Goal: Communication & Community: Answer question/provide support

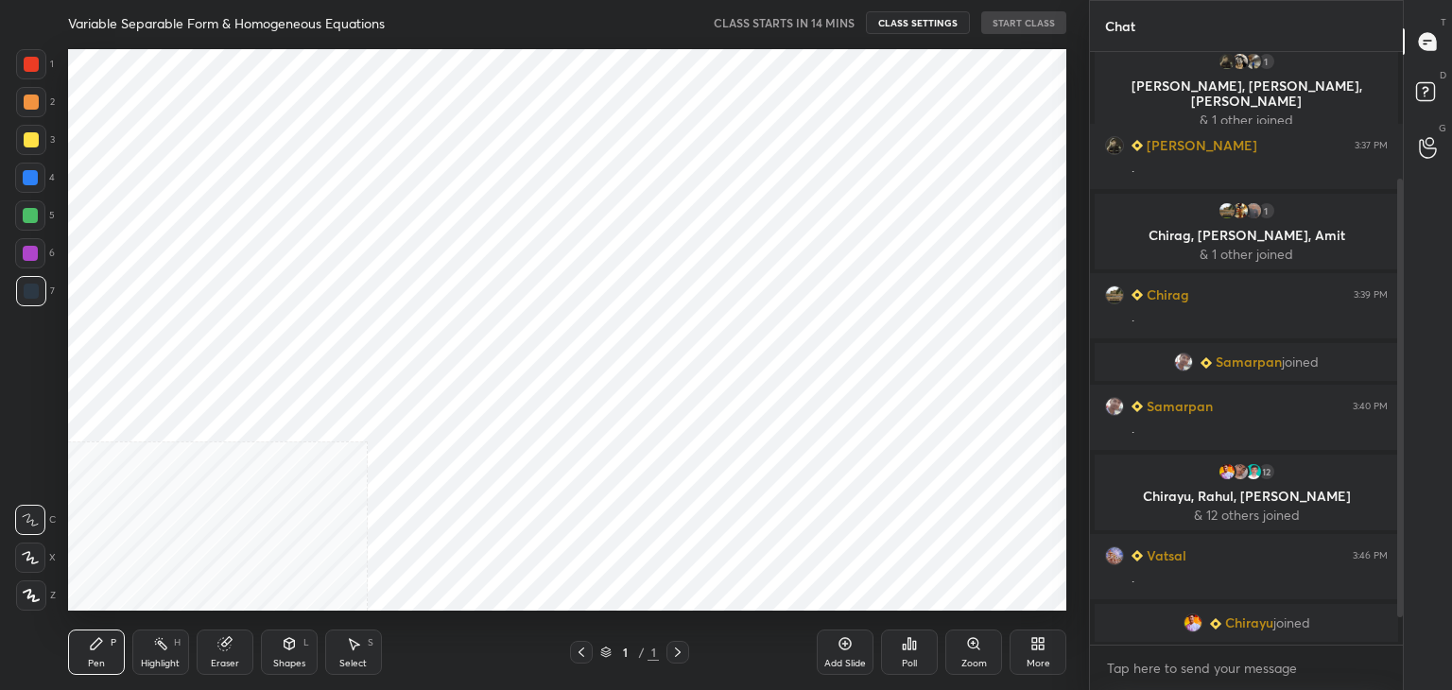
scroll to position [202, 0]
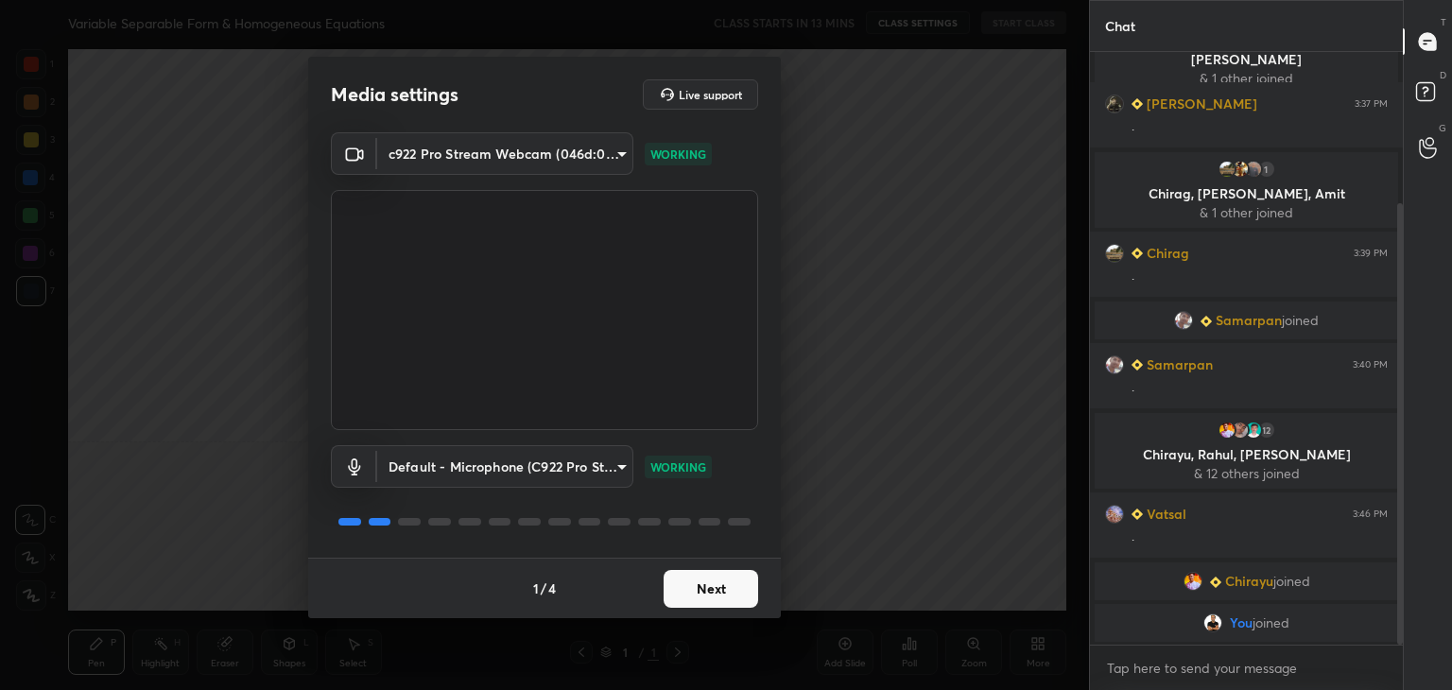
click at [726, 593] on button "Next" at bounding box center [711, 589] width 95 height 38
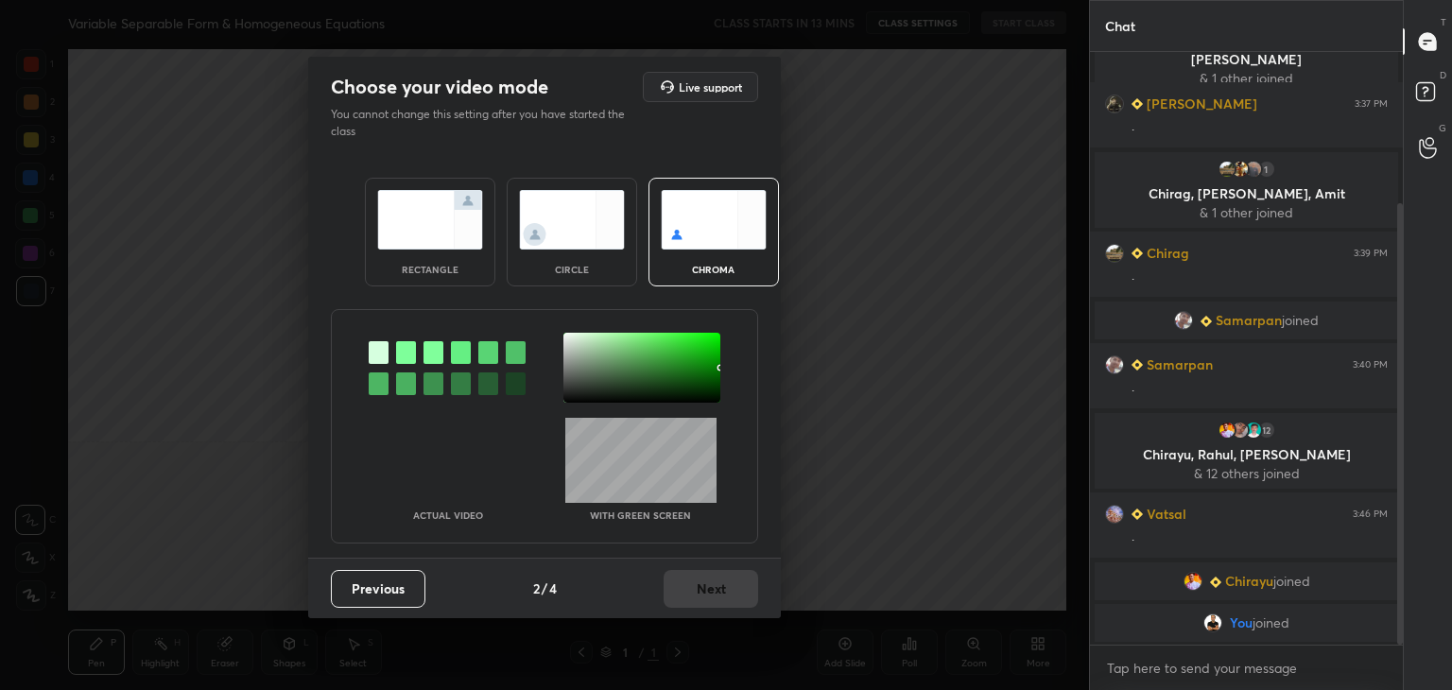
click at [718, 368] on div at bounding box center [720, 368] width 4 height 4
click at [687, 584] on button "Next" at bounding box center [711, 589] width 95 height 38
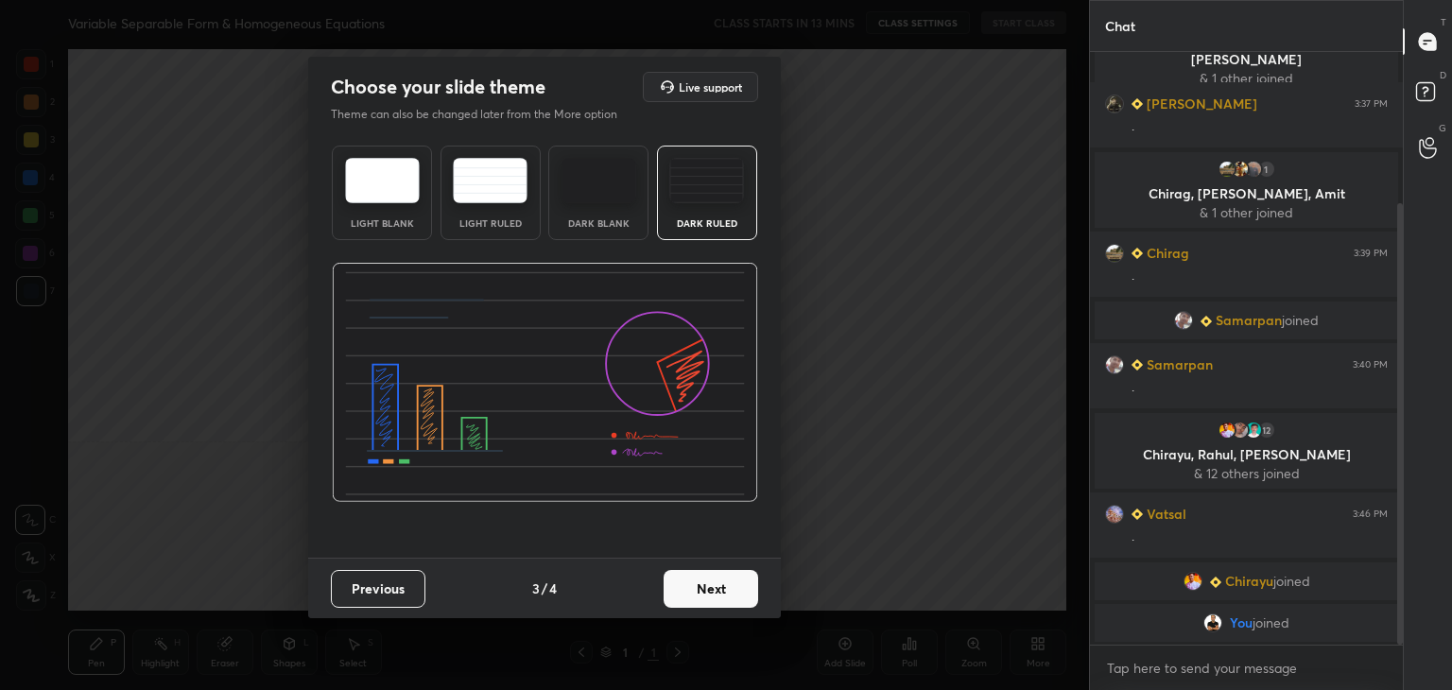
click at [722, 592] on button "Next" at bounding box center [711, 589] width 95 height 38
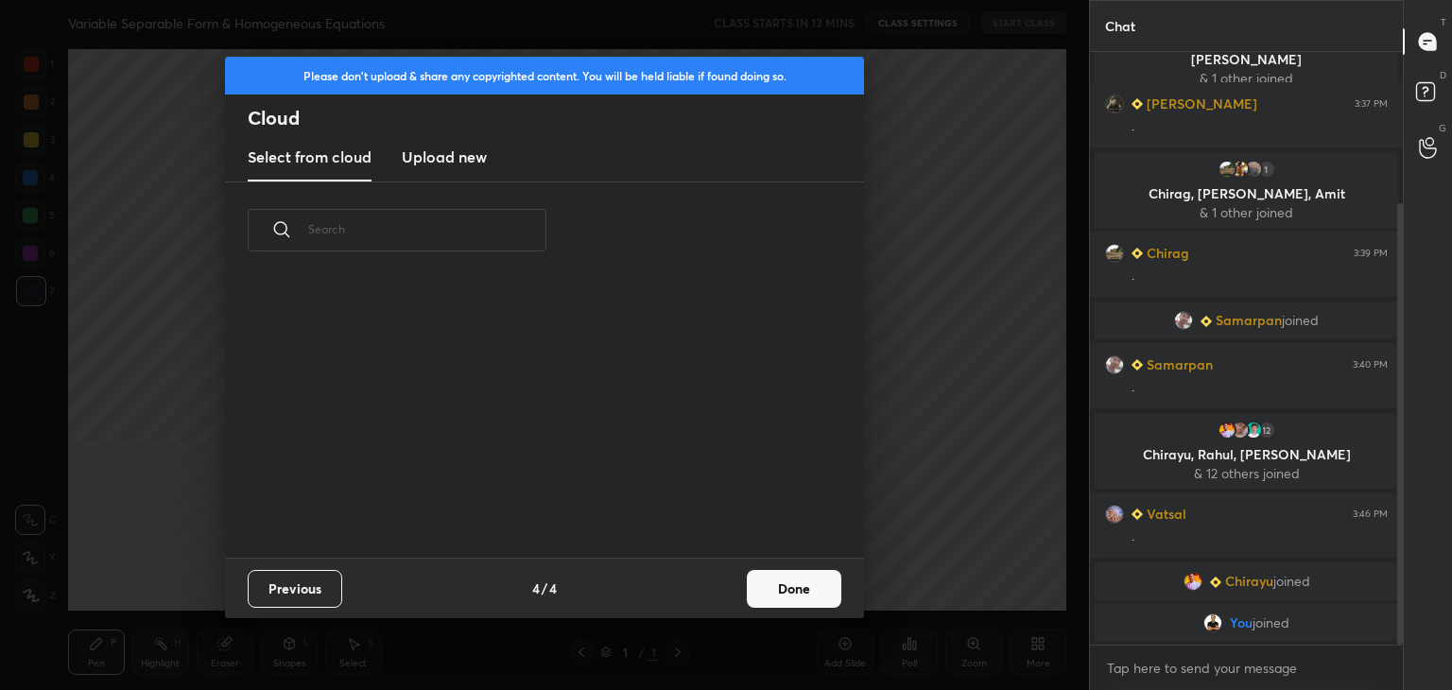
scroll to position [280, 607]
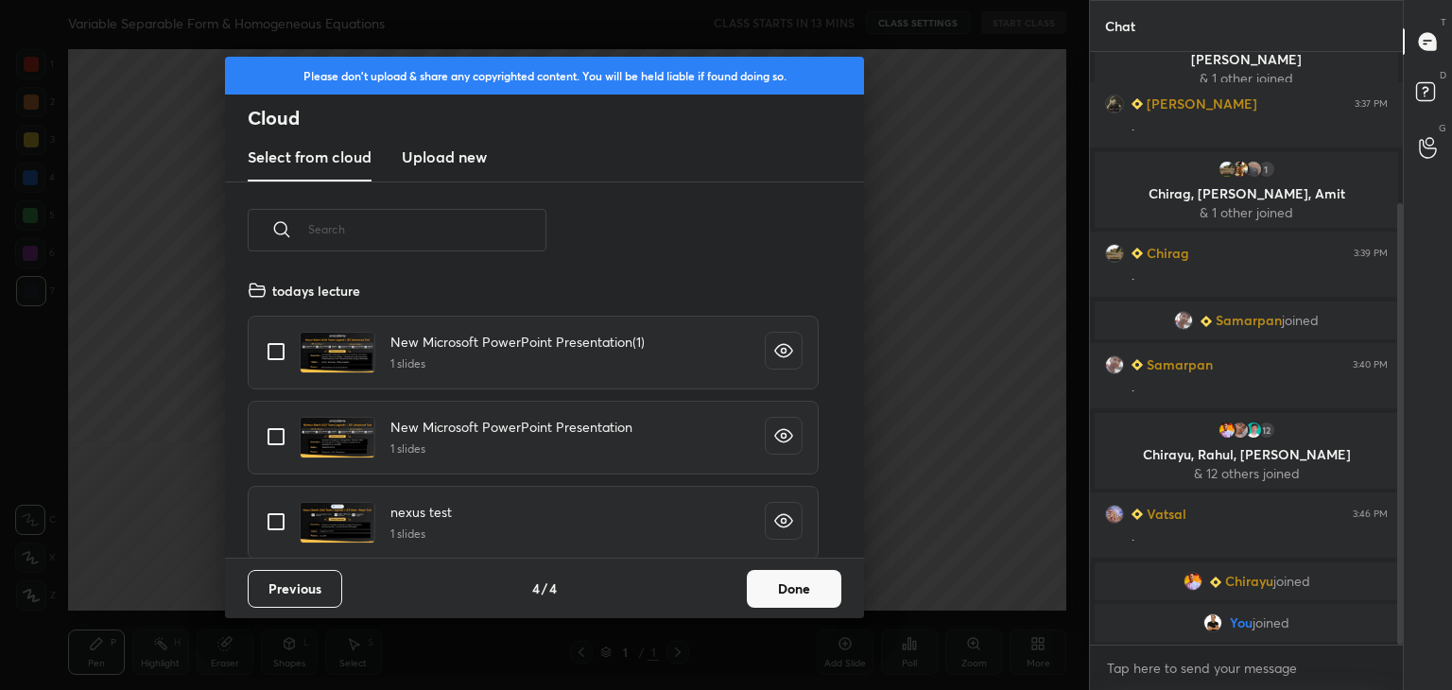
click at [790, 593] on button "Done" at bounding box center [794, 589] width 95 height 38
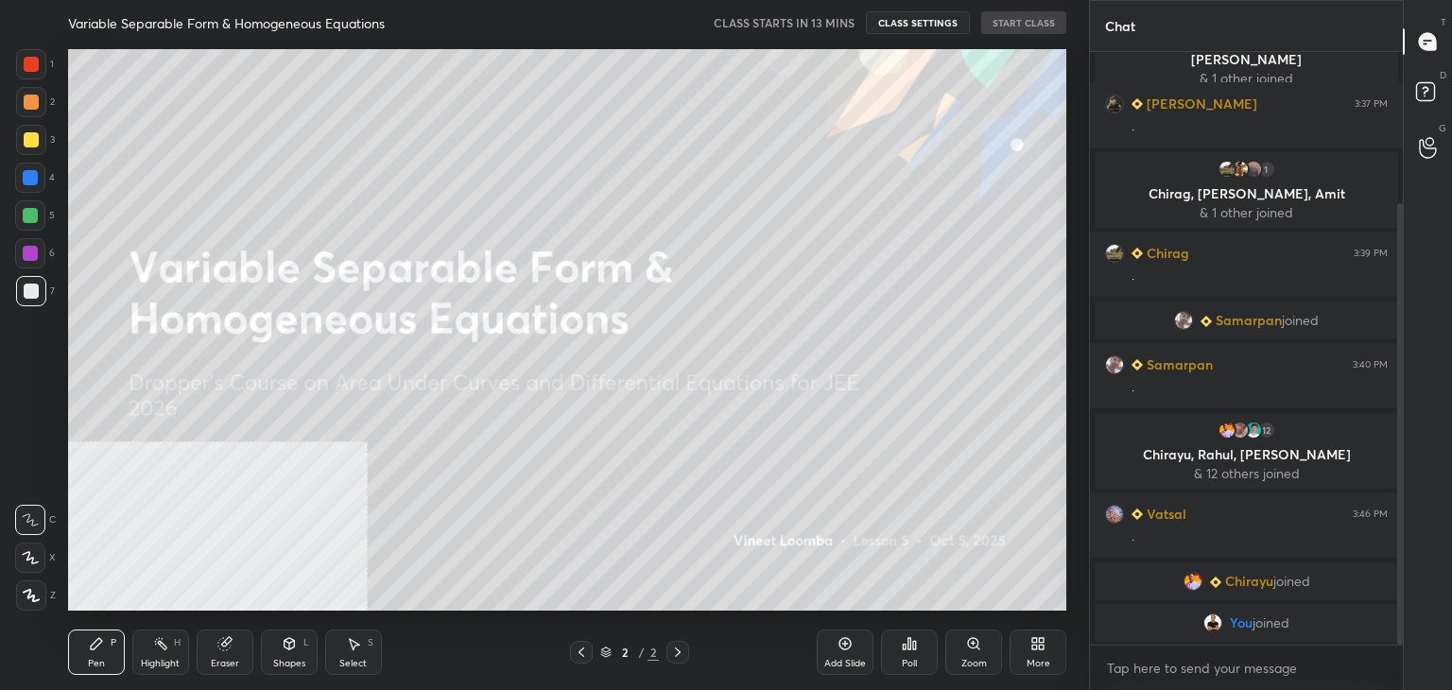
scroll to position [208, 0]
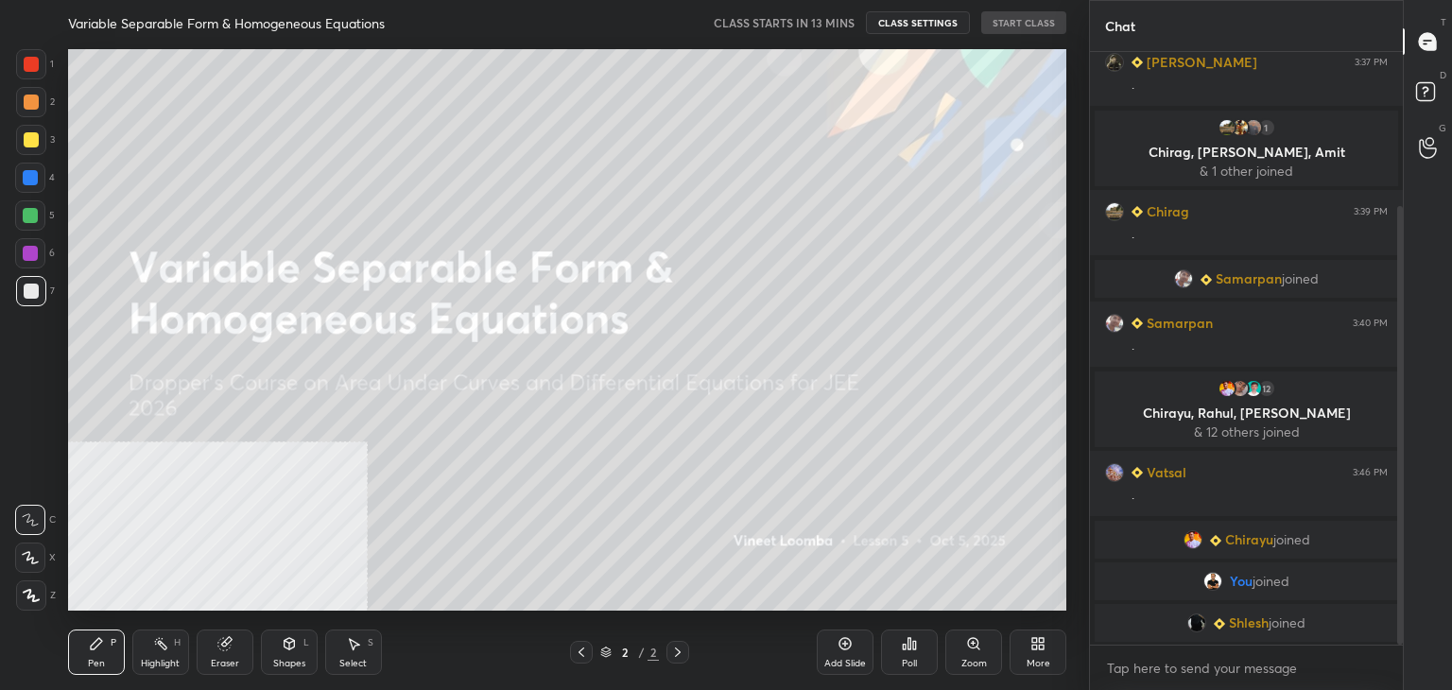
click at [102, 659] on div "Pen" at bounding box center [96, 663] width 17 height 9
drag, startPoint x: 28, startPoint y: 581, endPoint x: 61, endPoint y: 577, distance: 33.4
click at [31, 581] on div at bounding box center [31, 595] width 30 height 30
click at [1044, 651] on div "More" at bounding box center [1038, 652] width 57 height 45
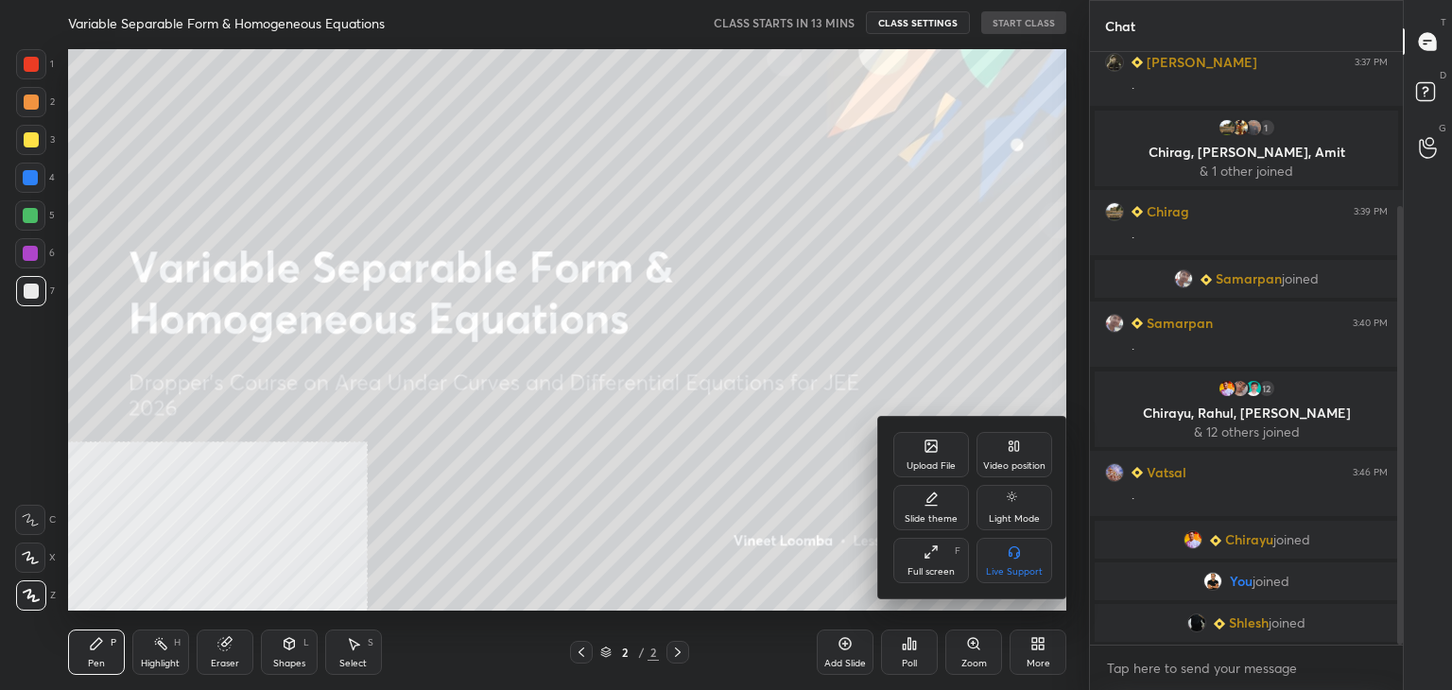
click at [1022, 465] on div "Video position" at bounding box center [1014, 465] width 62 height 9
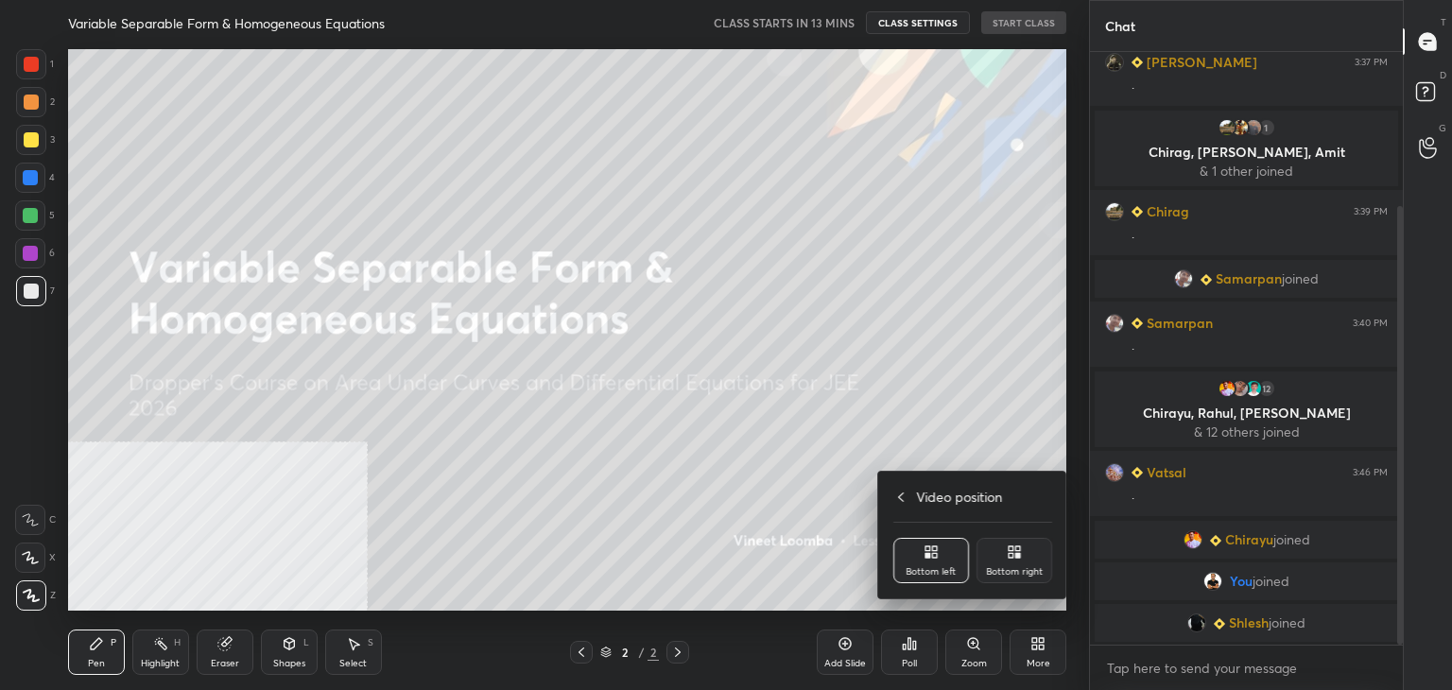
click at [1017, 549] on icon at bounding box center [1017, 548] width 5 height 5
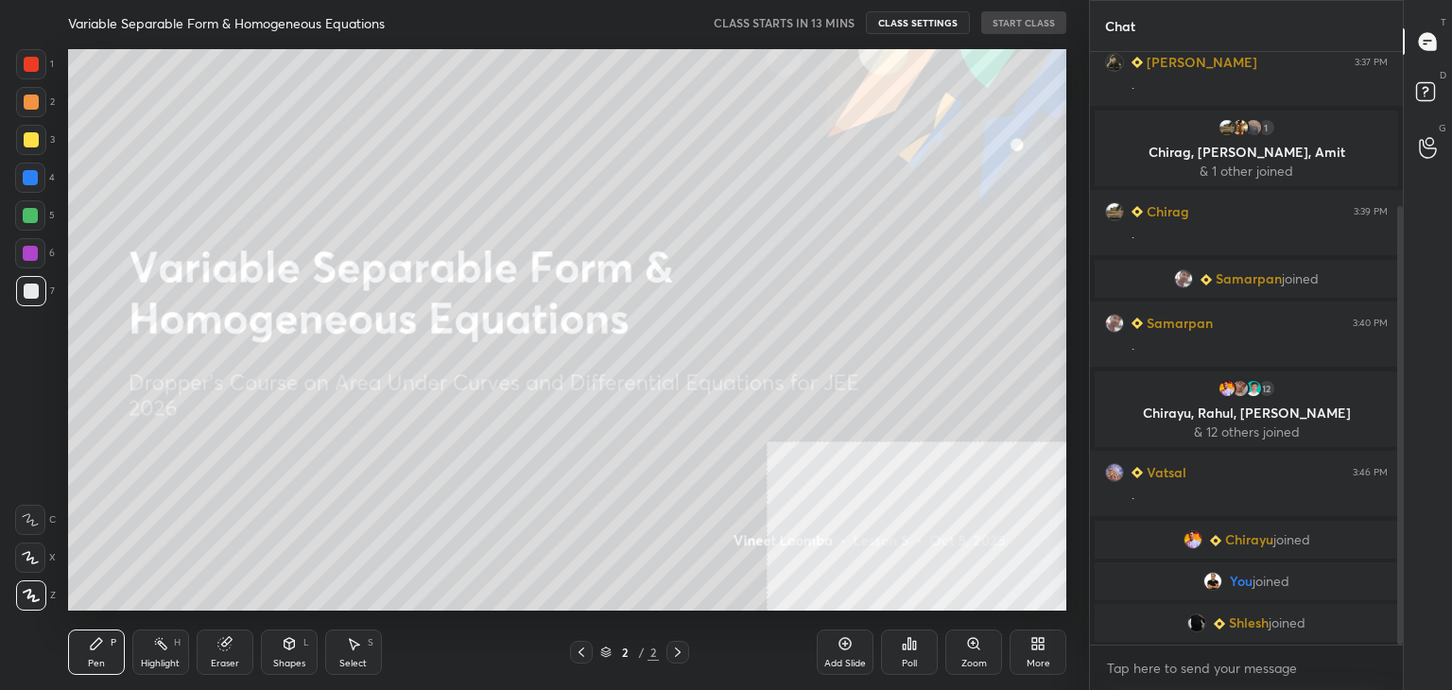
click at [1029, 649] on div "More" at bounding box center [1038, 652] width 57 height 45
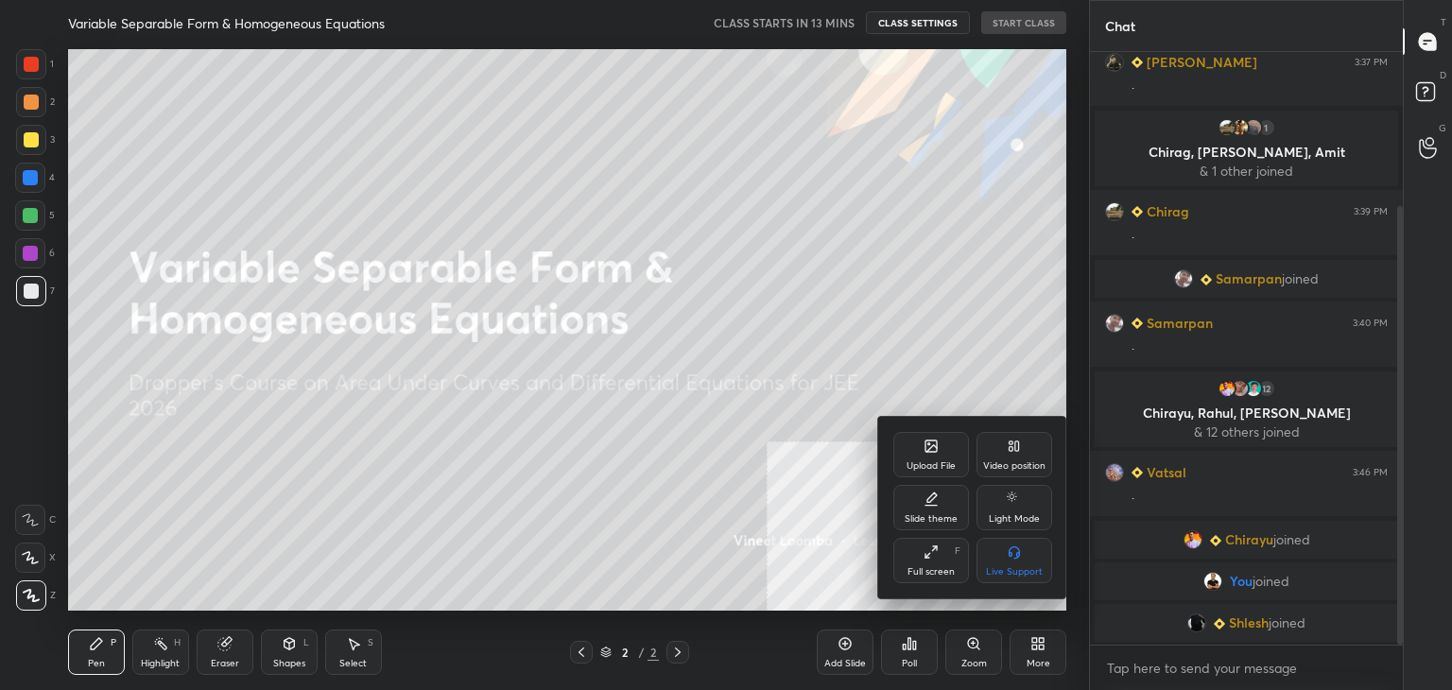
click at [911, 452] on div "Upload File" at bounding box center [931, 454] width 76 height 45
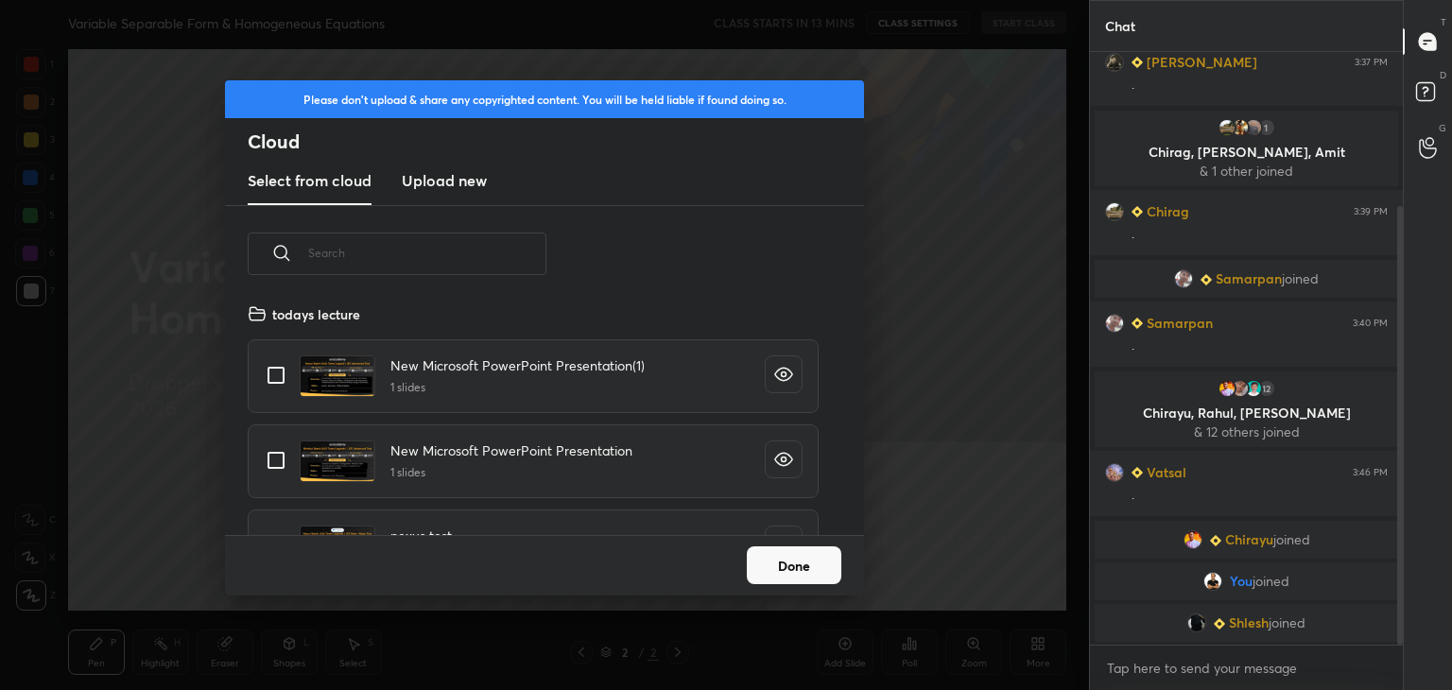
scroll to position [233, 607]
drag, startPoint x: 447, startPoint y: 176, endPoint x: 447, endPoint y: 201, distance: 25.5
click at [450, 177] on h3 "Upload new" at bounding box center [444, 180] width 85 height 23
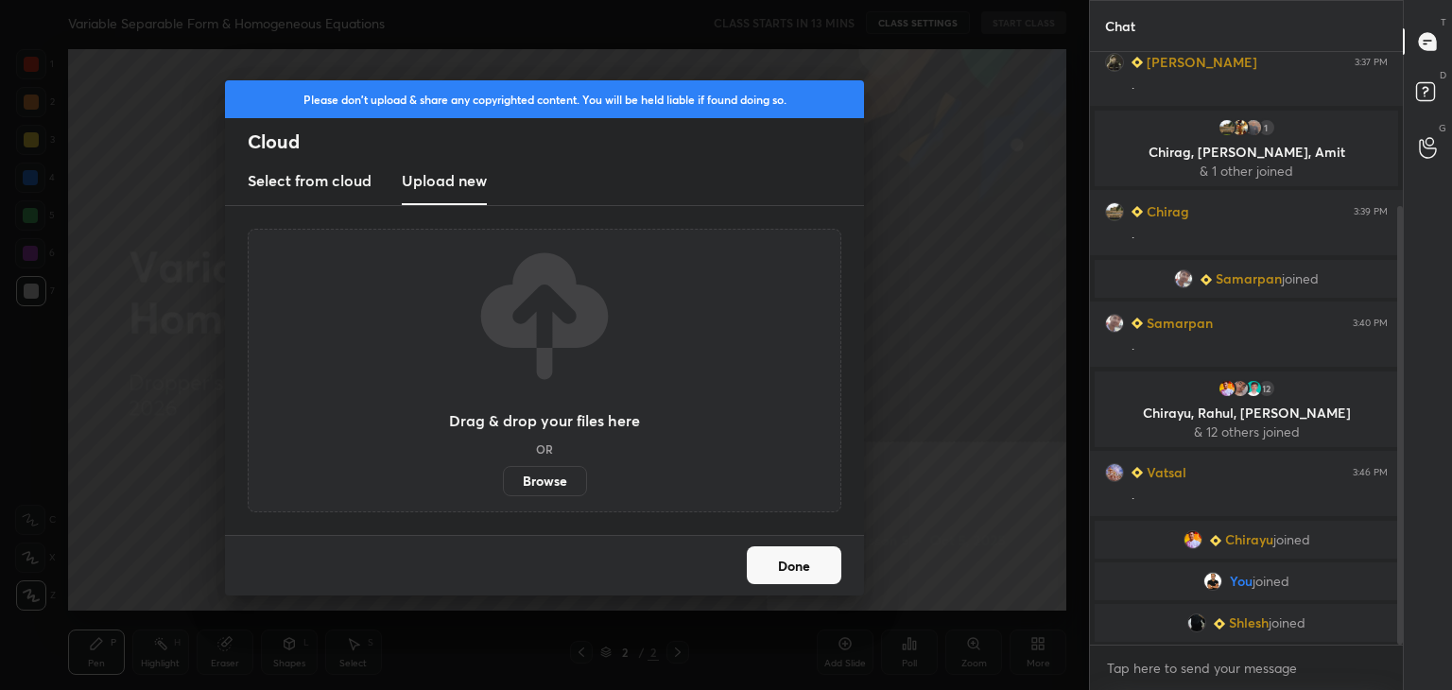
click at [526, 485] on label "Browse" at bounding box center [545, 481] width 84 height 30
click at [503, 485] on input "Browse" at bounding box center [503, 481] width 0 height 30
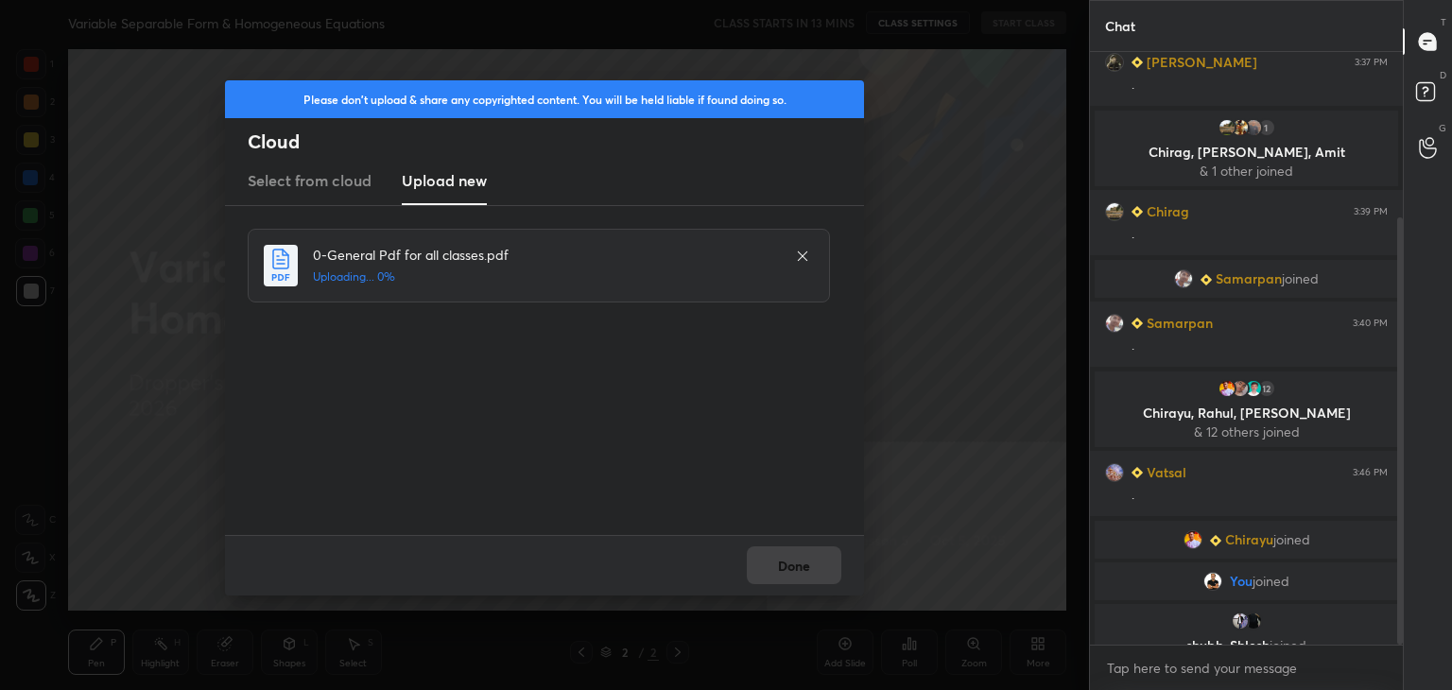
scroll to position [231, 0]
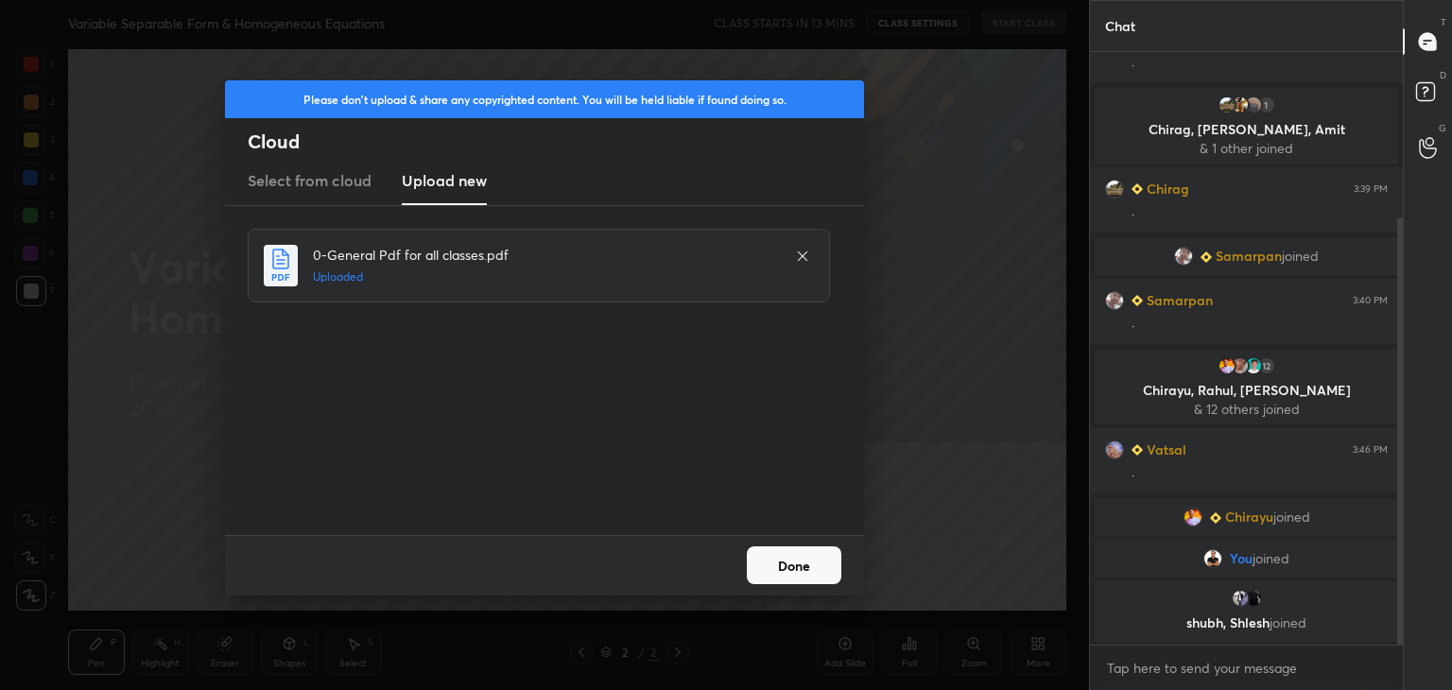
click at [787, 563] on button "Done" at bounding box center [794, 565] width 95 height 38
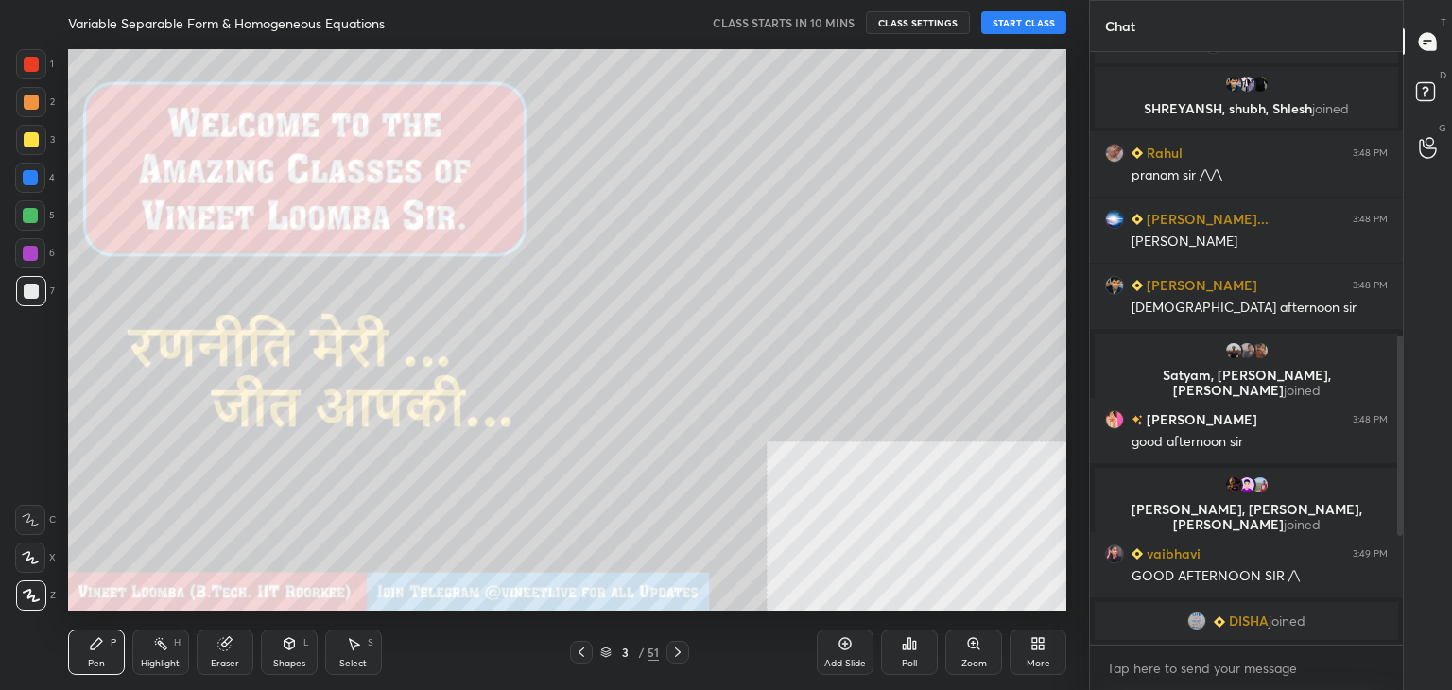
scroll to position [1178, 0]
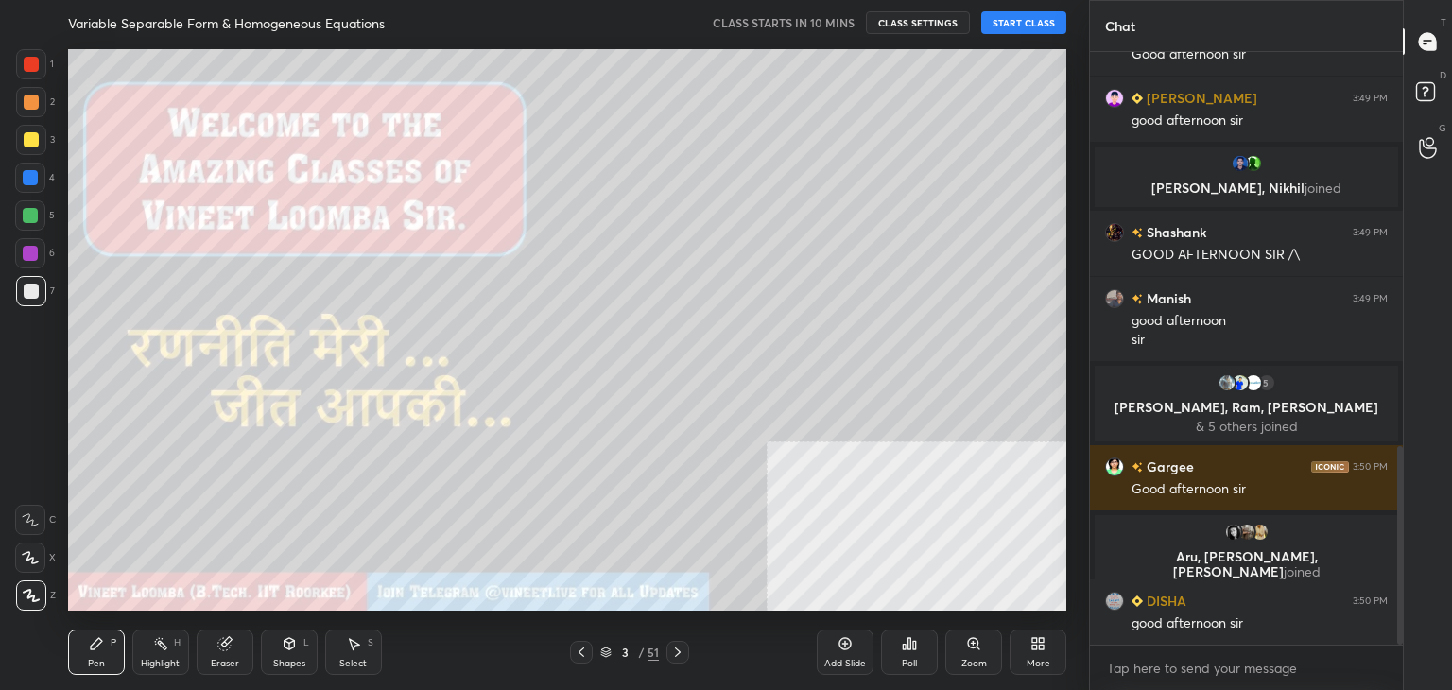
click at [1020, 20] on button "START CLASS" at bounding box center [1023, 22] width 85 height 23
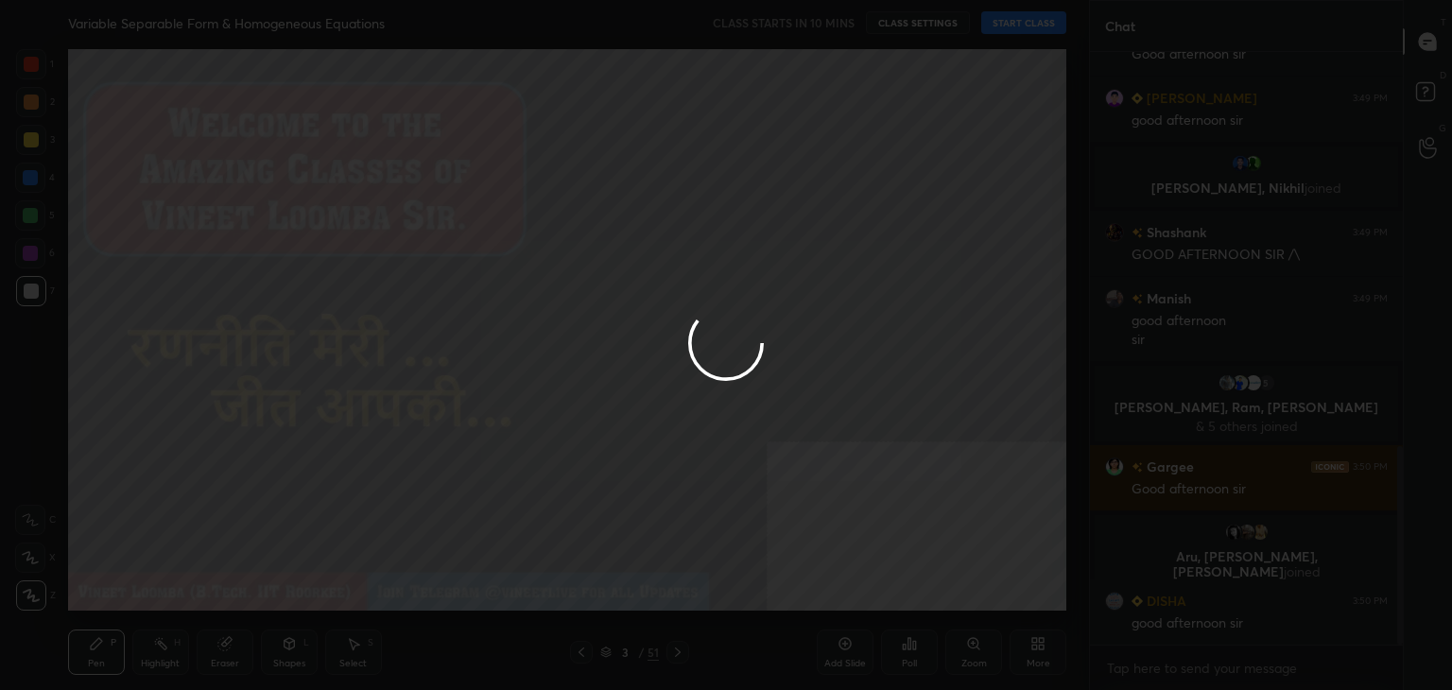
click at [807, 228] on div at bounding box center [726, 345] width 1452 height 690
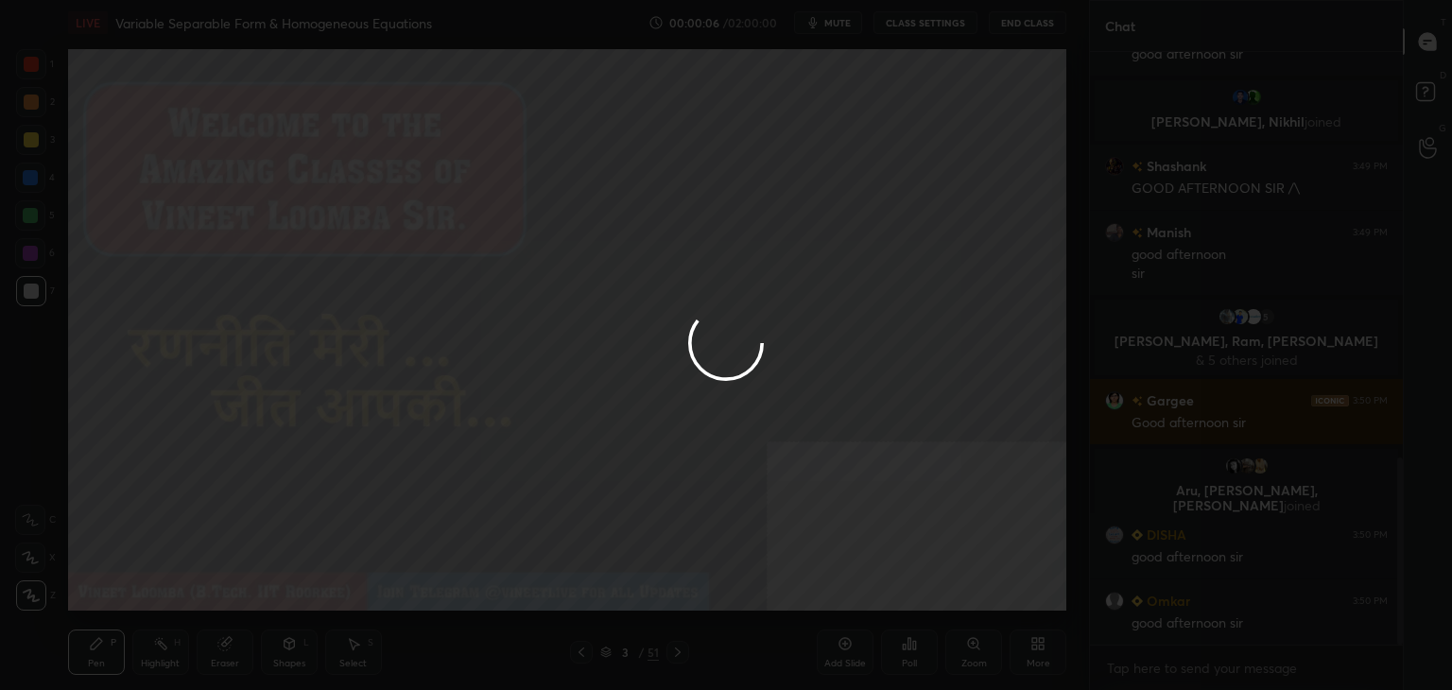
scroll to position [1289, 0]
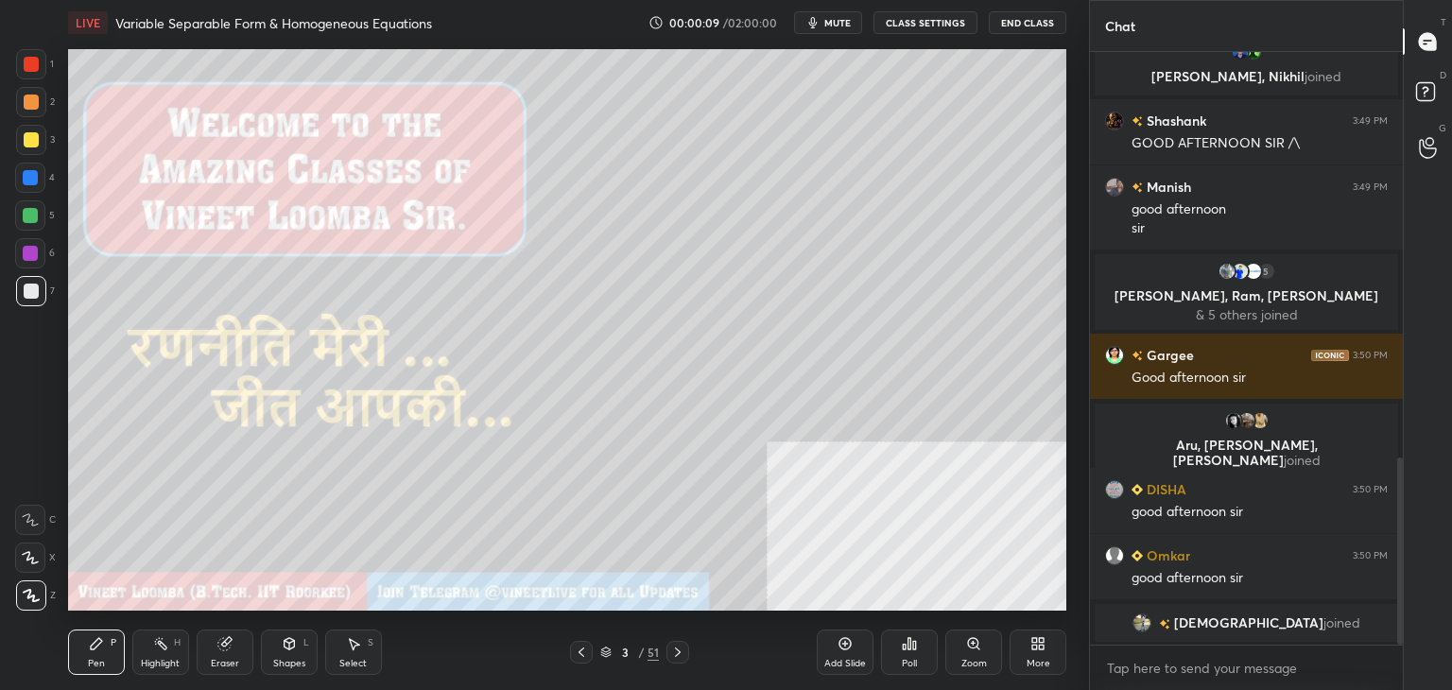
click at [40, 557] on div at bounding box center [30, 558] width 30 height 30
drag, startPoint x: 41, startPoint y: 597, endPoint x: 66, endPoint y: 572, distance: 35.4
click at [42, 595] on div at bounding box center [31, 595] width 30 height 30
click at [36, 91] on div at bounding box center [31, 102] width 30 height 30
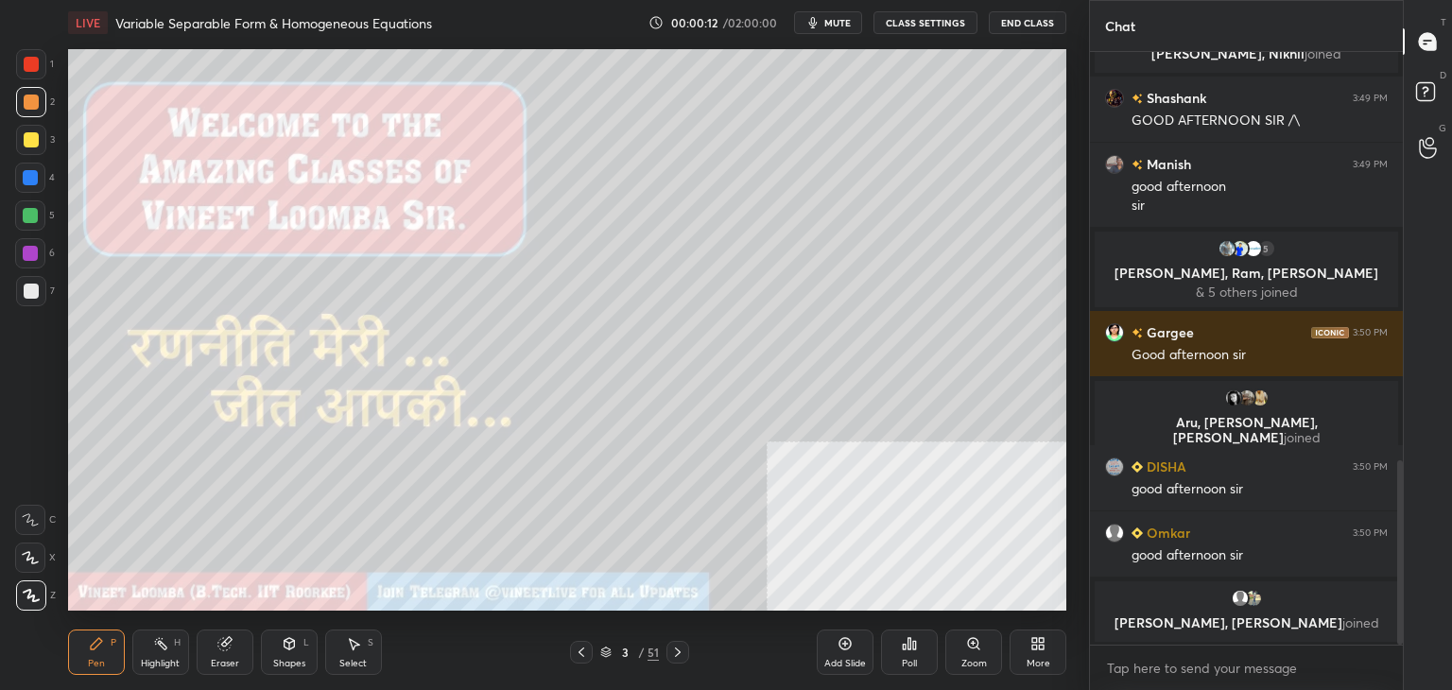
drag, startPoint x: 231, startPoint y: 653, endPoint x: 198, endPoint y: 619, distance: 47.5
click at [228, 651] on div "Eraser" at bounding box center [225, 652] width 57 height 45
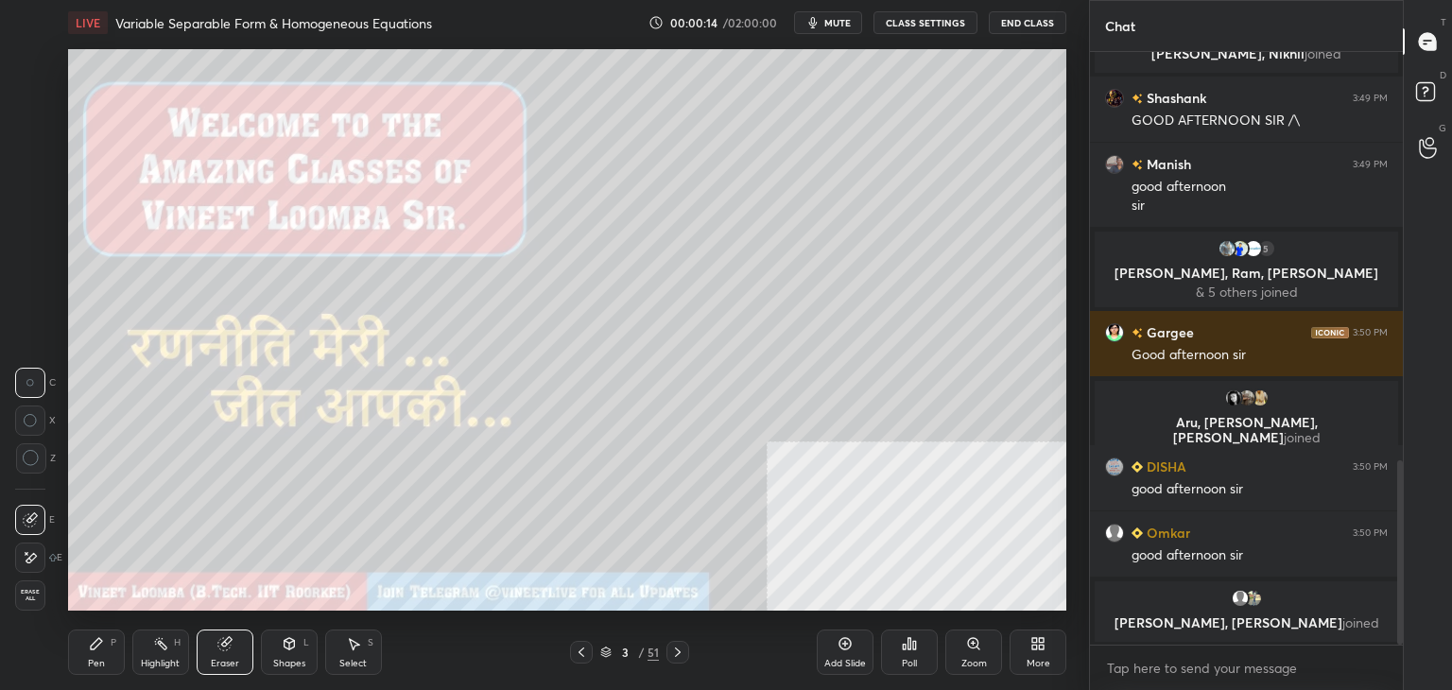
click at [102, 665] on div "Pen" at bounding box center [96, 663] width 17 height 9
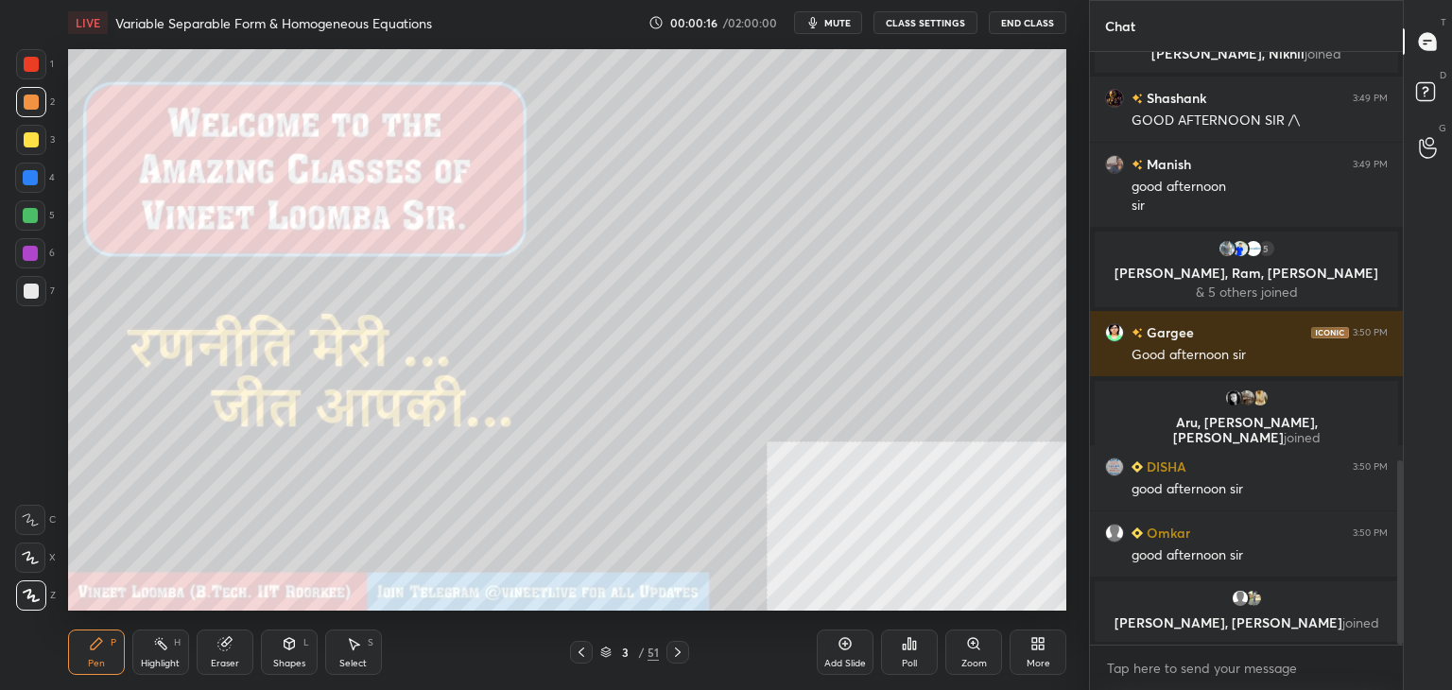
scroll to position [1403, 0]
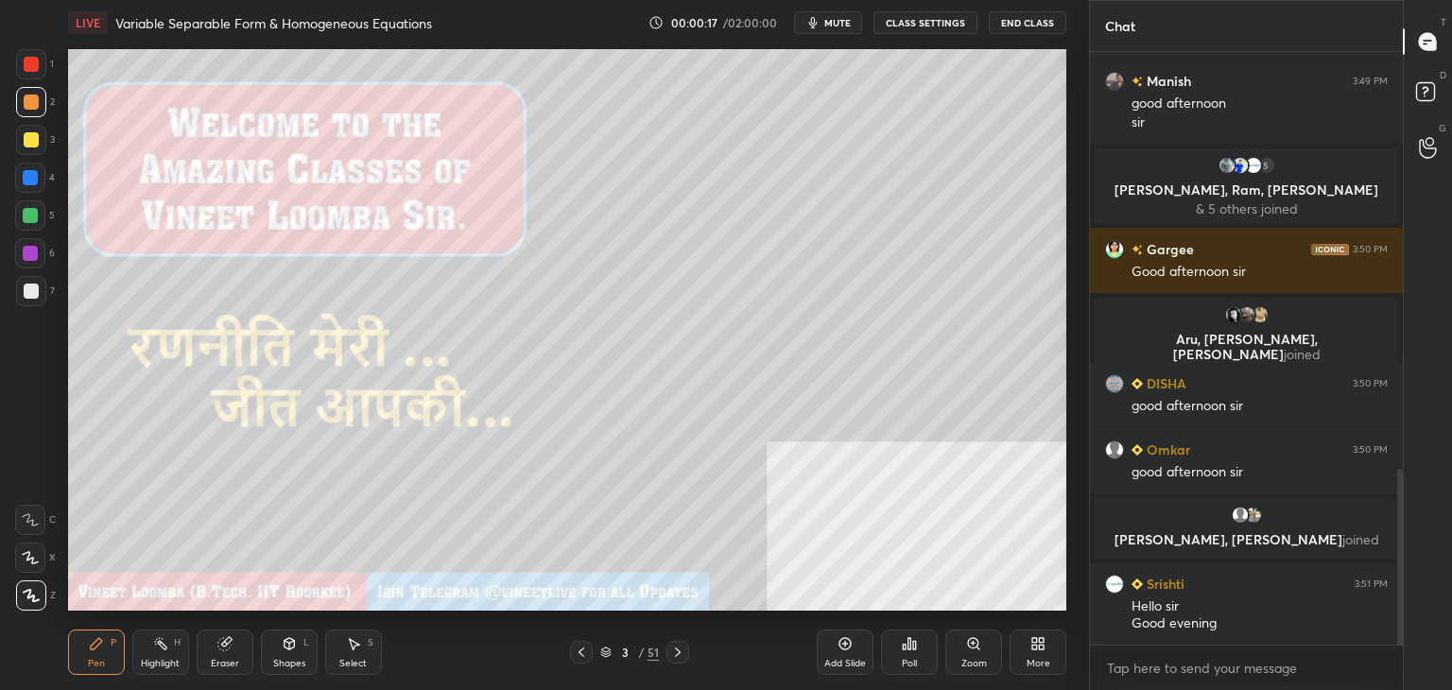
drag, startPoint x: 1399, startPoint y: 511, endPoint x: 1398, endPoint y: 528, distance: 17.0
click at [1398, 529] on div at bounding box center [1400, 559] width 6 height 180
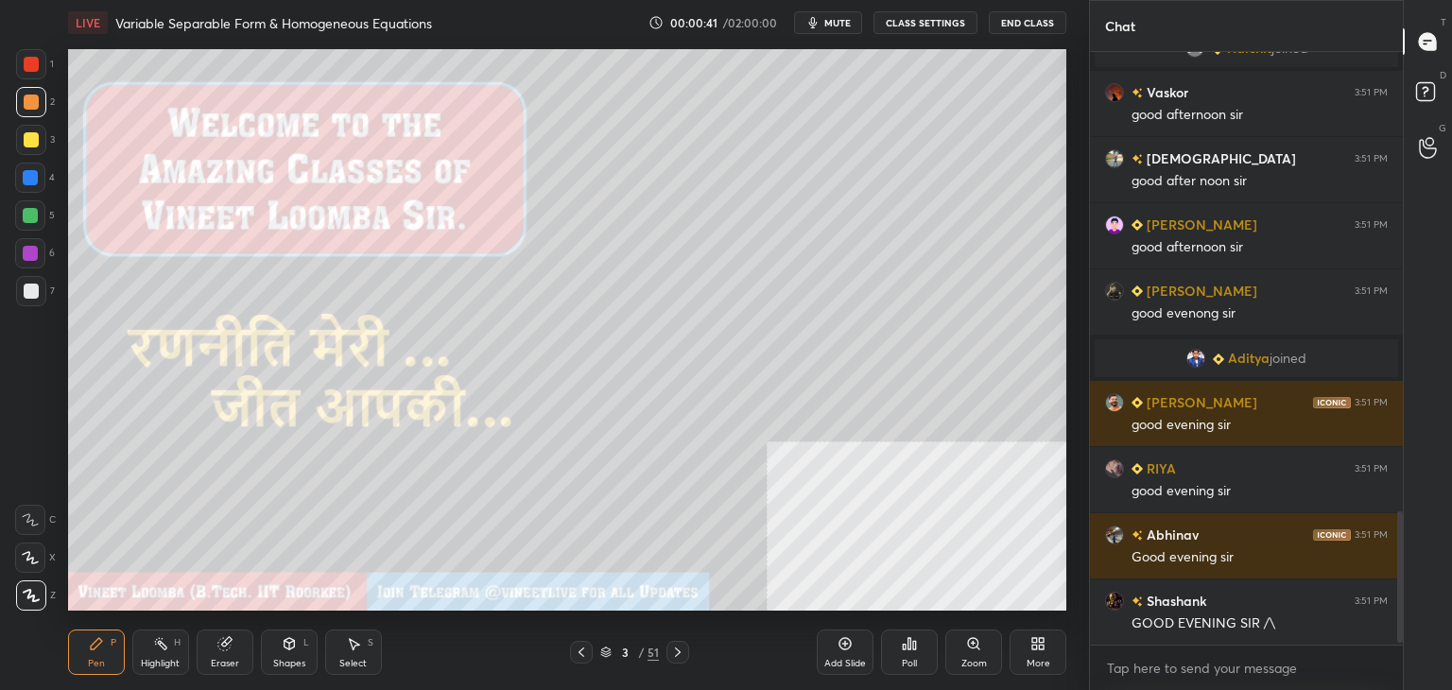
scroll to position [2133, 0]
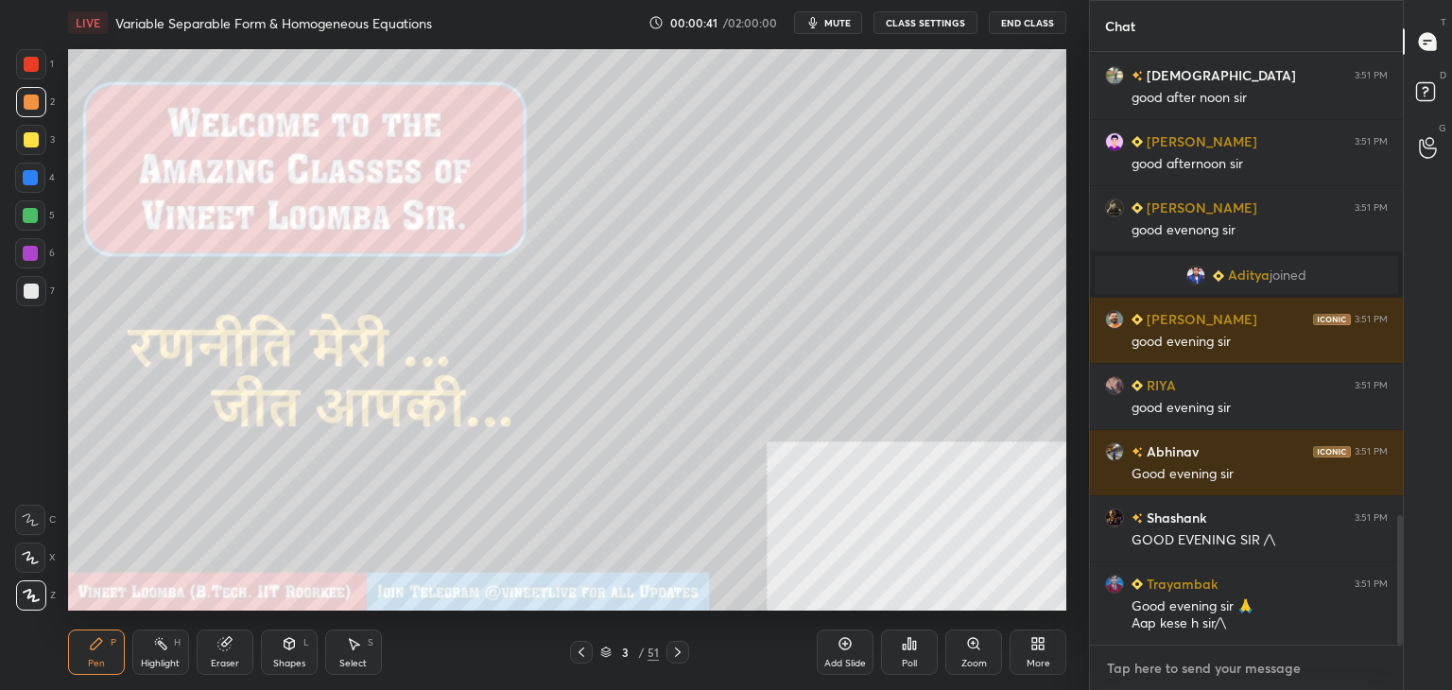
type textarea "x"
click at [1168, 678] on textarea at bounding box center [1246, 668] width 283 height 30
paste textarea "My Unacademy Official Telegram: https://t.me/vineetlive Use Code VINEETLIVE to …"
type textarea "My Unacademy Official Telegram: https://t.me/vineetlive Use Code VINEETLIVE to …"
type textarea "x"
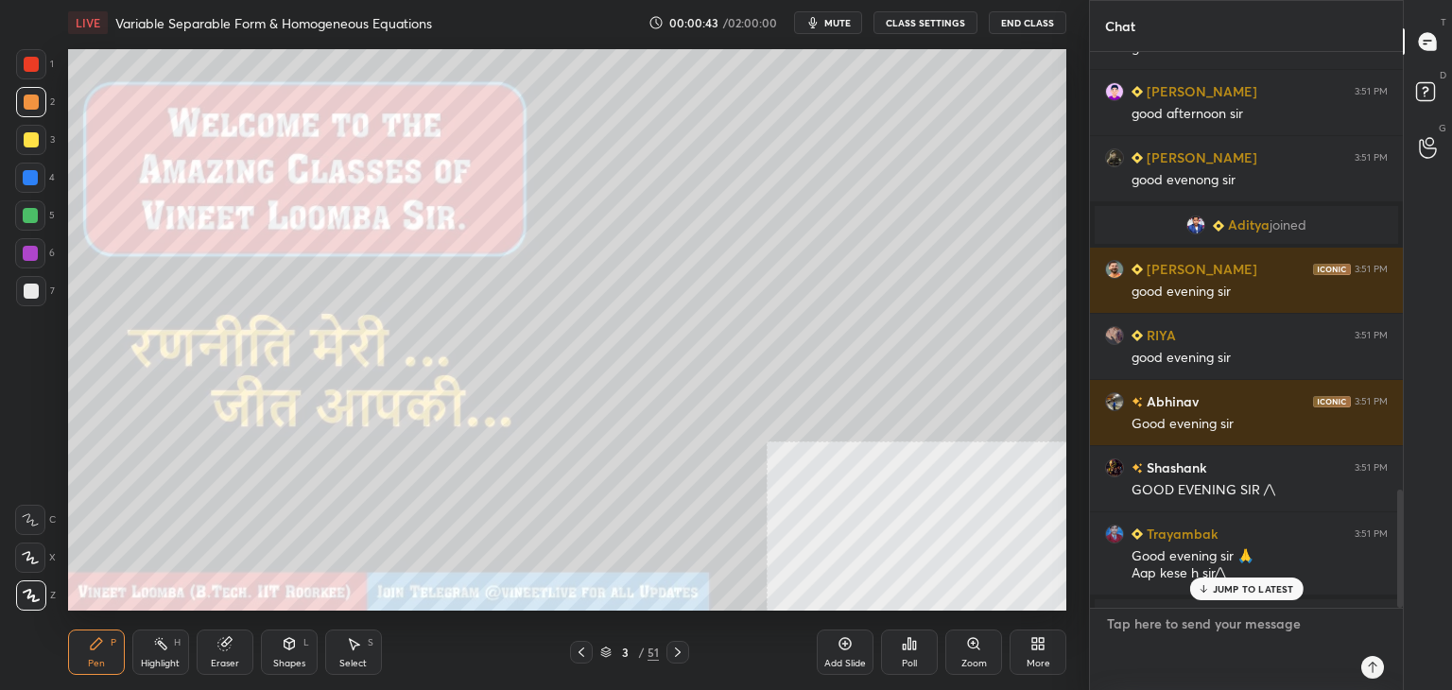
scroll to position [0, 0]
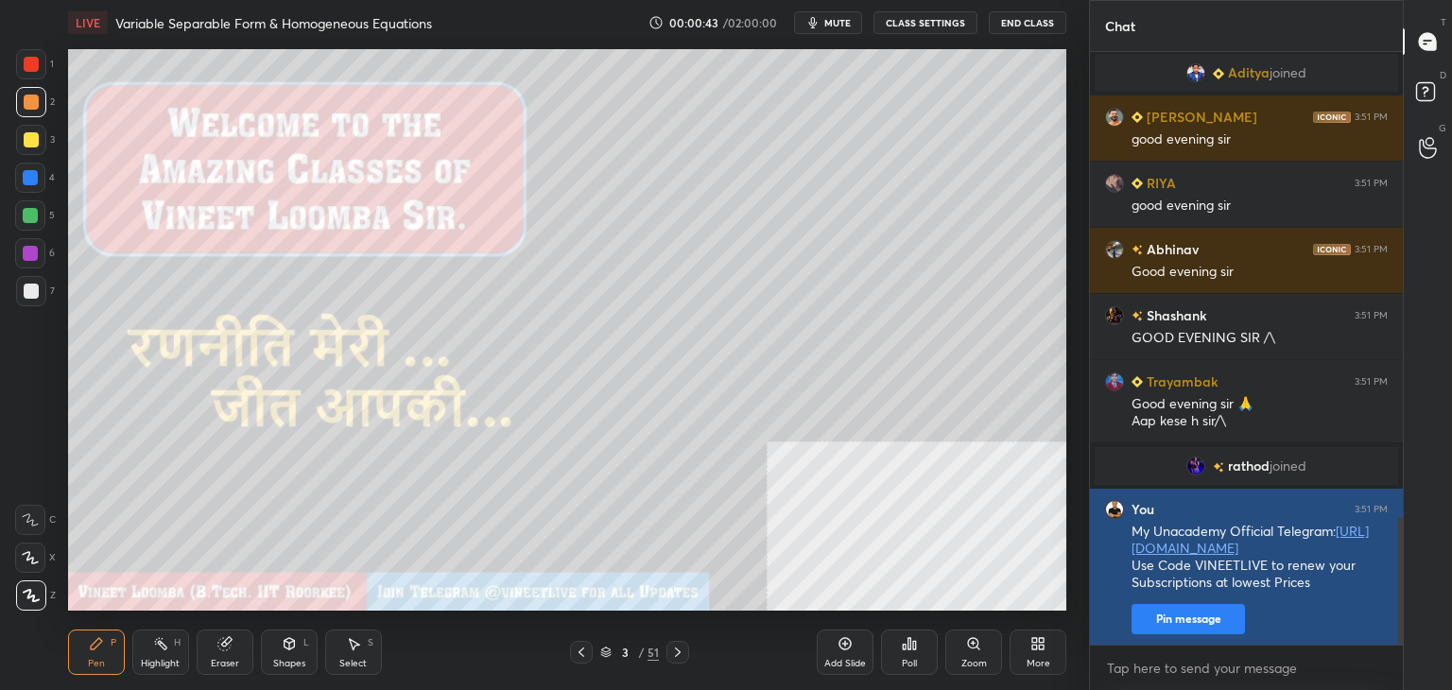
click at [1169, 610] on button "Pin message" at bounding box center [1188, 619] width 113 height 30
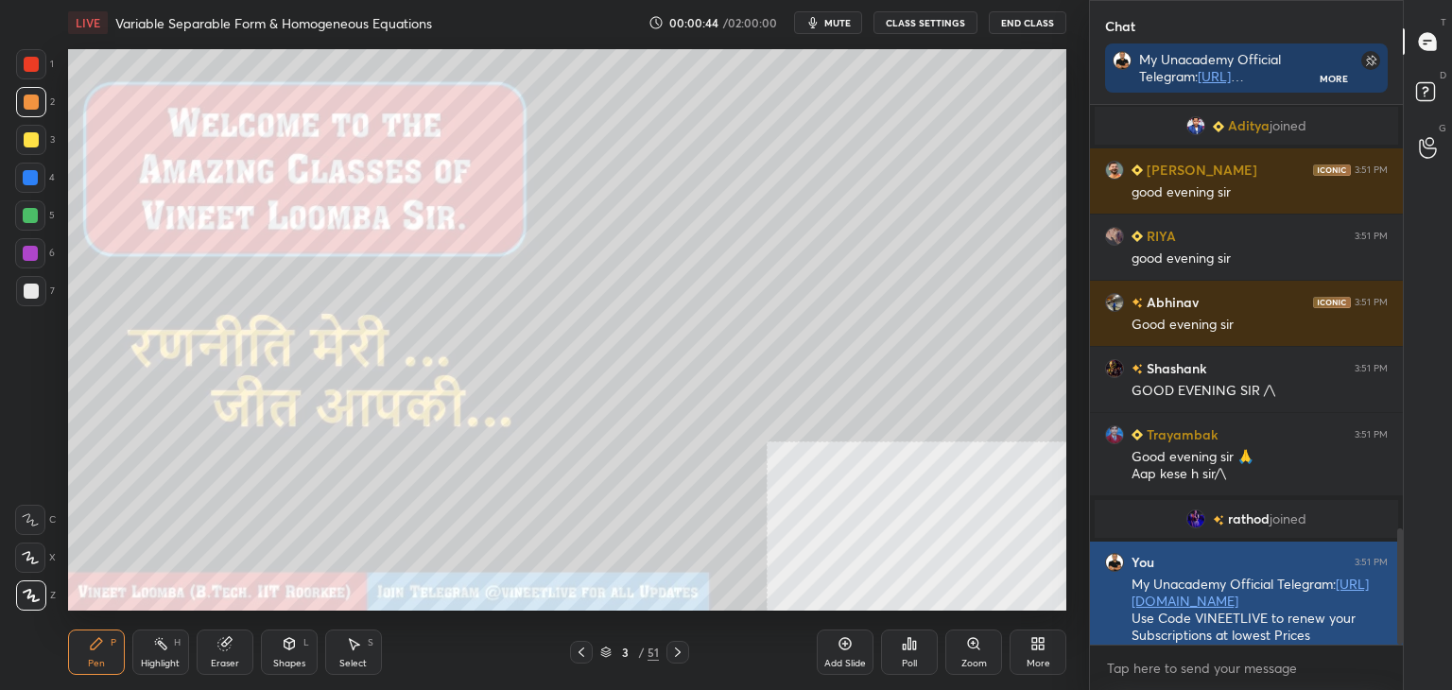
scroll to position [580, 307]
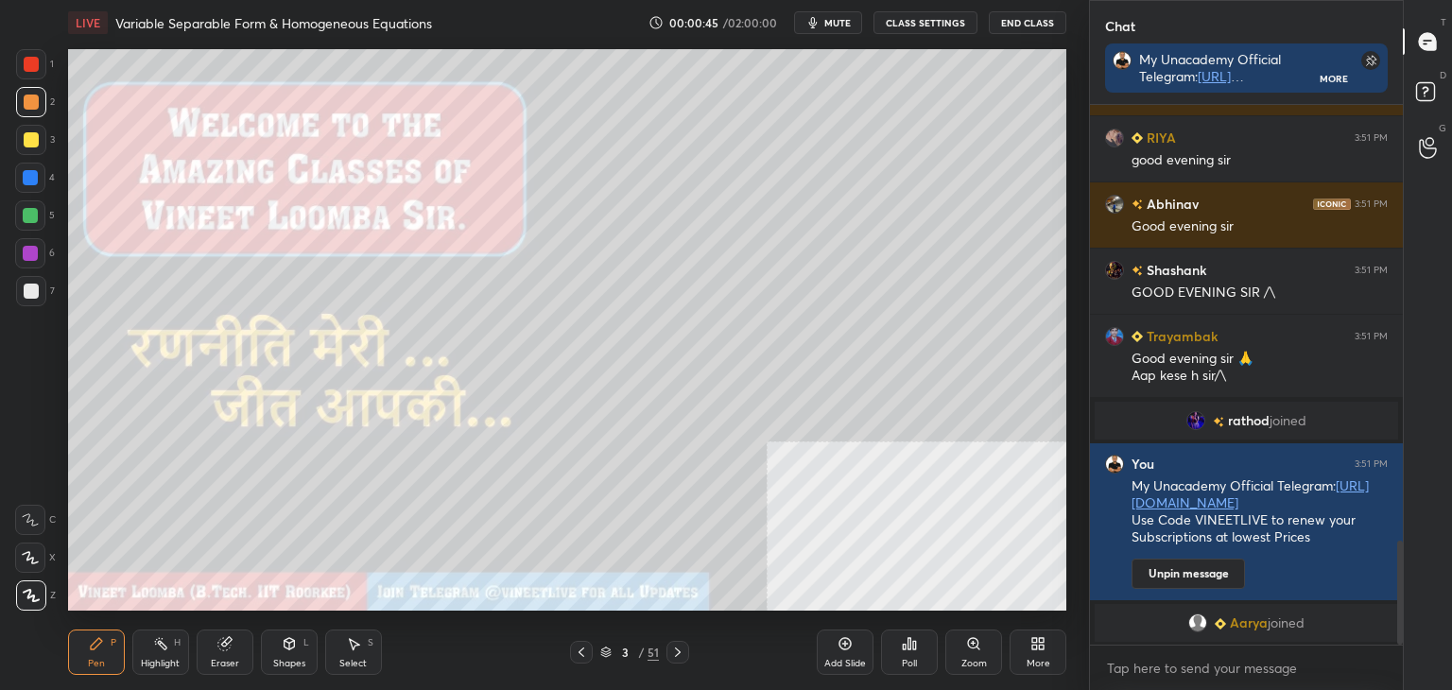
drag, startPoint x: 217, startPoint y: 657, endPoint x: 234, endPoint y: 634, distance: 28.4
click at [217, 655] on div "Eraser" at bounding box center [225, 652] width 57 height 45
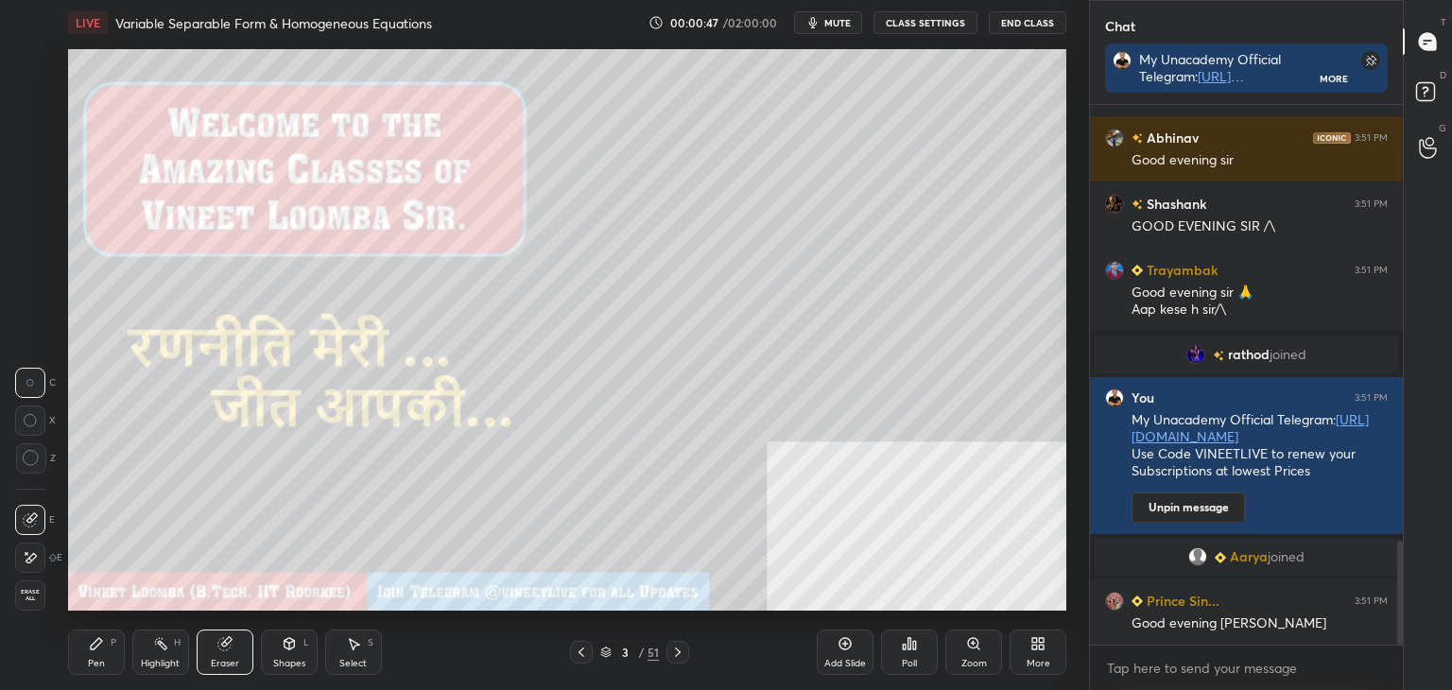
click at [104, 642] on div "Pen P" at bounding box center [96, 652] width 57 height 45
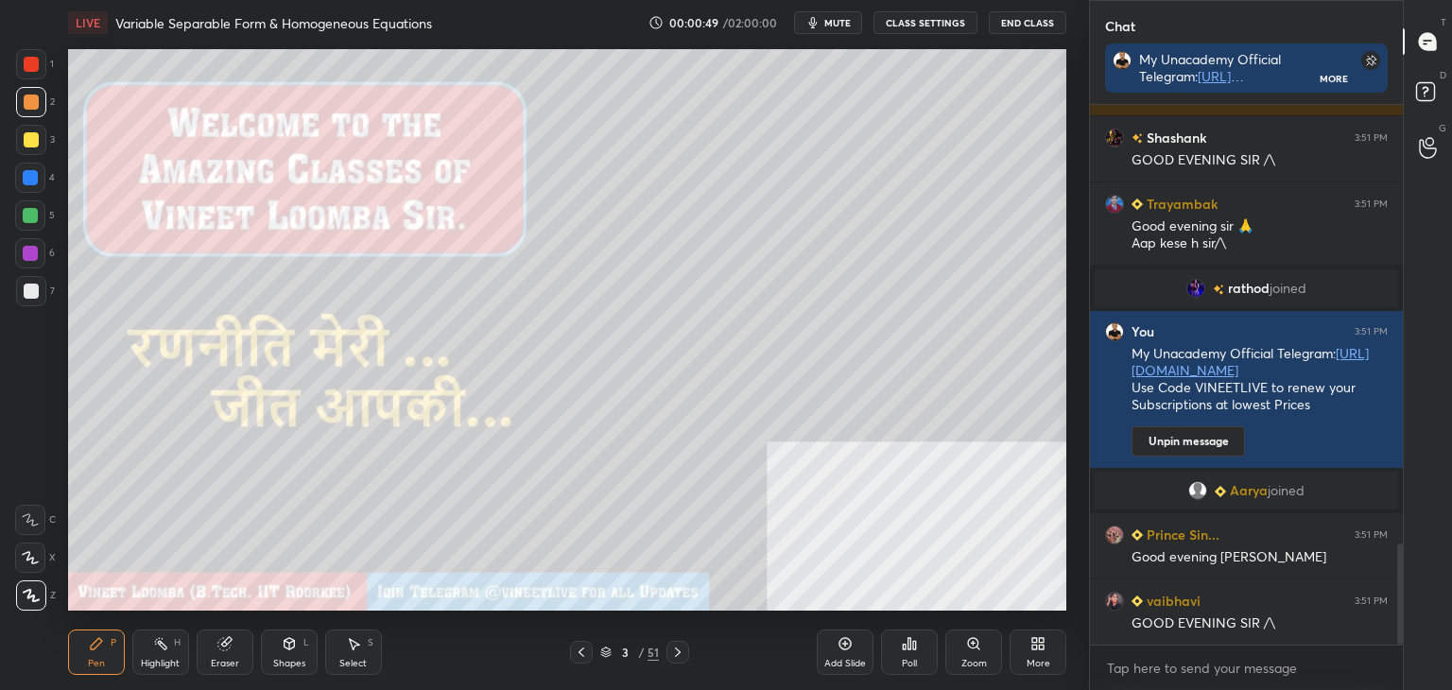
drag, startPoint x: 369, startPoint y: 653, endPoint x: 394, endPoint y: 614, distance: 47.2
click at [371, 653] on div "Select S" at bounding box center [353, 652] width 57 height 45
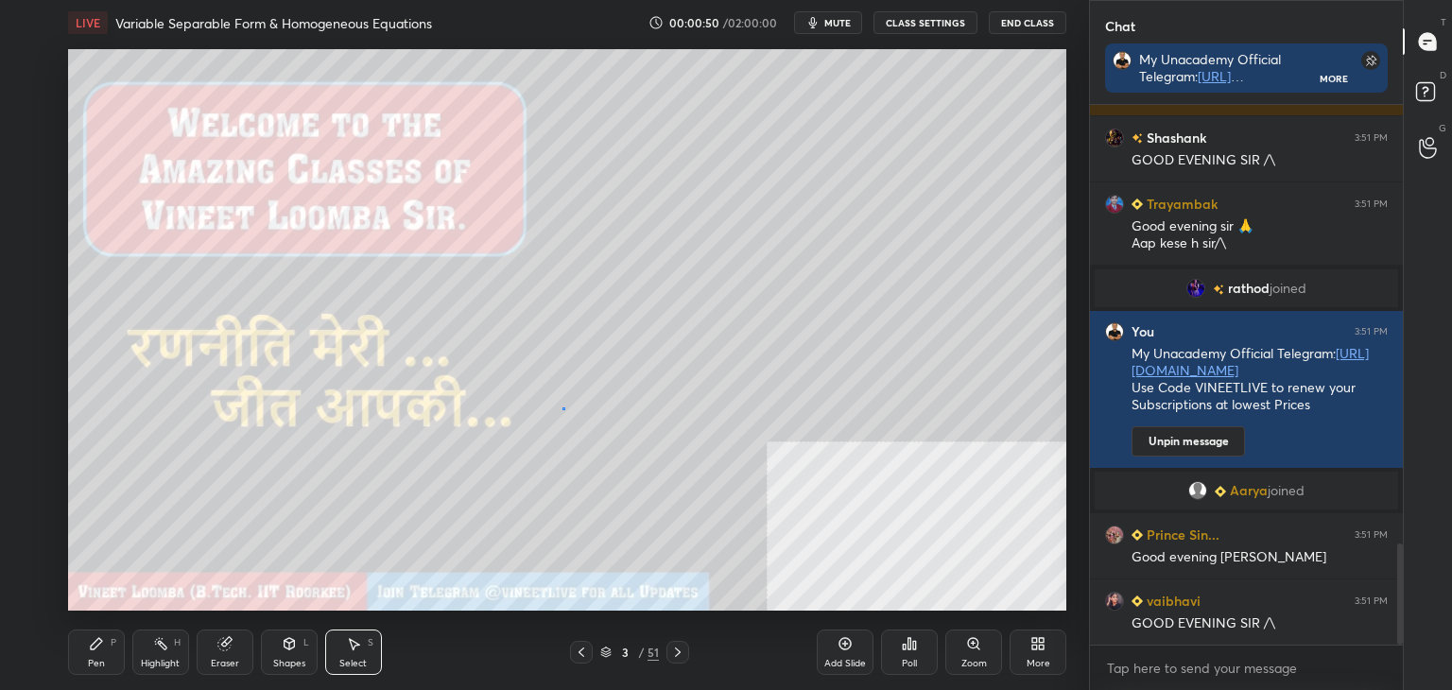
drag, startPoint x: 562, startPoint y: 407, endPoint x: 531, endPoint y: 426, distance: 36.5
click at [561, 407] on div "0 ° Undo Copy Duplicate Duplicate to new slide Delete" at bounding box center [567, 330] width 998 height 562
click at [99, 659] on div "Pen" at bounding box center [96, 663] width 17 height 9
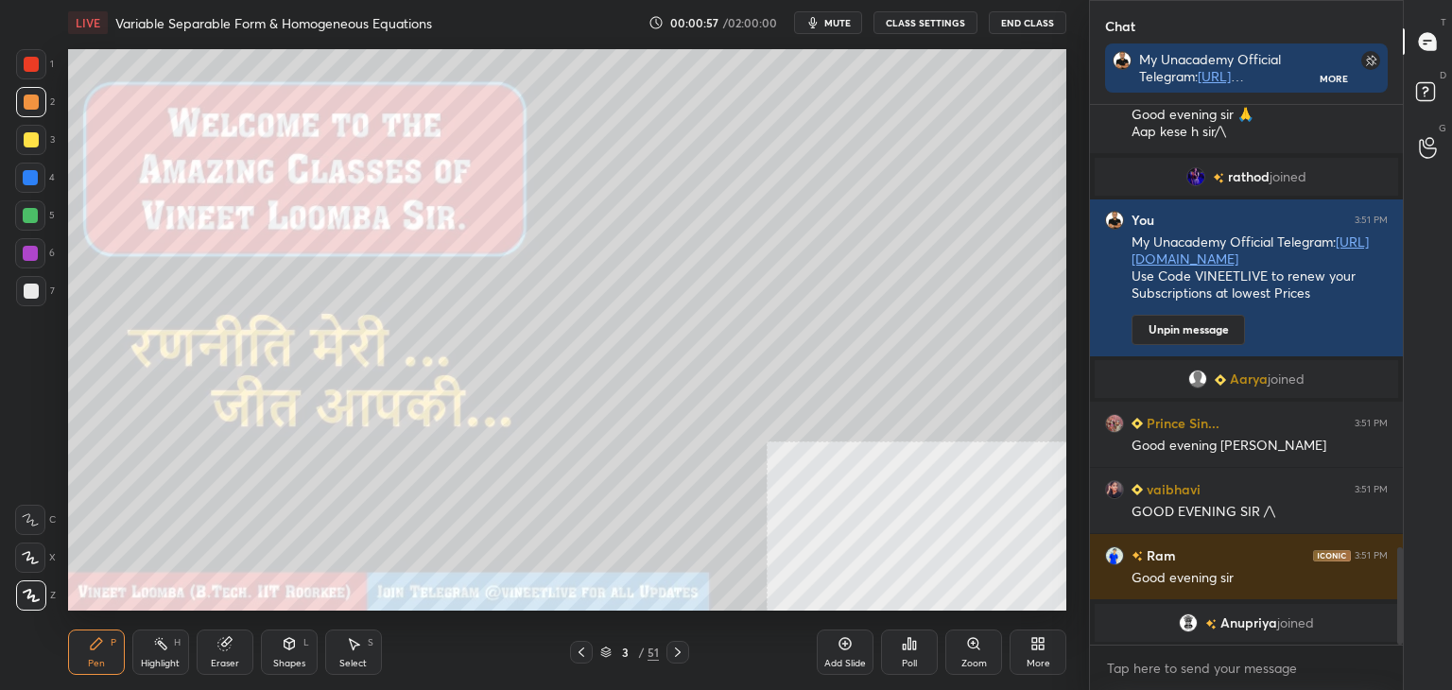
drag, startPoint x: 165, startPoint y: 657, endPoint x: 153, endPoint y: 644, distance: 18.1
click at [164, 656] on div "Highlight H" at bounding box center [160, 652] width 57 height 45
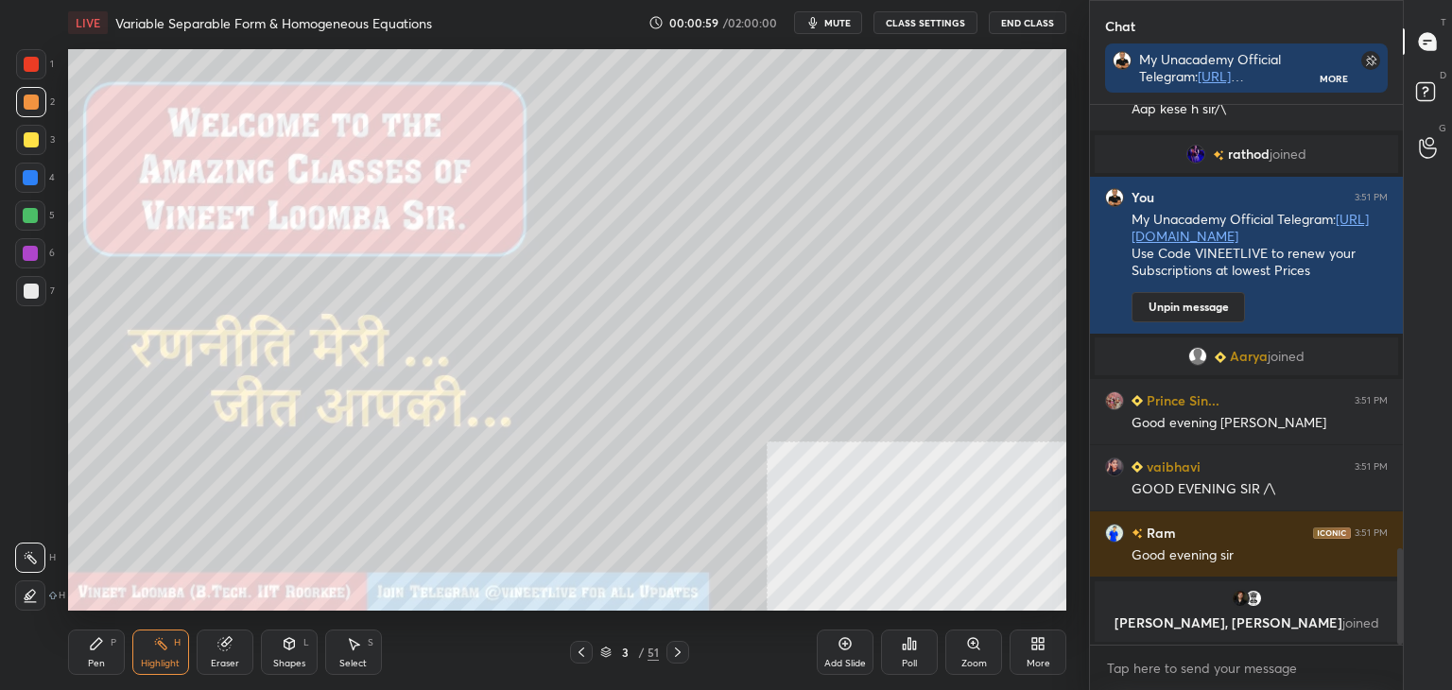
click at [231, 642] on icon at bounding box center [224, 643] width 15 height 15
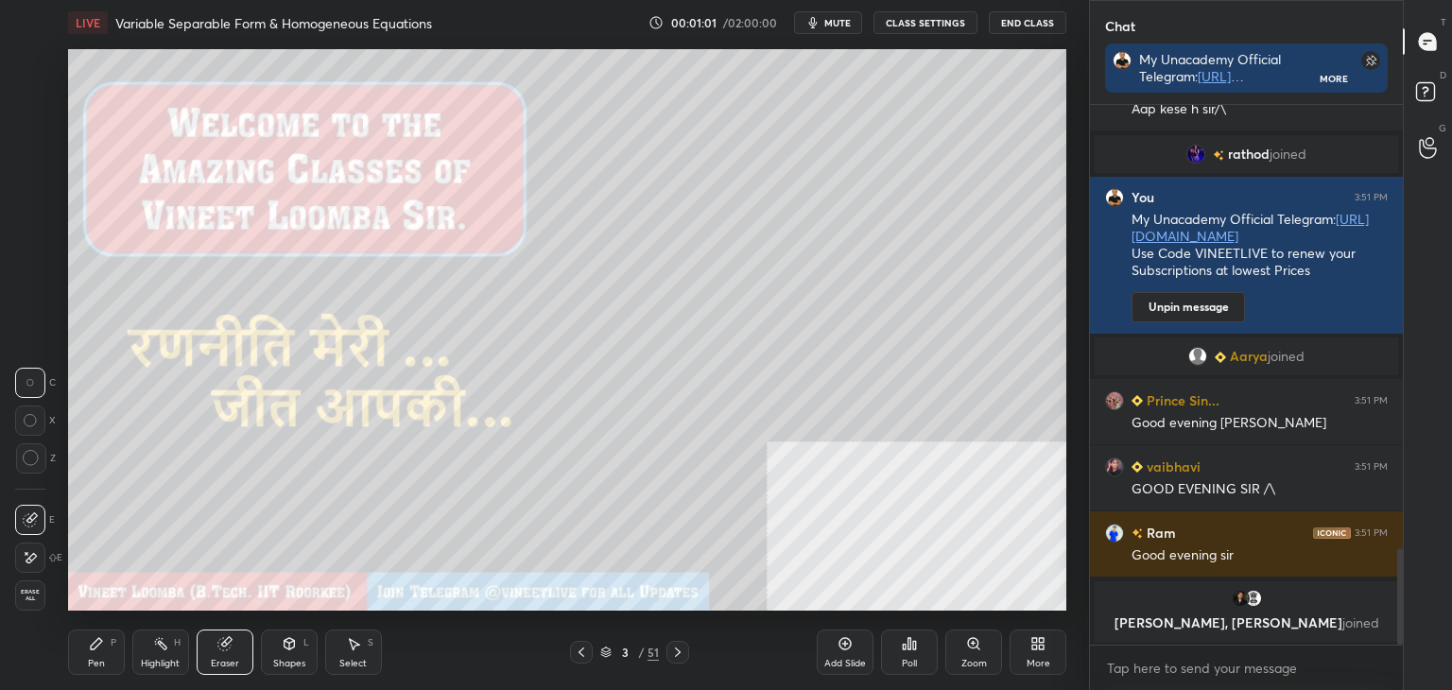
click at [88, 661] on div "Pen" at bounding box center [96, 663] width 17 height 9
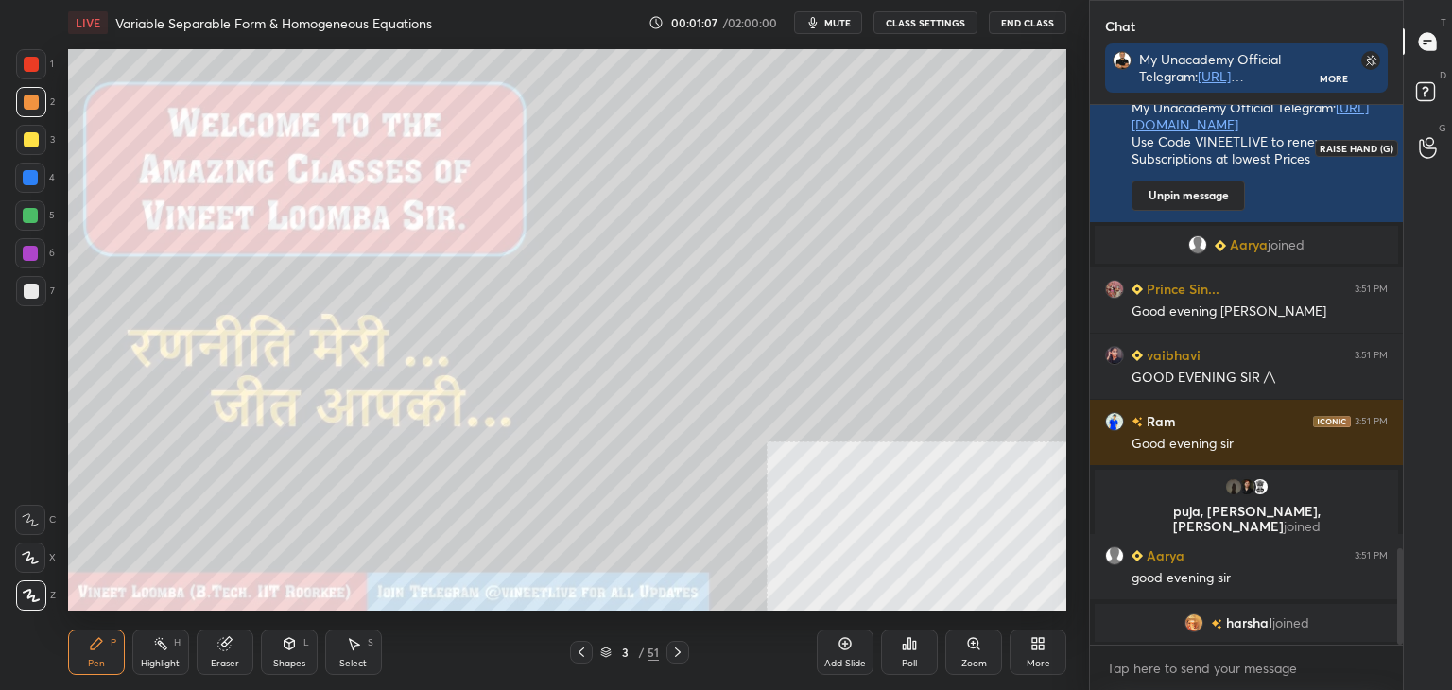
drag, startPoint x: 1437, startPoint y: 145, endPoint x: 1440, endPoint y: 124, distance: 21.0
click at [1437, 144] on div at bounding box center [1429, 147] width 38 height 34
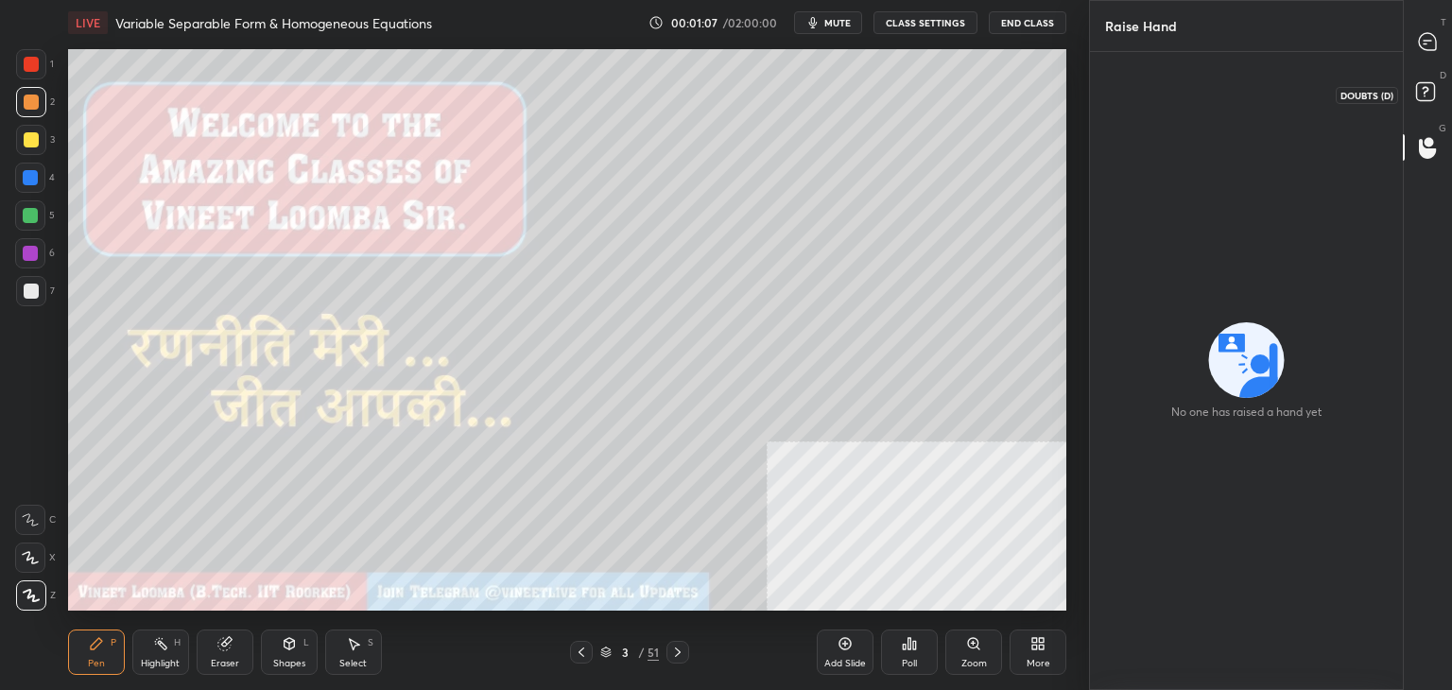
drag, startPoint x: 1437, startPoint y: 95, endPoint x: 1436, endPoint y: 79, distance: 15.2
click at [1437, 92] on icon at bounding box center [1428, 95] width 34 height 34
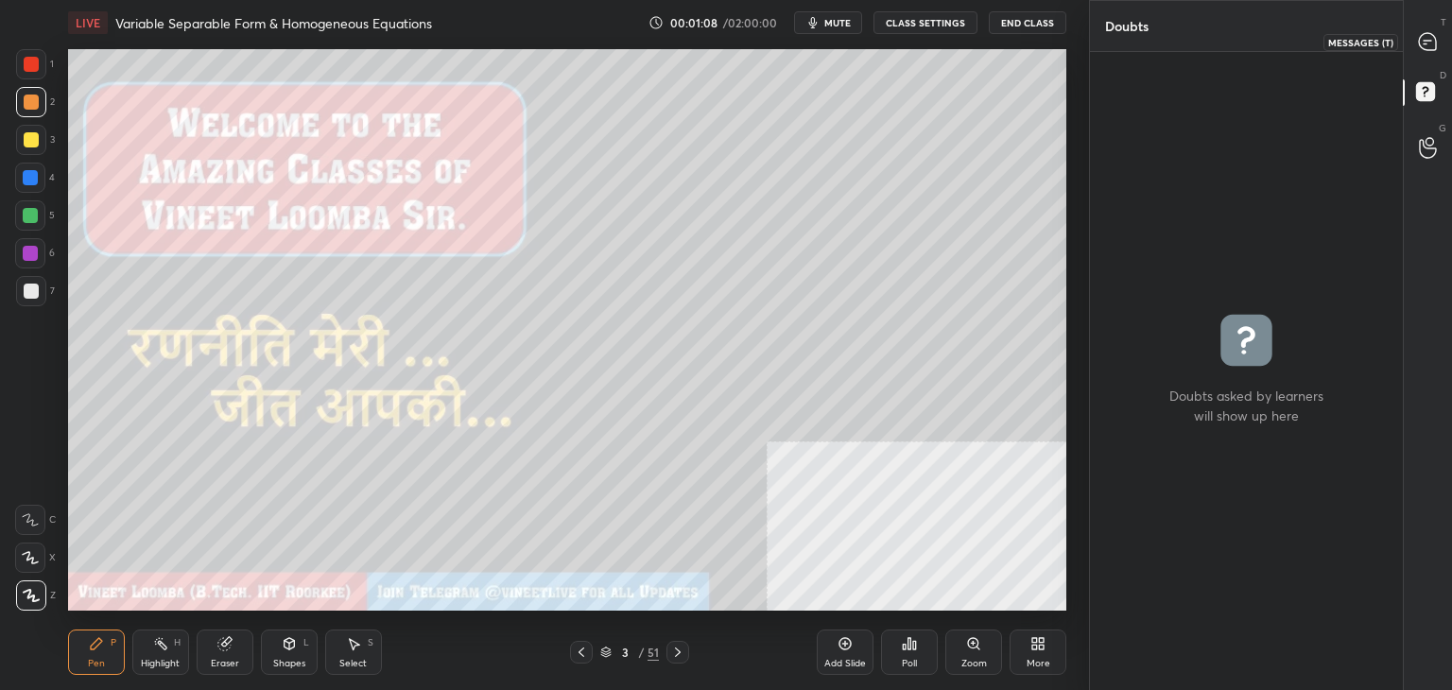
drag, startPoint x: 1438, startPoint y: 46, endPoint x: 1430, endPoint y: 54, distance: 10.7
click at [1439, 46] on div at bounding box center [1429, 42] width 38 height 34
type textarea "x"
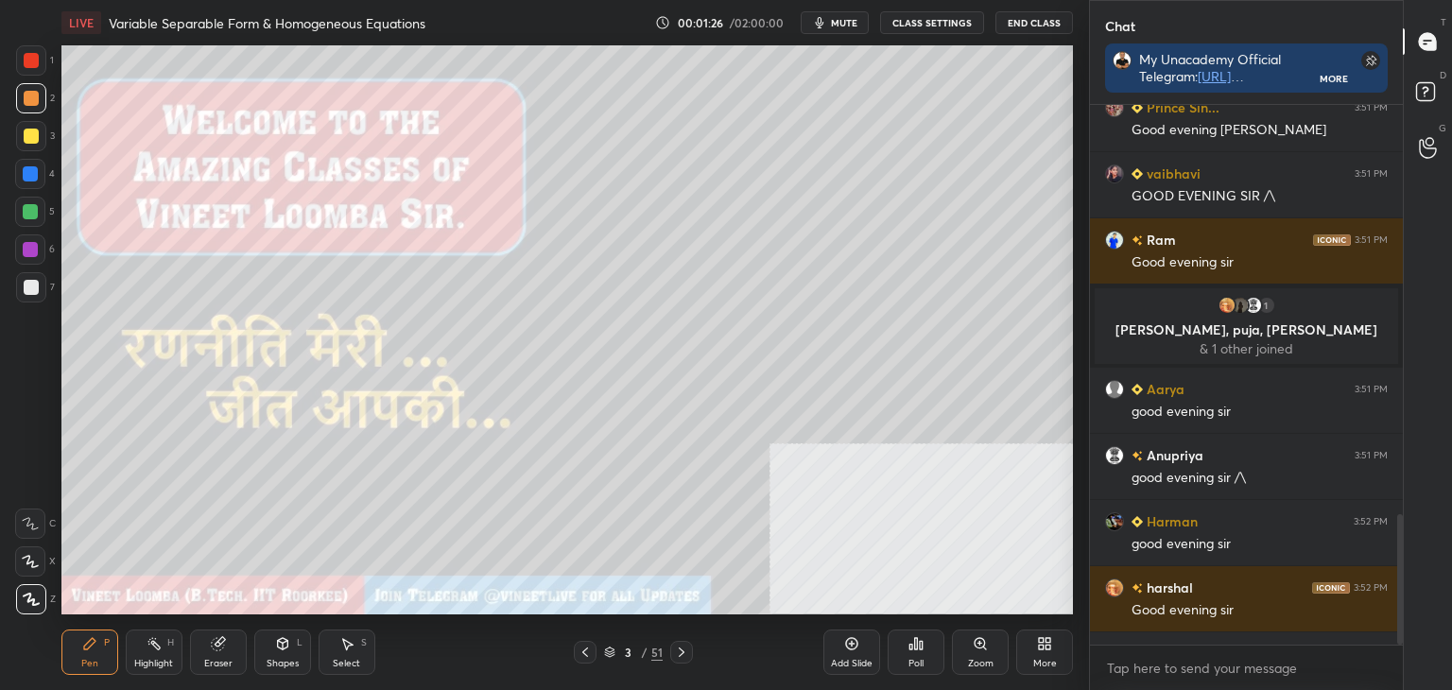
scroll to position [93967, 93523]
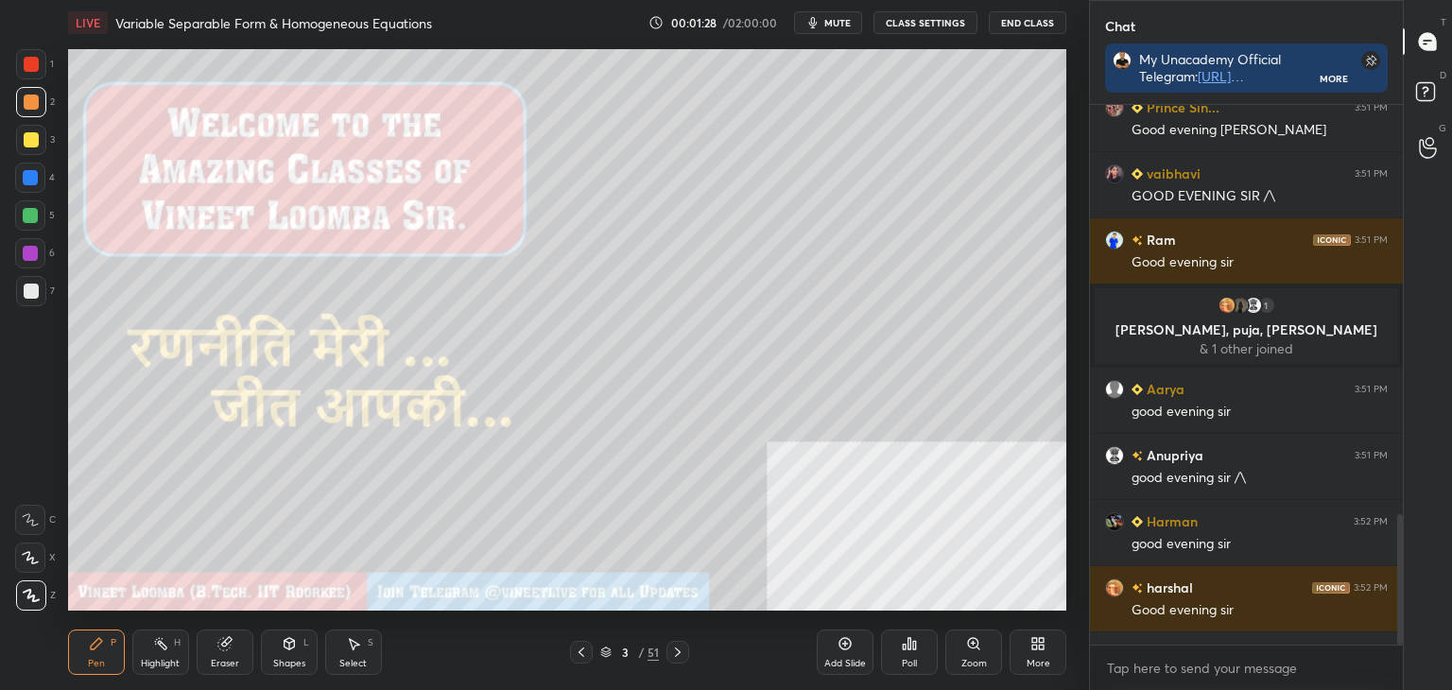
click at [224, 659] on div "Eraser" at bounding box center [225, 663] width 28 height 9
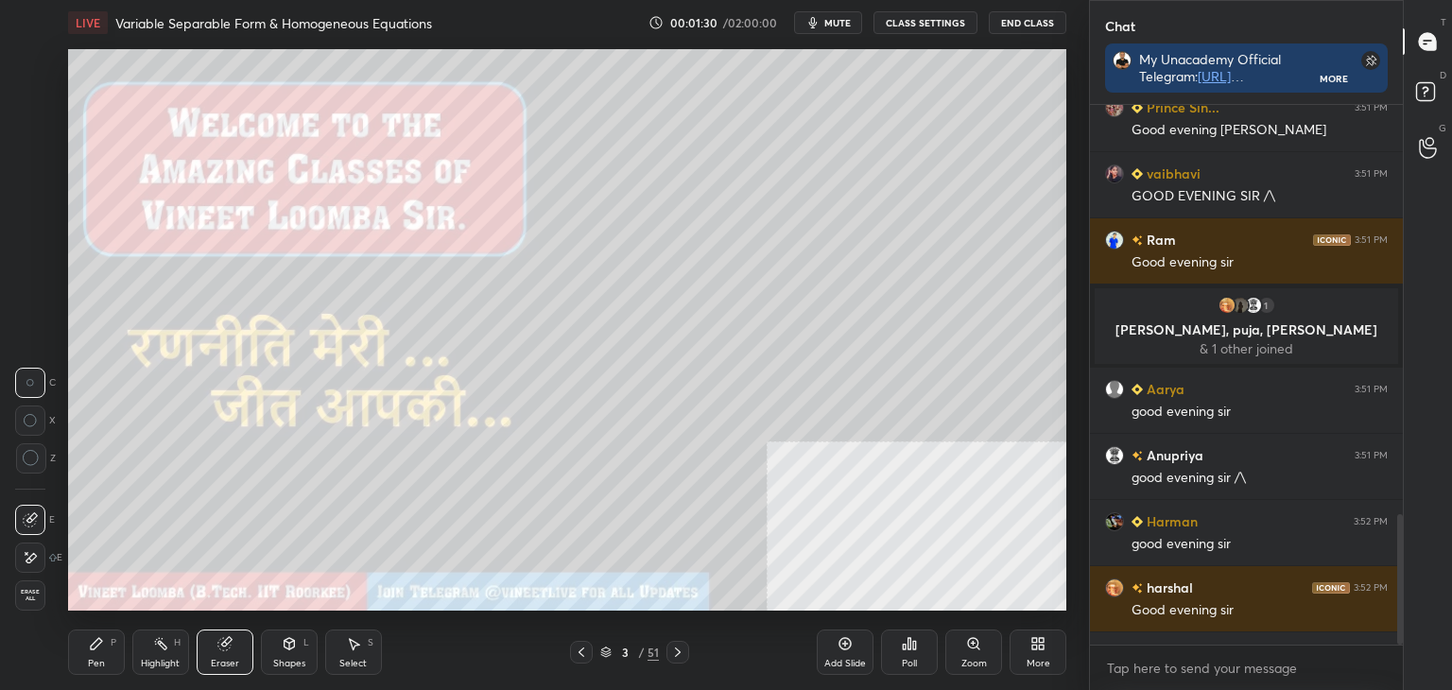
scroll to position [1966, 0]
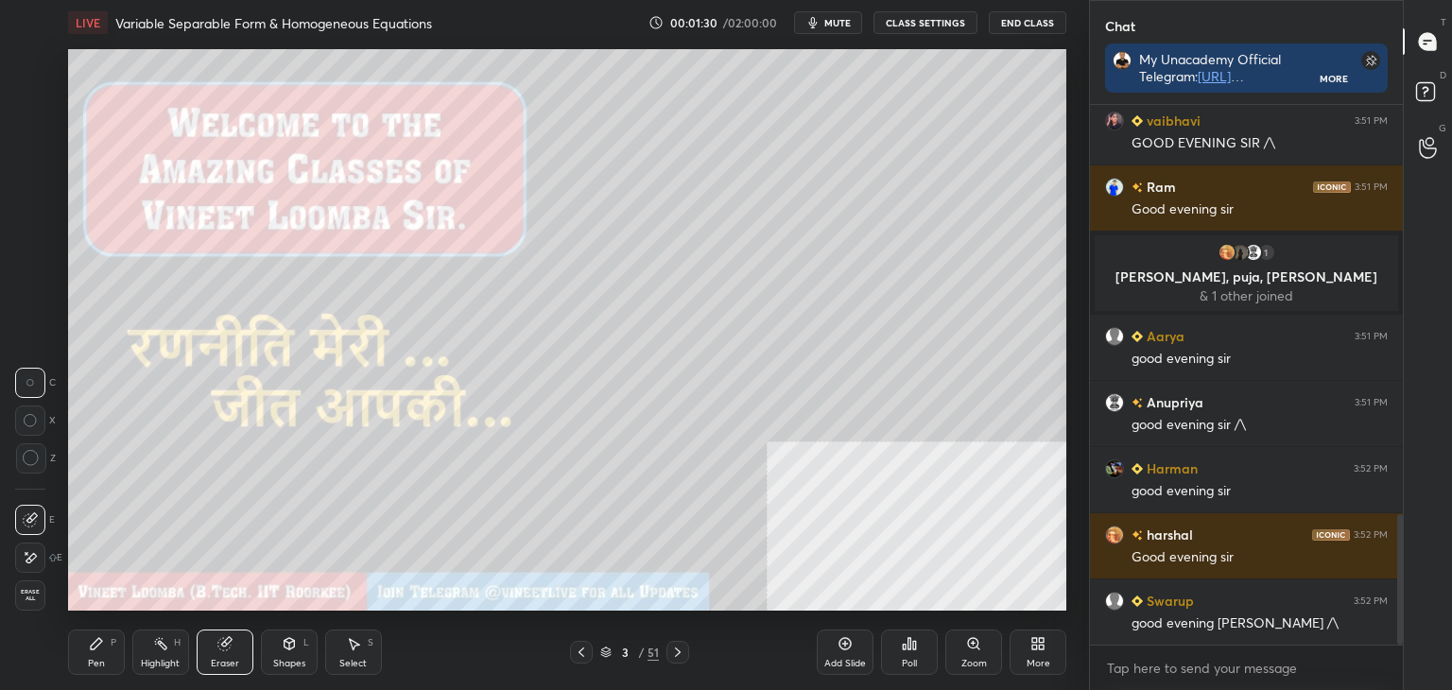
click at [106, 655] on div "Pen P" at bounding box center [96, 652] width 57 height 45
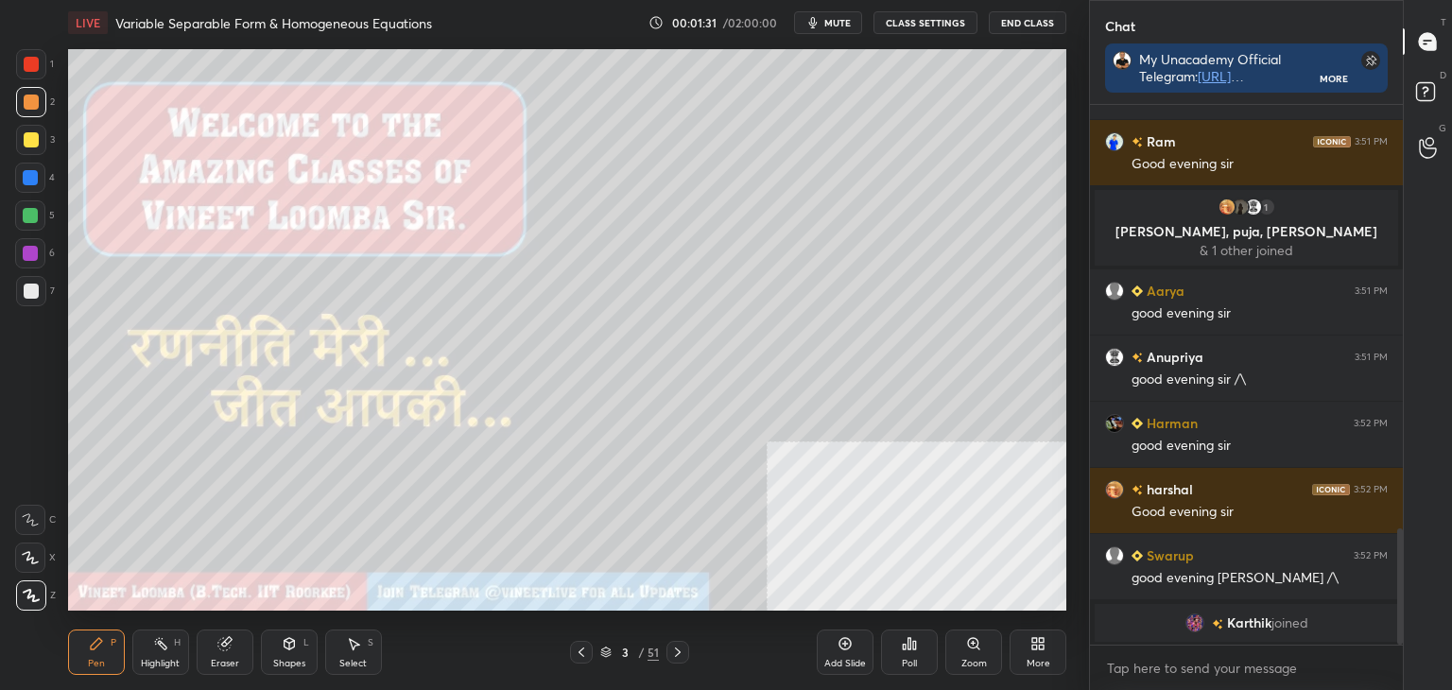
click at [634, 653] on div "3 / 51" at bounding box center [629, 652] width 59 height 17
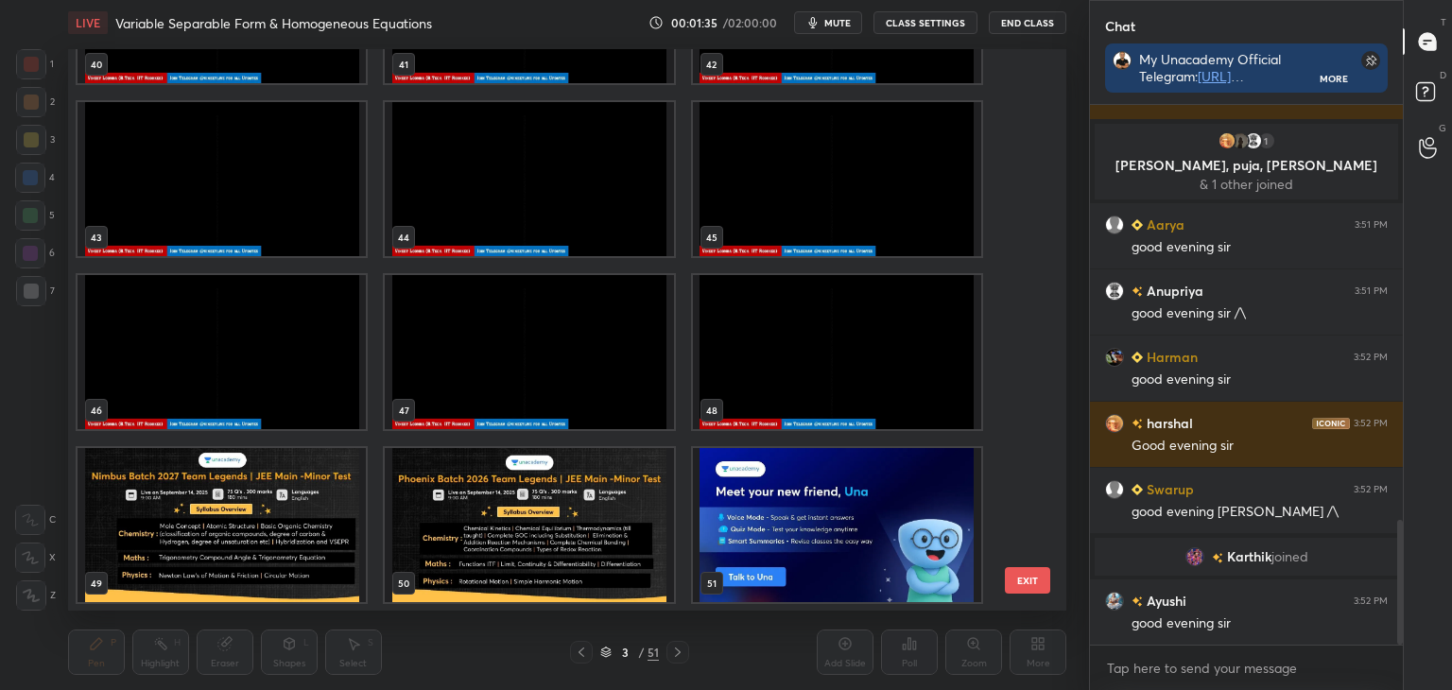
scroll to position [1798, 0]
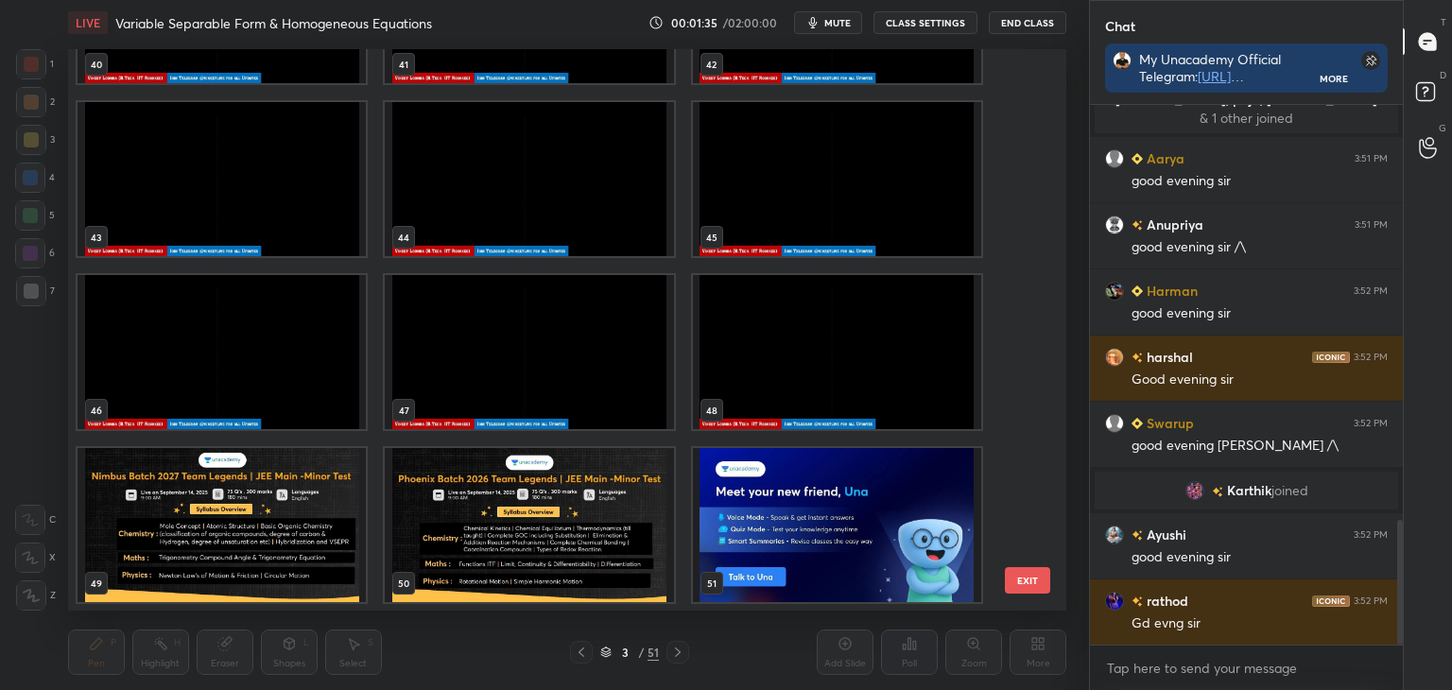
click at [601, 330] on img "grid" at bounding box center [529, 352] width 288 height 154
click at [601, 332] on img "grid" at bounding box center [529, 352] width 288 height 154
click at [602, 332] on img "grid" at bounding box center [529, 352] width 288 height 154
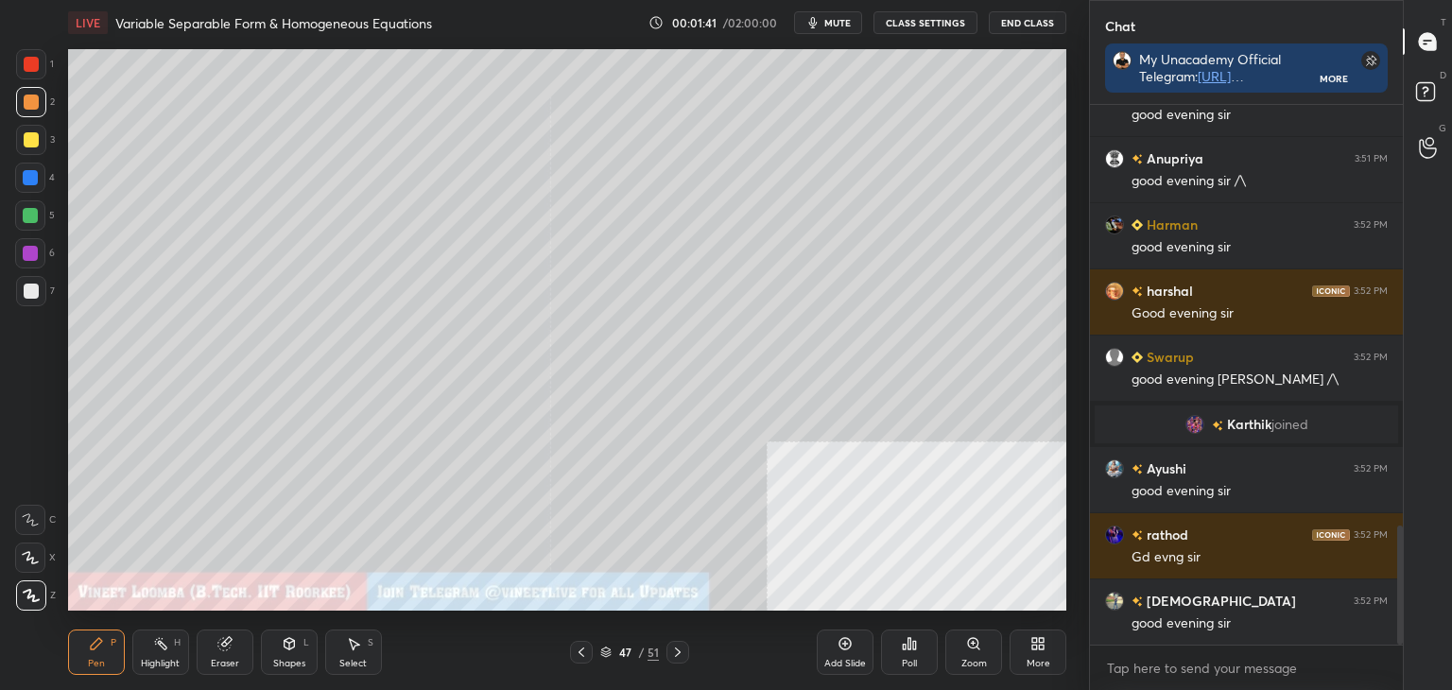
scroll to position [1910, 0]
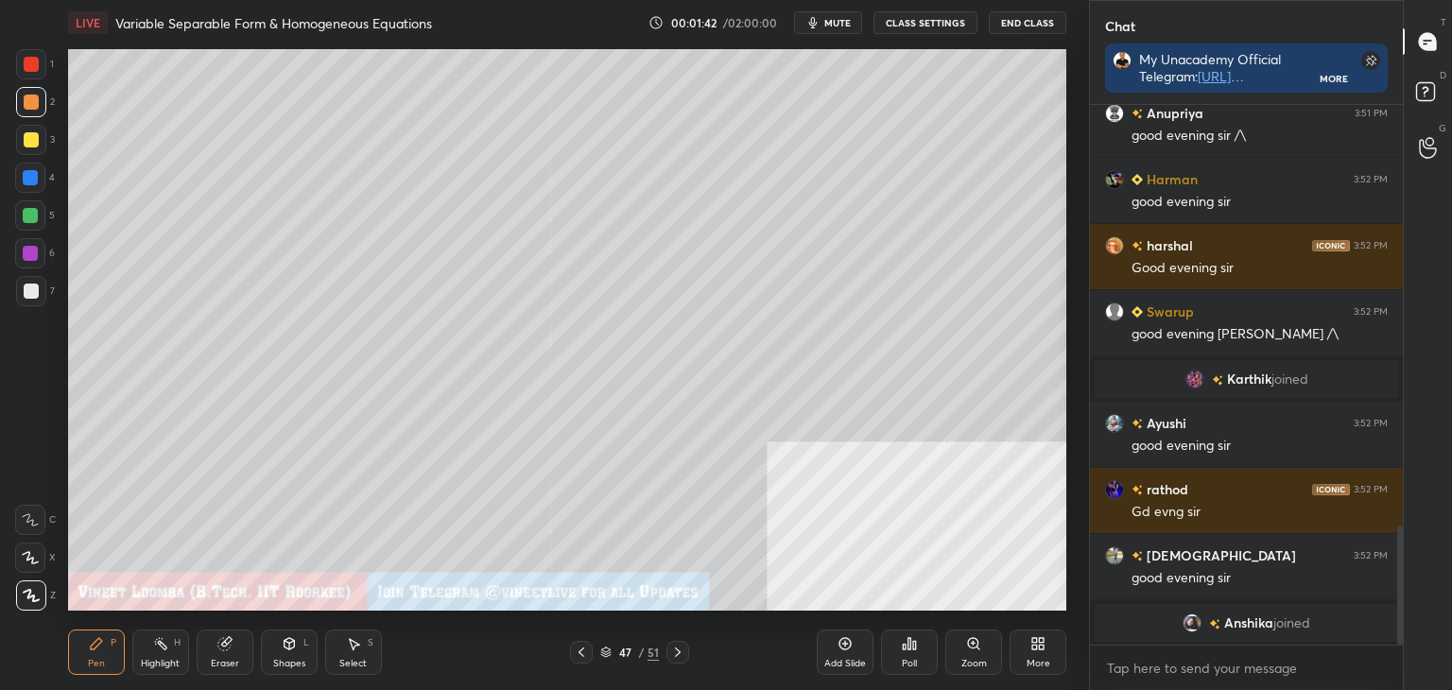
click at [944, 18] on button "CLASS SETTINGS" at bounding box center [926, 22] width 104 height 23
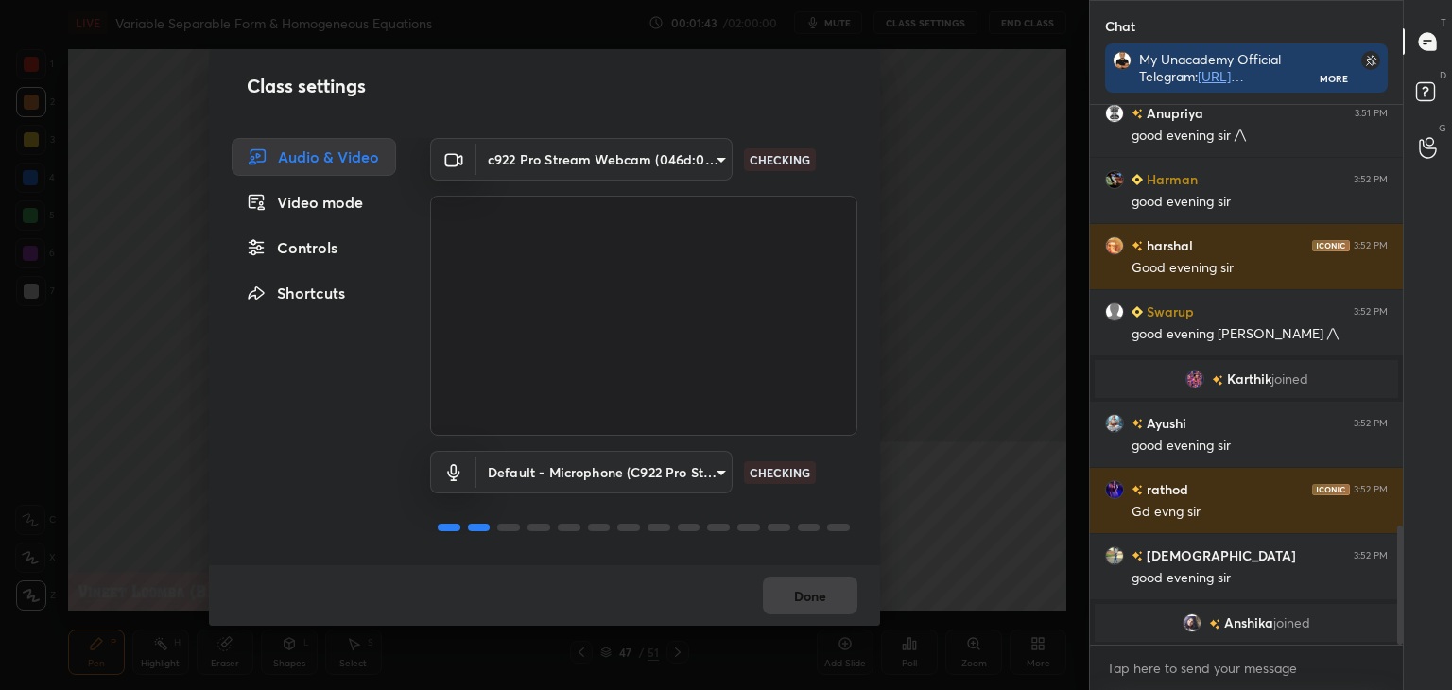
click at [292, 241] on div "Controls" at bounding box center [314, 248] width 164 height 38
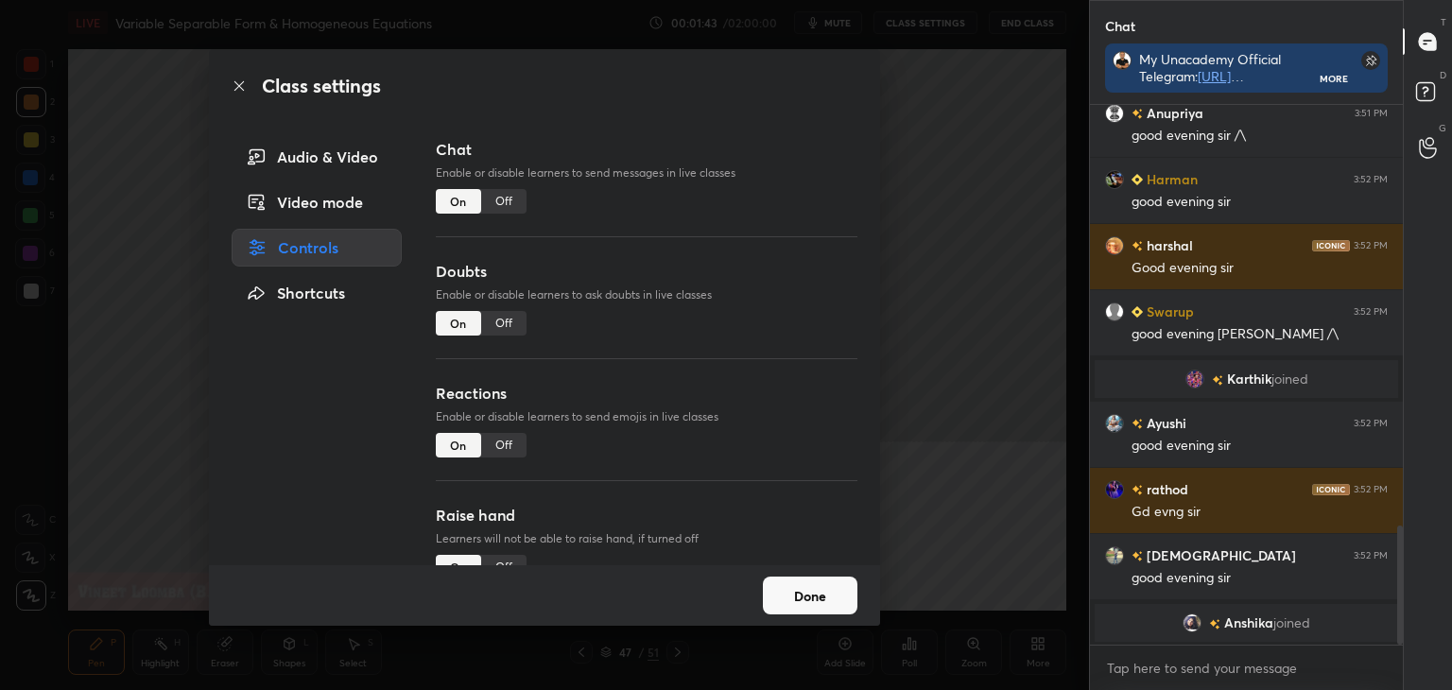
click at [502, 443] on div "Off" at bounding box center [503, 445] width 45 height 25
click at [491, 553] on div "Raise hand Learners will not be able to raise hand, if turned off On Off" at bounding box center [647, 565] width 422 height 122
click at [500, 559] on div "Off" at bounding box center [503, 567] width 45 height 25
click at [813, 591] on button "Done" at bounding box center [810, 596] width 95 height 38
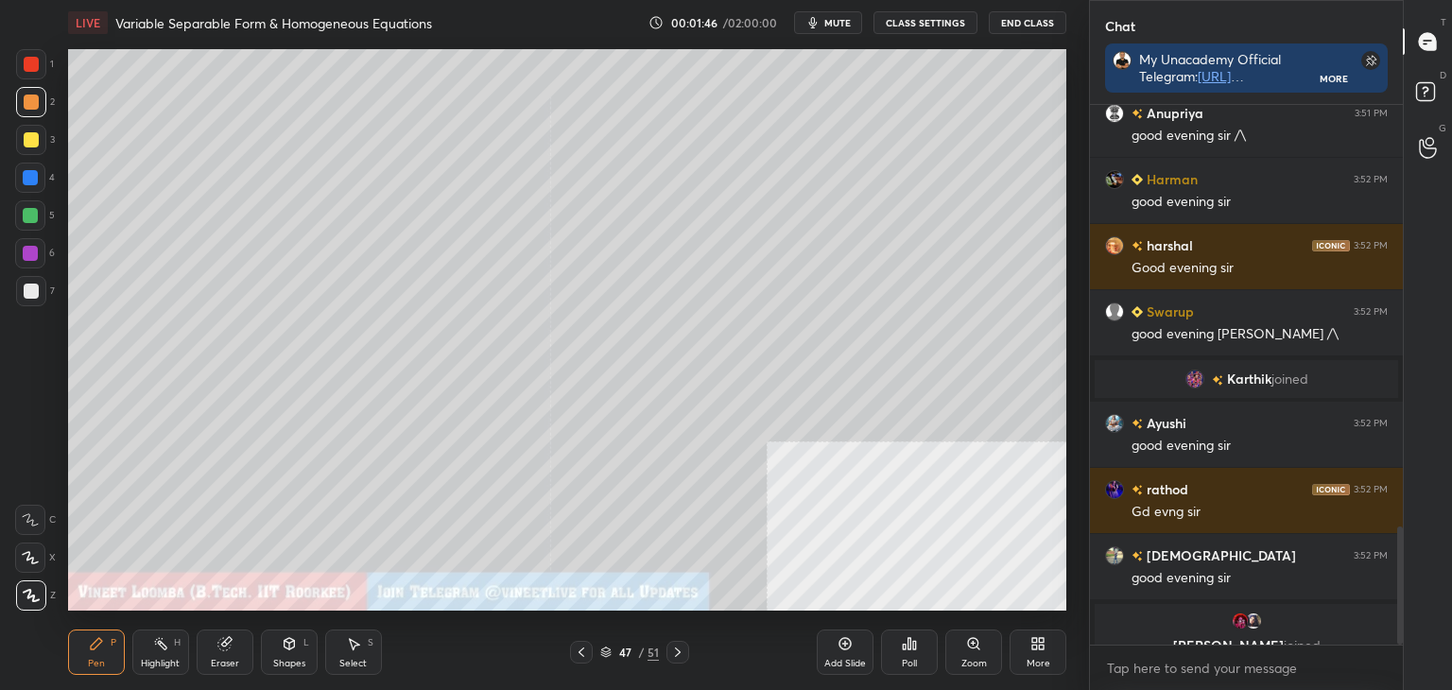
scroll to position [1932, 0]
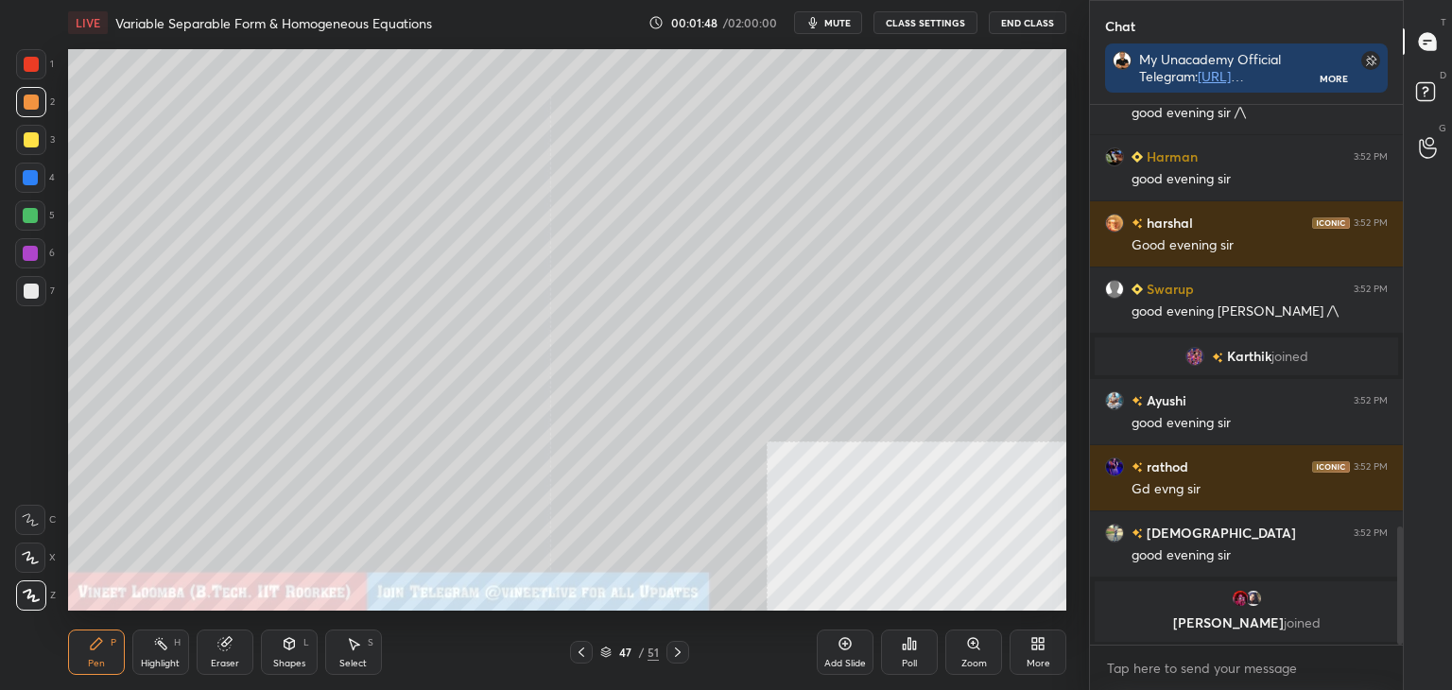
click at [904, 24] on button "CLASS SETTINGS" at bounding box center [926, 22] width 104 height 23
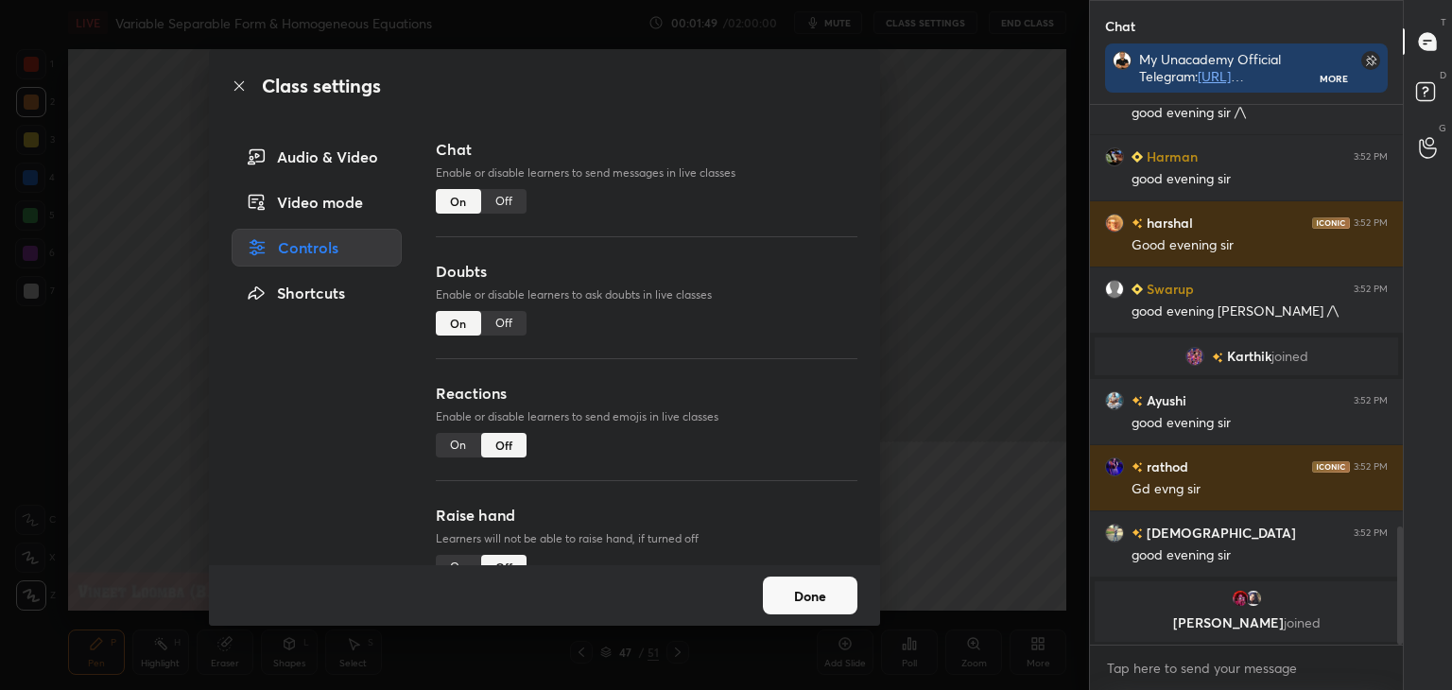
click at [453, 555] on div "On" at bounding box center [458, 567] width 45 height 25
click at [855, 599] on button "Done" at bounding box center [810, 596] width 95 height 38
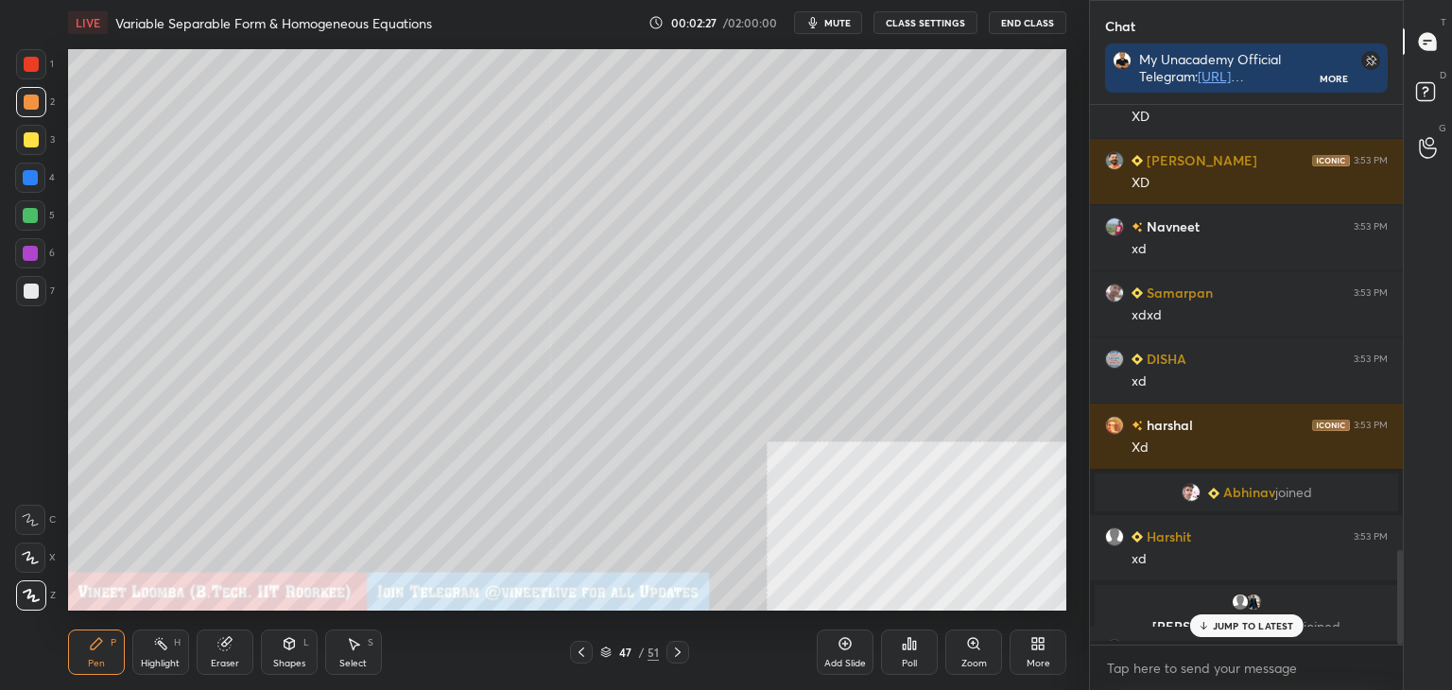
scroll to position [2552, 0]
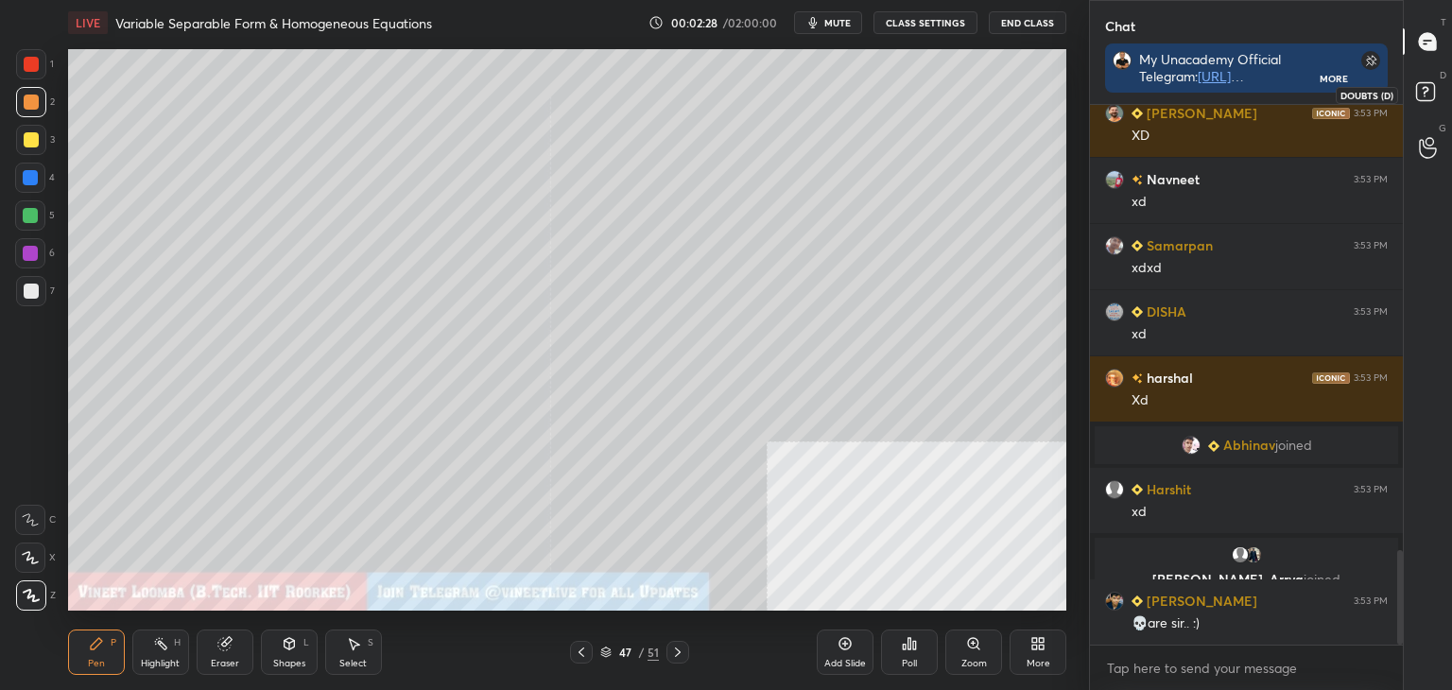
click at [1421, 99] on rect at bounding box center [1425, 92] width 18 height 18
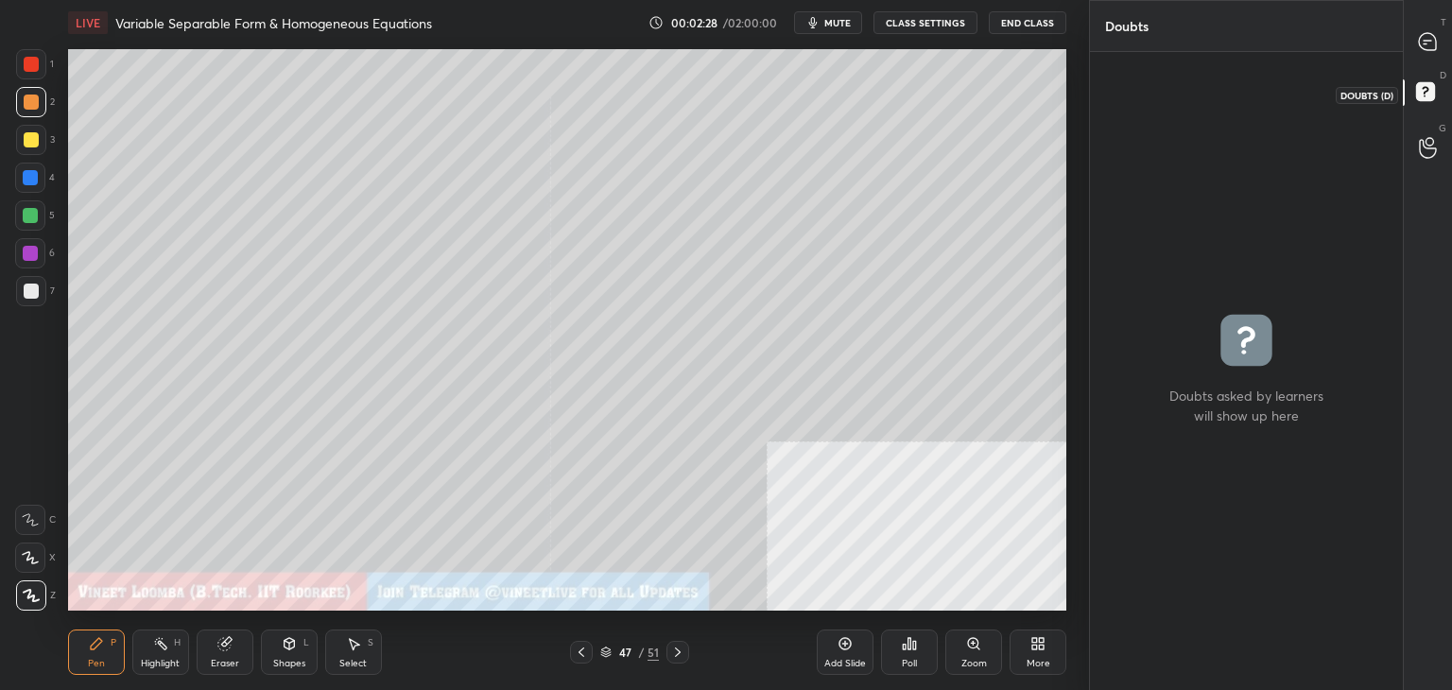
scroll to position [632, 307]
click at [1426, 147] on icon at bounding box center [1428, 148] width 18 height 22
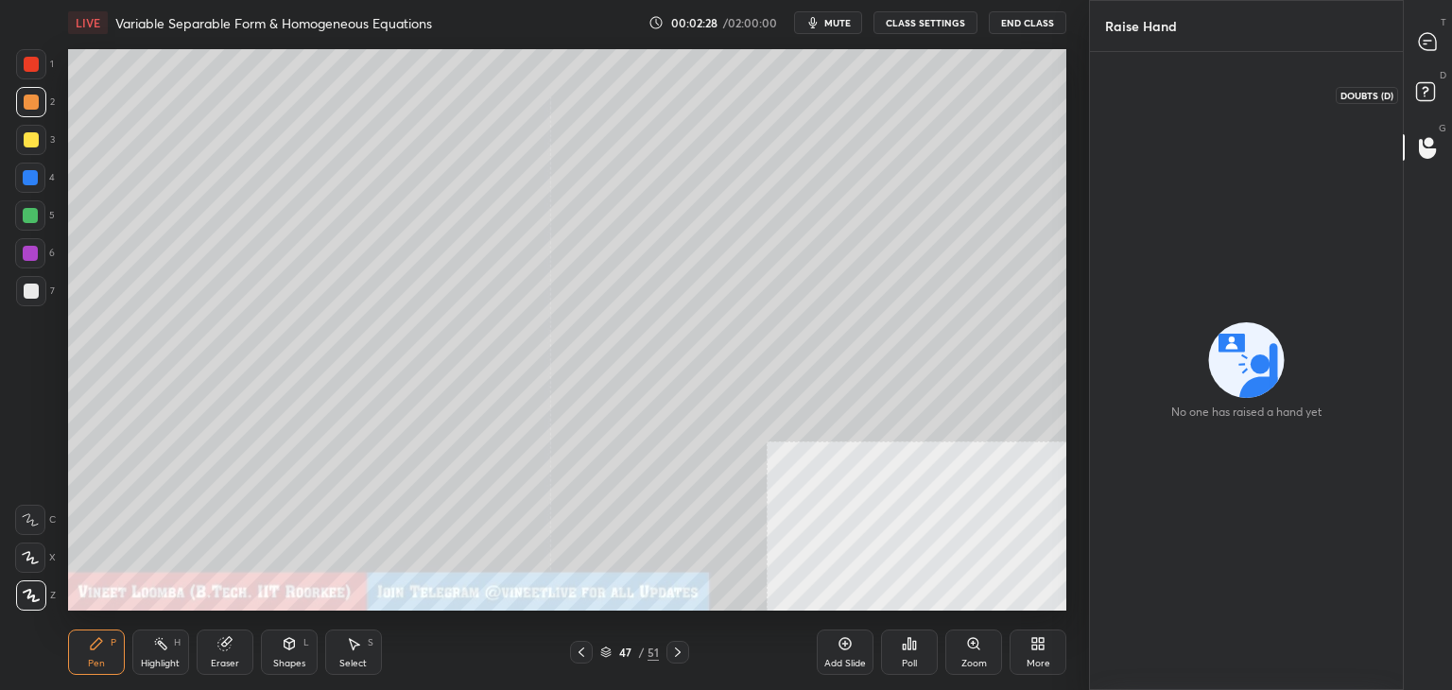
drag, startPoint x: 1437, startPoint y: 84, endPoint x: 1441, endPoint y: 72, distance: 12.9
click at [1437, 84] on icon at bounding box center [1428, 95] width 34 height 34
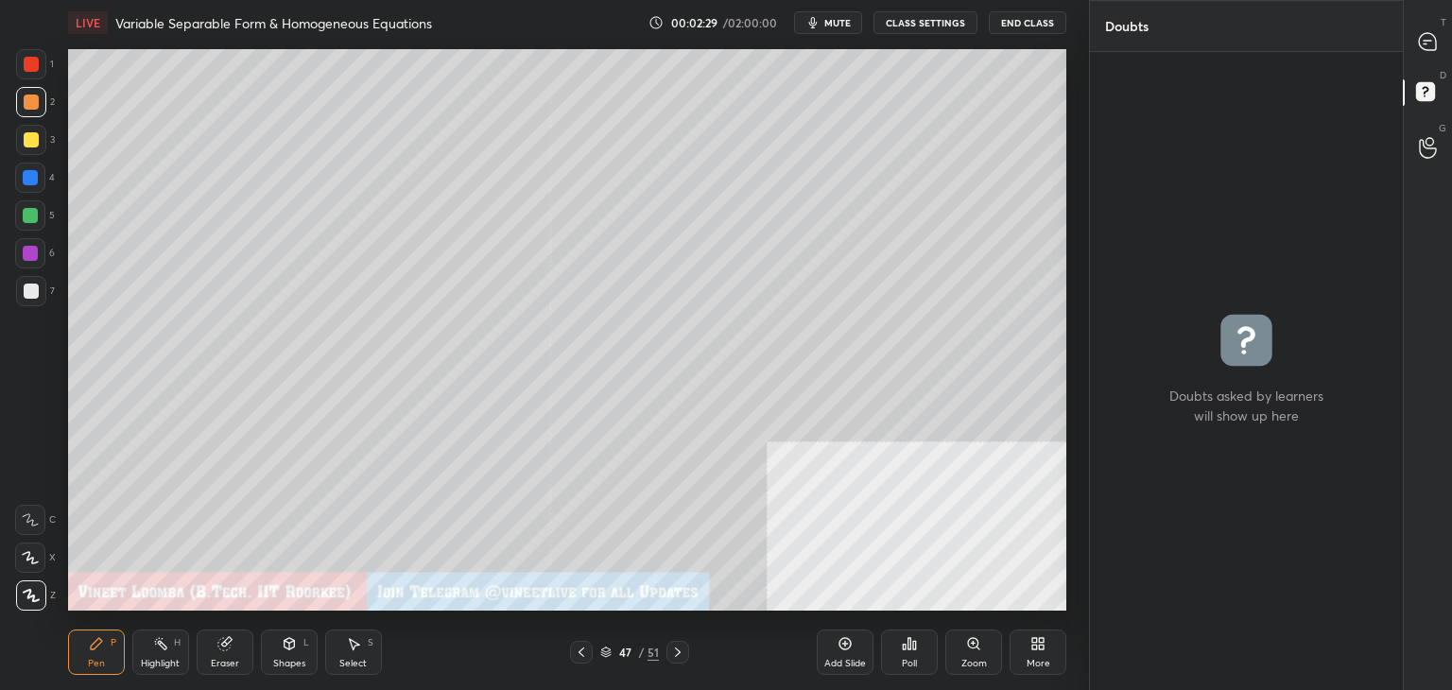
click at [1445, 36] on div at bounding box center [1429, 42] width 38 height 34
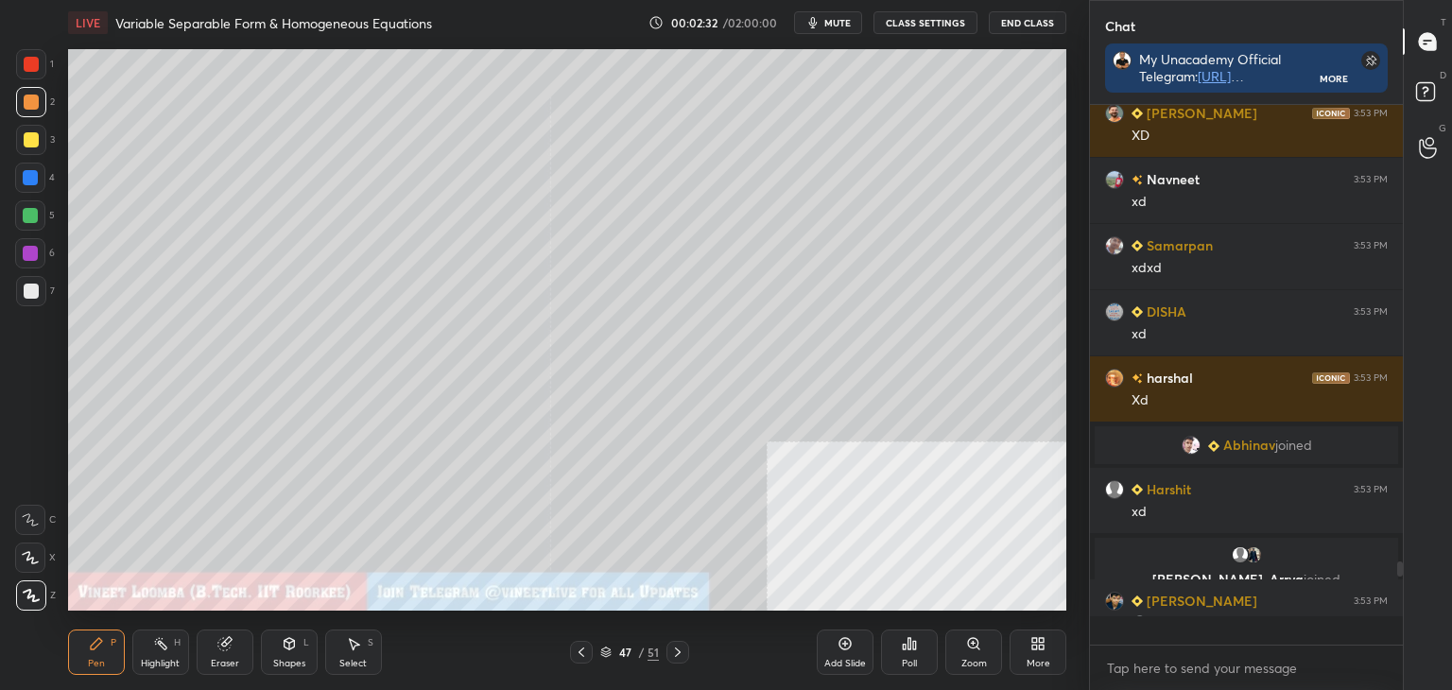
scroll to position [580, 307]
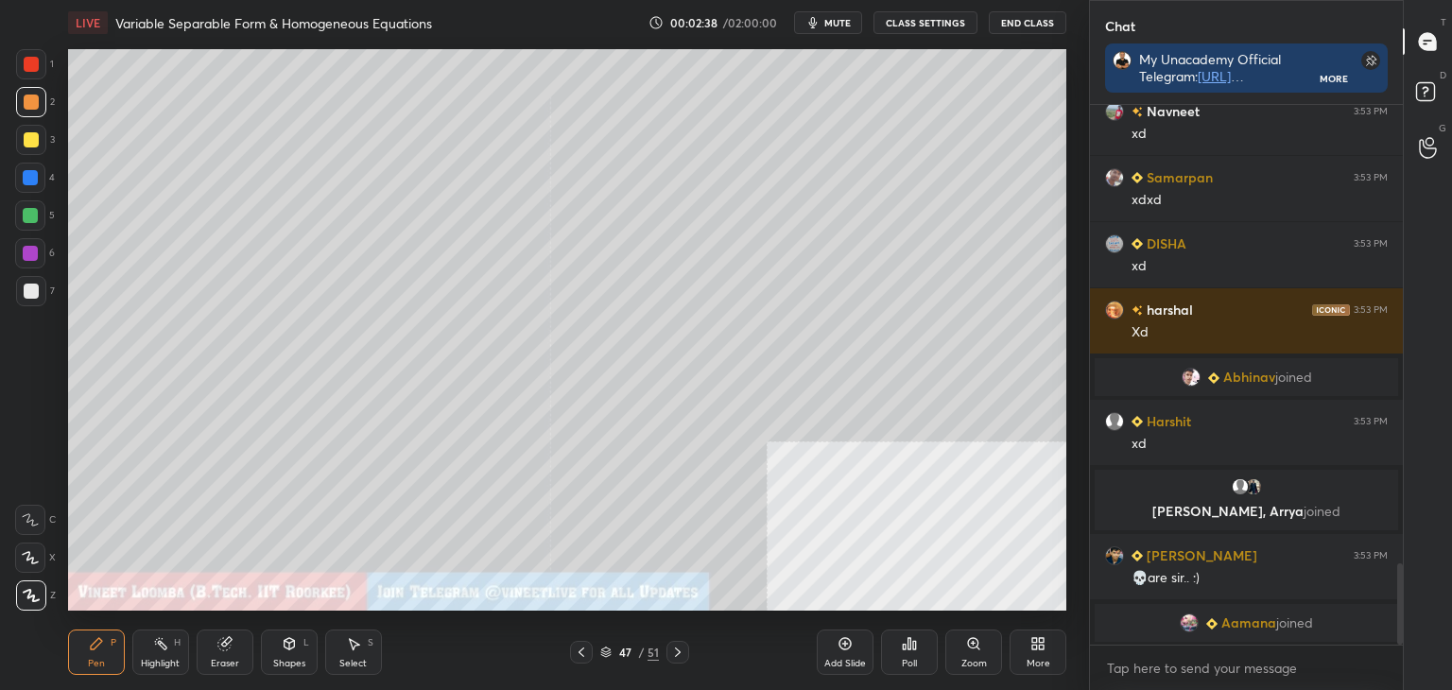
click at [1201, 620] on div "grid" at bounding box center [1193, 623] width 26 height 19
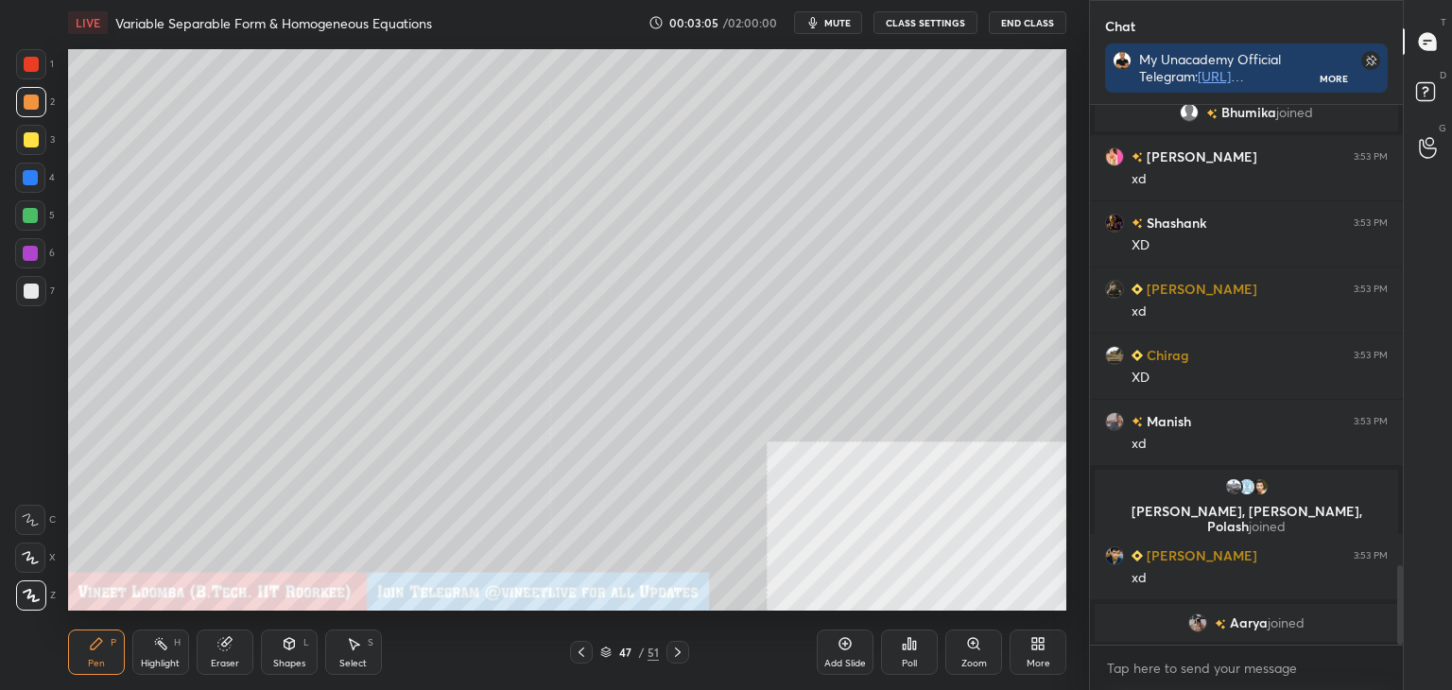
drag, startPoint x: 1401, startPoint y: 621, endPoint x: 1368, endPoint y: 643, distance: 39.6
click at [1376, 648] on div "Ravindra 3:53 PM Good evening [PERSON_NAME] joined [PERSON_NAME] 3:53 PM xd [PE…" at bounding box center [1246, 397] width 313 height 585
click at [1268, 623] on span "joined" at bounding box center [1286, 622] width 37 height 15
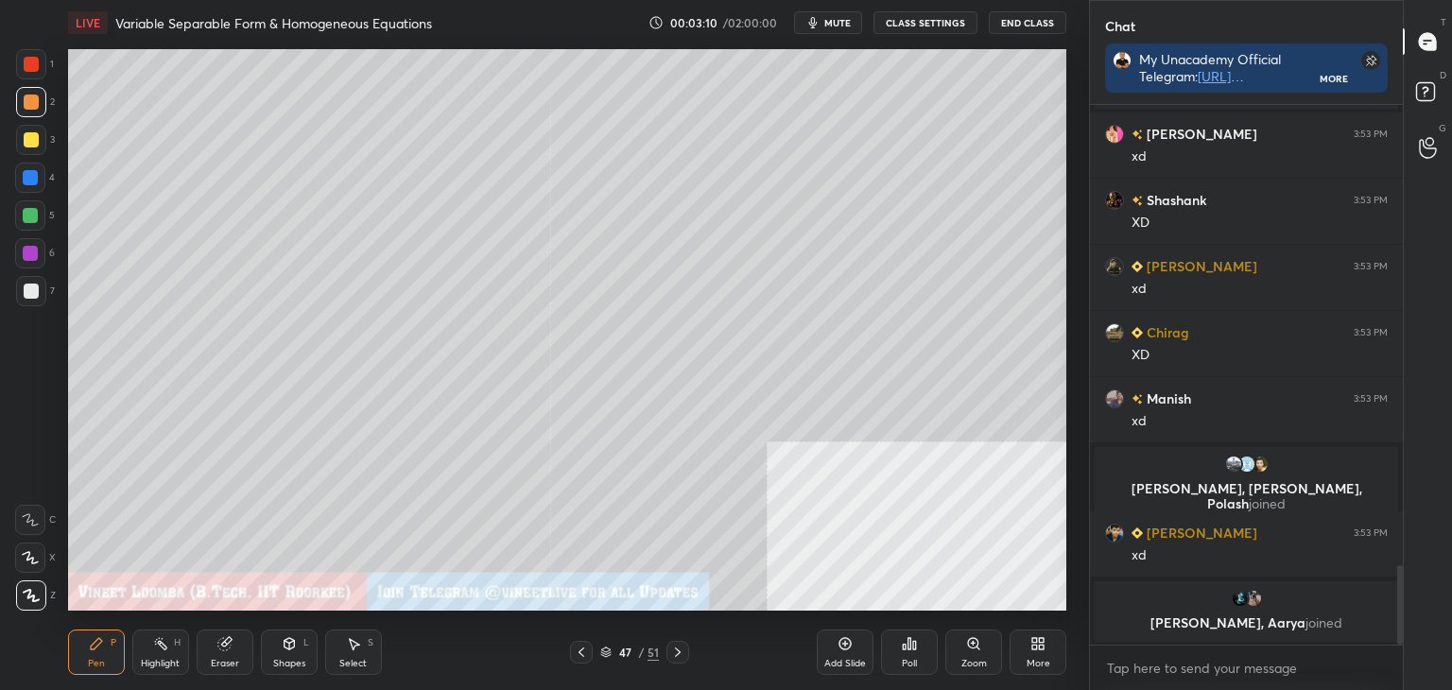
drag, startPoint x: 216, startPoint y: 647, endPoint x: 217, endPoint y: 631, distance: 16.1
click at [217, 646] on icon at bounding box center [224, 643] width 15 height 15
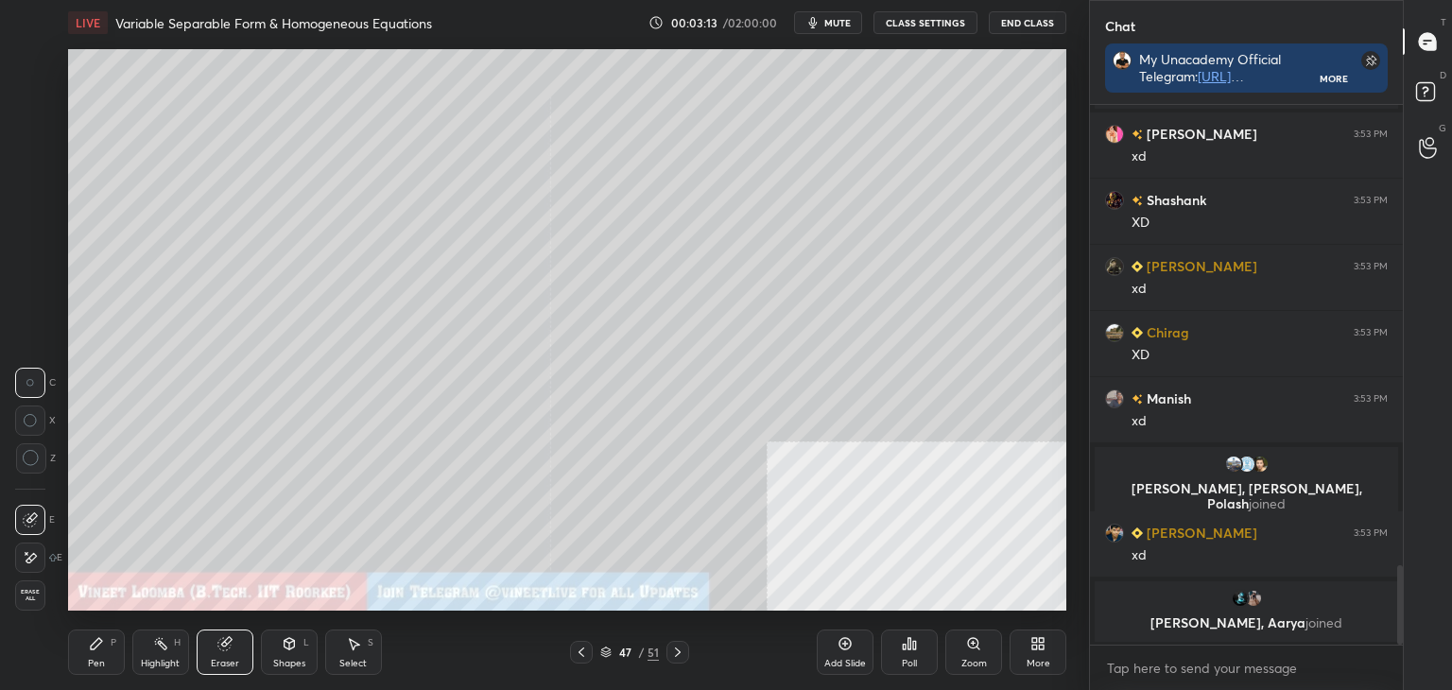
click at [114, 655] on div "Pen P" at bounding box center [96, 652] width 57 height 45
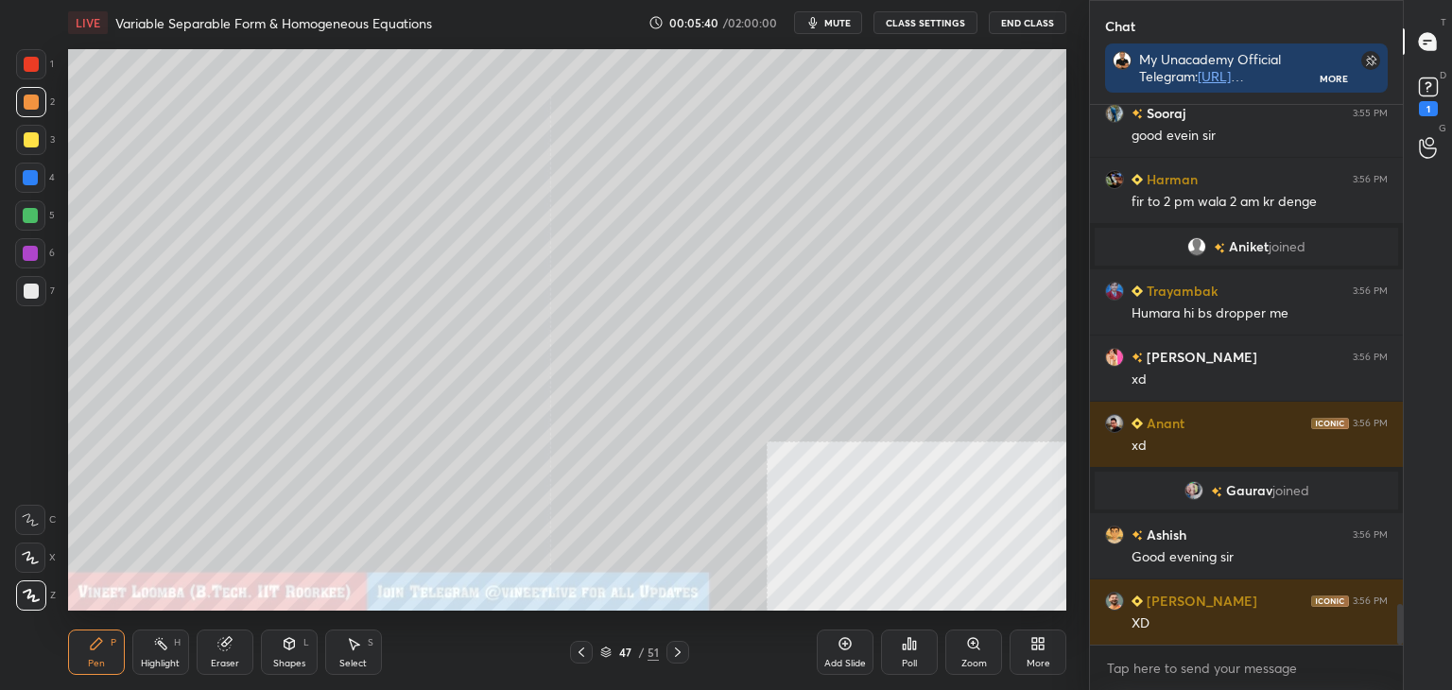
scroll to position [6597, 0]
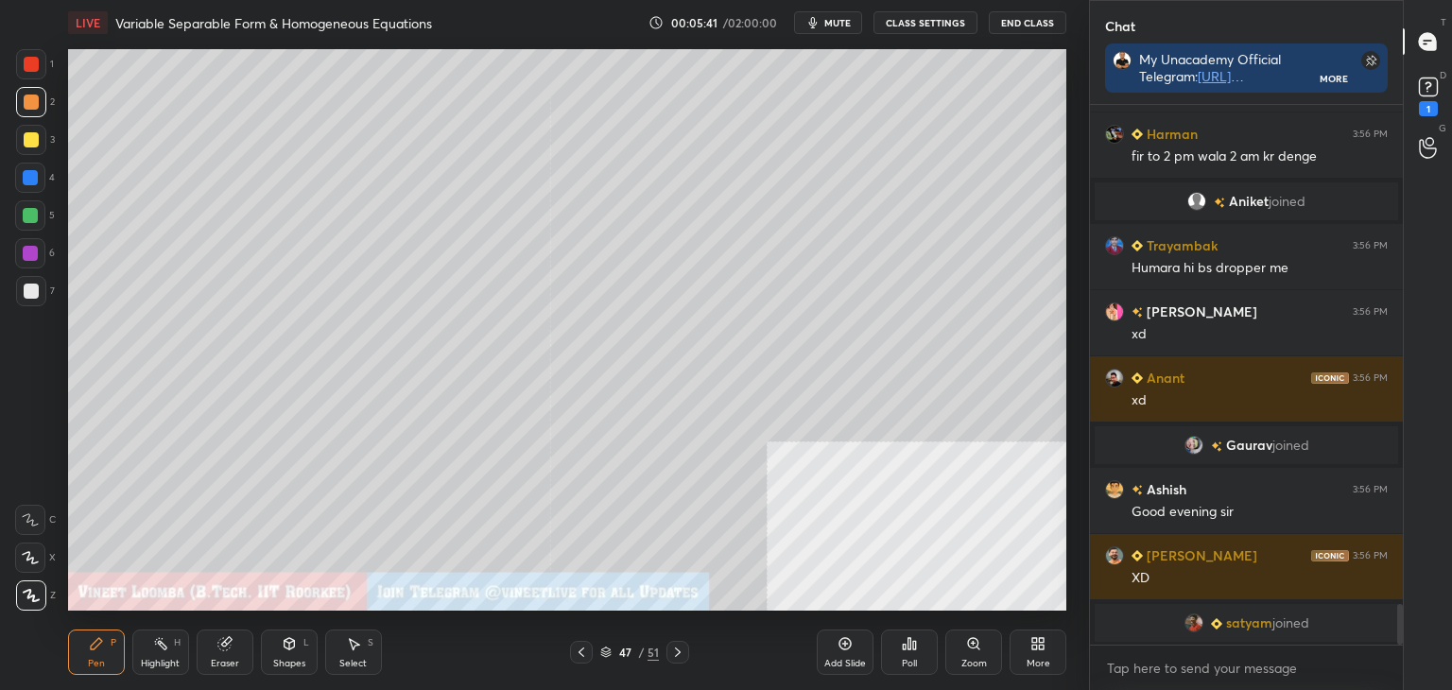
click at [35, 286] on div at bounding box center [31, 291] width 15 height 15
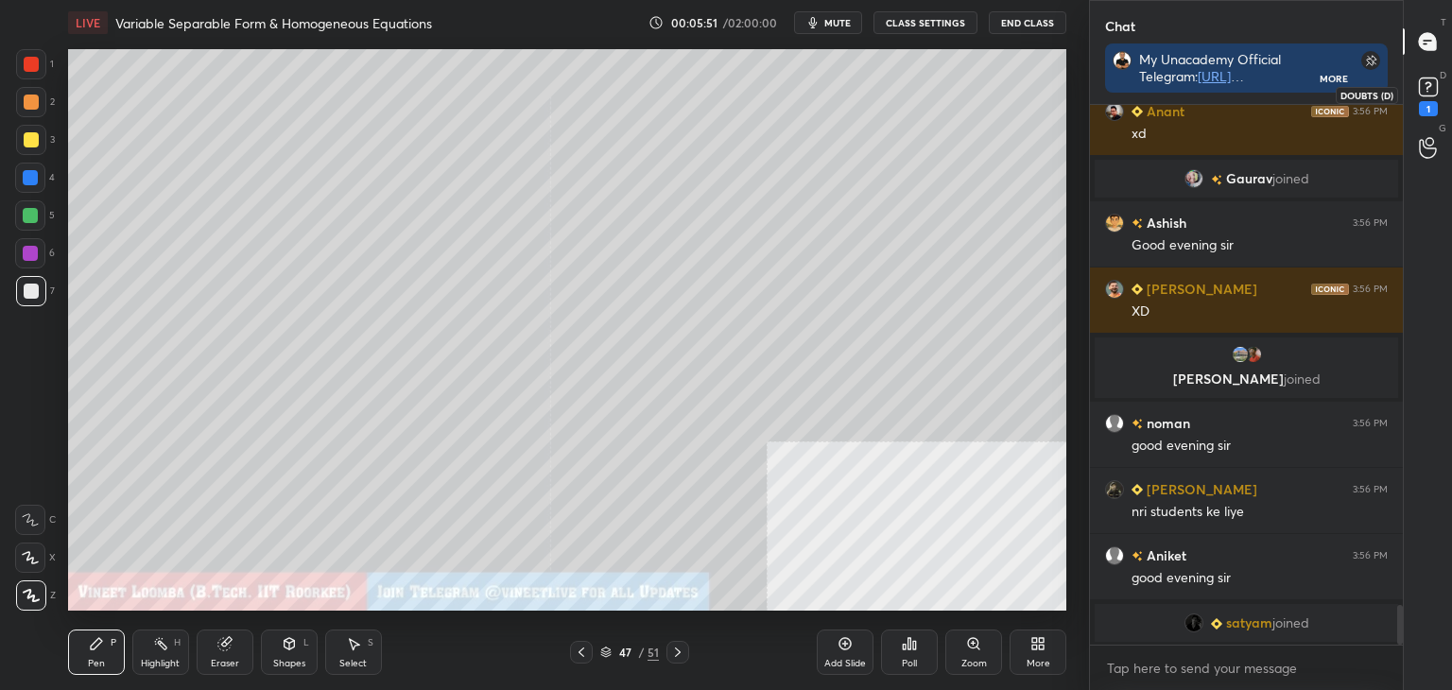
scroll to position [6822, 0]
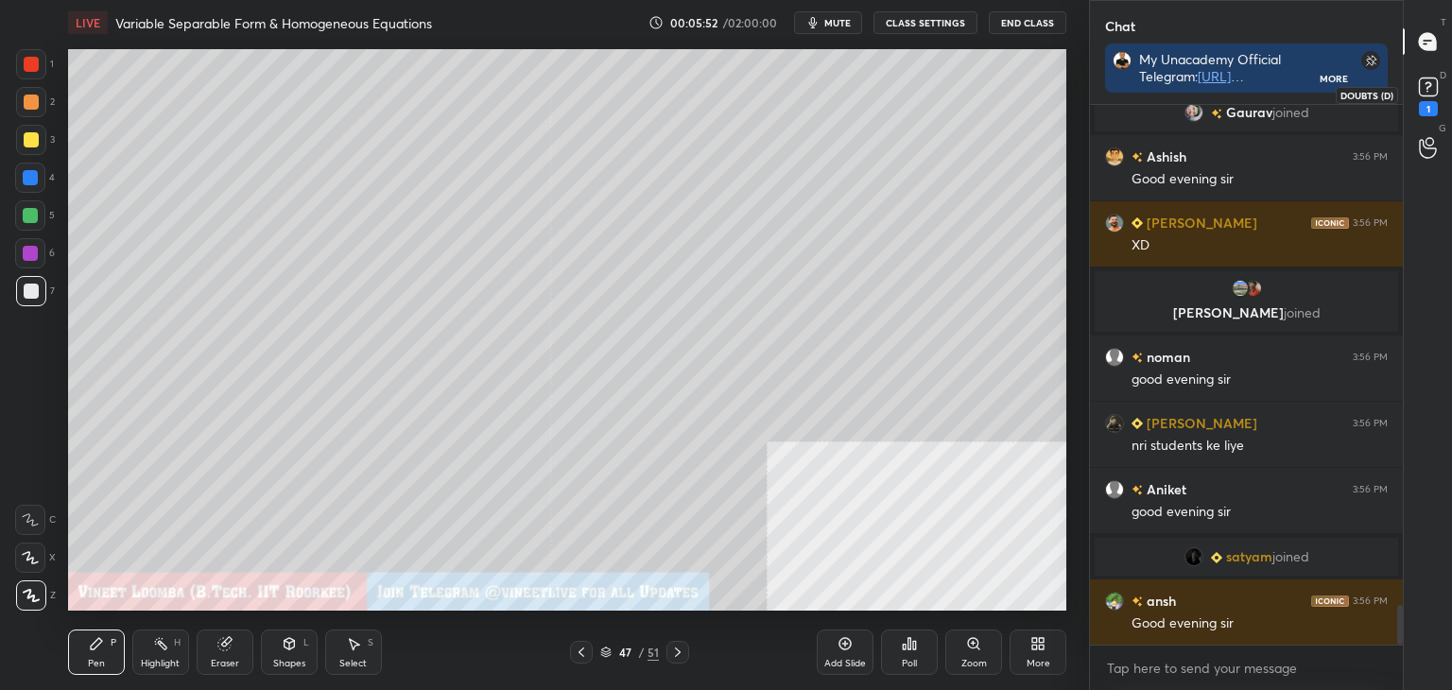
click at [1426, 95] on rect at bounding box center [1428, 87] width 18 height 18
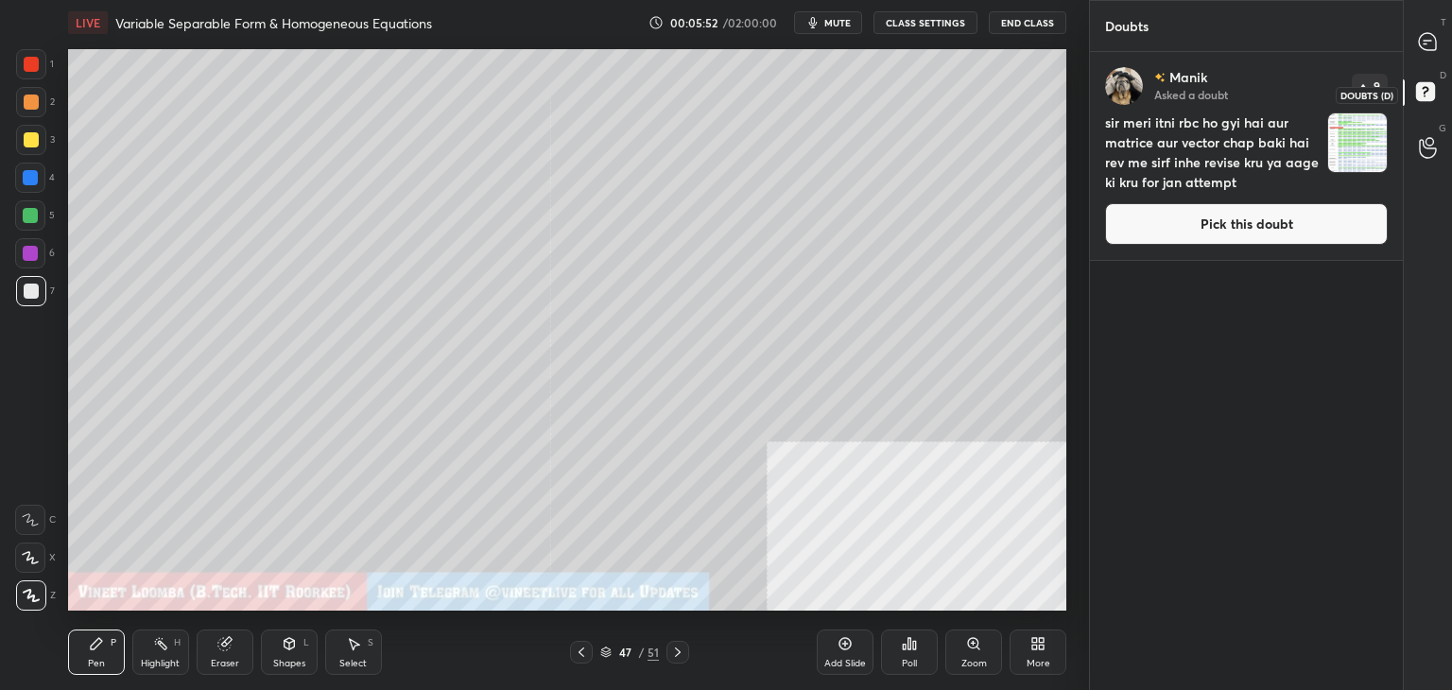
scroll to position [632, 307]
click at [1323, 229] on button "Pick this doubt" at bounding box center [1246, 224] width 283 height 42
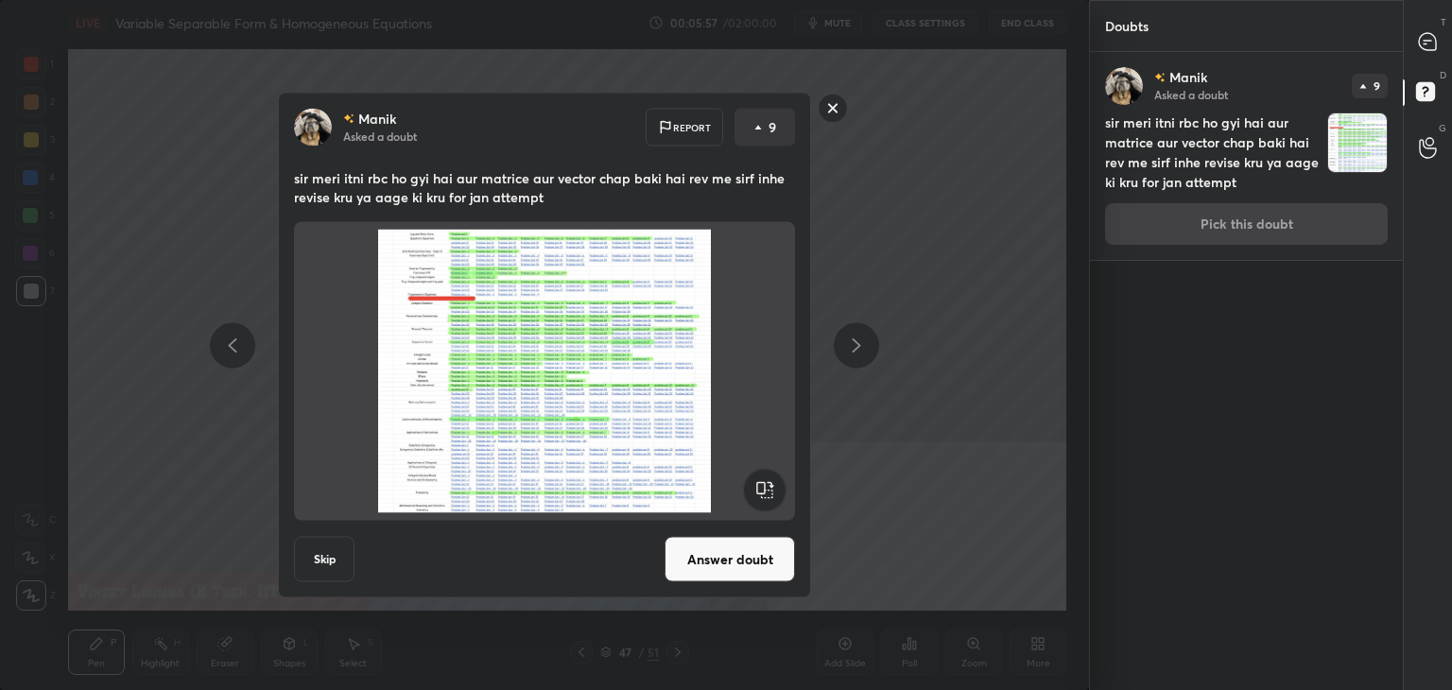
click at [726, 561] on button "Answer doubt" at bounding box center [730, 559] width 130 height 45
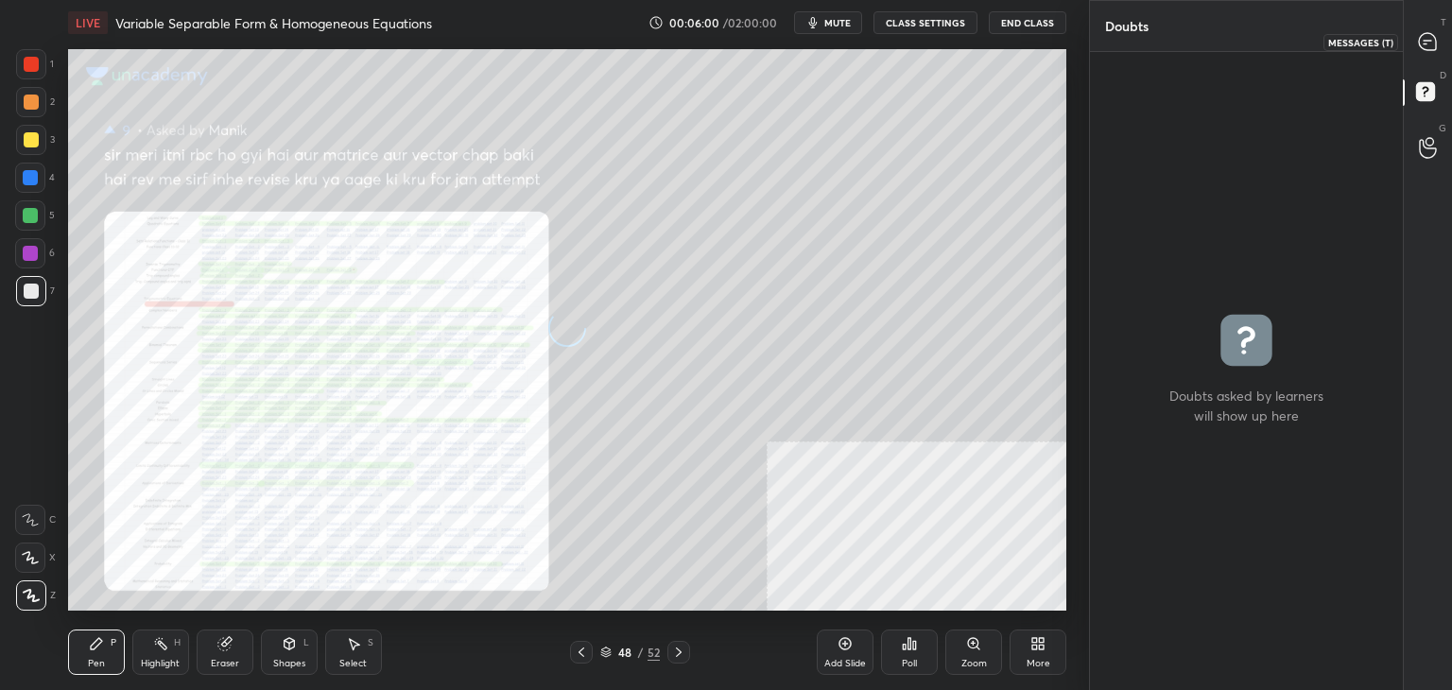
click at [1432, 44] on icon at bounding box center [1427, 41] width 17 height 17
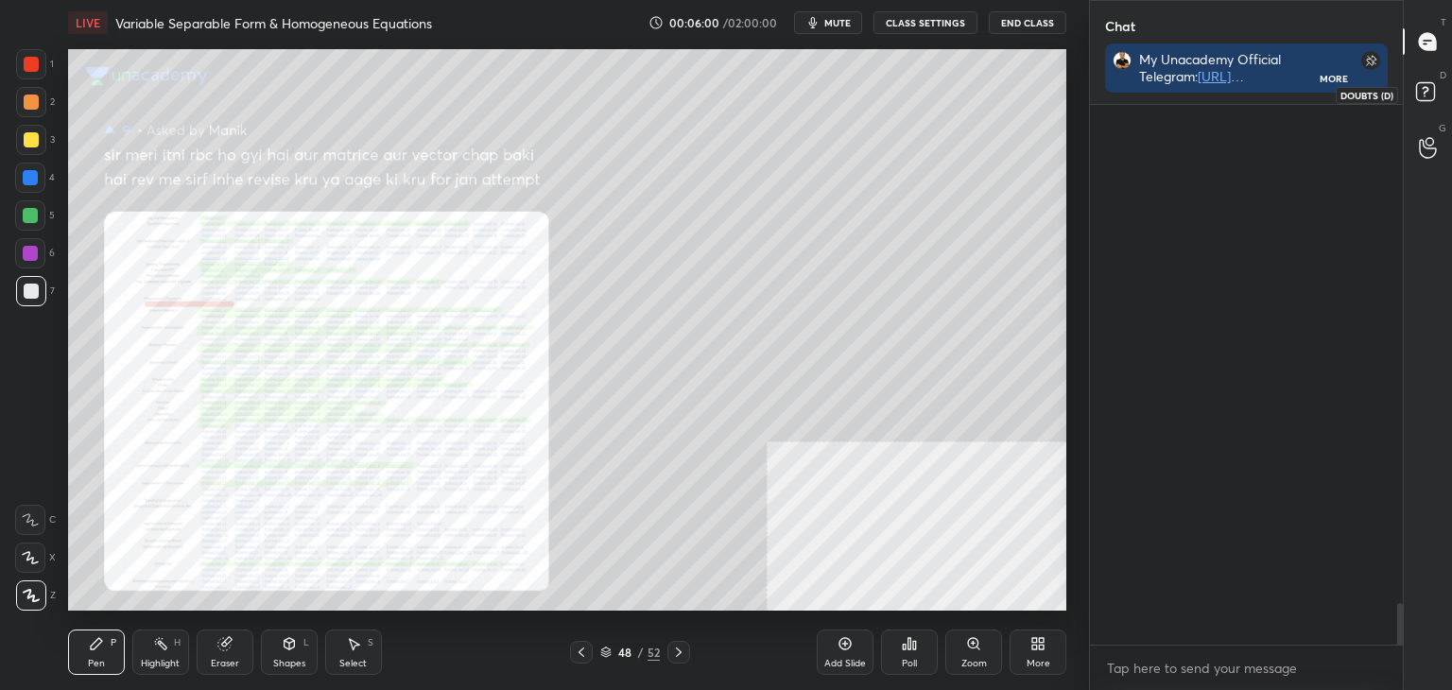
scroll to position [534, 307]
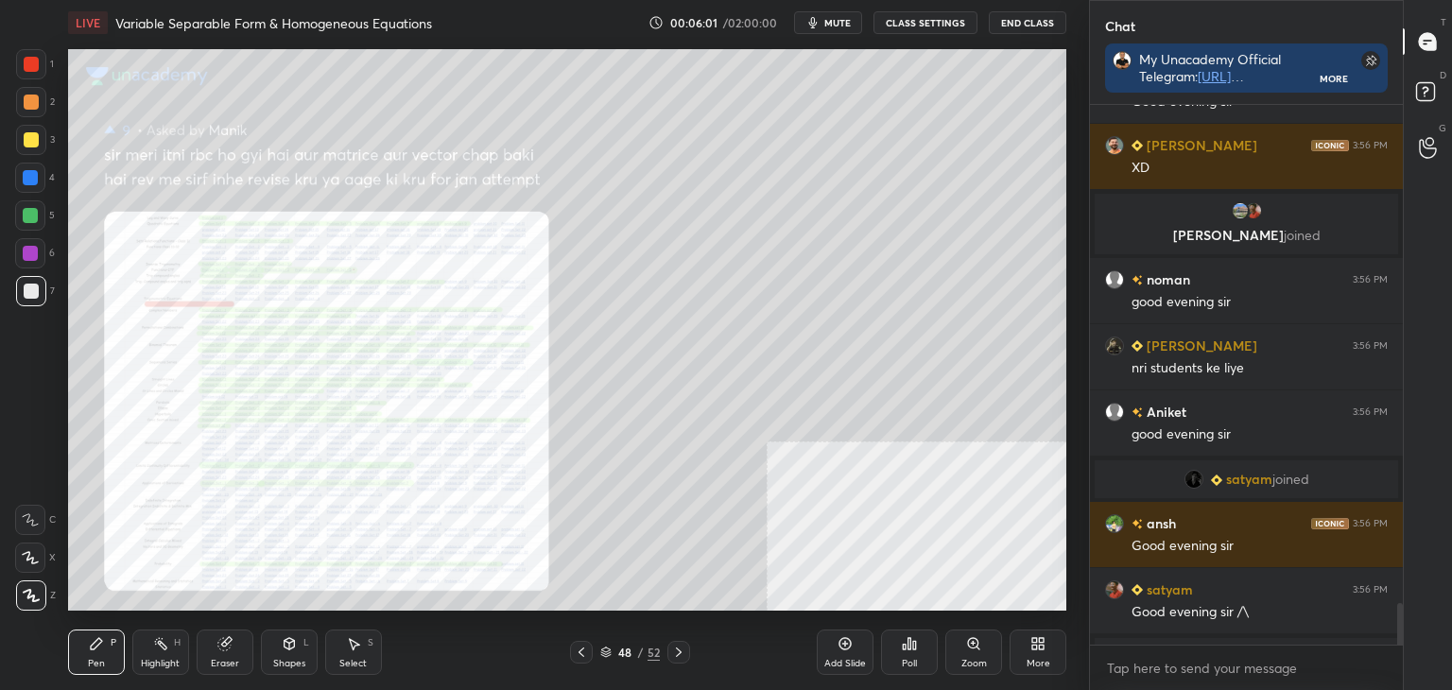
click at [976, 651] on div "Zoom" at bounding box center [973, 652] width 57 height 45
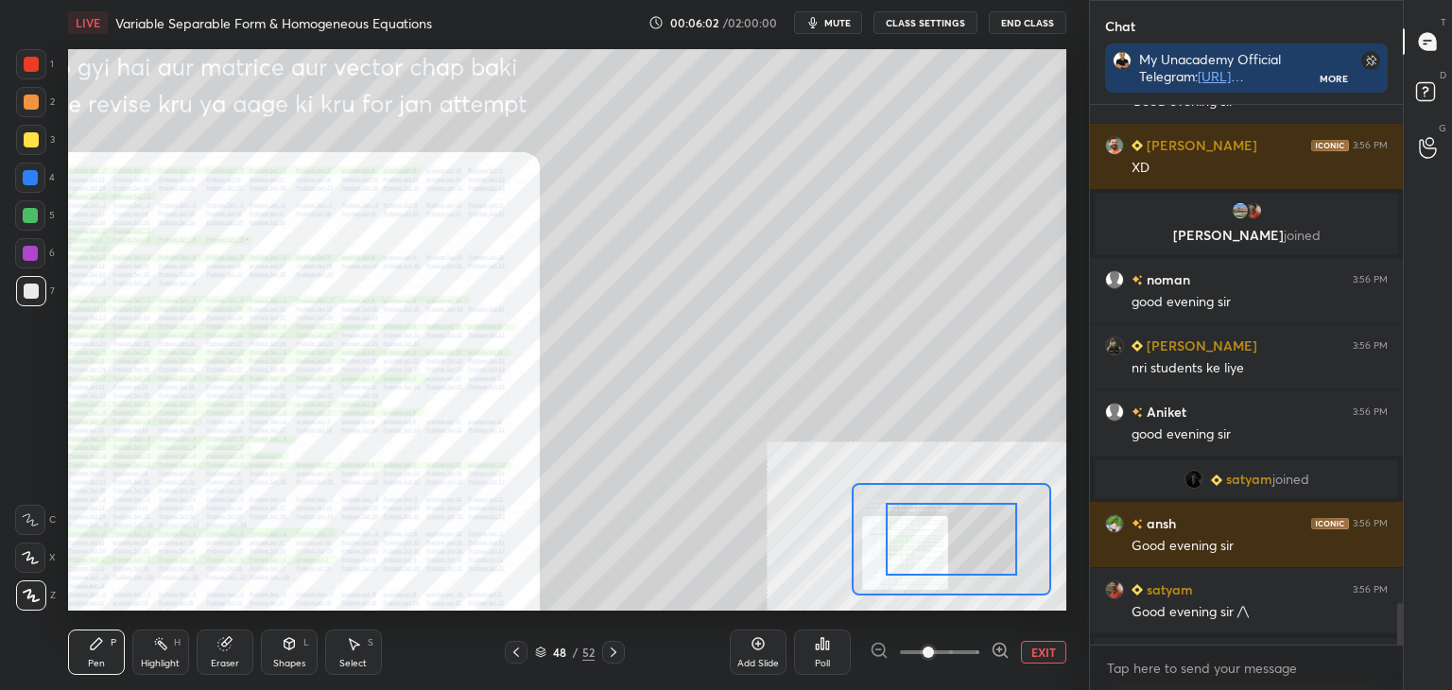
click at [985, 653] on div at bounding box center [940, 652] width 140 height 23
drag, startPoint x: 986, startPoint y: 652, endPoint x: 976, endPoint y: 631, distance: 24.1
click at [985, 655] on div at bounding box center [940, 652] width 140 height 23
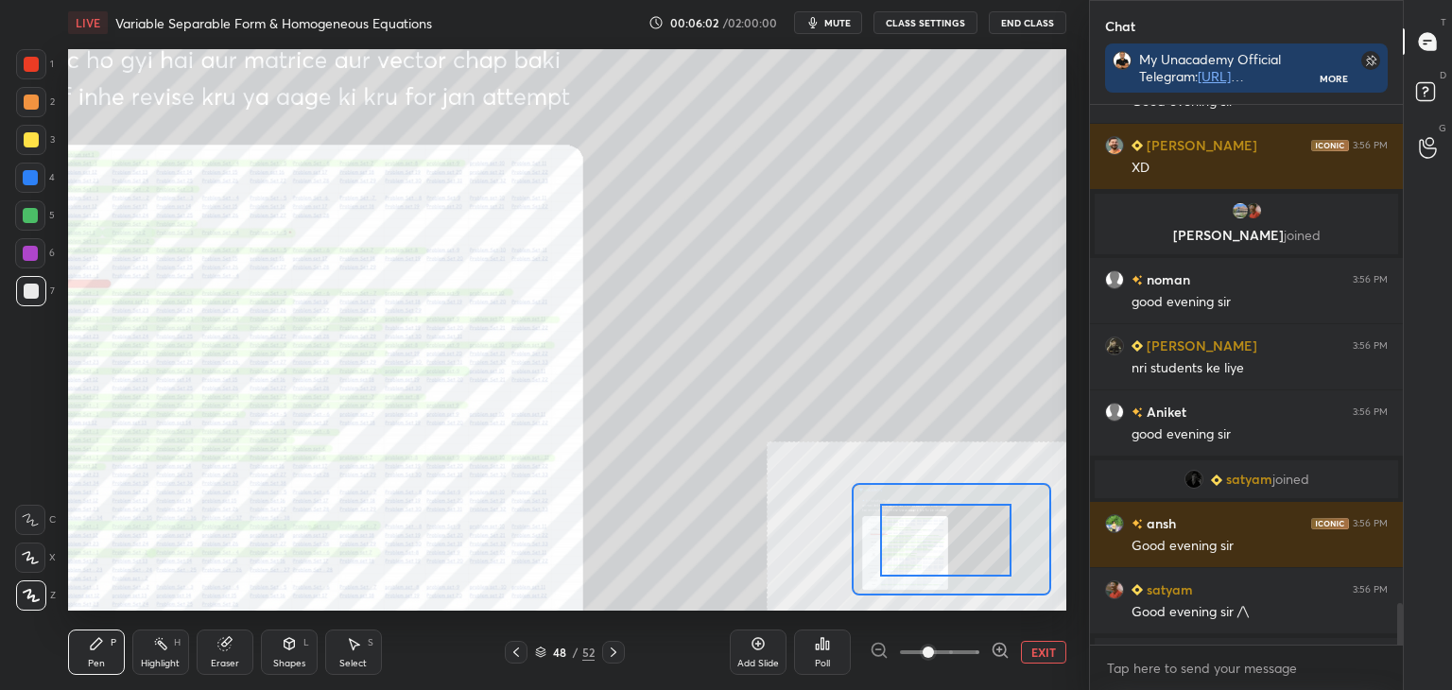
drag, startPoint x: 957, startPoint y: 557, endPoint x: 936, endPoint y: 559, distance: 20.9
drag, startPoint x: 949, startPoint y: 566, endPoint x: 906, endPoint y: 565, distance: 43.5
click at [932, 566] on div at bounding box center [945, 540] width 130 height 73
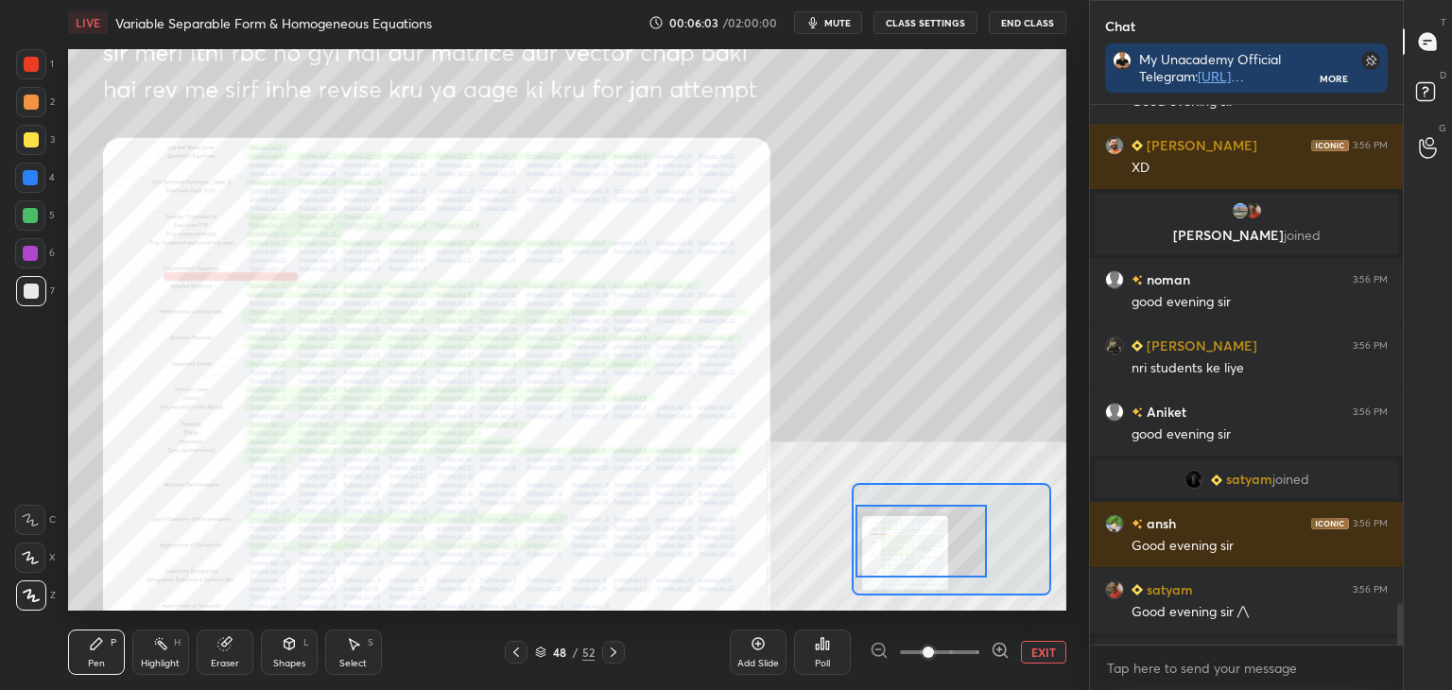
scroll to position [7323, 0]
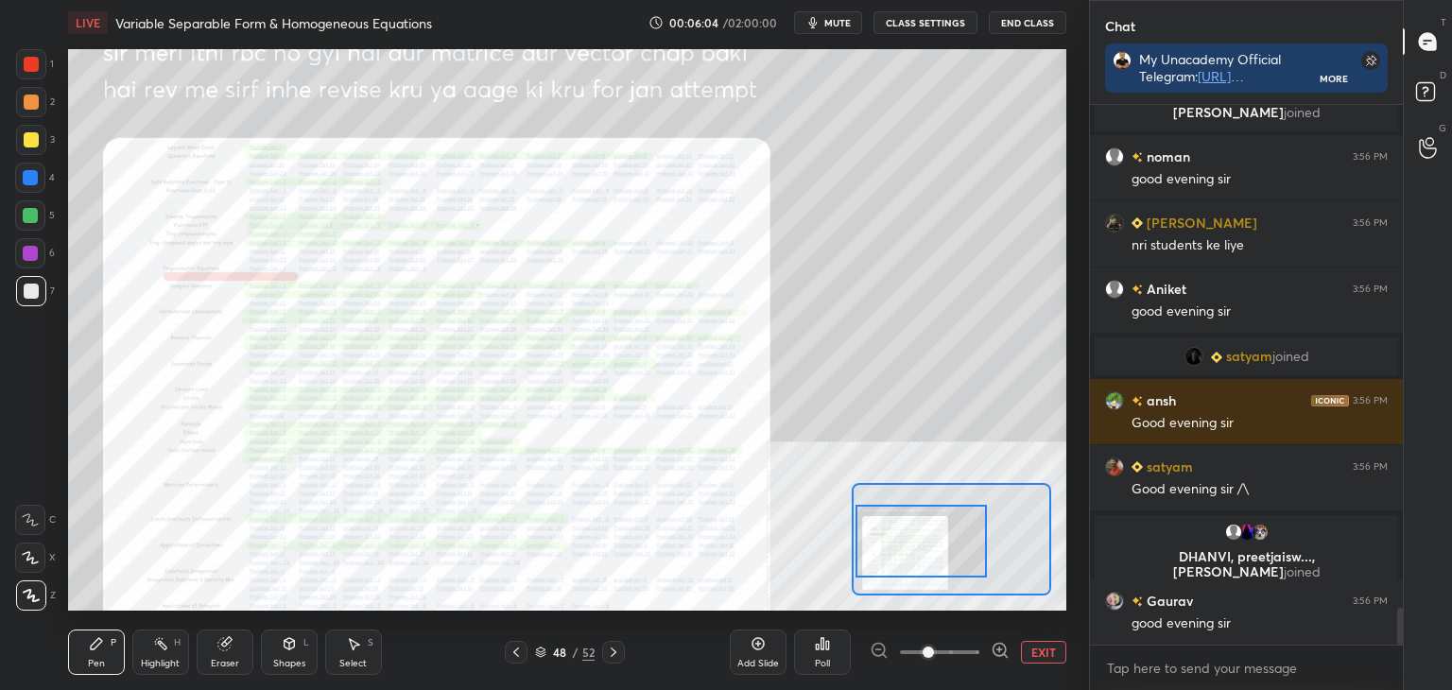
click at [988, 651] on div at bounding box center [940, 652] width 140 height 23
click at [995, 654] on icon at bounding box center [1000, 650] width 12 height 12
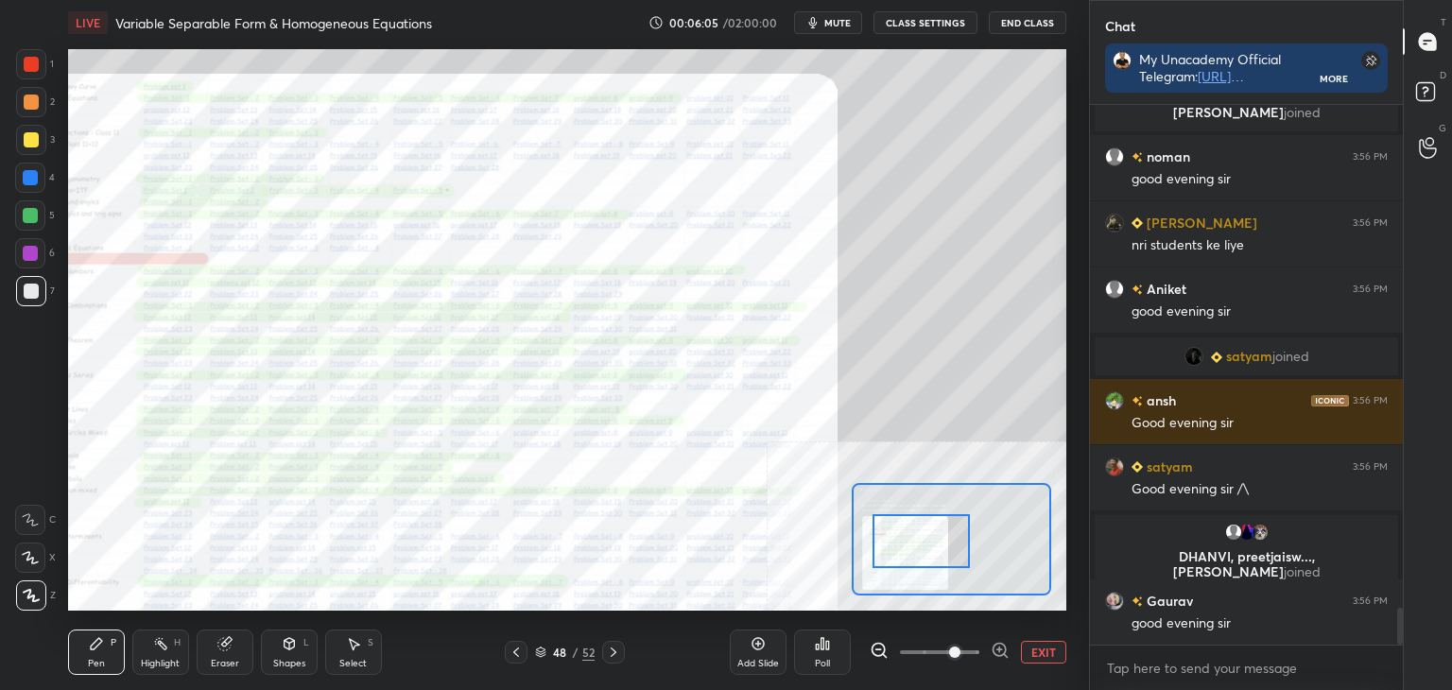
drag, startPoint x: 933, startPoint y: 550, endPoint x: 914, endPoint y: 549, distance: 18.9
click at [914, 549] on div at bounding box center [922, 541] width 98 height 54
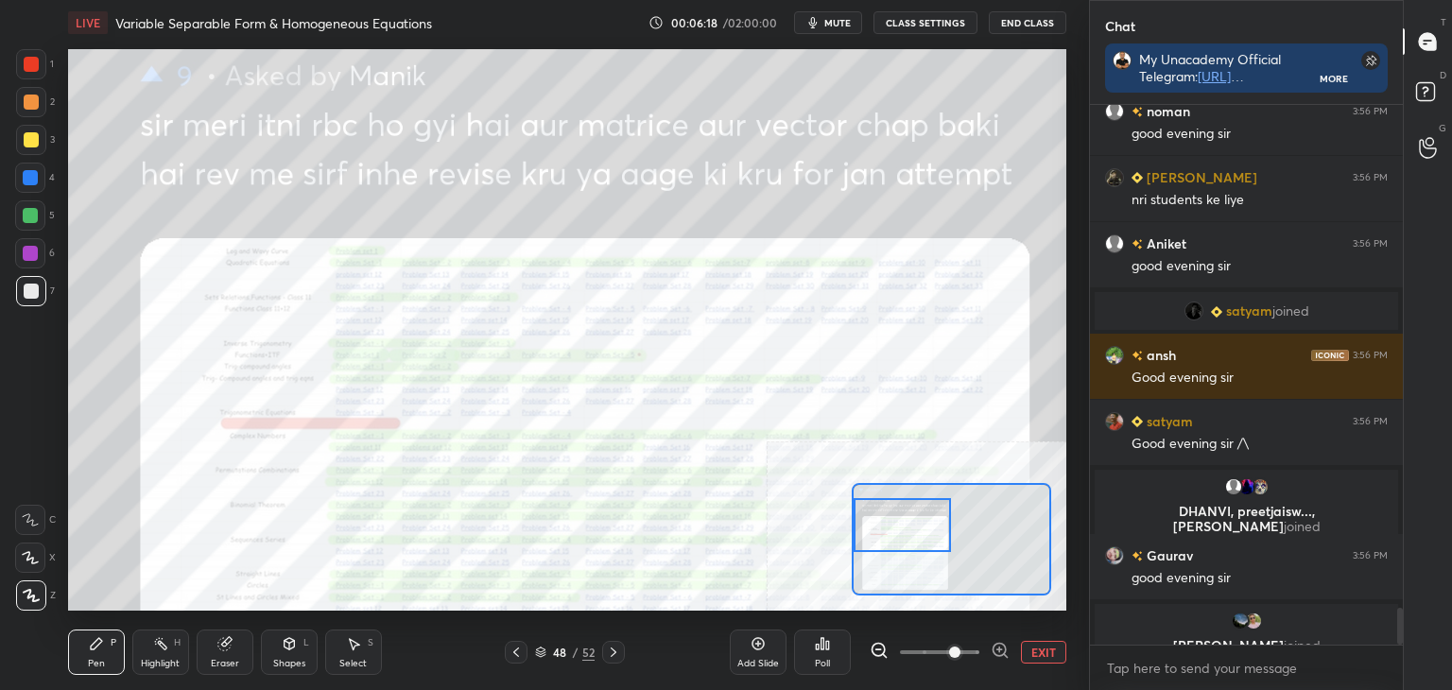
scroll to position [7391, 0]
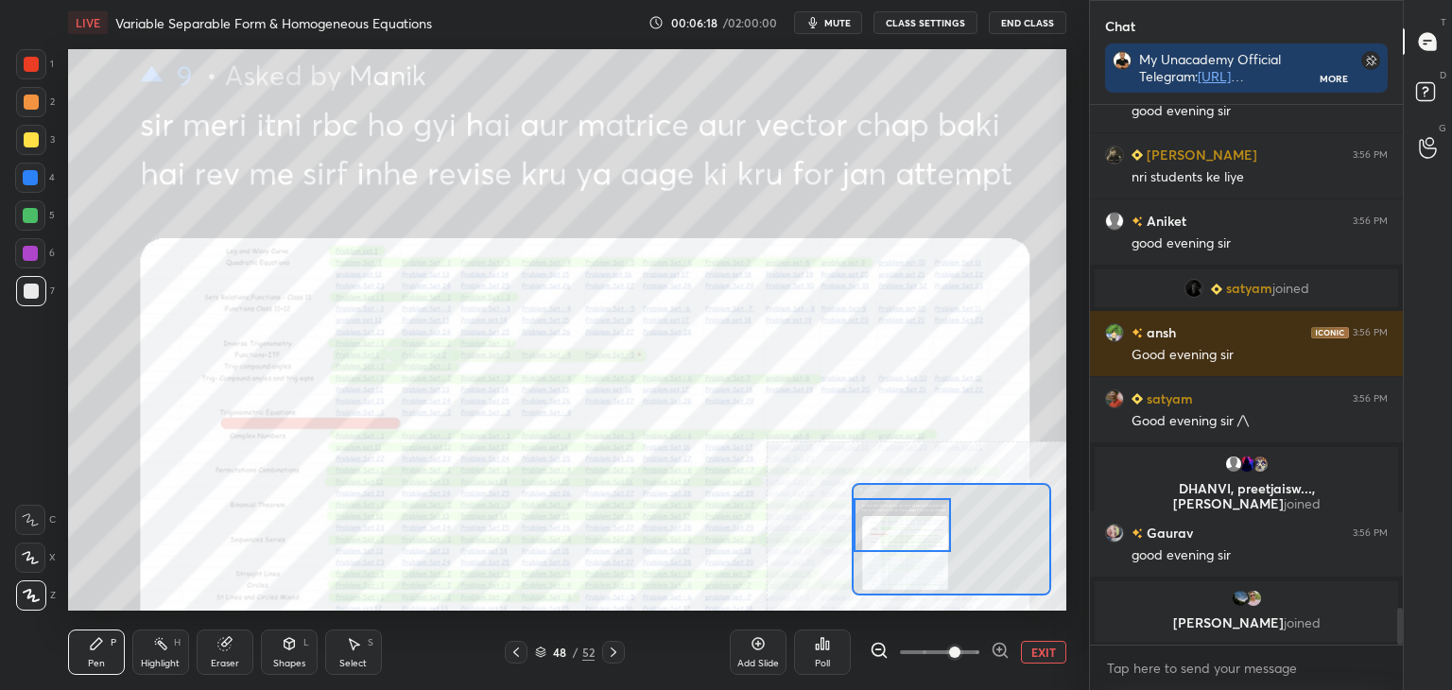
drag, startPoint x: 931, startPoint y: 555, endPoint x: 951, endPoint y: 550, distance: 20.4
click at [930, 540] on div at bounding box center [903, 525] width 98 height 54
click at [1043, 648] on button "EXIT" at bounding box center [1043, 652] width 45 height 23
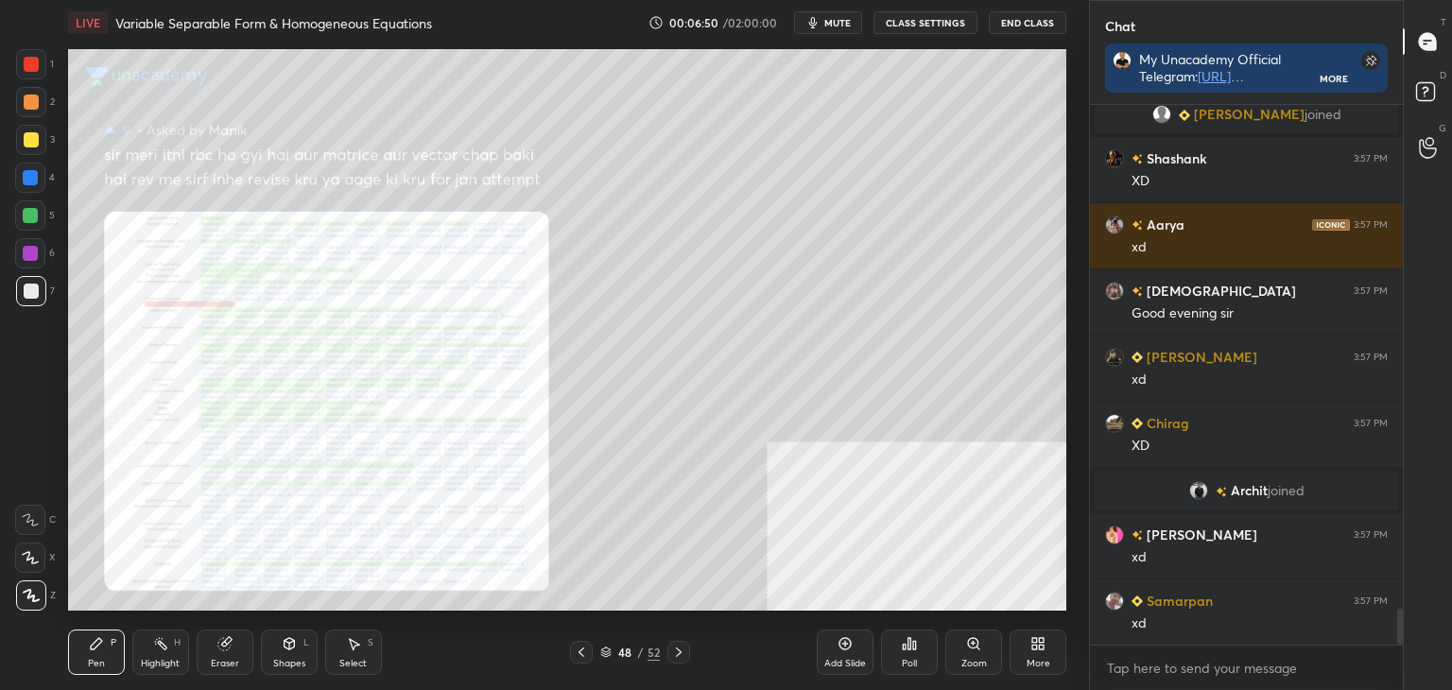
scroll to position [7695, 0]
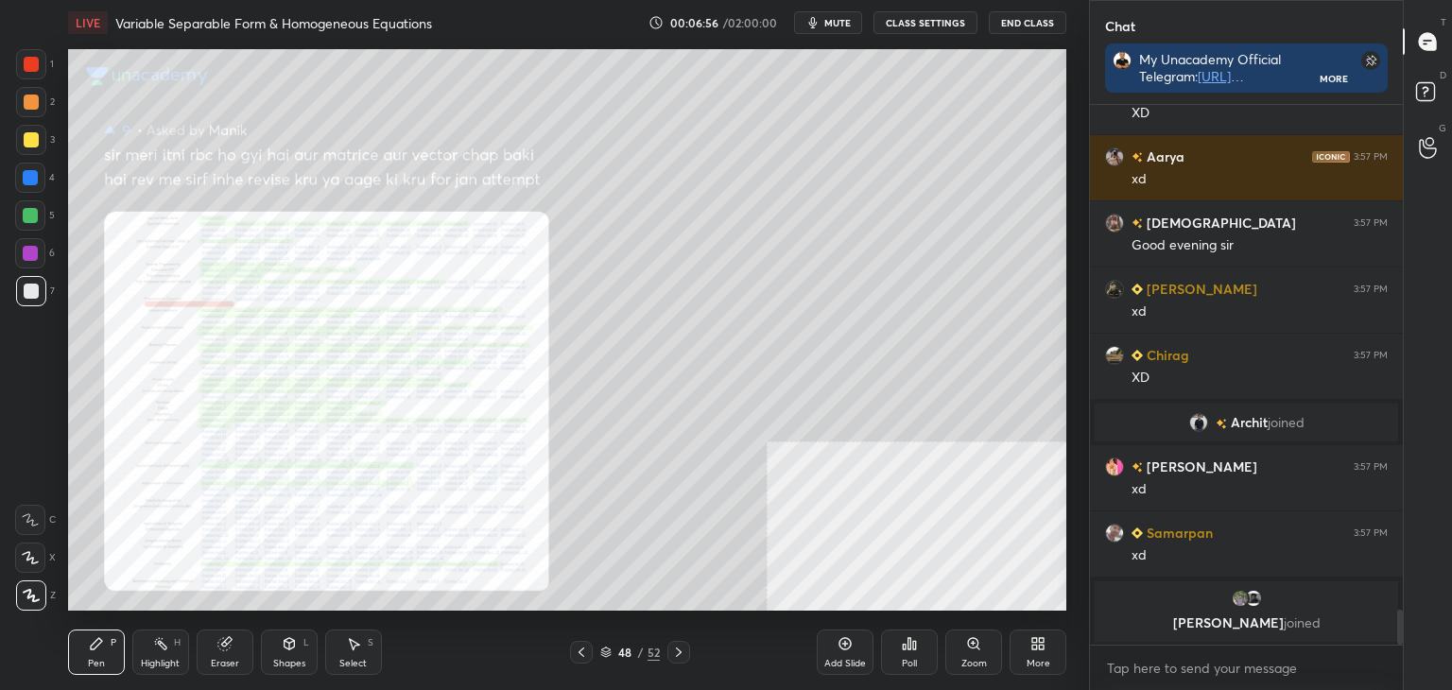
click at [224, 663] on div "Eraser" at bounding box center [225, 663] width 28 height 9
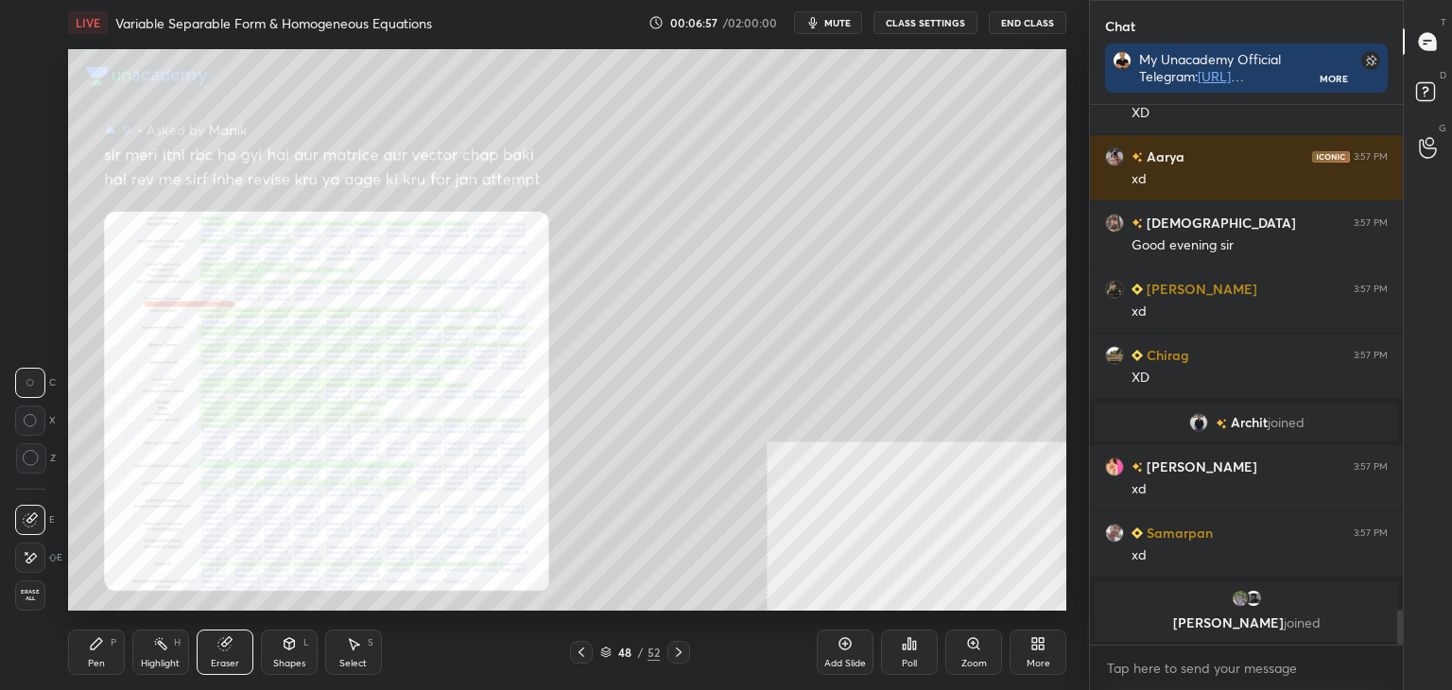
scroll to position [7707, 0]
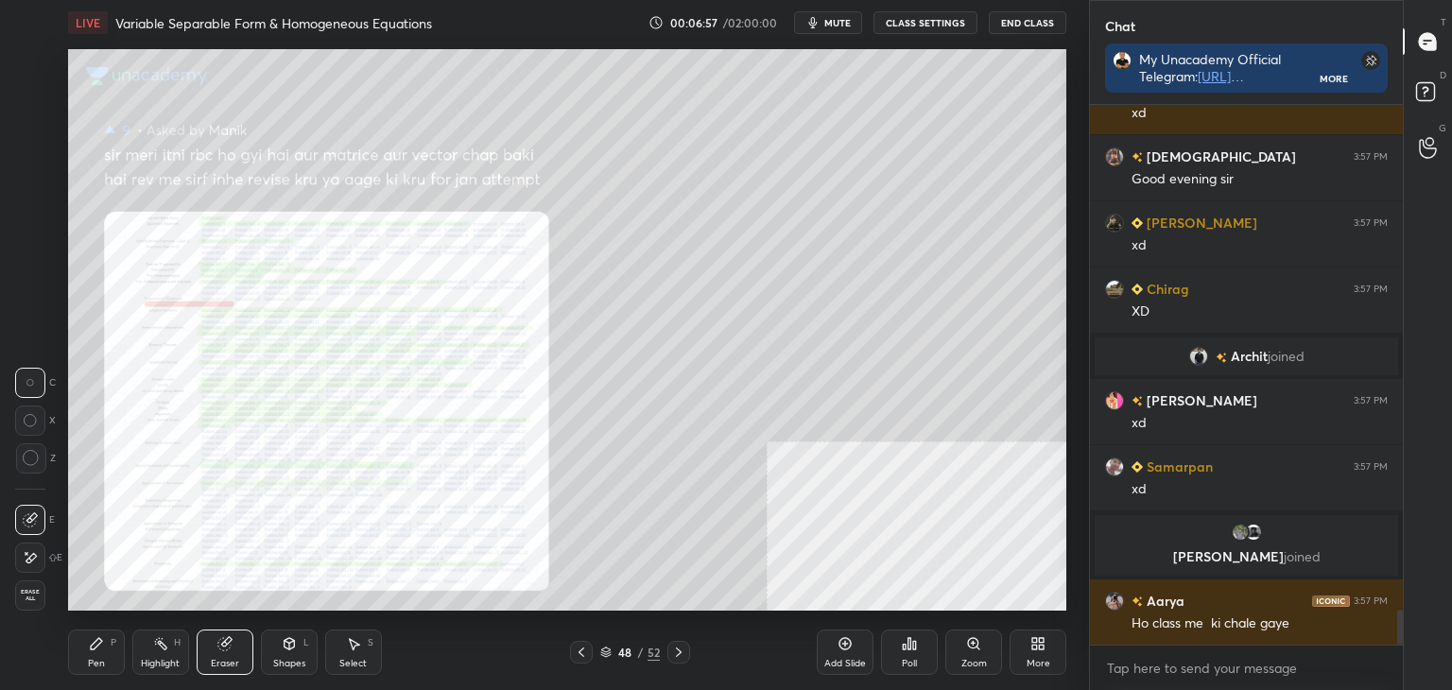
click at [30, 603] on div "Erase all" at bounding box center [30, 595] width 30 height 30
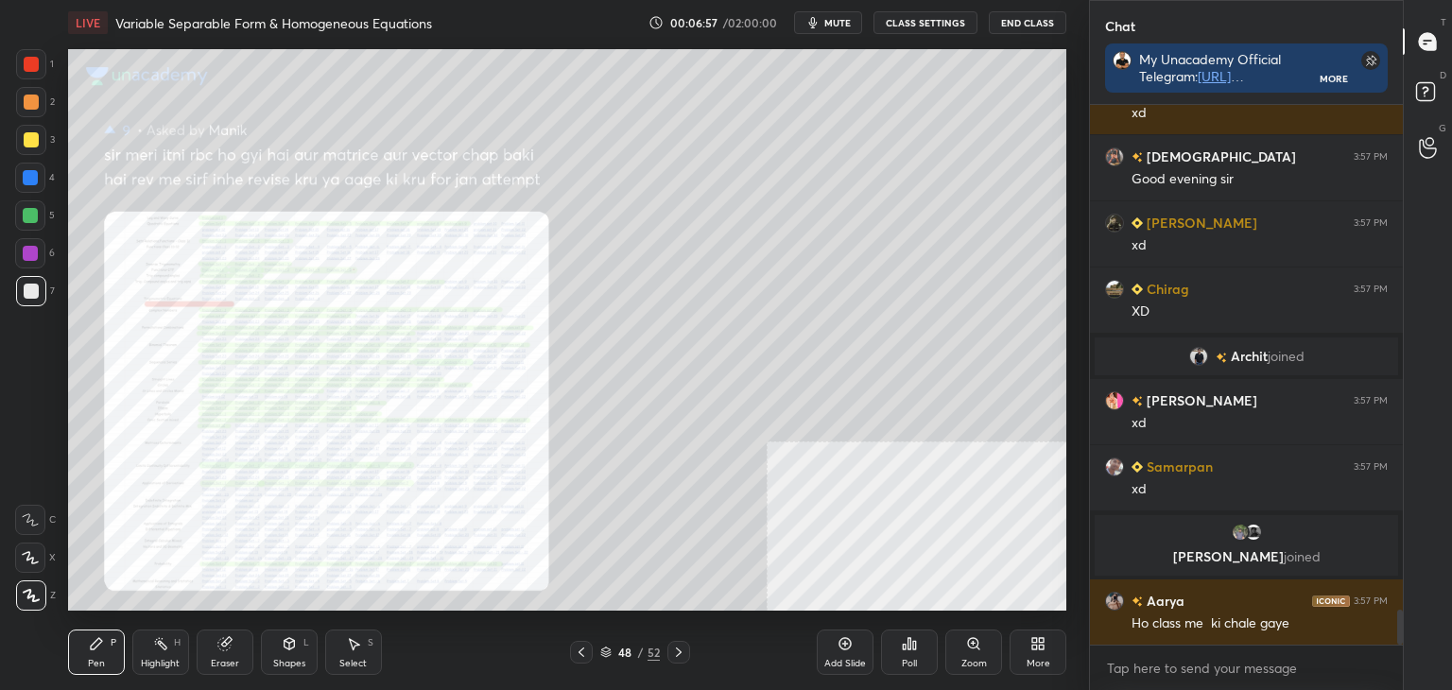
click at [81, 646] on div "Pen P" at bounding box center [96, 652] width 57 height 45
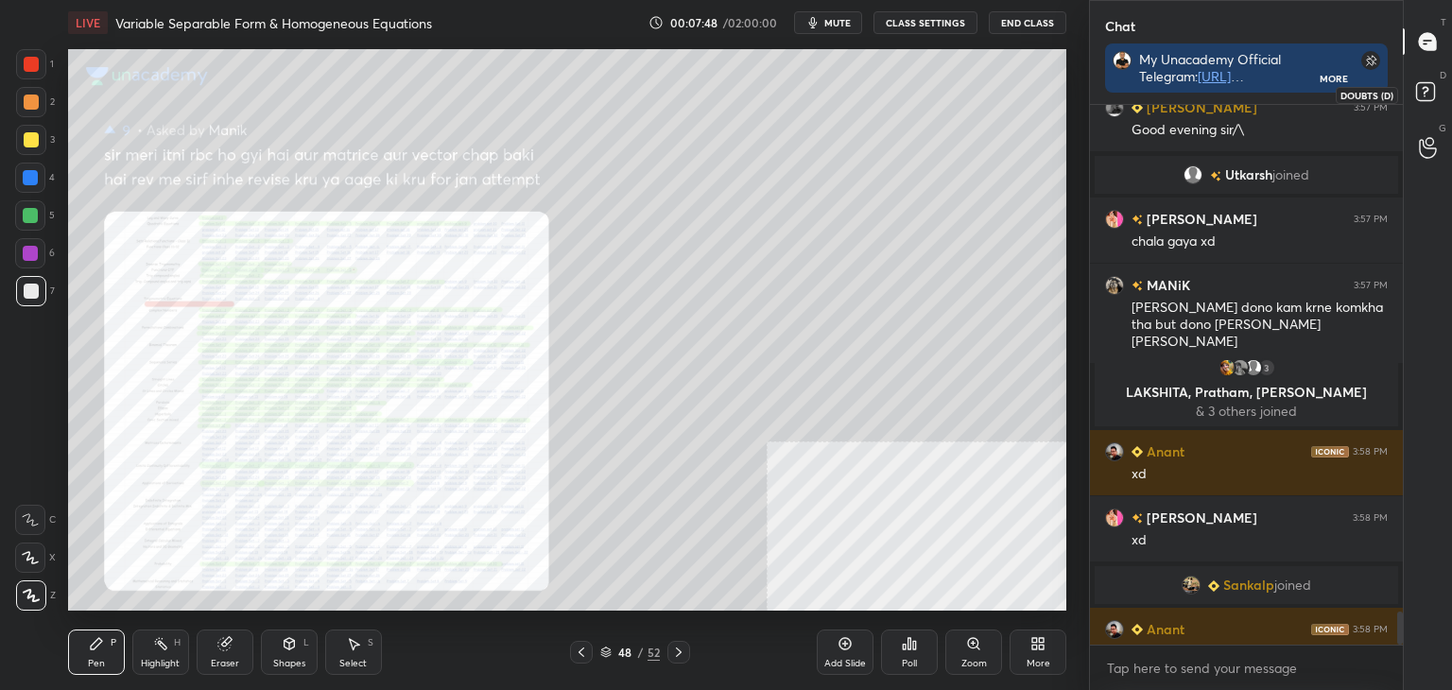
scroll to position [8221, 0]
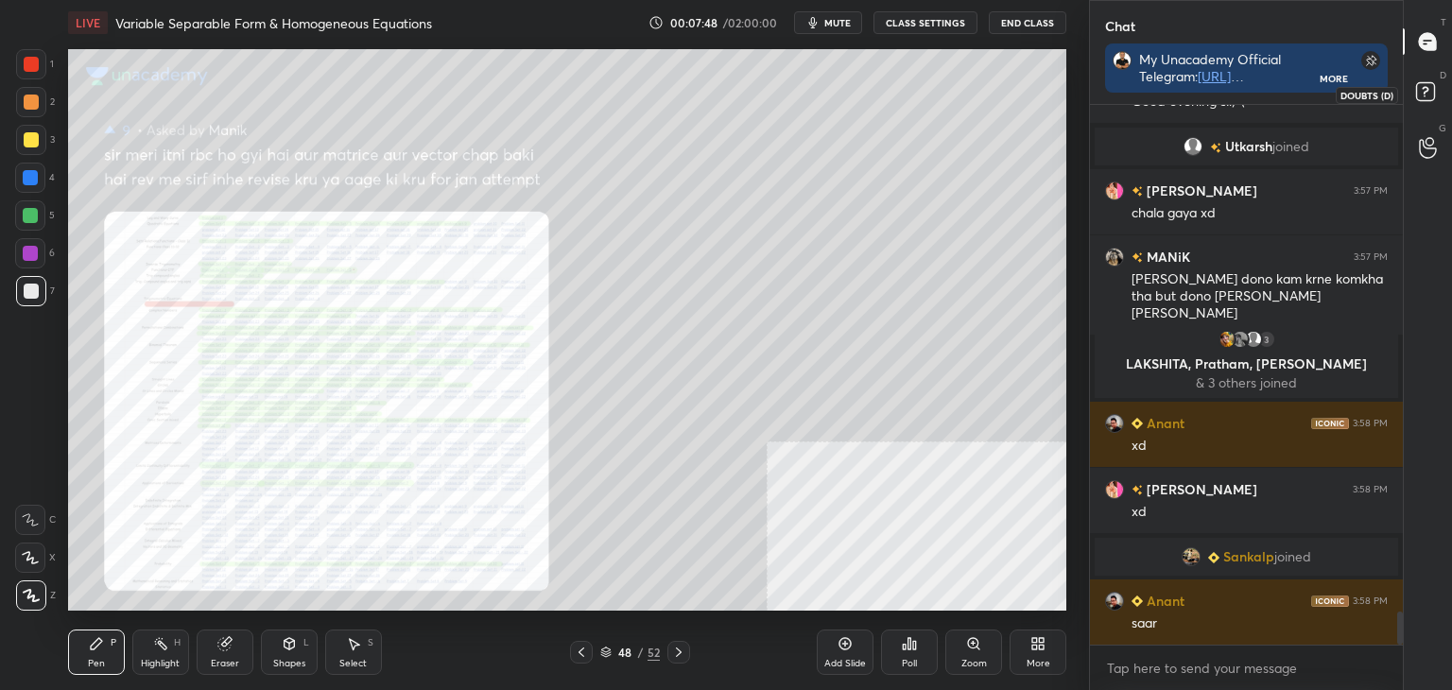
click at [1438, 93] on icon at bounding box center [1428, 95] width 34 height 34
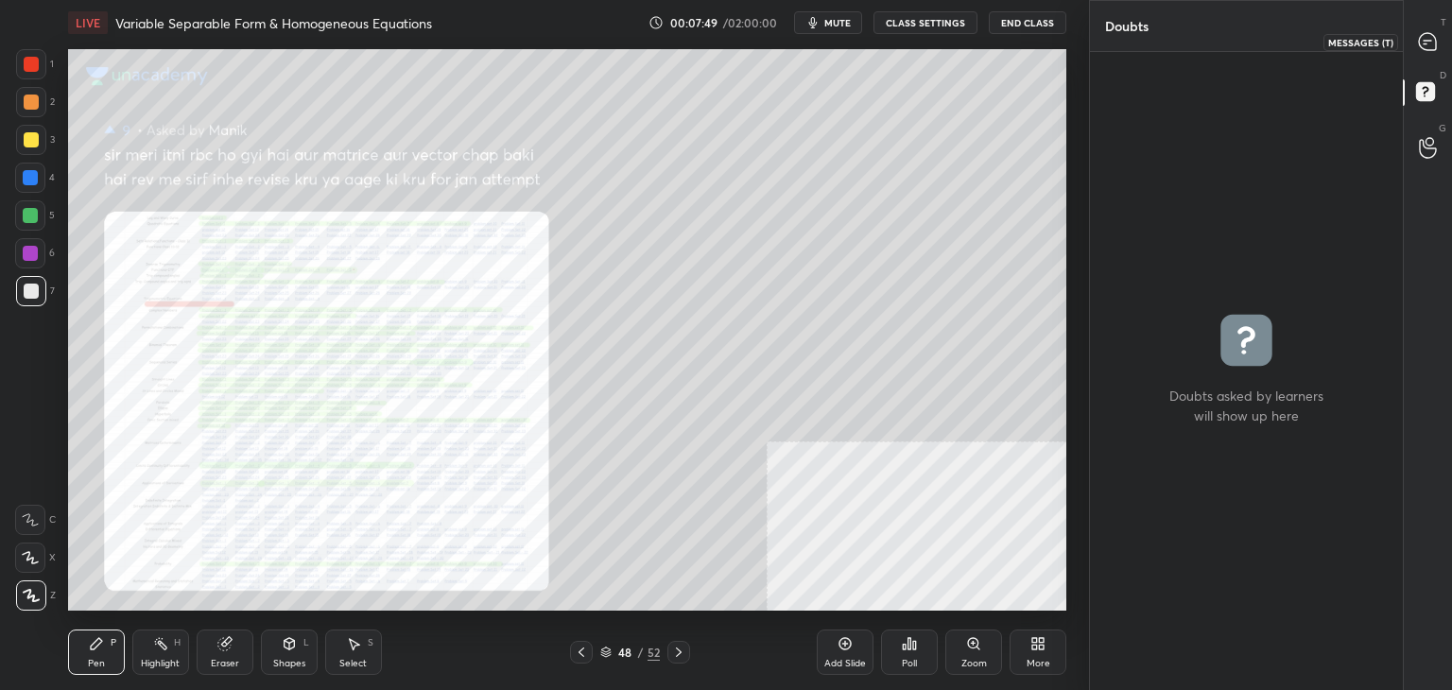
click at [1437, 44] on icon at bounding box center [1428, 42] width 20 height 20
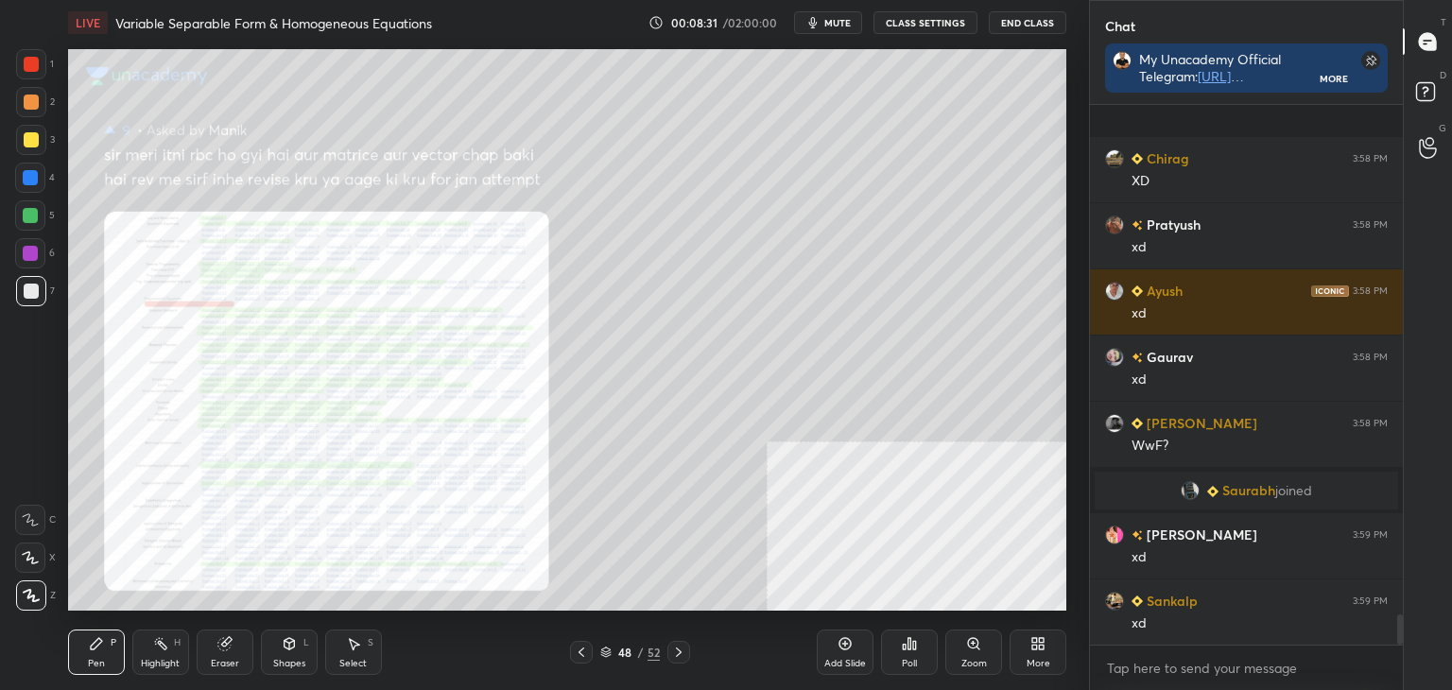
scroll to position [9197, 0]
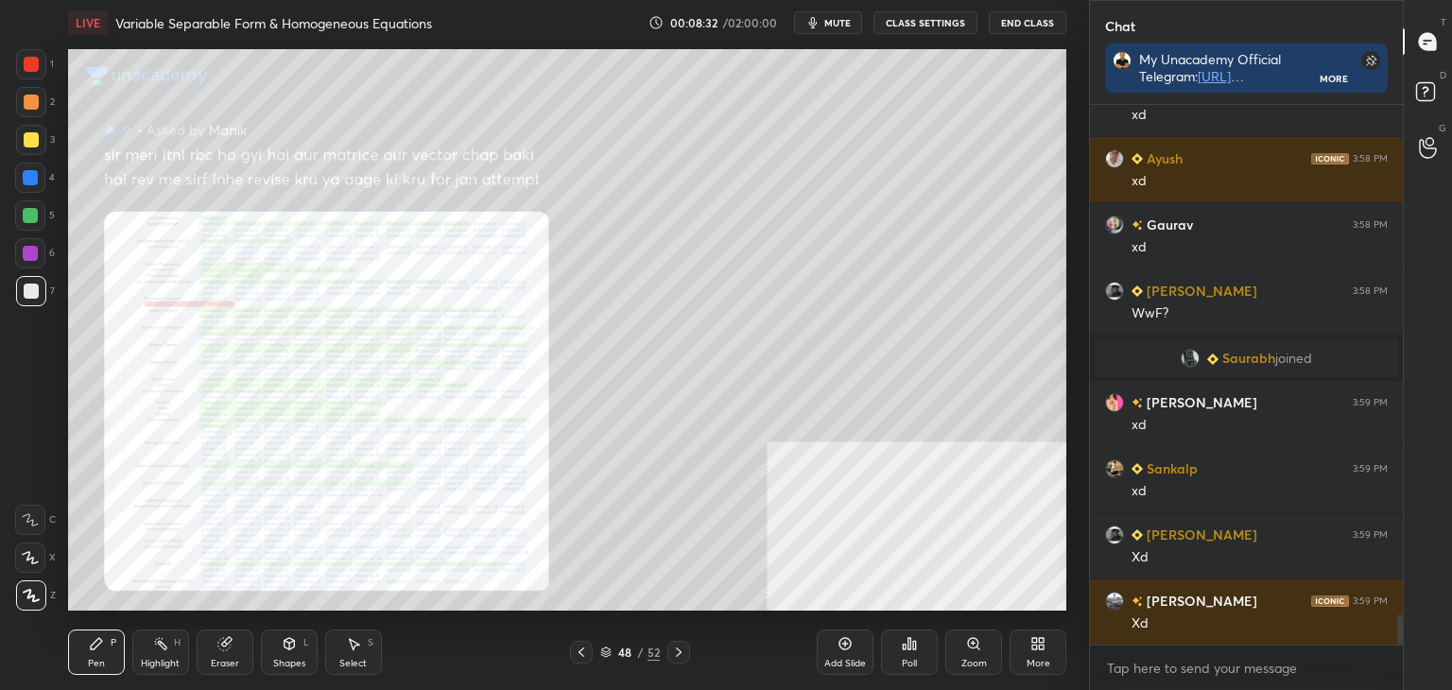
click at [223, 656] on div "Eraser" at bounding box center [225, 652] width 57 height 45
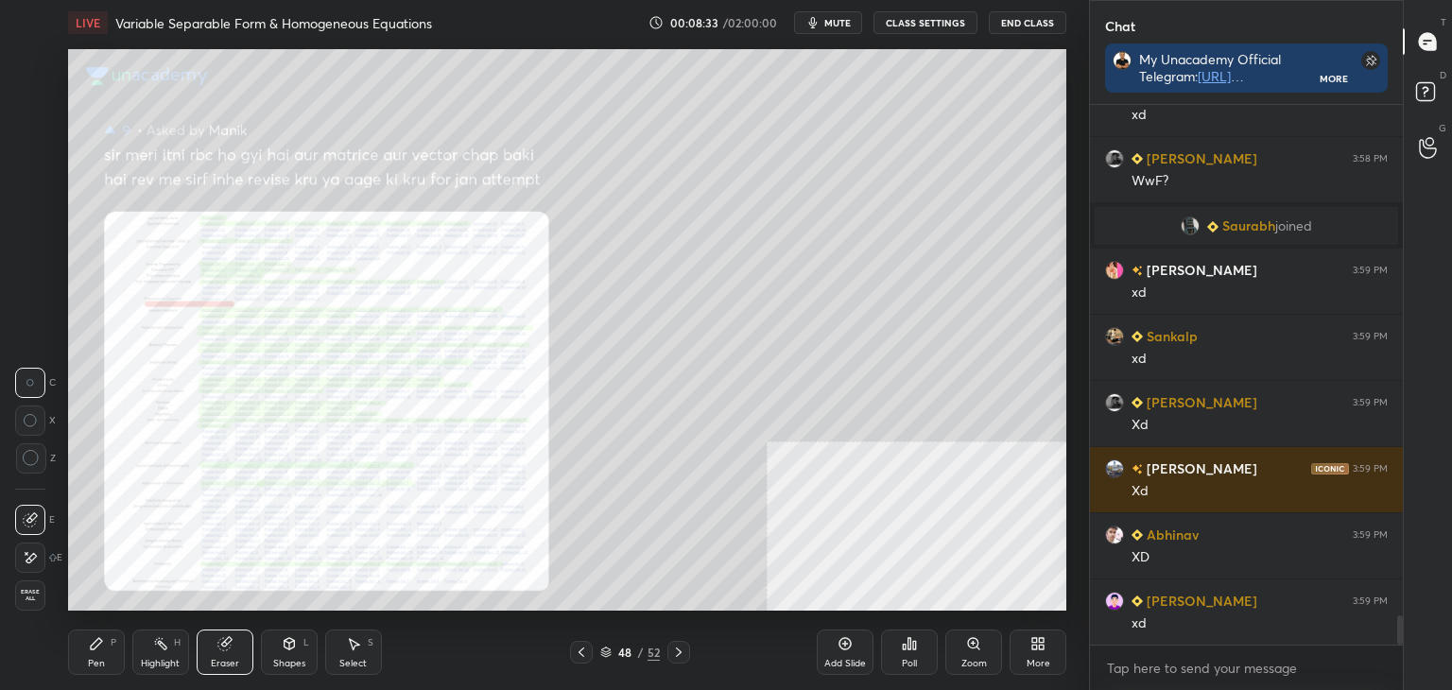
click at [41, 593] on span "Erase all" at bounding box center [30, 595] width 28 height 13
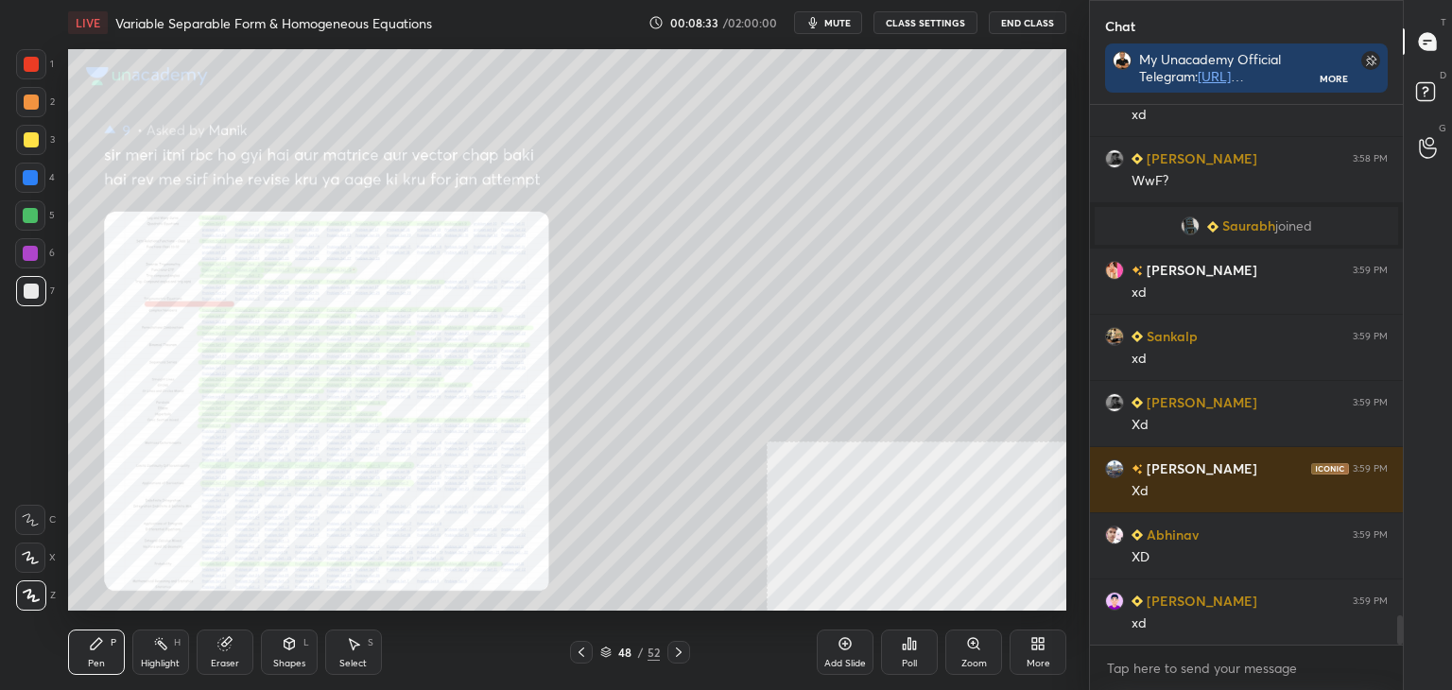
click at [128, 675] on div "Pen P Highlight H Eraser Shapes L Select S 48 / 52 Add Slide Poll Zoom More" at bounding box center [567, 652] width 998 height 76
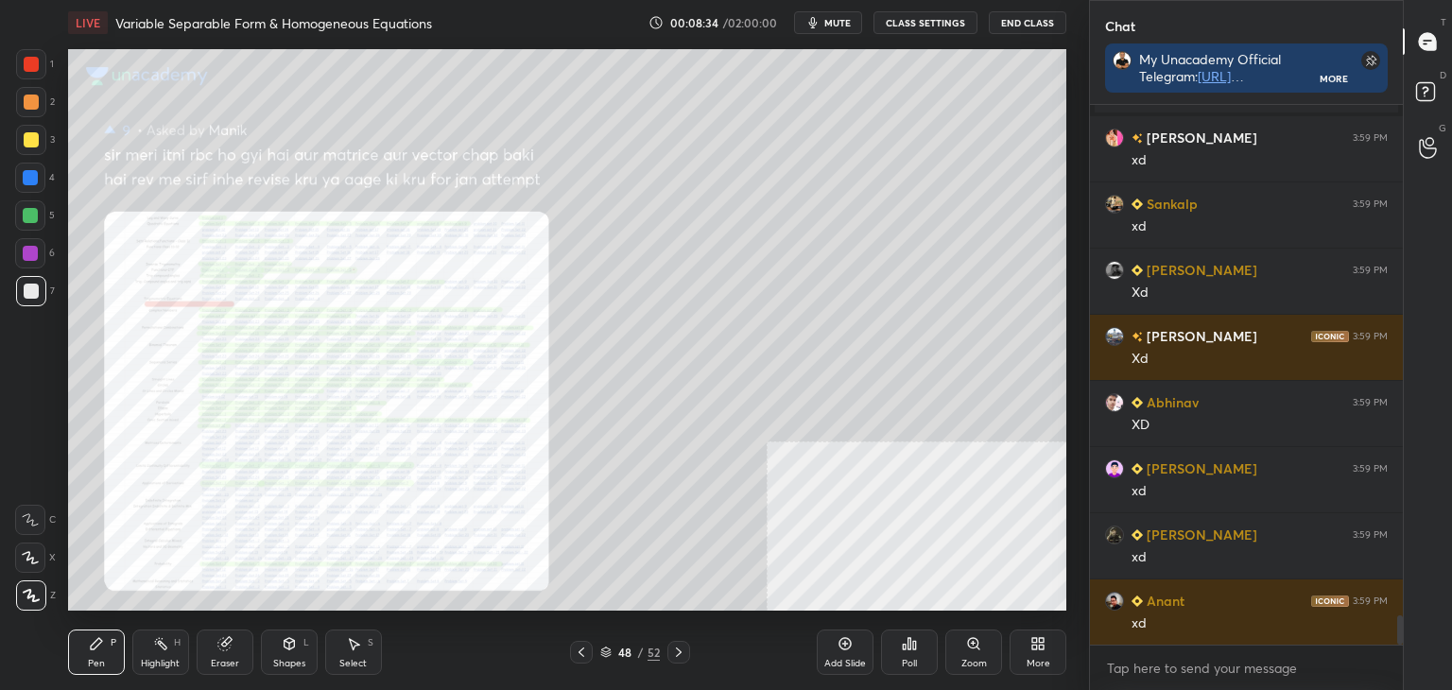
drag, startPoint x: 631, startPoint y: 649, endPoint x: 651, endPoint y: 614, distance: 40.7
click at [627, 649] on div "48" at bounding box center [624, 652] width 19 height 11
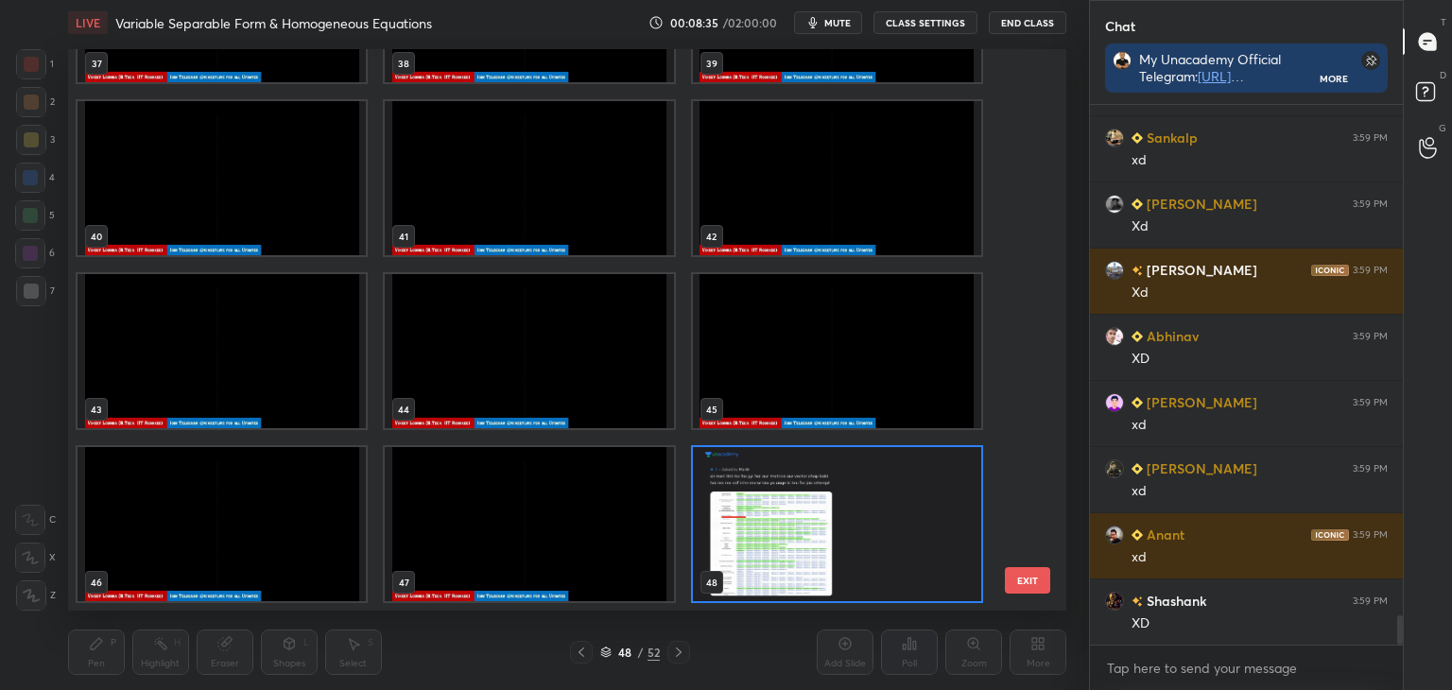
click at [632, 651] on div "48" at bounding box center [624, 652] width 19 height 11
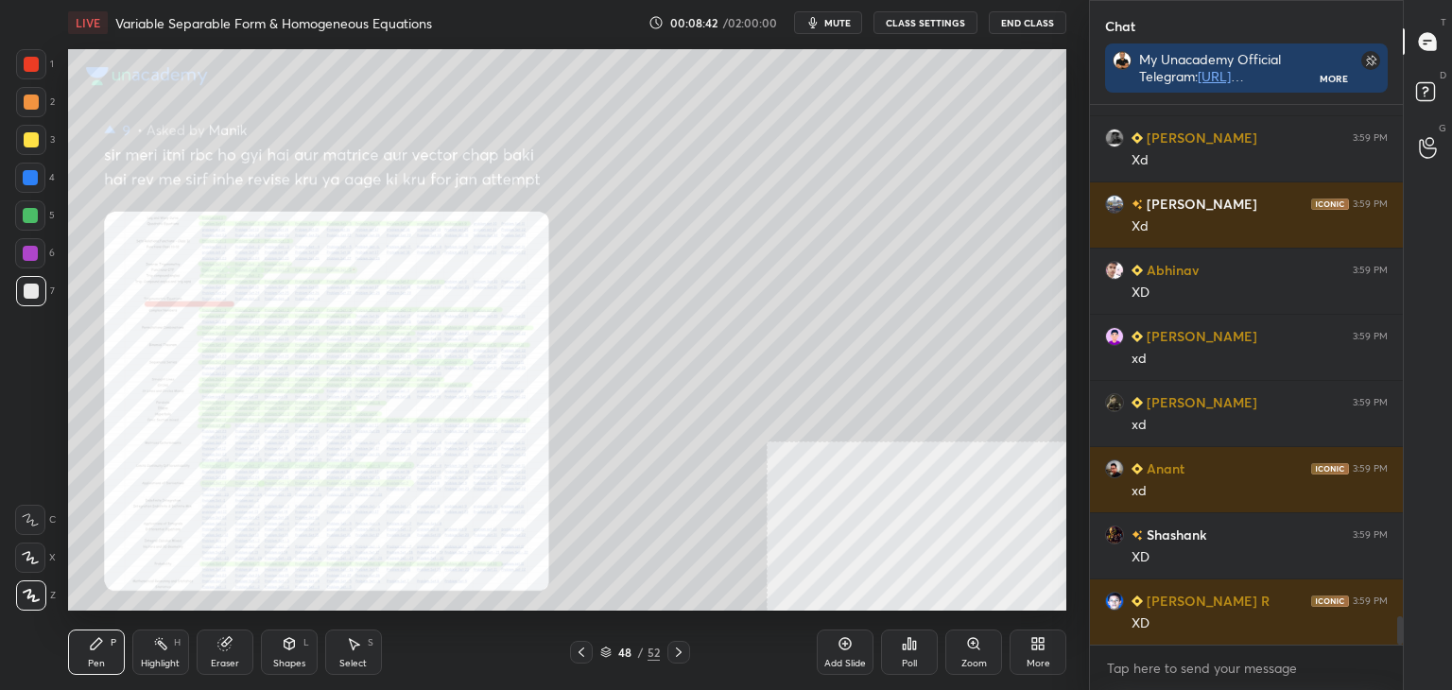
drag, startPoint x: 34, startPoint y: 213, endPoint x: 64, endPoint y: 243, distance: 42.8
click at [34, 214] on div at bounding box center [30, 215] width 15 height 15
click at [175, 666] on div "Highlight" at bounding box center [160, 663] width 39 height 9
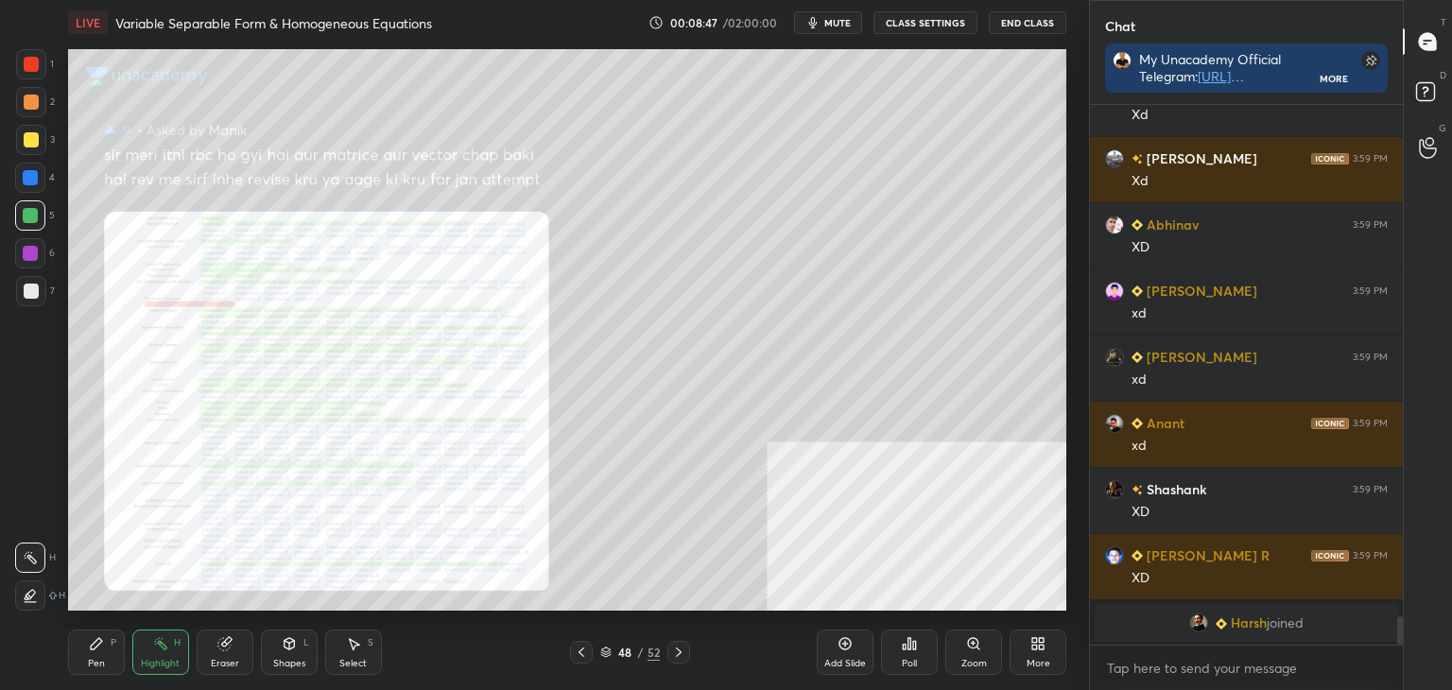
drag, startPoint x: 223, startPoint y: 661, endPoint x: 213, endPoint y: 655, distance: 11.8
click at [226, 660] on div "Eraser" at bounding box center [225, 663] width 28 height 9
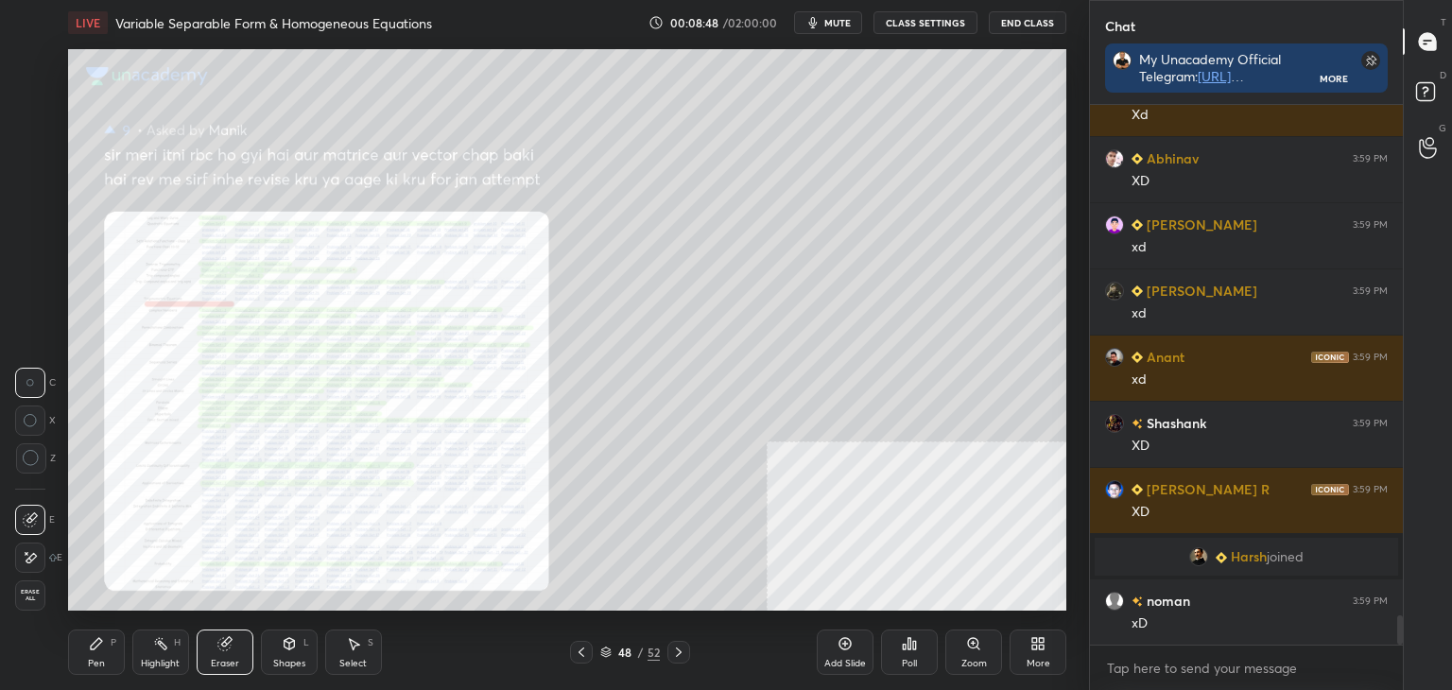
drag, startPoint x: 39, startPoint y: 598, endPoint x: 87, endPoint y: 611, distance: 49.8
click at [38, 598] on span "Erase all" at bounding box center [30, 595] width 28 height 13
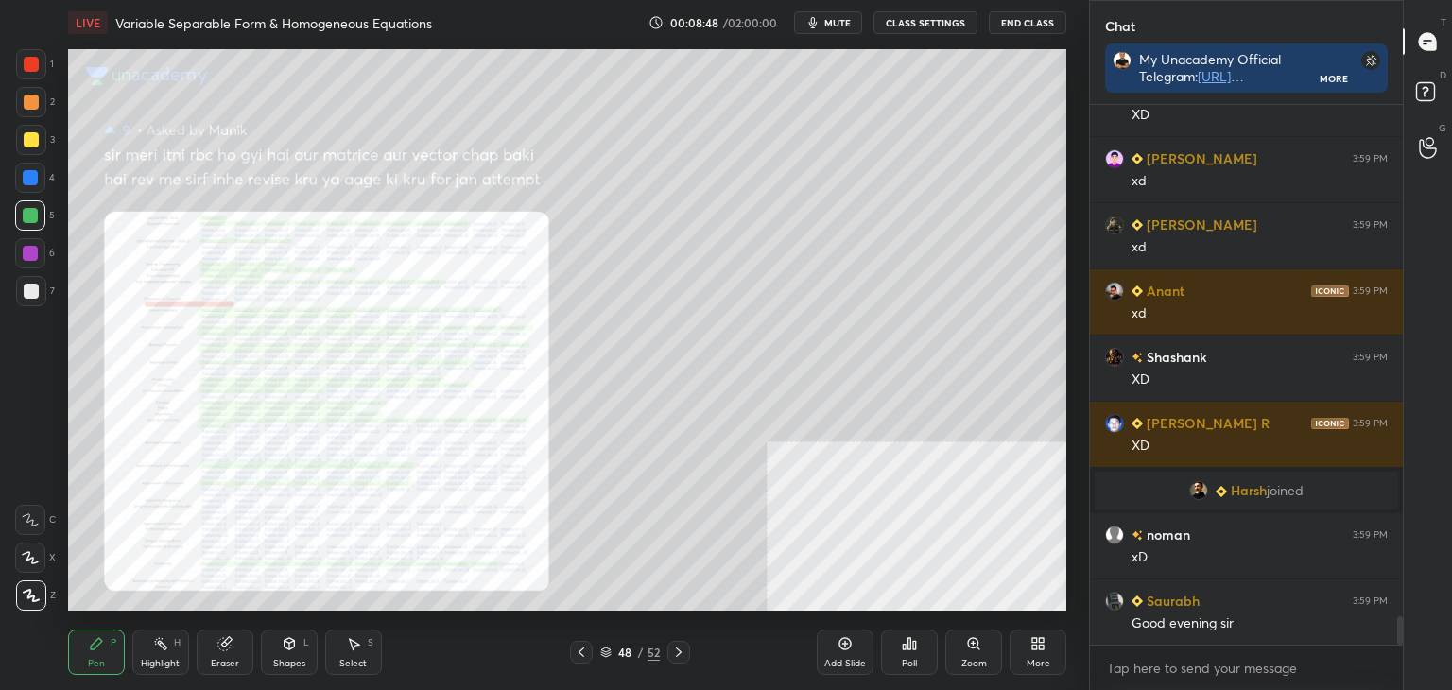
drag, startPoint x: 167, startPoint y: 658, endPoint x: 164, endPoint y: 632, distance: 25.8
click at [167, 659] on div "Highlight" at bounding box center [160, 663] width 39 height 9
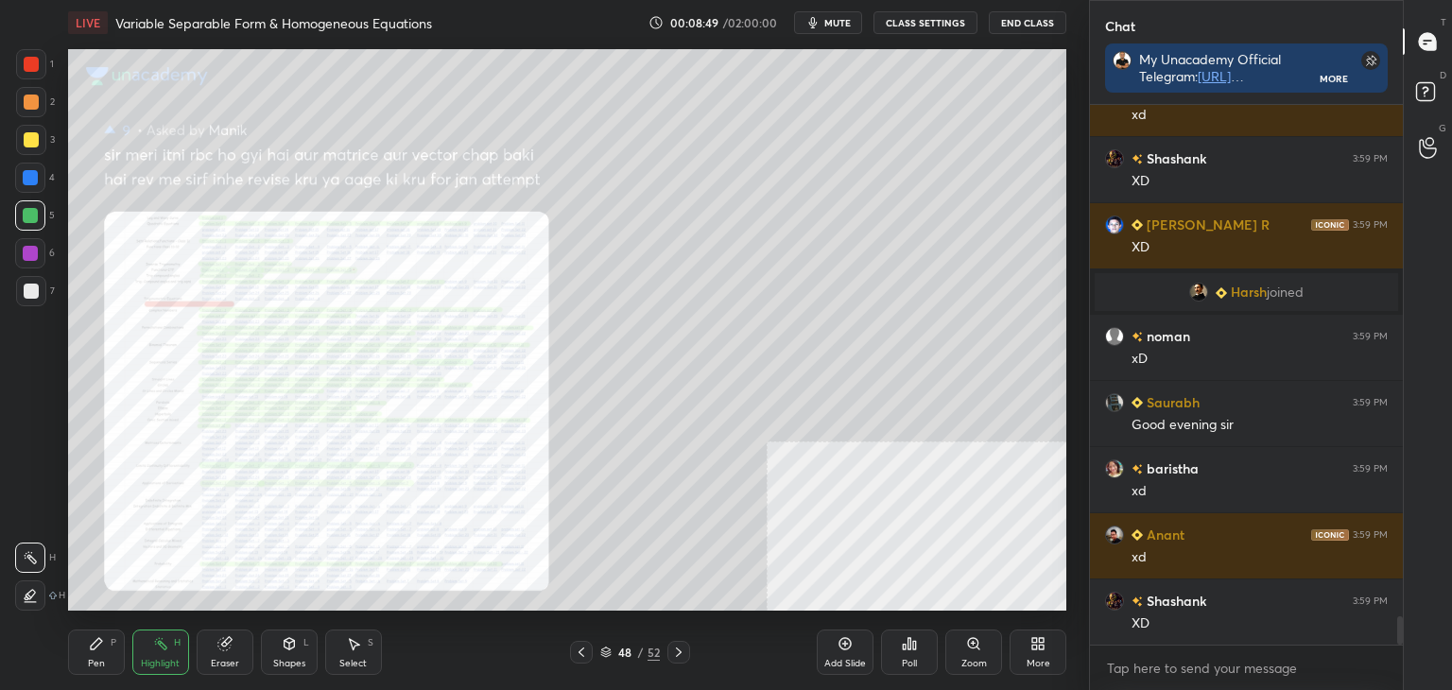
click at [33, 591] on icon at bounding box center [30, 595] width 15 height 15
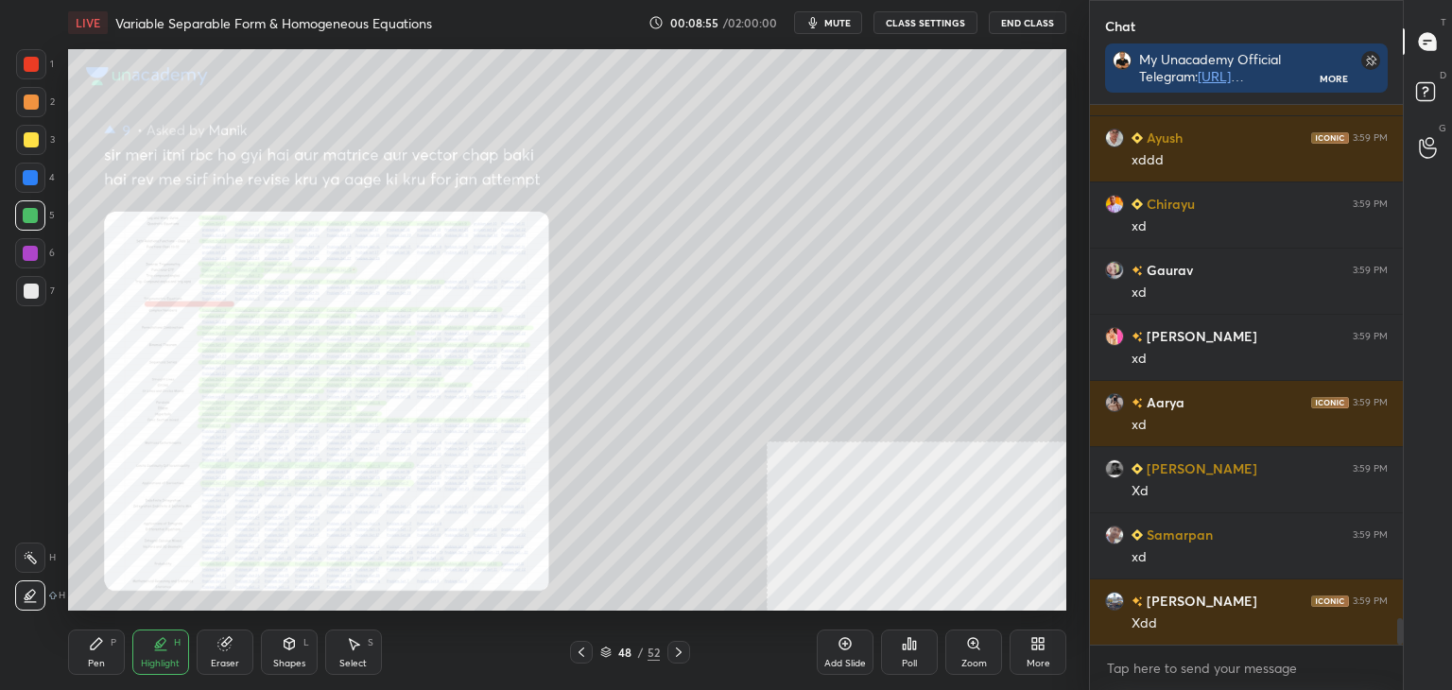
scroll to position [10571, 0]
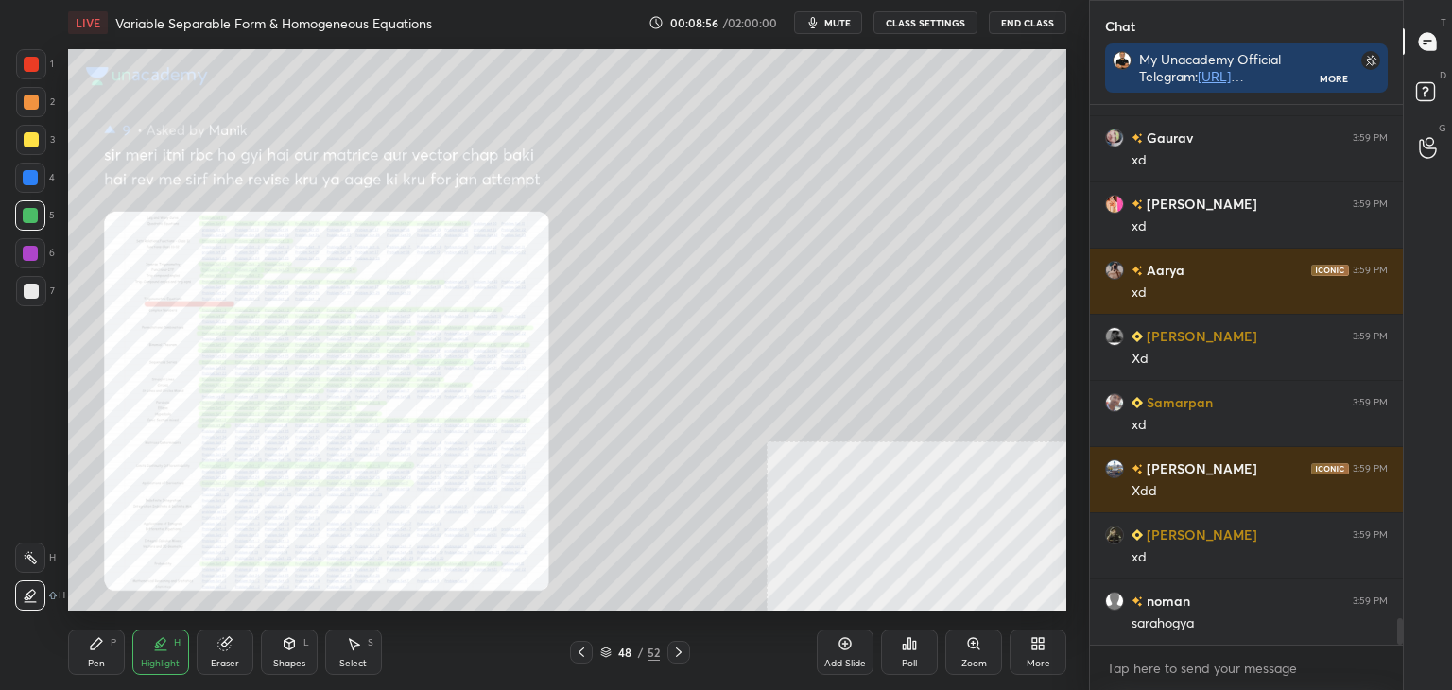
click at [227, 663] on div "Eraser" at bounding box center [225, 663] width 28 height 9
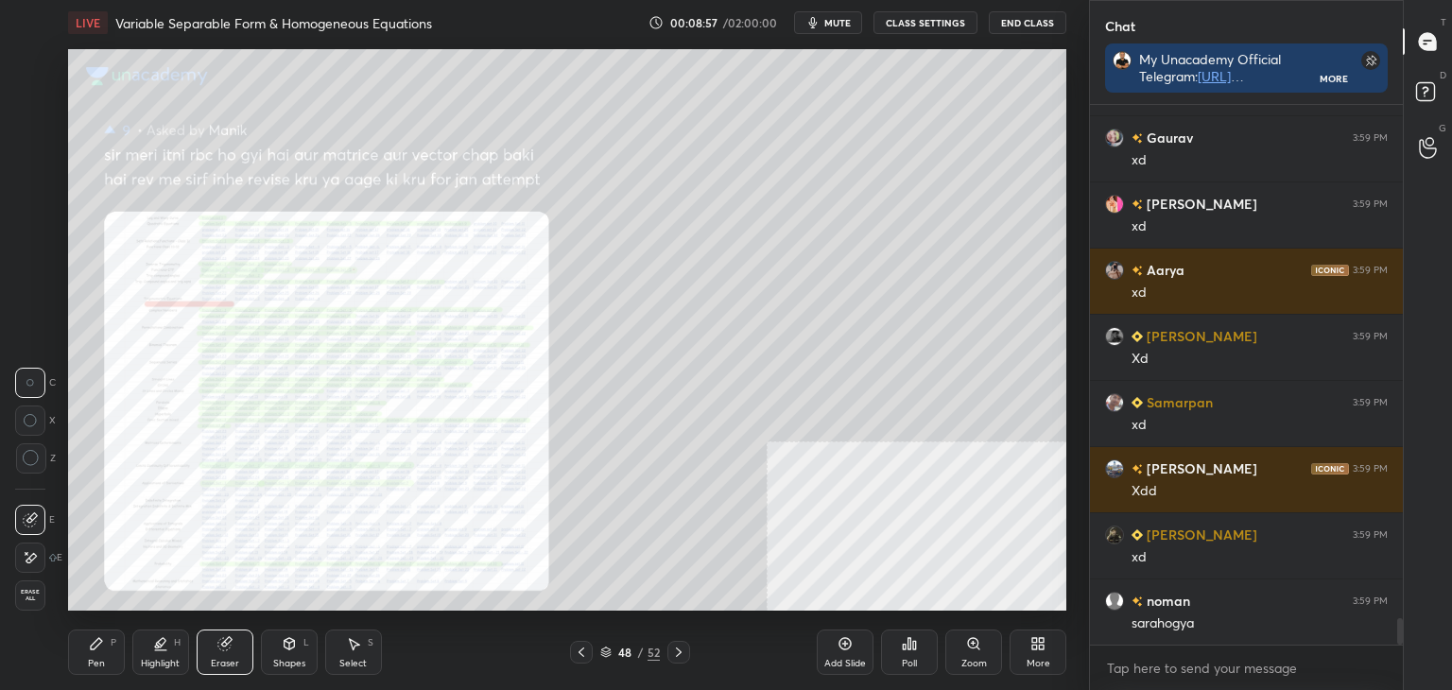
click at [26, 598] on span "Erase all" at bounding box center [30, 595] width 28 height 13
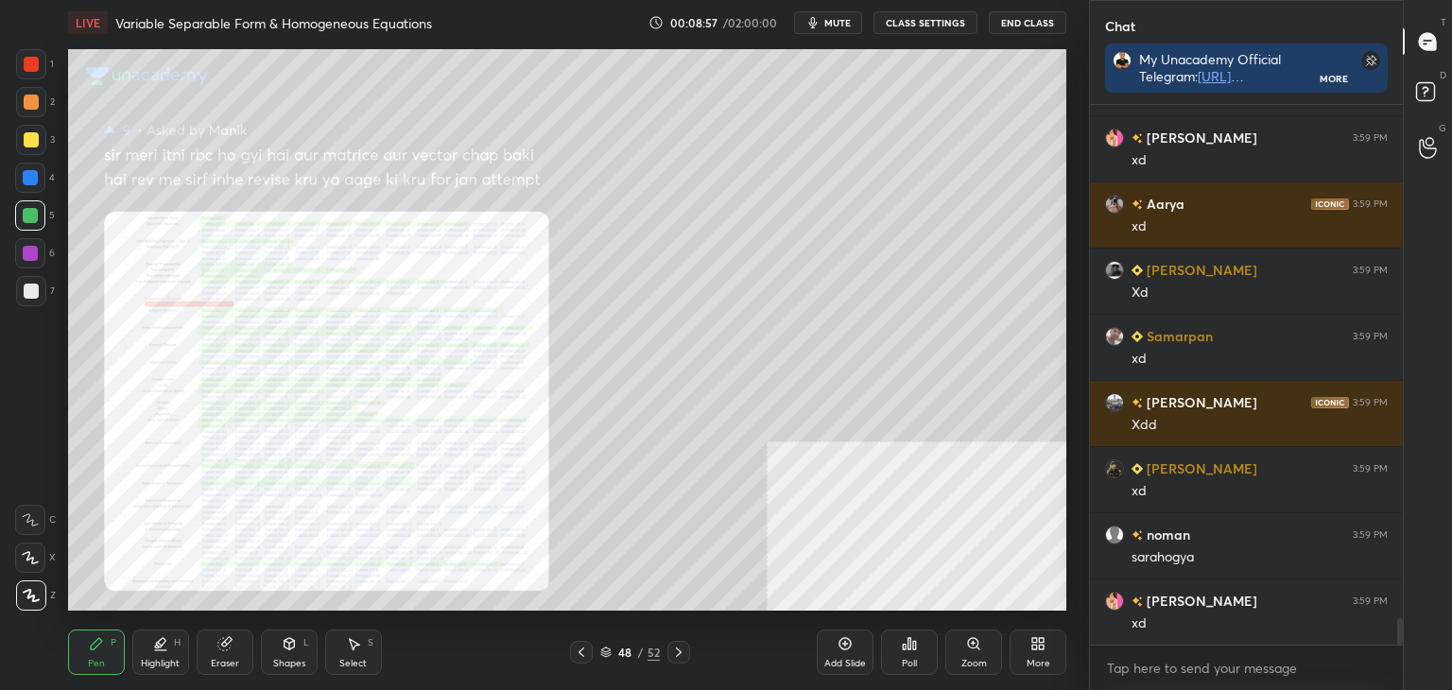
click at [130, 655] on div "Pen P Highlight H Eraser Shapes L Select S" at bounding box center [255, 652] width 374 height 45
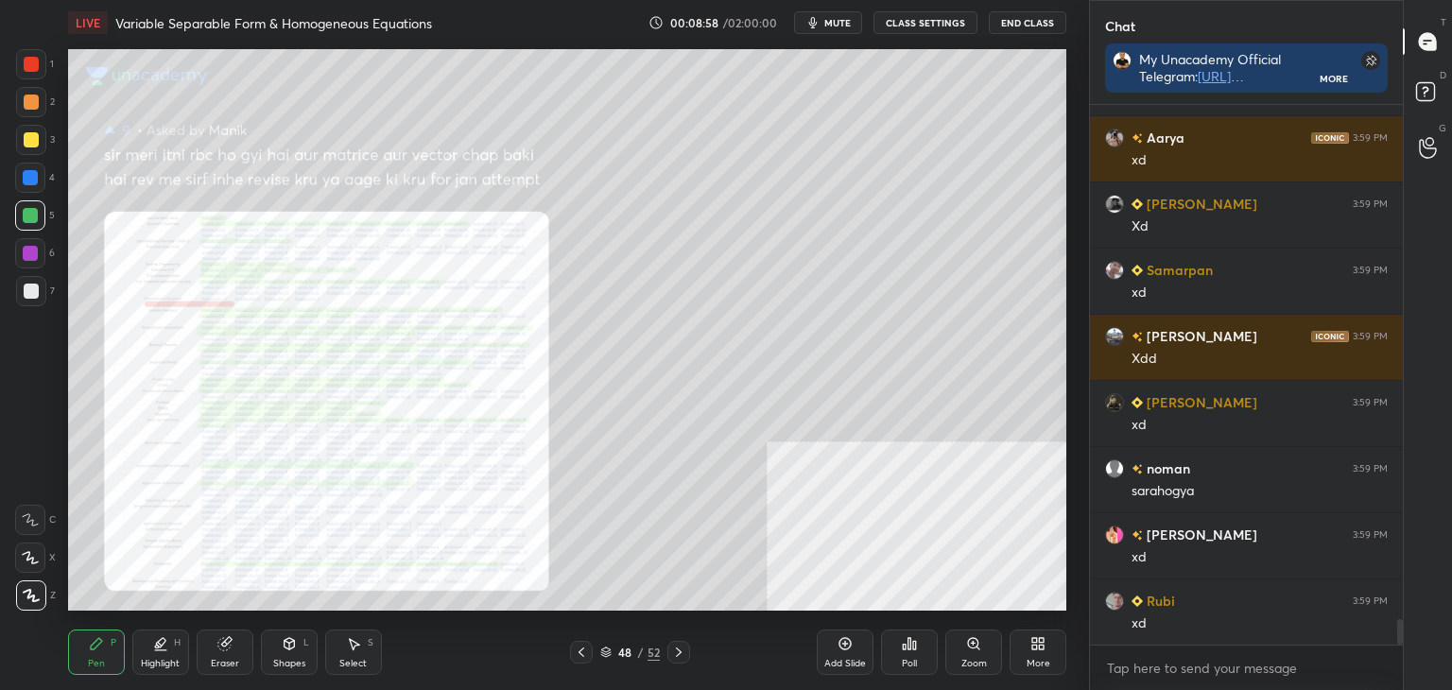
click at [621, 651] on div "48" at bounding box center [624, 652] width 19 height 11
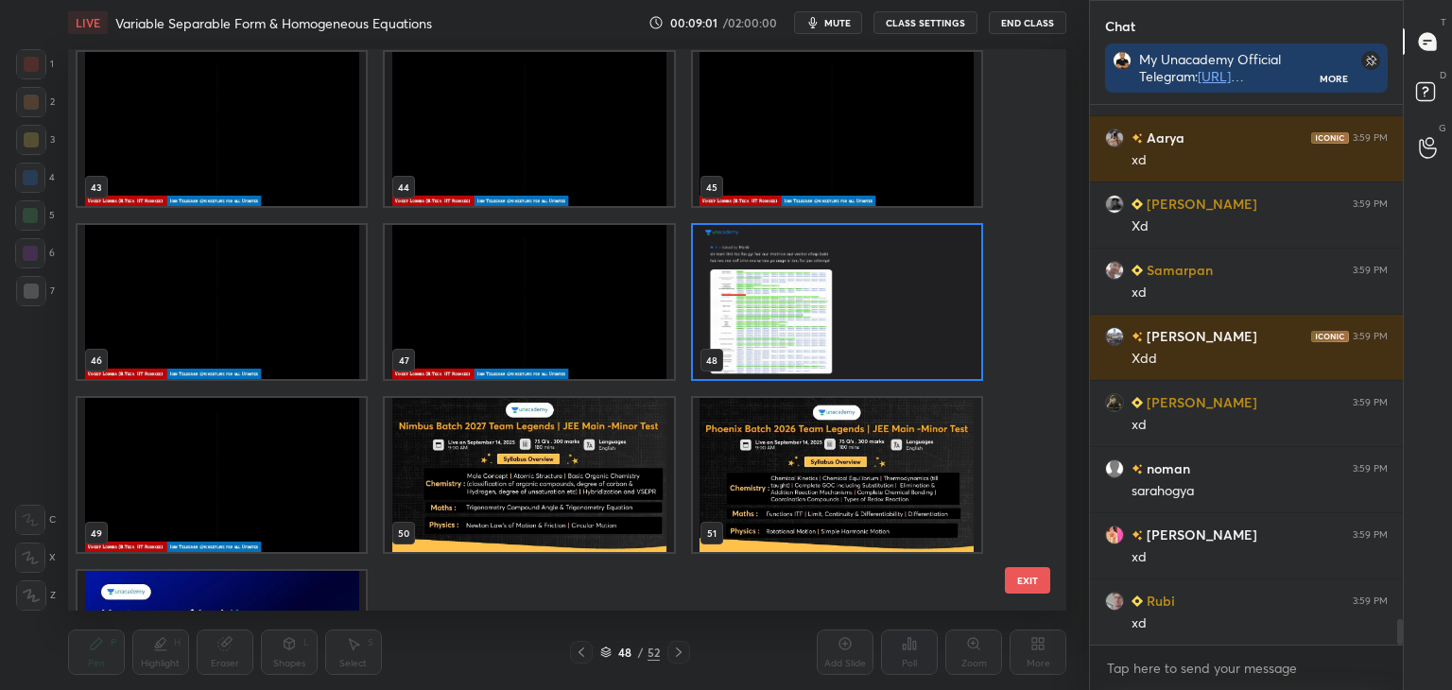
scroll to position [2396, 0]
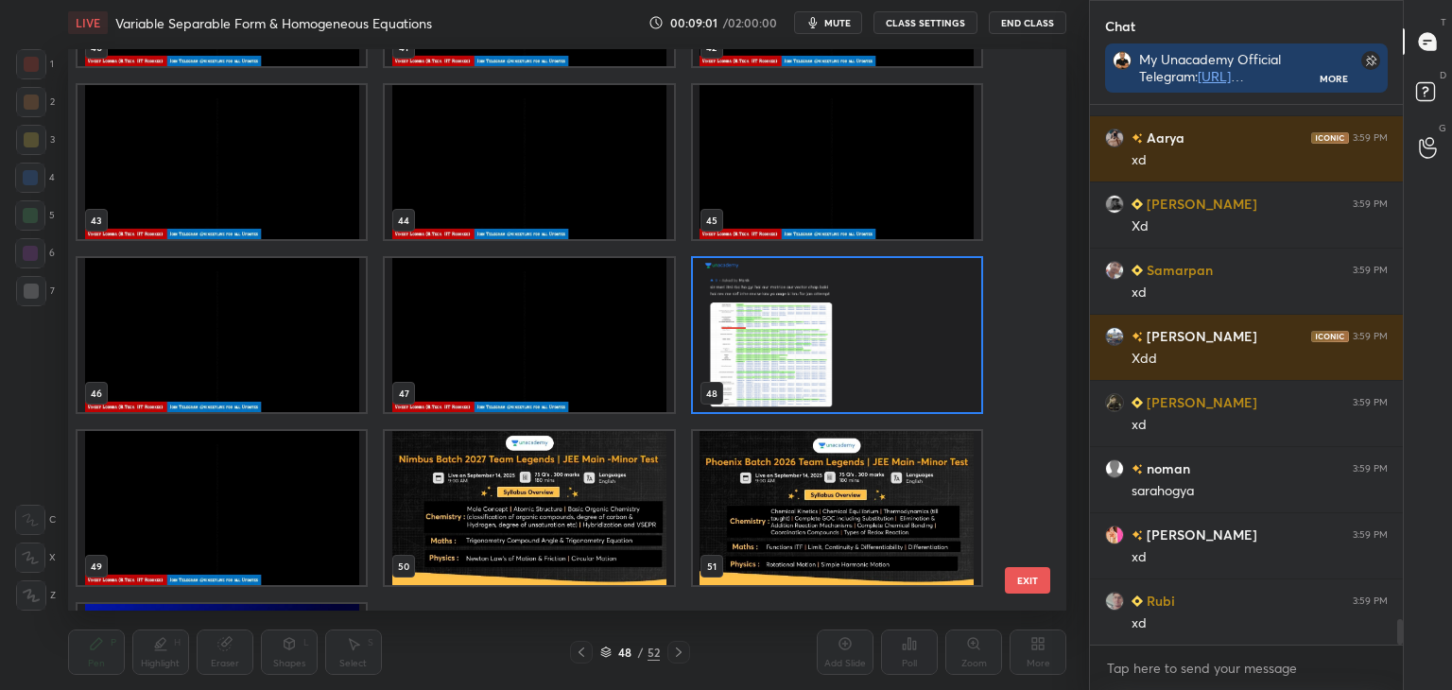
click at [510, 360] on img "grid" at bounding box center [529, 335] width 288 height 154
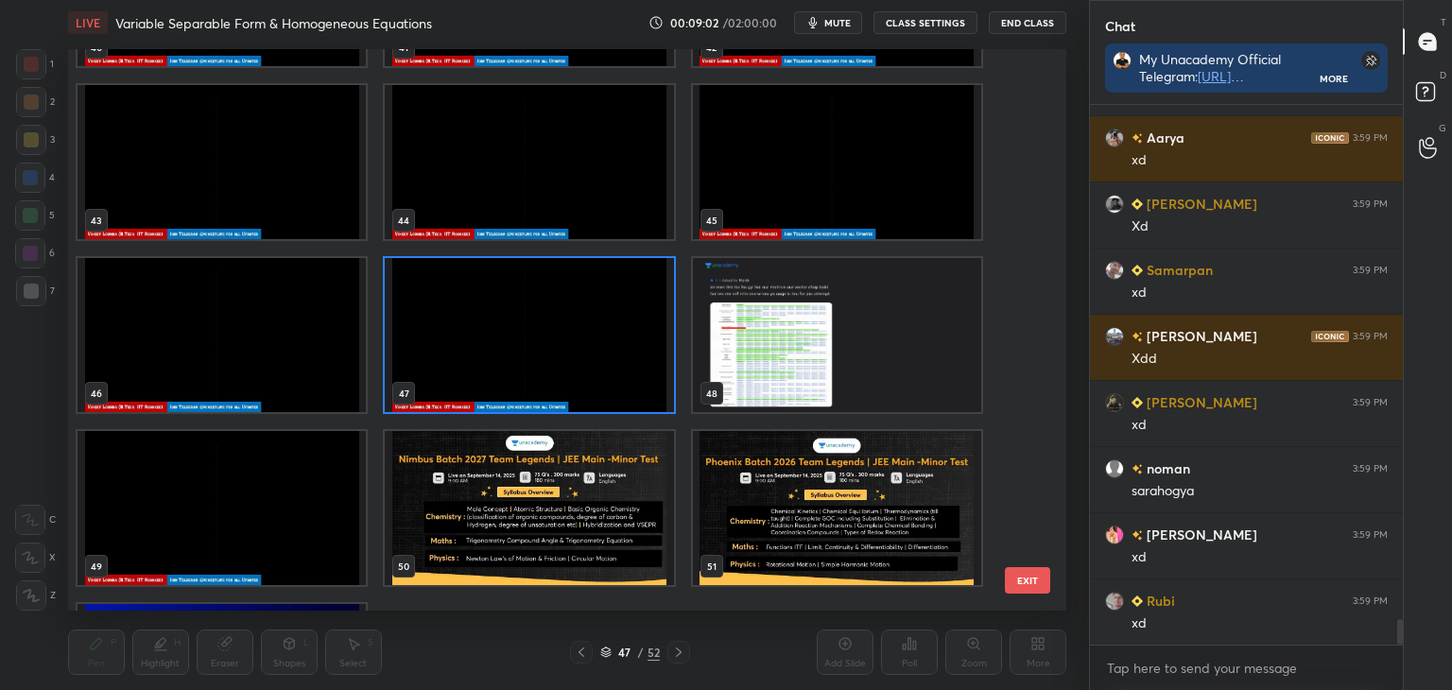
click at [516, 362] on img "grid" at bounding box center [529, 335] width 288 height 154
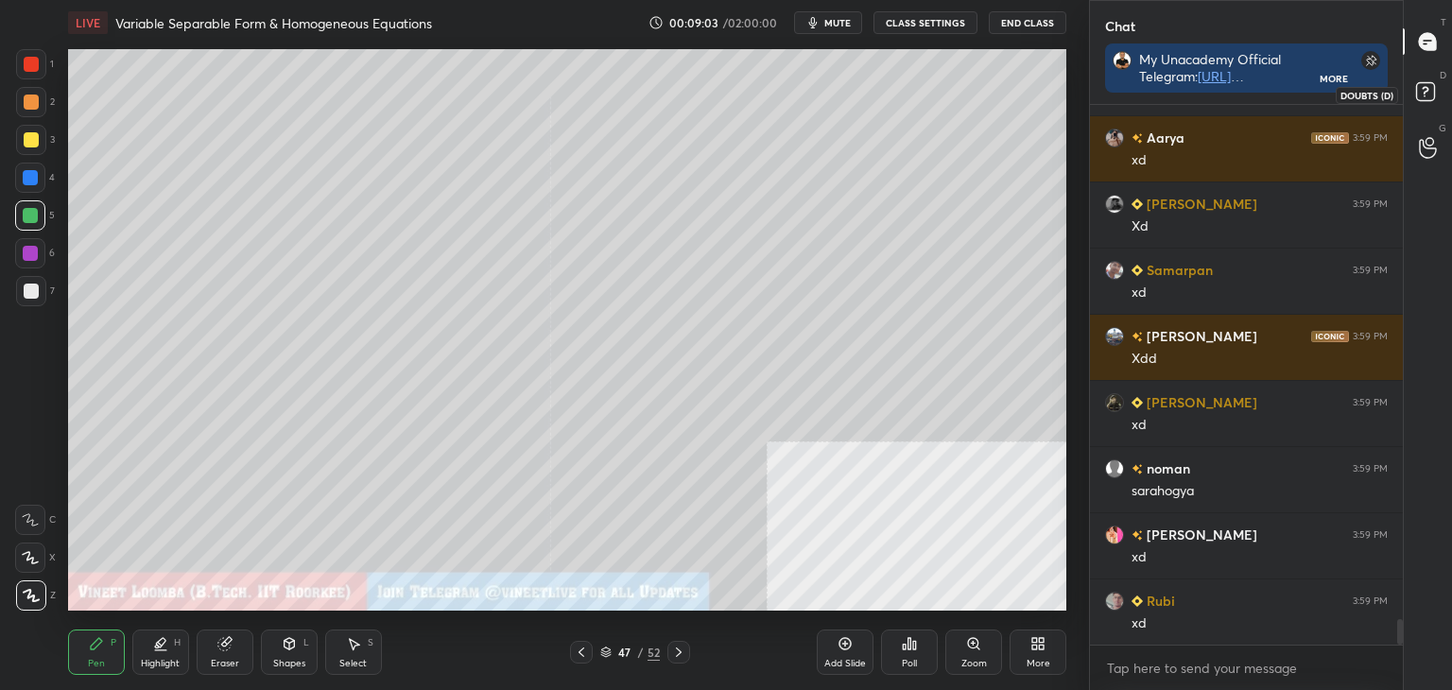
scroll to position [10749, 0]
drag, startPoint x: 1425, startPoint y: 92, endPoint x: 1433, endPoint y: 79, distance: 14.9
click at [1425, 91] on icon at bounding box center [1425, 91] width 7 height 8
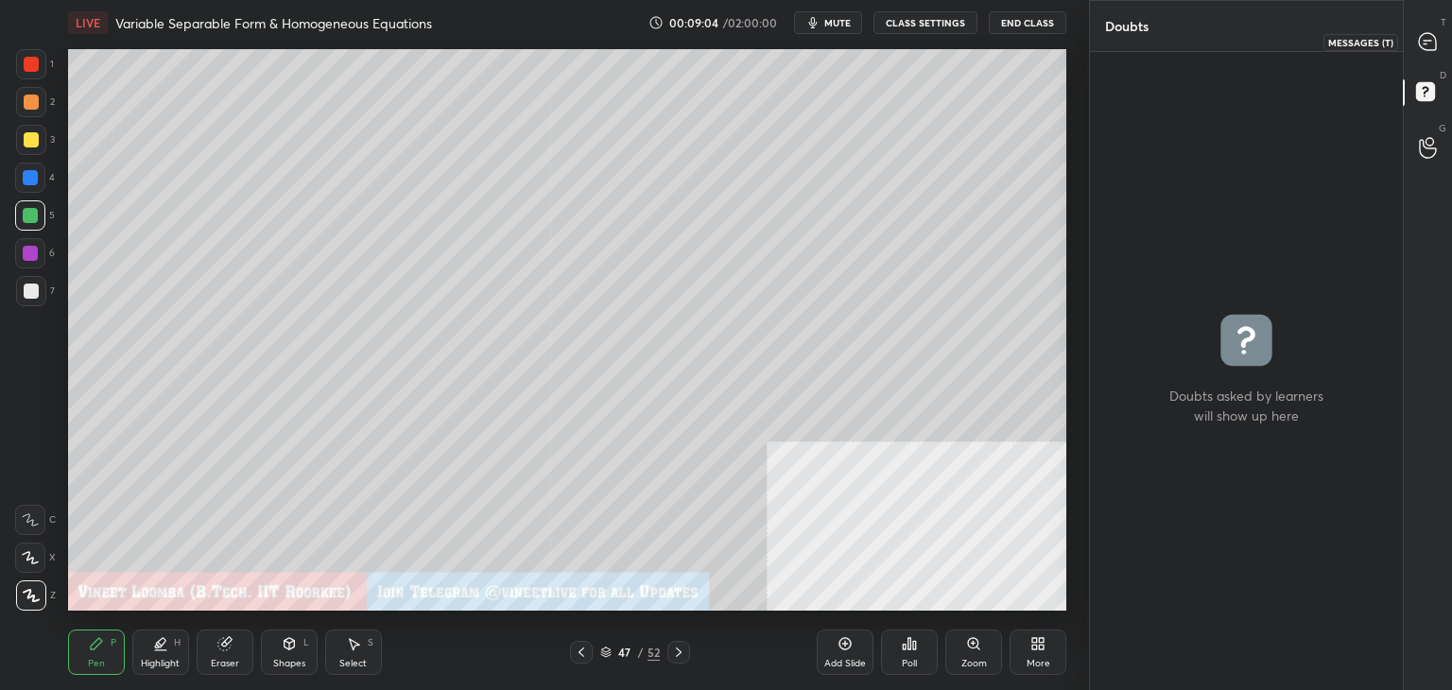
click at [1429, 43] on icon at bounding box center [1427, 41] width 17 height 17
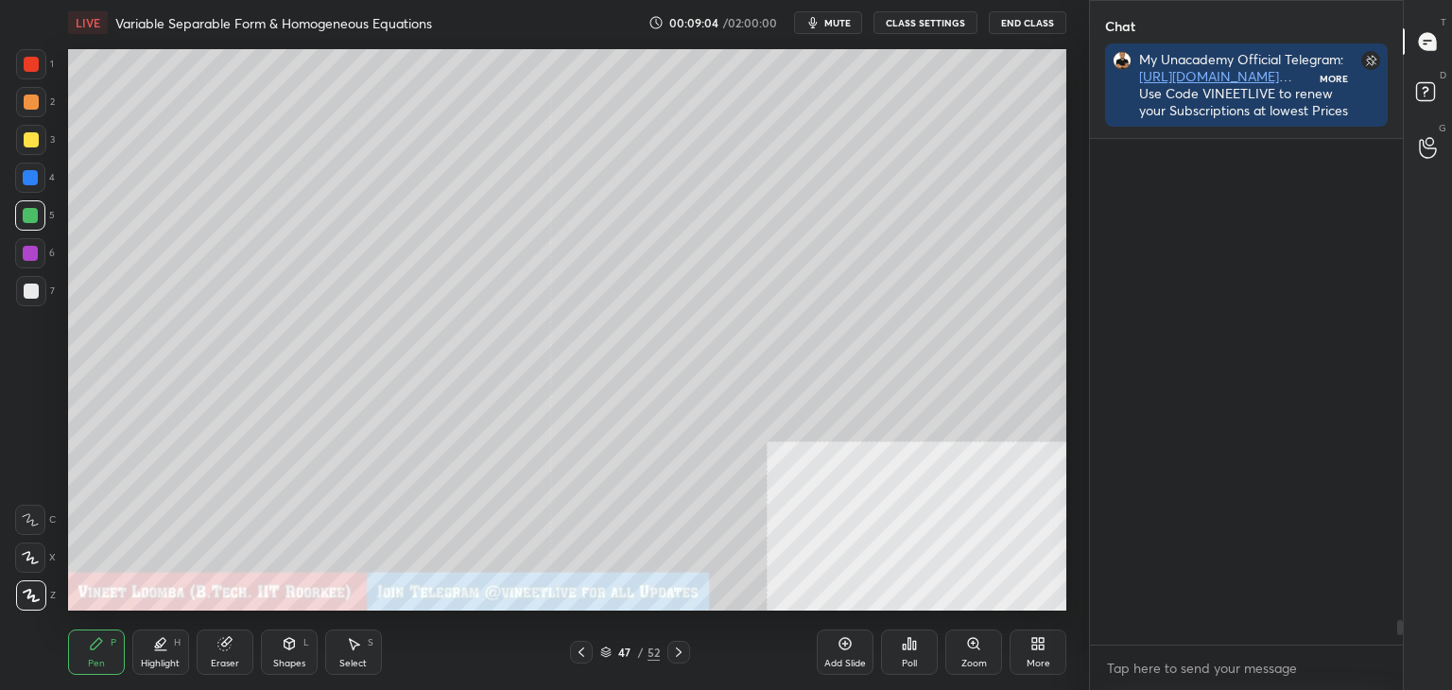
scroll to position [10694, 0]
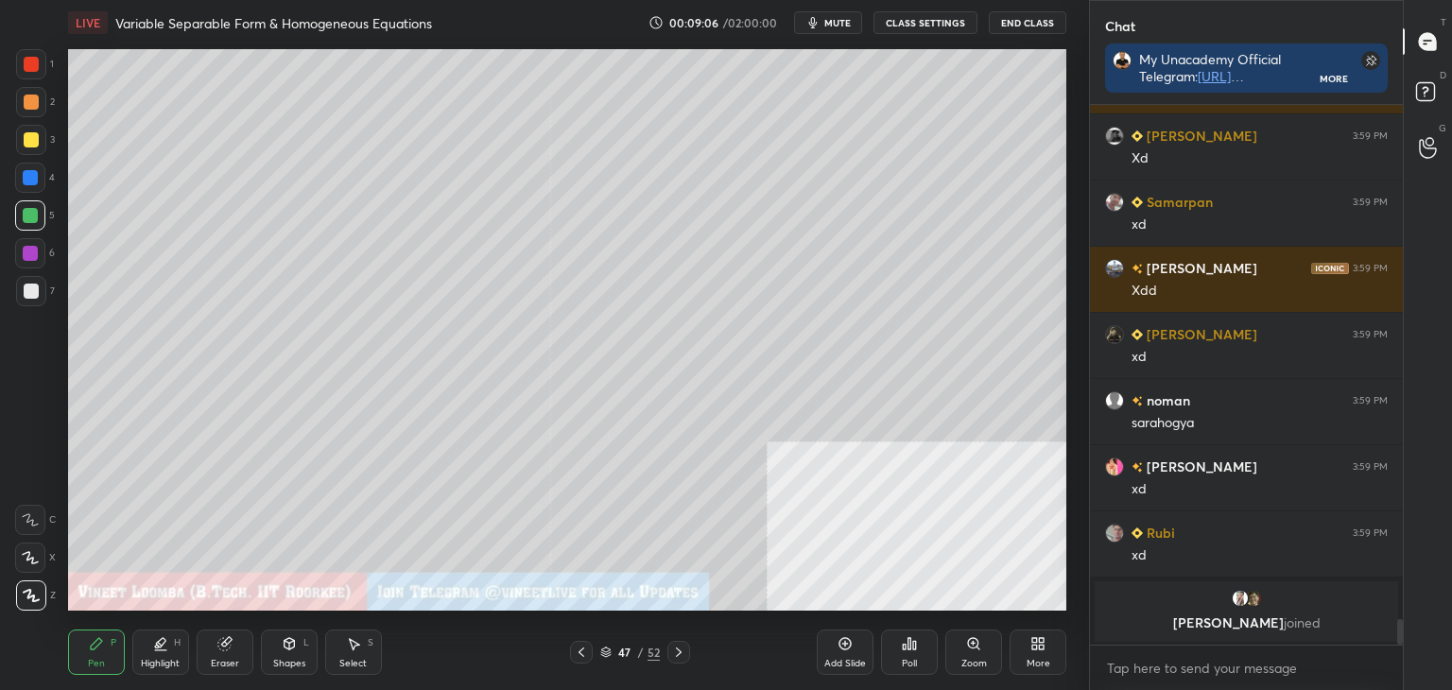
click at [678, 651] on icon at bounding box center [678, 652] width 15 height 15
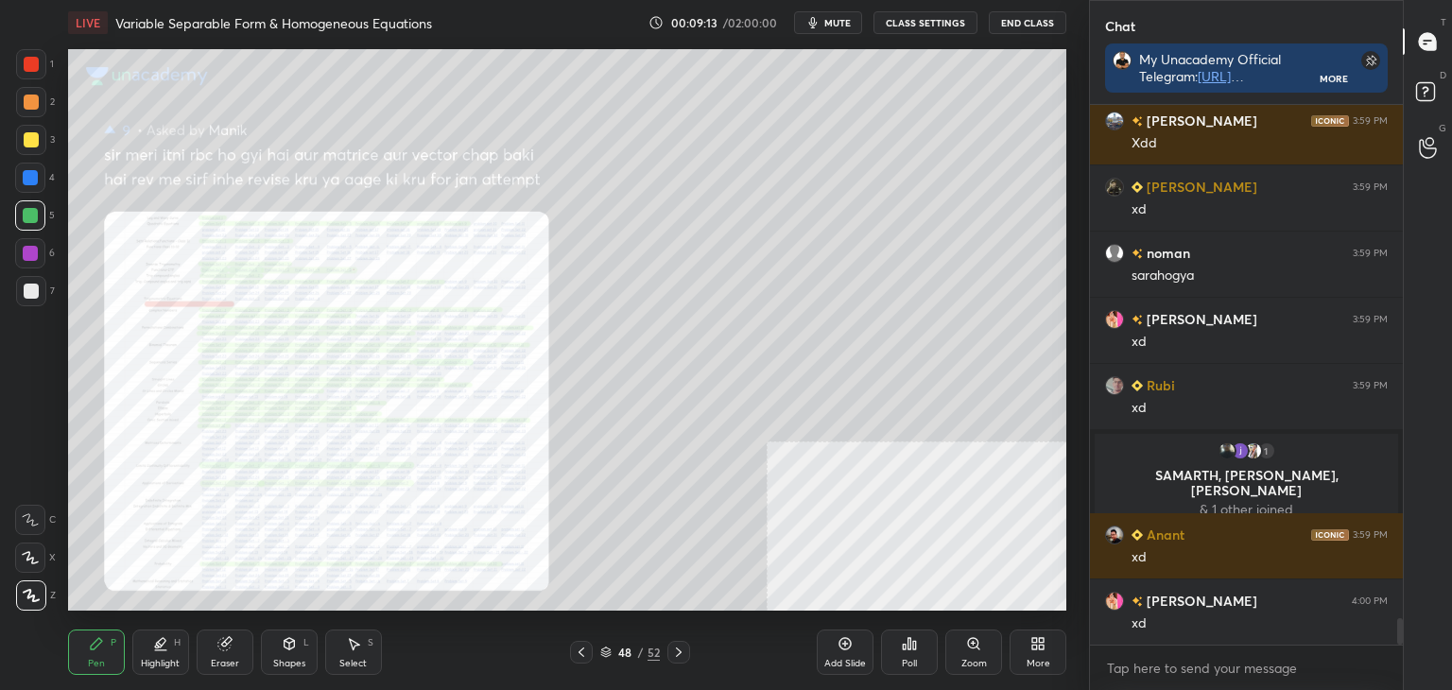
drag, startPoint x: 586, startPoint y: 654, endPoint x: 596, endPoint y: 647, distance: 12.1
click at [587, 655] on icon at bounding box center [581, 652] width 15 height 15
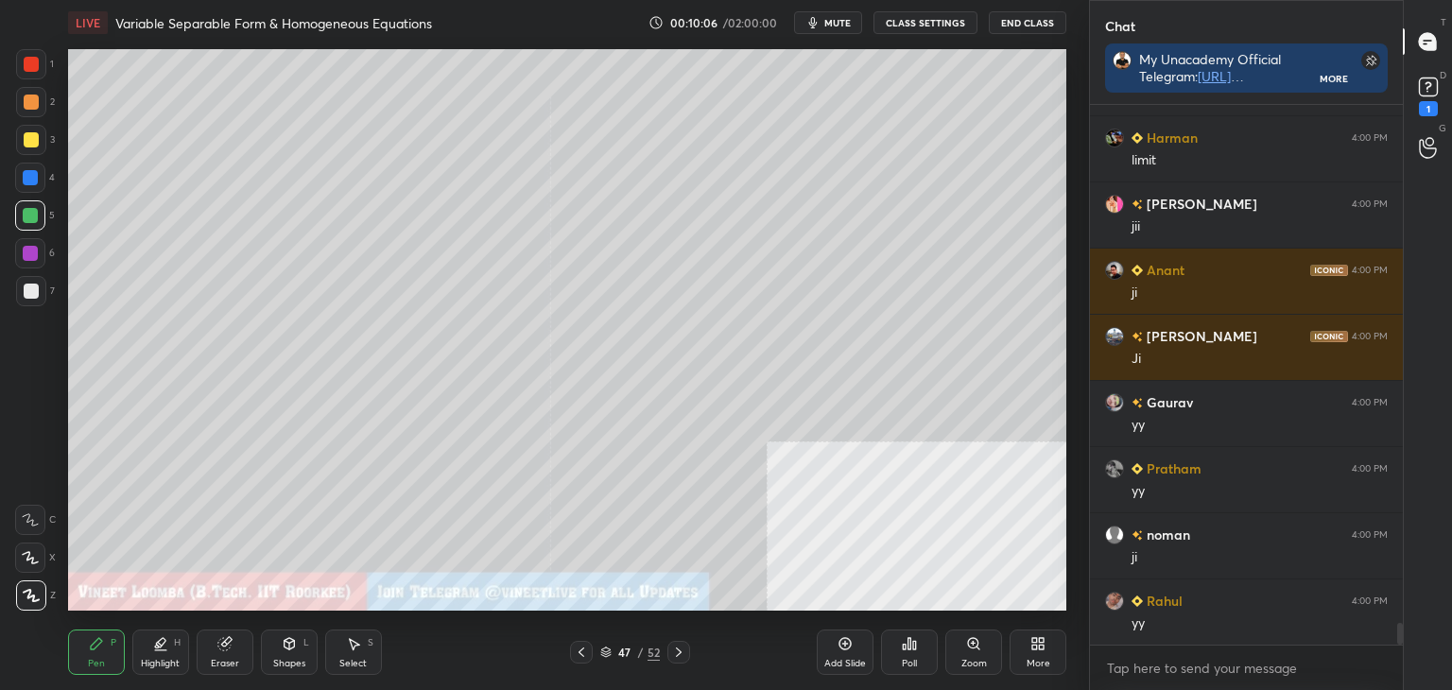
scroll to position [12914, 0]
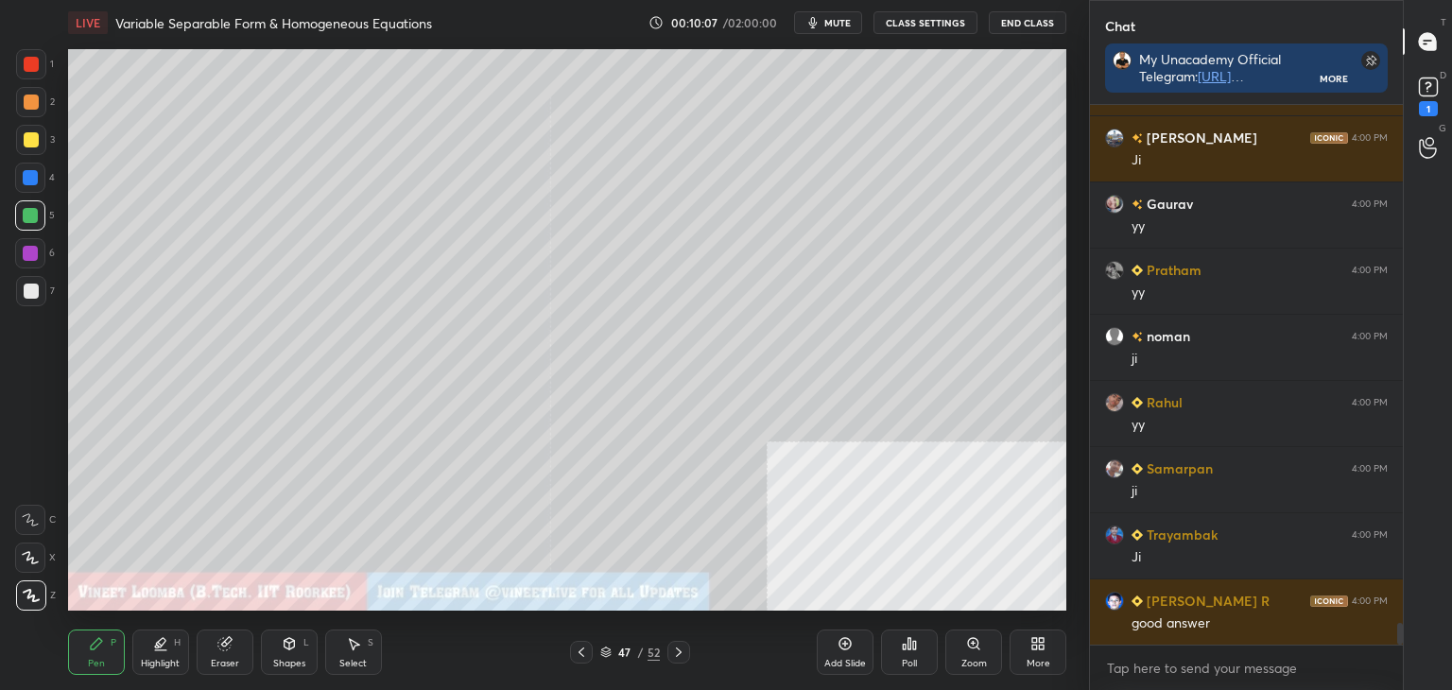
click at [216, 668] on div "Eraser" at bounding box center [225, 663] width 28 height 9
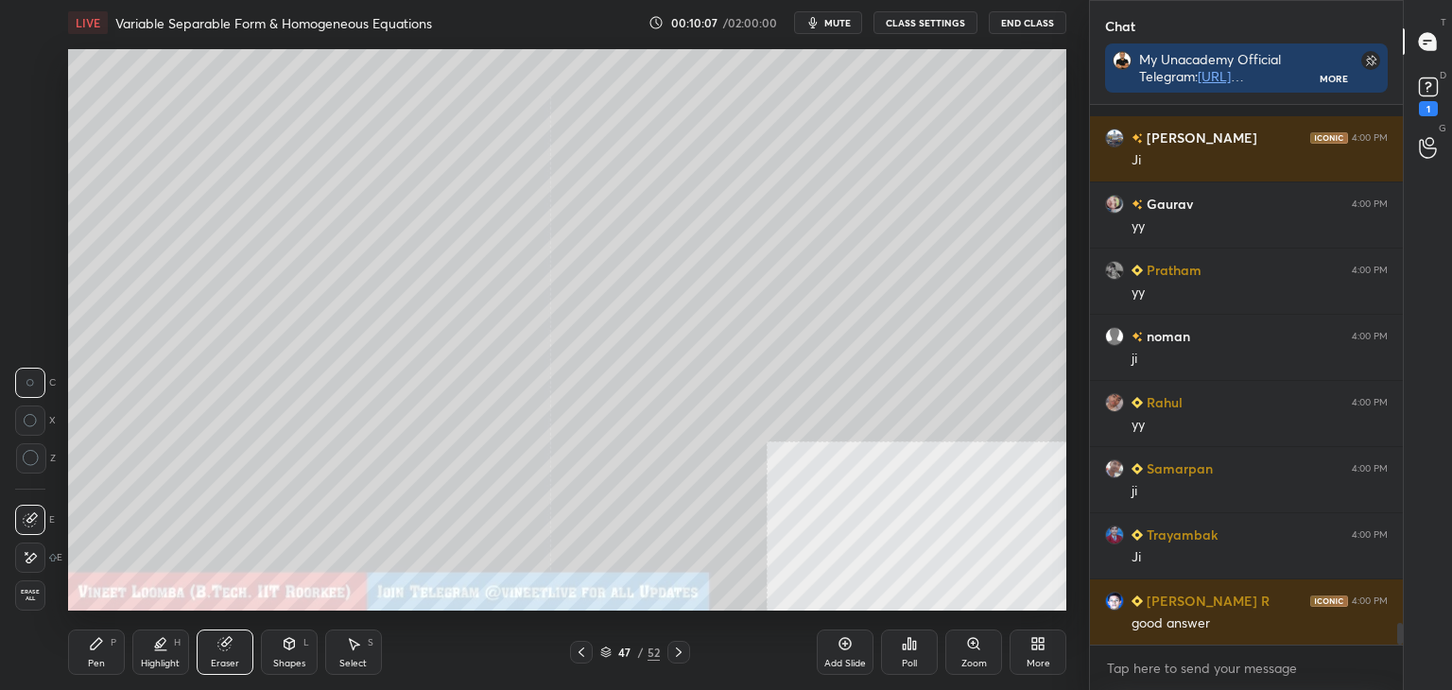
scroll to position [13046, 0]
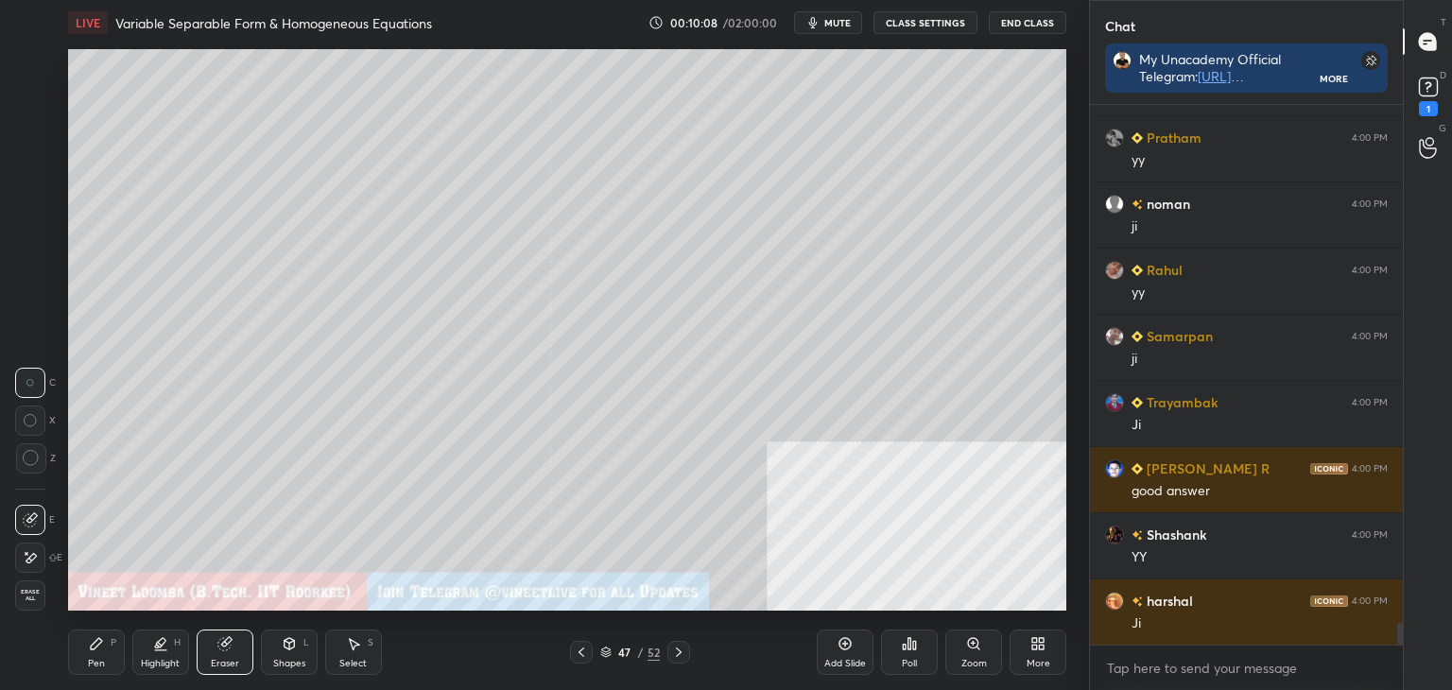
click at [27, 566] on div at bounding box center [30, 558] width 30 height 30
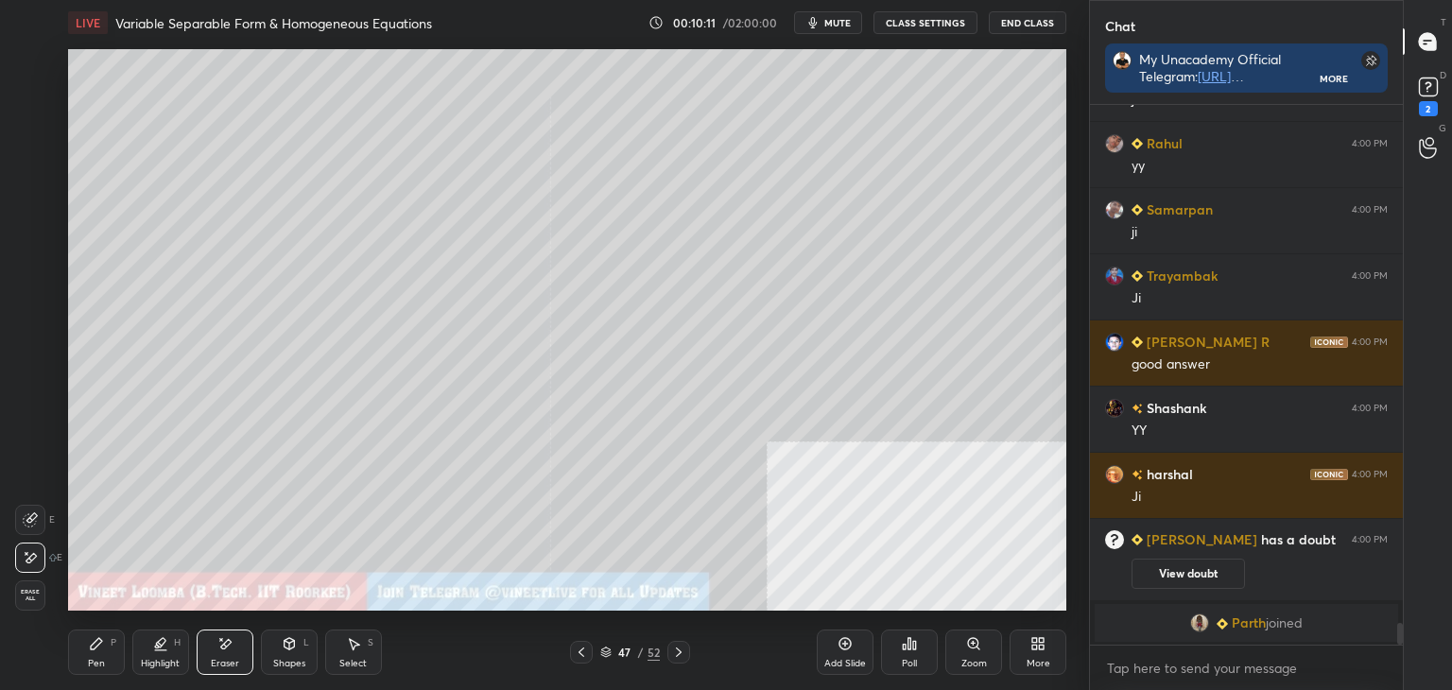
scroll to position [12859, 0]
click at [95, 650] on div "Pen P" at bounding box center [96, 652] width 57 height 45
click at [1429, 112] on div "2" at bounding box center [1428, 108] width 19 height 15
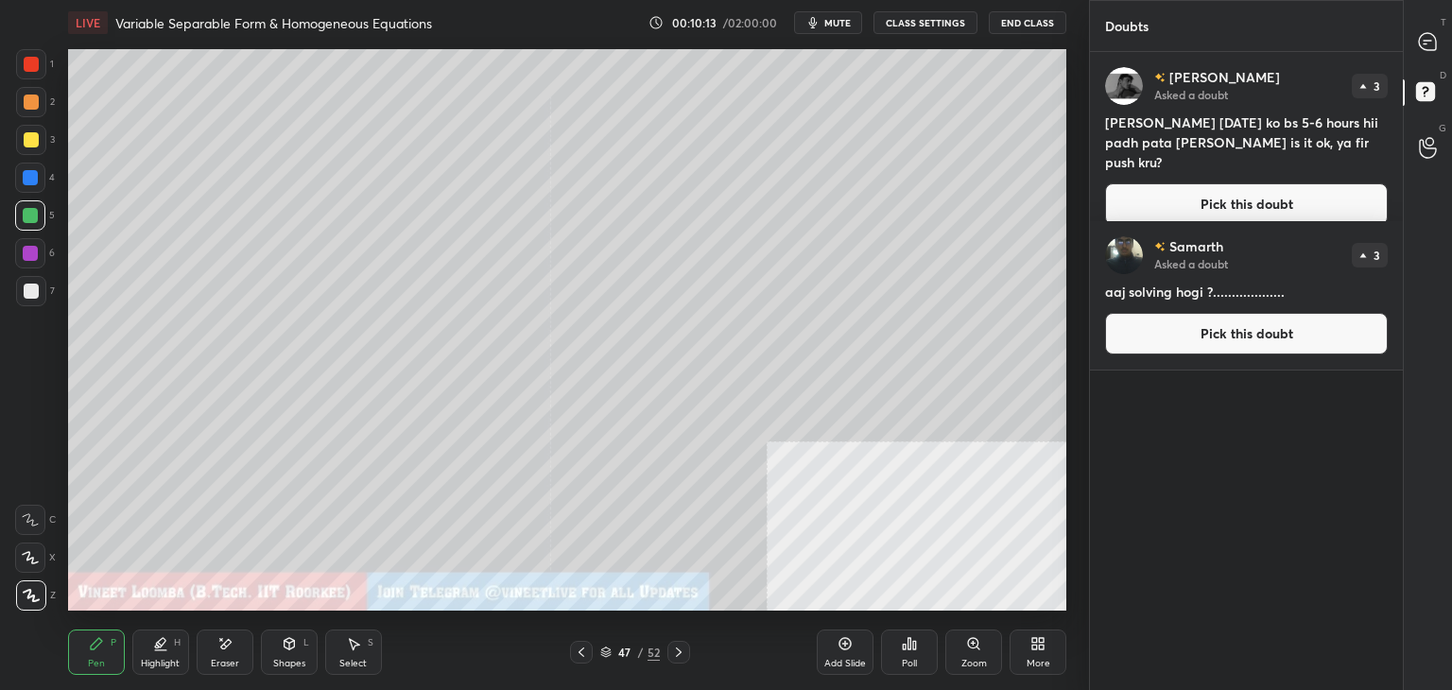
click at [1340, 183] on button "Pick this doubt" at bounding box center [1246, 204] width 283 height 42
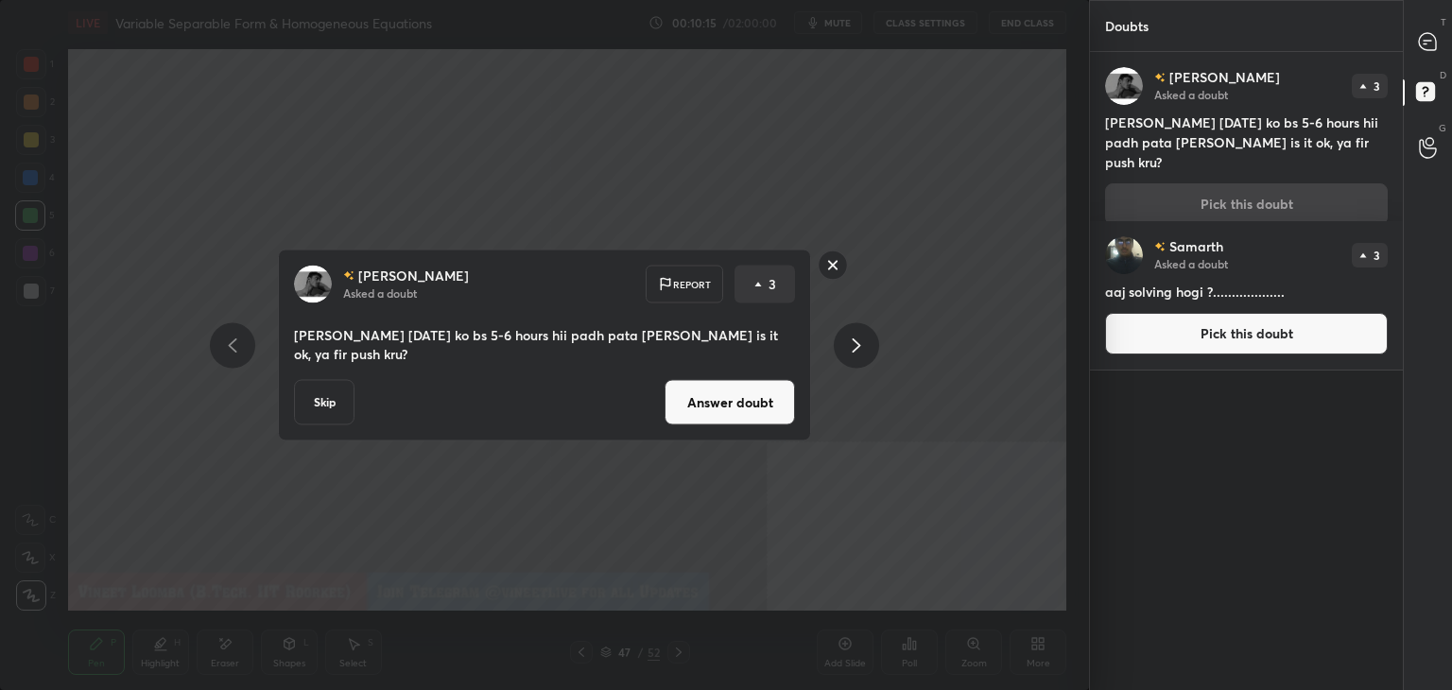
click at [745, 402] on button "Answer doubt" at bounding box center [730, 402] width 130 height 45
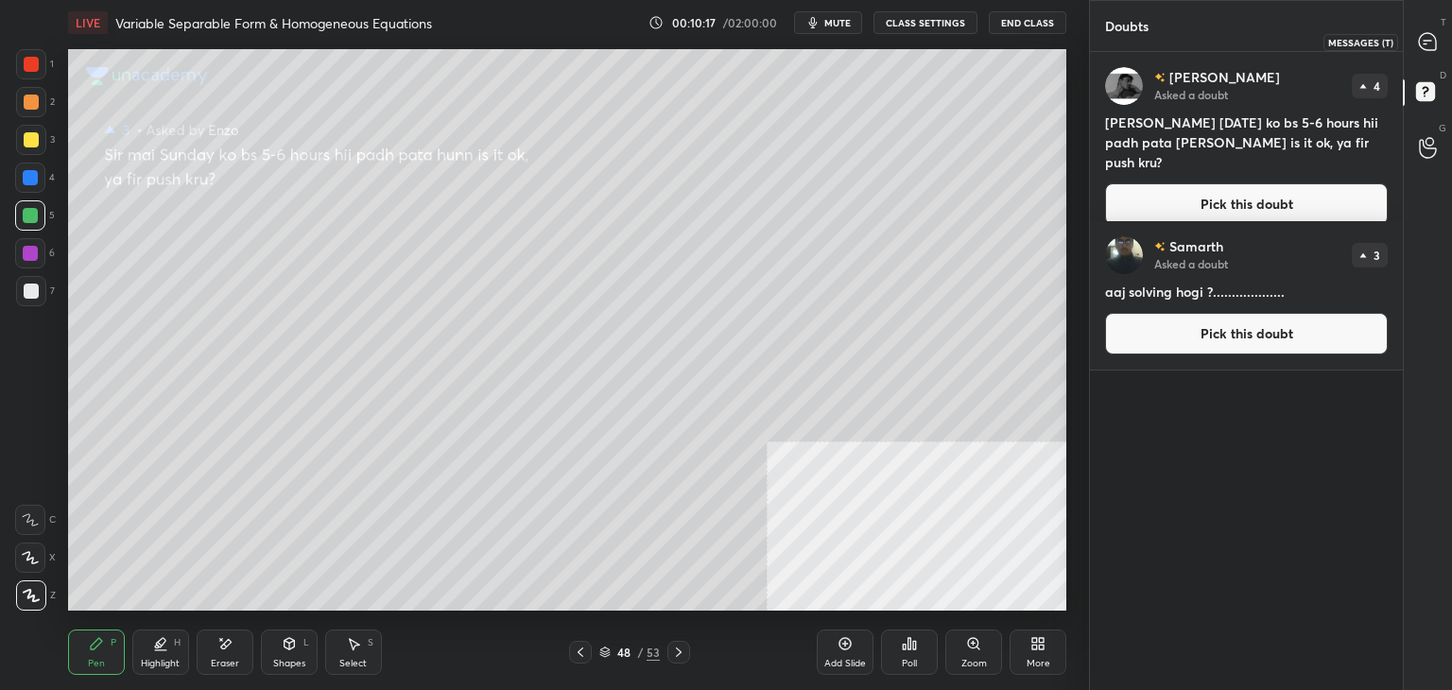
click at [1432, 44] on icon at bounding box center [1427, 41] width 17 height 17
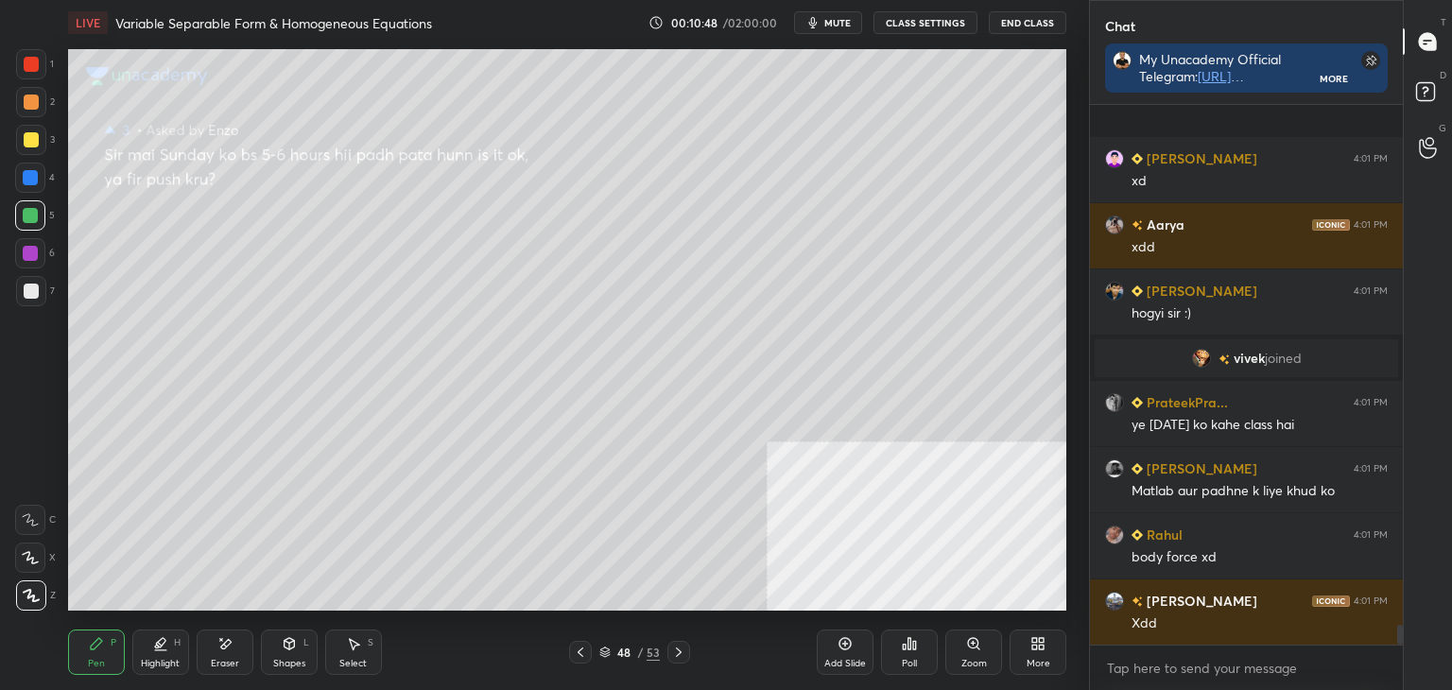
scroll to position [14479, 0]
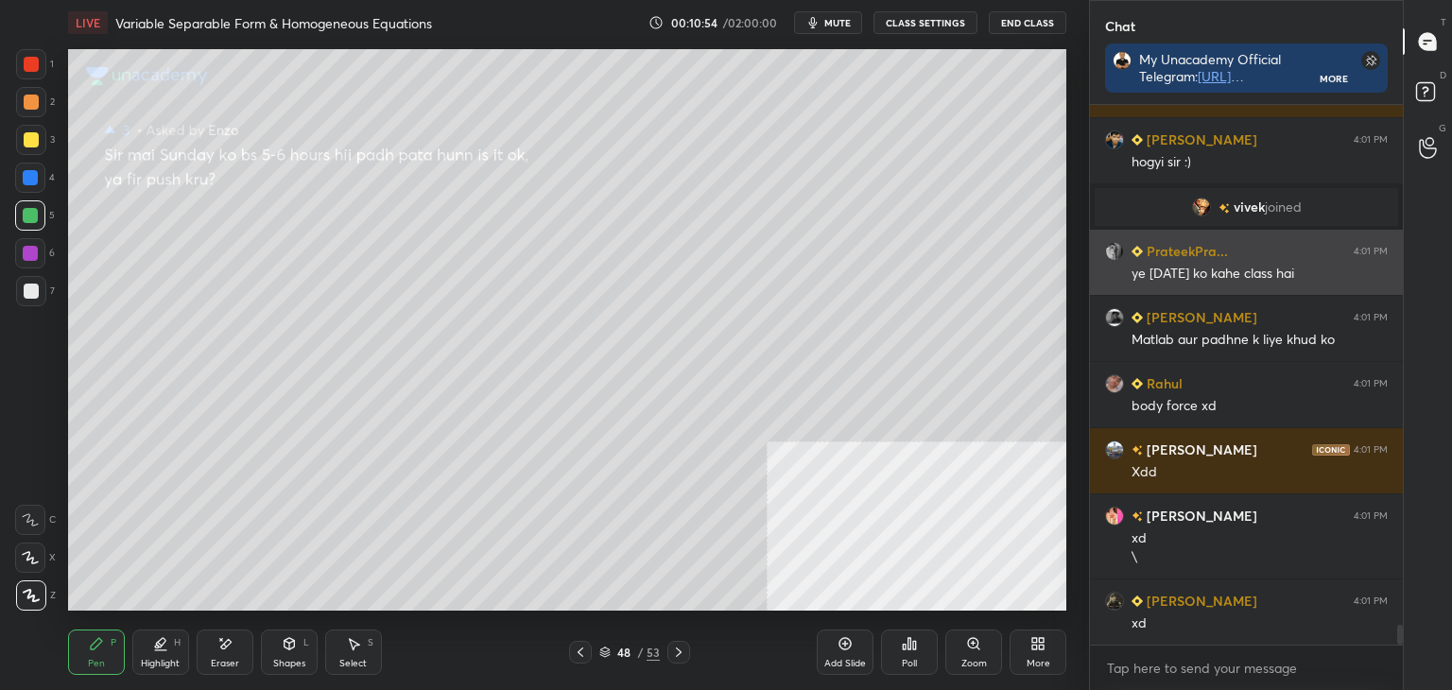
click at [1142, 262] on div "ye [DATE] ko kahe class hai" at bounding box center [1260, 272] width 256 height 23
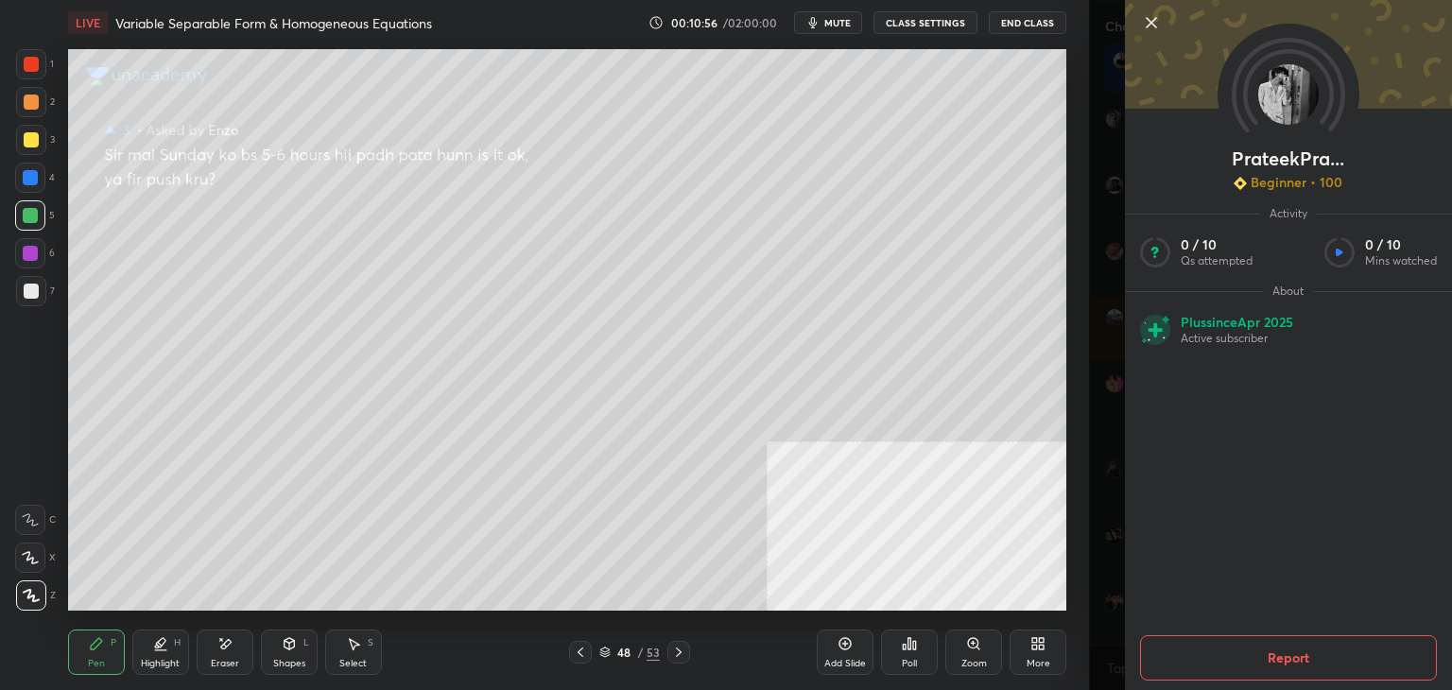
scroll to position [14744, 0]
click at [1281, 666] on button "Report" at bounding box center [1288, 657] width 297 height 45
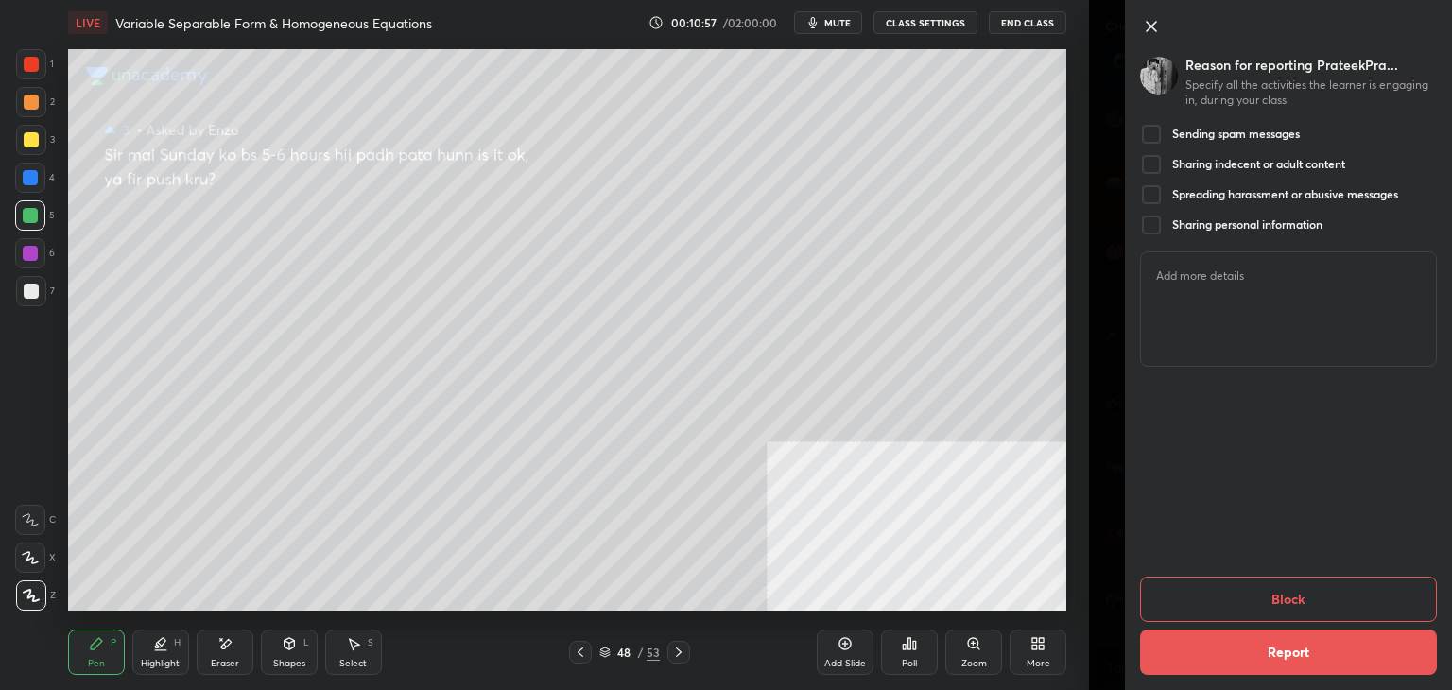
drag, startPoint x: 1177, startPoint y: 144, endPoint x: 1199, endPoint y: 167, distance: 32.1
click at [1176, 144] on div "Sending spam messages" at bounding box center [1220, 134] width 160 height 23
click at [1335, 588] on button "Block" at bounding box center [1288, 599] width 297 height 45
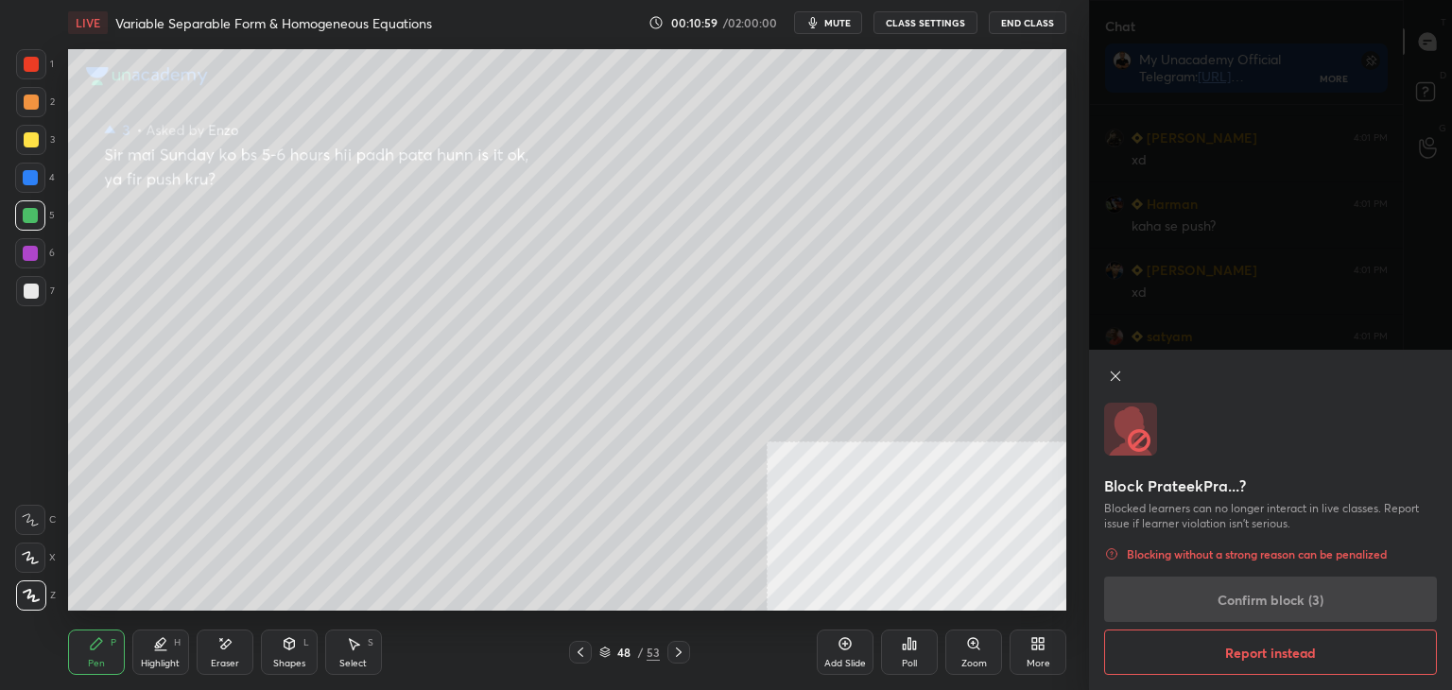
click at [1221, 600] on div "Block PrateekPra...? Blocked learners can no longer interact in live classes. R…" at bounding box center [1270, 520] width 363 height 340
click at [1225, 595] on div "Block PrateekPra...? Blocked learners can no longer interact in live classes. R…" at bounding box center [1270, 520] width 363 height 340
click at [1227, 598] on div "Block PrateekPra...? Blocked learners can no longer interact in live classes. R…" at bounding box center [1270, 520] width 363 height 340
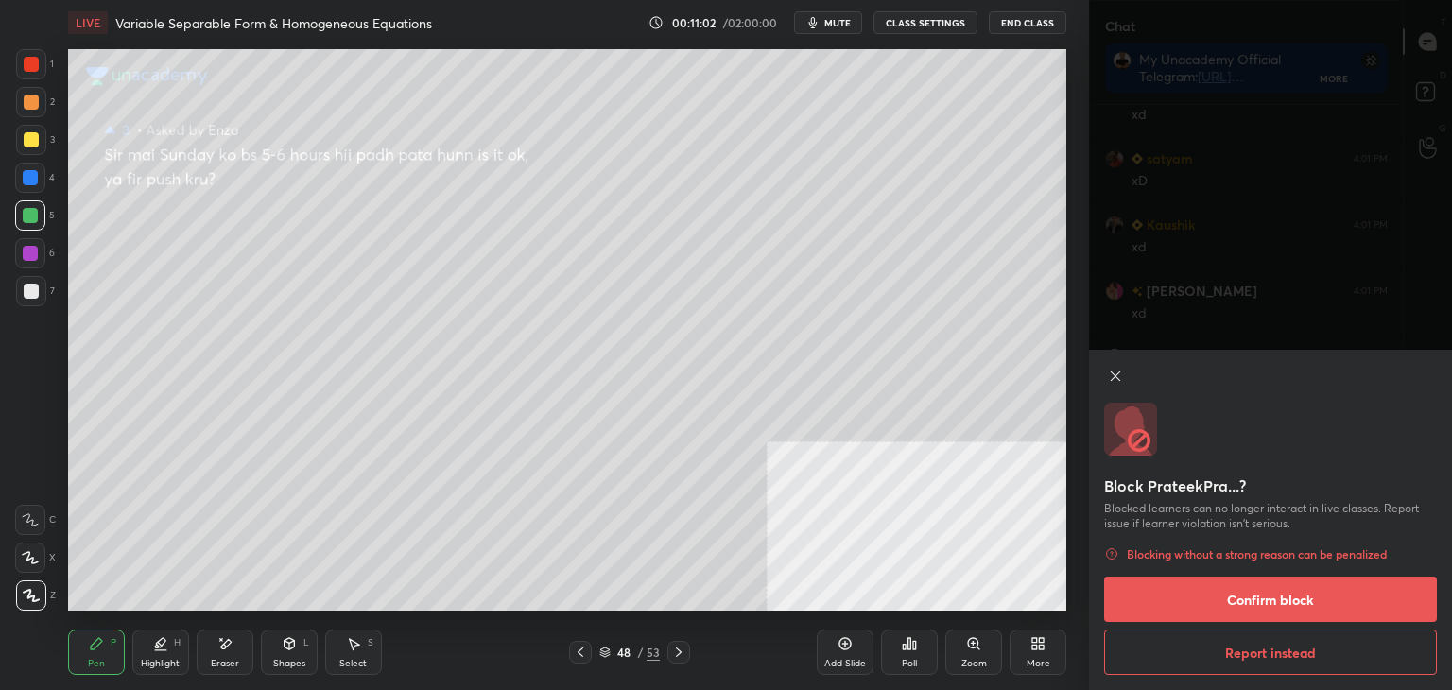
click at [1115, 378] on icon at bounding box center [1115, 376] width 15 height 15
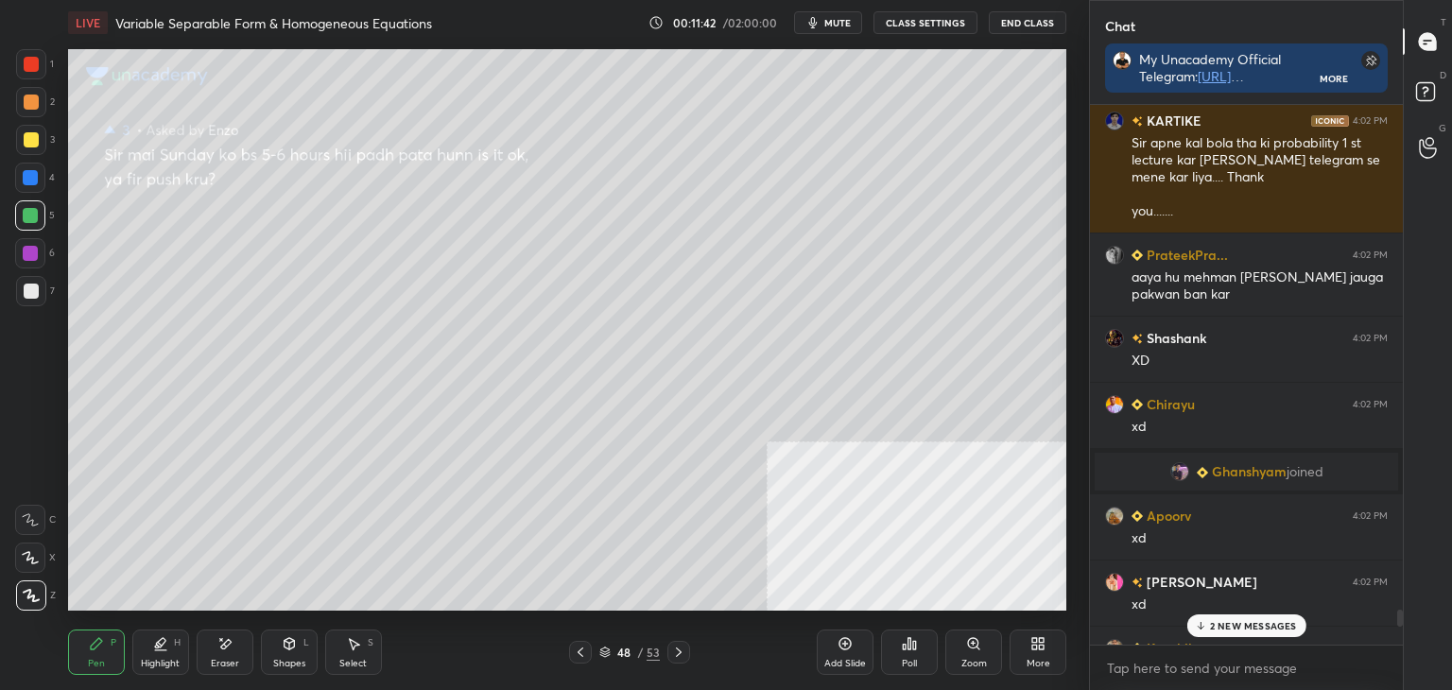
scroll to position [15954, 0]
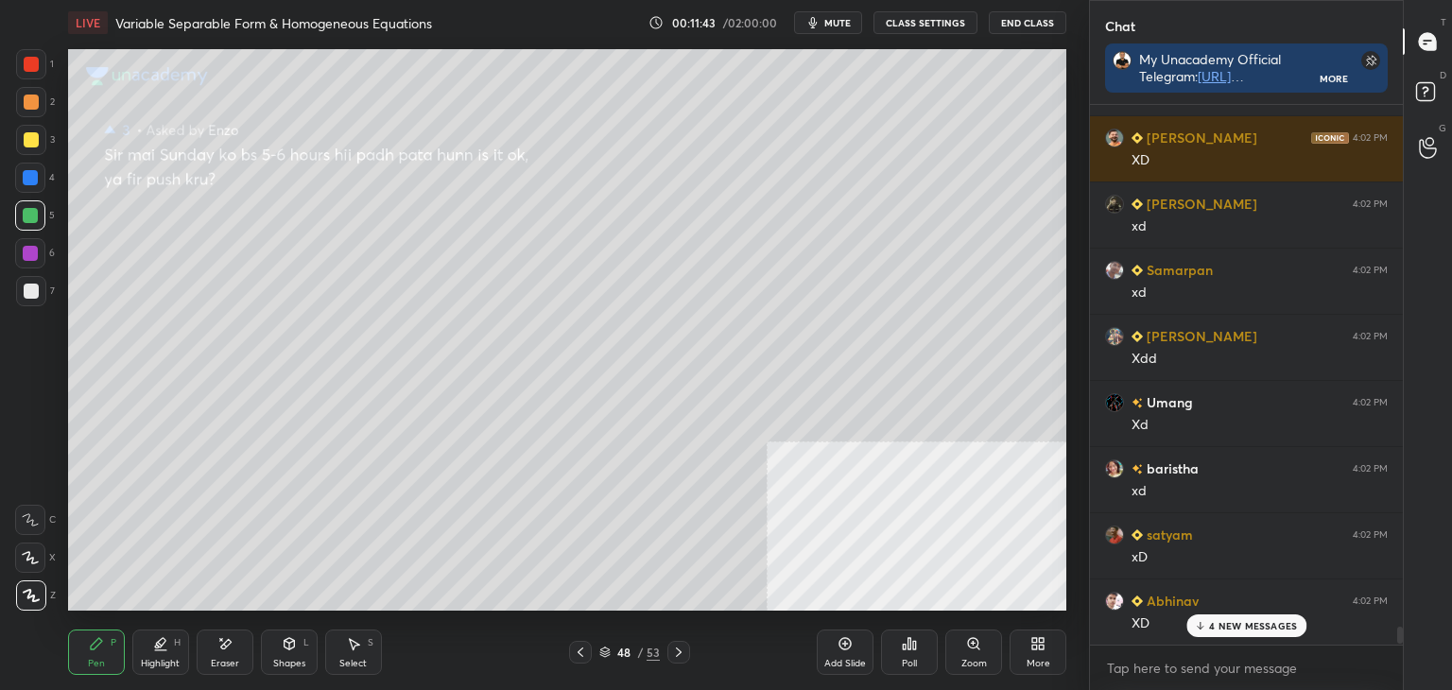
drag, startPoint x: 1399, startPoint y: 639, endPoint x: 1392, endPoint y: 649, distance: 12.9
click at [1393, 654] on div "[PERSON_NAME] 4:02 PM xd [PERSON_NAME] 4:02 PM xd [PERSON_NAME] 4:02 PM XD [PER…" at bounding box center [1246, 397] width 313 height 585
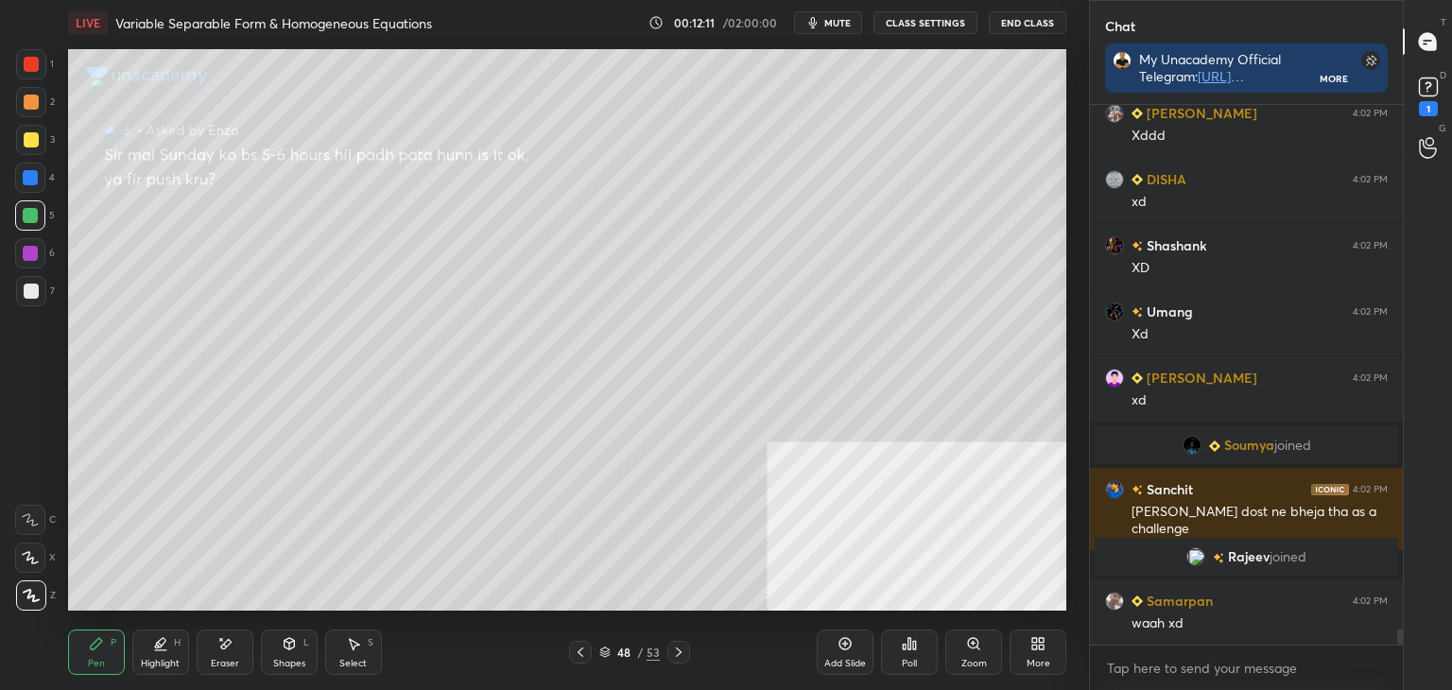
scroll to position [17869, 0]
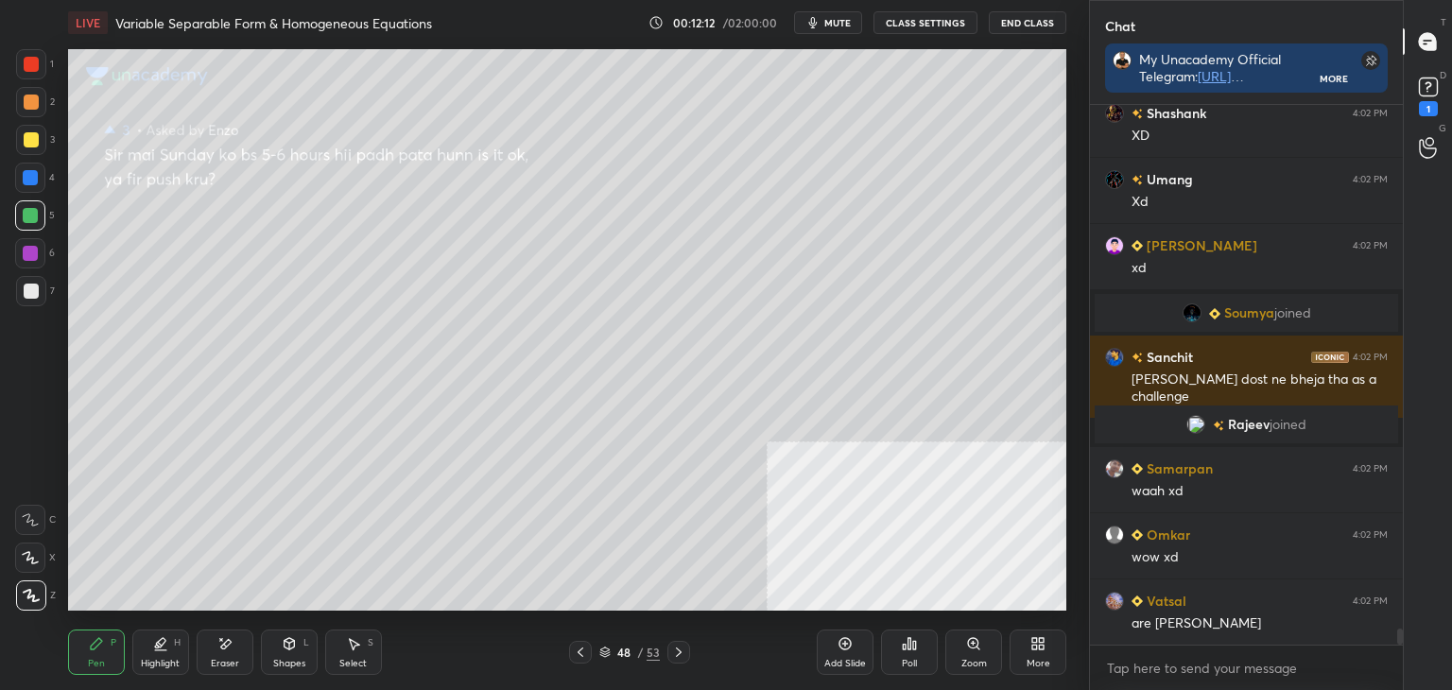
click at [616, 648] on div "48" at bounding box center [623, 652] width 19 height 11
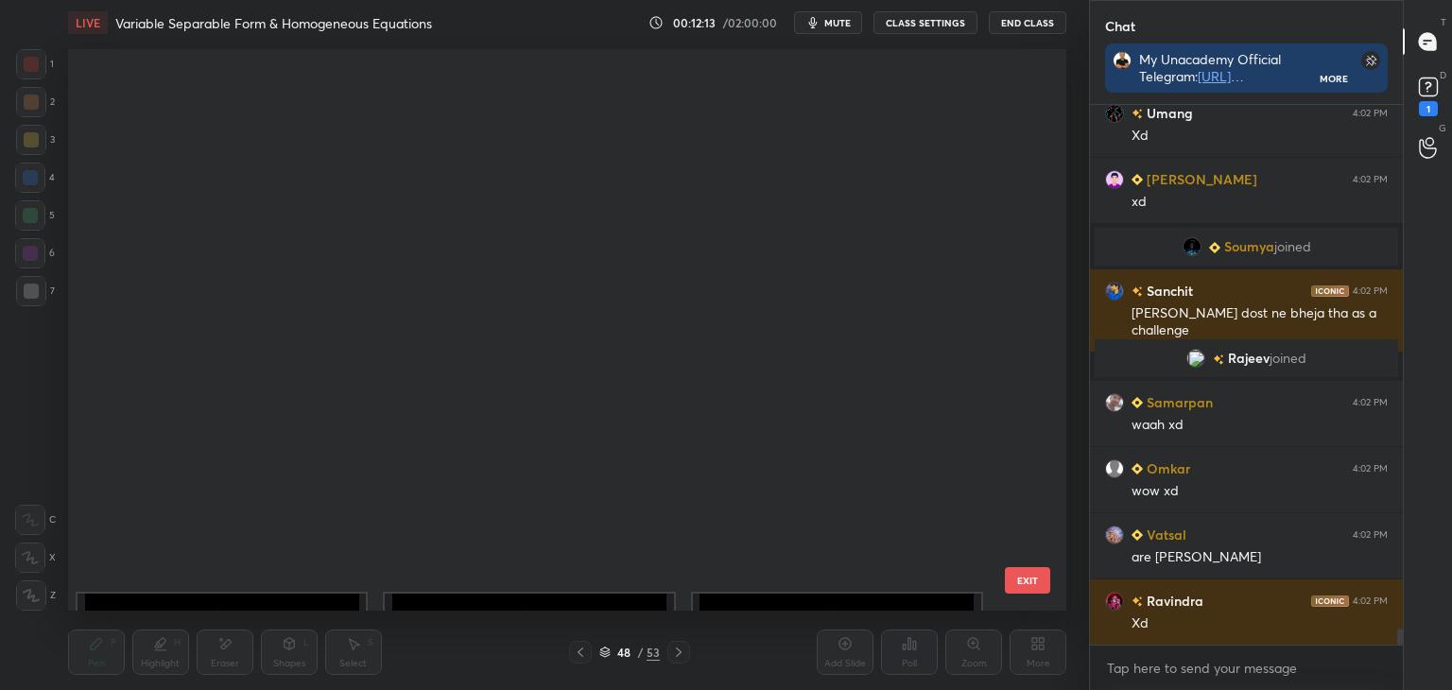
scroll to position [71, 0]
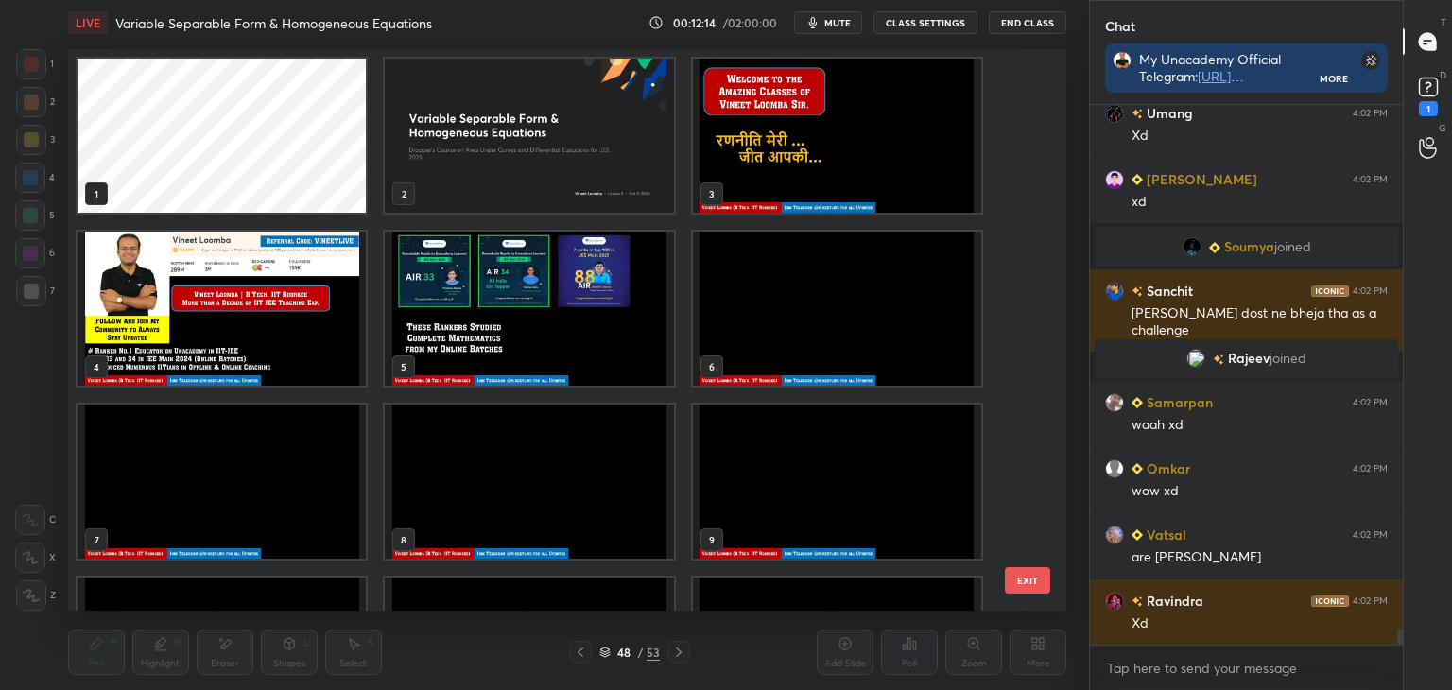
click at [908, 169] on img "grid" at bounding box center [837, 136] width 288 height 154
click at [910, 169] on img "grid" at bounding box center [837, 136] width 288 height 154
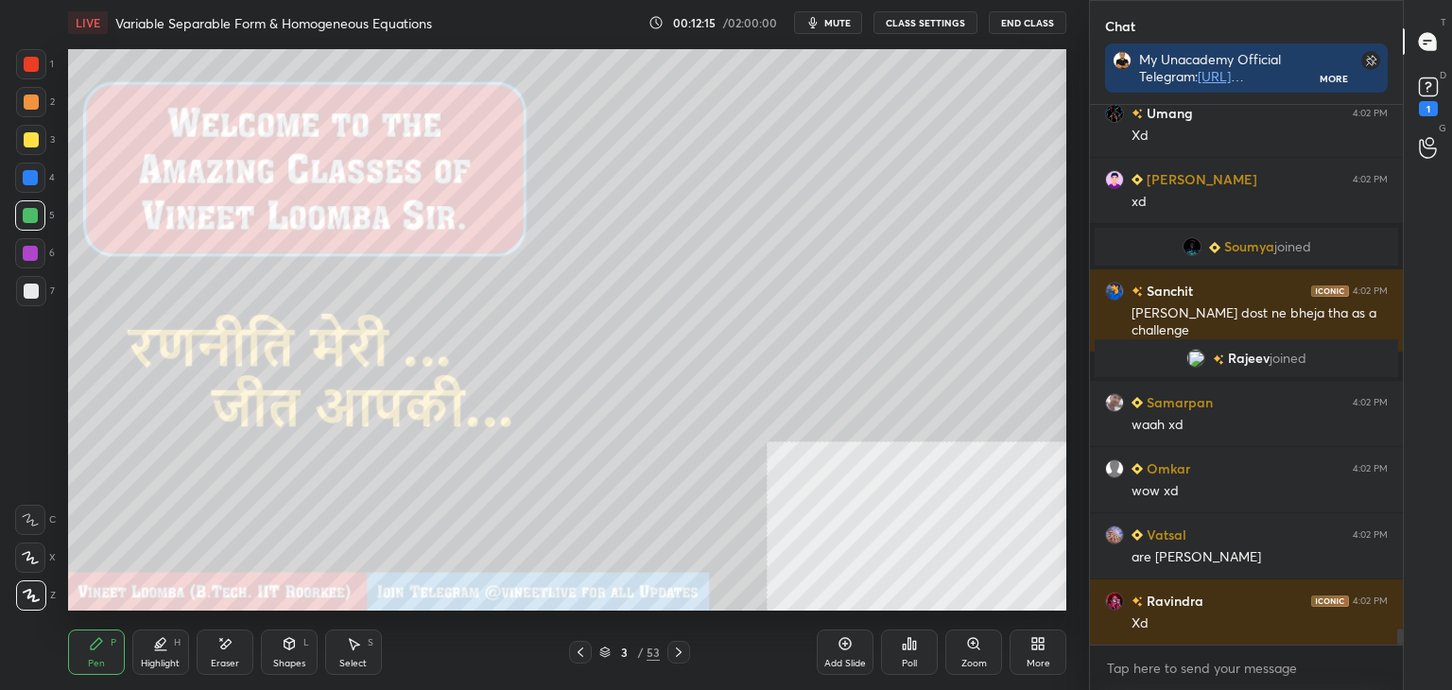
click at [908, 171] on img "grid" at bounding box center [837, 136] width 288 height 154
click at [684, 650] on icon at bounding box center [678, 652] width 15 height 15
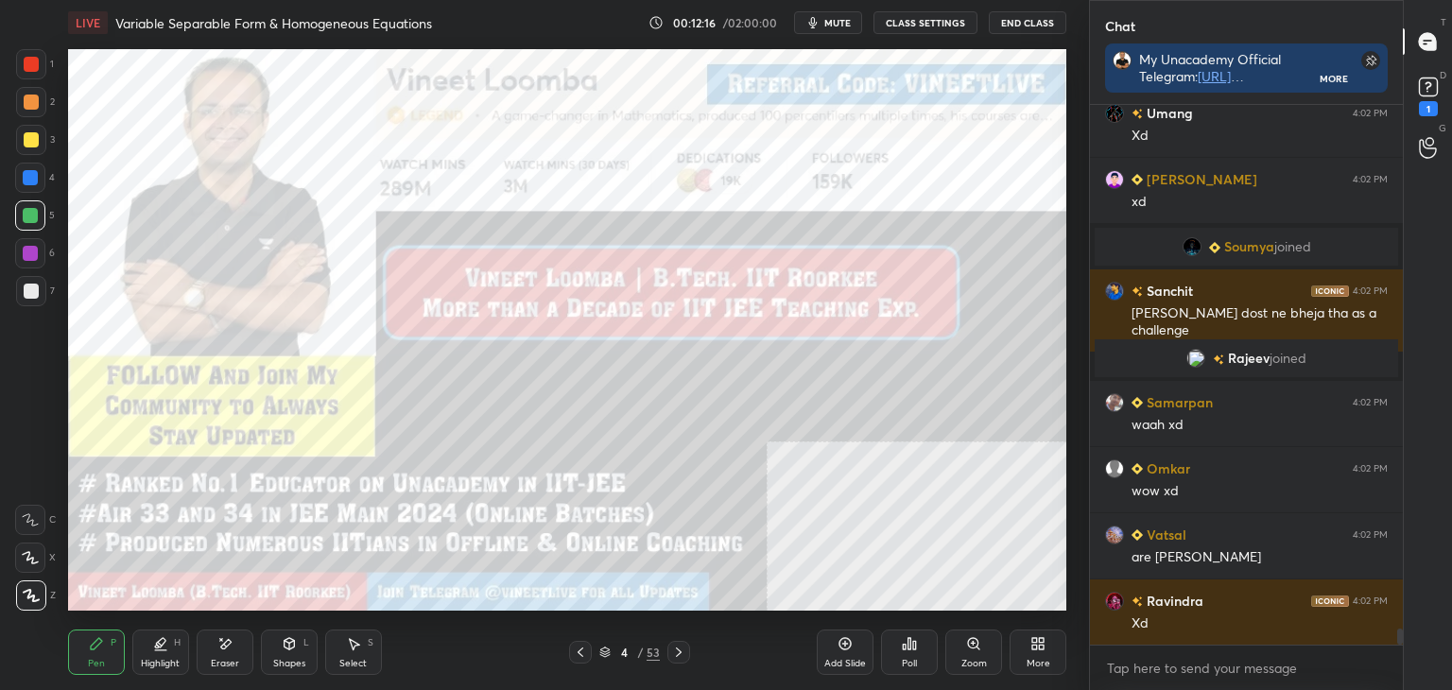
click at [682, 651] on icon at bounding box center [678, 652] width 15 height 15
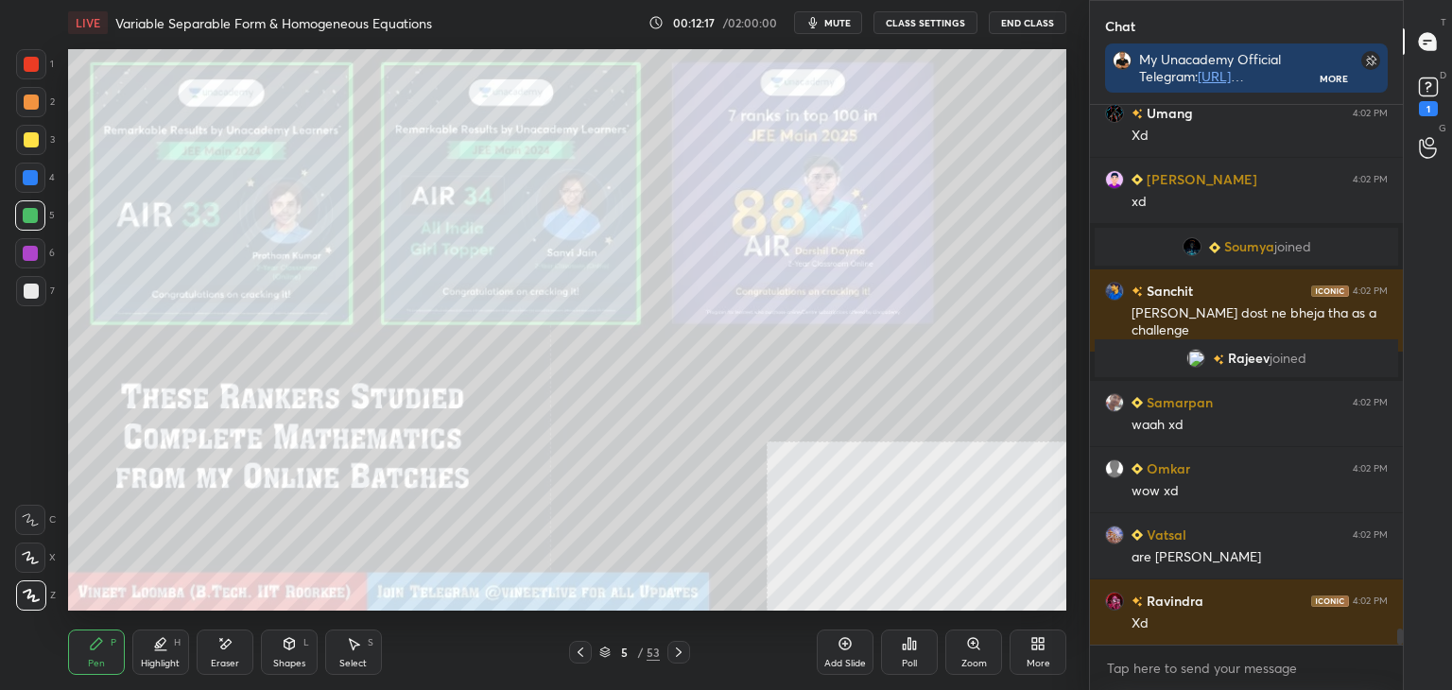
click at [682, 654] on icon at bounding box center [678, 652] width 15 height 15
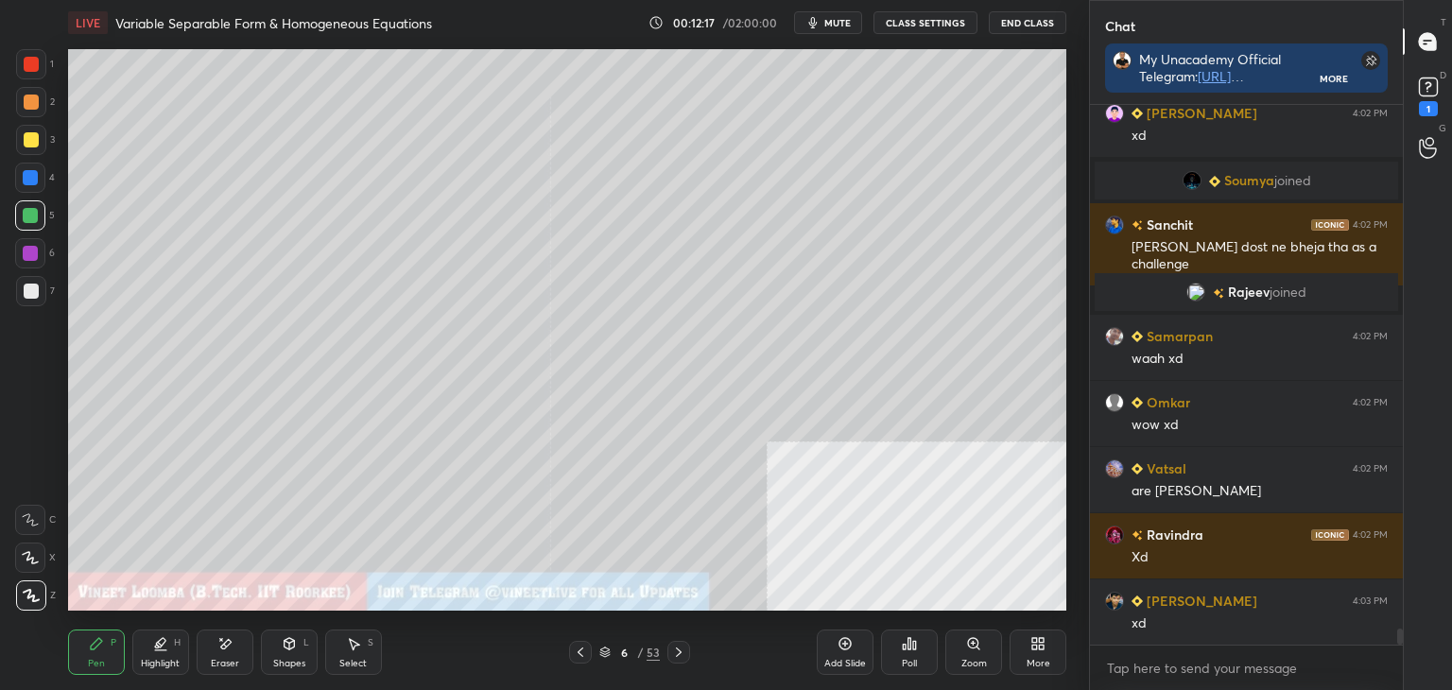
click at [1039, 659] on div "More" at bounding box center [1039, 663] width 24 height 9
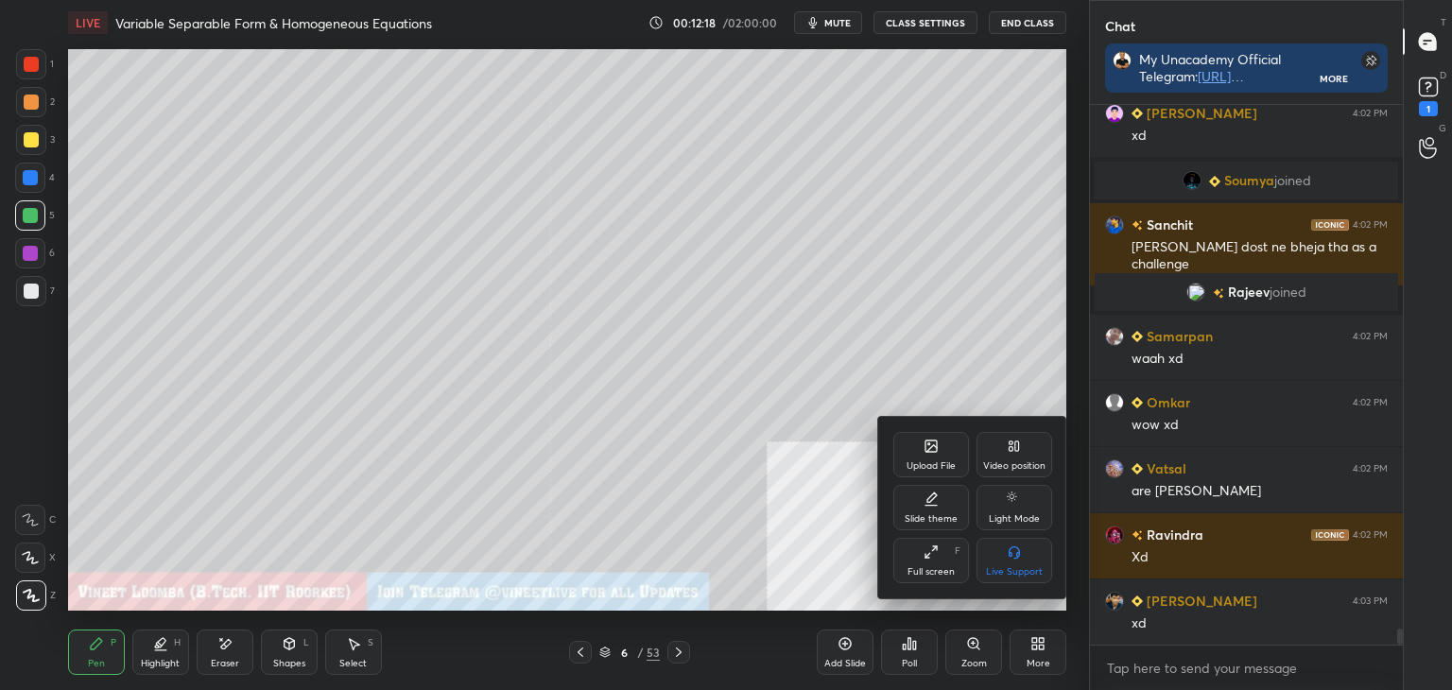
click at [926, 453] on icon at bounding box center [931, 446] width 15 height 15
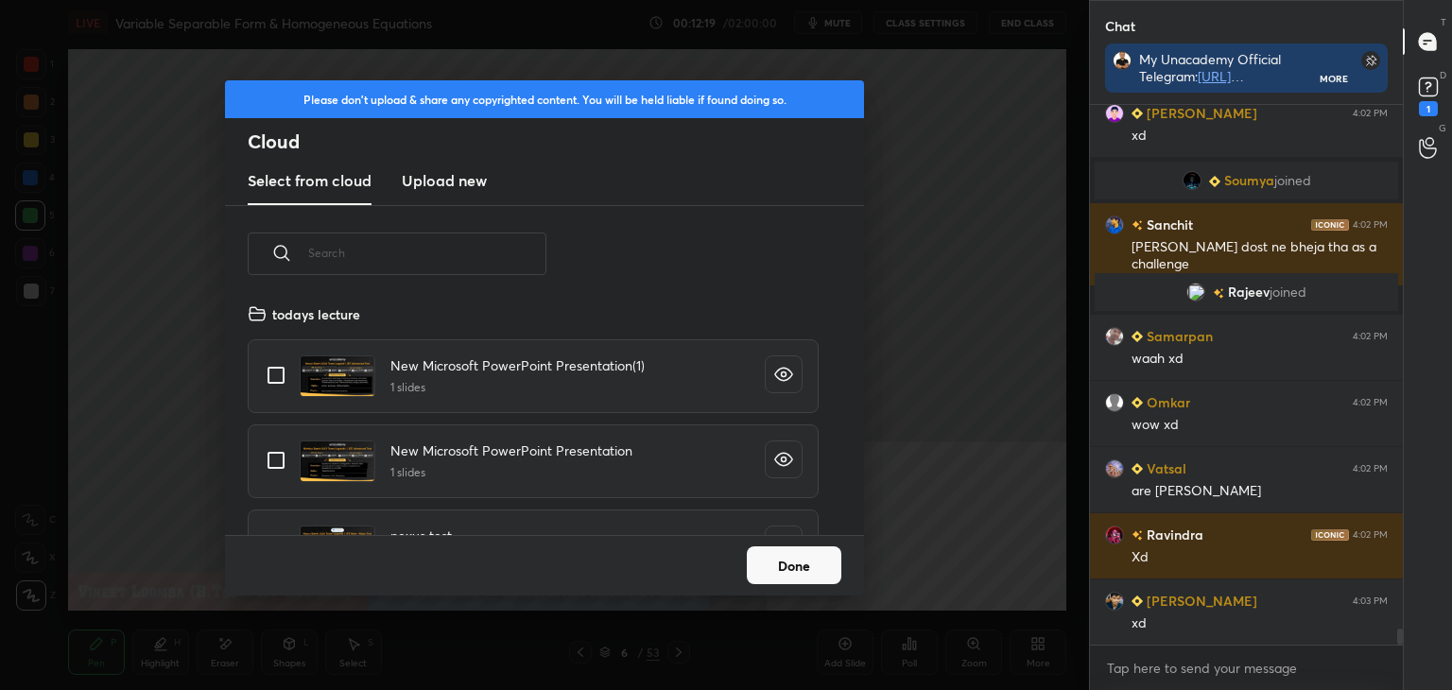
drag, startPoint x: 466, startPoint y: 184, endPoint x: 461, endPoint y: 196, distance: 12.3
click at [465, 188] on h3 "Upload new" at bounding box center [444, 180] width 85 height 23
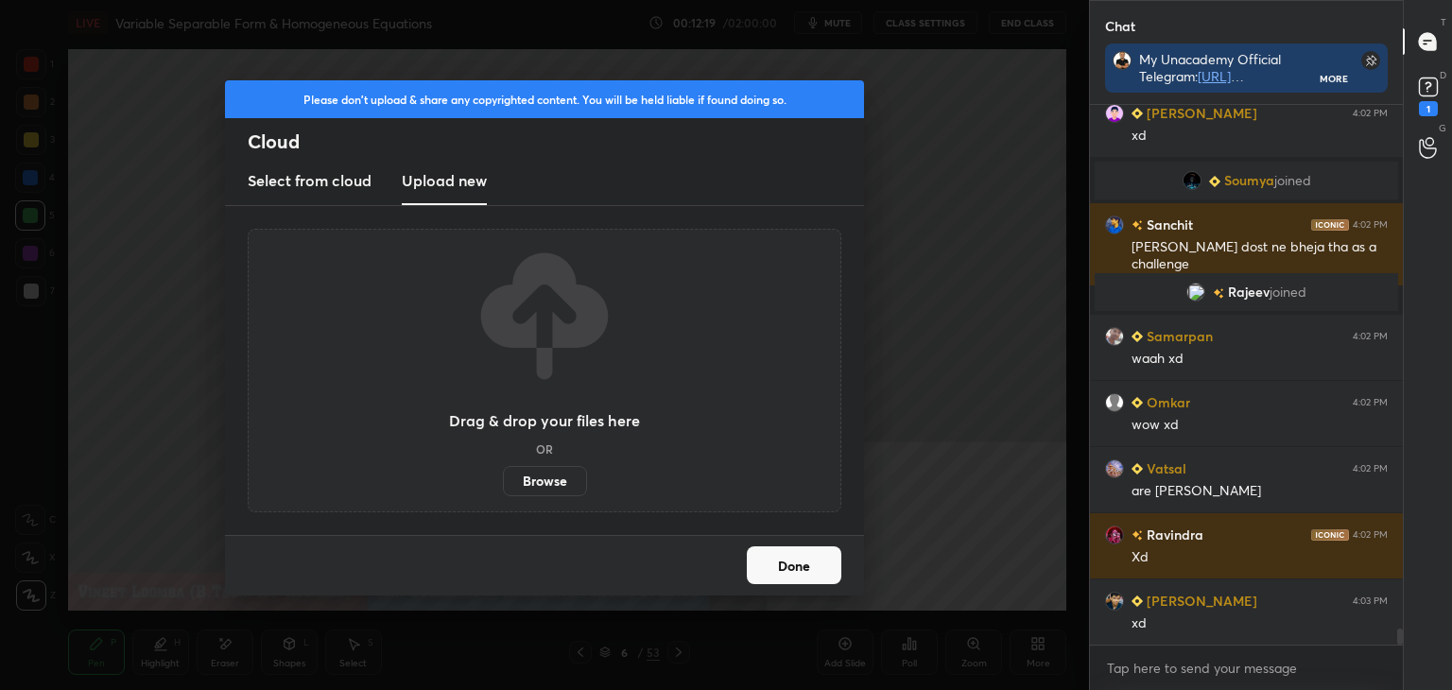
click at [529, 479] on label "Browse" at bounding box center [545, 481] width 84 height 30
click at [503, 479] on input "Browse" at bounding box center [503, 481] width 0 height 30
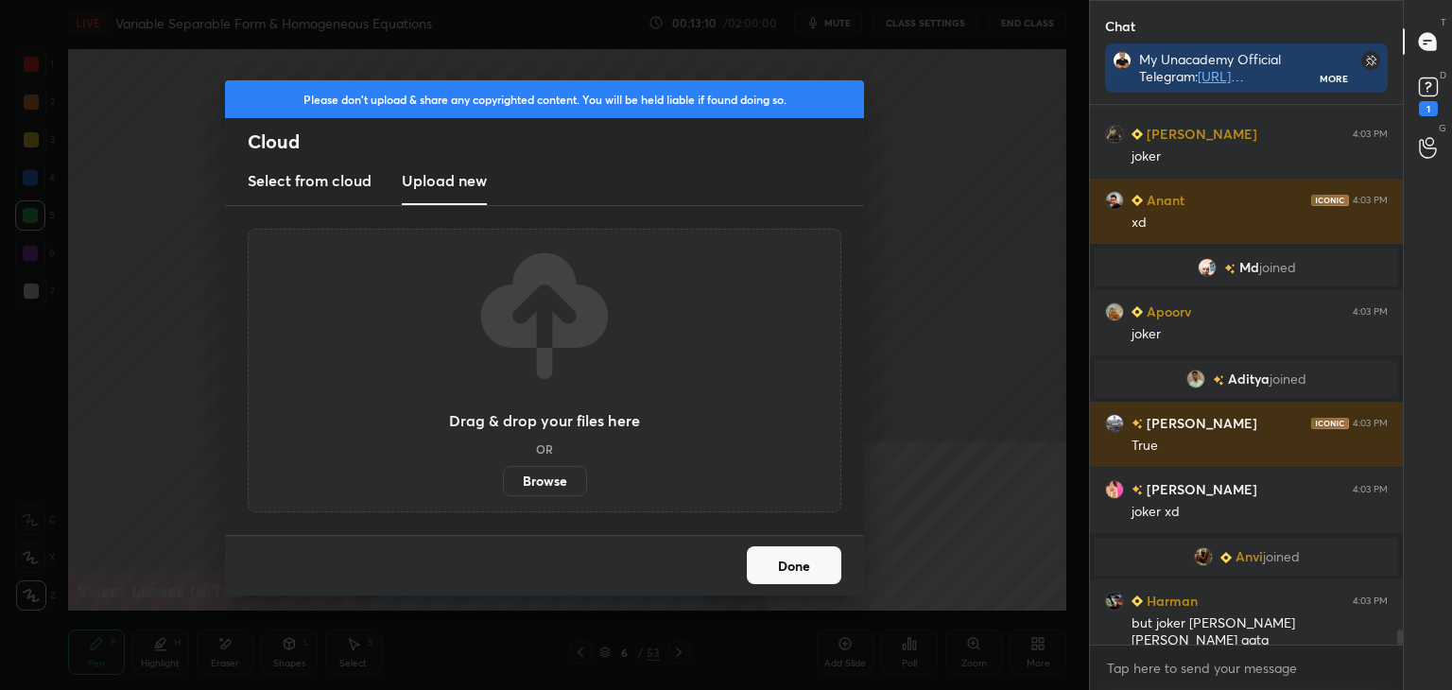
scroll to position [19301, 0]
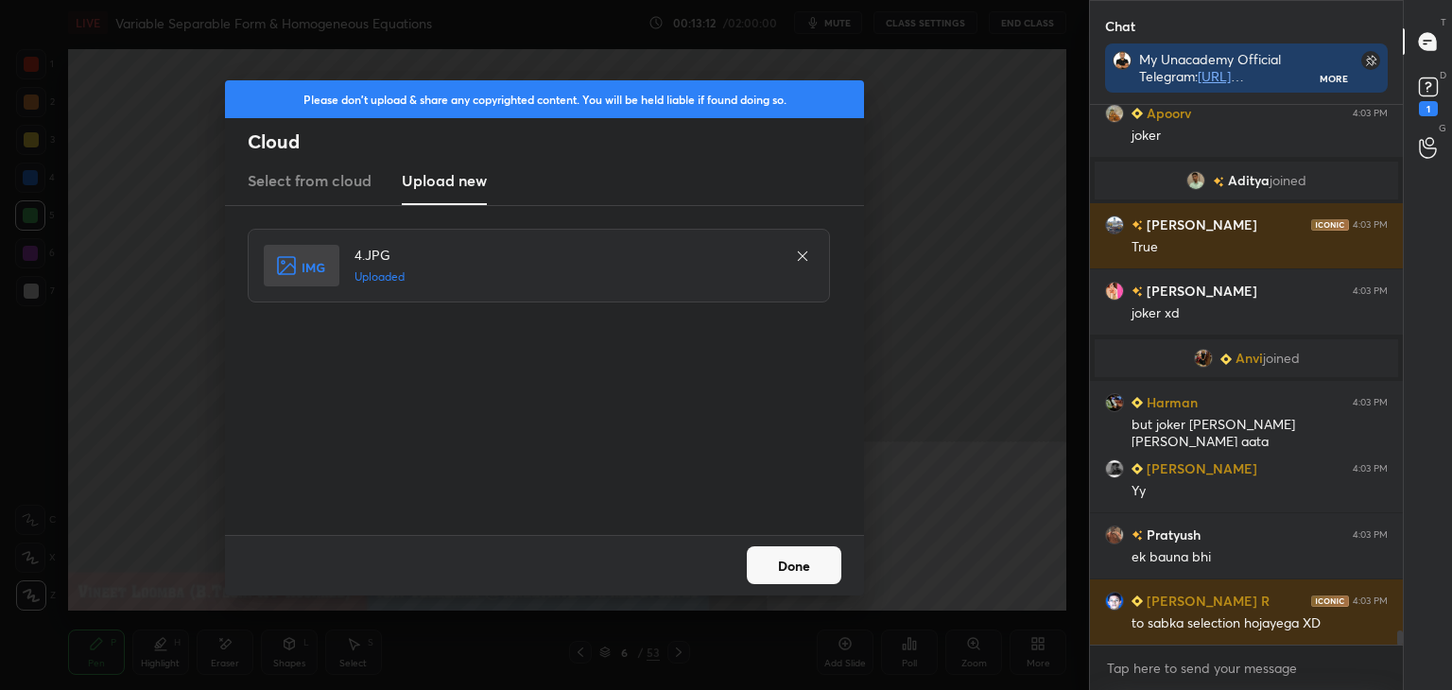
drag, startPoint x: 787, startPoint y: 566, endPoint x: 770, endPoint y: 559, distance: 17.8
click at [787, 565] on button "Done" at bounding box center [794, 565] width 95 height 38
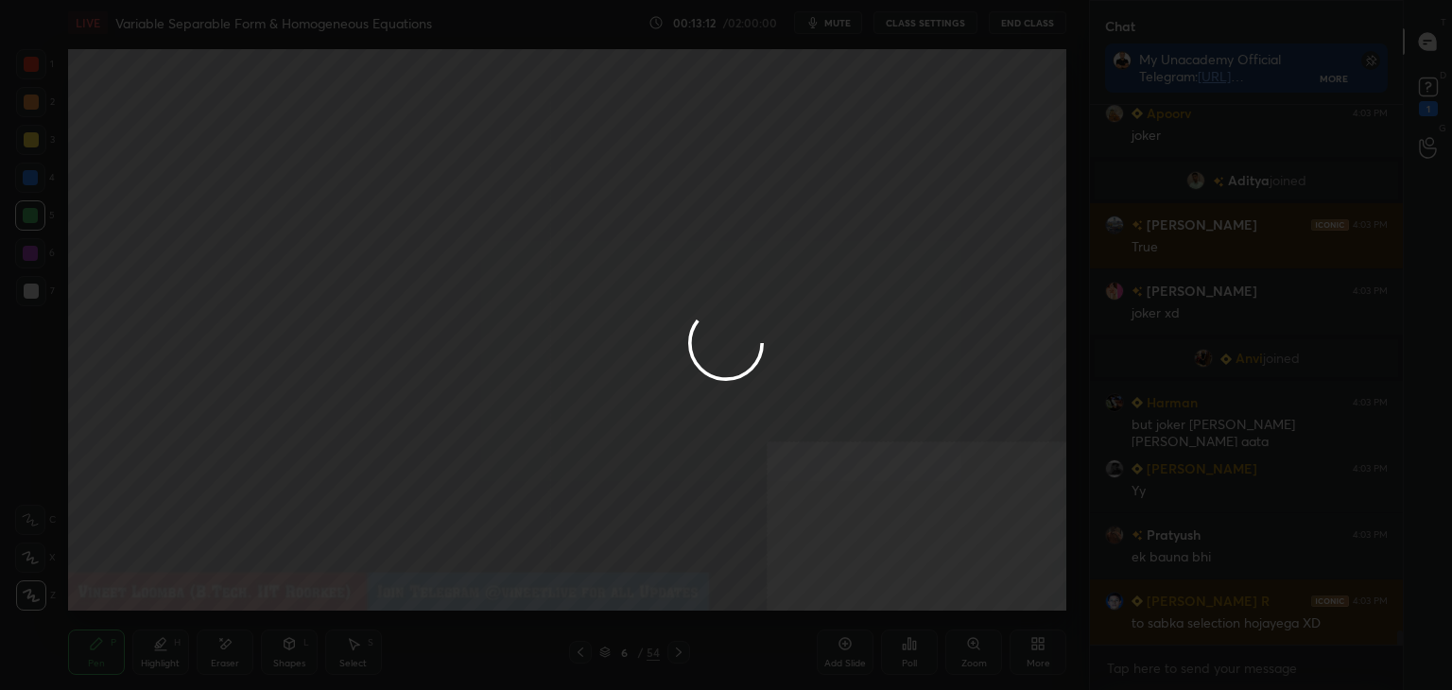
scroll to position [19499, 0]
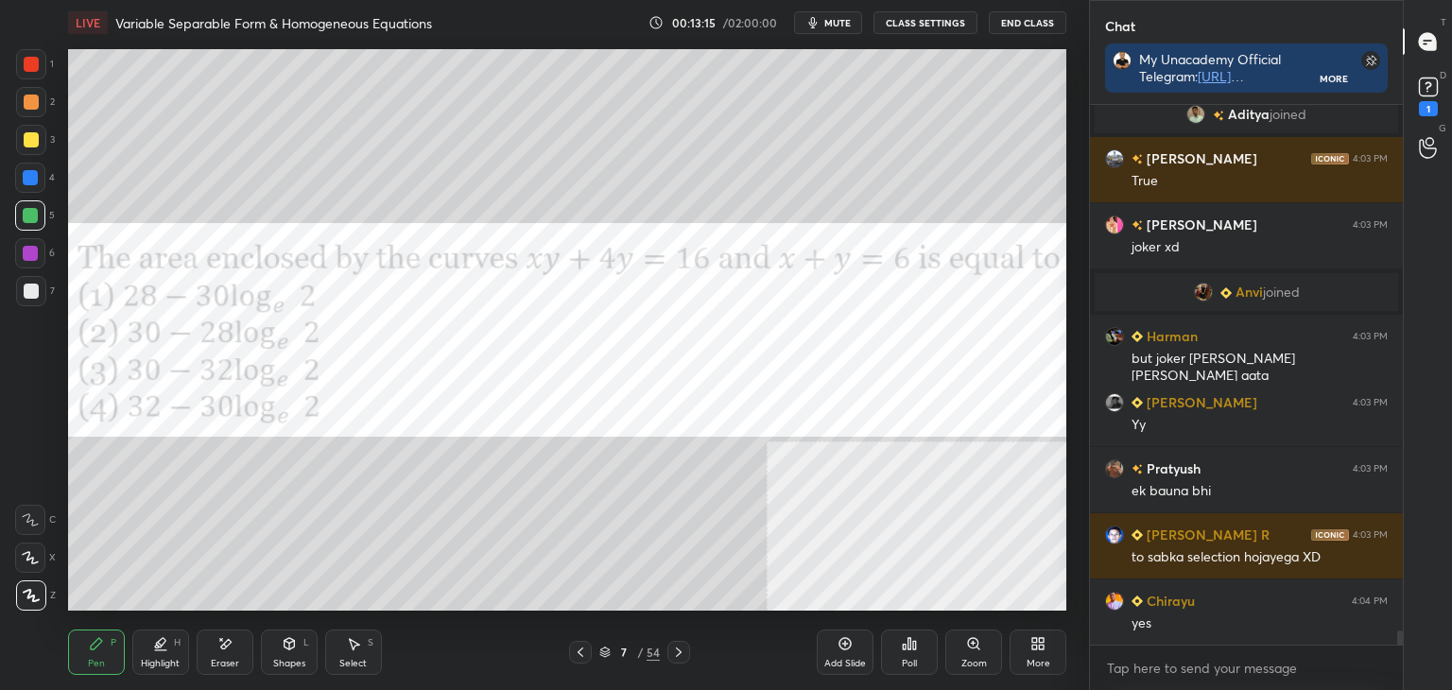
click at [1037, 659] on div "More" at bounding box center [1039, 663] width 24 height 9
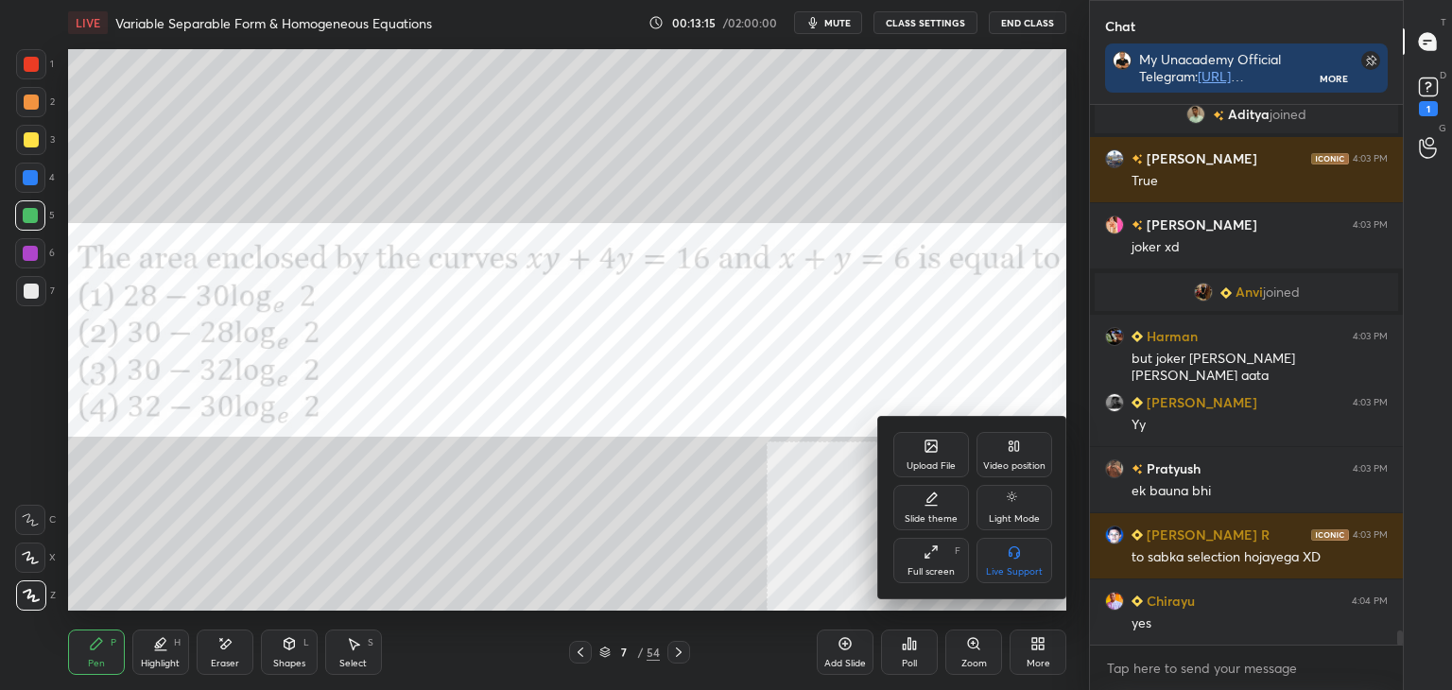
click at [937, 510] on div "Slide theme" at bounding box center [931, 507] width 76 height 45
click at [1025, 511] on div "Light Ruled" at bounding box center [1015, 507] width 76 height 45
drag, startPoint x: 1017, startPoint y: 575, endPoint x: 1004, endPoint y: 568, distance: 14.8
click at [1017, 574] on div "Dark Ruled" at bounding box center [1015, 571] width 48 height 9
click at [900, 447] on icon at bounding box center [893, 444] width 15 height 15
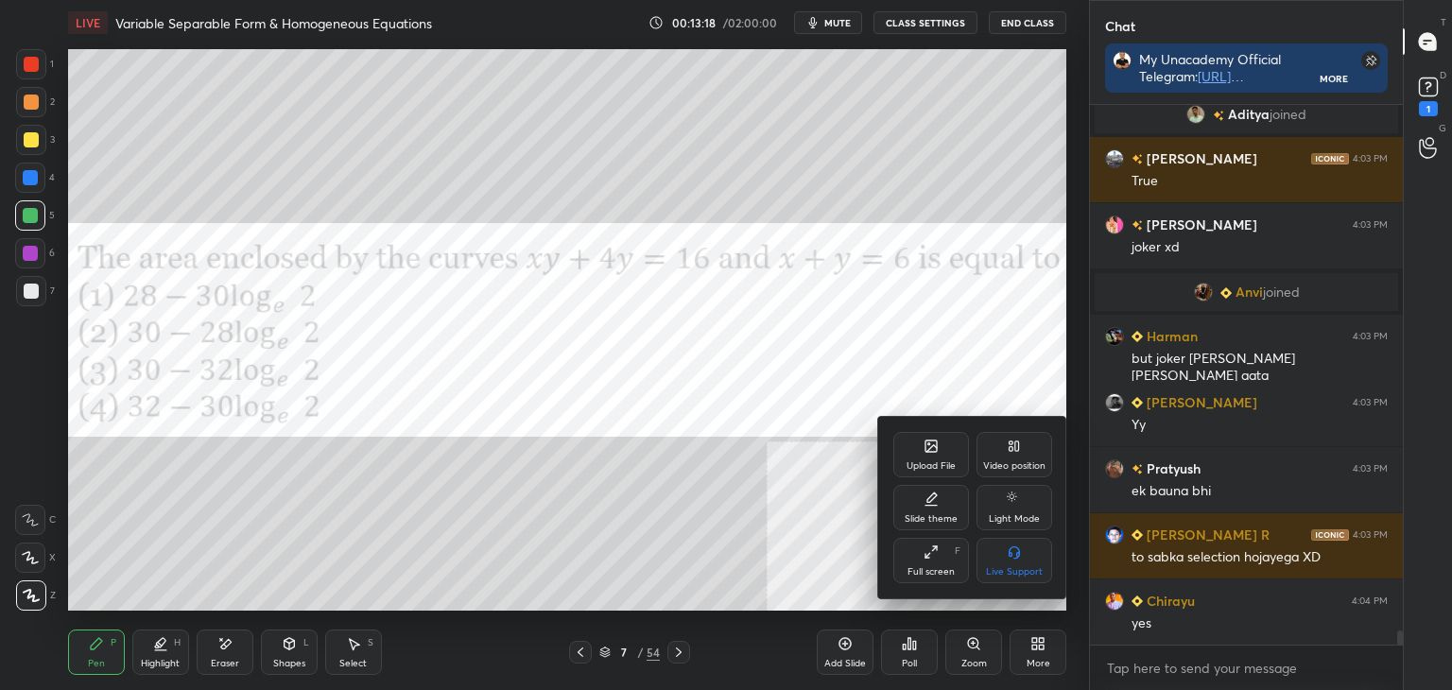
scroll to position [19565, 0]
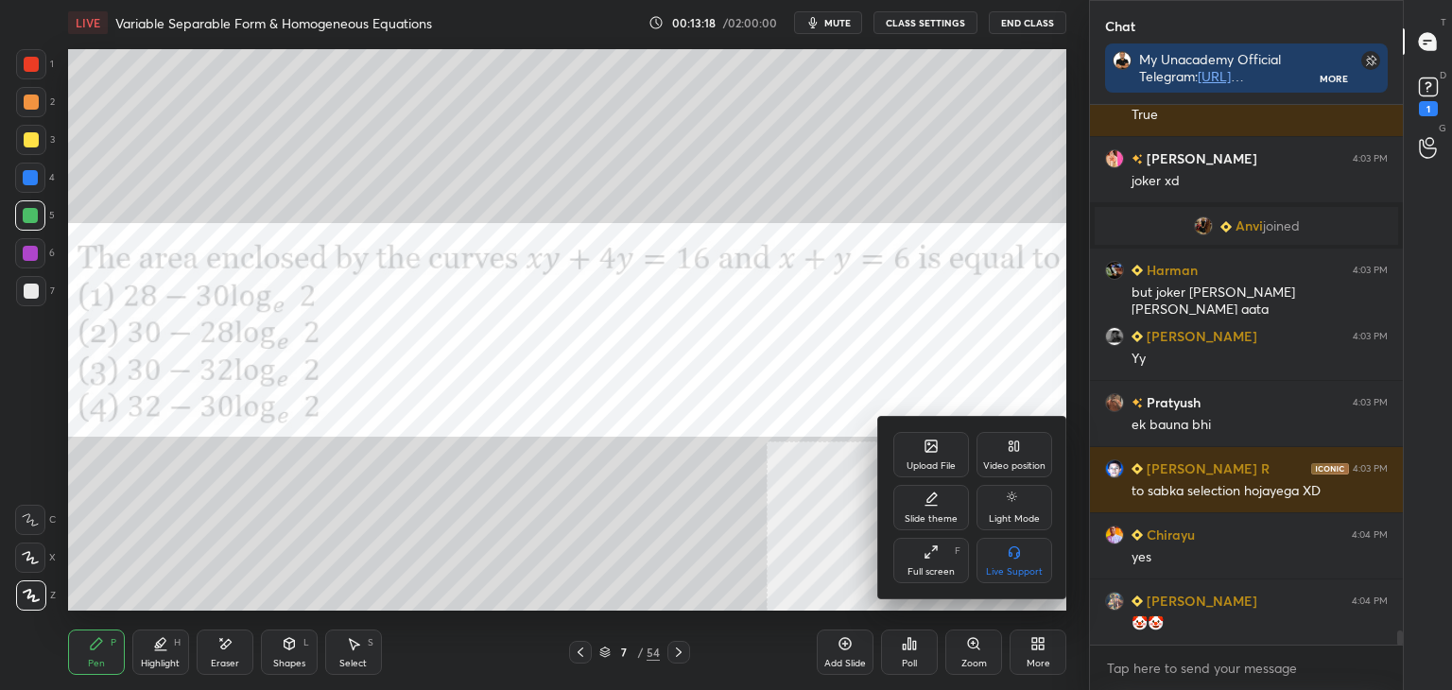
click at [770, 530] on div at bounding box center [726, 345] width 1452 height 690
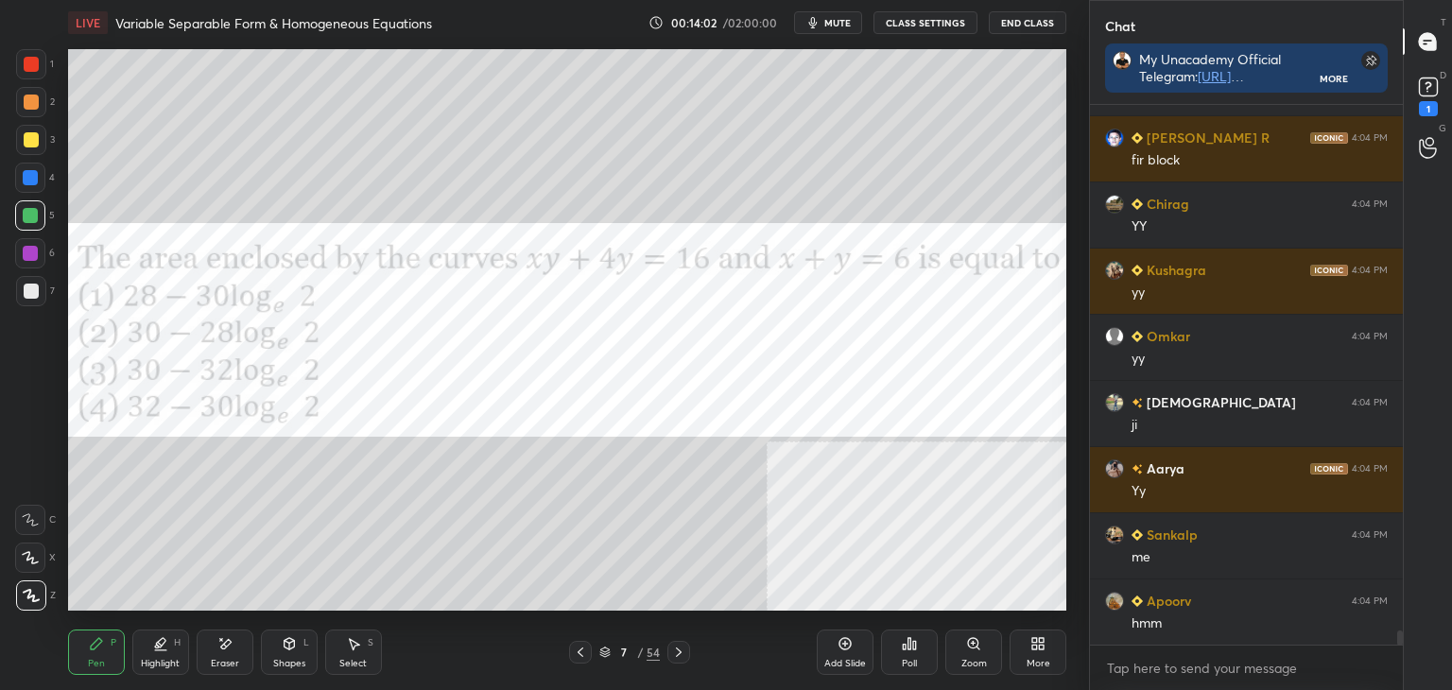
scroll to position [20314, 0]
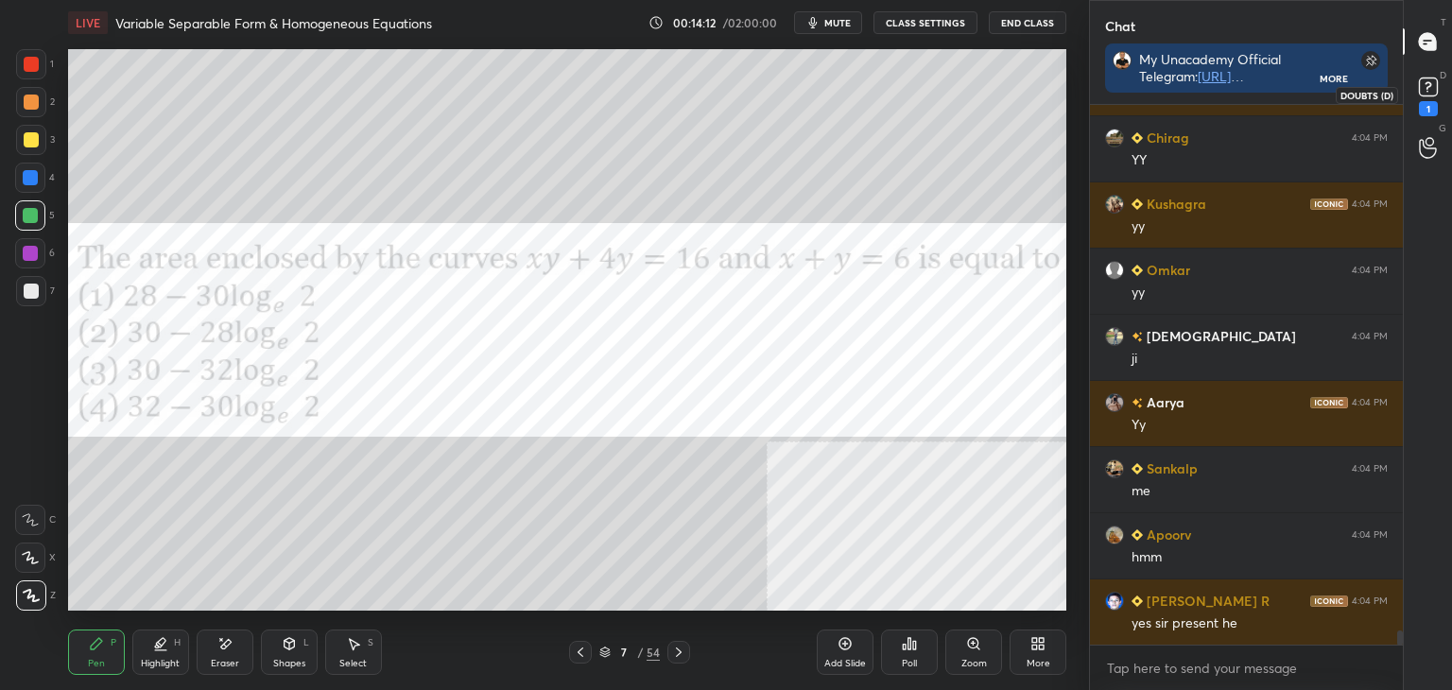
click at [1436, 88] on rect at bounding box center [1428, 87] width 18 height 18
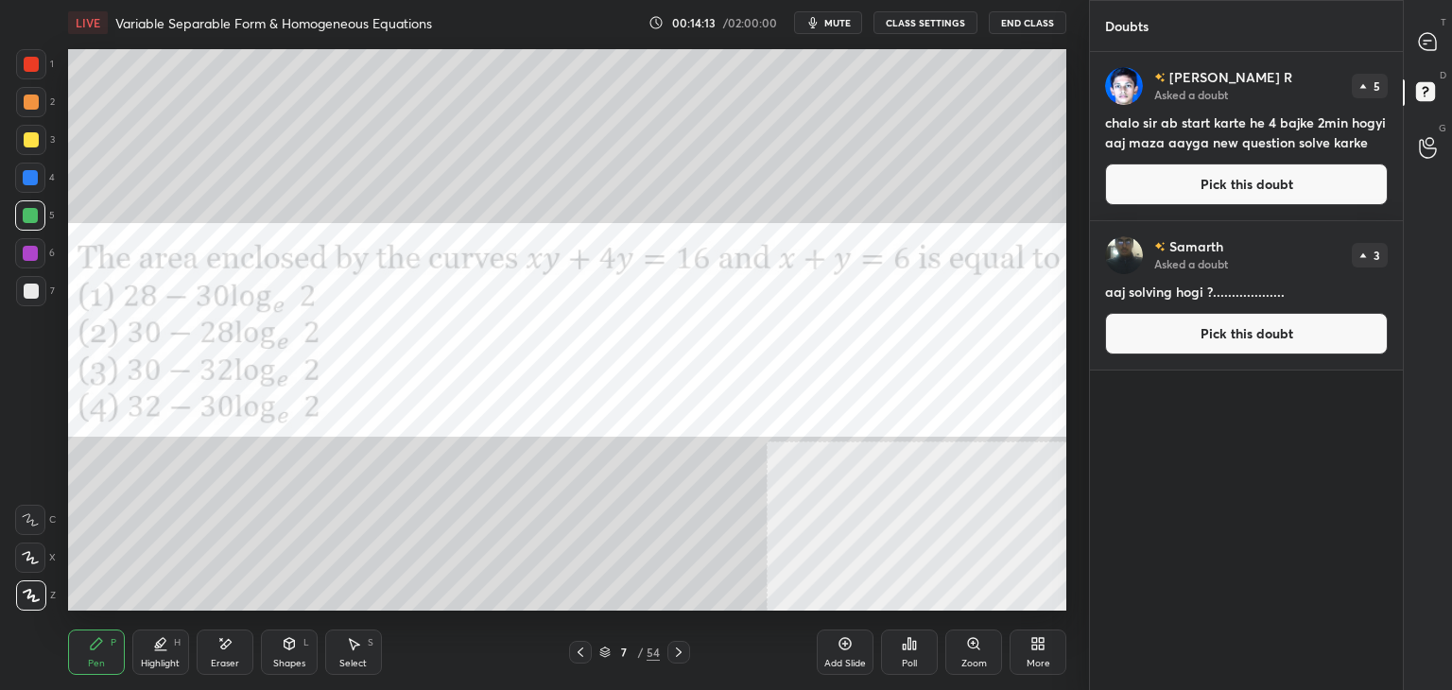
click at [1369, 186] on button "Pick this doubt" at bounding box center [1246, 185] width 283 height 42
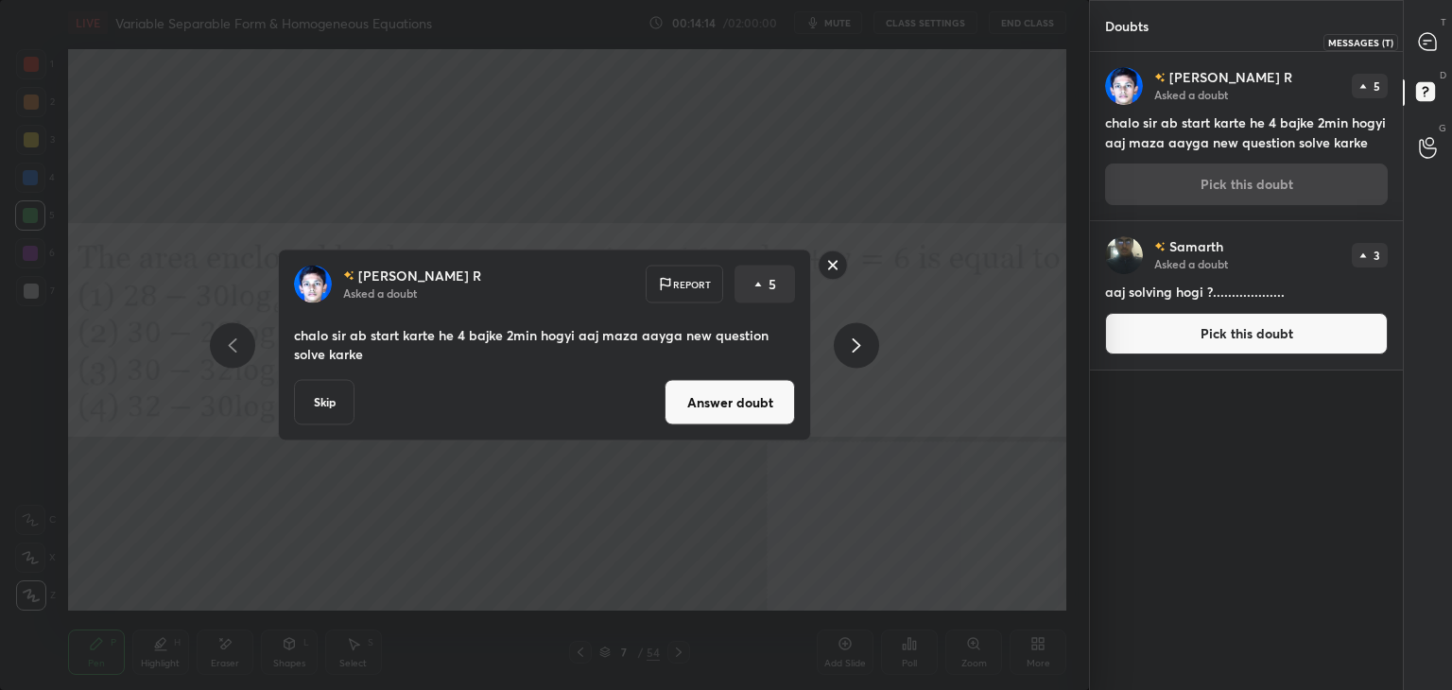
click at [1441, 50] on div at bounding box center [1429, 42] width 38 height 34
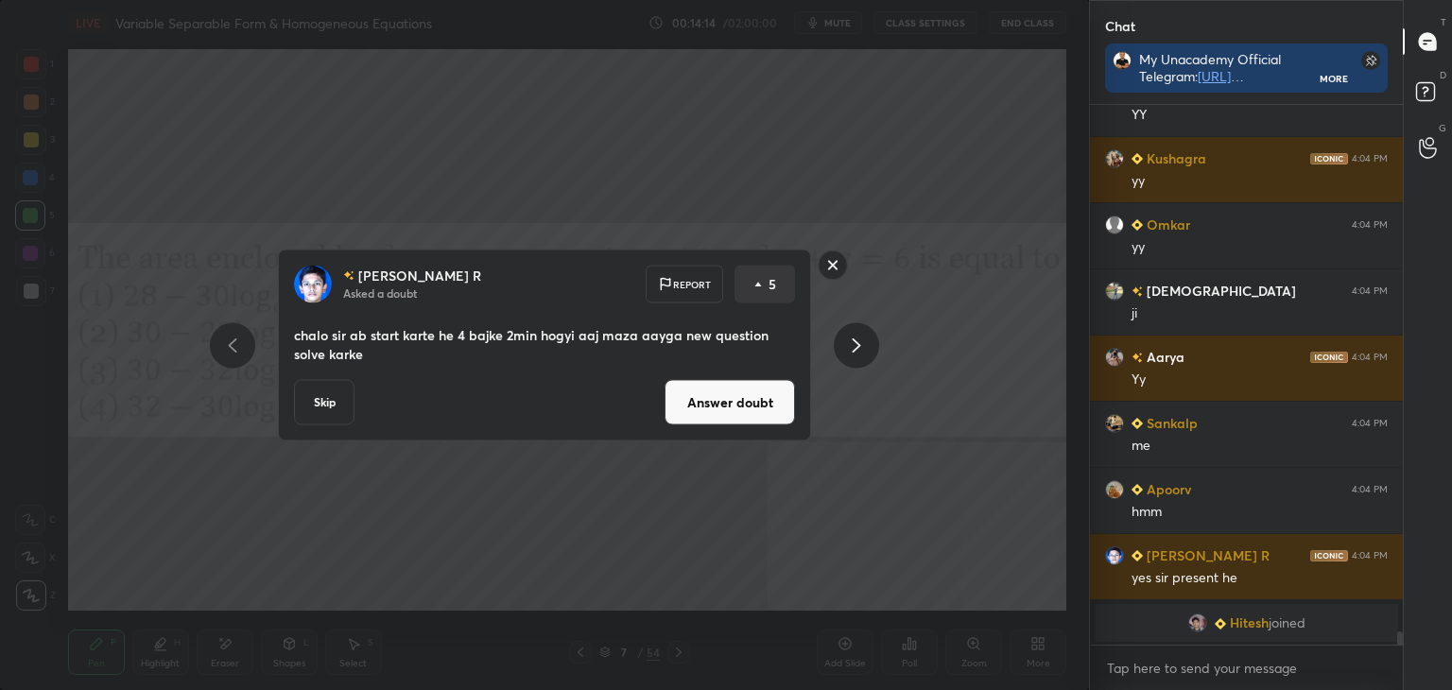
scroll to position [6, 6]
click at [709, 412] on button "Answer doubt" at bounding box center [730, 402] width 130 height 45
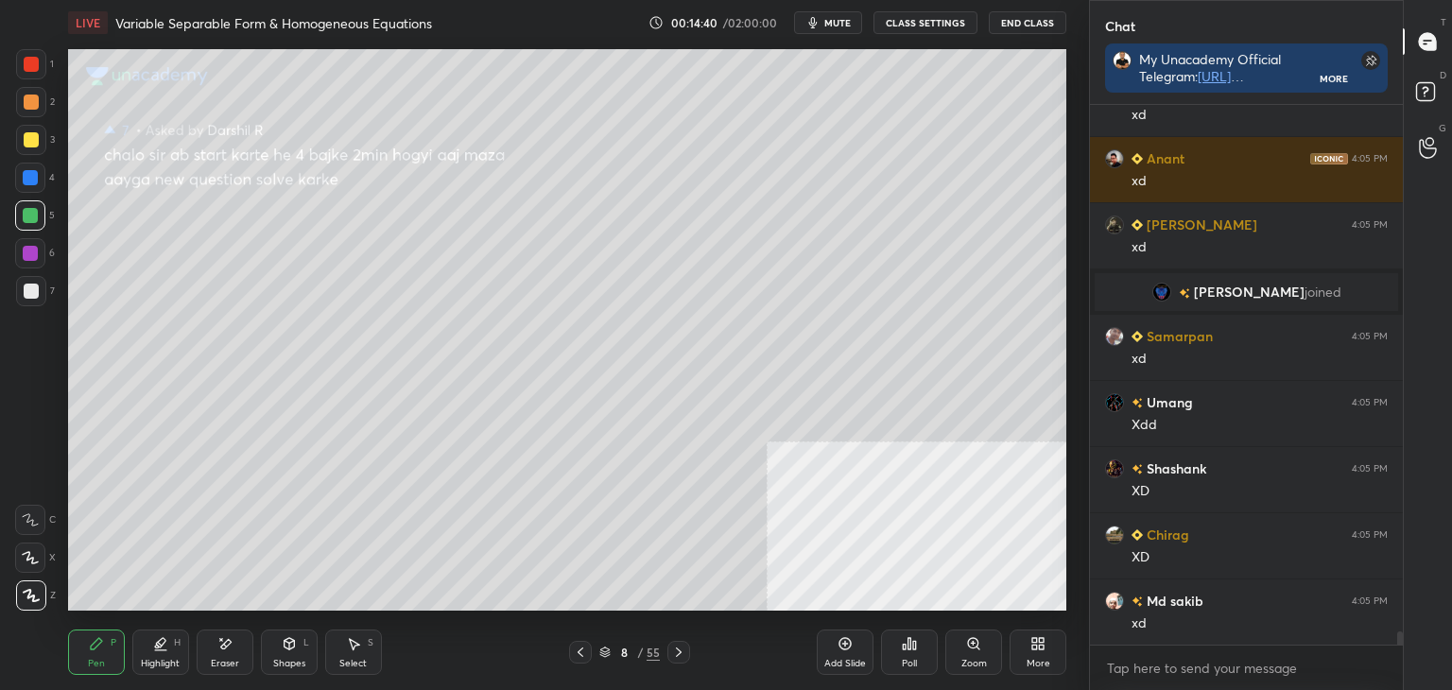
scroll to position [21029, 0]
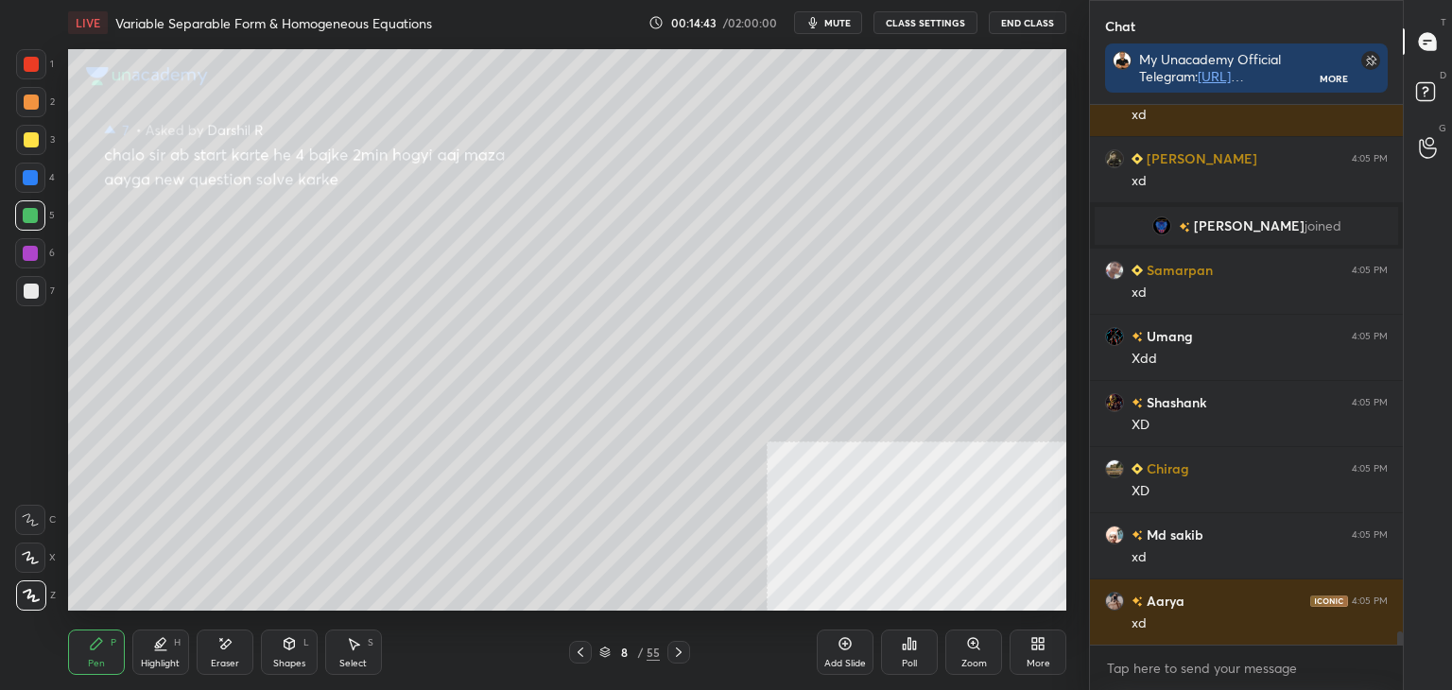
drag, startPoint x: 580, startPoint y: 650, endPoint x: 555, endPoint y: 640, distance: 26.7
click at [580, 649] on icon at bounding box center [580, 652] width 15 height 15
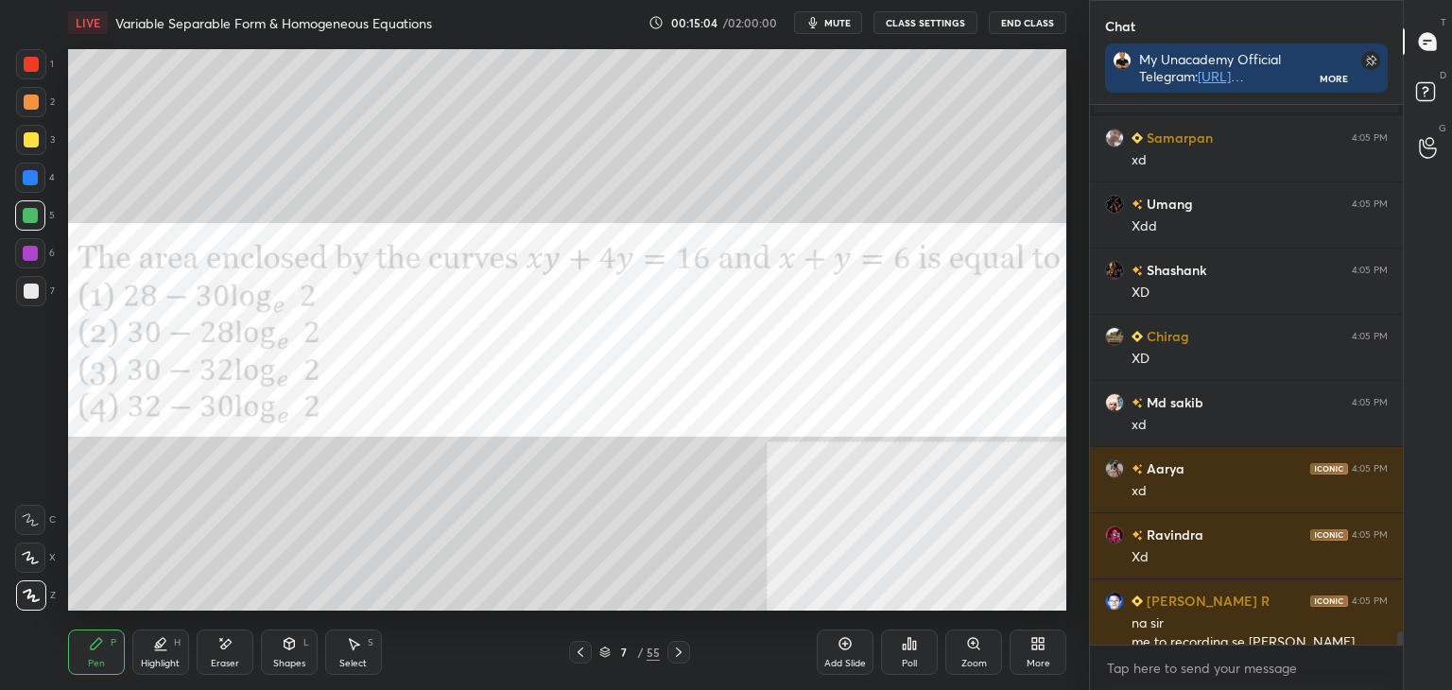
scroll to position [21180, 0]
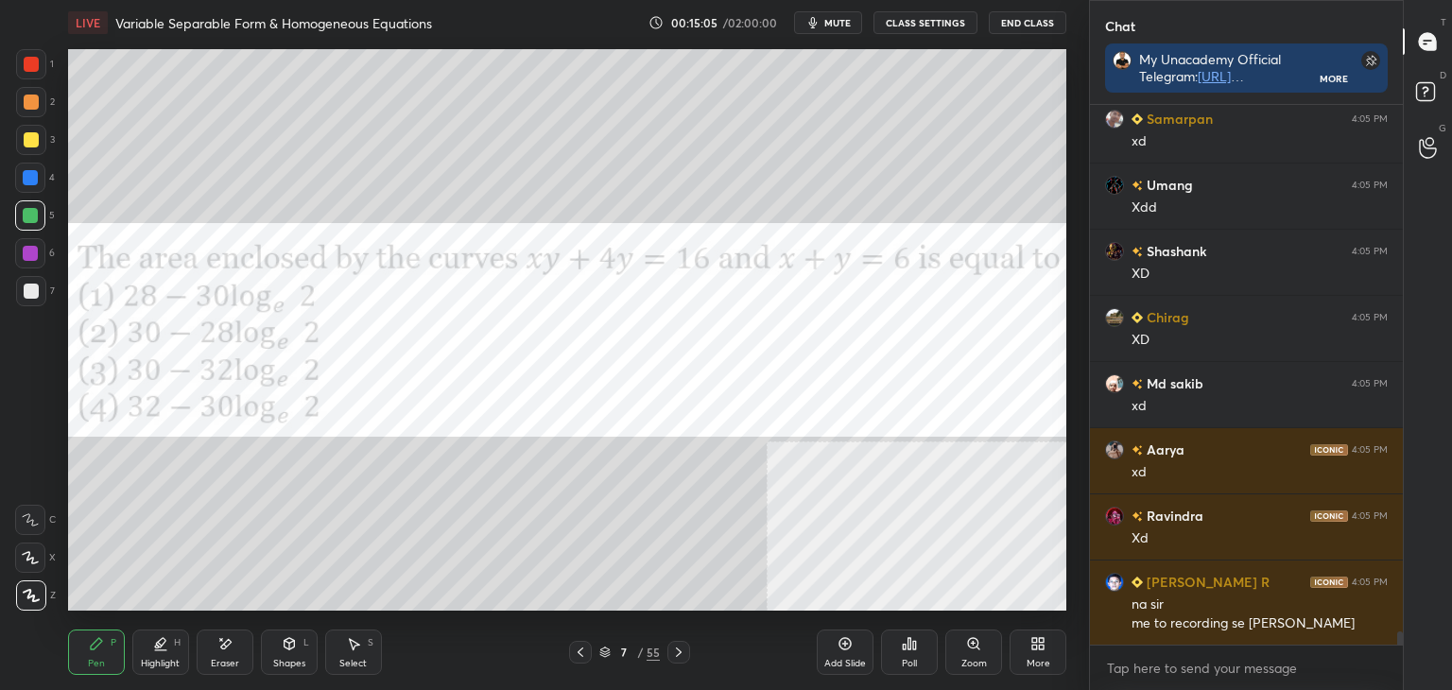
drag, startPoint x: 23, startPoint y: 56, endPoint x: 26, endPoint y: 65, distance: 9.9
click at [23, 54] on div at bounding box center [31, 64] width 30 height 30
click at [210, 670] on div "Eraser" at bounding box center [225, 652] width 57 height 45
click at [89, 647] on icon at bounding box center [96, 643] width 15 height 15
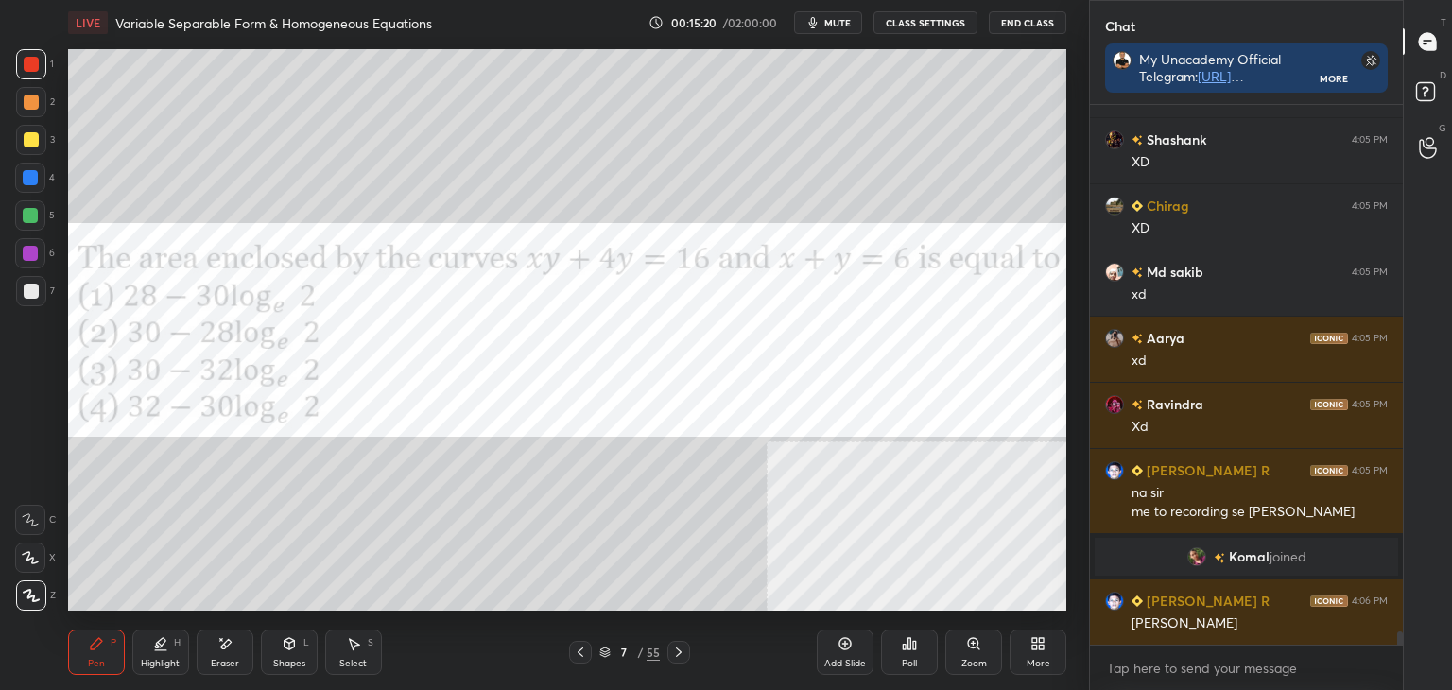
scroll to position [21031, 0]
click at [1245, 551] on span "Komal" at bounding box center [1249, 556] width 41 height 15
click at [210, 648] on div "Eraser" at bounding box center [225, 652] width 57 height 45
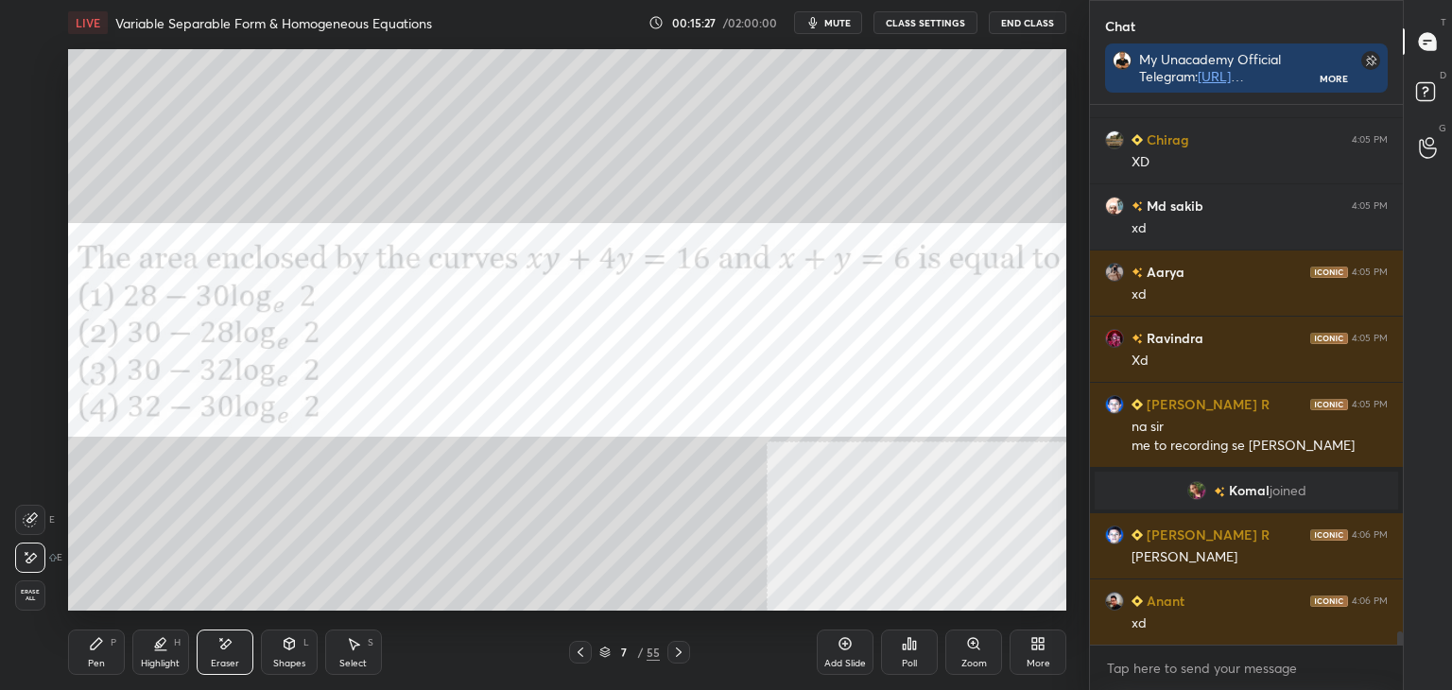
click at [92, 659] on div "Pen" at bounding box center [96, 663] width 17 height 9
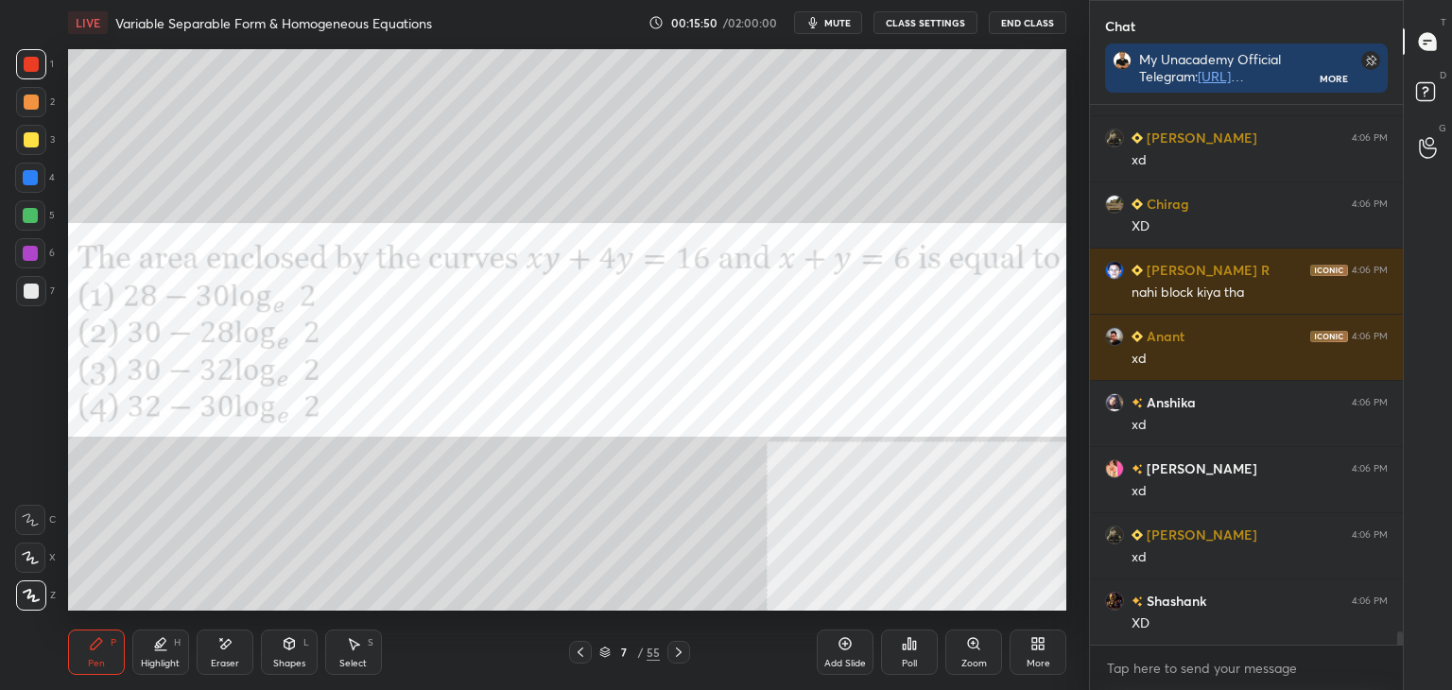
scroll to position [21957, 0]
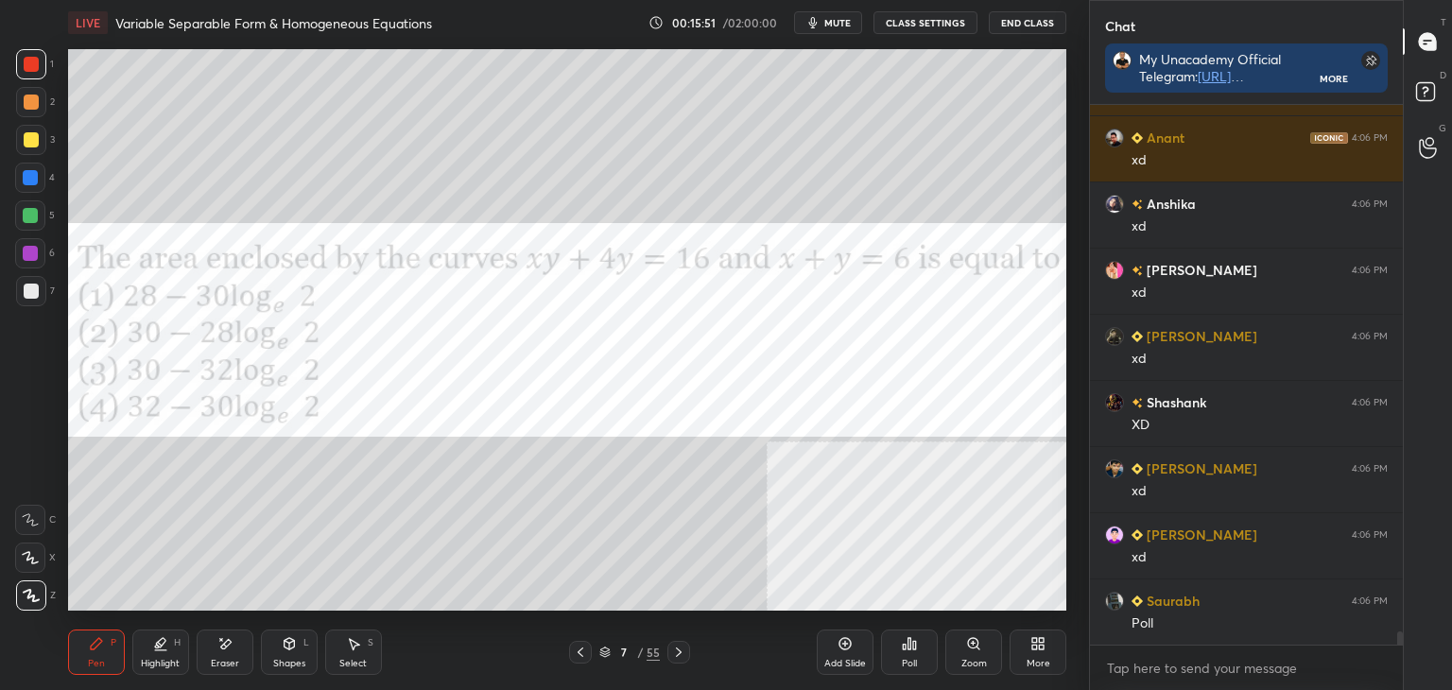
click at [38, 92] on div at bounding box center [31, 102] width 30 height 30
click at [29, 67] on div at bounding box center [31, 64] width 15 height 15
drag, startPoint x: 21, startPoint y: 99, endPoint x: 17, endPoint y: 86, distance: 13.8
click at [21, 96] on div at bounding box center [31, 102] width 30 height 30
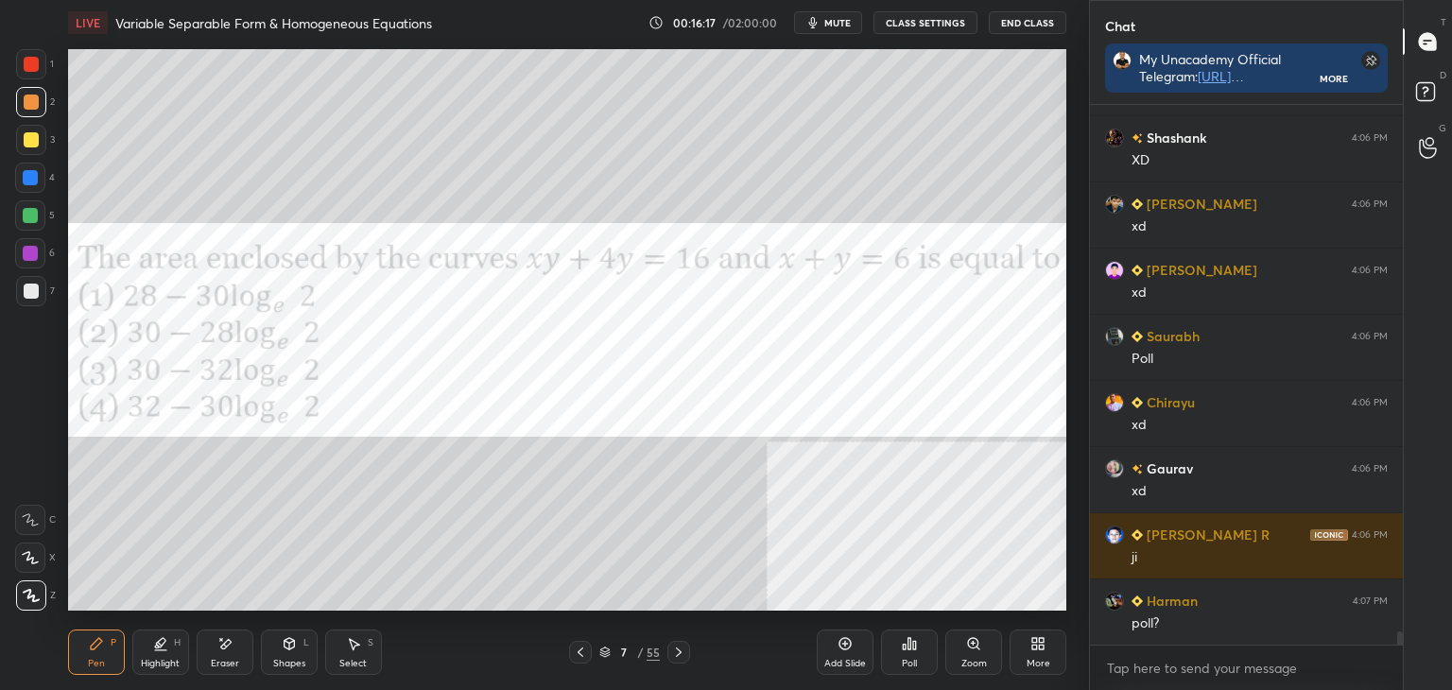
scroll to position [22288, 0]
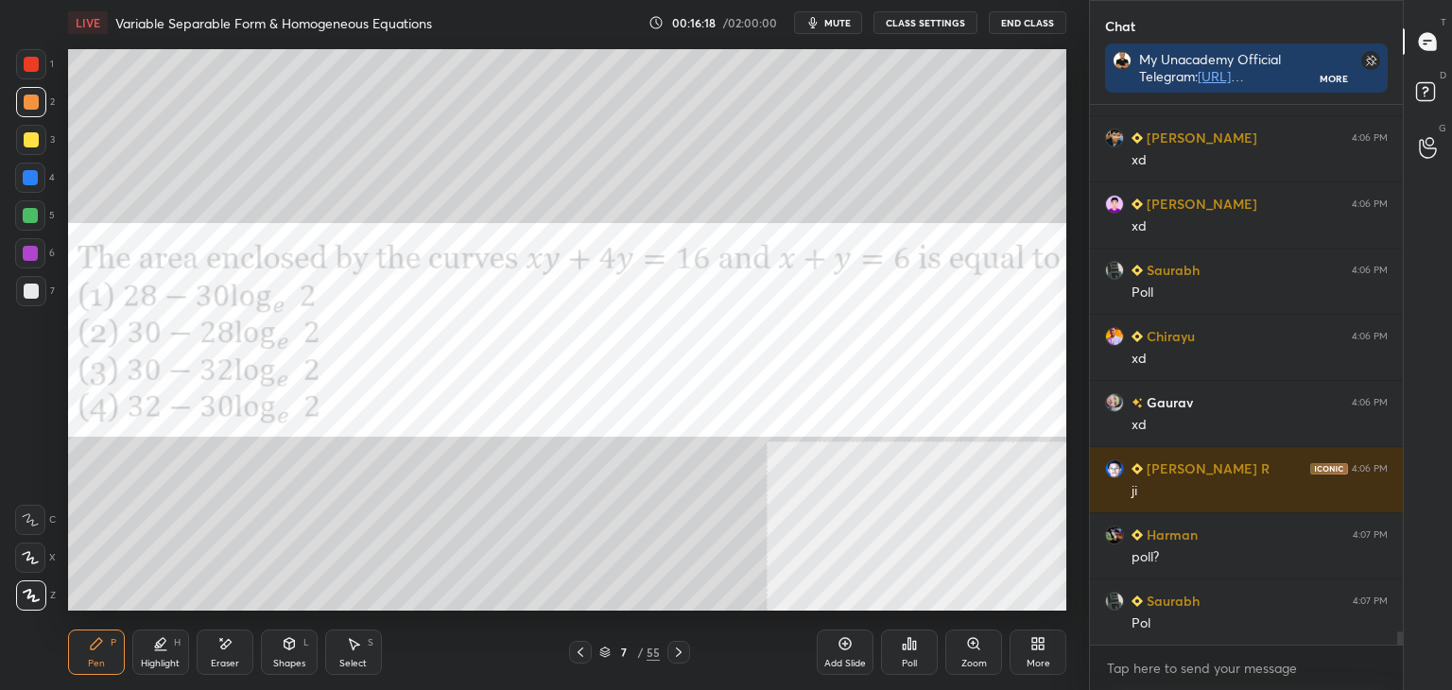
click at [913, 640] on icon at bounding box center [909, 643] width 15 height 15
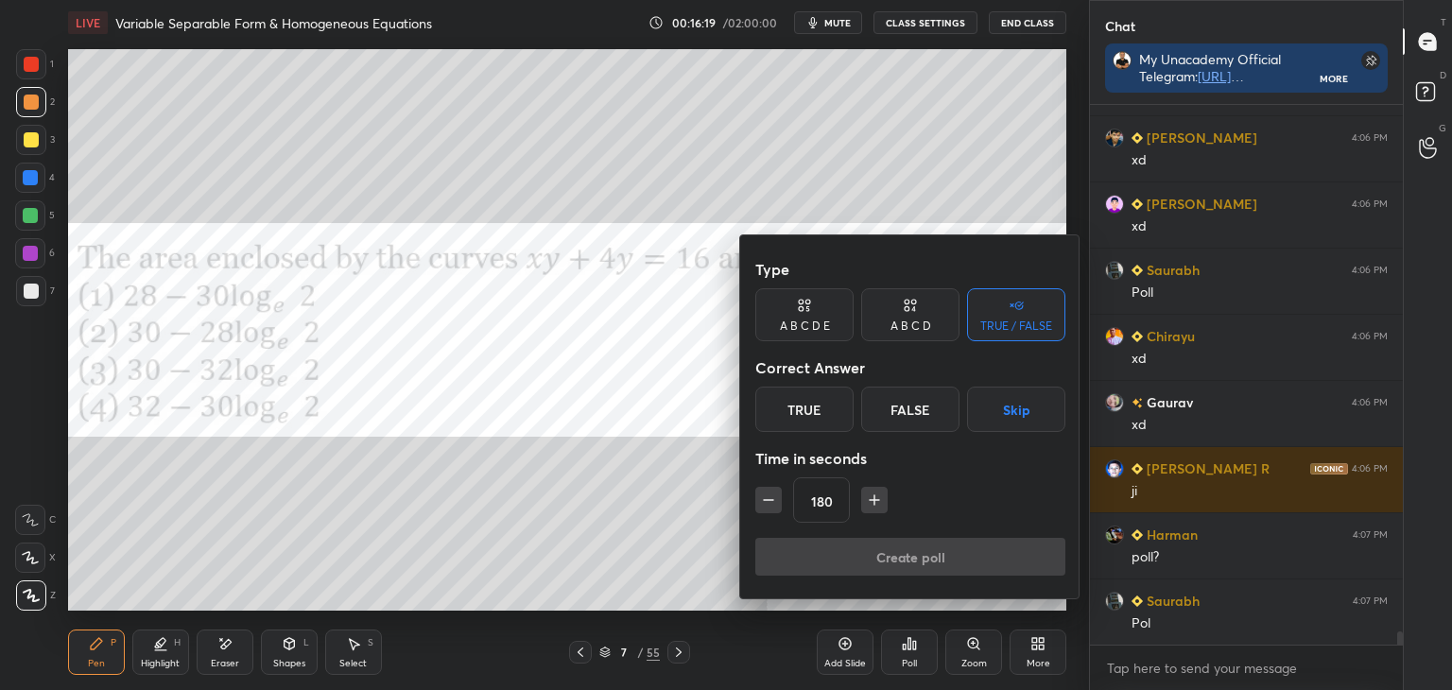
click at [819, 300] on div "A B C D E" at bounding box center [804, 314] width 98 height 53
click at [886, 417] on div "C" at bounding box center [883, 409] width 45 height 45
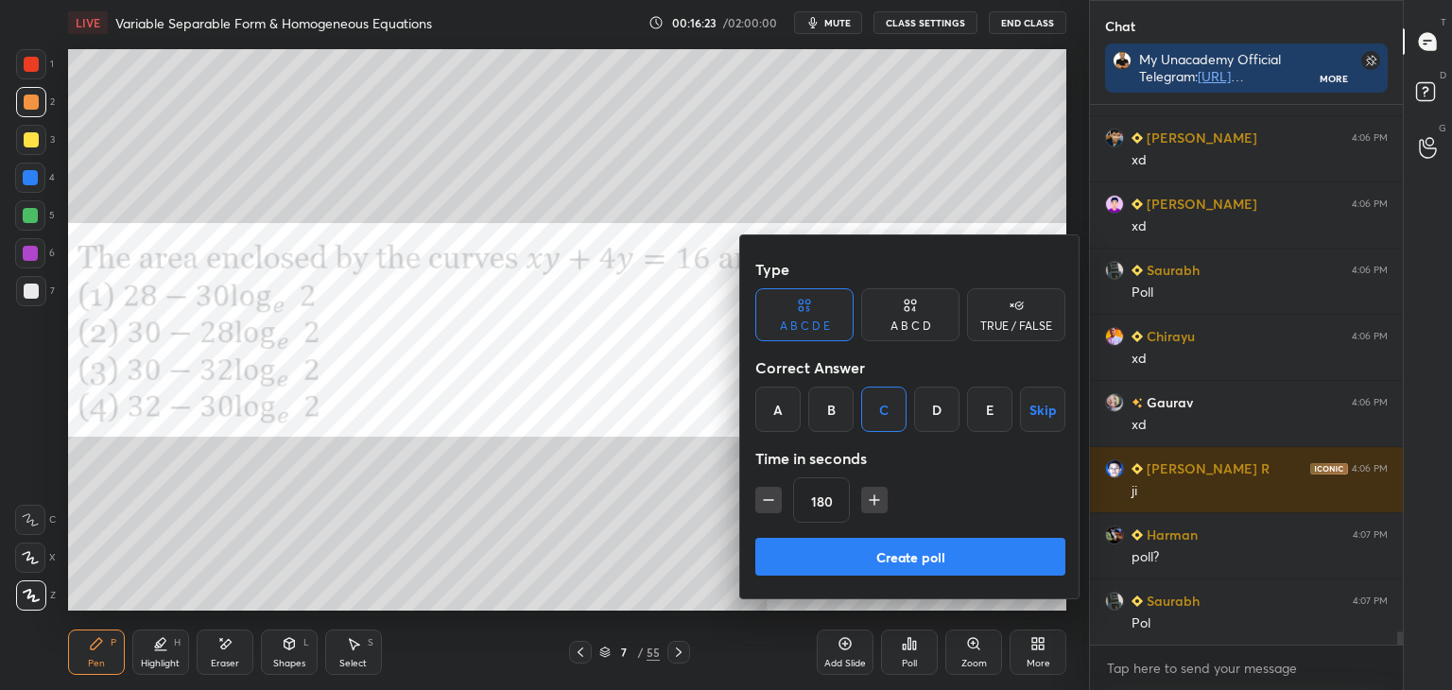
click at [881, 556] on button "Create poll" at bounding box center [910, 557] width 310 height 38
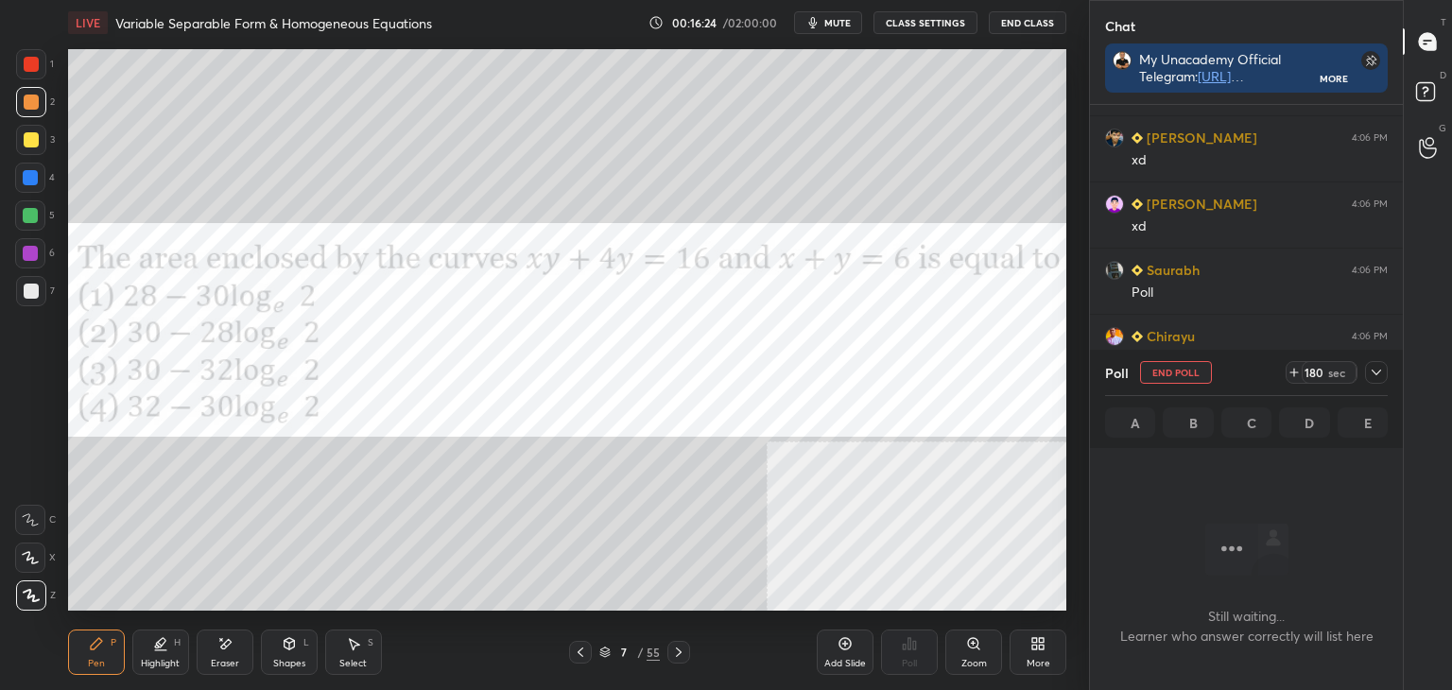
scroll to position [481, 307]
click at [1366, 372] on div at bounding box center [1376, 372] width 23 height 23
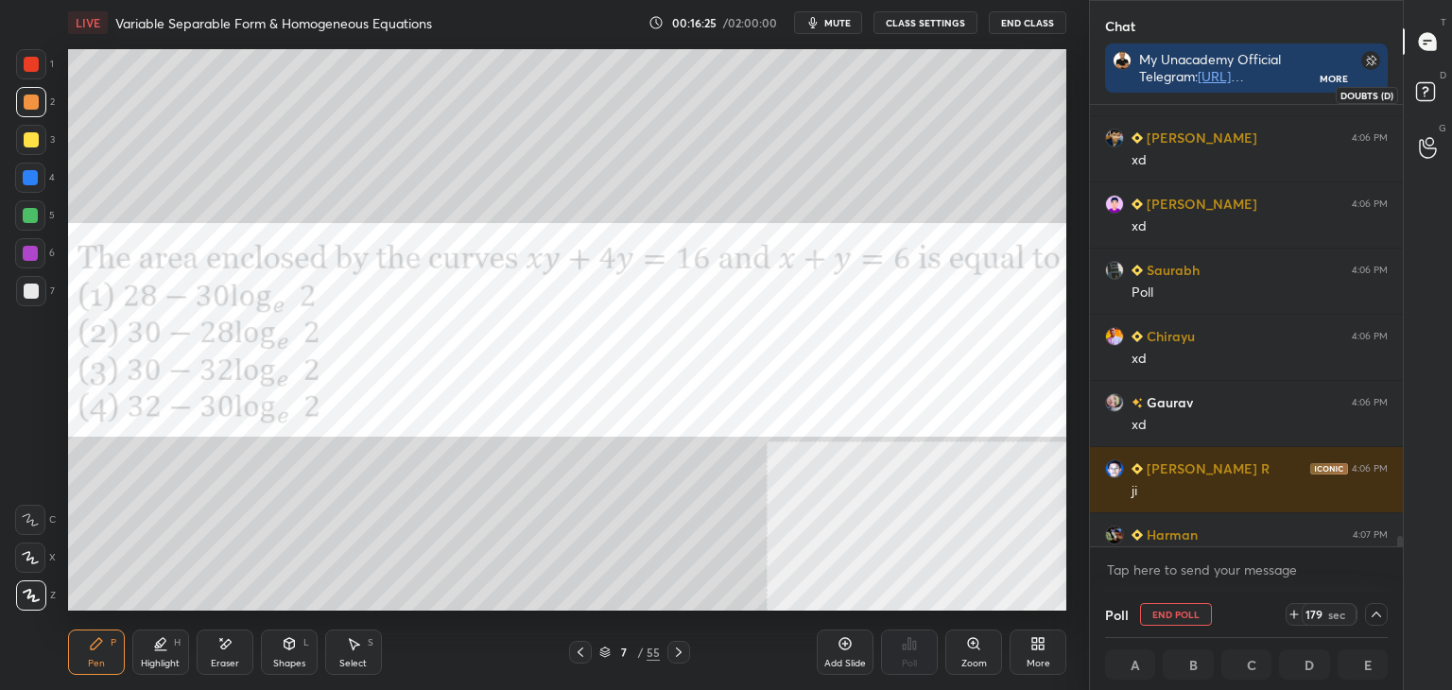
click at [1428, 92] on rect at bounding box center [1425, 92] width 18 height 18
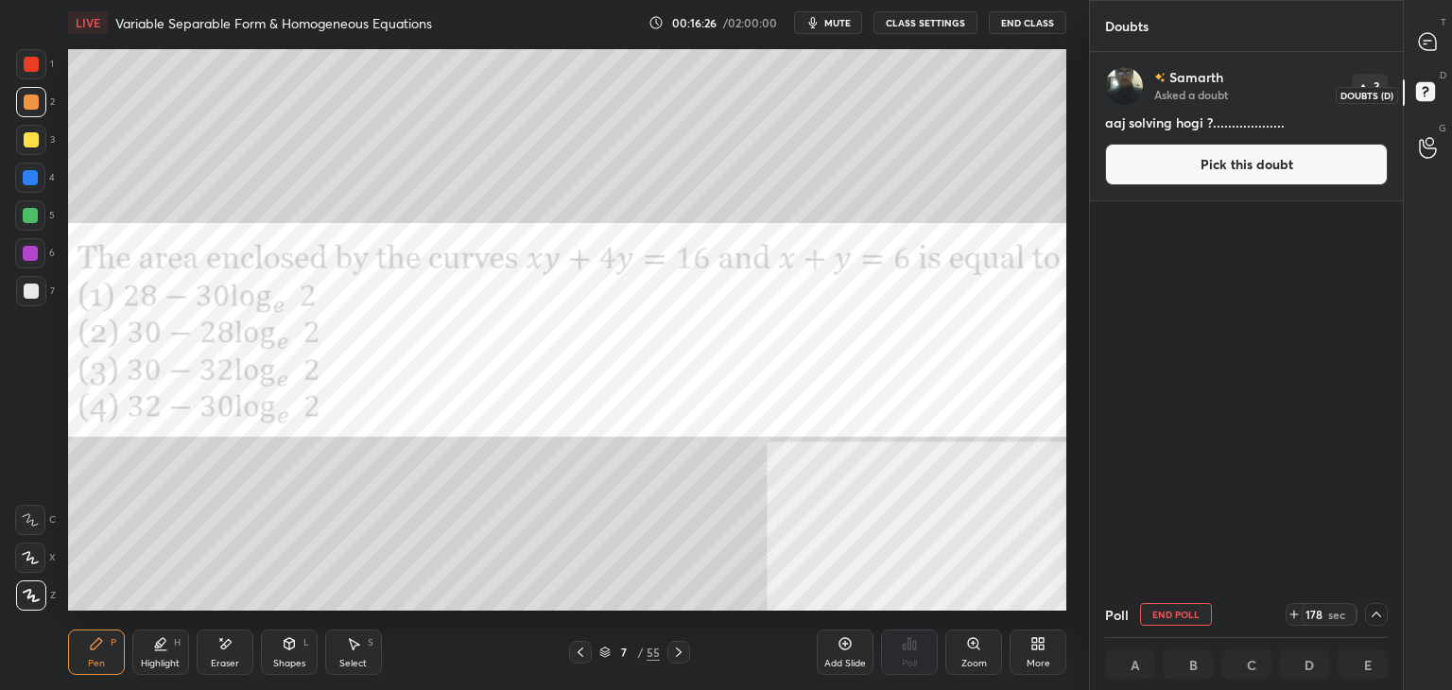
scroll to position [0, 6]
click at [1346, 183] on div "[PERSON_NAME] Asked a doubt 3 aaj solving hogi ?................... Pick this d…" at bounding box center [1246, 126] width 313 height 148
drag, startPoint x: 1138, startPoint y: 186, endPoint x: 1124, endPoint y: 183, distance: 14.5
click at [1137, 184] on div "[PERSON_NAME] Asked a doubt 3 aaj solving hogi ?................... Pick this d…" at bounding box center [1246, 126] width 313 height 148
click at [1131, 152] on button "Pick this doubt" at bounding box center [1246, 165] width 283 height 42
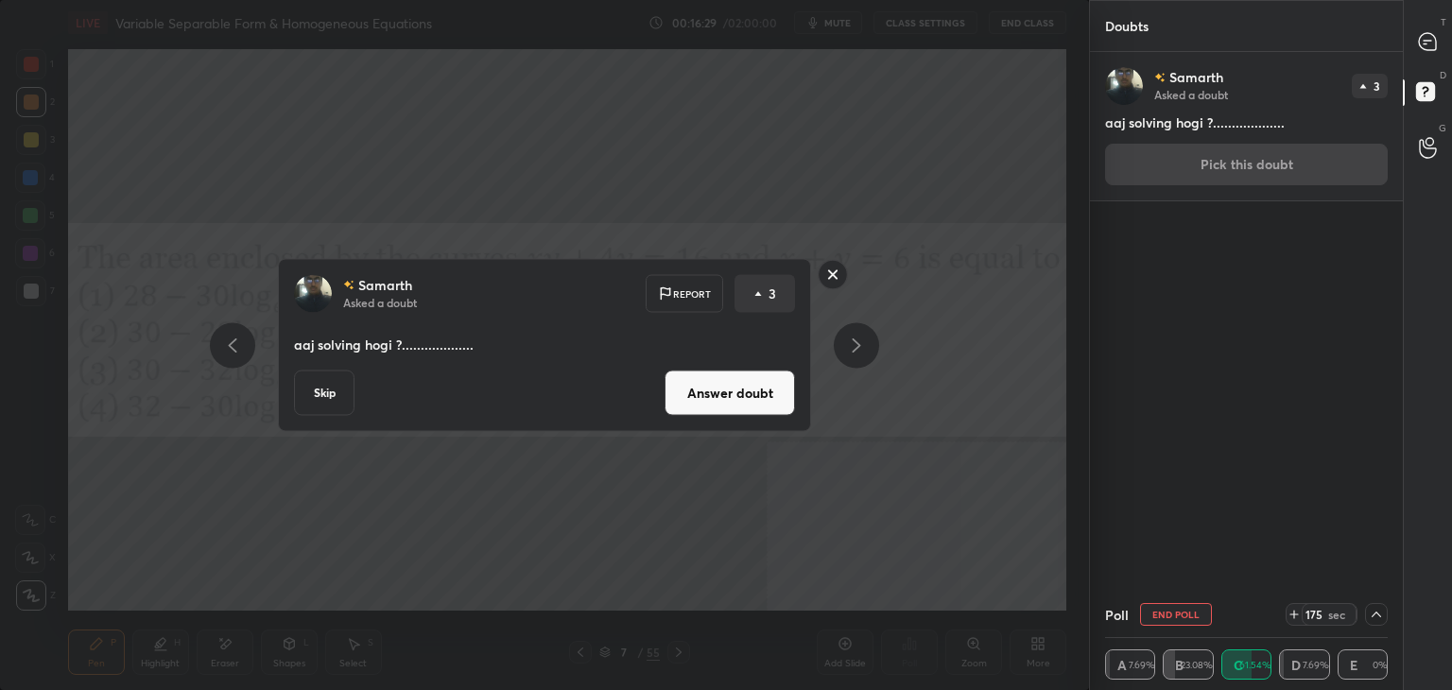
click at [713, 385] on button "Answer doubt" at bounding box center [730, 393] width 130 height 45
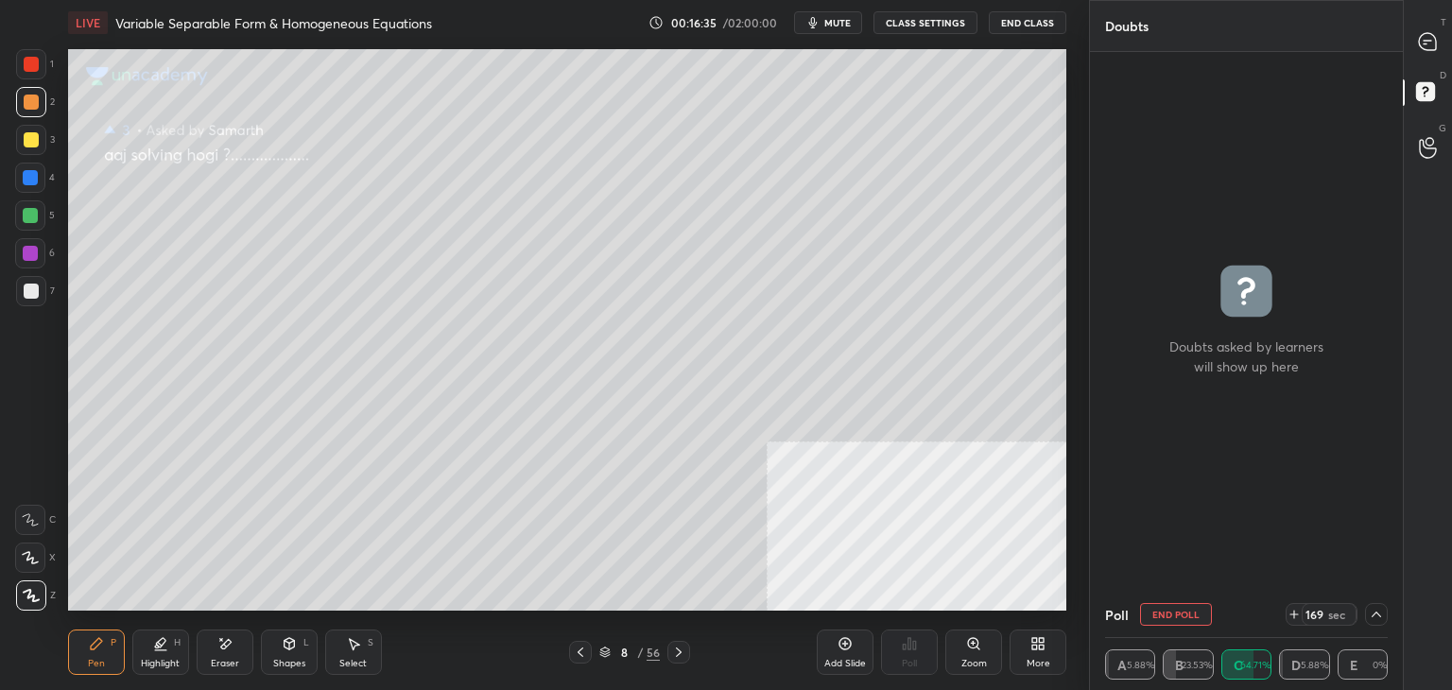
drag, startPoint x: 577, startPoint y: 651, endPoint x: 564, endPoint y: 614, distance: 38.9
click at [574, 649] on icon at bounding box center [580, 652] width 15 height 15
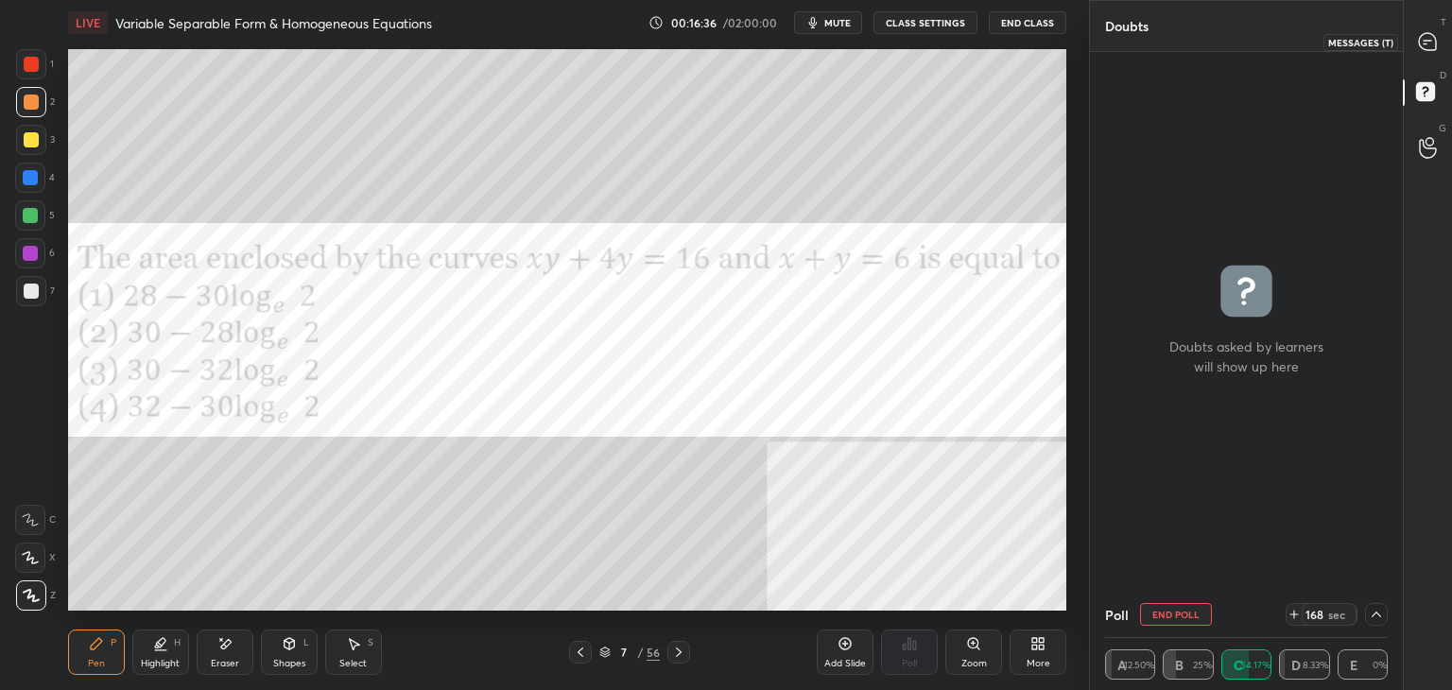
click at [1424, 44] on icon at bounding box center [1427, 41] width 17 height 17
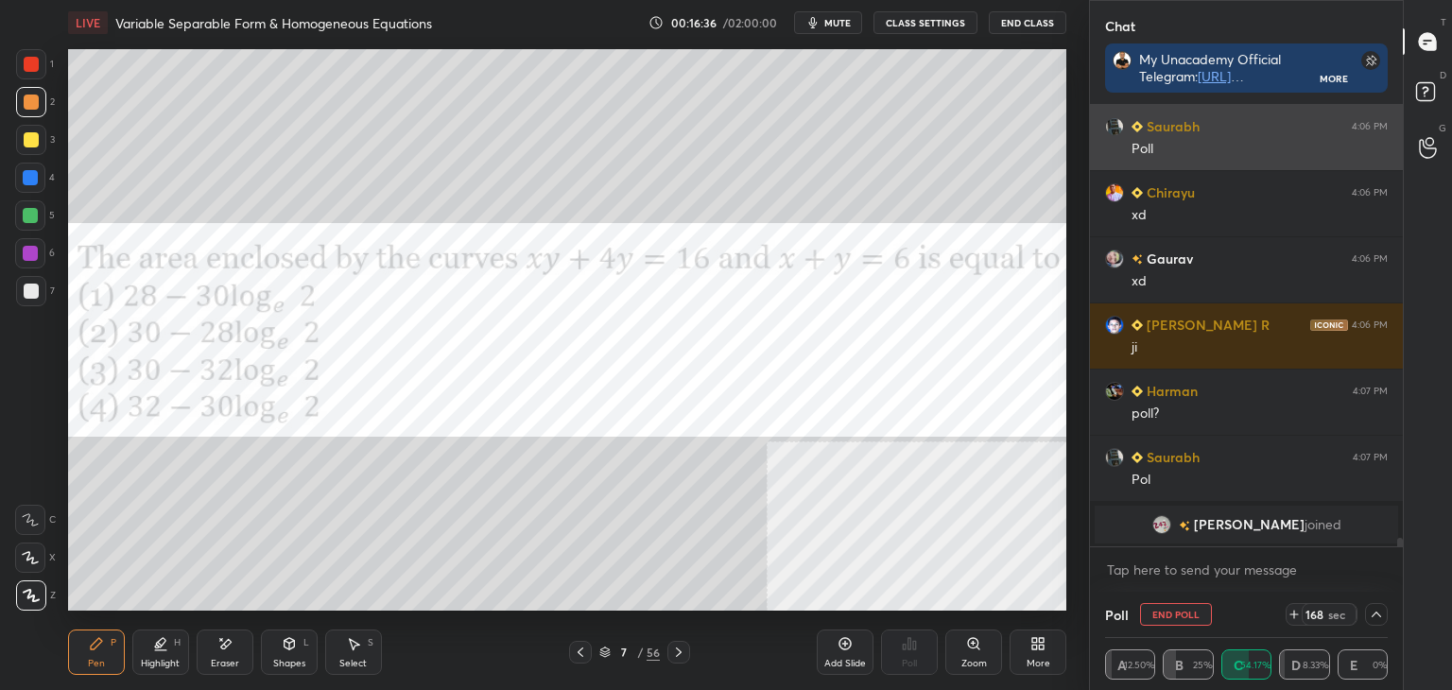
scroll to position [6, 6]
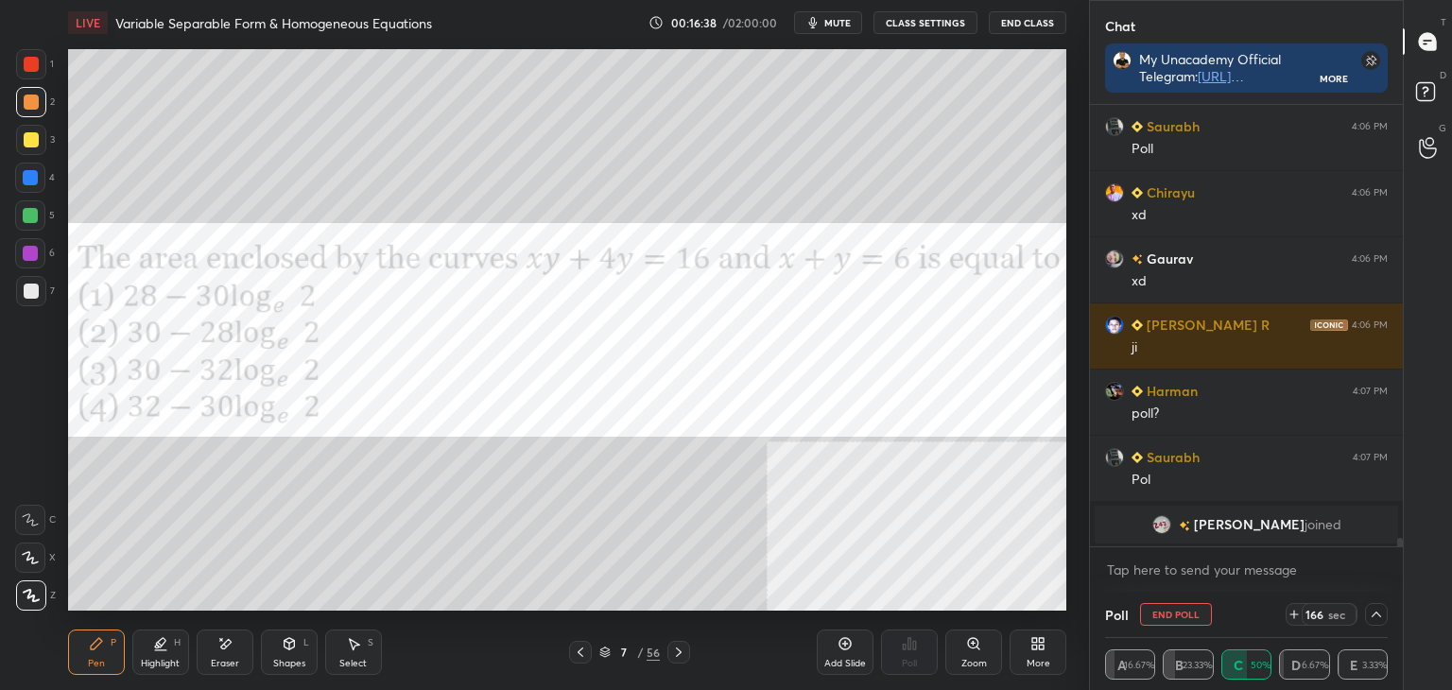
drag, startPoint x: 1399, startPoint y: 544, endPoint x: 1354, endPoint y: 553, distance: 46.4
click at [1393, 563] on div "[PERSON_NAME] 4:06 PM xd [PERSON_NAME] 4:06 PM XD [PERSON_NAME] R 4:06 PM nahi …" at bounding box center [1246, 348] width 313 height 487
click at [26, 175] on div at bounding box center [30, 177] width 15 height 15
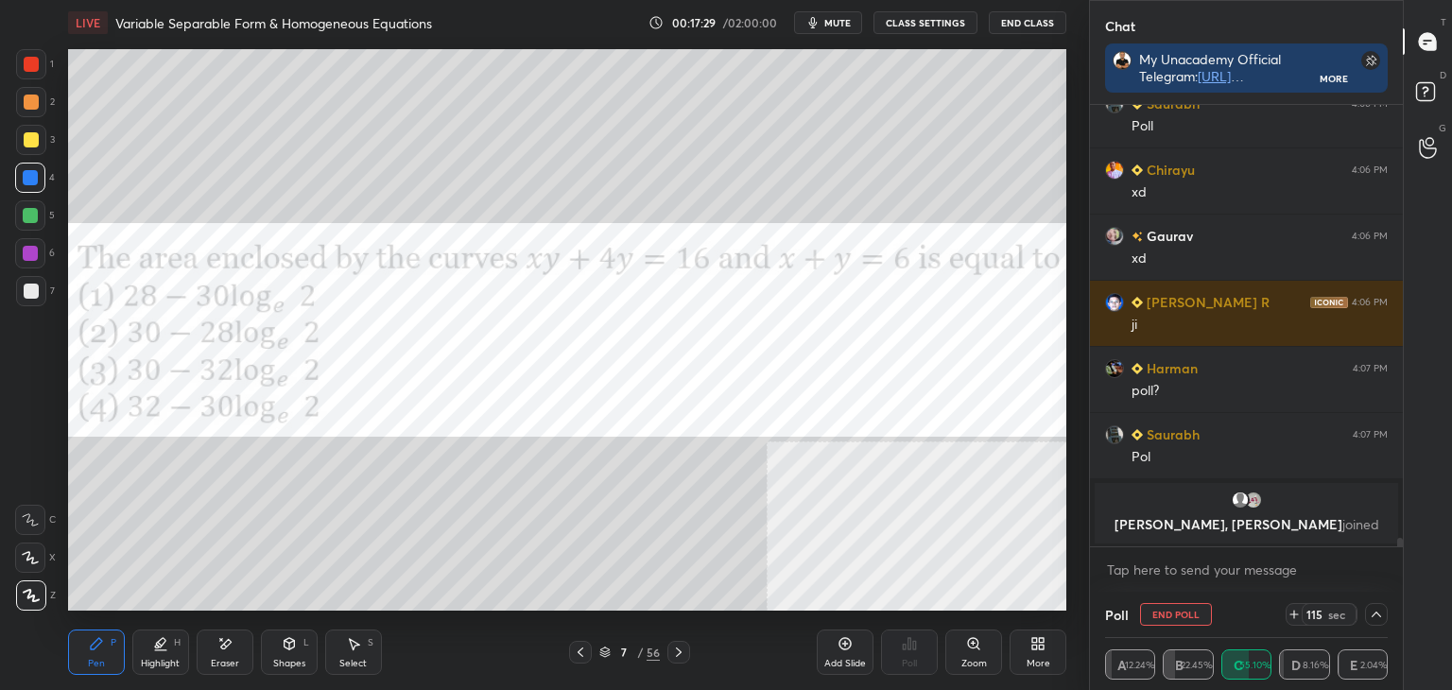
click at [34, 70] on div at bounding box center [31, 64] width 15 height 15
drag, startPoint x: 30, startPoint y: 174, endPoint x: 34, endPoint y: 183, distance: 10.2
click at [30, 175] on div at bounding box center [30, 177] width 15 height 15
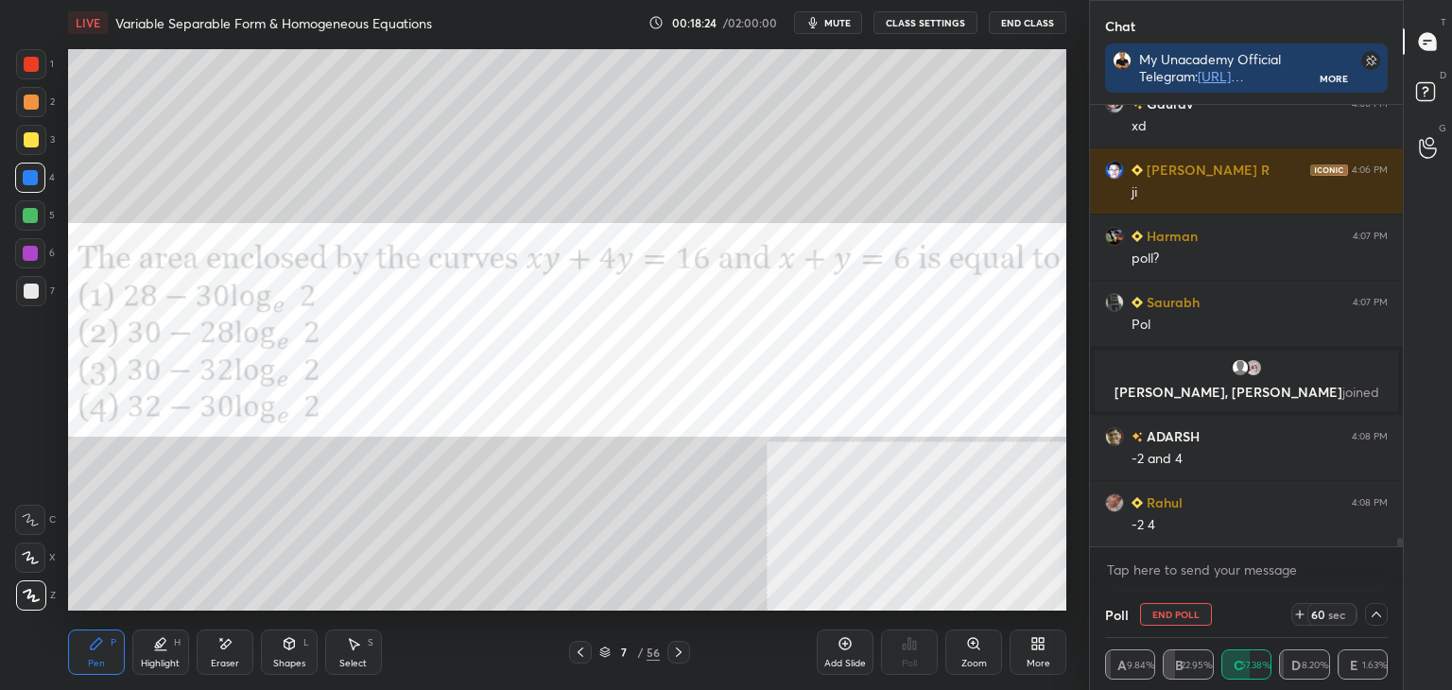
scroll to position [22133, 0]
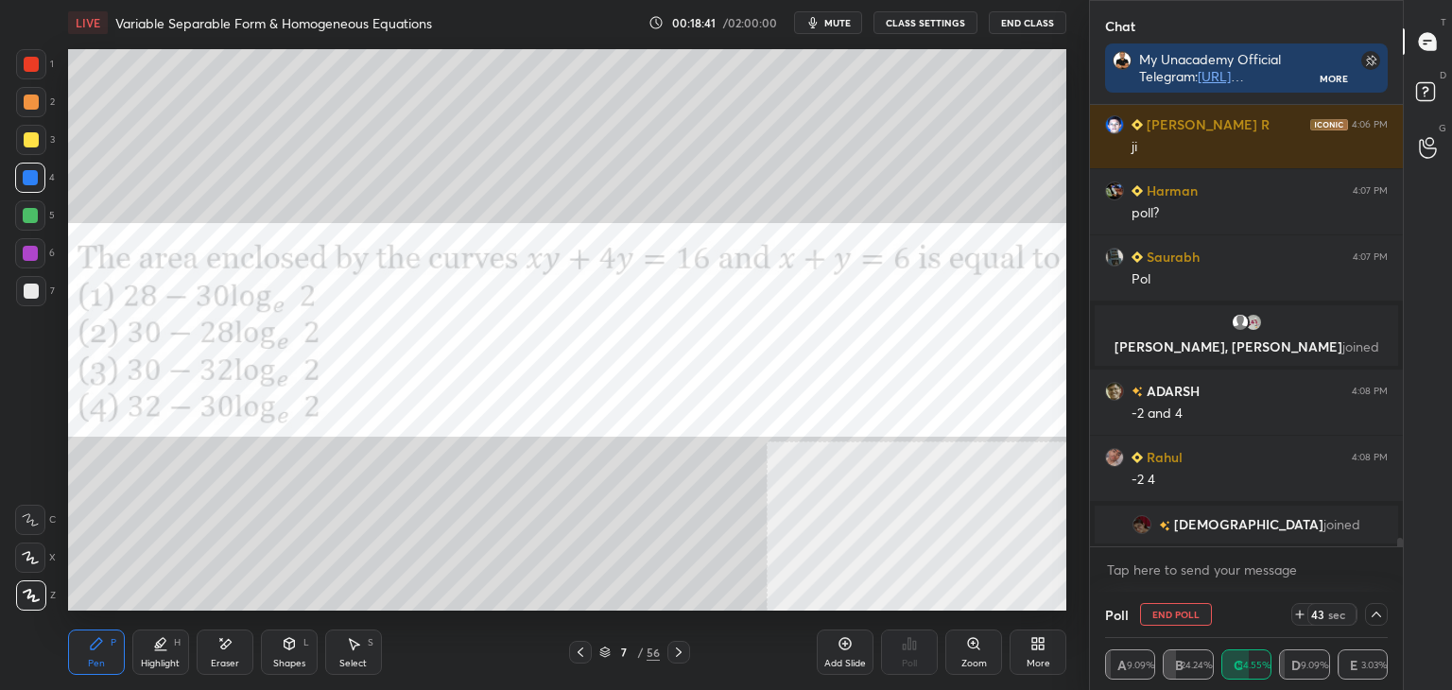
click at [1237, 523] on span "[DEMOGRAPHIC_DATA]" at bounding box center [1248, 524] width 149 height 15
drag, startPoint x: 237, startPoint y: 656, endPoint x: 288, endPoint y: 618, distance: 63.5
click at [240, 652] on div "Eraser" at bounding box center [225, 652] width 57 height 45
click at [76, 666] on div "Pen P" at bounding box center [96, 652] width 57 height 45
drag, startPoint x: 1412, startPoint y: 91, endPoint x: 1426, endPoint y: 91, distance: 13.2
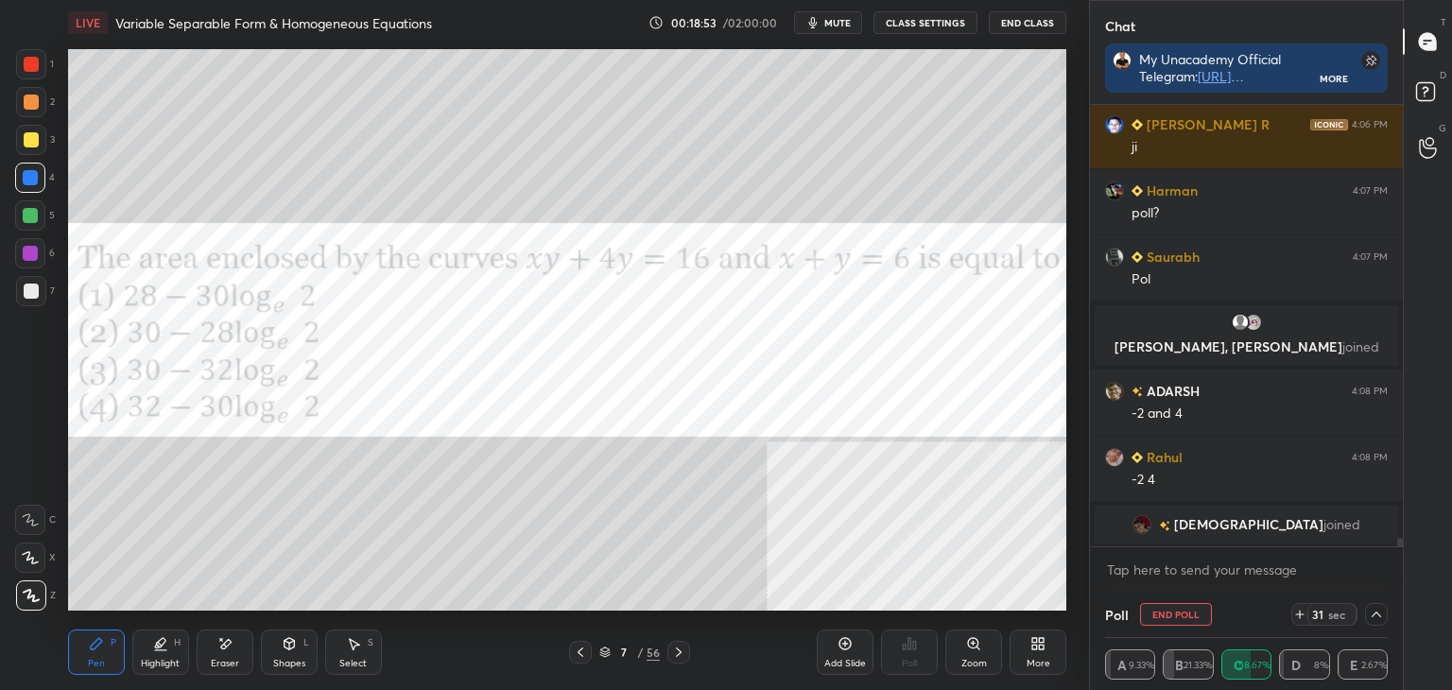
click at [1413, 91] on icon at bounding box center [1428, 95] width 34 height 34
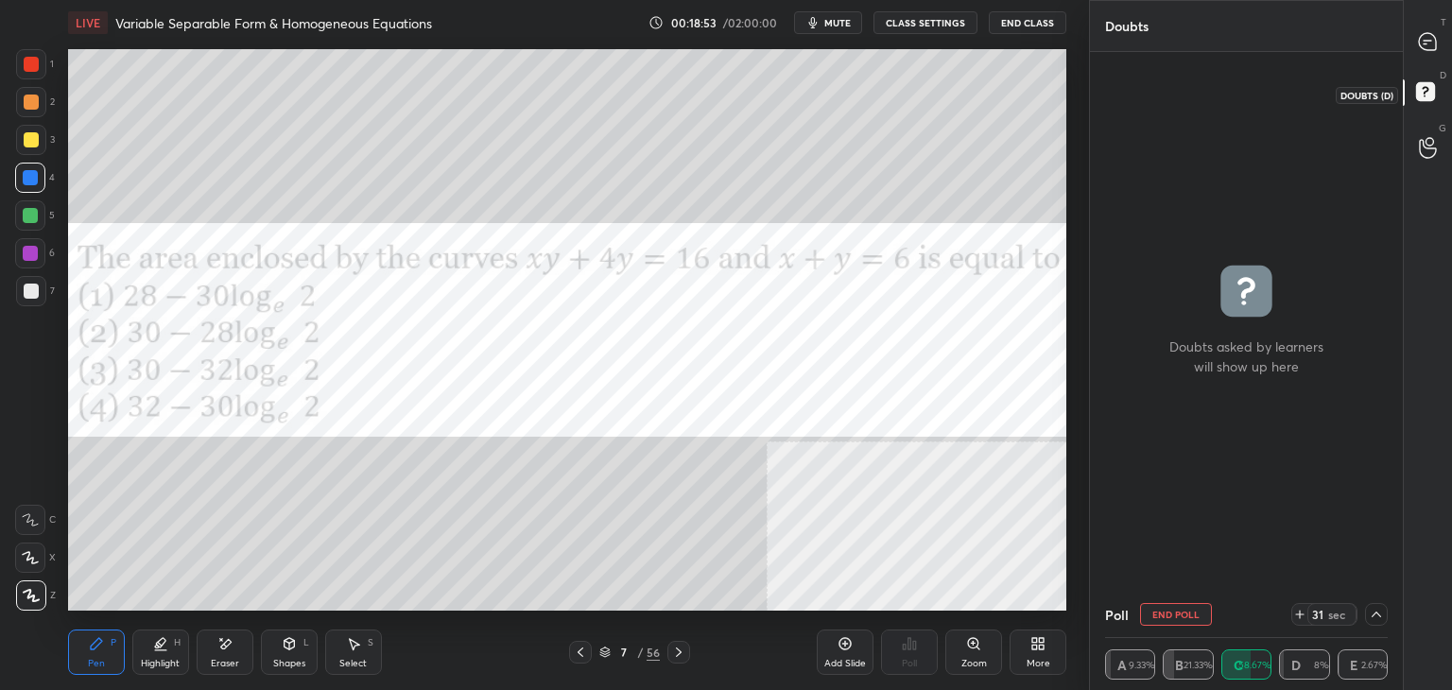
scroll to position [6, 6]
click at [1437, 149] on div at bounding box center [1429, 147] width 38 height 34
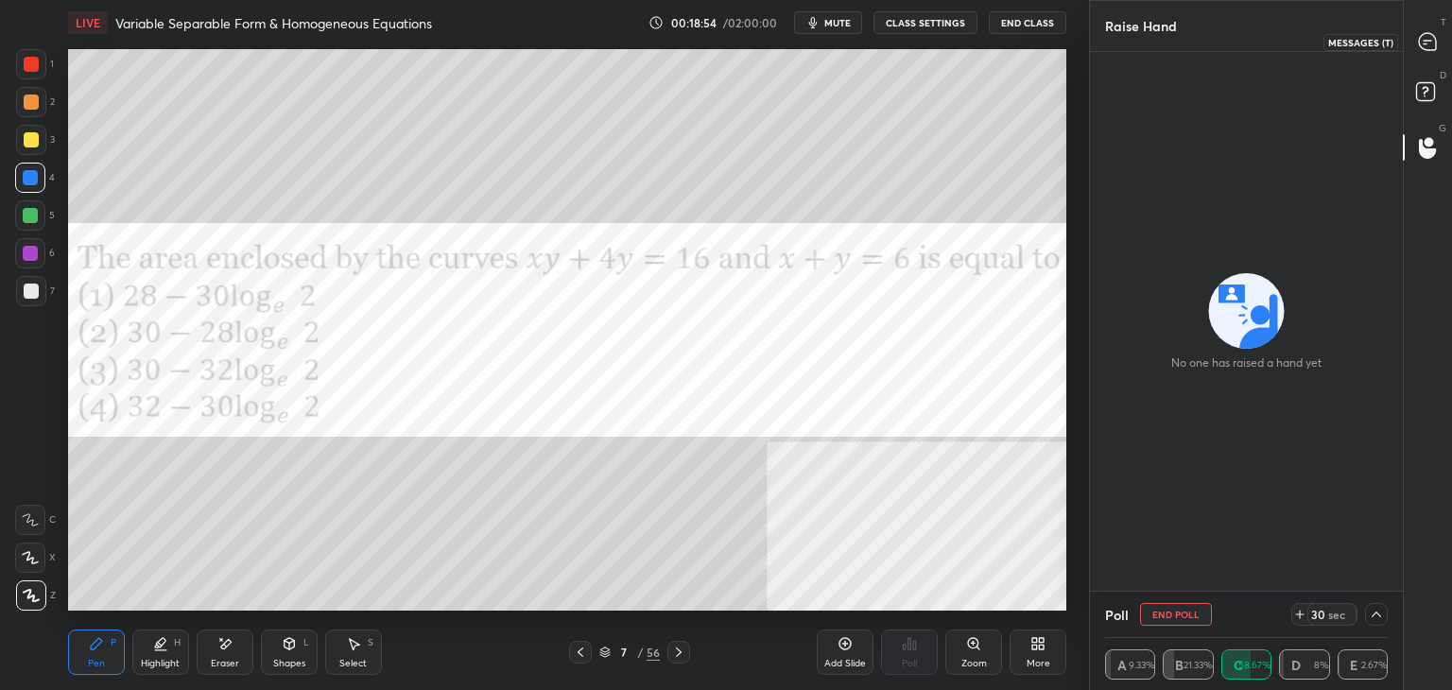
click at [1439, 47] on div at bounding box center [1429, 42] width 38 height 34
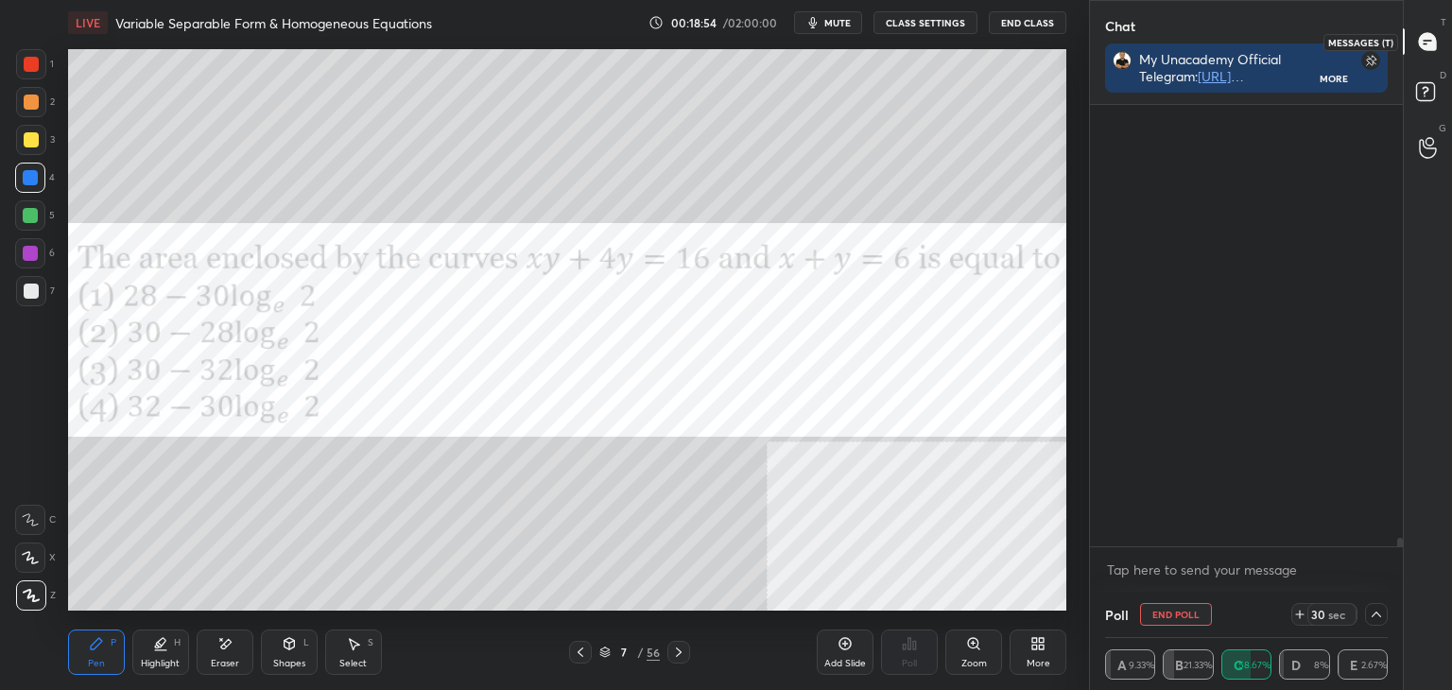
scroll to position [436, 307]
drag, startPoint x: 1399, startPoint y: 543, endPoint x: 1398, endPoint y: 555, distance: 12.3
click at [1398, 555] on div "Gaurav 4:06 PM xd [PERSON_NAME] R 4:06 PM [PERSON_NAME] 4:07 PM poll? Saurabh 4…" at bounding box center [1246, 348] width 313 height 487
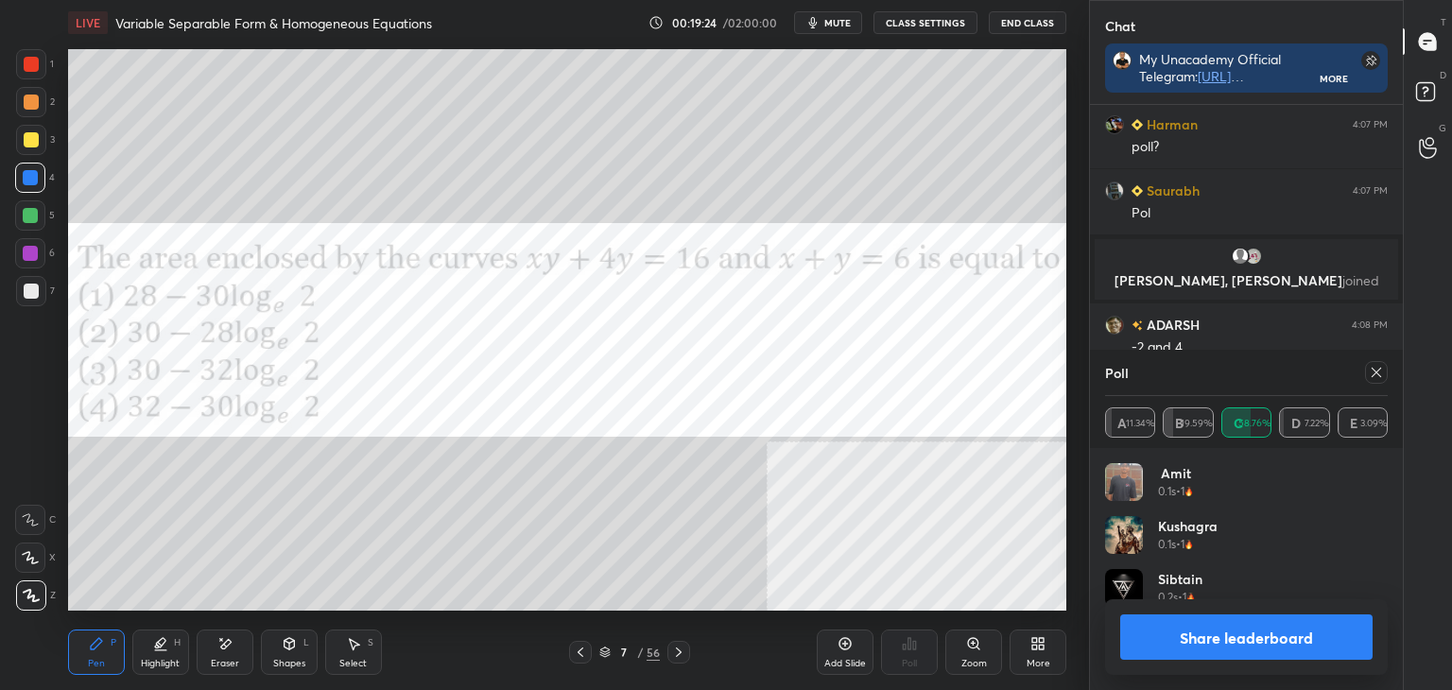
scroll to position [221, 277]
click at [1369, 371] on icon at bounding box center [1376, 372] width 15 height 15
type textarea "x"
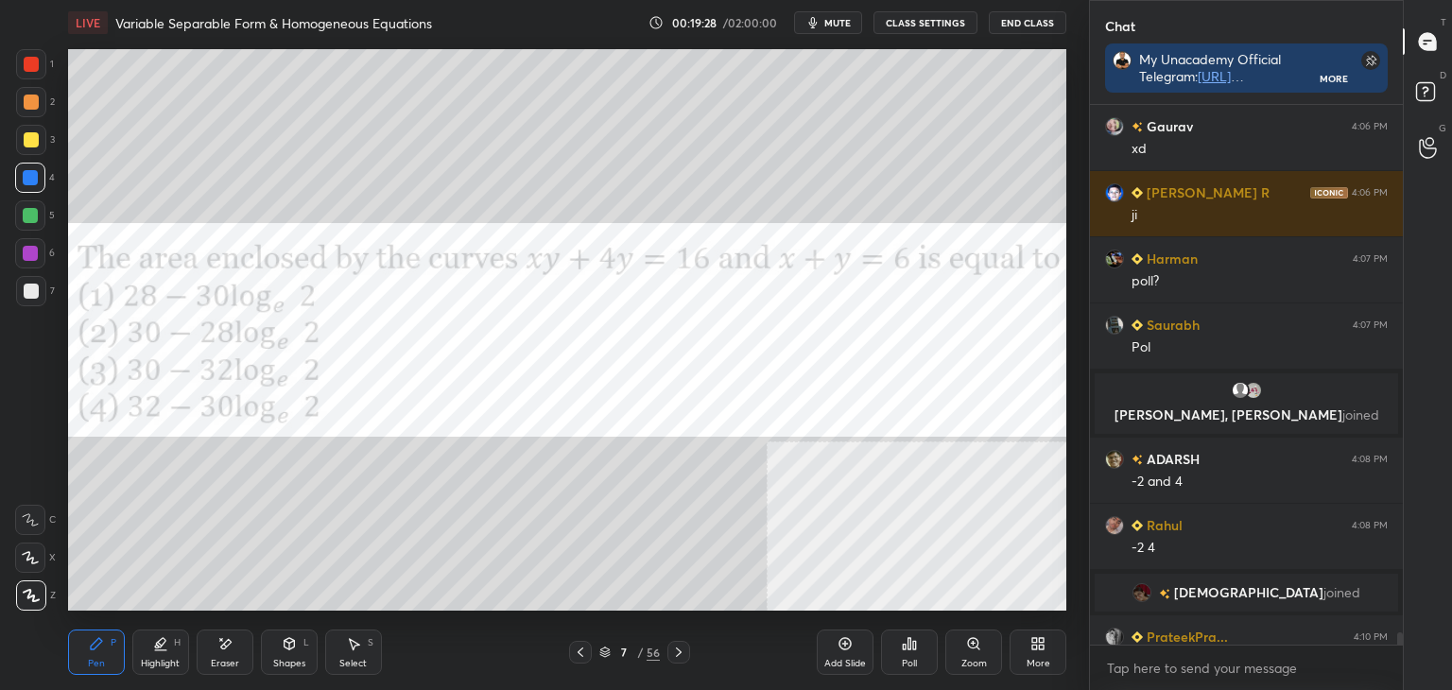
scroll to position [23965, 0]
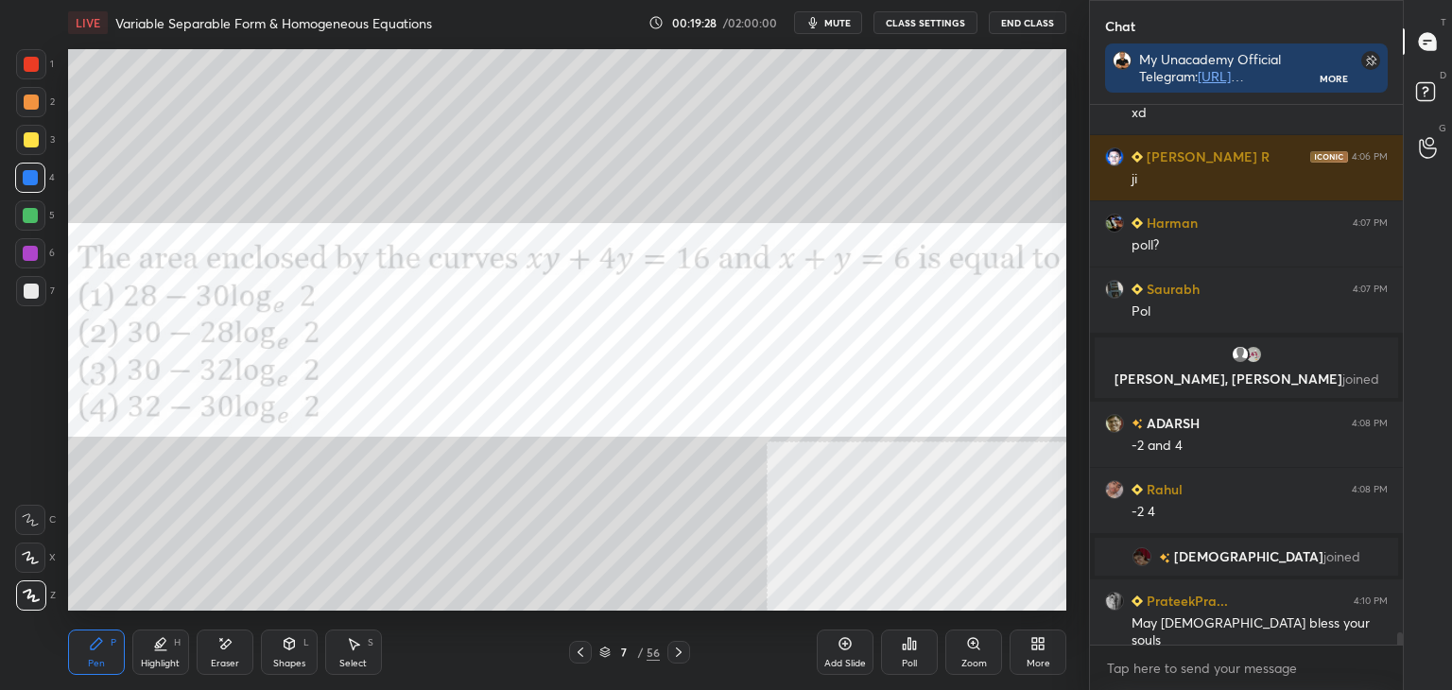
click at [1397, 646] on div "[PERSON_NAME] 4:06 PM xd Gaurav 4:06 PM xd [PERSON_NAME] R 4:06 PM [PERSON_NAME…" at bounding box center [1246, 397] width 313 height 585
drag, startPoint x: 109, startPoint y: 649, endPoint x: 102, endPoint y: 619, distance: 31.0
click at [108, 651] on div "Pen P" at bounding box center [96, 652] width 57 height 45
click at [112, 358] on div "Setting up your live class Poll for secs No correct answer Start poll" at bounding box center [567, 329] width 1013 height 569
click at [34, 250] on div at bounding box center [30, 253] width 15 height 15
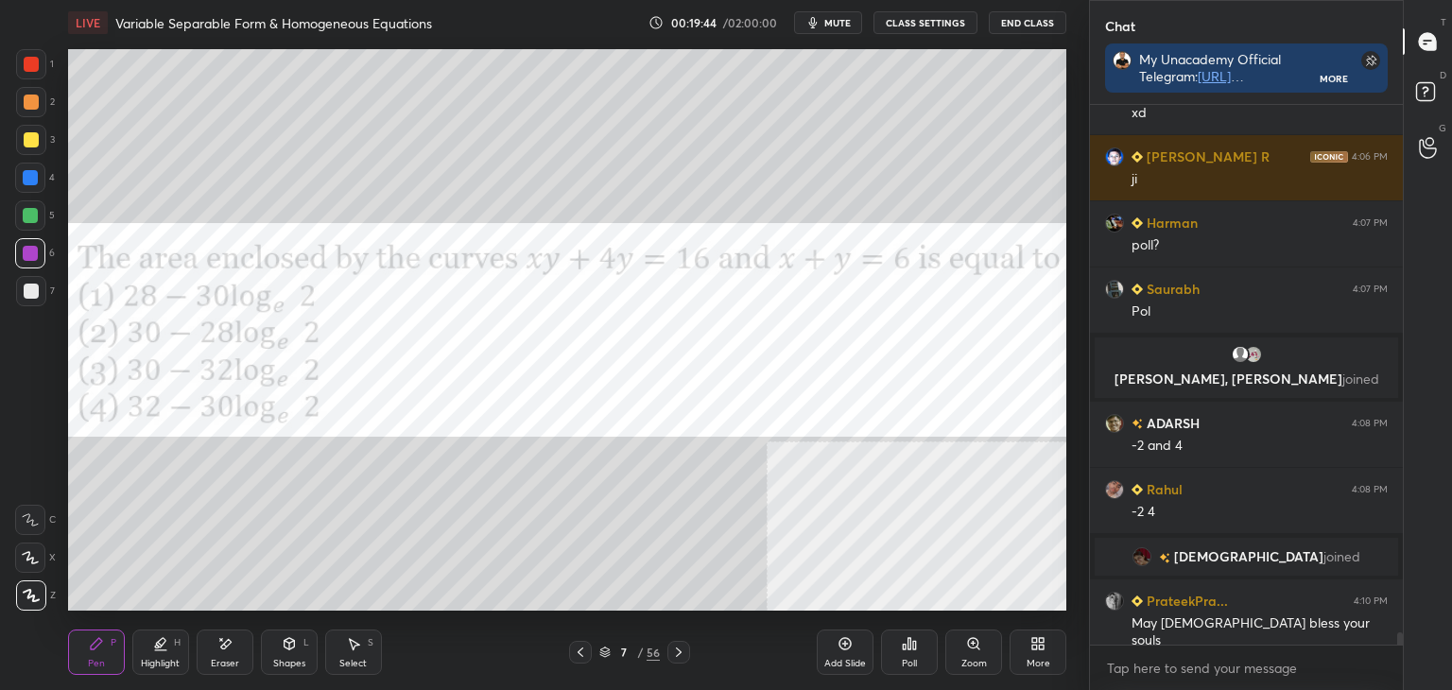
click at [1053, 646] on div "More" at bounding box center [1038, 652] width 57 height 45
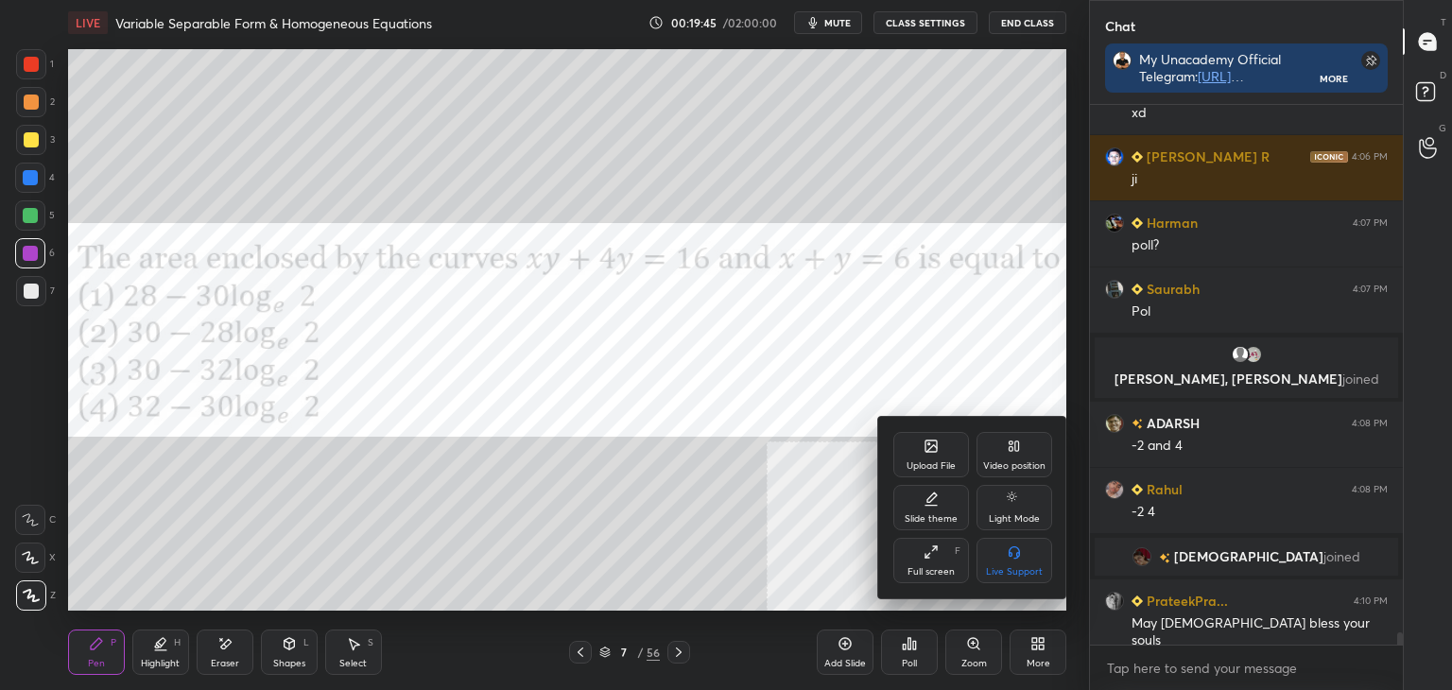
click at [921, 453] on div "Upload File" at bounding box center [931, 454] width 76 height 45
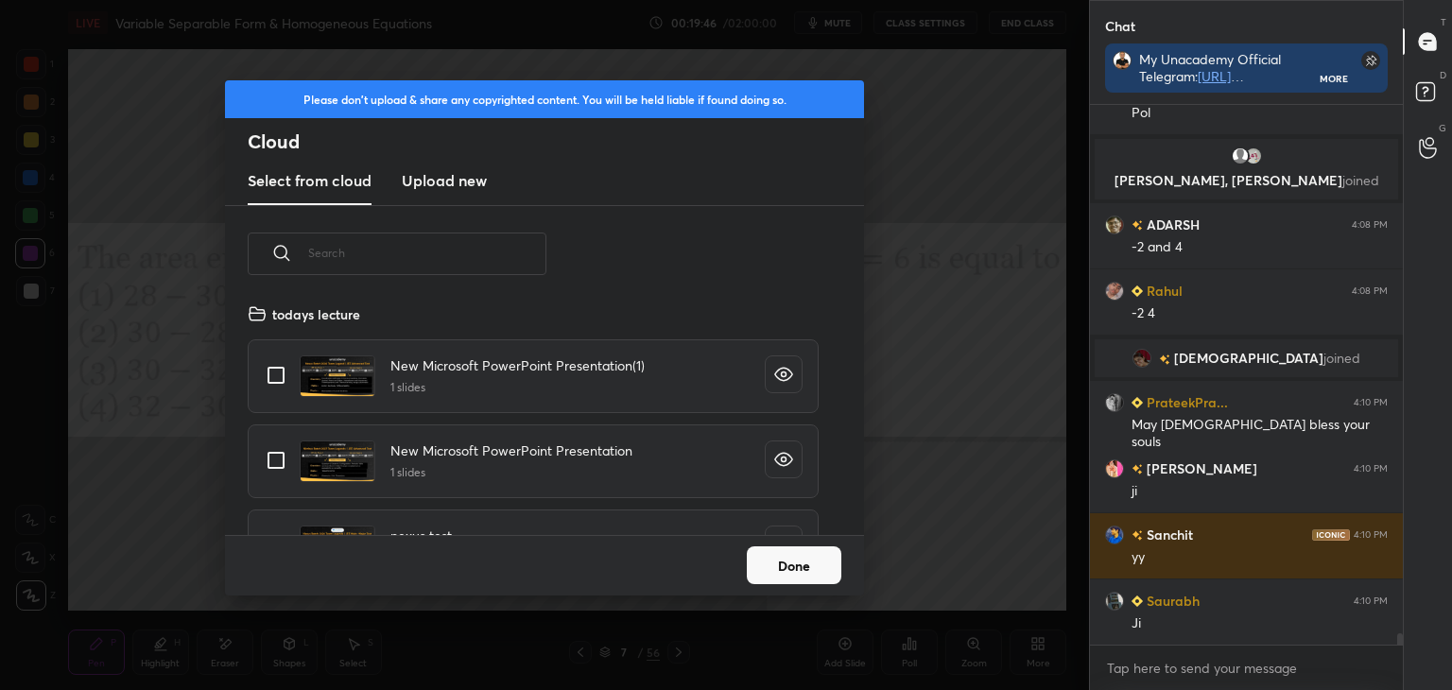
click at [418, 184] on h3 "Upload new" at bounding box center [444, 180] width 85 height 23
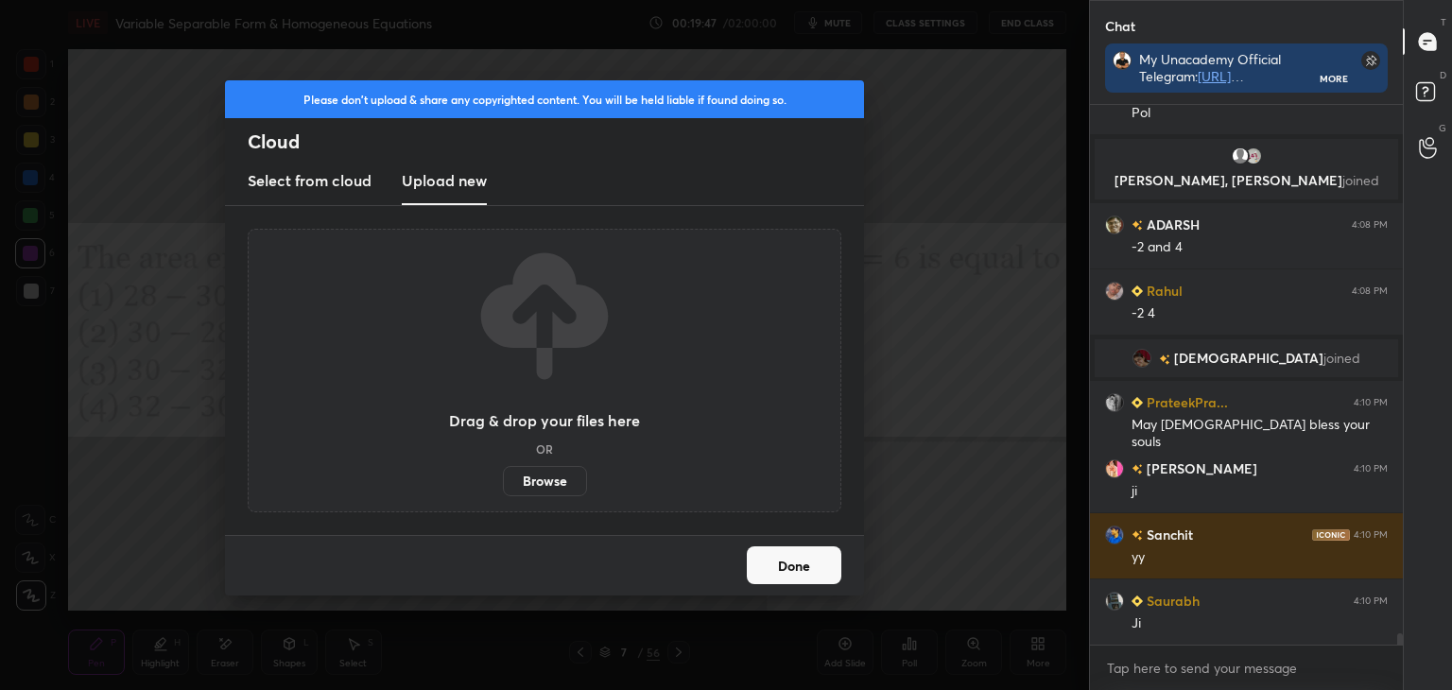
click at [521, 484] on label "Browse" at bounding box center [545, 481] width 84 height 30
click at [503, 484] on input "Browse" at bounding box center [503, 481] width 0 height 30
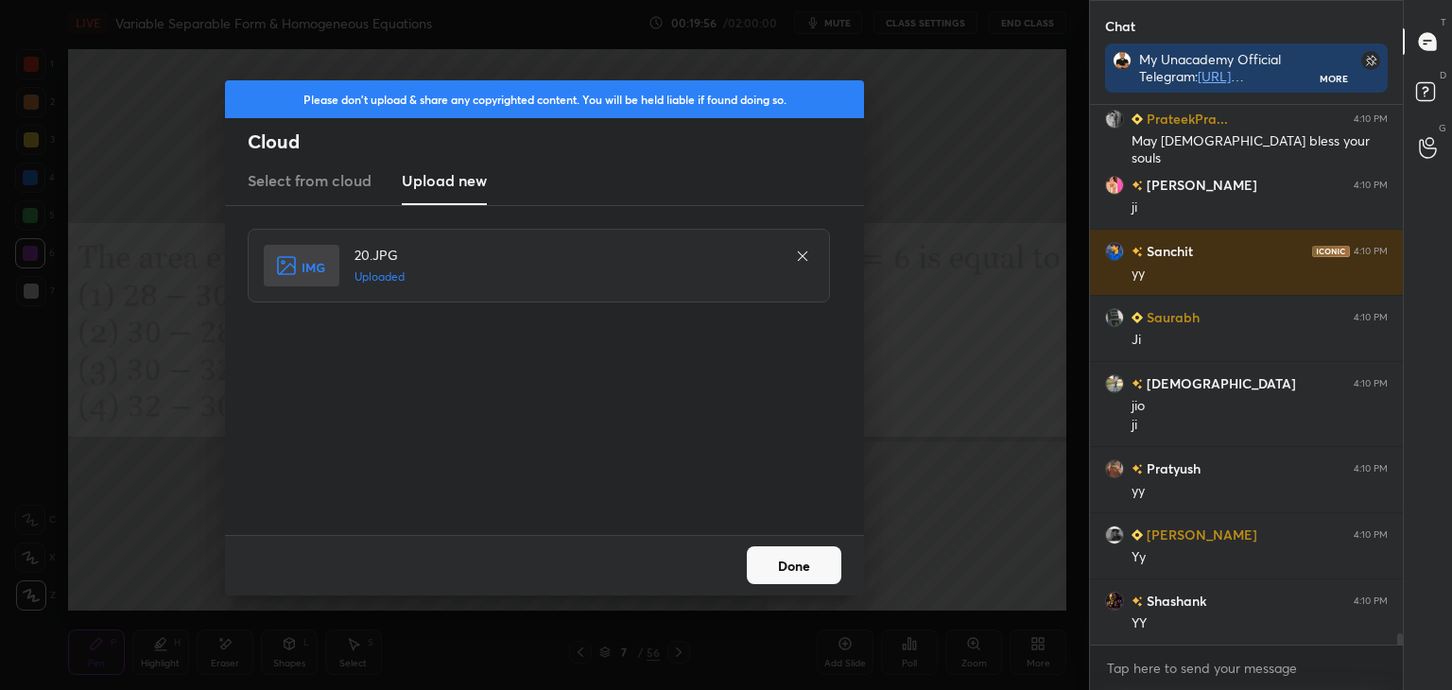
click at [805, 571] on button "Done" at bounding box center [794, 565] width 95 height 38
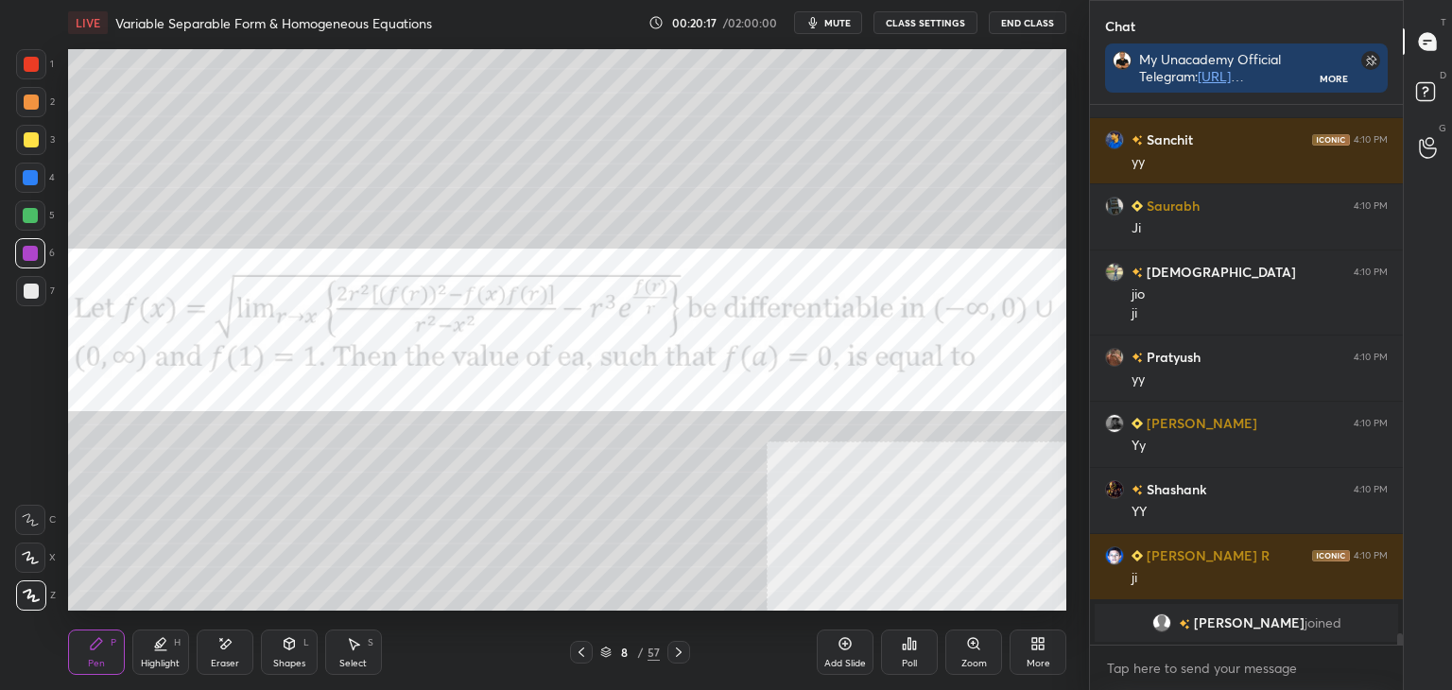
drag, startPoint x: 81, startPoint y: 666, endPoint x: 65, endPoint y: 626, distance: 43.7
click at [79, 663] on div "Pen P" at bounding box center [96, 652] width 57 height 45
click at [28, 65] on div at bounding box center [31, 64] width 15 height 15
click at [239, 663] on div "Eraser" at bounding box center [225, 652] width 57 height 45
click at [96, 644] on icon at bounding box center [96, 643] width 15 height 15
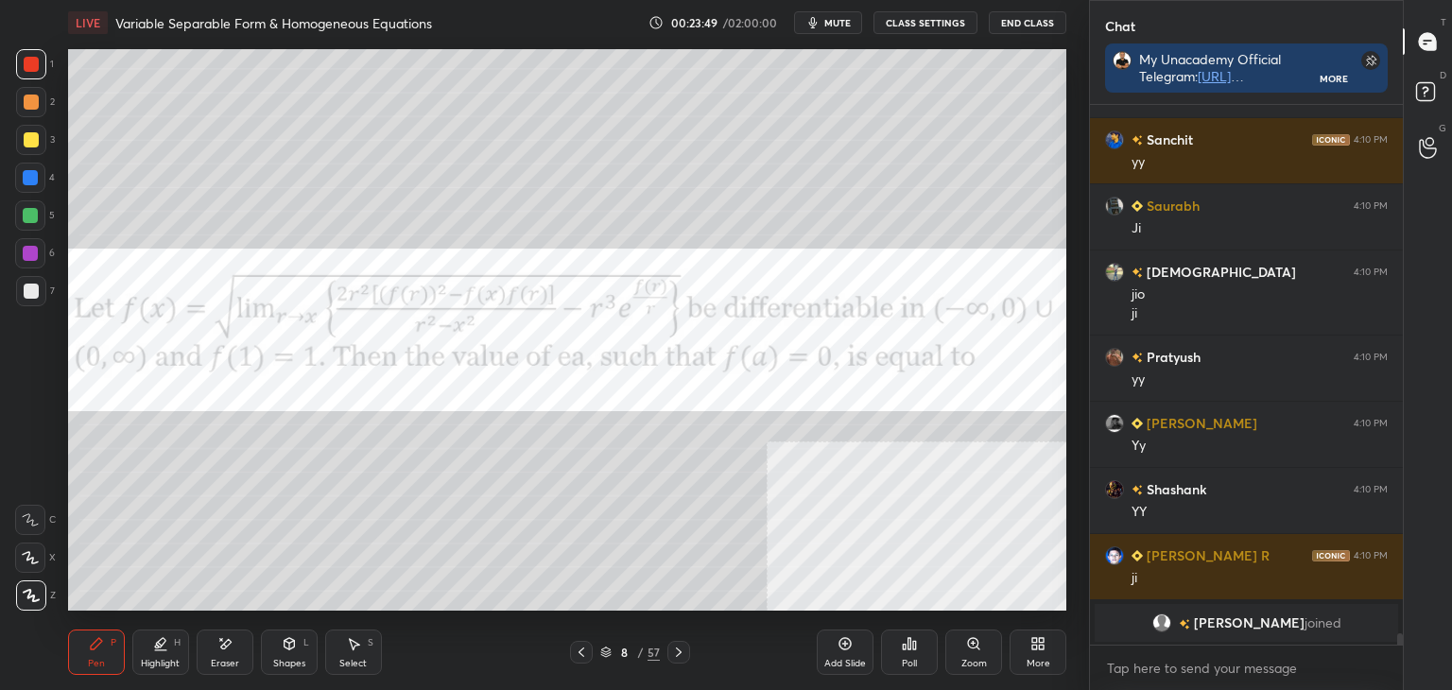
drag, startPoint x: 234, startPoint y: 648, endPoint x: 250, endPoint y: 612, distance: 39.0
click at [235, 645] on div "Eraser" at bounding box center [225, 652] width 57 height 45
click at [112, 653] on div "Pen P" at bounding box center [96, 652] width 57 height 45
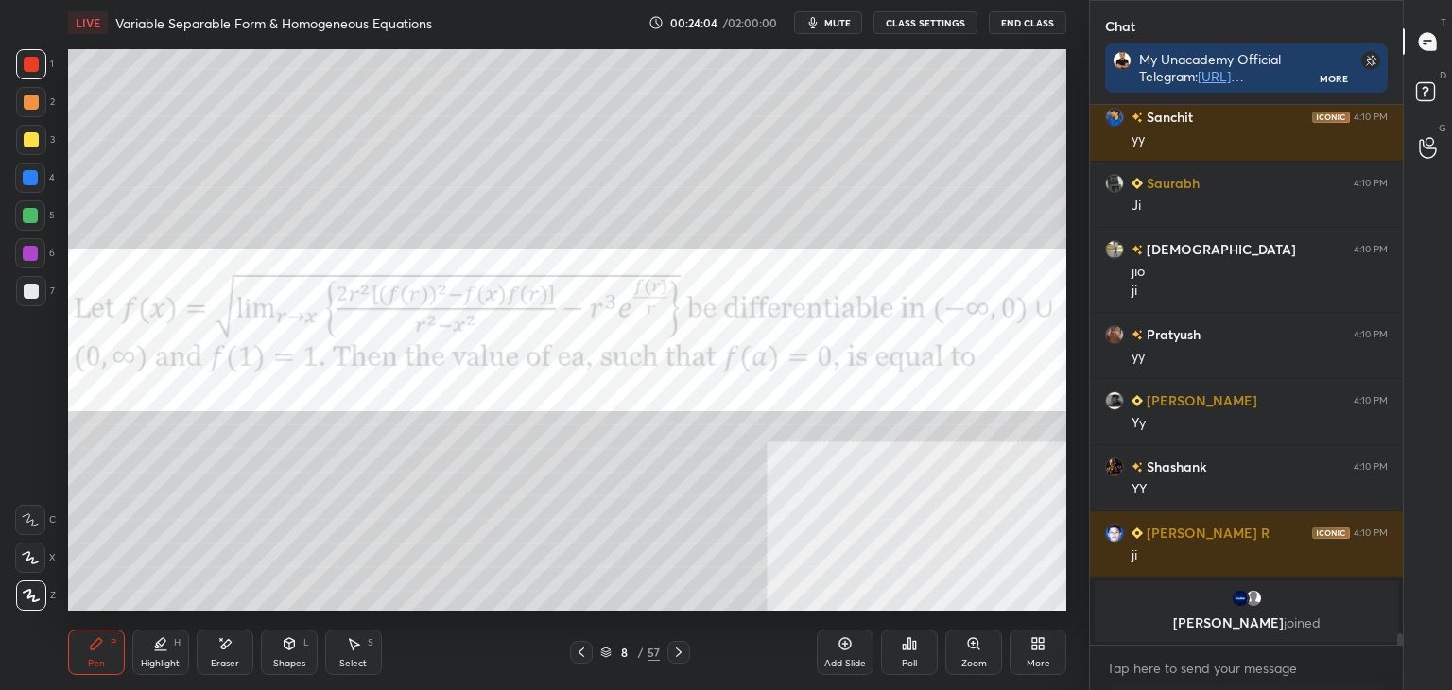
click at [231, 661] on div "Eraser" at bounding box center [225, 663] width 28 height 9
drag, startPoint x: 92, startPoint y: 644, endPoint x: 91, endPoint y: 617, distance: 26.5
click at [94, 640] on icon at bounding box center [96, 643] width 15 height 15
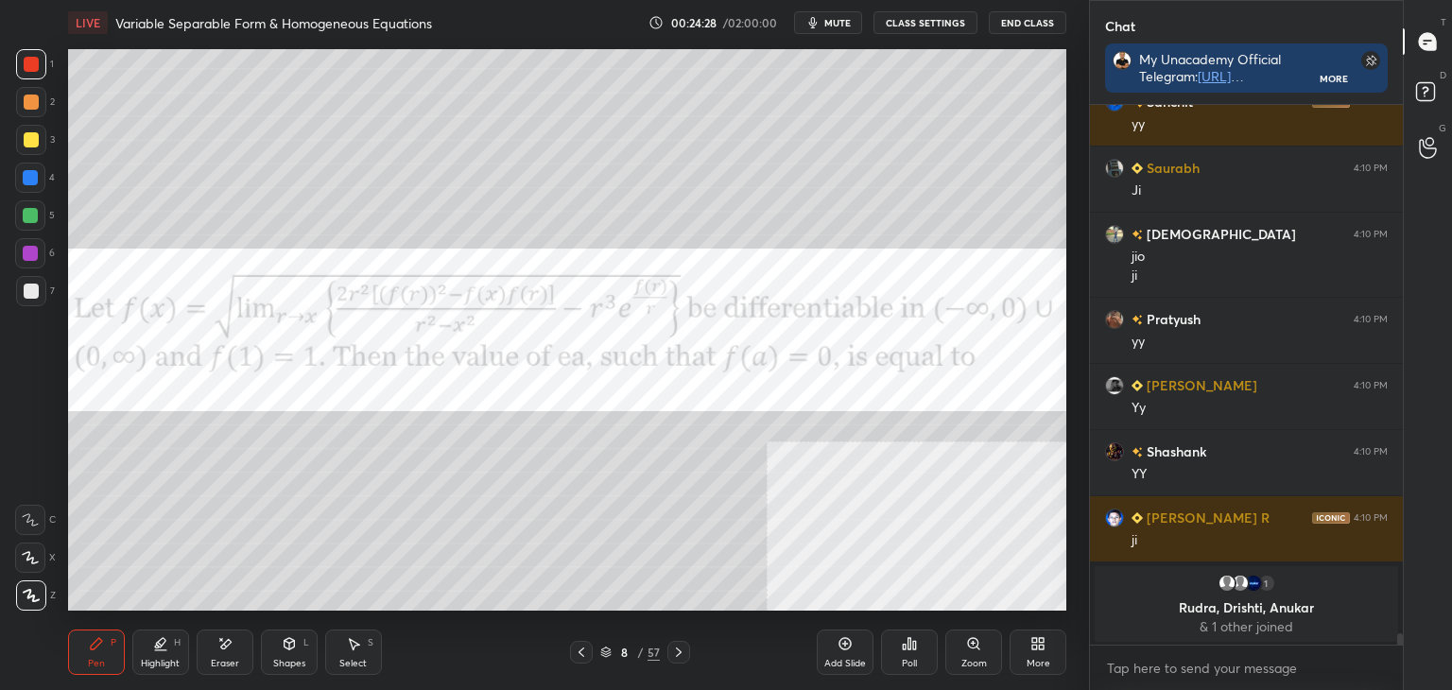
drag, startPoint x: 236, startPoint y: 681, endPoint x: 242, endPoint y: 629, distance: 52.3
click at [234, 677] on div "Pen P Highlight H Eraser Shapes L Select S 8 / 57 Add Slide Poll Zoom More" at bounding box center [567, 652] width 998 height 76
drag, startPoint x: 229, startPoint y: 659, endPoint x: 227, endPoint y: 613, distance: 46.4
click at [228, 655] on div "Eraser" at bounding box center [225, 652] width 57 height 45
drag, startPoint x: 102, startPoint y: 664, endPoint x: 107, endPoint y: 650, distance: 14.1
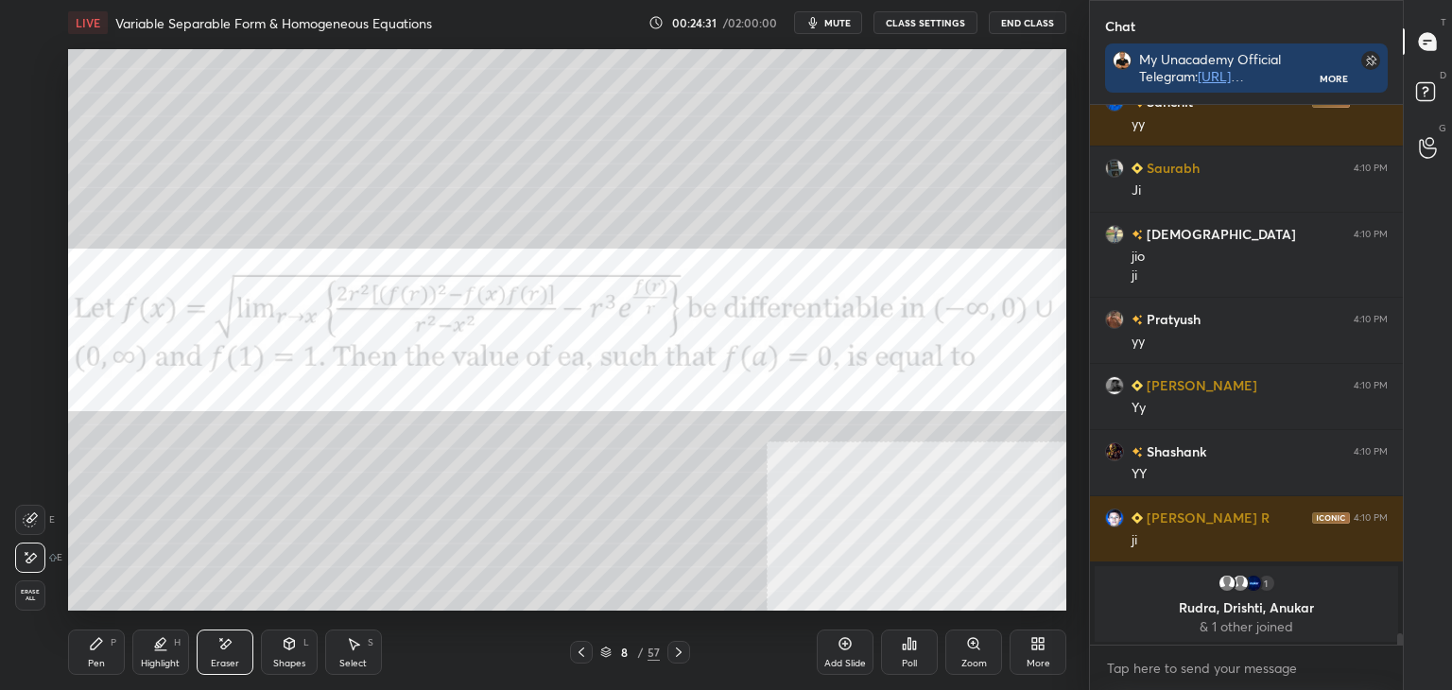
click at [105, 657] on div "Pen P" at bounding box center [96, 652] width 57 height 45
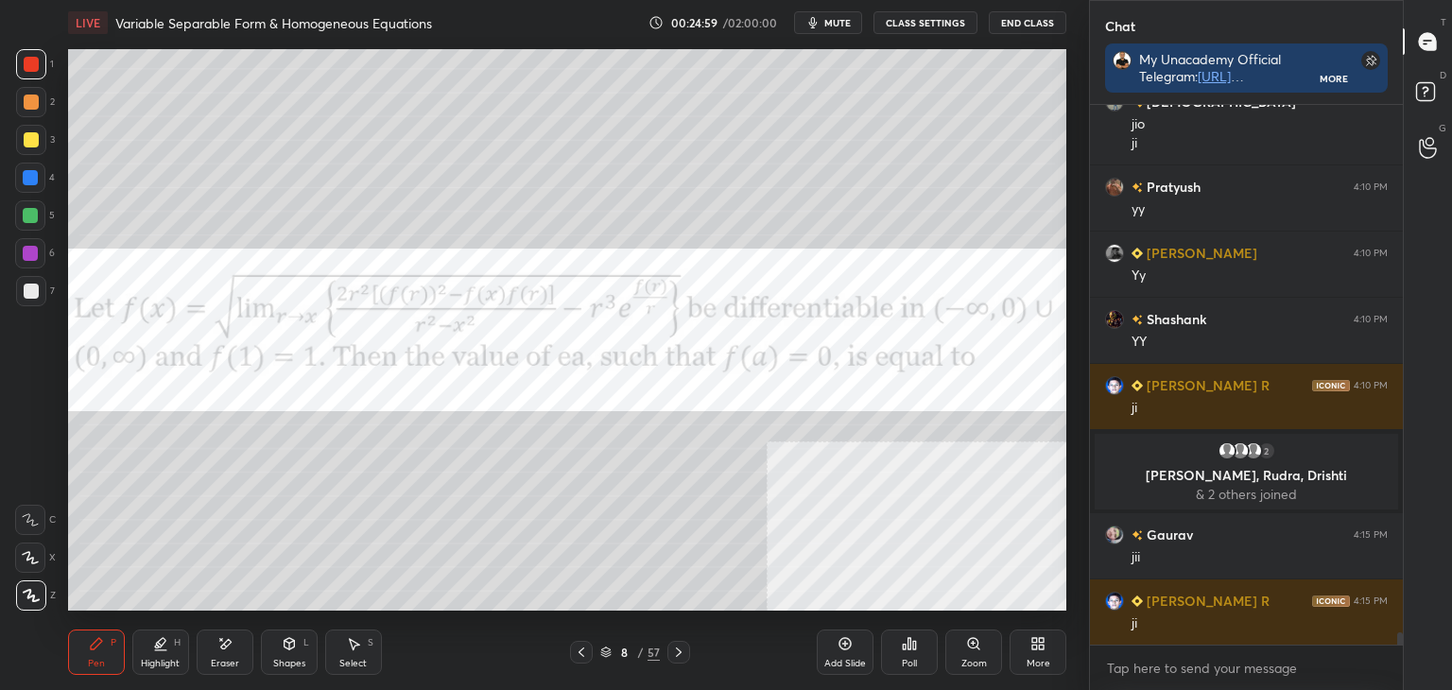
scroll to position [23714, 0]
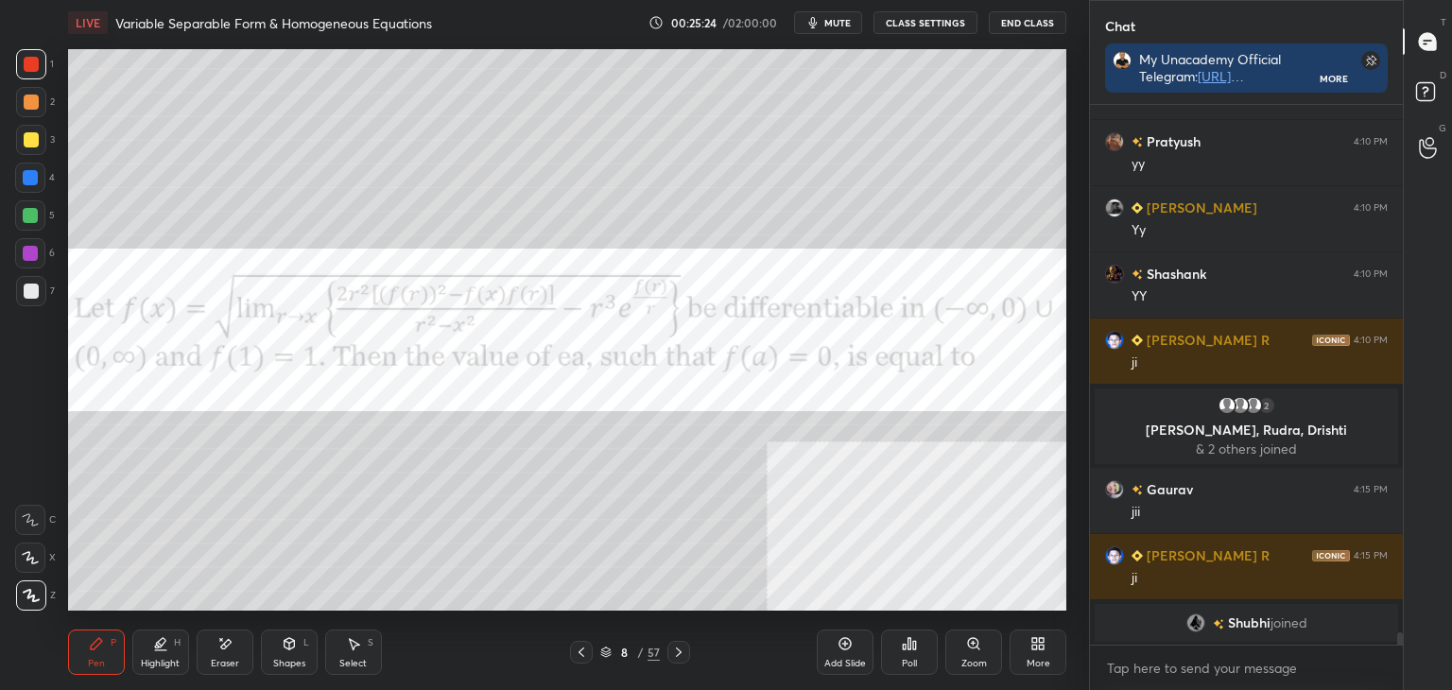
drag, startPoint x: 361, startPoint y: 660, endPoint x: 306, endPoint y: 614, distance: 71.8
click at [355, 659] on div "Select" at bounding box center [352, 663] width 27 height 9
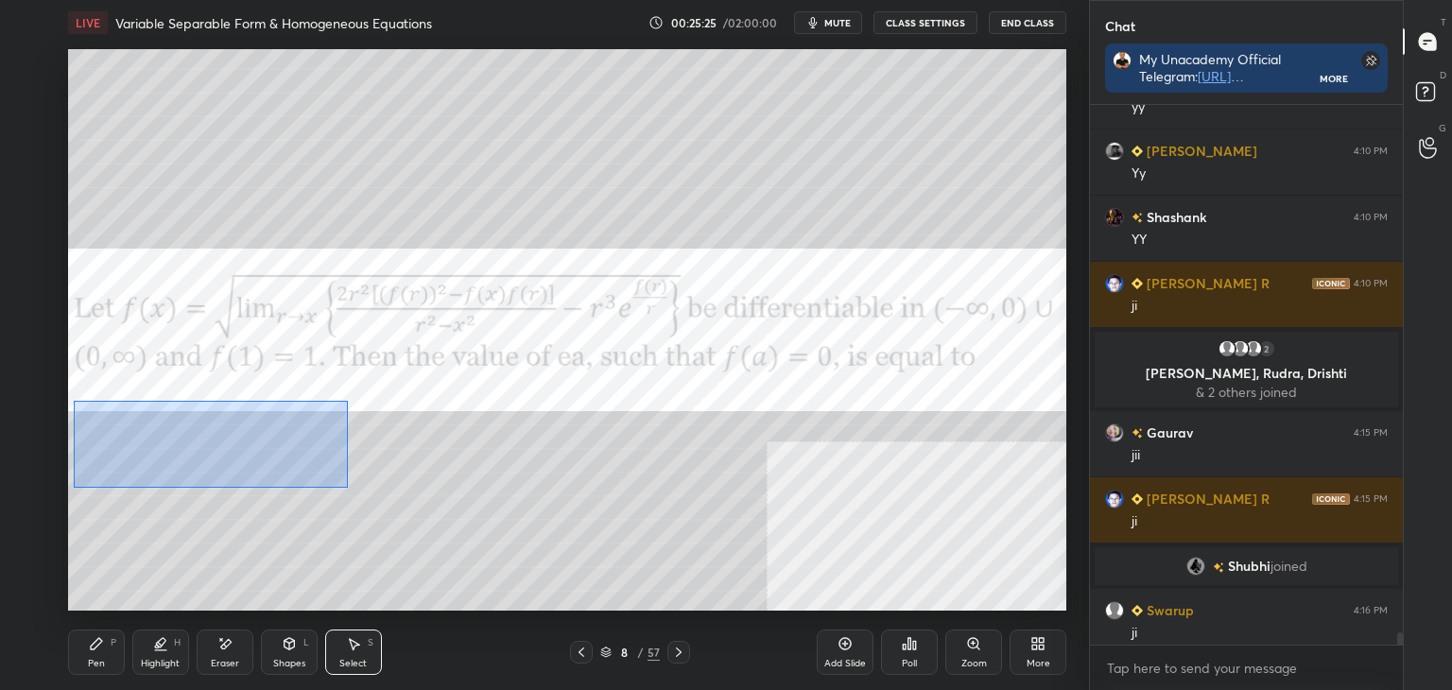
scroll to position [23723, 0]
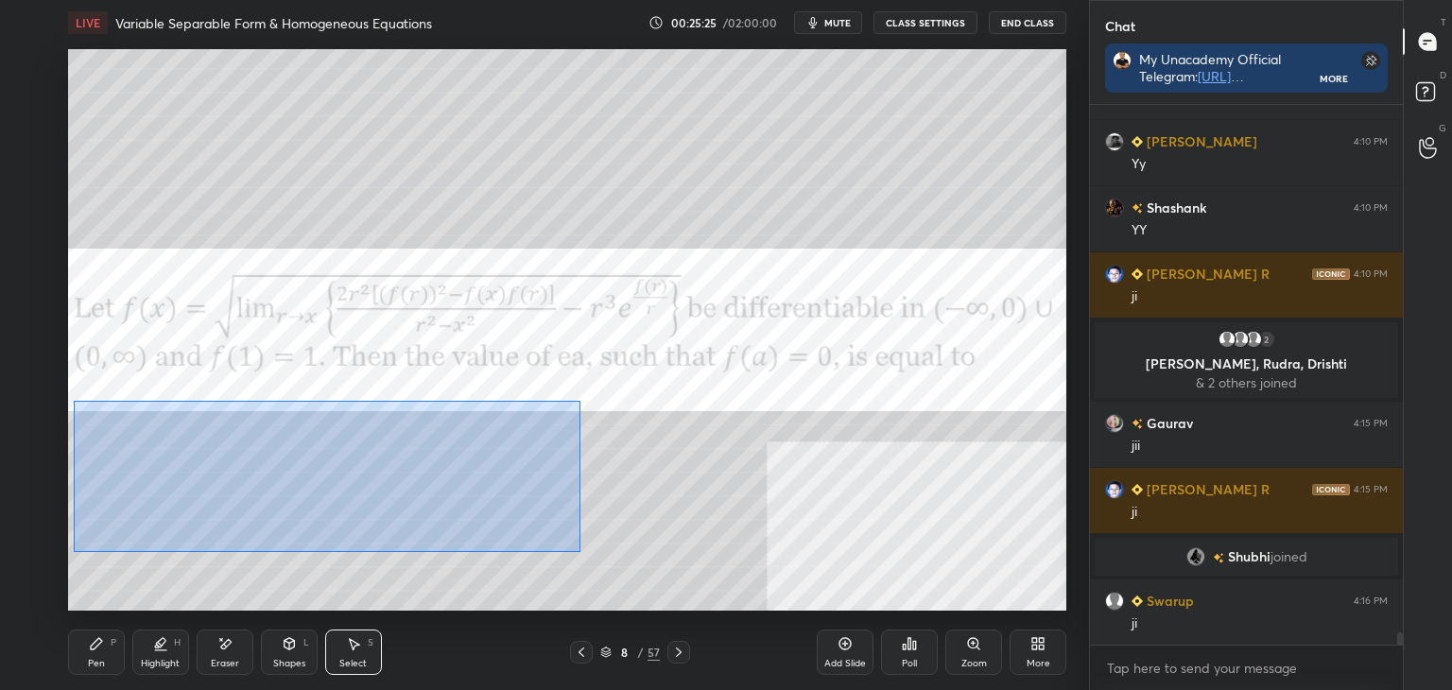
drag, startPoint x: 88, startPoint y: 411, endPoint x: 569, endPoint y: 523, distance: 494.0
click at [579, 550] on div "0 ° Undo Copy Duplicate Duplicate to new slide Delete" at bounding box center [567, 330] width 998 height 562
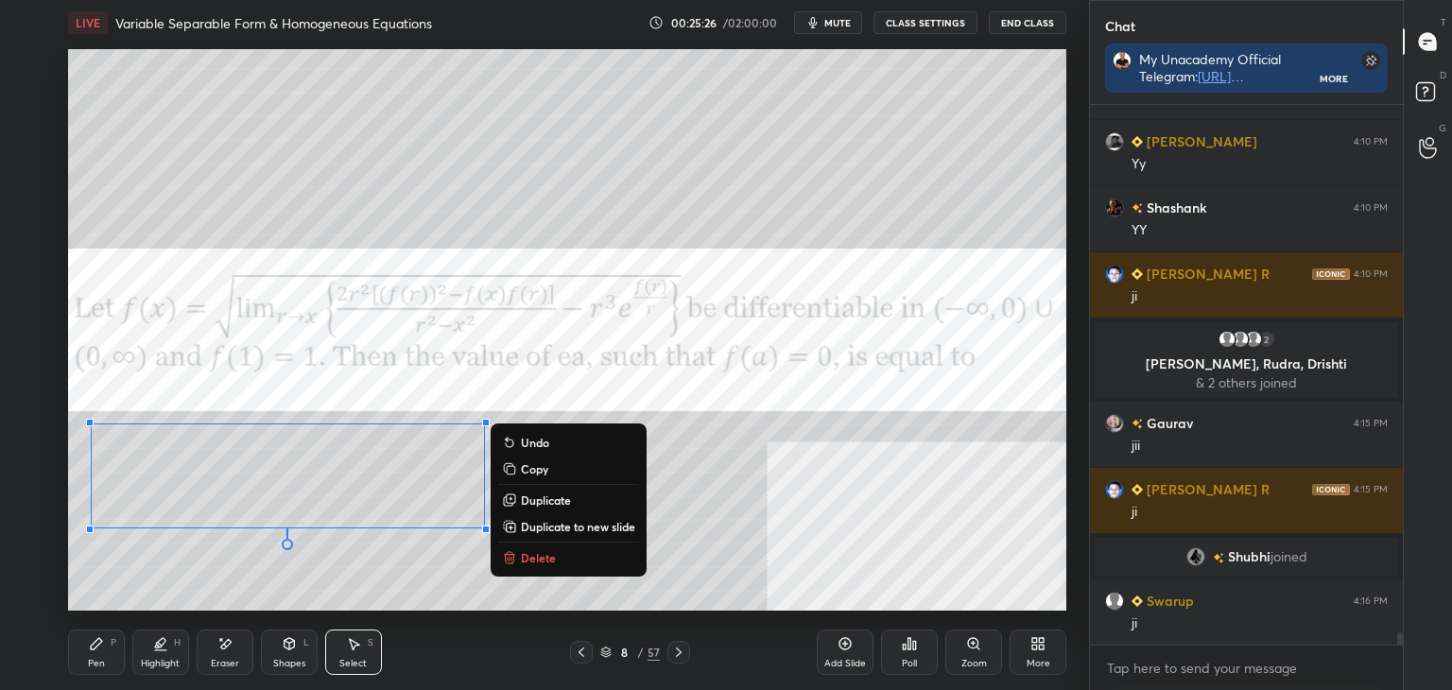
click at [582, 526] on p "Duplicate to new slide" at bounding box center [578, 526] width 114 height 15
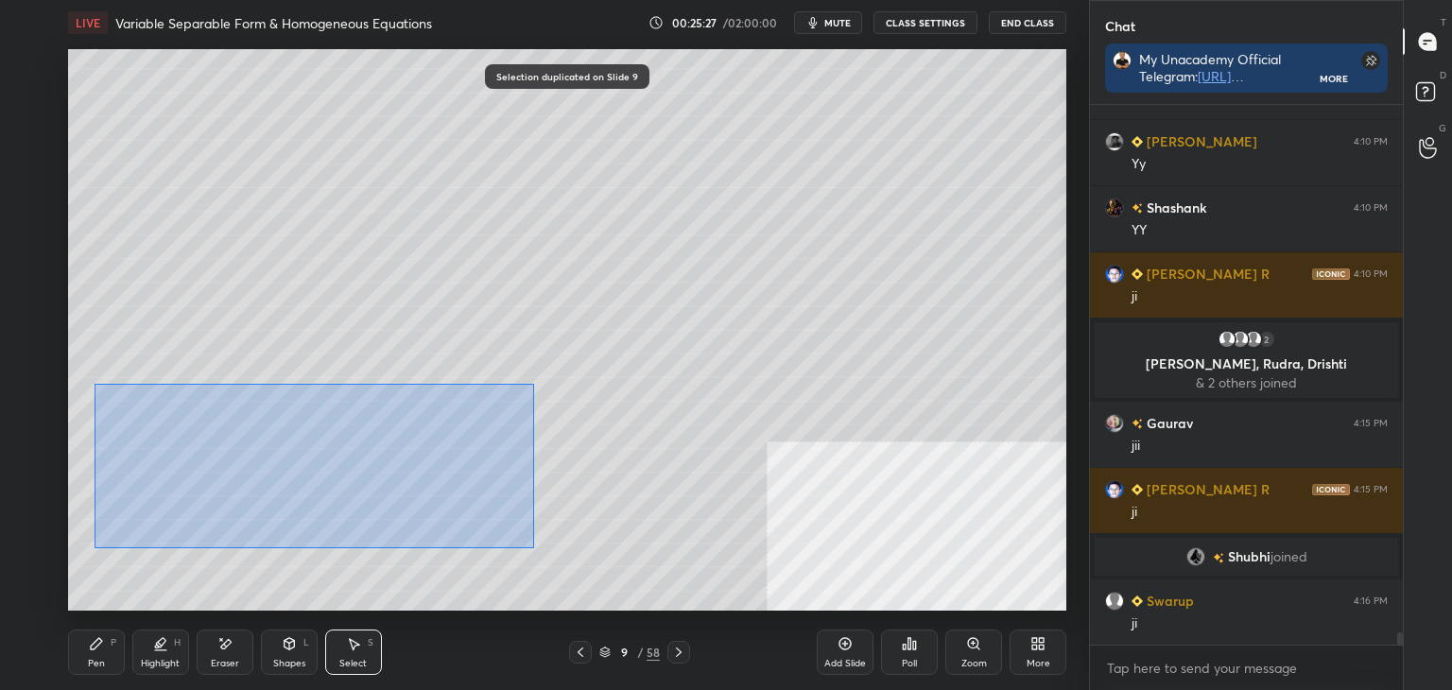
drag, startPoint x: 96, startPoint y: 385, endPoint x: 562, endPoint y: 538, distance: 489.7
click at [669, 593] on div "0 ° Undo Copy Duplicate Duplicate to new slide Delete" at bounding box center [567, 330] width 998 height 562
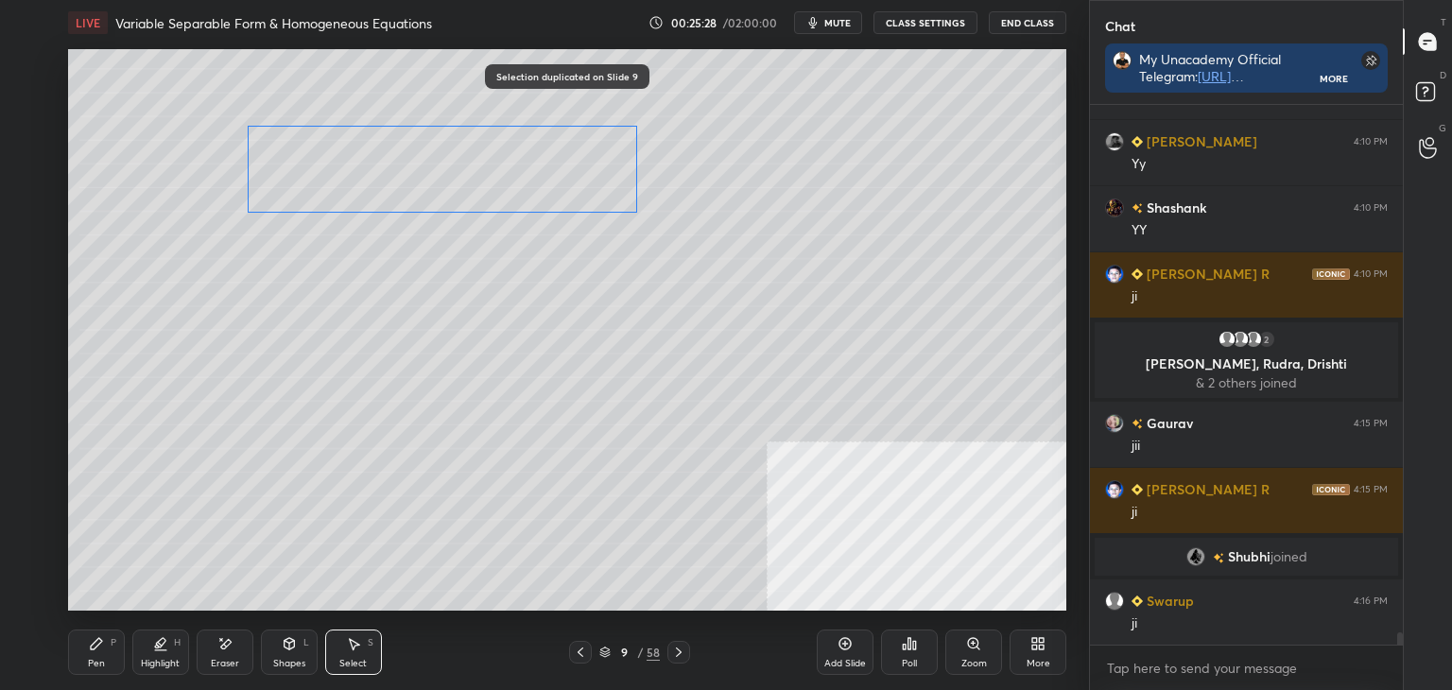
drag, startPoint x: 436, startPoint y: 470, endPoint x: 582, endPoint y: 192, distance: 314.2
click at [582, 192] on div "0 ° Undo Copy Duplicate Duplicate to new slide Delete" at bounding box center [567, 330] width 998 height 562
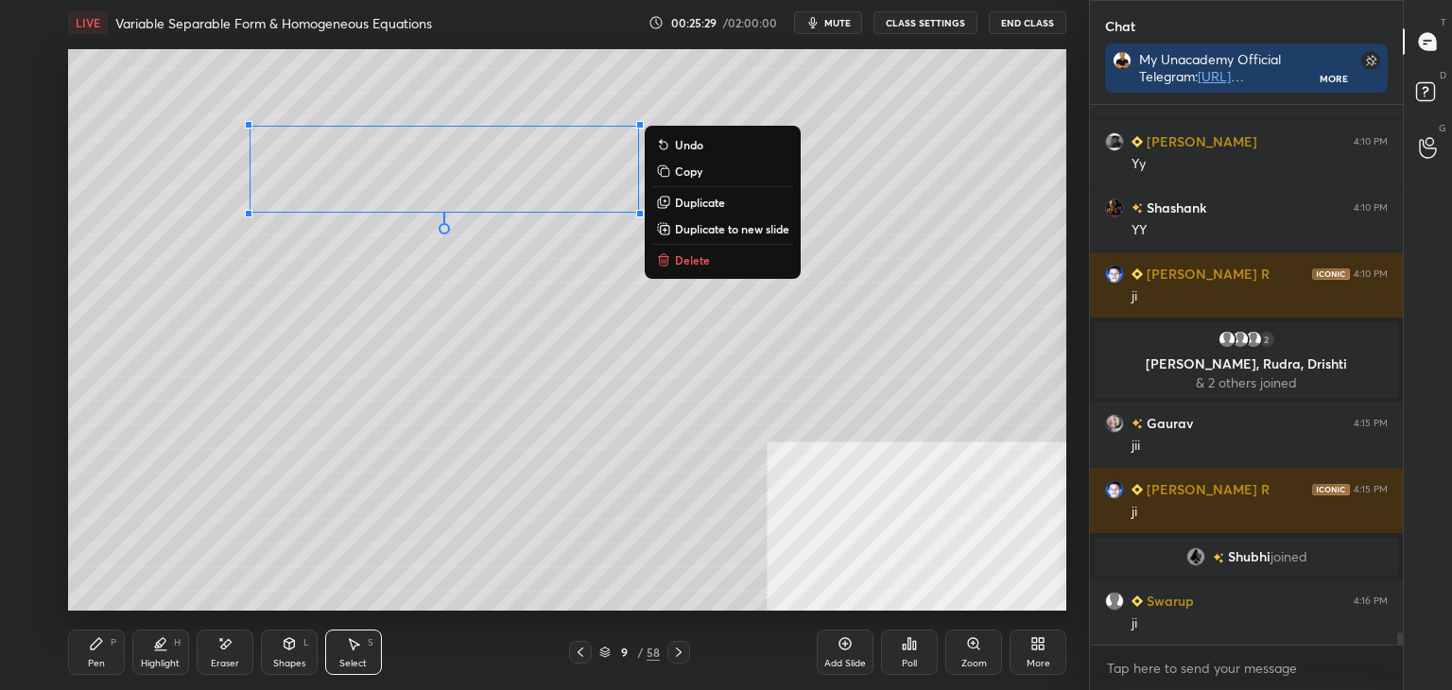
click at [84, 658] on div "Pen P" at bounding box center [96, 652] width 57 height 45
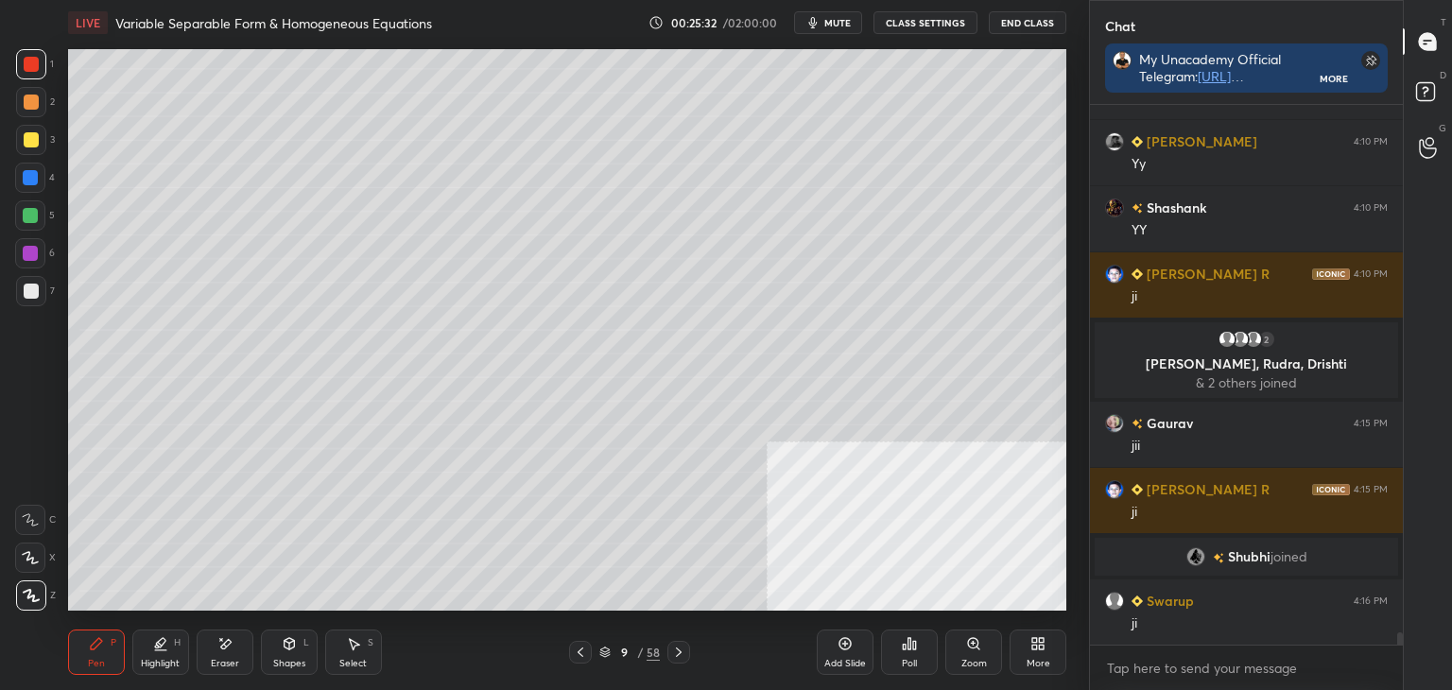
click at [575, 647] on icon at bounding box center [580, 652] width 15 height 15
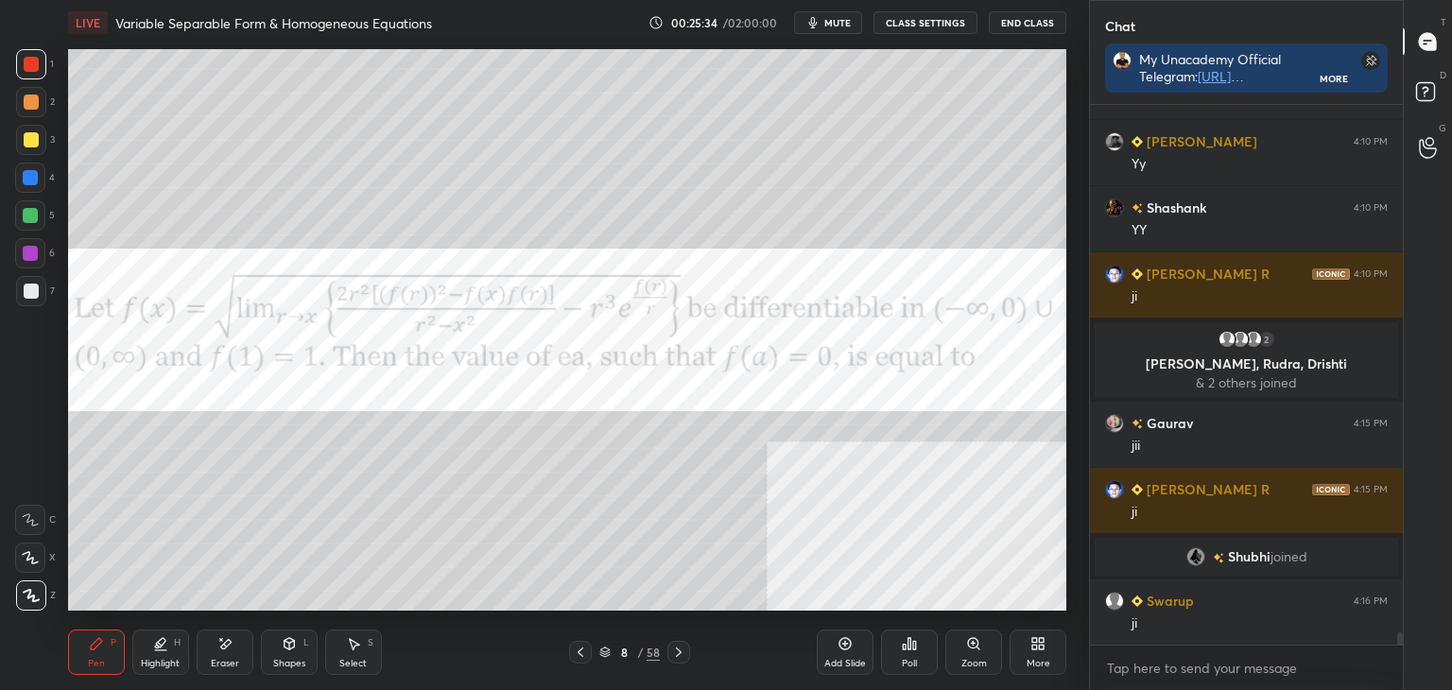
drag, startPoint x: 672, startPoint y: 653, endPoint x: 659, endPoint y: 644, distance: 16.3
click at [671, 653] on icon at bounding box center [678, 652] width 15 height 15
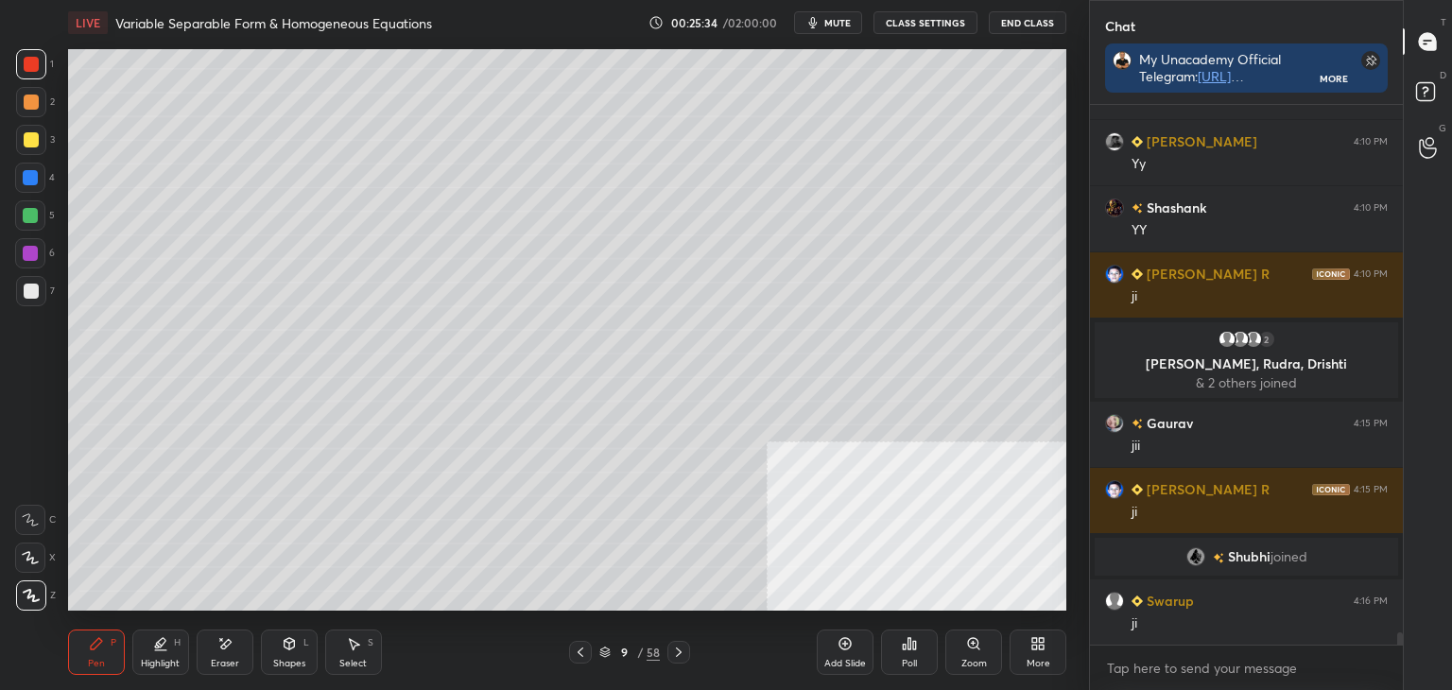
click at [26, 294] on div at bounding box center [31, 291] width 15 height 15
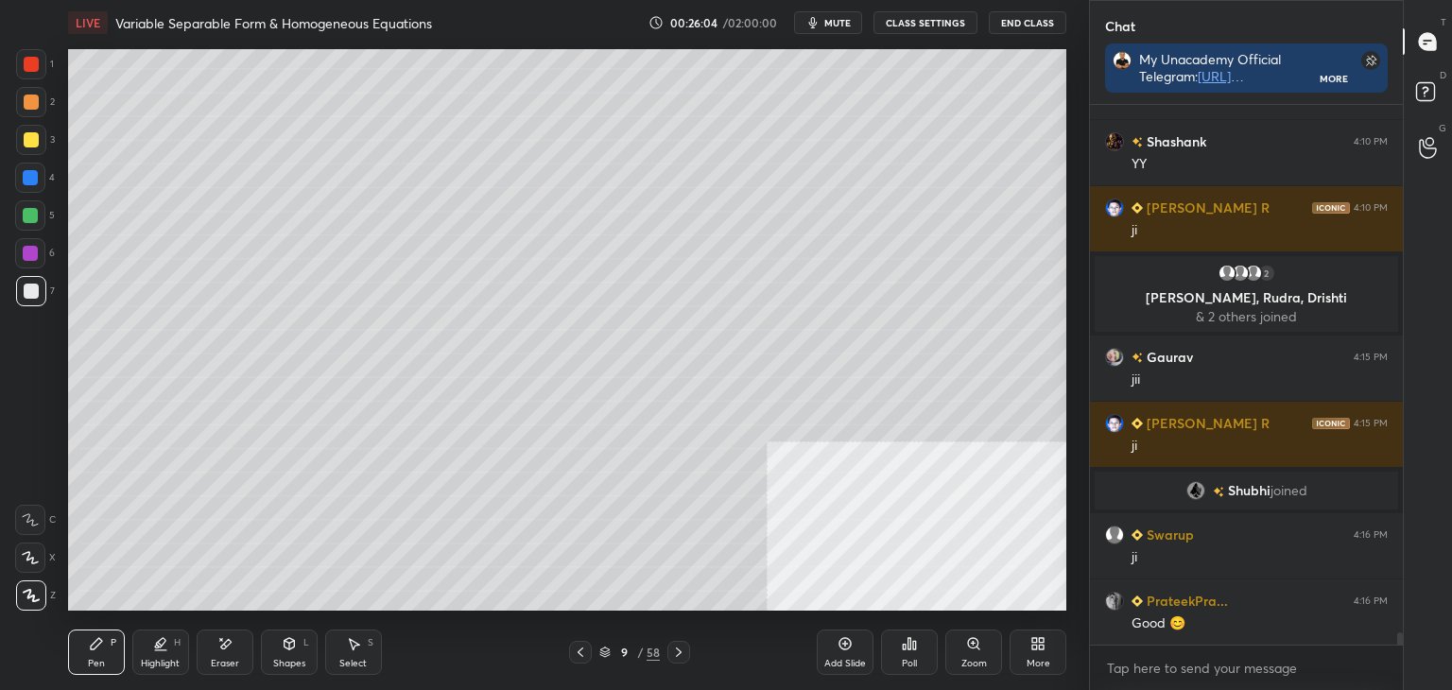
drag, startPoint x: 225, startPoint y: 649, endPoint x: 224, endPoint y: 618, distance: 31.2
click at [222, 644] on icon at bounding box center [224, 644] width 15 height 16
click at [107, 655] on div "Pen P" at bounding box center [96, 652] width 57 height 45
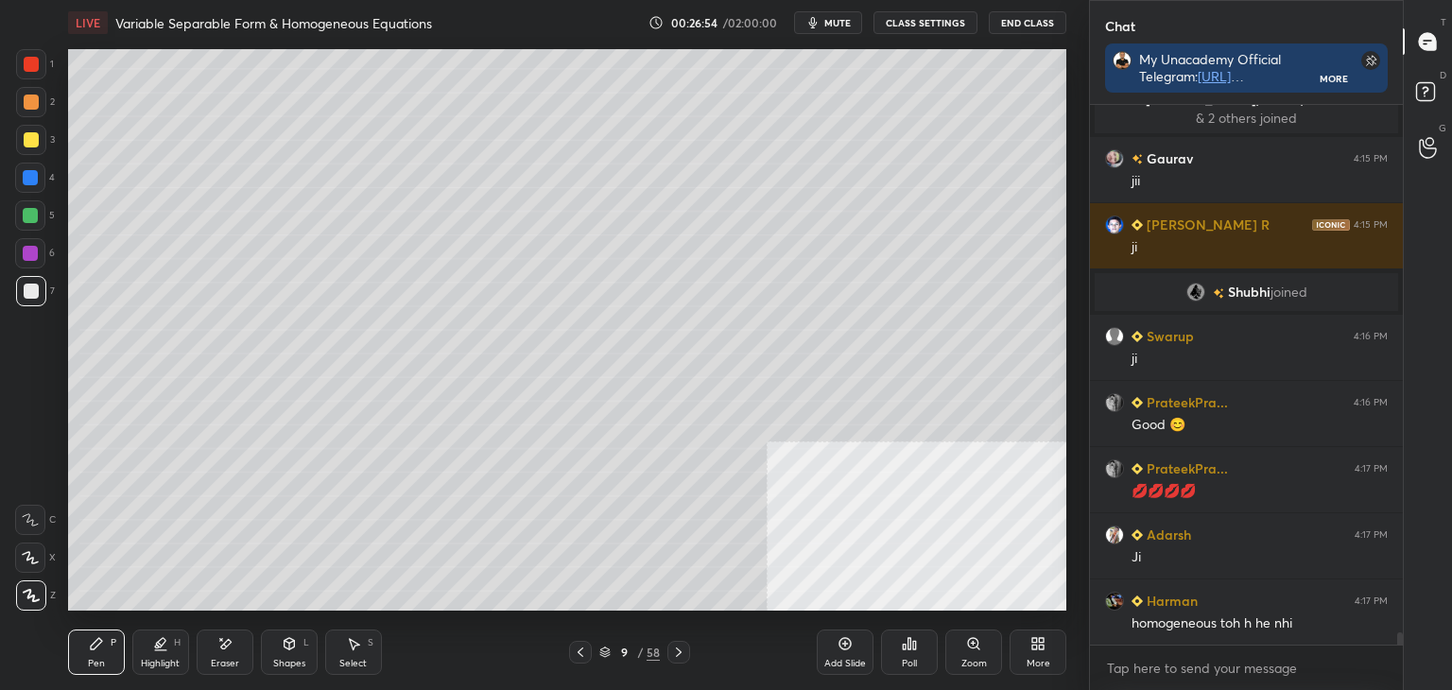
scroll to position [24054, 0]
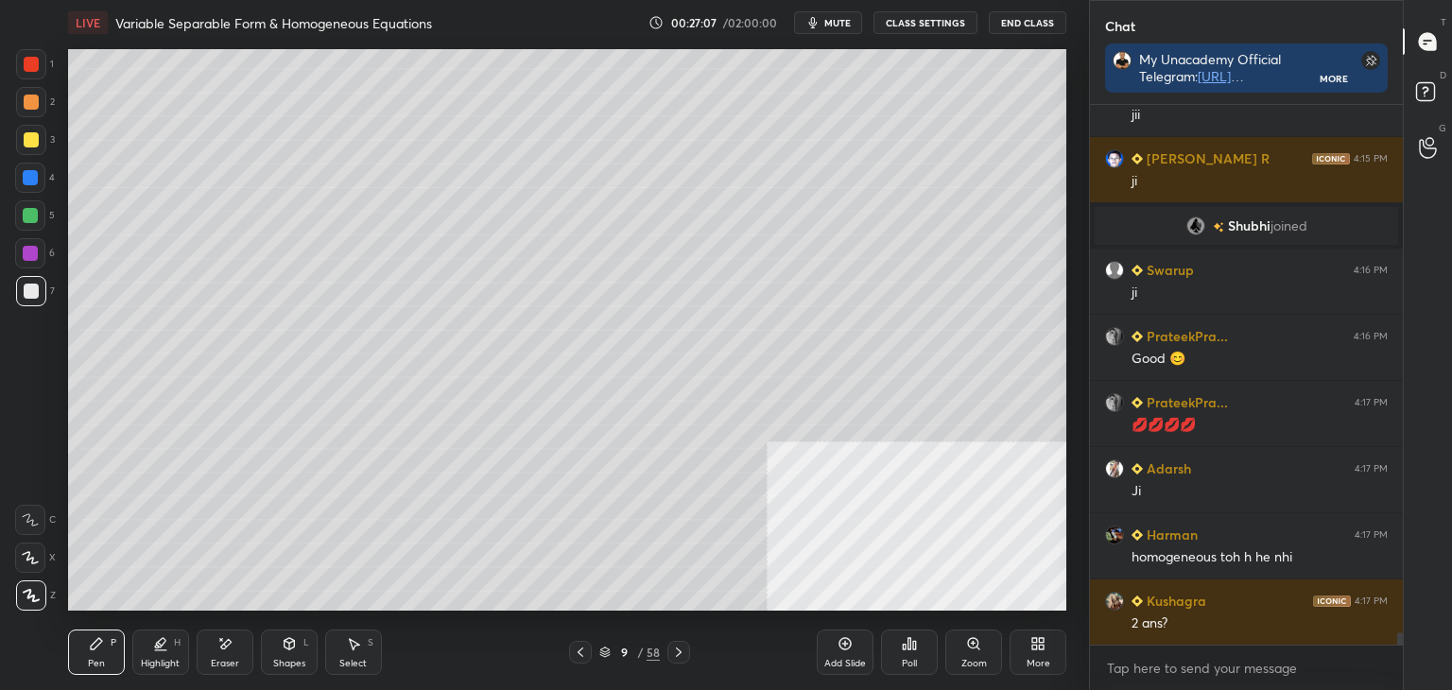
click at [239, 655] on div "Eraser" at bounding box center [225, 652] width 57 height 45
drag, startPoint x: 94, startPoint y: 663, endPoint x: 102, endPoint y: 626, distance: 37.8
click at [94, 659] on div "Pen" at bounding box center [96, 663] width 17 height 9
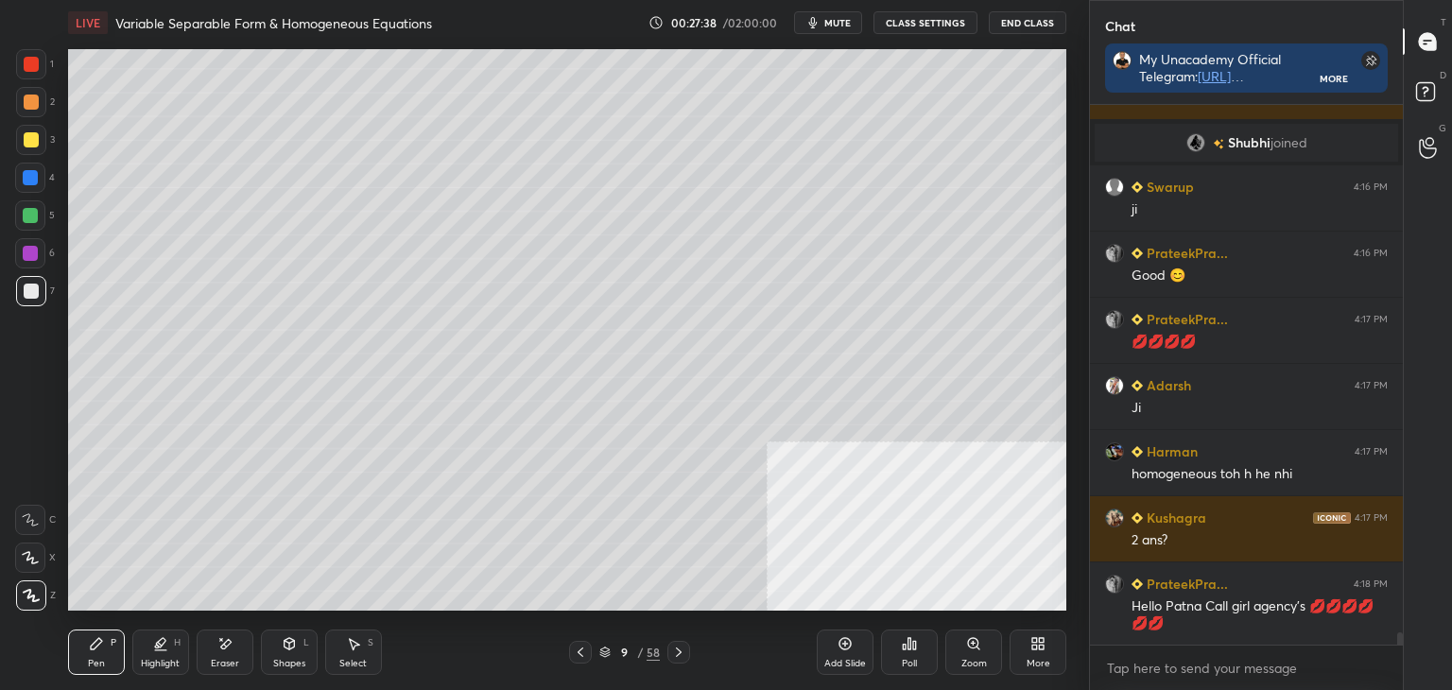
scroll to position [24218, 0]
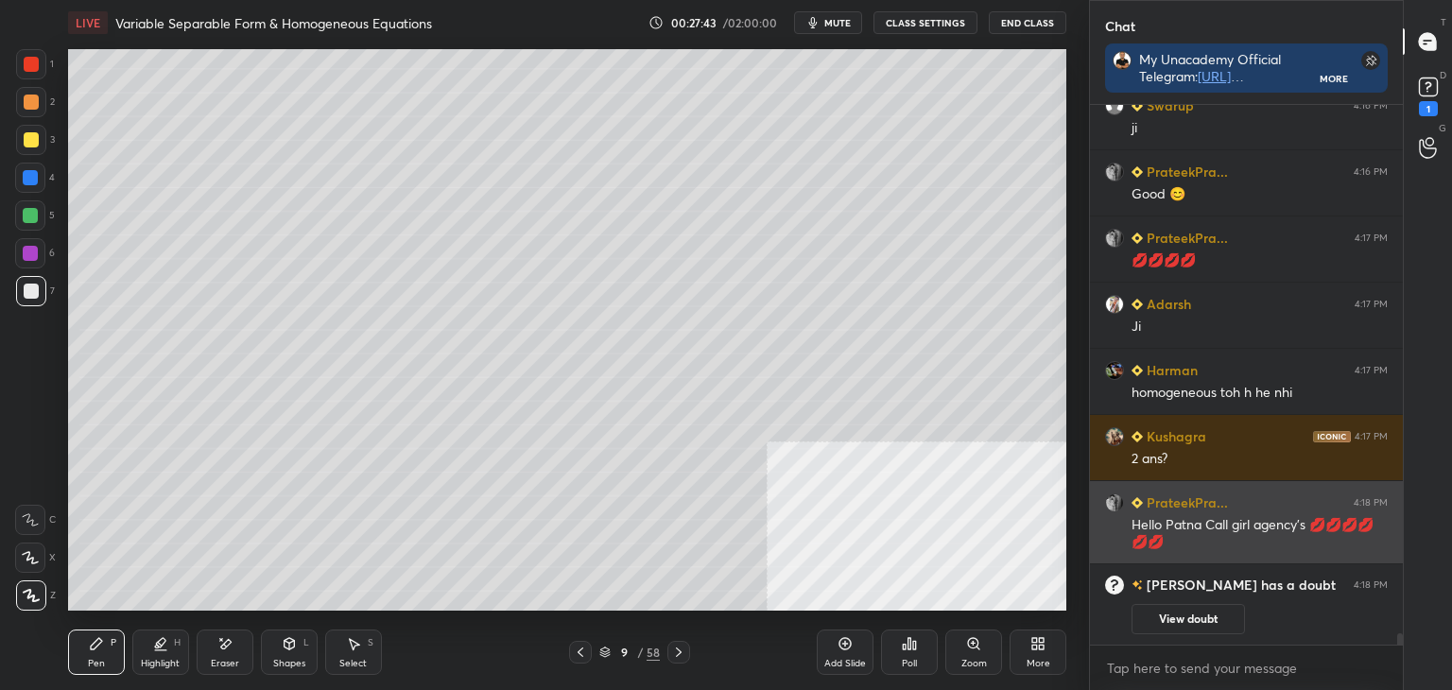
click at [1179, 534] on div "Hello Patna Call girl agency's 💋💋💋💋💋💋" at bounding box center [1260, 534] width 256 height 36
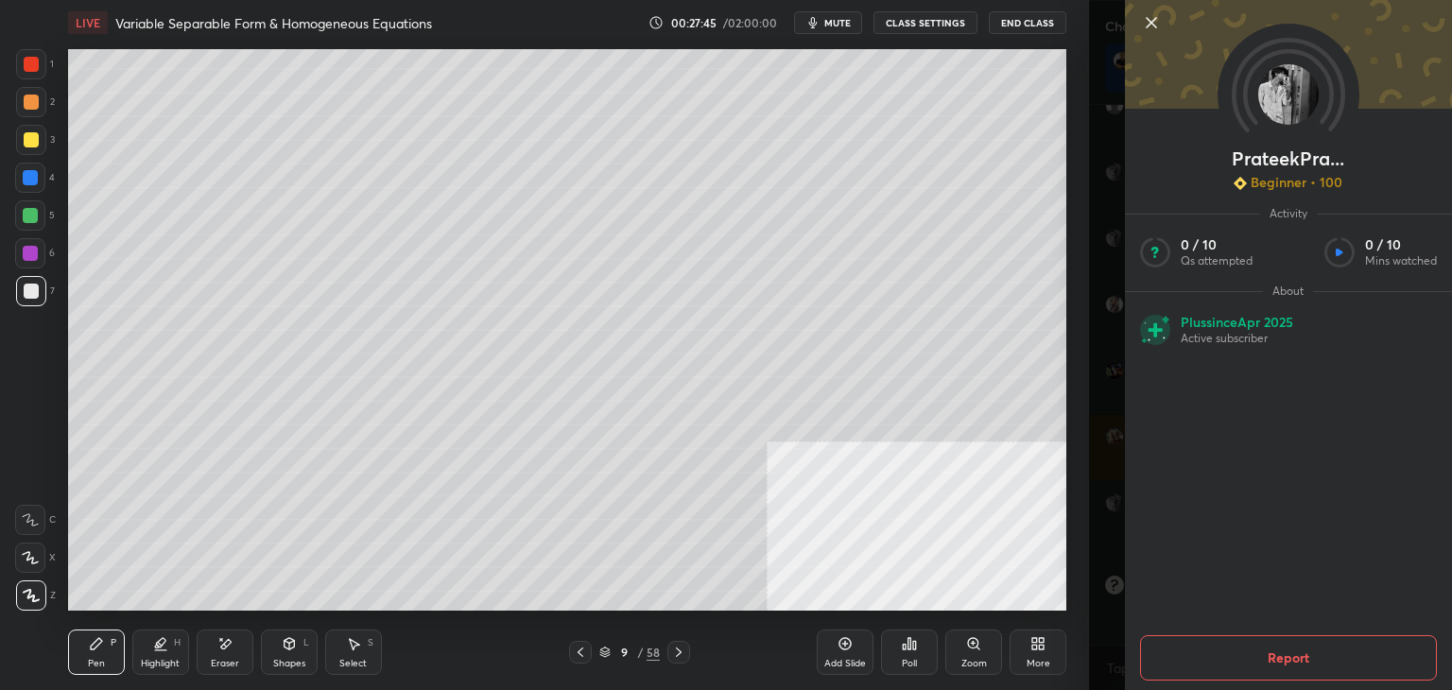
click at [1279, 666] on button "Report" at bounding box center [1288, 657] width 297 height 45
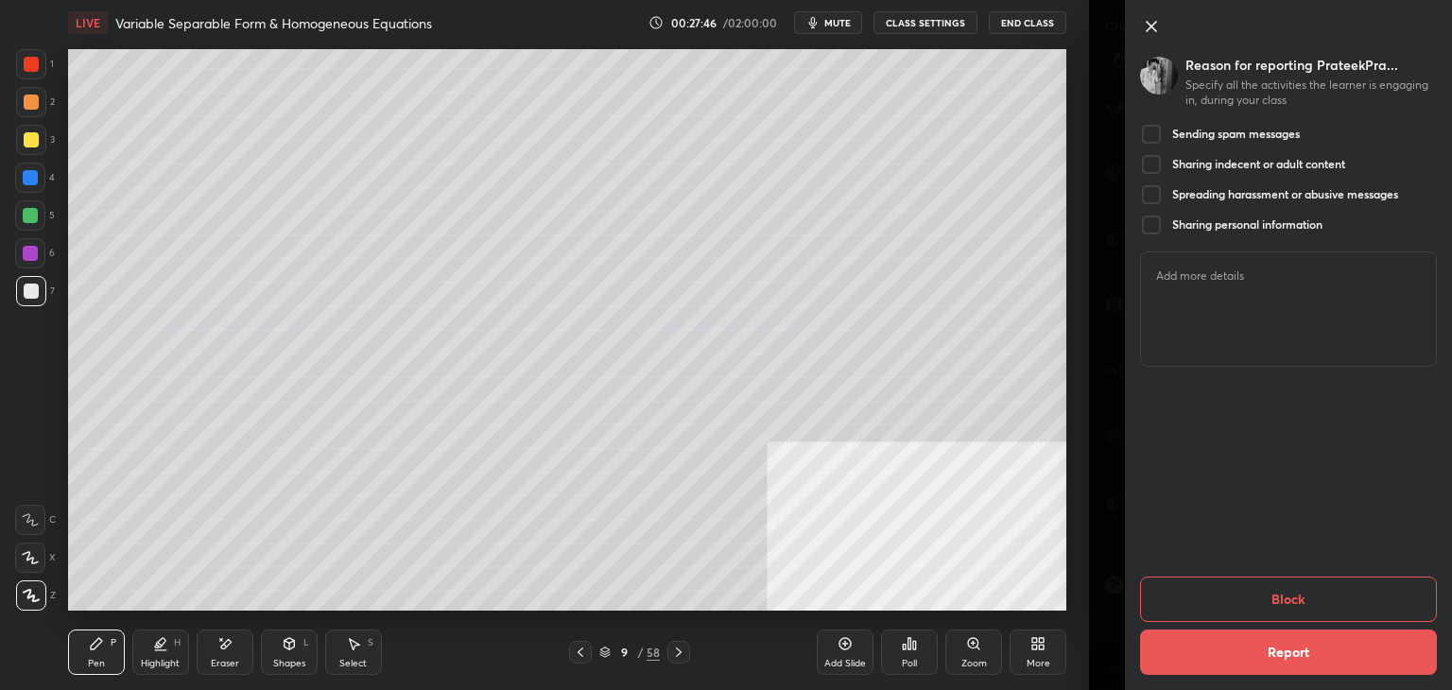
click at [1244, 159] on h5 "Sharing indecent or adult content" at bounding box center [1258, 164] width 173 height 15
drag, startPoint x: 1248, startPoint y: 190, endPoint x: 1248, endPoint y: 210, distance: 19.9
click at [1249, 190] on h5 "Spreading harassment or abusive messages" at bounding box center [1285, 194] width 226 height 15
click at [1237, 313] on textarea at bounding box center [1288, 308] width 295 height 113
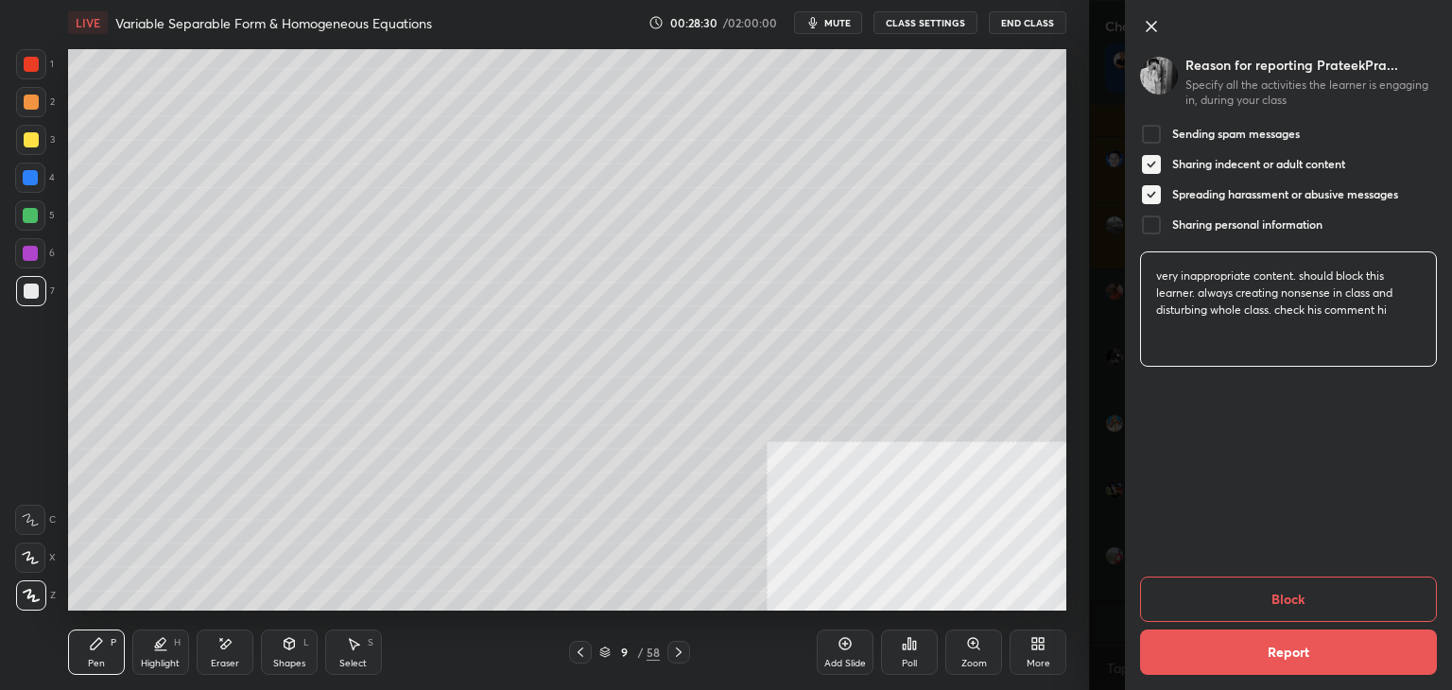
scroll to position [24623, 0]
type textarea "very inappropriate content. should block this learner. always creating nonsense…"
click at [1288, 594] on button "Block" at bounding box center [1288, 599] width 297 height 45
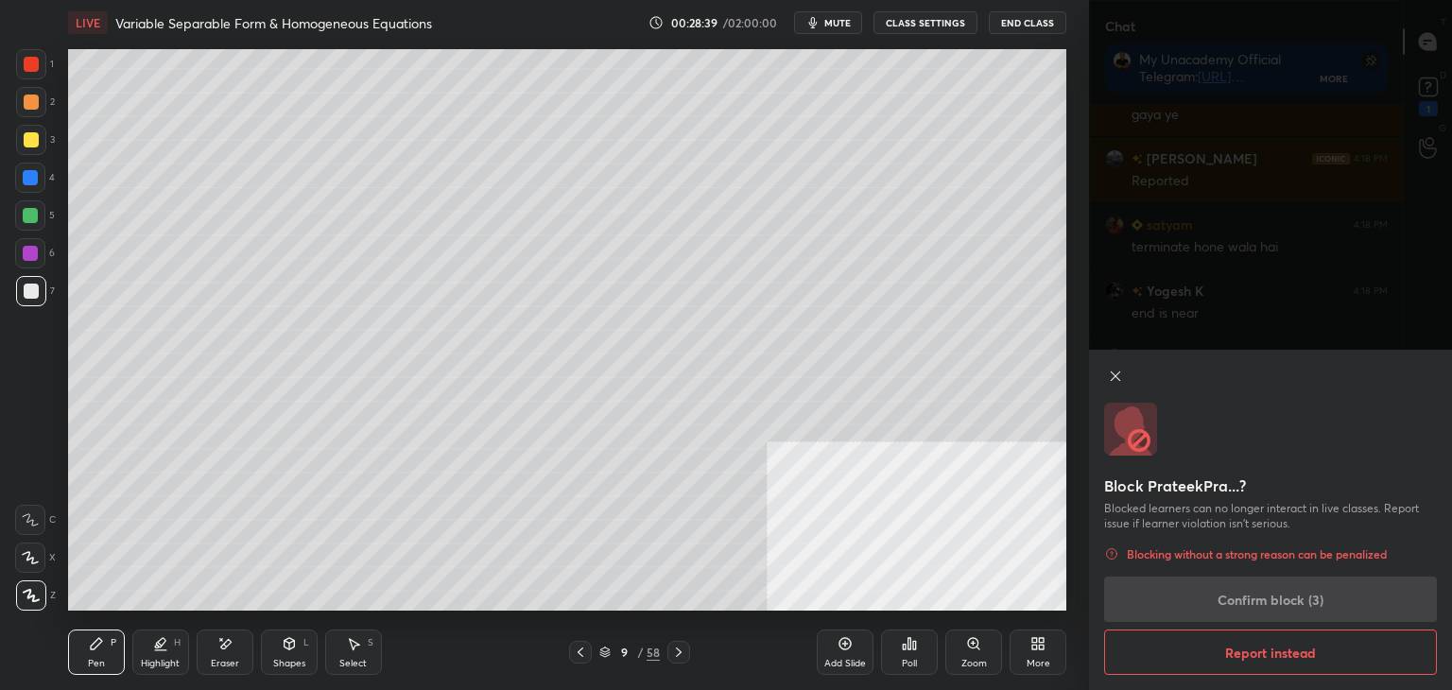
click at [1265, 597] on div "Block PrateekPra...? Blocked learners can no longer interact in live classes. R…" at bounding box center [1270, 520] width 363 height 340
click at [1263, 600] on div "Block PrateekPra...? Blocked learners can no longer interact in live classes. R…" at bounding box center [1270, 520] width 363 height 340
click at [1265, 602] on div "Block PrateekPra...? Blocked learners can no longer interact in live classes. R…" at bounding box center [1270, 520] width 363 height 340
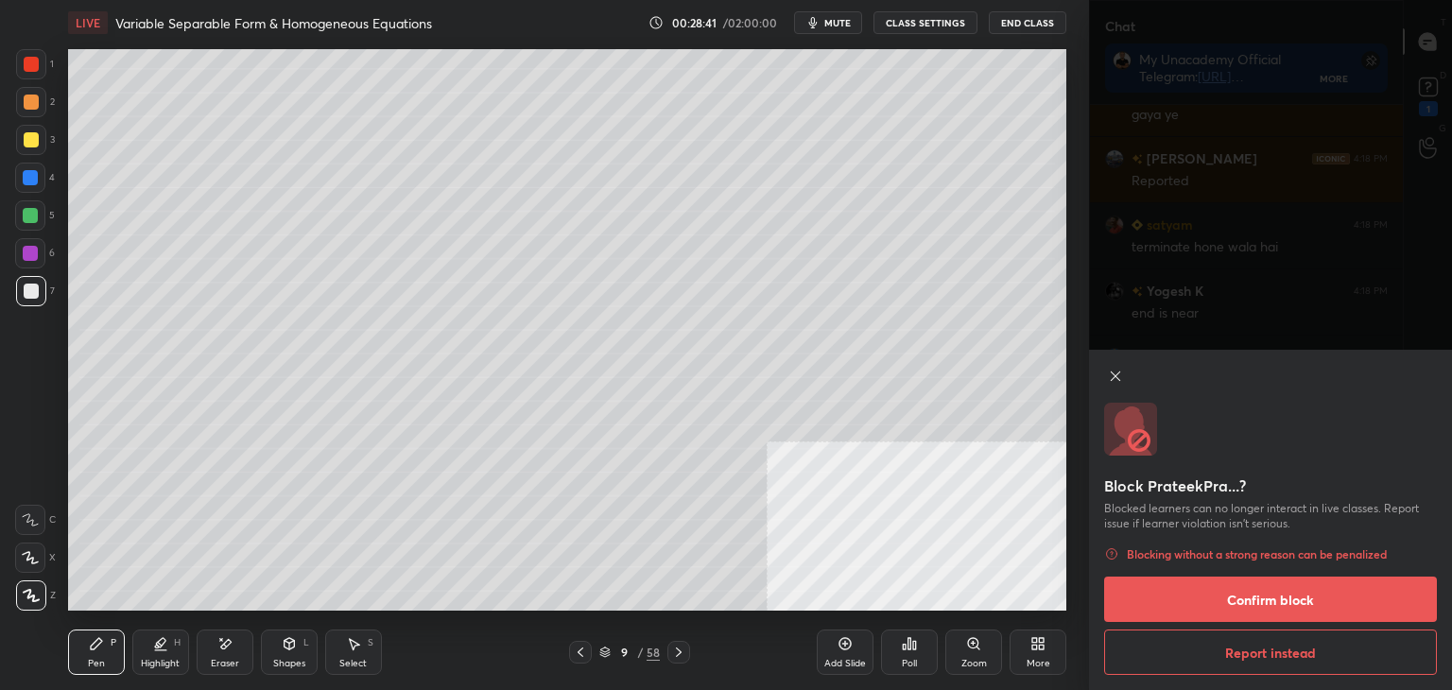
click at [1266, 601] on button "Confirm block" at bounding box center [1270, 599] width 333 height 45
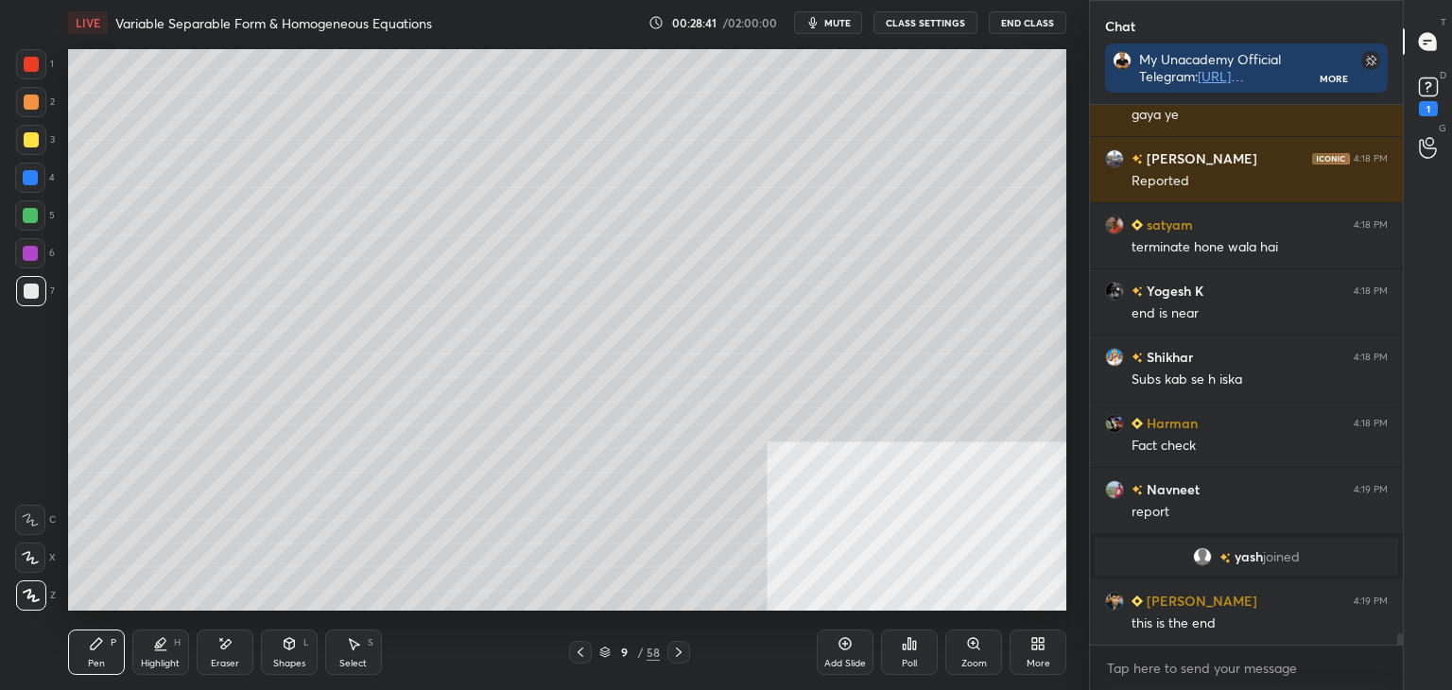
scroll to position [24209, 0]
click at [98, 665] on div "Pen" at bounding box center [96, 663] width 17 height 9
click at [251, 654] on div "Pen P Highlight H Eraser Shapes L Select S" at bounding box center [255, 652] width 374 height 45
click at [235, 671] on div "Eraser" at bounding box center [225, 652] width 57 height 45
click at [111, 663] on div "Pen P" at bounding box center [96, 652] width 57 height 45
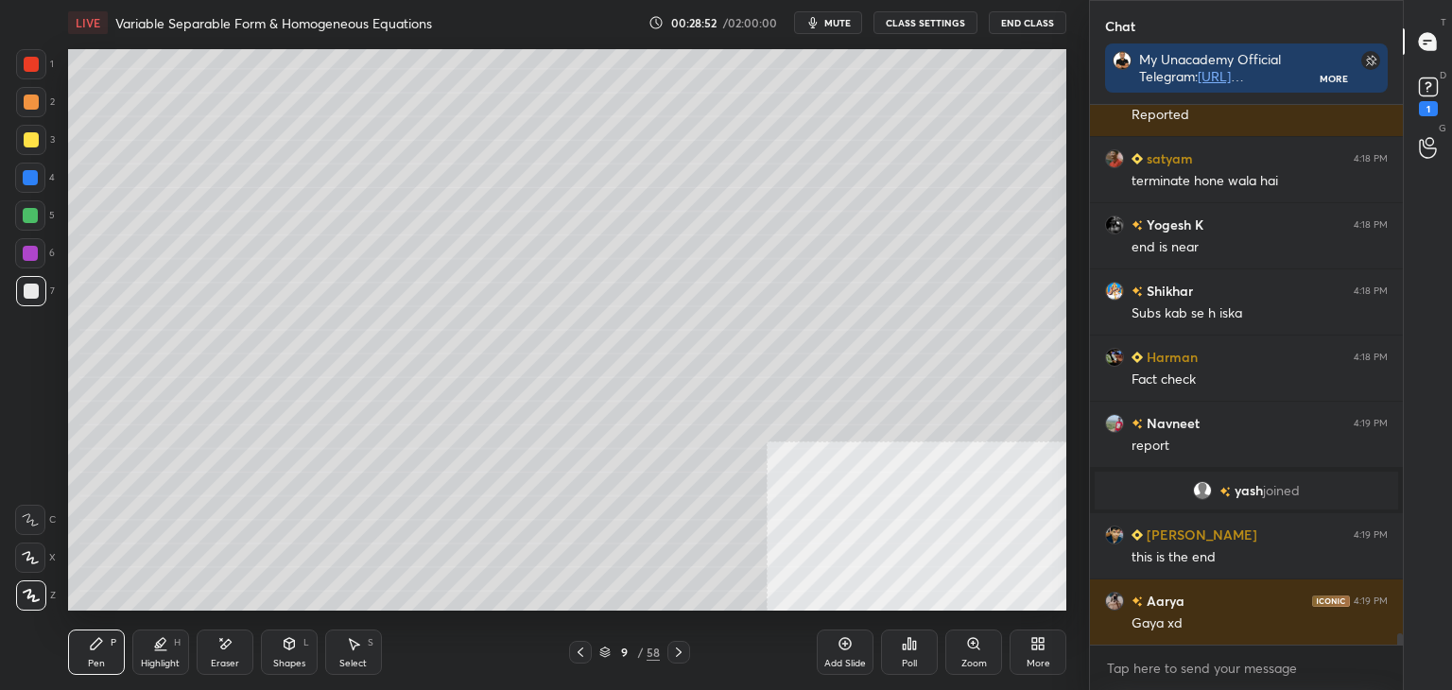
scroll to position [24162, 0]
click at [122, 655] on div "Pen P" at bounding box center [96, 652] width 57 height 45
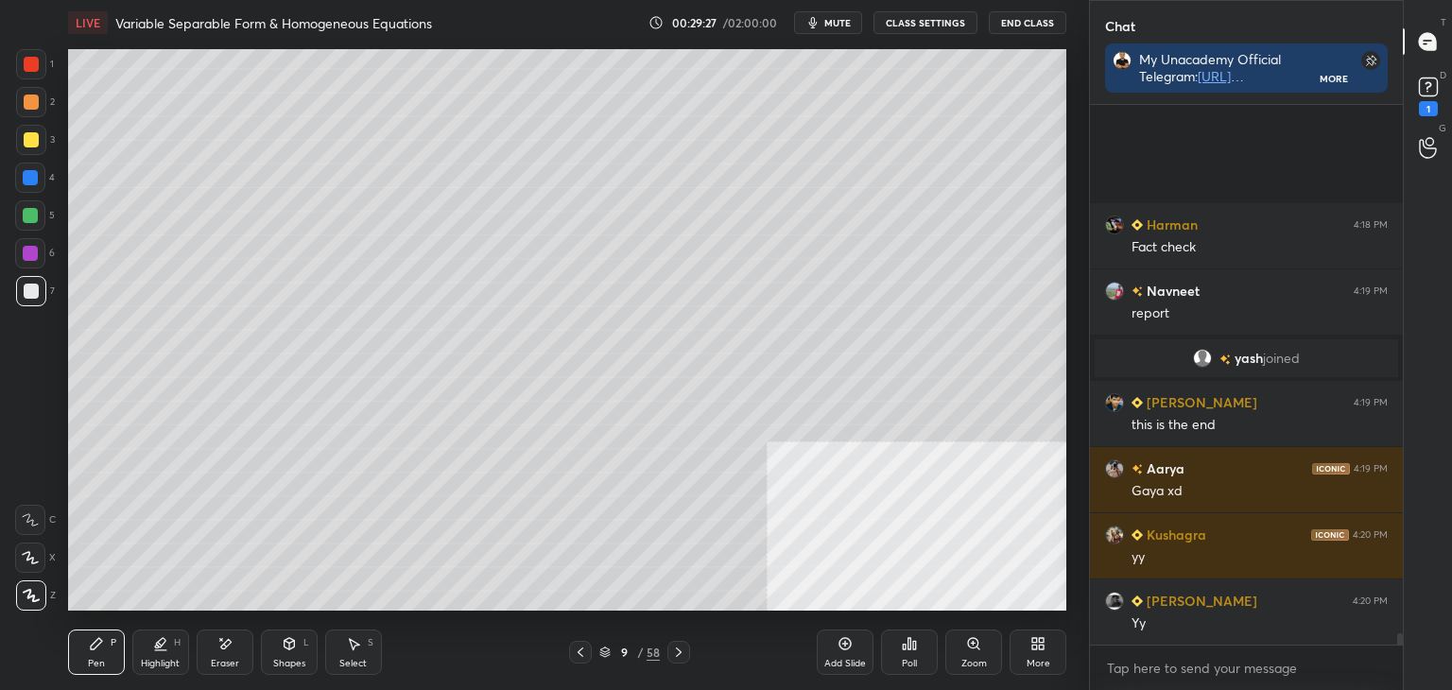
scroll to position [24474, 0]
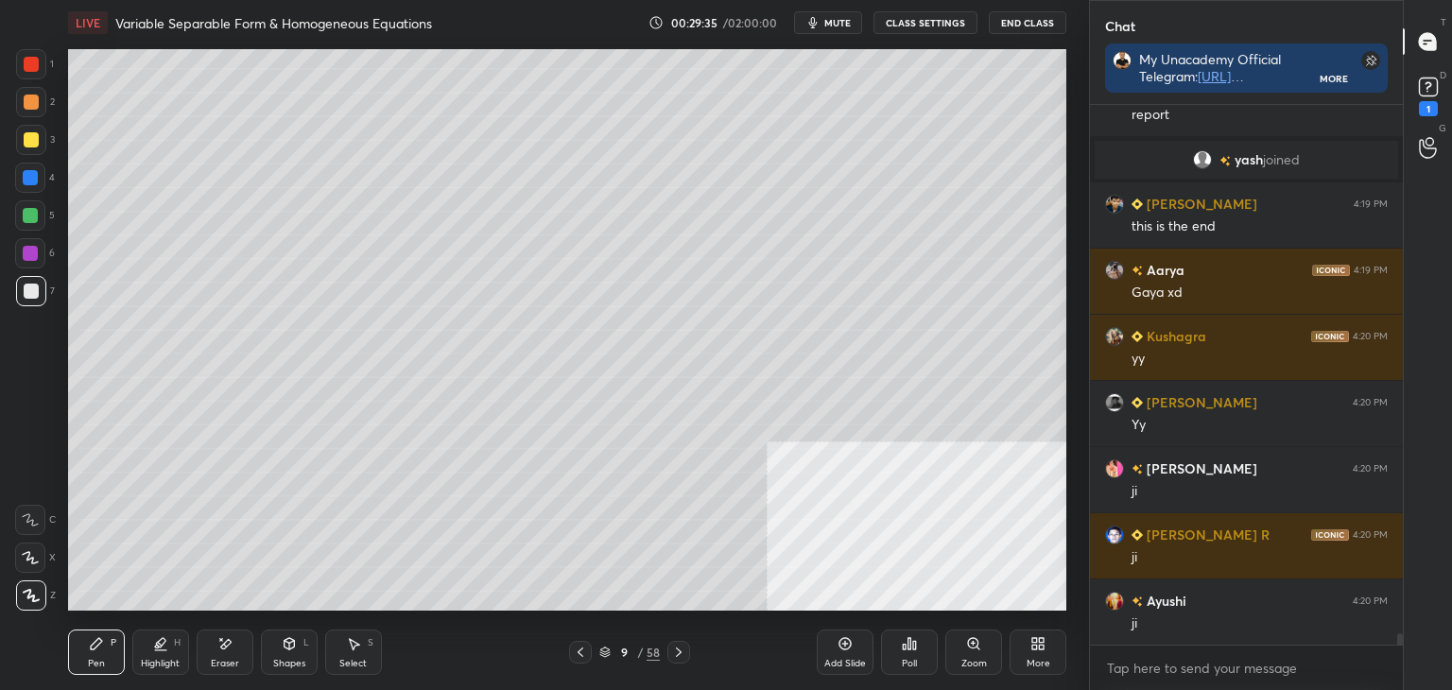
click at [575, 650] on icon at bounding box center [580, 652] width 15 height 15
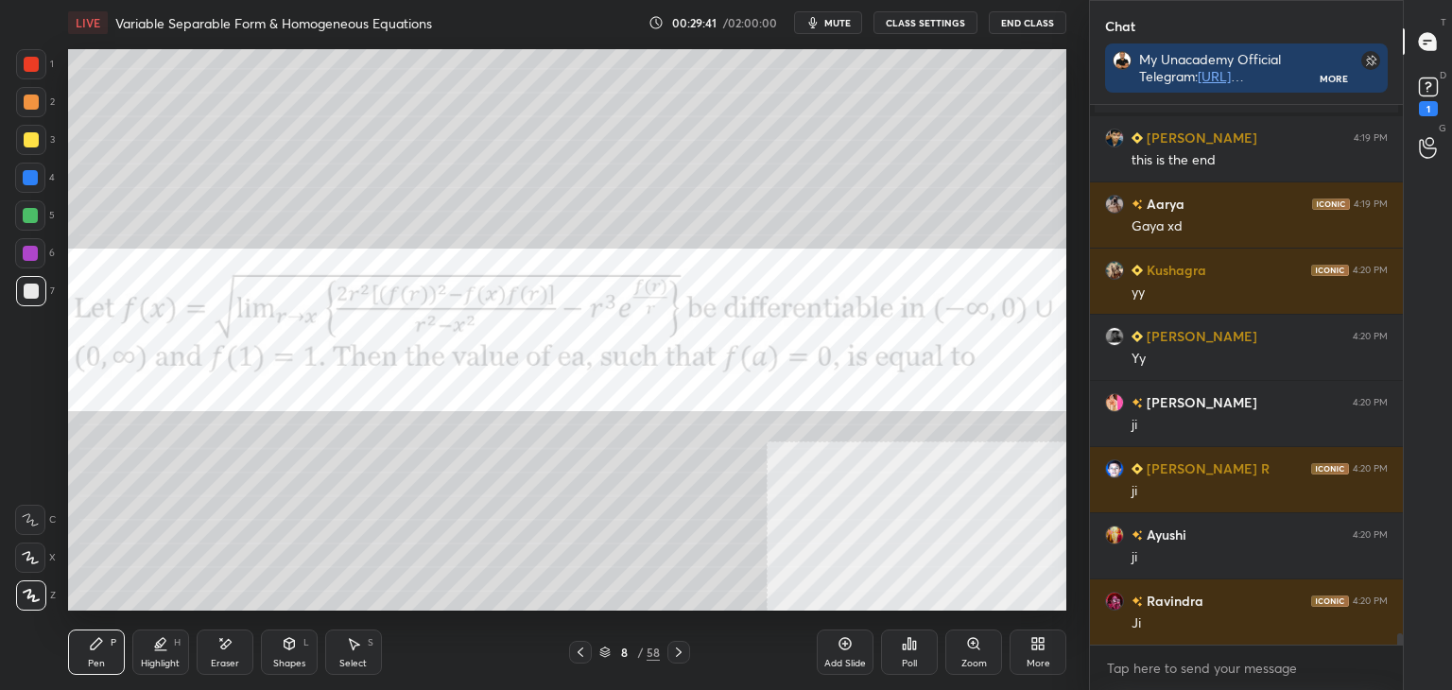
scroll to position [24606, 0]
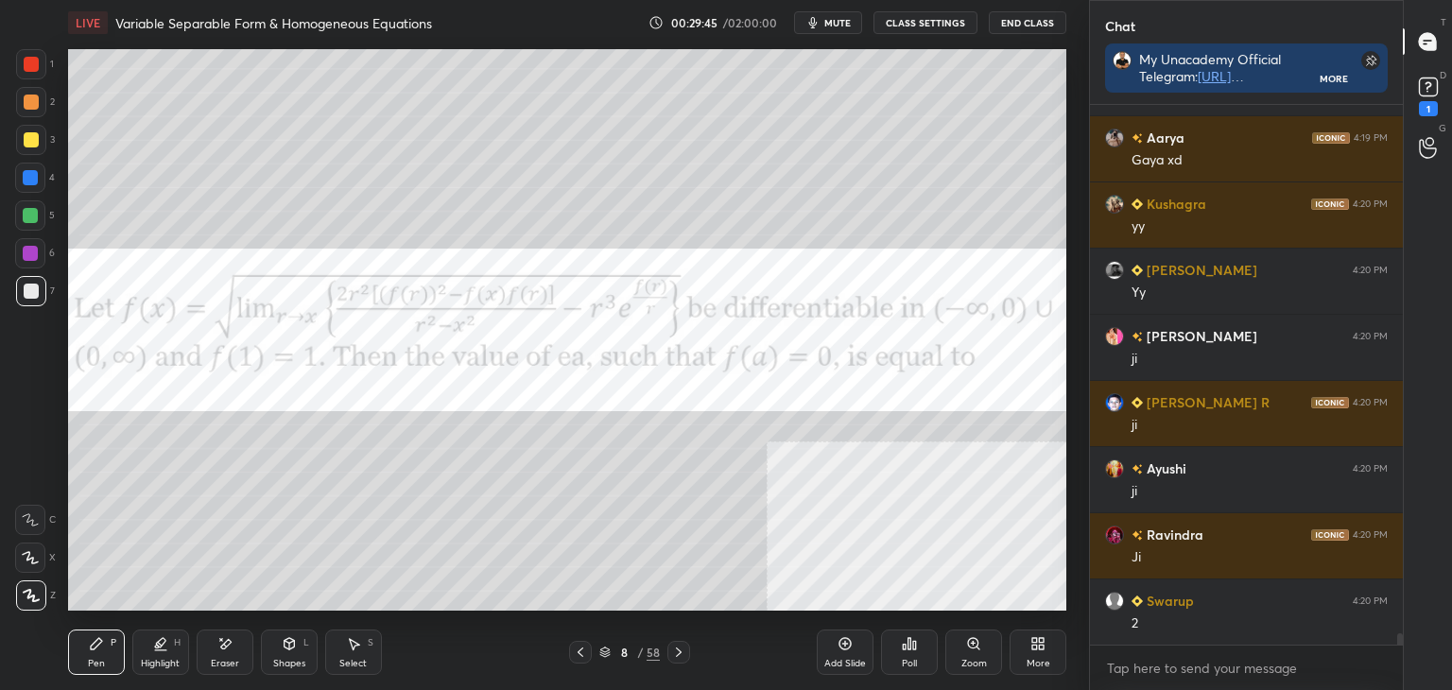
click at [677, 655] on icon at bounding box center [679, 652] width 6 height 9
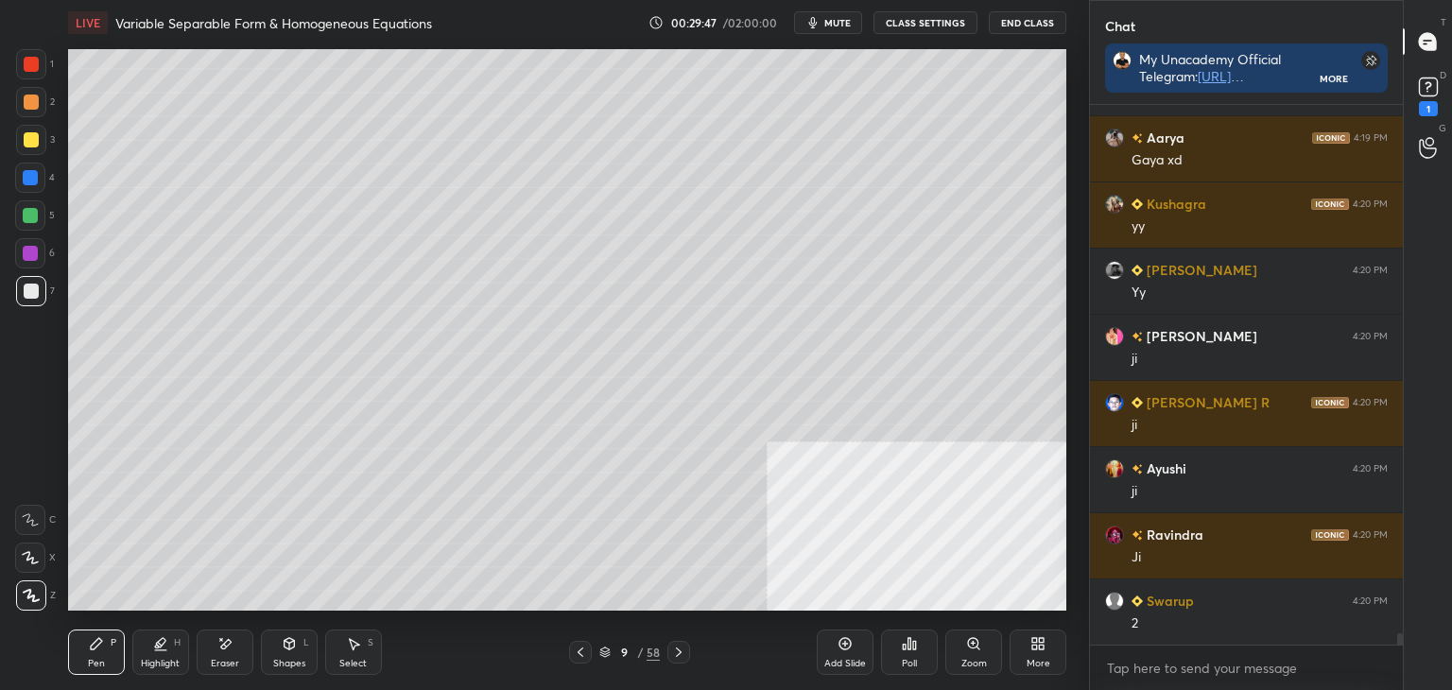
click at [363, 650] on div "Select S" at bounding box center [353, 652] width 57 height 45
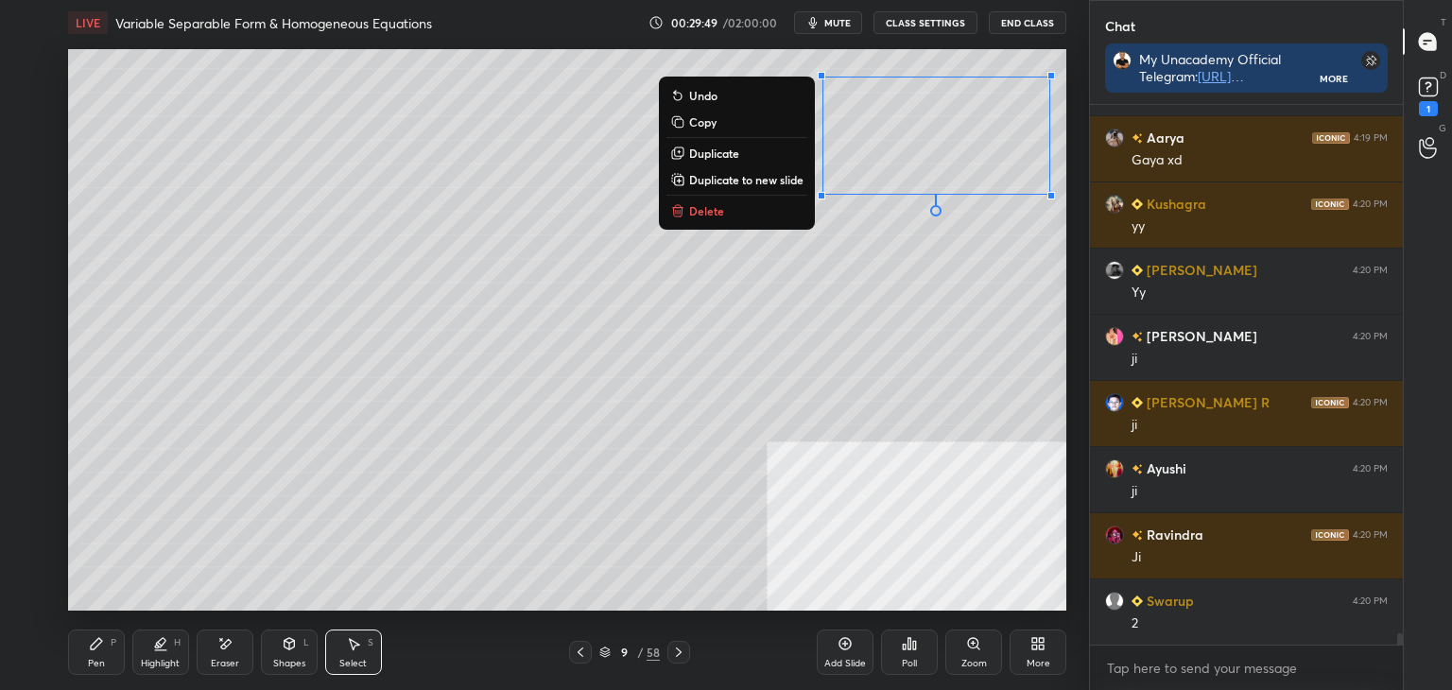
drag, startPoint x: 809, startPoint y: 61, endPoint x: 990, endPoint y: 189, distance: 221.1
click at [1078, 216] on div "1 2 3 4 5 6 7 C X Z E E Erase all H H LIVE Variable Separable Form & Homogeneou…" at bounding box center [544, 345] width 1089 height 690
click at [739, 177] on p "Duplicate to new slide" at bounding box center [746, 179] width 114 height 15
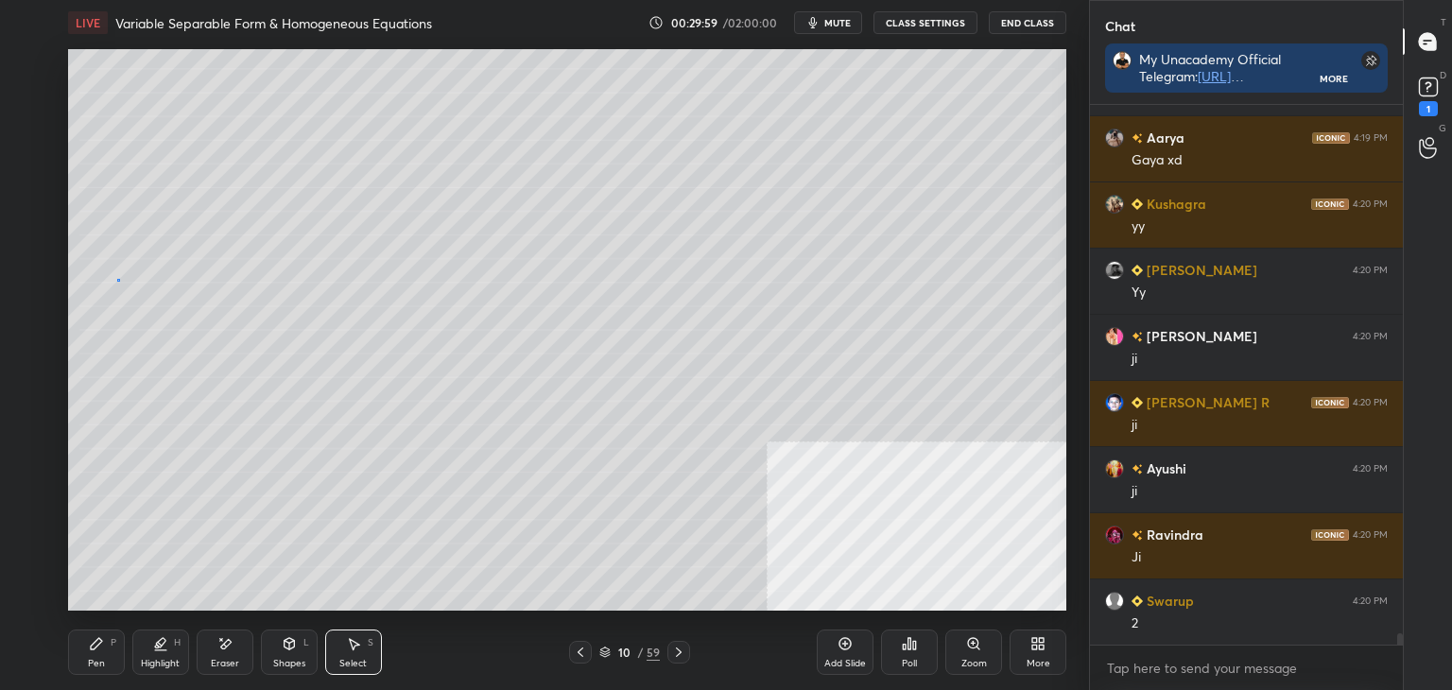
click at [117, 279] on div "0 ° Undo Copy Duplicate Duplicate to new slide Delete" at bounding box center [567, 330] width 998 height 562
drag, startPoint x: 363, startPoint y: 658, endPoint x: 368, endPoint y: 630, distance: 28.8
click at [363, 652] on div "Select S" at bounding box center [353, 652] width 57 height 45
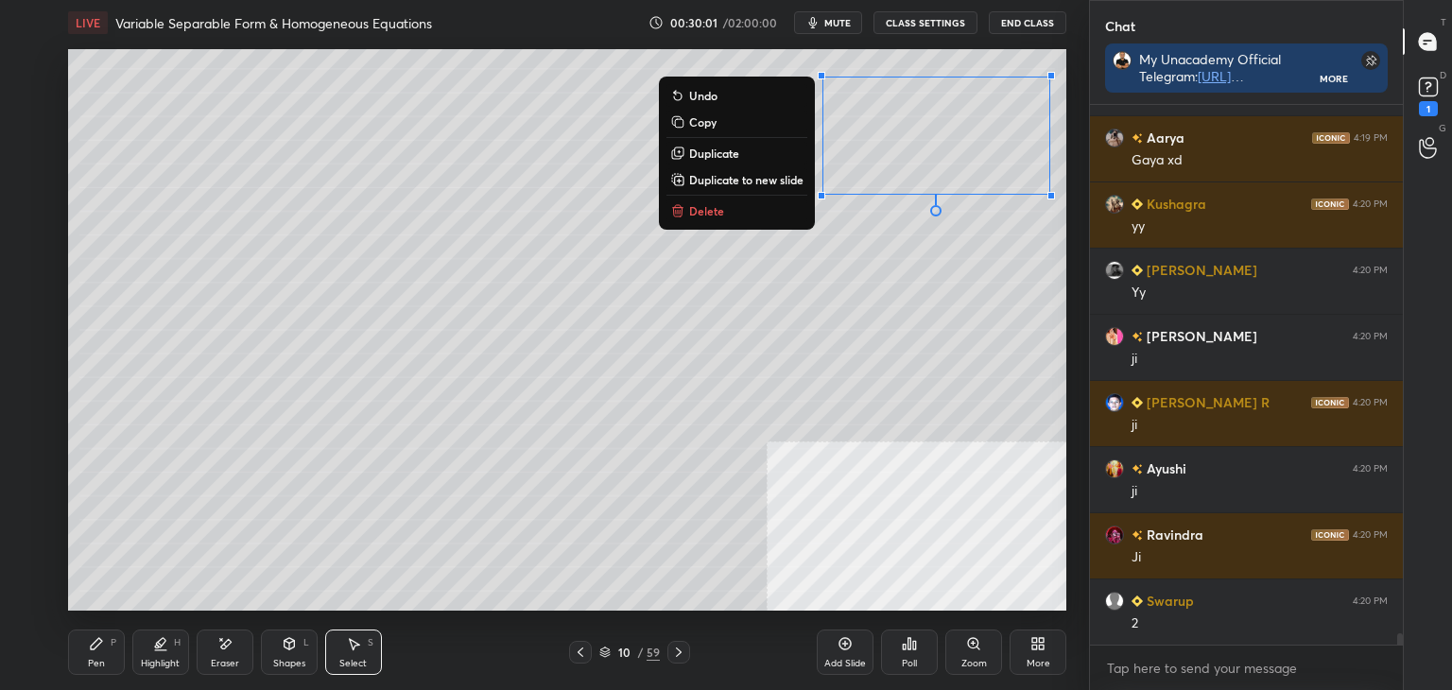
drag, startPoint x: 778, startPoint y: 237, endPoint x: 1074, endPoint y: 68, distance: 340.9
click at [1074, 68] on div "1 2 3 4 5 6 7 C X Z E E Erase all H H LIVE Variable Separable Form & Homogeneou…" at bounding box center [544, 345] width 1089 height 690
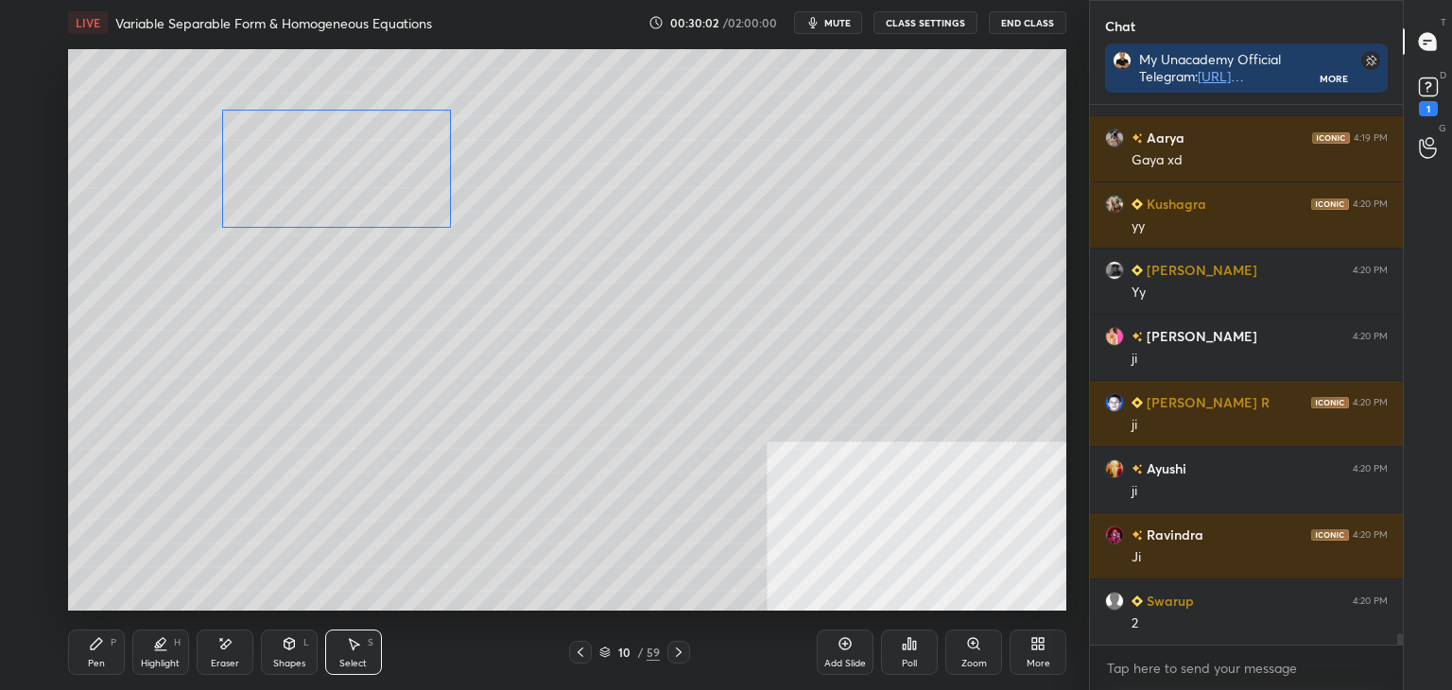
drag, startPoint x: 861, startPoint y: 160, endPoint x: 360, endPoint y: 184, distance: 501.6
click at [361, 185] on div "0 ° Undo Copy Duplicate Duplicate to new slide Delete" at bounding box center [567, 330] width 998 height 562
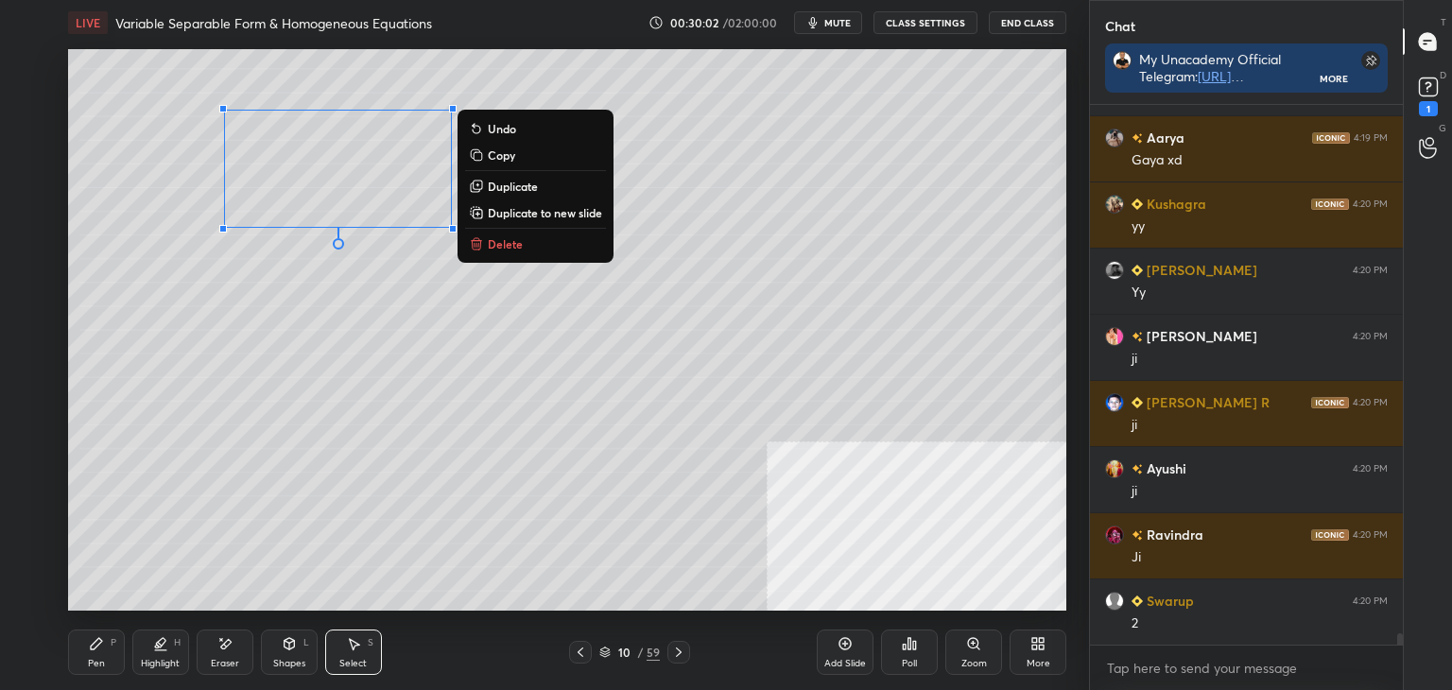
click at [303, 326] on div "0 ° Undo Copy Duplicate Duplicate to new slide Delete" at bounding box center [567, 330] width 998 height 562
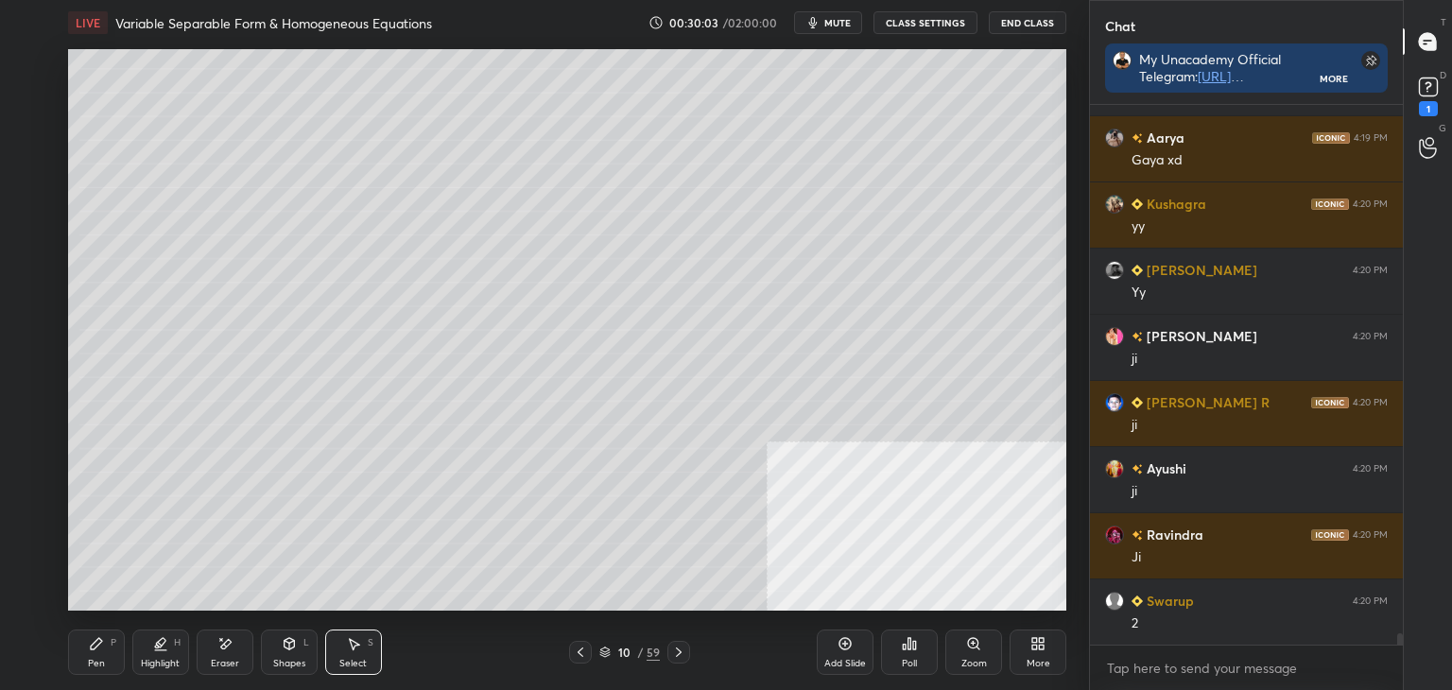
drag, startPoint x: 72, startPoint y: 649, endPoint x: 79, endPoint y: 615, distance: 33.9
click at [72, 649] on div "Pen P" at bounding box center [96, 652] width 57 height 45
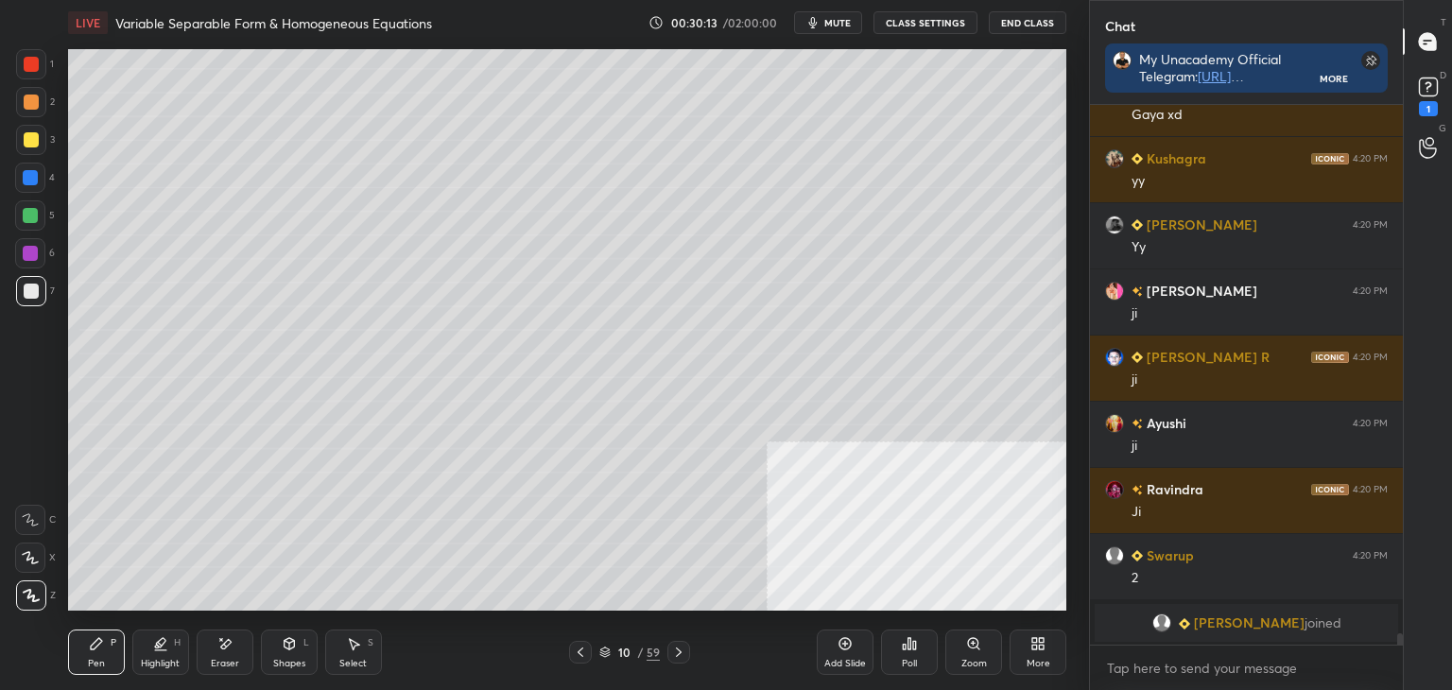
click at [231, 661] on div "Eraser" at bounding box center [225, 663] width 28 height 9
click at [91, 654] on div "Pen P" at bounding box center [96, 652] width 57 height 45
click at [582, 652] on icon at bounding box center [580, 652] width 15 height 15
click at [583, 655] on icon at bounding box center [580, 652] width 15 height 15
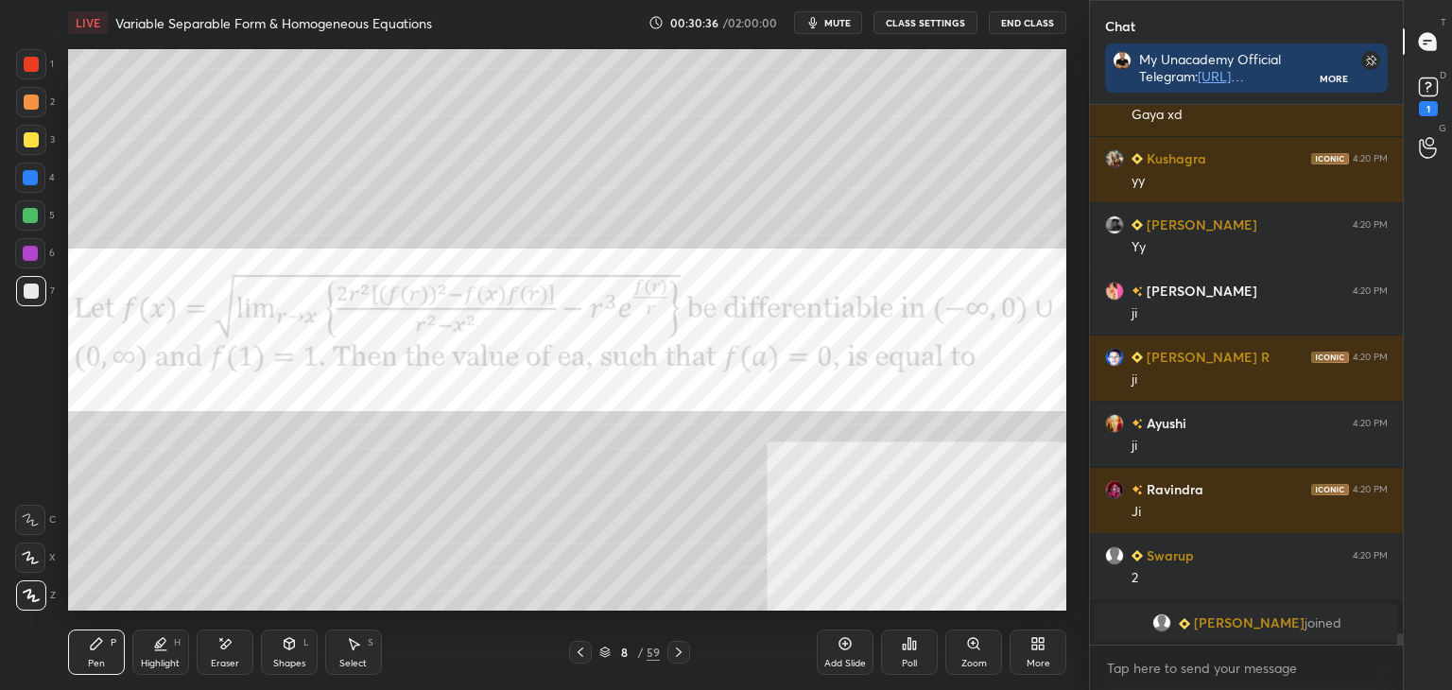
click at [675, 653] on icon at bounding box center [678, 652] width 15 height 15
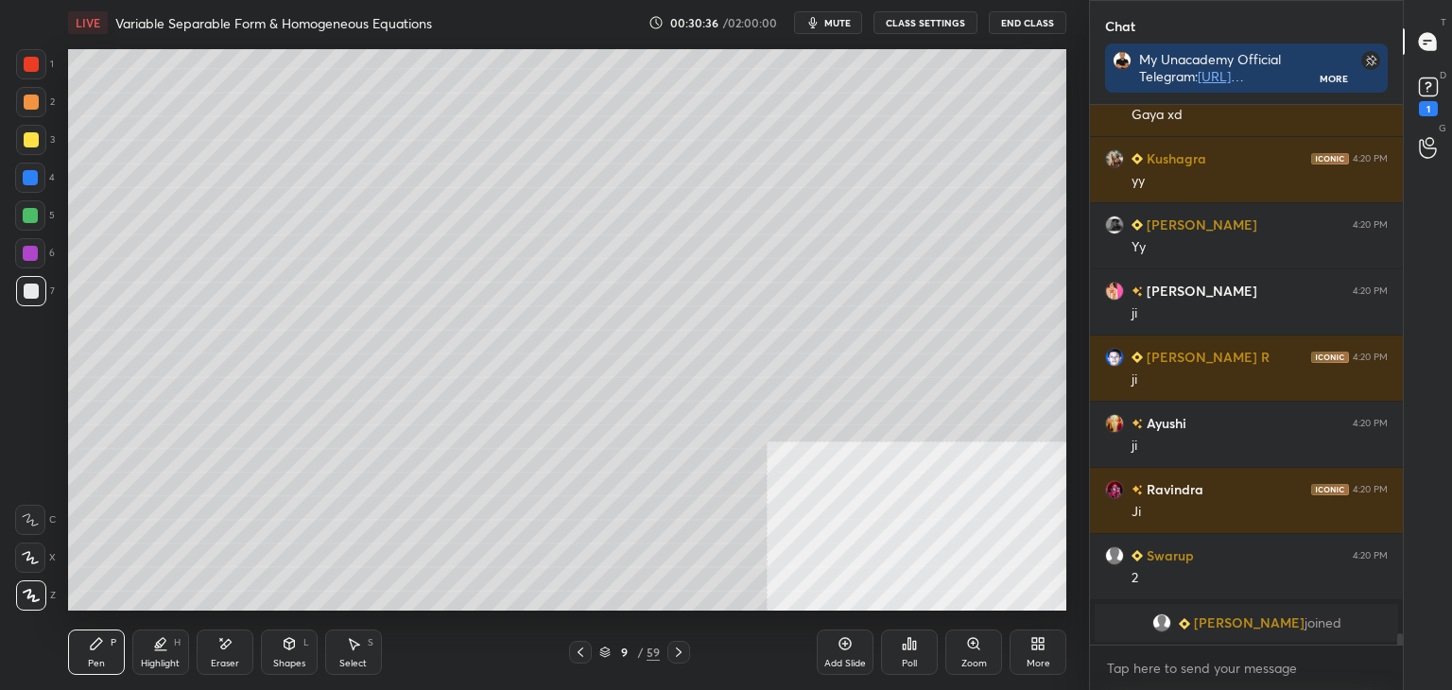
click at [678, 654] on icon at bounding box center [679, 652] width 6 height 9
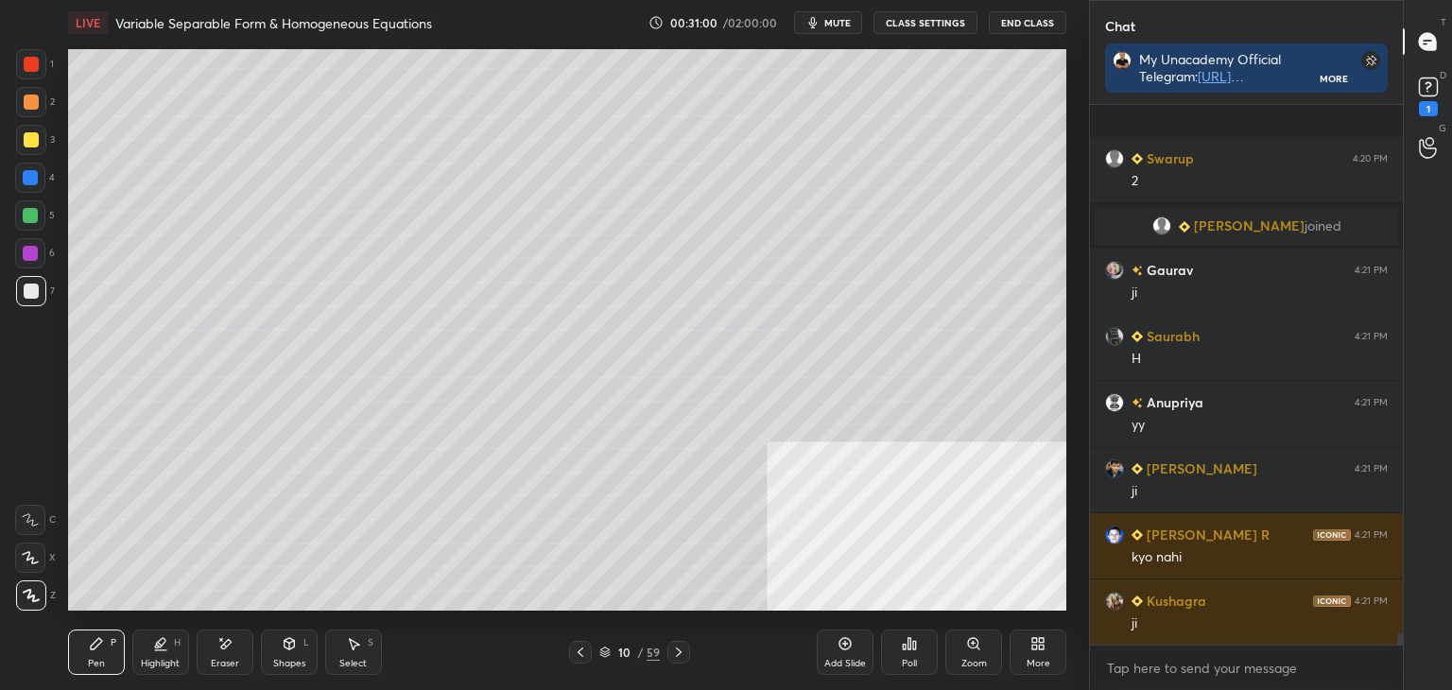
scroll to position [25033, 0]
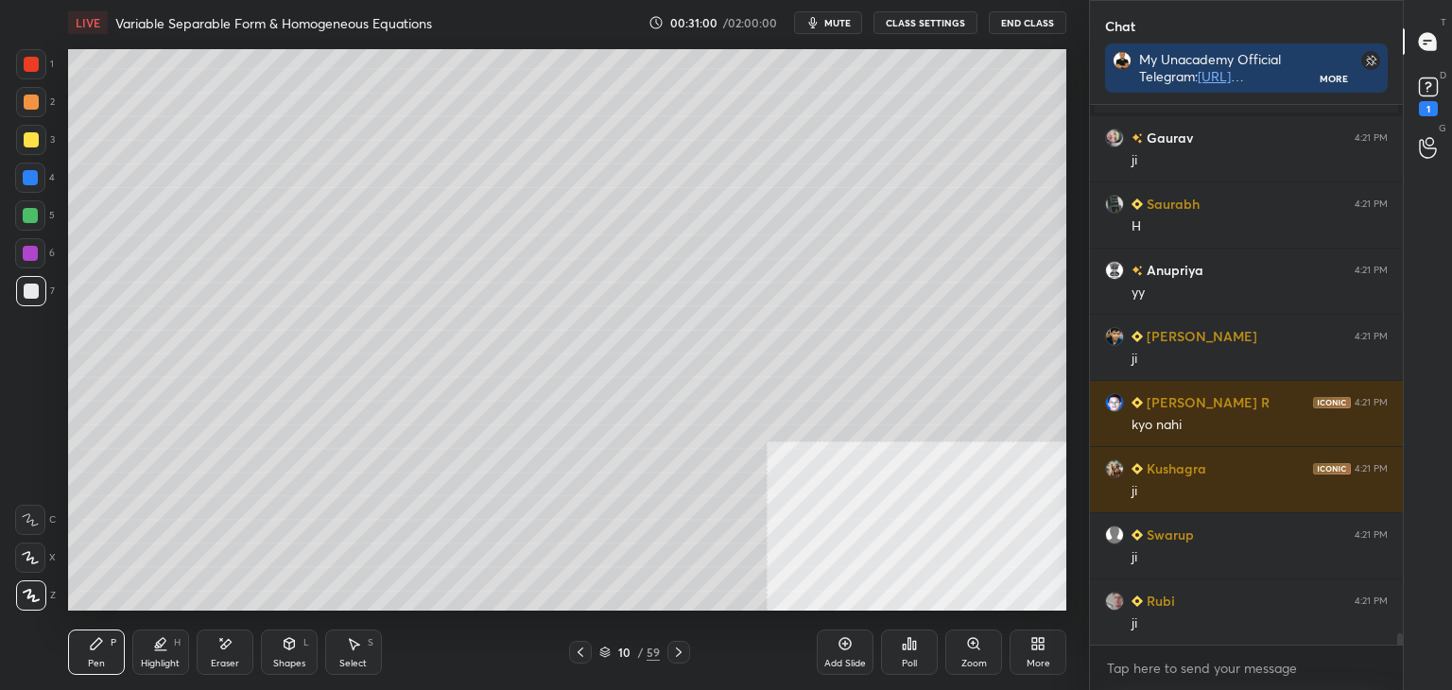
drag, startPoint x: 345, startPoint y: 651, endPoint x: 339, endPoint y: 614, distance: 38.2
click at [344, 649] on div "Select S" at bounding box center [353, 652] width 57 height 45
click at [257, 300] on div "0 ° Undo Copy Duplicate Duplicate to new slide Delete" at bounding box center [567, 330] width 998 height 562
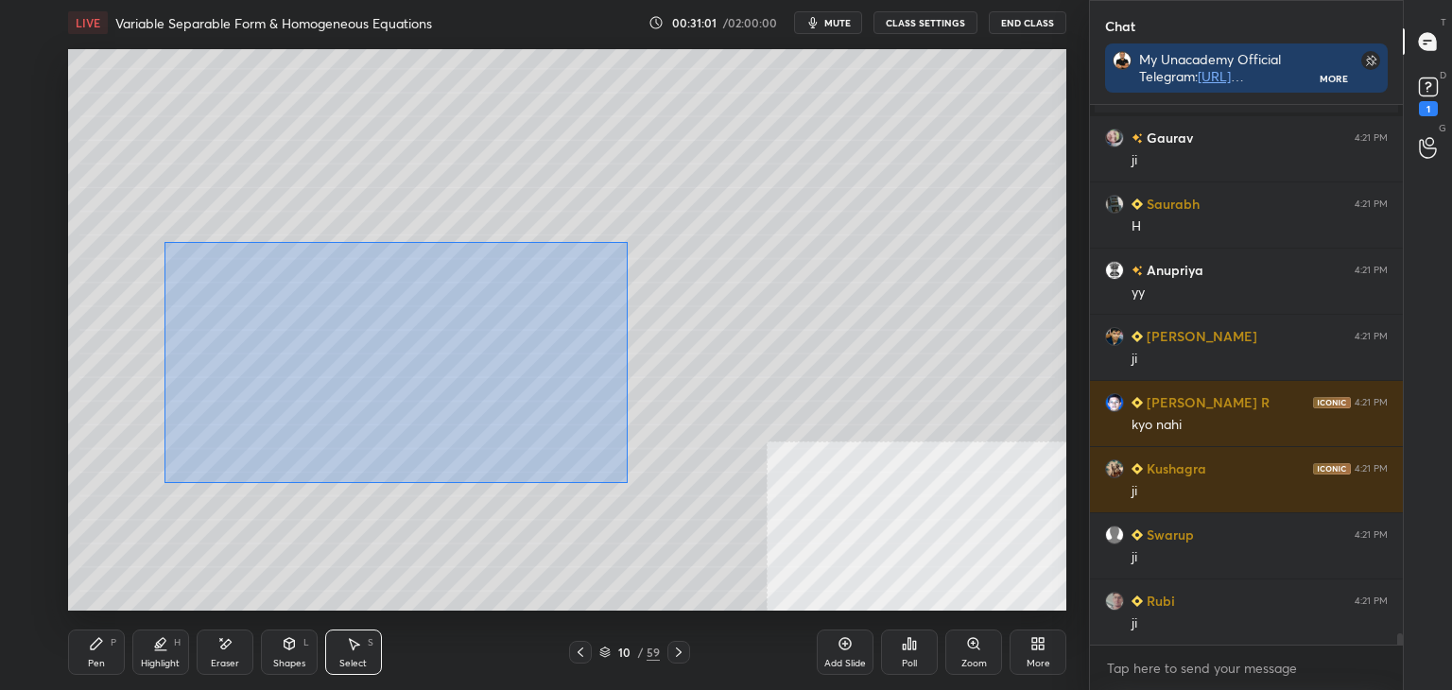
drag, startPoint x: 164, startPoint y: 242, endPoint x: 814, endPoint y: 610, distance: 747.2
click at [814, 610] on div "0 ° Undo Copy Duplicate Duplicate to new slide Delete" at bounding box center [567, 330] width 998 height 562
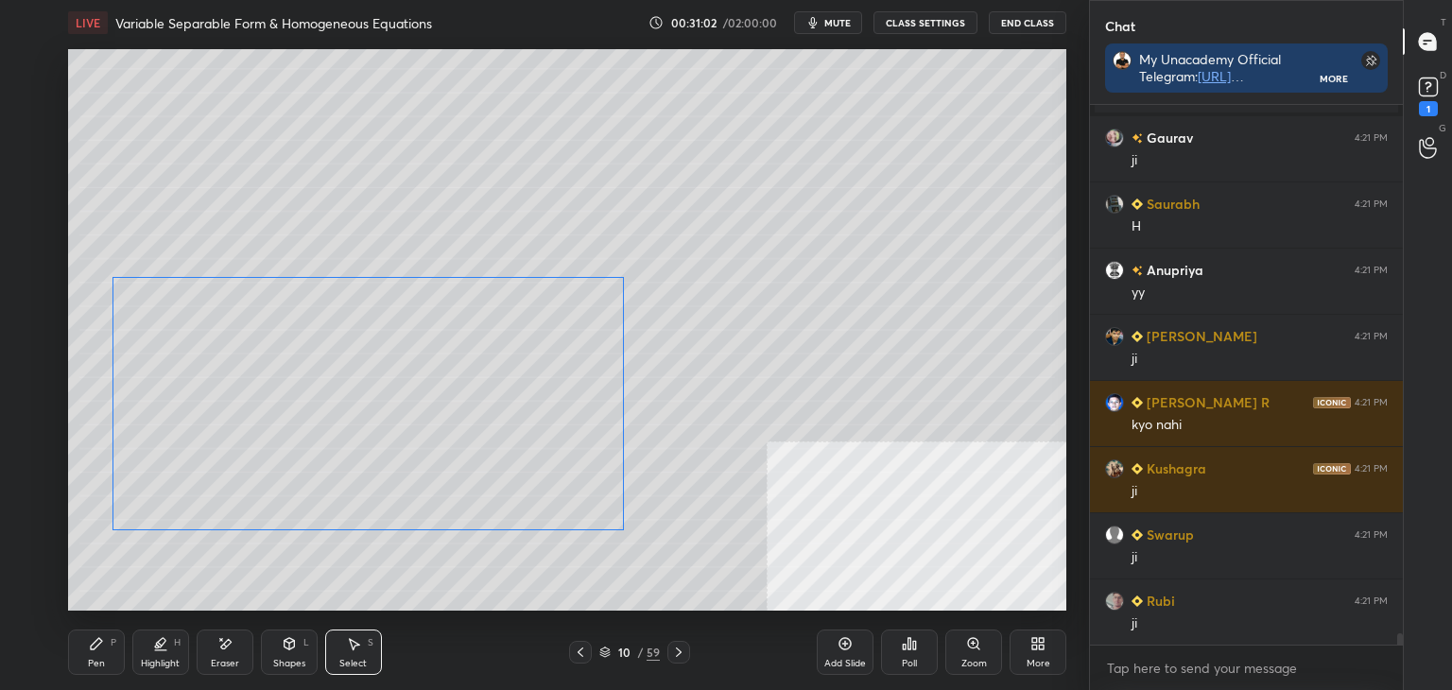
click at [509, 491] on div "0 ° Undo Copy Duplicate Duplicate to new slide Delete" at bounding box center [567, 330] width 998 height 562
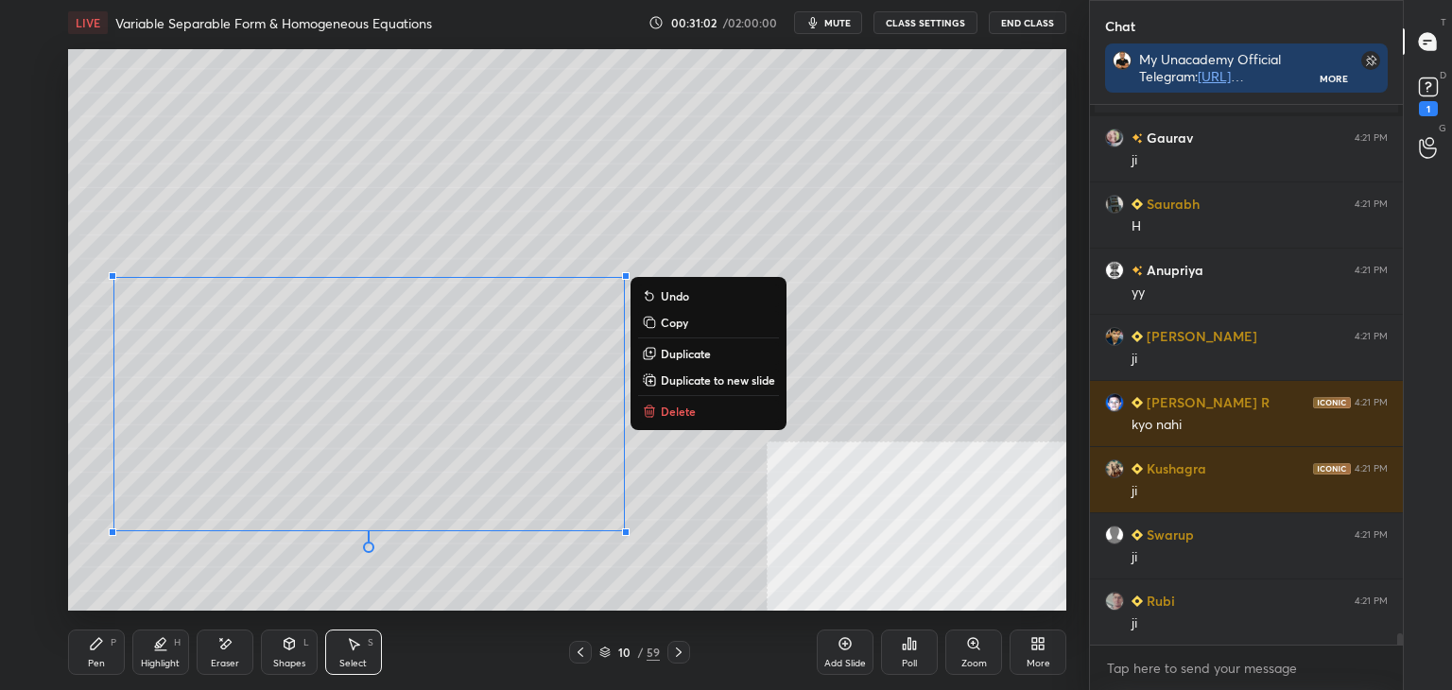
click at [662, 568] on div "0 ° Undo Copy Duplicate Duplicate to new slide Delete" at bounding box center [567, 330] width 998 height 562
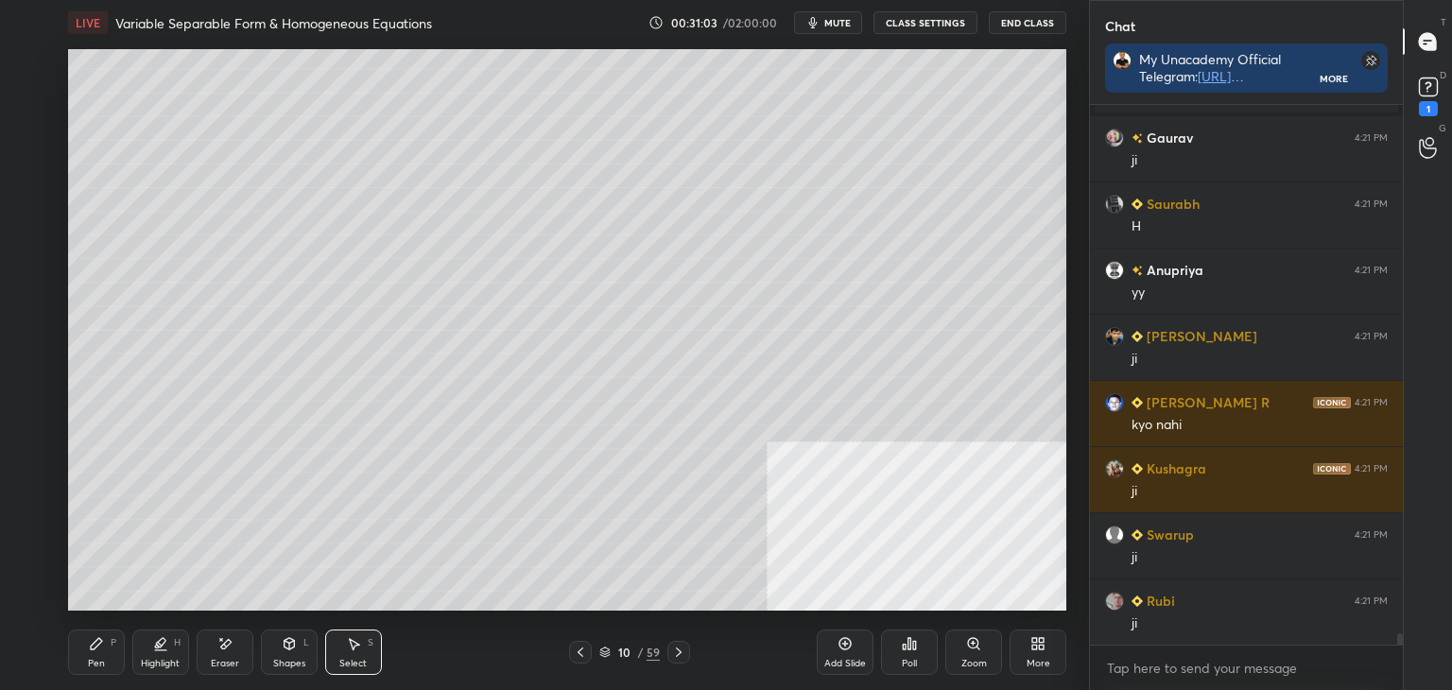
click at [98, 663] on div "Pen" at bounding box center [96, 663] width 17 height 9
click at [573, 649] on icon at bounding box center [580, 652] width 15 height 15
click at [578, 651] on icon at bounding box center [580, 652] width 15 height 15
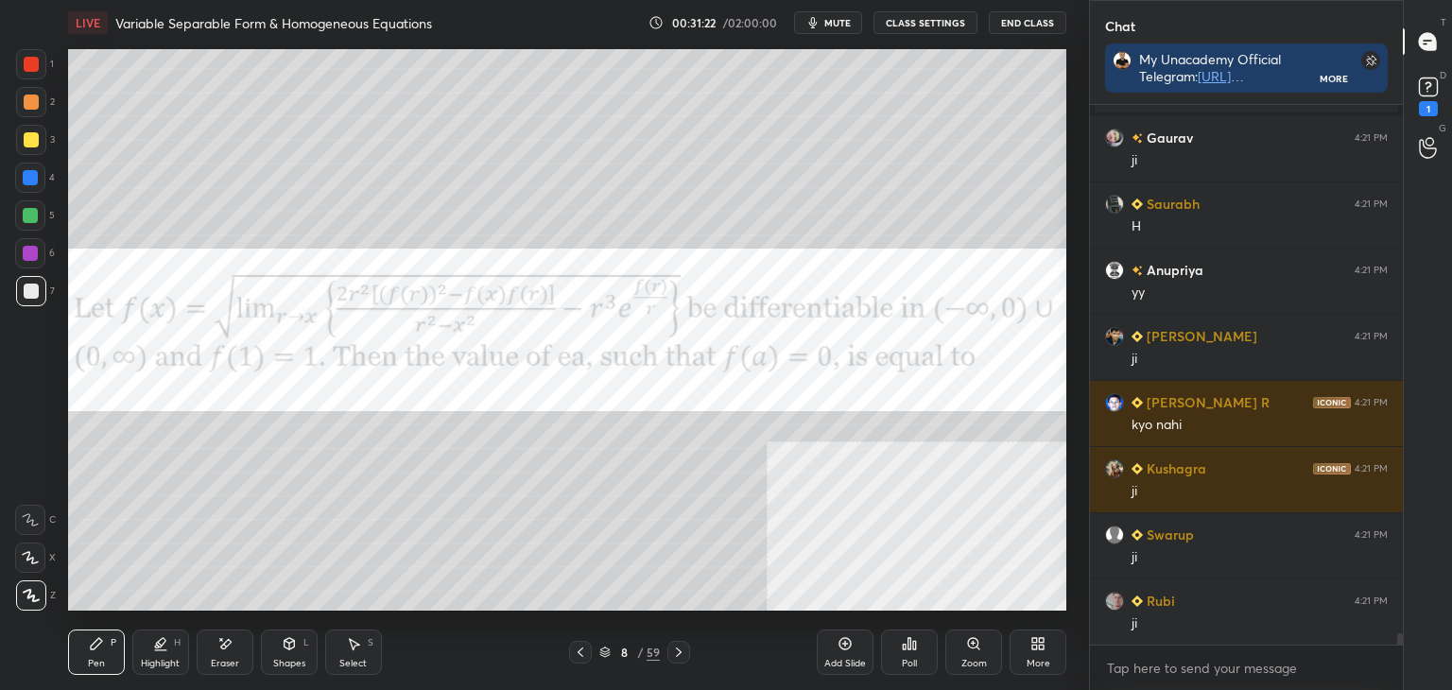
click at [672, 655] on icon at bounding box center [678, 652] width 15 height 15
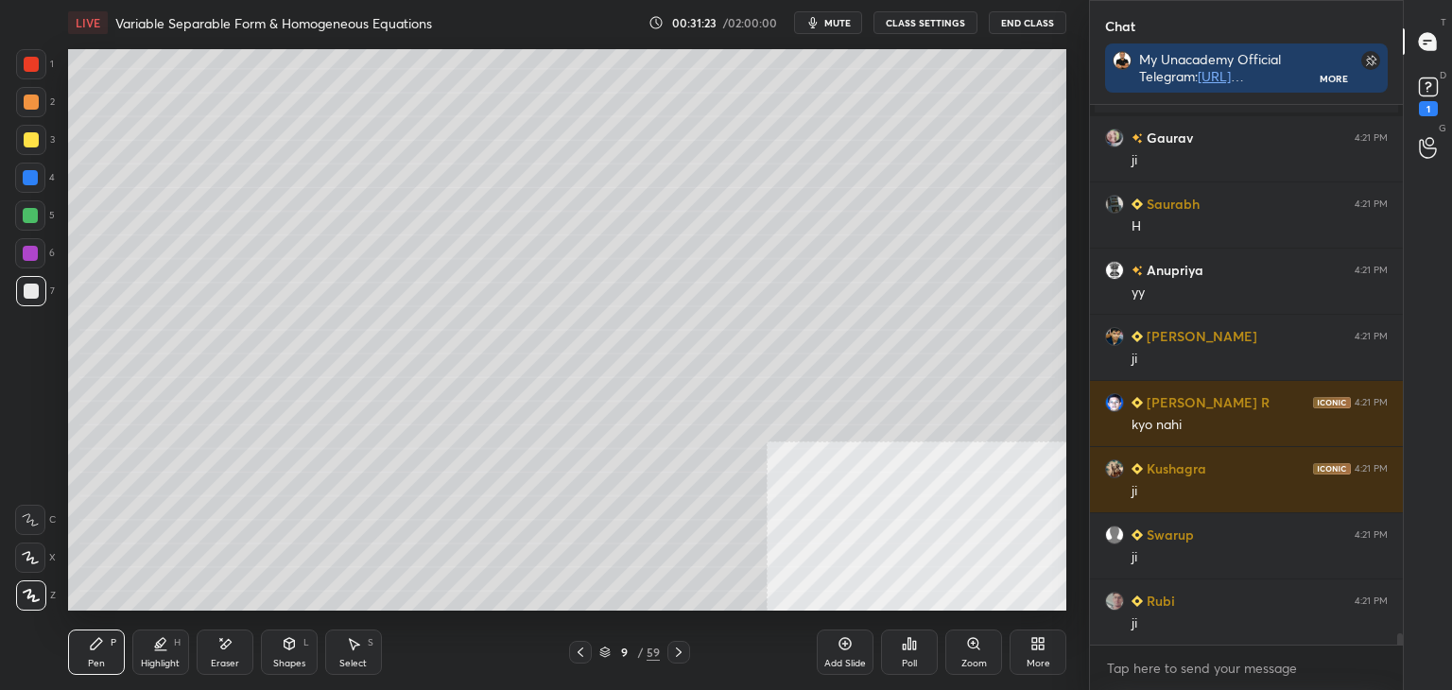
click at [676, 650] on icon at bounding box center [678, 652] width 15 height 15
click at [578, 655] on icon at bounding box center [580, 652] width 15 height 15
click at [582, 651] on icon at bounding box center [580, 652] width 15 height 15
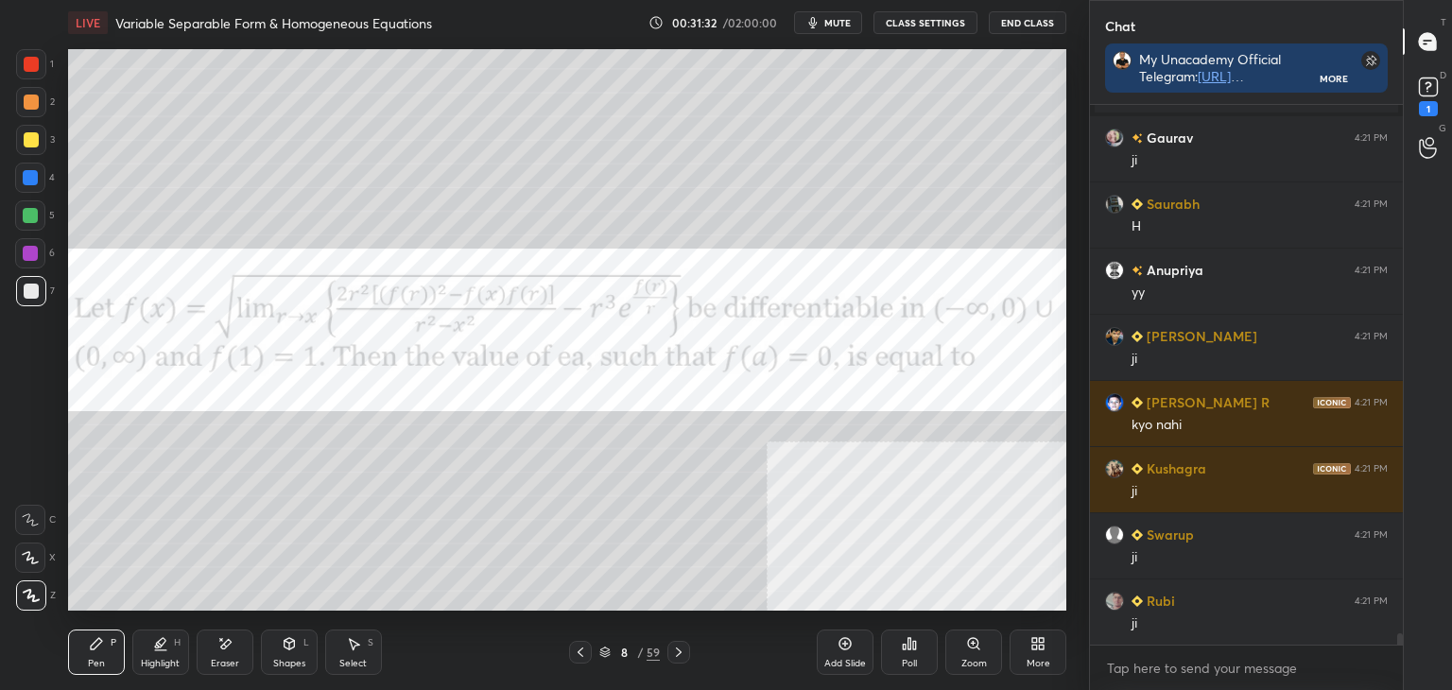
click at [681, 645] on icon at bounding box center [678, 652] width 15 height 15
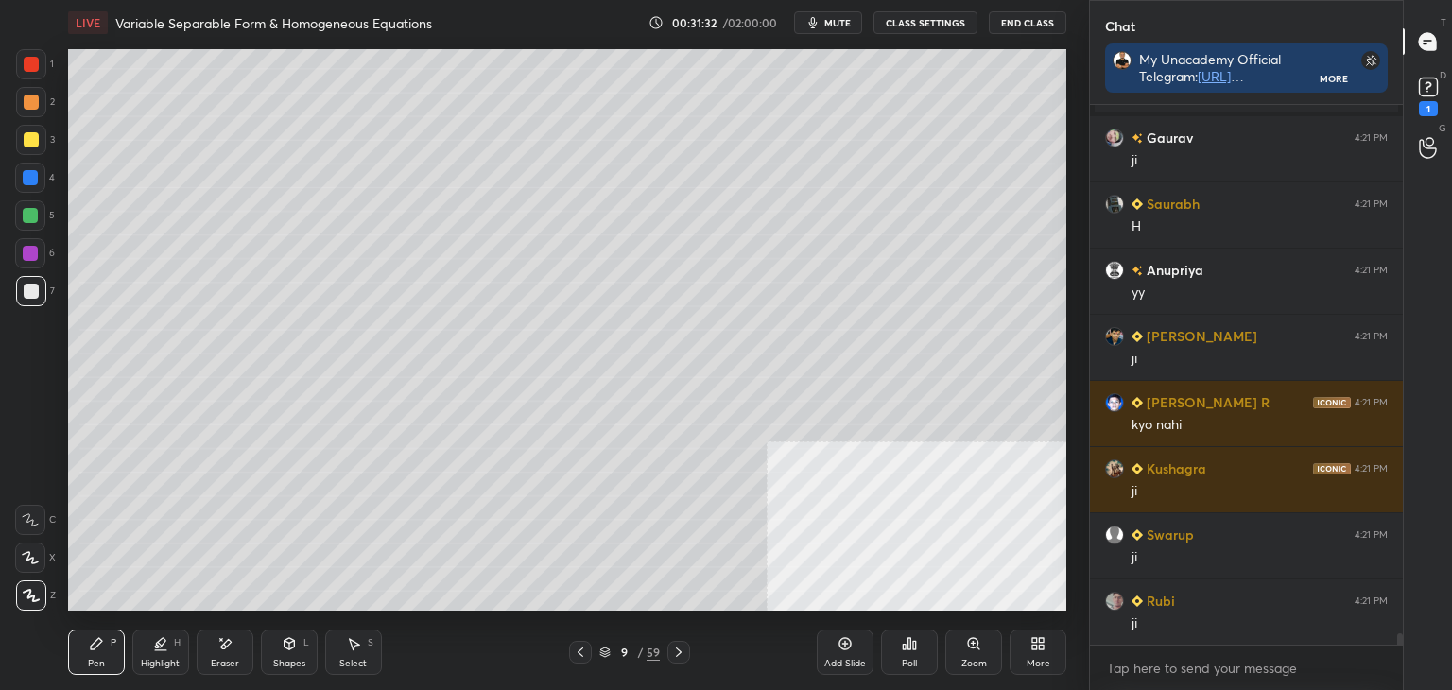
click at [681, 648] on icon at bounding box center [678, 652] width 15 height 15
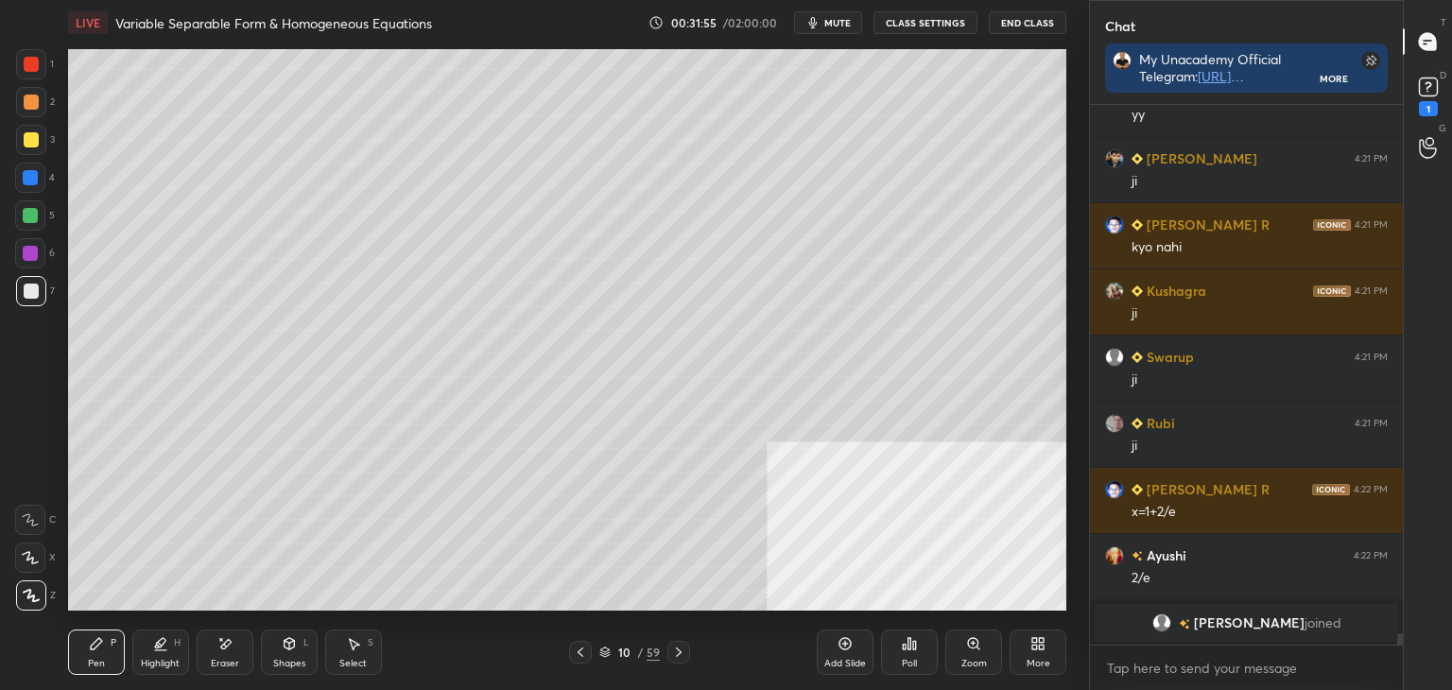
scroll to position [25056, 0]
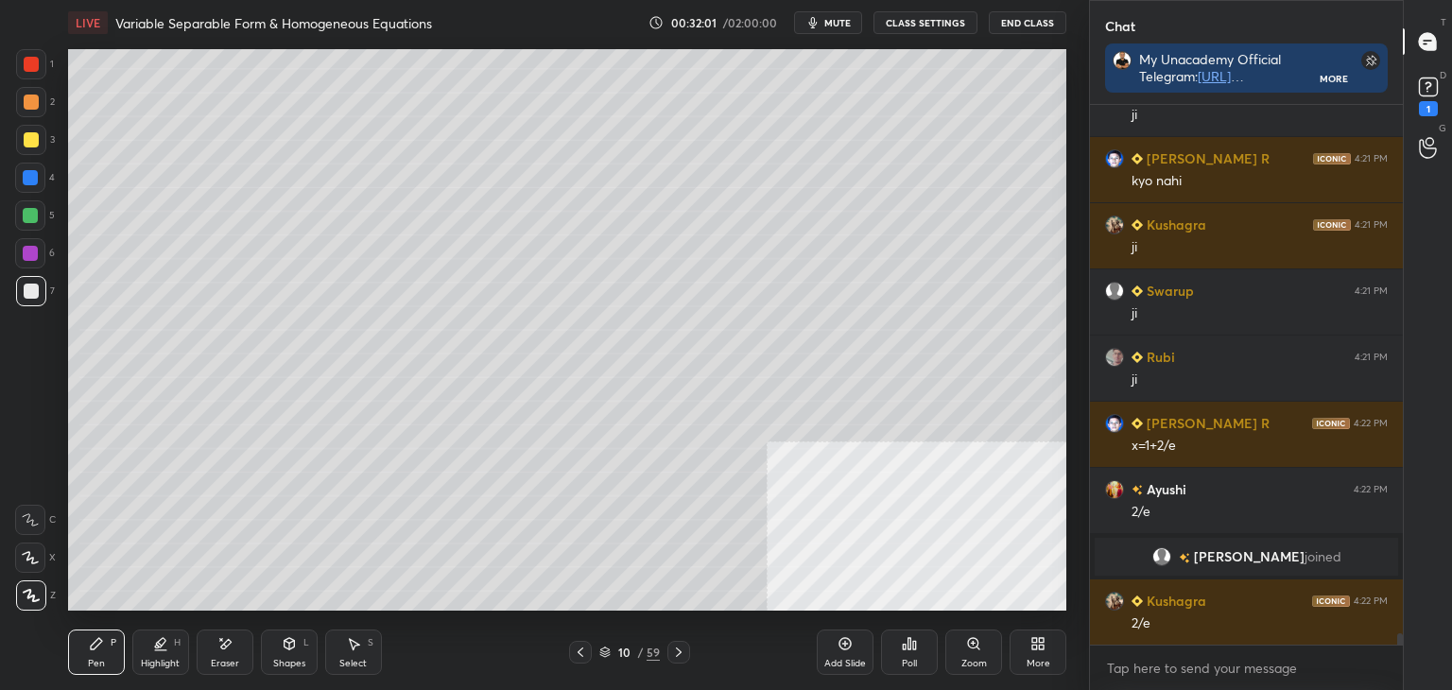
click at [582, 646] on icon at bounding box center [580, 652] width 15 height 15
click at [577, 648] on icon at bounding box center [580, 652] width 15 height 15
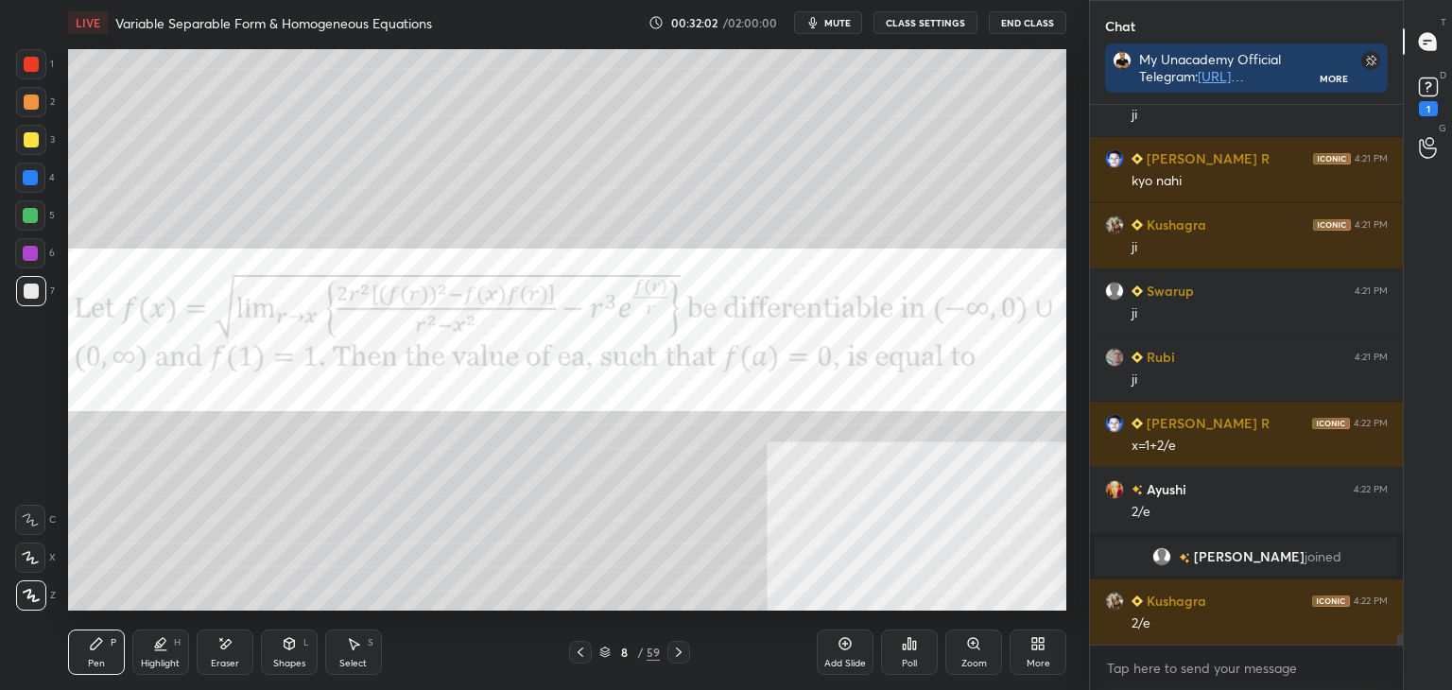
drag, startPoint x: 37, startPoint y: 61, endPoint x: 57, endPoint y: 72, distance: 22.4
click at [37, 61] on div at bounding box center [31, 64] width 15 height 15
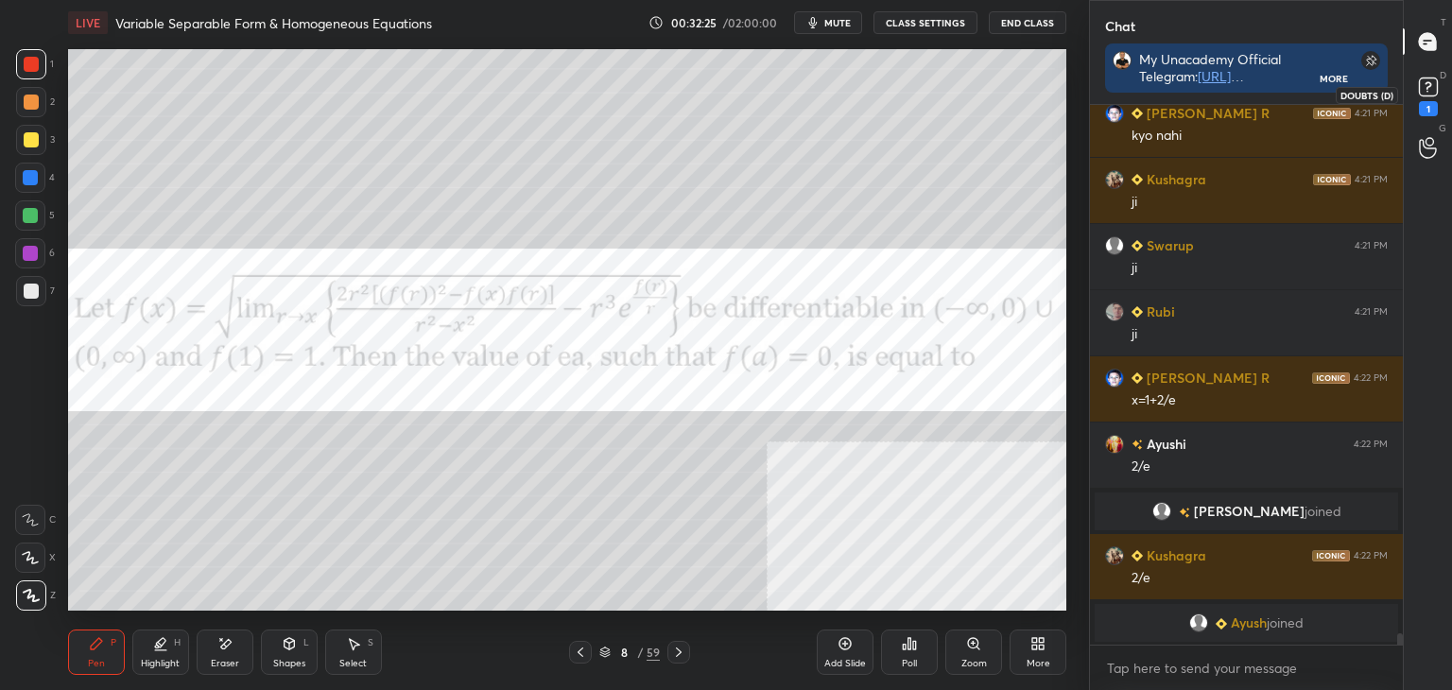
drag, startPoint x: 1438, startPoint y: 100, endPoint x: 1409, endPoint y: 92, distance: 30.5
click at [1441, 100] on div "1" at bounding box center [1428, 94] width 28 height 43
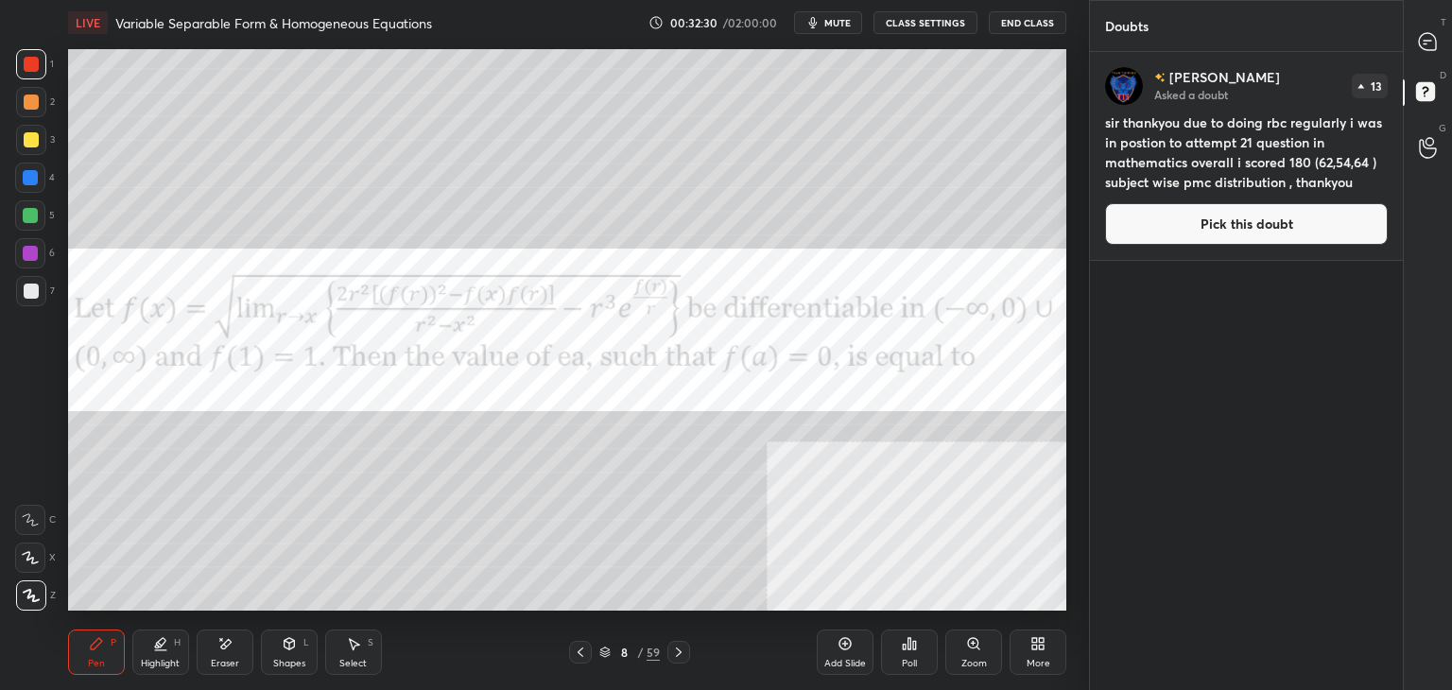
click at [1209, 215] on button "Pick this doubt" at bounding box center [1246, 224] width 283 height 42
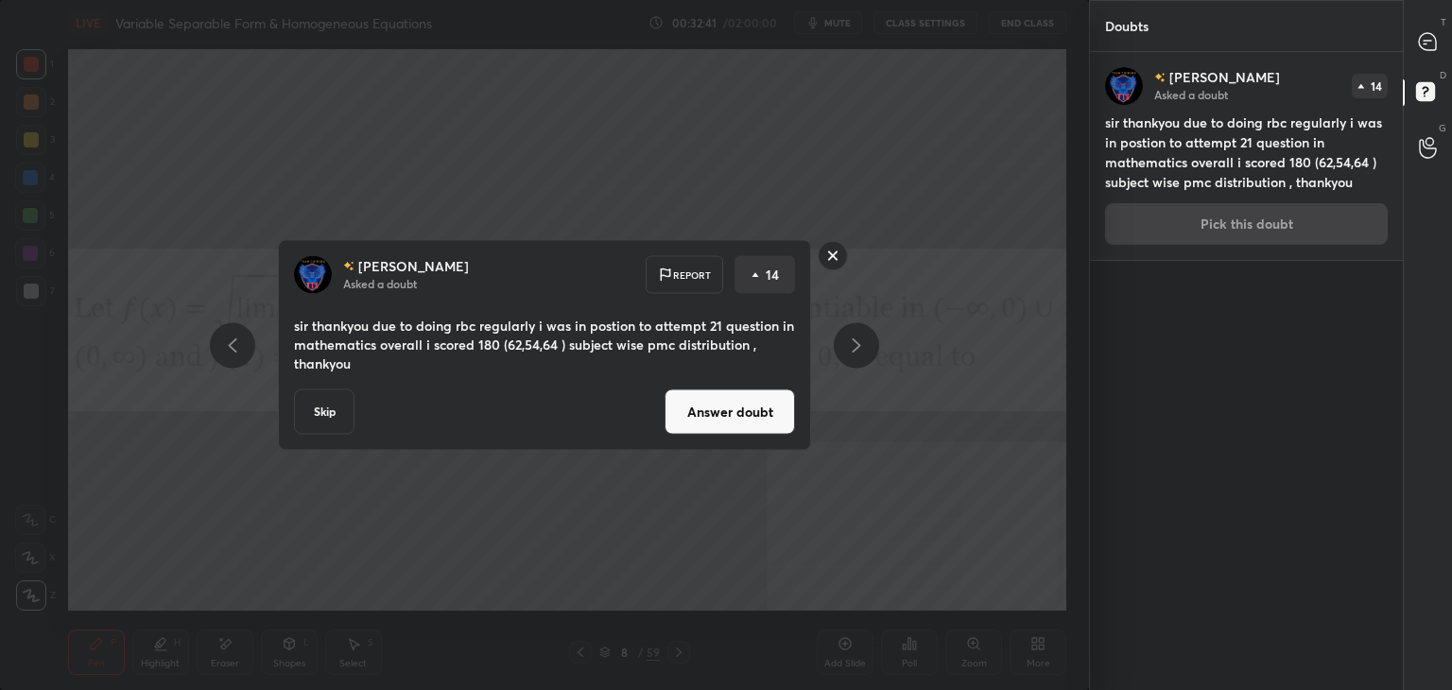
click at [726, 429] on button "Answer doubt" at bounding box center [730, 411] width 130 height 45
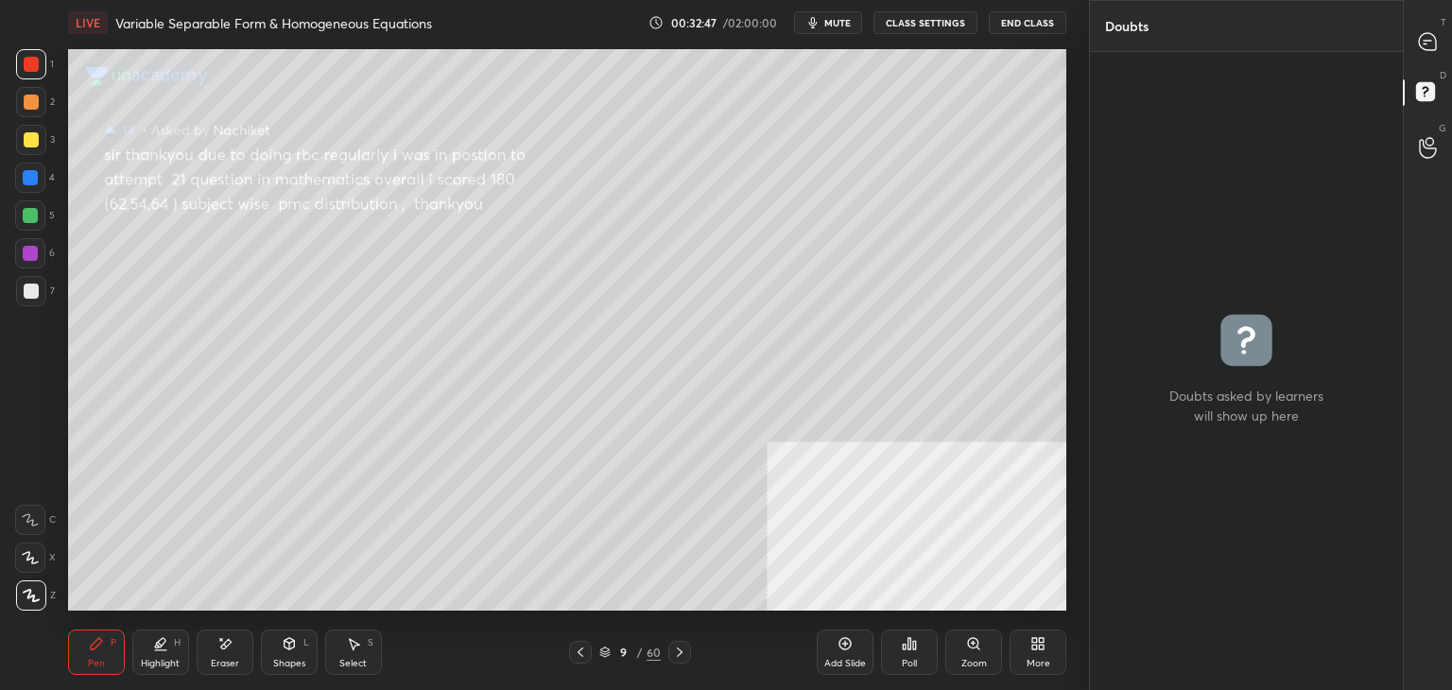
click at [678, 647] on icon at bounding box center [679, 652] width 15 height 15
click at [678, 653] on icon at bounding box center [679, 652] width 15 height 15
click at [677, 655] on icon at bounding box center [679, 652] width 15 height 15
click at [686, 649] on div at bounding box center [679, 652] width 23 height 23
click at [684, 648] on icon at bounding box center [679, 652] width 15 height 15
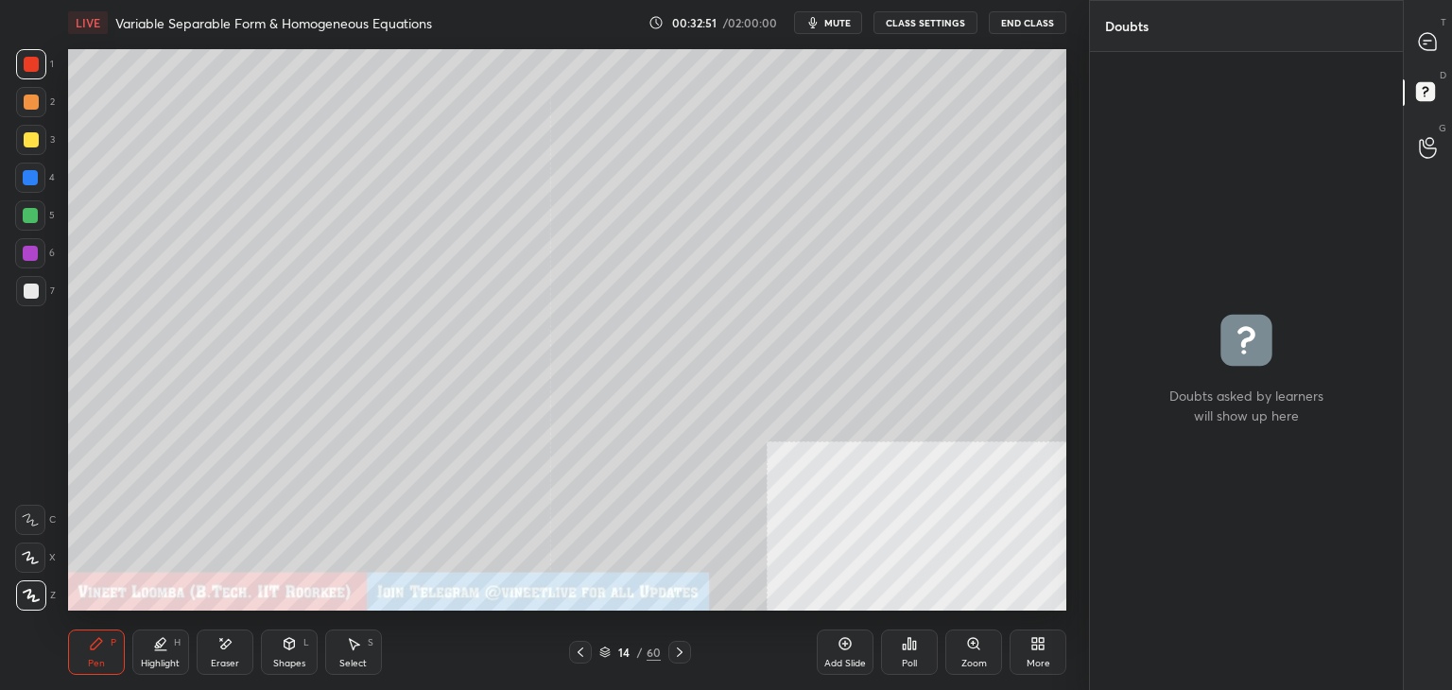
click at [1030, 655] on div "More" at bounding box center [1038, 652] width 57 height 45
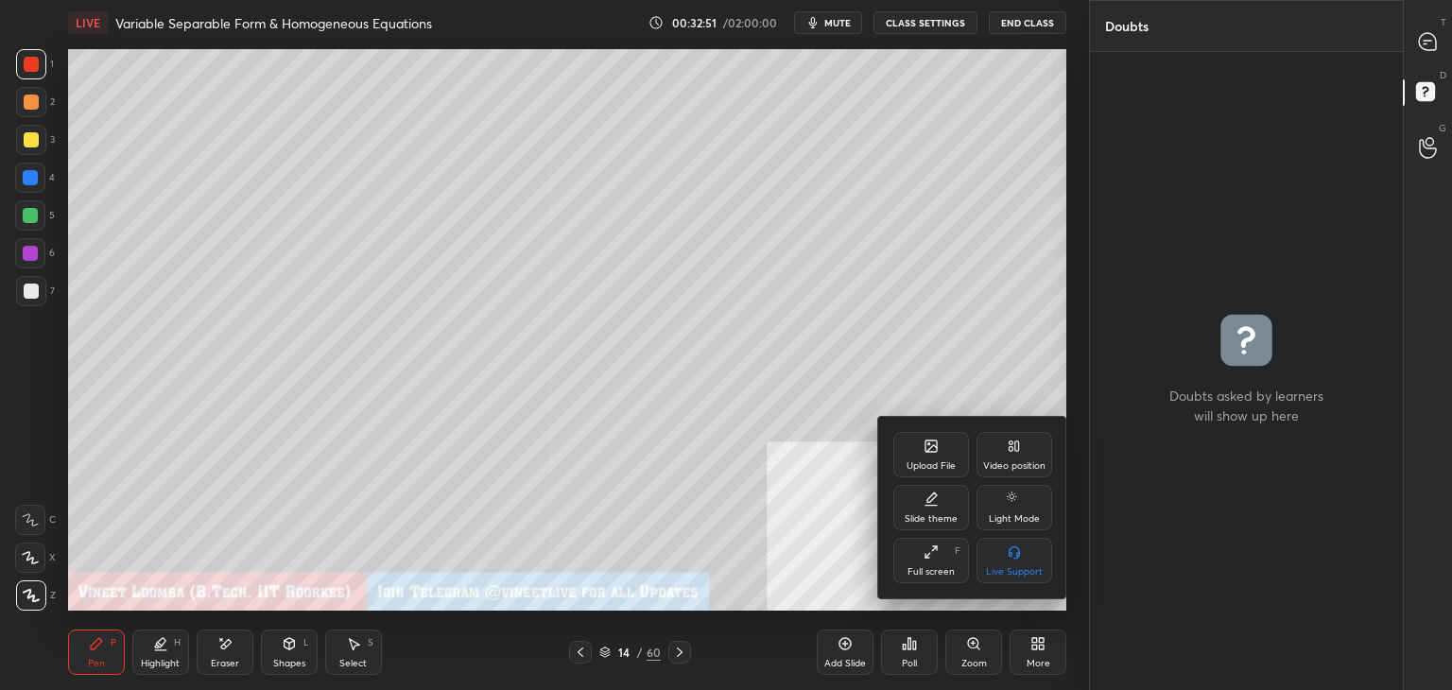
click at [928, 453] on icon at bounding box center [931, 446] width 15 height 15
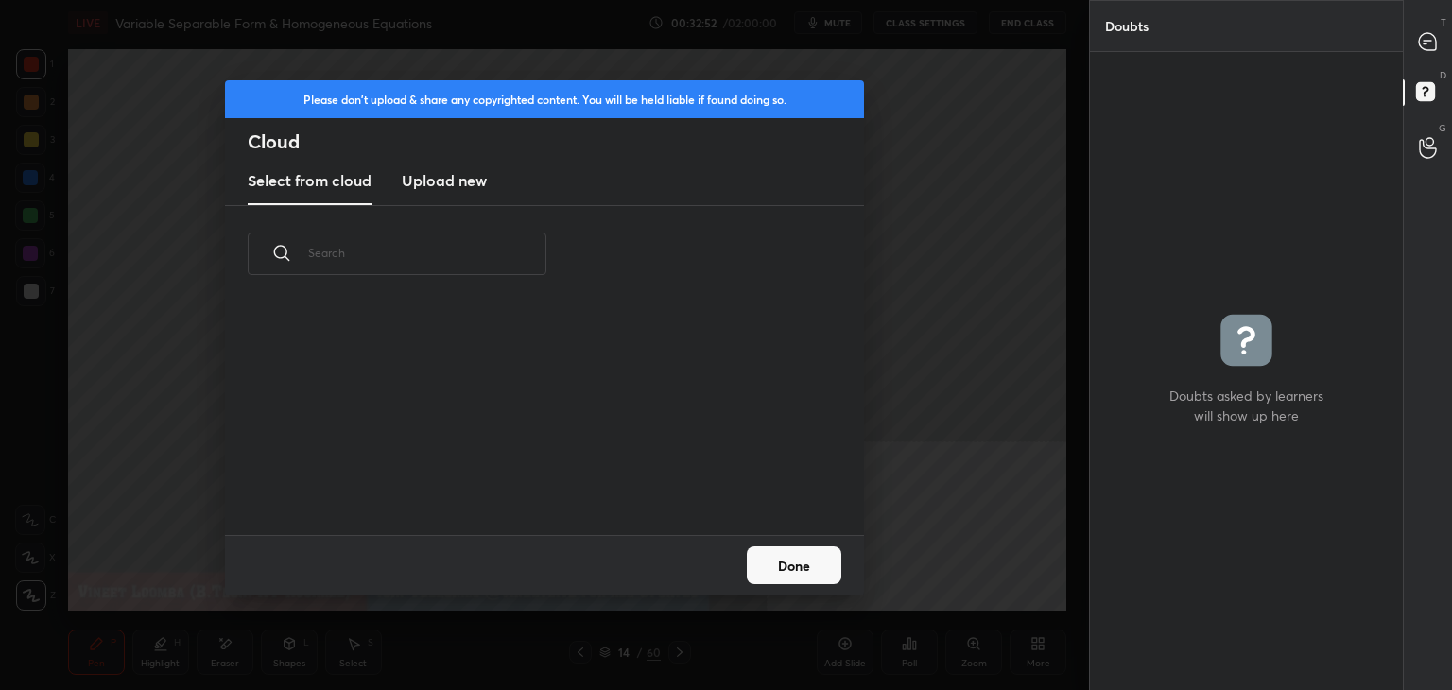
scroll to position [233, 607]
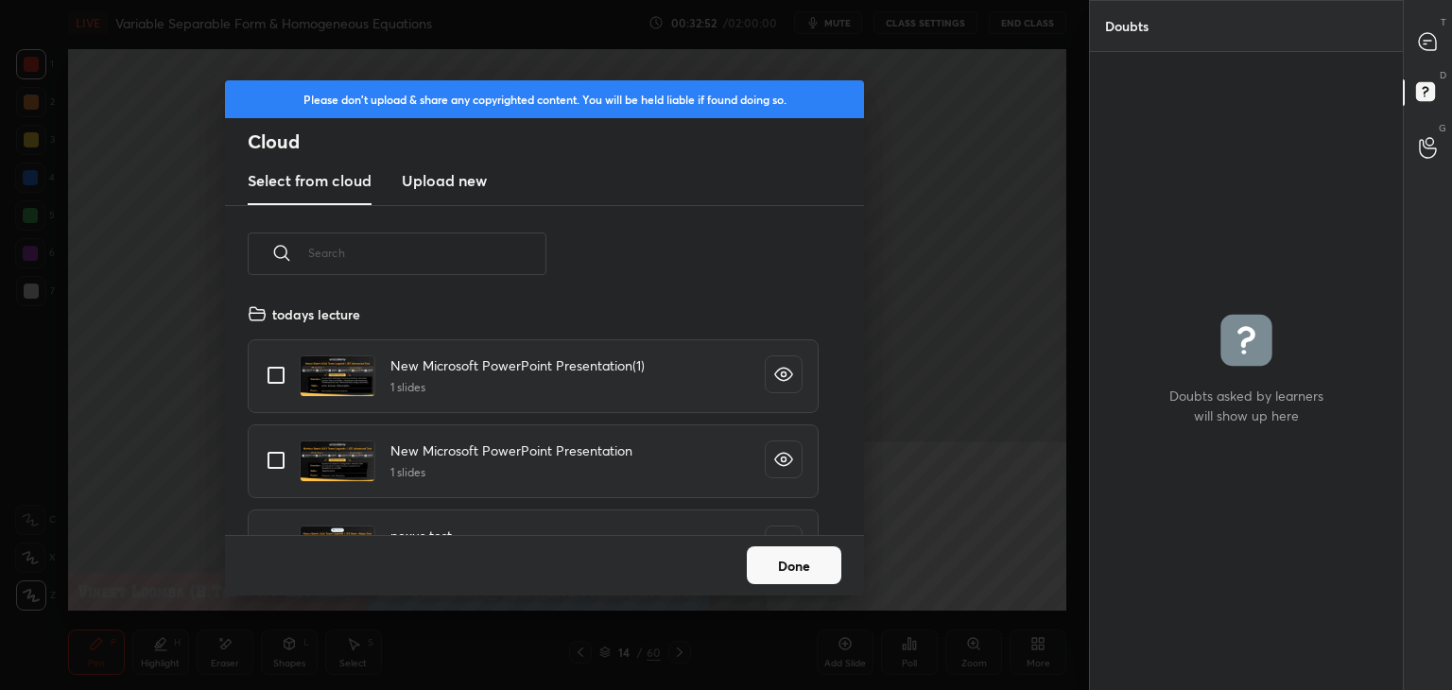
click at [469, 172] on h3 "Upload new" at bounding box center [444, 180] width 85 height 23
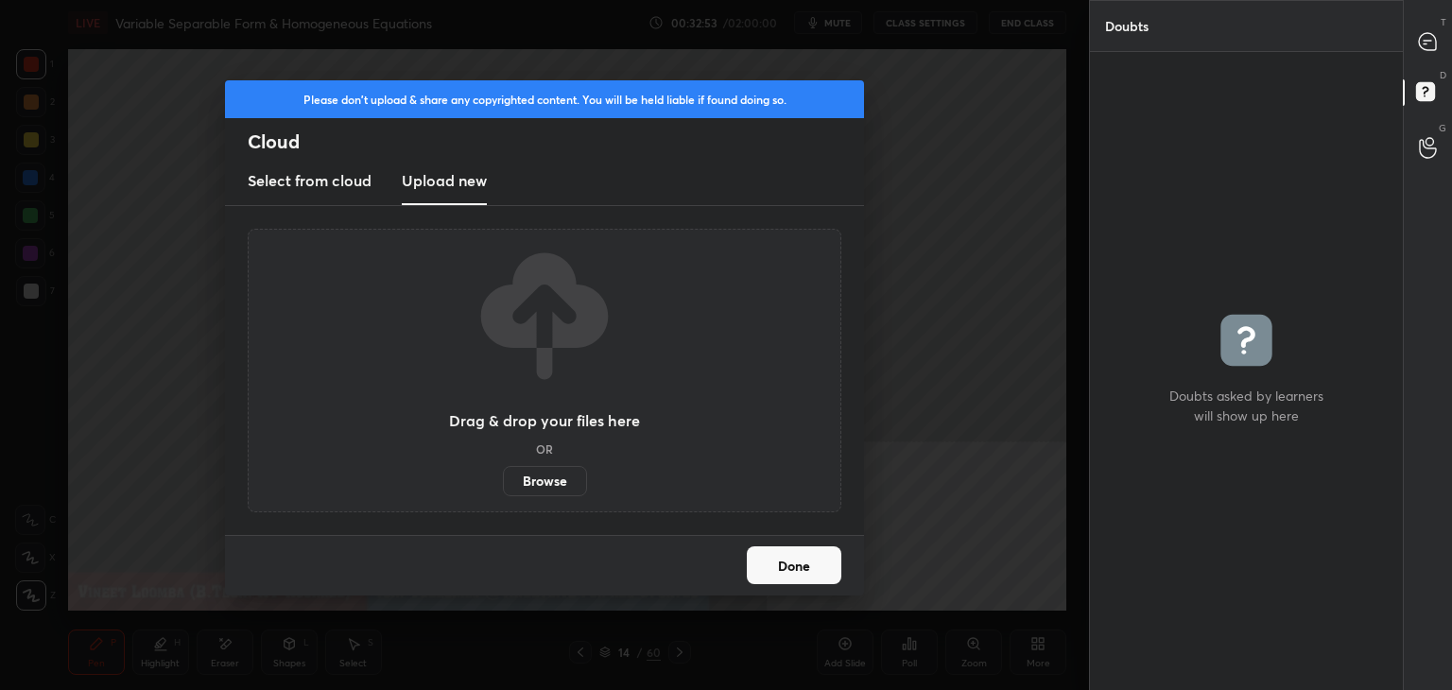
click at [518, 477] on label "Browse" at bounding box center [545, 481] width 84 height 30
click at [503, 477] on input "Browse" at bounding box center [503, 481] width 0 height 30
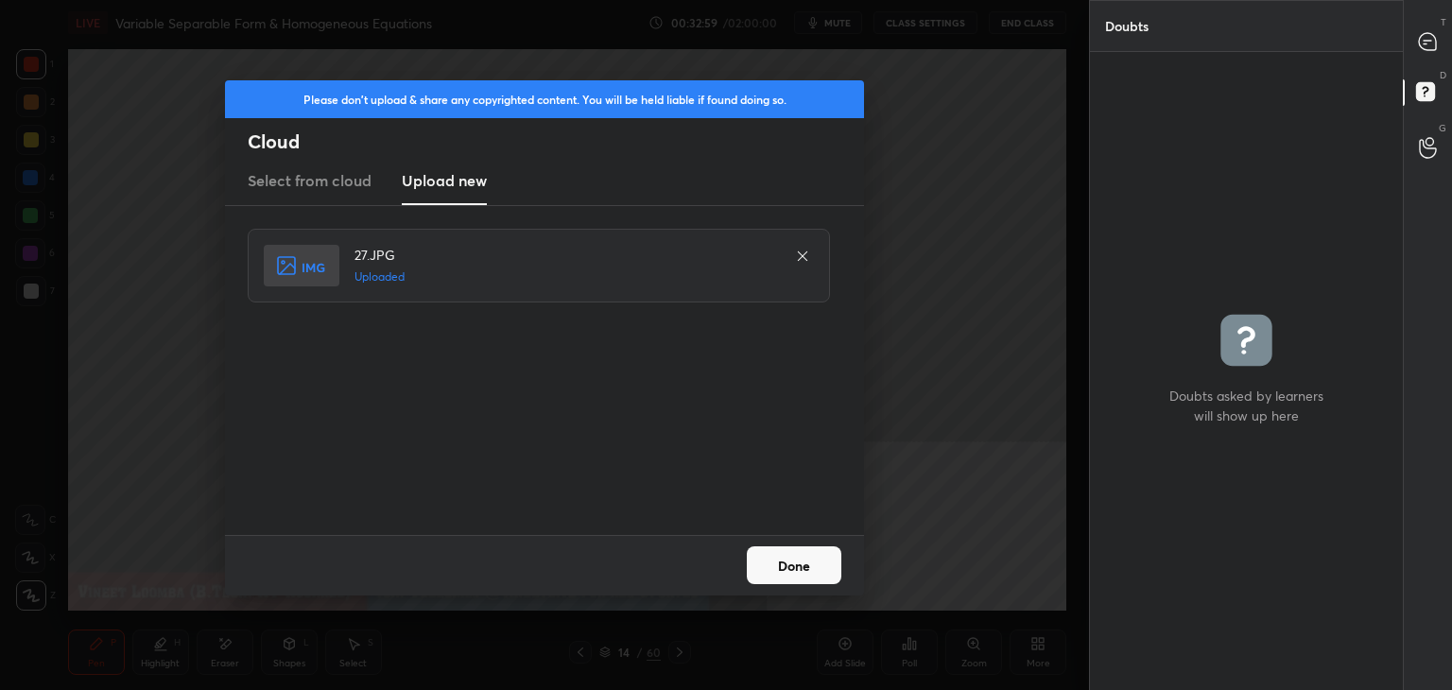
click at [791, 560] on button "Done" at bounding box center [794, 565] width 95 height 38
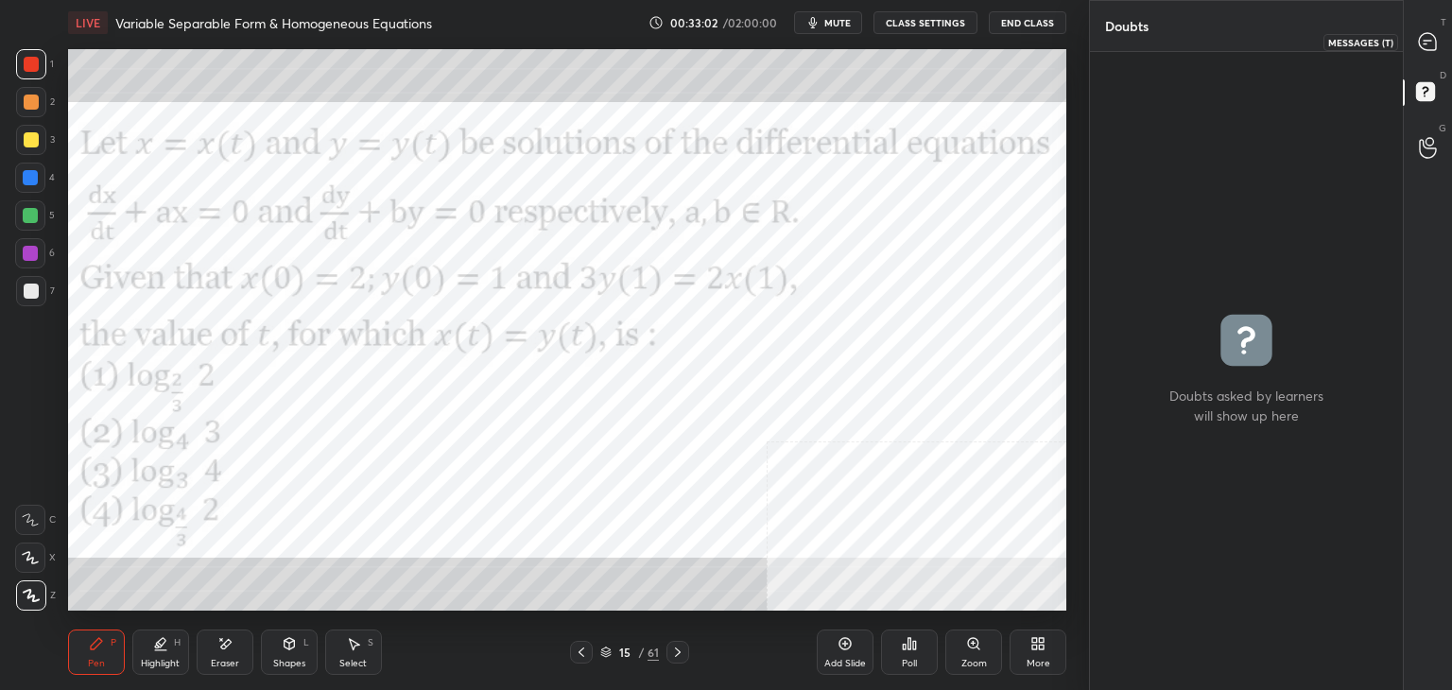
click at [1424, 50] on icon at bounding box center [1428, 42] width 20 height 20
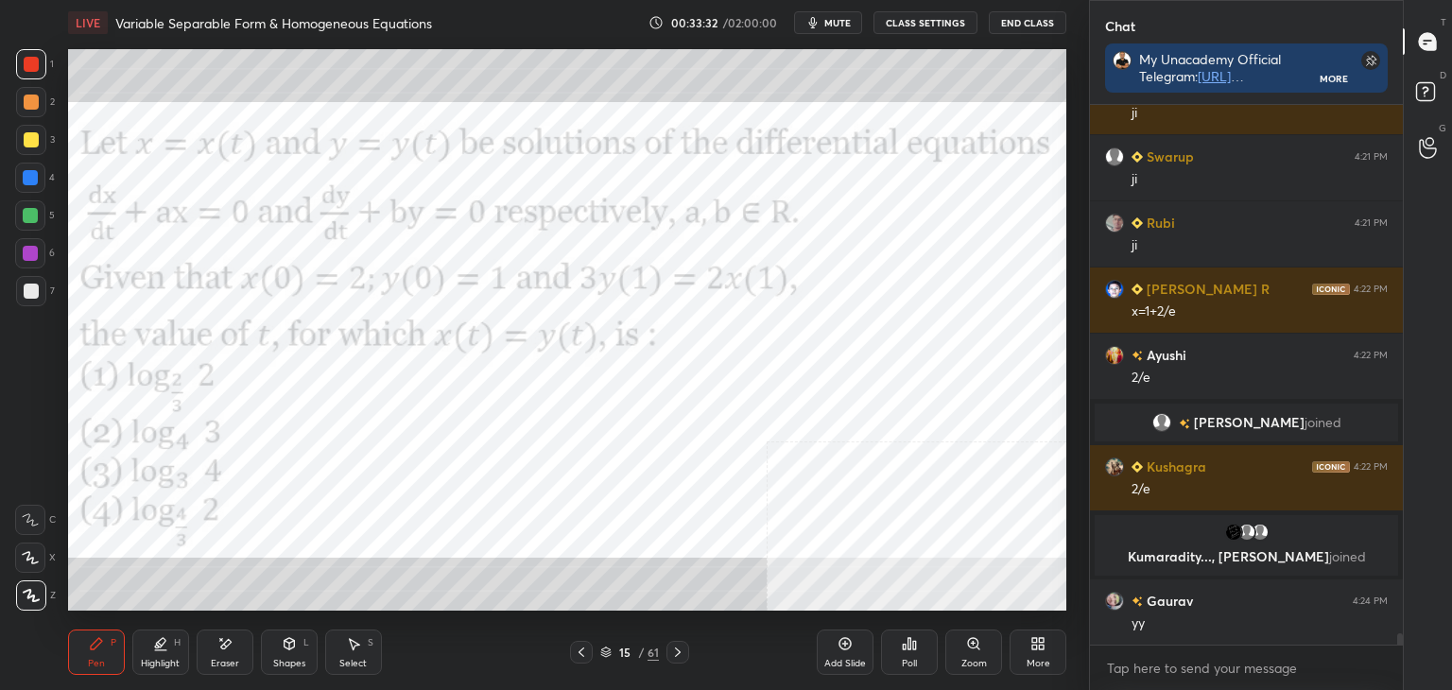
scroll to position [25449, 0]
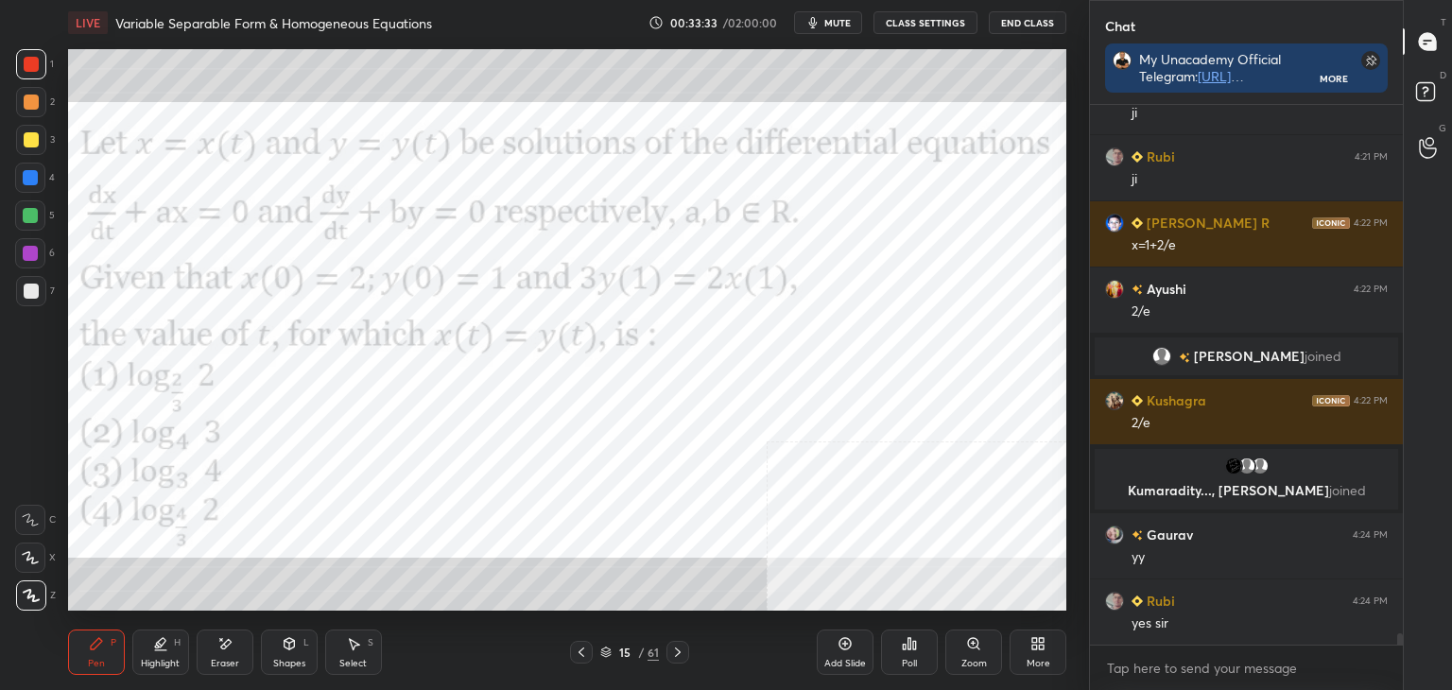
click at [920, 656] on div "Poll" at bounding box center [909, 652] width 57 height 45
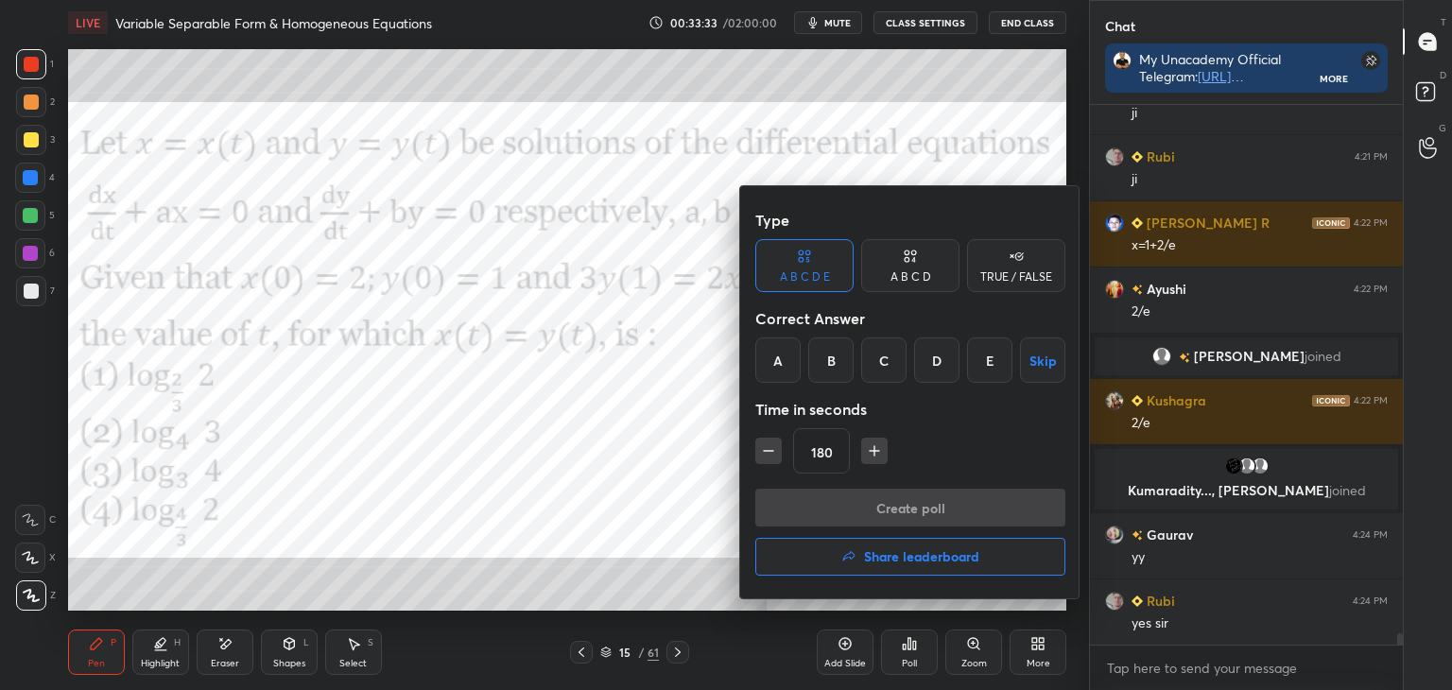
click at [930, 359] on div "D" at bounding box center [936, 359] width 45 height 45
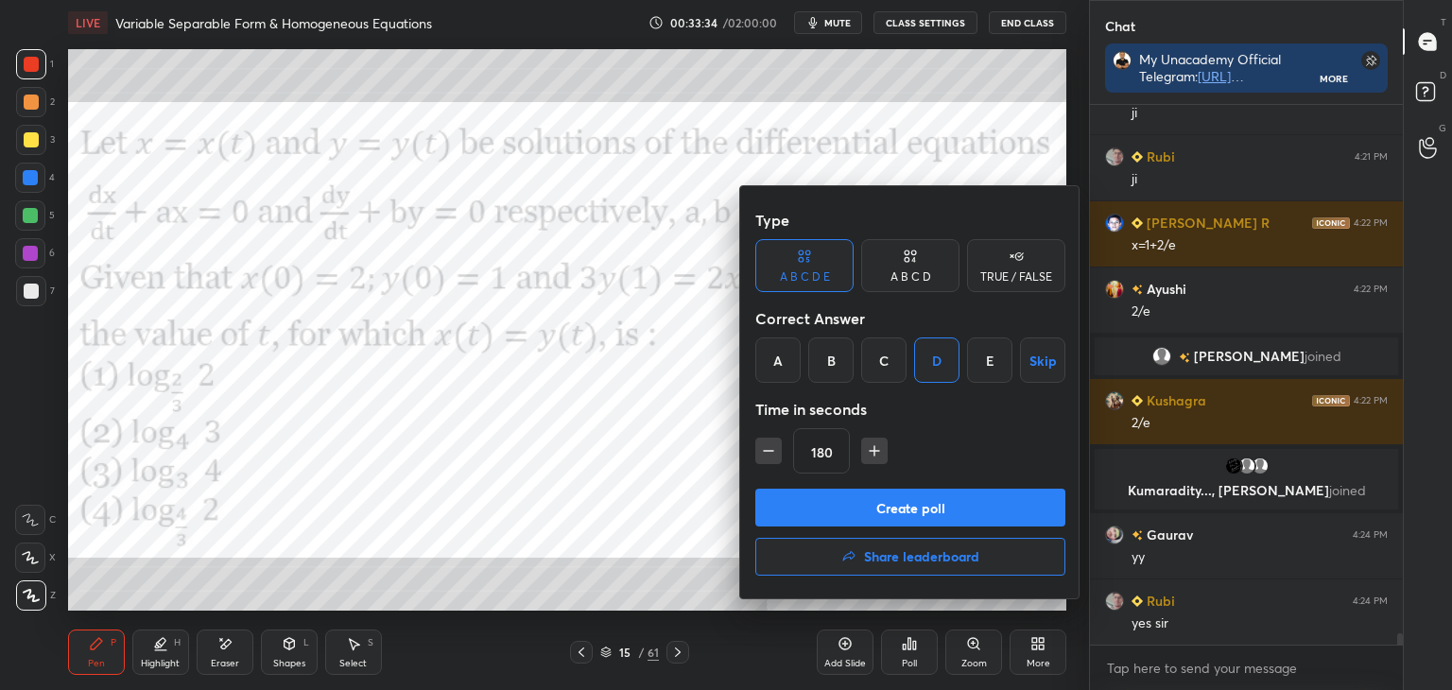
drag, startPoint x: 935, startPoint y: 493, endPoint x: 945, endPoint y: 500, distance: 12.3
click at [942, 495] on button "Create poll" at bounding box center [910, 508] width 310 height 38
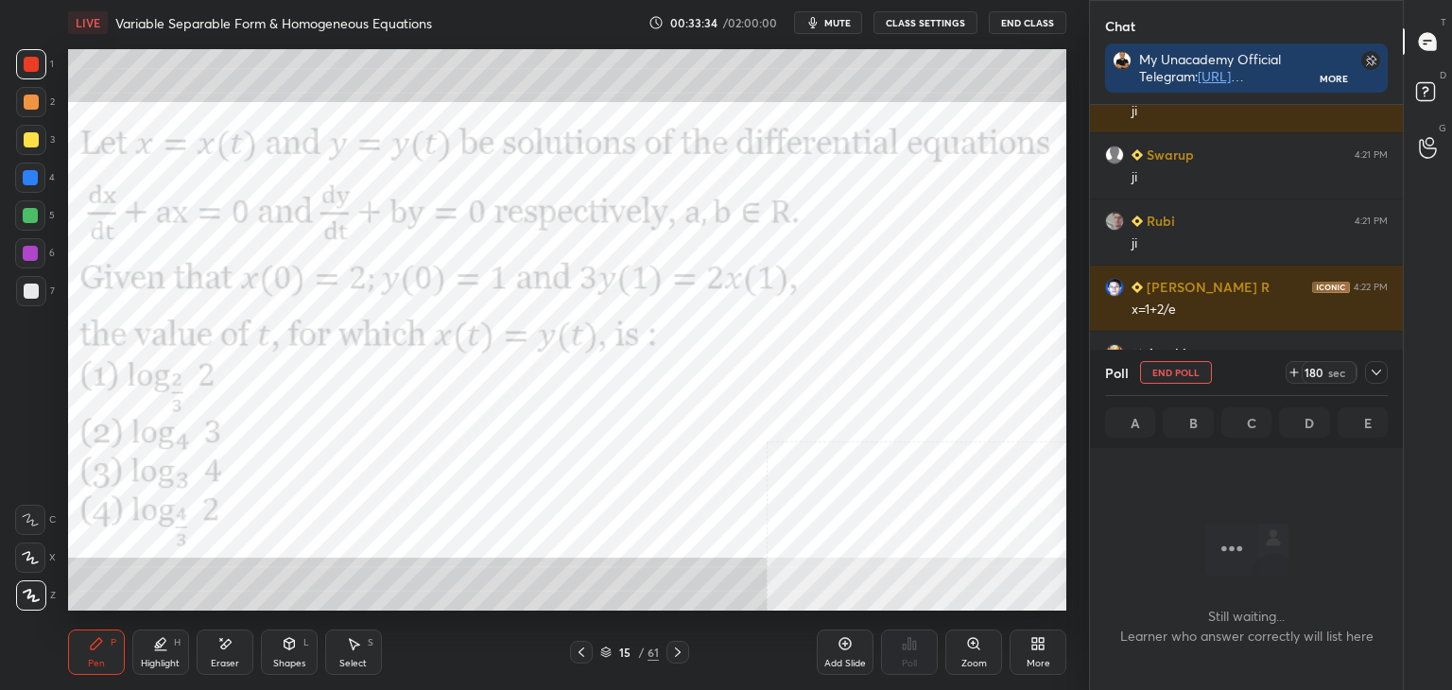
scroll to position [440, 307]
click at [1373, 372] on icon at bounding box center [1376, 372] width 15 height 15
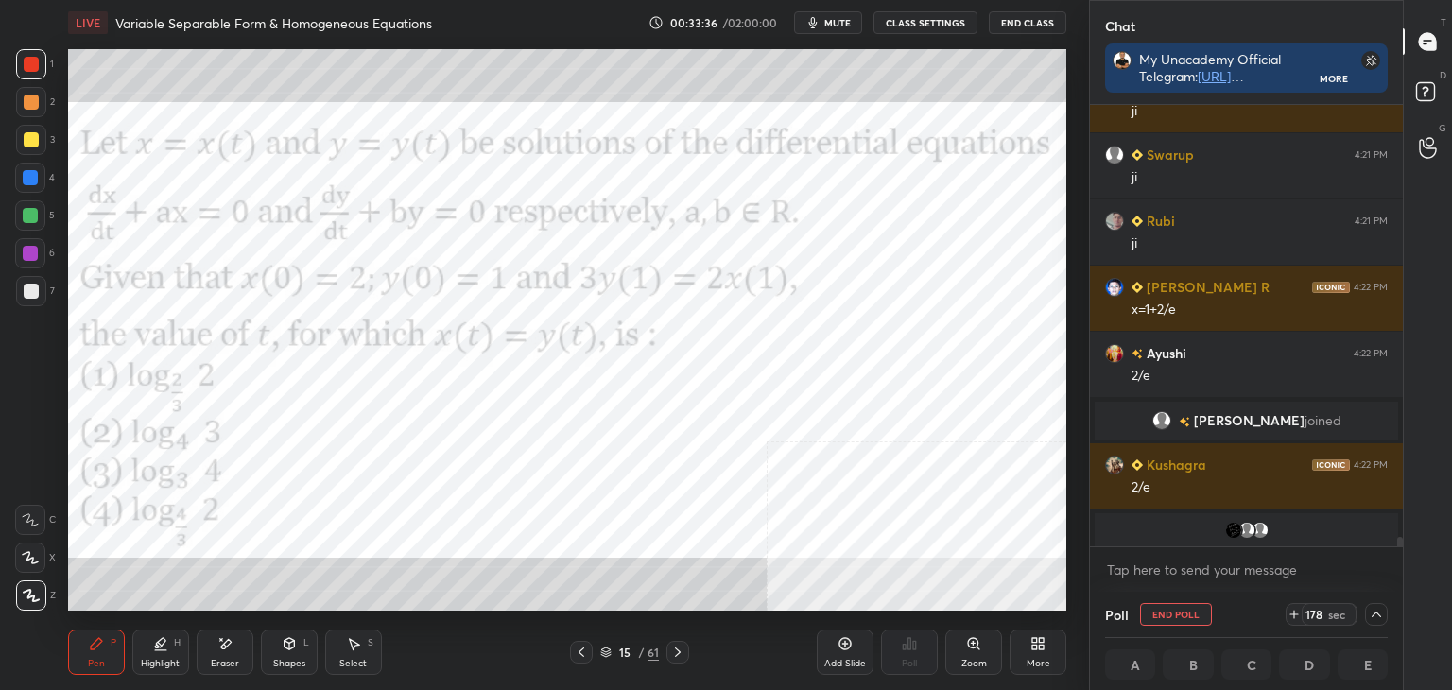
scroll to position [25744, 0]
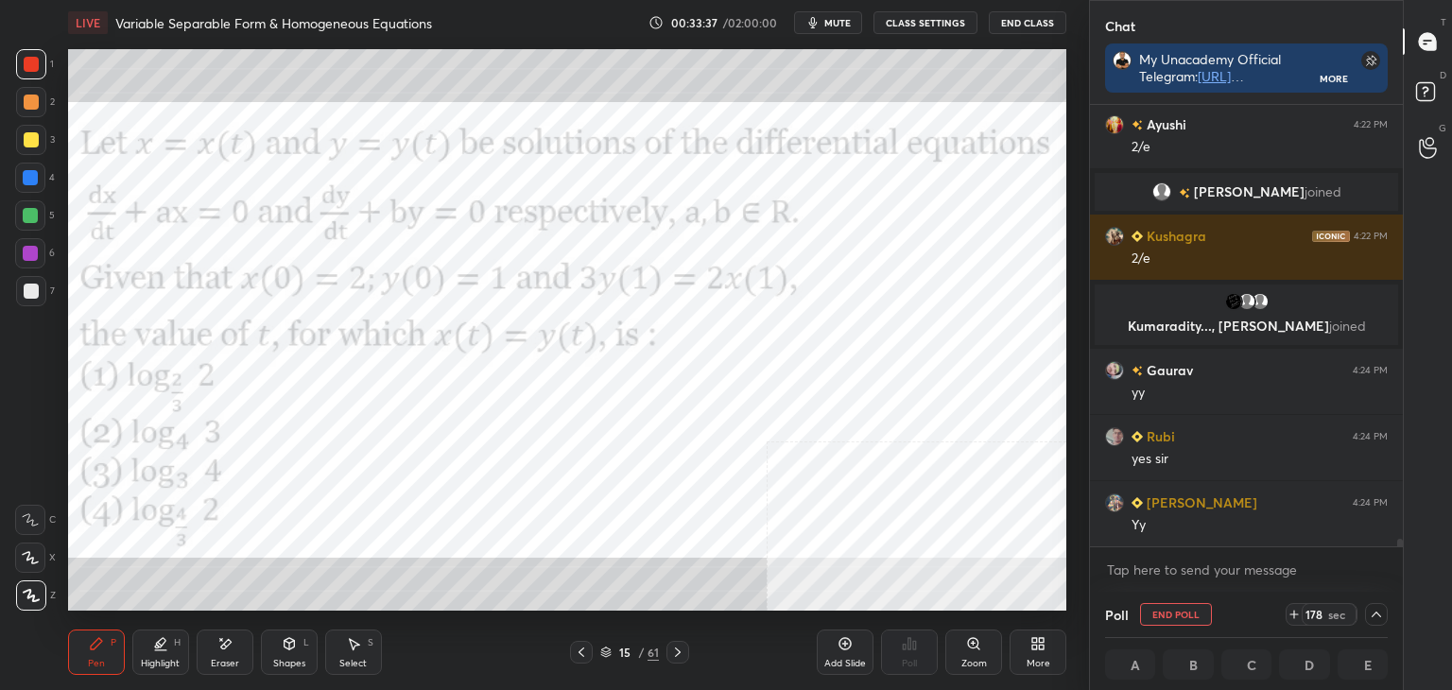
drag, startPoint x: 1402, startPoint y: 542, endPoint x: 1399, endPoint y: 554, distance: 12.6
click at [1400, 554] on div "[PERSON_NAME] R 4:22 PM x=1+2/e [PERSON_NAME] 4:22 PM 2/e [PERSON_NAME] joined …" at bounding box center [1246, 348] width 313 height 487
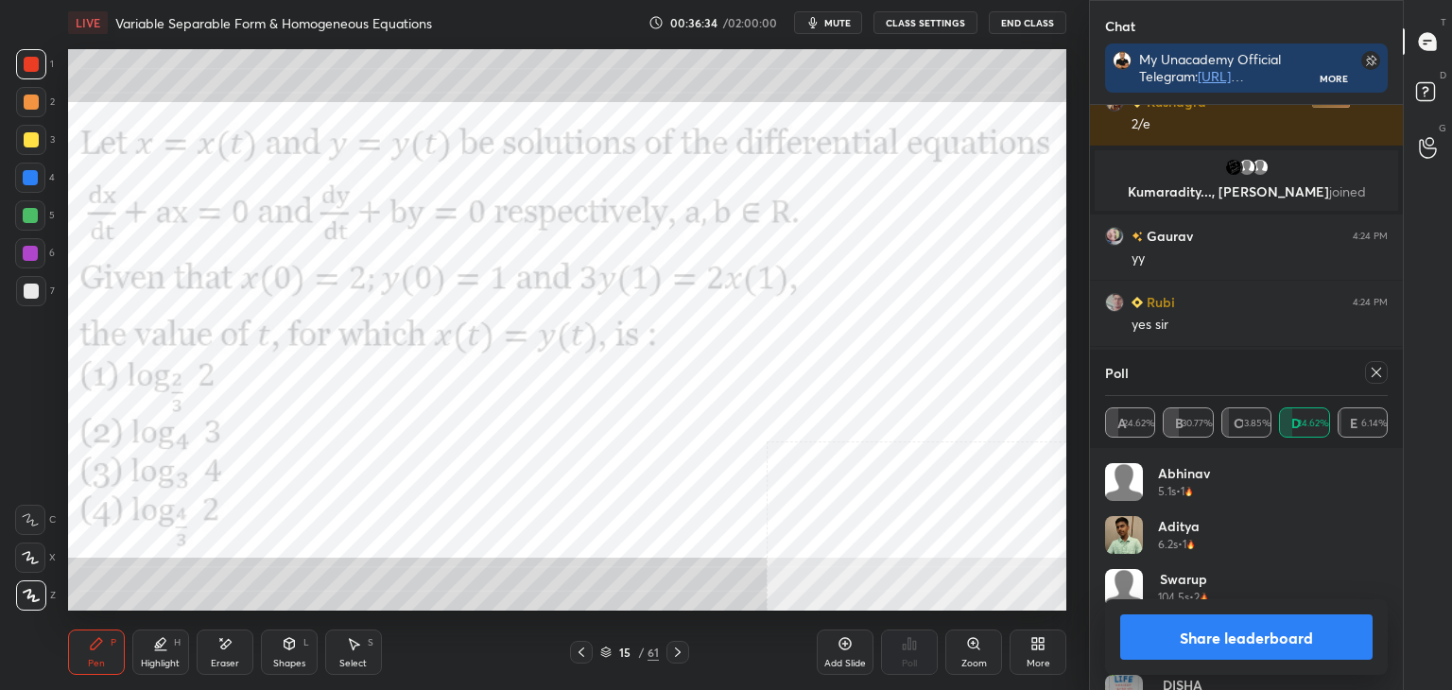
scroll to position [221, 277]
click at [1374, 372] on icon at bounding box center [1376, 372] width 15 height 15
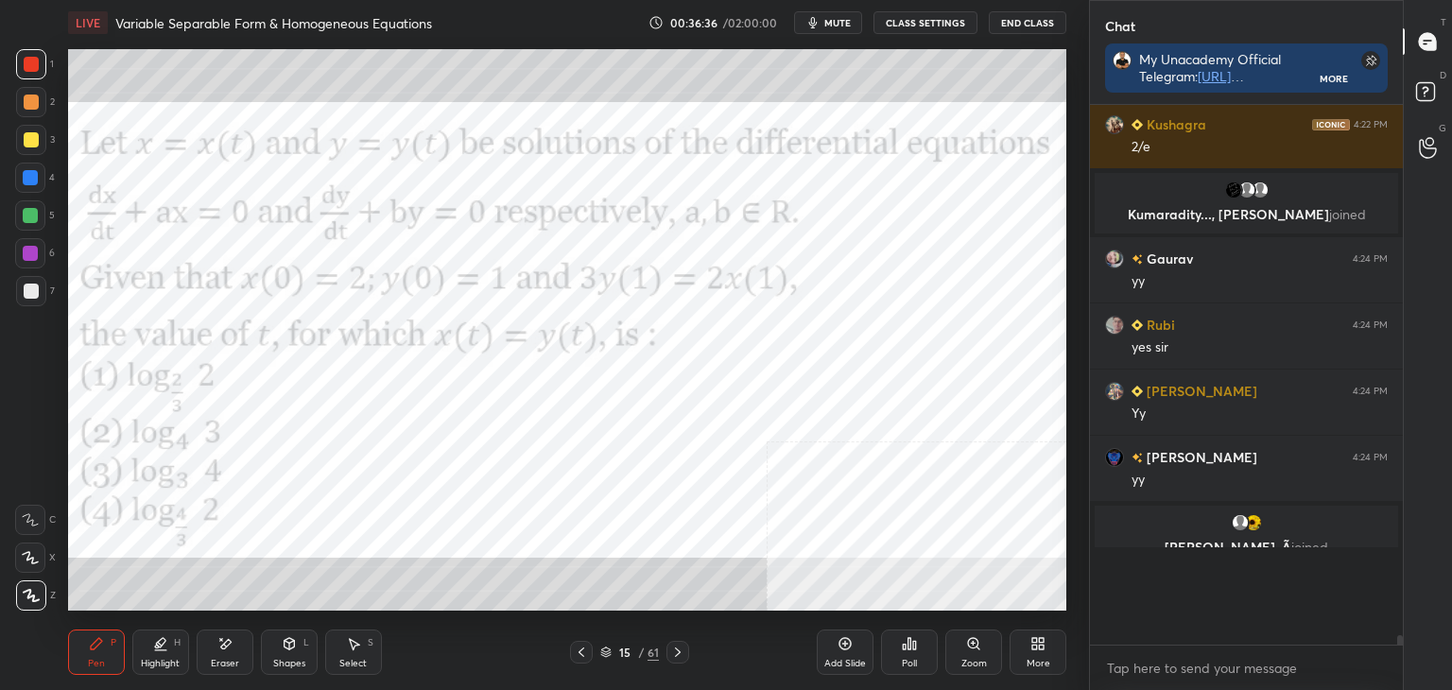
scroll to position [549, 307]
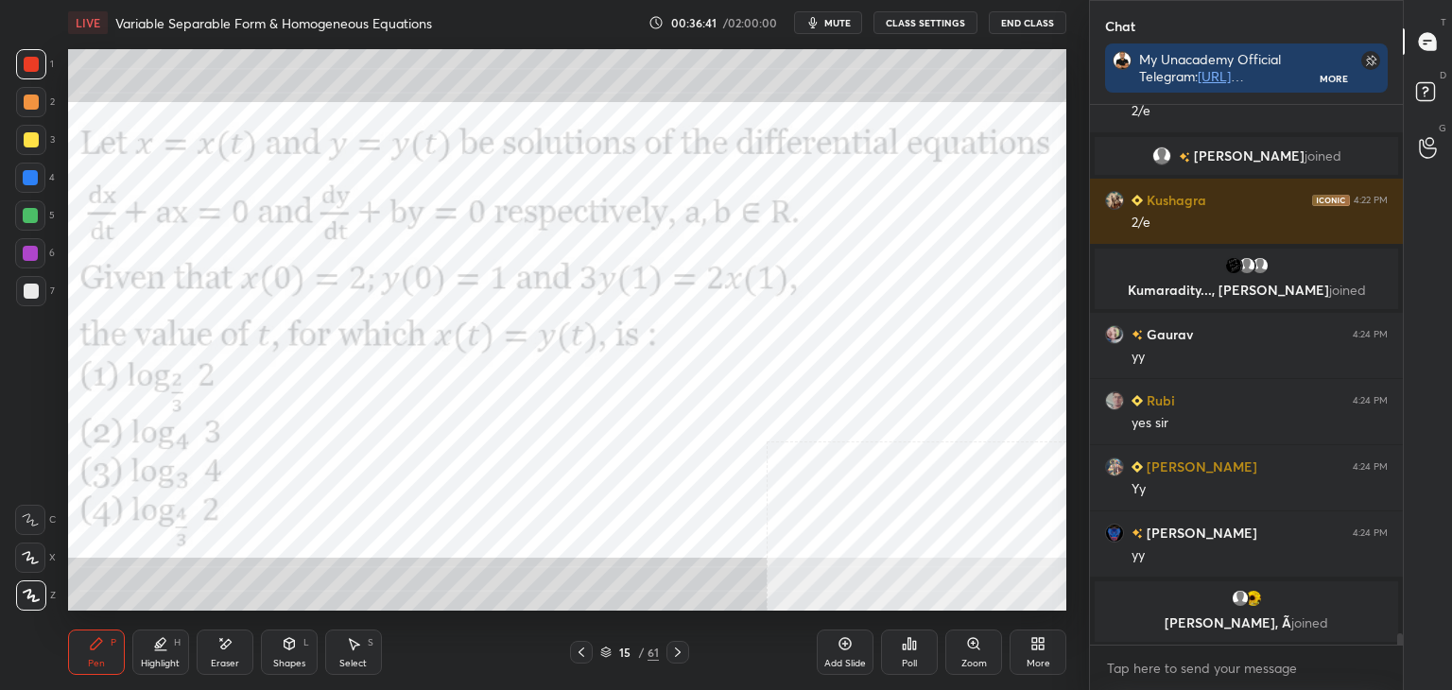
click at [34, 77] on div at bounding box center [31, 64] width 30 height 30
drag, startPoint x: 348, startPoint y: 659, endPoint x: 374, endPoint y: 634, distance: 36.1
click at [351, 659] on div "Select" at bounding box center [352, 663] width 27 height 9
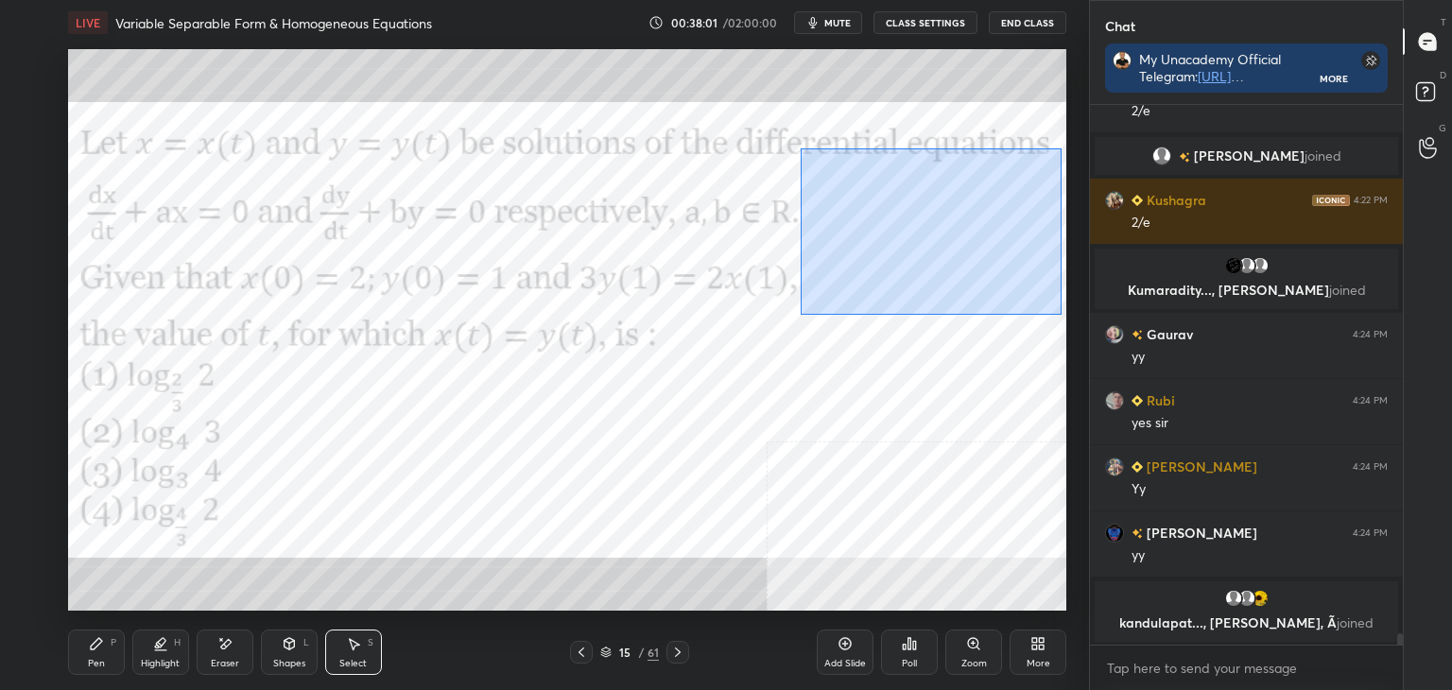
drag, startPoint x: 844, startPoint y: 182, endPoint x: 1055, endPoint y: 307, distance: 245.0
click at [1064, 313] on div "0 ° Undo Copy Duplicate Duplicate to new slide Delete" at bounding box center [567, 330] width 998 height 562
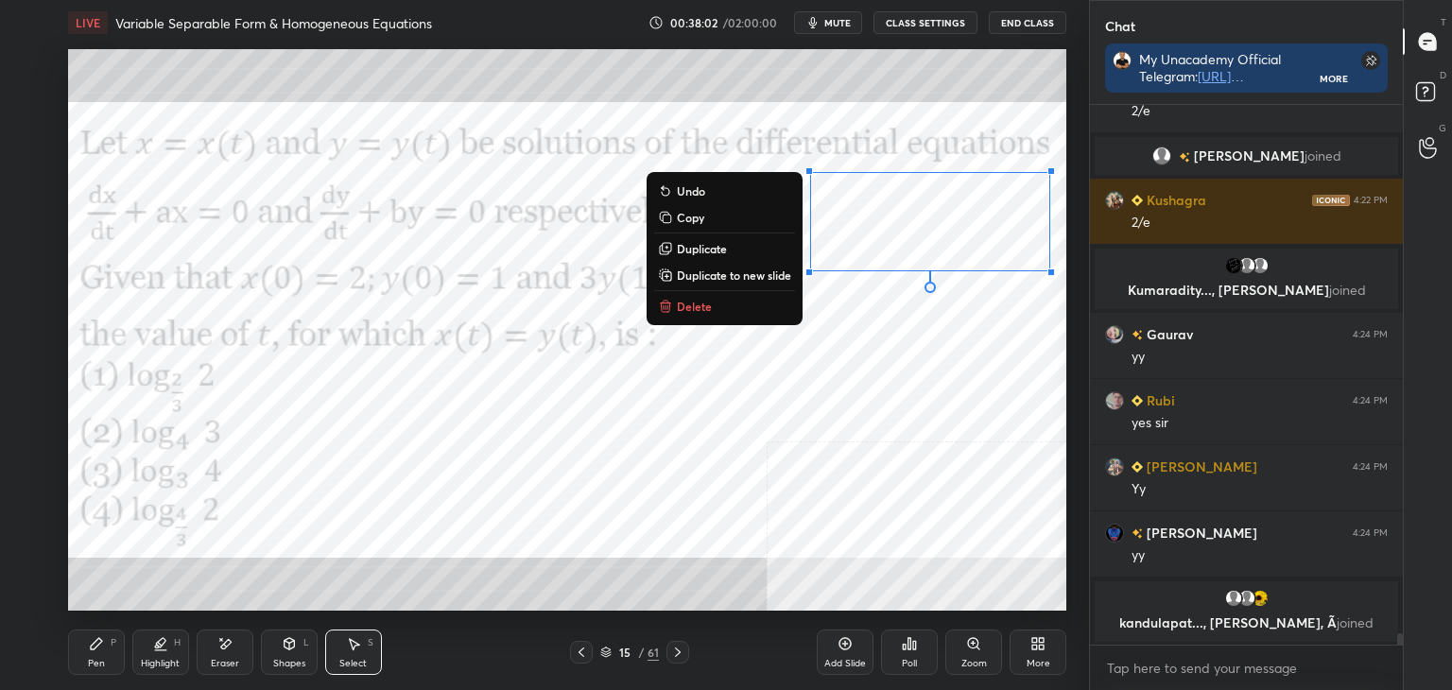
click at [714, 276] on p "Duplicate to new slide" at bounding box center [734, 275] width 114 height 15
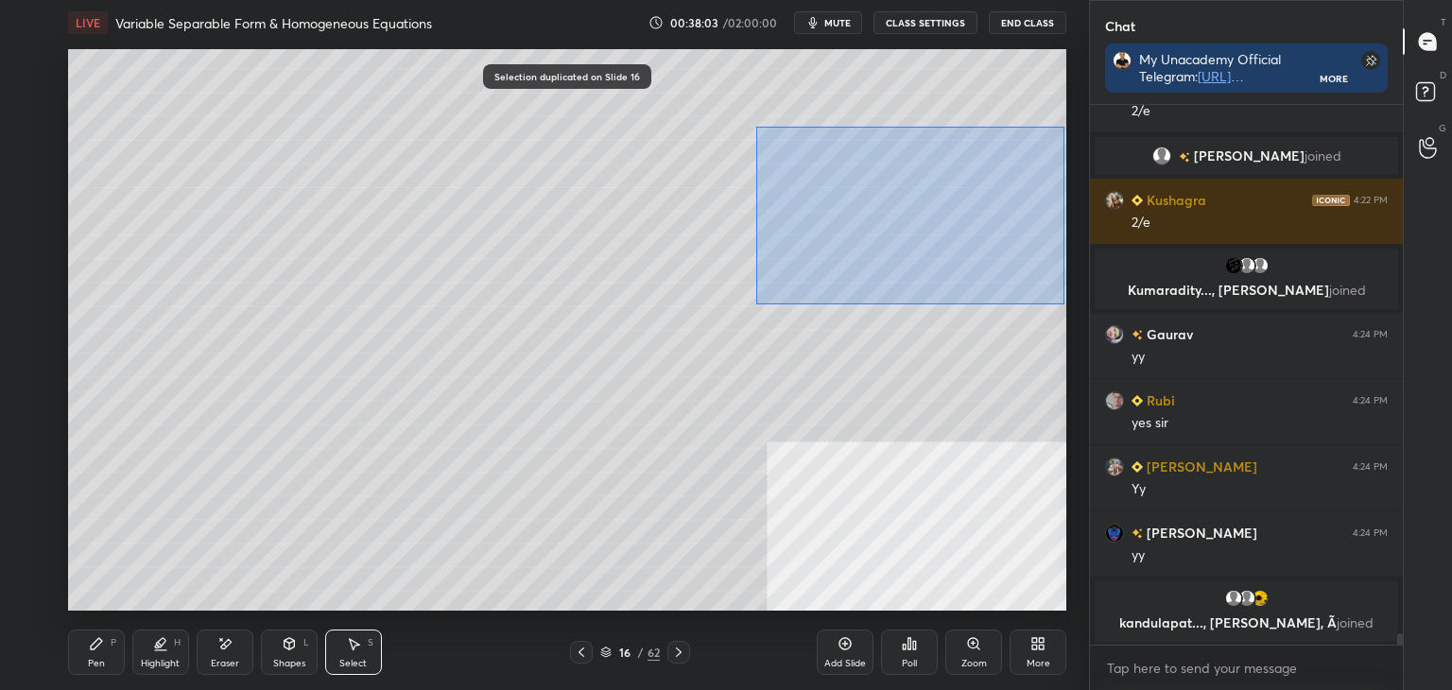
drag, startPoint x: 756, startPoint y: 127, endPoint x: 1059, endPoint y: 303, distance: 349.9
click at [1059, 303] on div "0 ° Undo Copy Duplicate Duplicate to new slide Delete" at bounding box center [567, 330] width 998 height 562
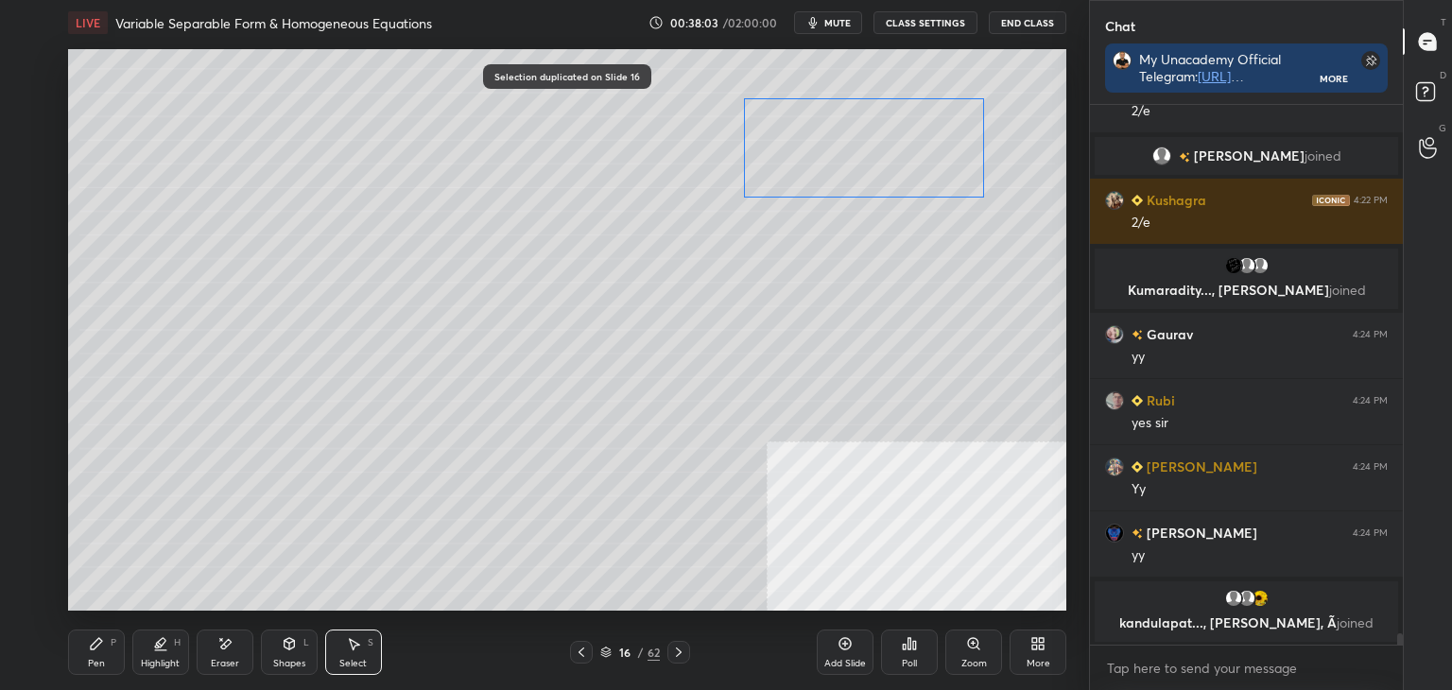
drag, startPoint x: 867, startPoint y: 232, endPoint x: 853, endPoint y: 292, distance: 62.1
click at [888, 186] on div "0 ° Undo Copy Duplicate Duplicate to new slide Delete" at bounding box center [567, 330] width 998 height 562
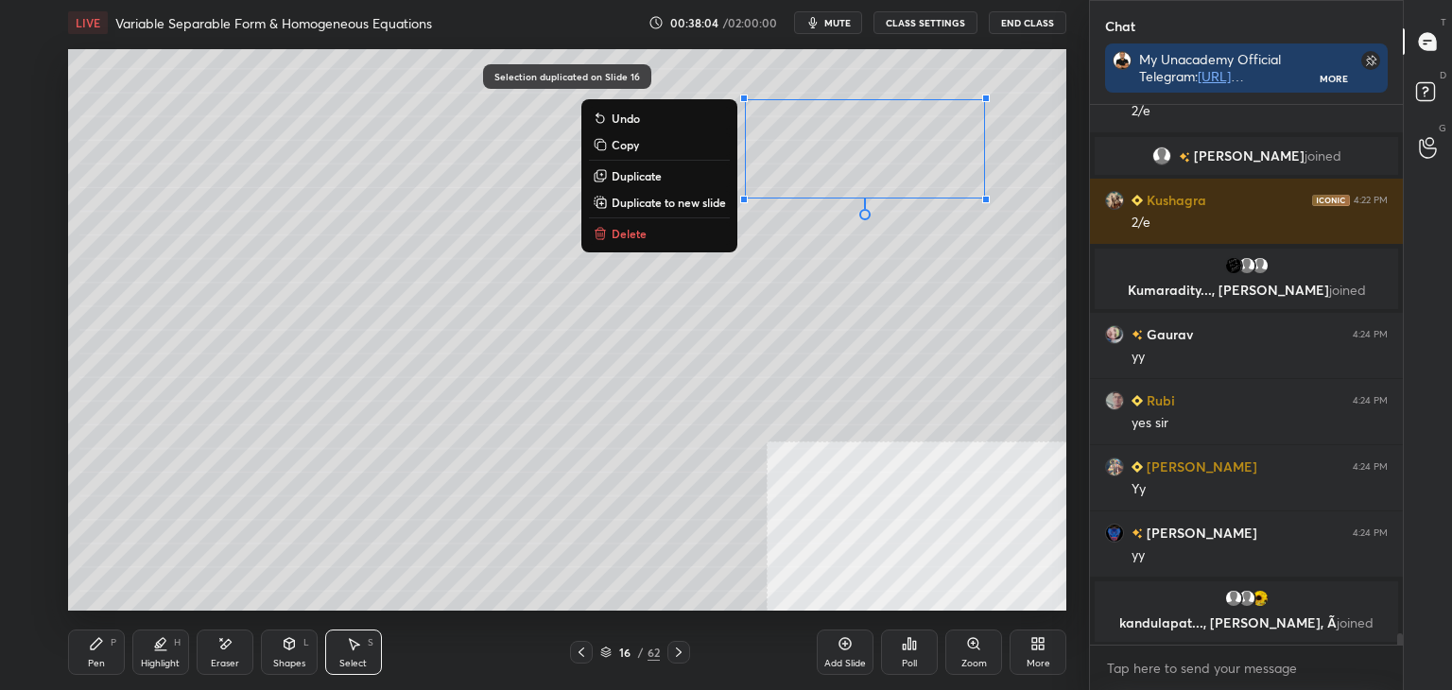
drag, startPoint x: 839, startPoint y: 324, endPoint x: 699, endPoint y: 372, distance: 148.6
click at [840, 323] on div "0 ° Undo Copy Duplicate Duplicate to new slide Delete" at bounding box center [567, 330] width 998 height 562
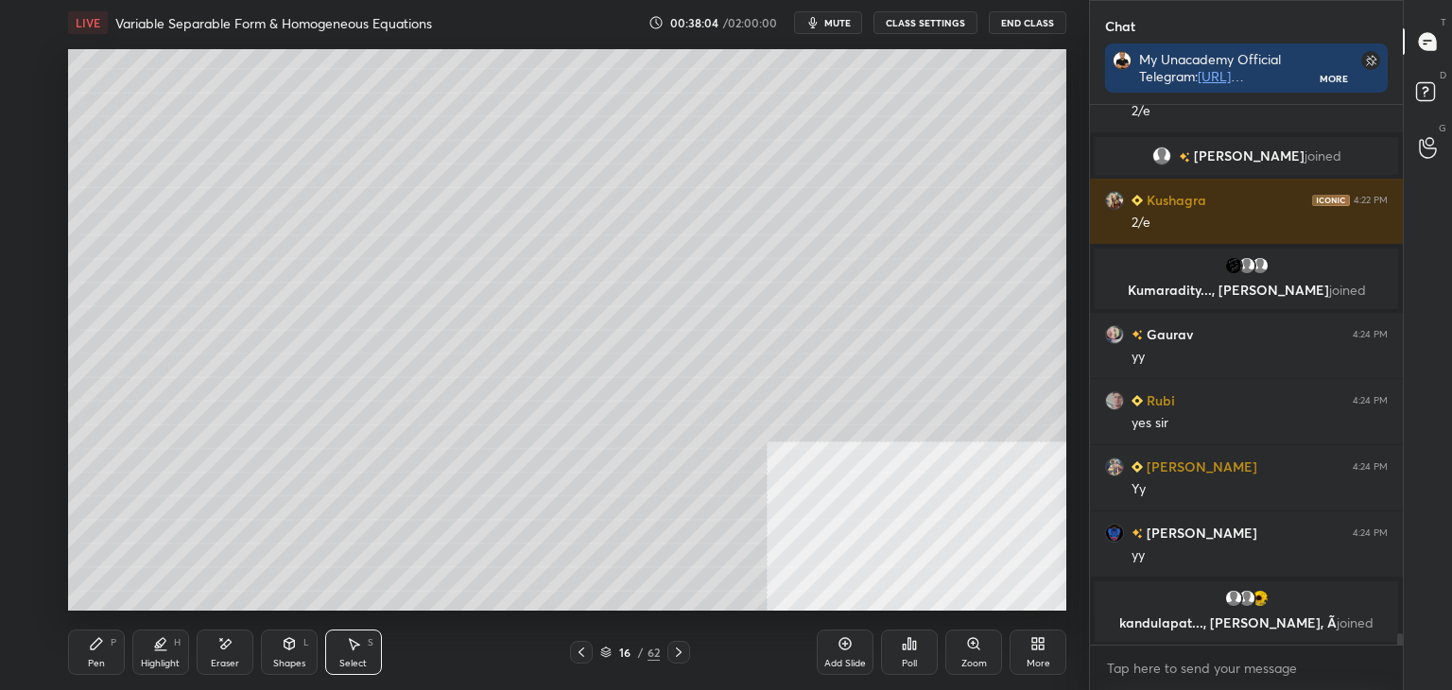
click at [84, 651] on div "Pen P" at bounding box center [96, 652] width 57 height 45
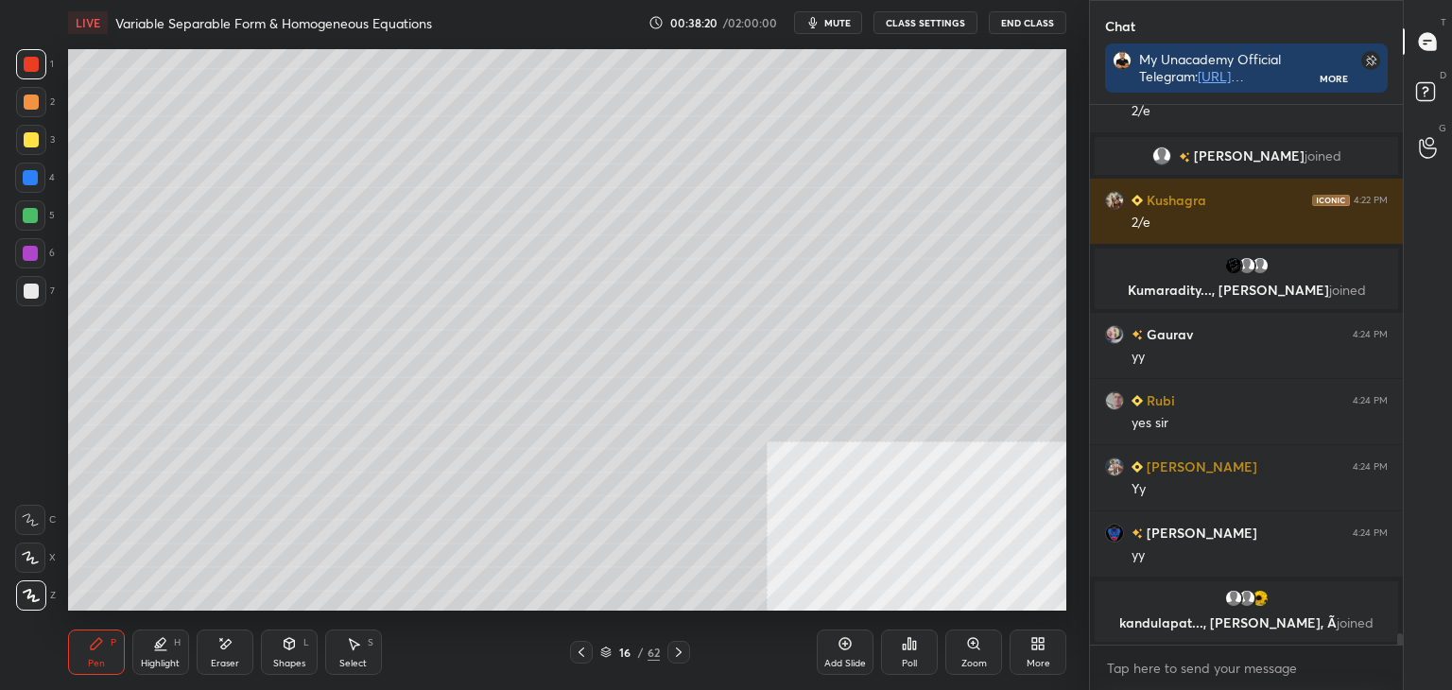
click at [575, 655] on icon at bounding box center [581, 652] width 15 height 15
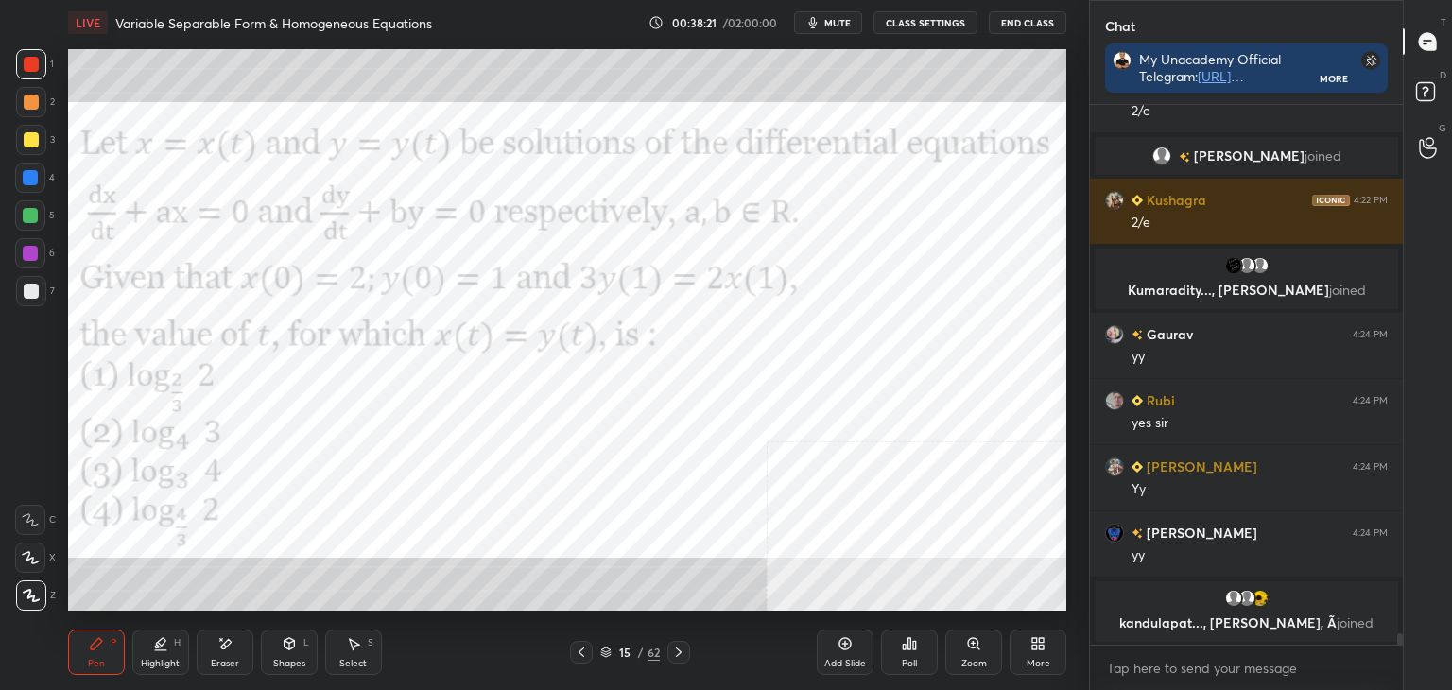
click at [669, 651] on div at bounding box center [678, 652] width 23 height 23
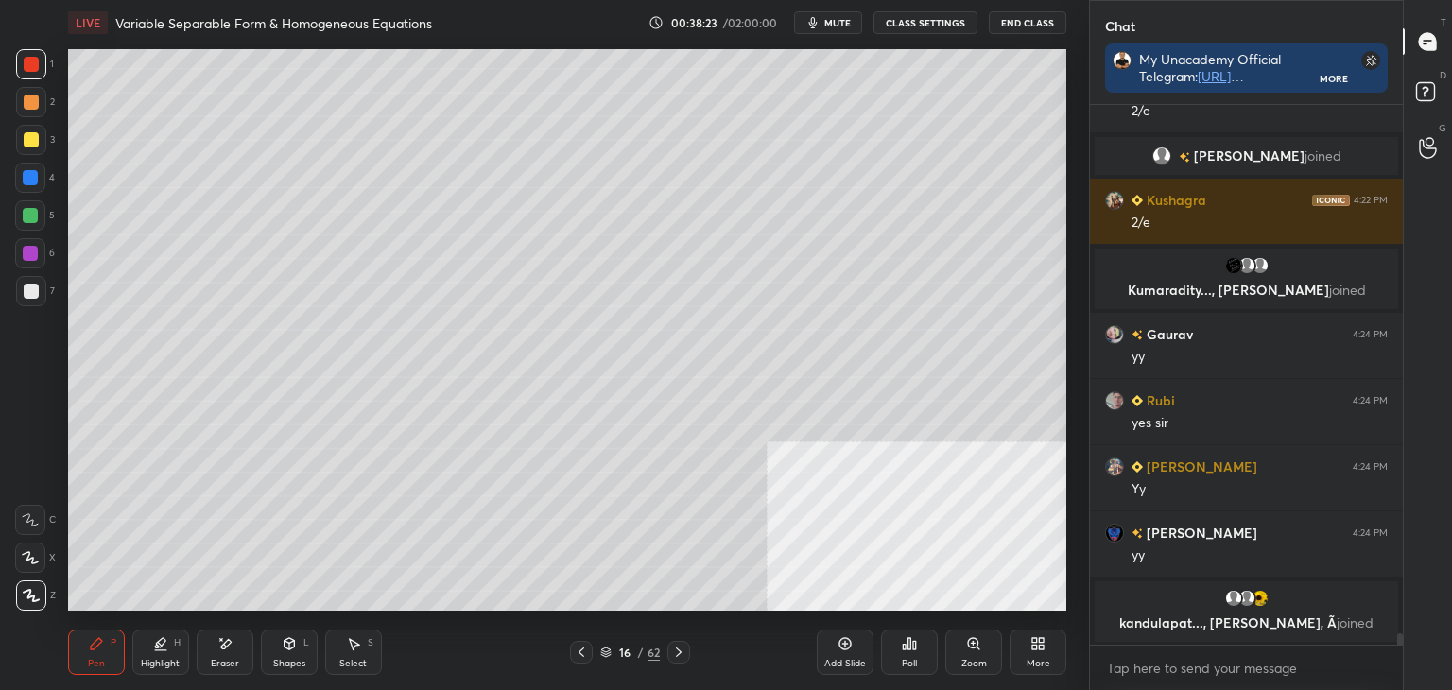
click at [586, 651] on icon at bounding box center [581, 652] width 15 height 15
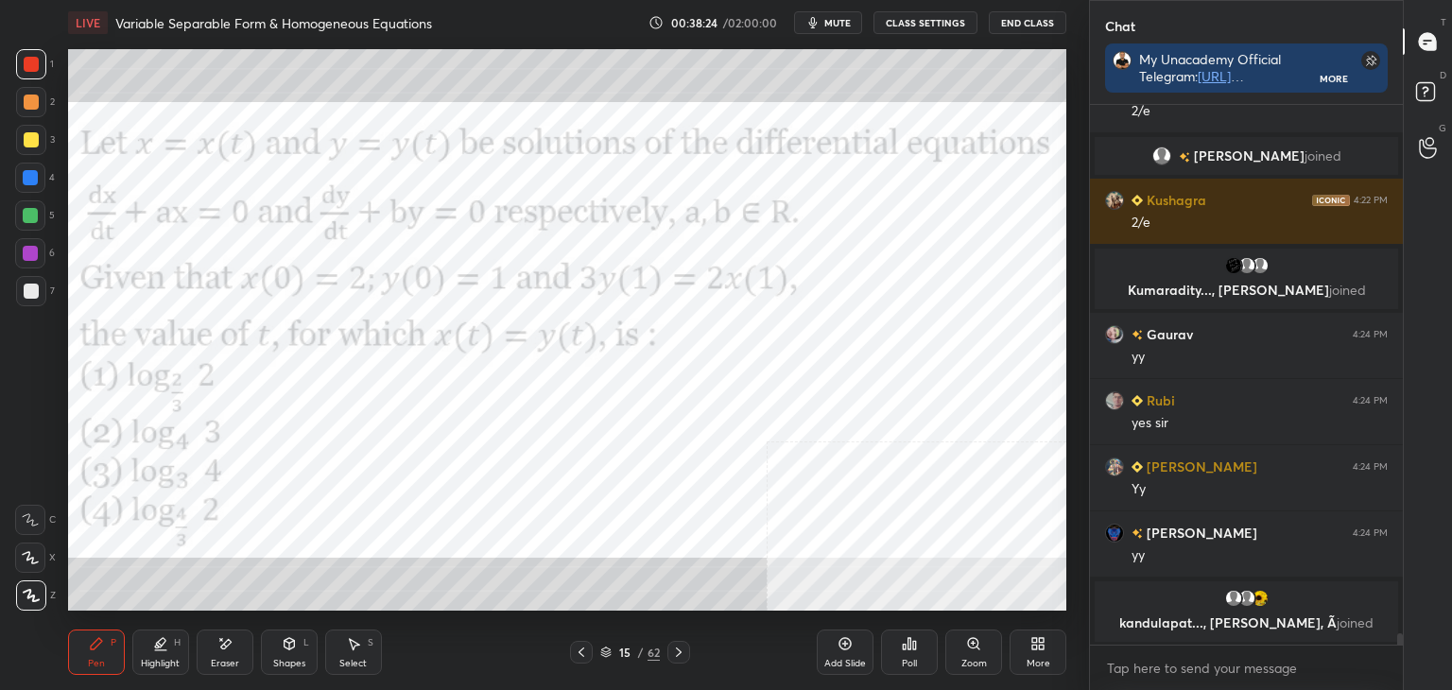
click at [690, 655] on div "15 / 62" at bounding box center [629, 652] width 374 height 23
click at [682, 651] on icon at bounding box center [678, 652] width 15 height 15
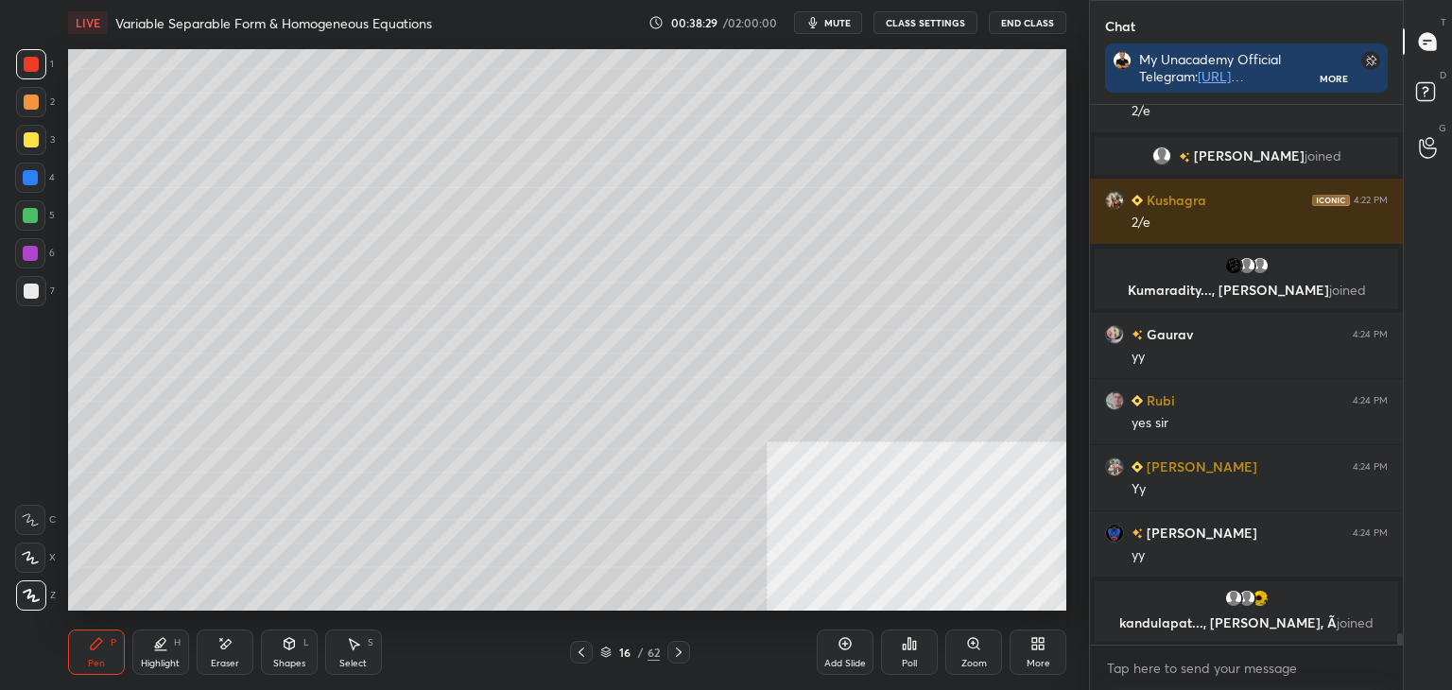
drag, startPoint x: 580, startPoint y: 659, endPoint x: 663, endPoint y: 655, distance: 83.3
click at [580, 659] on icon at bounding box center [581, 652] width 15 height 15
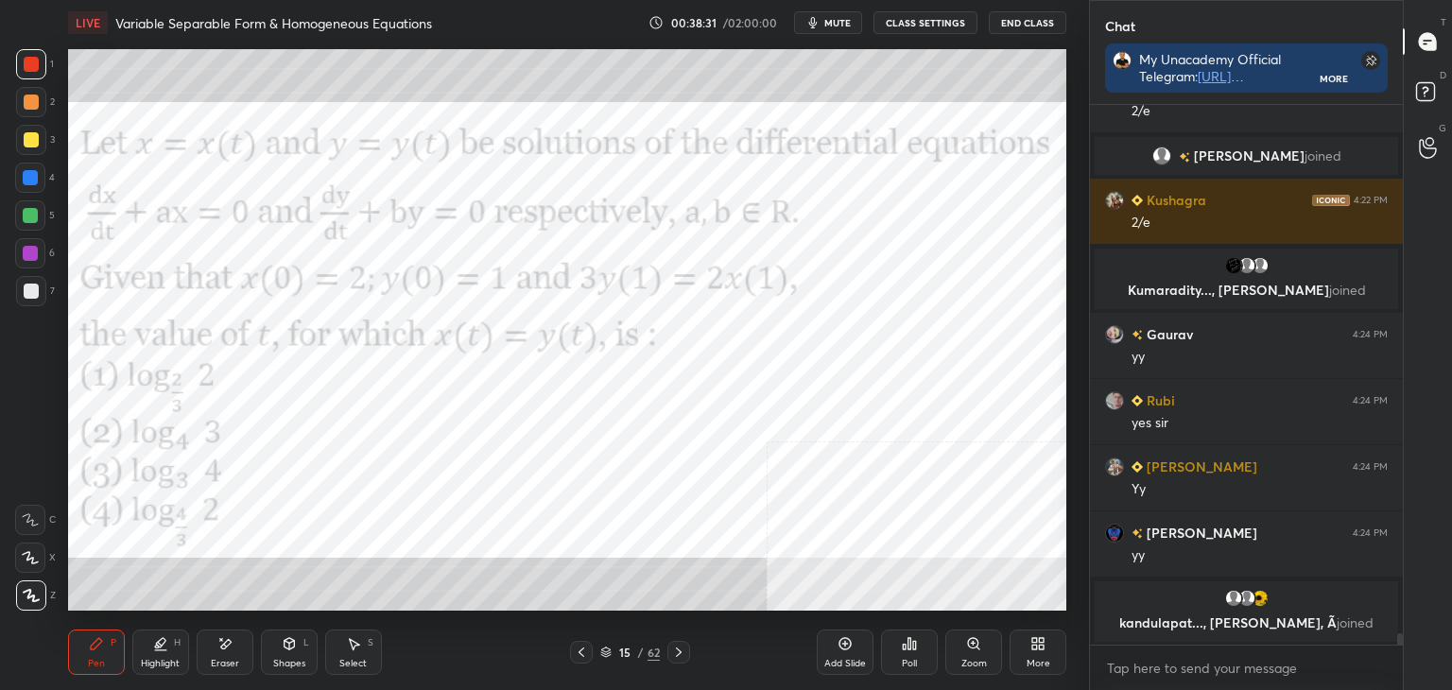
click at [688, 649] on div at bounding box center [678, 652] width 23 height 23
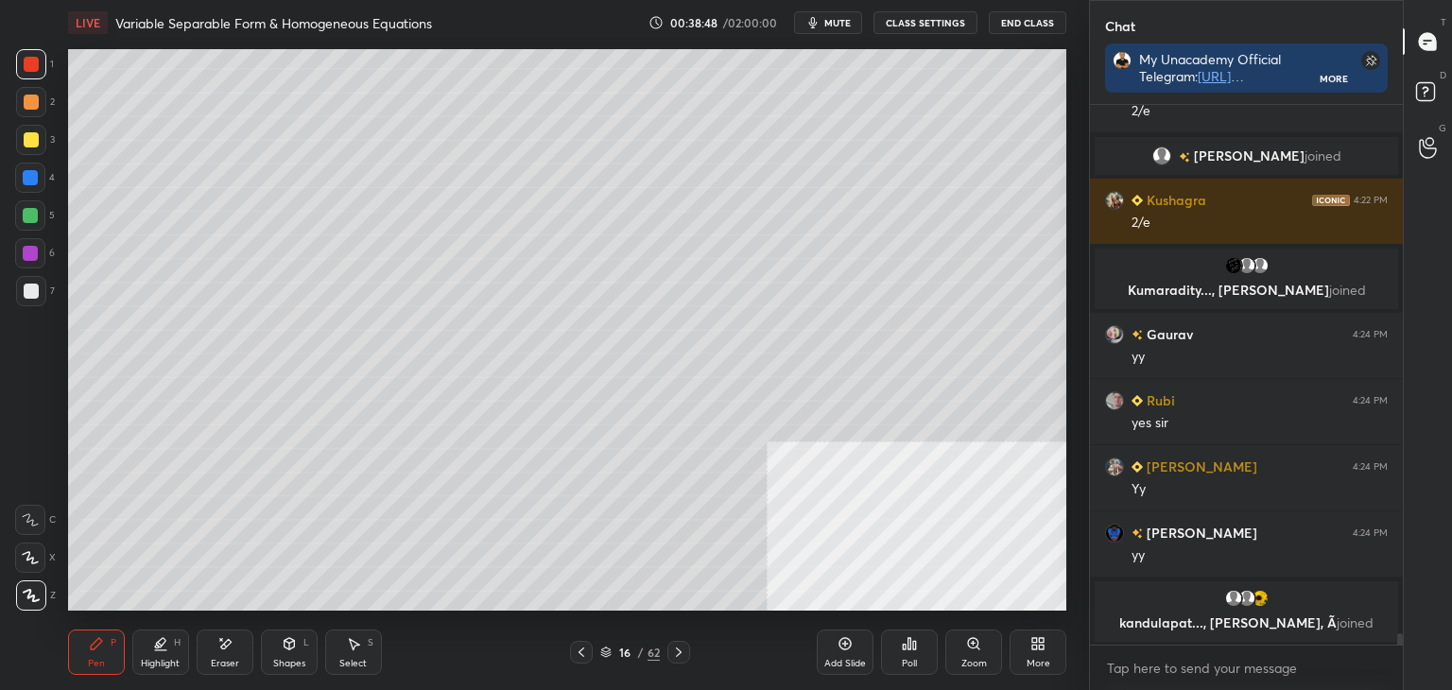
drag, startPoint x: 584, startPoint y: 655, endPoint x: 554, endPoint y: 638, distance: 34.7
click at [582, 655] on icon at bounding box center [581, 652] width 15 height 15
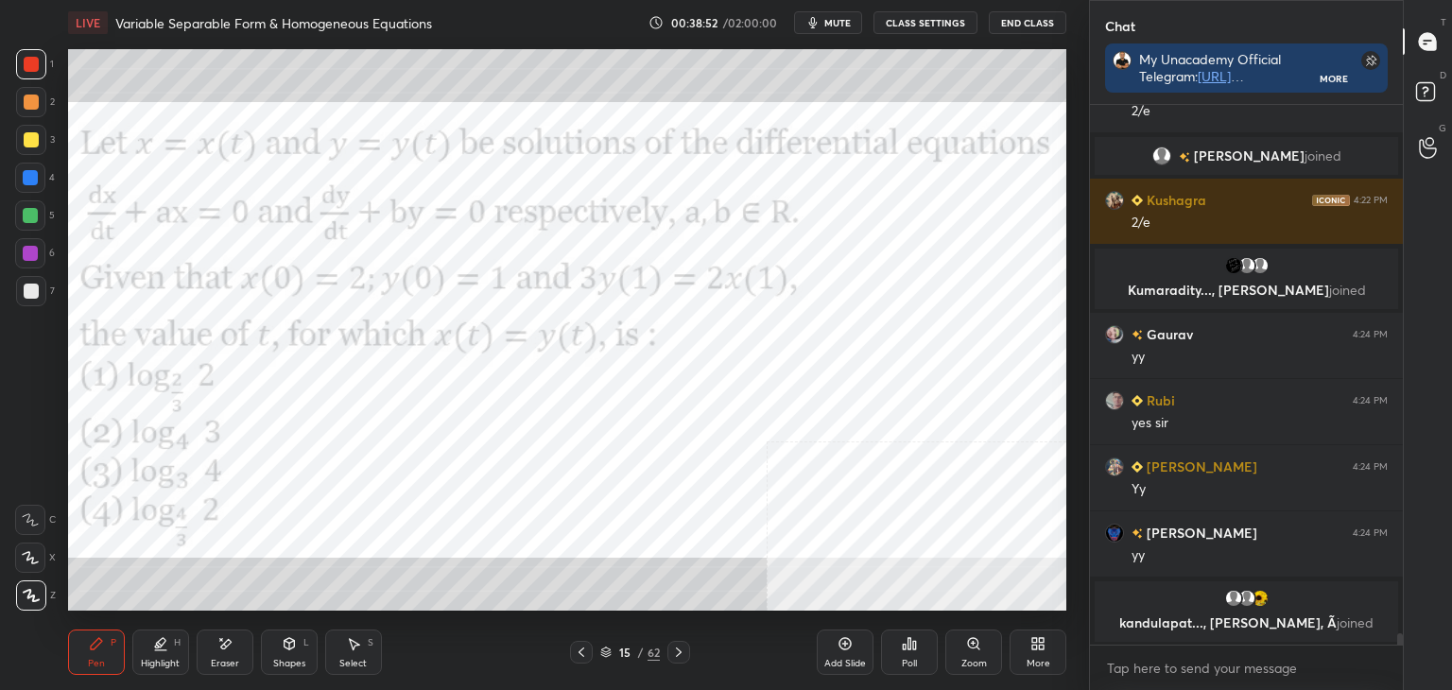
click at [681, 649] on icon at bounding box center [678, 652] width 15 height 15
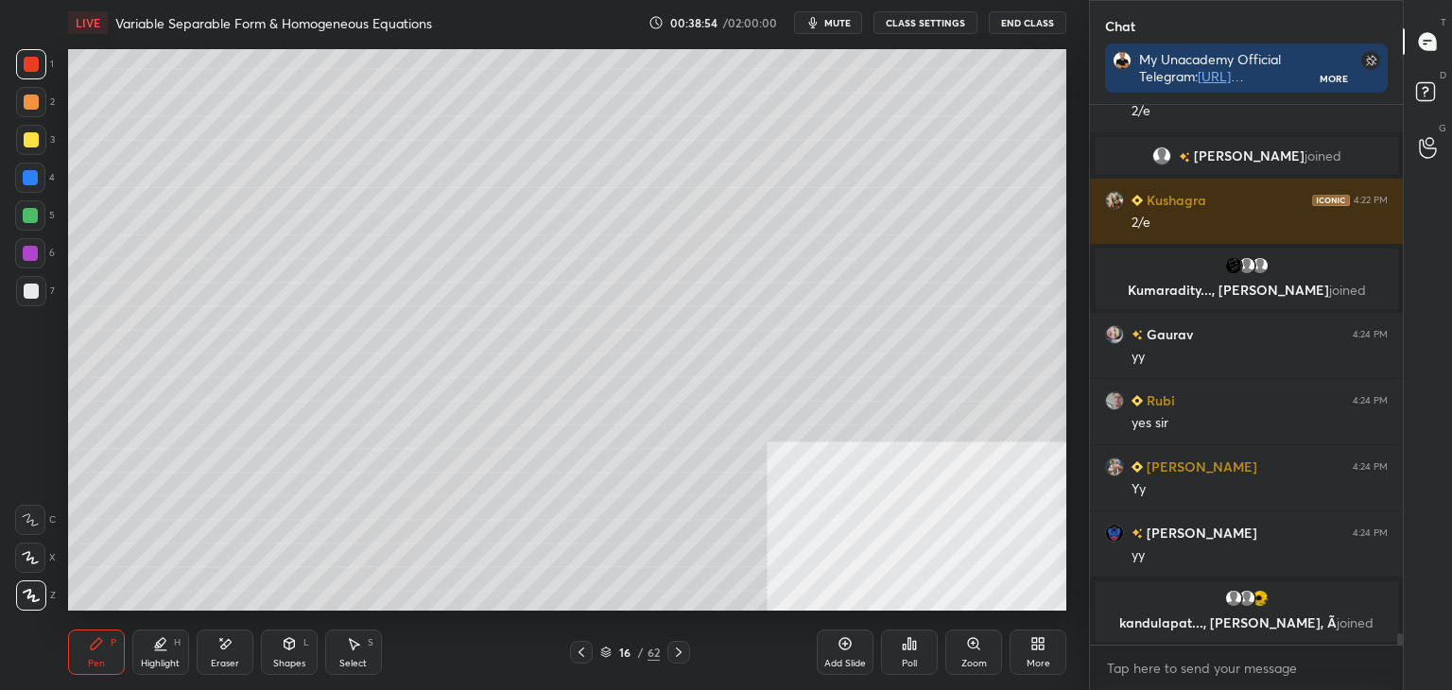
click at [580, 654] on icon at bounding box center [581, 652] width 15 height 15
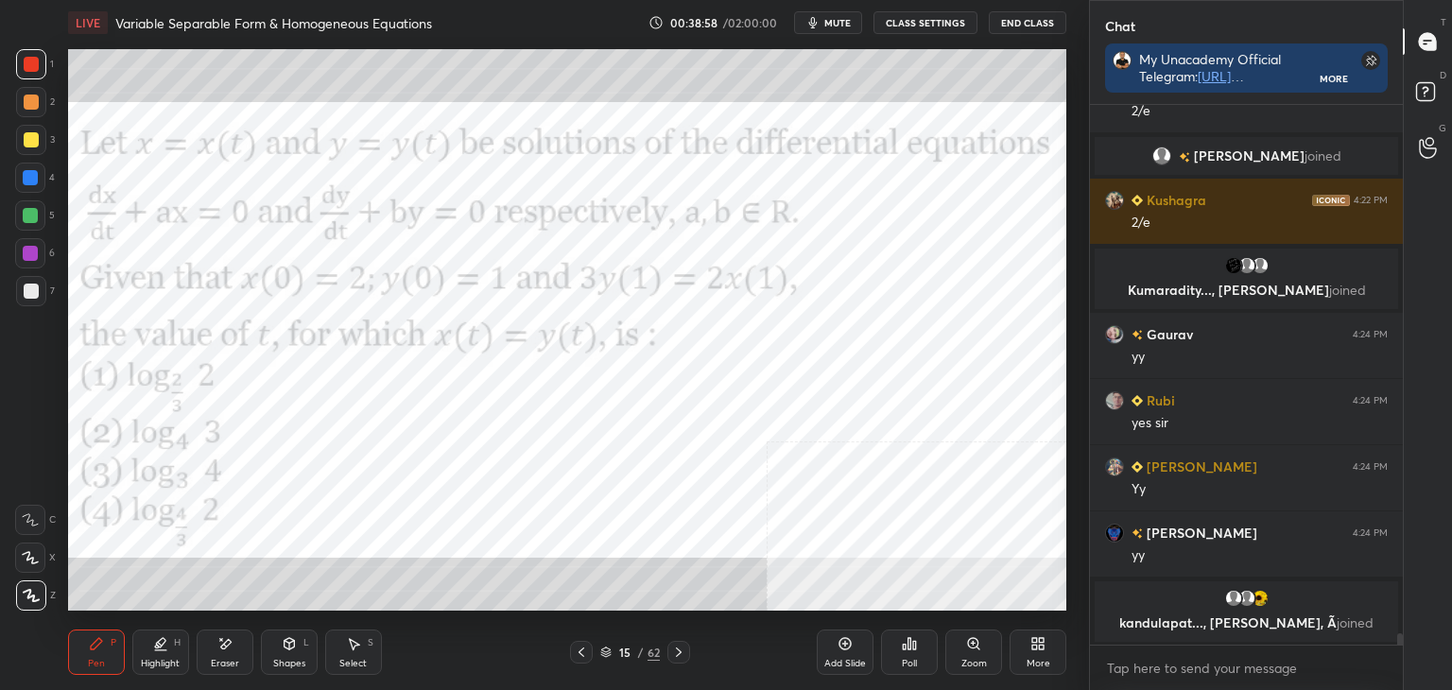
click at [677, 649] on icon at bounding box center [678, 652] width 15 height 15
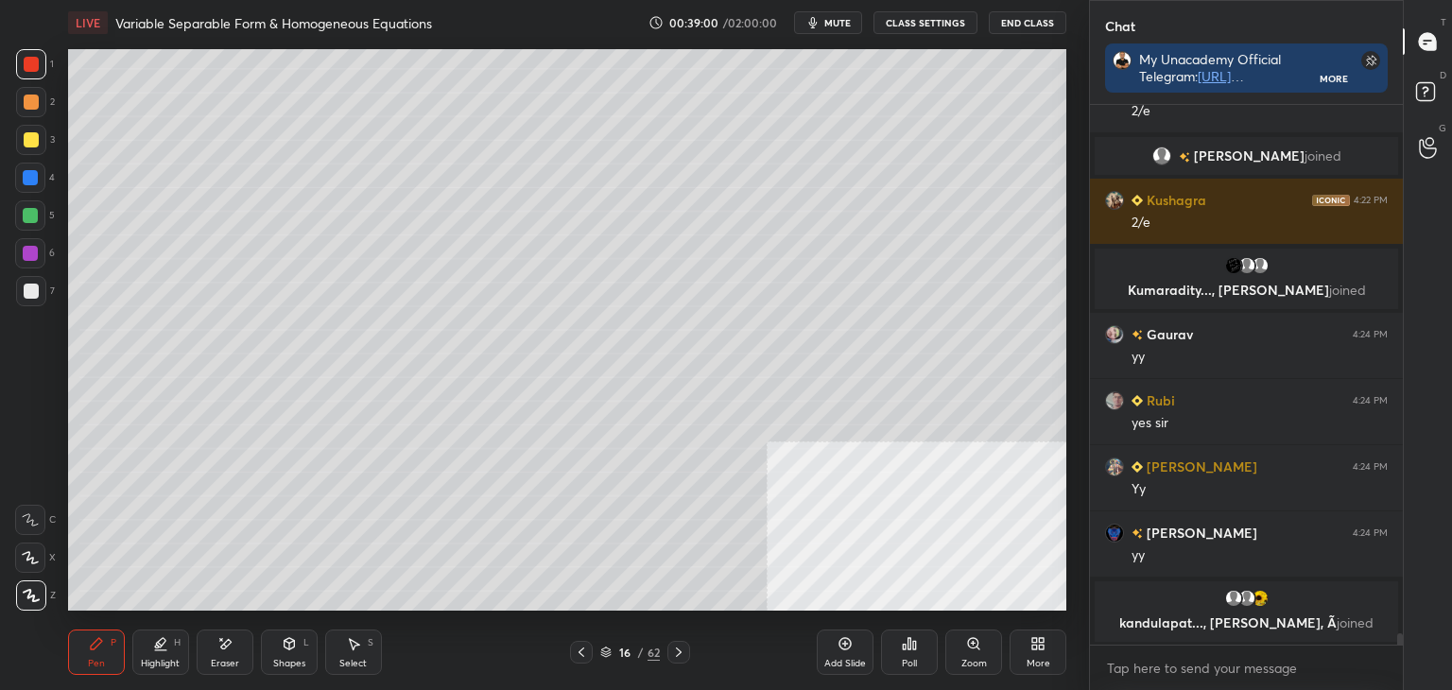
click at [243, 666] on div "Eraser" at bounding box center [225, 652] width 57 height 45
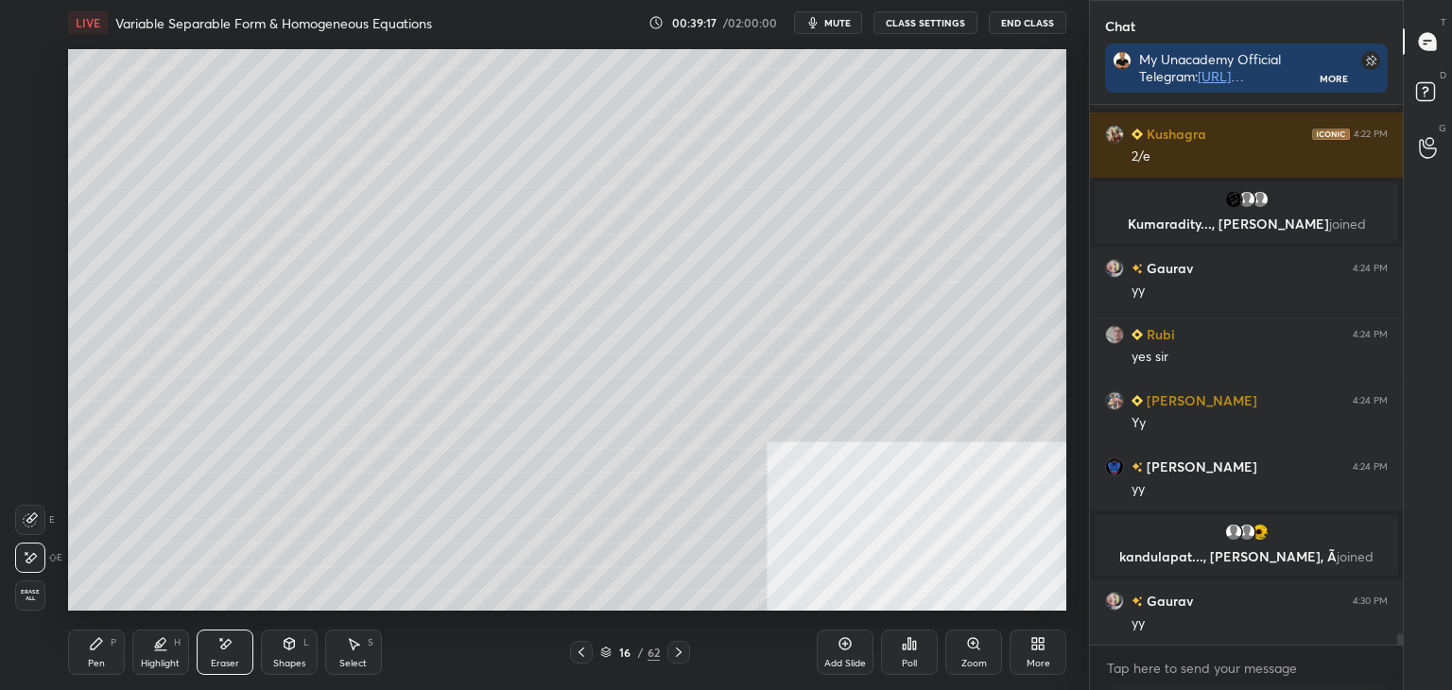
scroll to position [25324, 0]
click at [121, 649] on div "Pen P" at bounding box center [96, 652] width 57 height 45
click at [227, 656] on div "Eraser" at bounding box center [225, 652] width 57 height 45
click at [106, 655] on div "Pen P" at bounding box center [96, 652] width 57 height 45
click at [574, 655] on div at bounding box center [581, 652] width 23 height 23
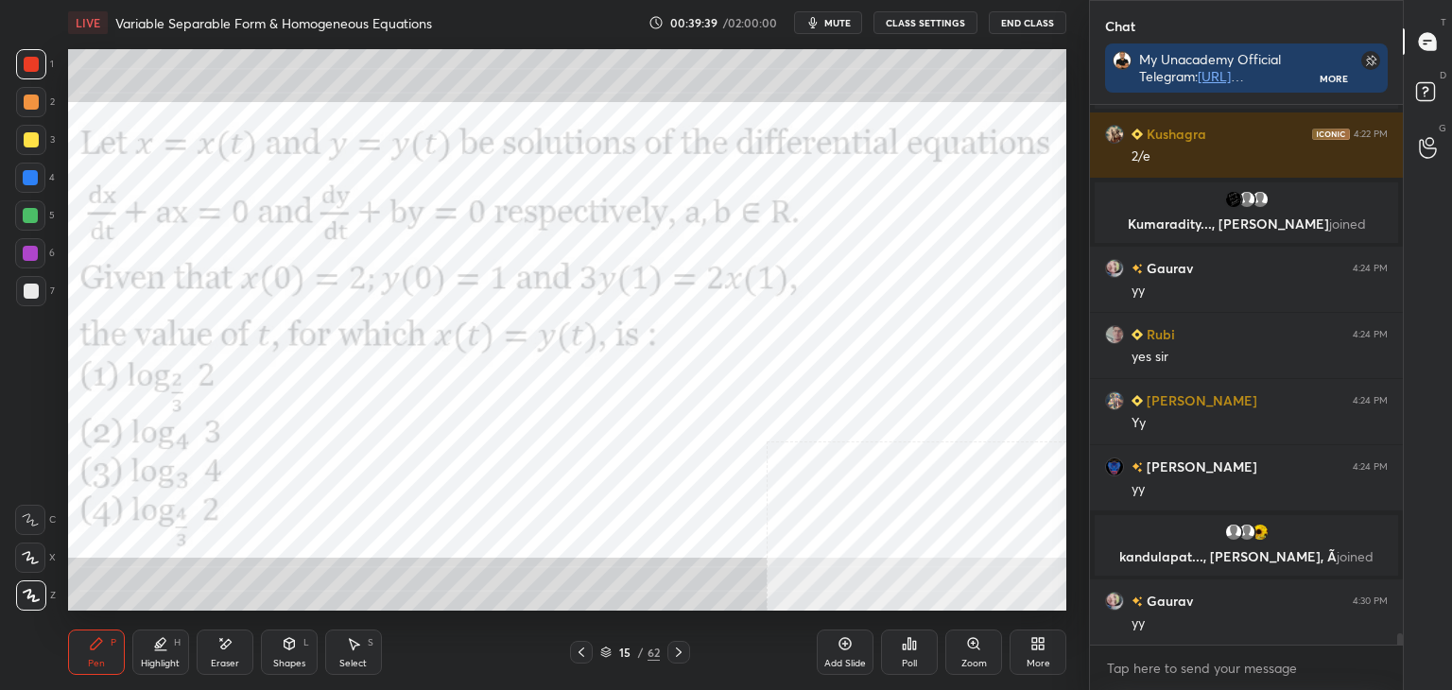
drag, startPoint x: 681, startPoint y: 645, endPoint x: 650, endPoint y: 613, distance: 44.1
click at [681, 646] on icon at bounding box center [678, 652] width 15 height 15
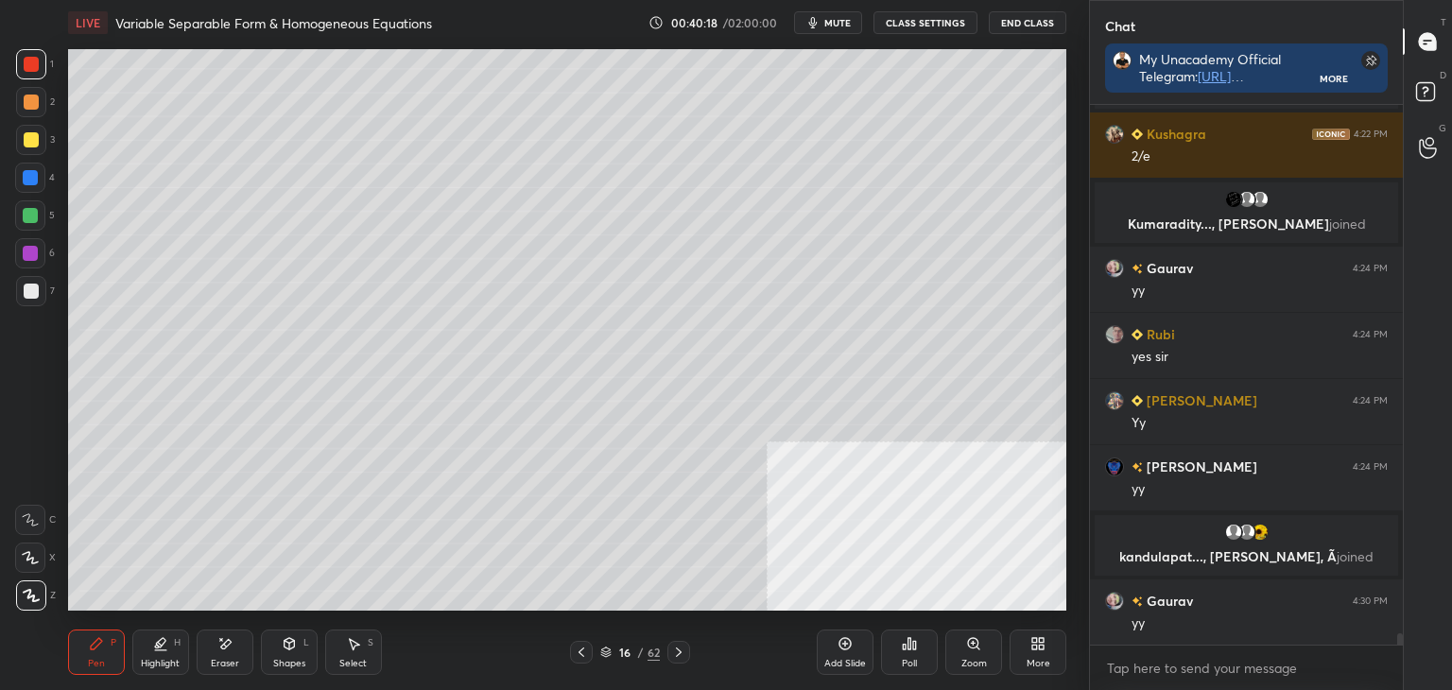
scroll to position [25391, 0]
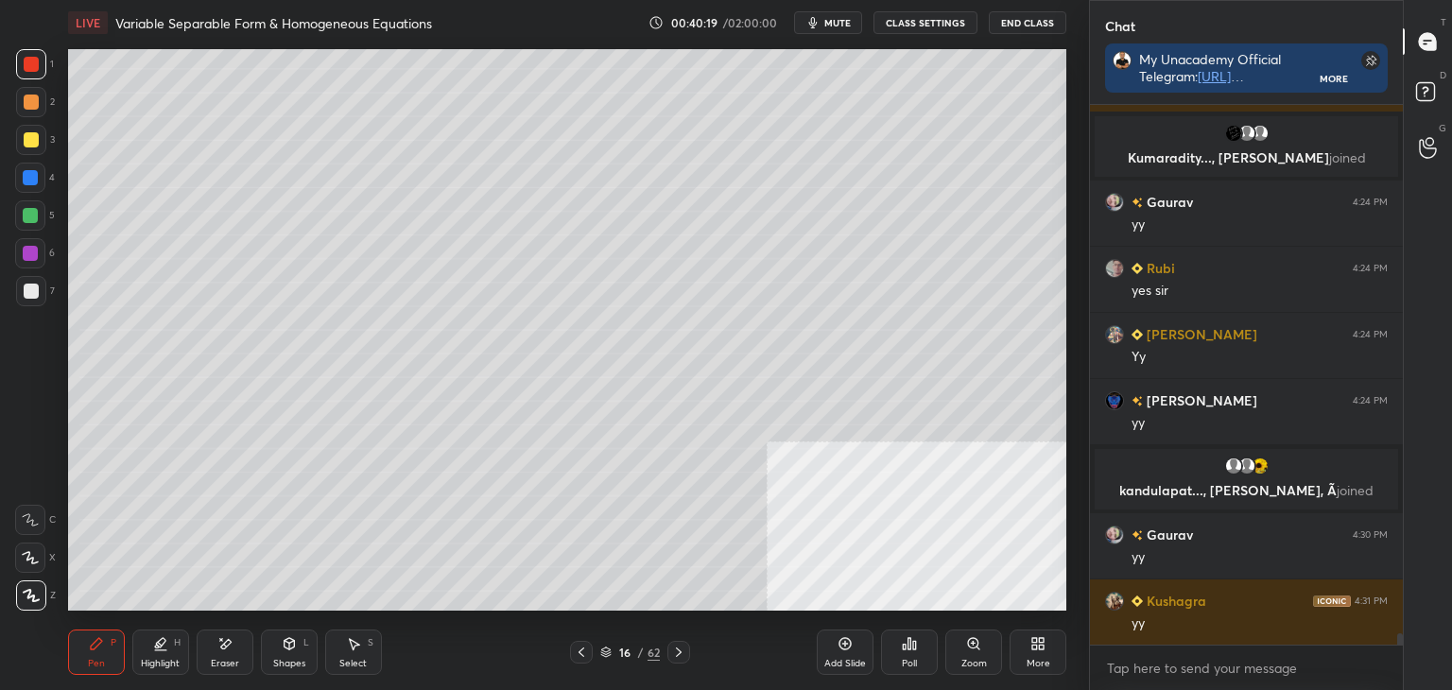
click at [577, 649] on icon at bounding box center [581, 652] width 15 height 15
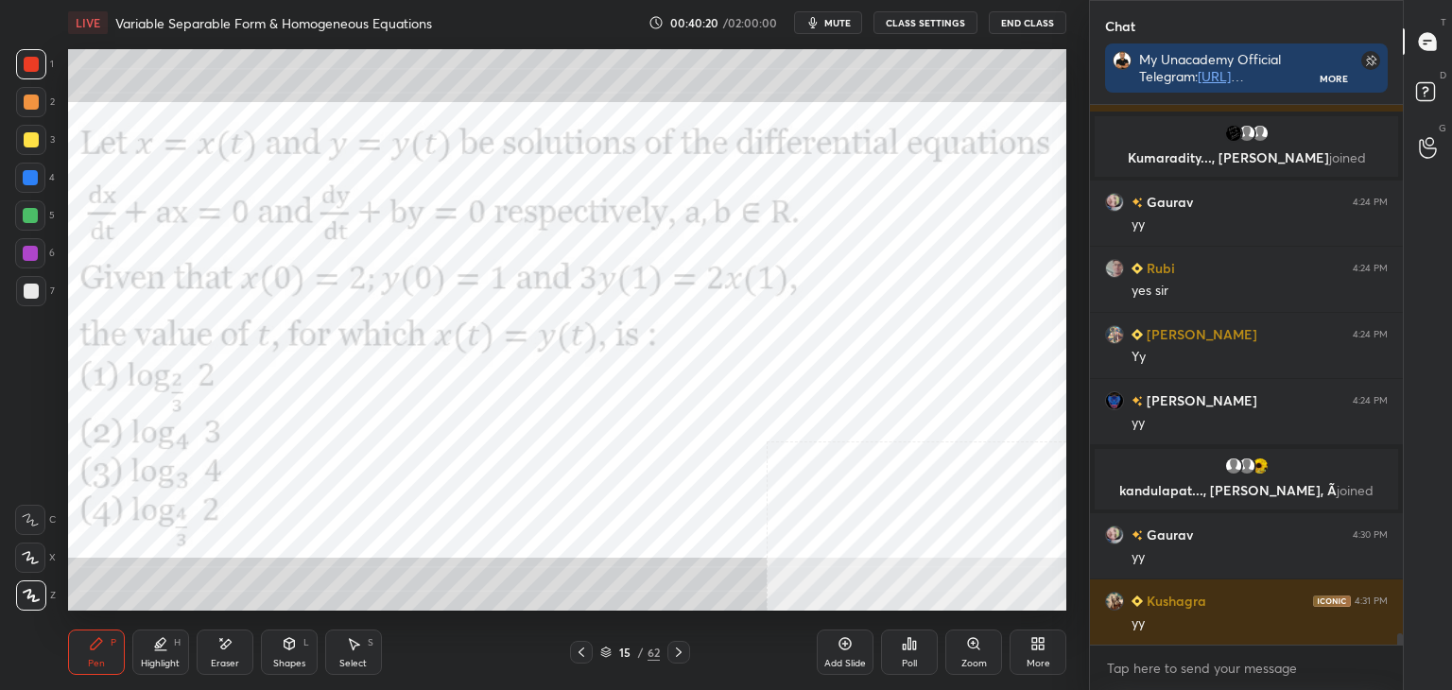
click at [672, 655] on icon at bounding box center [678, 652] width 15 height 15
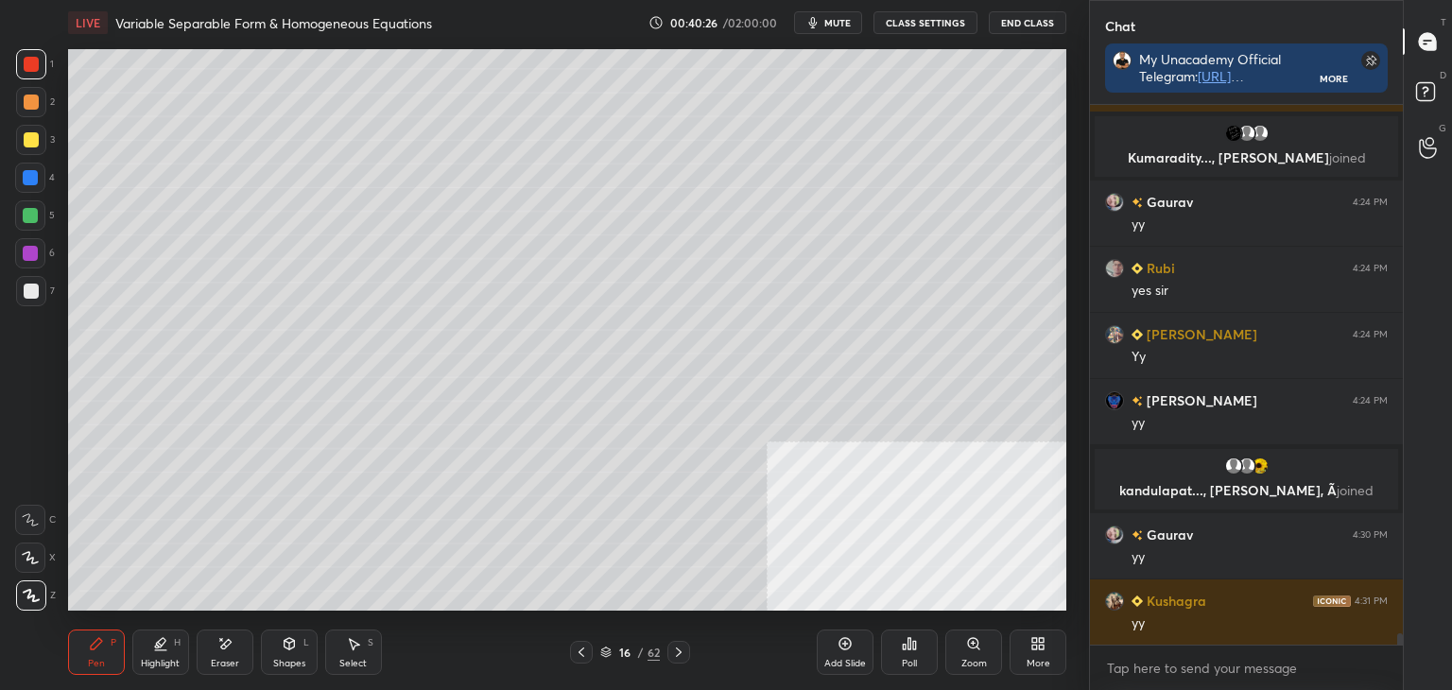
drag, startPoint x: 340, startPoint y: 669, endPoint x: 342, endPoint y: 653, distance: 16.2
click at [340, 667] on div "Select" at bounding box center [352, 663] width 27 height 9
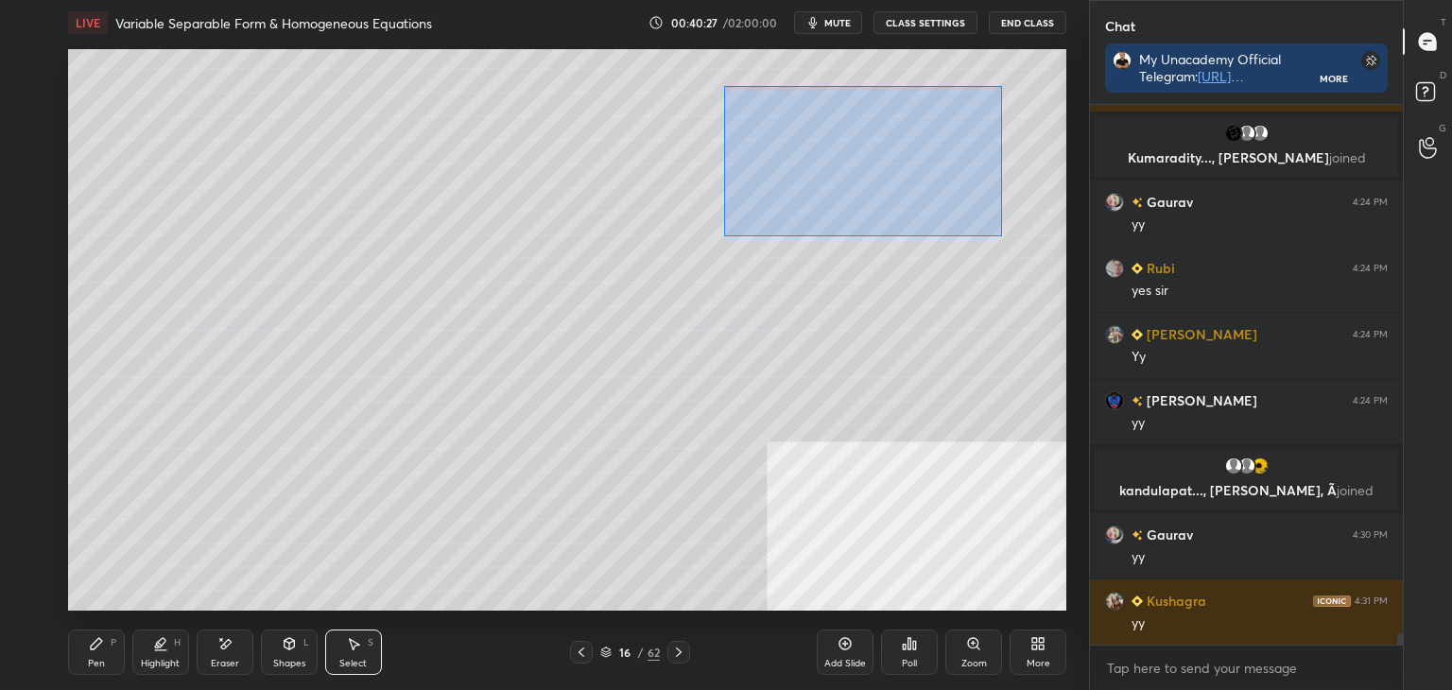
drag, startPoint x: 723, startPoint y: 81, endPoint x: 991, endPoint y: 217, distance: 300.2
click at [1012, 234] on div "0 ° Undo Copy Duplicate Duplicate to new slide Delete" at bounding box center [567, 330] width 998 height 562
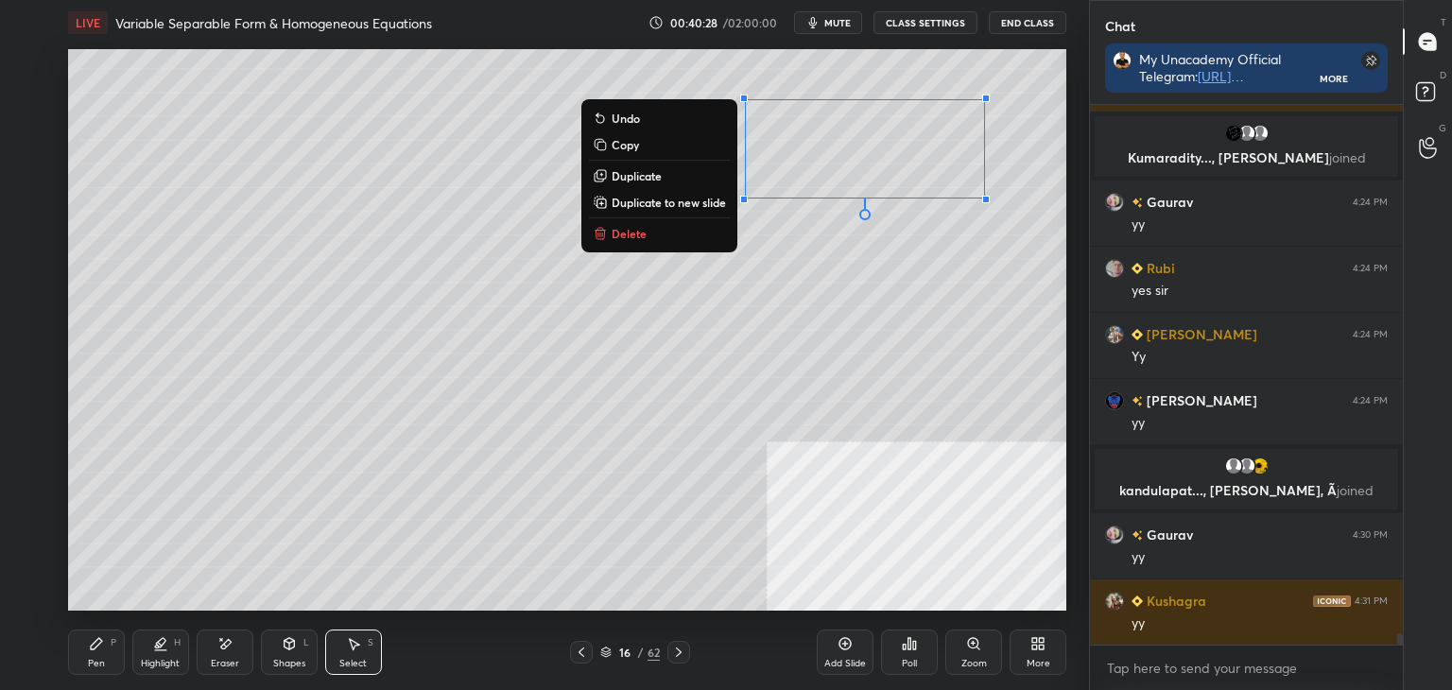
click at [654, 201] on p "Duplicate to new slide" at bounding box center [669, 202] width 114 height 15
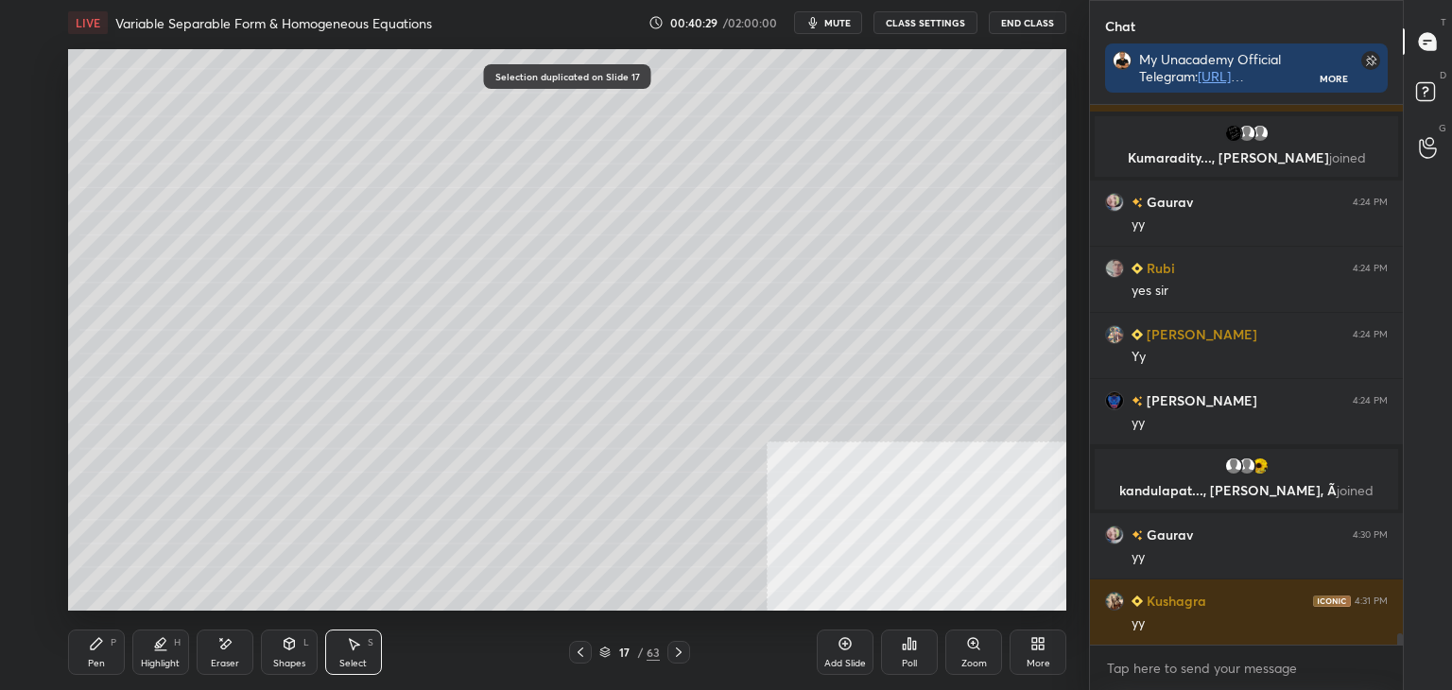
click at [71, 654] on div "Pen P" at bounding box center [96, 652] width 57 height 45
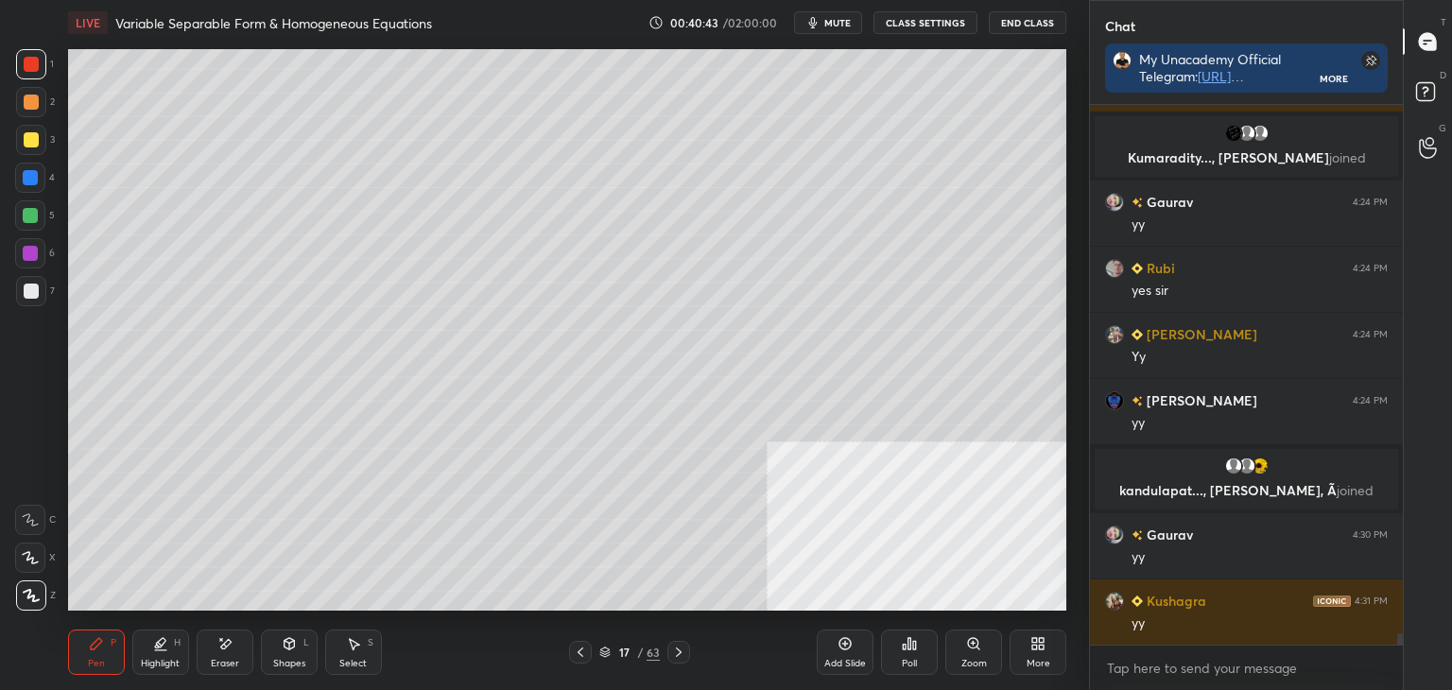
drag, startPoint x: 221, startPoint y: 667, endPoint x: 236, endPoint y: 617, distance: 52.3
click at [222, 664] on div "Eraser" at bounding box center [225, 663] width 28 height 9
click at [103, 667] on div "Pen" at bounding box center [96, 663] width 17 height 9
click at [582, 655] on icon at bounding box center [580, 652] width 15 height 15
click at [673, 649] on icon at bounding box center [678, 652] width 15 height 15
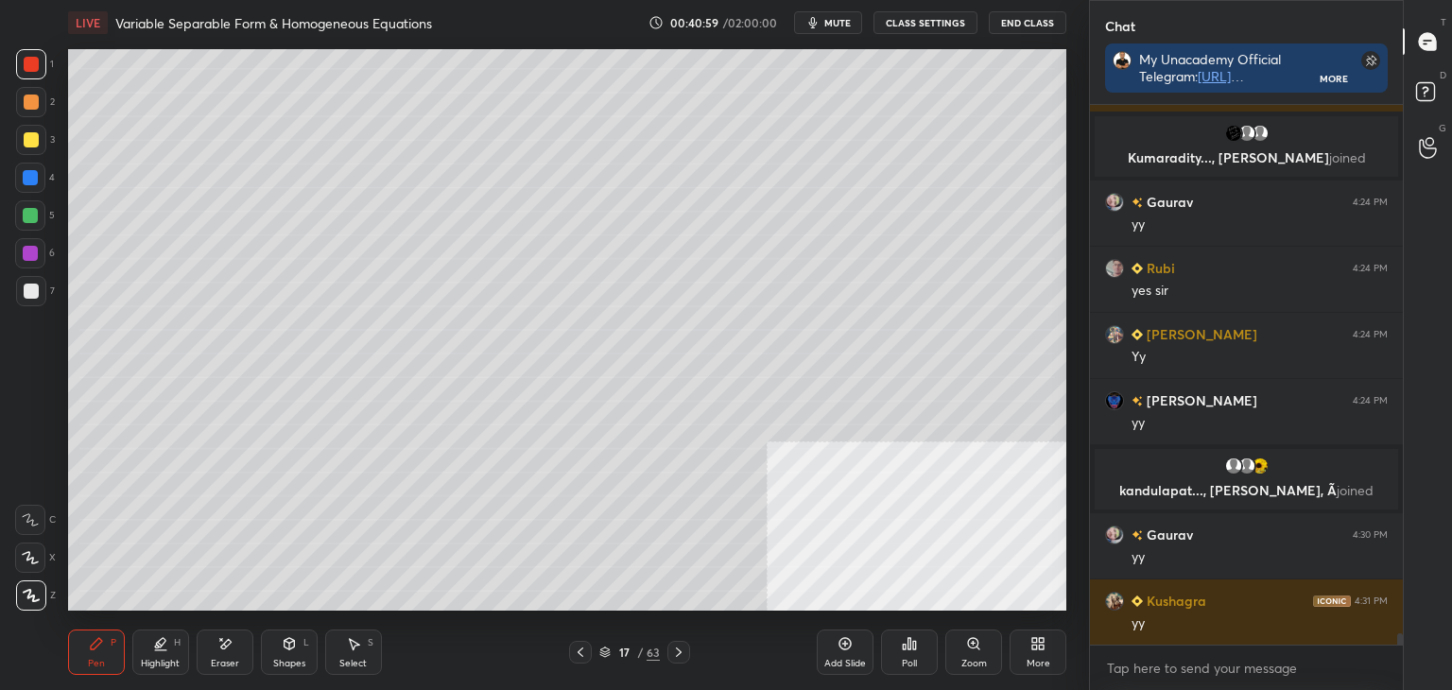
scroll to position [25436, 0]
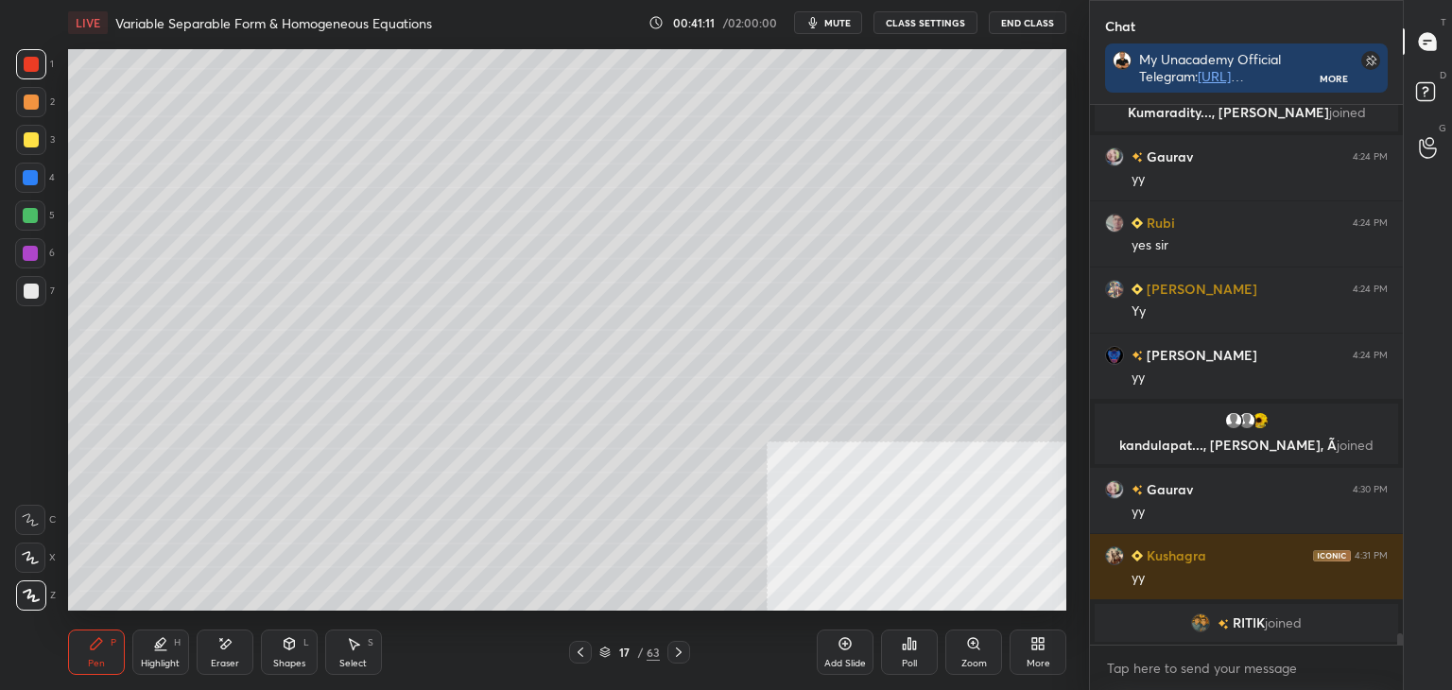
click at [577, 661] on div at bounding box center [580, 652] width 23 height 23
click at [580, 656] on div at bounding box center [580, 652] width 23 height 23
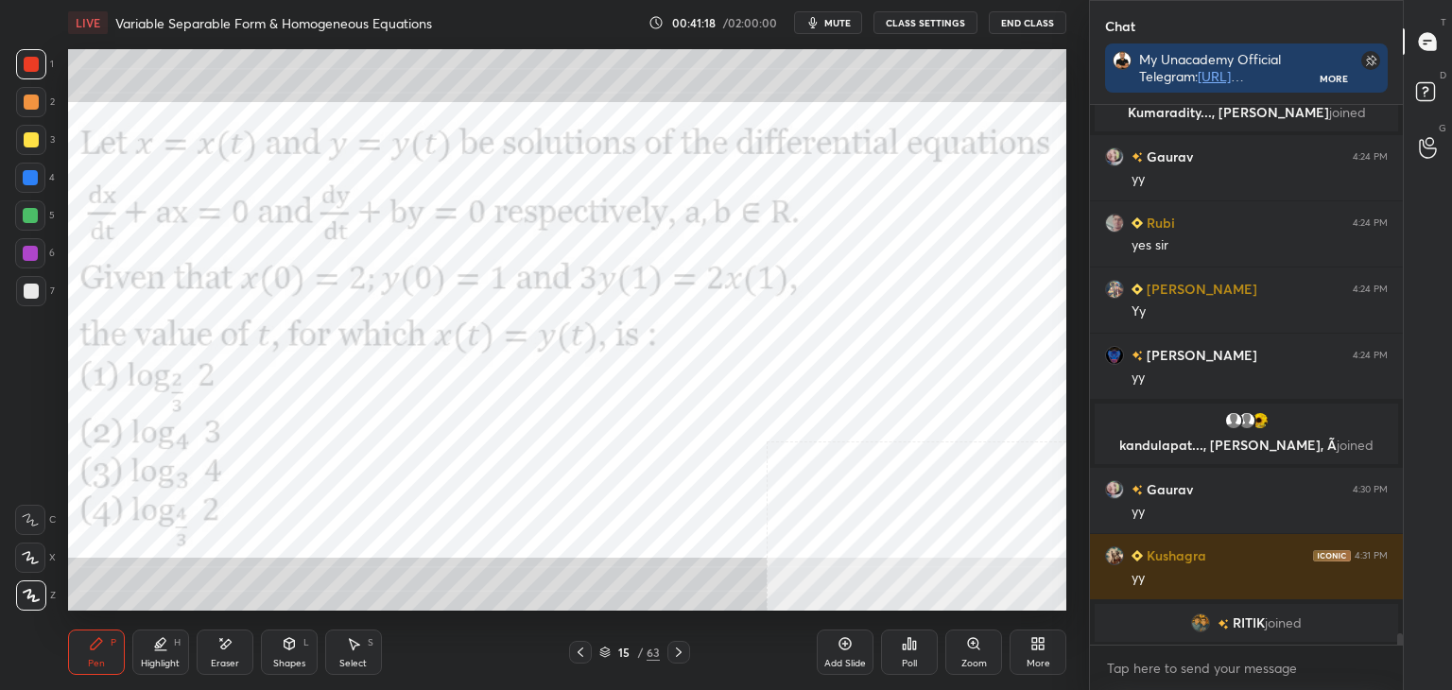
scroll to position [25504, 0]
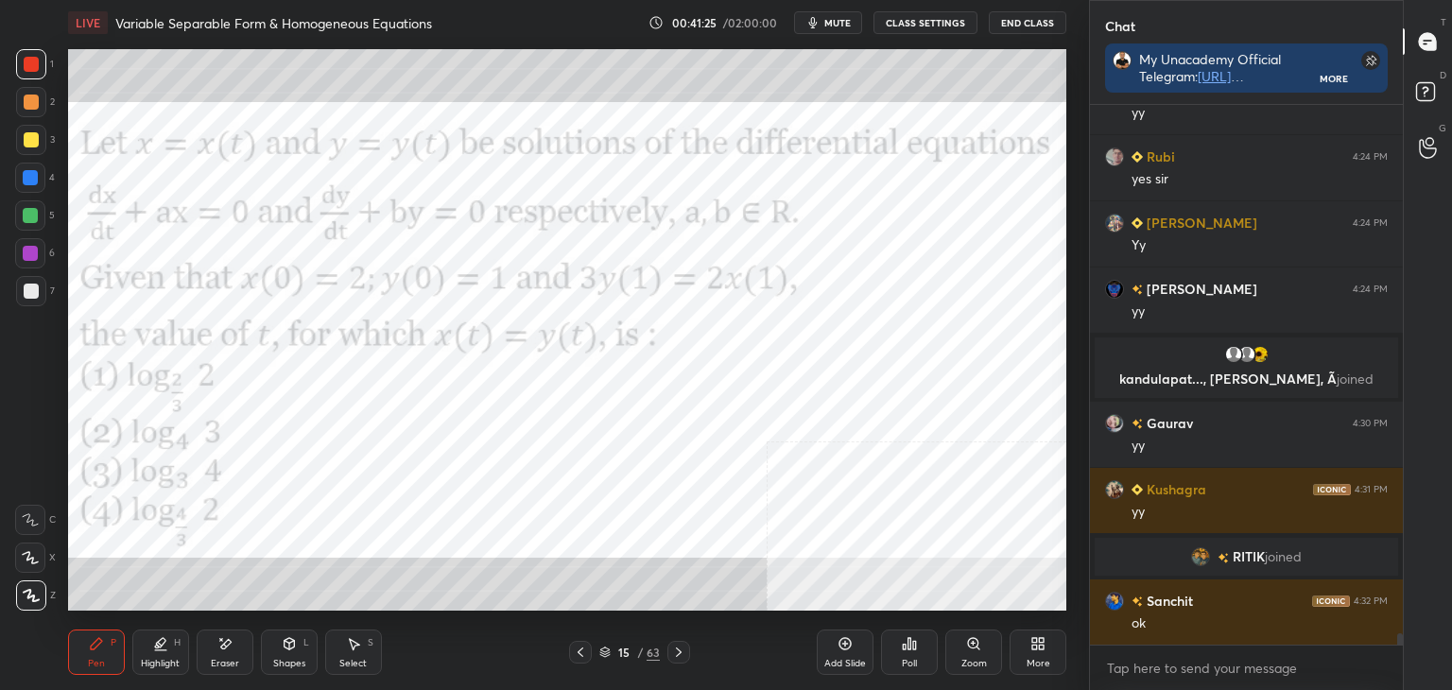
click at [674, 651] on icon at bounding box center [678, 652] width 15 height 15
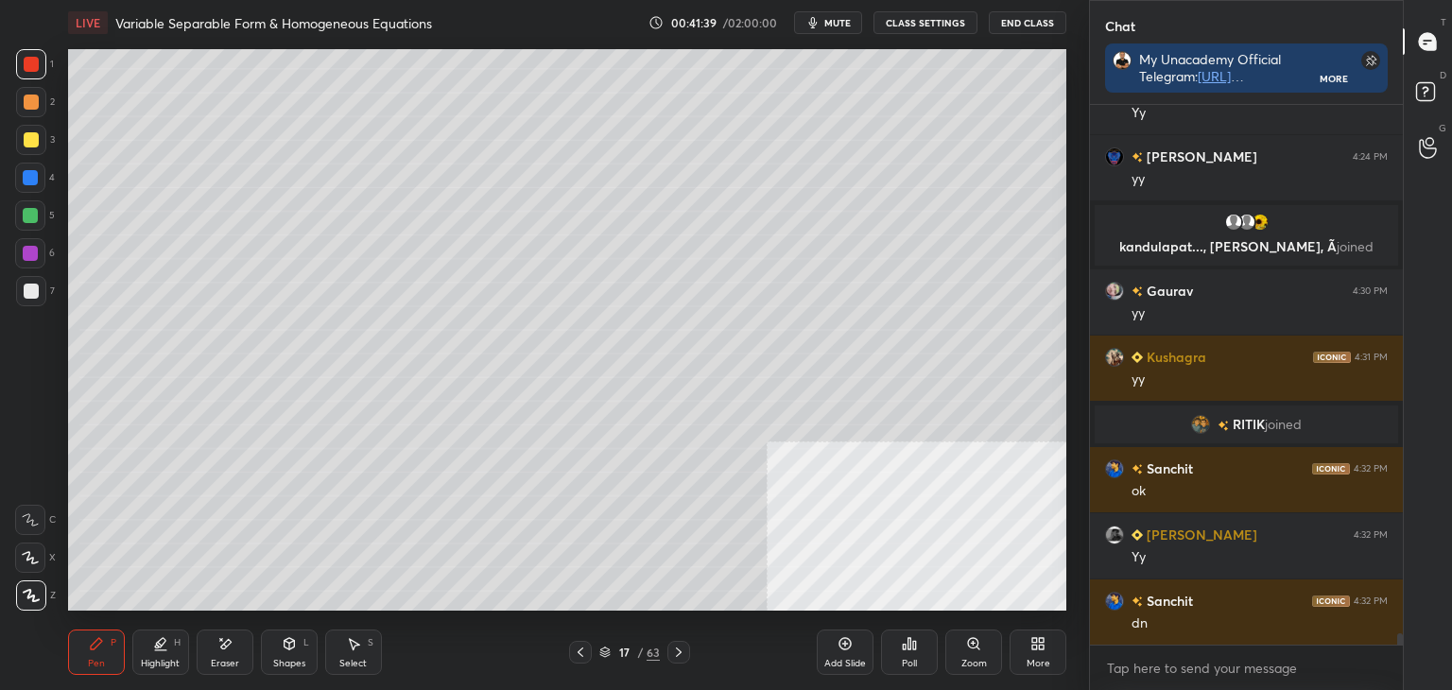
scroll to position [25703, 0]
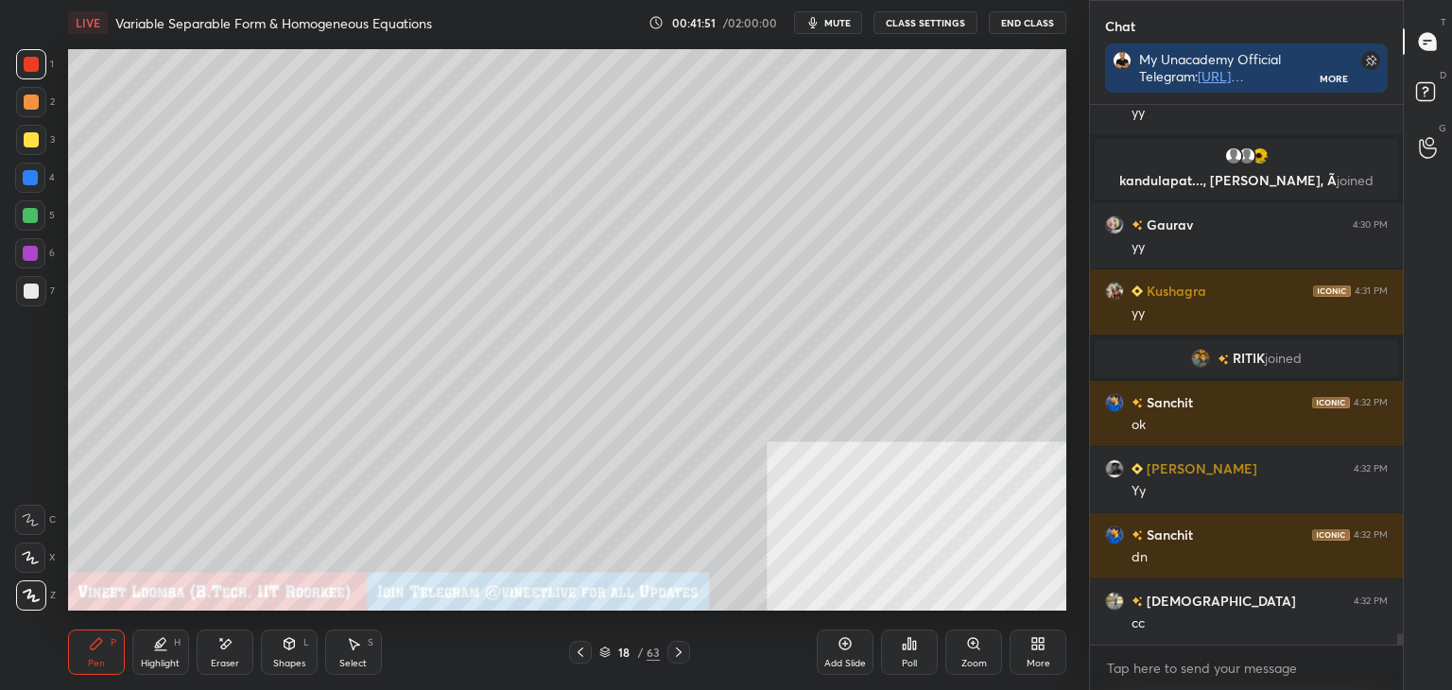
click at [1051, 663] on div "More" at bounding box center [1038, 652] width 57 height 45
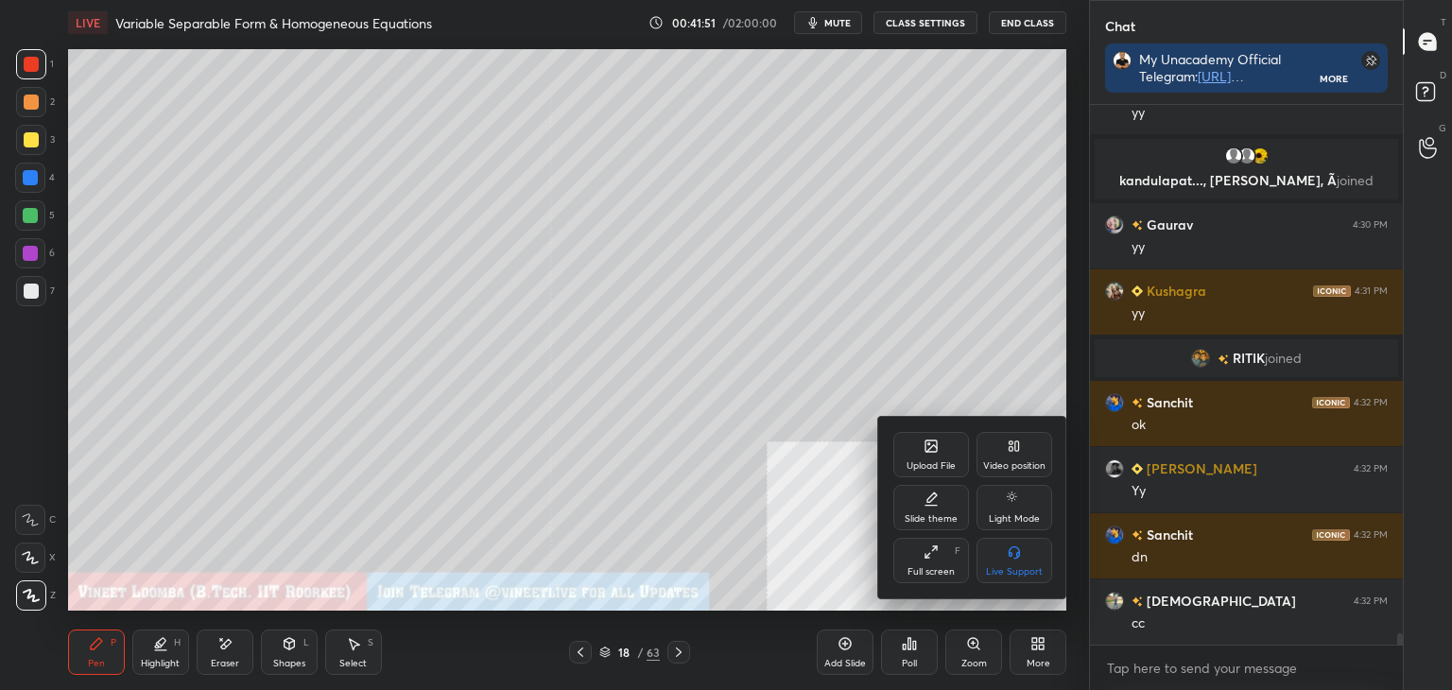
click at [920, 462] on div "Upload File" at bounding box center [931, 465] width 49 height 9
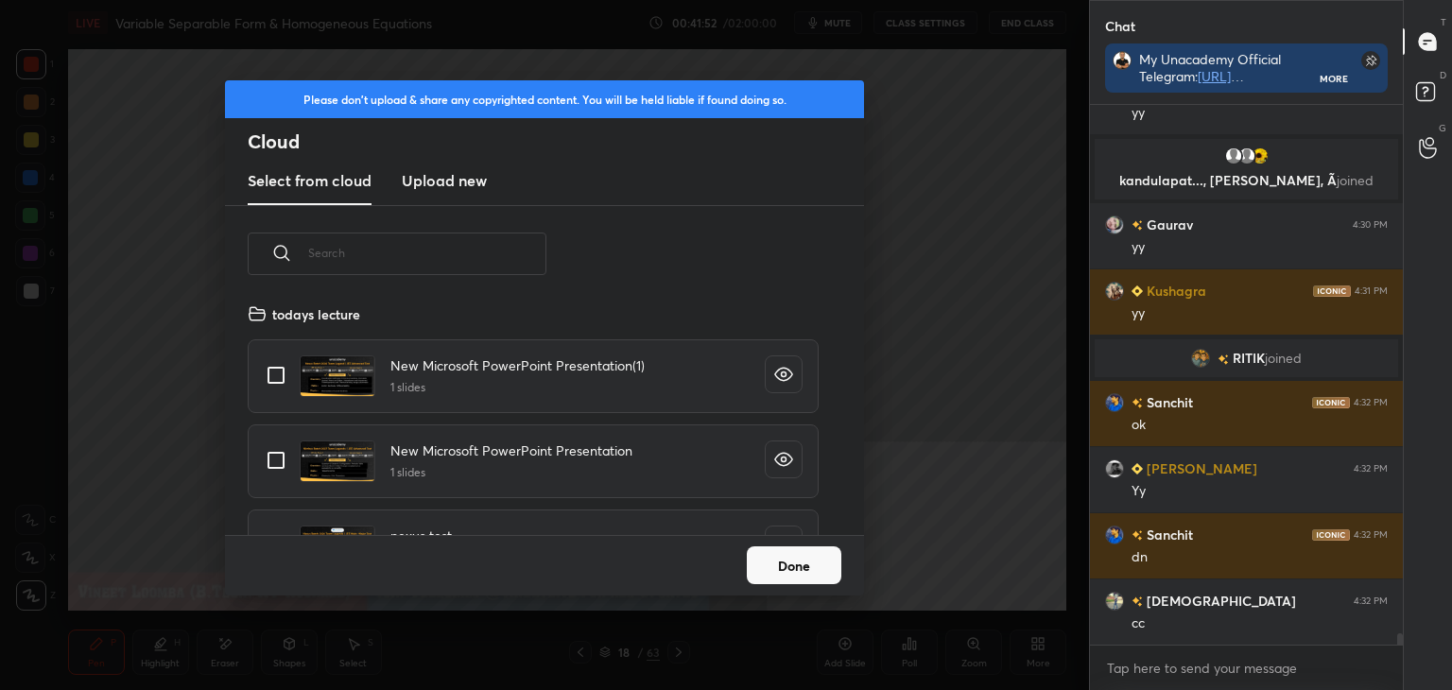
click at [441, 181] on h3 "Upload new" at bounding box center [444, 180] width 85 height 23
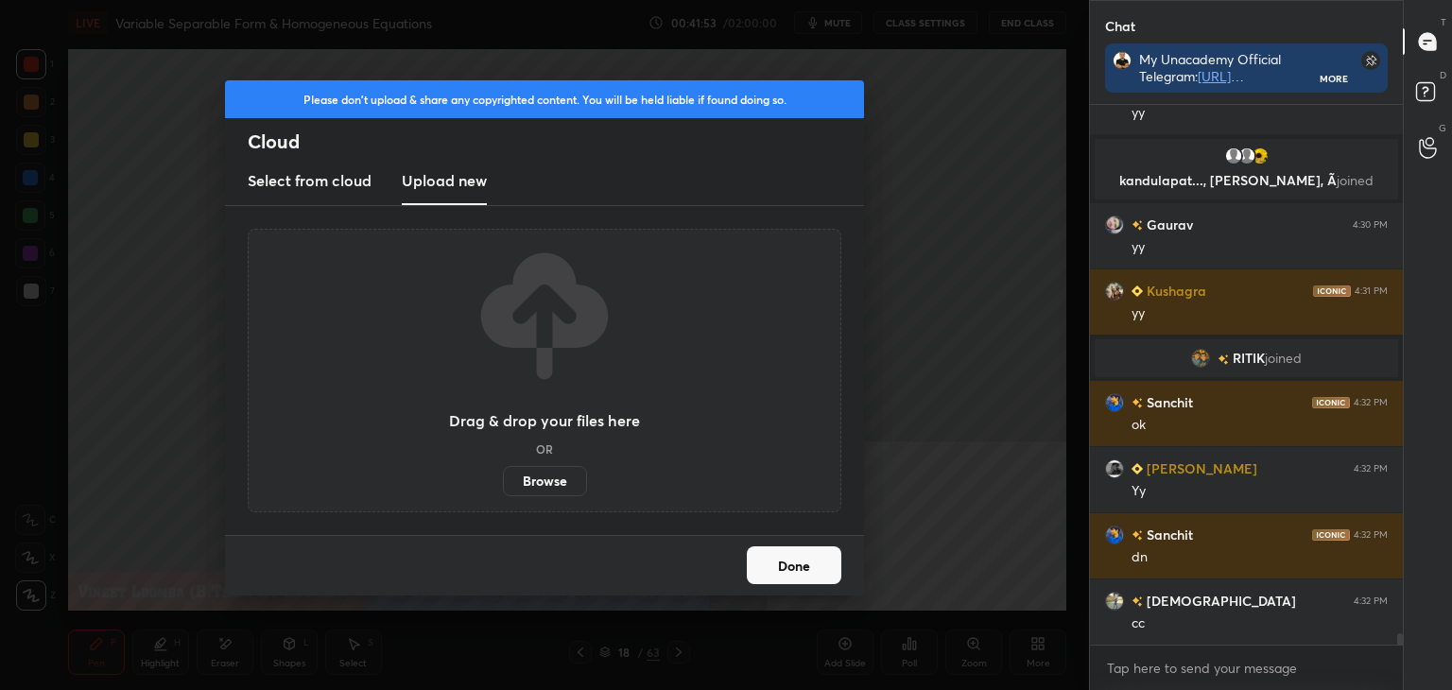
click at [562, 482] on label "Browse" at bounding box center [545, 481] width 84 height 30
click at [503, 482] on input "Browse" at bounding box center [503, 481] width 0 height 30
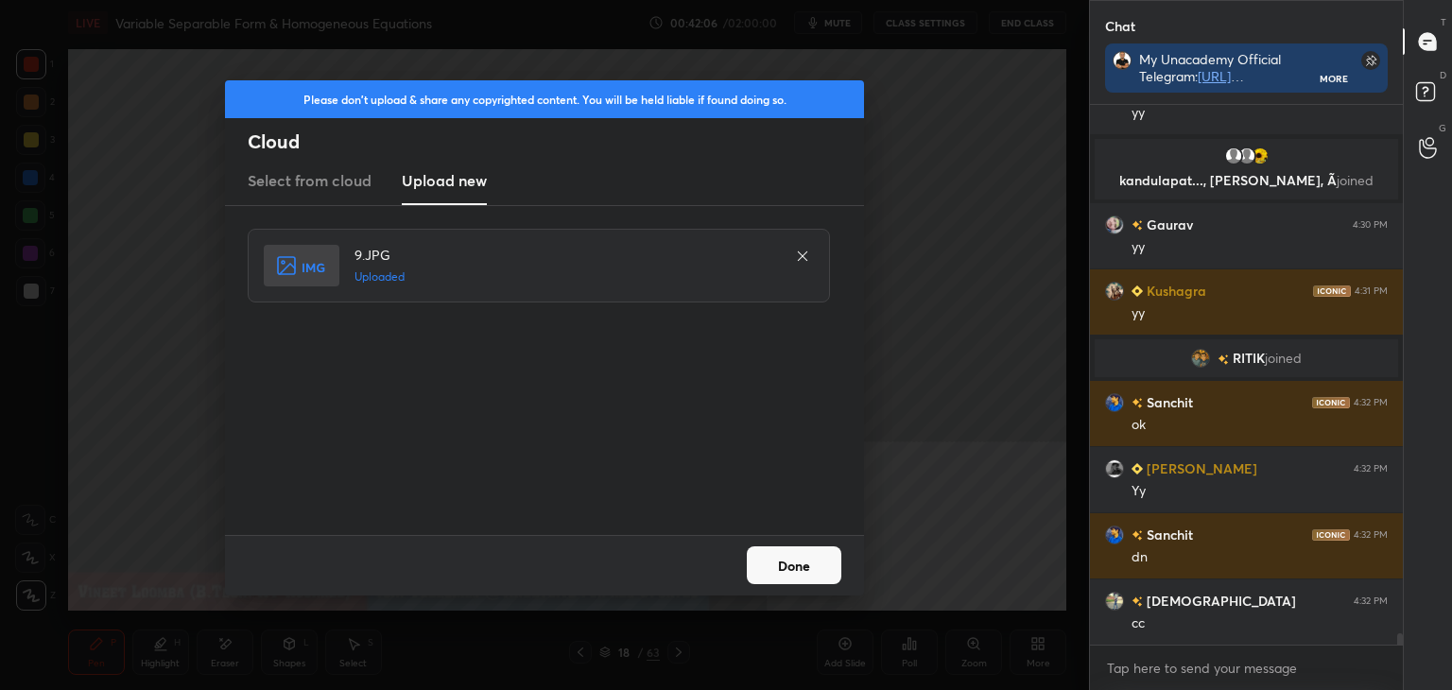
click at [821, 580] on button "Done" at bounding box center [794, 565] width 95 height 38
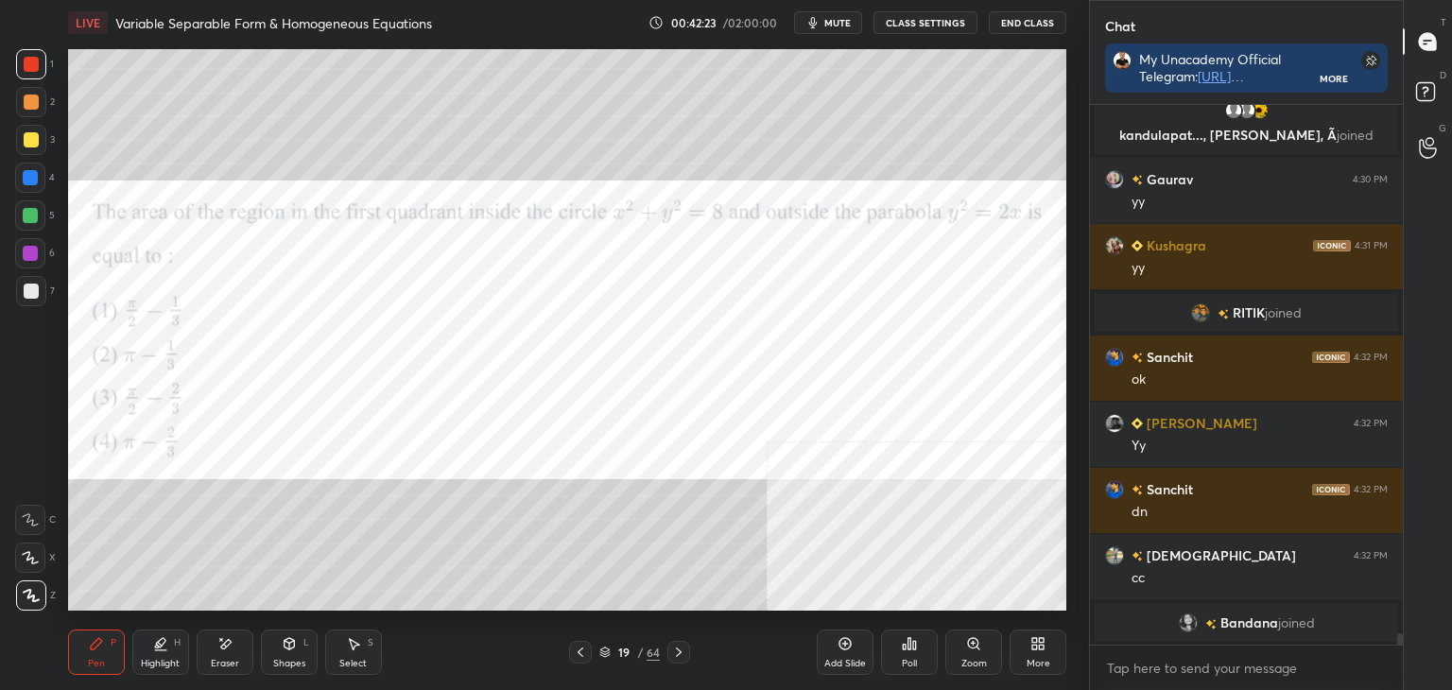
scroll to position [25720, 0]
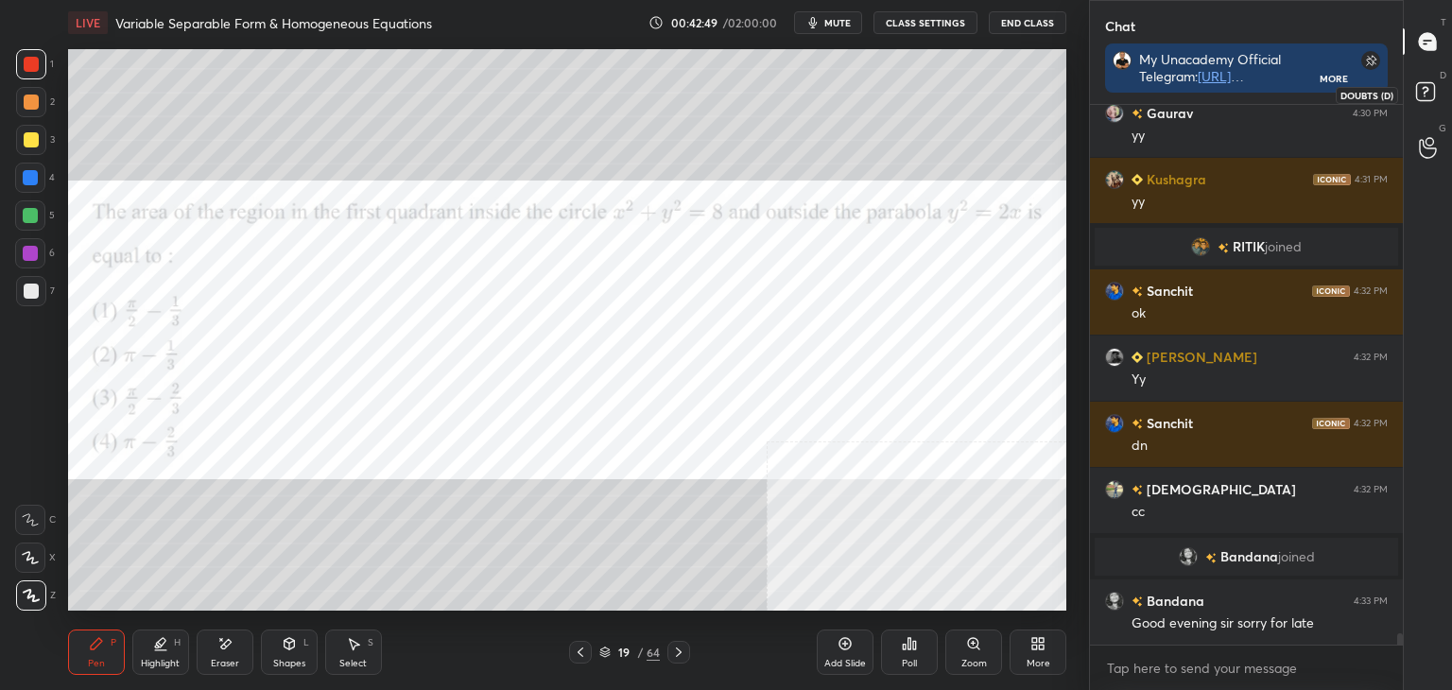
click at [1434, 91] on icon at bounding box center [1428, 95] width 34 height 34
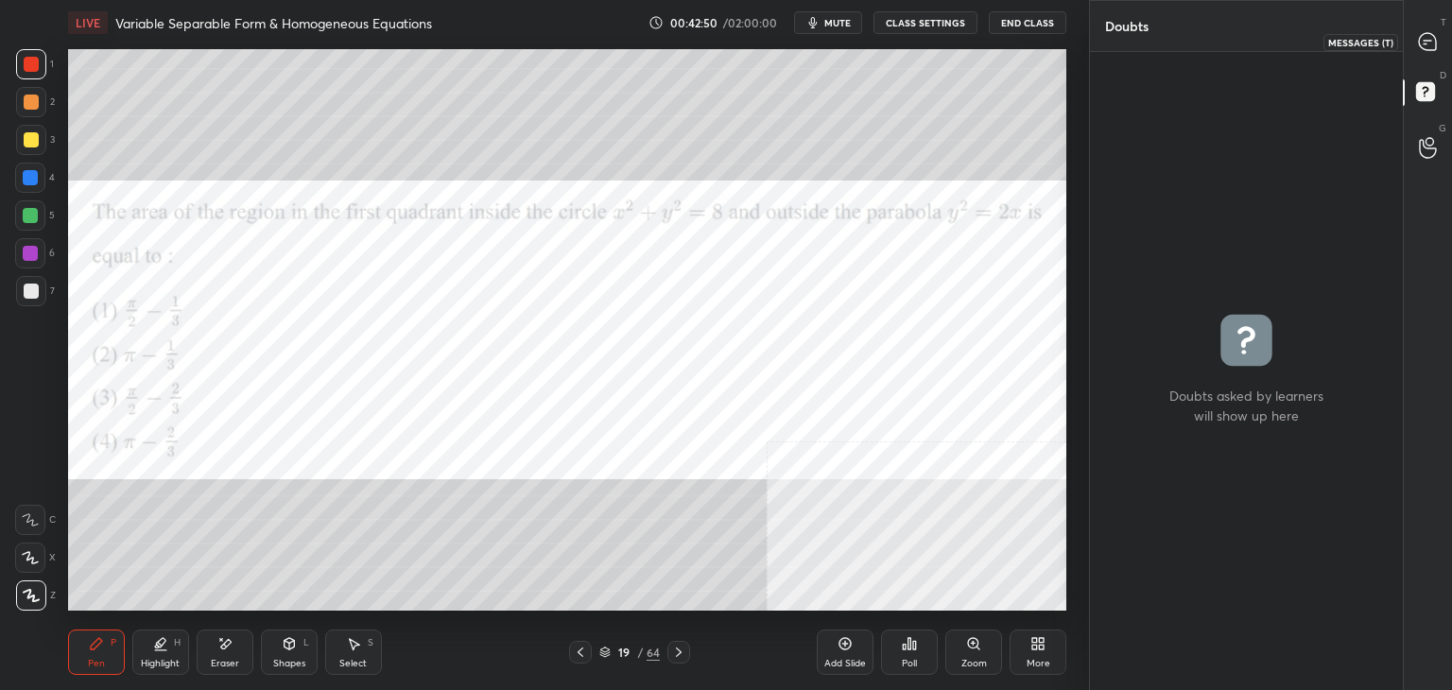
click at [1426, 46] on icon at bounding box center [1427, 41] width 17 height 17
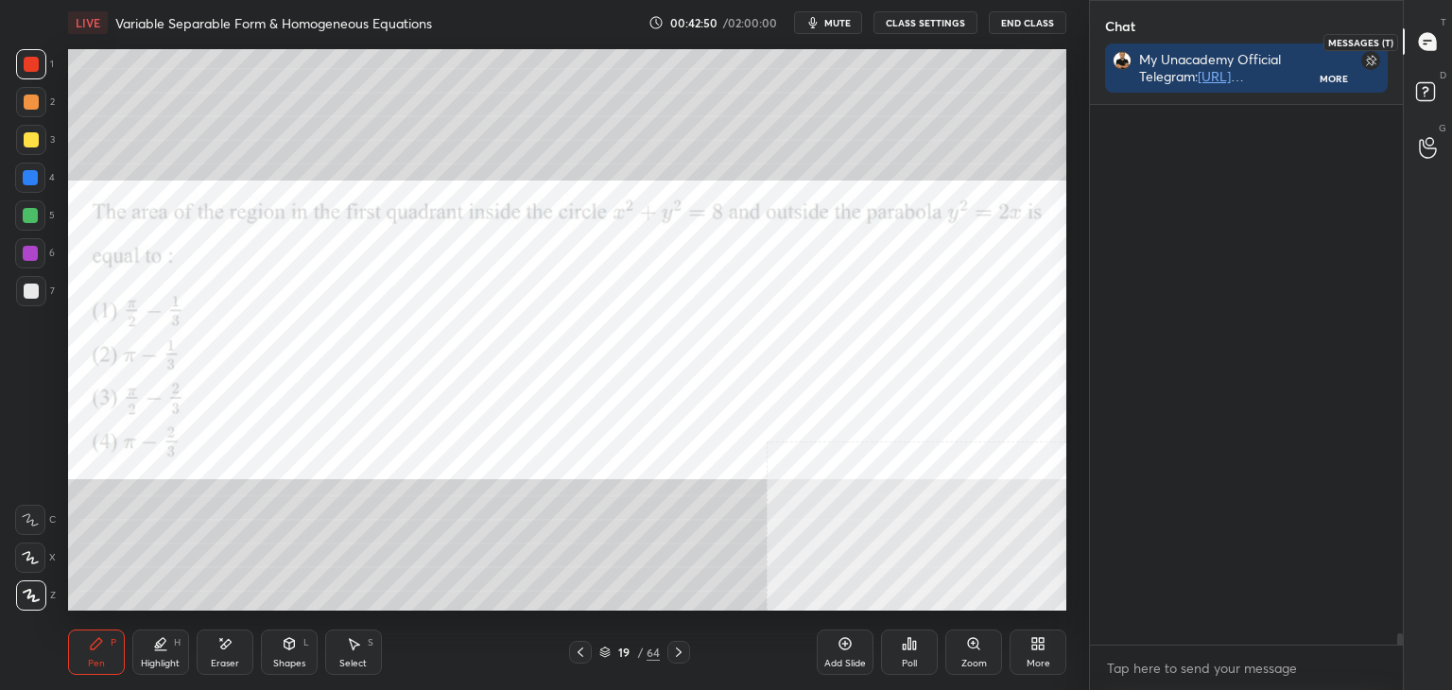
scroll to position [534, 307]
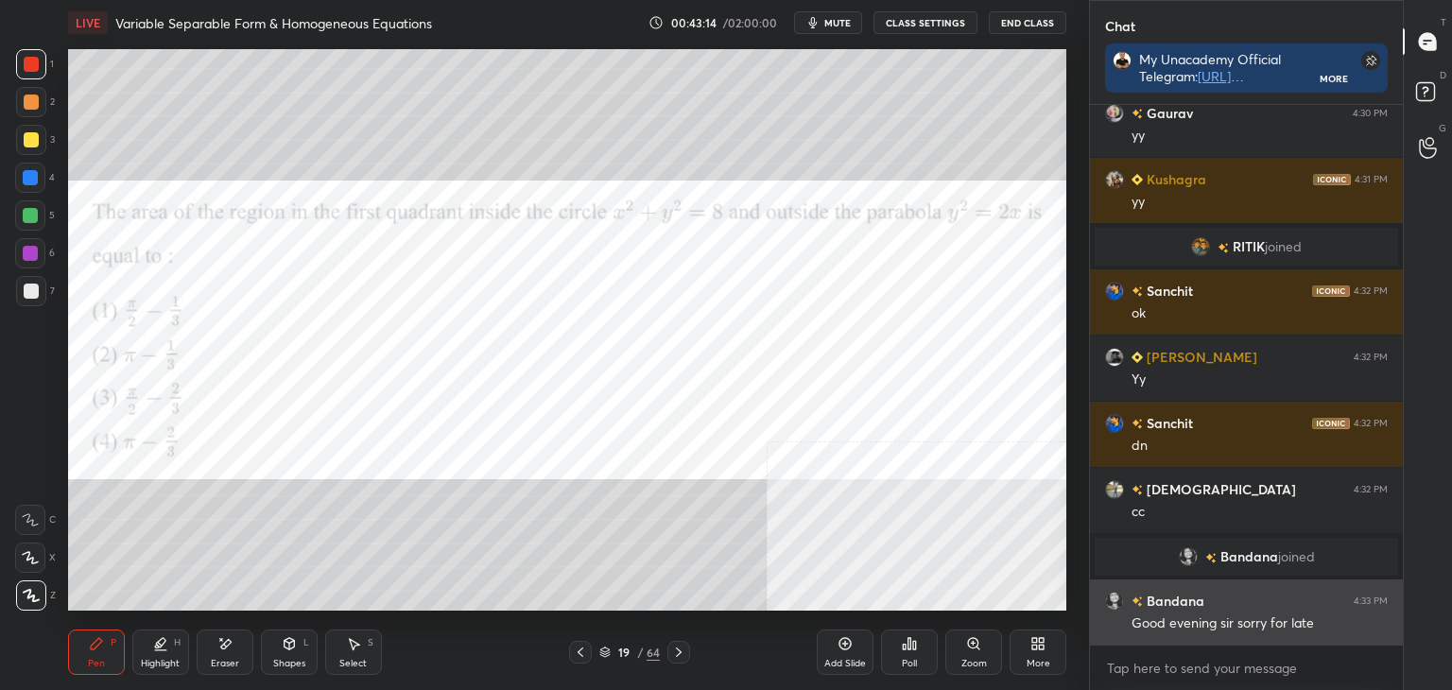
click at [1127, 610] on div "Bandana" at bounding box center [1154, 601] width 99 height 20
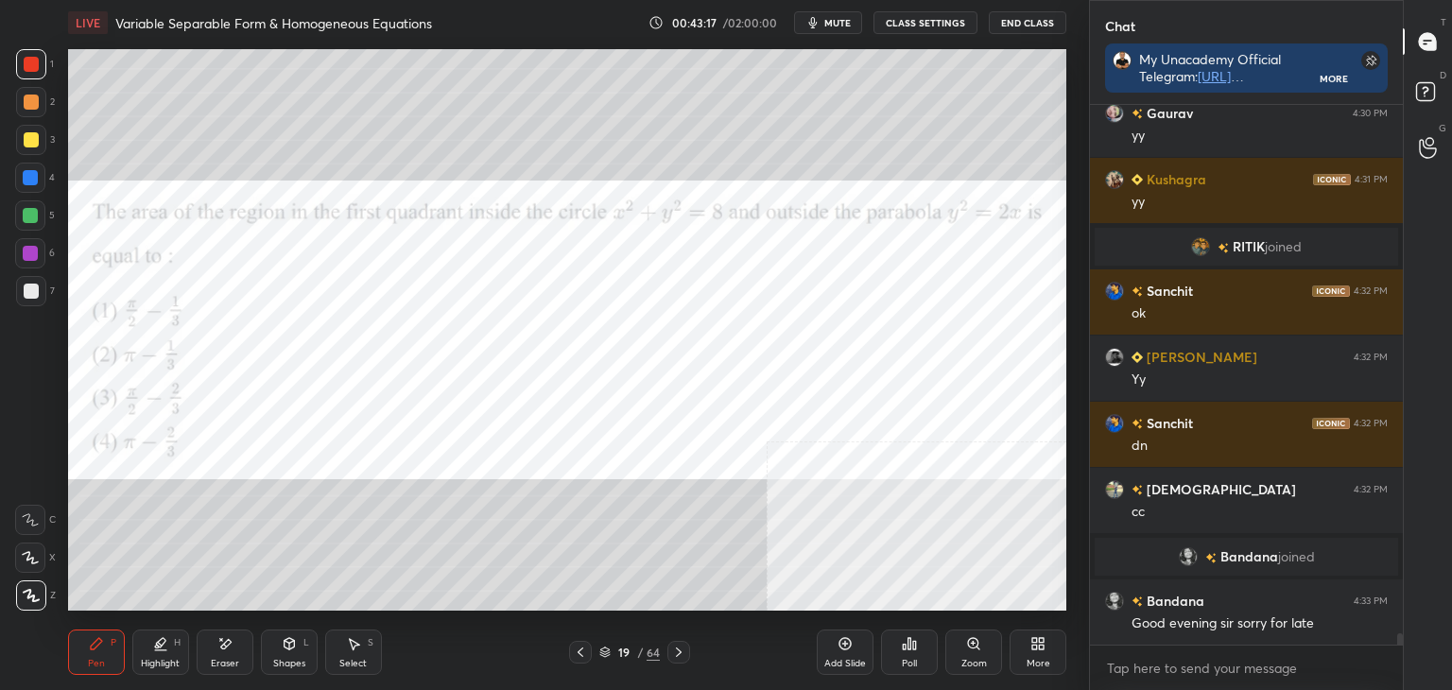
click at [230, 656] on div "Eraser" at bounding box center [225, 652] width 57 height 45
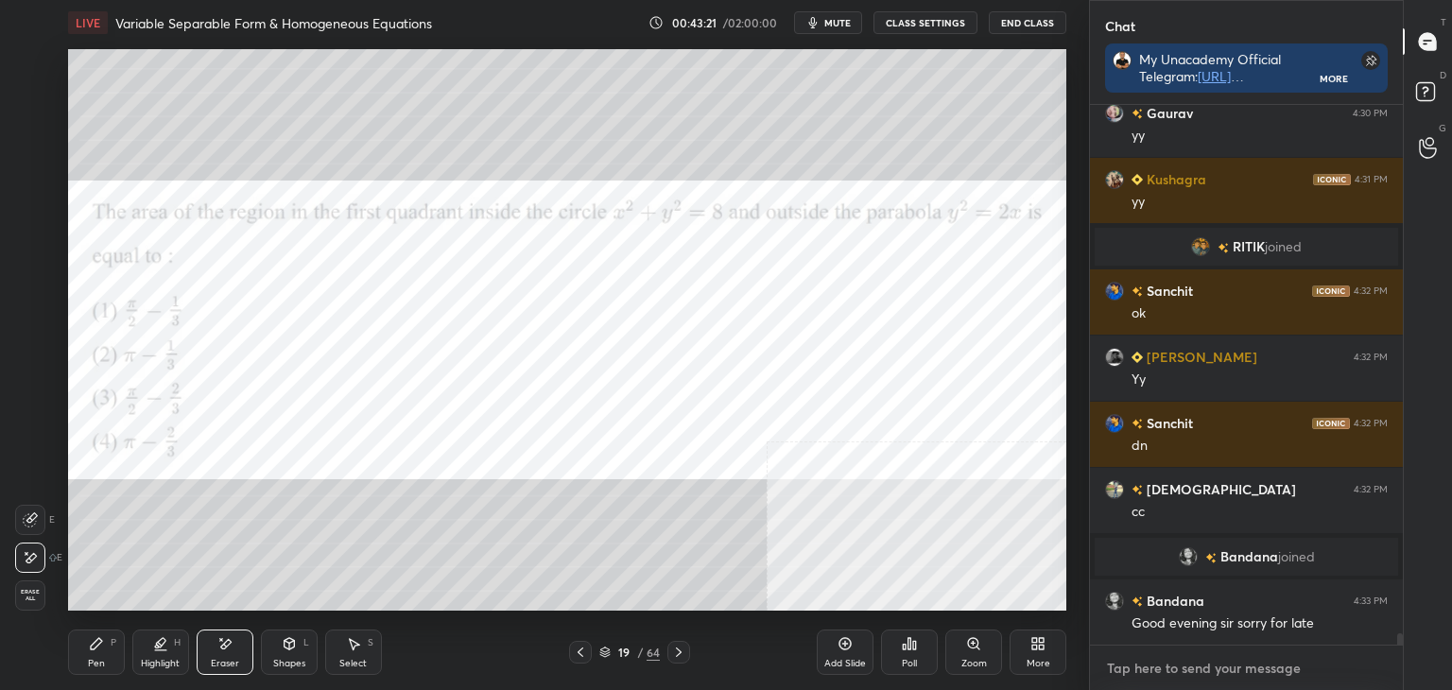
click at [1178, 678] on textarea at bounding box center [1246, 668] width 283 height 30
click at [95, 656] on div "Pen P" at bounding box center [96, 652] width 57 height 45
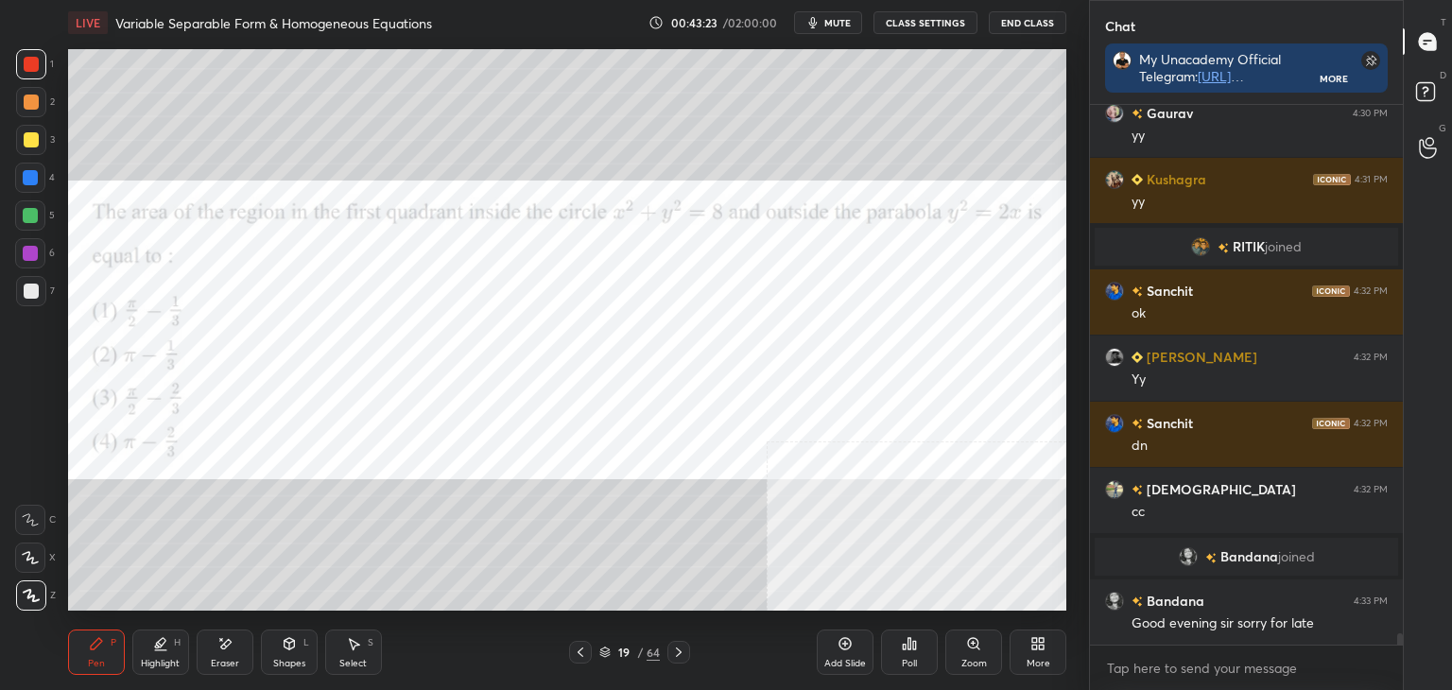
click at [32, 288] on div at bounding box center [31, 291] width 15 height 15
click at [29, 65] on div at bounding box center [31, 64] width 15 height 15
drag, startPoint x: 302, startPoint y: 663, endPoint x: 295, endPoint y: 638, distance: 25.5
click at [302, 662] on div "Shapes" at bounding box center [289, 663] width 32 height 9
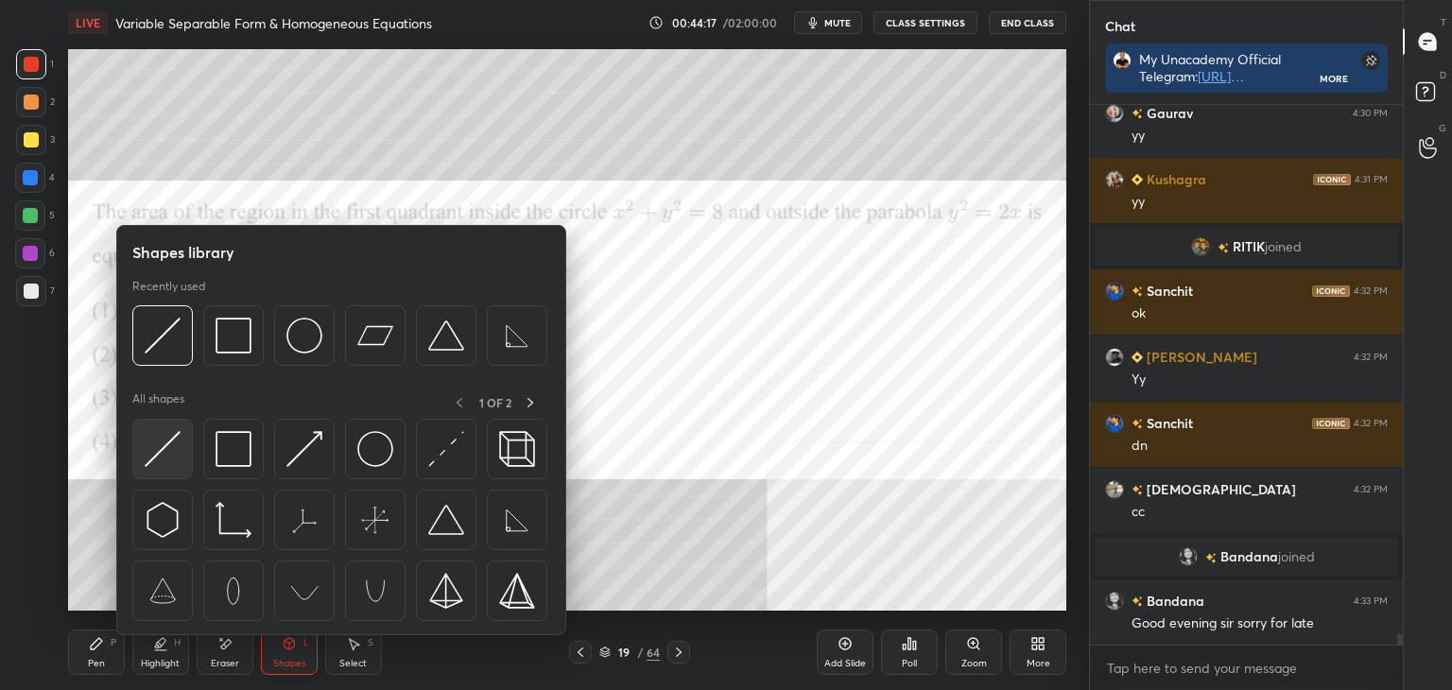
click at [173, 445] on img at bounding box center [163, 449] width 36 height 36
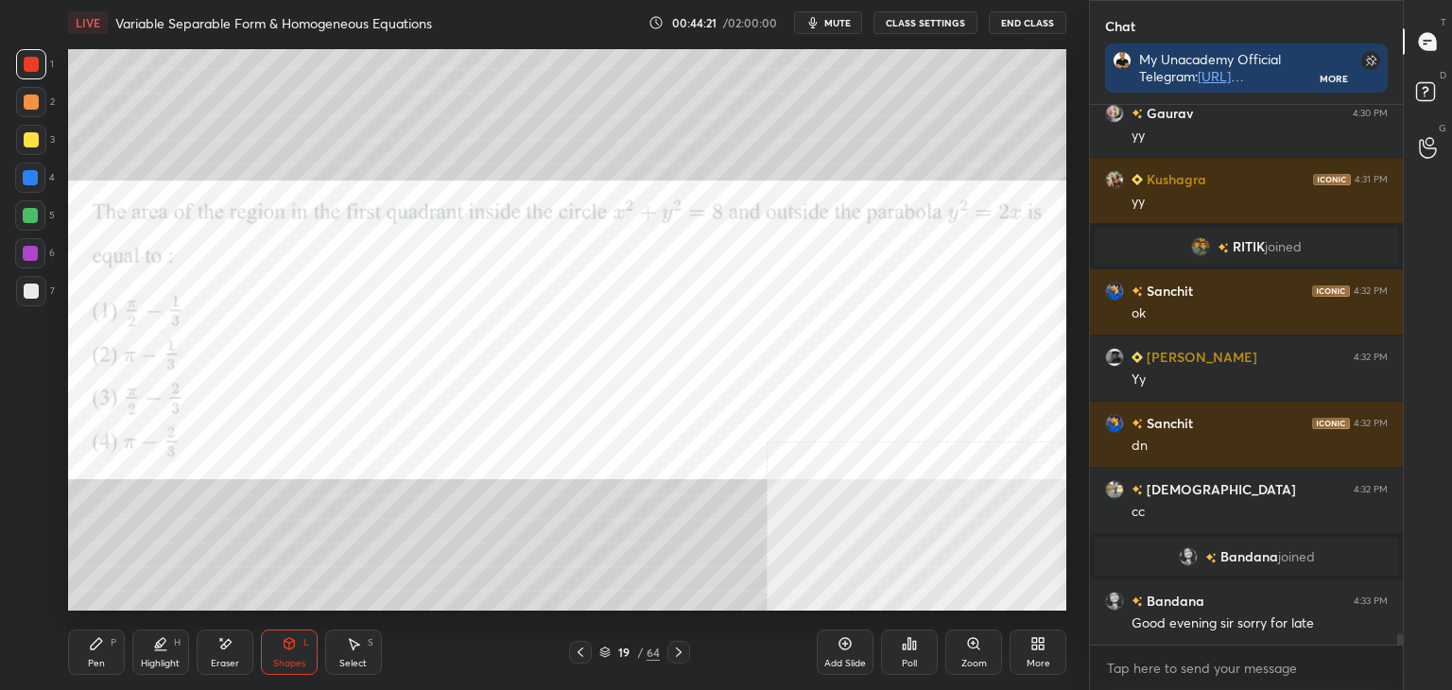
drag, startPoint x: 806, startPoint y: 653, endPoint x: 929, endPoint y: 655, distance: 122.9
click at [806, 656] on div "19 / 64" at bounding box center [629, 652] width 374 height 23
click at [922, 657] on div "Poll" at bounding box center [909, 652] width 57 height 45
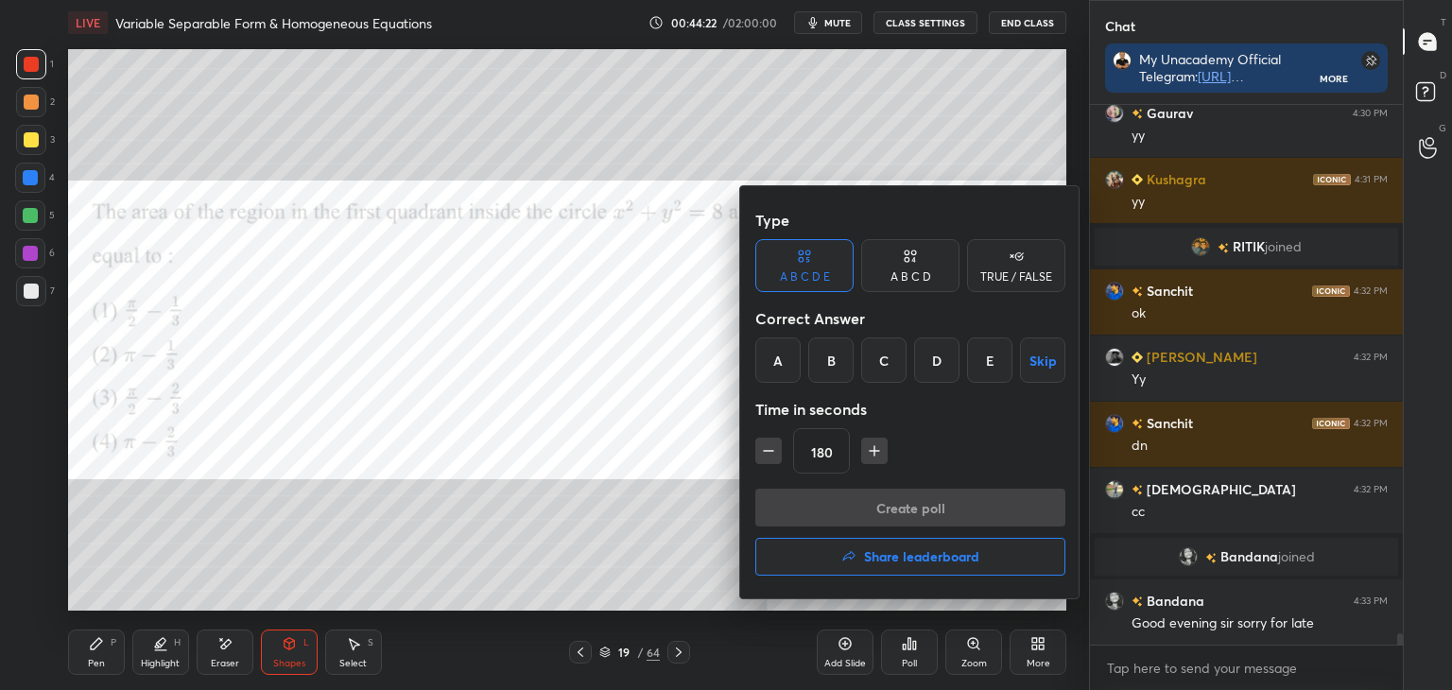
drag, startPoint x: 938, startPoint y: 367, endPoint x: 934, endPoint y: 443, distance: 76.7
click at [937, 368] on div "D" at bounding box center [936, 359] width 45 height 45
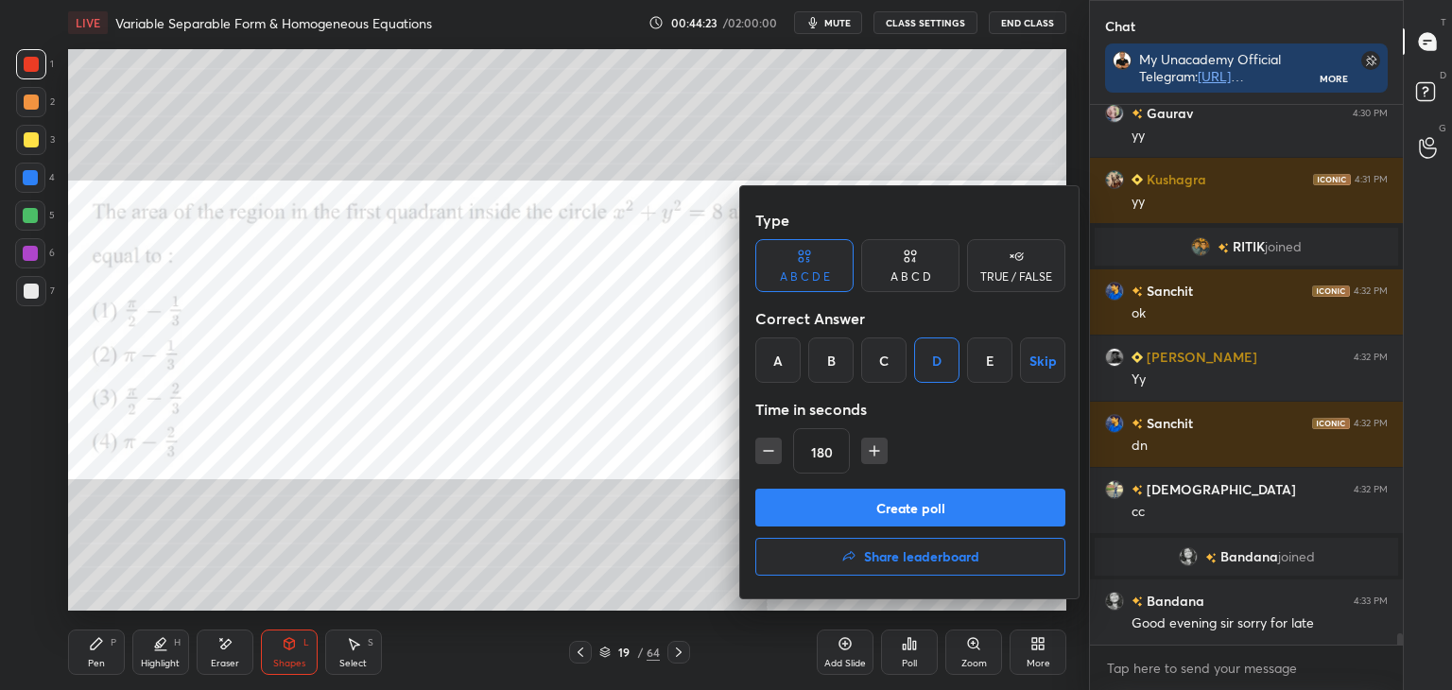
click at [944, 500] on button "Create poll" at bounding box center [910, 508] width 310 height 38
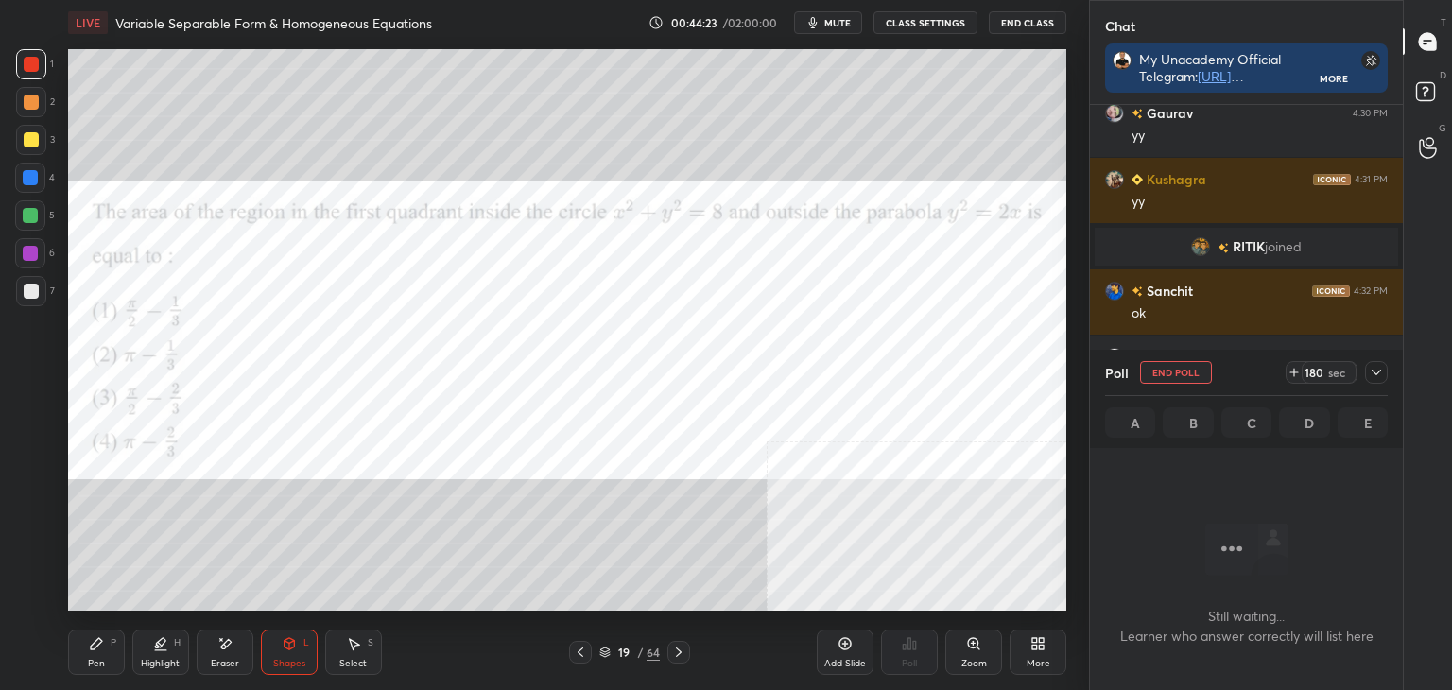
scroll to position [485, 307]
click at [1384, 379] on div at bounding box center [1376, 372] width 23 height 23
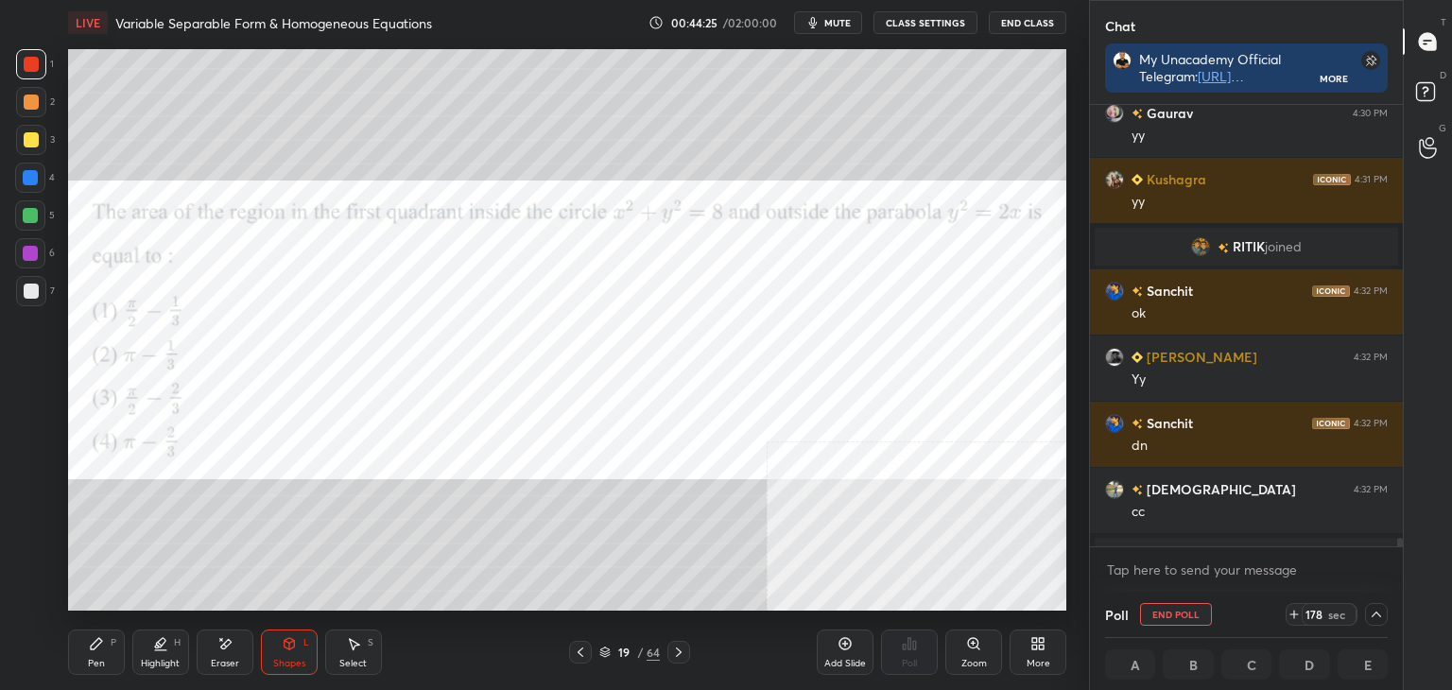
drag, startPoint x: 1395, startPoint y: 540, endPoint x: 1397, endPoint y: 549, distance: 9.6
click at [1396, 549] on div "kandulapat..., [PERSON_NAME], Ã joined Gaurav 4:30 PM [PERSON_NAME] 4:31 PM yy …" at bounding box center [1246, 348] width 313 height 487
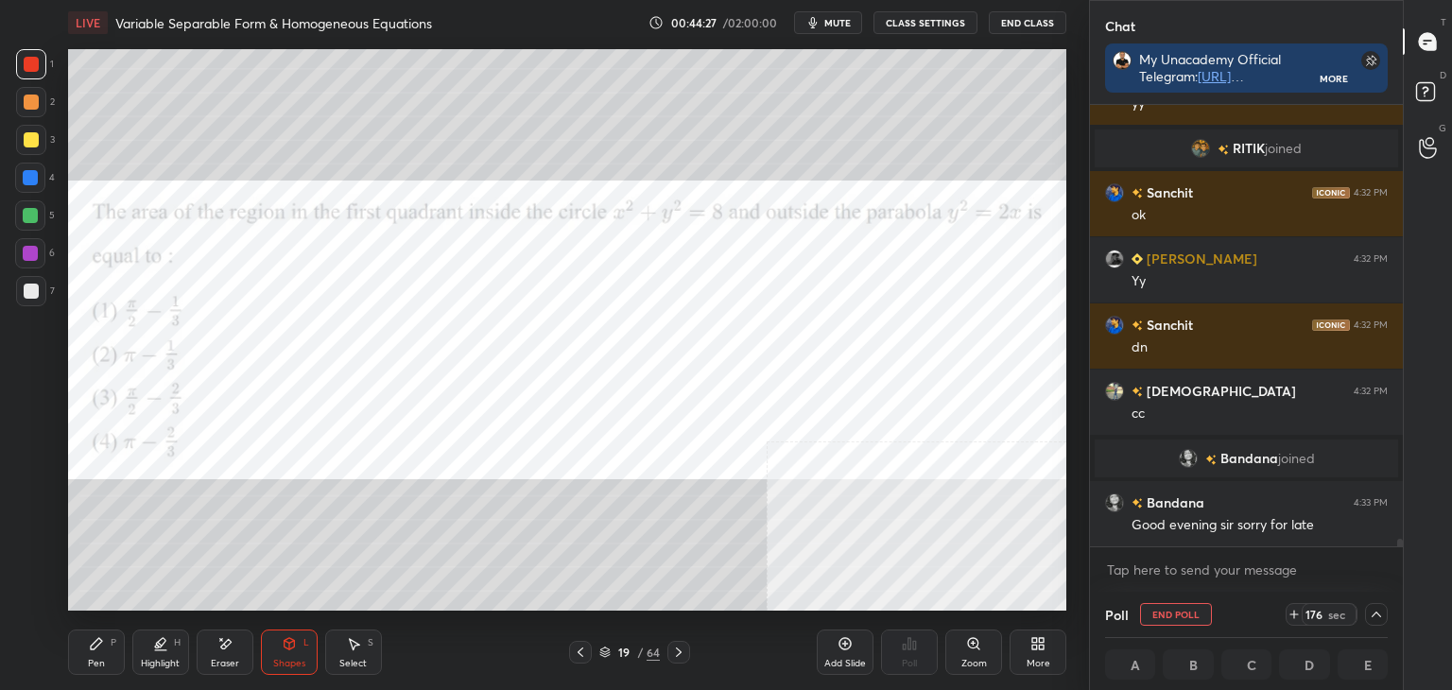
click at [1383, 617] on icon at bounding box center [1376, 614] width 15 height 15
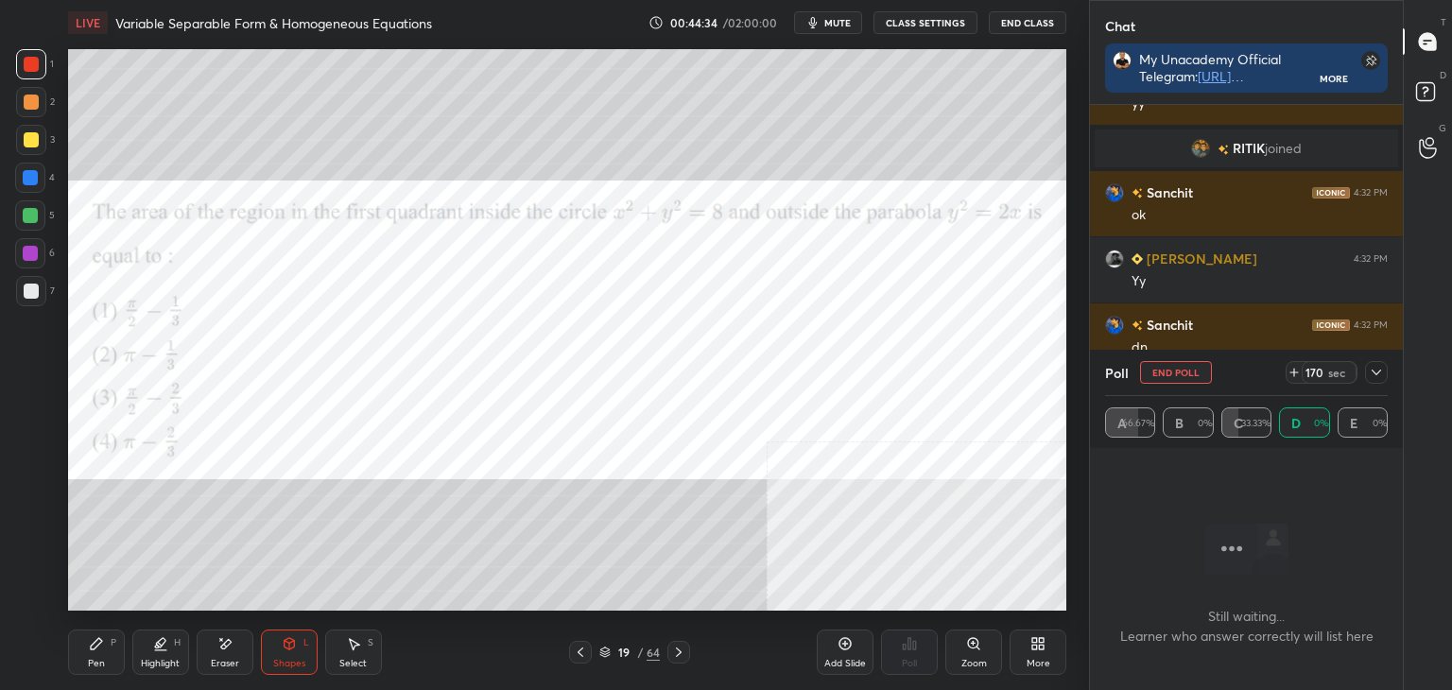
click at [199, 656] on div "Eraser" at bounding box center [225, 652] width 57 height 45
click at [91, 644] on icon at bounding box center [96, 643] width 15 height 15
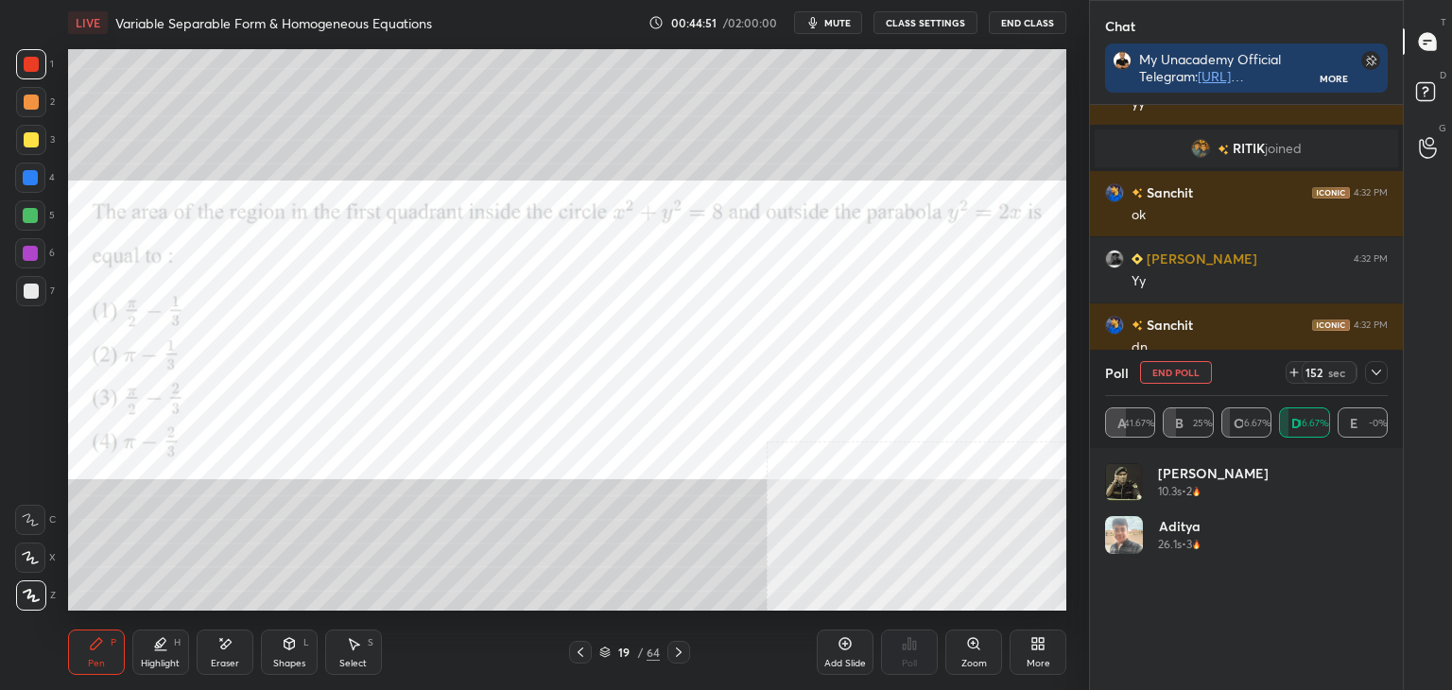
scroll to position [26310, 0]
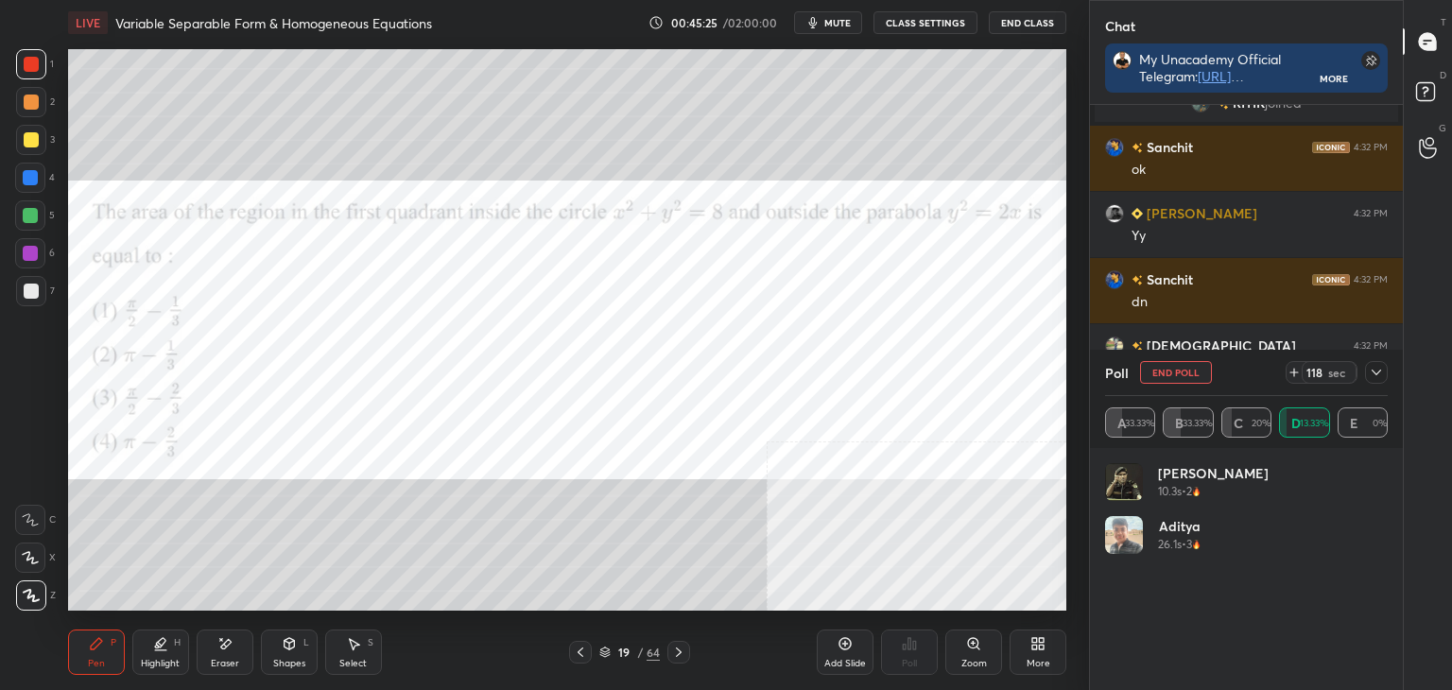
click at [1384, 370] on div at bounding box center [1376, 372] width 23 height 23
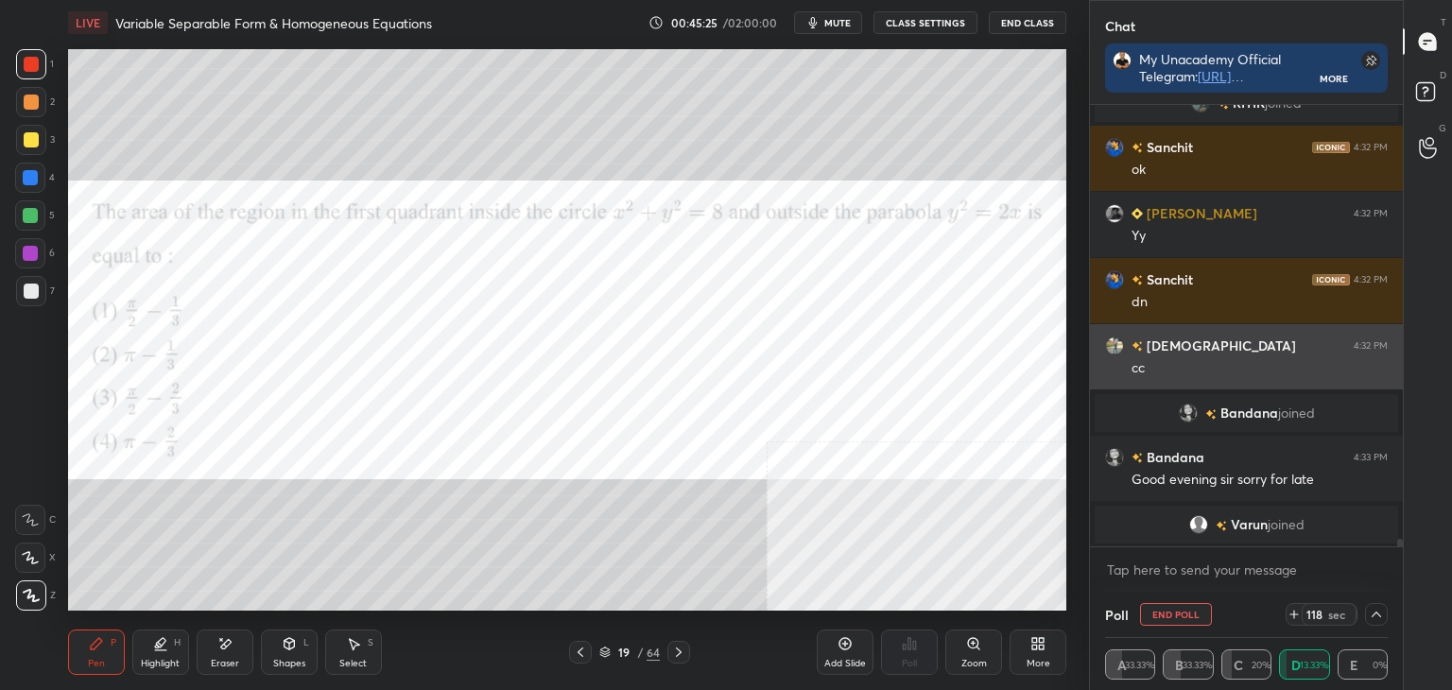
scroll to position [0, 6]
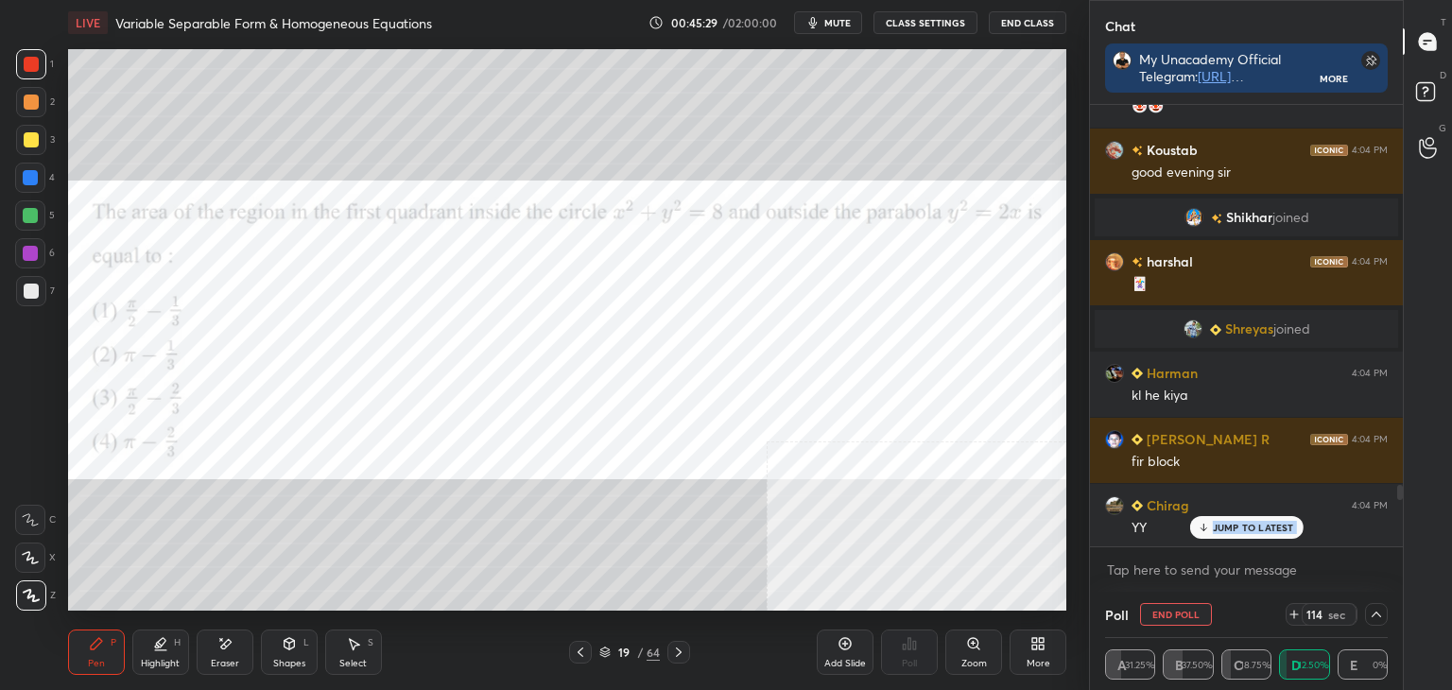
click at [1215, 523] on p "JUMP TO LATEST" at bounding box center [1253, 527] width 81 height 11
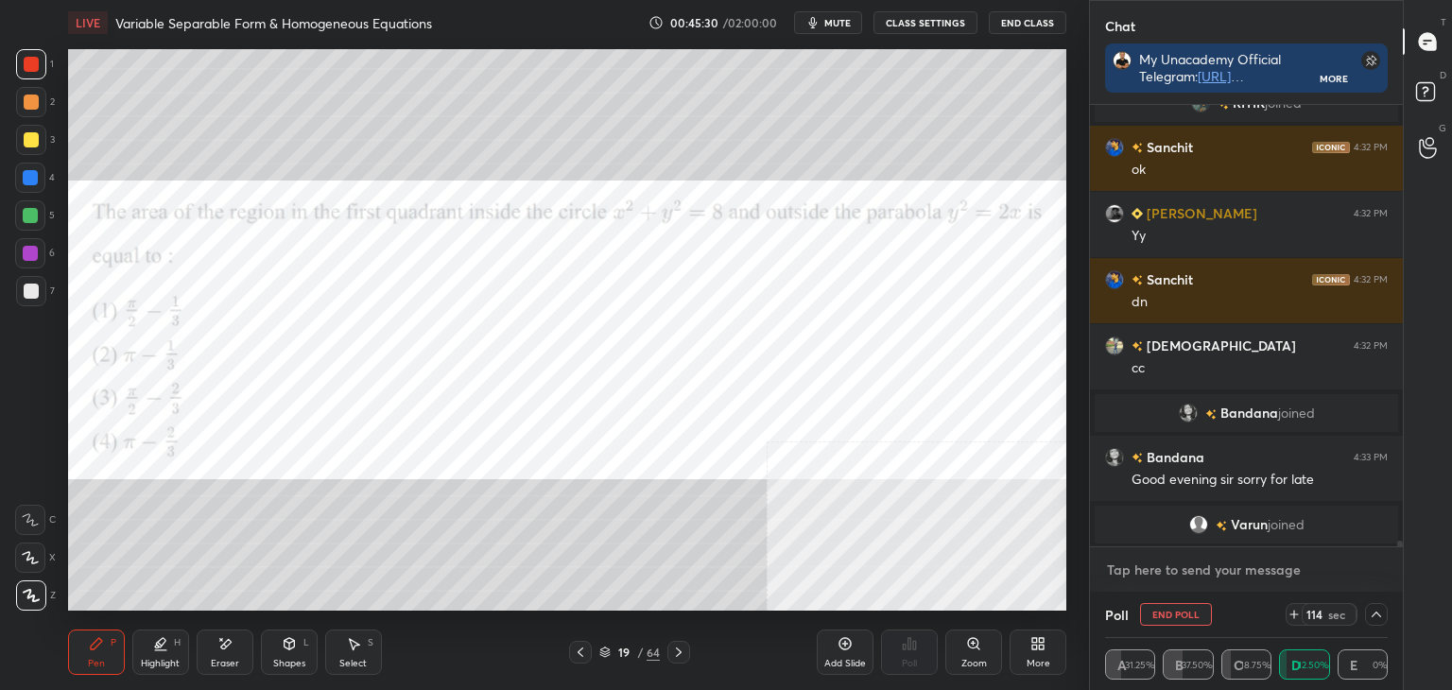
click at [1156, 572] on textarea at bounding box center [1246, 570] width 283 height 30
click at [30, 84] on div "1" at bounding box center [35, 68] width 38 height 38
click at [28, 61] on div at bounding box center [31, 64] width 15 height 15
click at [28, 100] on div at bounding box center [31, 102] width 15 height 15
click at [30, 65] on div at bounding box center [31, 64] width 15 height 15
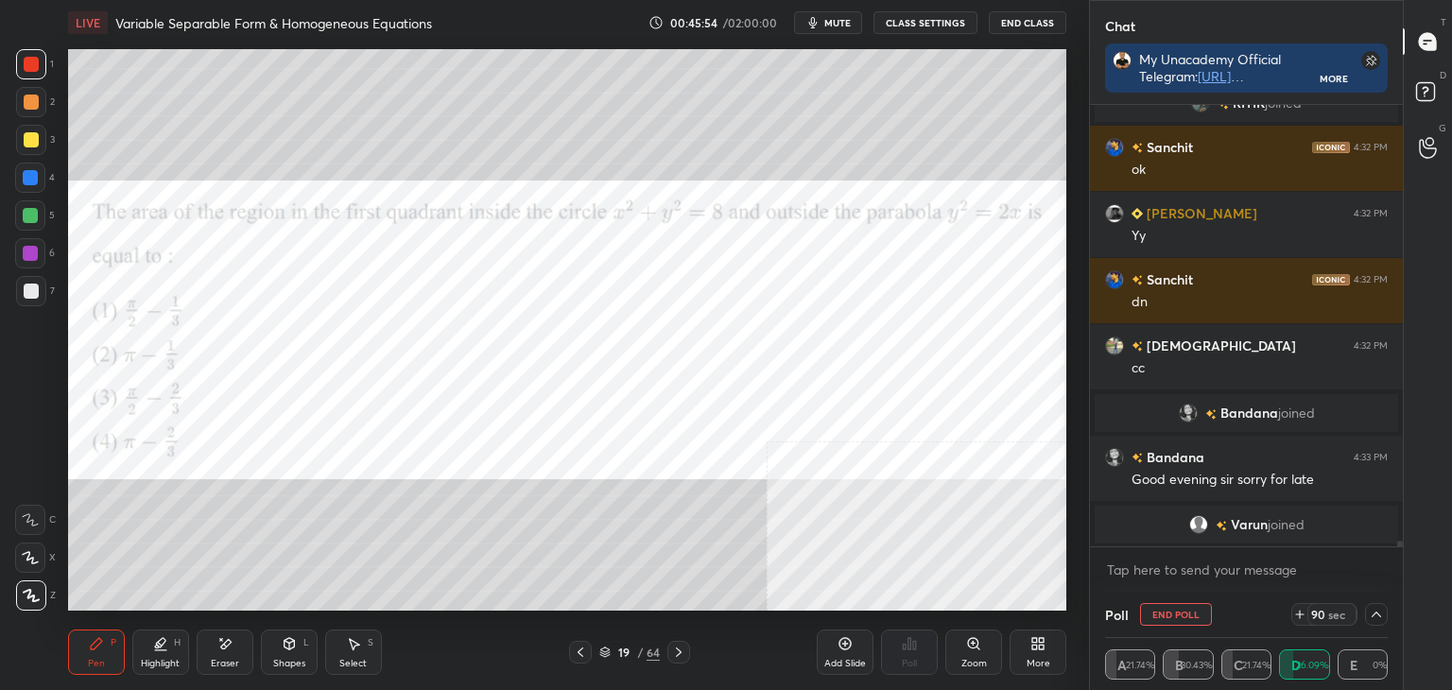
drag, startPoint x: 305, startPoint y: 640, endPoint x: 280, endPoint y: 636, distance: 25.8
click at [303, 640] on div "L" at bounding box center [306, 642] width 6 height 9
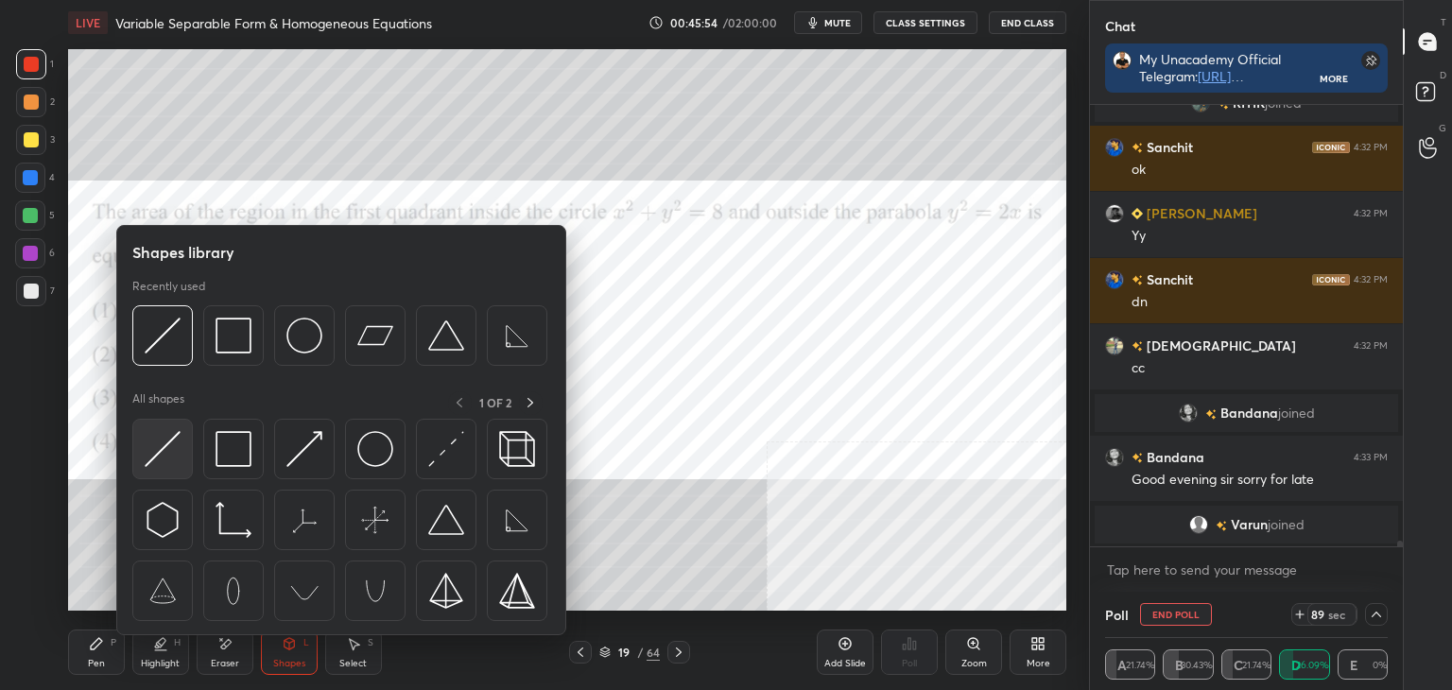
click at [186, 443] on div at bounding box center [162, 449] width 61 height 61
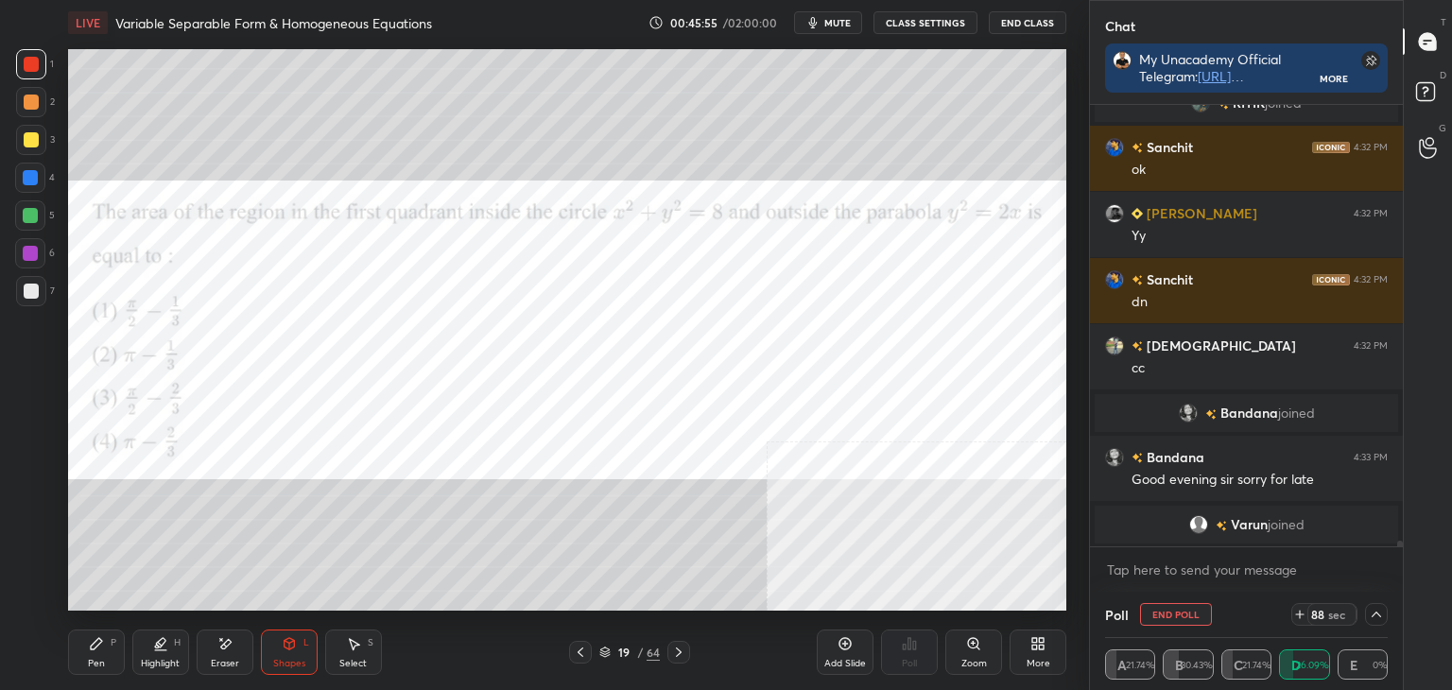
click at [294, 651] on div "Shapes L" at bounding box center [289, 652] width 57 height 45
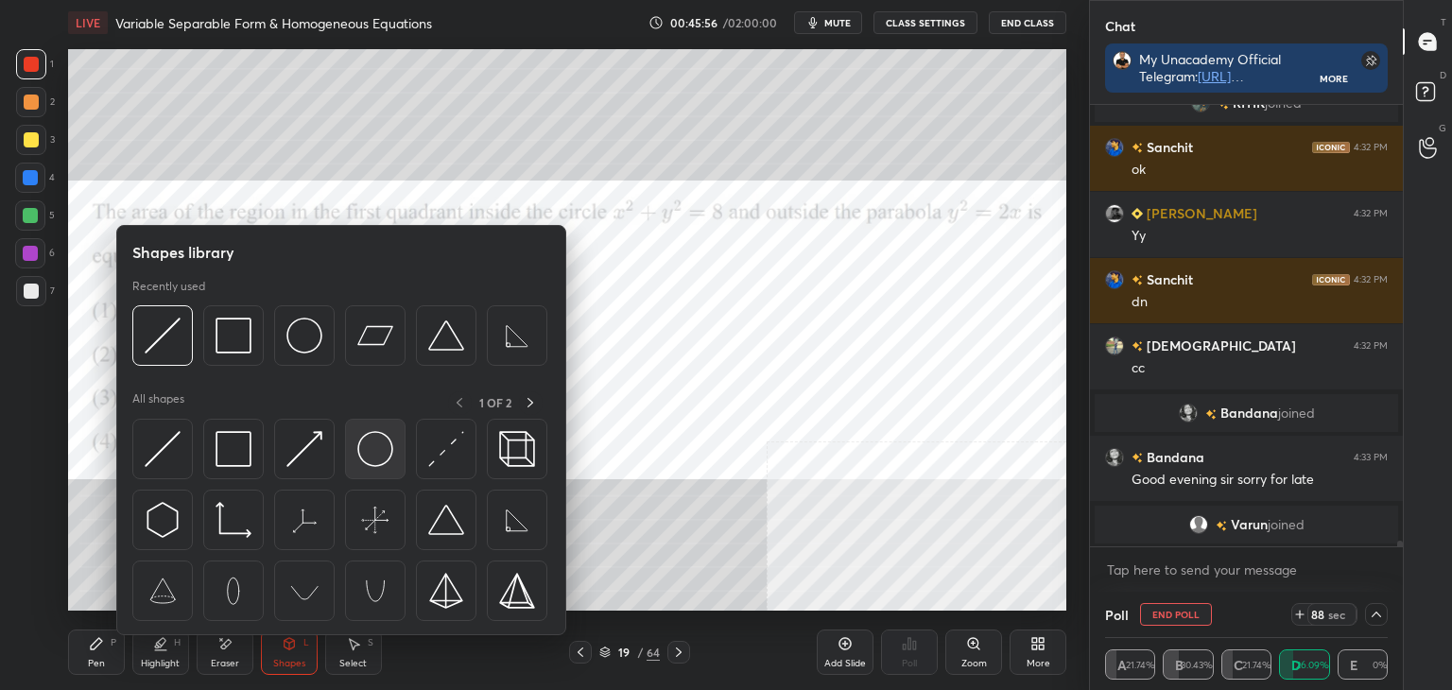
click at [371, 465] on img at bounding box center [375, 449] width 36 height 36
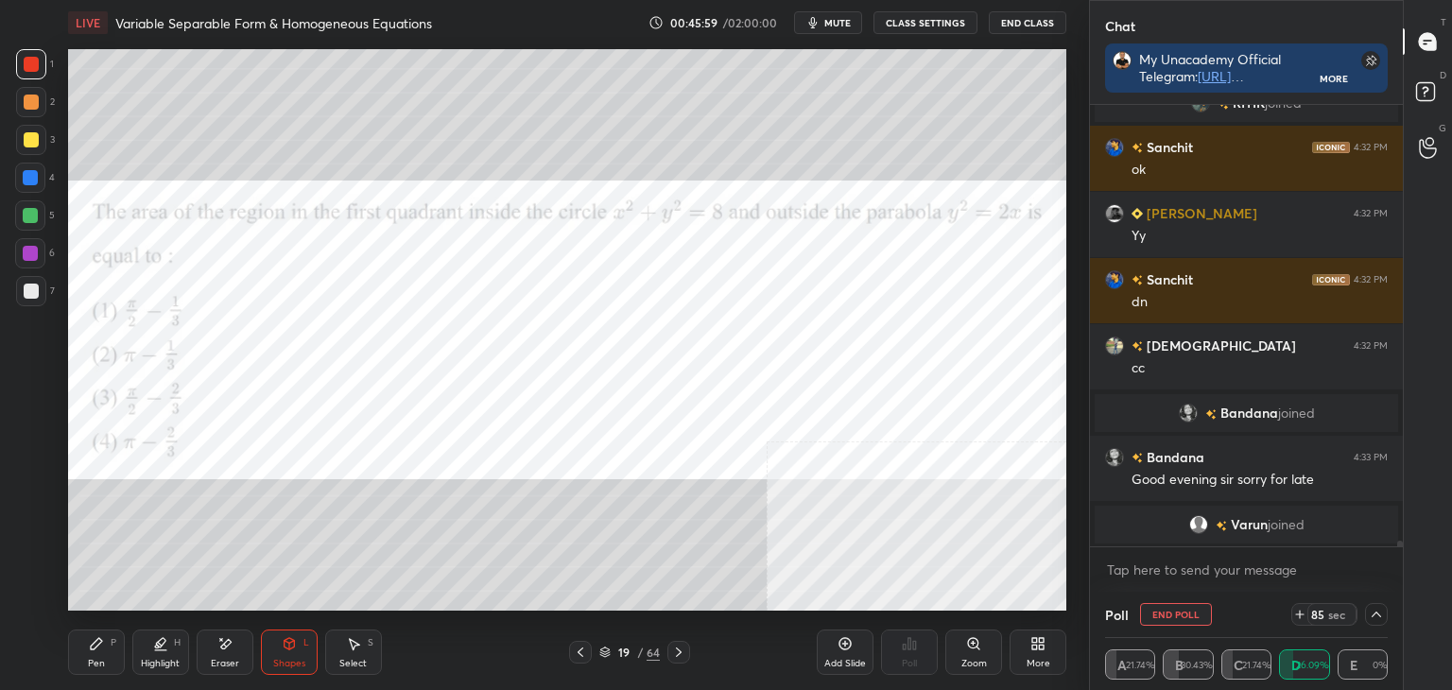
click at [287, 655] on div "Shapes L" at bounding box center [289, 652] width 57 height 45
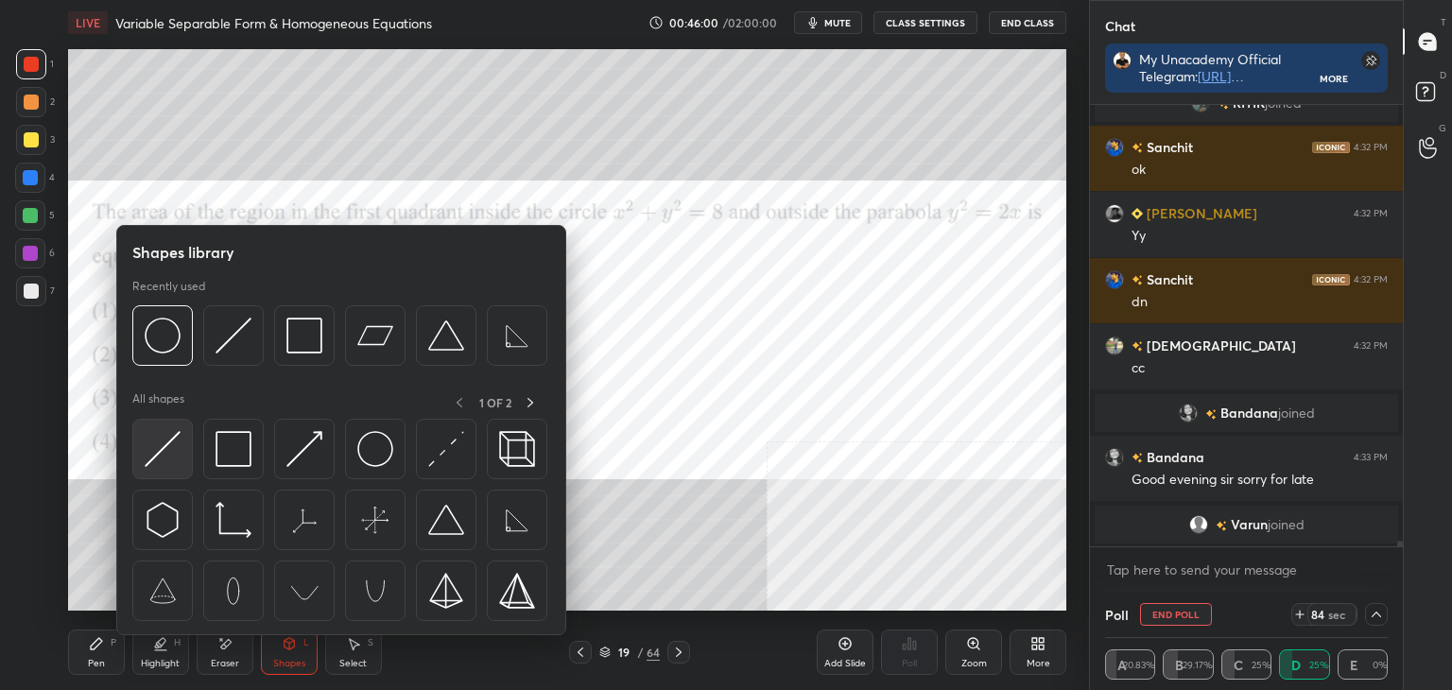
click at [166, 424] on div at bounding box center [162, 449] width 61 height 61
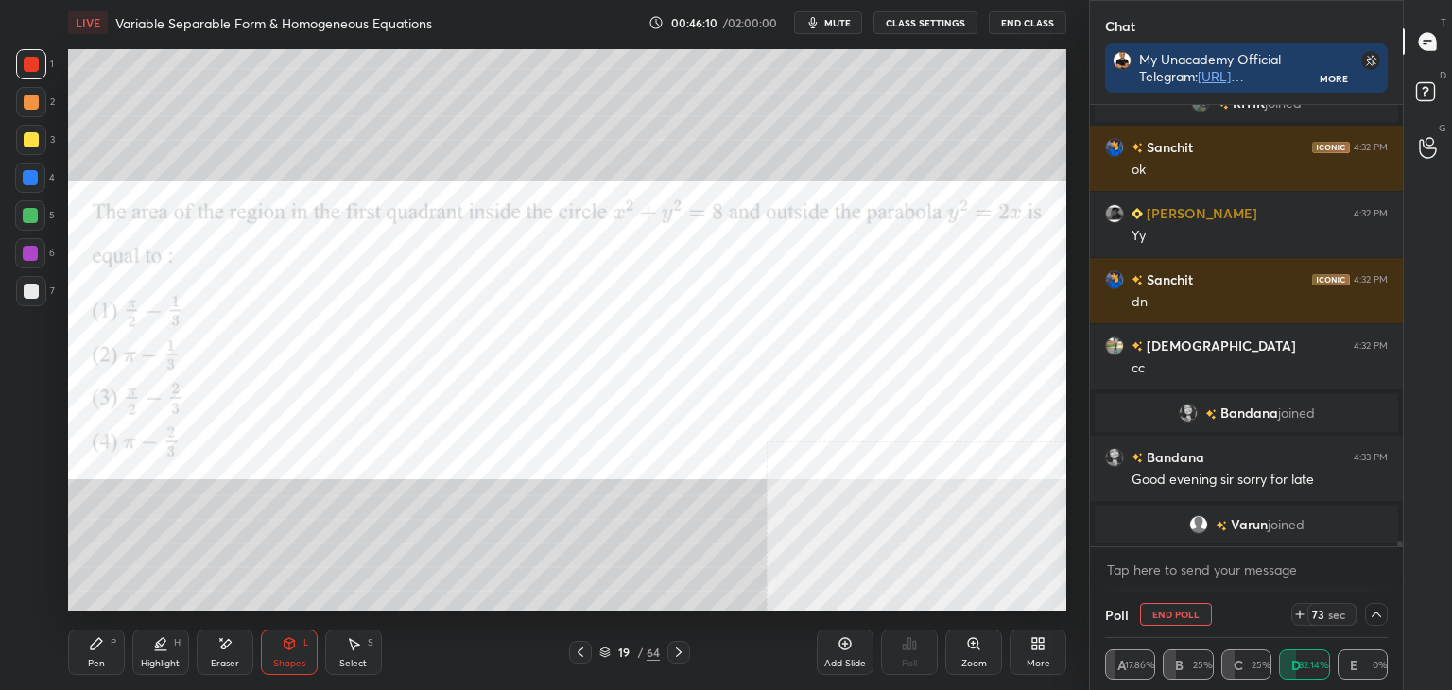
drag, startPoint x: 71, startPoint y: 651, endPoint x: 71, endPoint y: 635, distance: 16.1
click at [68, 649] on div "Pen P" at bounding box center [96, 652] width 57 height 45
click at [30, 254] on div at bounding box center [30, 253] width 15 height 15
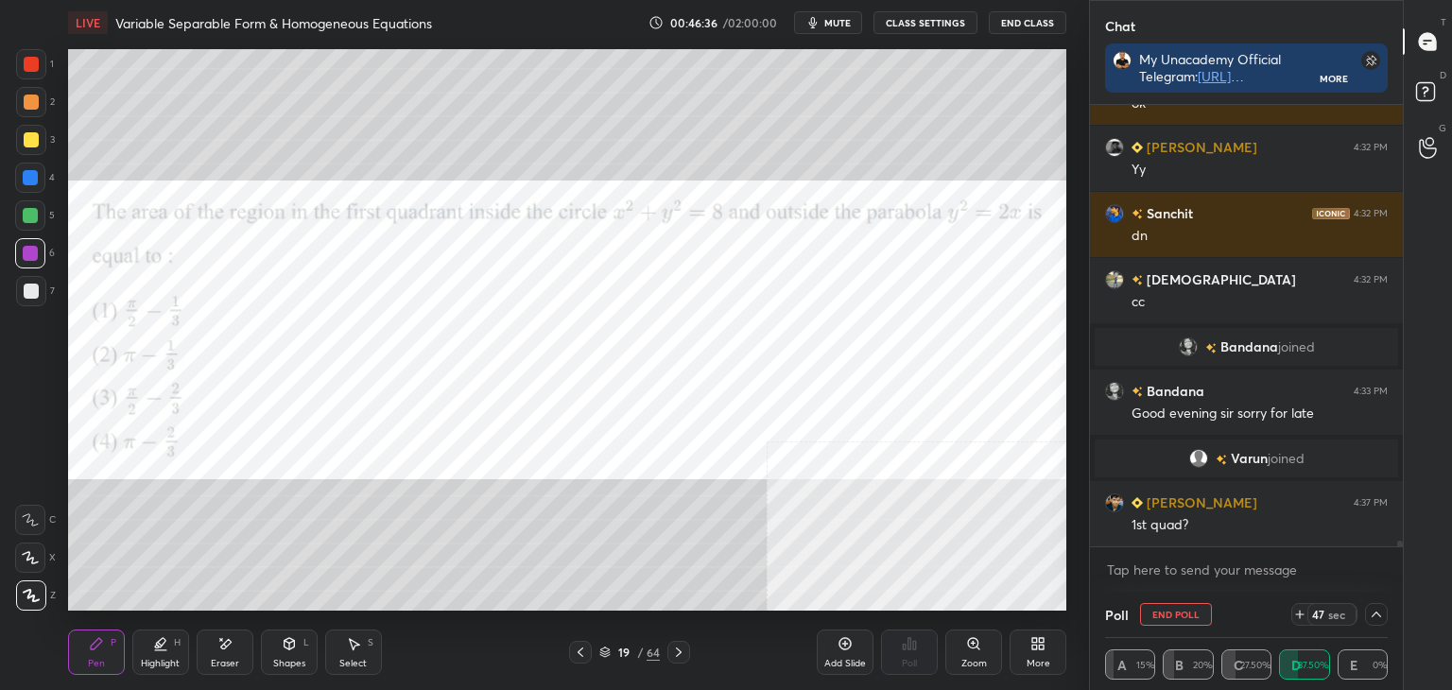
scroll to position [32226, 0]
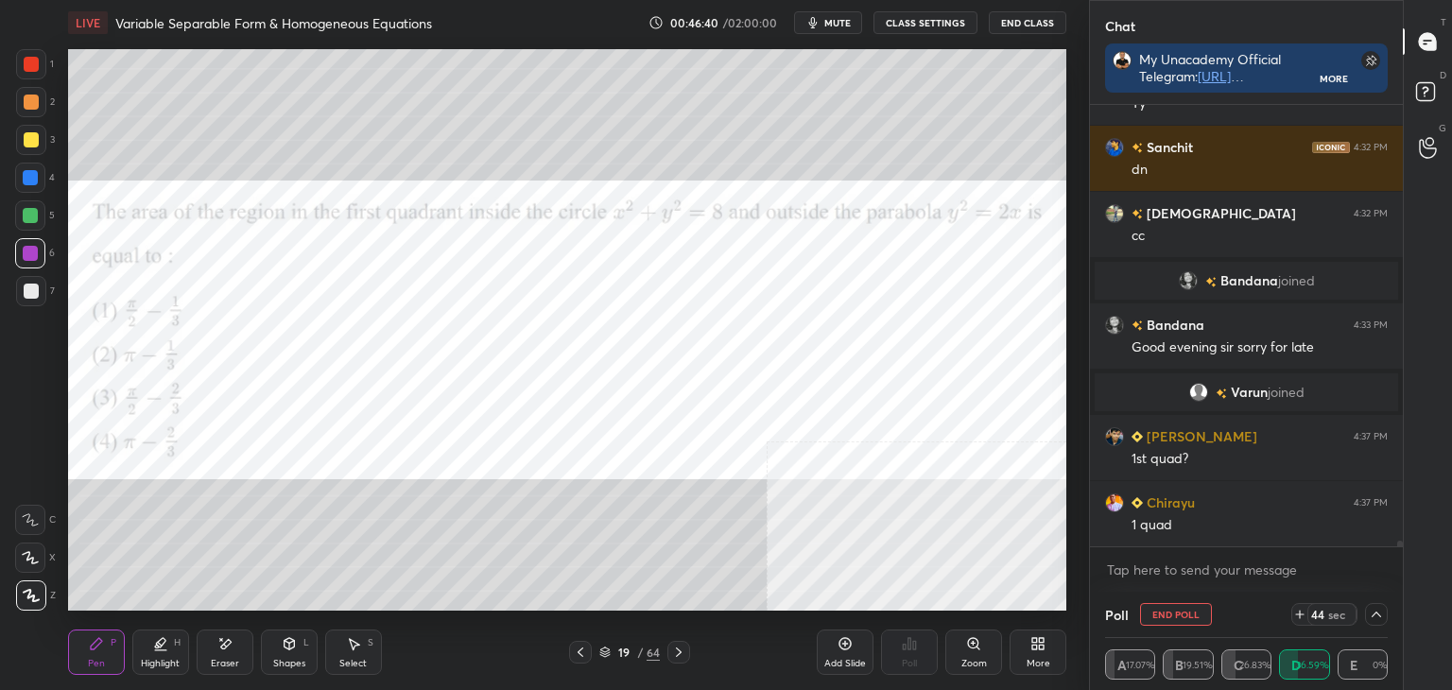
drag, startPoint x: 231, startPoint y: 659, endPoint x: 248, endPoint y: 615, distance: 46.7
click at [230, 659] on div "Eraser" at bounding box center [225, 663] width 28 height 9
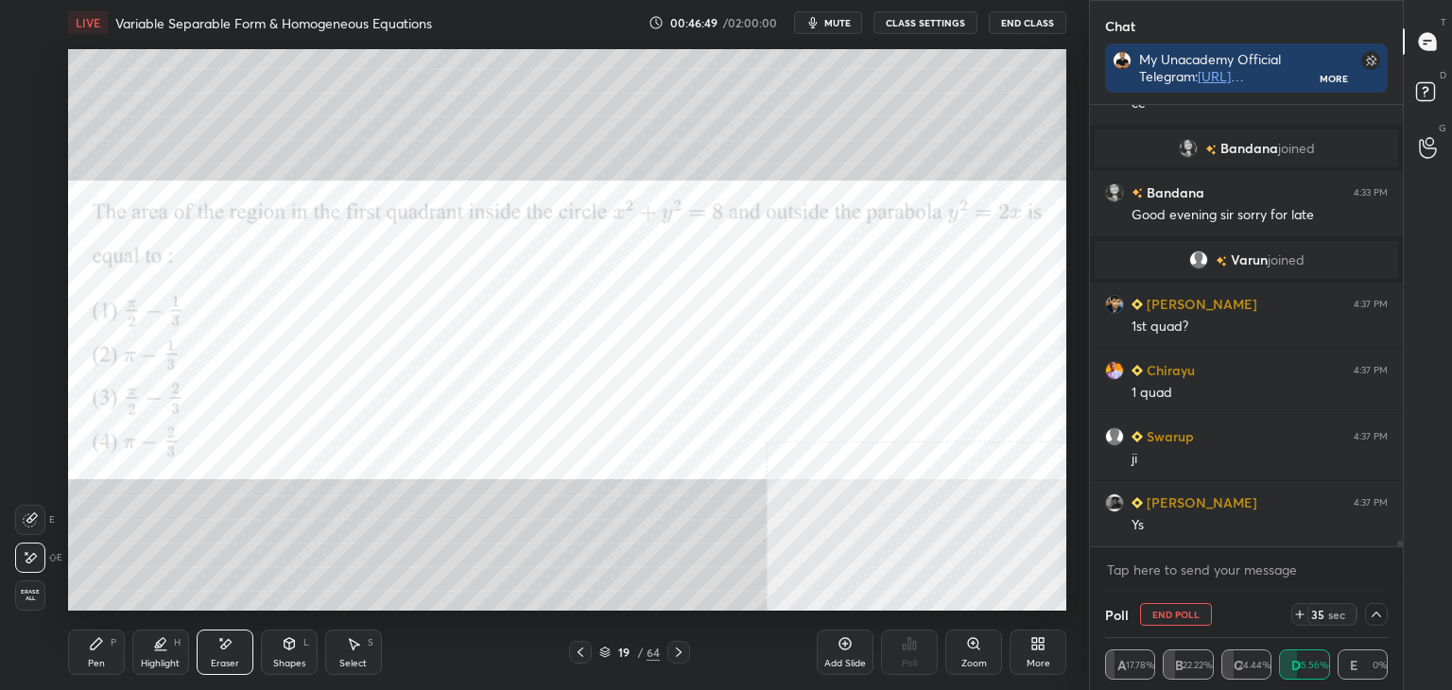
scroll to position [32424, 0]
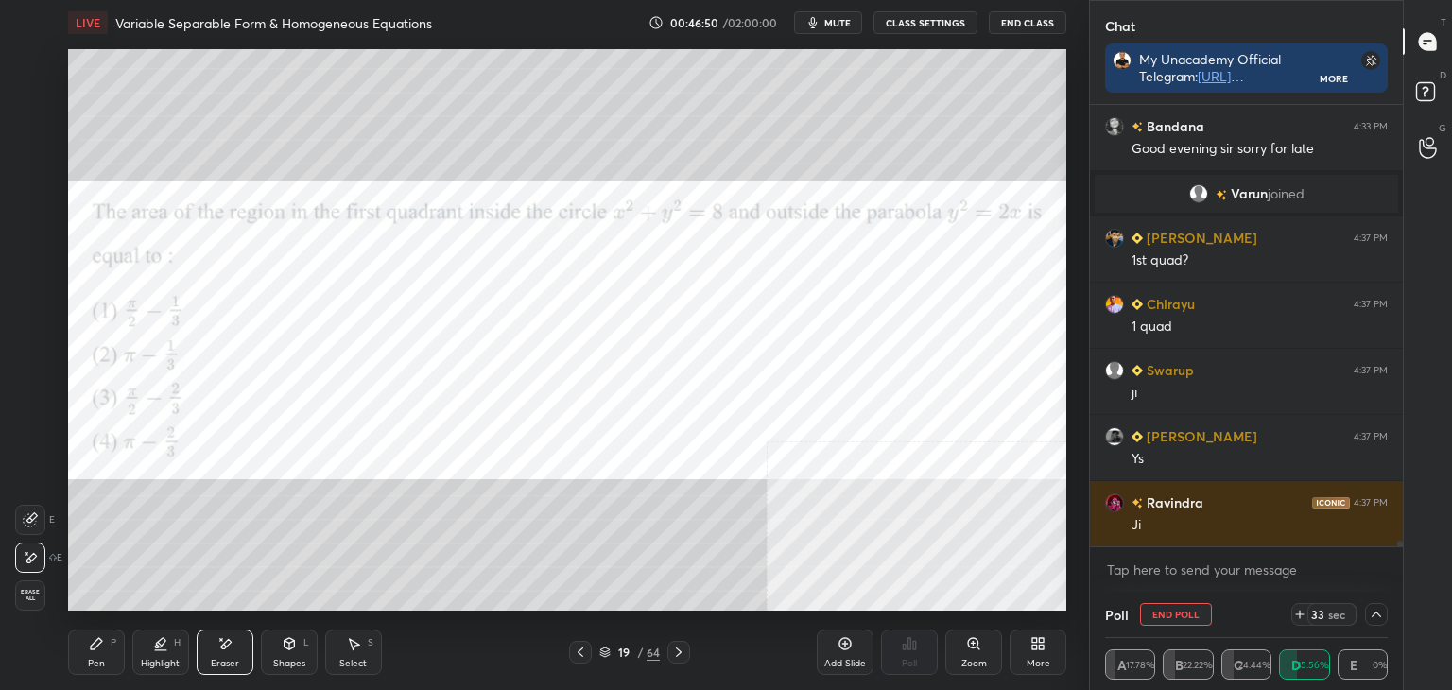
click at [90, 642] on icon at bounding box center [96, 643] width 15 height 15
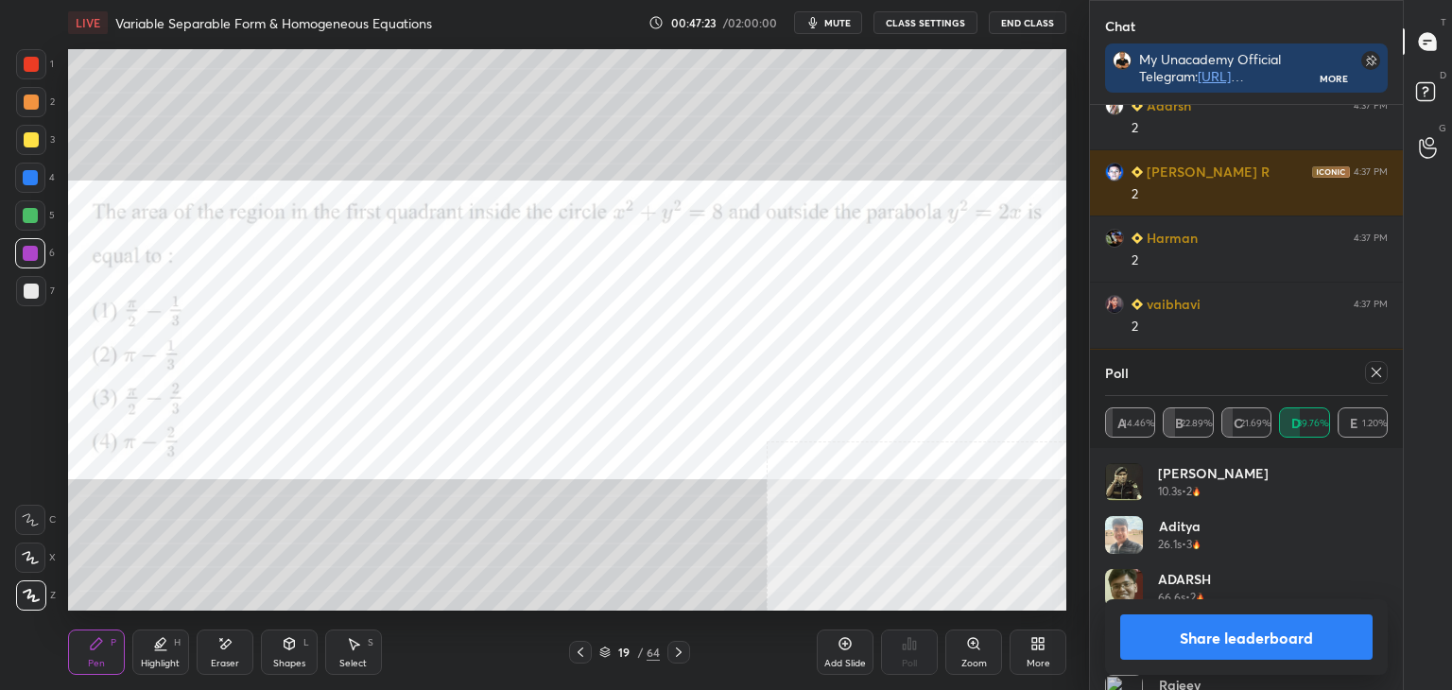
scroll to position [221, 277]
click at [1272, 641] on button "Share leaderboard" at bounding box center [1246, 636] width 252 height 45
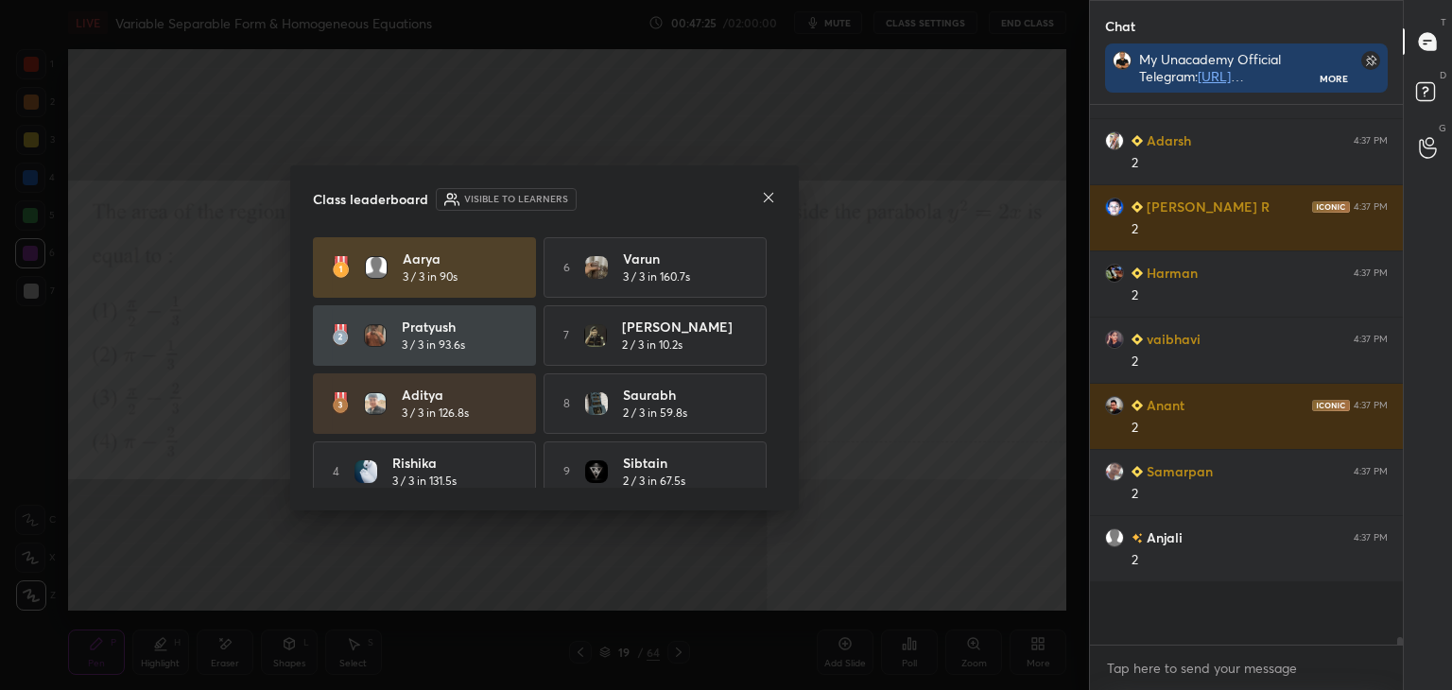
scroll to position [553, 307]
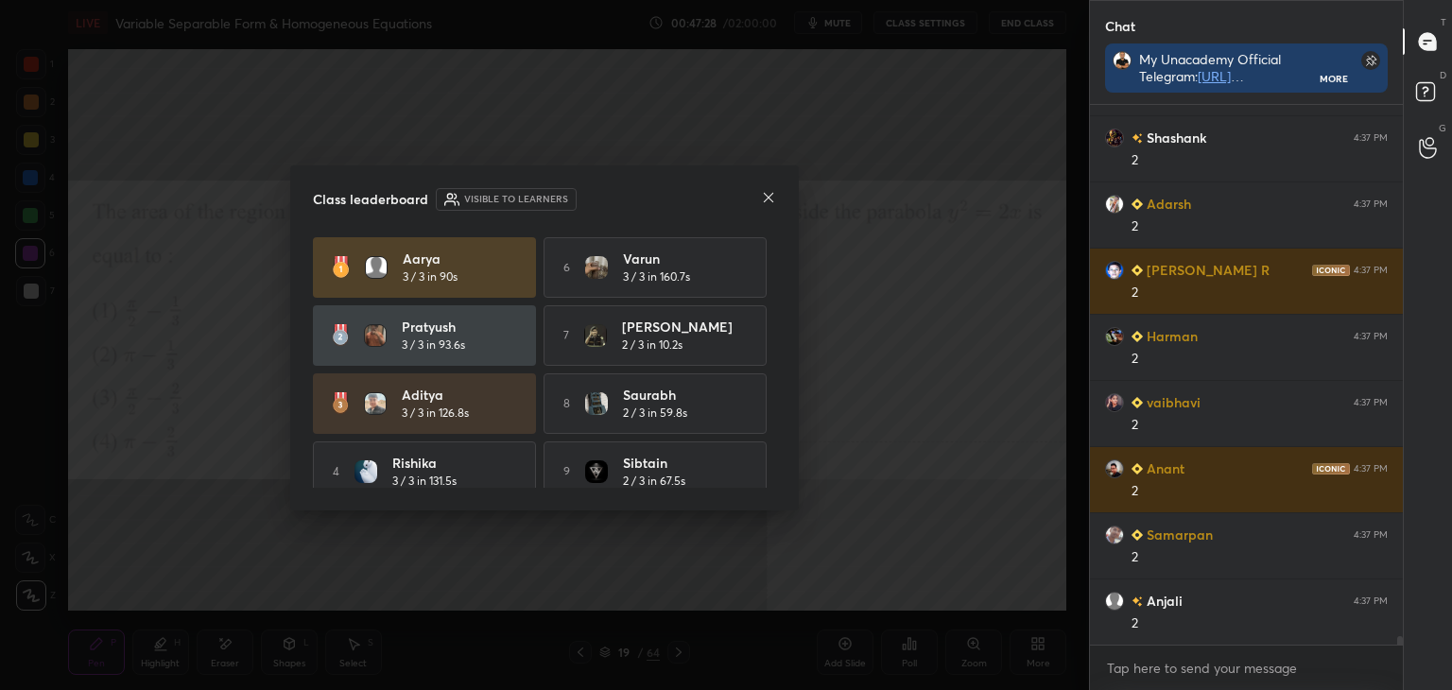
drag, startPoint x: 769, startPoint y: 285, endPoint x: 755, endPoint y: 383, distance: 99.2
click at [754, 388] on div "Aarya 3 / 3 in 90s 6 Varun 3 / 3 in 160.7s [PERSON_NAME] 3 / 3 in 93.6s 7 [PERS…" at bounding box center [544, 403] width 463 height 333
click at [769, 198] on icon at bounding box center [768, 197] width 15 height 15
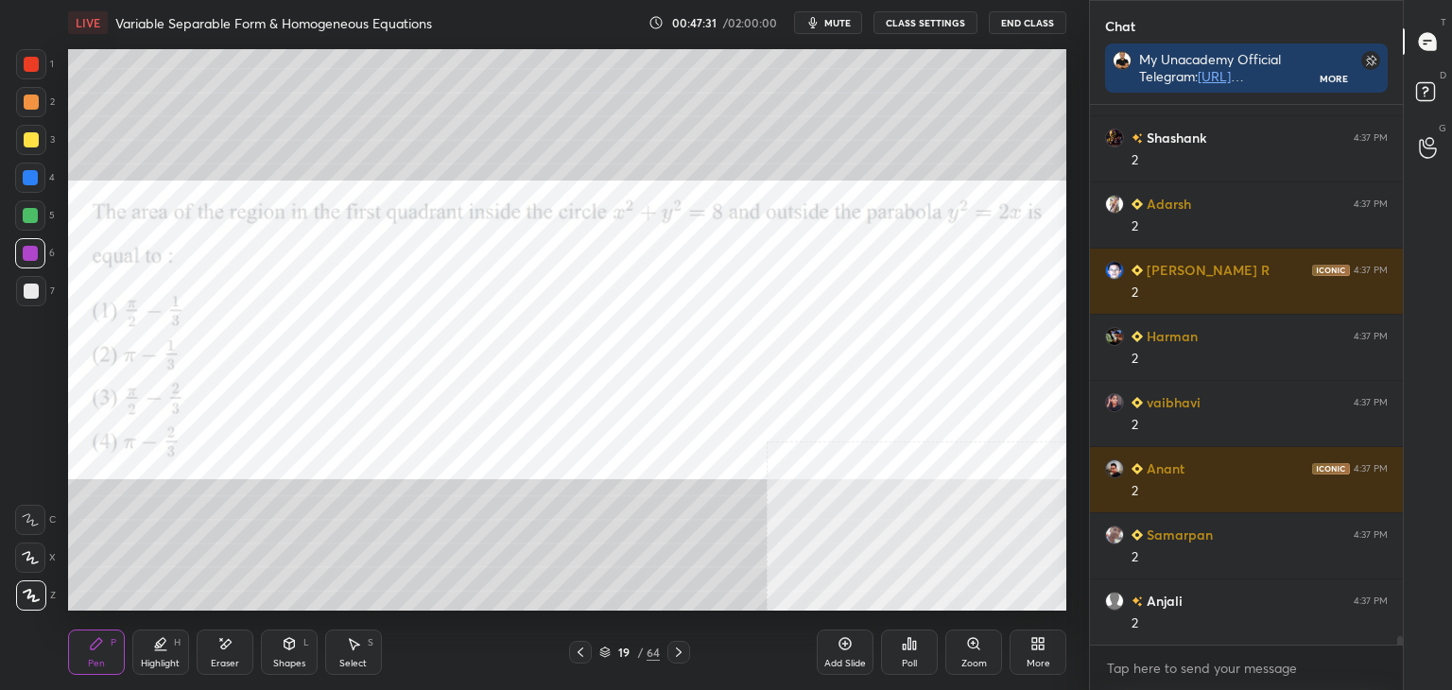
click at [1058, 666] on div "More" at bounding box center [1038, 652] width 57 height 45
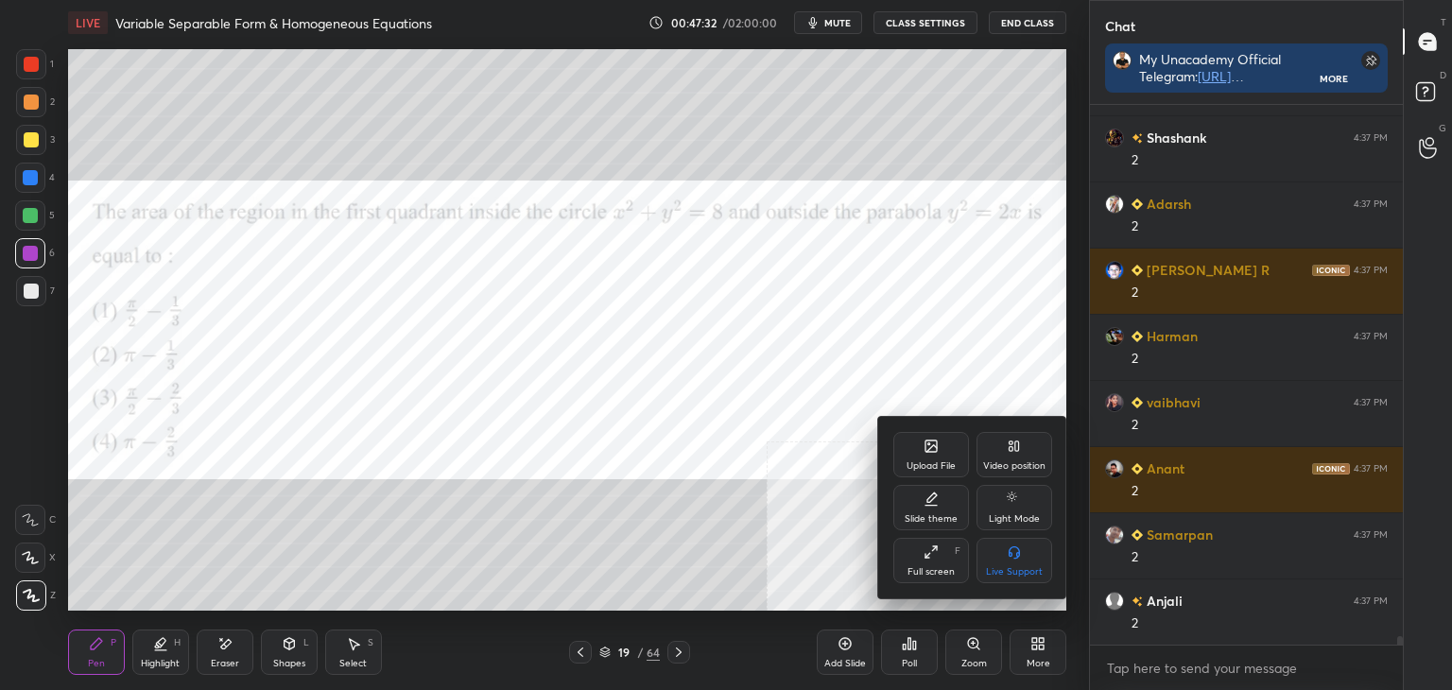
click at [934, 443] on div "Upload File" at bounding box center [931, 454] width 76 height 45
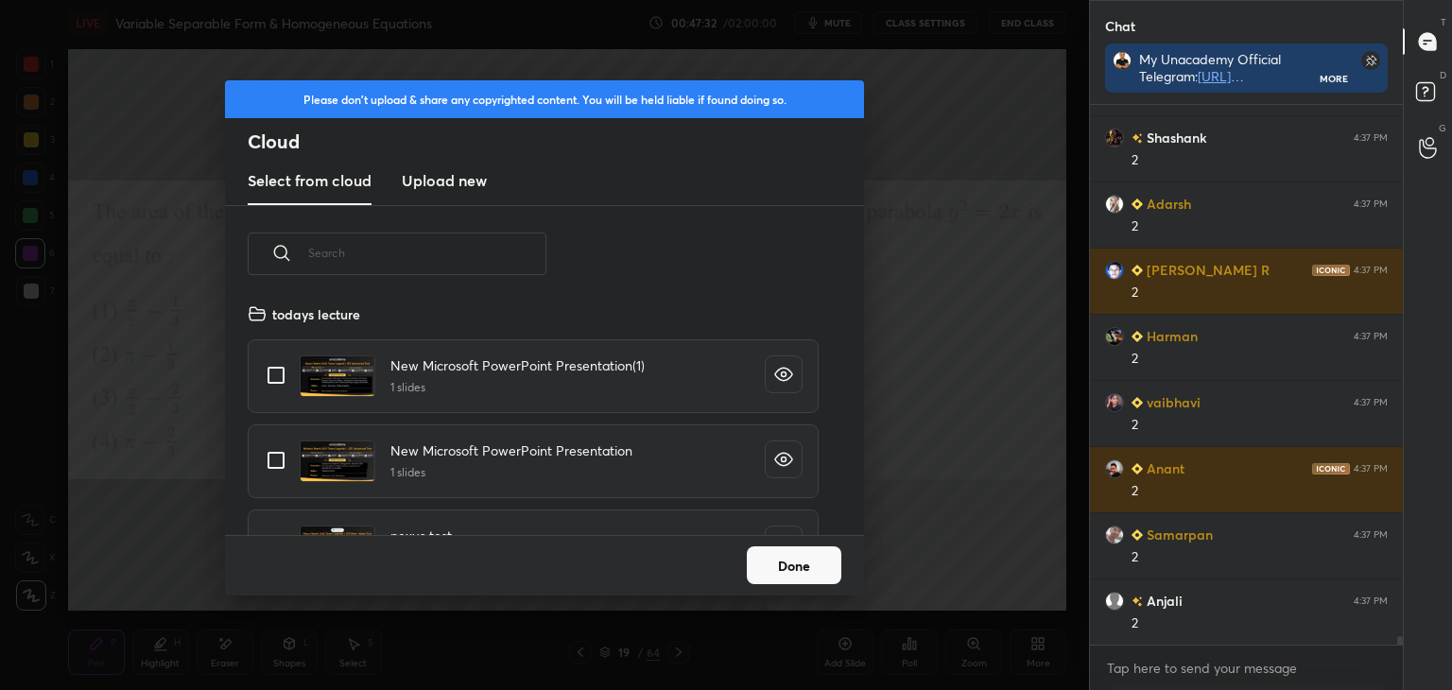
drag, startPoint x: 425, startPoint y: 160, endPoint x: 425, endPoint y: 171, distance: 11.3
click at [428, 164] on new "Upload new" at bounding box center [444, 181] width 85 height 47
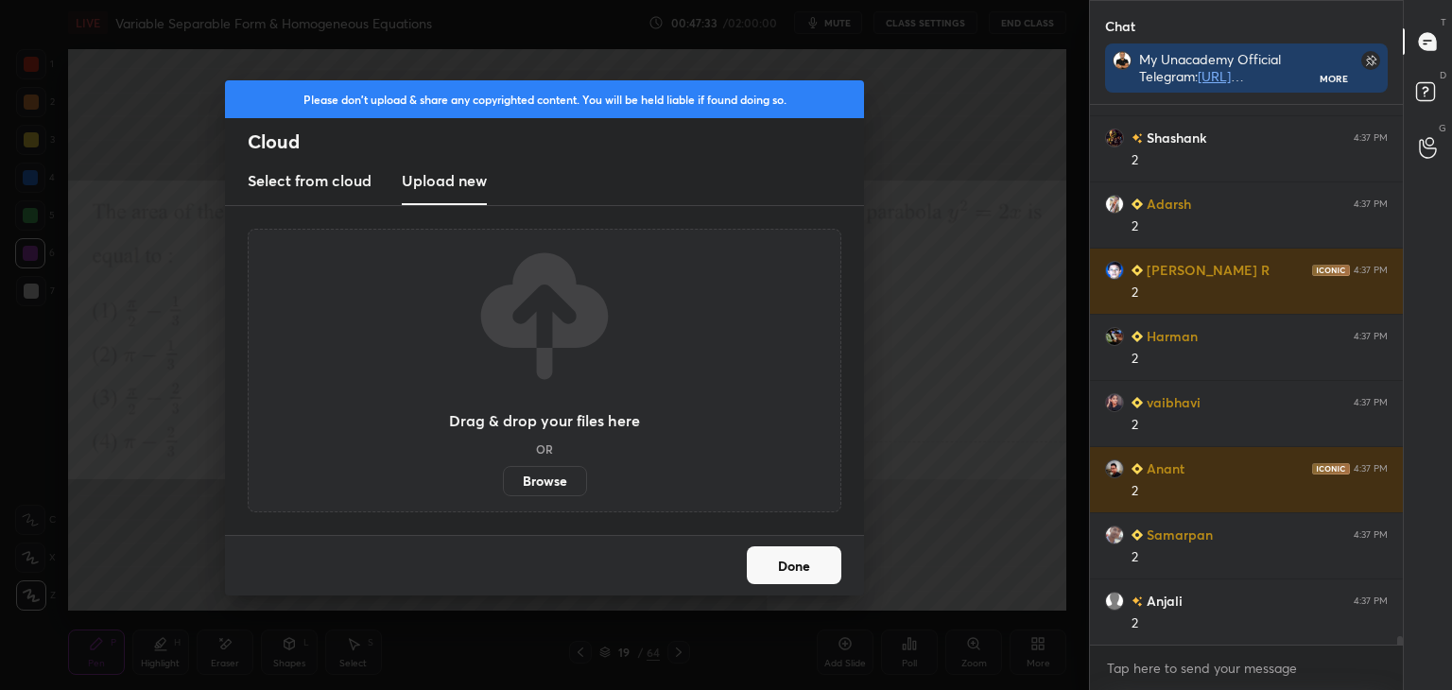
click at [541, 498] on div "Drag & drop your files here OR Browse" at bounding box center [545, 371] width 594 height 284
click at [551, 487] on label "Browse" at bounding box center [545, 481] width 84 height 30
click at [503, 487] on input "Browse" at bounding box center [503, 481] width 0 height 30
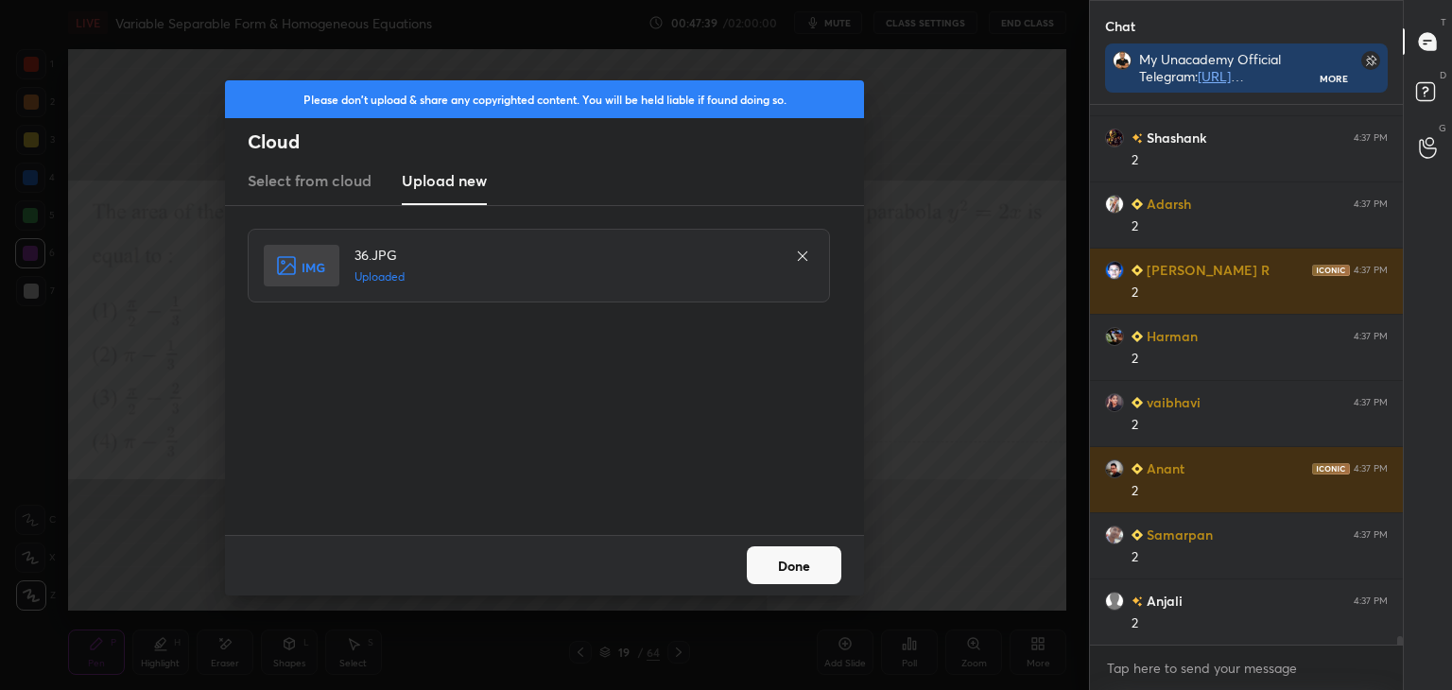
click at [791, 562] on button "Done" at bounding box center [794, 565] width 95 height 38
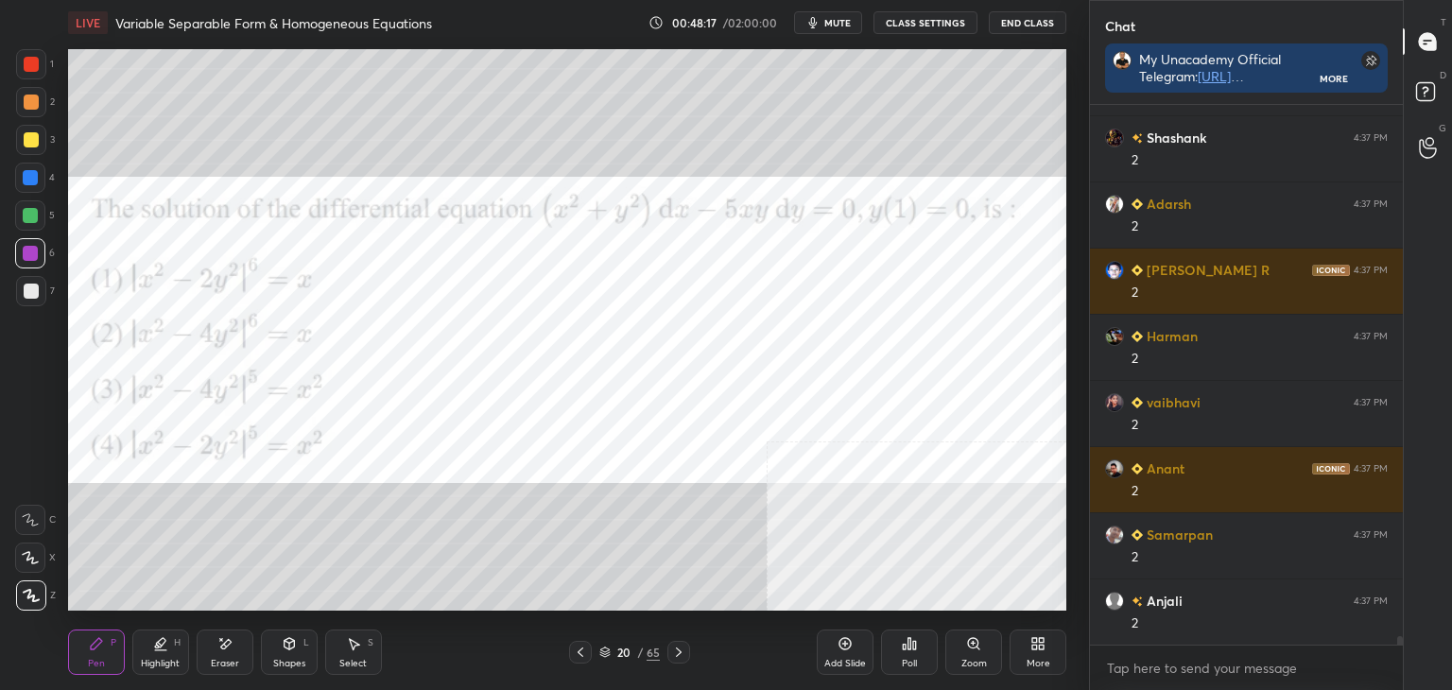
click at [926, 666] on div "Poll" at bounding box center [909, 652] width 57 height 45
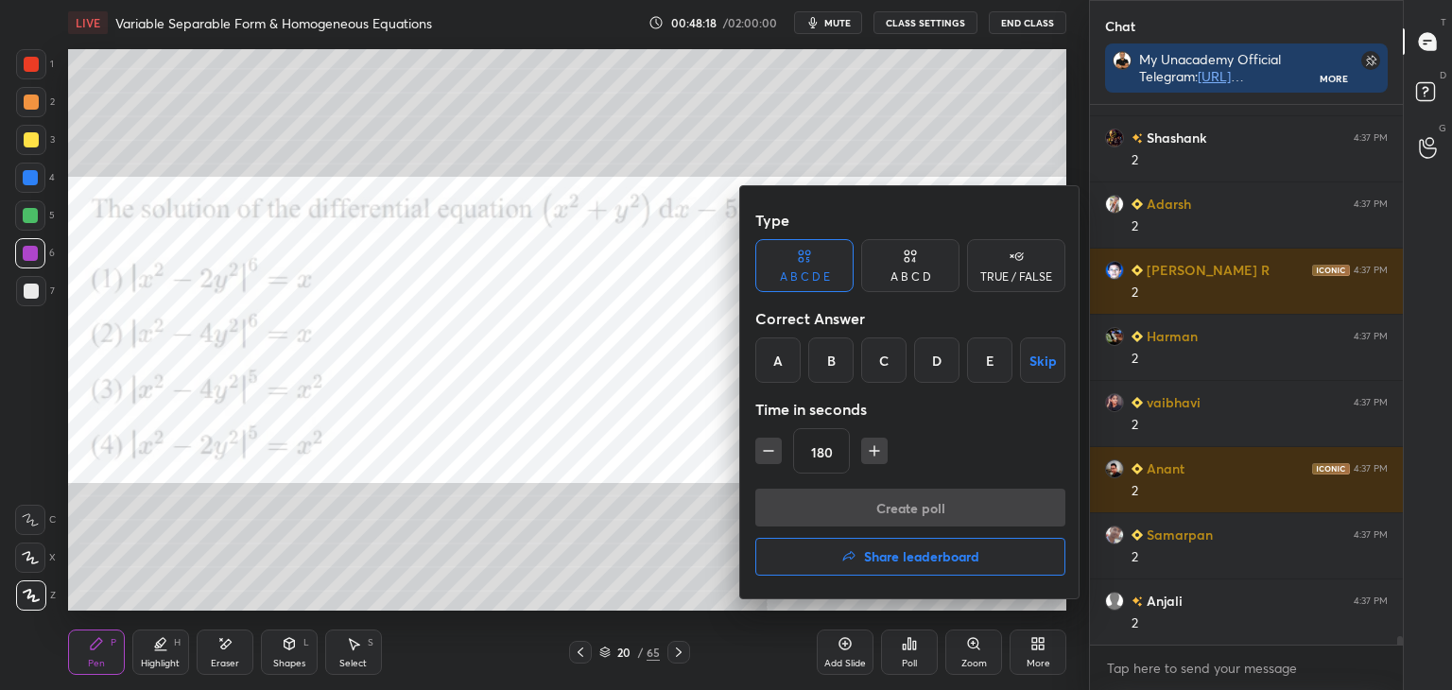
drag, startPoint x: 891, startPoint y: 372, endPoint x: 900, endPoint y: 424, distance: 53.6
click at [891, 374] on div "C" at bounding box center [883, 359] width 45 height 45
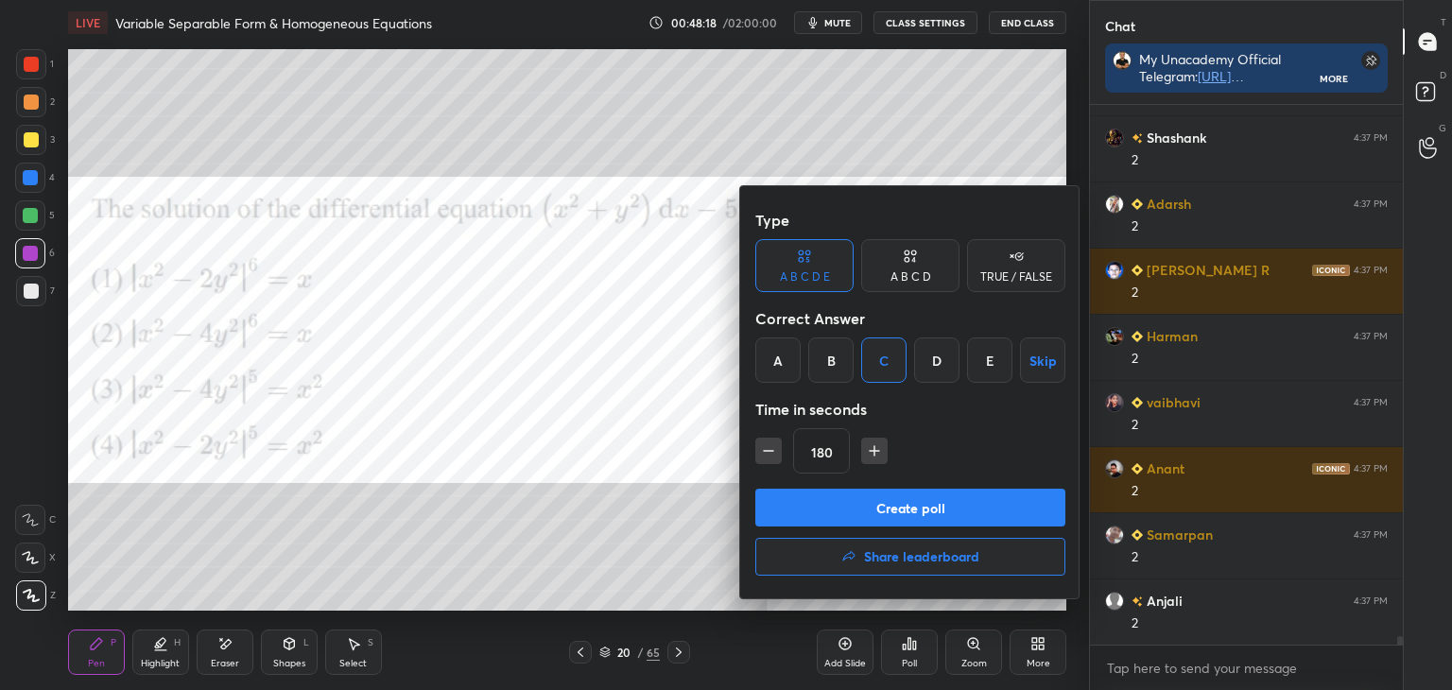
click at [936, 501] on button "Create poll" at bounding box center [910, 508] width 310 height 38
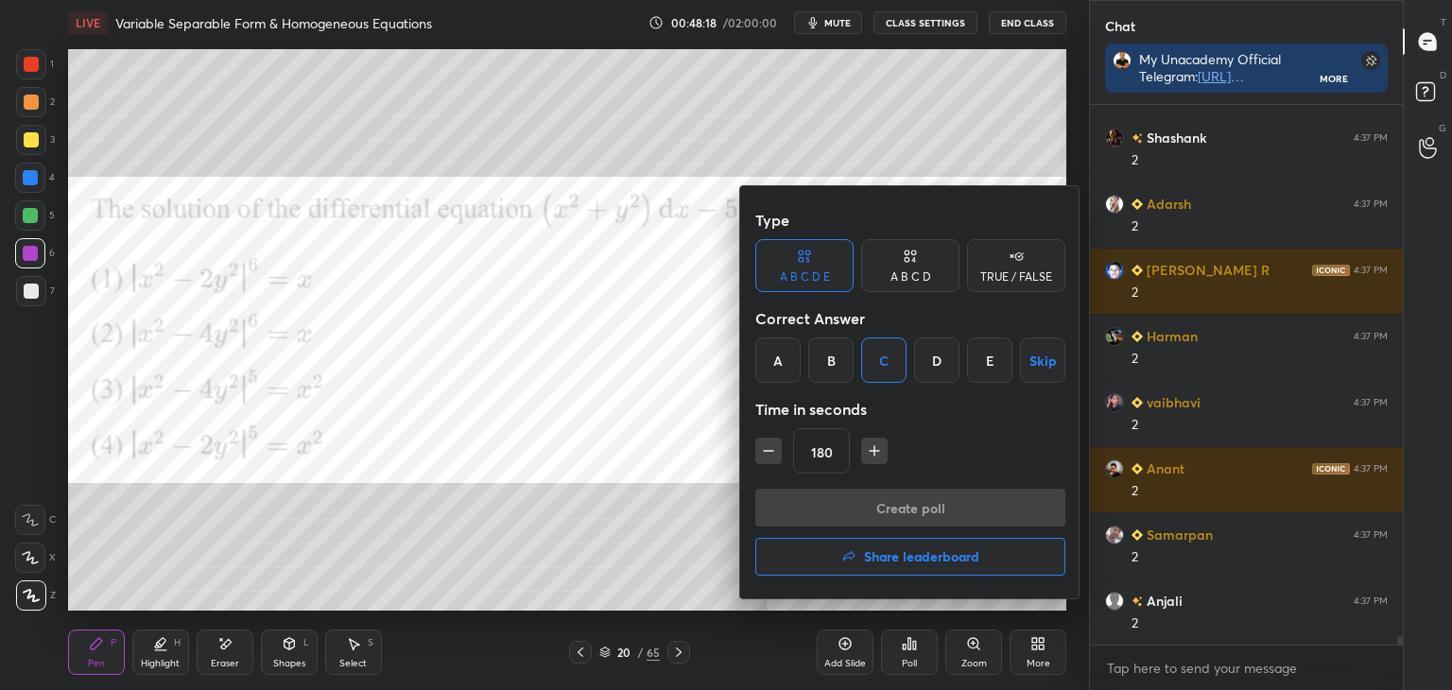
scroll to position [7, 6]
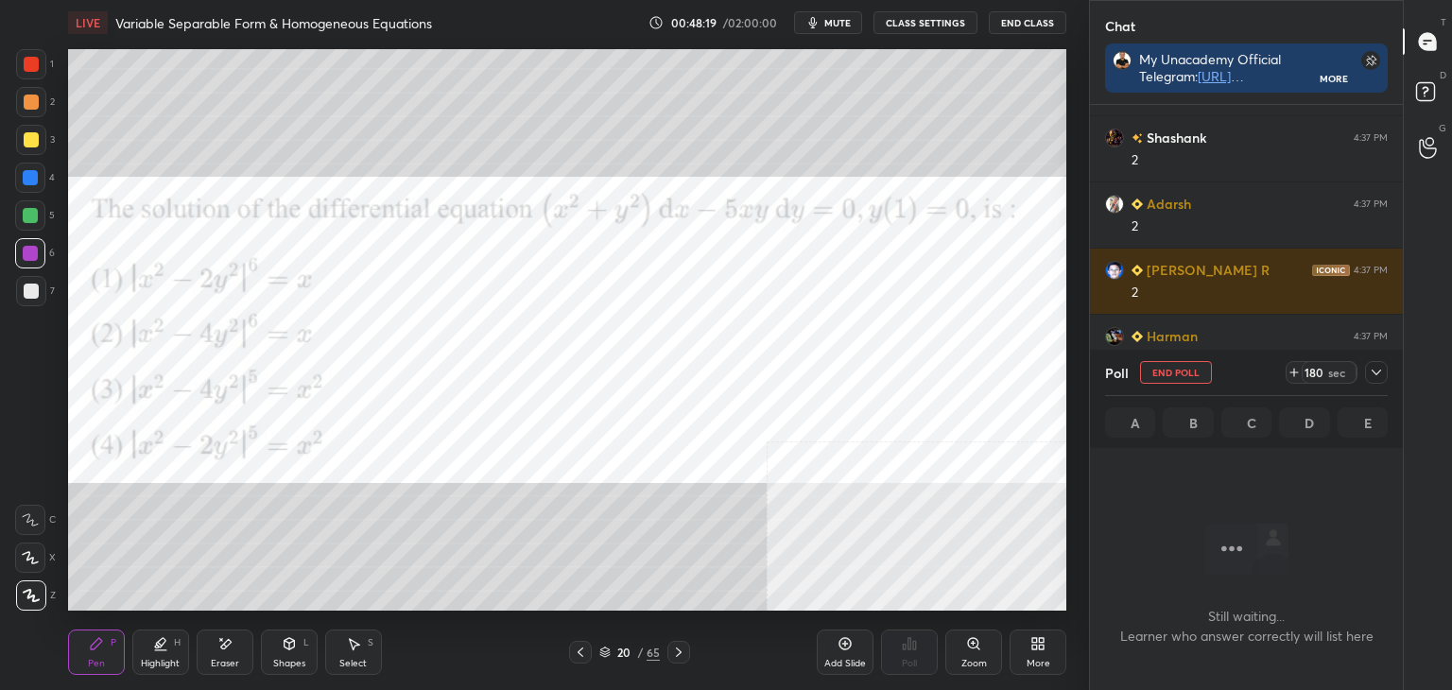
click at [1370, 377] on icon at bounding box center [1376, 372] width 15 height 15
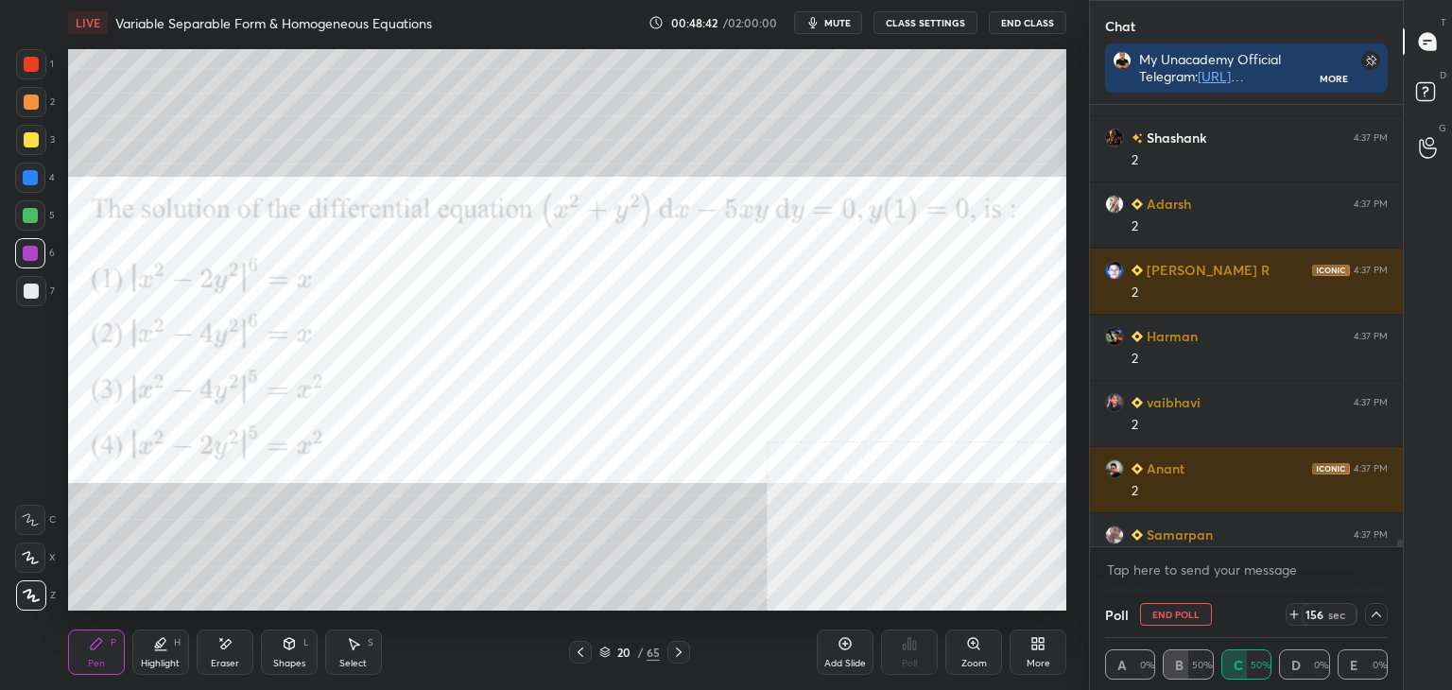
click at [1403, 544] on div "T Messages (T) D Doubts (D) G Raise Hand (G)" at bounding box center [1427, 345] width 49 height 690
click at [1399, 548] on div "Chat My Unacademy Official Telegram: [URL][DOMAIN_NAME] Use Code VINEETLIVE to …" at bounding box center [1270, 345] width 363 height 690
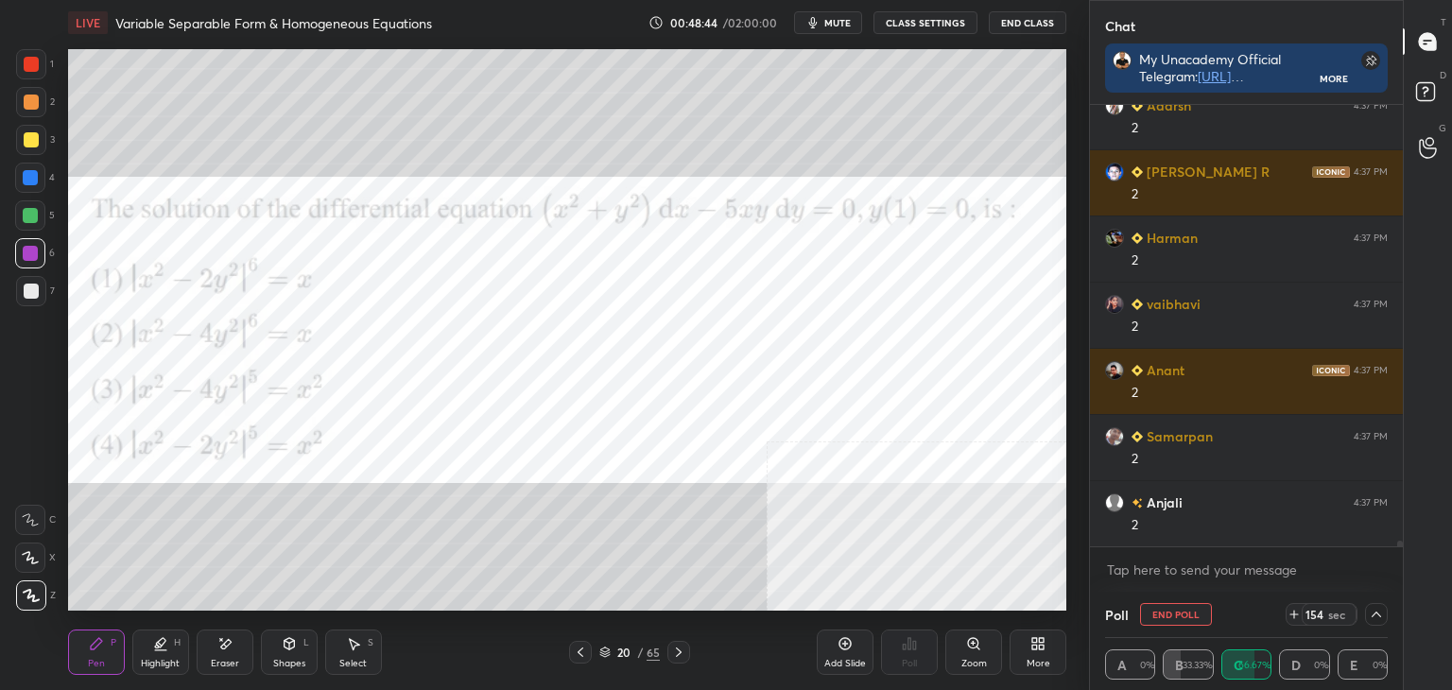
click at [1397, 551] on div "[PERSON_NAME] 4:37 PM 2 [PERSON_NAME] 4:37 PM 2 [PERSON_NAME] R 4:37 PM 2 [PERS…" at bounding box center [1246, 348] width 313 height 487
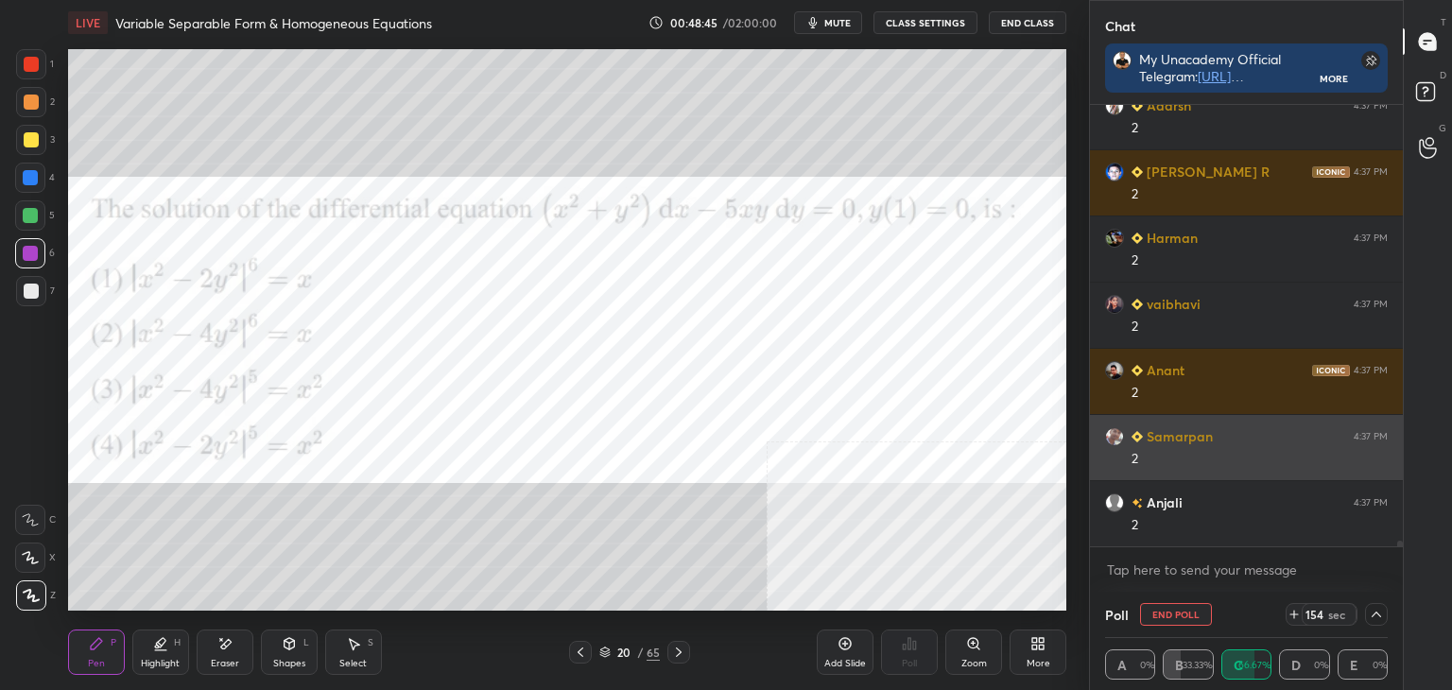
click at [1207, 422] on div "Samarpan 4:37 PM 2" at bounding box center [1246, 447] width 313 height 65
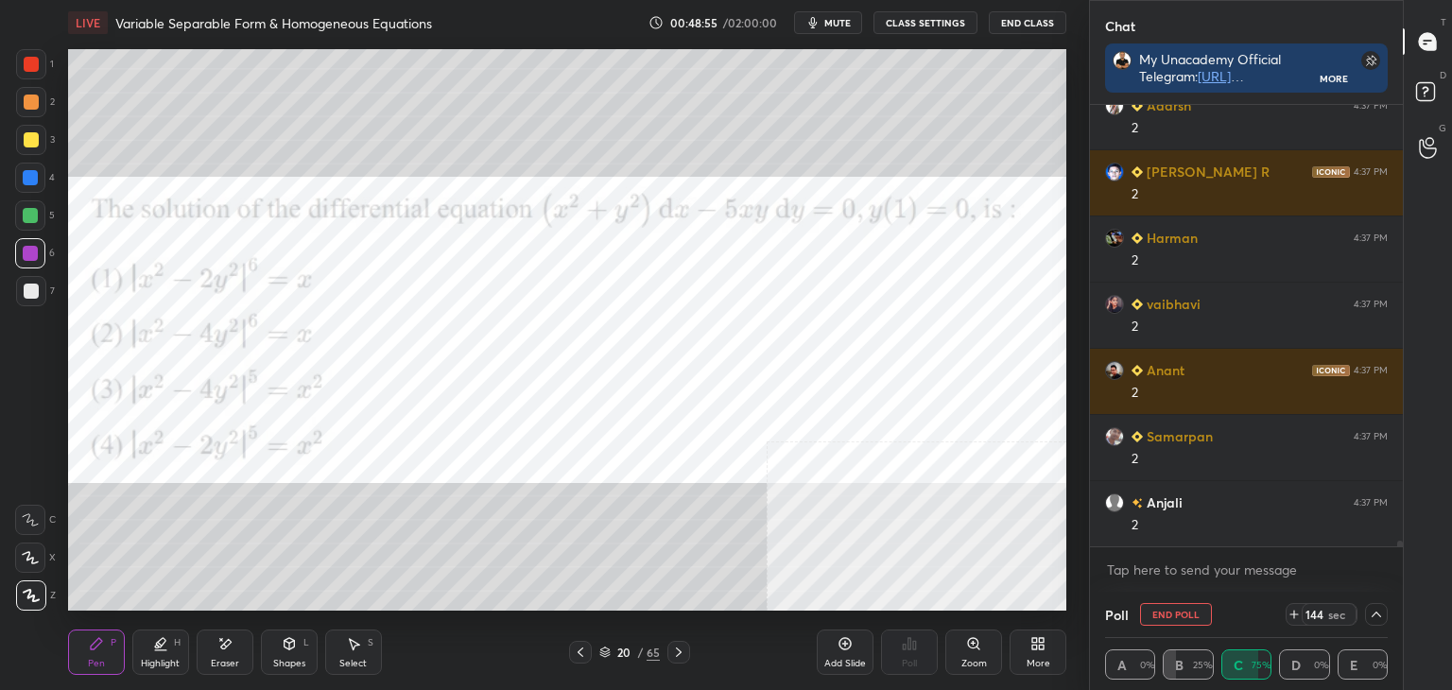
click at [1373, 614] on icon at bounding box center [1376, 614] width 15 height 15
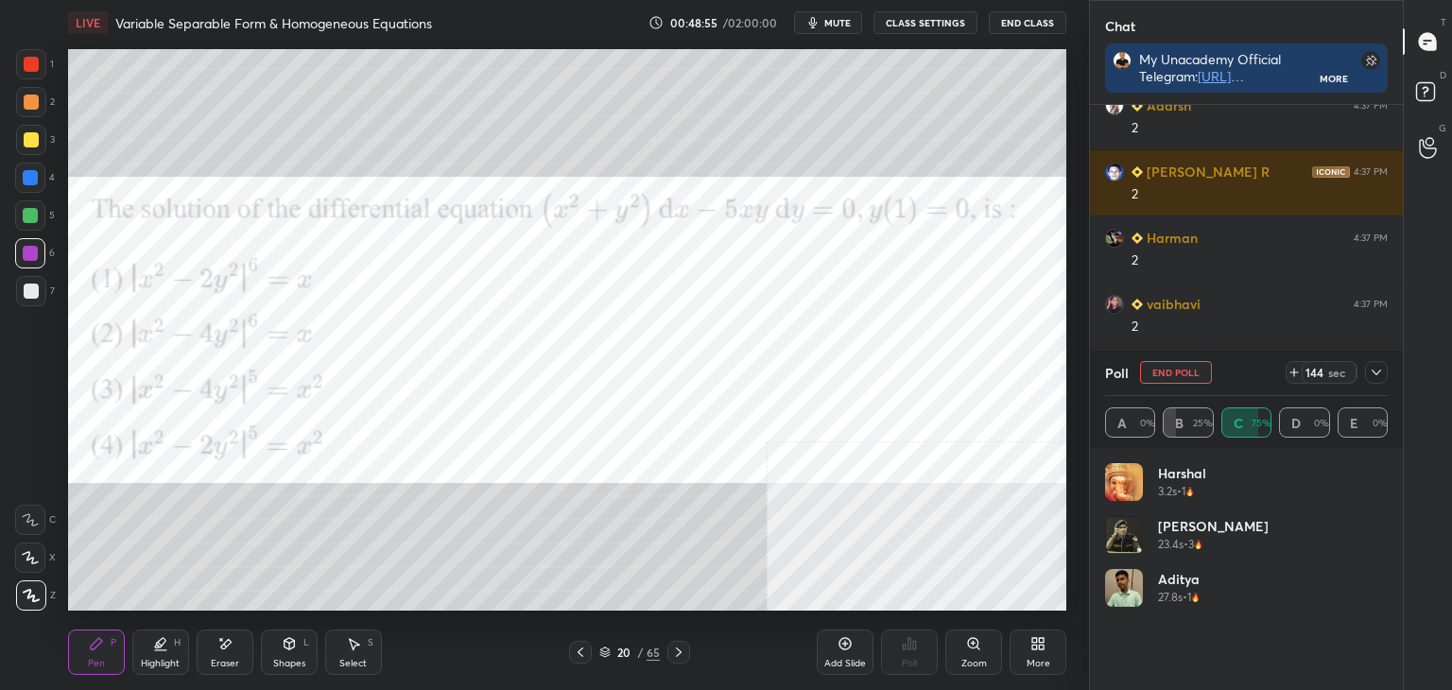
scroll to position [221, 277]
click at [1376, 375] on div at bounding box center [1376, 372] width 23 height 23
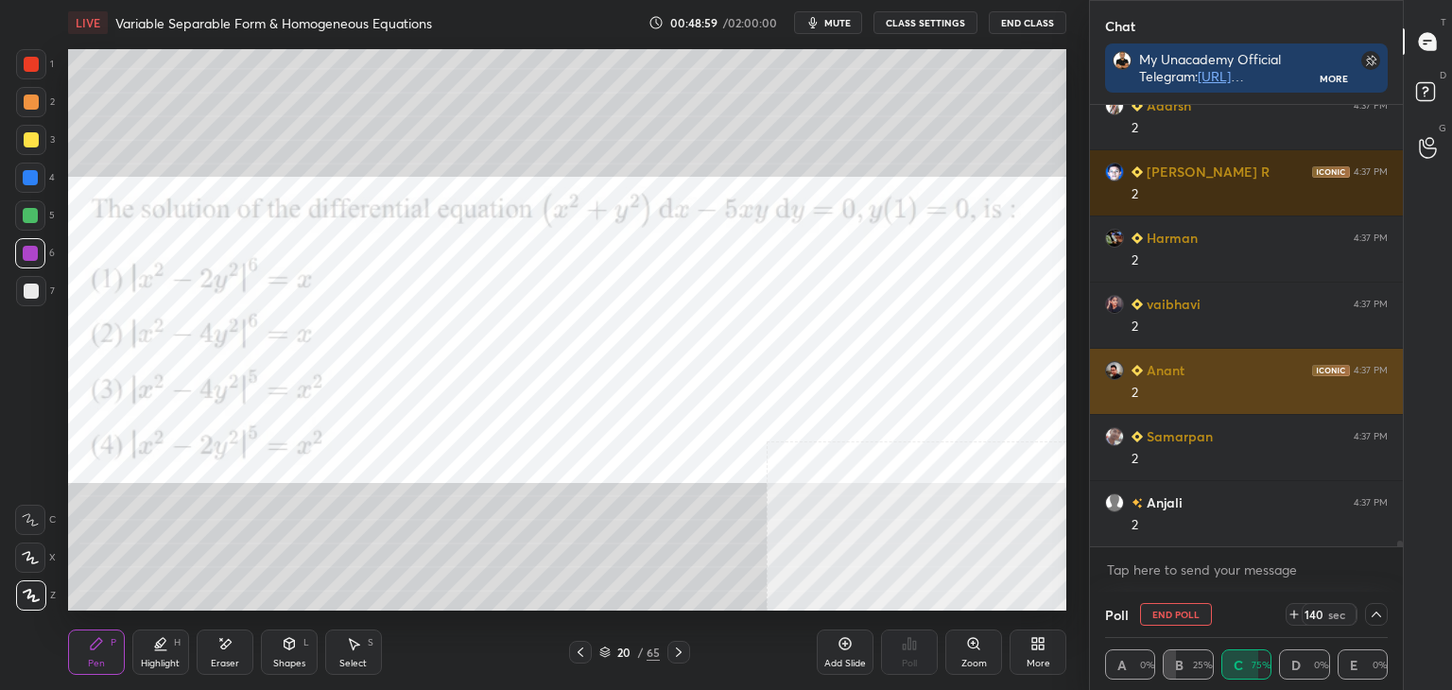
scroll to position [0, 6]
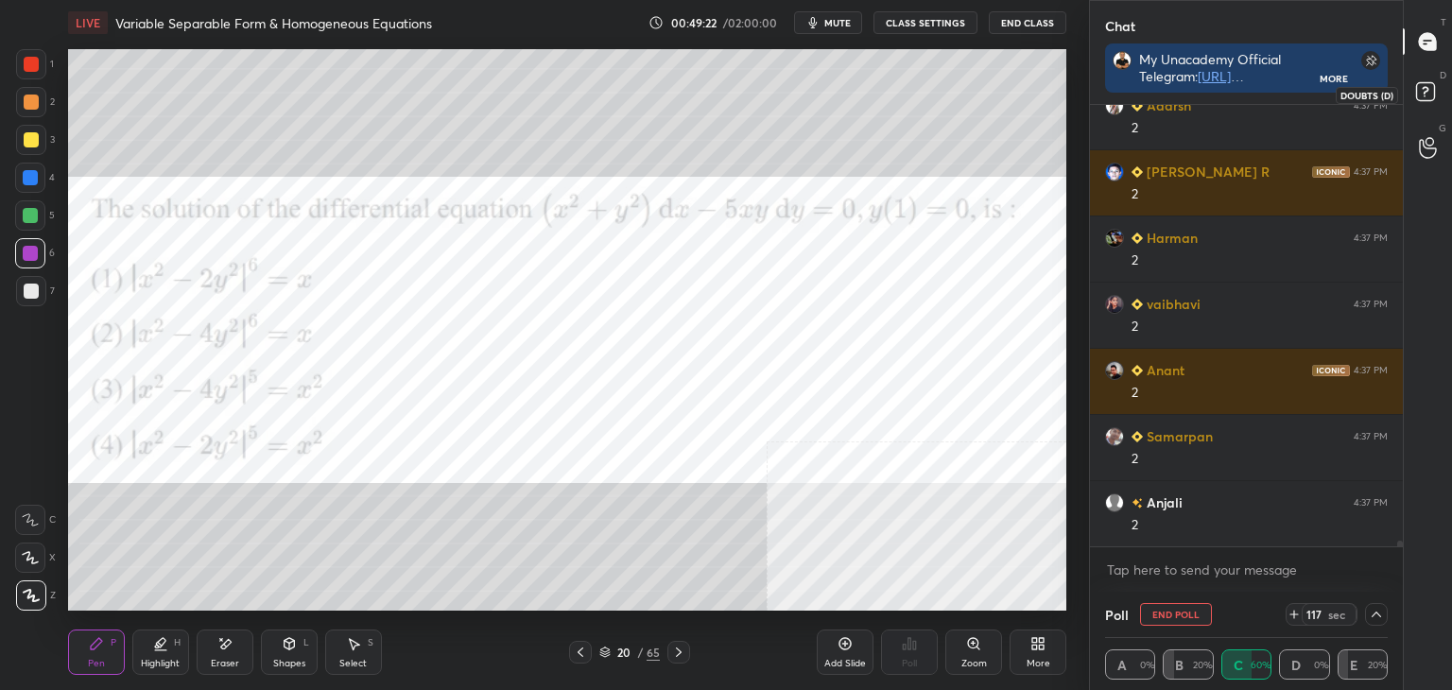
click at [1433, 85] on rect at bounding box center [1425, 92] width 18 height 18
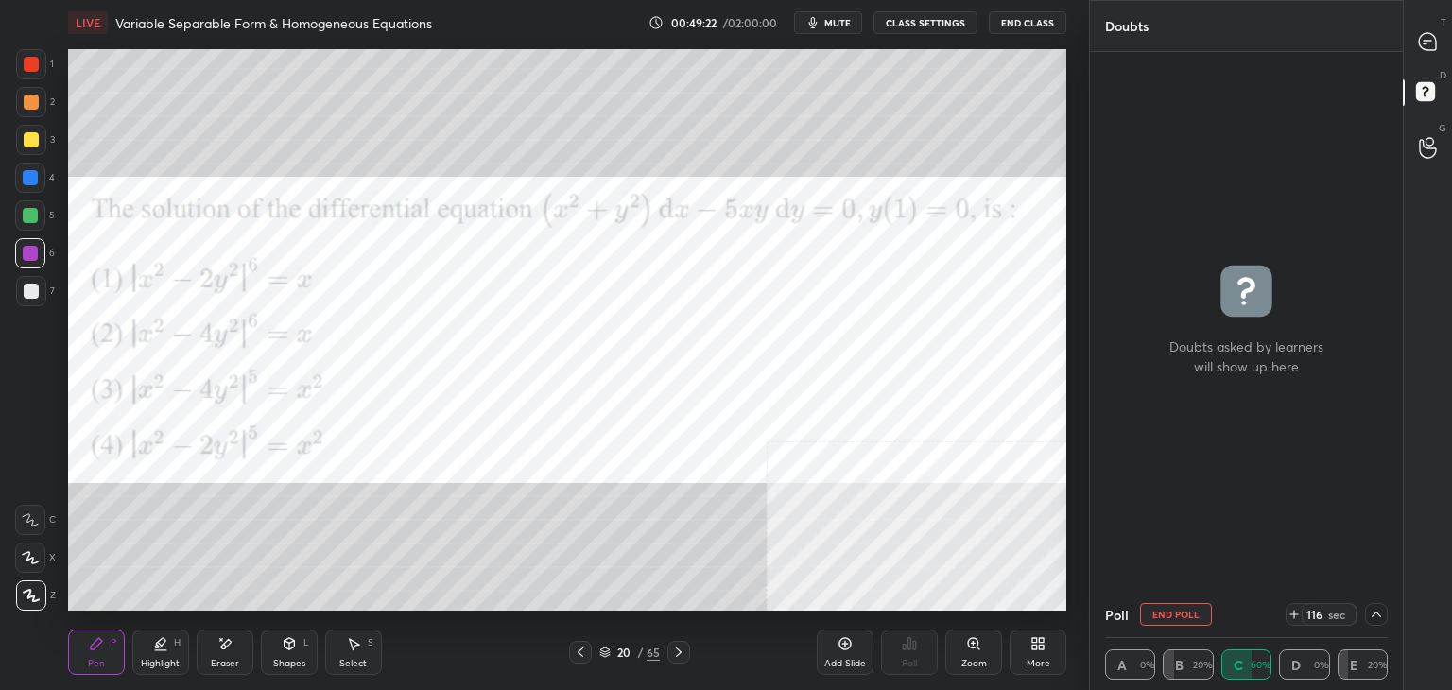
scroll to position [6, 6]
click at [1407, 39] on div "T Messages (T)" at bounding box center [1428, 41] width 48 height 53
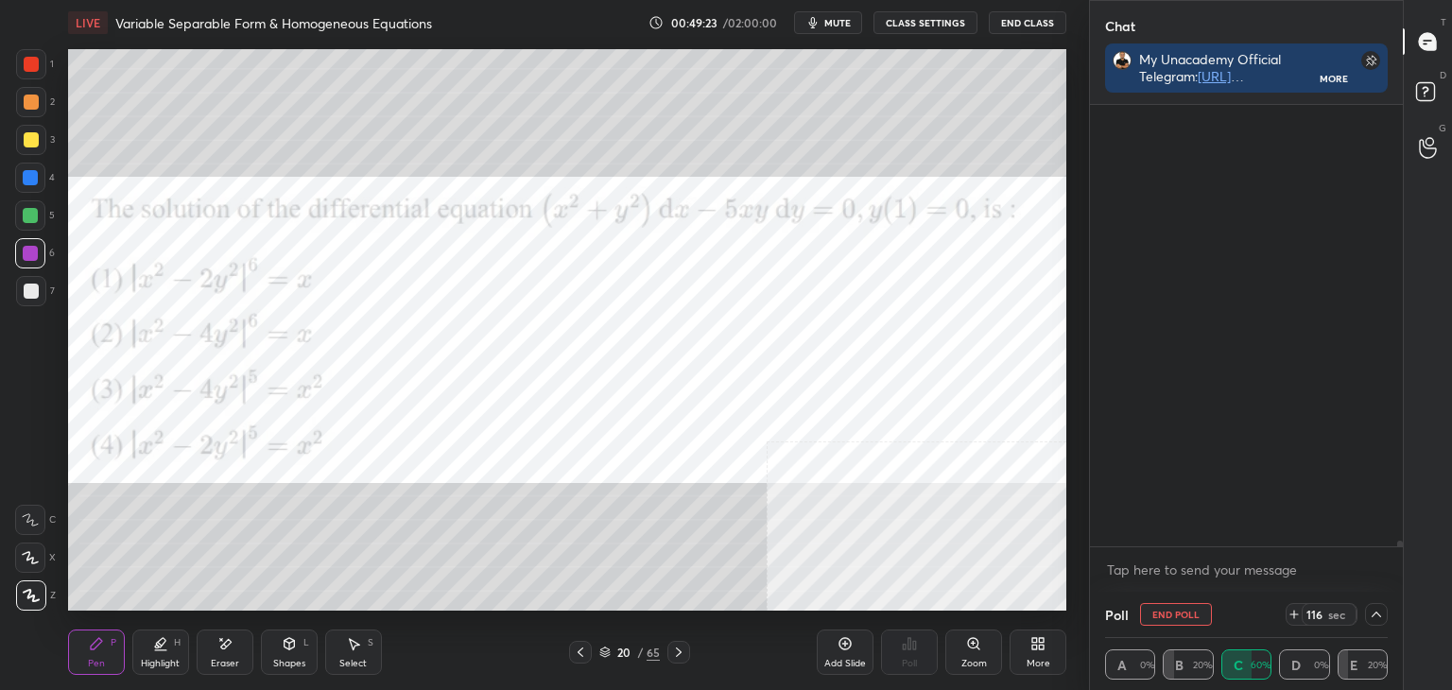
scroll to position [436, 307]
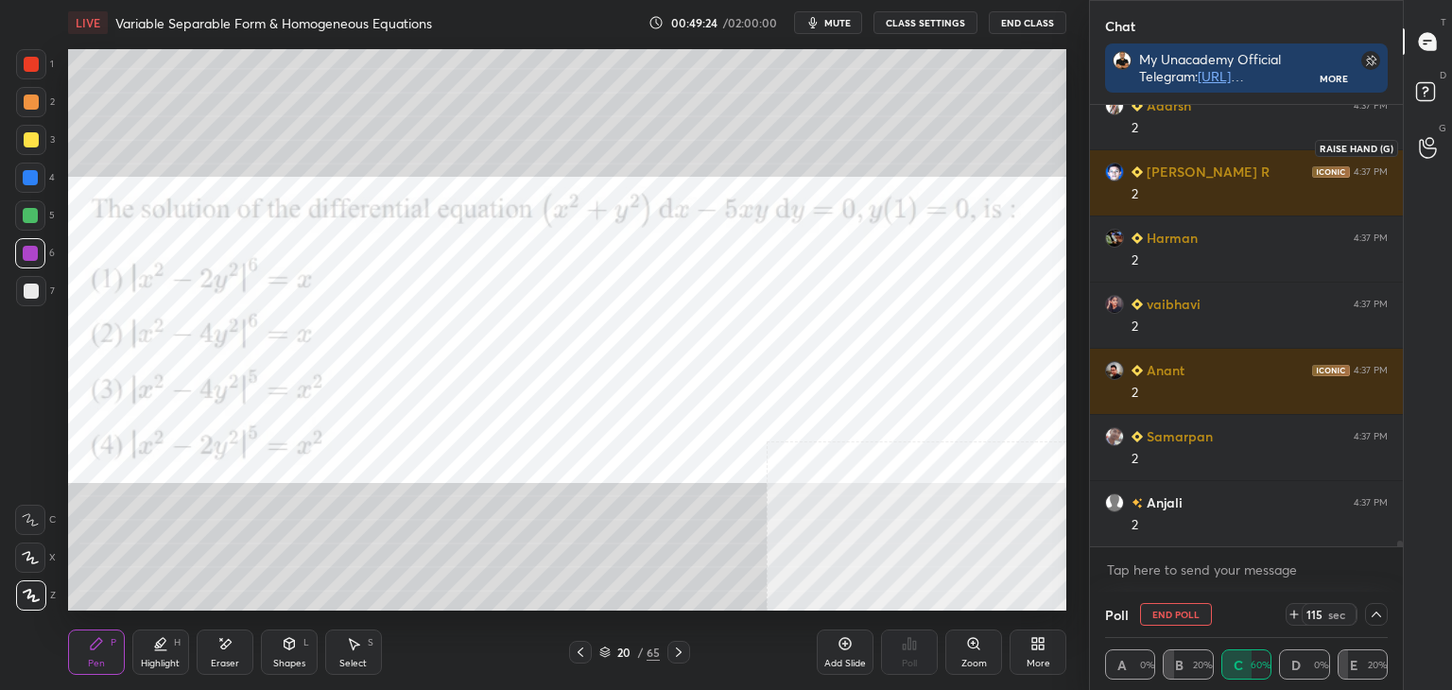
click at [1431, 145] on icon at bounding box center [1428, 148] width 18 height 22
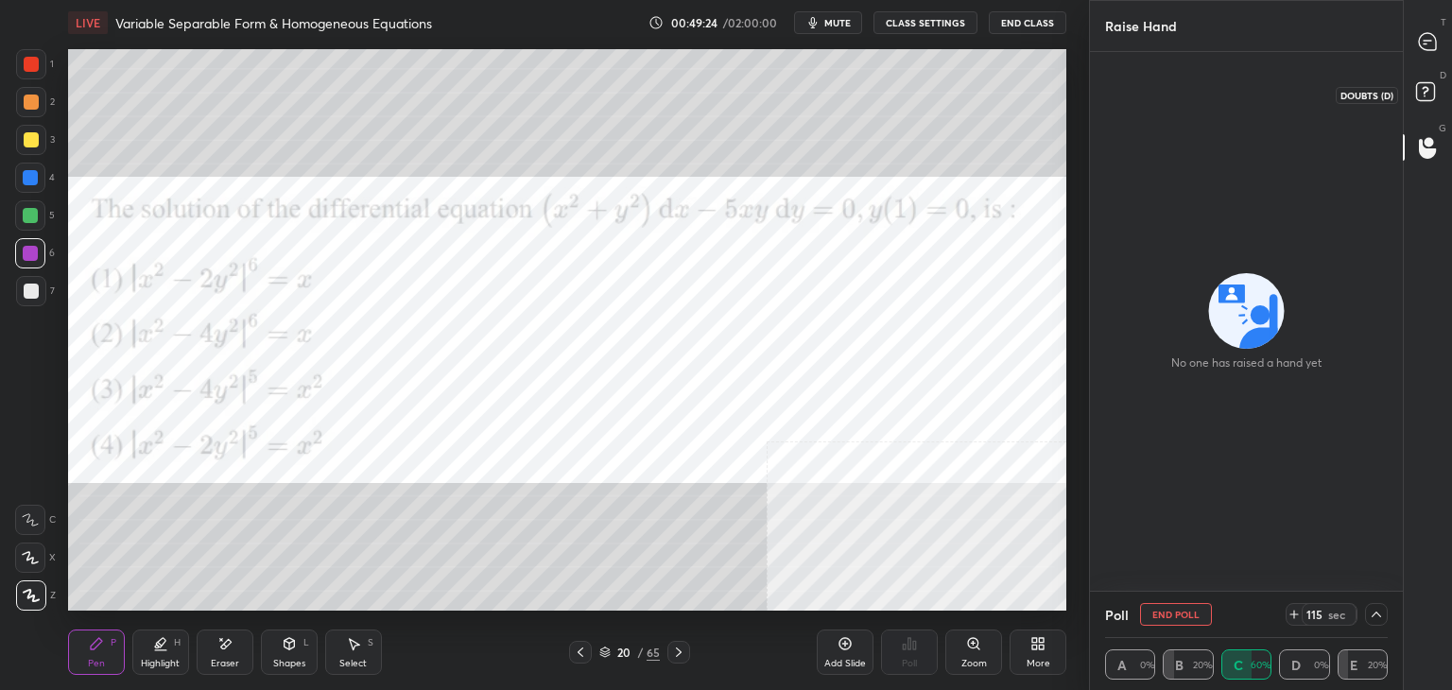
click at [1428, 83] on rect at bounding box center [1425, 92] width 18 height 18
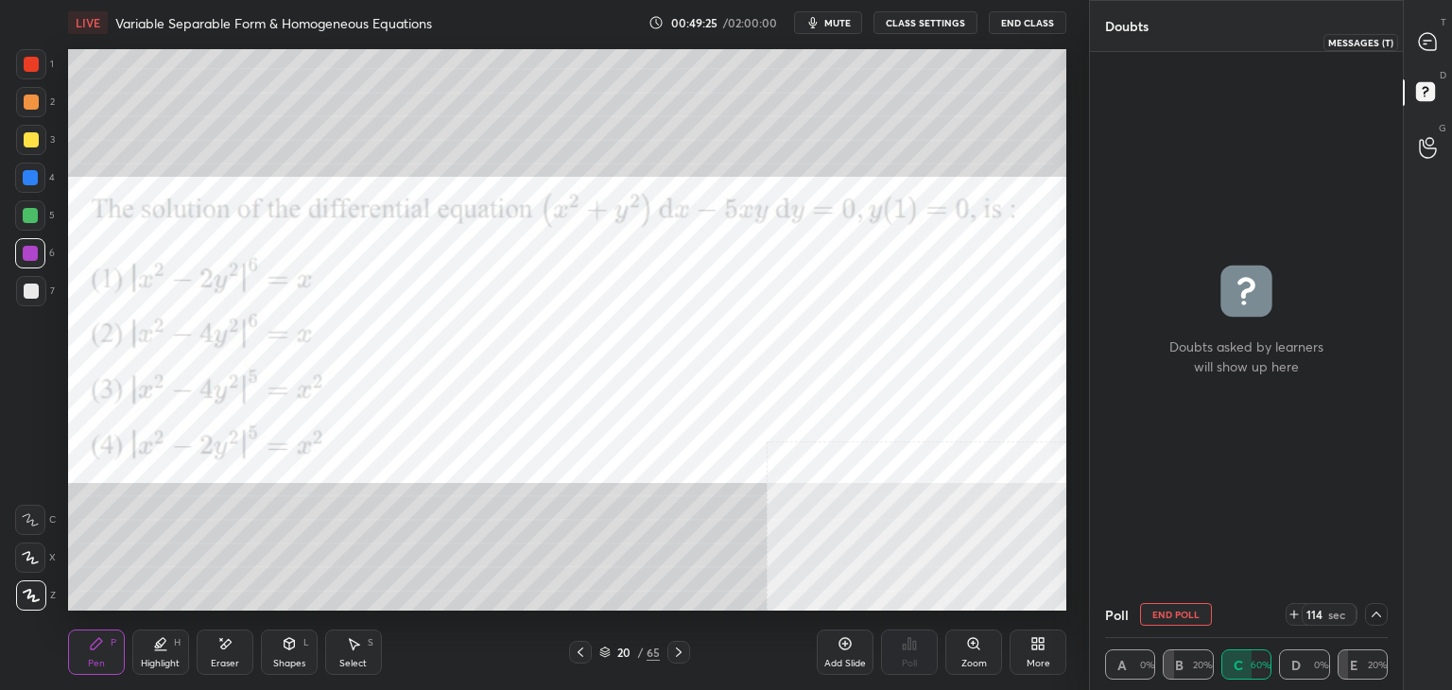
click at [1434, 36] on icon at bounding box center [1427, 41] width 17 height 17
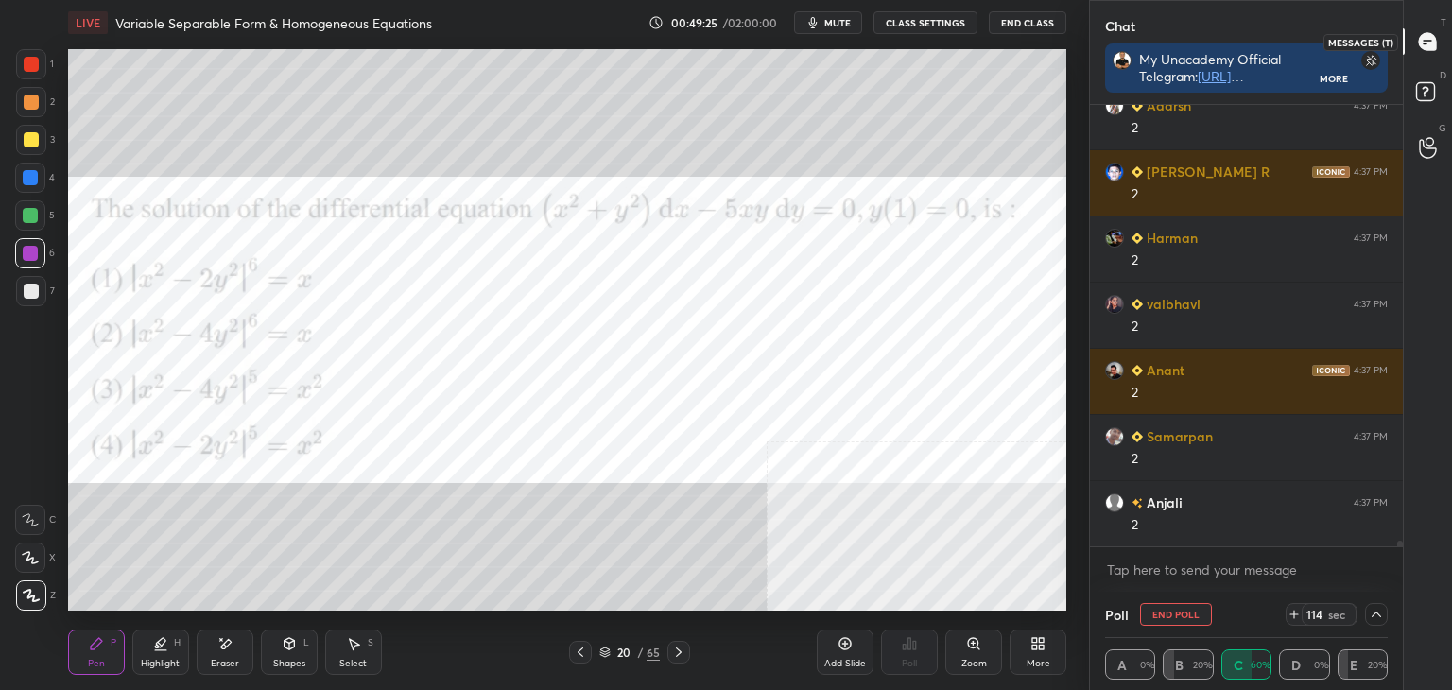
scroll to position [436, 307]
click at [847, 26] on span "mute" at bounding box center [837, 22] width 26 height 13
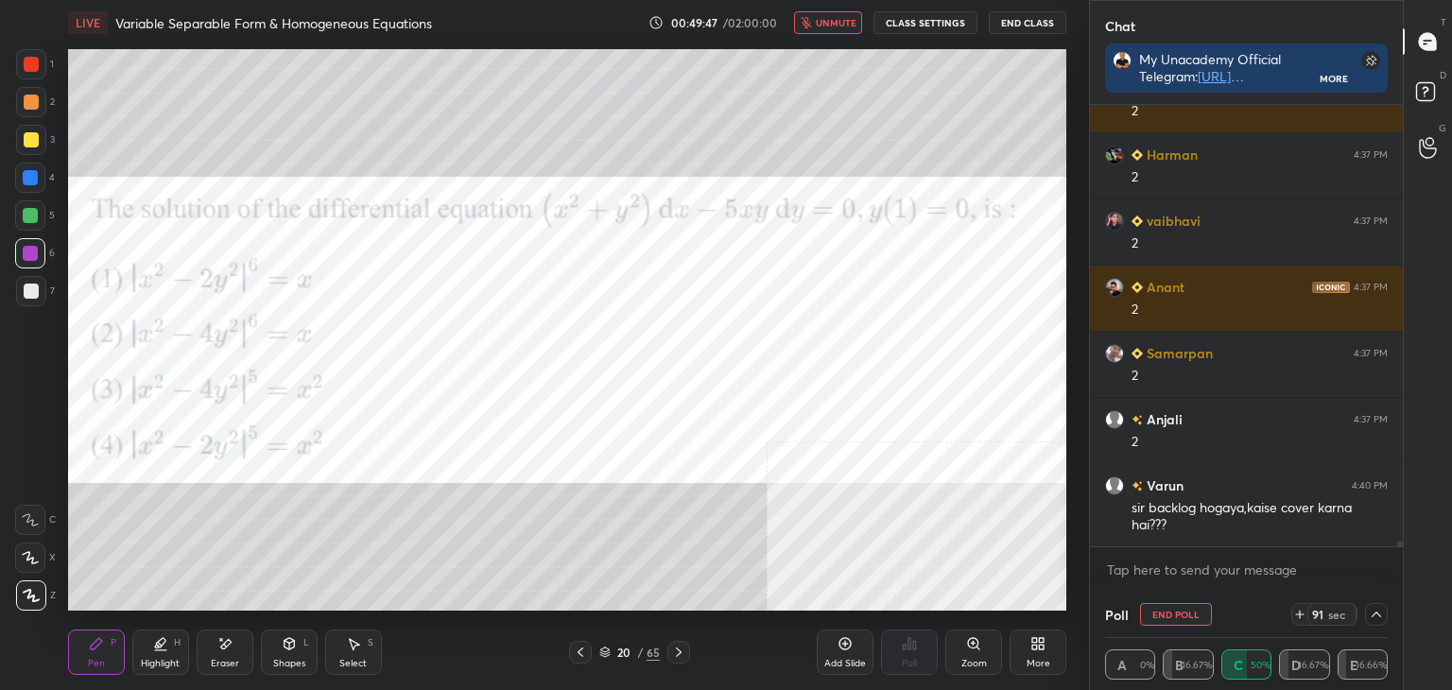
click at [809, 20] on icon "button" at bounding box center [806, 22] width 10 height 11
drag, startPoint x: 1399, startPoint y: 543, endPoint x: 1393, endPoint y: 583, distance: 41.0
click at [1398, 583] on div "[PERSON_NAME] 4:37 PM 2 [PERSON_NAME] R 4:37 PM 2 [PERSON_NAME] 4:37 PM 2 [PERS…" at bounding box center [1246, 348] width 313 height 487
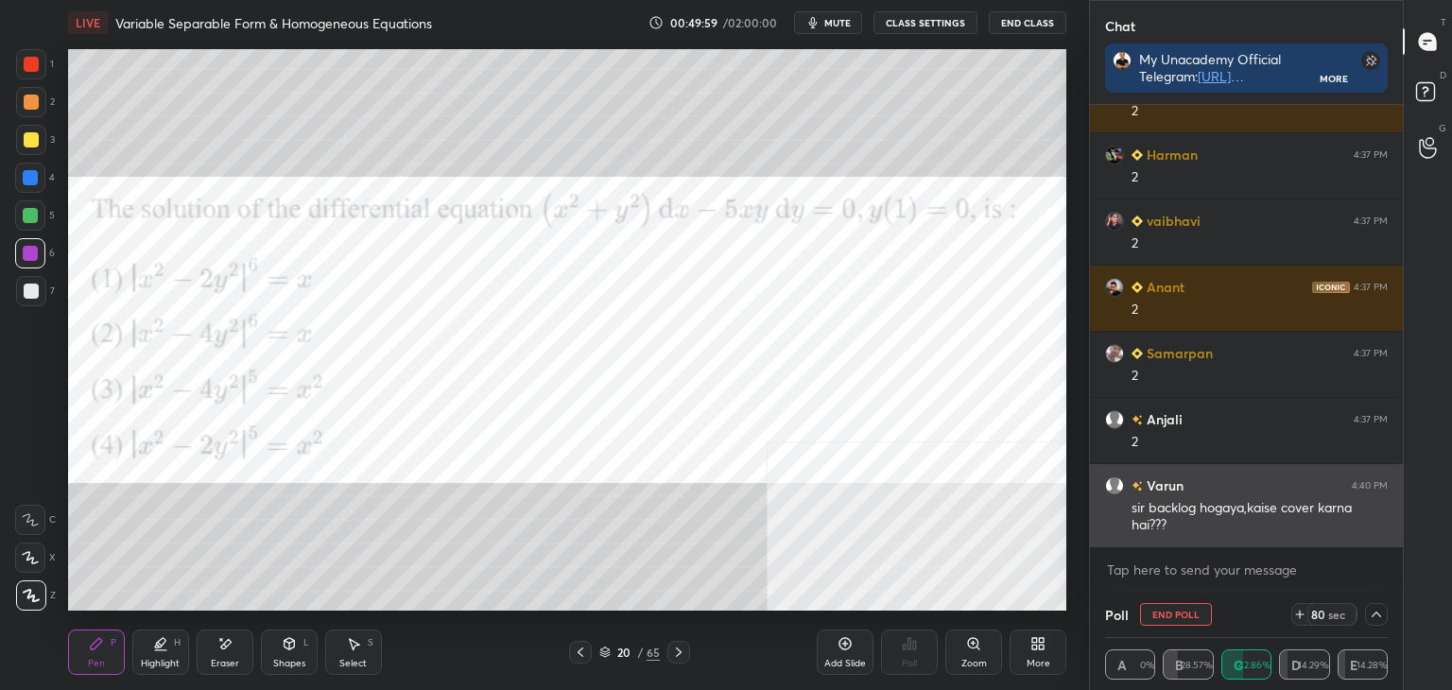
click at [1142, 523] on div "sir backlog hogaya,kaise cover karna hai???" at bounding box center [1260, 517] width 256 height 36
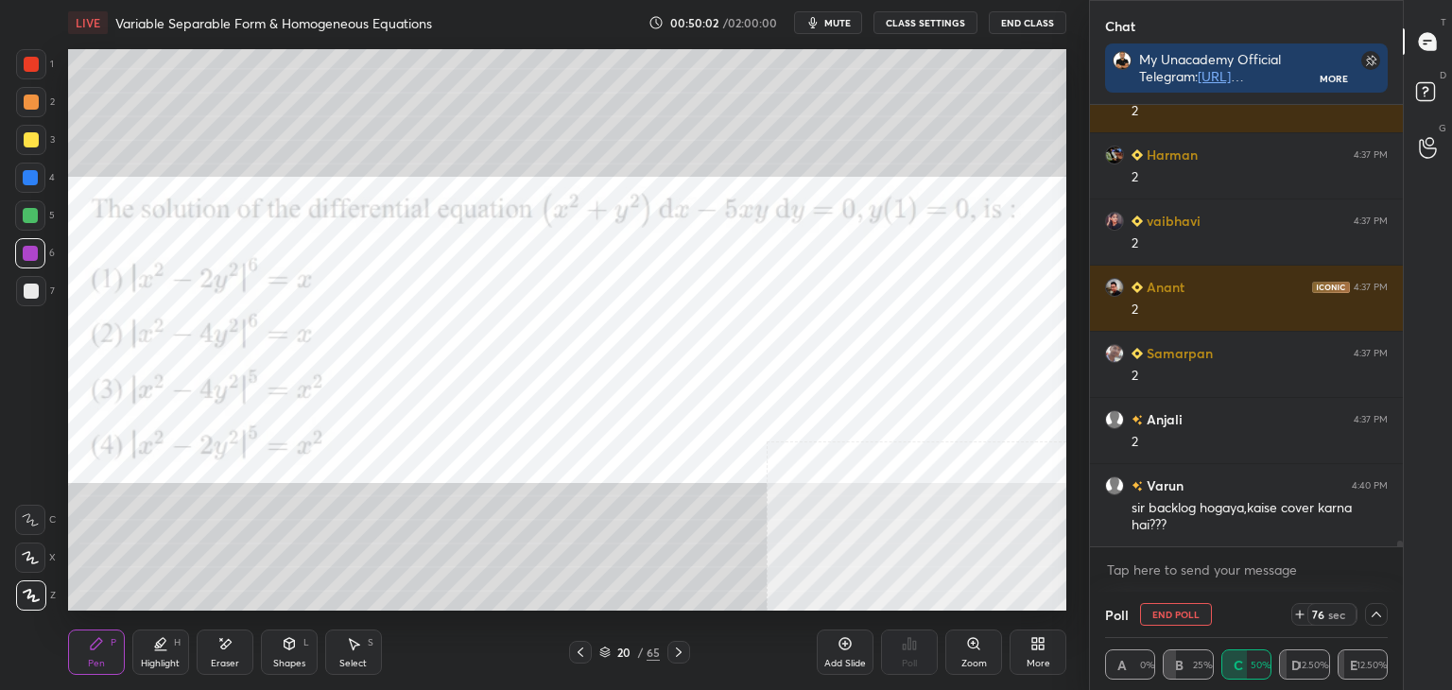
click at [204, 656] on div "Eraser" at bounding box center [225, 652] width 57 height 45
click at [106, 651] on div "Pen P" at bounding box center [96, 652] width 57 height 45
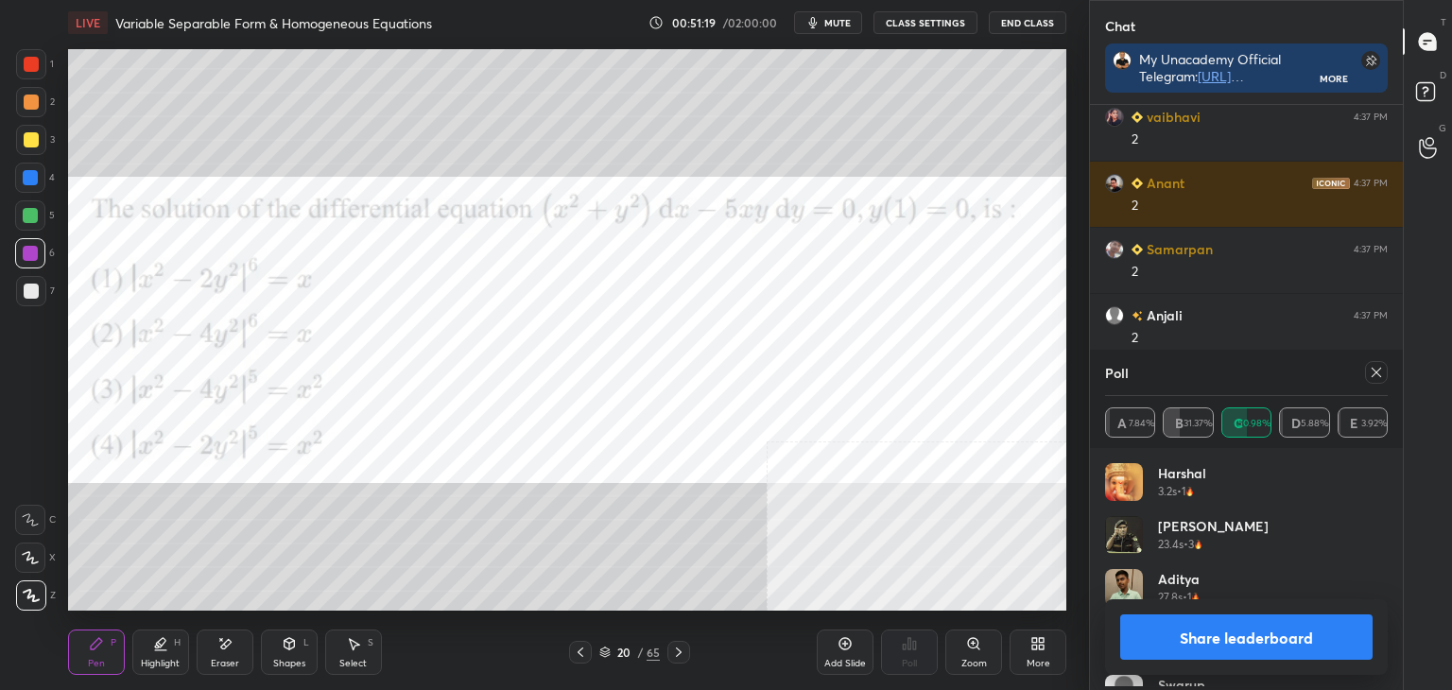
scroll to position [221, 277]
click at [1053, 625] on div "Add Slide Poll Zoom More" at bounding box center [942, 652] width 250 height 106
click at [1278, 645] on button "Share leaderboard" at bounding box center [1246, 636] width 252 height 45
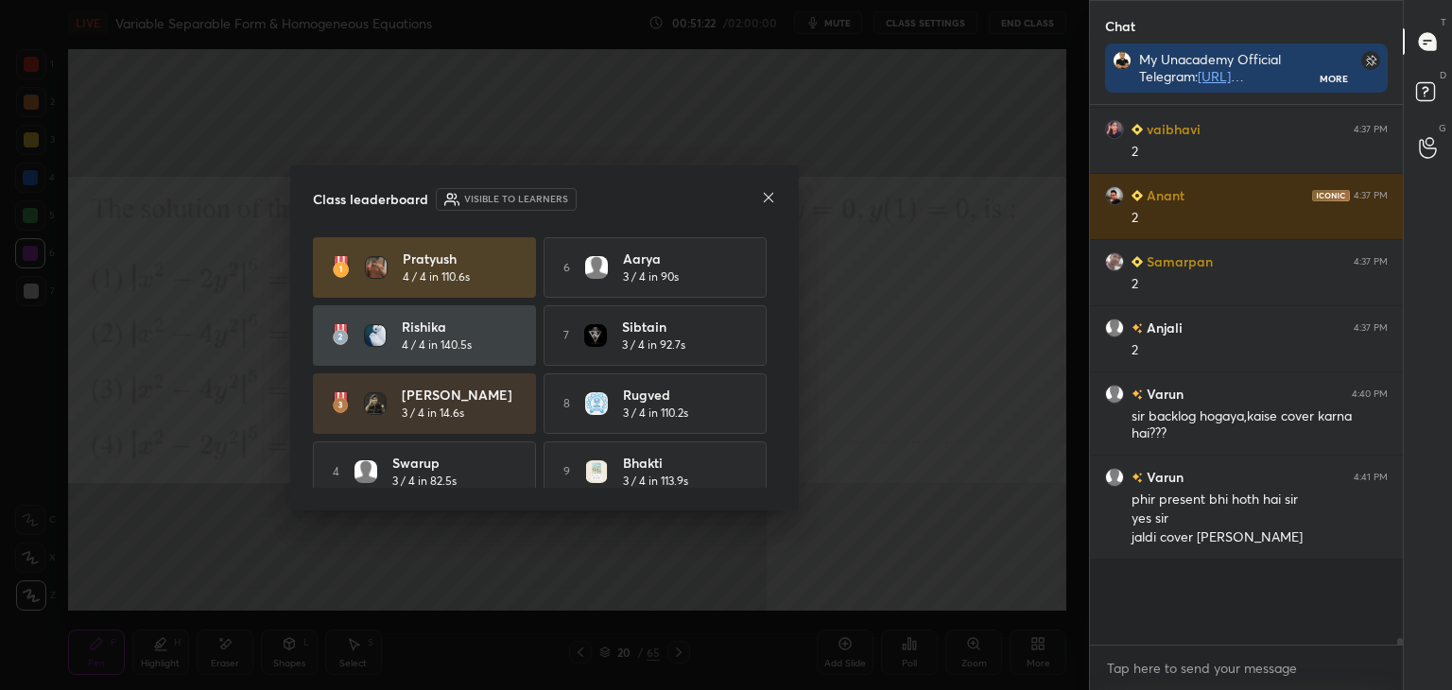
scroll to position [34339, 0]
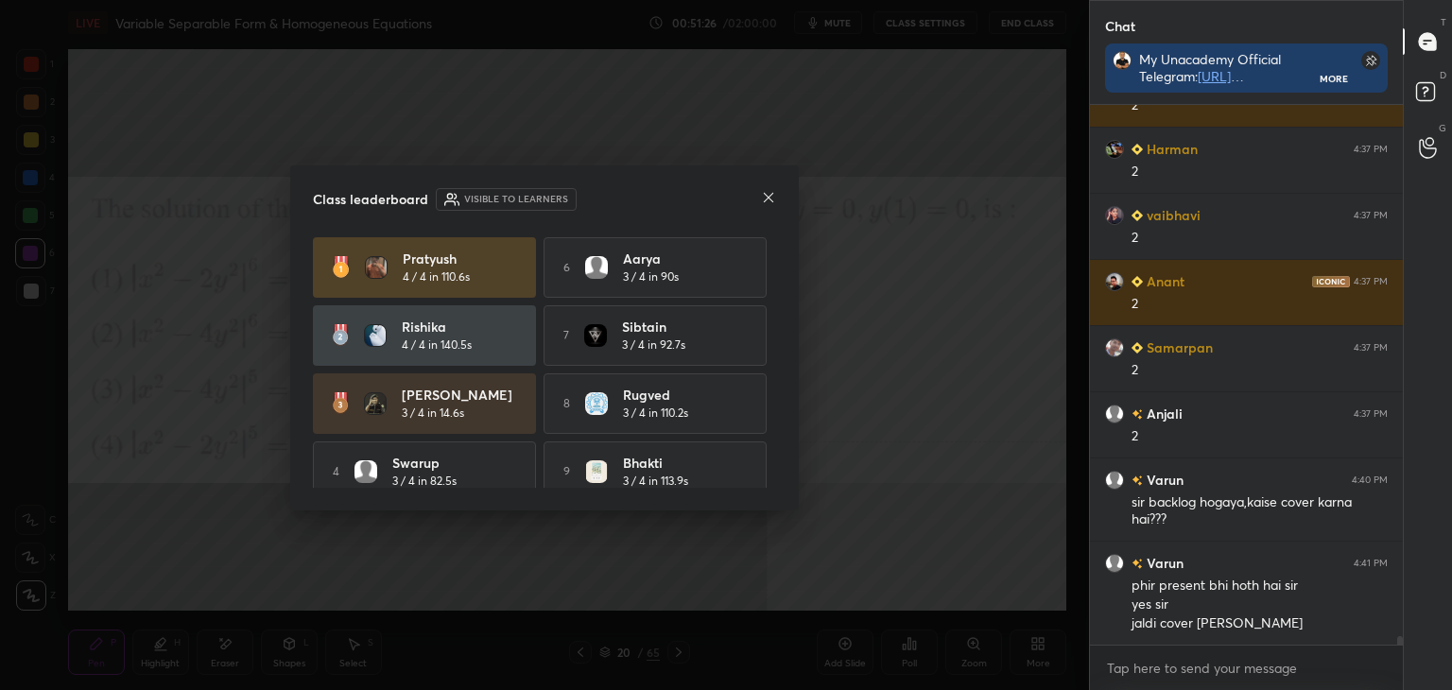
click at [769, 196] on icon at bounding box center [768, 197] width 15 height 15
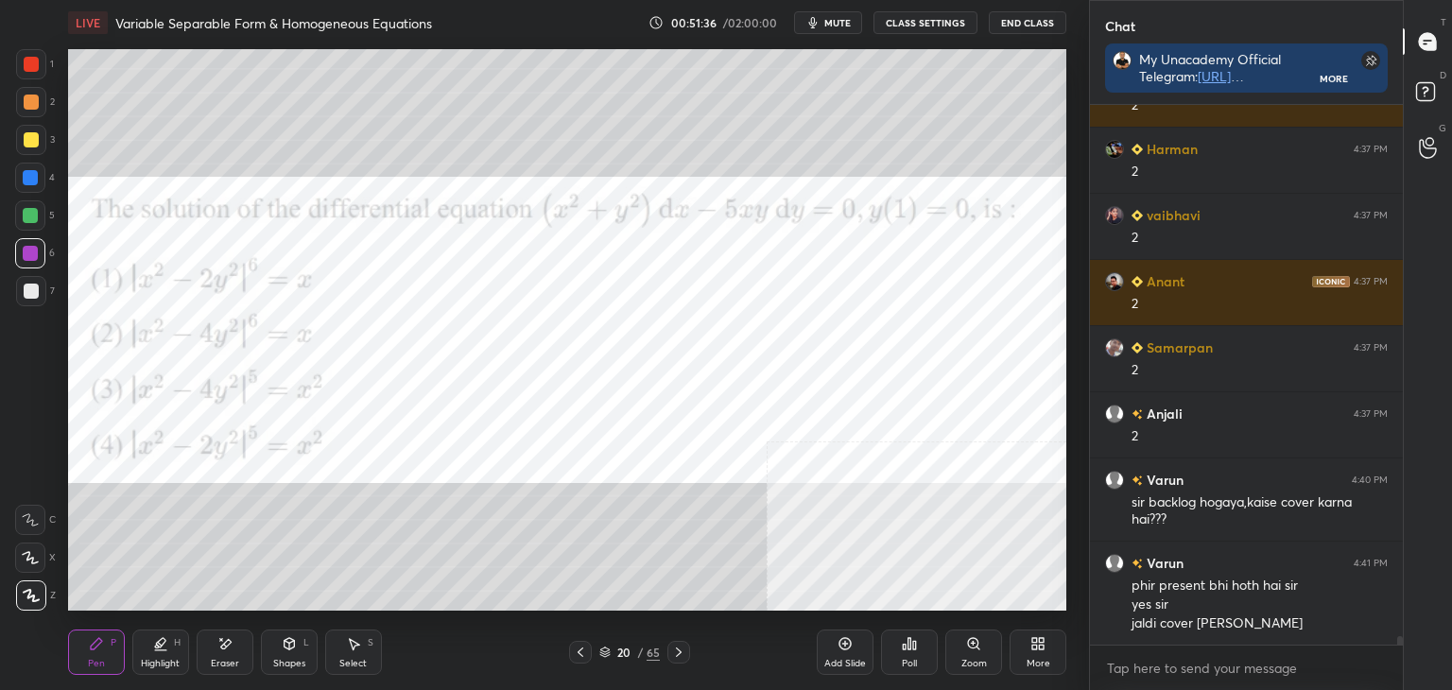
drag, startPoint x: 1401, startPoint y: 641, endPoint x: 1399, endPoint y: 652, distance: 11.5
click at [1399, 652] on div "[PERSON_NAME] 4:37 PM 2 [PERSON_NAME] 4:37 PM 2 [PERSON_NAME] 4:37 PM 2 [PERSON…" at bounding box center [1246, 397] width 313 height 585
click at [1399, 651] on div "Chat My Unacademy Official Telegram: [URL][DOMAIN_NAME] Use Code VINEETLIVE to …" at bounding box center [1270, 345] width 363 height 690
click at [1399, 647] on div "[PERSON_NAME] 4:37 PM 2 [PERSON_NAME] 4:37 PM 2 [PERSON_NAME] 4:37 PM 2 [PERSON…" at bounding box center [1246, 397] width 313 height 585
click at [30, 58] on div at bounding box center [31, 64] width 15 height 15
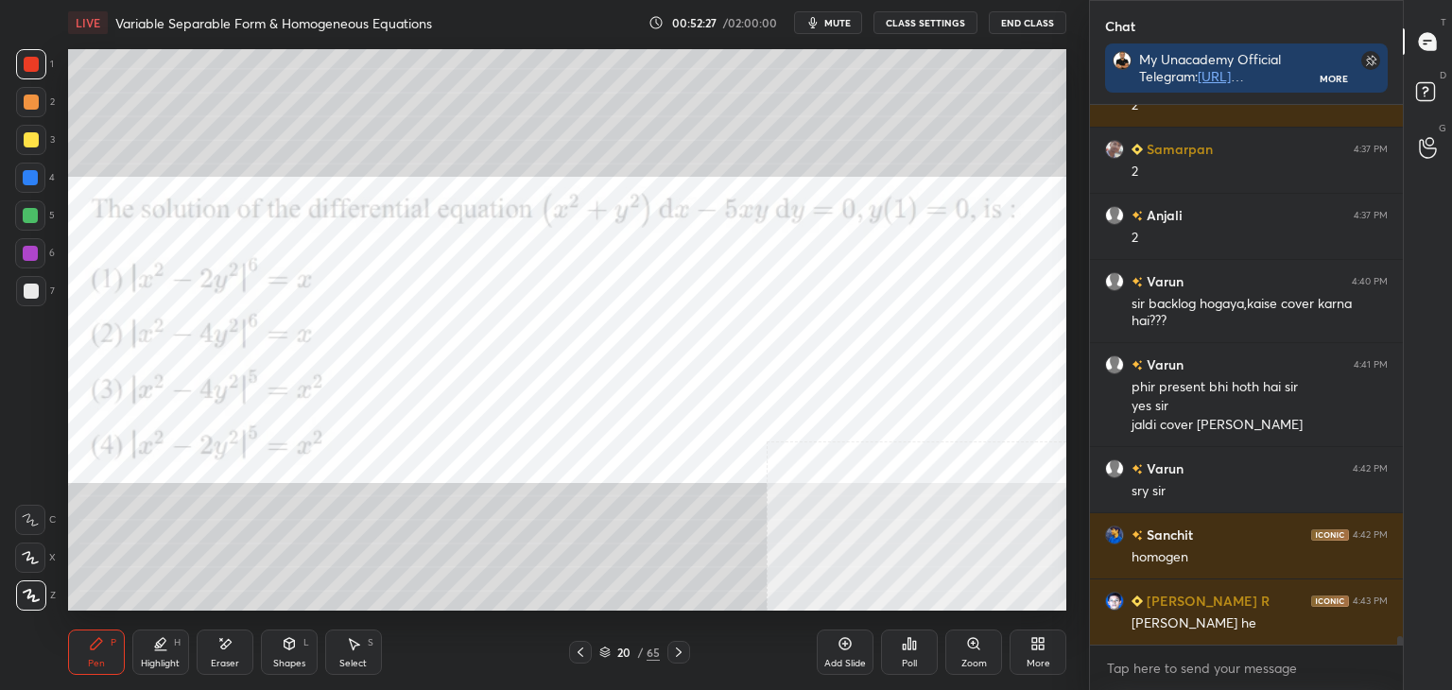
scroll to position [34574, 0]
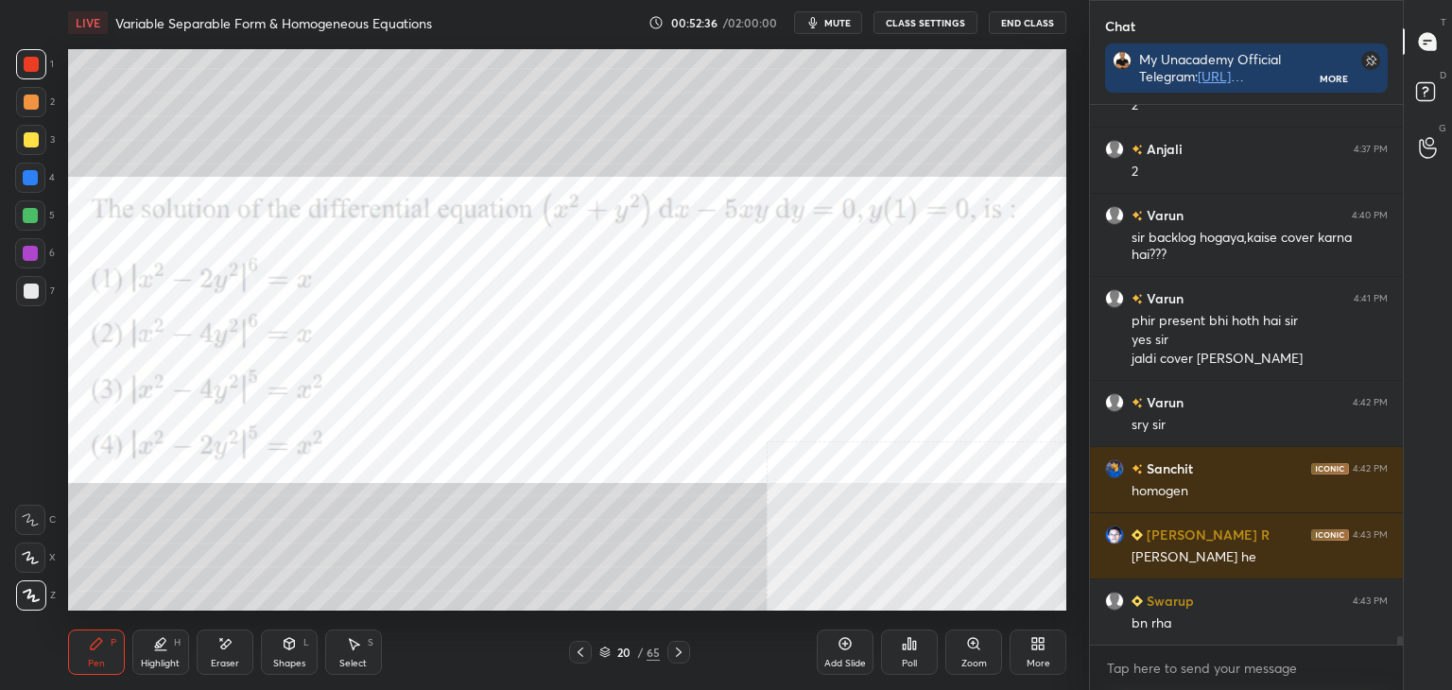
click at [227, 664] on div "Eraser" at bounding box center [225, 663] width 28 height 9
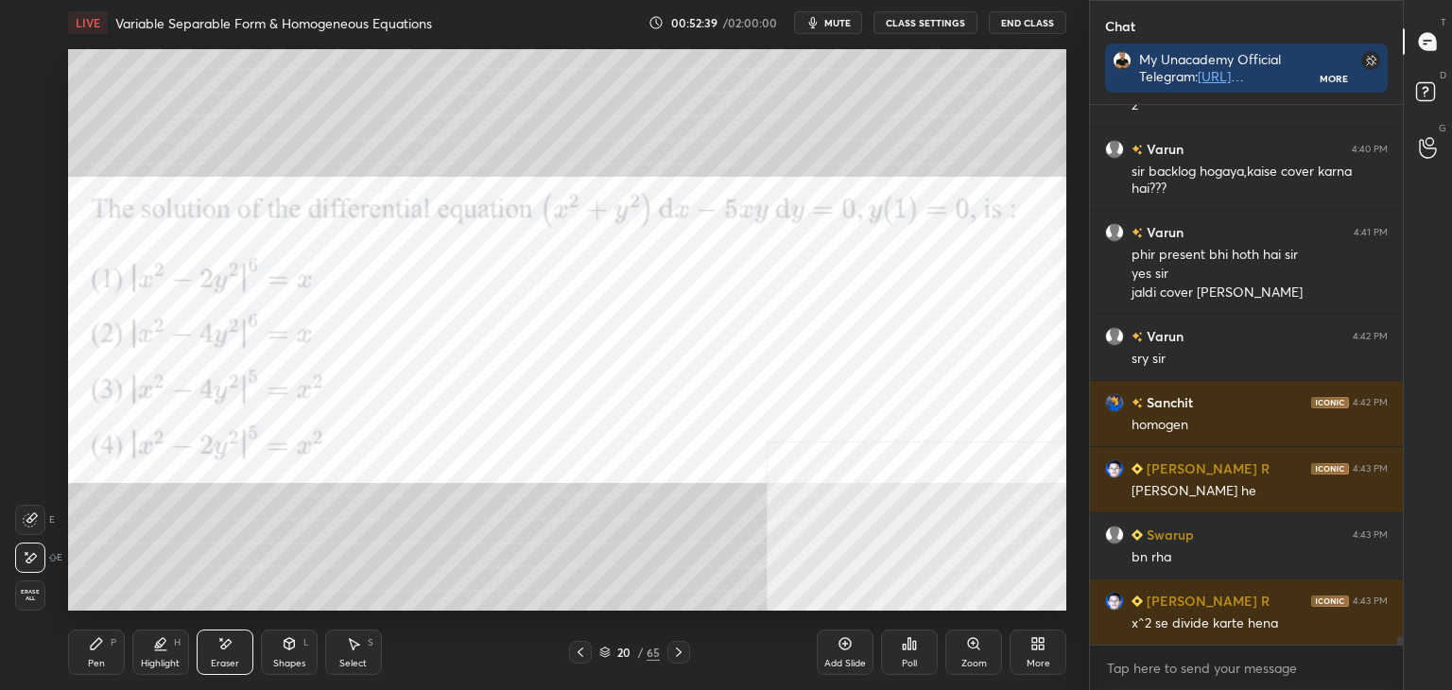
click at [88, 666] on div "Pen" at bounding box center [96, 663] width 17 height 9
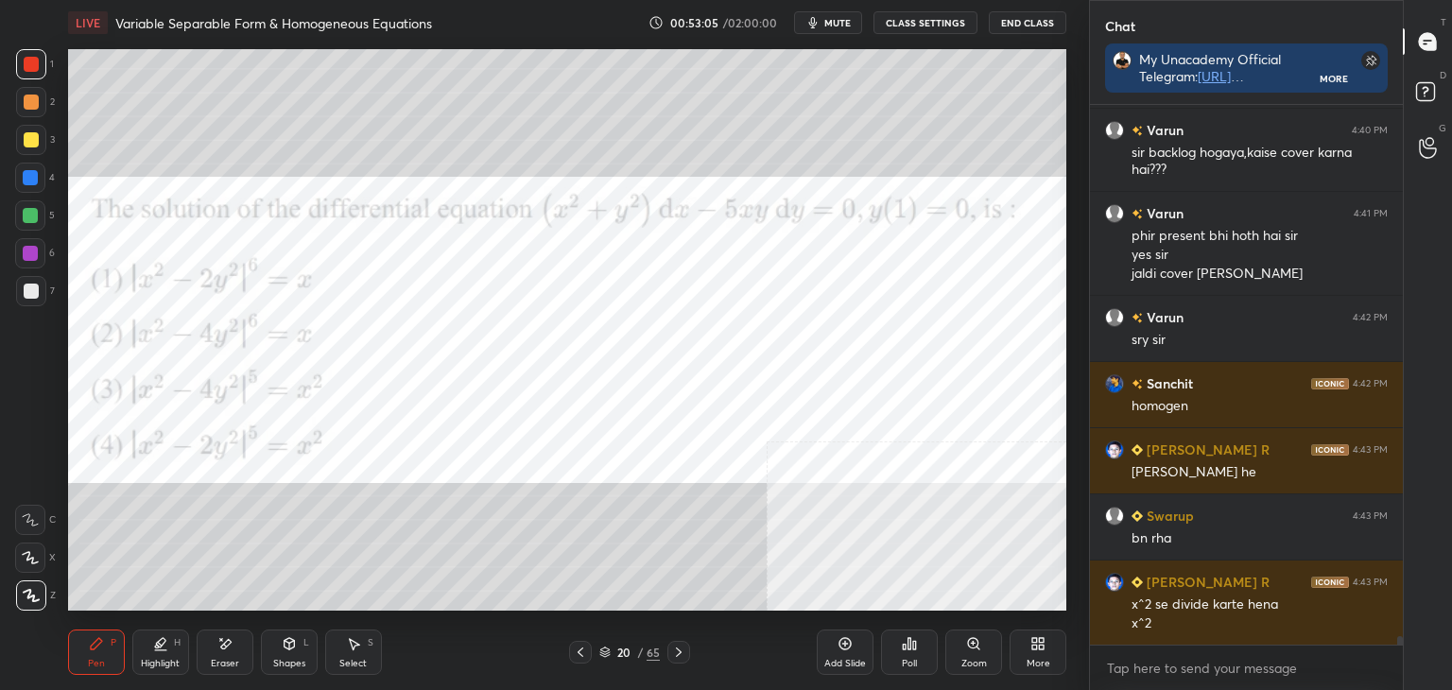
click at [30, 177] on div at bounding box center [30, 177] width 15 height 15
click at [223, 663] on div "Eraser" at bounding box center [225, 663] width 28 height 9
click at [84, 656] on div "Pen P" at bounding box center [96, 652] width 57 height 45
click at [45, 288] on div "7" at bounding box center [35, 291] width 39 height 30
drag, startPoint x: 371, startPoint y: 667, endPoint x: 355, endPoint y: 664, distance: 16.5
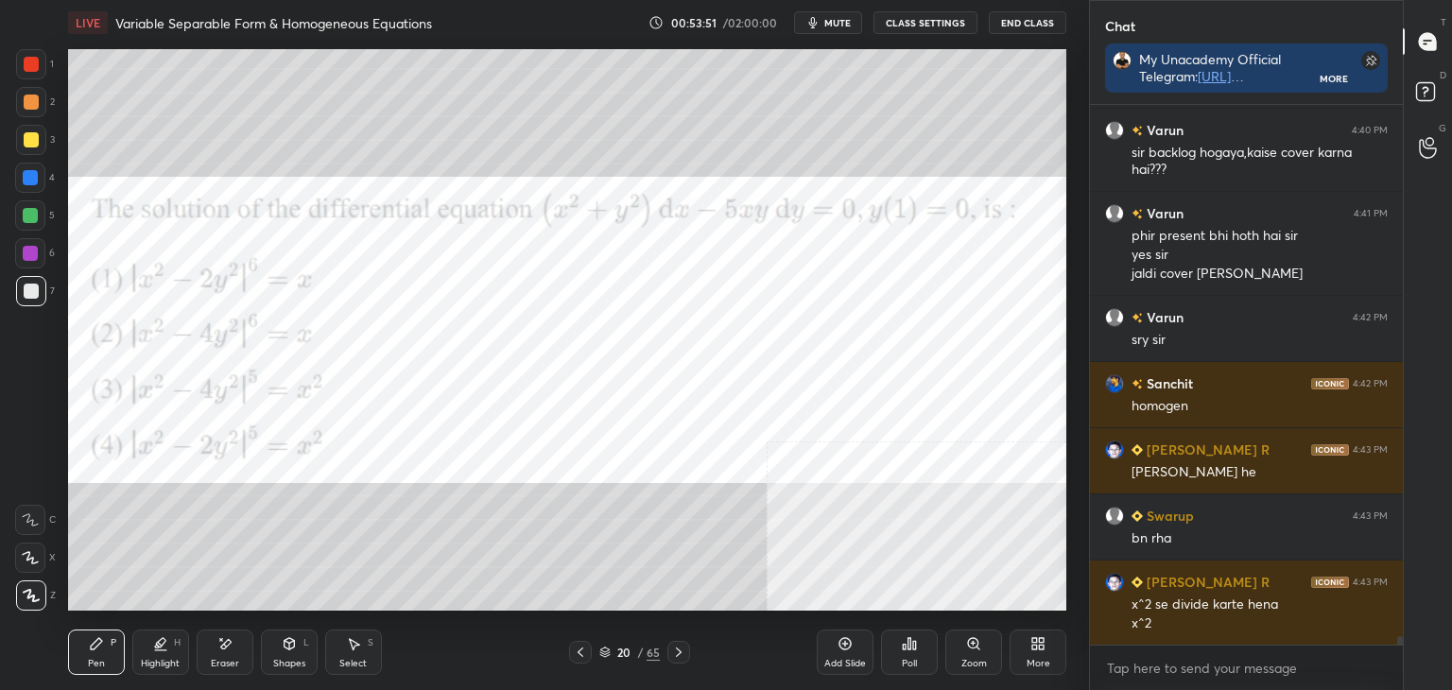
click at [369, 666] on div "Select S" at bounding box center [353, 652] width 57 height 45
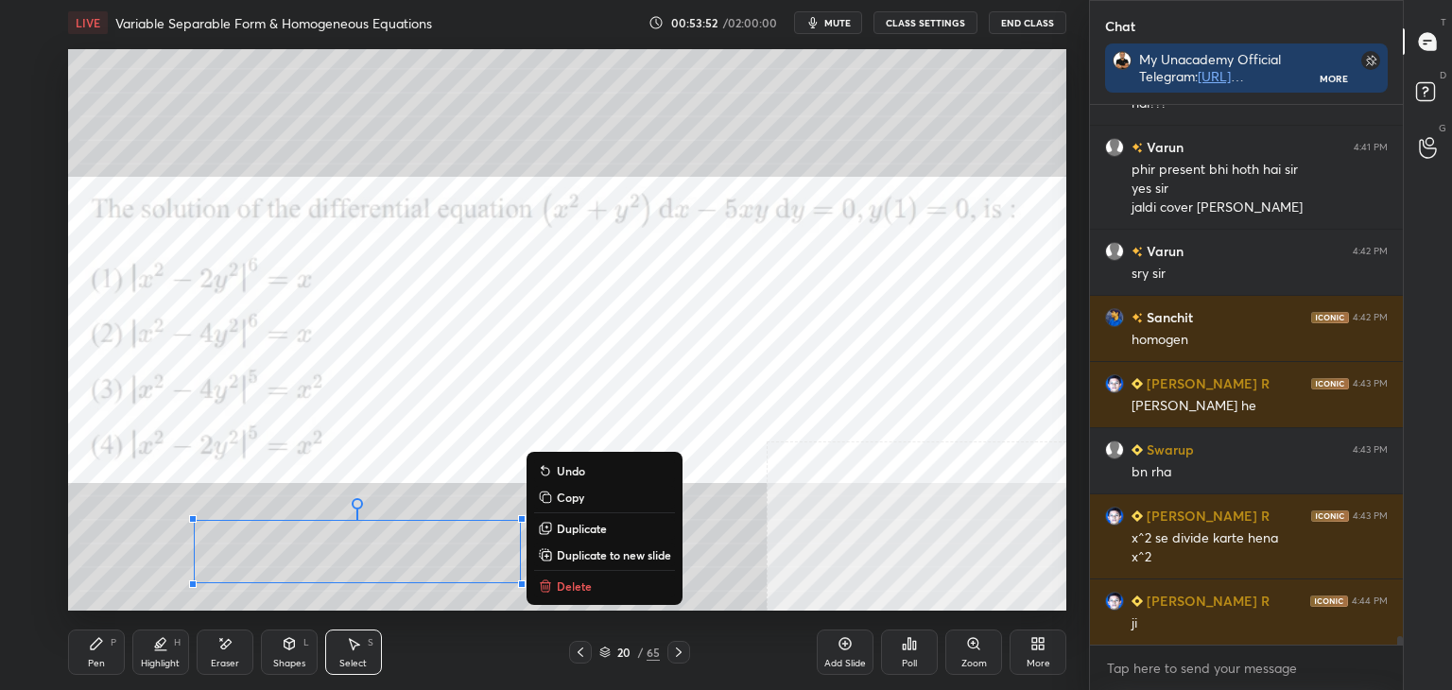
drag, startPoint x: 178, startPoint y: 519, endPoint x: 597, endPoint y: 599, distance: 426.4
click at [609, 621] on div "LIVE Variable Separable Form & Homogeneous Equations 00:53:52 / 02:00:00 mute C…" at bounding box center [567, 345] width 1013 height 690
click at [603, 553] on p "Duplicate to new slide" at bounding box center [614, 554] width 114 height 15
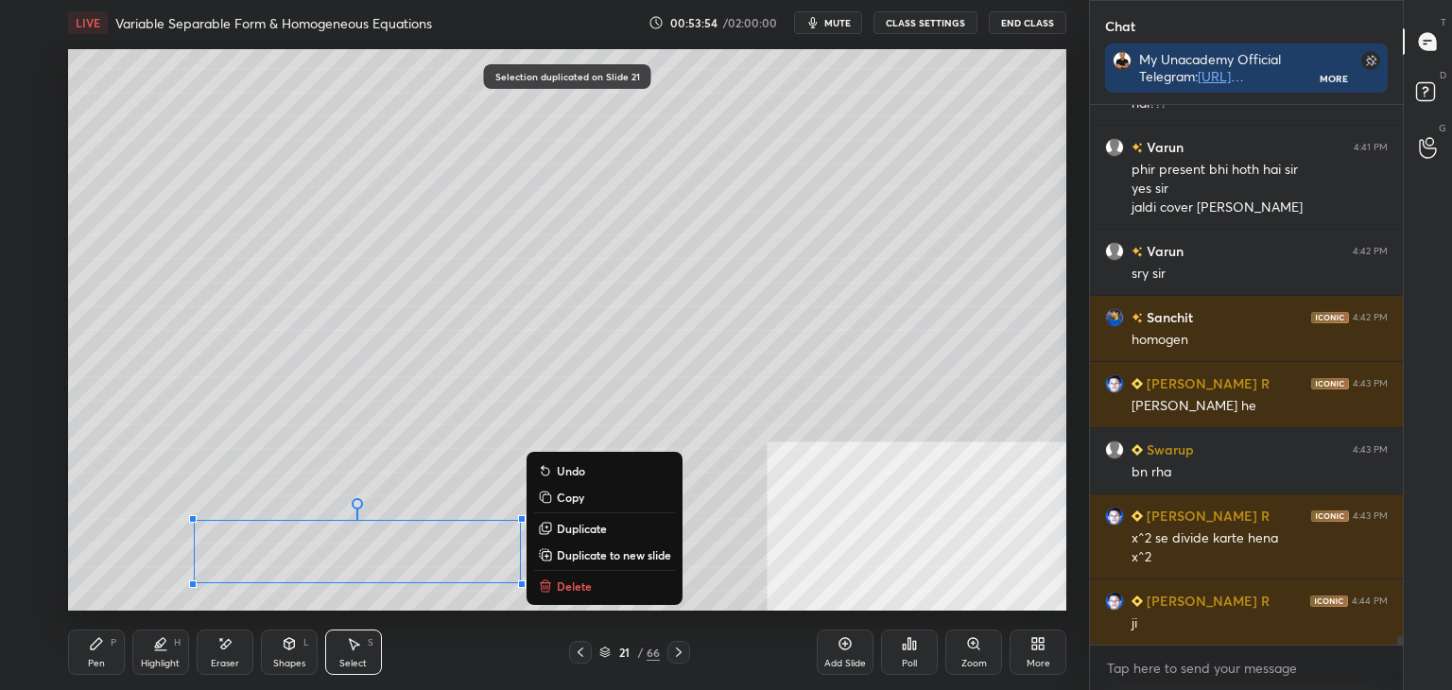
drag, startPoint x: 95, startPoint y: 470, endPoint x: 657, endPoint y: 634, distance: 585.1
click at [666, 640] on div "LIVE Variable Separable Form & Homogeneous Equations 00:53:54 / 02:00:00 mute C…" at bounding box center [567, 345] width 1013 height 690
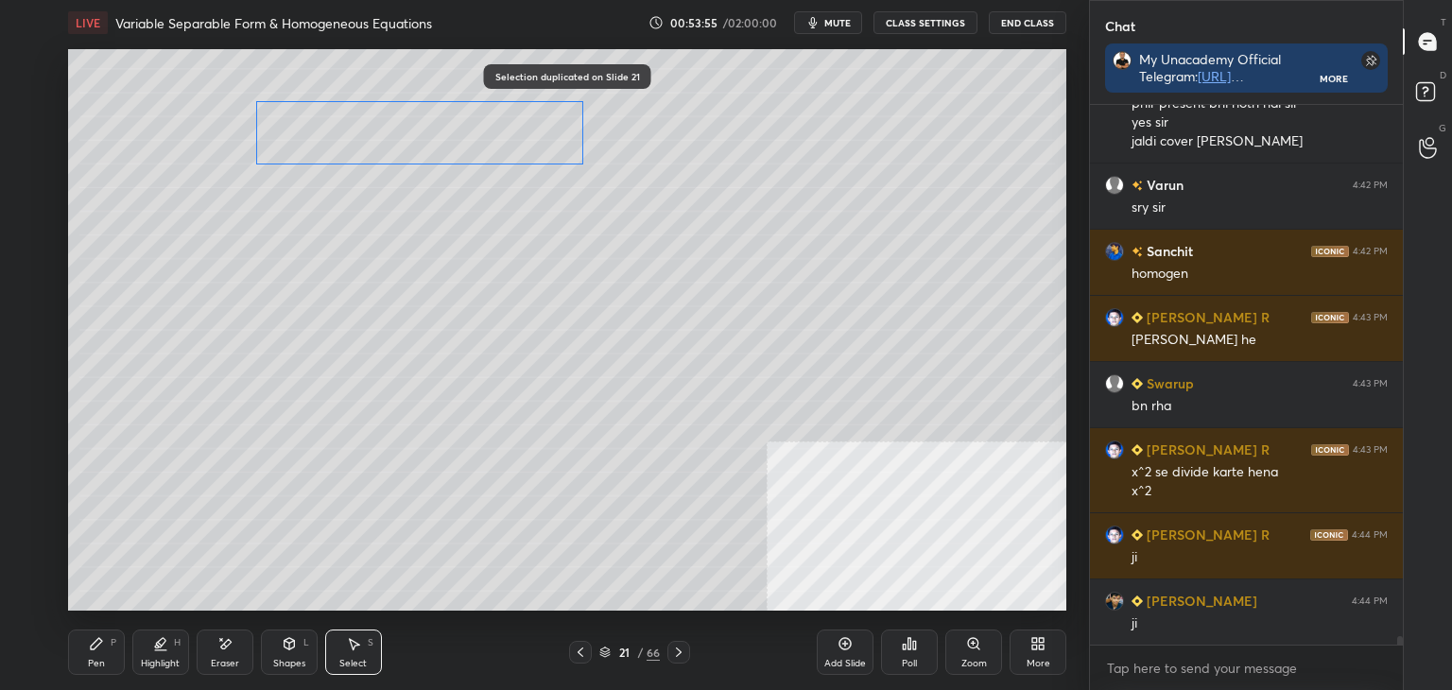
drag, startPoint x: 370, startPoint y: 504, endPoint x: 427, endPoint y: 177, distance: 332.1
click at [448, 131] on div "0 ° Undo Copy Duplicate Duplicate to new slide Delete" at bounding box center [567, 330] width 998 height 562
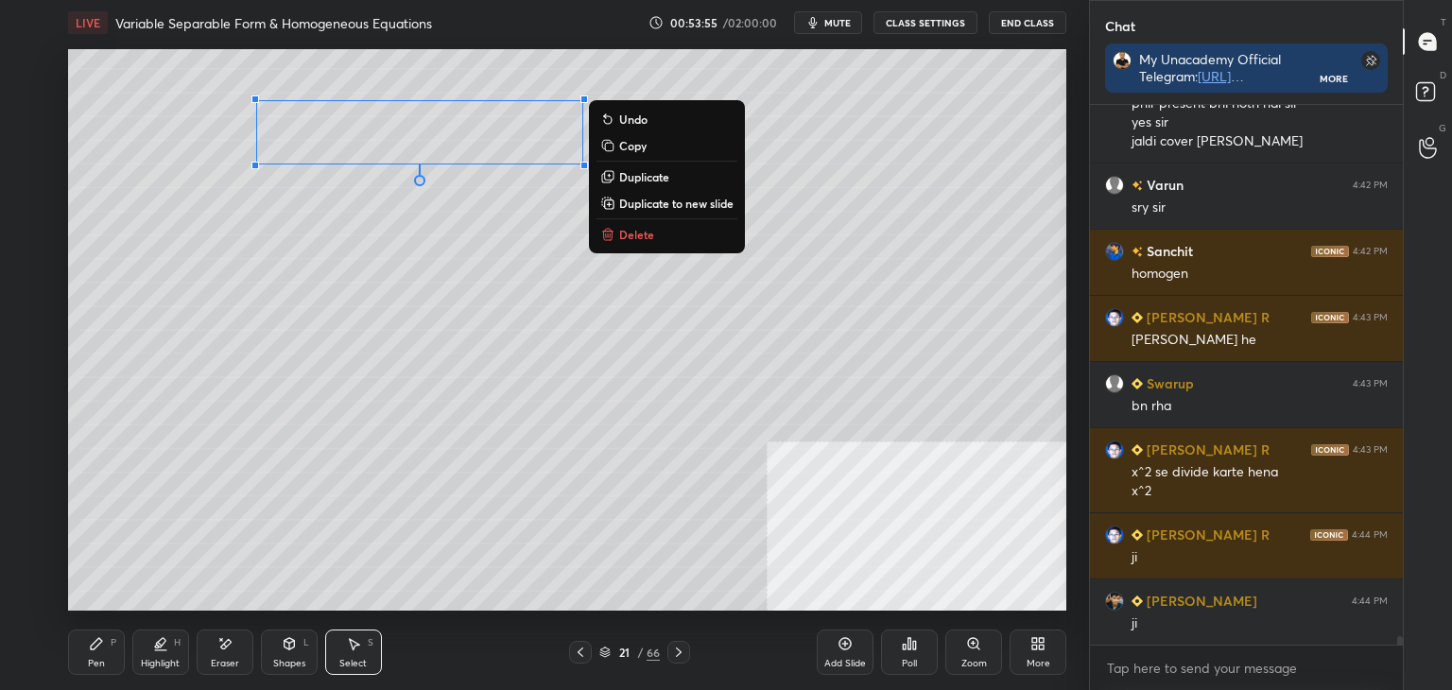
scroll to position [34858, 0]
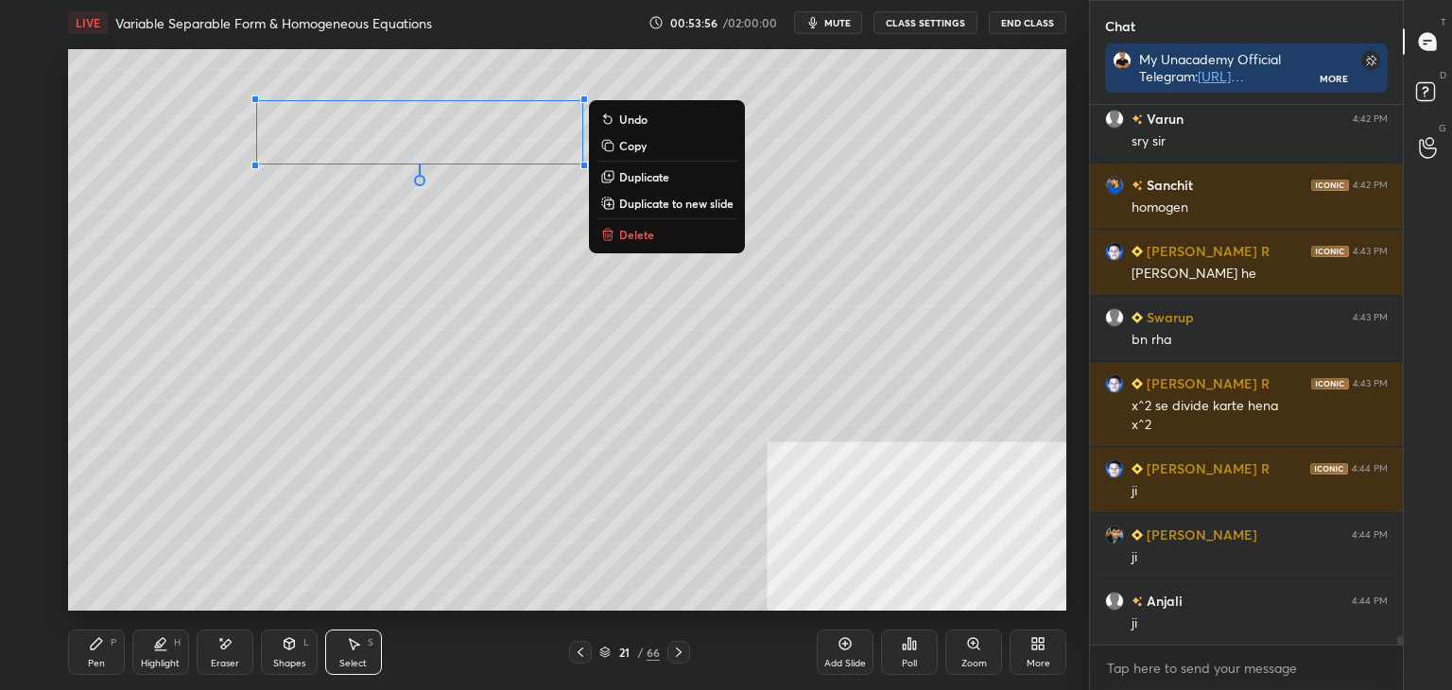
click at [98, 663] on div "Pen" at bounding box center [96, 663] width 17 height 9
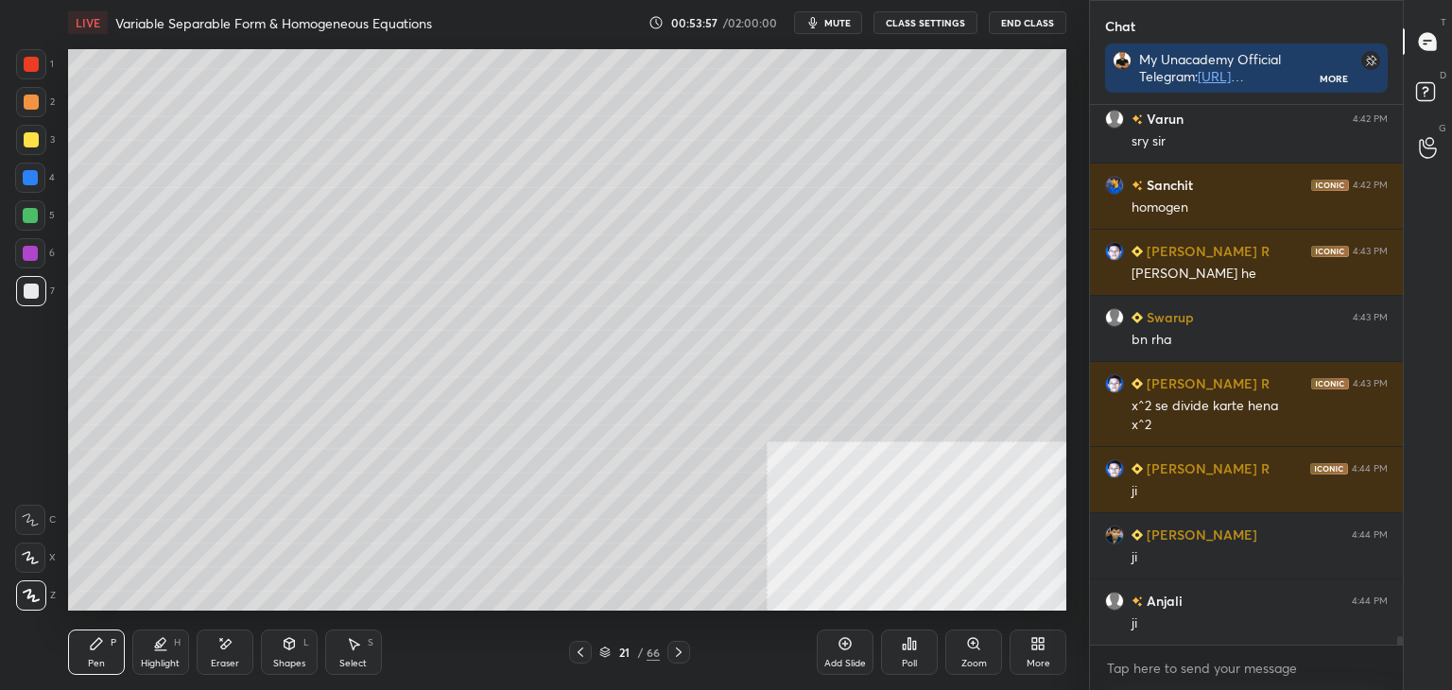
scroll to position [34924, 0]
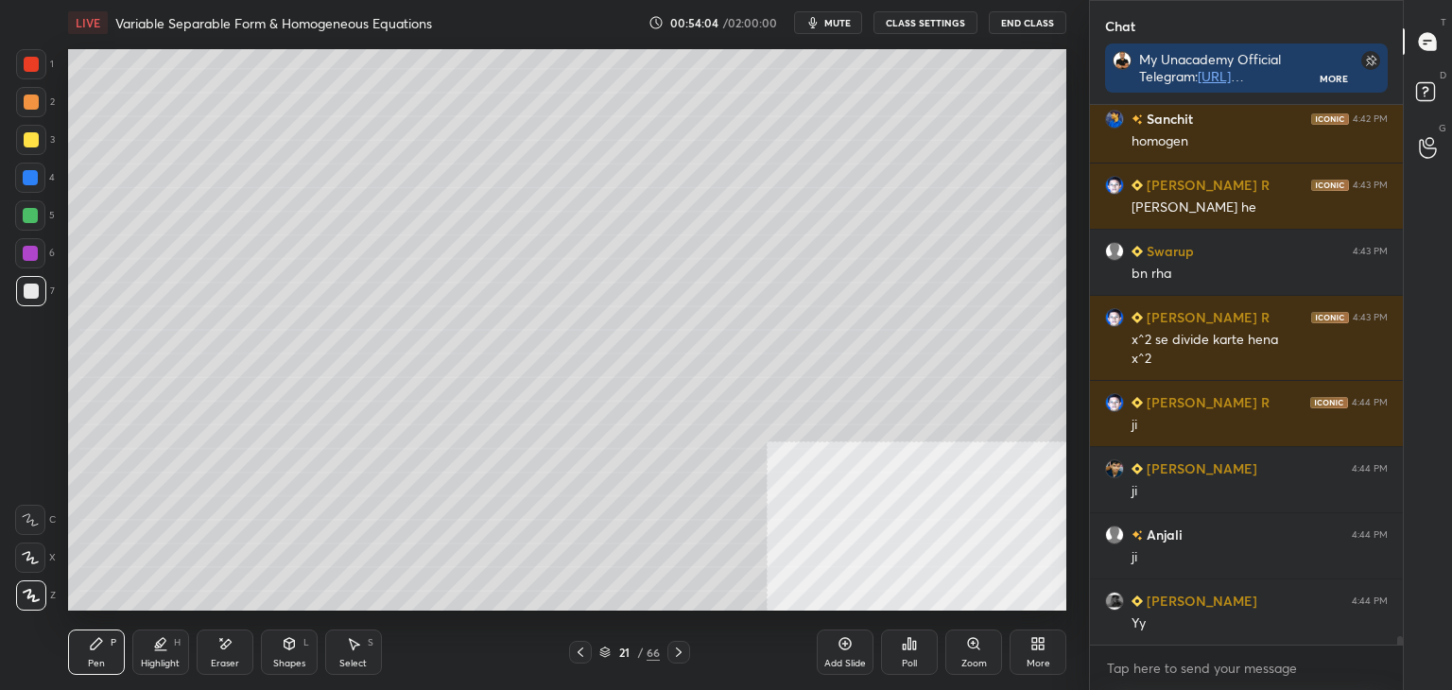
click at [287, 659] on div "Shapes" at bounding box center [289, 663] width 32 height 9
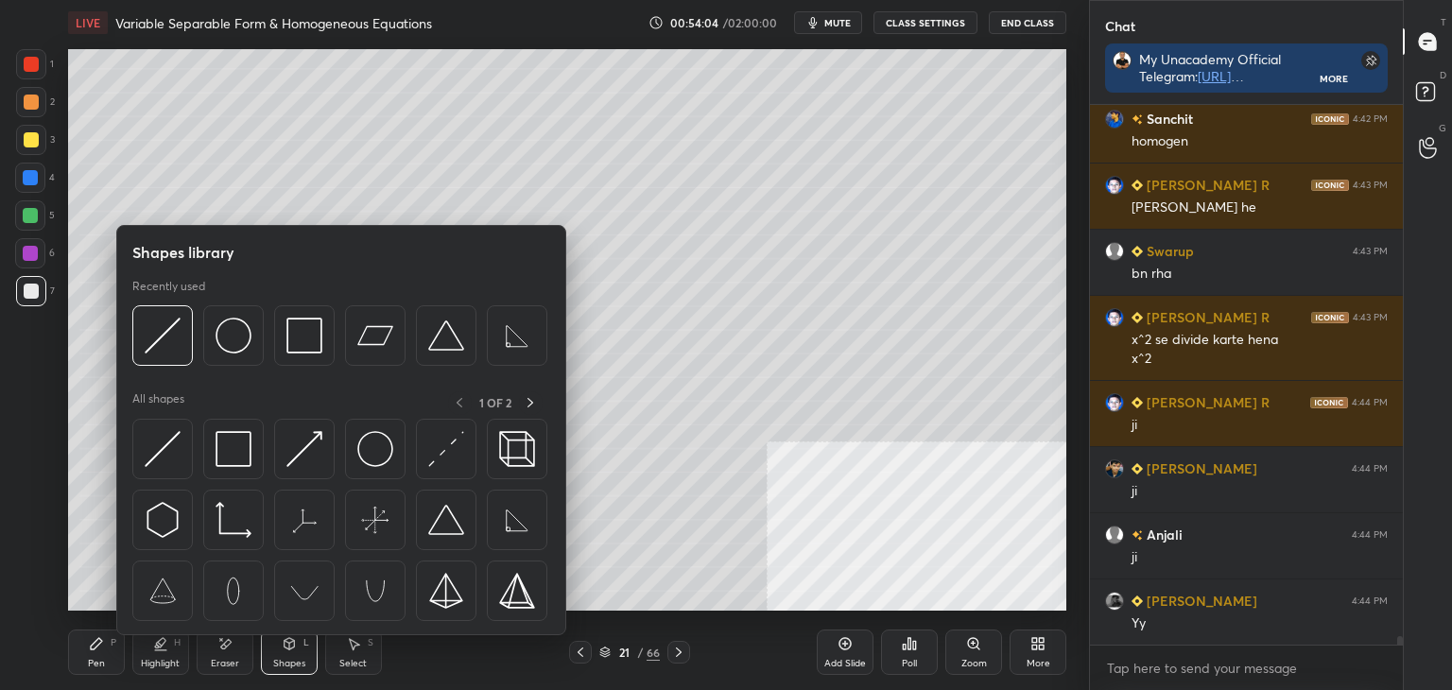
click at [344, 656] on div "Select S" at bounding box center [353, 652] width 57 height 45
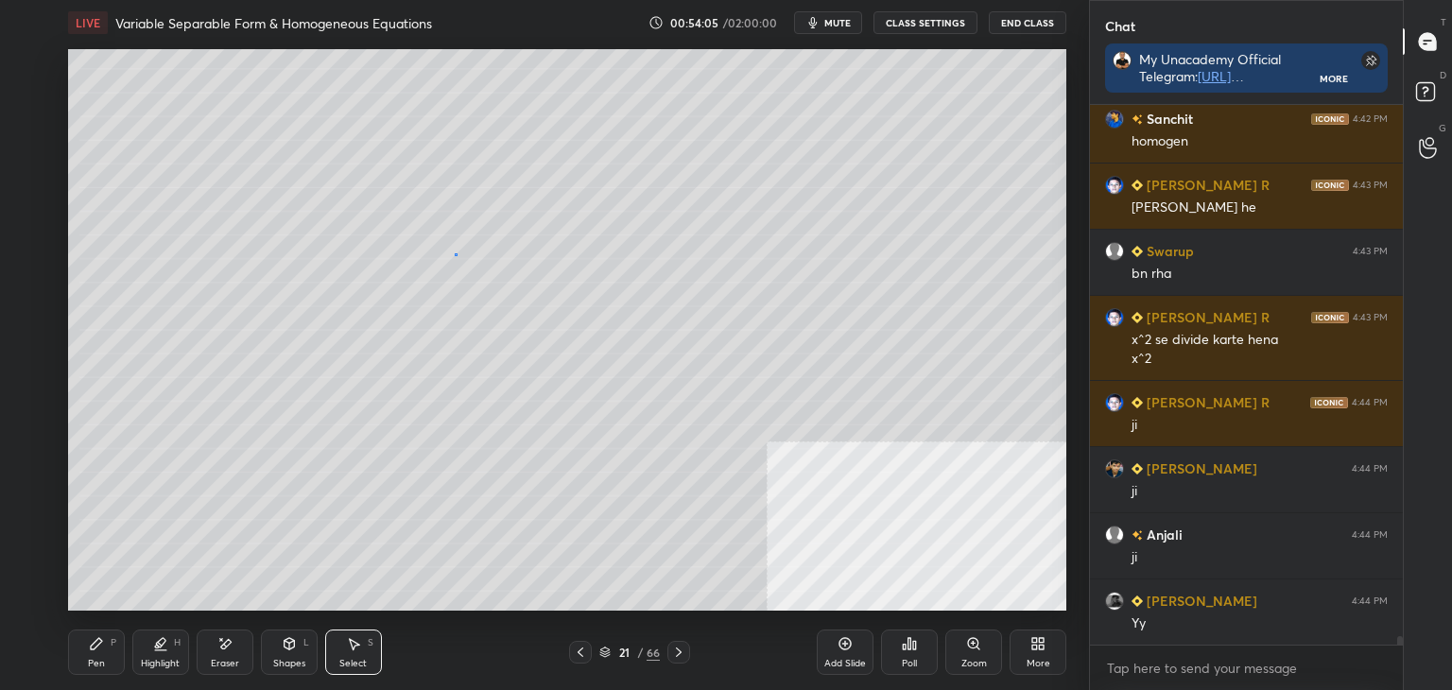
drag, startPoint x: 456, startPoint y: 254, endPoint x: 446, endPoint y: 233, distance: 23.7
click at [447, 234] on div "0 ° Undo Copy Duplicate Duplicate to new slide Delete" at bounding box center [567, 330] width 998 height 562
drag, startPoint x: 450, startPoint y: 234, endPoint x: 442, endPoint y: 253, distance: 21.2
click at [442, 253] on div "0 ° Undo Copy Duplicate Duplicate to new slide Delete" at bounding box center [567, 330] width 998 height 562
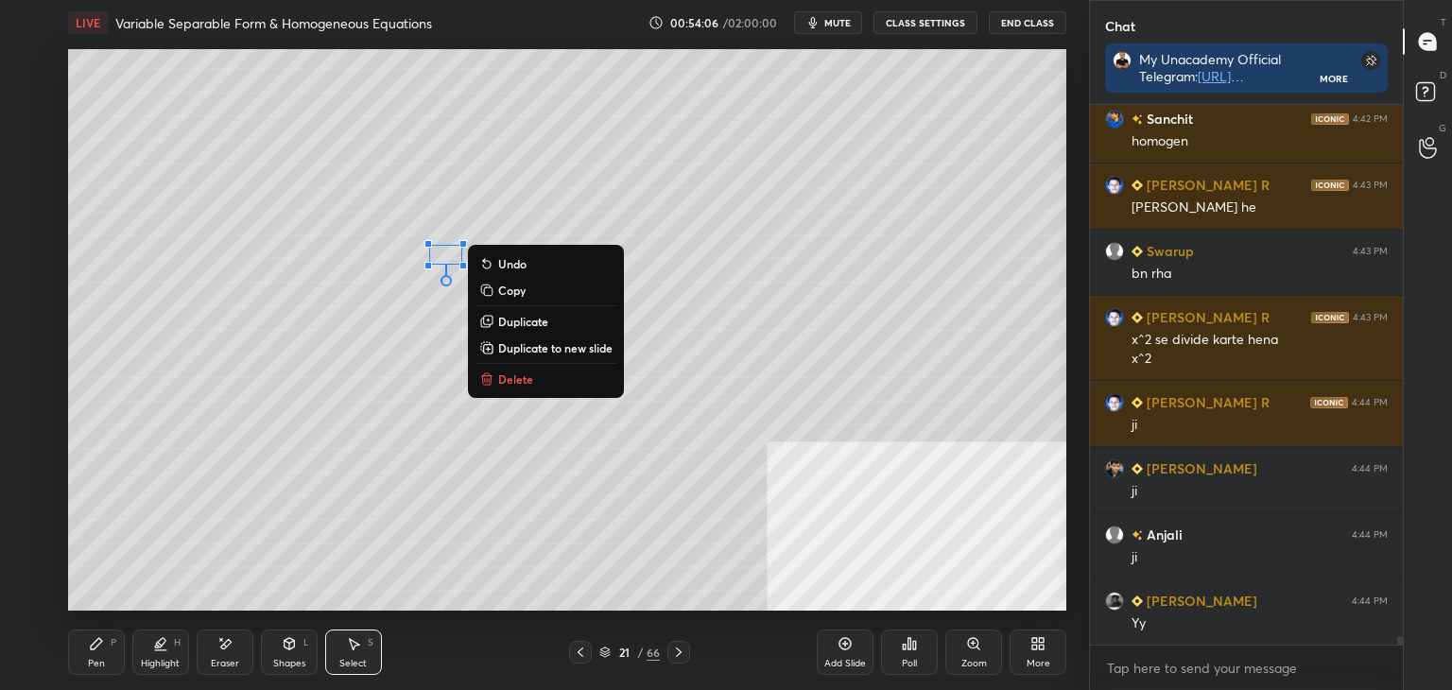
click at [337, 375] on div "0 ° Undo Copy Duplicate Duplicate to new slide Delete" at bounding box center [567, 330] width 998 height 562
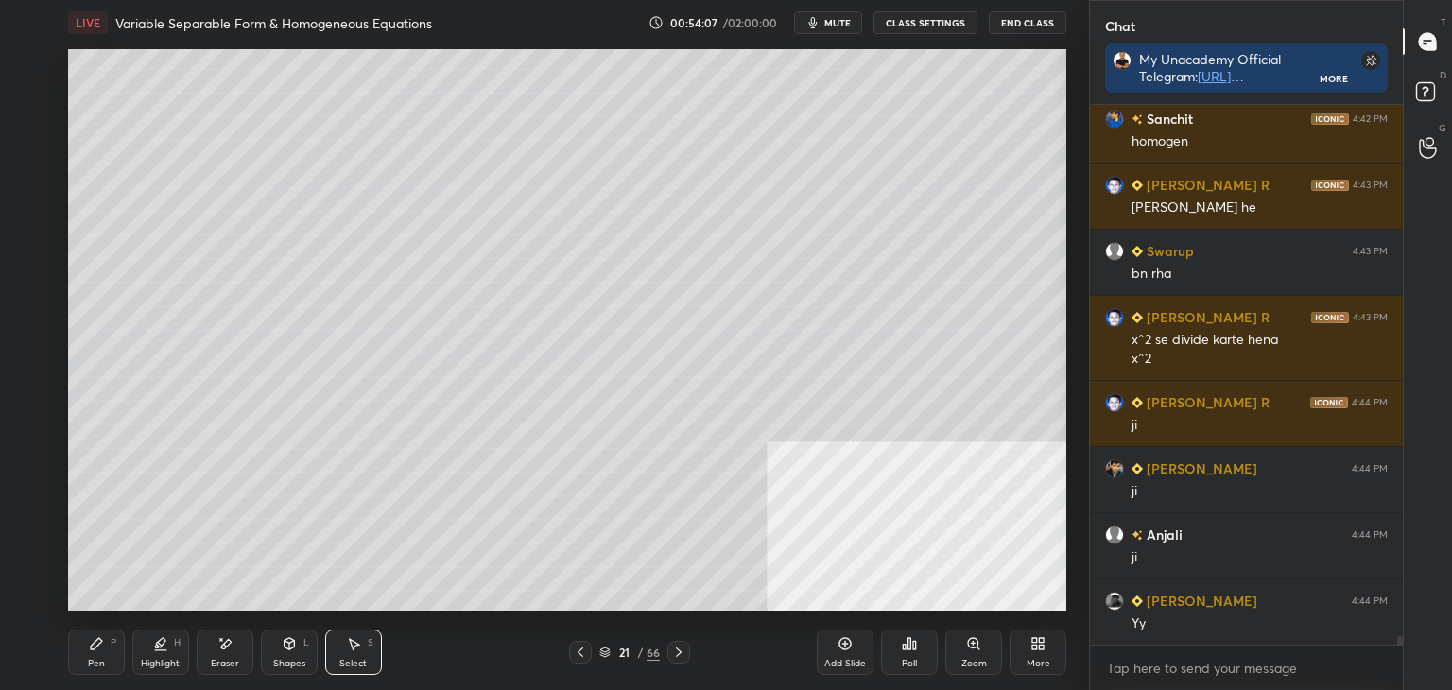
scroll to position [34990, 0]
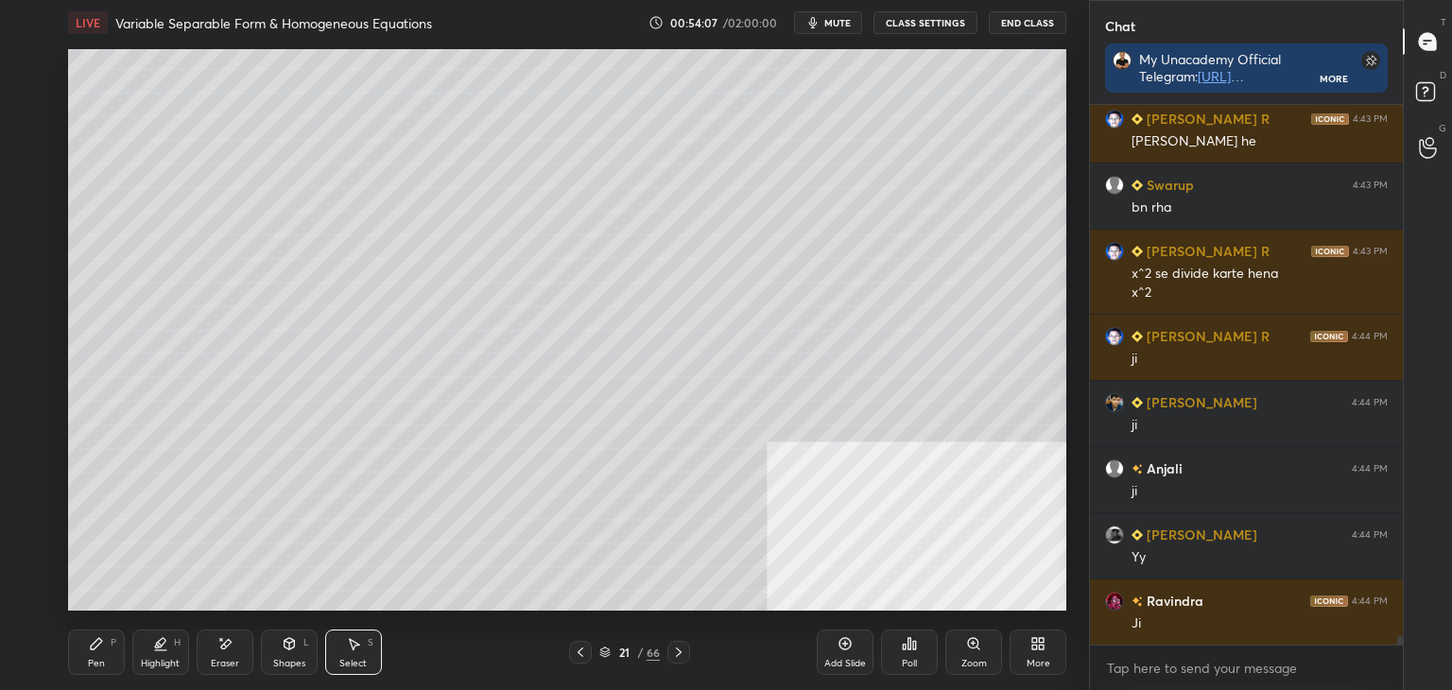
click at [91, 650] on icon at bounding box center [96, 643] width 15 height 15
click at [222, 644] on icon at bounding box center [224, 644] width 15 height 16
click at [84, 662] on div "Pen P" at bounding box center [96, 652] width 57 height 45
click at [851, 648] on icon at bounding box center [845, 643] width 15 height 15
click at [575, 650] on icon at bounding box center [581, 652] width 15 height 15
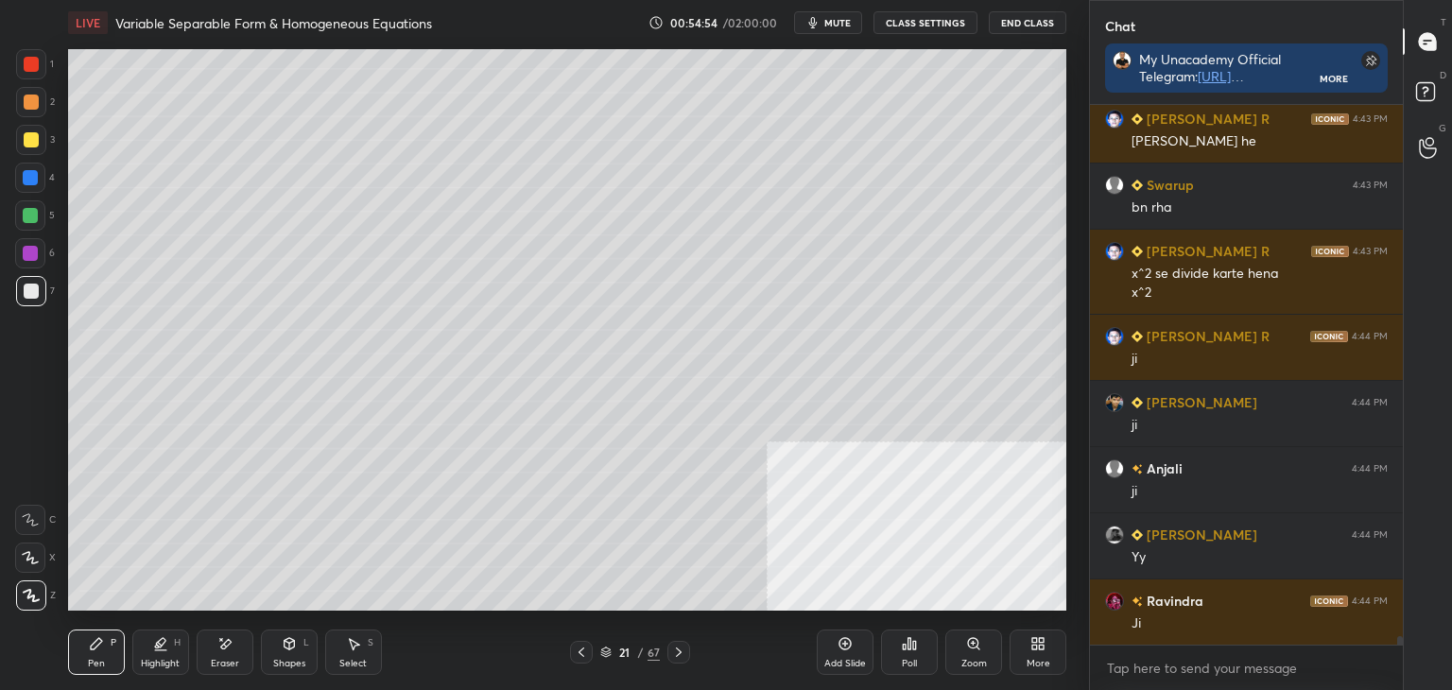
click at [680, 651] on icon at bounding box center [679, 652] width 6 height 9
click at [571, 652] on div at bounding box center [581, 652] width 23 height 23
click at [581, 652] on icon at bounding box center [581, 652] width 15 height 15
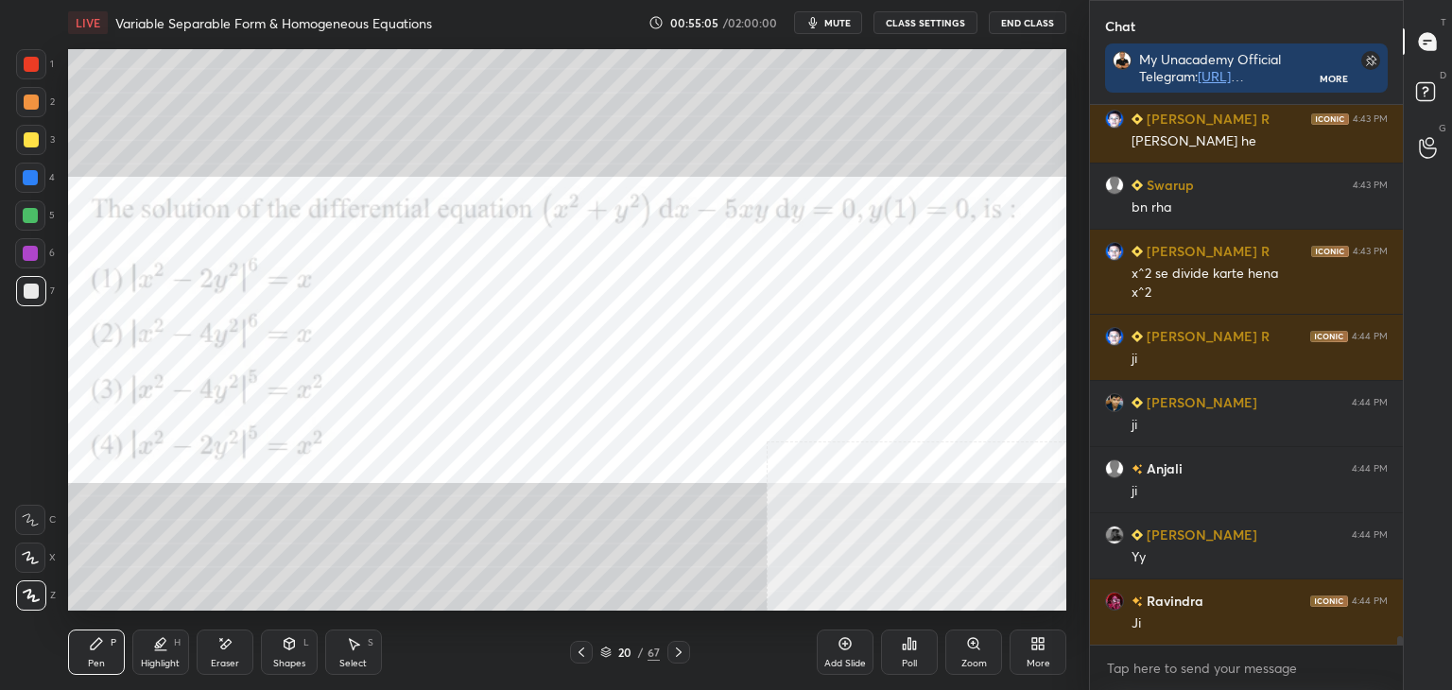
click at [680, 653] on icon at bounding box center [679, 652] width 6 height 9
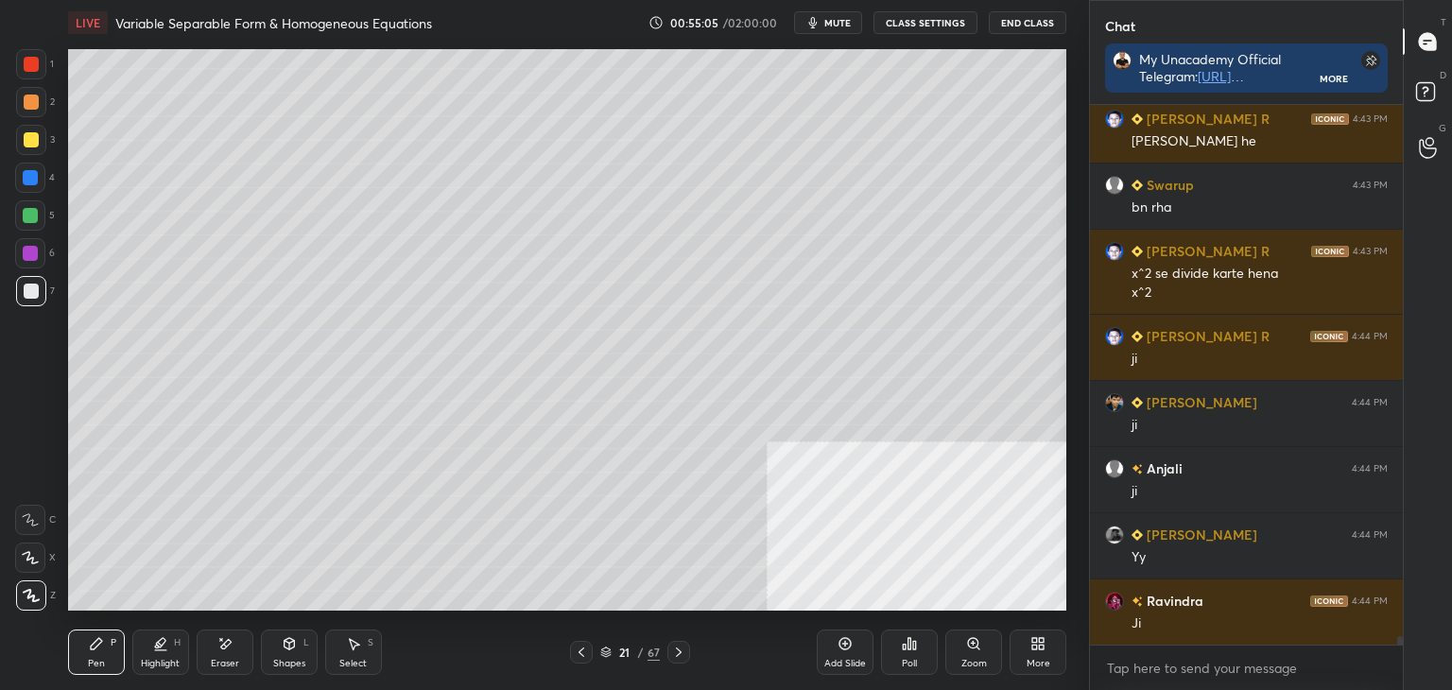
click at [677, 653] on icon at bounding box center [678, 652] width 15 height 15
click at [223, 668] on div "Eraser" at bounding box center [225, 663] width 28 height 9
drag, startPoint x: 99, startPoint y: 655, endPoint x: 102, endPoint y: 630, distance: 25.7
click at [97, 651] on div "Pen P" at bounding box center [96, 652] width 57 height 45
click at [594, 651] on div "22 / 67" at bounding box center [630, 652] width 120 height 23
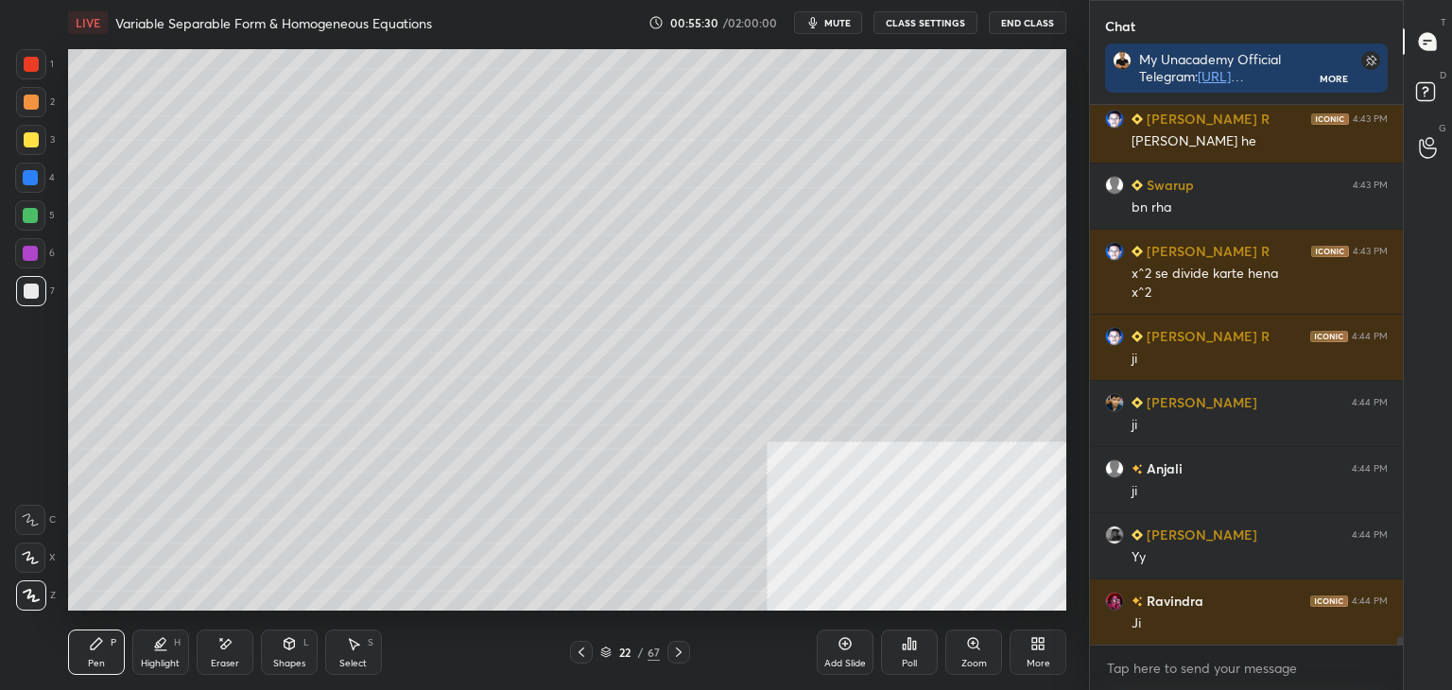
click at [587, 651] on div at bounding box center [581, 652] width 23 height 23
click at [584, 651] on icon at bounding box center [581, 652] width 15 height 15
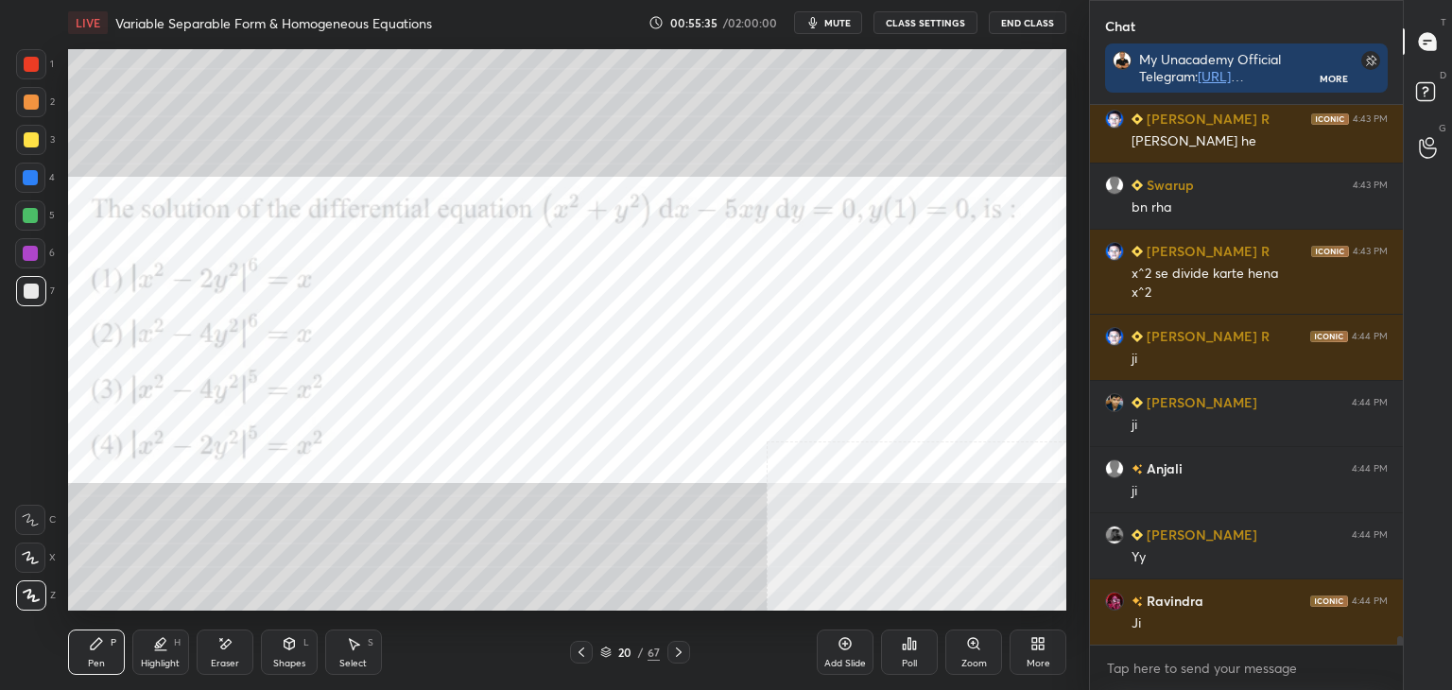
click at [677, 653] on icon at bounding box center [678, 652] width 15 height 15
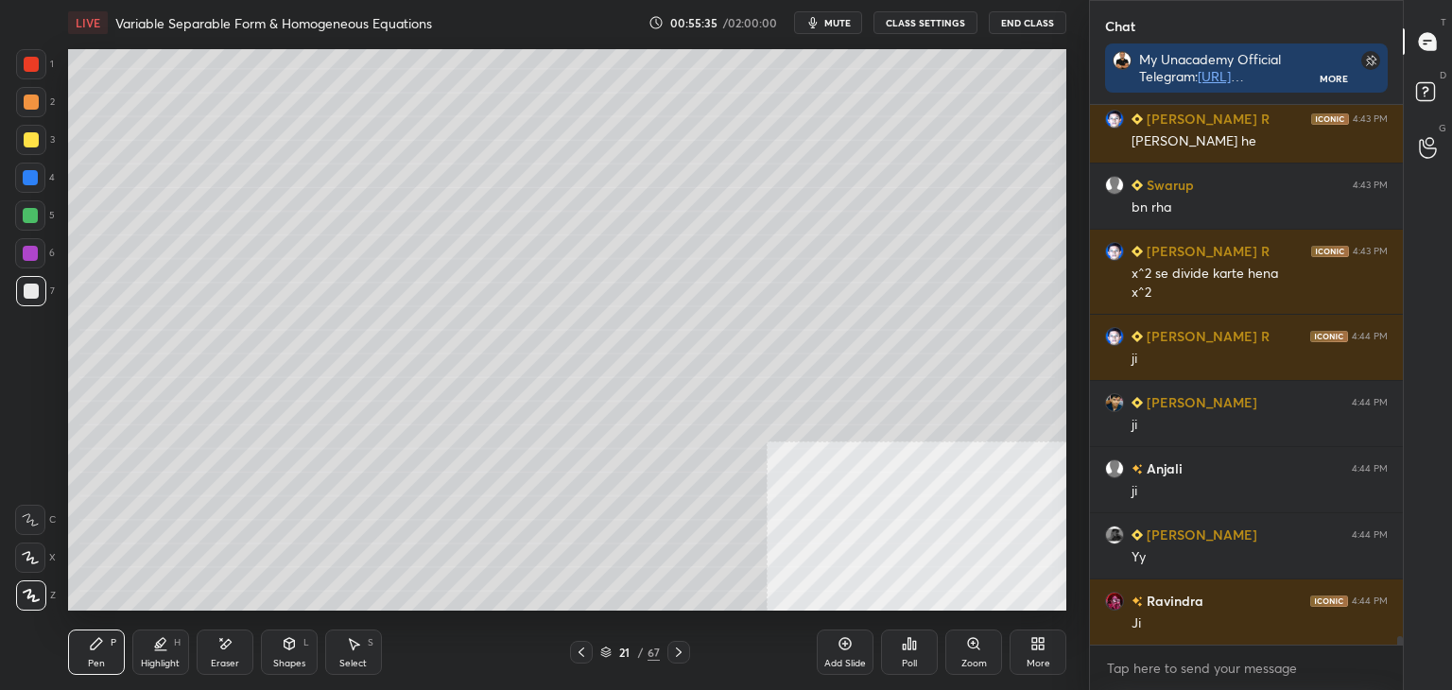
click at [680, 653] on icon at bounding box center [678, 652] width 15 height 15
click at [584, 653] on icon at bounding box center [581, 652] width 15 height 15
click at [586, 656] on icon at bounding box center [581, 652] width 15 height 15
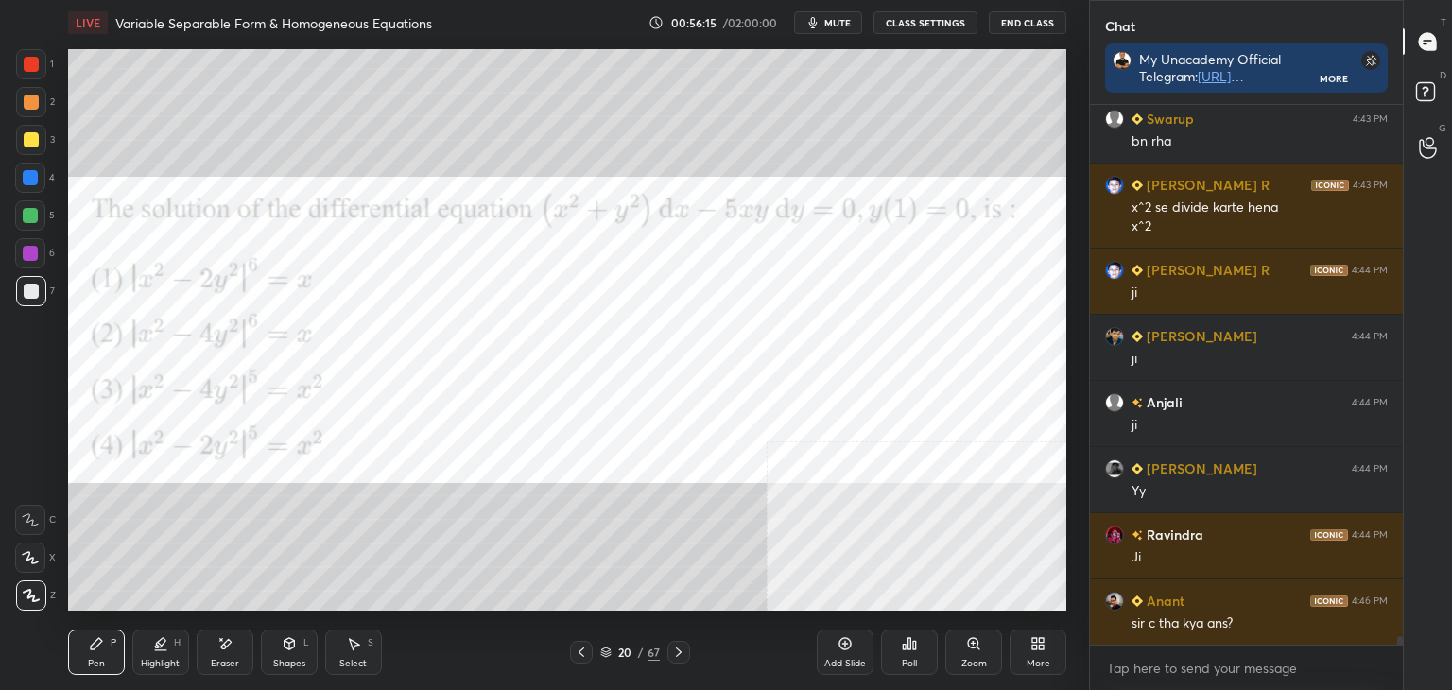
scroll to position [35101, 0]
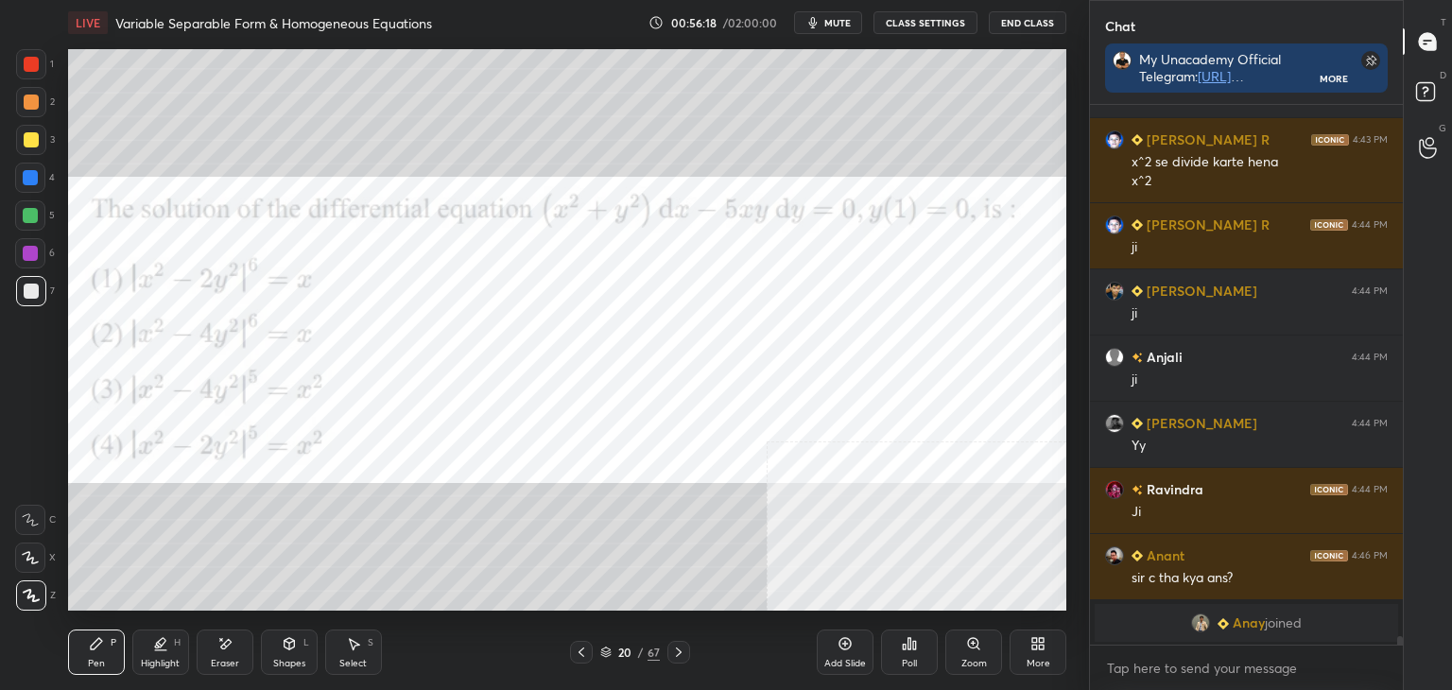
click at [684, 646] on div at bounding box center [678, 652] width 23 height 23
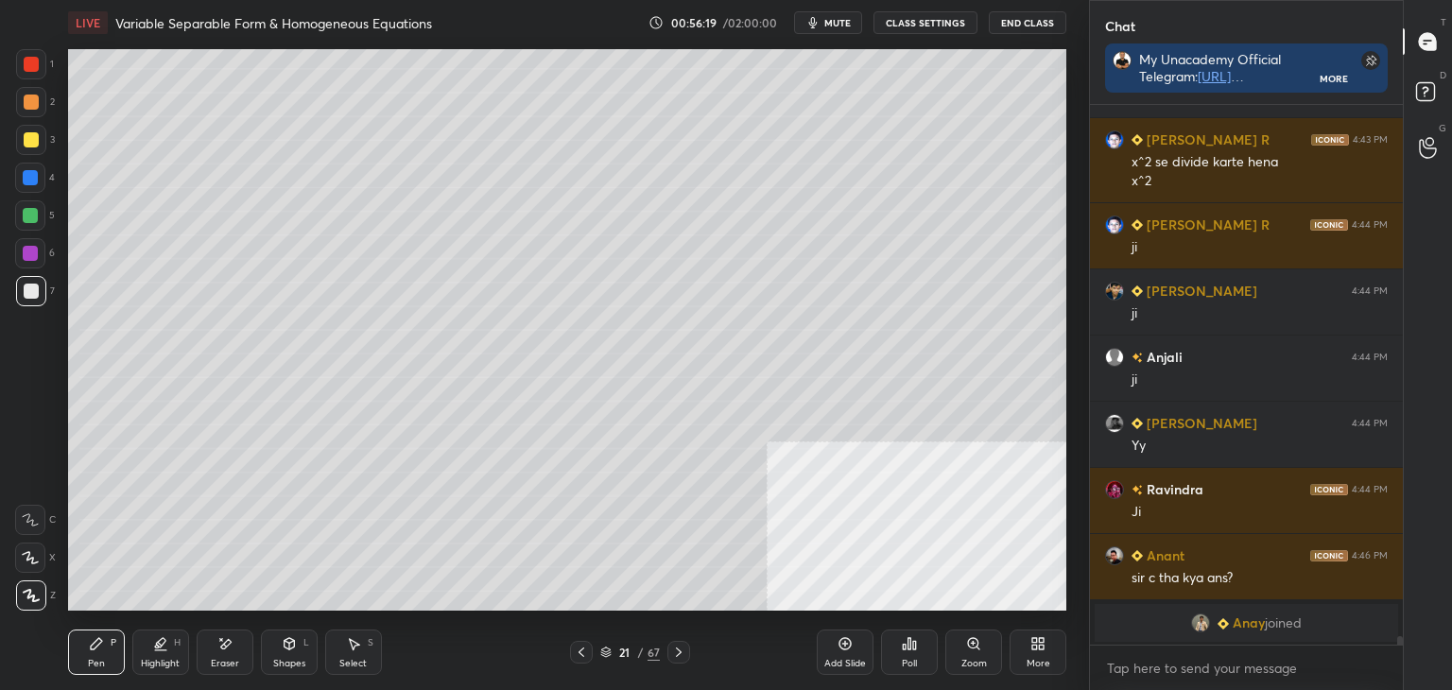
click at [683, 651] on icon at bounding box center [678, 652] width 15 height 15
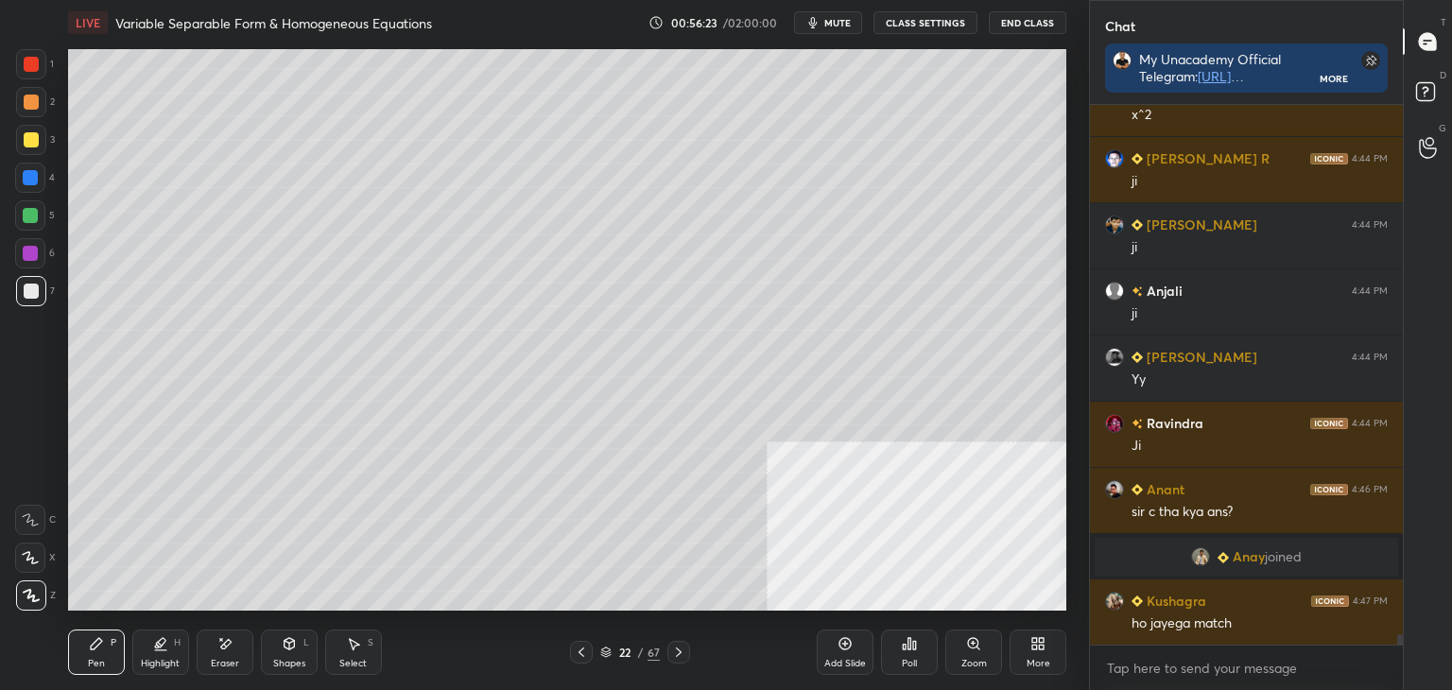
click at [579, 646] on icon at bounding box center [581, 652] width 15 height 15
click at [576, 645] on icon at bounding box center [581, 652] width 15 height 15
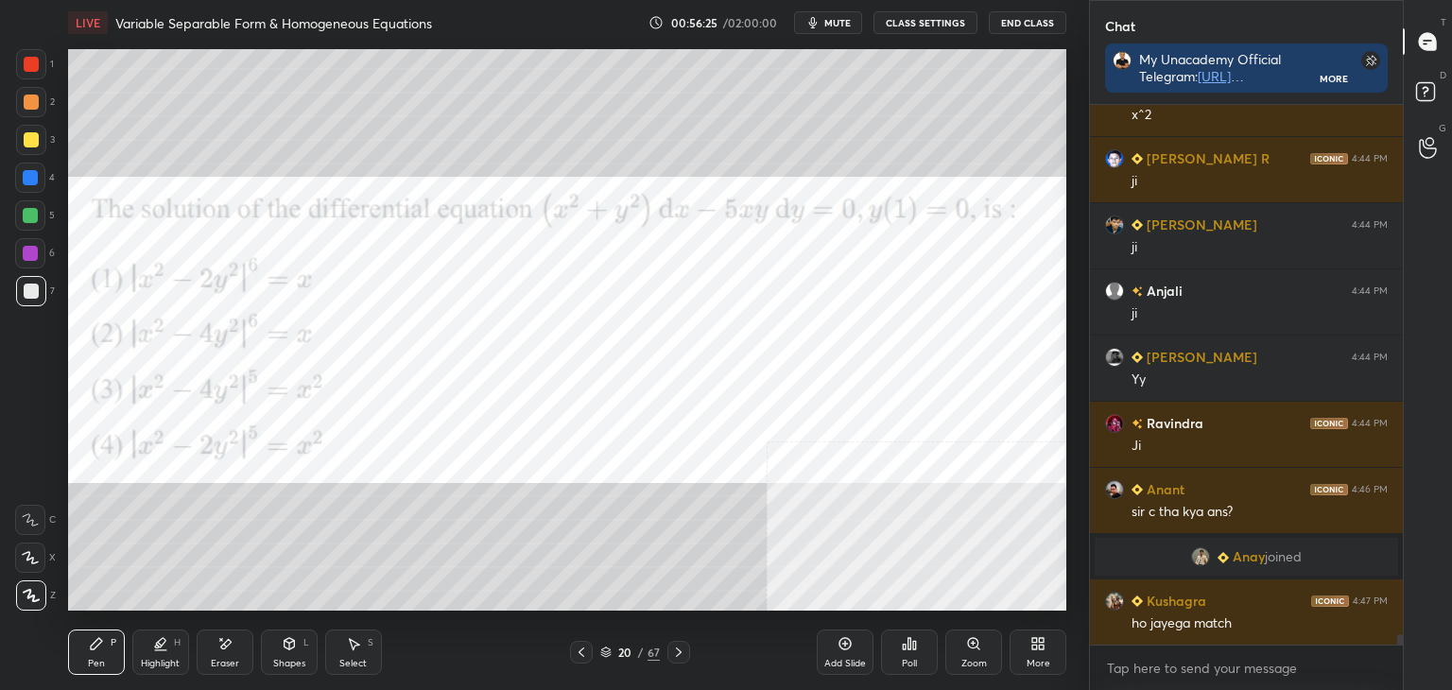
click at [680, 650] on icon at bounding box center [678, 652] width 15 height 15
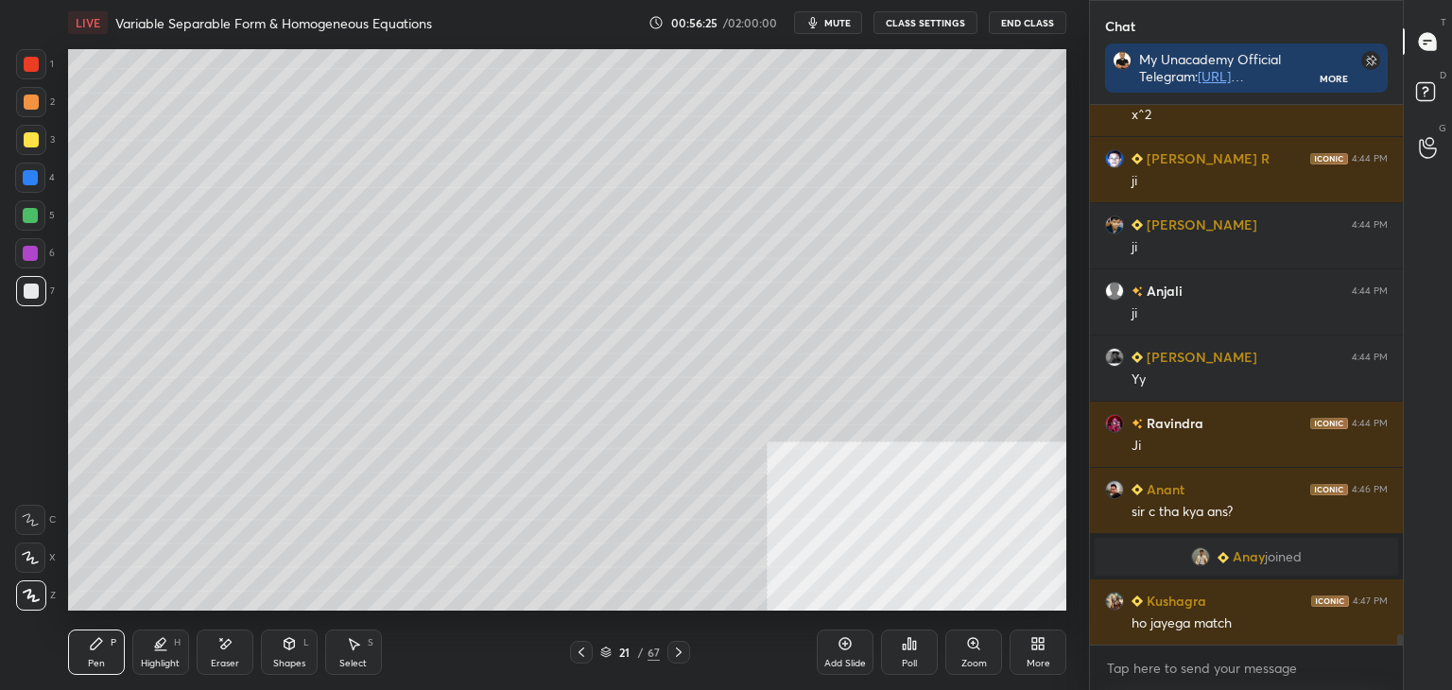
click at [677, 649] on icon at bounding box center [679, 652] width 6 height 9
click at [567, 646] on div "22 / 67" at bounding box center [629, 652] width 374 height 23
click at [574, 650] on icon at bounding box center [581, 652] width 15 height 15
click at [575, 650] on icon at bounding box center [581, 652] width 15 height 15
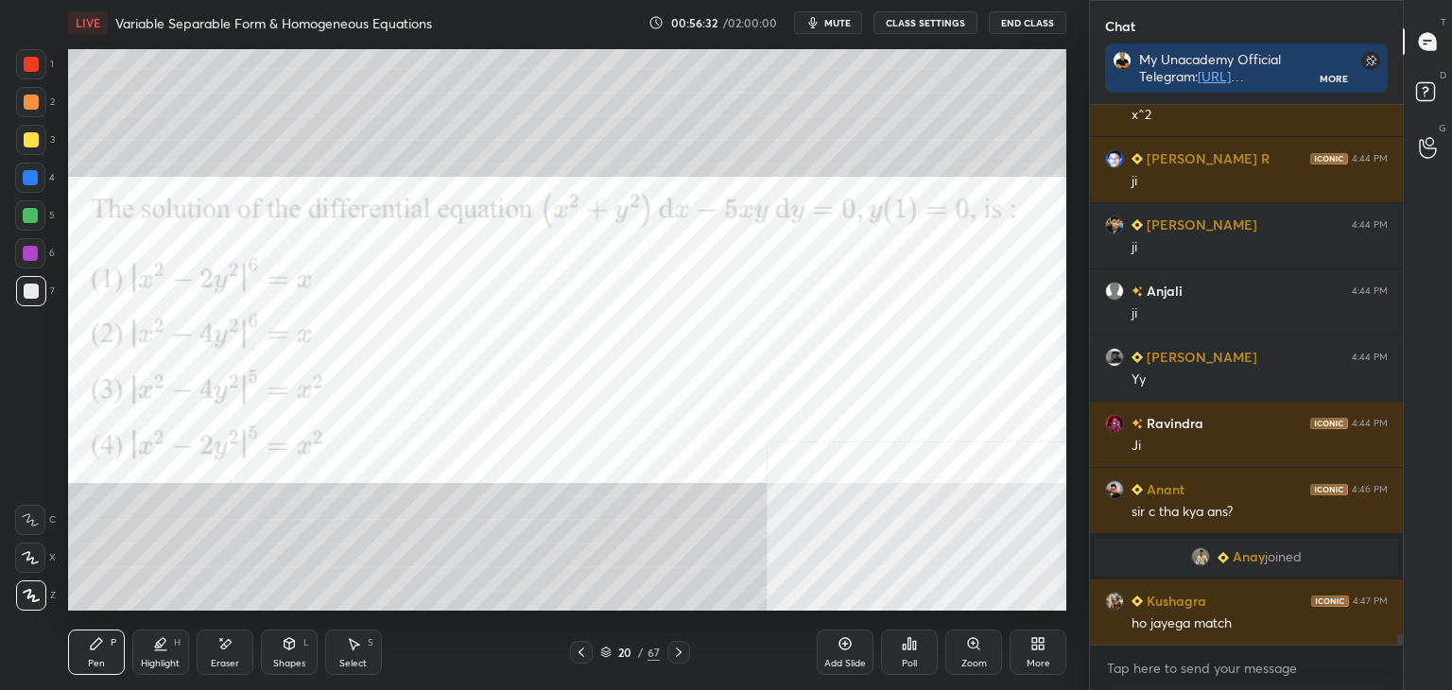
drag, startPoint x: 23, startPoint y: 235, endPoint x: 11, endPoint y: 247, distance: 16.0
click at [22, 240] on div "1 2 3 4 5 6 7" at bounding box center [35, 181] width 40 height 265
drag, startPoint x: 25, startPoint y: 249, endPoint x: 16, endPoint y: 262, distance: 15.7
click at [23, 251] on div at bounding box center [30, 253] width 15 height 15
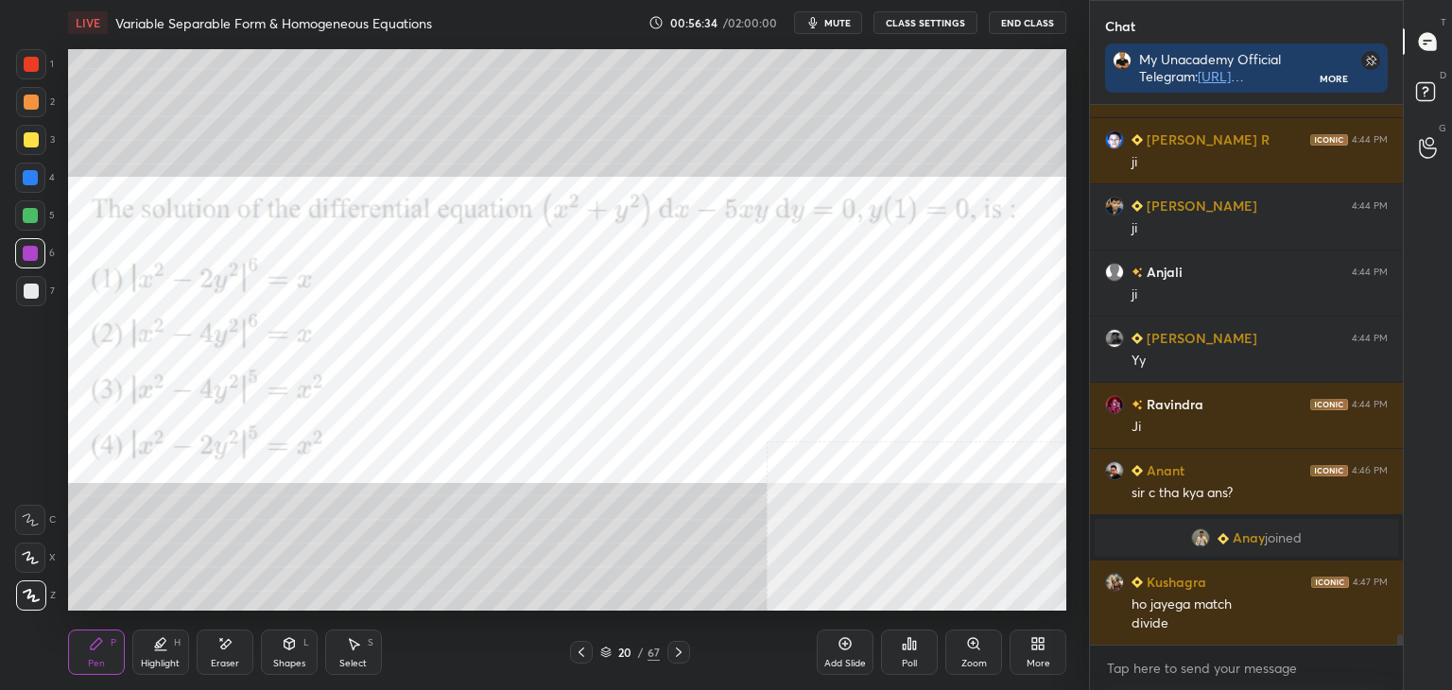
scroll to position [27920, 0]
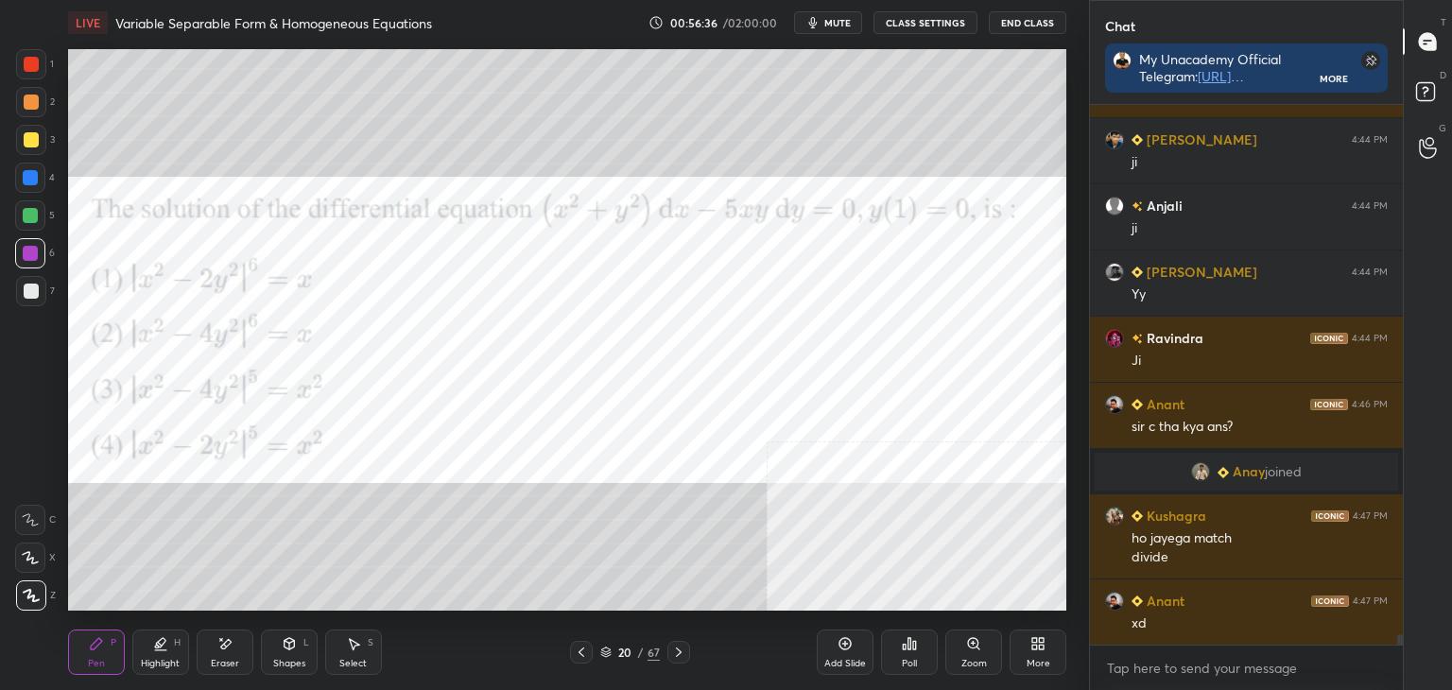
click at [680, 655] on icon at bounding box center [678, 652] width 15 height 15
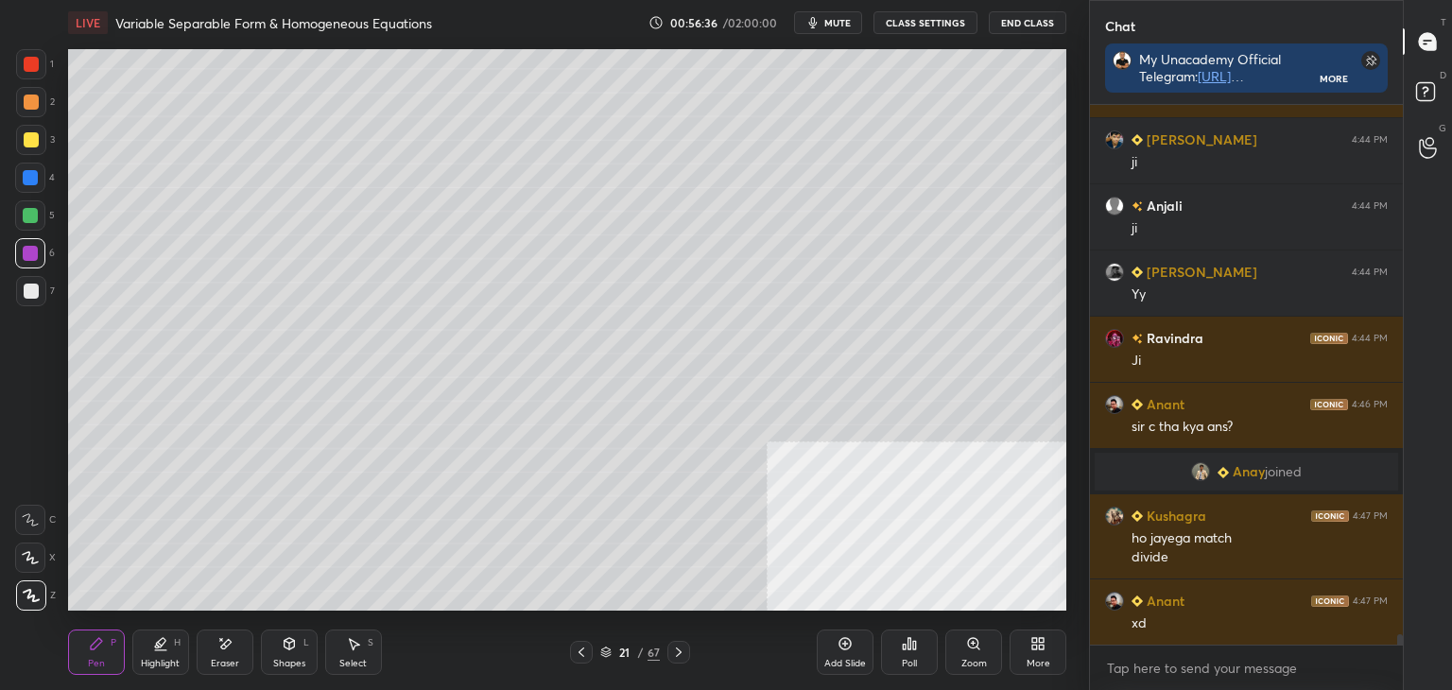
scroll to position [27987, 0]
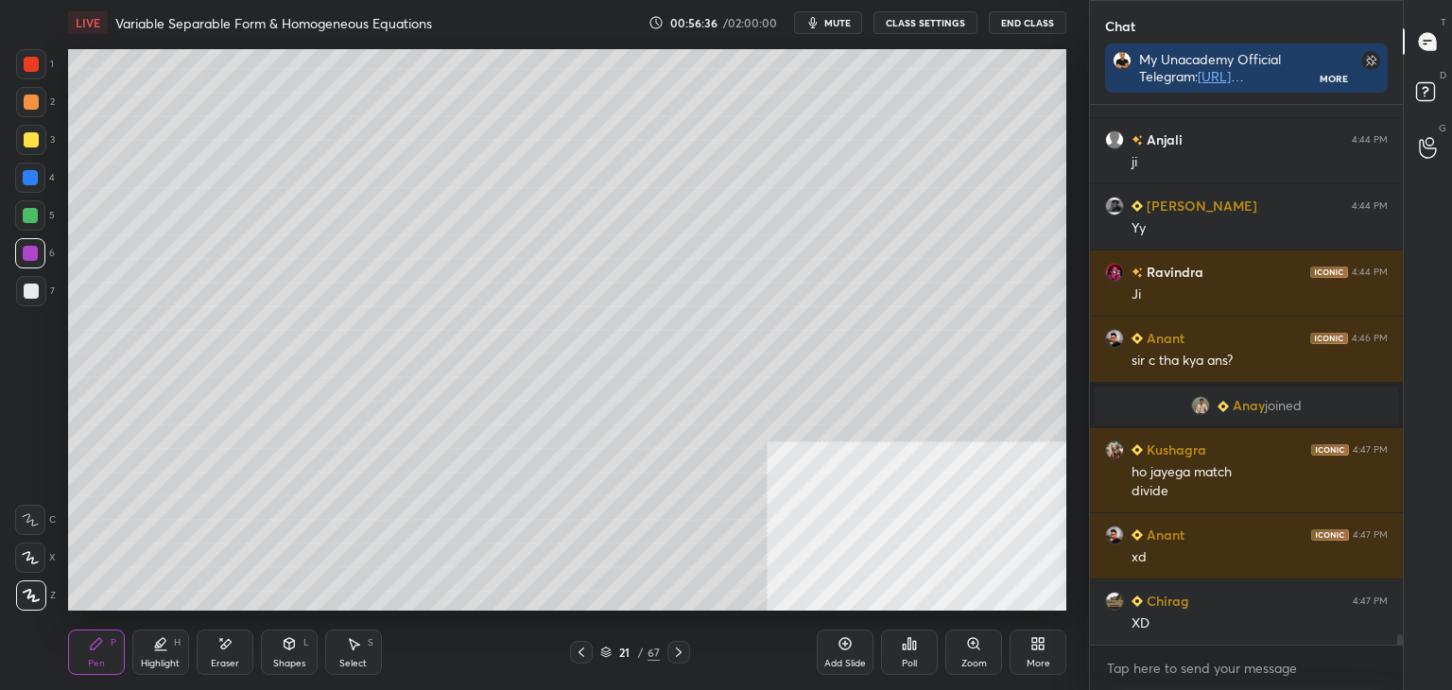
click at [681, 655] on icon at bounding box center [678, 652] width 15 height 15
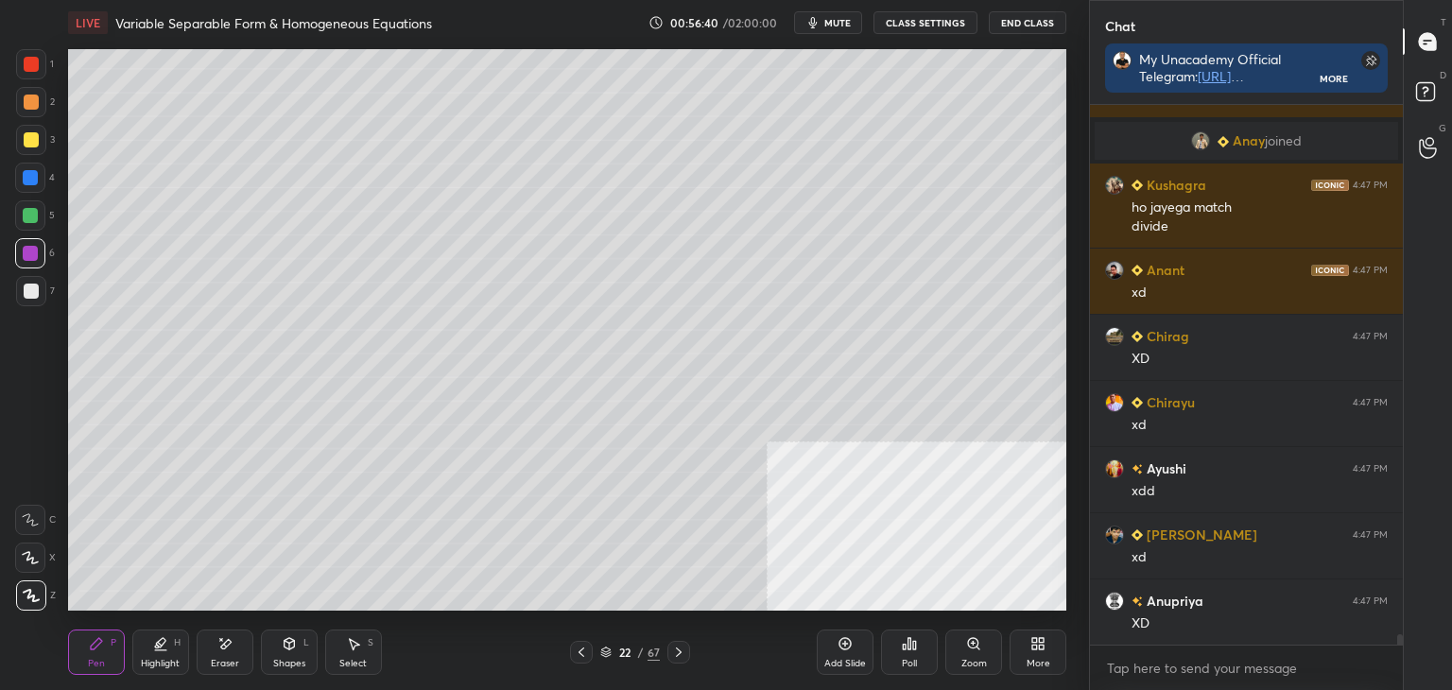
scroll to position [28318, 0]
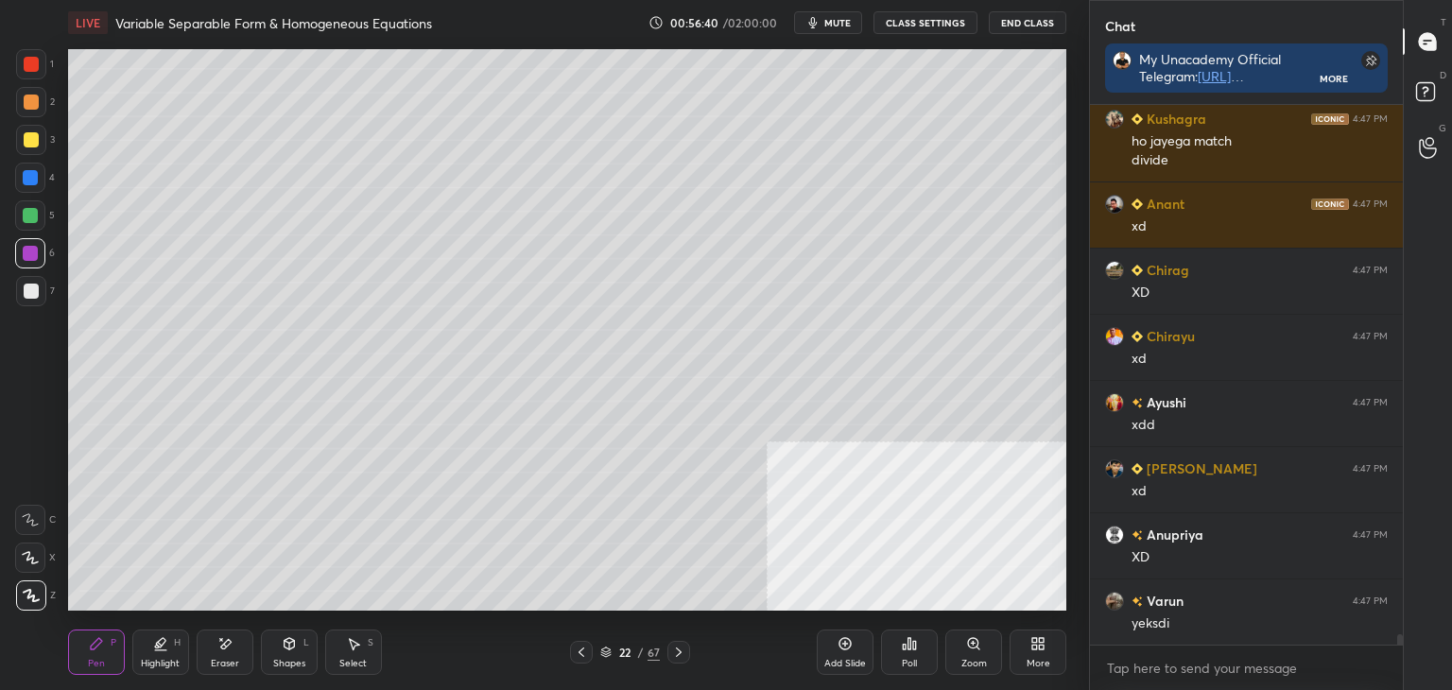
click at [352, 656] on div "Select S" at bounding box center [353, 652] width 57 height 45
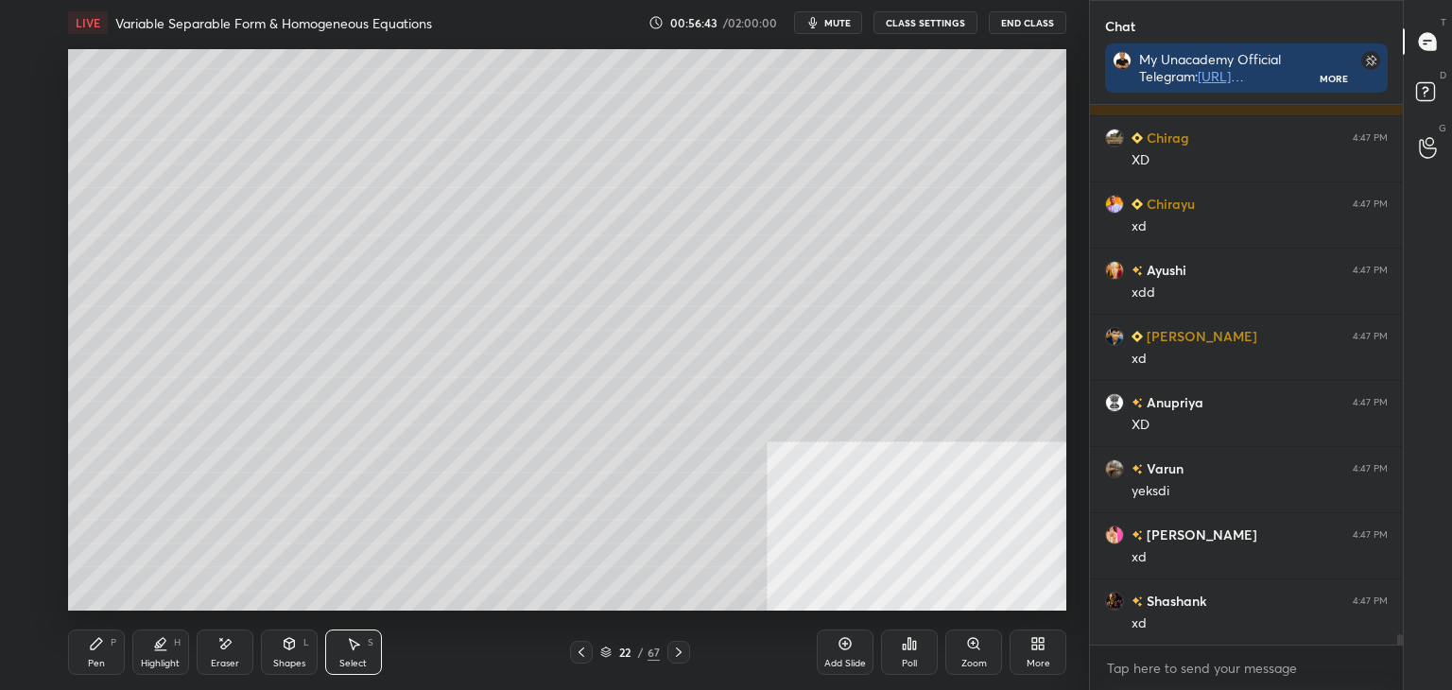
scroll to position [28516, 0]
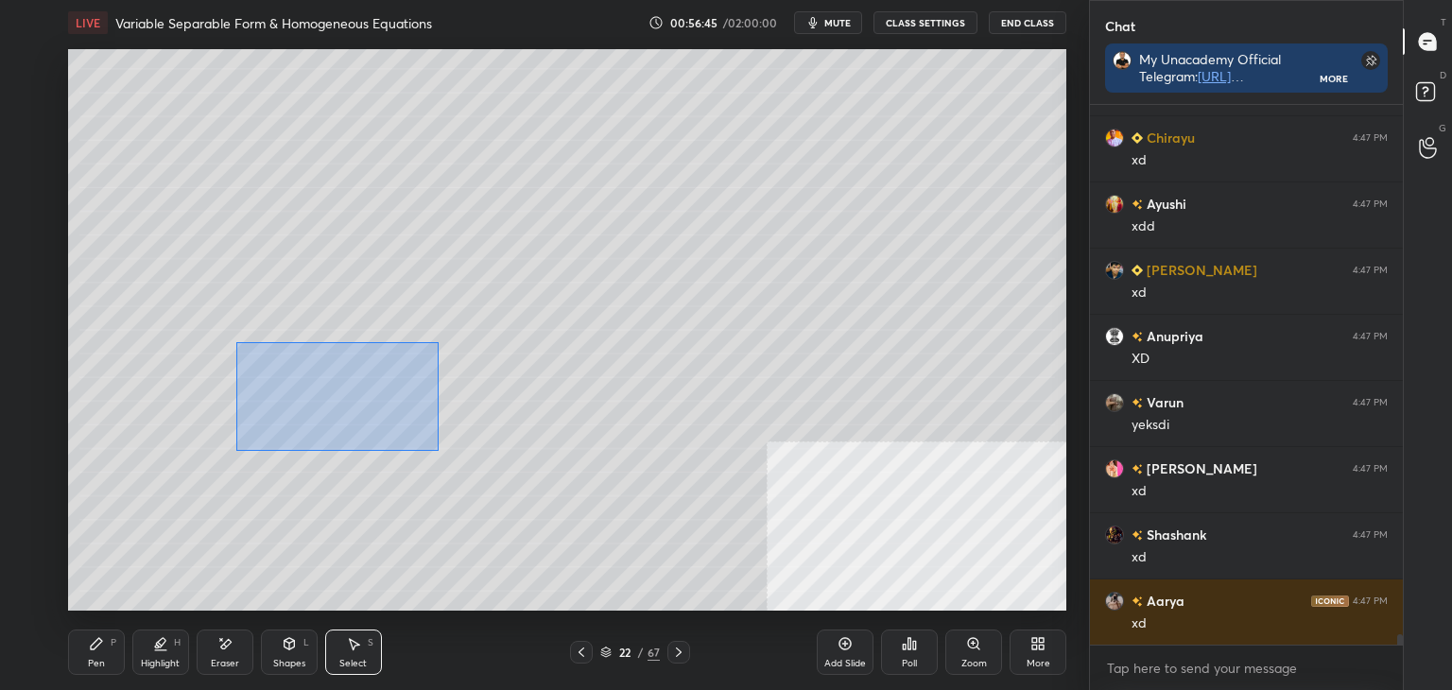
drag, startPoint x: 235, startPoint y: 341, endPoint x: 238, endPoint y: 395, distance: 54.0
click at [238, 395] on div "0 ° Undo Copy Duplicate Duplicate to new slide Delete" at bounding box center [567, 330] width 998 height 562
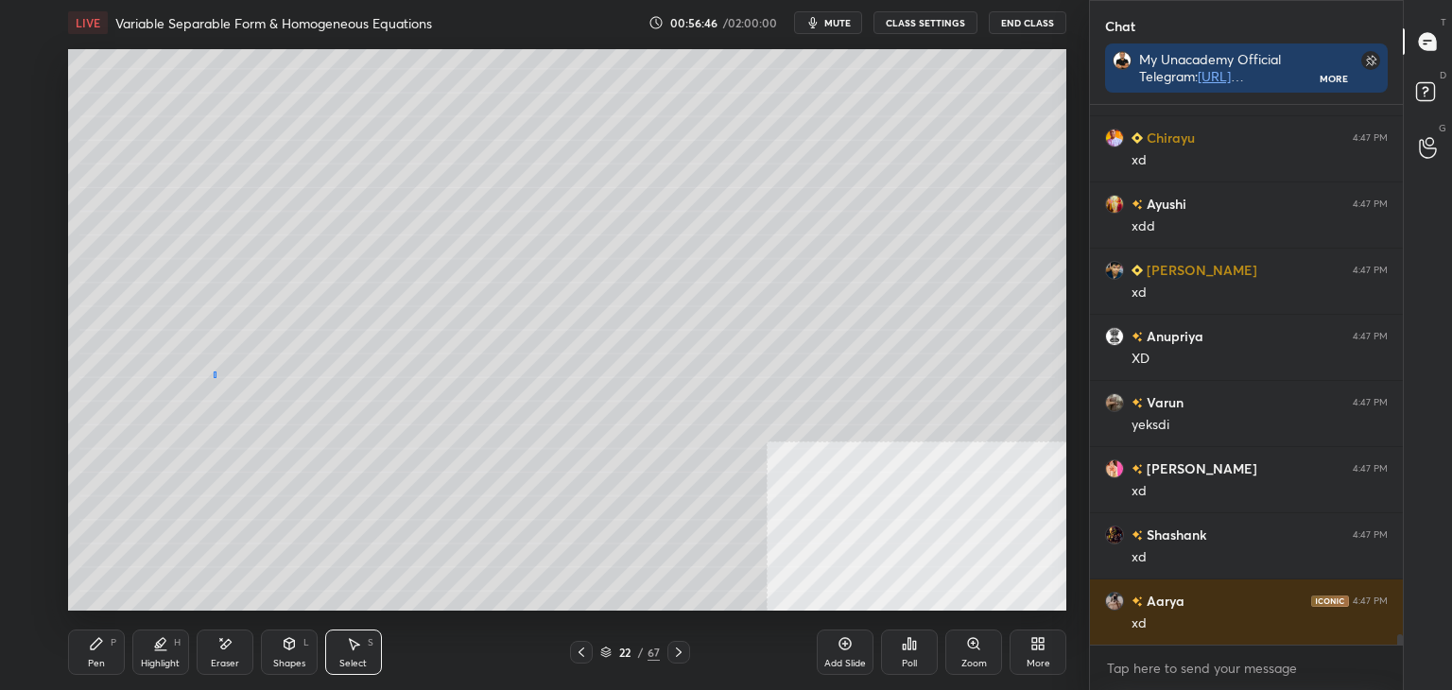
scroll to position [28582, 0]
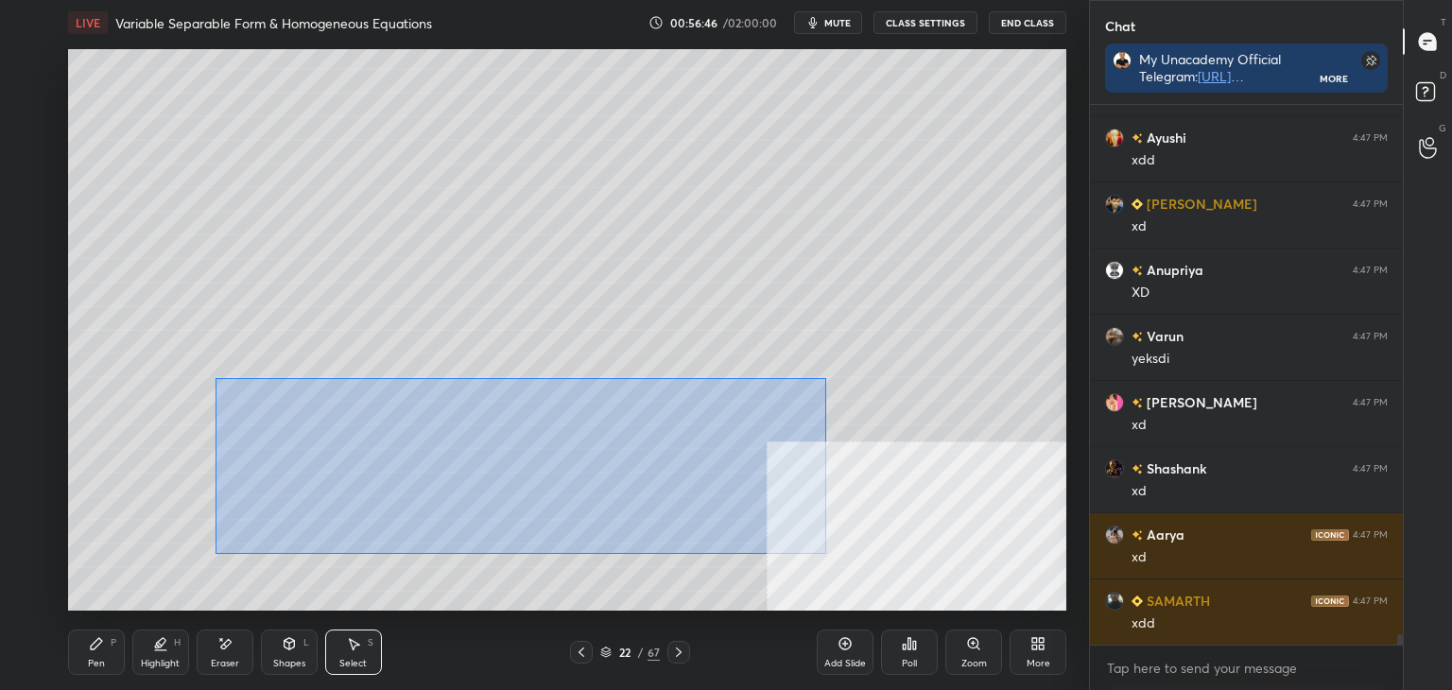
drag, startPoint x: 214, startPoint y: 372, endPoint x: 805, endPoint y: 542, distance: 614.9
click at [834, 553] on div "0 ° Undo Copy Duplicate Duplicate to new slide Delete" at bounding box center [567, 330] width 998 height 562
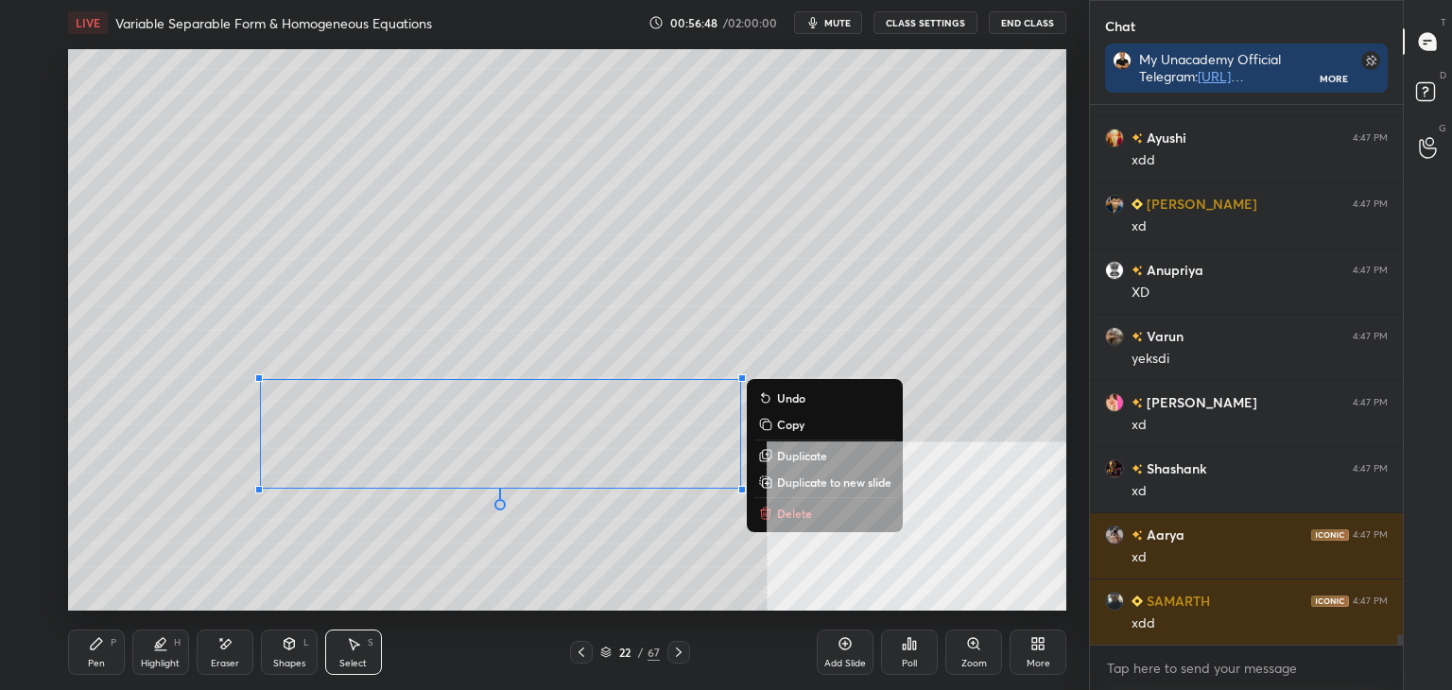
click at [824, 484] on p "Duplicate to new slide" at bounding box center [834, 482] width 114 height 15
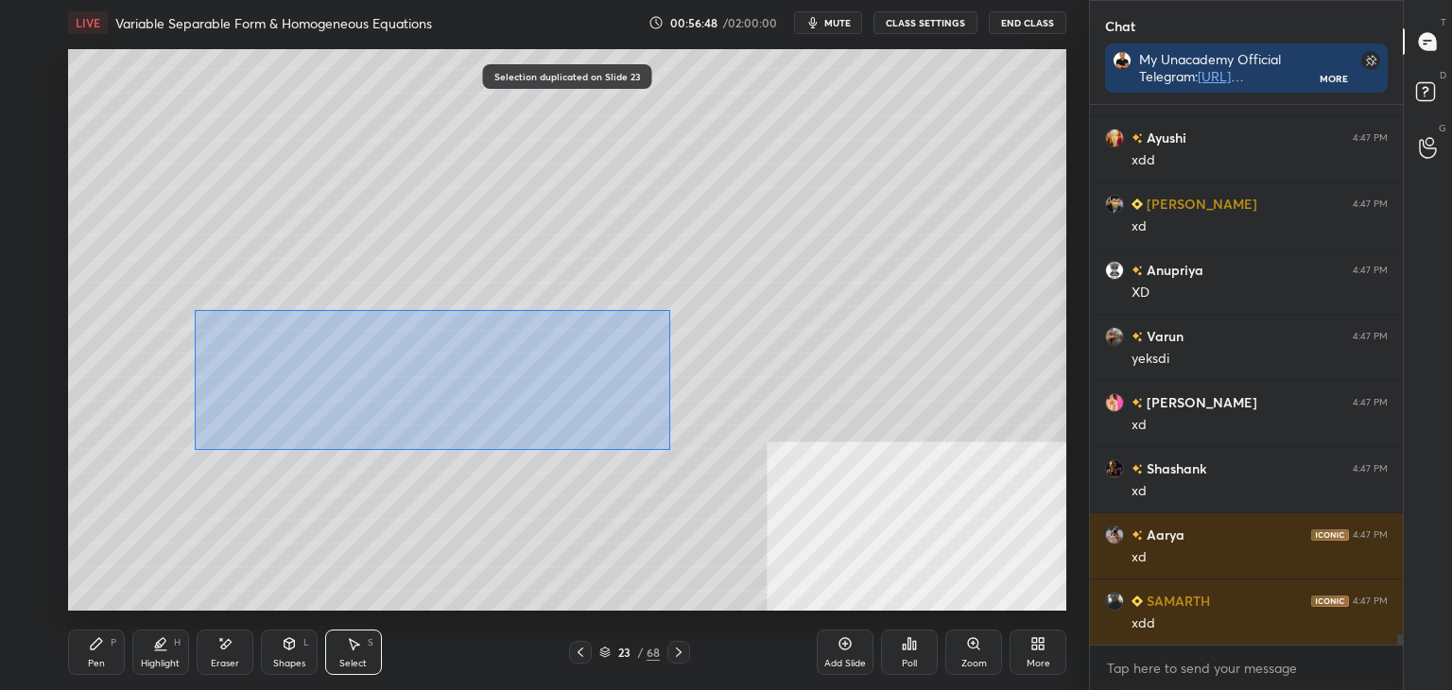
drag, startPoint x: 189, startPoint y: 307, endPoint x: 787, endPoint y: 488, distance: 624.2
click at [918, 558] on div "0 ° Undo Copy Duplicate Duplicate to new slide Delete" at bounding box center [567, 330] width 998 height 562
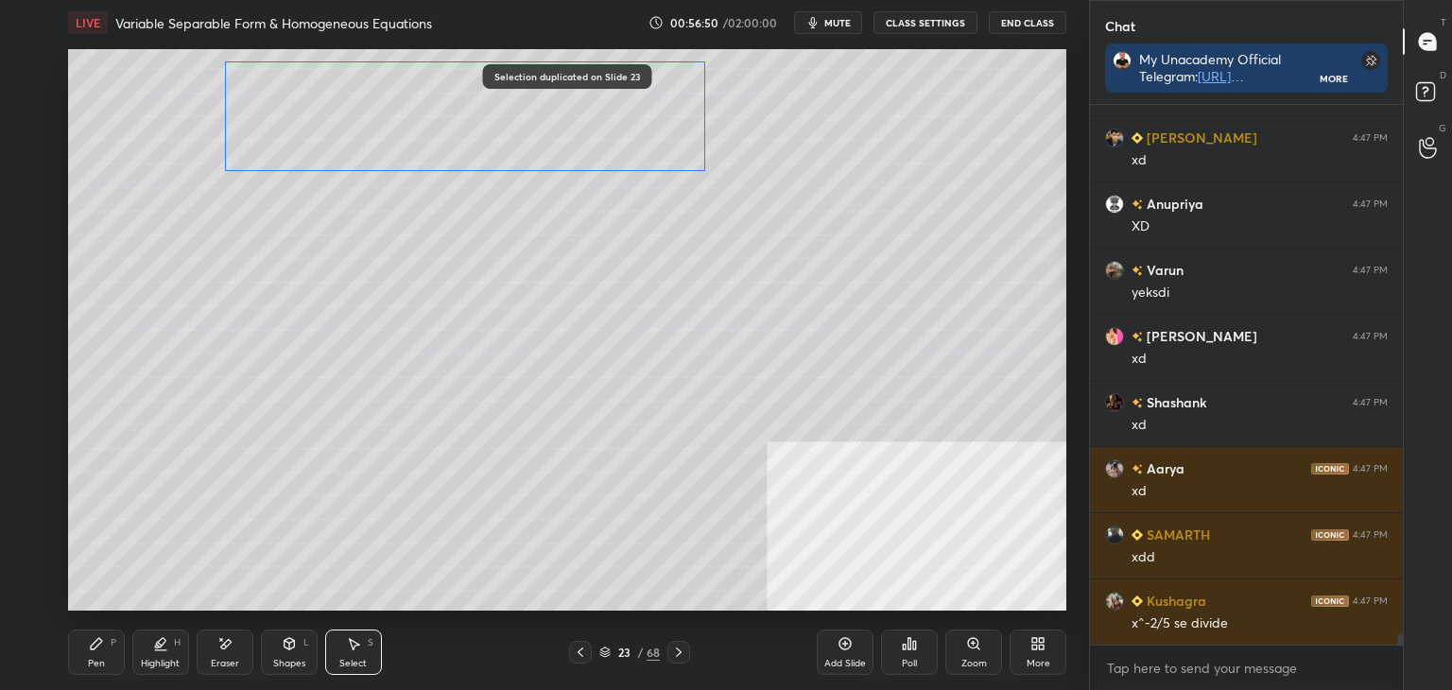
drag, startPoint x: 575, startPoint y: 405, endPoint x: 561, endPoint y: 130, distance: 275.5
click at [571, 127] on div "0 ° Undo Copy Duplicate Duplicate to new slide Delete" at bounding box center [567, 330] width 998 height 562
drag, startPoint x: 459, startPoint y: 162, endPoint x: 427, endPoint y: 258, distance: 101.3
click at [450, 205] on div "0 ° Undo Copy Duplicate Duplicate to new slide Delete" at bounding box center [567, 330] width 998 height 562
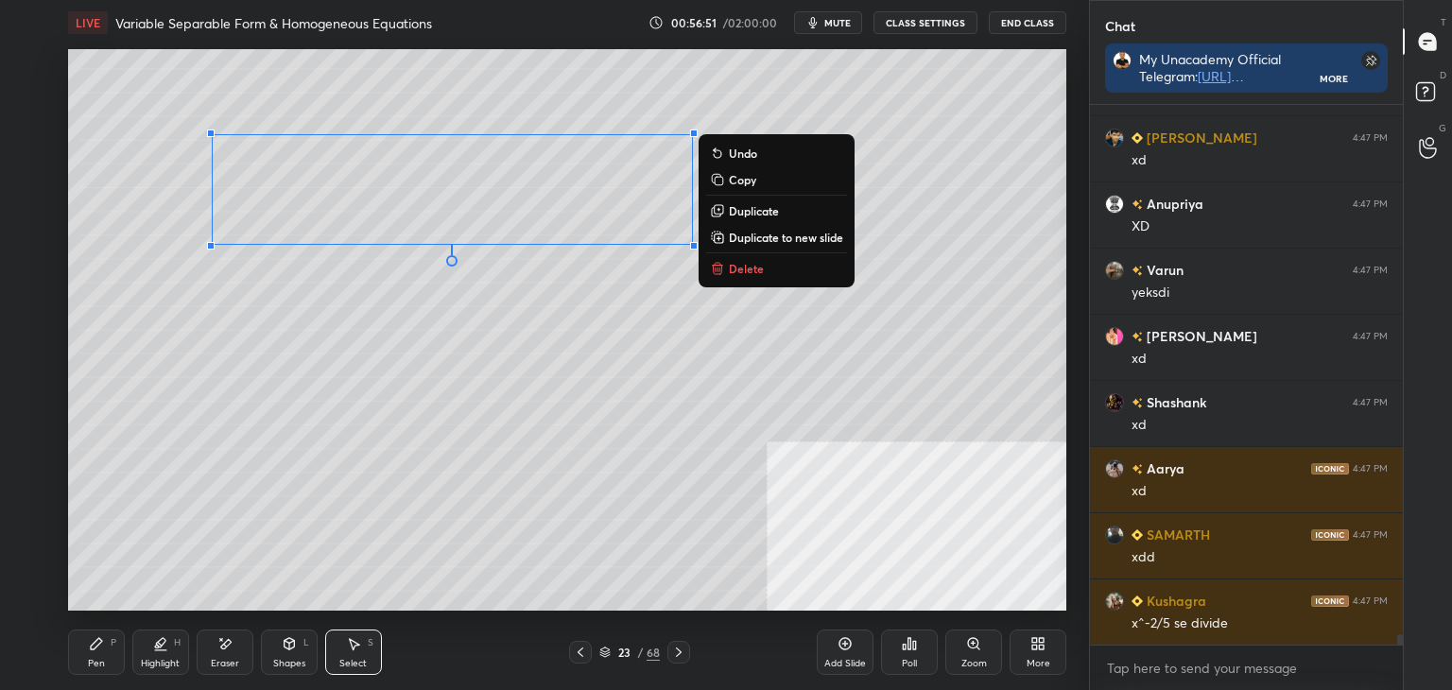
click at [419, 280] on div "0 ° Undo Copy Duplicate Duplicate to new slide Delete" at bounding box center [567, 330] width 998 height 562
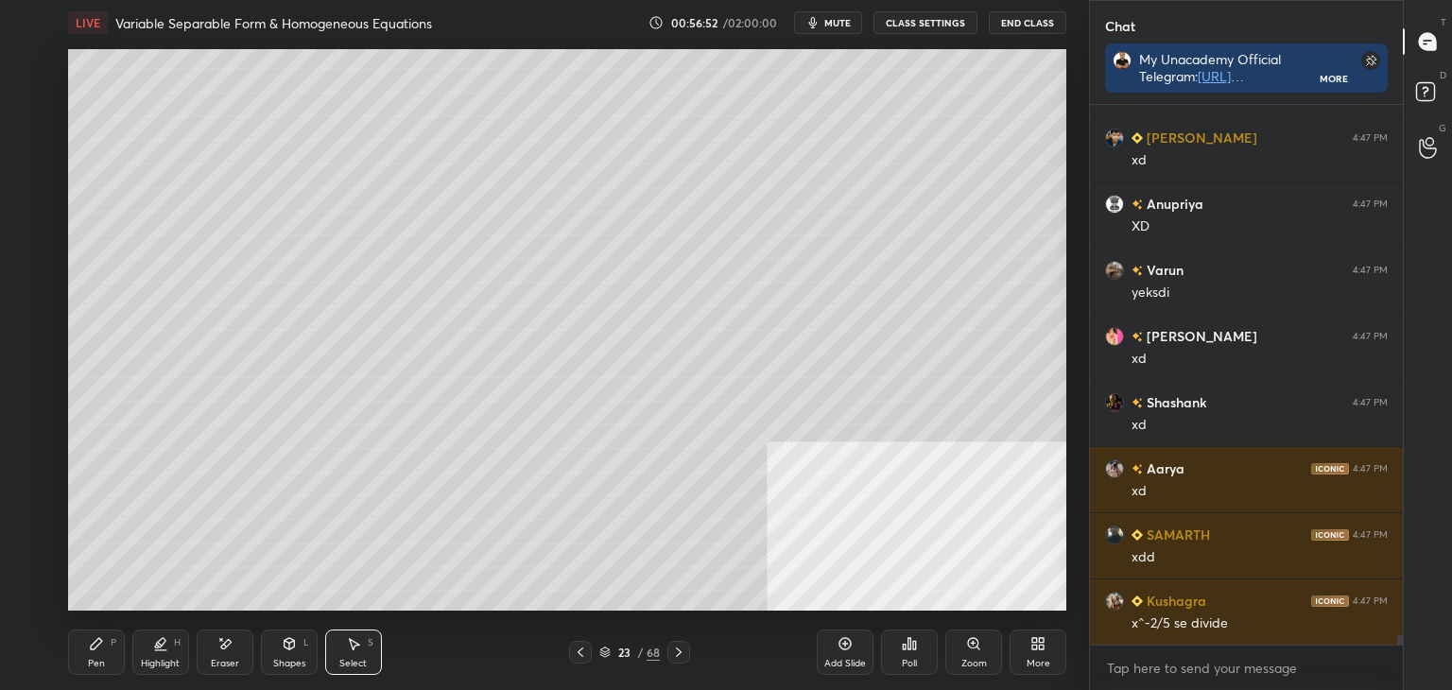
click at [102, 652] on div "Pen P" at bounding box center [96, 652] width 57 height 45
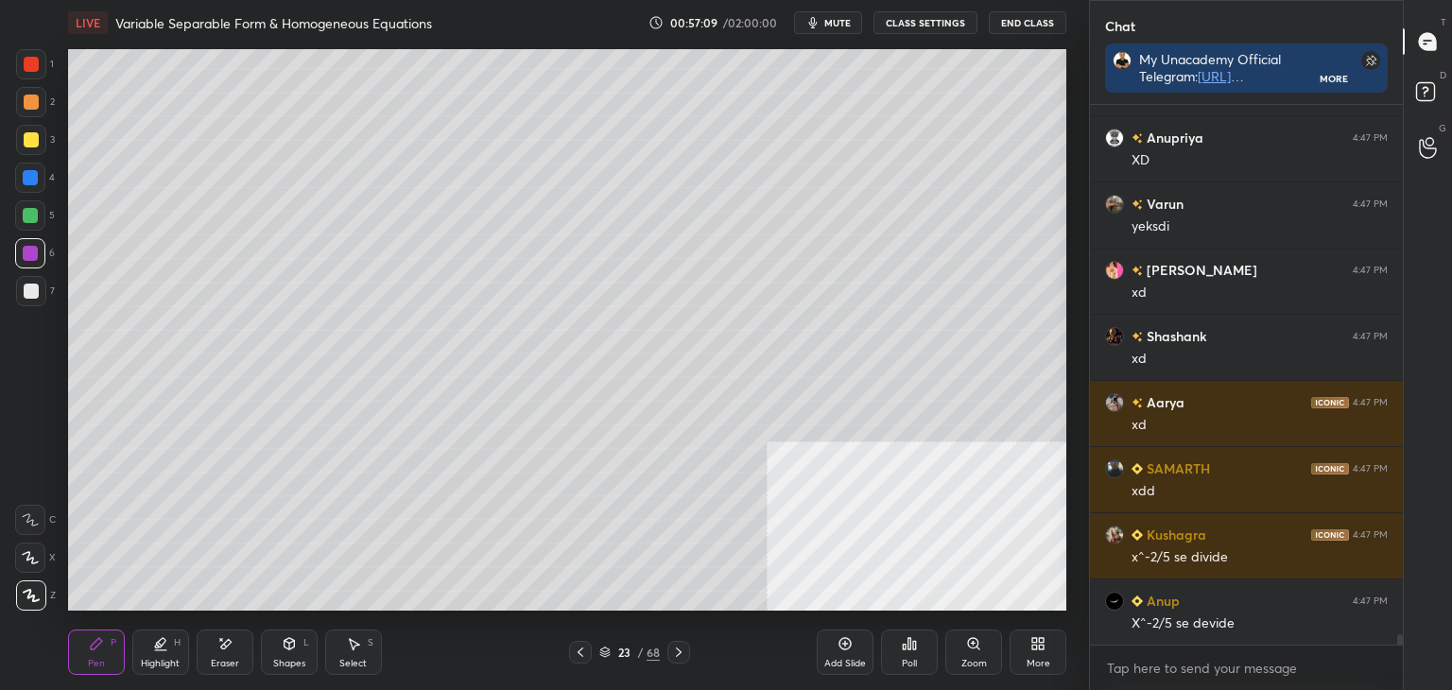
click at [571, 651] on div at bounding box center [580, 652] width 23 height 23
click at [579, 649] on icon at bounding box center [580, 652] width 15 height 15
click at [582, 652] on icon at bounding box center [580, 652] width 15 height 15
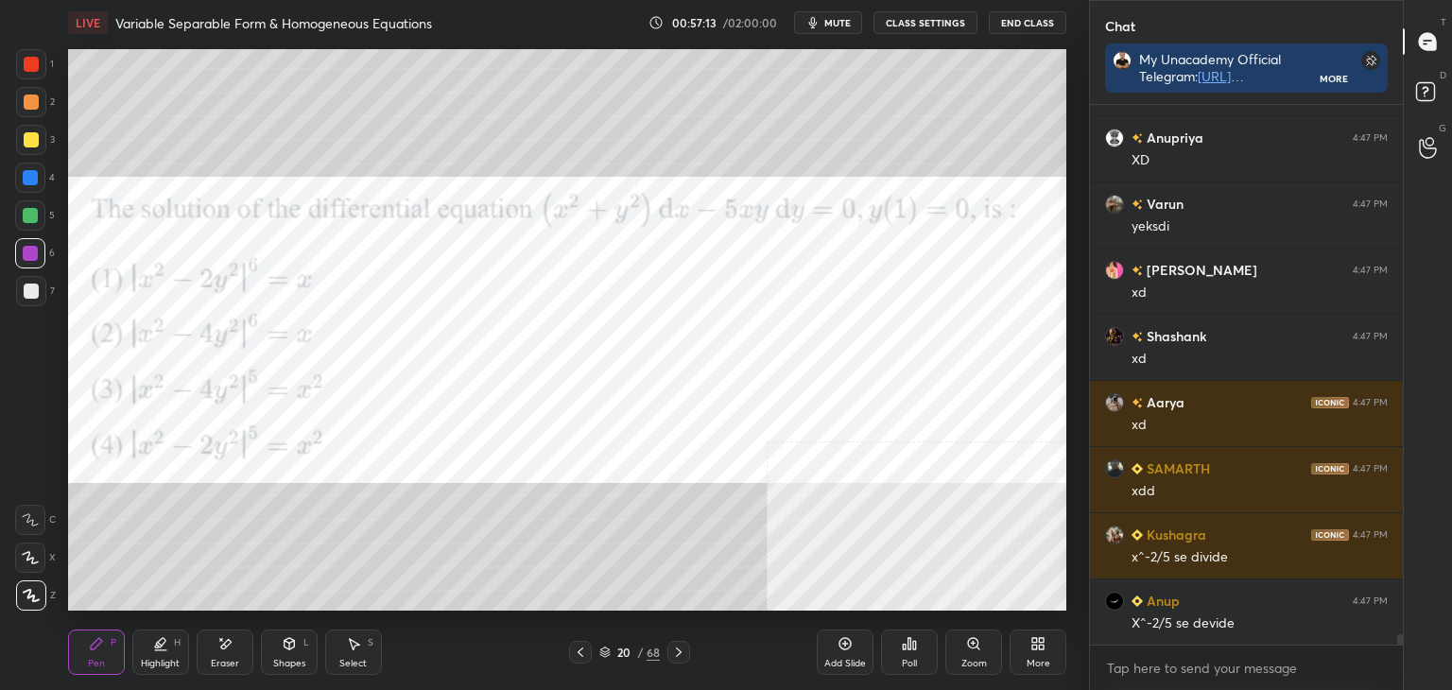
click at [684, 651] on icon at bounding box center [678, 652] width 15 height 15
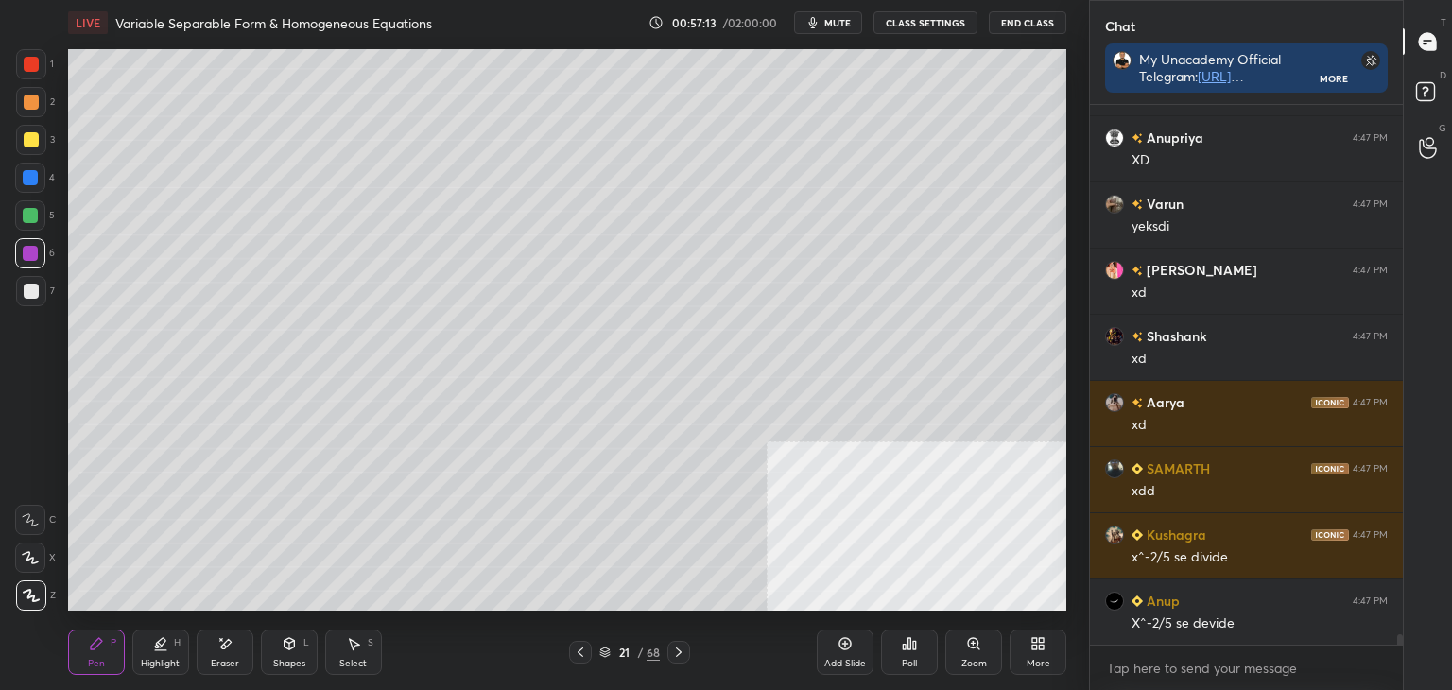
click at [684, 651] on icon at bounding box center [678, 652] width 15 height 15
click at [684, 652] on icon at bounding box center [678, 652] width 15 height 15
click at [583, 651] on div at bounding box center [580, 652] width 23 height 23
drag, startPoint x: 585, startPoint y: 653, endPoint x: 548, endPoint y: 632, distance: 42.8
click at [583, 651] on icon at bounding box center [580, 652] width 15 height 15
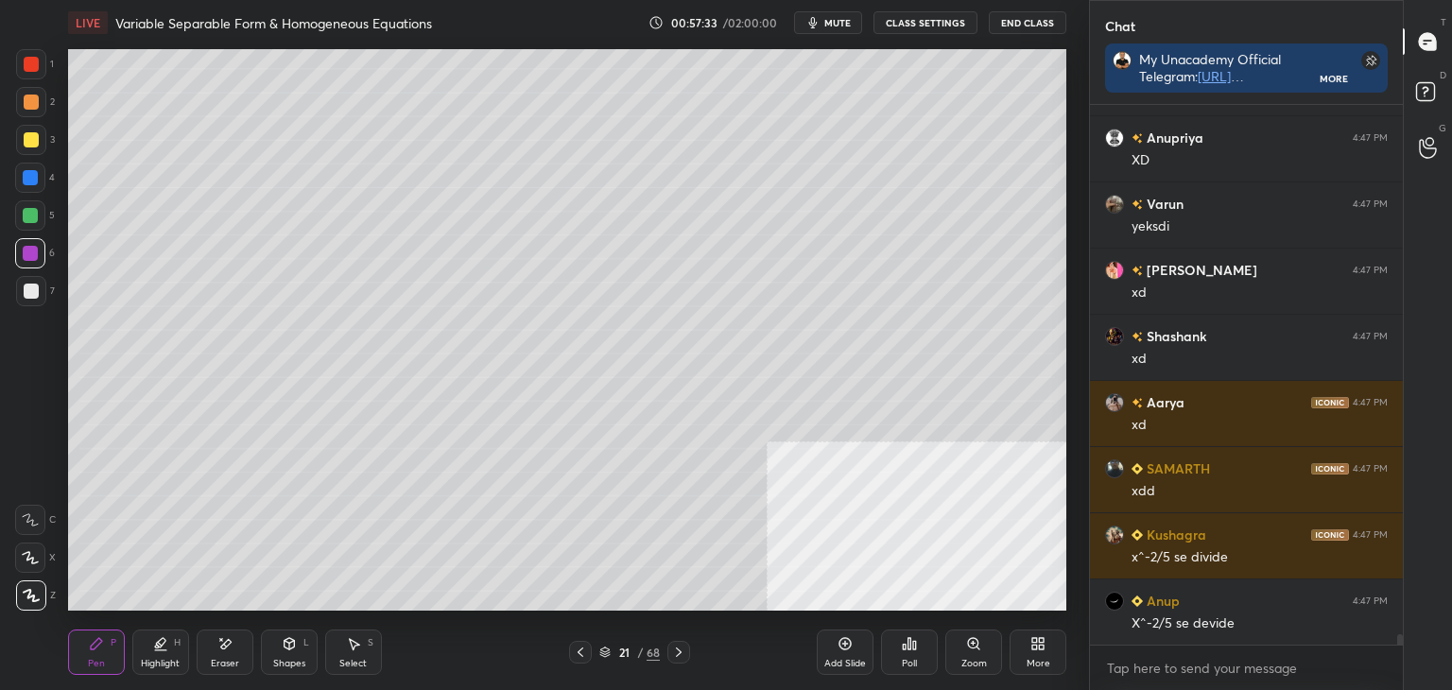
click at [576, 652] on icon at bounding box center [580, 652] width 15 height 15
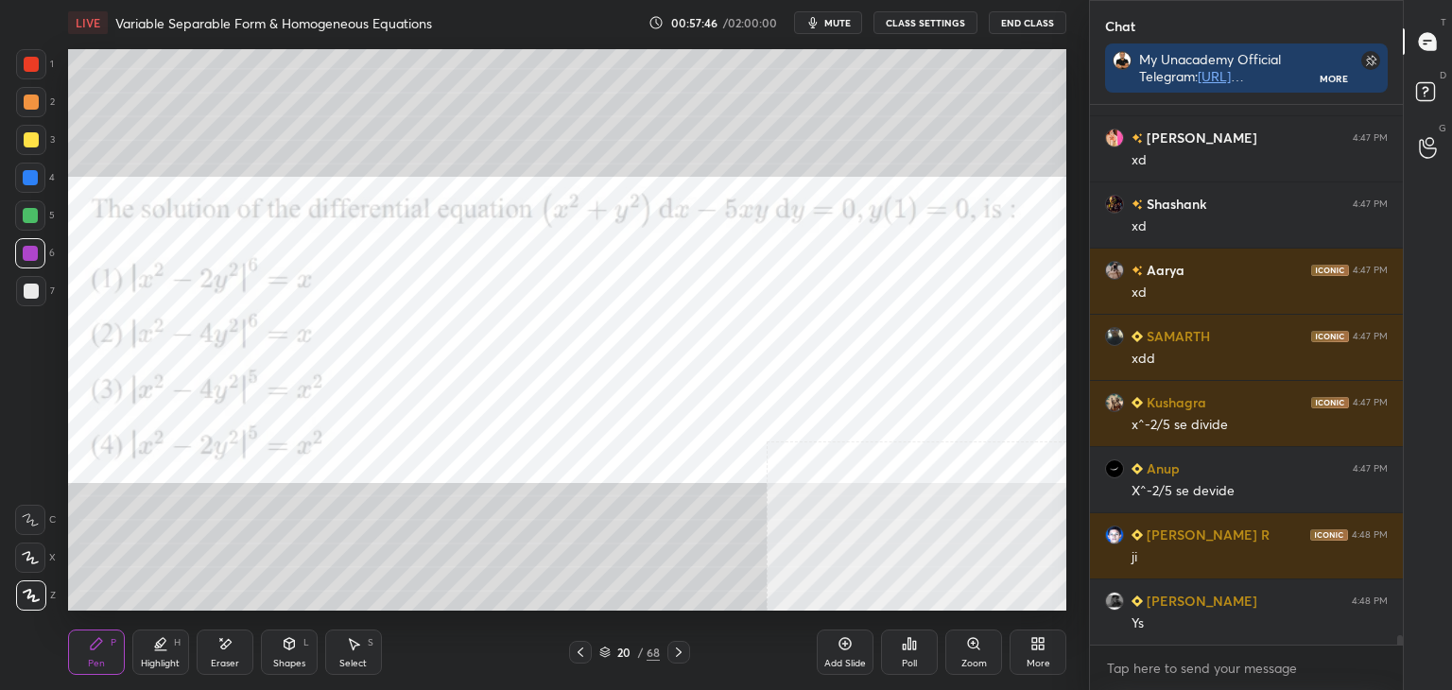
scroll to position [28913, 0]
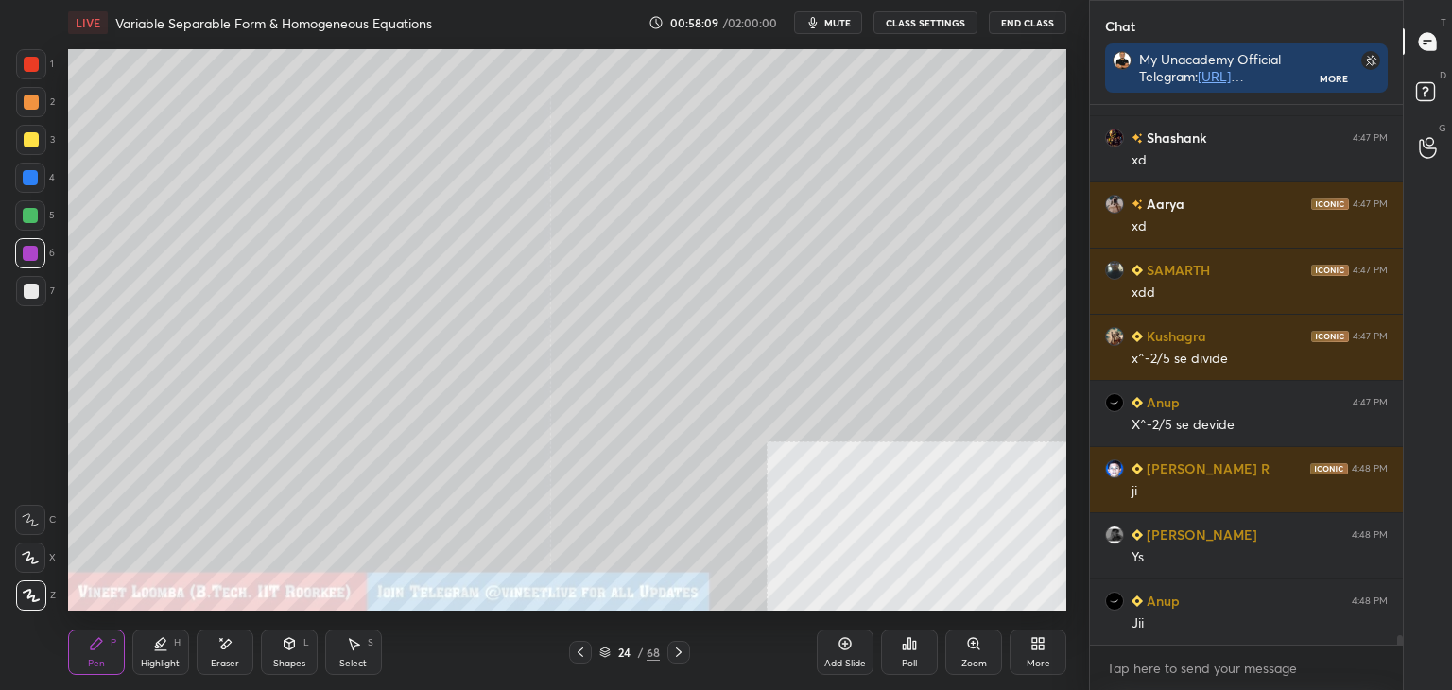
click at [1053, 671] on div "More" at bounding box center [1038, 652] width 57 height 45
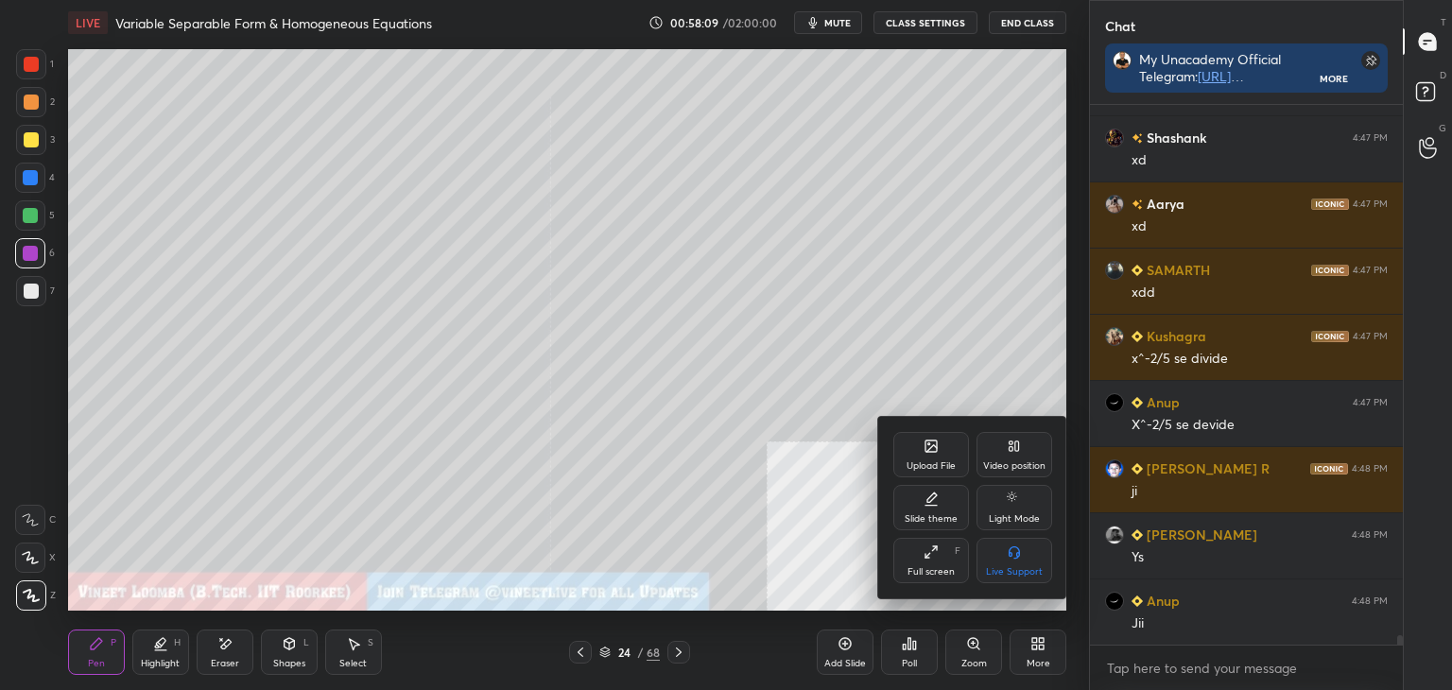
click at [920, 466] on div "Upload File" at bounding box center [931, 465] width 49 height 9
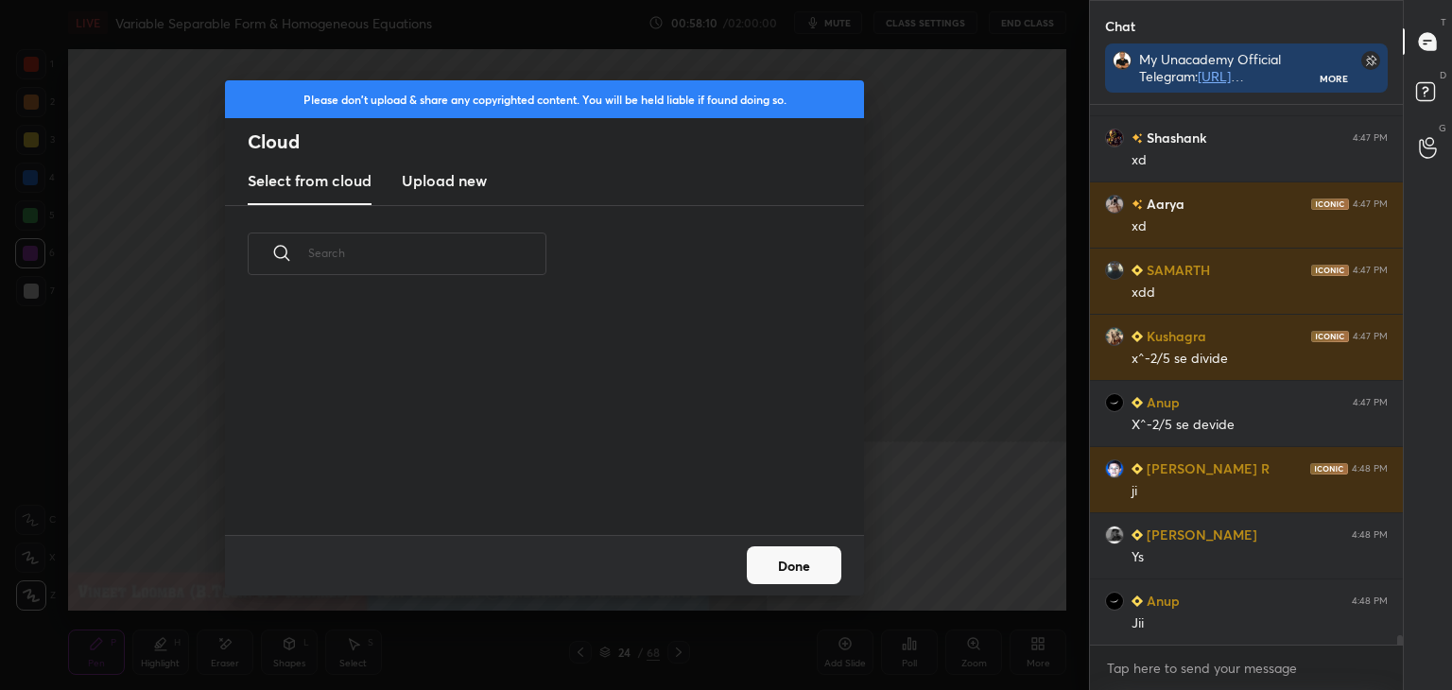
scroll to position [233, 607]
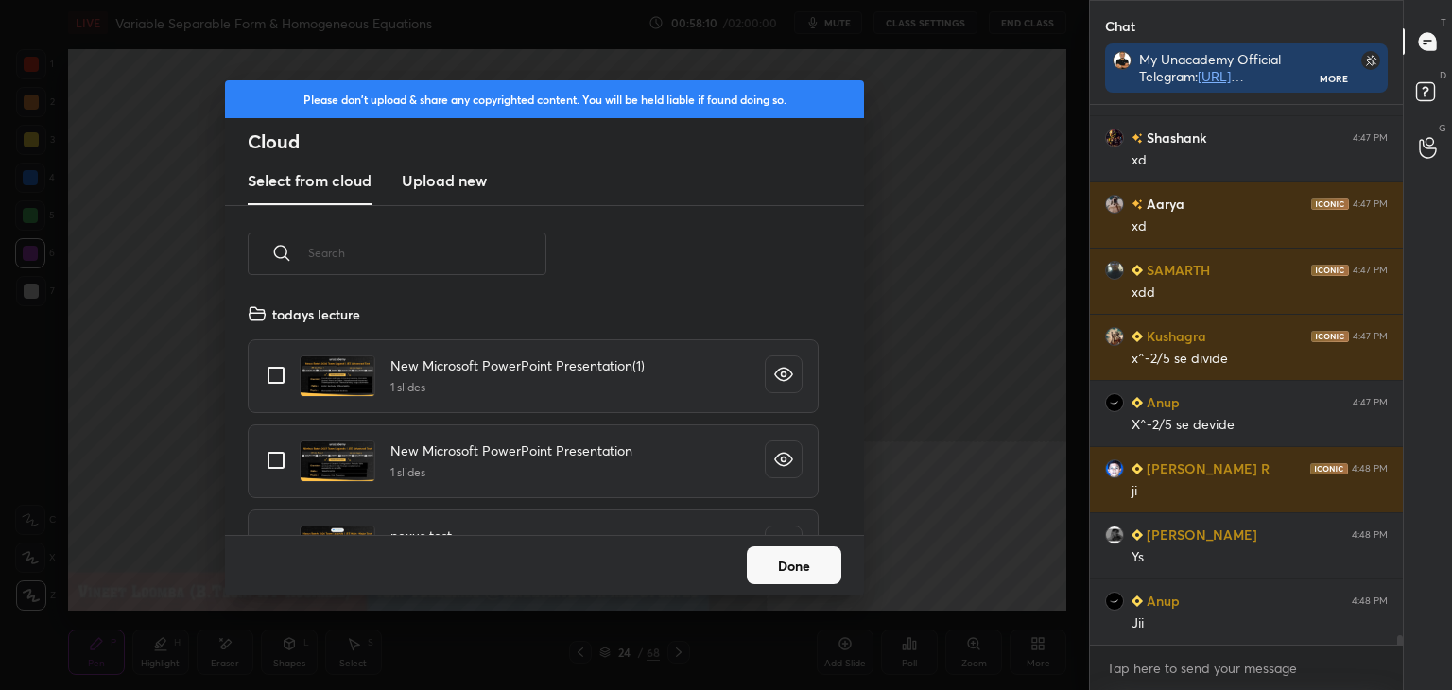
drag, startPoint x: 435, startPoint y: 189, endPoint x: 442, endPoint y: 202, distance: 15.2
click at [442, 202] on new "Upload new" at bounding box center [444, 181] width 85 height 47
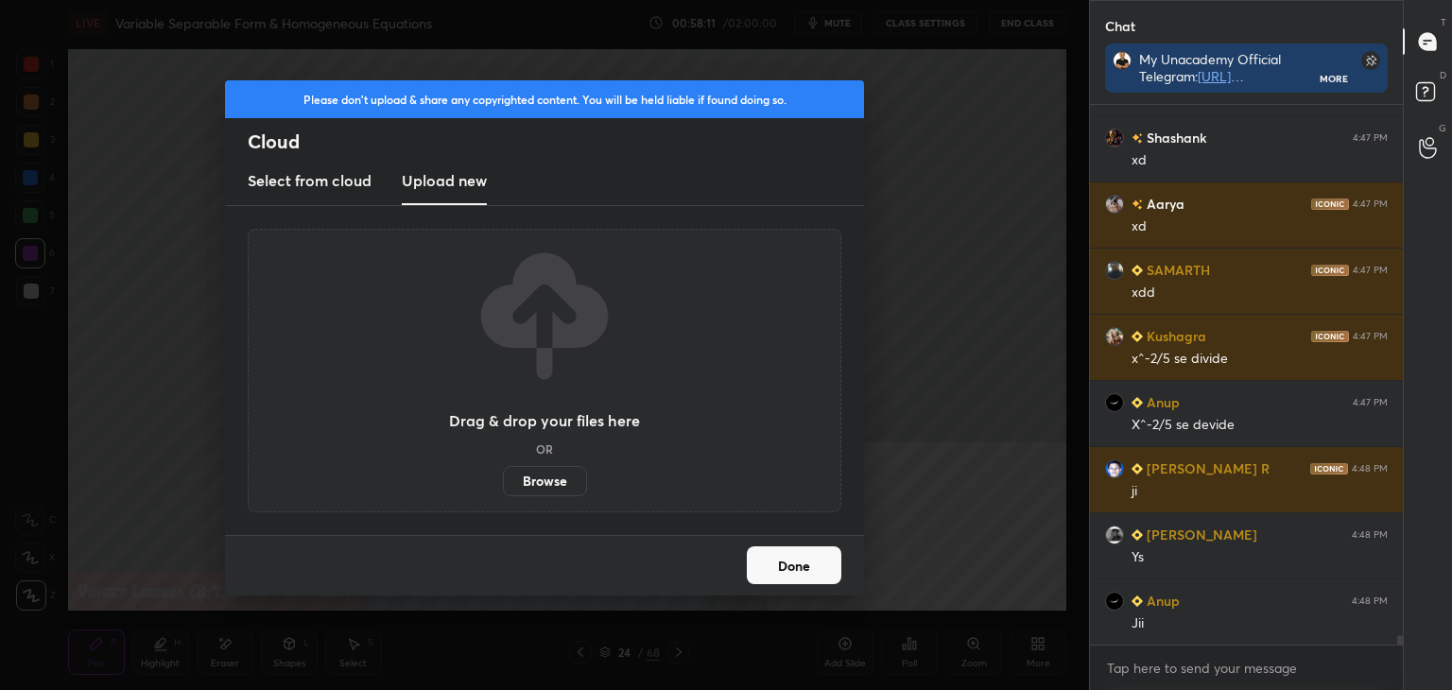
click at [545, 496] on div "Drag & drop your files here OR Browse" at bounding box center [545, 371] width 594 height 284
click at [551, 457] on div "Drag & drop your files here OR Browse" at bounding box center [544, 370] width 191 height 251
click at [553, 488] on label "Browse" at bounding box center [545, 481] width 84 height 30
click at [503, 488] on input "Browse" at bounding box center [503, 481] width 0 height 30
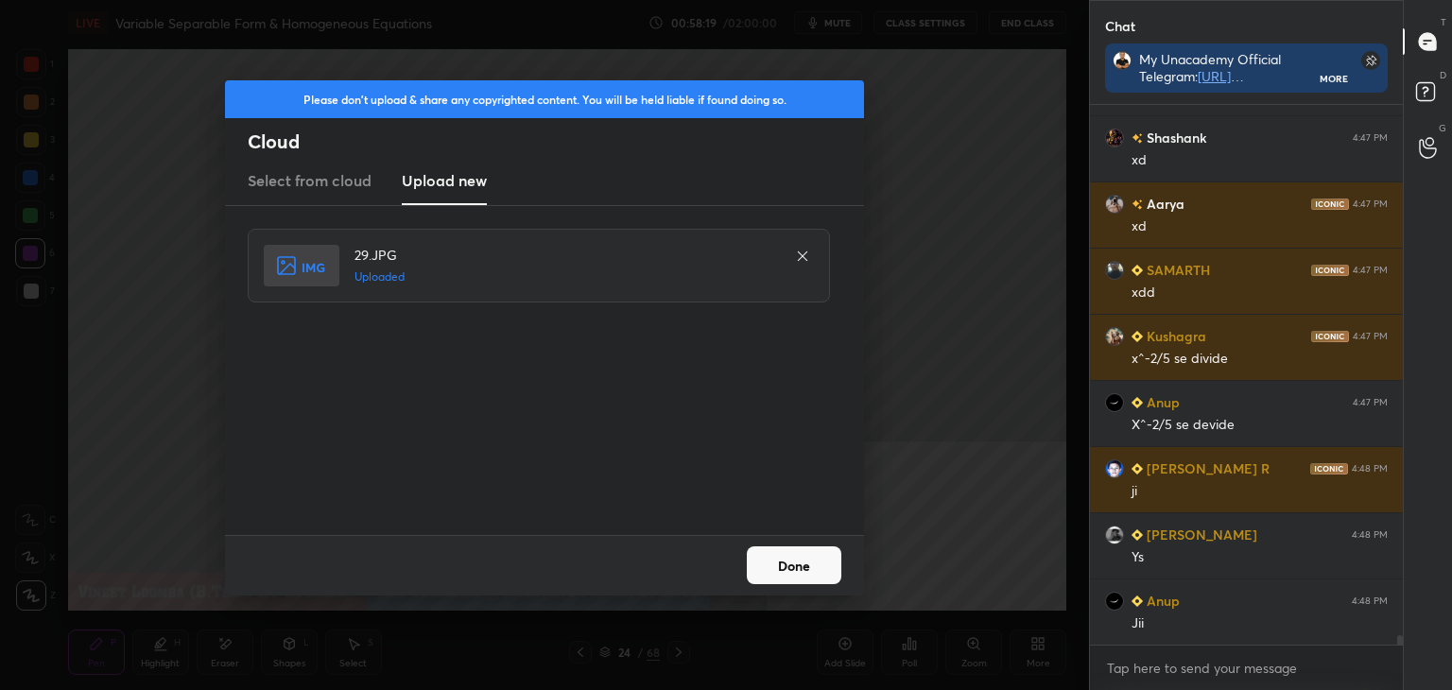
click at [792, 573] on button "Done" at bounding box center [794, 565] width 95 height 38
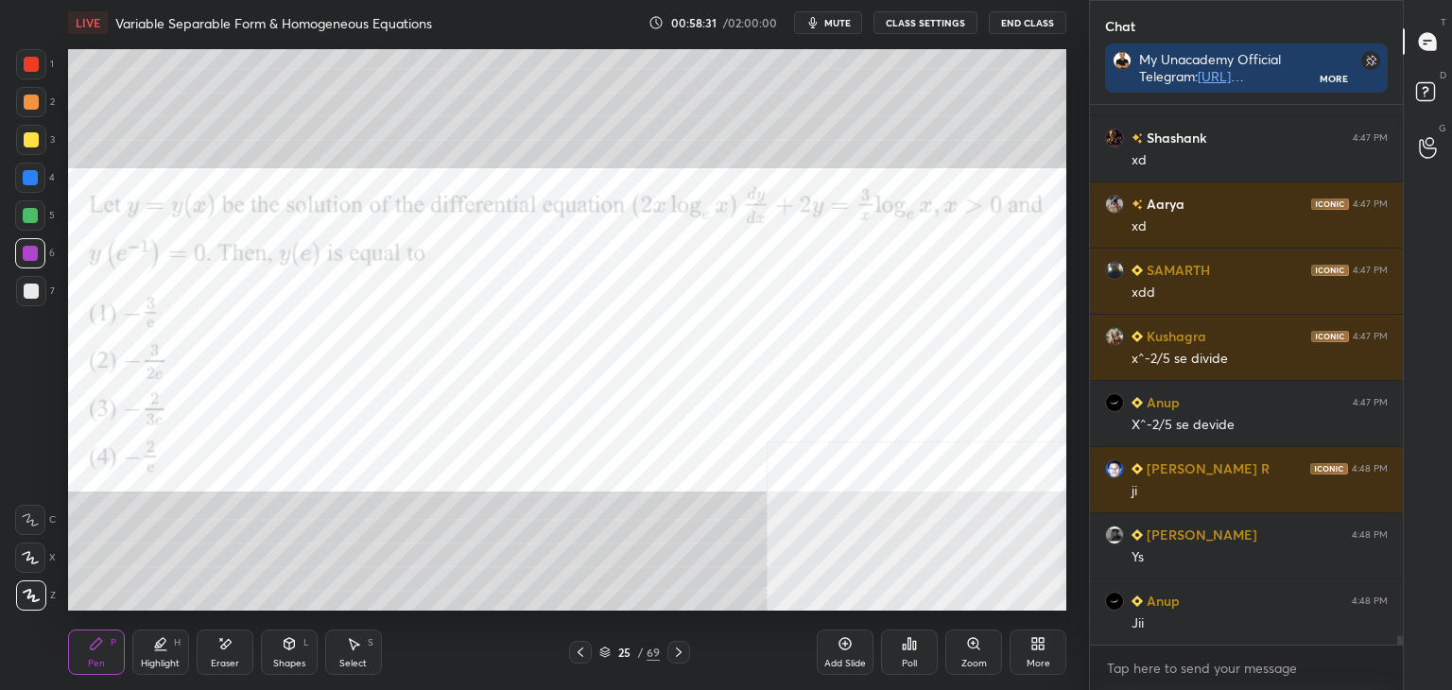
scroll to position [28979, 0]
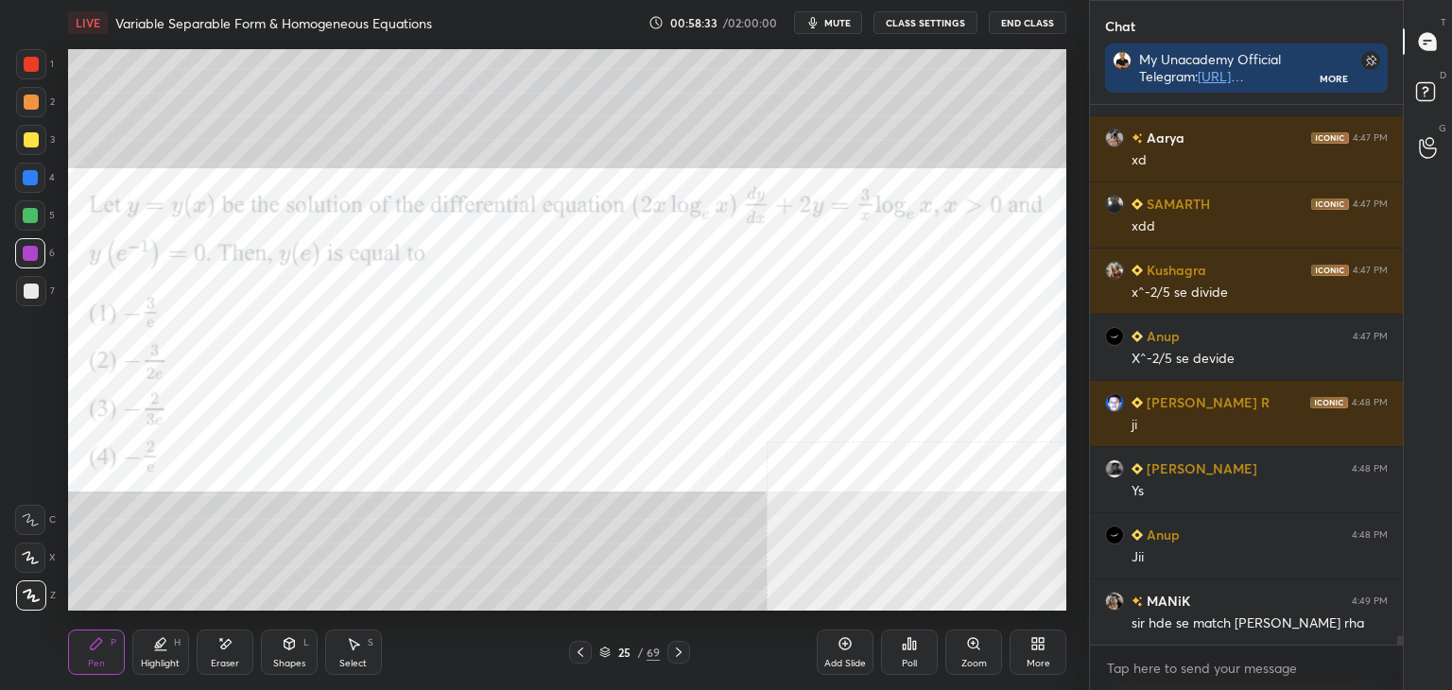
click at [905, 649] on icon at bounding box center [904, 647] width 3 height 5
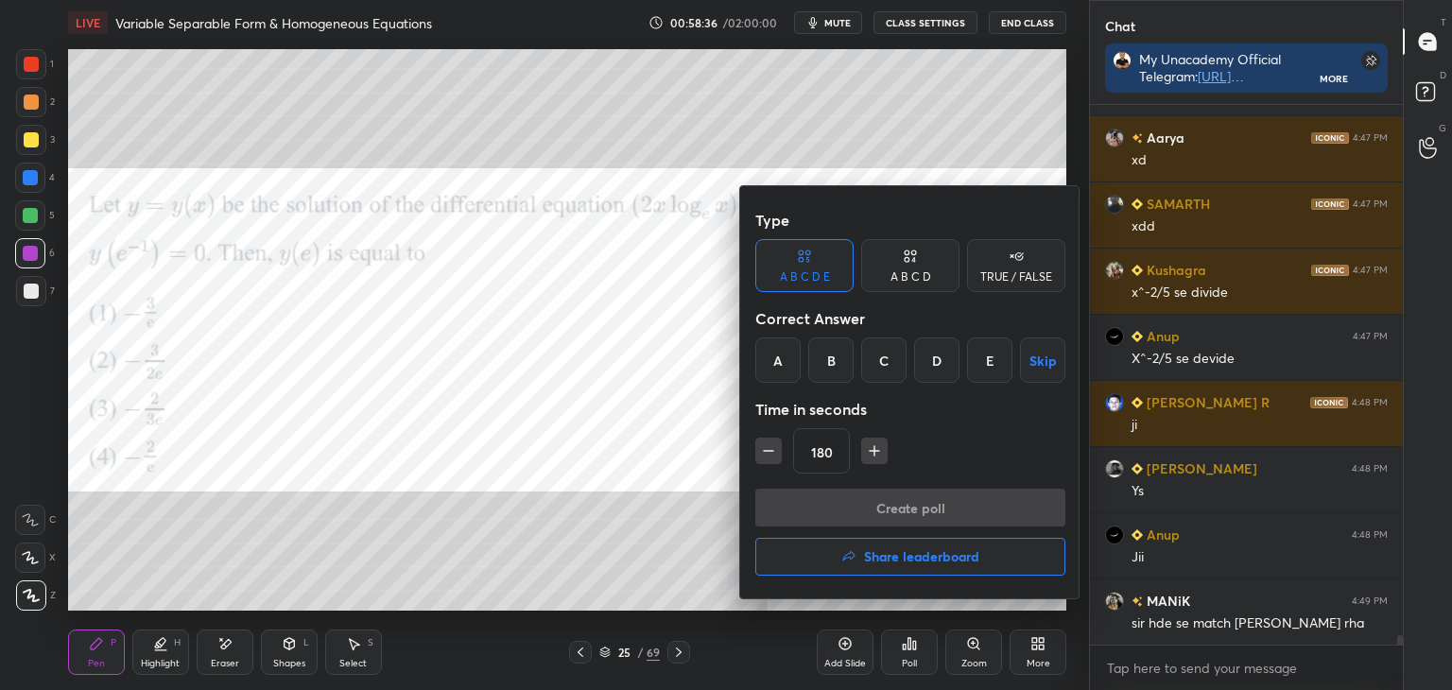
click at [790, 355] on div "A" at bounding box center [777, 359] width 45 height 45
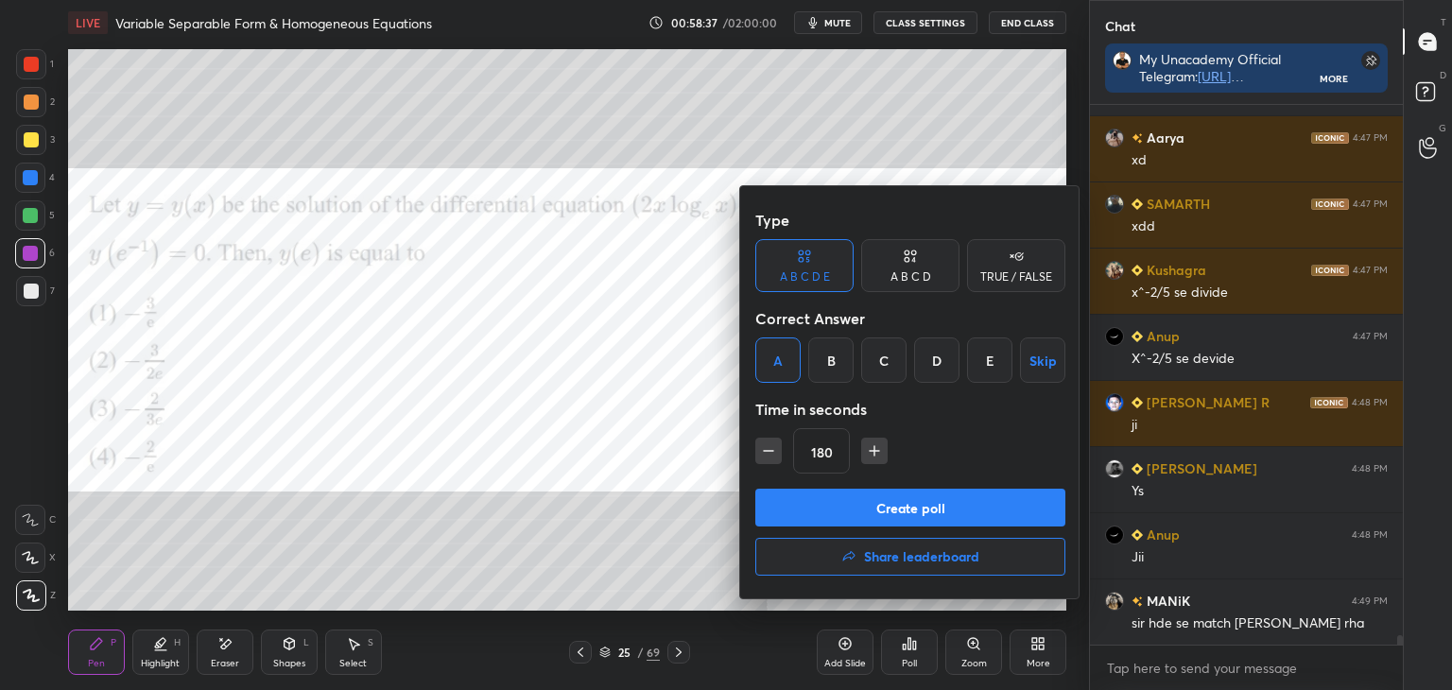
click at [924, 485] on div "Type A B C D E A B C D TRUE / FALSE Correct Answer A B C D E Skip Time in secon…" at bounding box center [910, 344] width 310 height 287
click at [924, 510] on button "Create poll" at bounding box center [910, 508] width 310 height 38
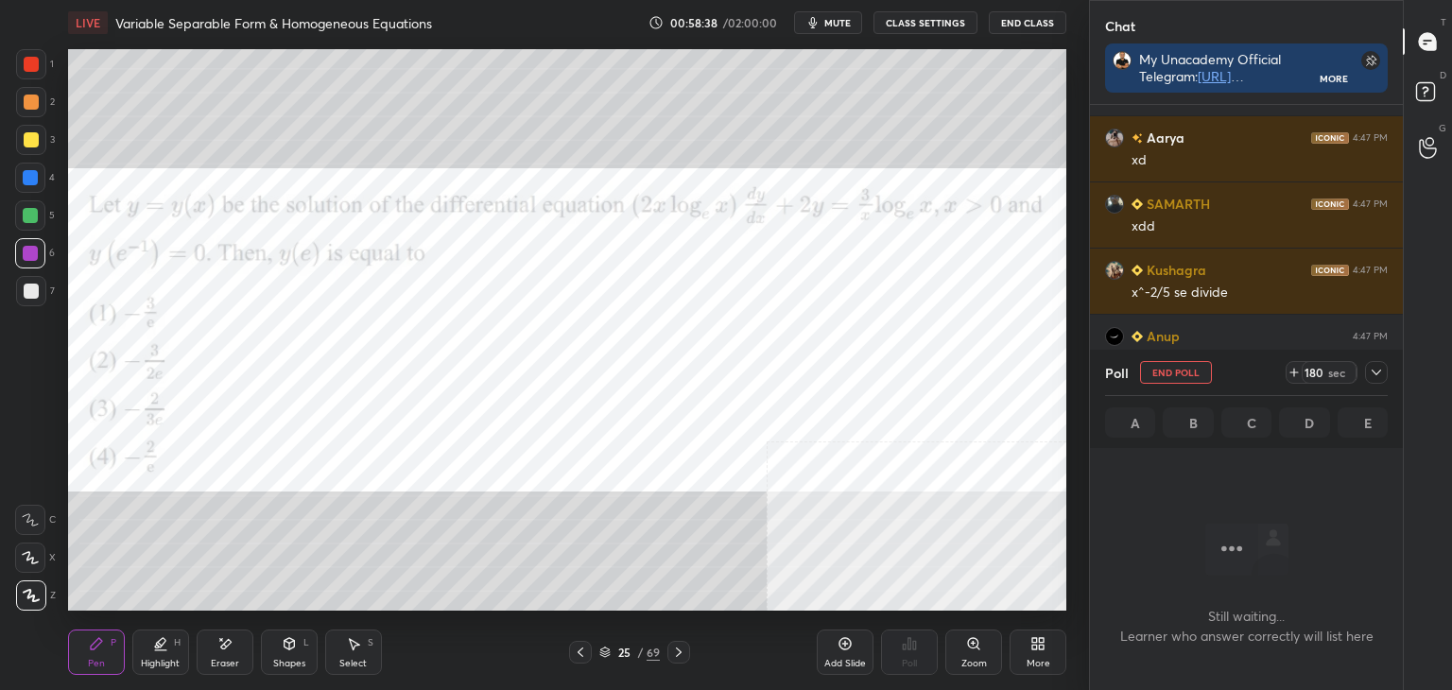
scroll to position [481, 307]
click at [1367, 380] on div "180 sec" at bounding box center [1337, 372] width 102 height 23
click at [1371, 376] on icon at bounding box center [1376, 372] width 15 height 15
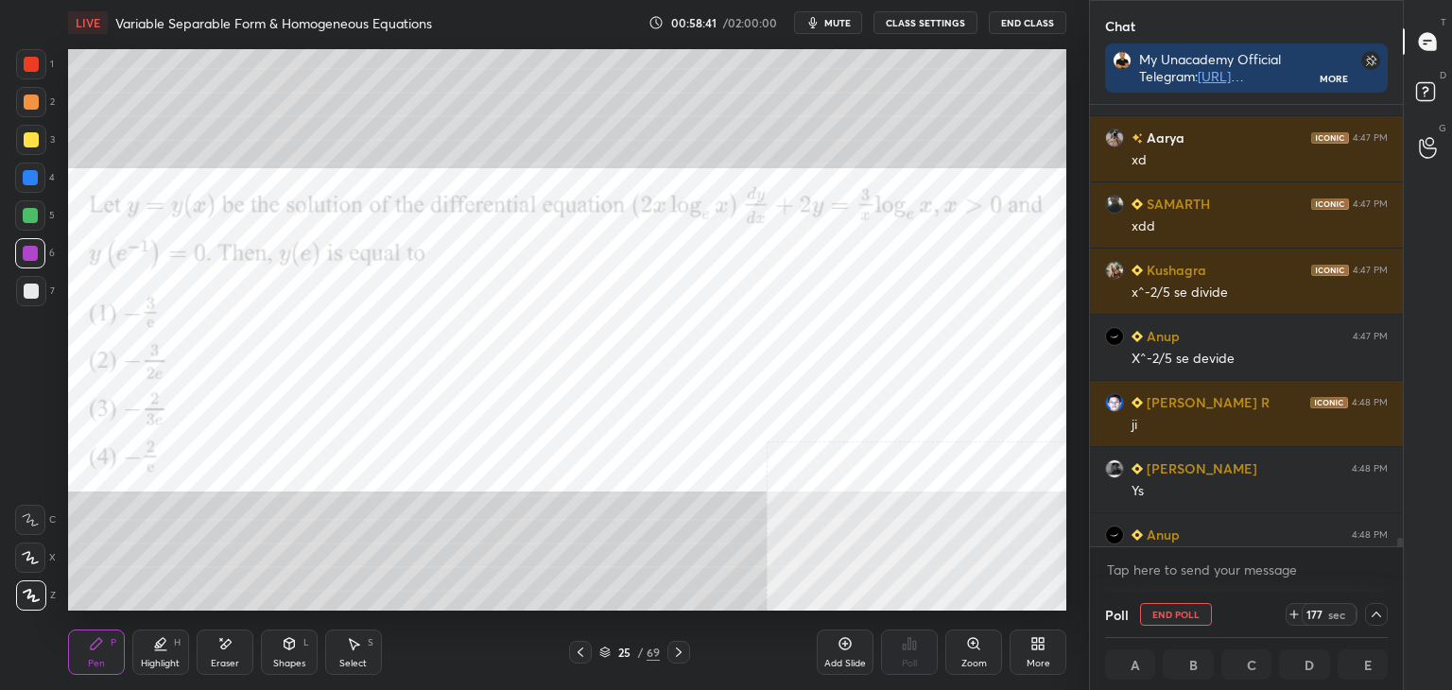
drag, startPoint x: 1396, startPoint y: 539, endPoint x: 1392, endPoint y: 563, distance: 25.0
click at [1393, 566] on div "[PERSON_NAME] 4:47 PM xd [PERSON_NAME] 4:47 PM xd Aarya 4:47 PM xd [PERSON_NAME…" at bounding box center [1246, 348] width 313 height 487
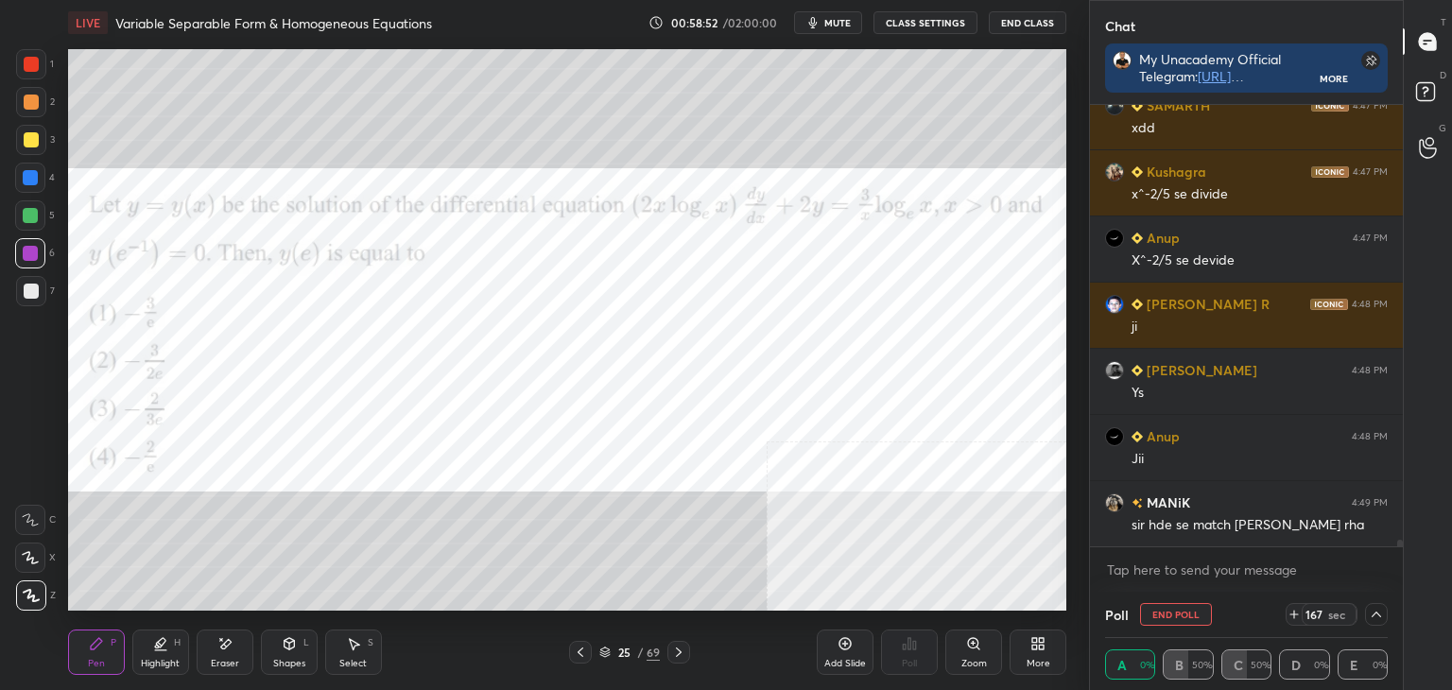
scroll to position [29210, 0]
click at [623, 656] on div "25" at bounding box center [623, 652] width 19 height 11
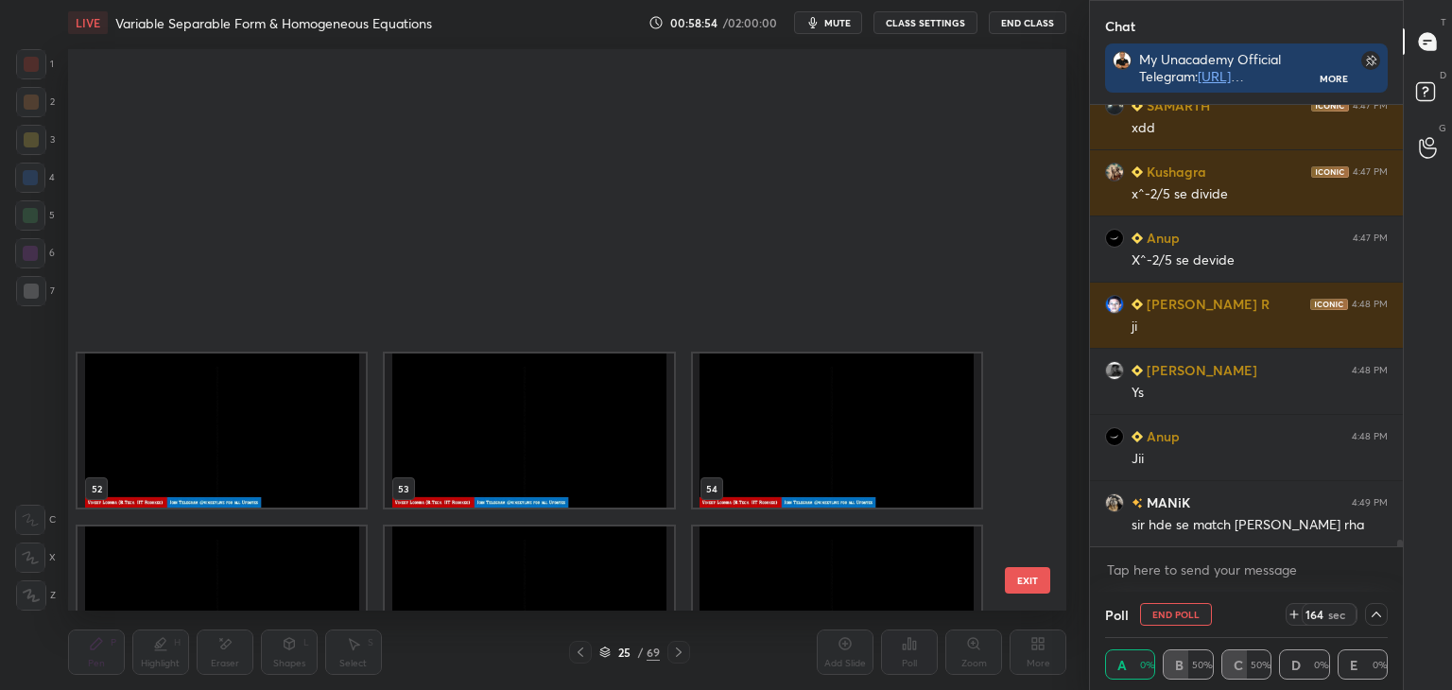
scroll to position [3417, 0]
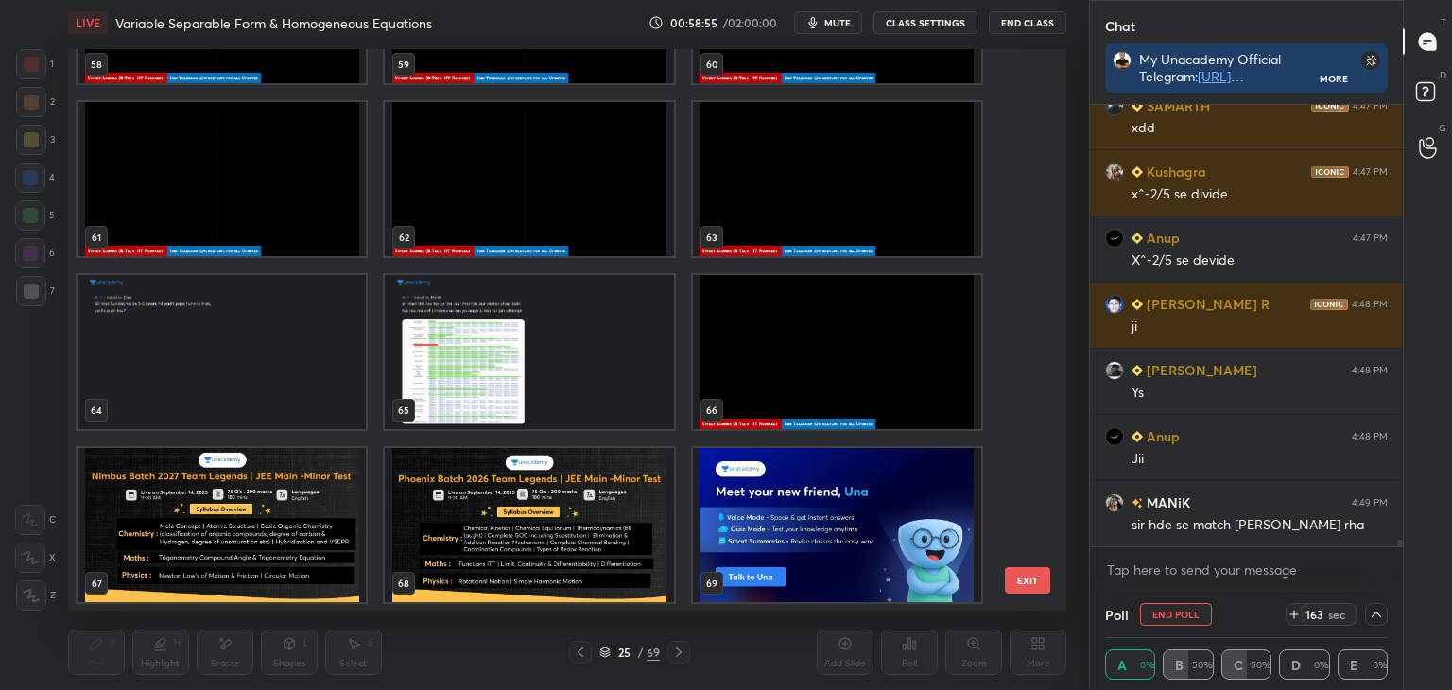
click at [465, 397] on img "grid" at bounding box center [529, 352] width 288 height 154
click at [458, 390] on img "grid" at bounding box center [529, 352] width 288 height 154
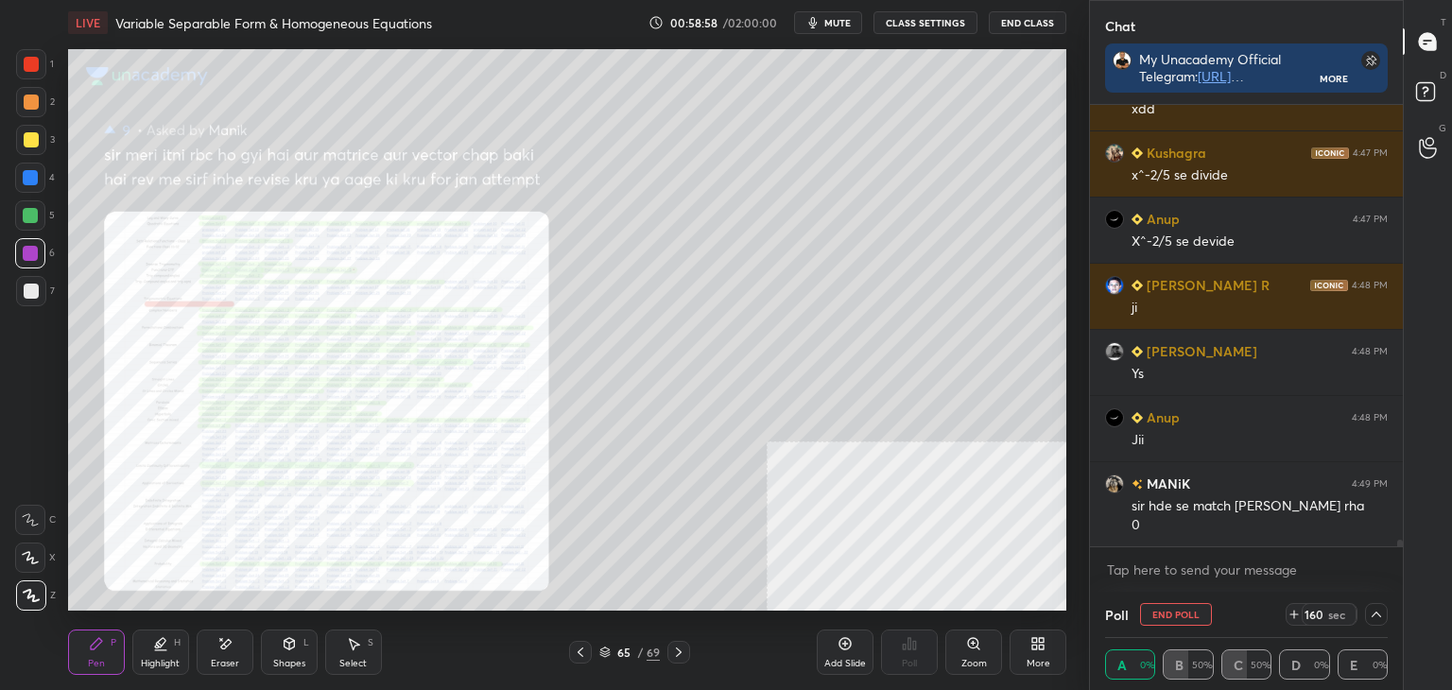
click at [984, 644] on div "Zoom" at bounding box center [973, 652] width 57 height 45
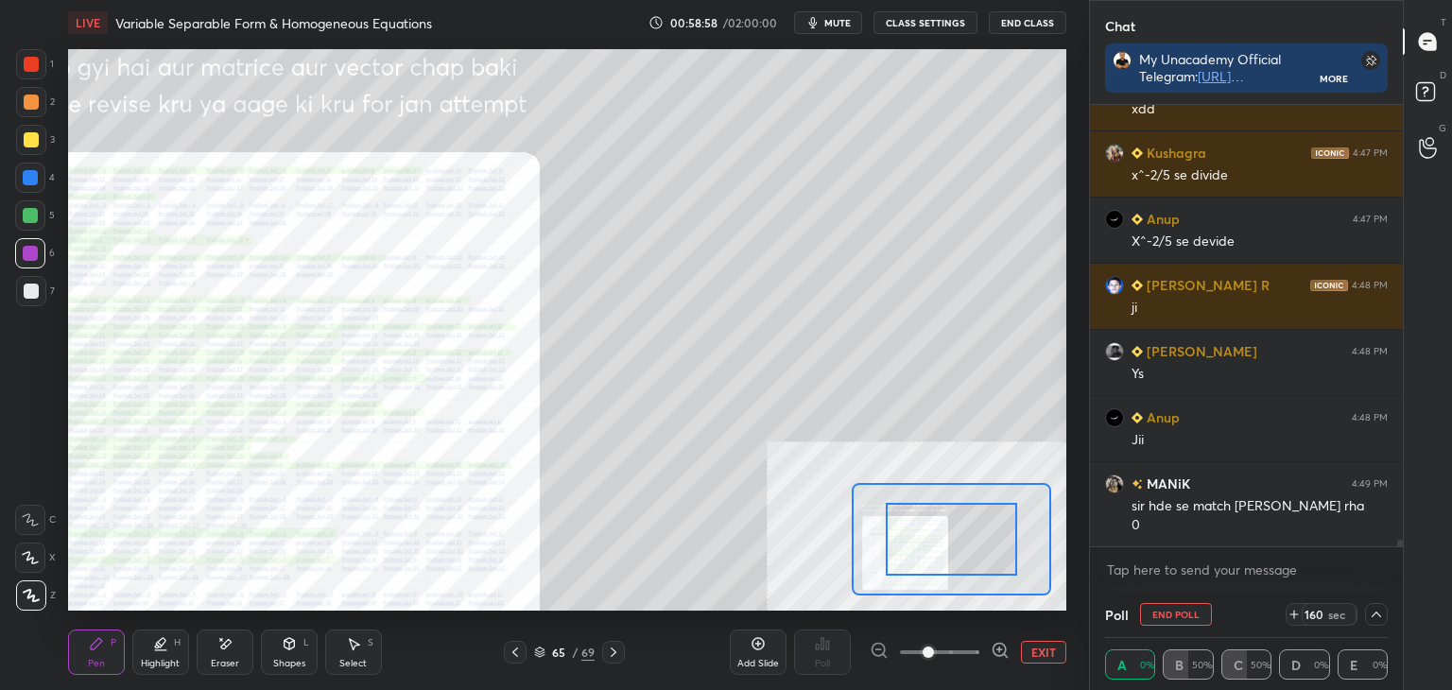
click at [986, 646] on div at bounding box center [940, 652] width 140 height 23
drag, startPoint x: 983, startPoint y: 646, endPoint x: 996, endPoint y: 651, distance: 14.4
click at [983, 645] on div at bounding box center [940, 652] width 140 height 23
click at [995, 651] on icon at bounding box center [1000, 650] width 19 height 19
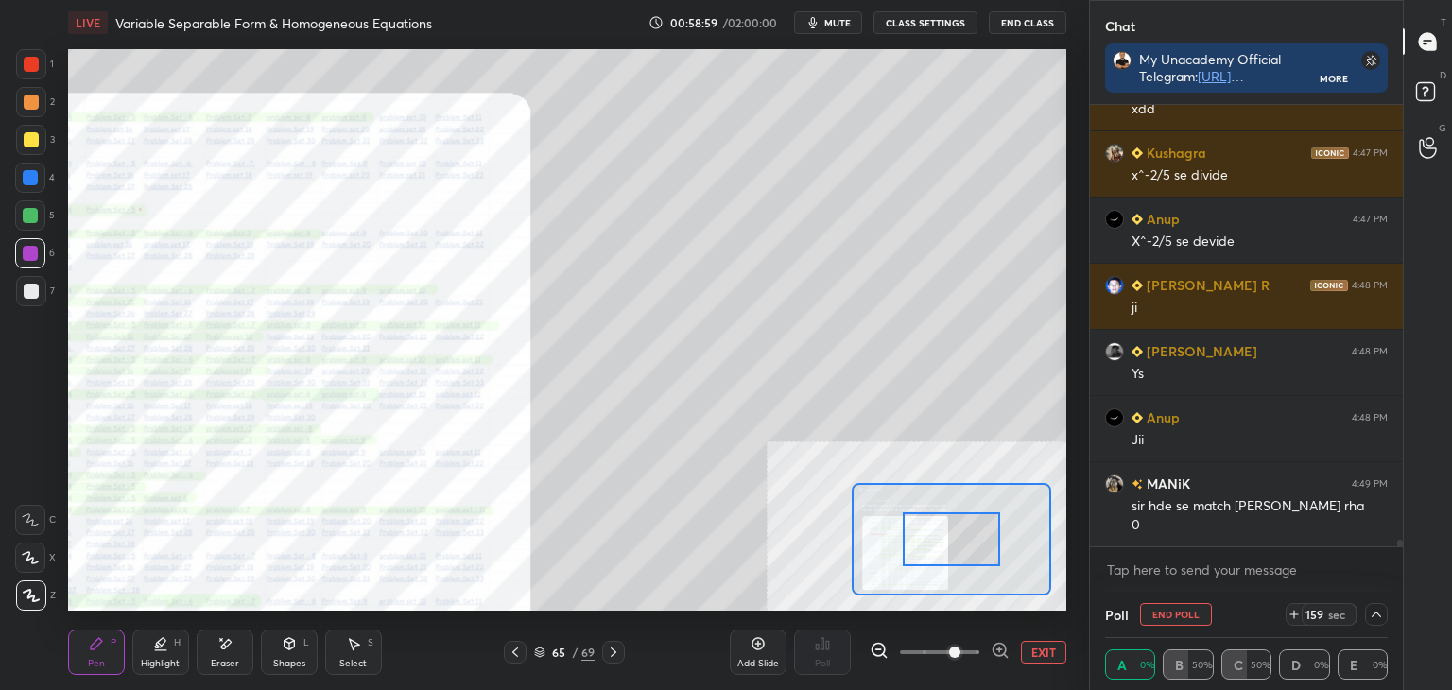
click at [999, 652] on icon at bounding box center [1000, 650] width 19 height 19
click at [1001, 648] on div at bounding box center [940, 652] width 140 height 23
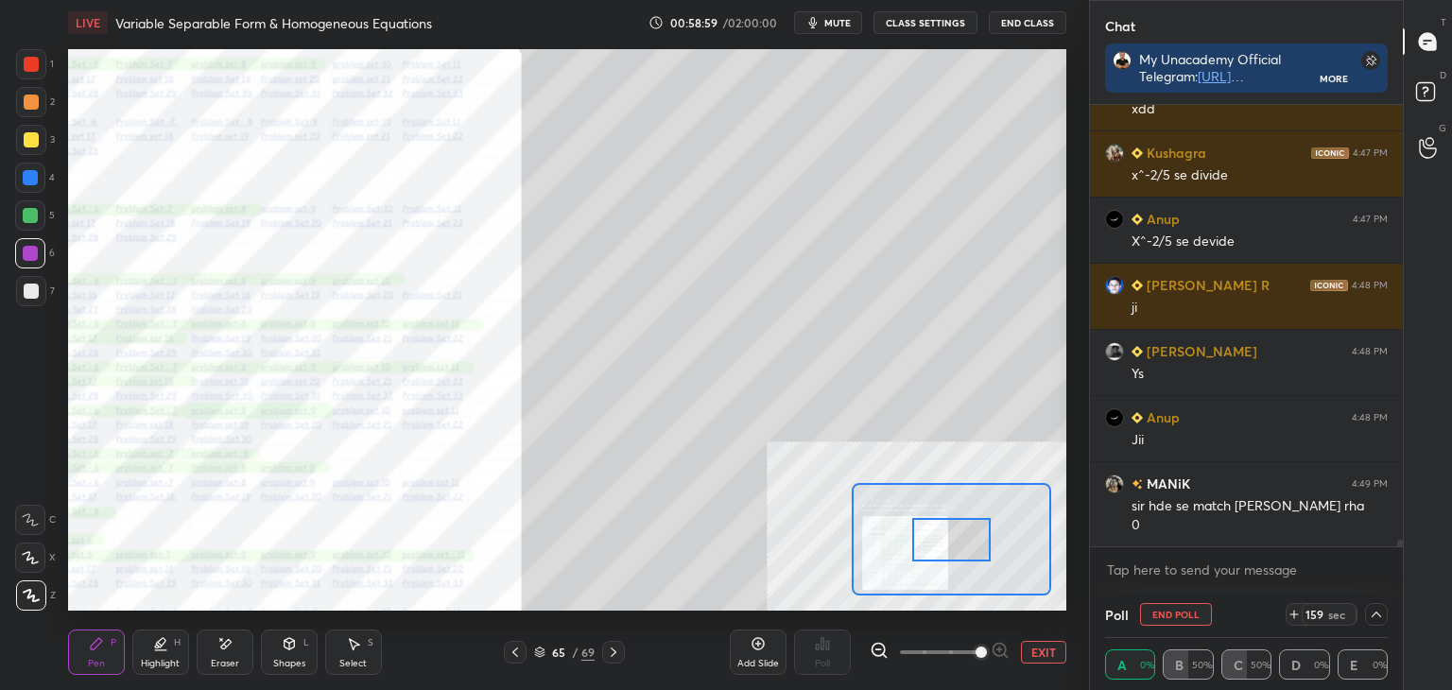
drag, startPoint x: 1002, startPoint y: 649, endPoint x: 958, endPoint y: 611, distance: 59.0
click at [1000, 649] on div at bounding box center [940, 652] width 140 height 23
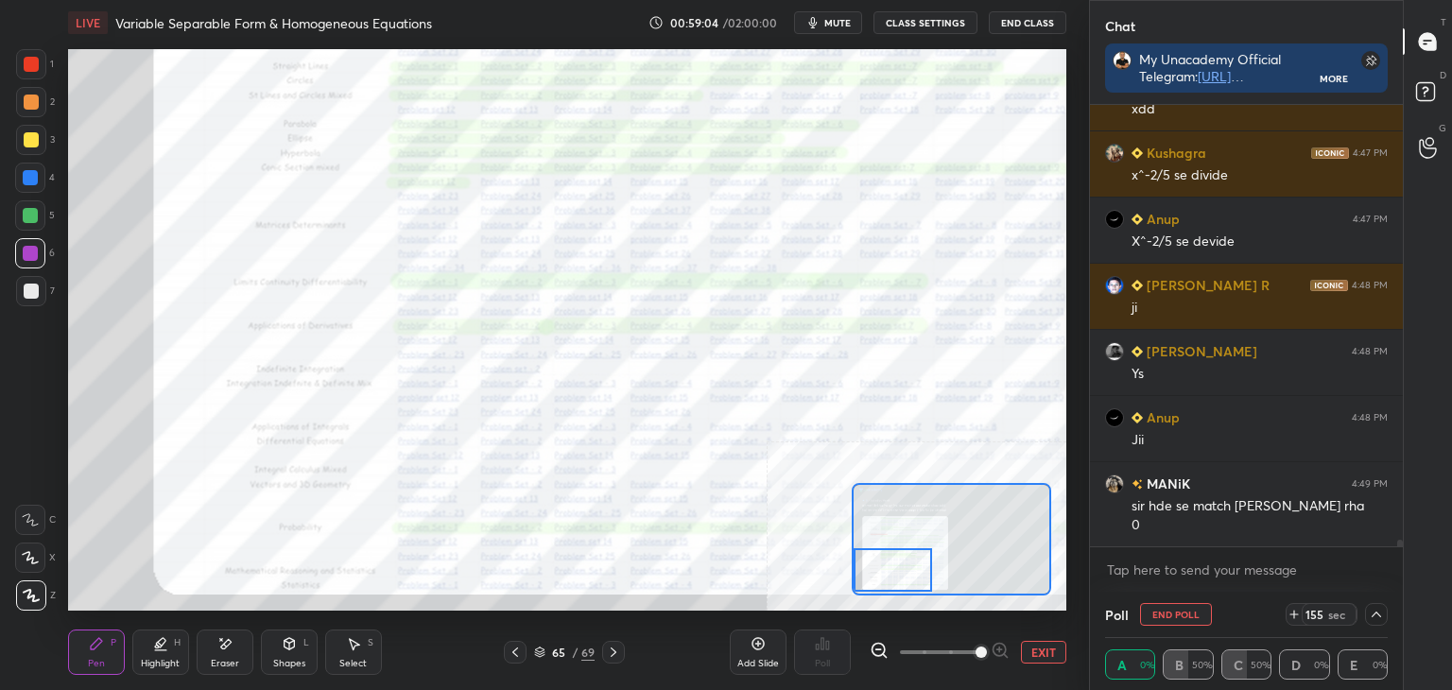
click at [843, 576] on div "Setting up your live class Poll for secs No correct answer Start poll" at bounding box center [567, 330] width 998 height 562
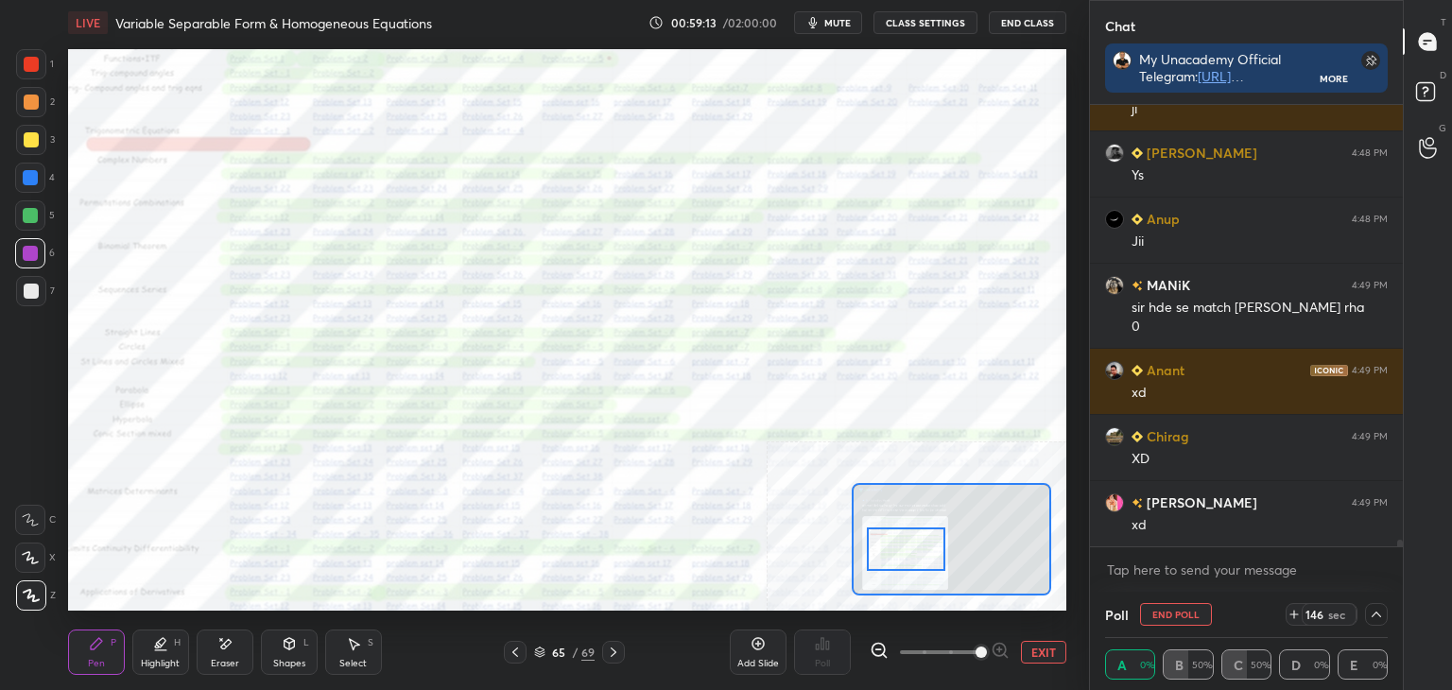
scroll to position [29494, 0]
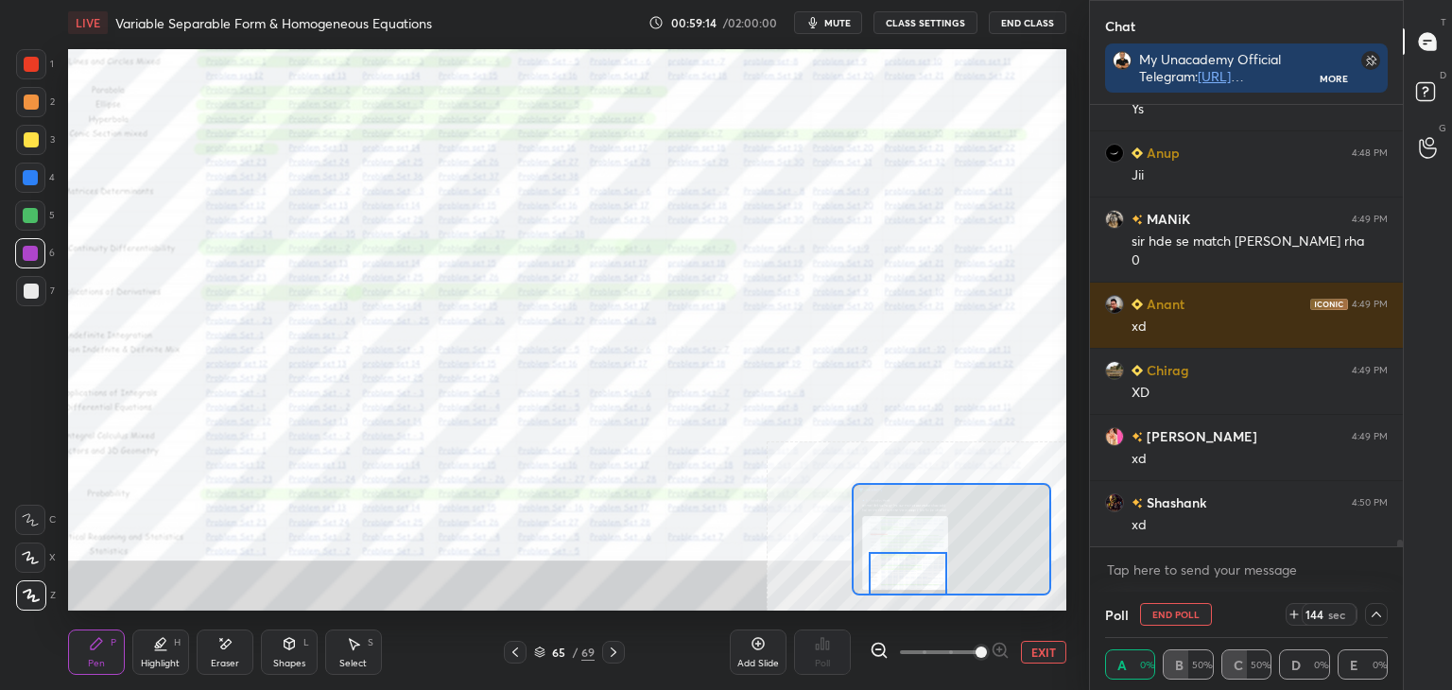
drag, startPoint x: 890, startPoint y: 564, endPoint x: 872, endPoint y: 573, distance: 19.9
click at [906, 580] on div at bounding box center [908, 573] width 78 height 43
click at [891, 551] on div at bounding box center [951, 539] width 199 height 112
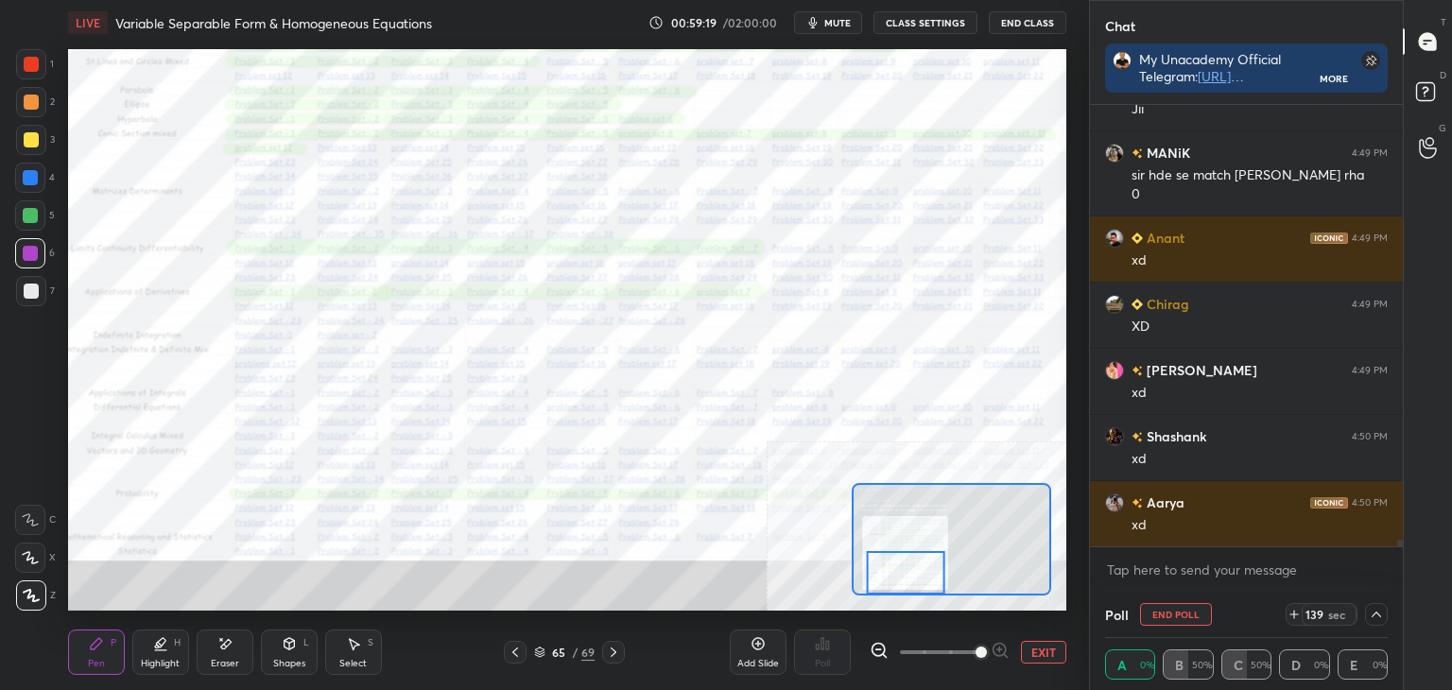
drag, startPoint x: 892, startPoint y: 566, endPoint x: 900, endPoint y: 583, distance: 18.6
click at [907, 591] on div at bounding box center [906, 572] width 78 height 43
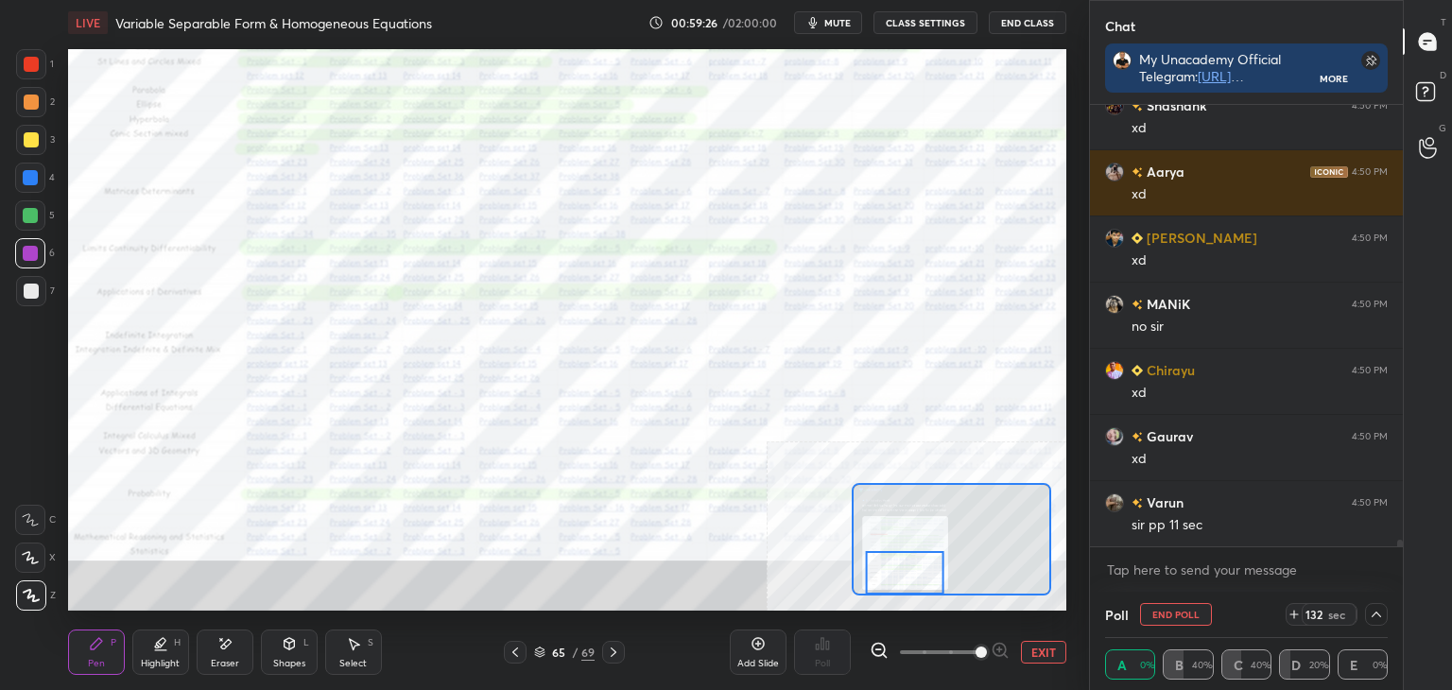
scroll to position [0, 6]
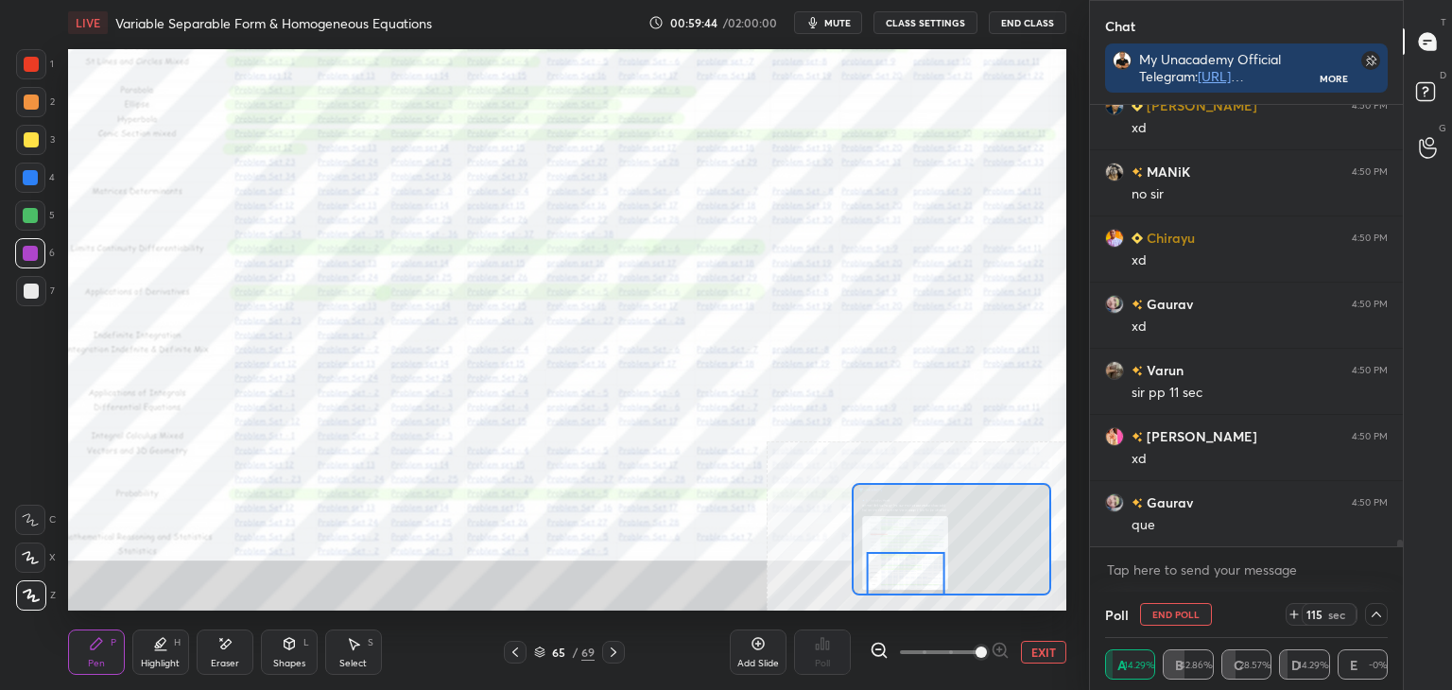
drag, startPoint x: 910, startPoint y: 576, endPoint x: 915, endPoint y: 601, distance: 26.0
click at [918, 601] on div "LIVE Variable Separable Form & Homogeneous Equations 00:59:44 / 02:00:00 mute C…" at bounding box center [567, 345] width 1013 height 690
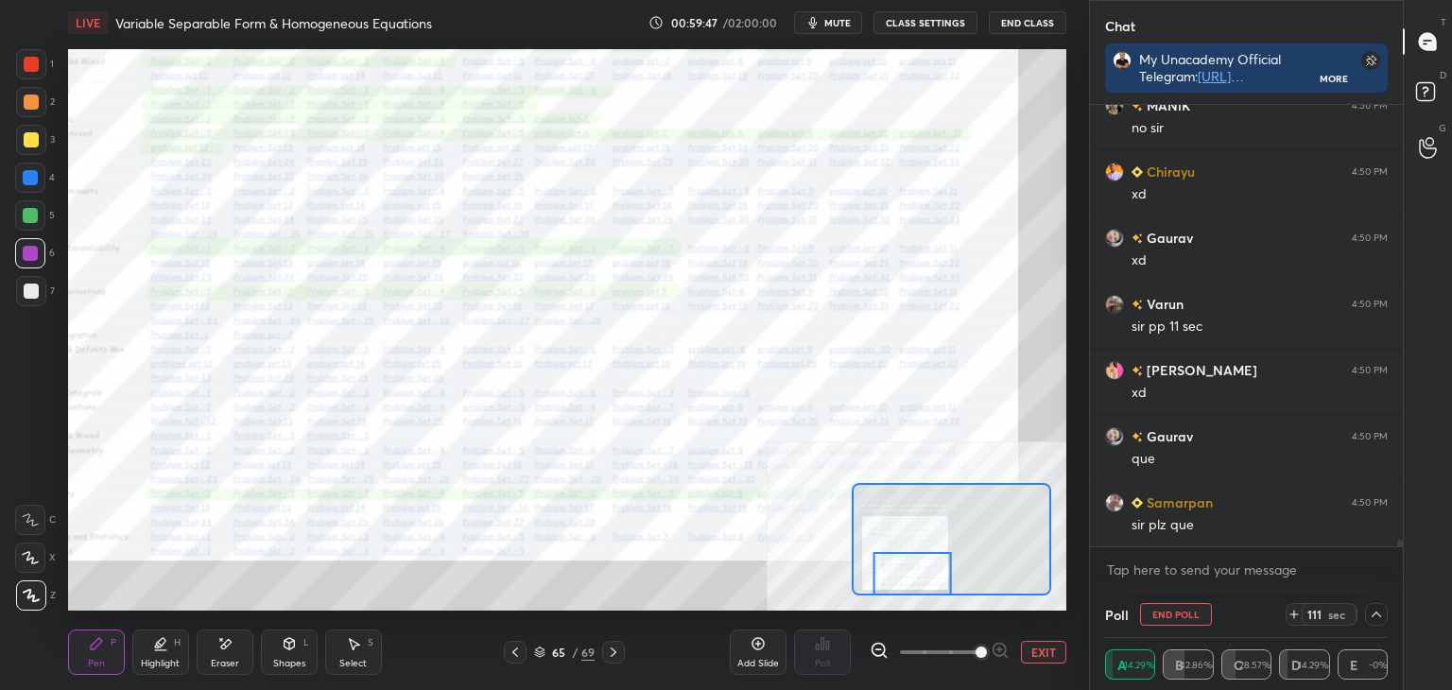
scroll to position [30155, 0]
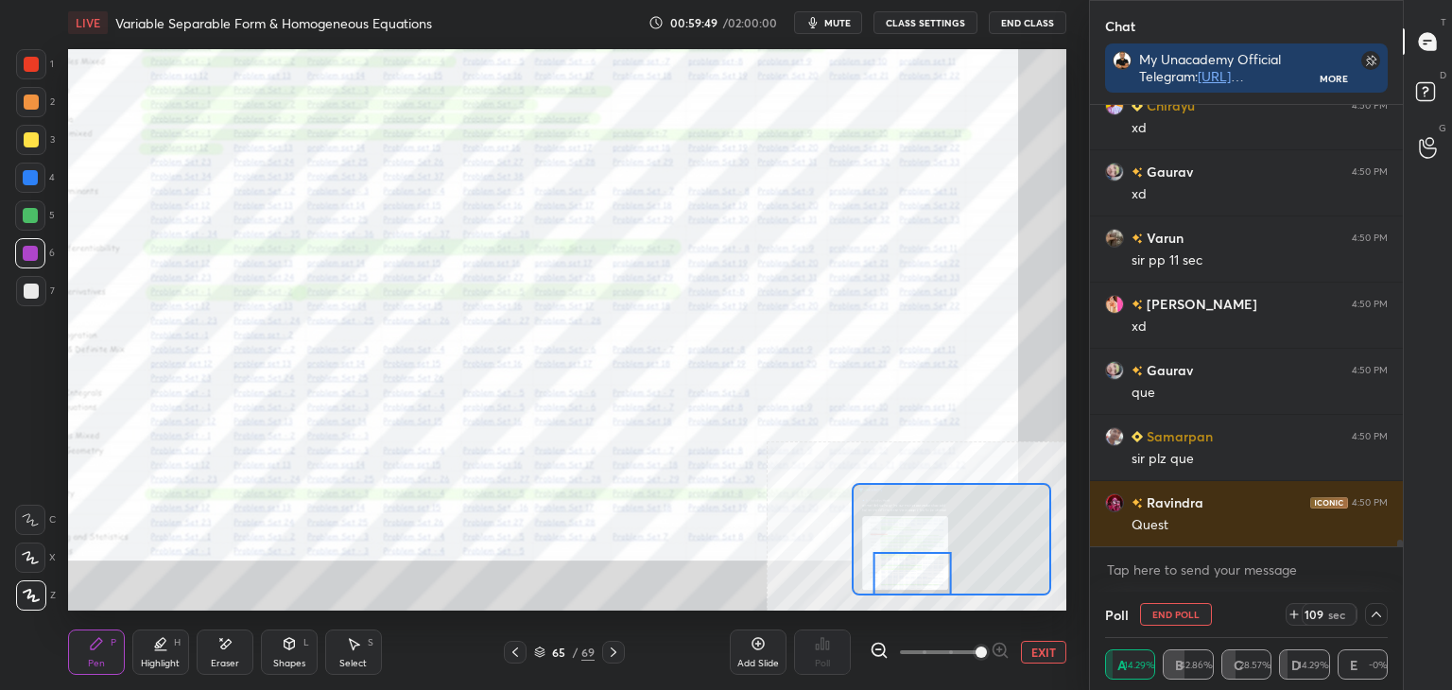
click at [1168, 614] on button "End Poll" at bounding box center [1176, 614] width 72 height 23
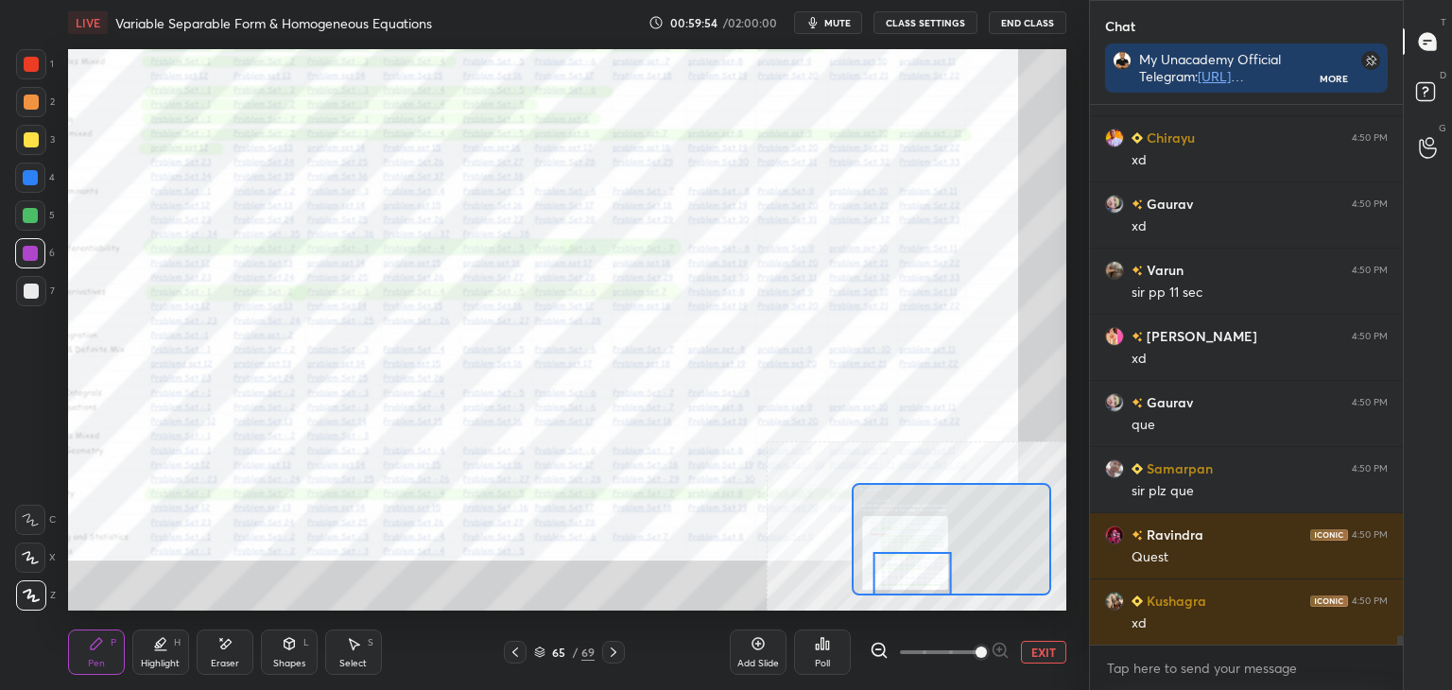
scroll to position [30256, 0]
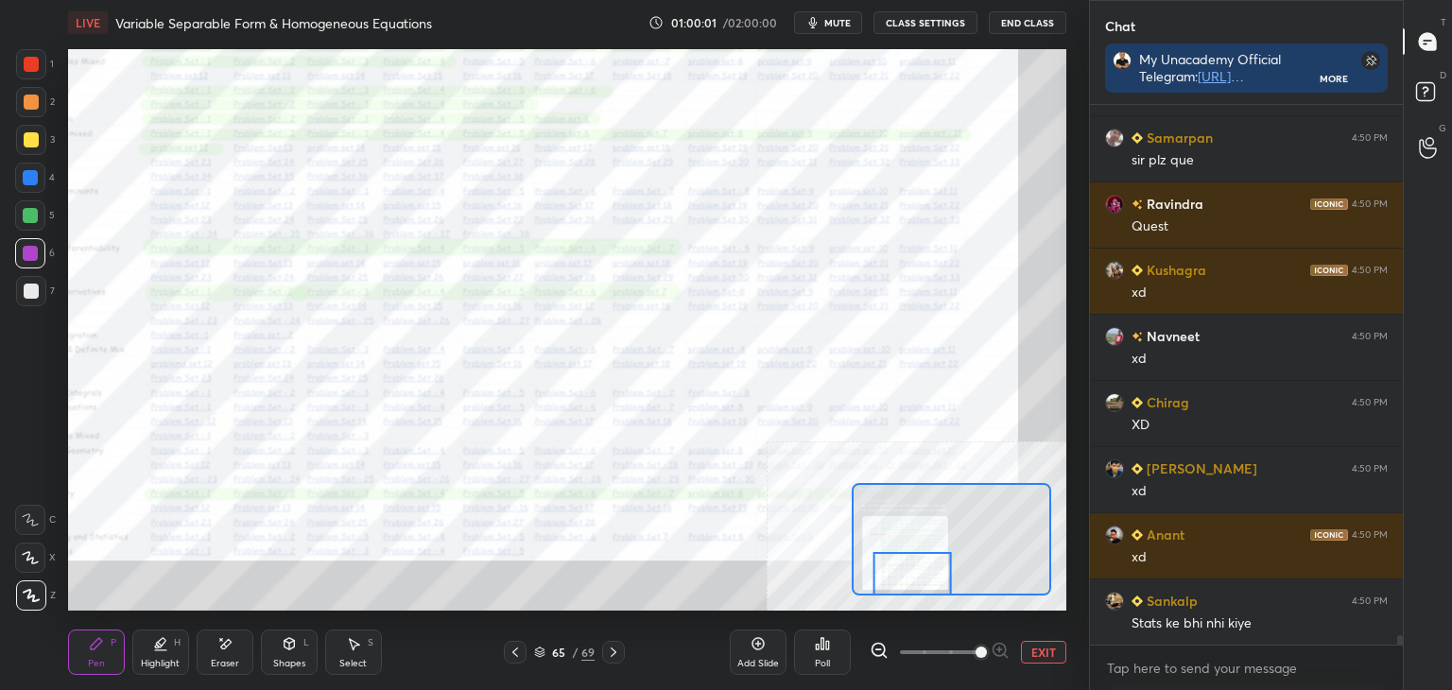
click at [1038, 656] on button "EXIT" at bounding box center [1043, 652] width 45 height 23
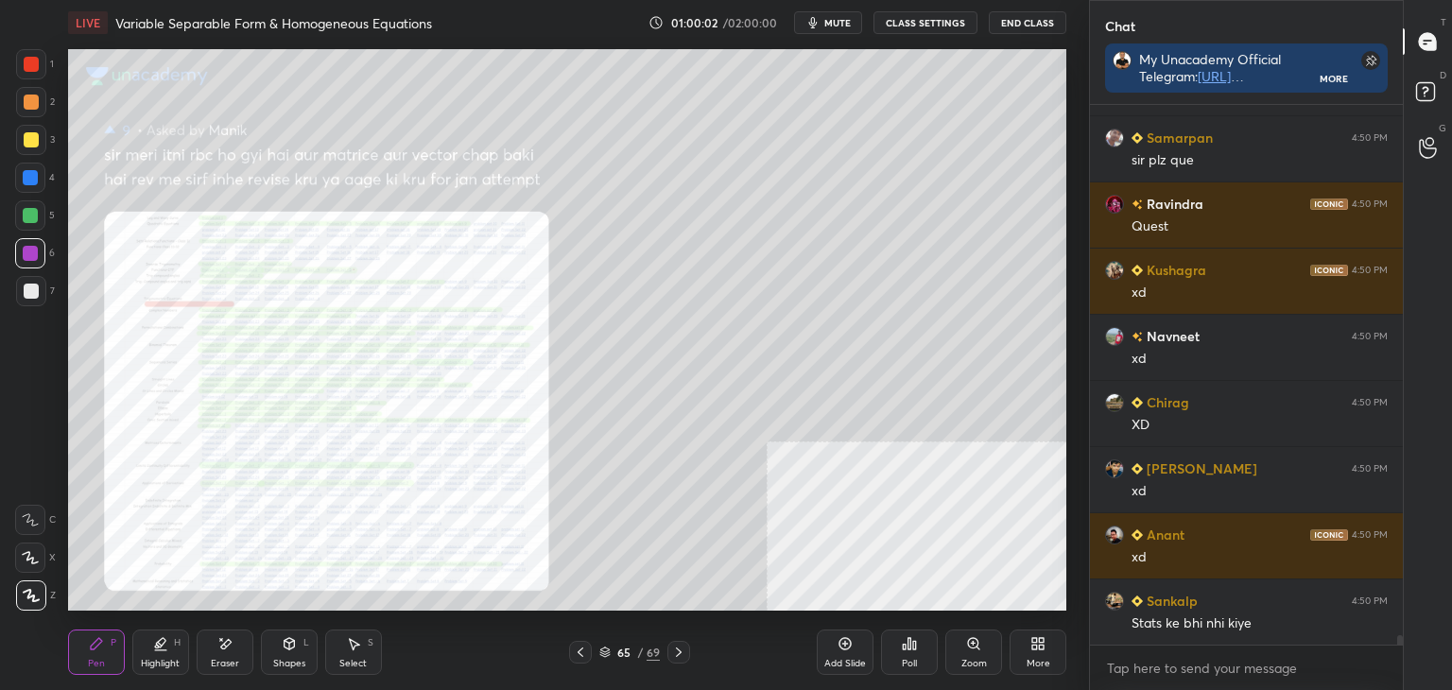
click at [620, 647] on div "65" at bounding box center [623, 652] width 19 height 11
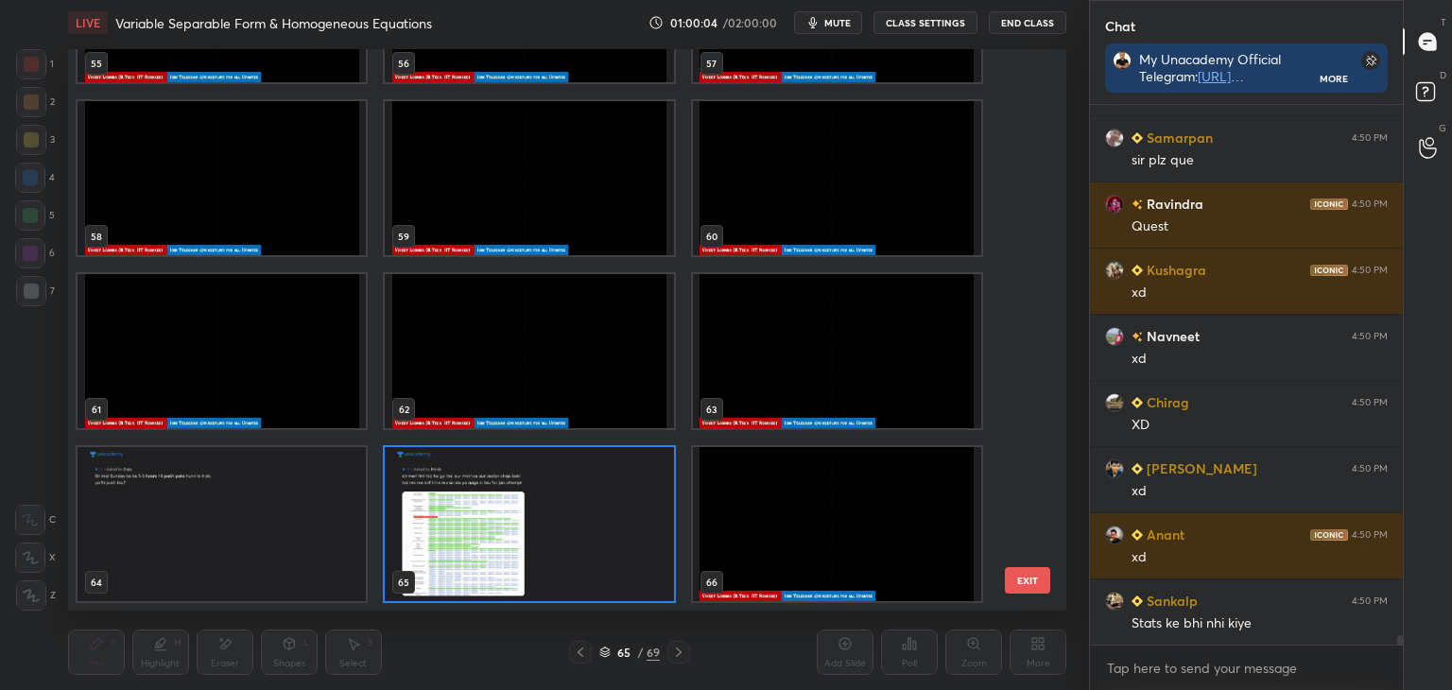
click at [1033, 487] on div "55 56 57 58 59 60 61 62 63 64 65 66 67 68 69 EXIT" at bounding box center [567, 330] width 998 height 562
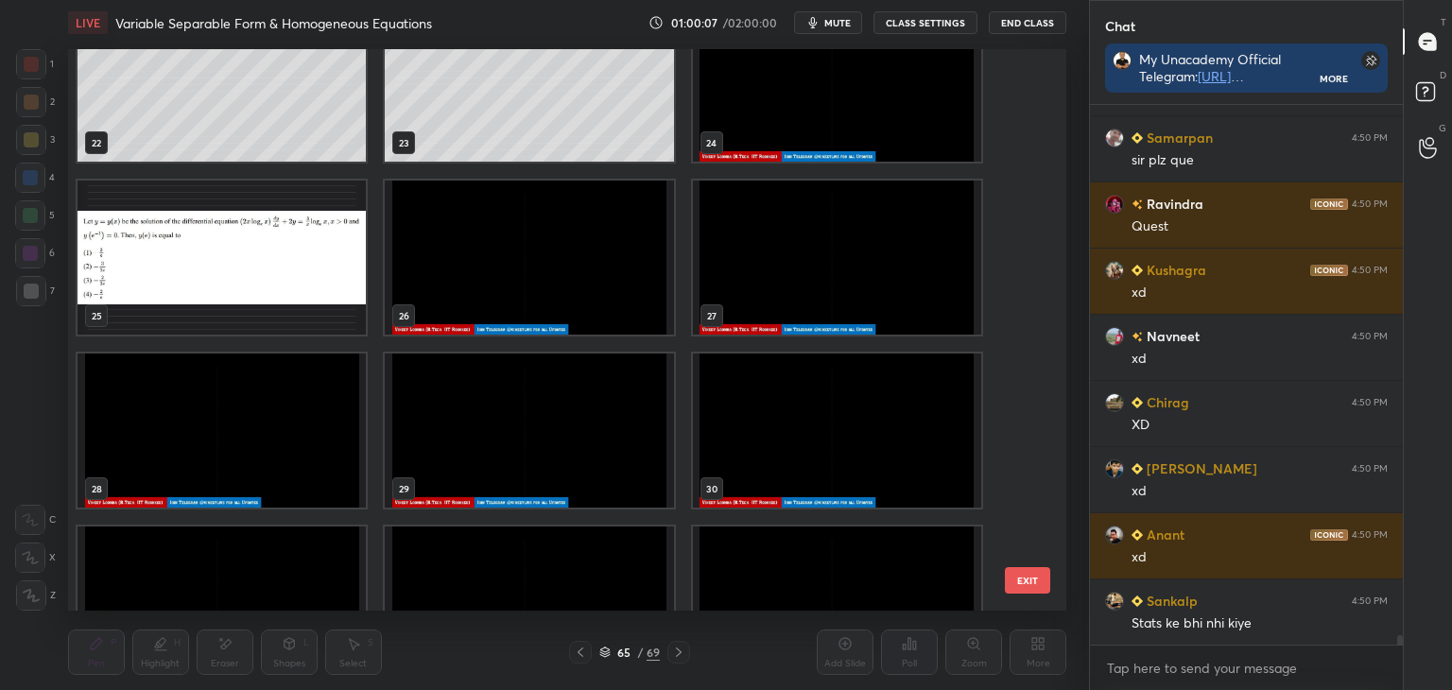
click at [301, 287] on img "grid" at bounding box center [222, 258] width 288 height 154
click at [300, 288] on img "grid" at bounding box center [222, 258] width 288 height 154
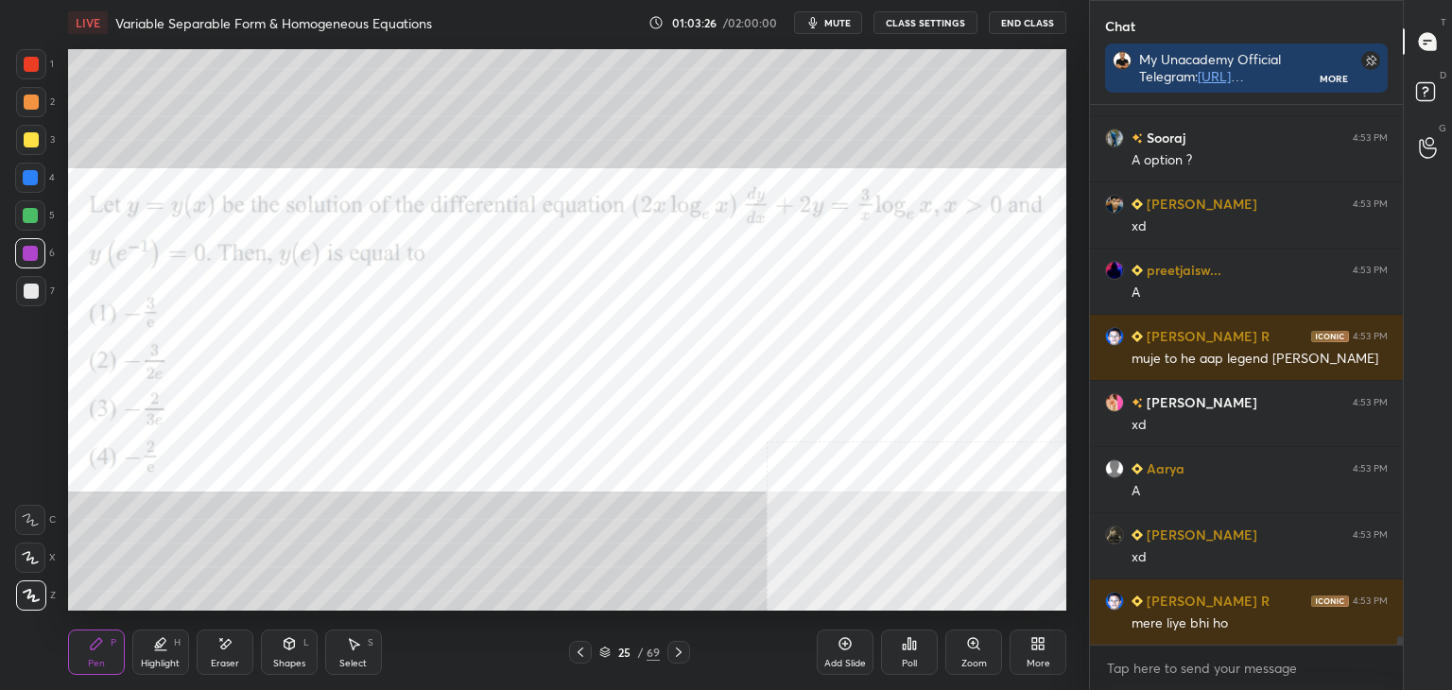
scroll to position [33733, 0]
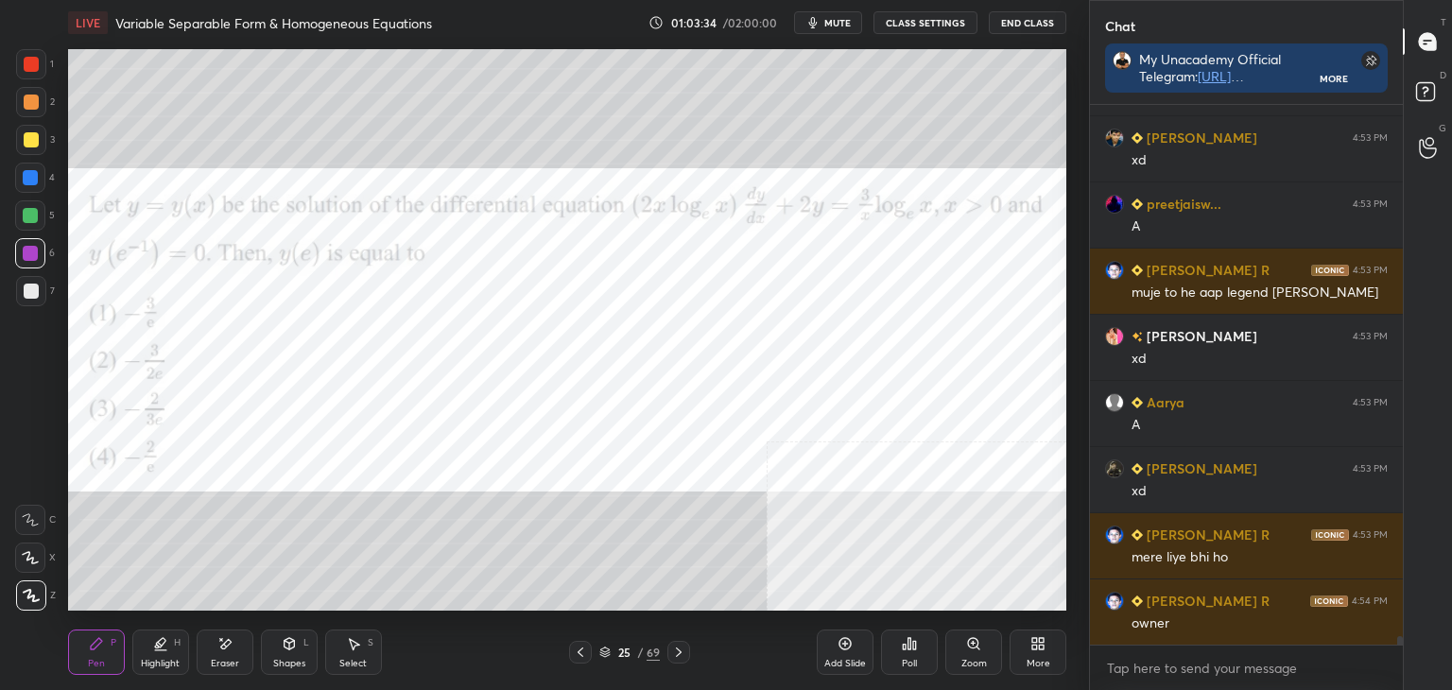
click at [107, 653] on div "Pen P" at bounding box center [96, 652] width 57 height 45
drag, startPoint x: 227, startPoint y: 650, endPoint x: 216, endPoint y: 634, distance: 19.7
click at [227, 649] on icon at bounding box center [224, 644] width 15 height 16
click at [98, 650] on icon at bounding box center [96, 643] width 15 height 15
click at [21, 296] on div at bounding box center [31, 291] width 30 height 30
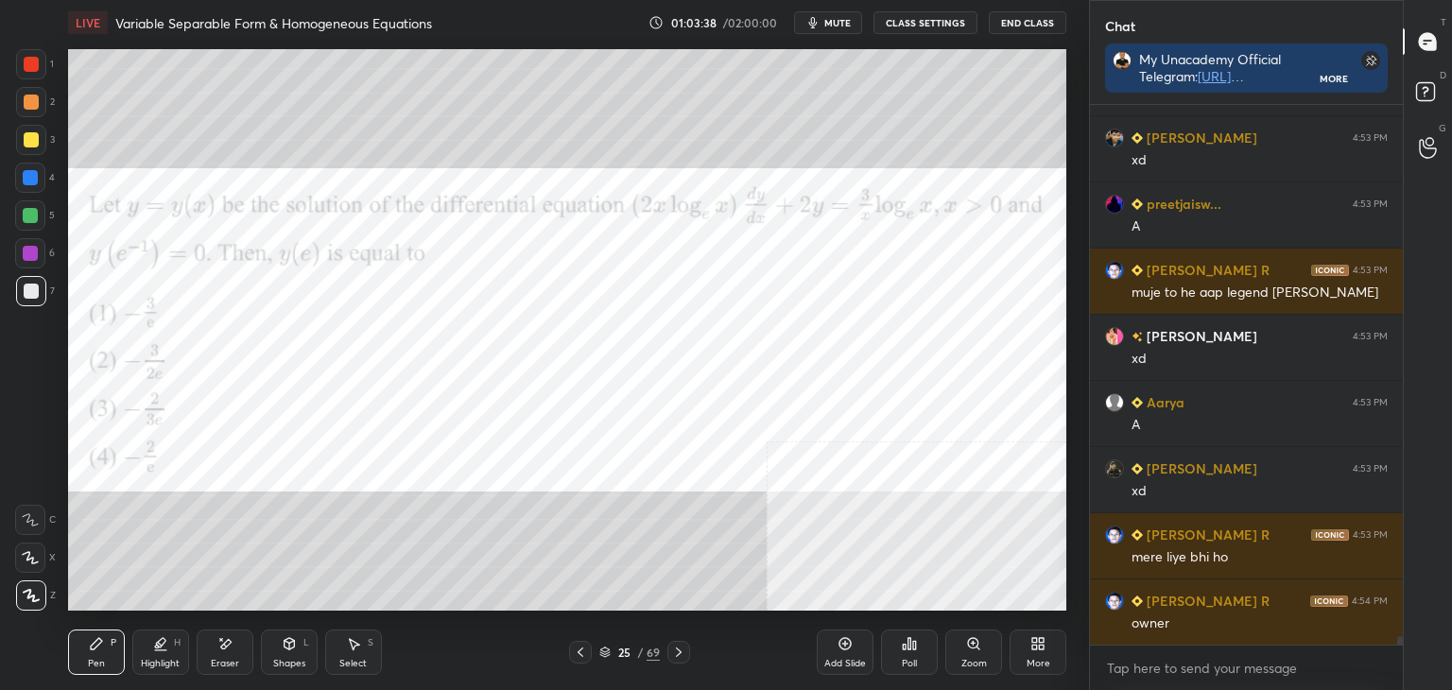
click at [40, 254] on div at bounding box center [30, 253] width 30 height 30
click at [35, 214] on div at bounding box center [30, 215] width 15 height 15
click at [34, 173] on div at bounding box center [30, 177] width 15 height 15
click at [39, 143] on div at bounding box center [31, 140] width 30 height 30
click at [44, 100] on div at bounding box center [31, 102] width 30 height 30
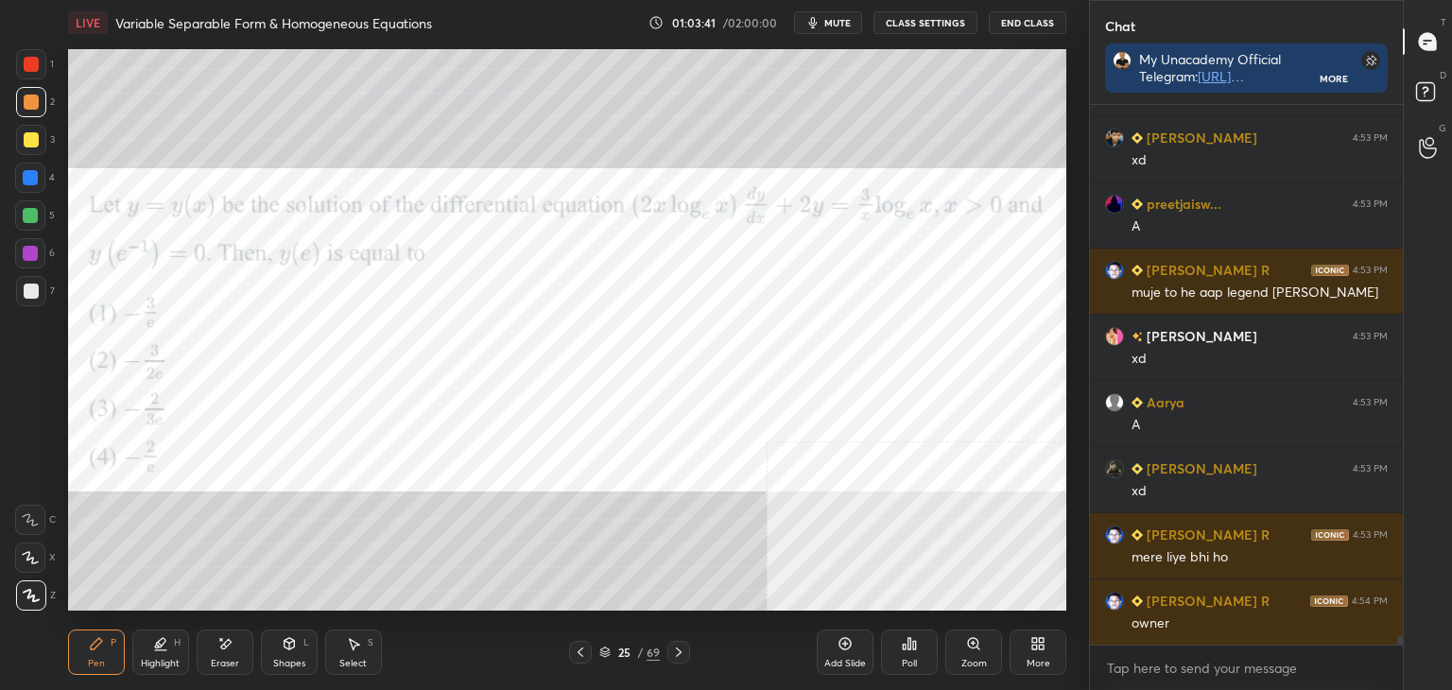
click at [42, 58] on div at bounding box center [31, 64] width 30 height 30
drag, startPoint x: 104, startPoint y: 660, endPoint x: 108, endPoint y: 614, distance: 46.5
click at [105, 655] on div "Pen P" at bounding box center [96, 652] width 57 height 45
click at [31, 247] on div at bounding box center [30, 253] width 15 height 15
drag, startPoint x: 39, startPoint y: 205, endPoint x: 57, endPoint y: 179, distance: 32.0
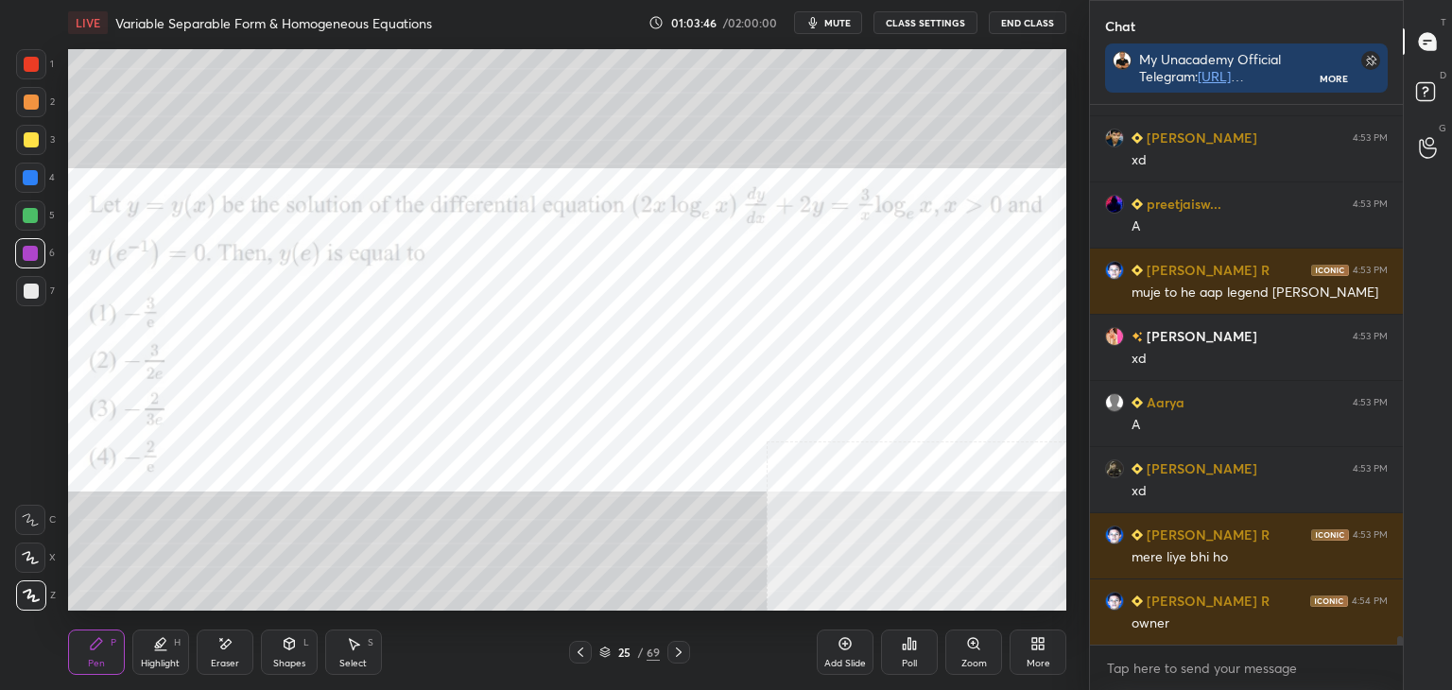
click at [42, 204] on div at bounding box center [30, 215] width 30 height 30
drag, startPoint x: 21, startPoint y: 137, endPoint x: 46, endPoint y: 112, distance: 36.1
click at [23, 136] on div at bounding box center [31, 140] width 30 height 30
click at [39, 95] on div at bounding box center [31, 102] width 30 height 30
drag, startPoint x: 34, startPoint y: 59, endPoint x: 31, endPoint y: 76, distance: 17.3
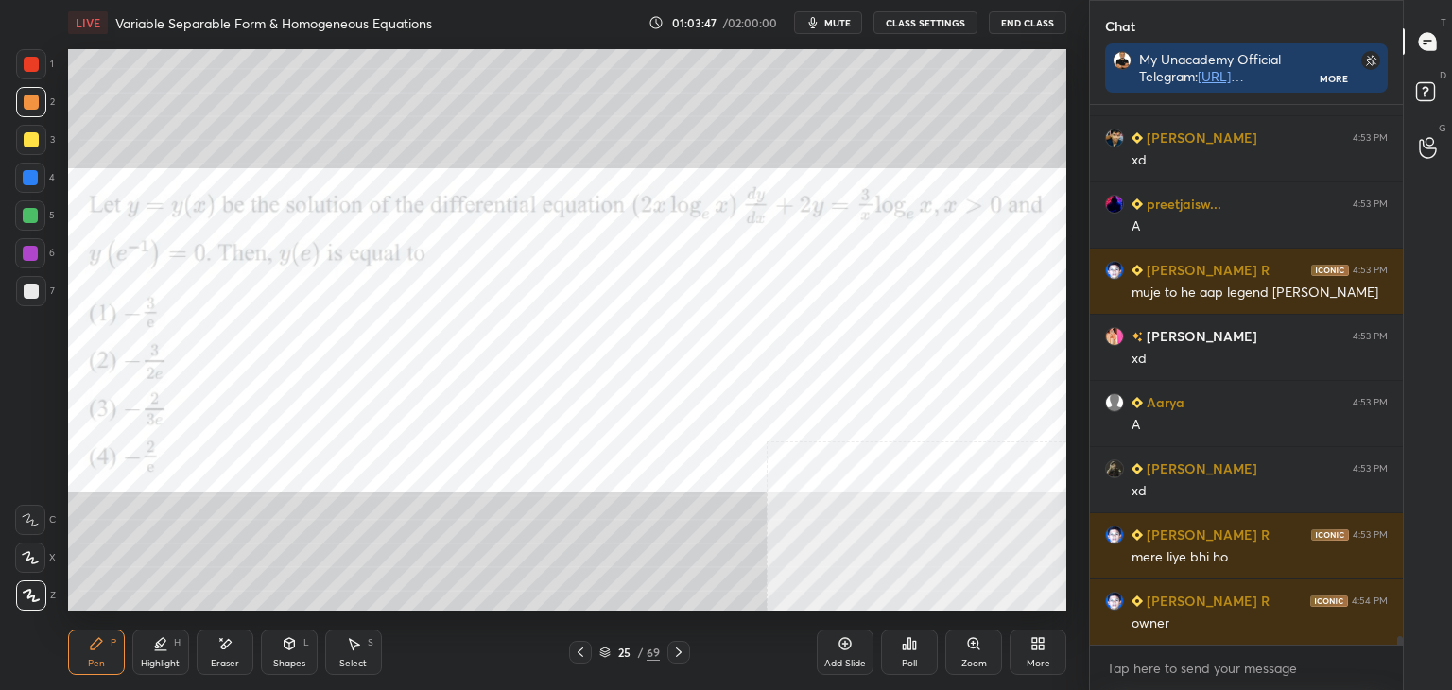
click at [34, 59] on div at bounding box center [31, 64] width 15 height 15
drag, startPoint x: 234, startPoint y: 653, endPoint x: 240, endPoint y: 614, distance: 40.1
click at [231, 648] on div "Eraser" at bounding box center [225, 652] width 57 height 45
click at [61, 650] on div "LIVE Variable Separable Form & Homogeneous Equations 01:03:54 / 02:00:00 mute C…" at bounding box center [567, 345] width 1013 height 690
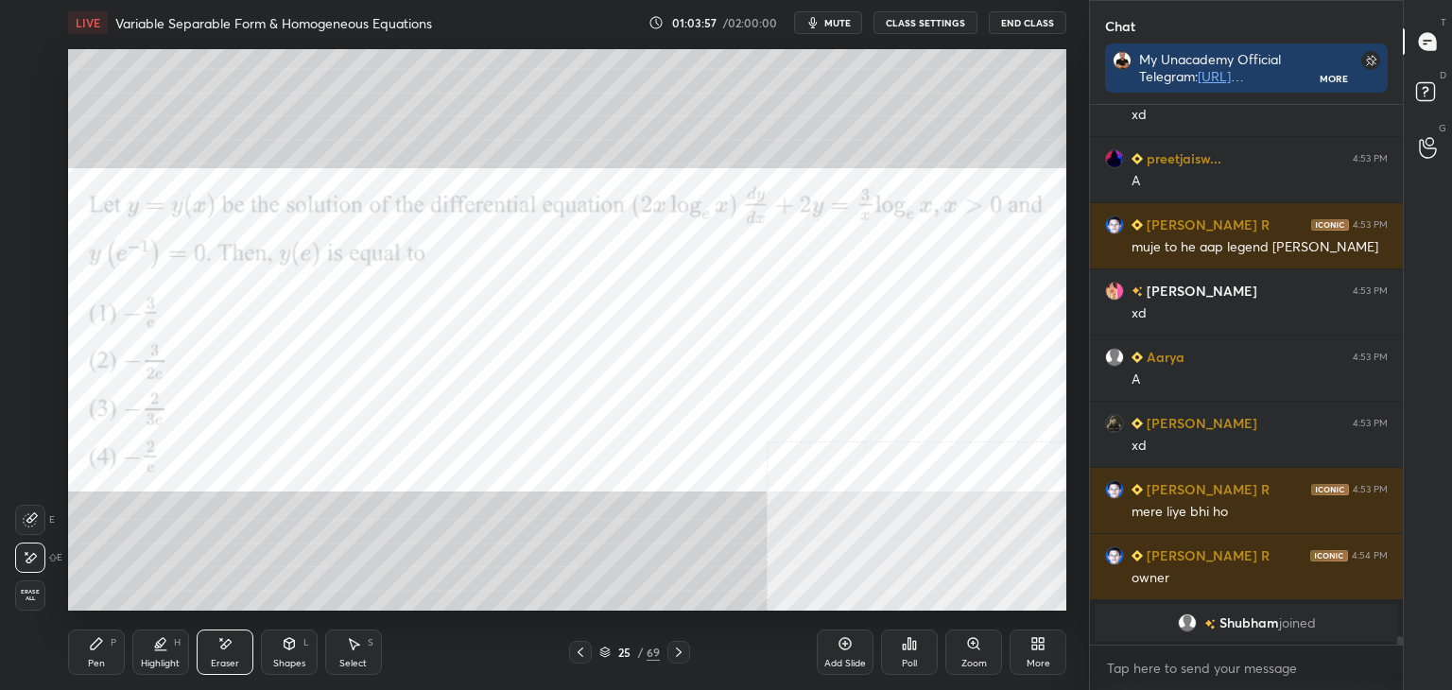
drag, startPoint x: 95, startPoint y: 646, endPoint x: 95, endPoint y: 611, distance: 35.0
click at [97, 641] on icon at bounding box center [96, 643] width 11 height 11
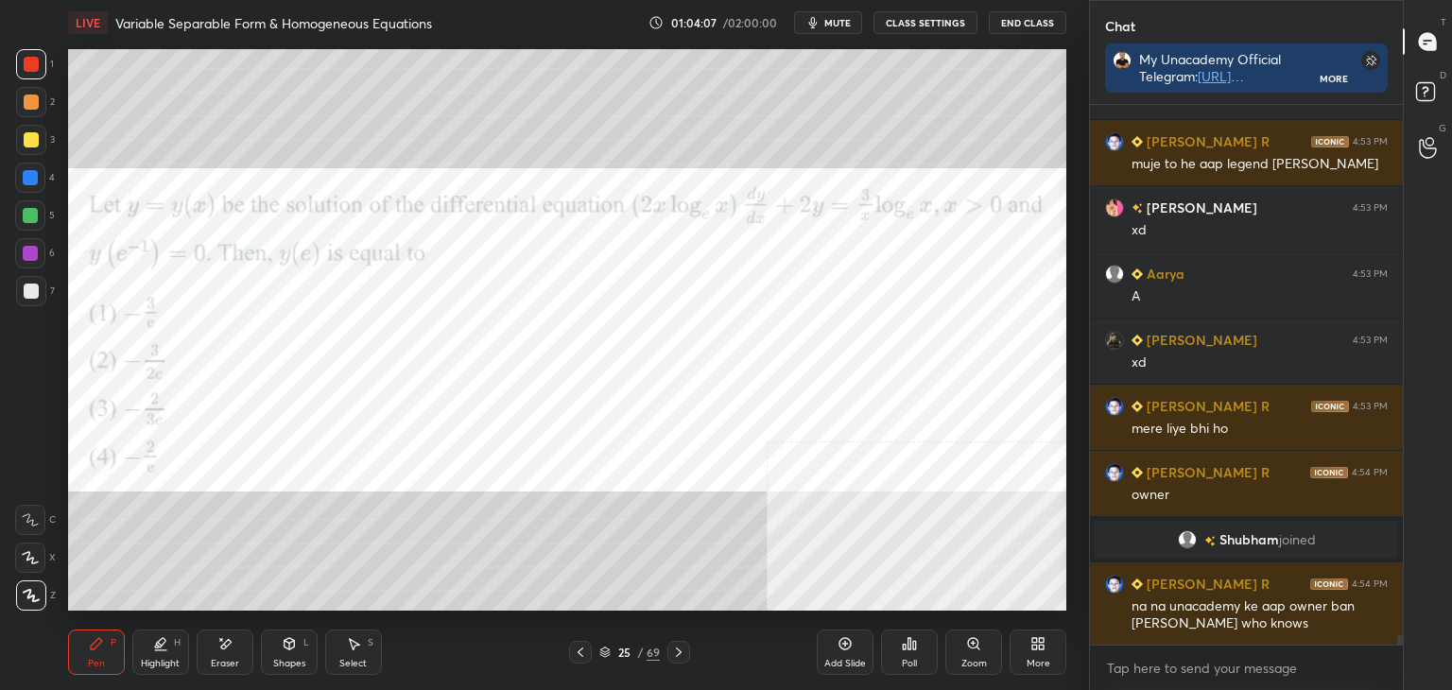
scroll to position [31986, 0]
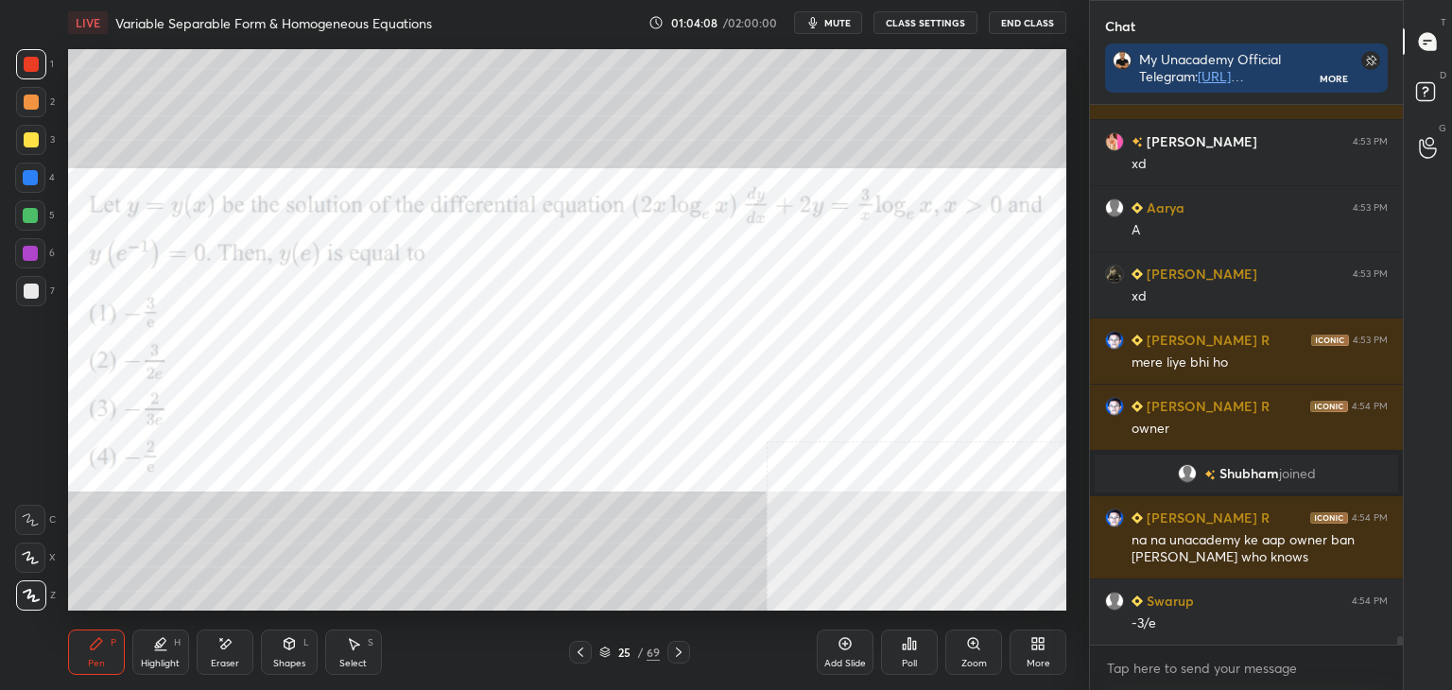
click at [234, 644] on div "Eraser" at bounding box center [225, 652] width 57 height 45
click at [94, 664] on div "Pen P" at bounding box center [96, 652] width 57 height 45
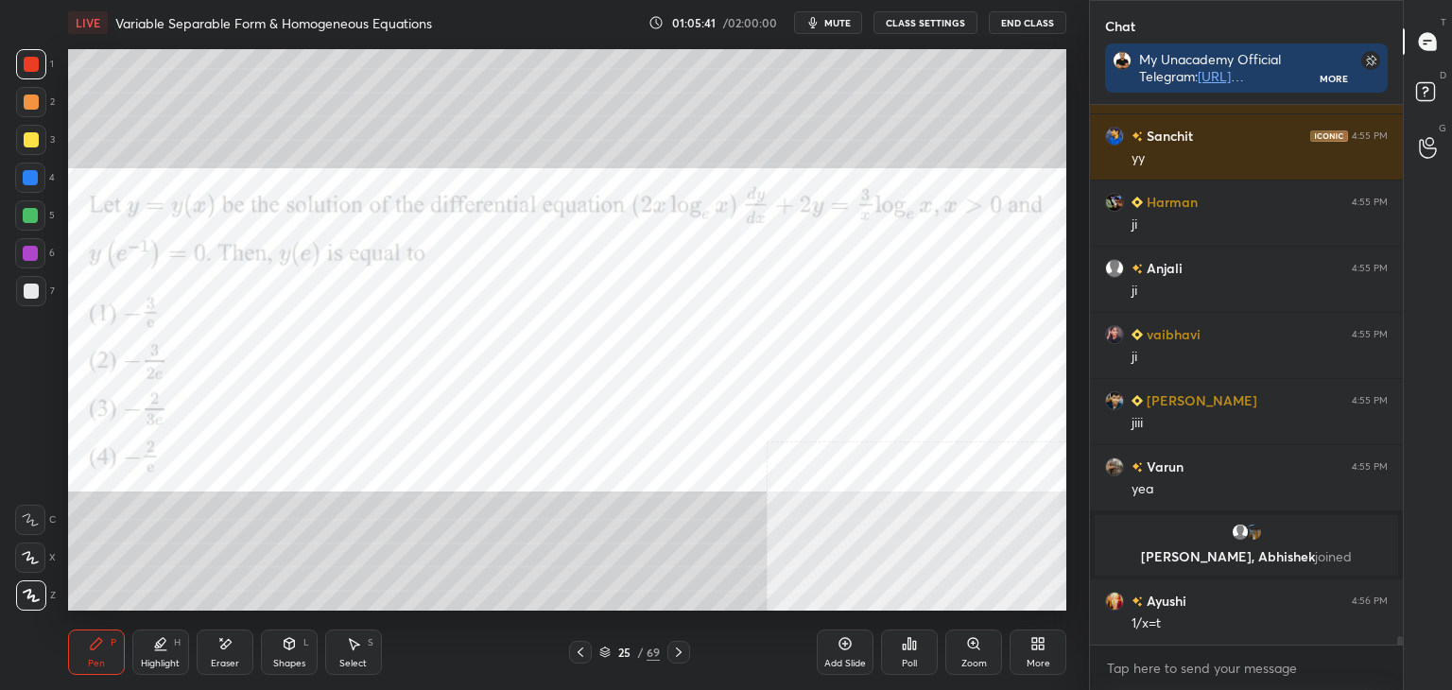
scroll to position [32819, 0]
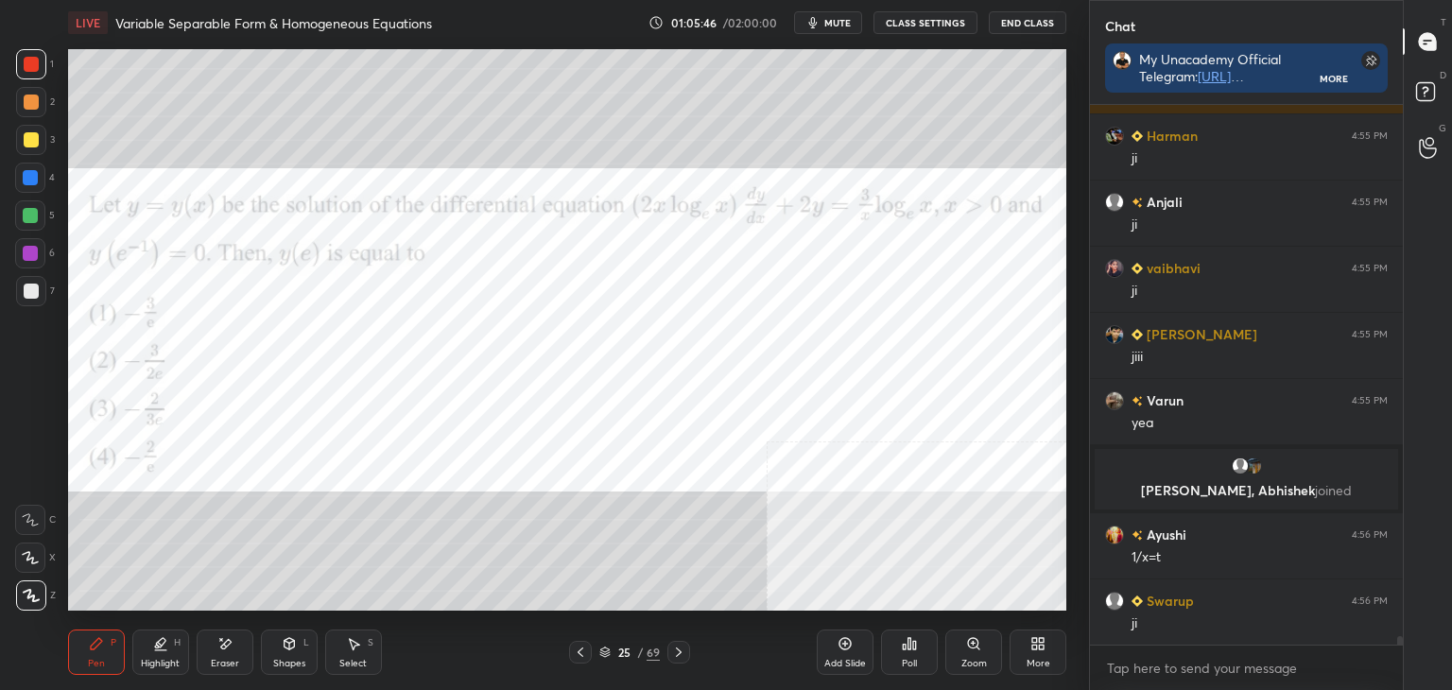
drag, startPoint x: 234, startPoint y: 656, endPoint x: 253, endPoint y: 632, distance: 31.6
click at [234, 650] on div "Eraser" at bounding box center [225, 652] width 57 height 45
click at [102, 662] on div "Pen P" at bounding box center [96, 652] width 57 height 45
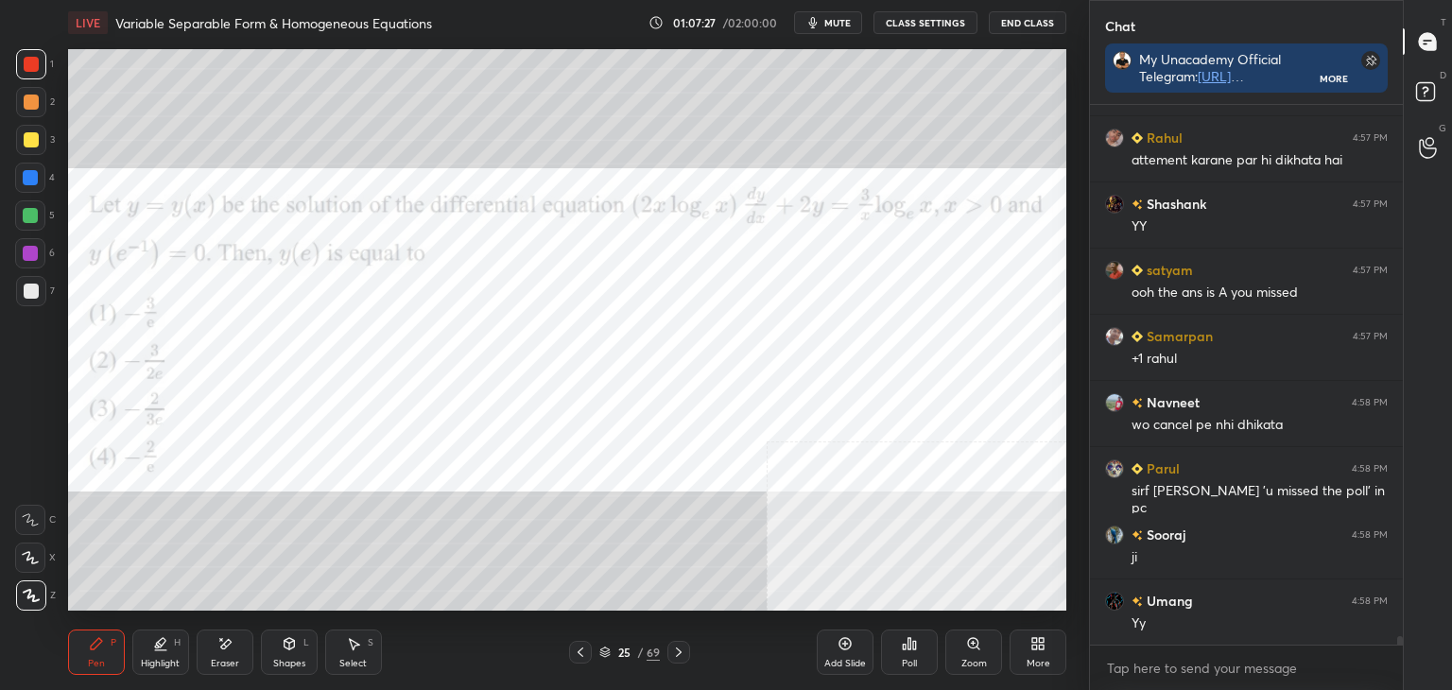
scroll to position [35334, 0]
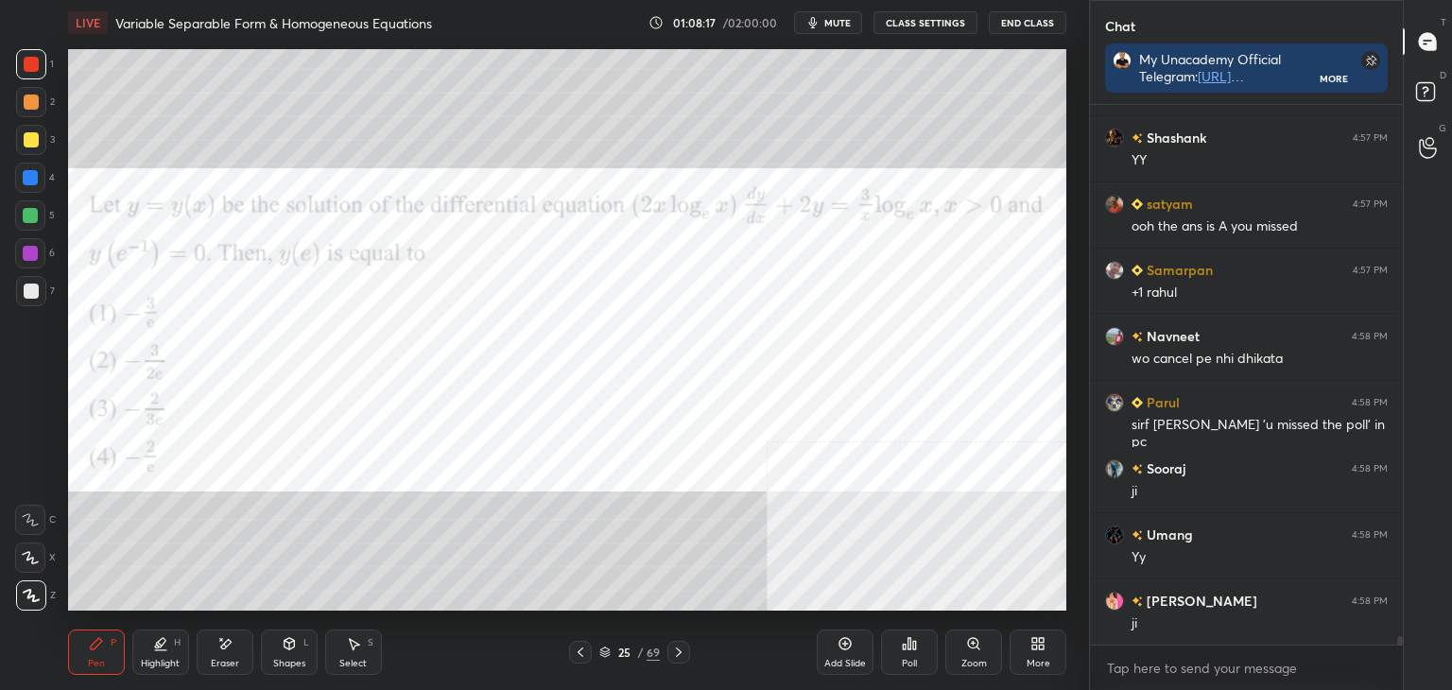
click at [1040, 649] on icon at bounding box center [1037, 643] width 15 height 15
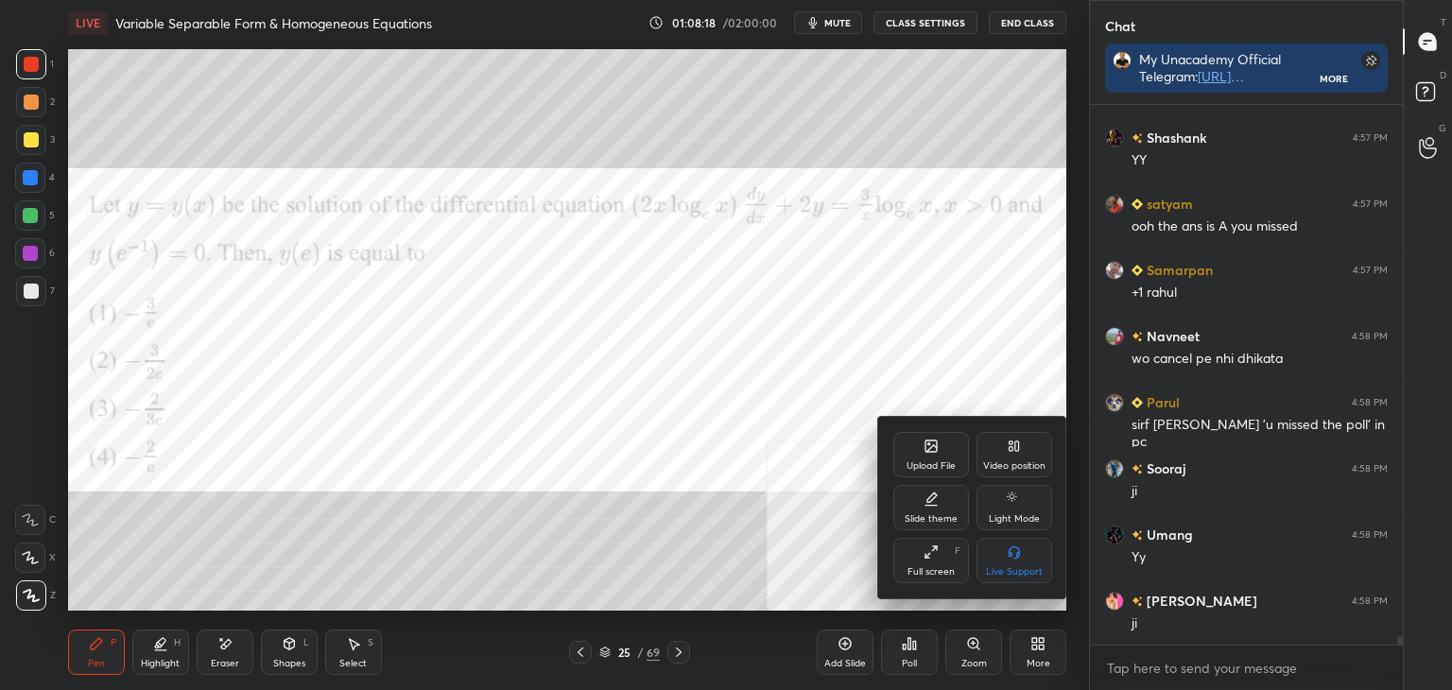
click at [927, 449] on icon at bounding box center [931, 446] width 15 height 15
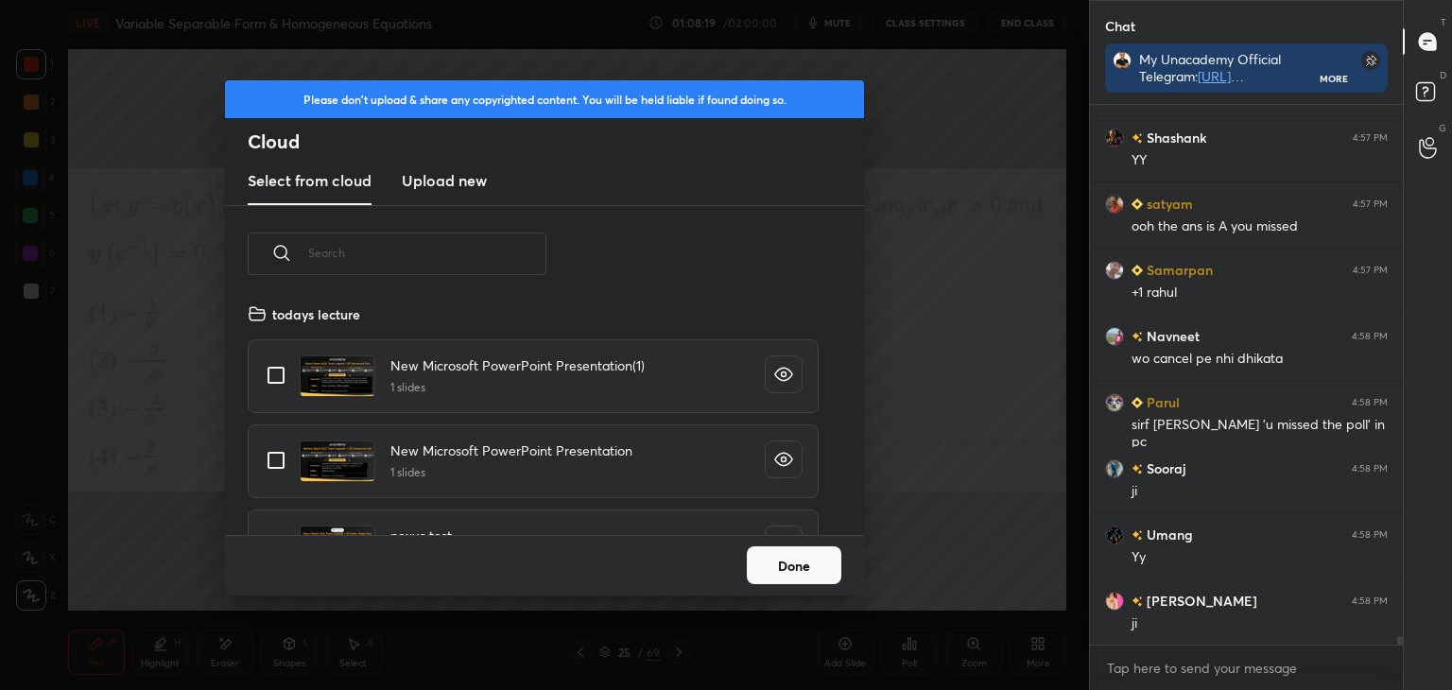
click at [456, 185] on h3 "Upload new" at bounding box center [444, 180] width 85 height 23
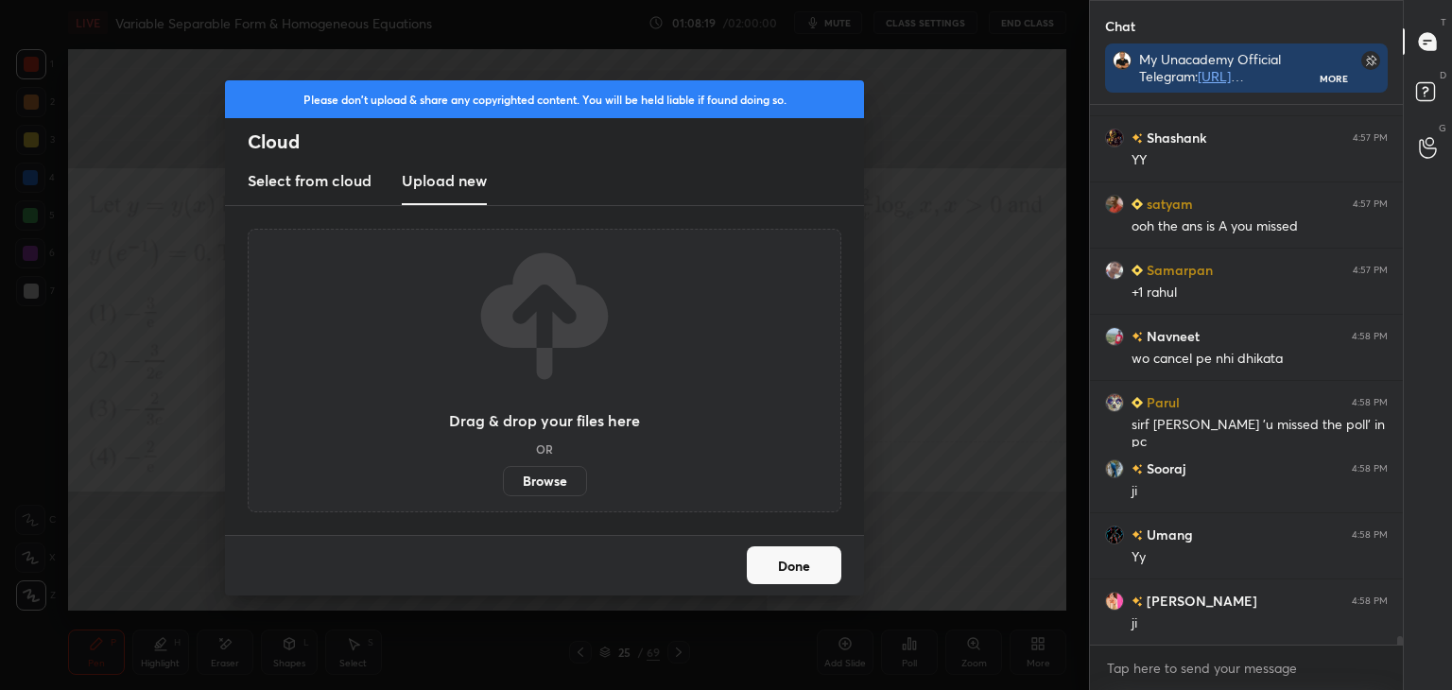
click at [551, 477] on label "Browse" at bounding box center [545, 481] width 84 height 30
click at [503, 477] on input "Browse" at bounding box center [503, 481] width 0 height 30
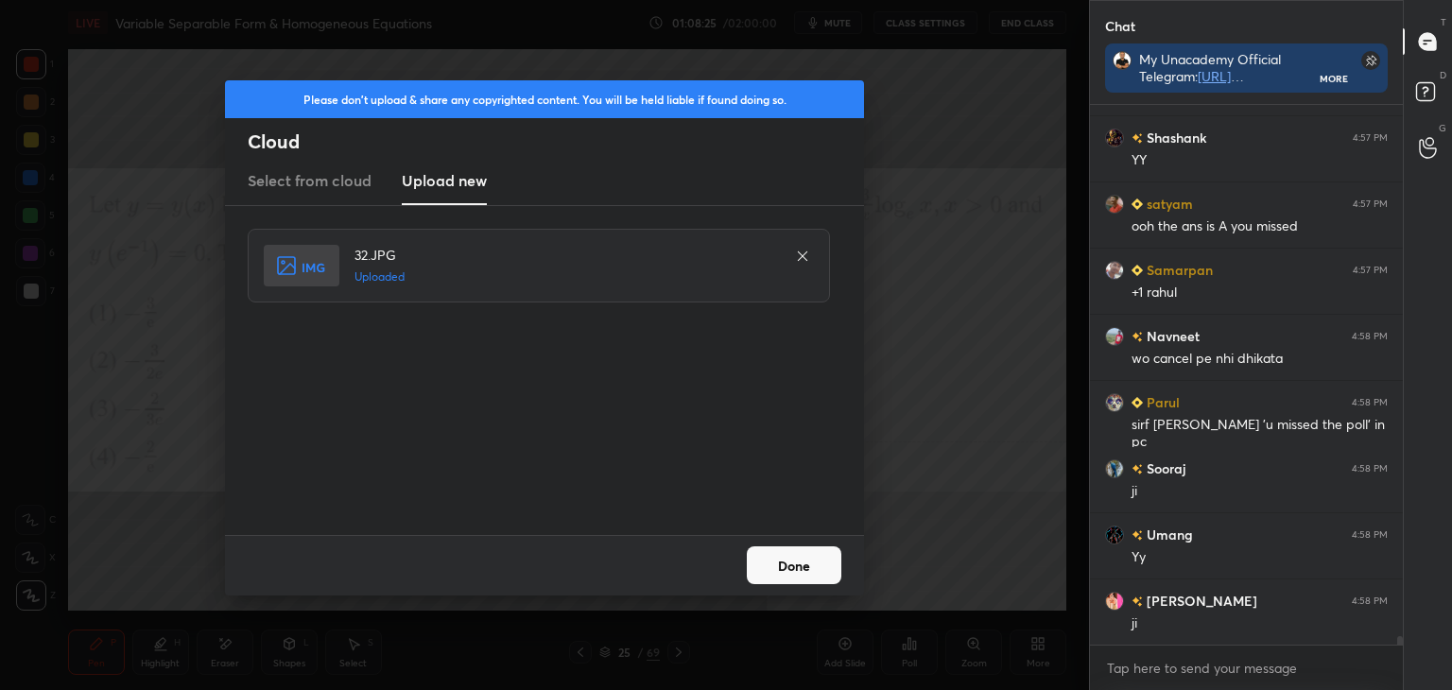
drag, startPoint x: 783, startPoint y: 534, endPoint x: 783, endPoint y: 557, distance: 22.7
click at [783, 535] on div "Please don't upload & share any copyrighted content. You will be held liable if…" at bounding box center [544, 337] width 639 height 515
click at [787, 555] on button "Done" at bounding box center [794, 565] width 95 height 38
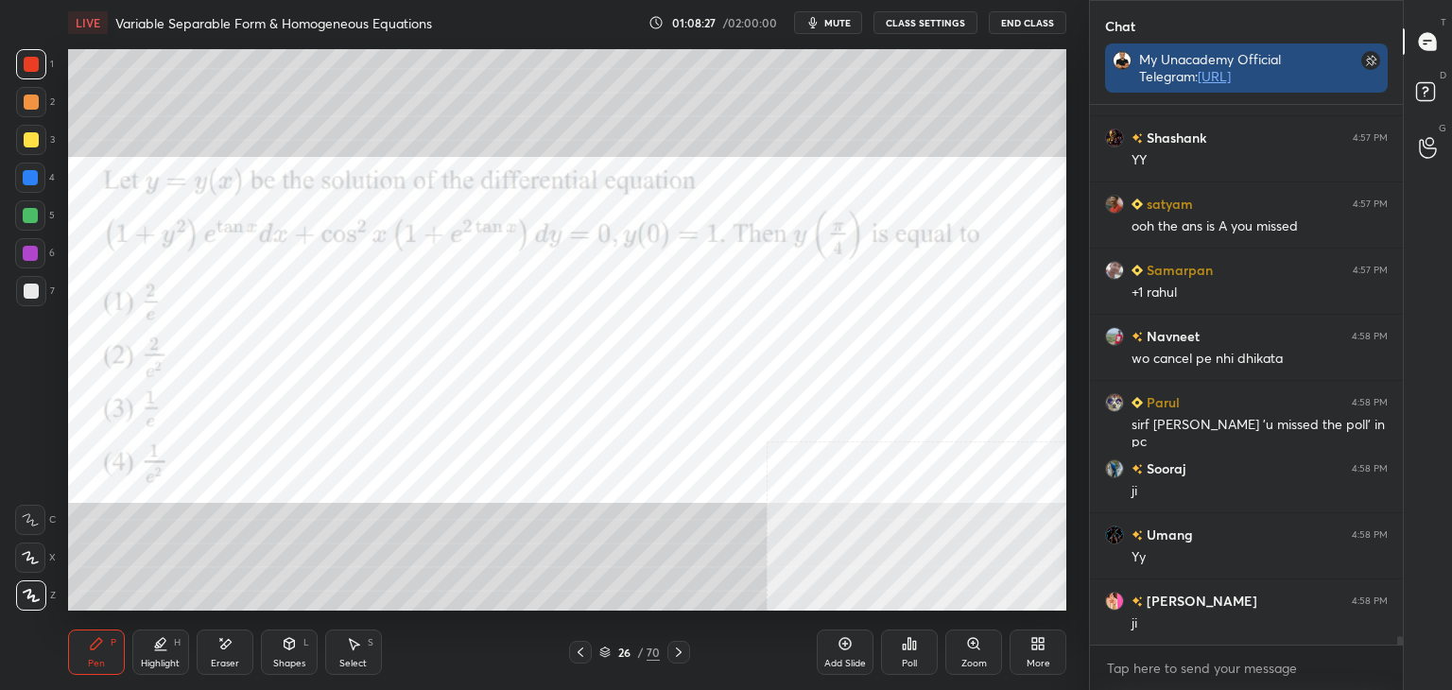
scroll to position [580, 307]
click at [1448, 97] on div "D Doubts (D)" at bounding box center [1428, 94] width 48 height 53
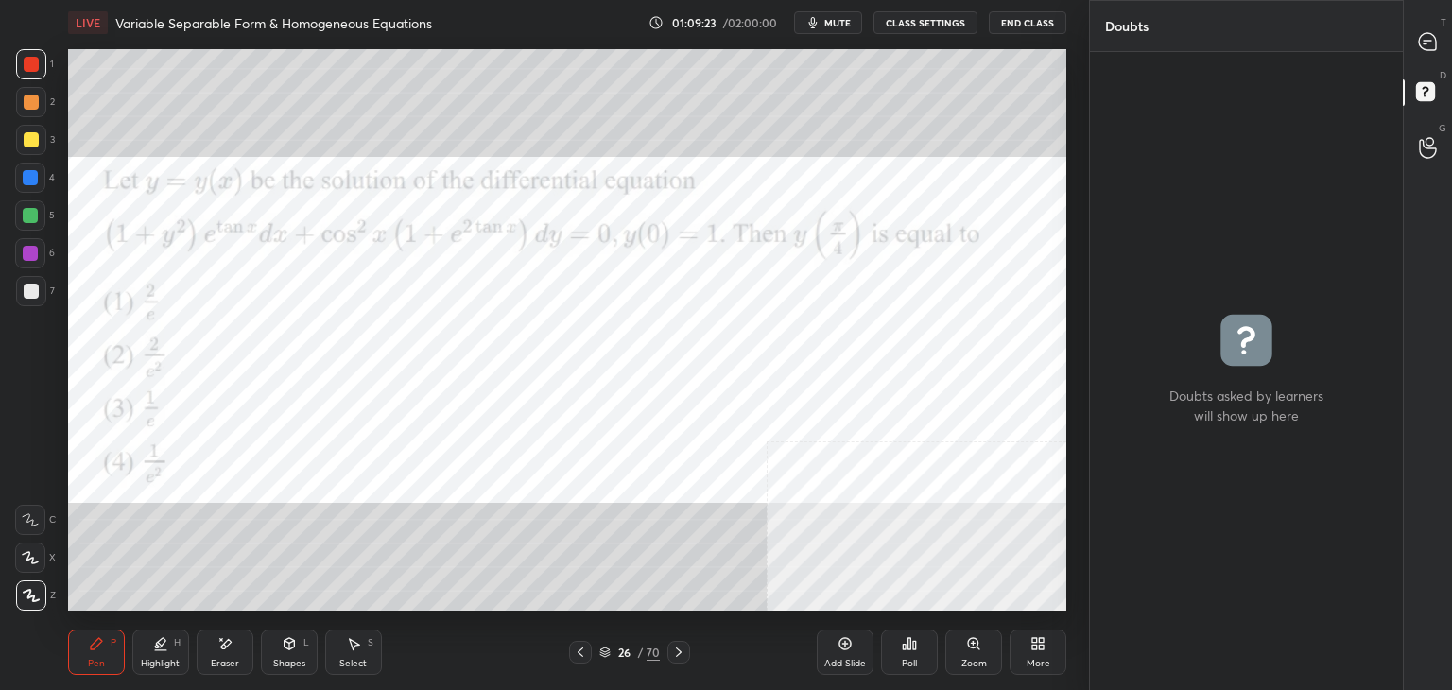
scroll to position [632, 307]
drag, startPoint x: 1439, startPoint y: 152, endPoint x: 1436, endPoint y: 143, distance: 9.9
click at [1439, 152] on div at bounding box center [1429, 147] width 38 height 34
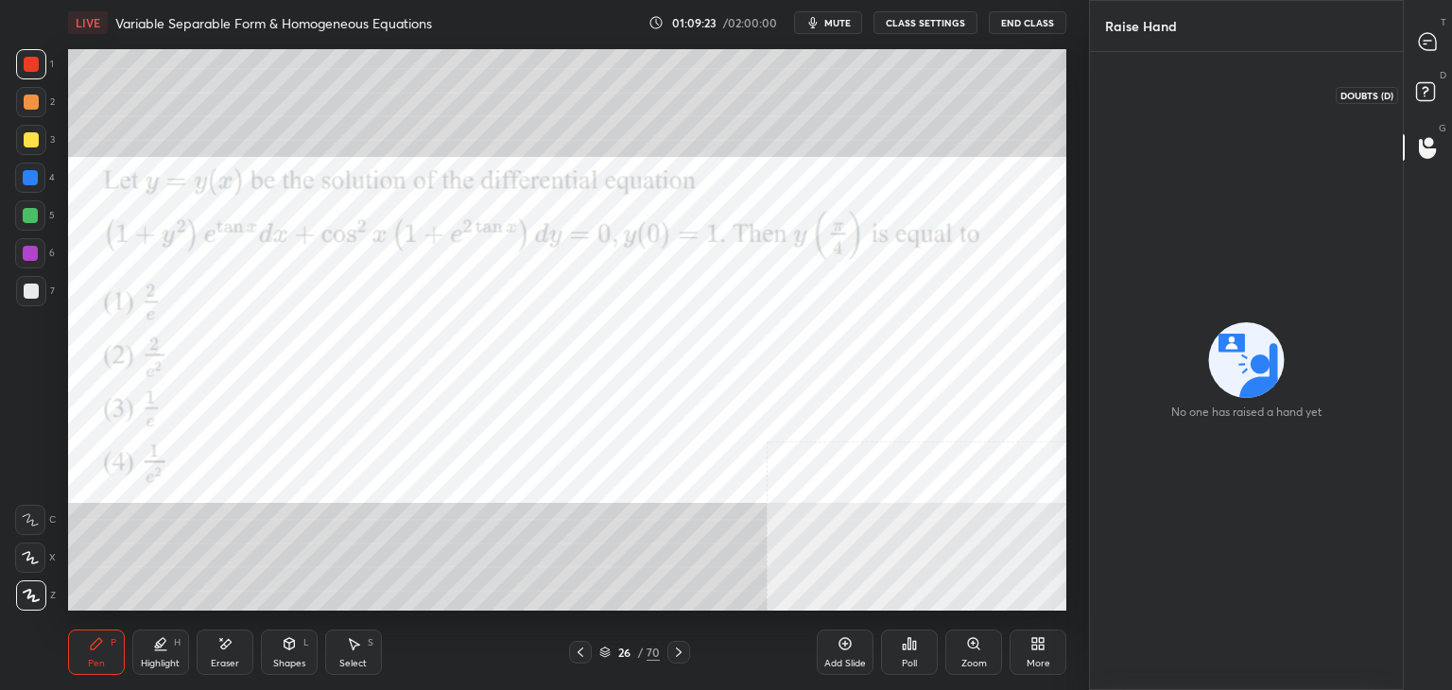
click at [1433, 81] on icon at bounding box center [1428, 95] width 34 height 34
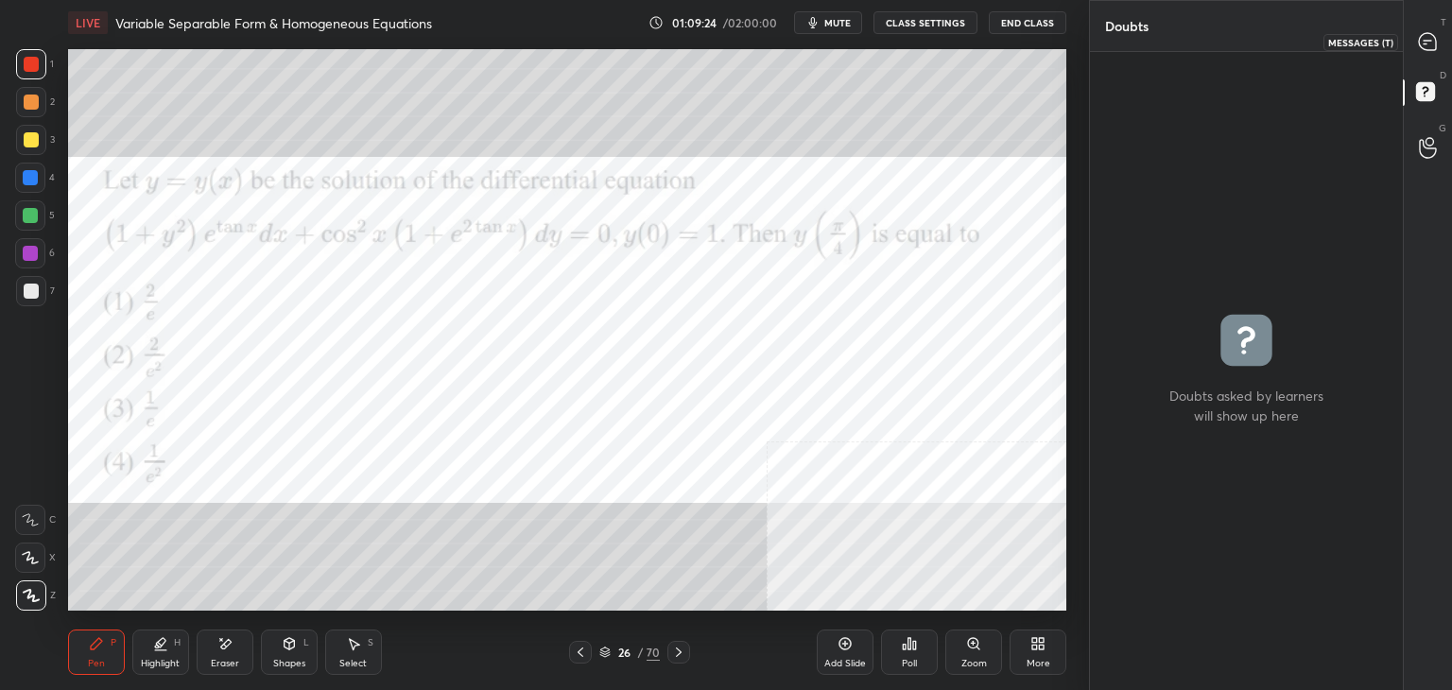
click at [1429, 32] on icon at bounding box center [1428, 42] width 20 height 20
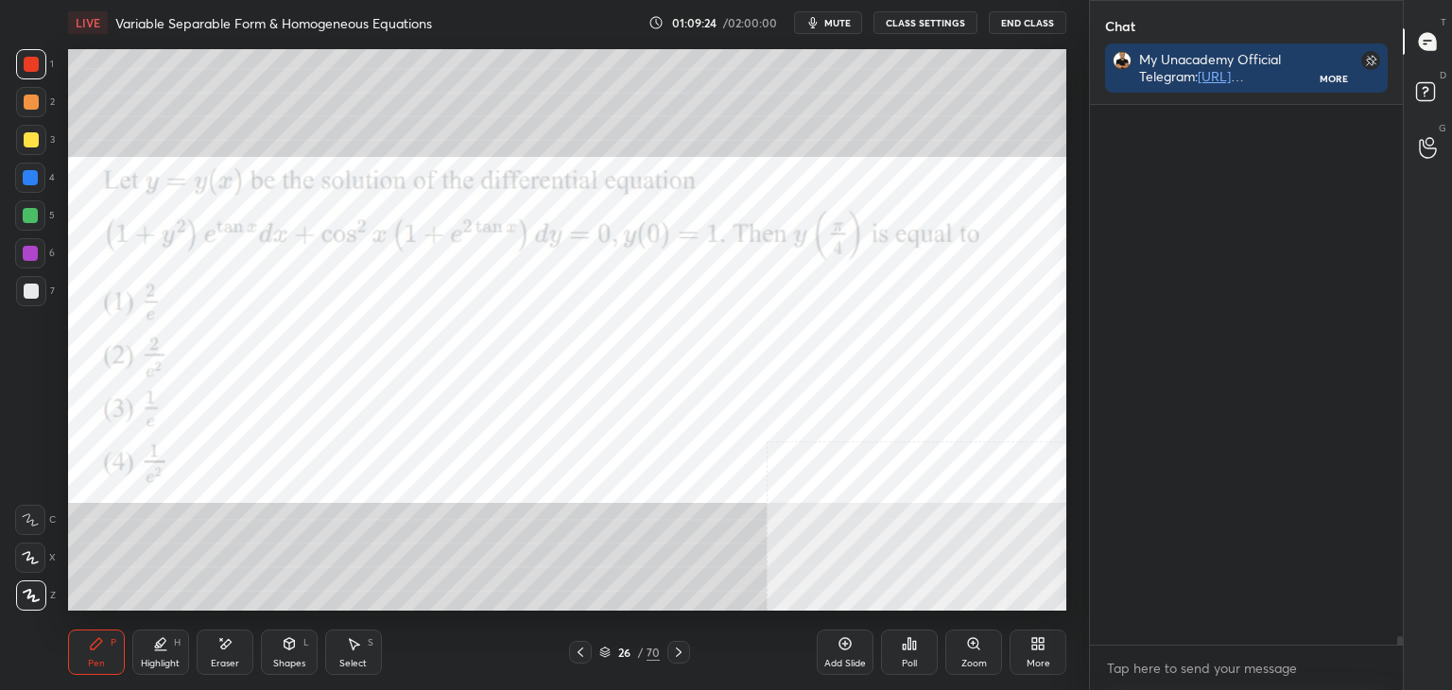
scroll to position [534, 307]
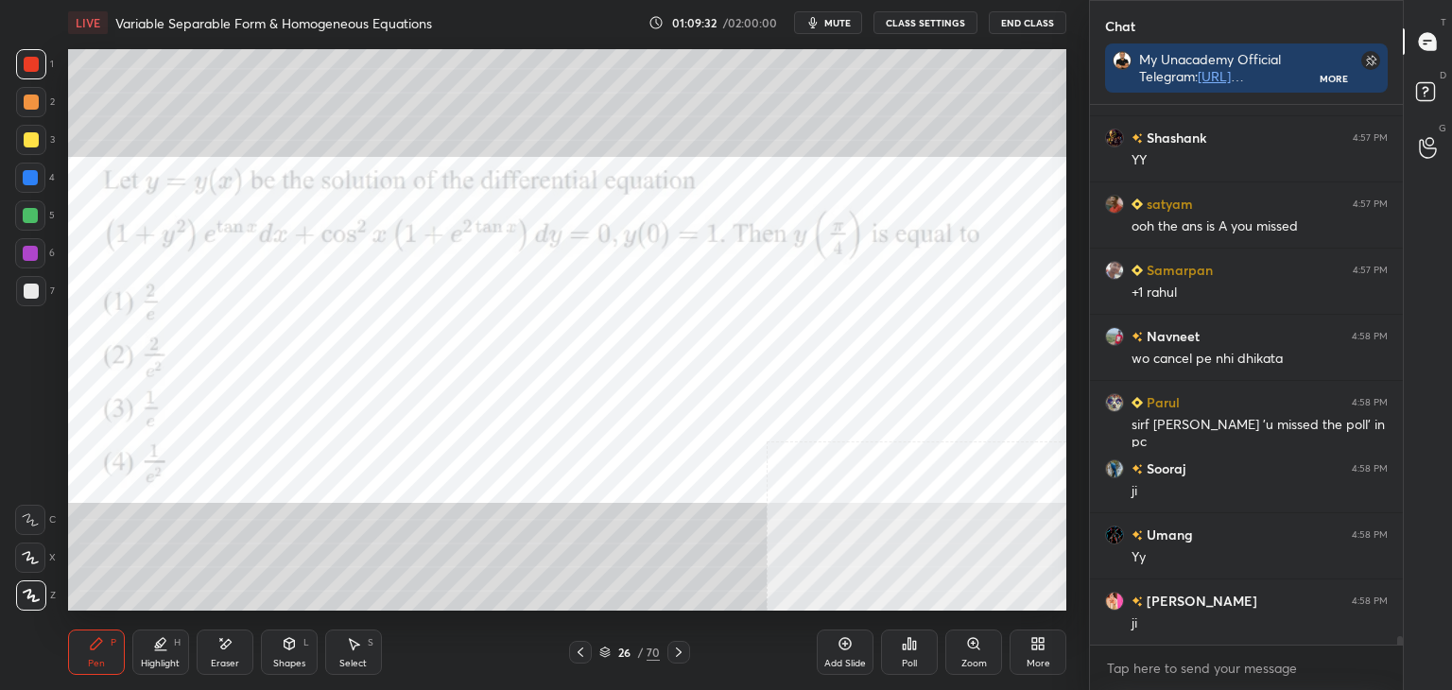
click at [920, 648] on div "Poll" at bounding box center [909, 652] width 57 height 45
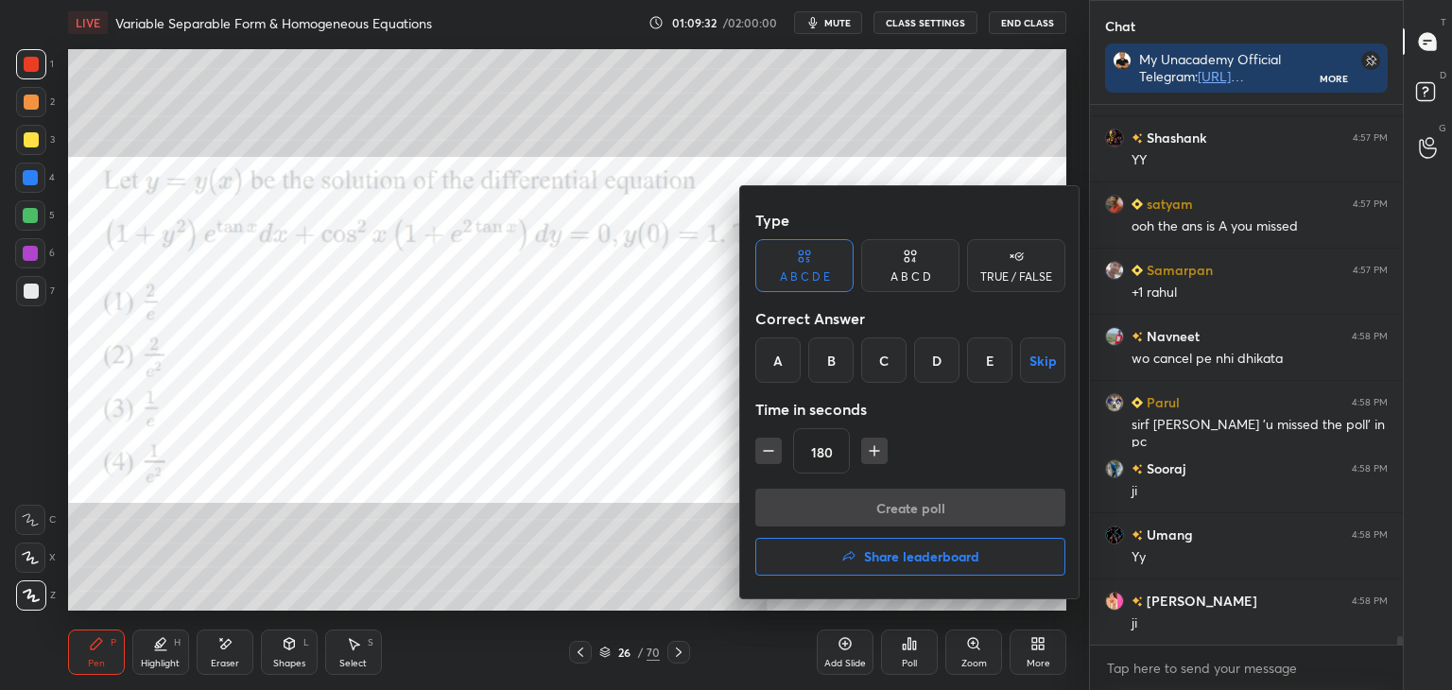
click at [879, 355] on div "C" at bounding box center [883, 359] width 45 height 45
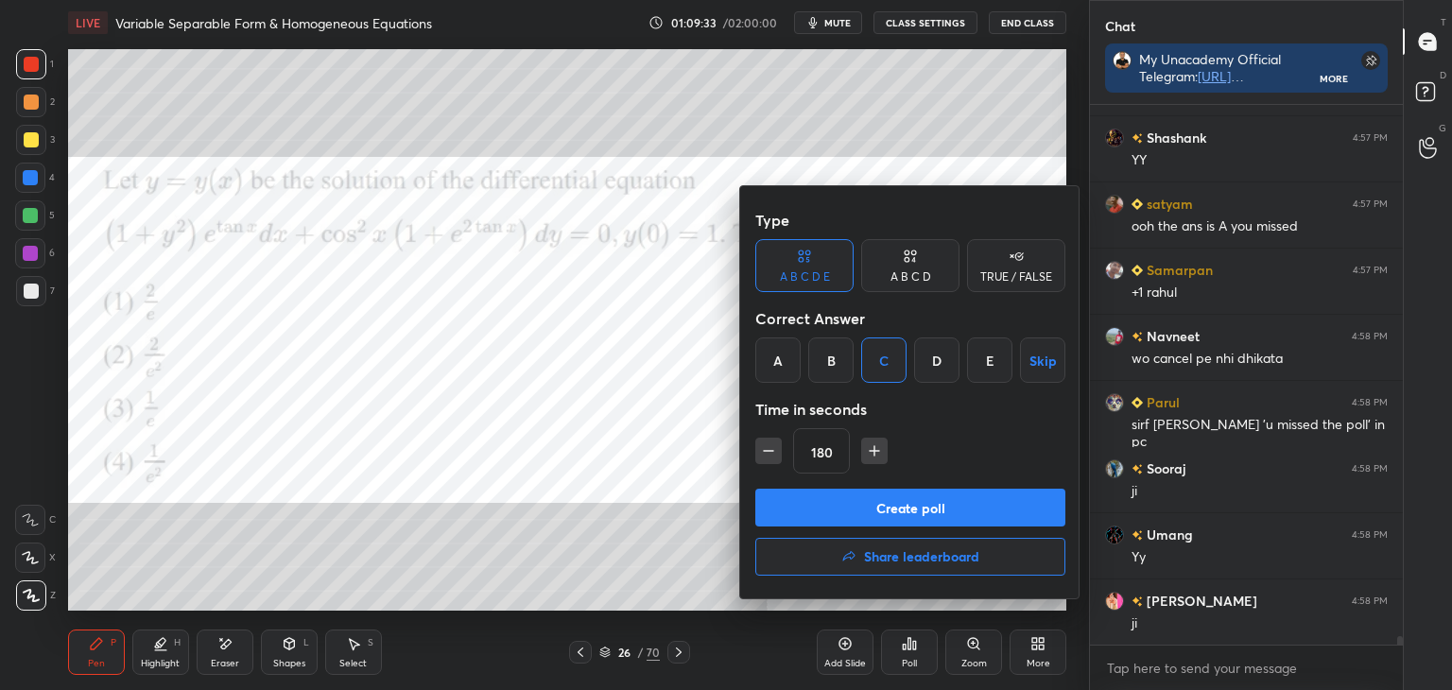
click at [943, 491] on button "Create poll" at bounding box center [910, 508] width 310 height 38
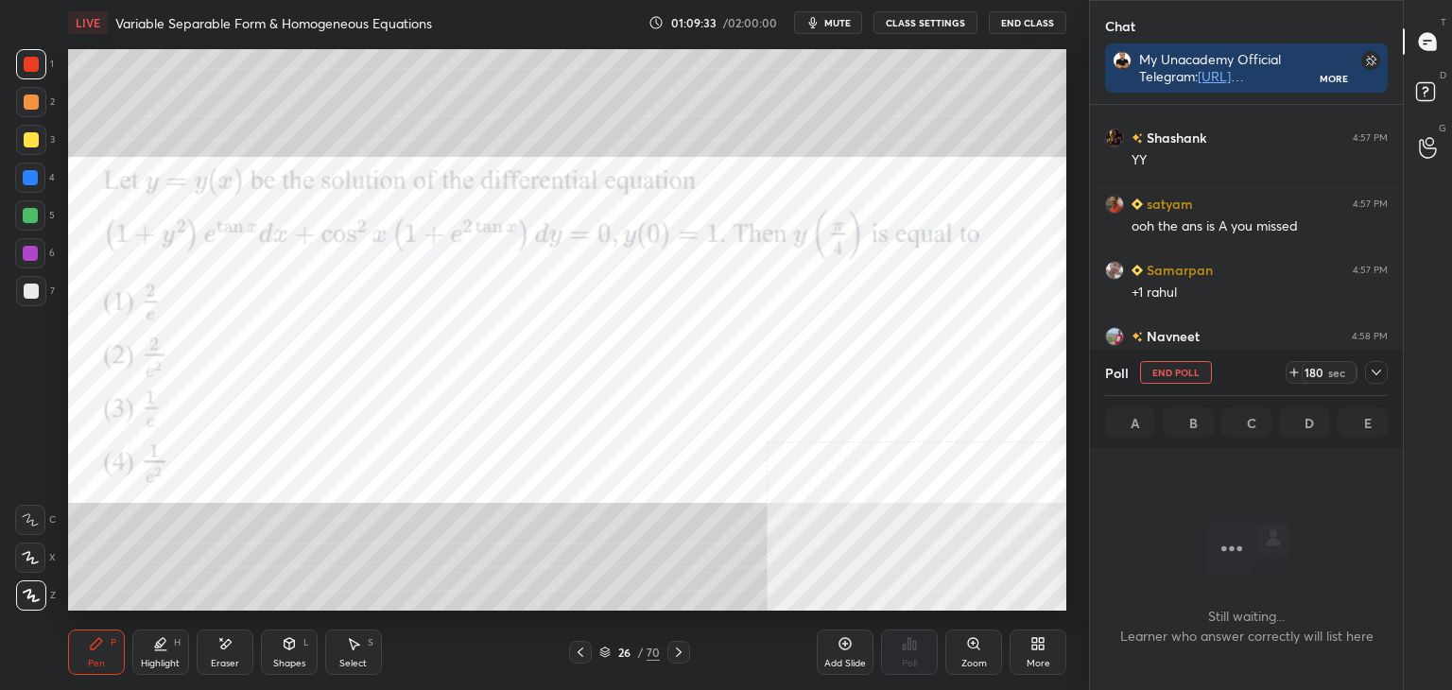
scroll to position [436, 307]
click at [1365, 371] on div at bounding box center [1376, 372] width 23 height 23
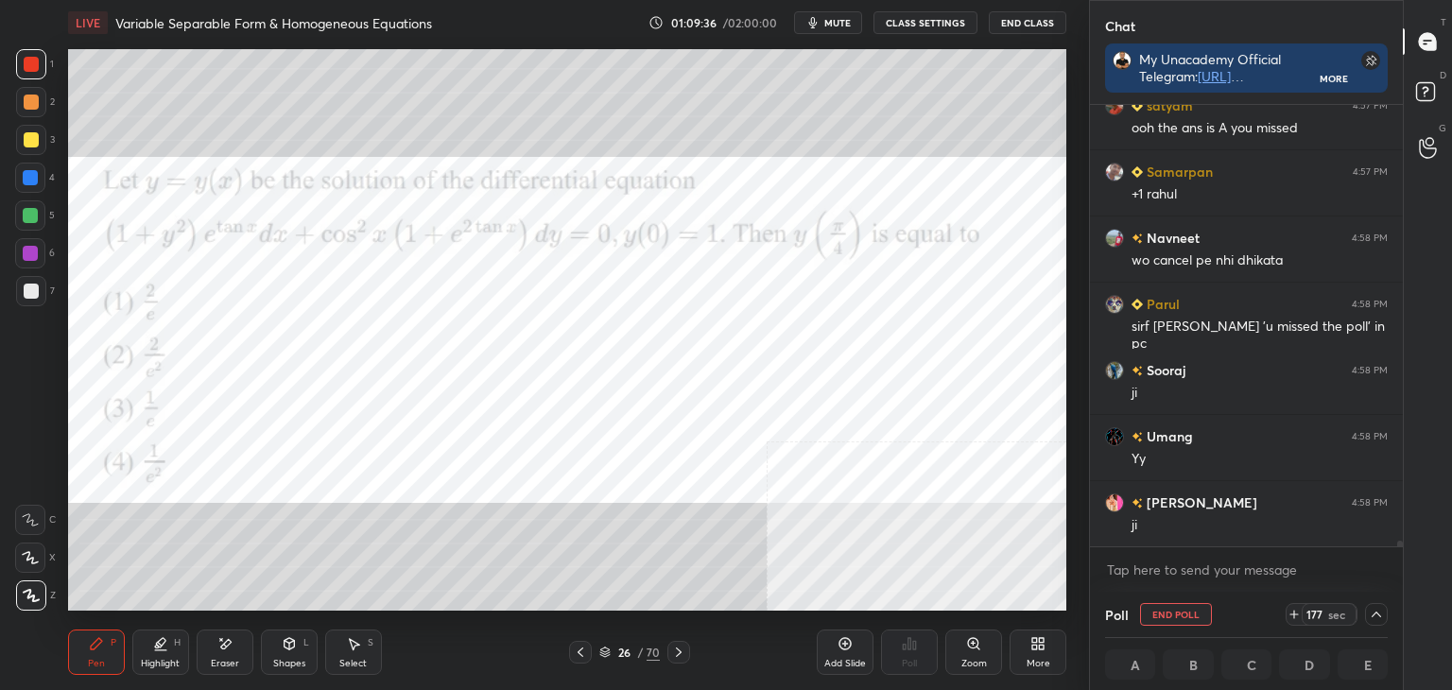
drag, startPoint x: 1399, startPoint y: 544, endPoint x: 1395, endPoint y: 553, distance: 10.2
click at [1396, 552] on div "[PERSON_NAME] 4:57 PM YY [PERSON_NAME] 4:57 PM ooh the ans is A you missed Sama…" at bounding box center [1246, 348] width 313 height 487
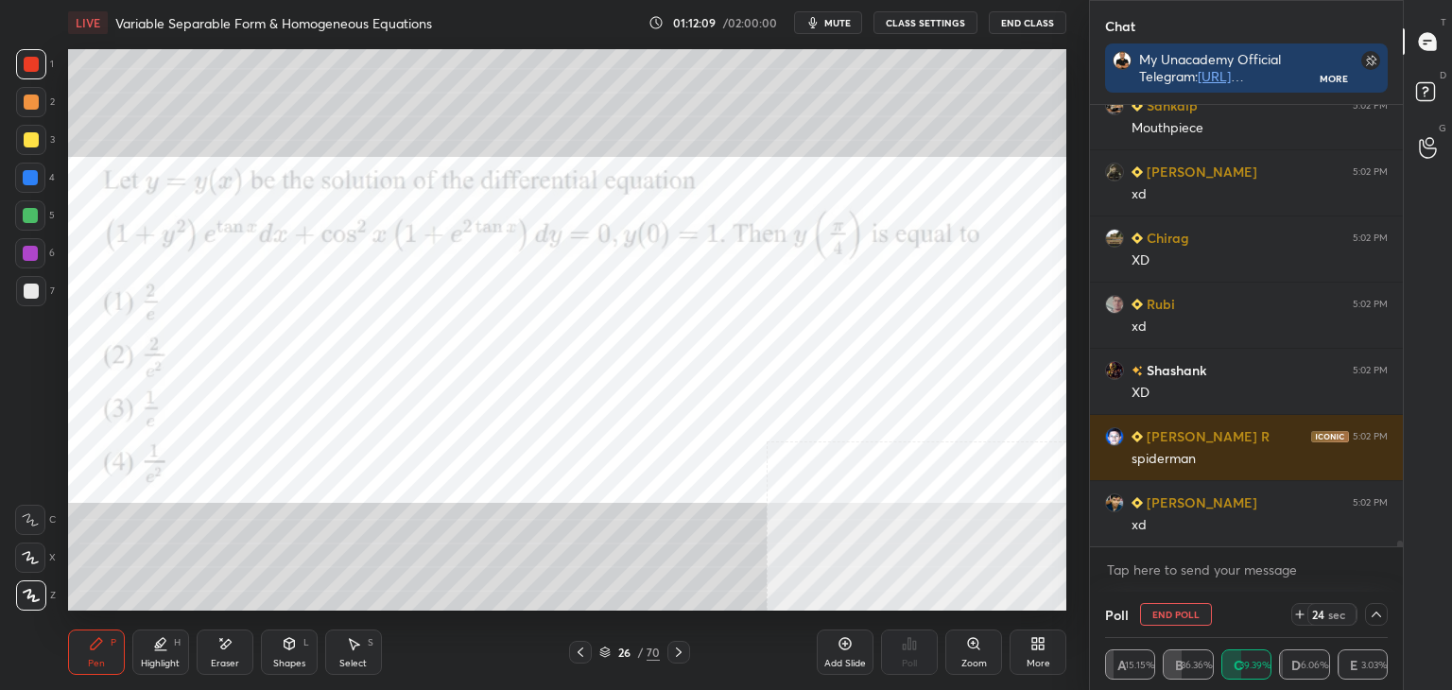
scroll to position [36550, 0]
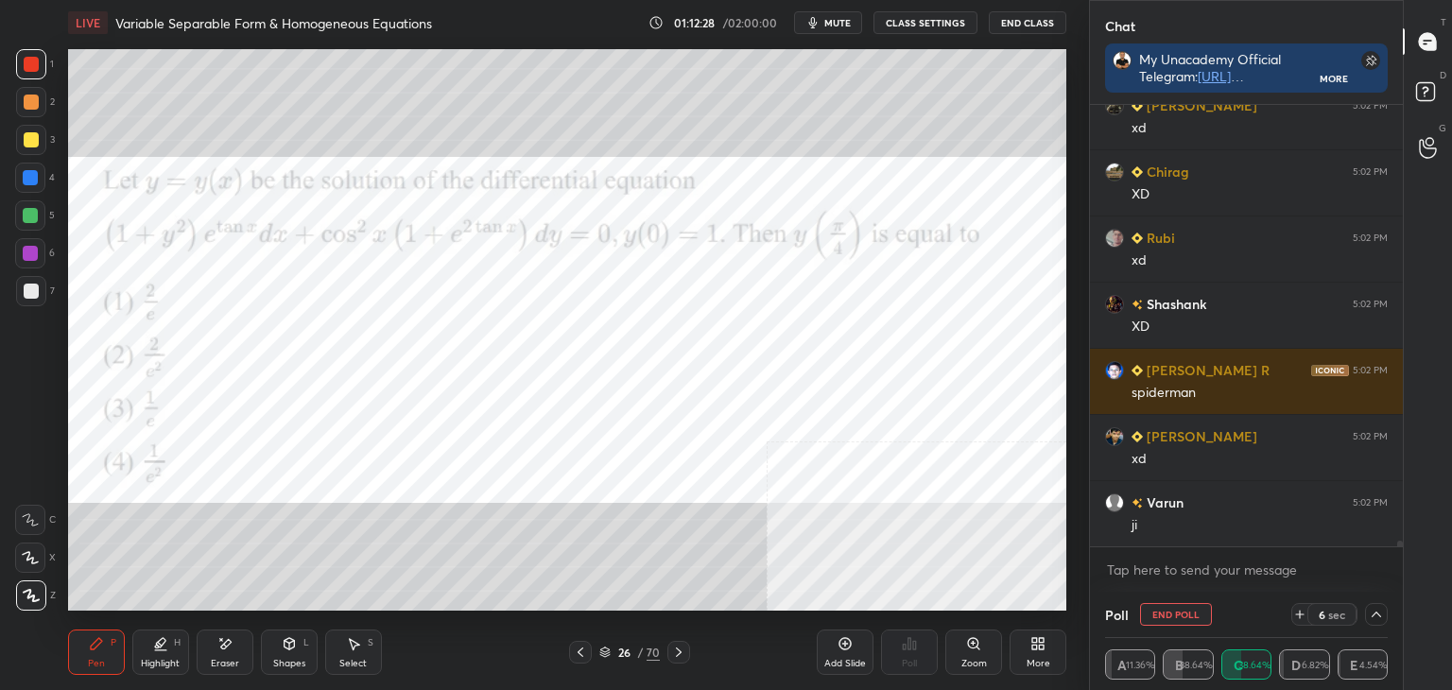
drag, startPoint x: 217, startPoint y: 661, endPoint x: 240, endPoint y: 615, distance: 50.7
click at [219, 659] on div "Eraser" at bounding box center [225, 663] width 28 height 9
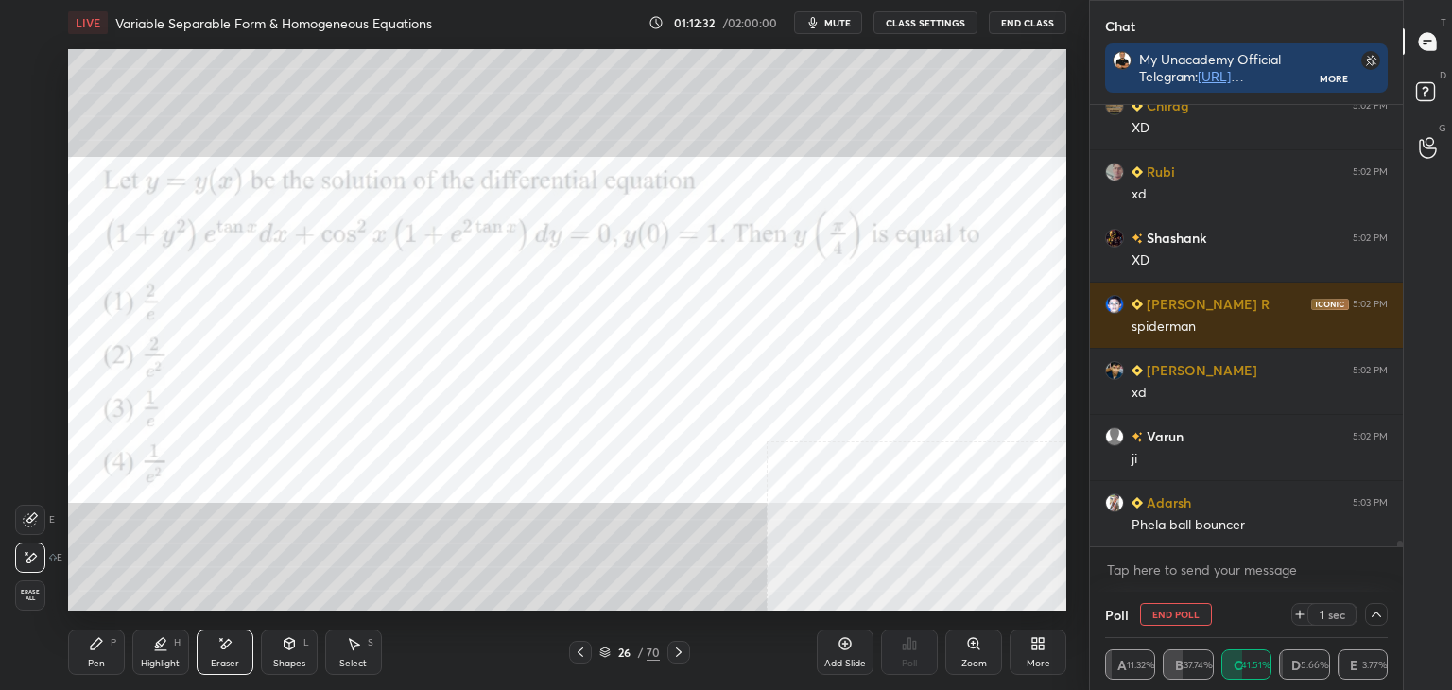
scroll to position [36682, 0]
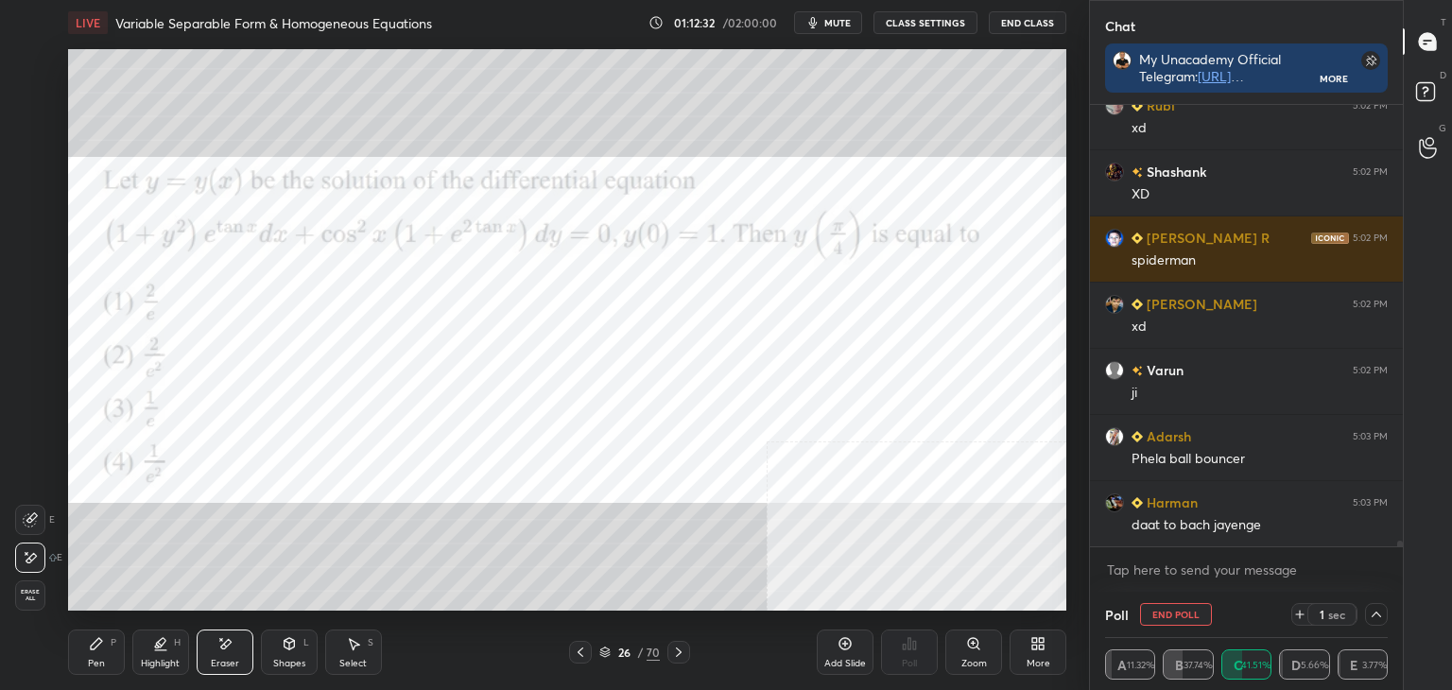
click at [107, 665] on div "Pen P" at bounding box center [96, 652] width 57 height 45
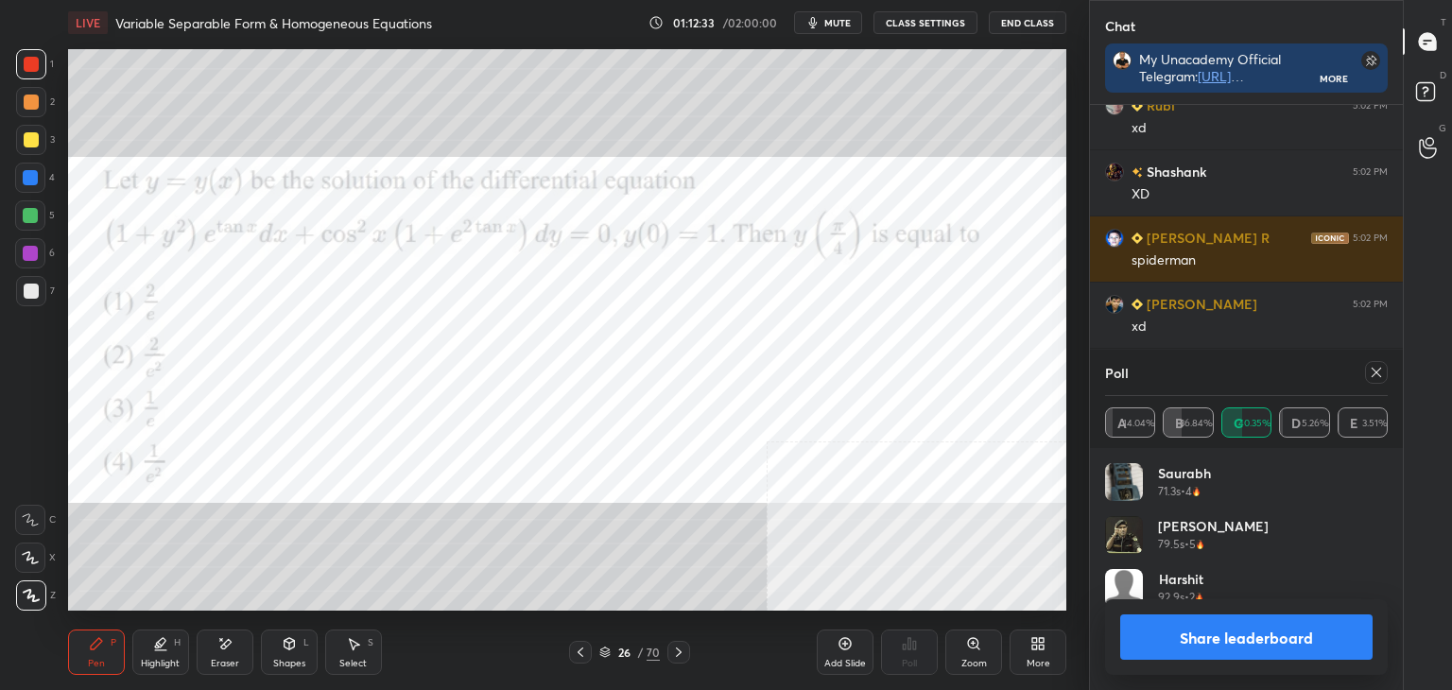
scroll to position [221, 277]
click at [1380, 372] on icon at bounding box center [1376, 372] width 15 height 15
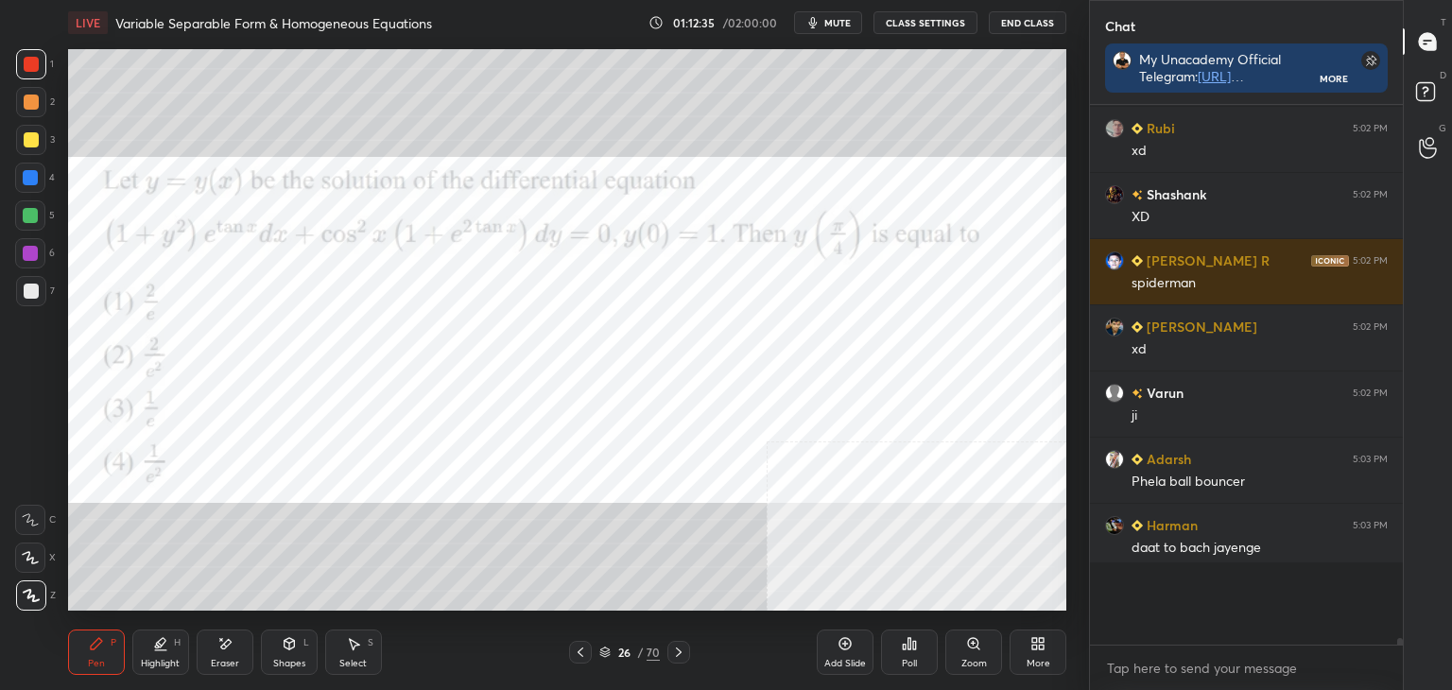
scroll to position [579, 307]
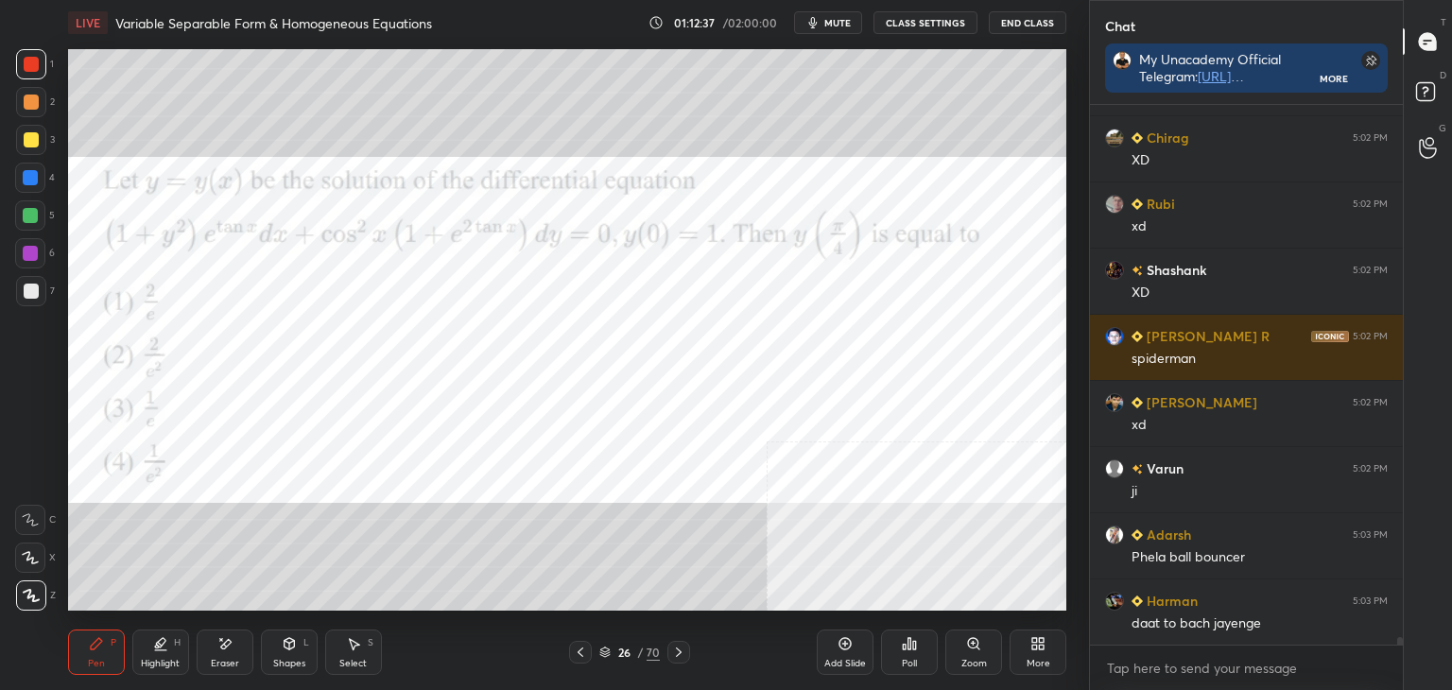
click at [1399, 648] on div "[PERSON_NAME] 4:58 PM ji Varun 5:00 PM sir aap ne ''bhola dhire dhire se cover …" at bounding box center [1246, 397] width 313 height 585
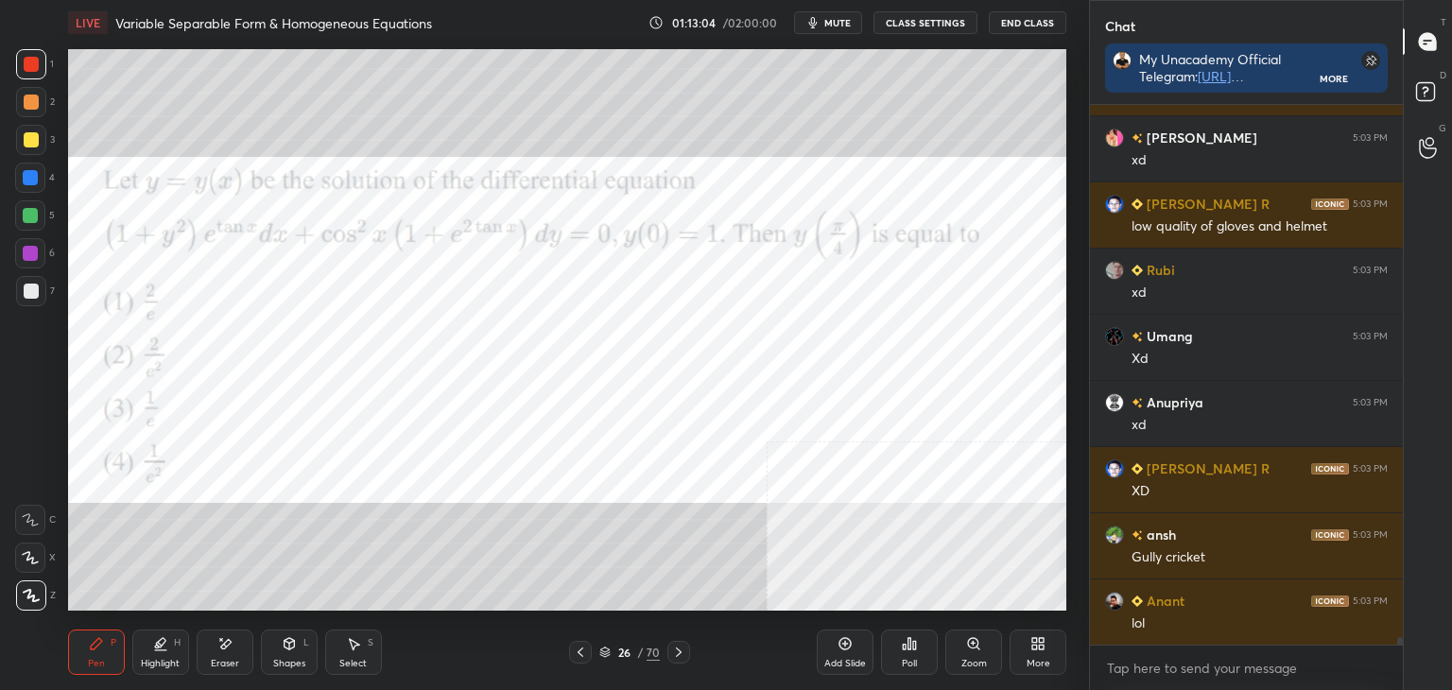
drag, startPoint x: 216, startPoint y: 662, endPoint x: 226, endPoint y: 614, distance: 49.3
click at [216, 659] on div "Eraser" at bounding box center [225, 663] width 28 height 9
click at [95, 666] on div "Pen" at bounding box center [96, 663] width 17 height 9
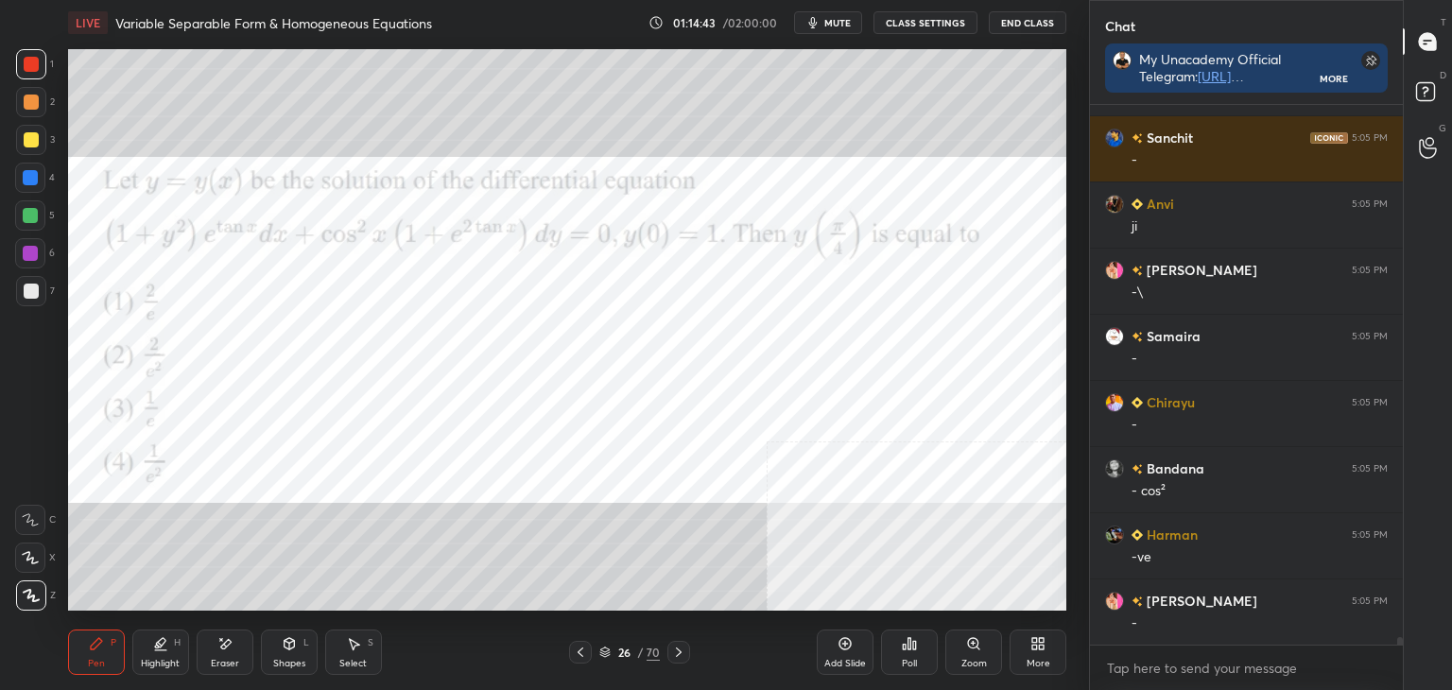
scroll to position [38304, 0]
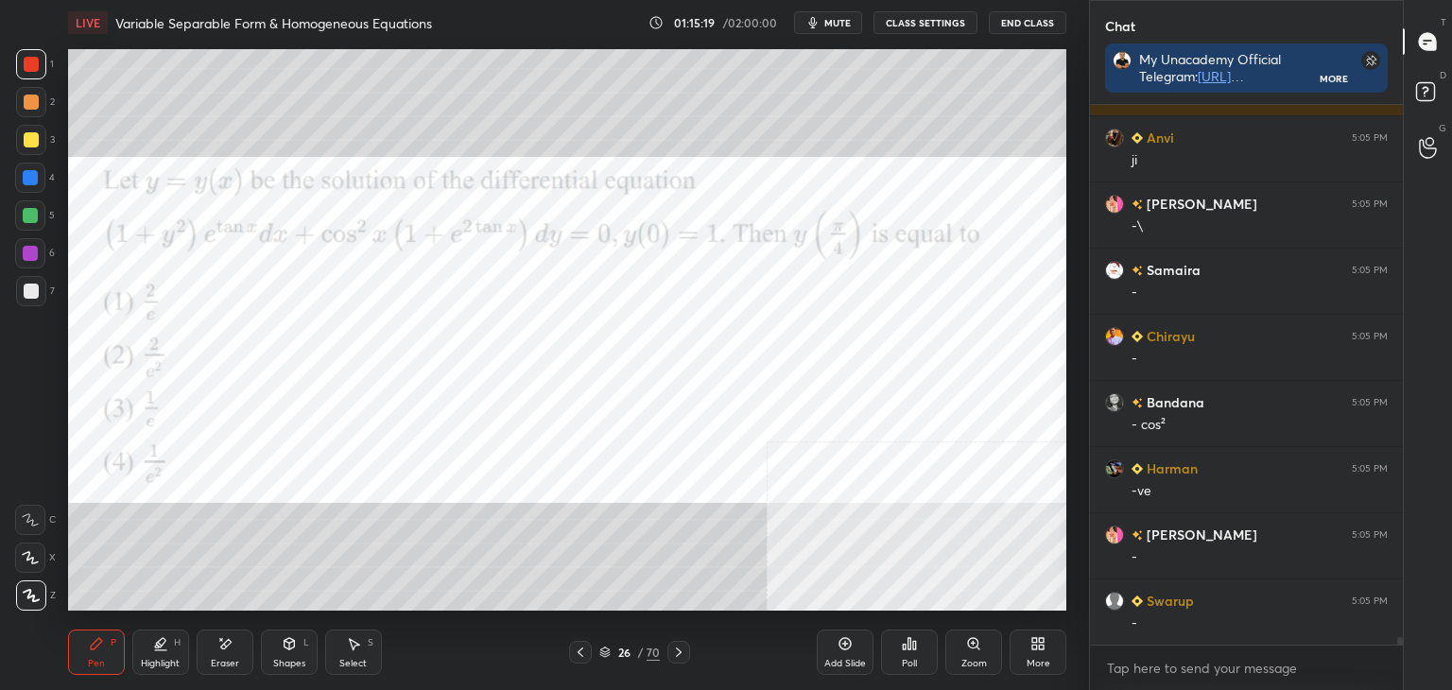
drag, startPoint x: 372, startPoint y: 660, endPoint x: 372, endPoint y: 647, distance: 13.3
click at [370, 652] on div "Select S" at bounding box center [353, 652] width 57 height 45
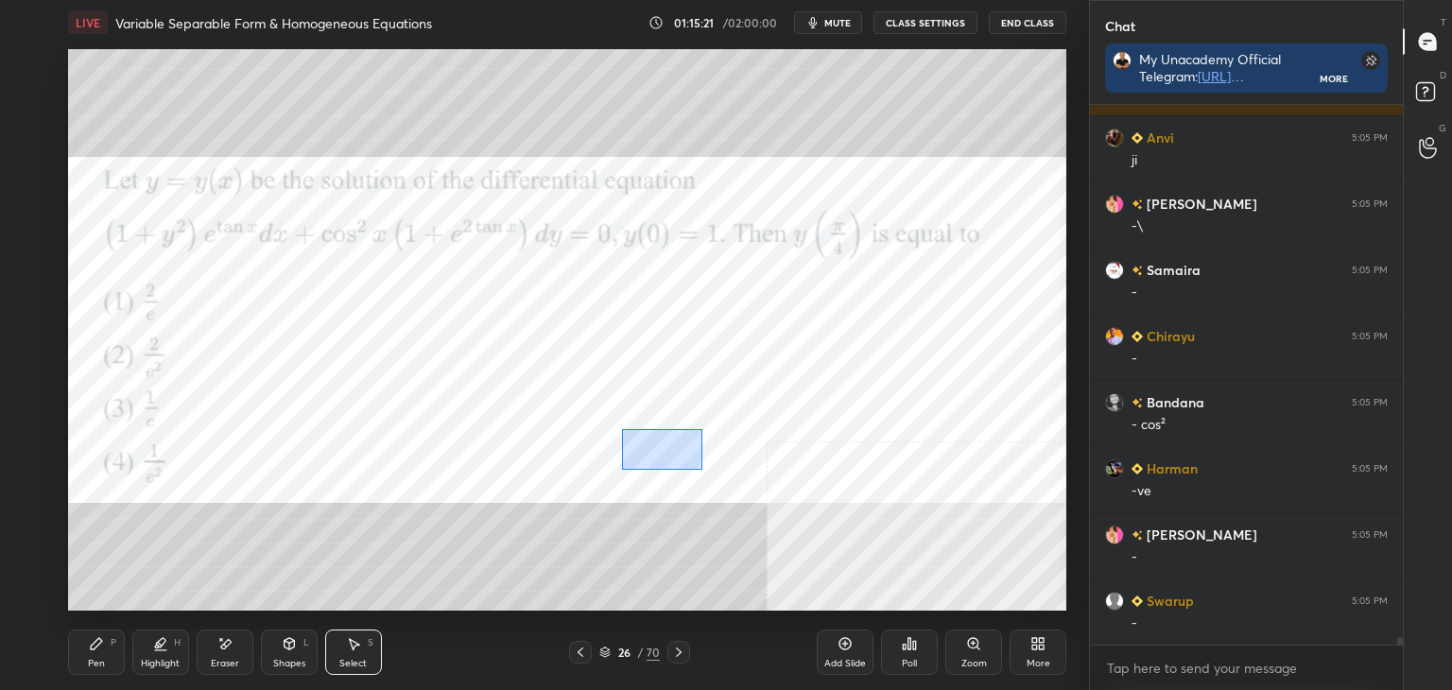
drag, startPoint x: 702, startPoint y: 428, endPoint x: 637, endPoint y: 474, distance: 79.5
click at [623, 470] on div "0 ° Undo Copy Duplicate Duplicate to new slide Delete" at bounding box center [567, 330] width 998 height 562
click at [639, 453] on div "0 ° Undo Copy Duplicate Duplicate to new slide Delete" at bounding box center [567, 330] width 998 height 562
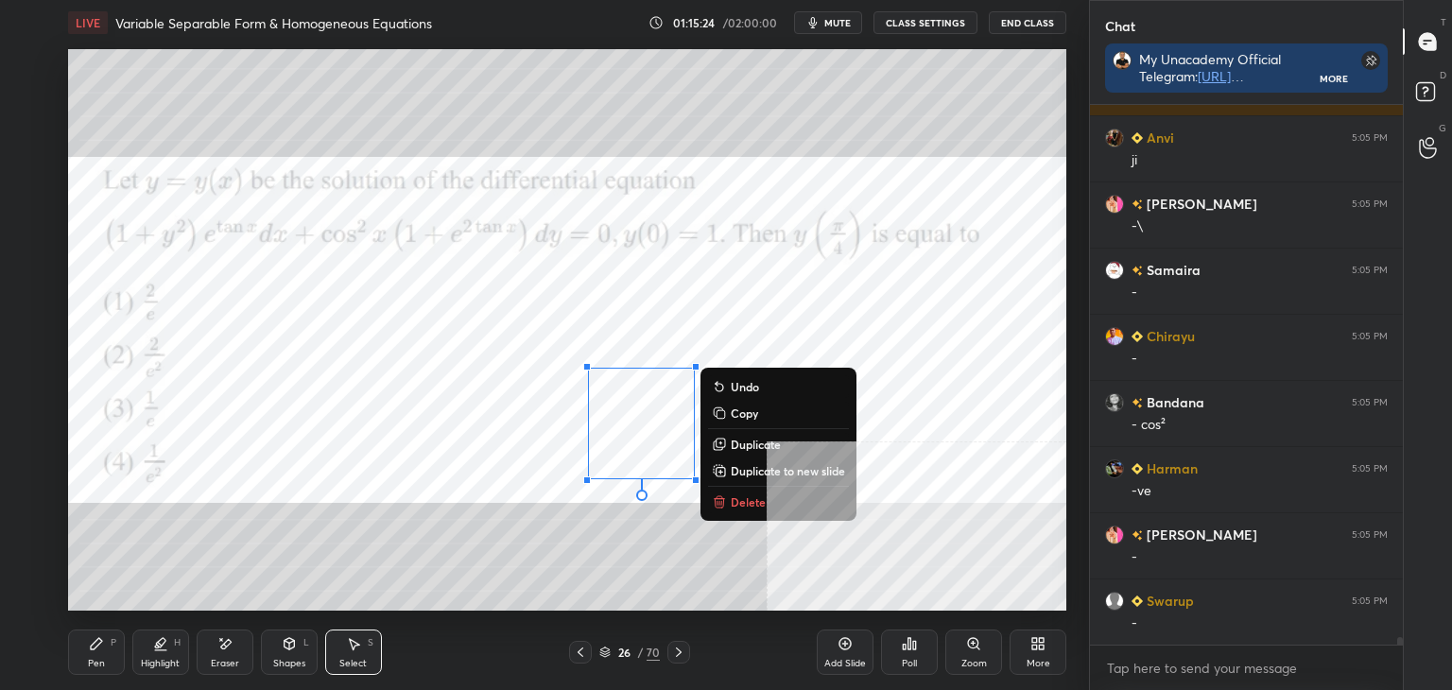
click at [624, 508] on div "0 ° Undo Copy Duplicate Duplicate to new slide Delete" at bounding box center [567, 330] width 998 height 562
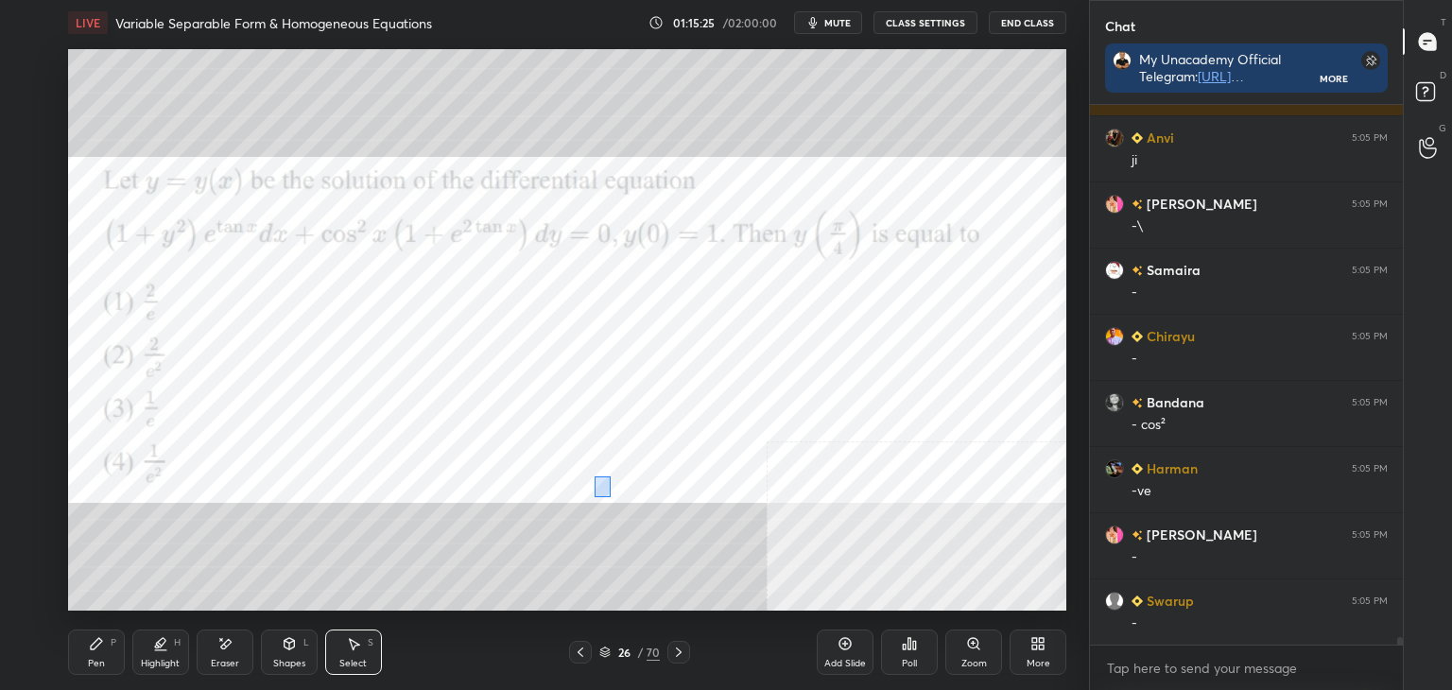
drag, startPoint x: 610, startPoint y: 497, endPoint x: 594, endPoint y: 476, distance: 27.0
click at [594, 476] on div "0 ° Undo Copy Duplicate Duplicate to new slide Delete" at bounding box center [567, 330] width 998 height 562
click at [598, 468] on div "0 ° Undo Copy Duplicate Duplicate to new slide Delete" at bounding box center [567, 330] width 998 height 562
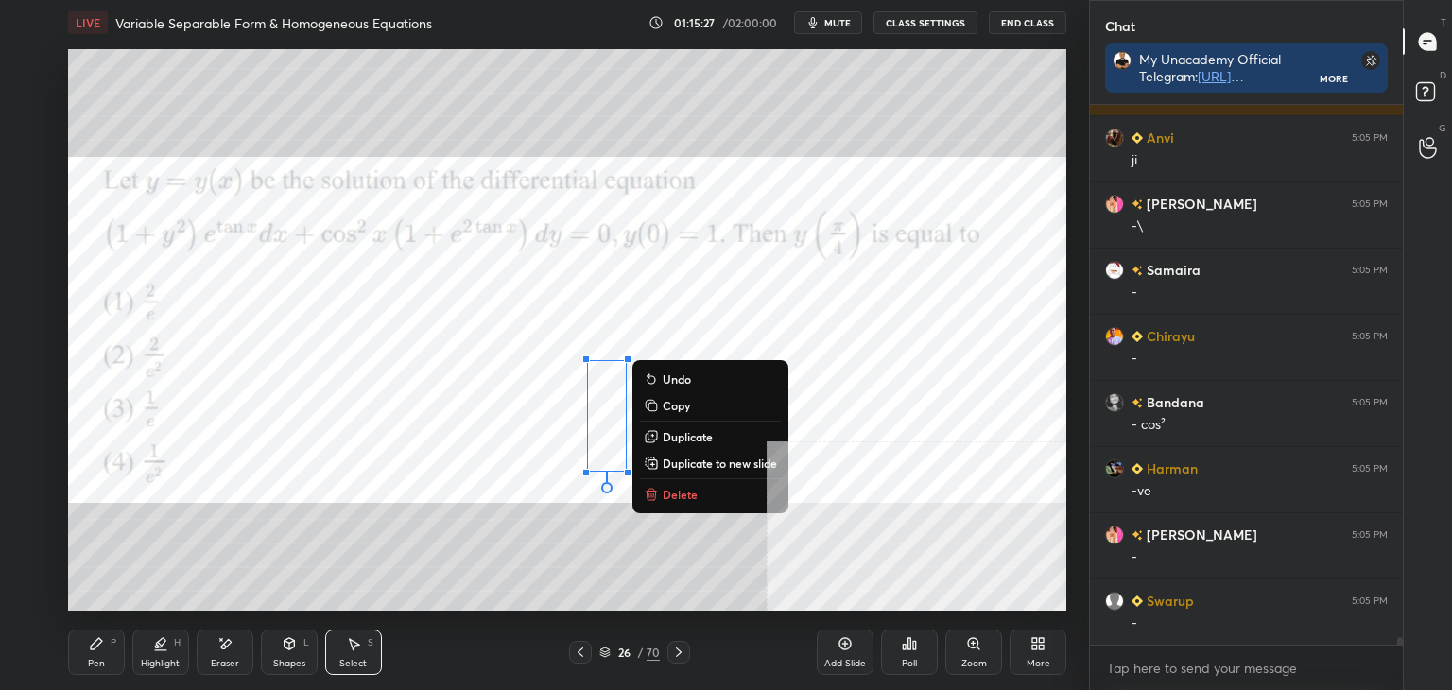
click at [587, 502] on div "0 ° Undo Copy Duplicate Duplicate to new slide Delete" at bounding box center [567, 330] width 998 height 562
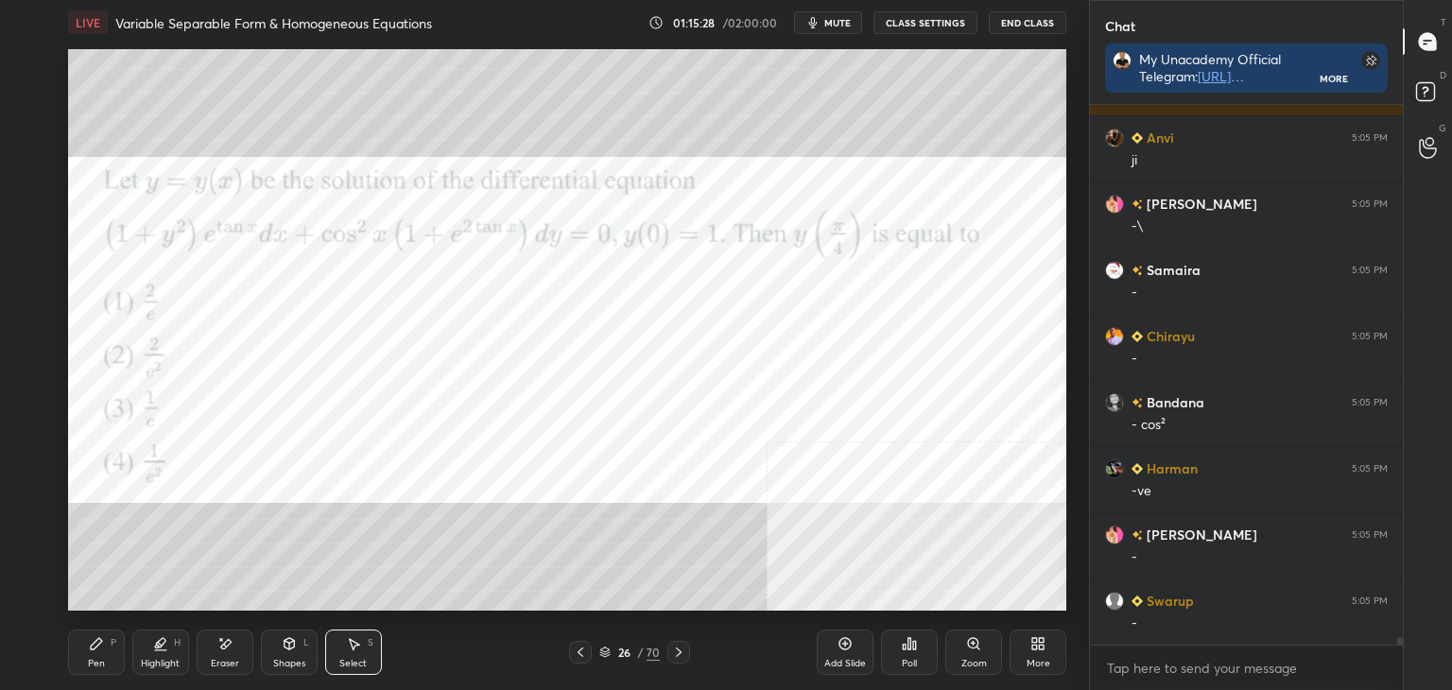
click at [104, 663] on div "Pen" at bounding box center [96, 663] width 17 height 9
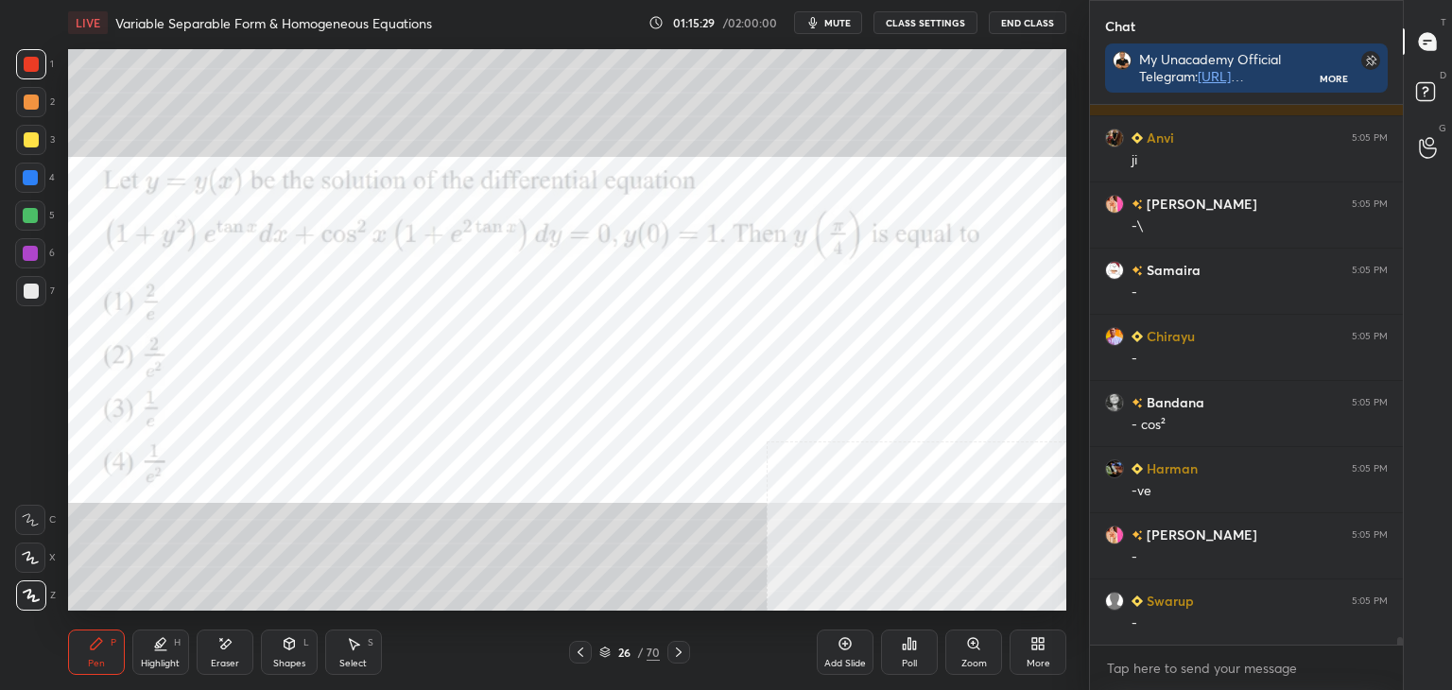
drag, startPoint x: 109, startPoint y: 655, endPoint x: 129, endPoint y: 614, distance: 46.1
click at [108, 650] on div "Pen P" at bounding box center [96, 652] width 57 height 45
click at [285, 654] on div "Shapes L" at bounding box center [289, 652] width 57 height 45
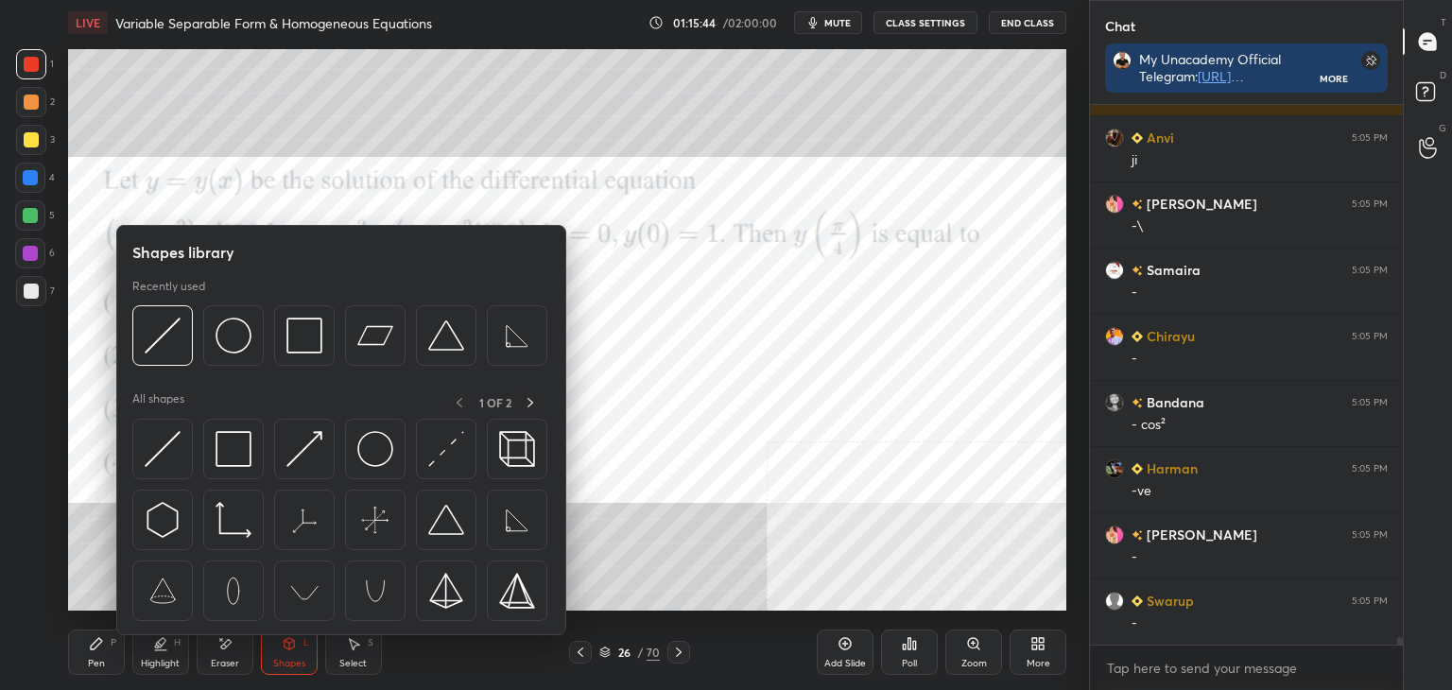
click at [233, 659] on div "Eraser" at bounding box center [225, 663] width 28 height 9
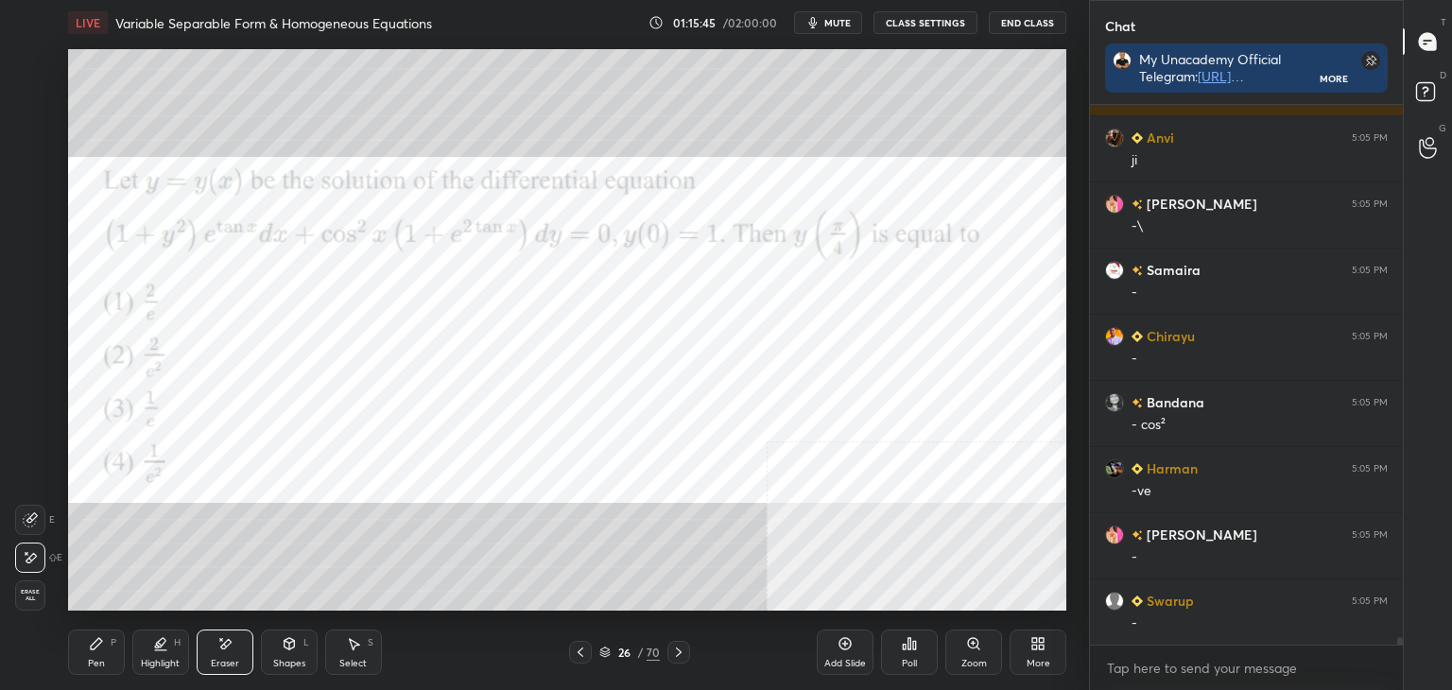
click at [116, 657] on div "Pen P" at bounding box center [96, 652] width 57 height 45
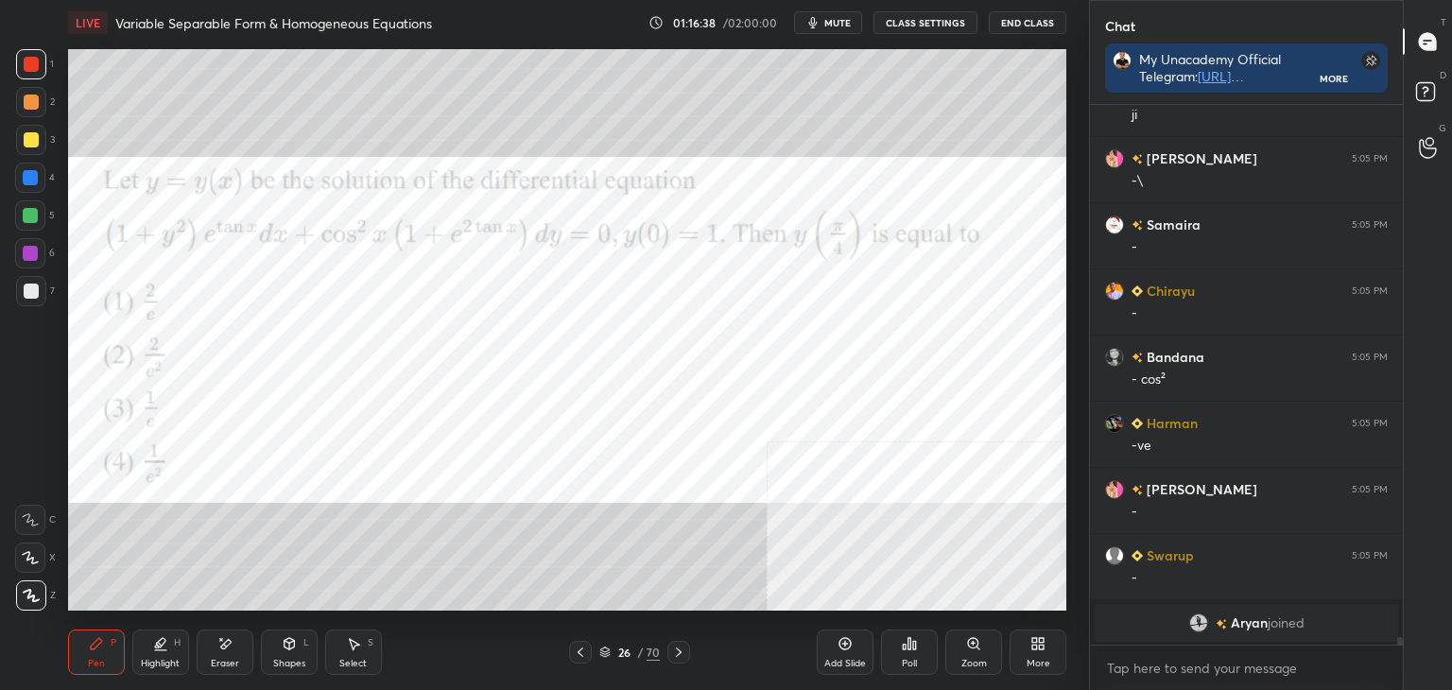
scroll to position [36771, 0]
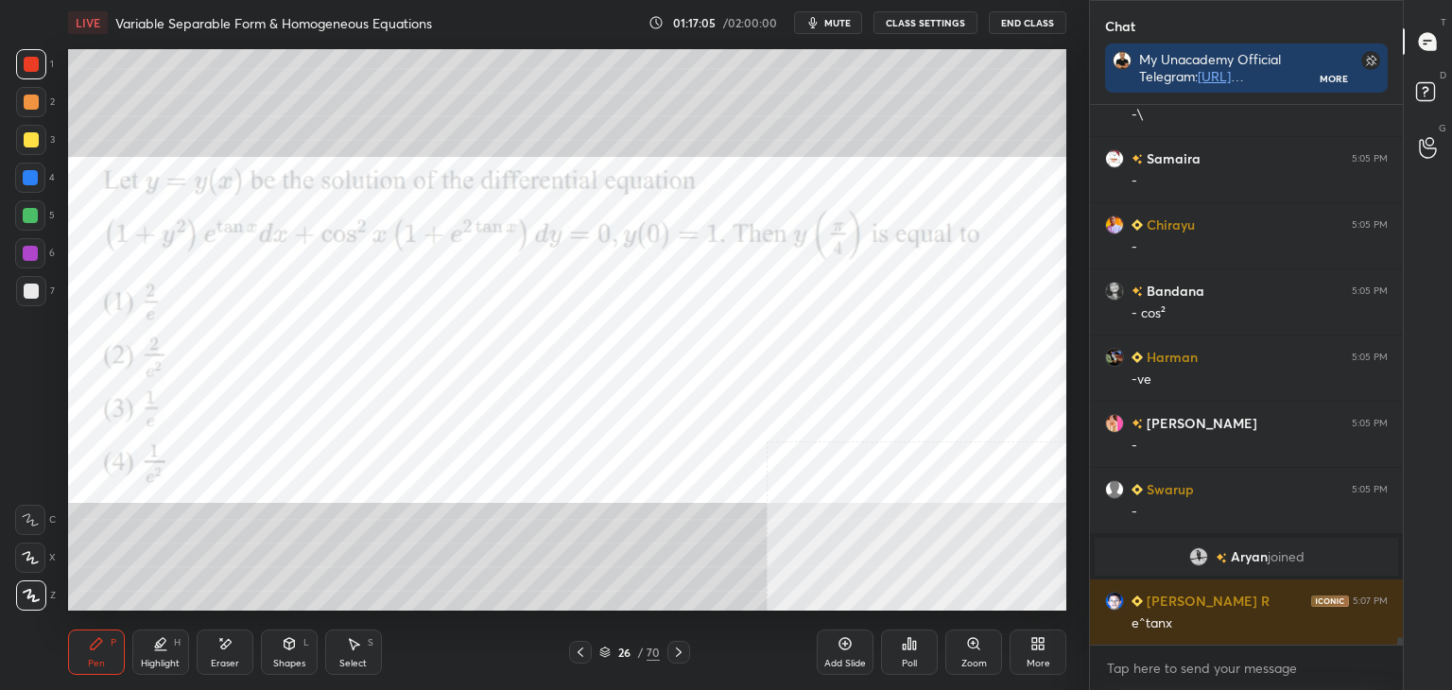
click at [344, 666] on div "Select" at bounding box center [352, 663] width 27 height 9
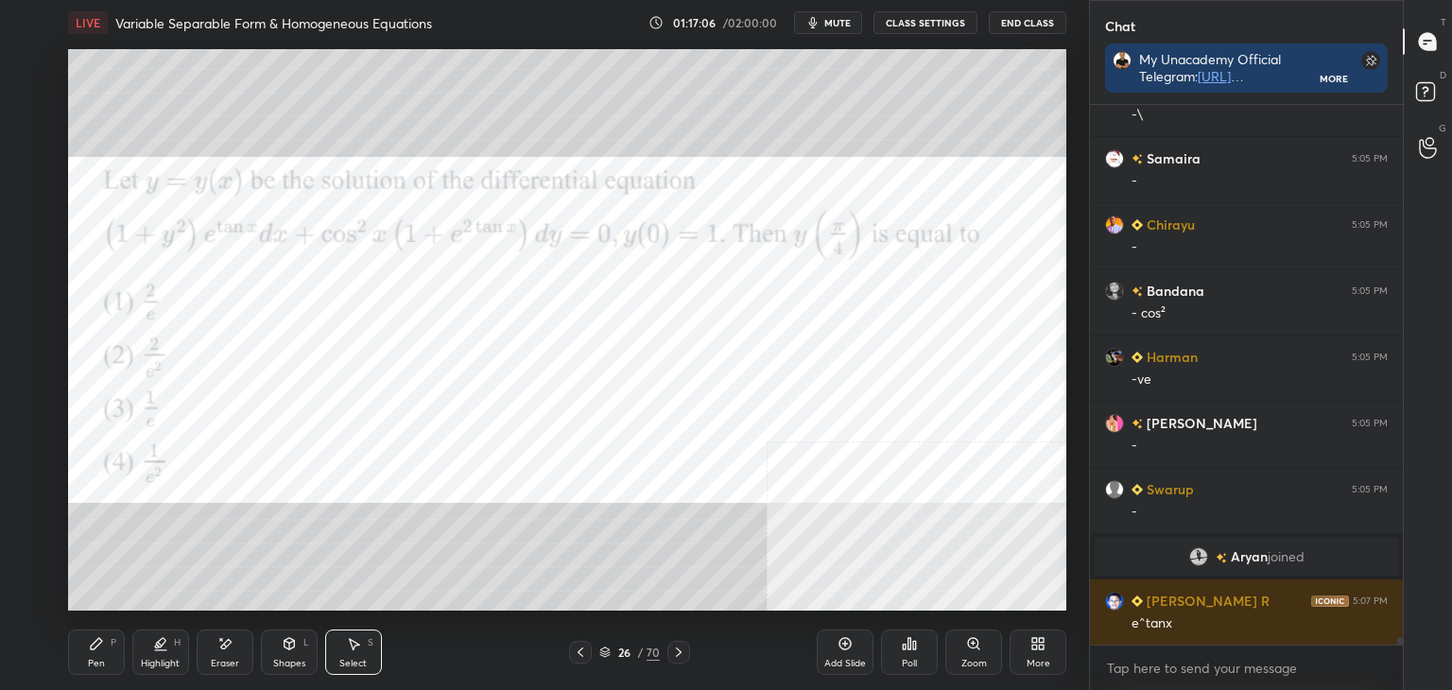
scroll to position [36837, 0]
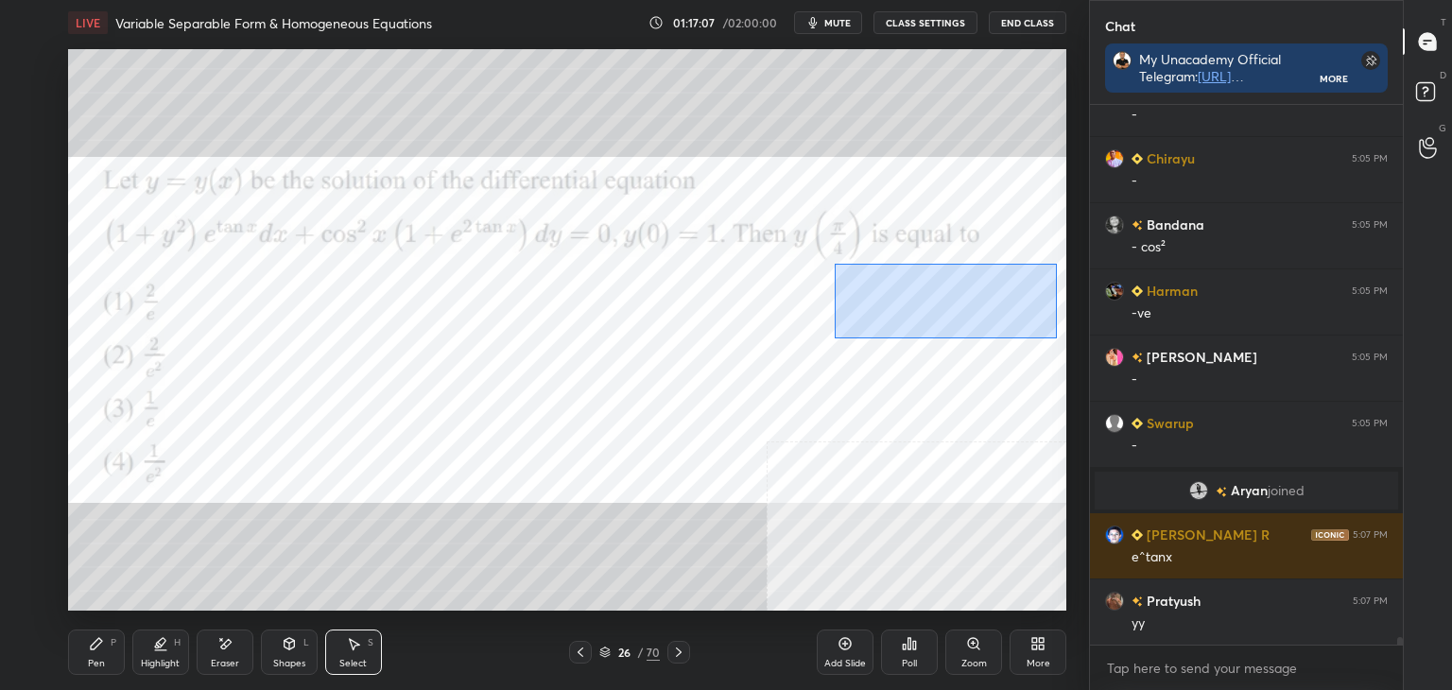
drag, startPoint x: 843, startPoint y: 270, endPoint x: 1044, endPoint y: 337, distance: 211.4
click at [1051, 338] on div "0 ° Undo Copy Duplicate Duplicate to new slide Delete" at bounding box center [567, 330] width 998 height 562
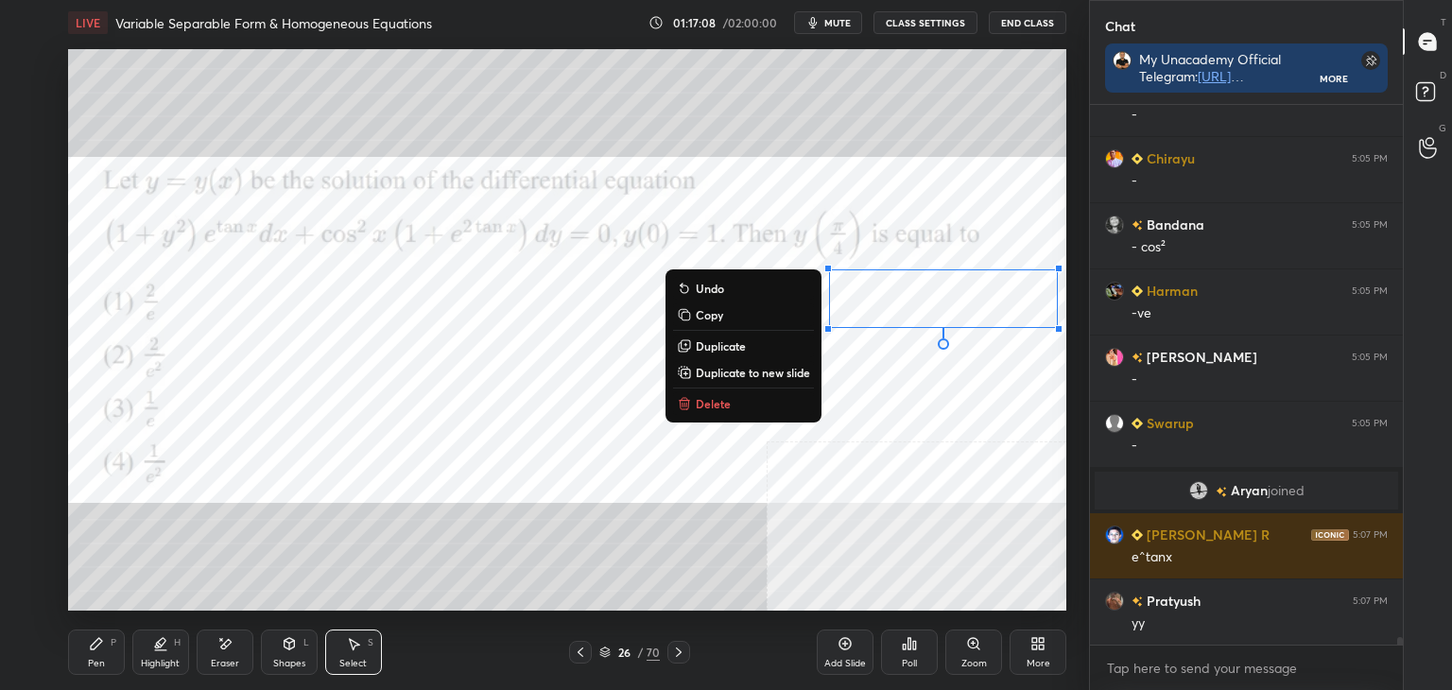
click at [734, 372] on p "Duplicate to new slide" at bounding box center [753, 372] width 114 height 15
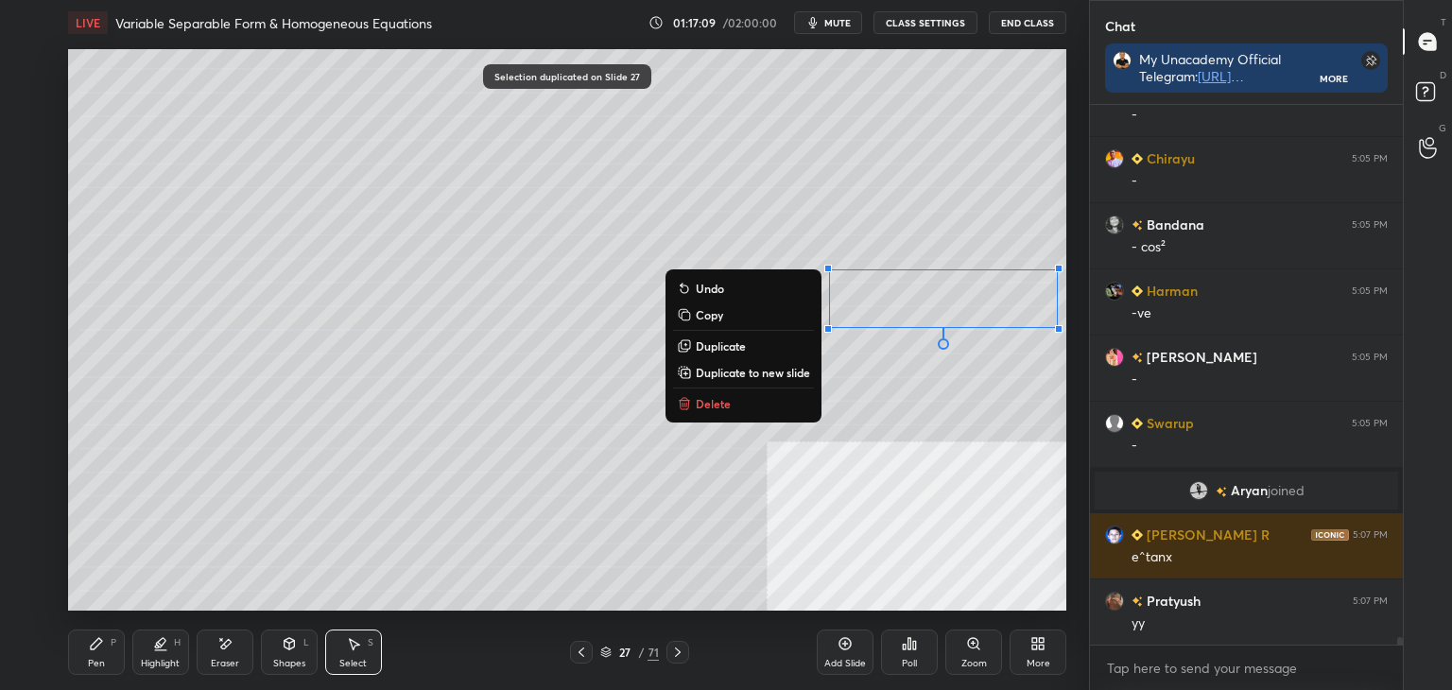
drag, startPoint x: 859, startPoint y: 235, endPoint x: 1078, endPoint y: 345, distance: 244.4
click at [1084, 349] on div "1 2 3 4 5 6 7 C X Z E E Erase all H H LIVE Variable Separable Form & Homogeneou…" at bounding box center [544, 345] width 1089 height 690
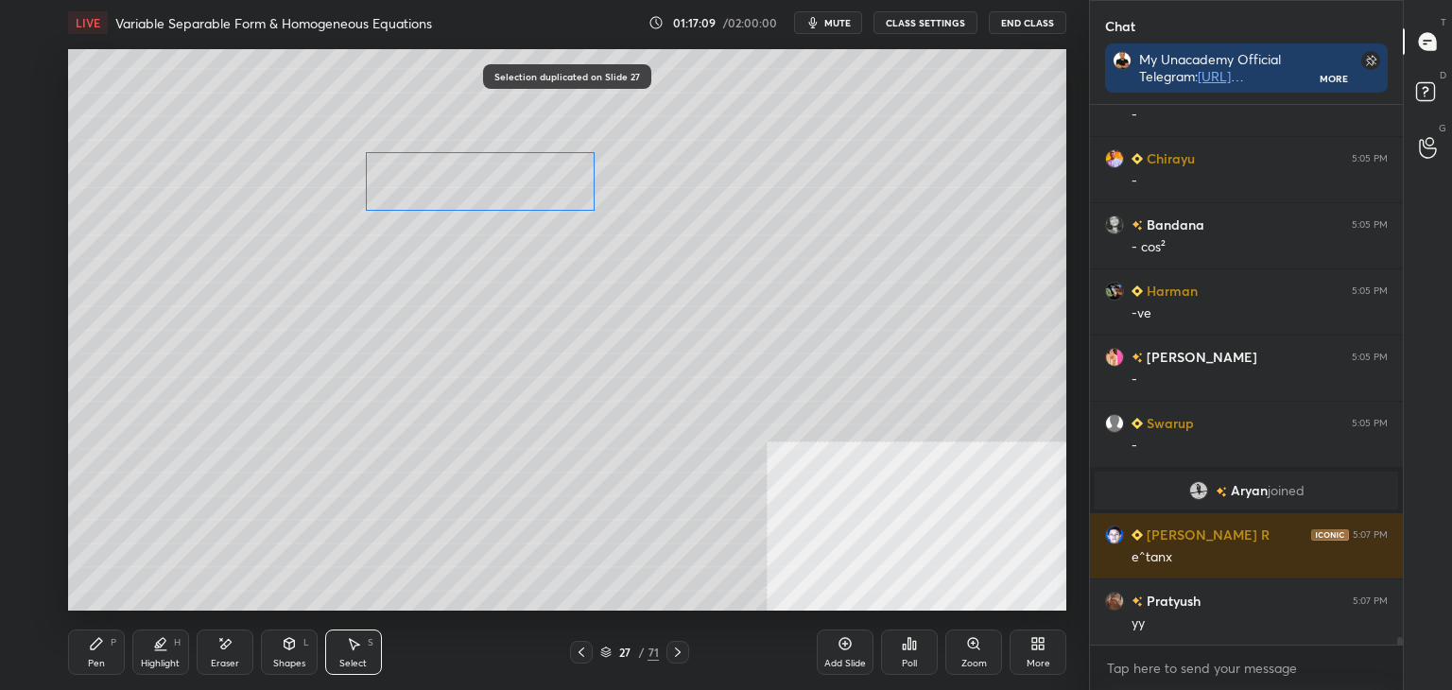
drag, startPoint x: 924, startPoint y: 286, endPoint x: 489, endPoint y: 188, distance: 445.6
click at [496, 172] on div "0 ° Undo Copy Duplicate Duplicate to new slide Delete" at bounding box center [567, 330] width 998 height 562
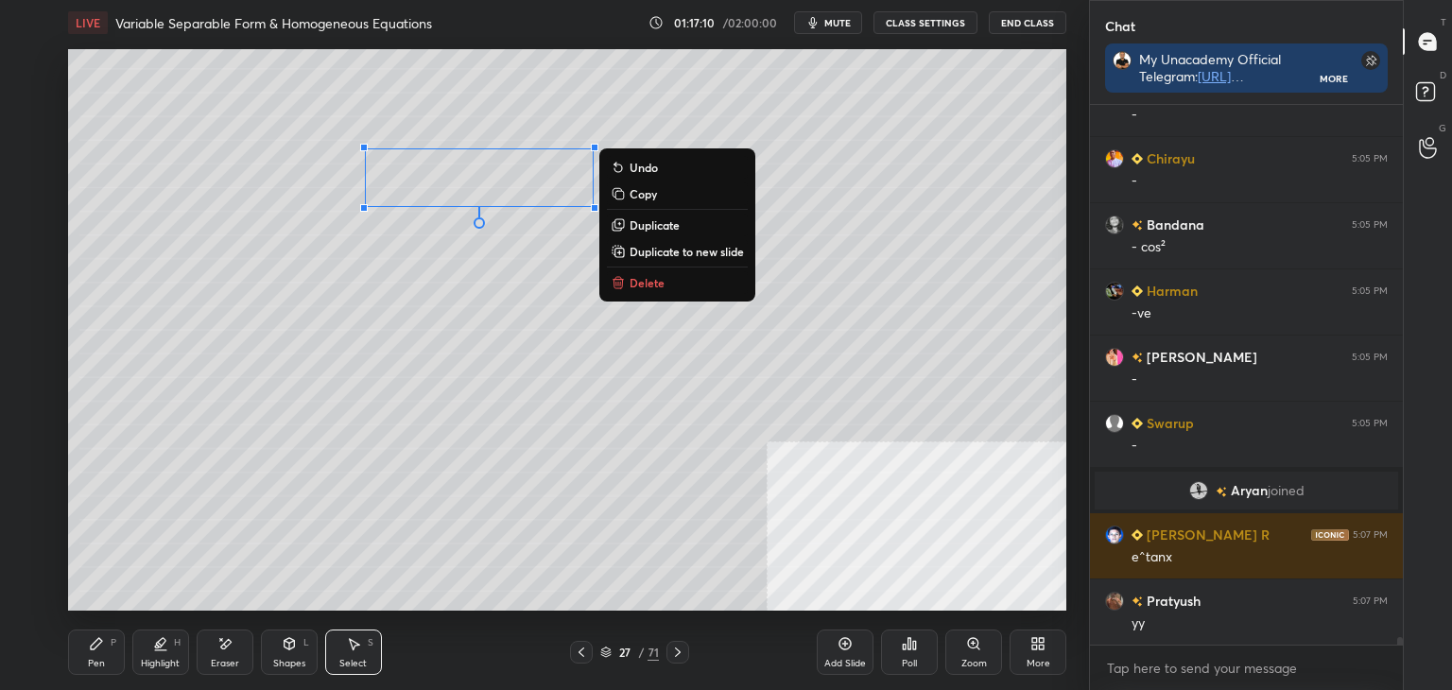
click at [106, 658] on div "Pen P" at bounding box center [96, 652] width 57 height 45
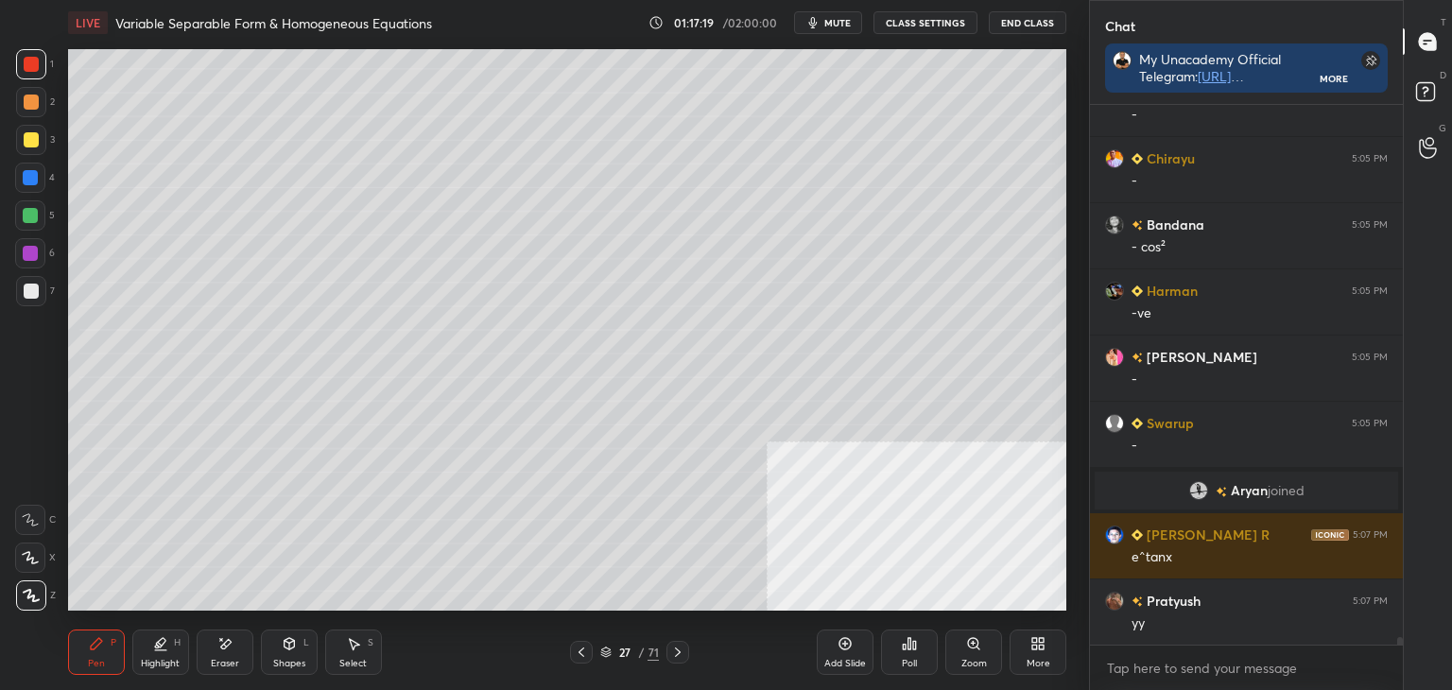
scroll to position [36903, 0]
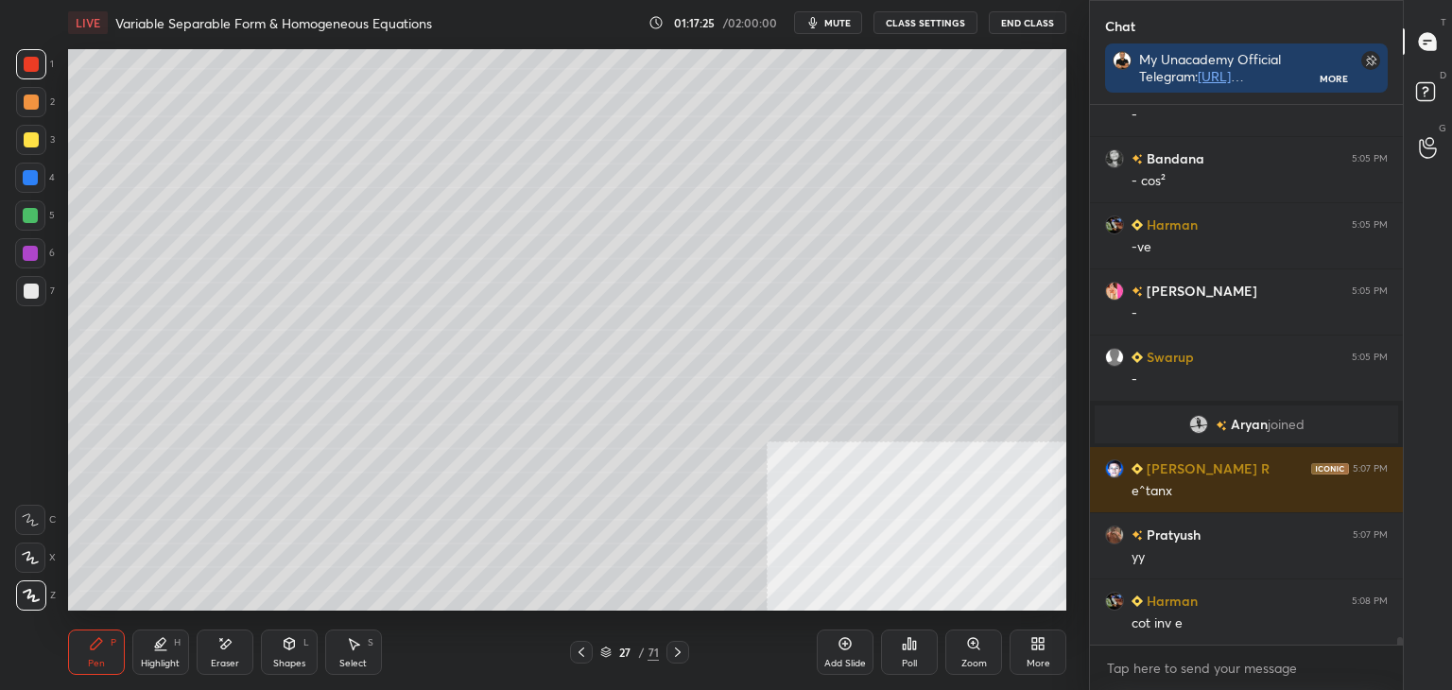
click at [585, 650] on icon at bounding box center [581, 652] width 15 height 15
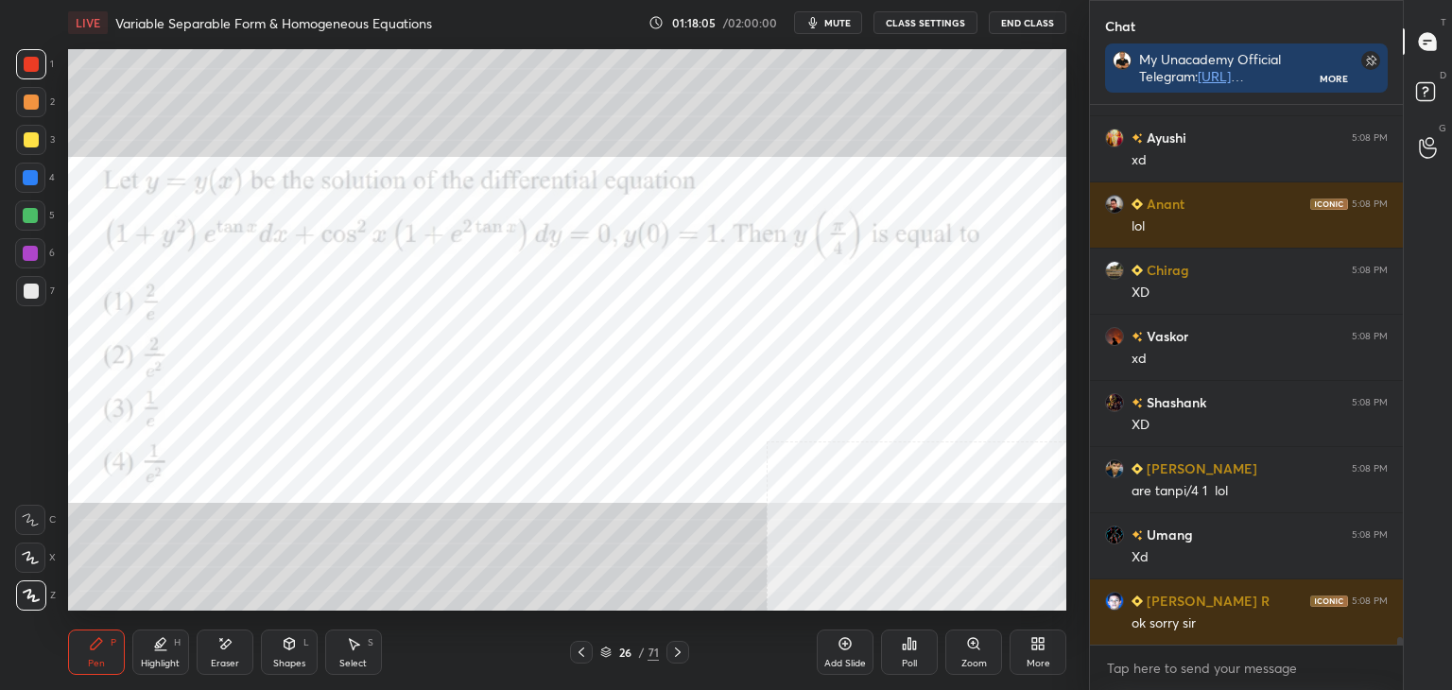
scroll to position [37830, 0]
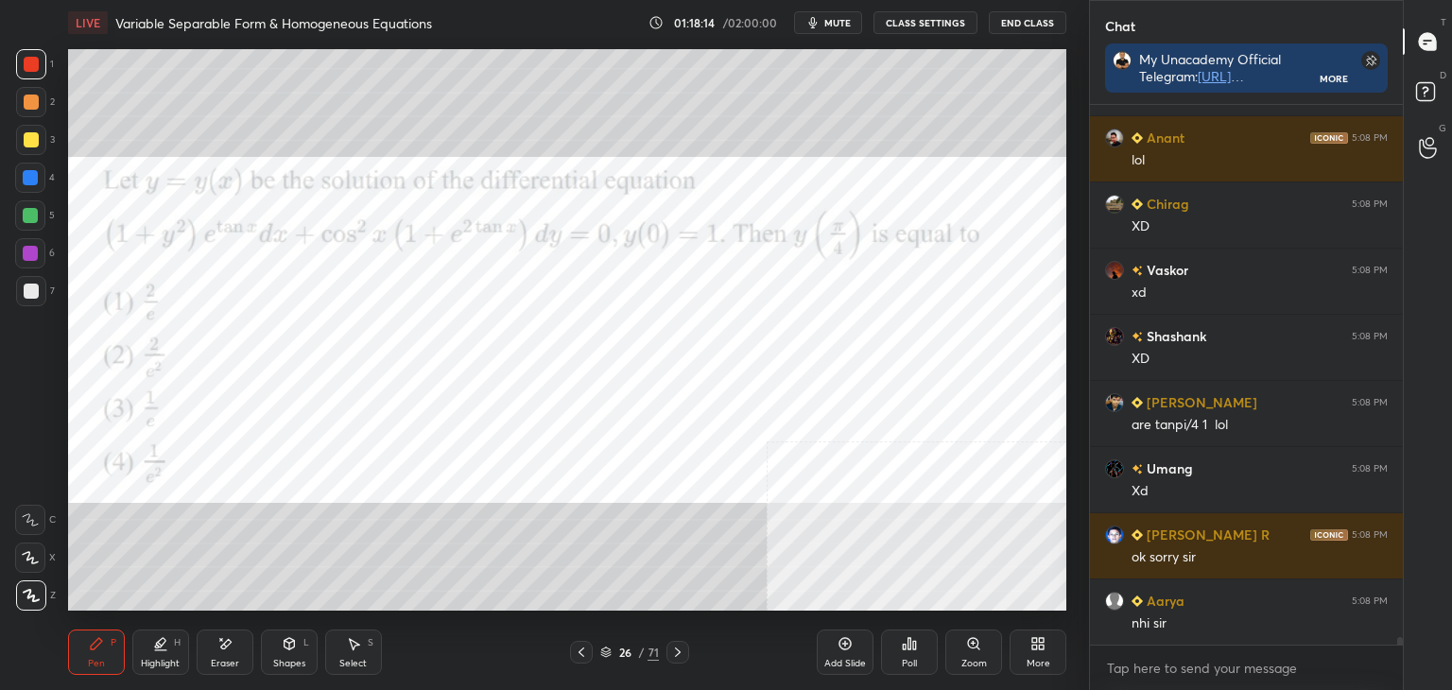
click at [676, 644] on div at bounding box center [677, 652] width 23 height 23
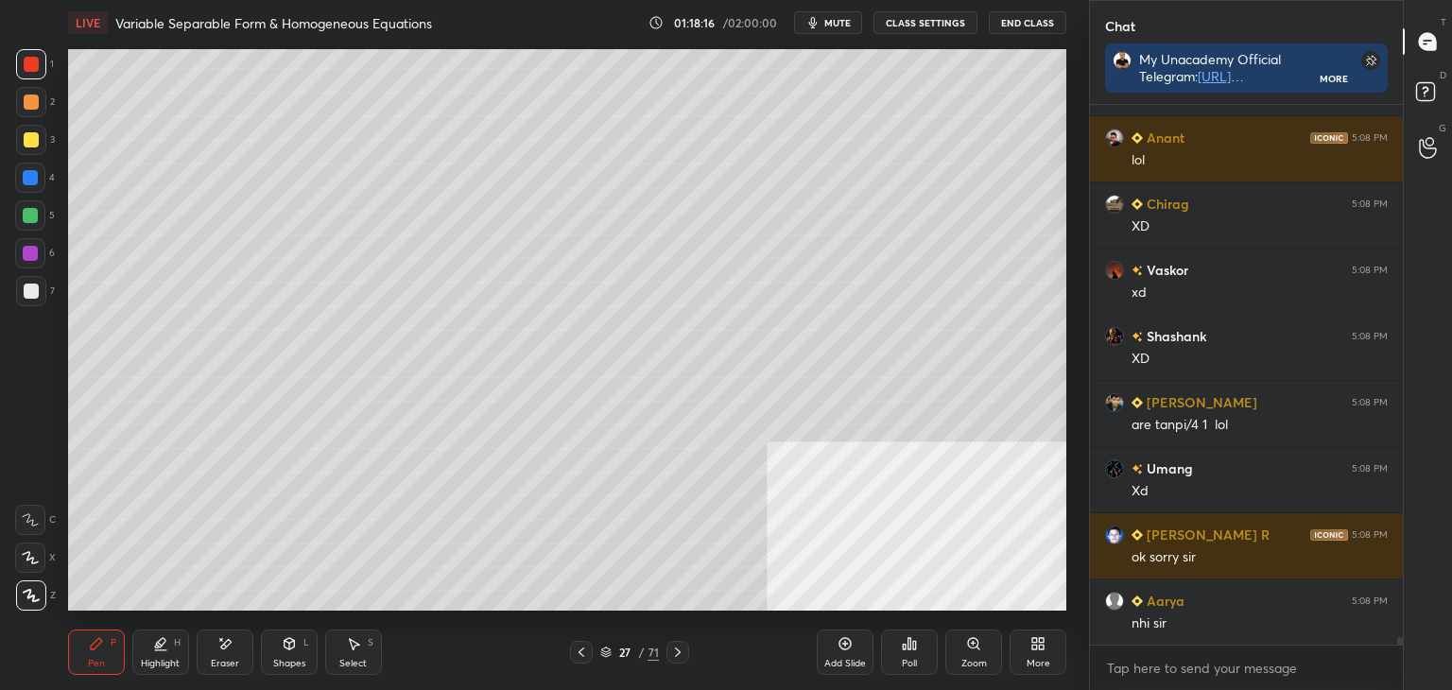
click at [1032, 649] on icon at bounding box center [1037, 643] width 15 height 15
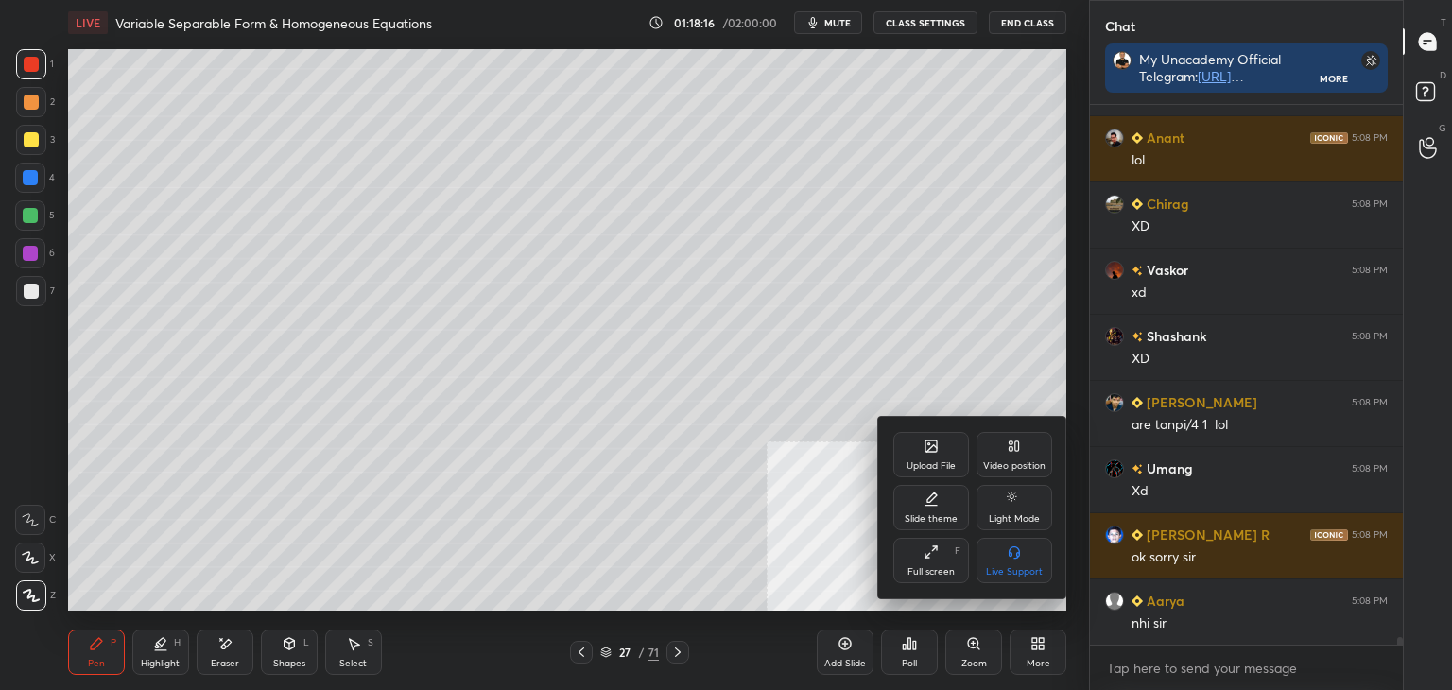
click at [927, 451] on icon at bounding box center [931, 446] width 15 height 15
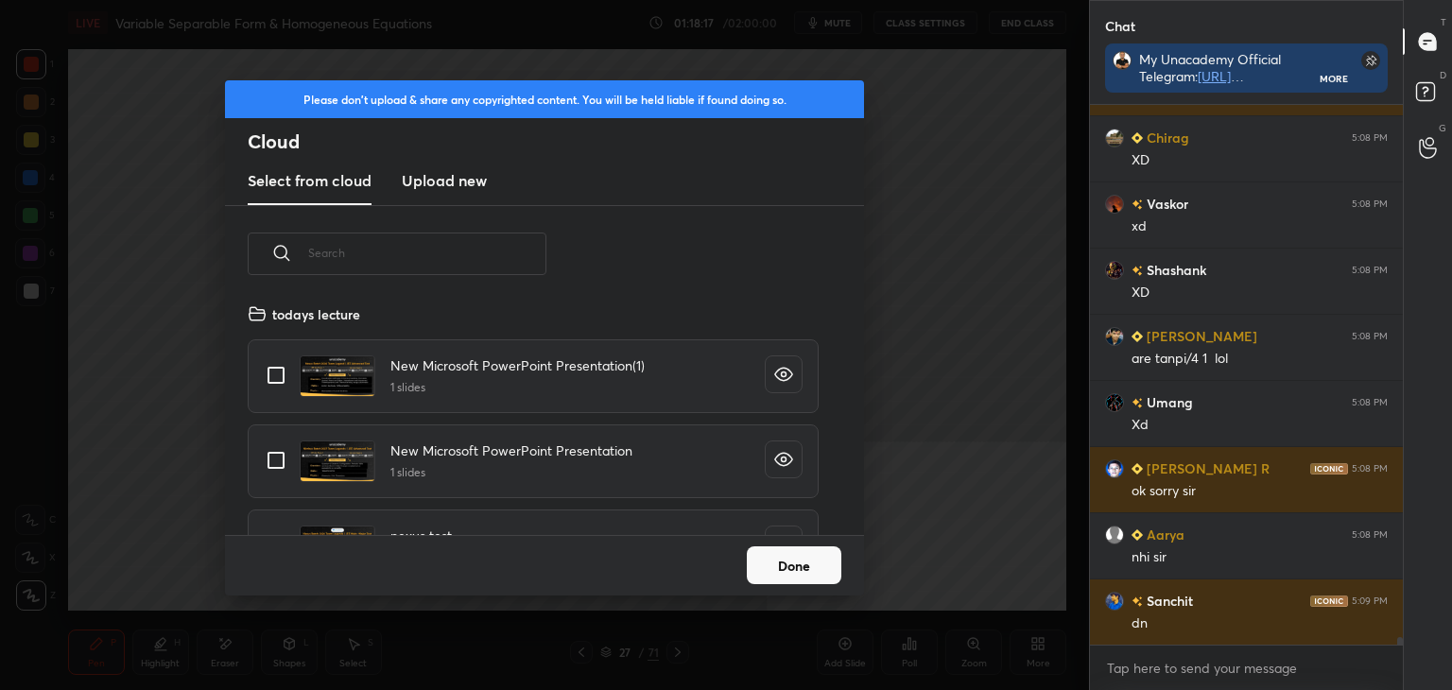
scroll to position [233, 607]
click at [438, 182] on h3 "Upload new" at bounding box center [444, 180] width 85 height 23
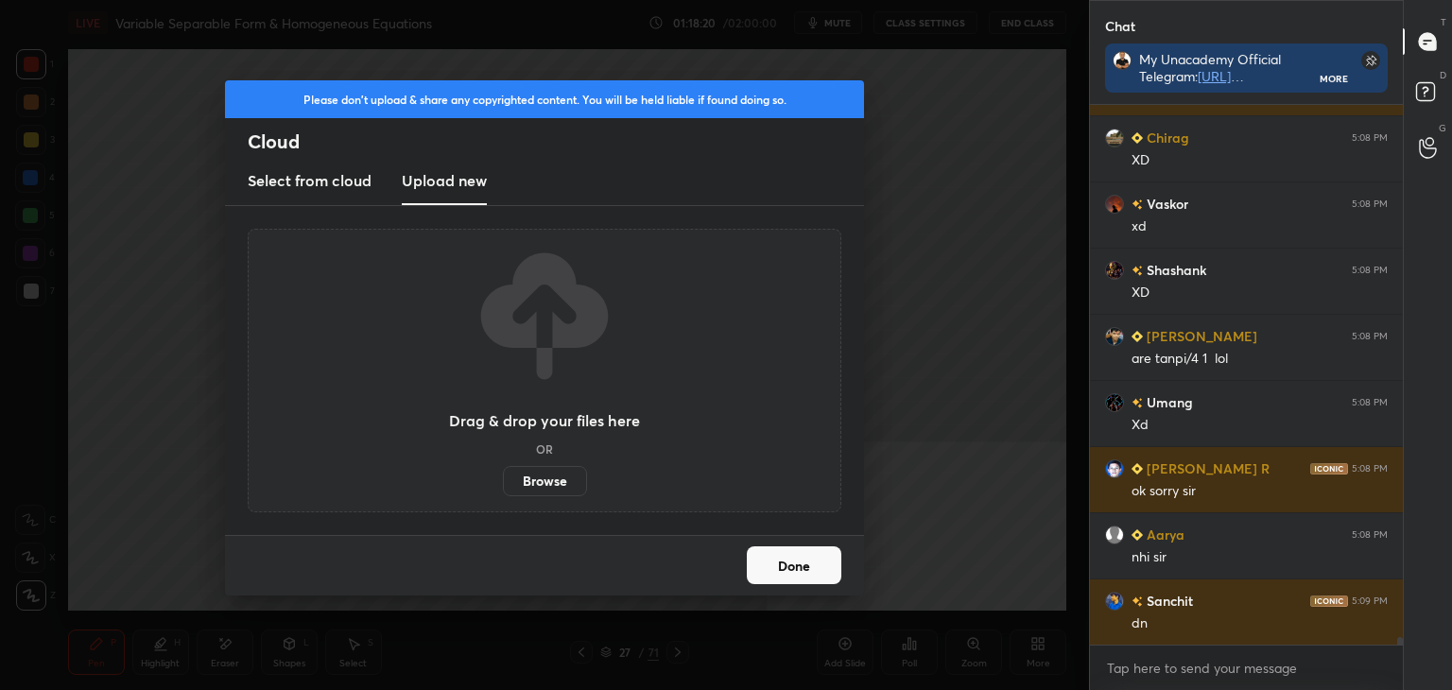
click at [547, 478] on label "Browse" at bounding box center [545, 481] width 84 height 30
click at [503, 478] on input "Browse" at bounding box center [503, 481] width 0 height 30
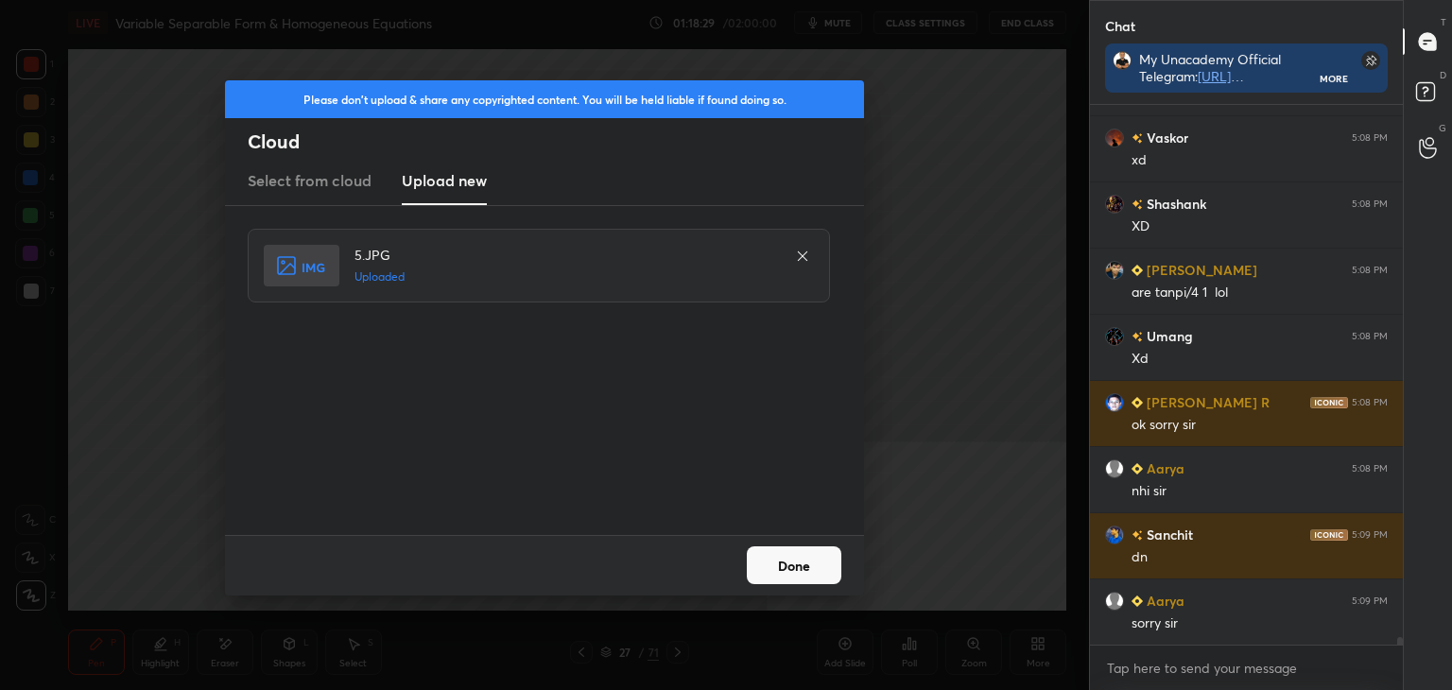
click at [779, 572] on button "Done" at bounding box center [794, 565] width 95 height 38
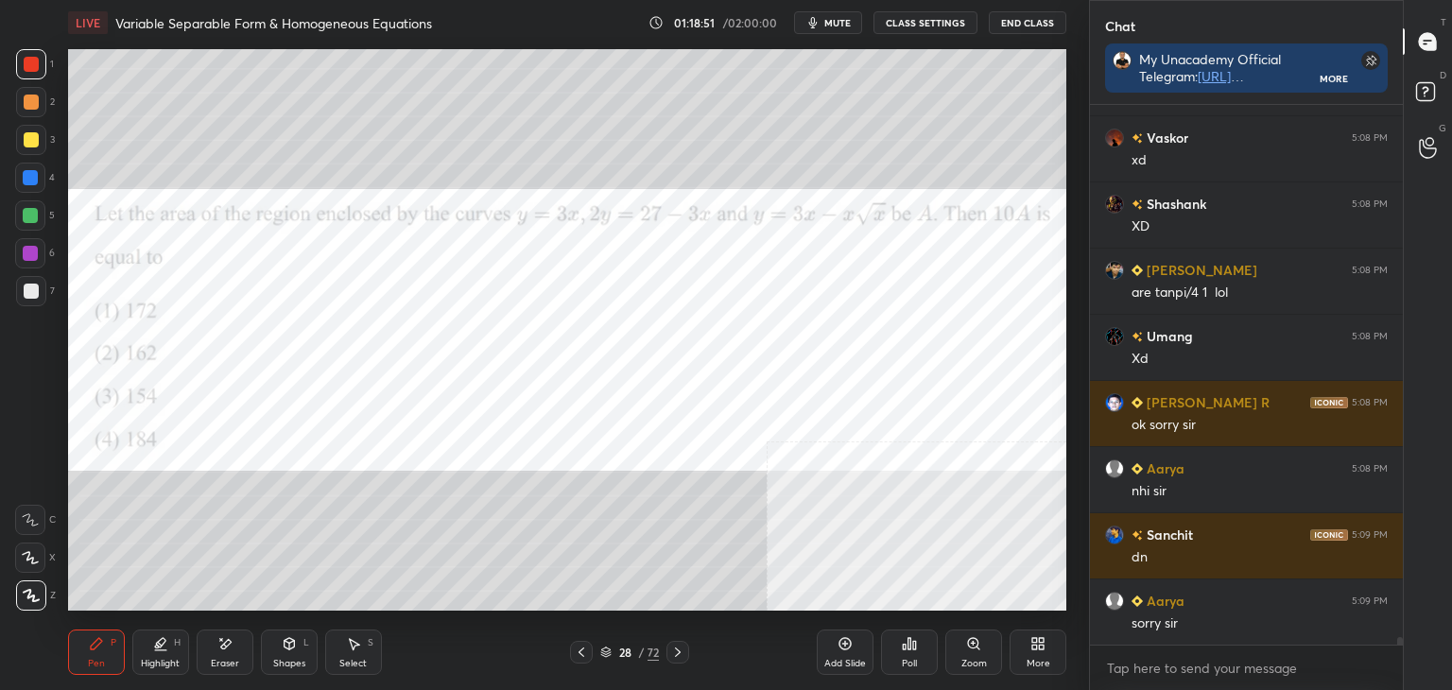
click at [832, 27] on span "mute" at bounding box center [837, 22] width 26 height 13
click at [836, 12] on button "unmute" at bounding box center [828, 22] width 68 height 23
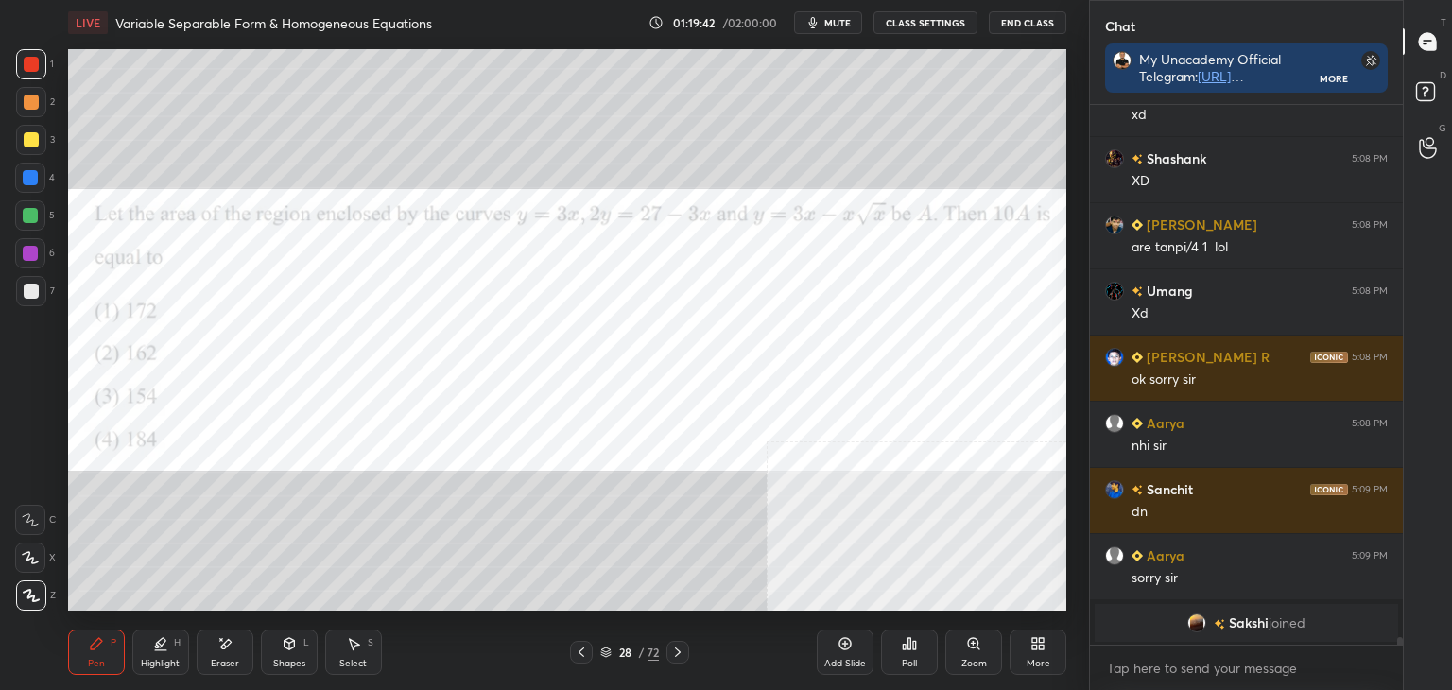
click at [1255, 624] on span "Sakshi" at bounding box center [1249, 622] width 40 height 15
click at [37, 304] on div at bounding box center [31, 291] width 30 height 30
click at [32, 65] on div at bounding box center [31, 64] width 15 height 15
click at [914, 651] on icon at bounding box center [909, 643] width 15 height 15
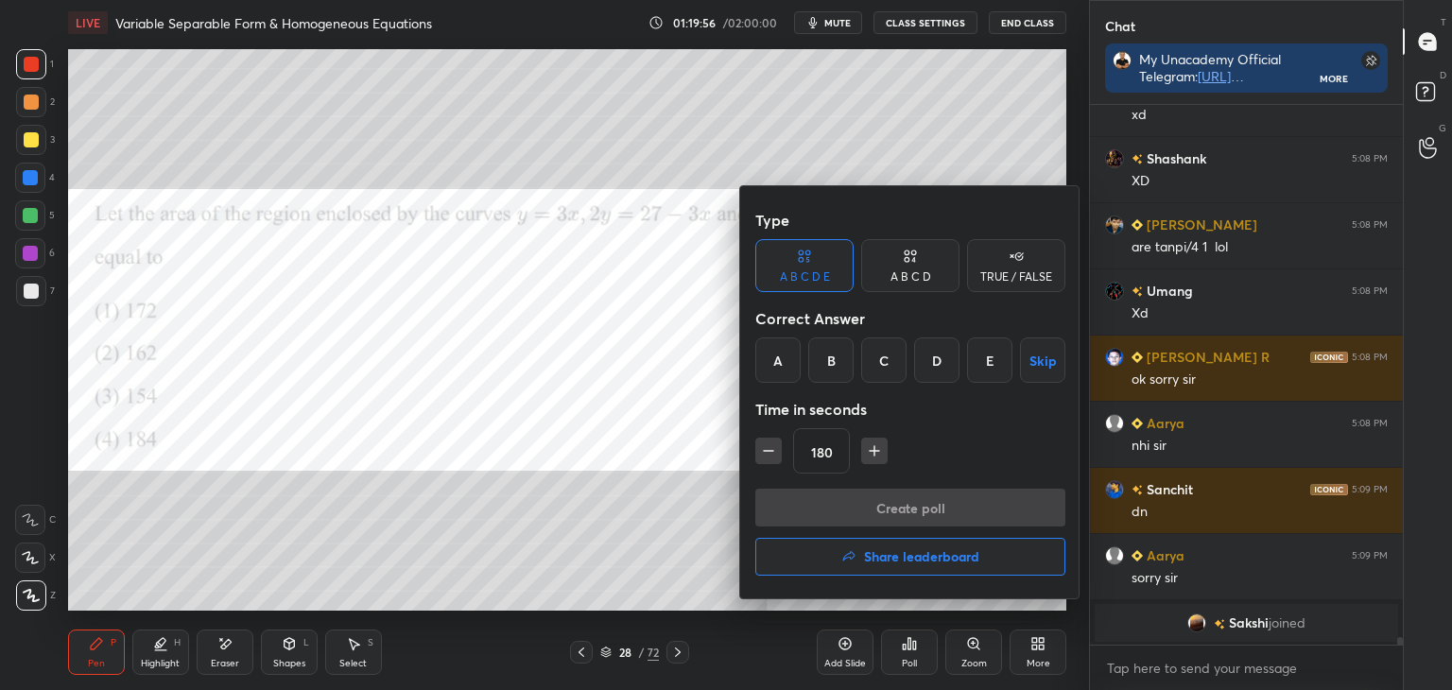
click at [836, 371] on div "B" at bounding box center [830, 359] width 45 height 45
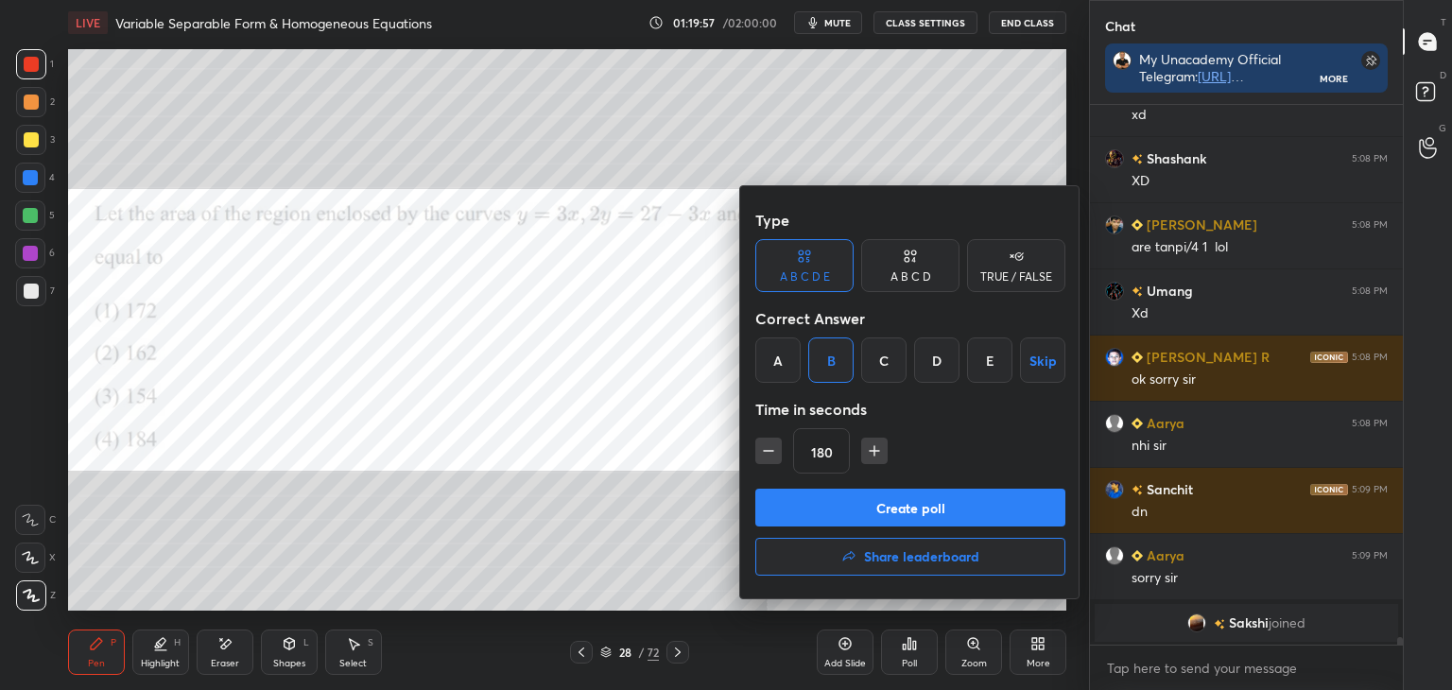
click at [964, 514] on button "Create poll" at bounding box center [910, 508] width 310 height 38
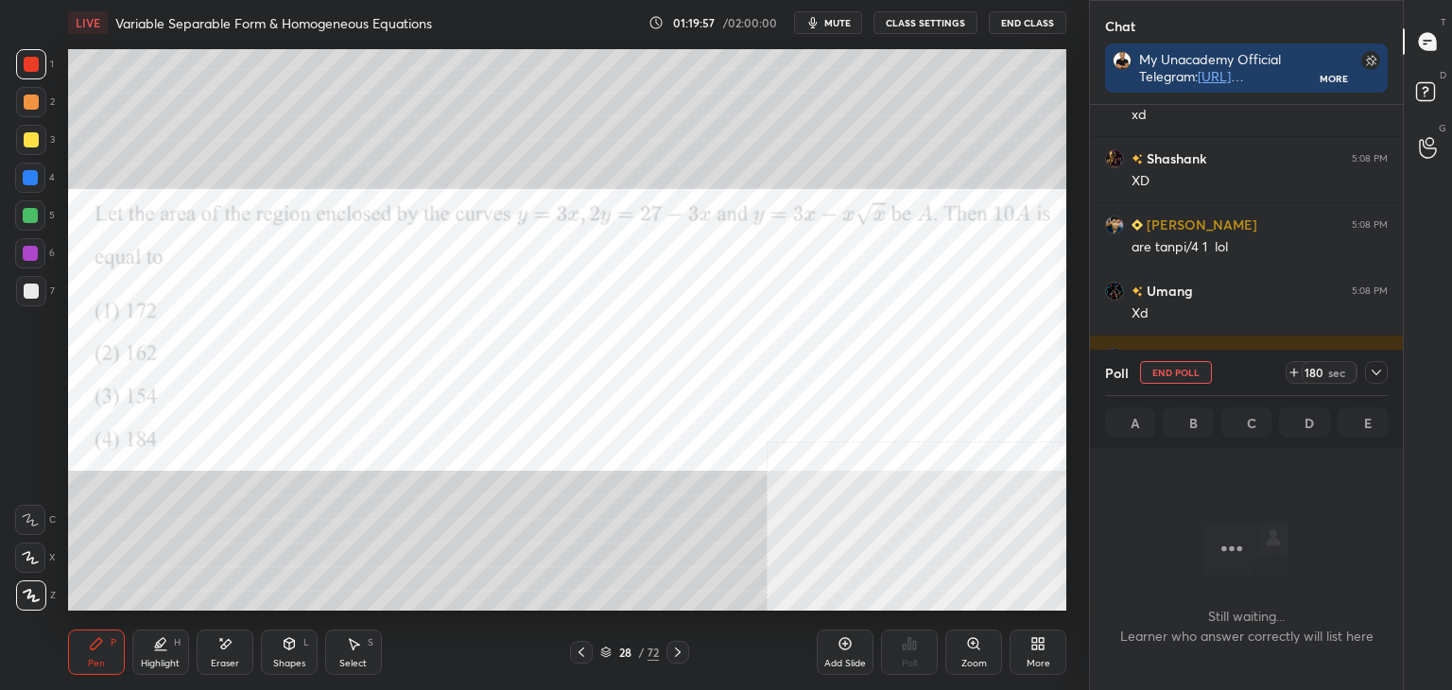
scroll to position [483, 307]
click at [1374, 372] on icon at bounding box center [1376, 373] width 9 height 6
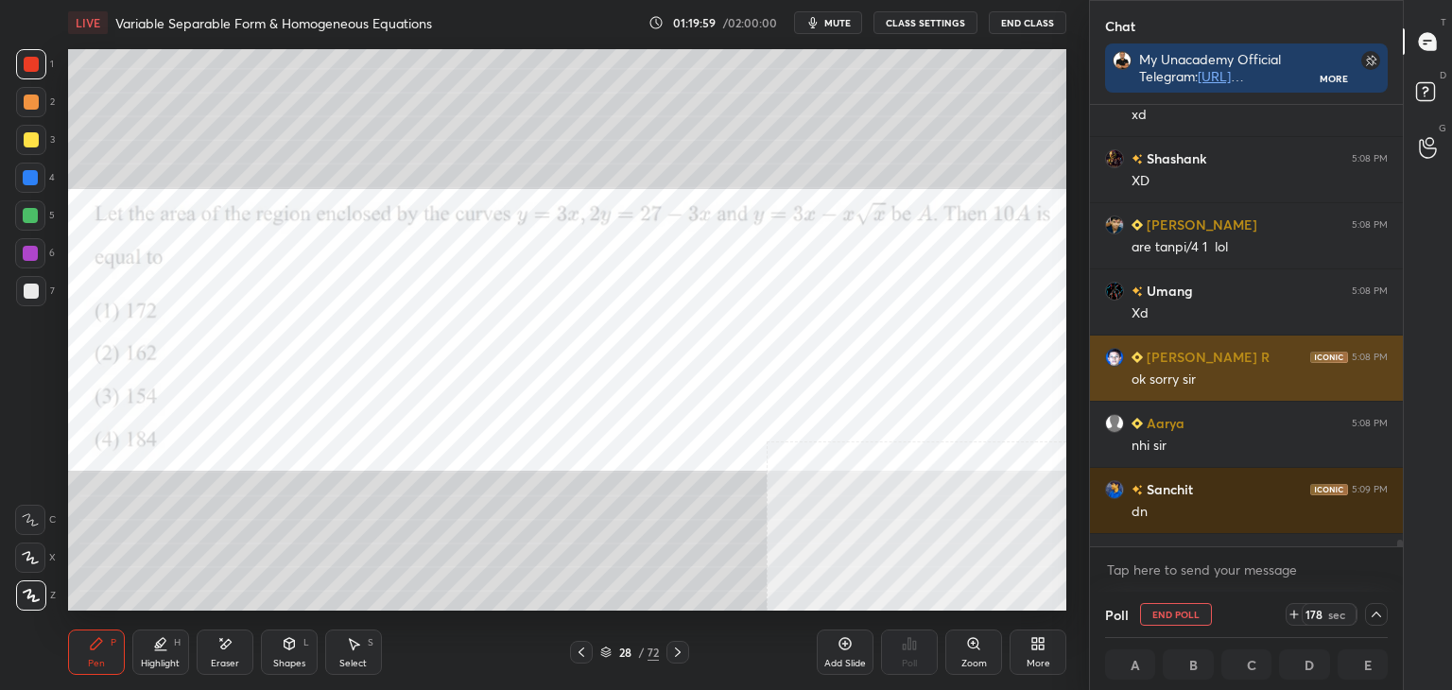
scroll to position [0, 6]
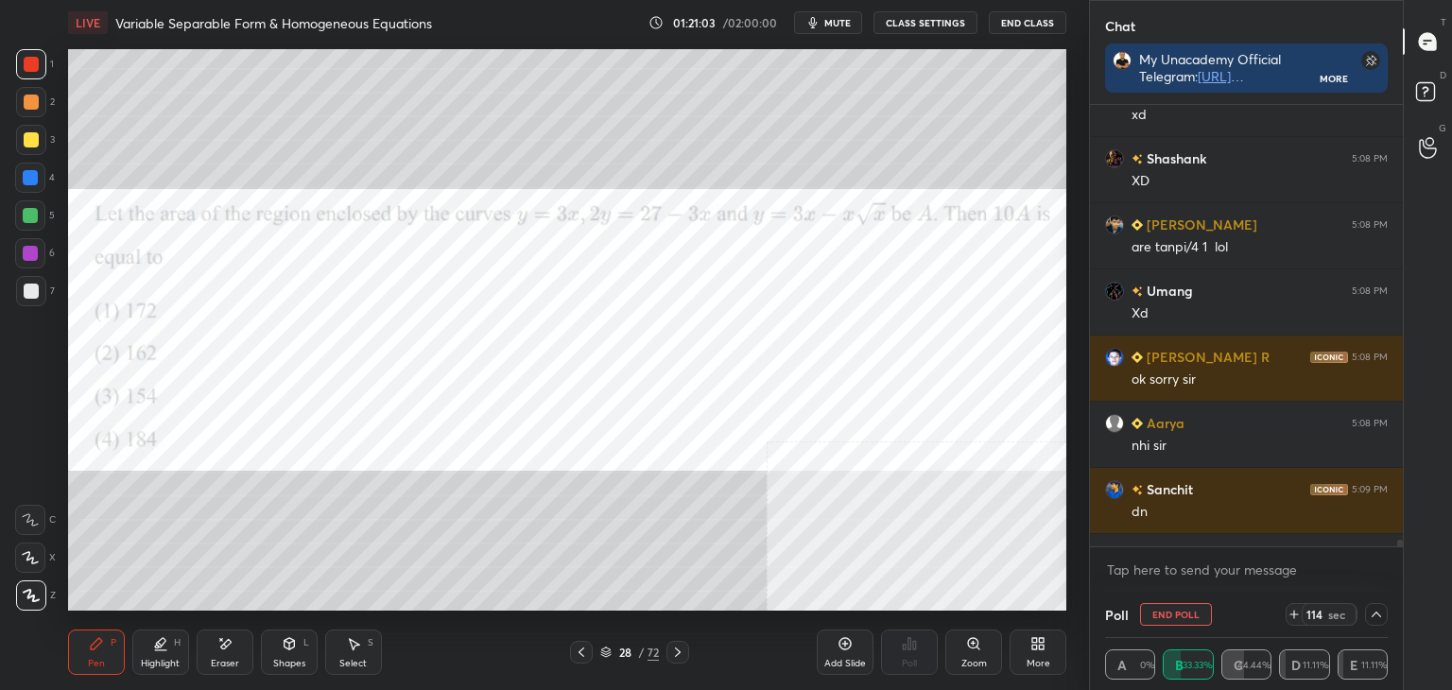
click at [26, 102] on div at bounding box center [31, 102] width 15 height 15
click at [34, 60] on div at bounding box center [31, 64] width 15 height 15
click at [229, 659] on div "Eraser" at bounding box center [225, 663] width 28 height 9
click at [119, 655] on div "Pen P" at bounding box center [96, 652] width 57 height 45
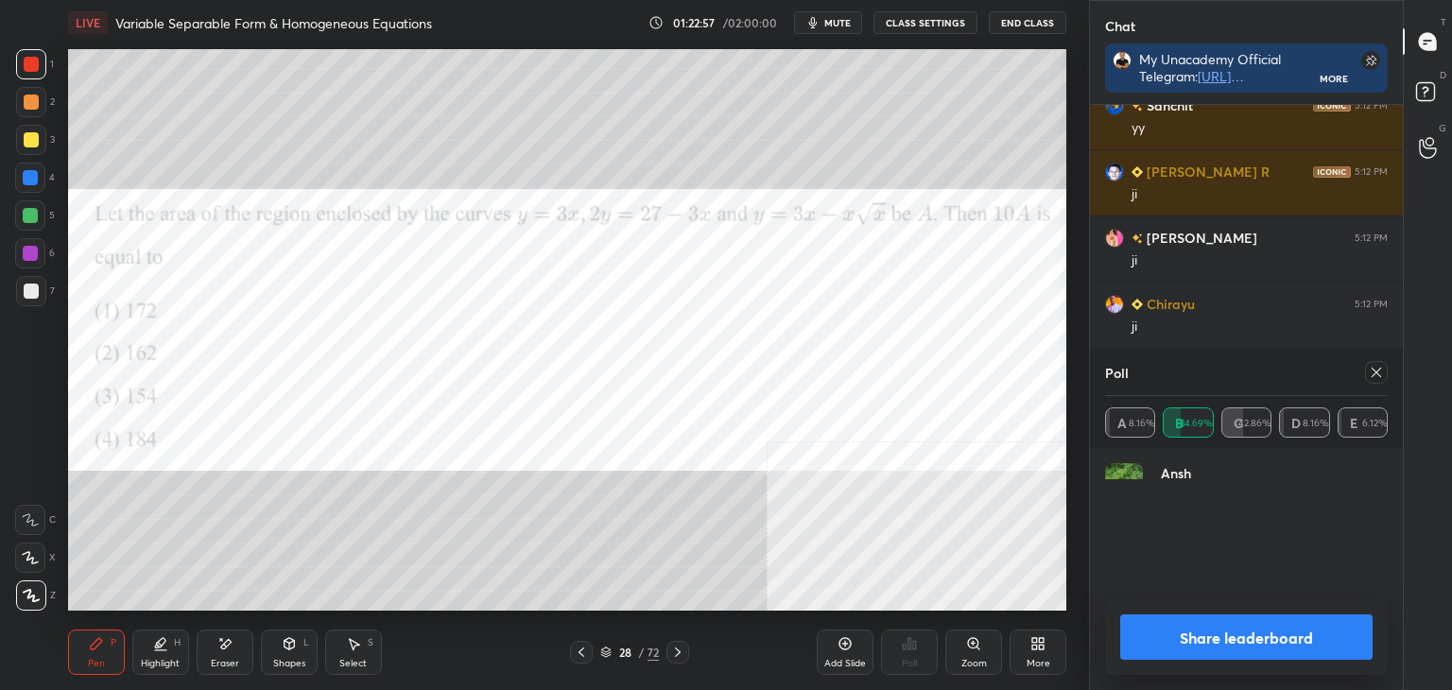
scroll to position [221, 277]
drag, startPoint x: 1372, startPoint y: 373, endPoint x: 1341, endPoint y: 370, distance: 30.5
click at [1373, 372] on icon at bounding box center [1376, 372] width 15 height 15
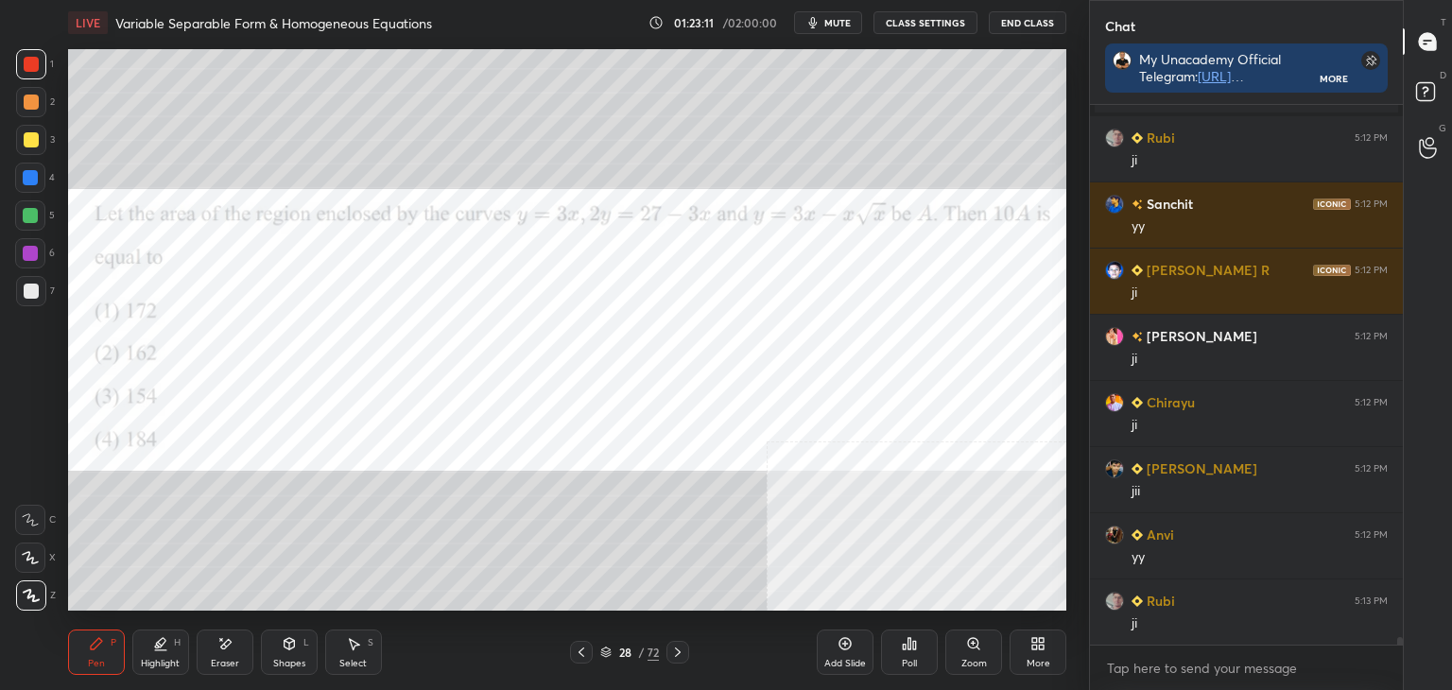
scroll to position [38189, 0]
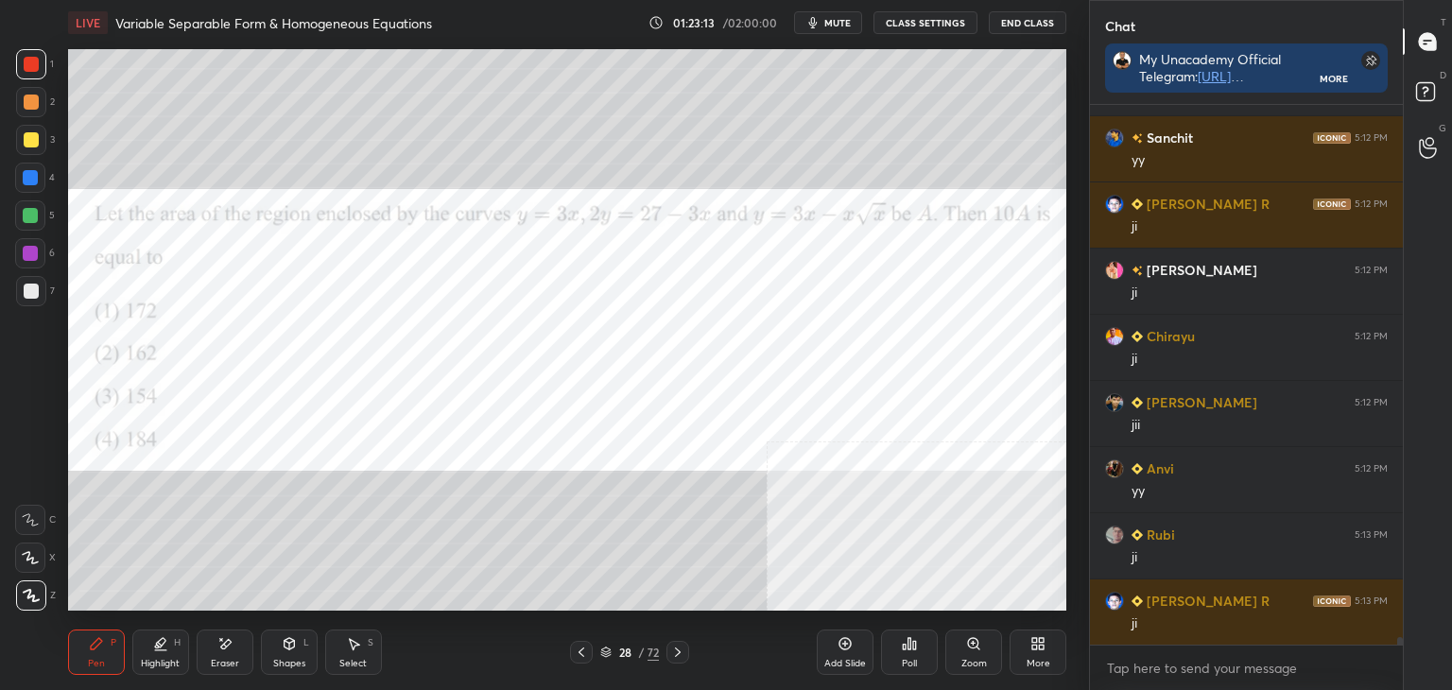
drag, startPoint x: 30, startPoint y: 173, endPoint x: 23, endPoint y: 183, distance: 12.9
click at [30, 172] on div at bounding box center [30, 177] width 15 height 15
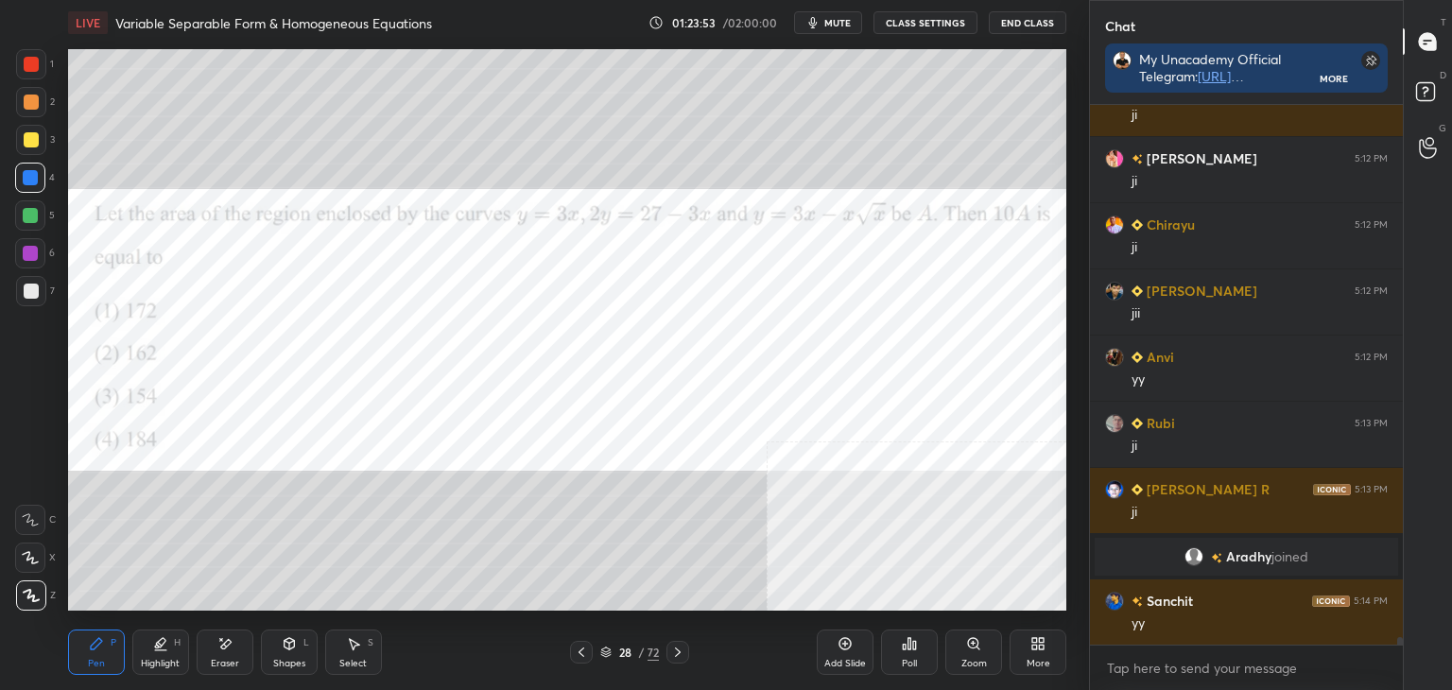
scroll to position [38234, 0]
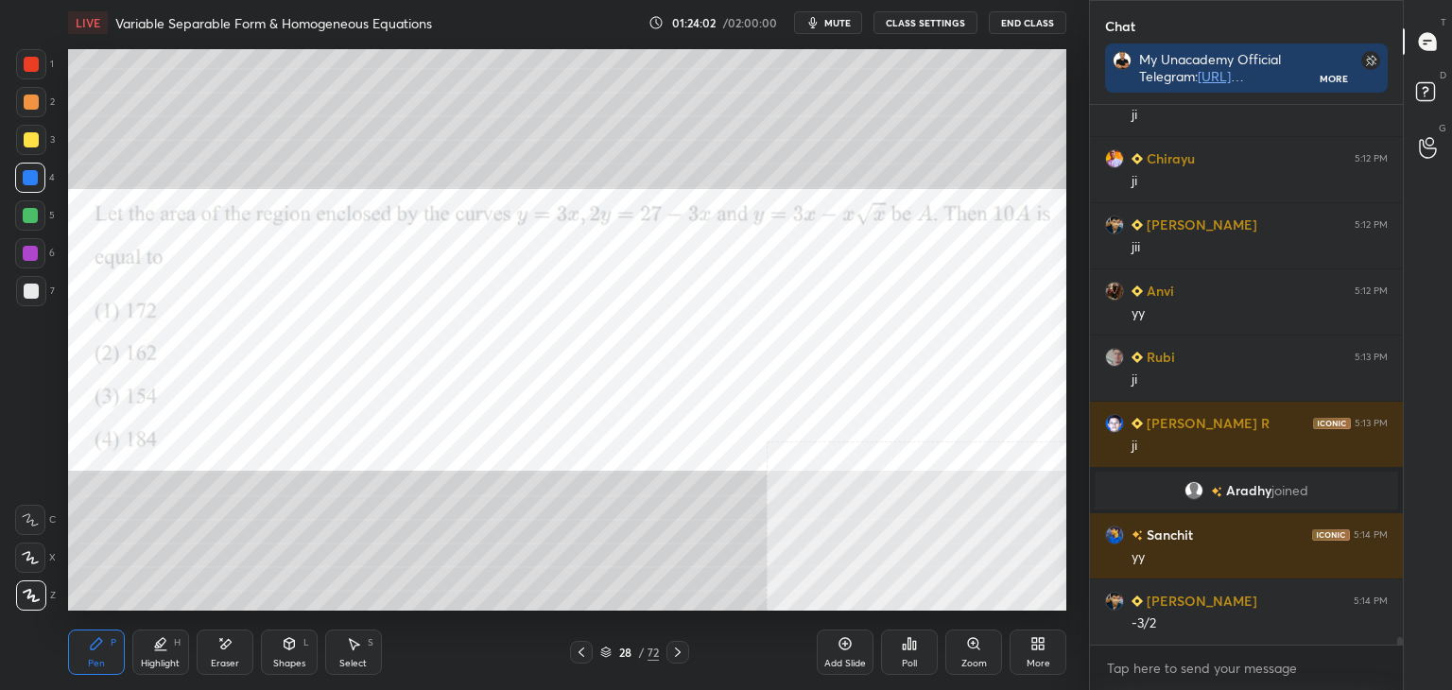
click at [155, 655] on div "Highlight H" at bounding box center [160, 652] width 57 height 45
click at [30, 559] on icon at bounding box center [30, 557] width 15 height 15
click at [130, 657] on div "Pen P Highlight H Eraser Shapes L Select S" at bounding box center [255, 652] width 374 height 45
drag, startPoint x: 112, startPoint y: 655, endPoint x: 112, endPoint y: 615, distance: 39.7
click at [108, 649] on div "Pen P" at bounding box center [96, 652] width 57 height 45
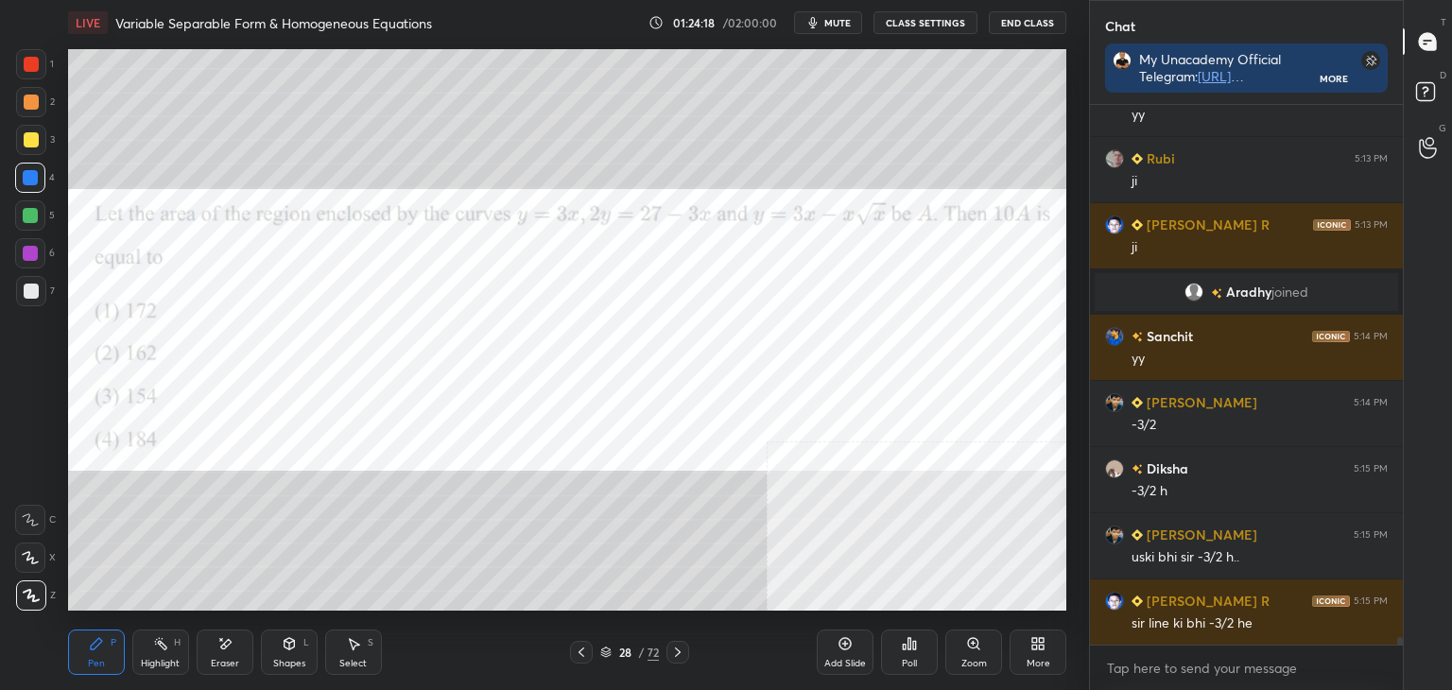
scroll to position [38499, 0]
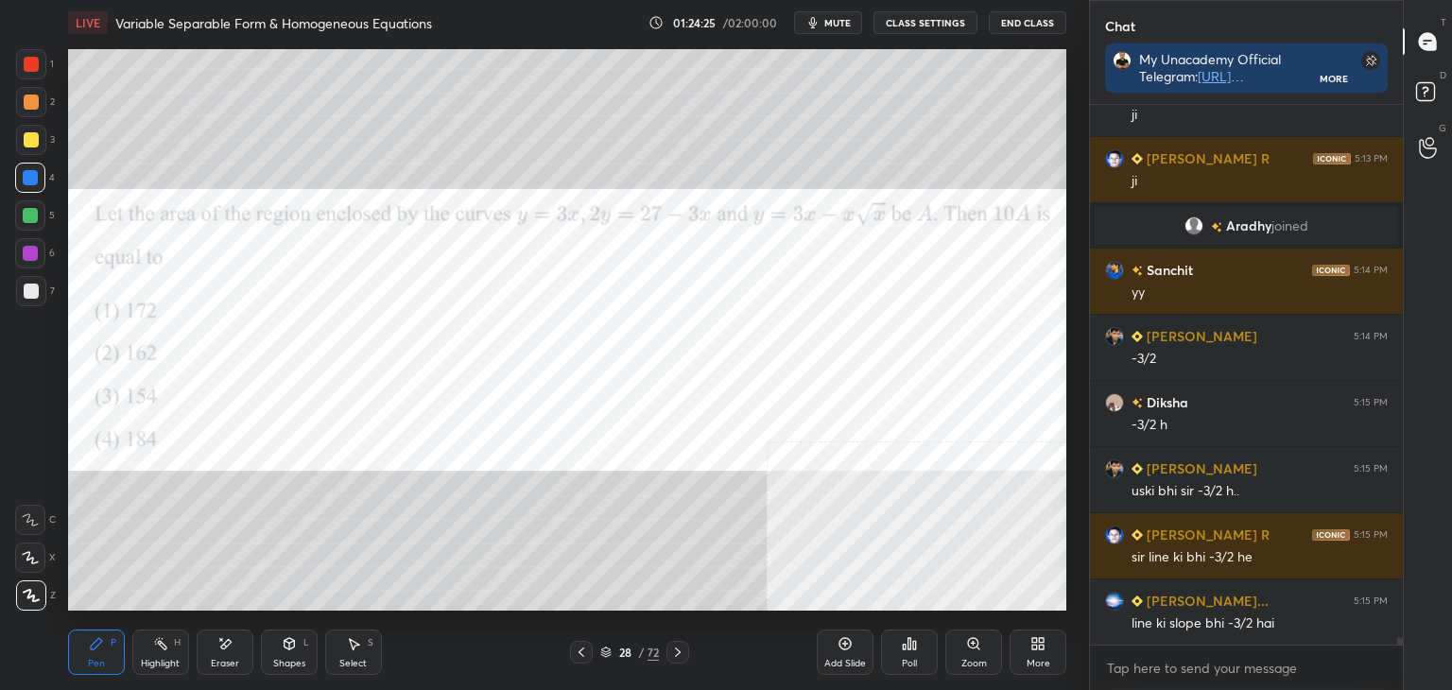
drag, startPoint x: 234, startPoint y: 650, endPoint x: 237, endPoint y: 612, distance: 38.9
click at [234, 647] on div "Eraser" at bounding box center [225, 652] width 57 height 45
click at [92, 671] on div "Pen P" at bounding box center [96, 652] width 57 height 45
drag, startPoint x: 229, startPoint y: 652, endPoint x: 223, endPoint y: 611, distance: 42.0
click at [224, 638] on div "Eraser" at bounding box center [225, 652] width 57 height 45
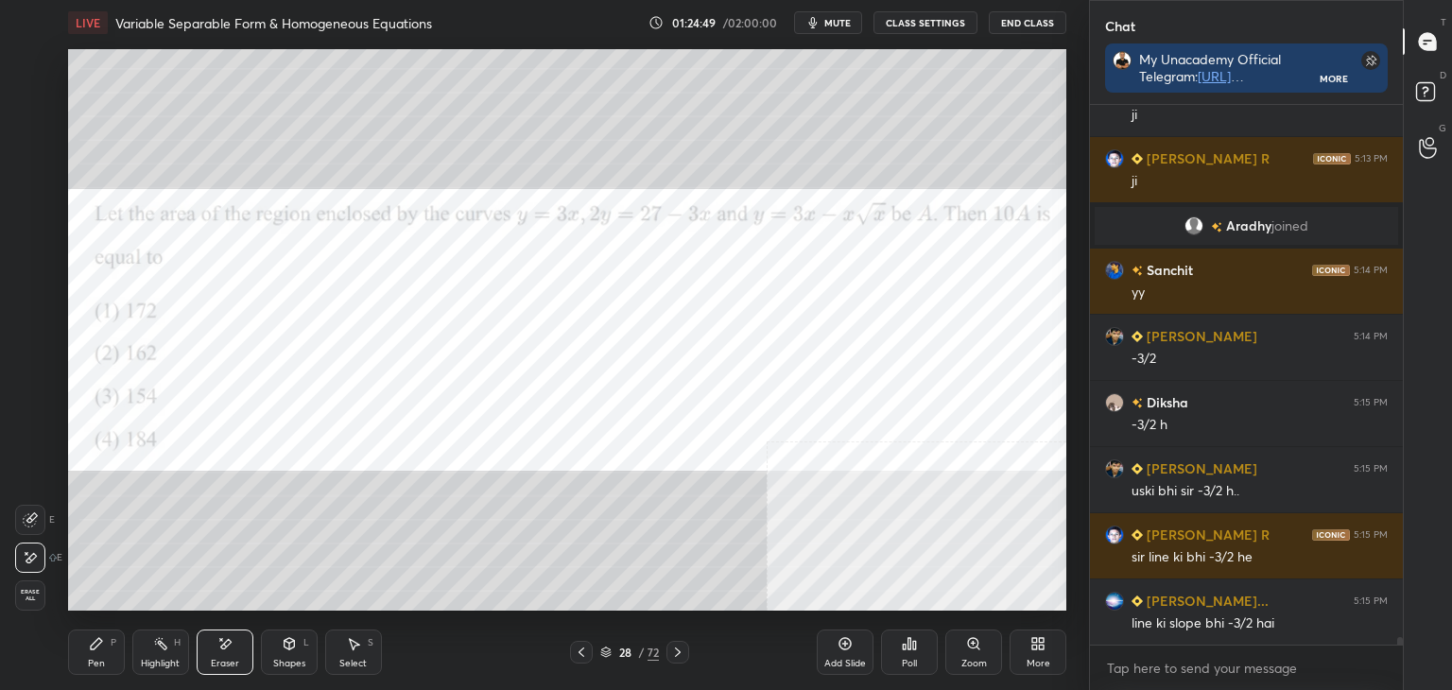
click at [101, 656] on div "Pen P" at bounding box center [96, 652] width 57 height 45
click at [227, 655] on div "Eraser" at bounding box center [225, 652] width 57 height 45
click at [98, 649] on div "Pen P" at bounding box center [96, 652] width 57 height 45
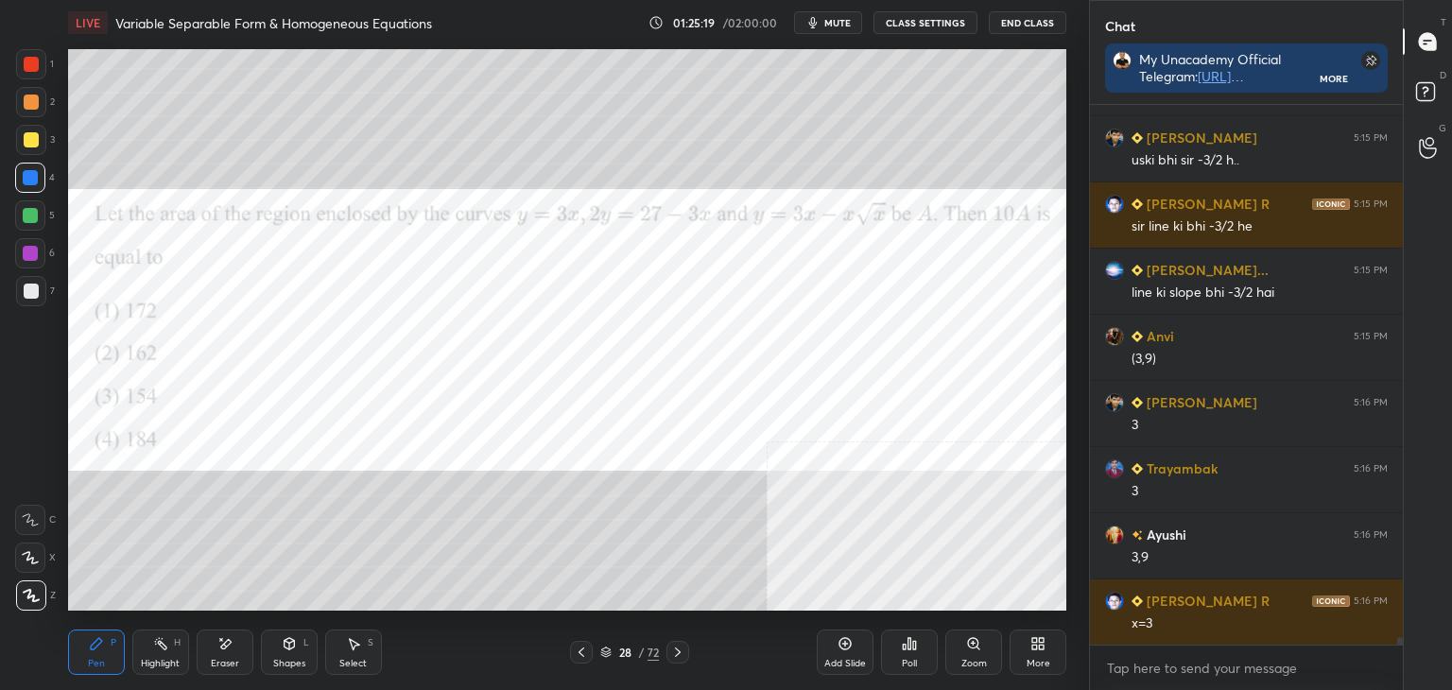
scroll to position [38896, 0]
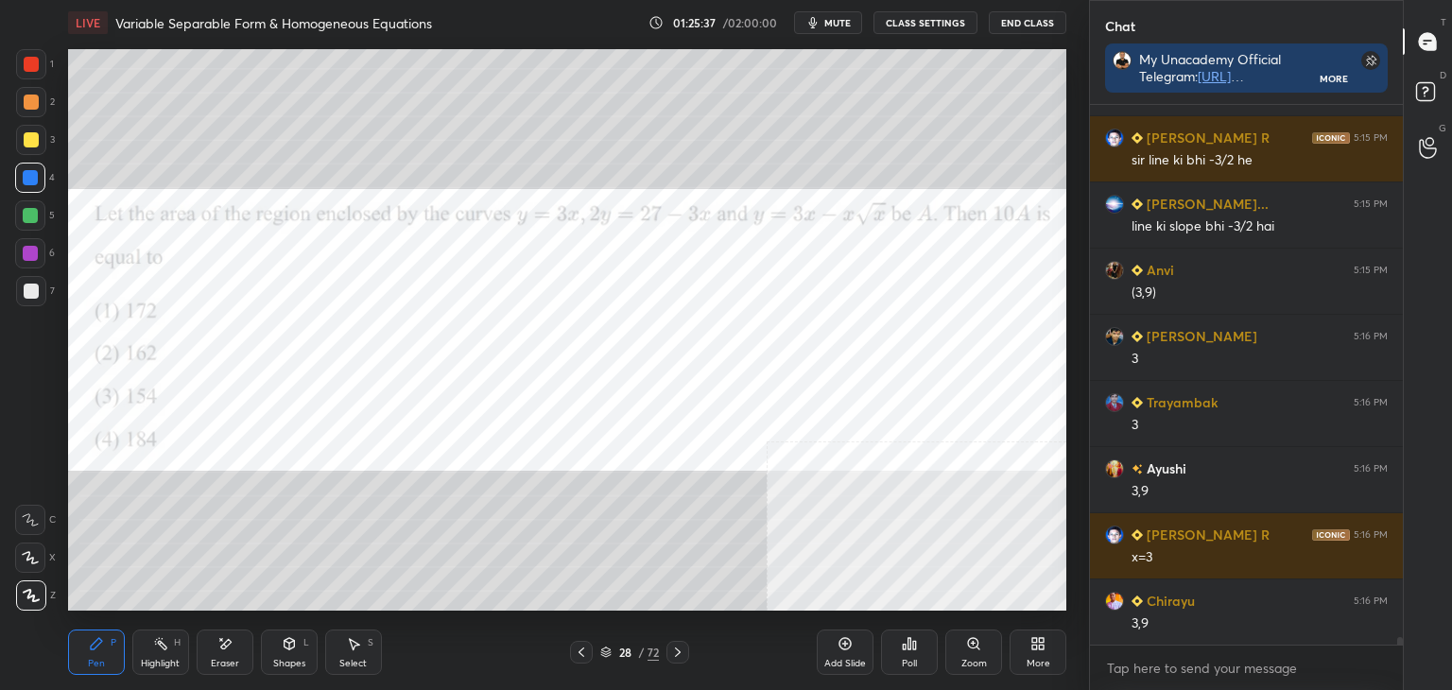
click at [32, 292] on div at bounding box center [31, 291] width 15 height 15
click at [34, 58] on div at bounding box center [31, 64] width 15 height 15
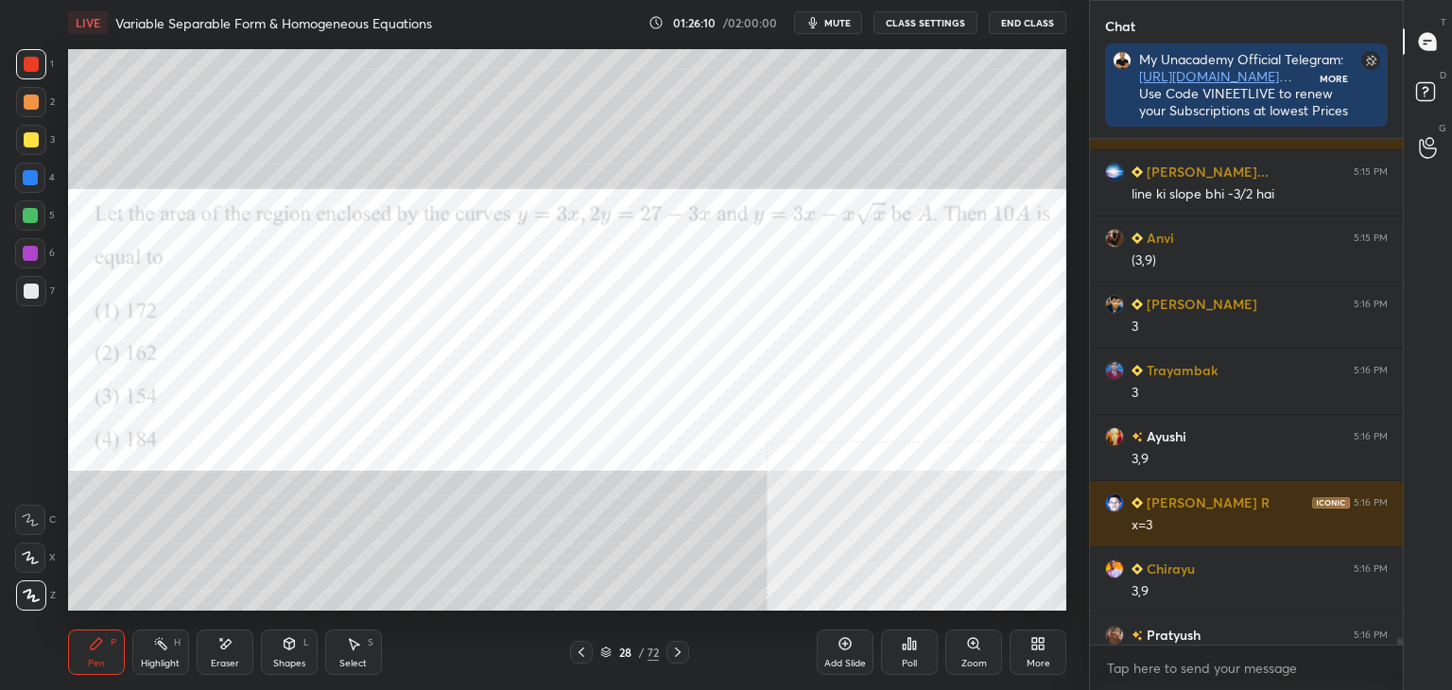
scroll to position [580, 307]
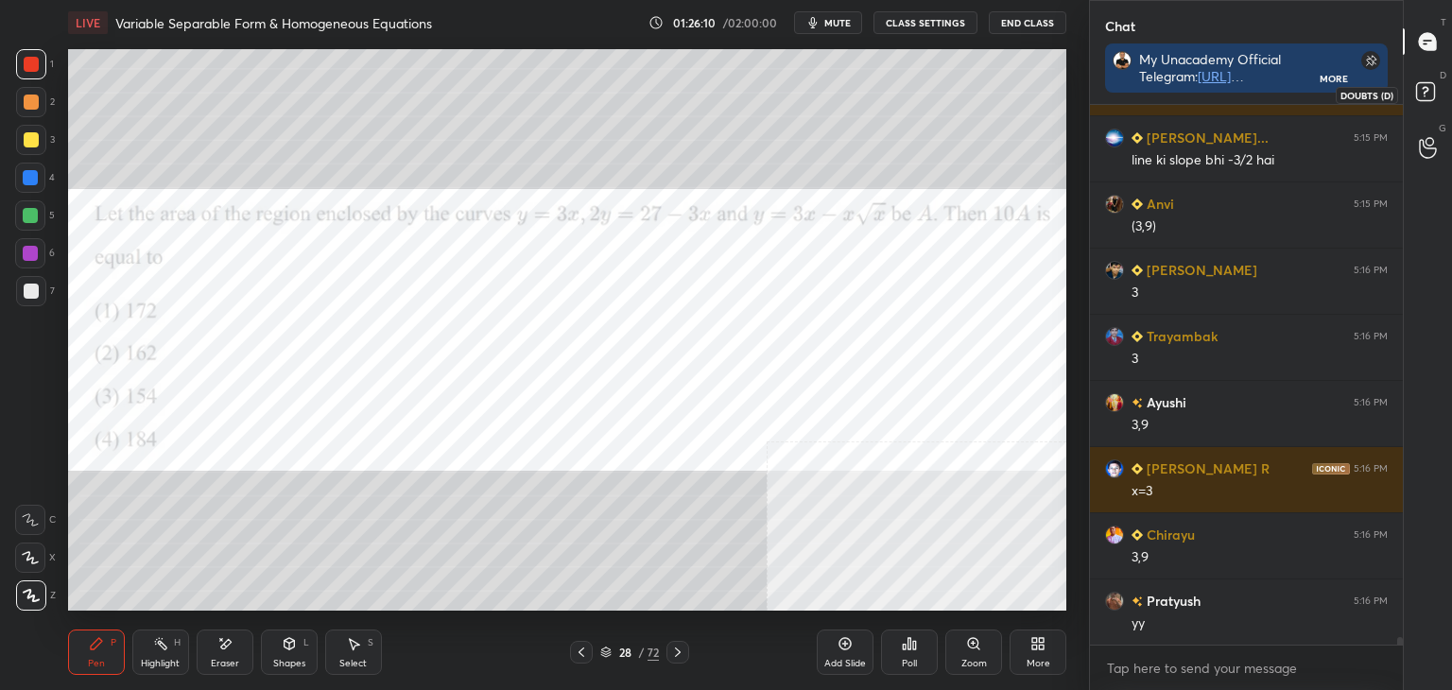
click at [1441, 93] on icon at bounding box center [1428, 95] width 34 height 34
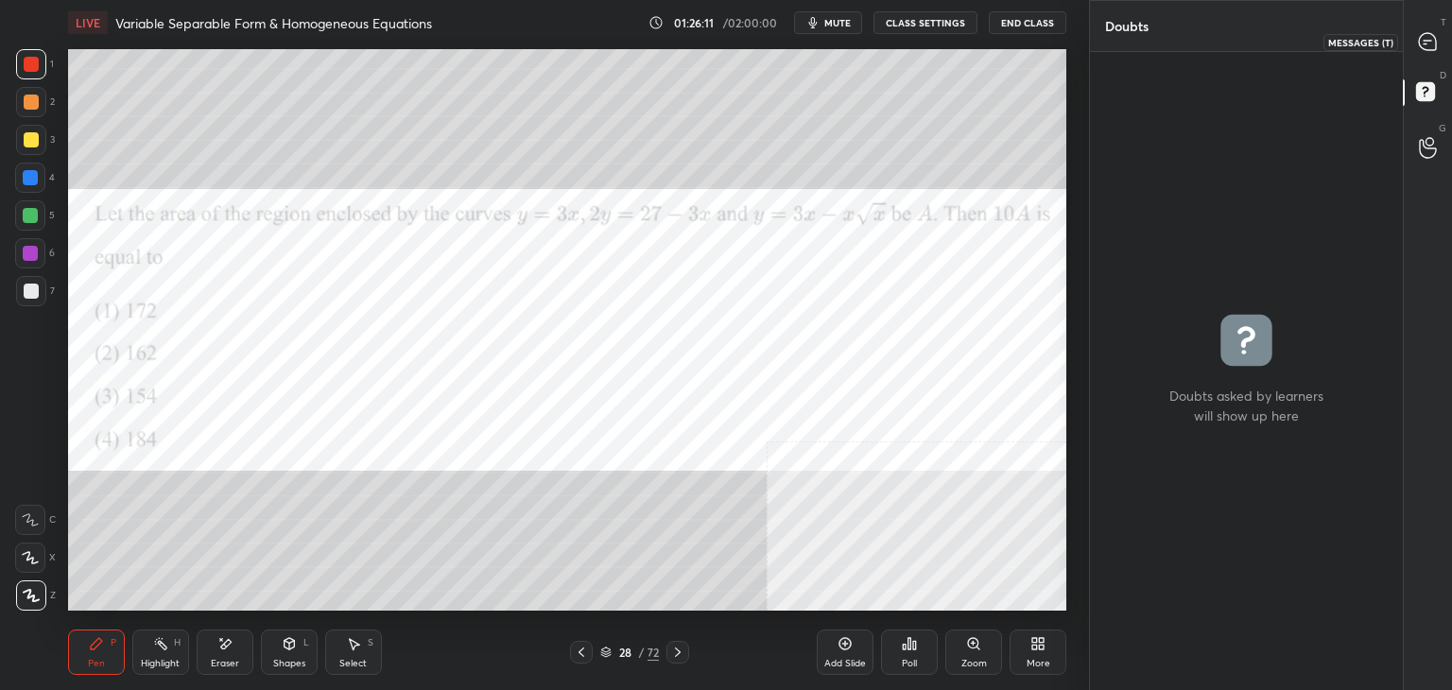
drag, startPoint x: 1432, startPoint y: 45, endPoint x: 1418, endPoint y: 42, distance: 14.7
click at [1429, 46] on icon at bounding box center [1427, 41] width 17 height 17
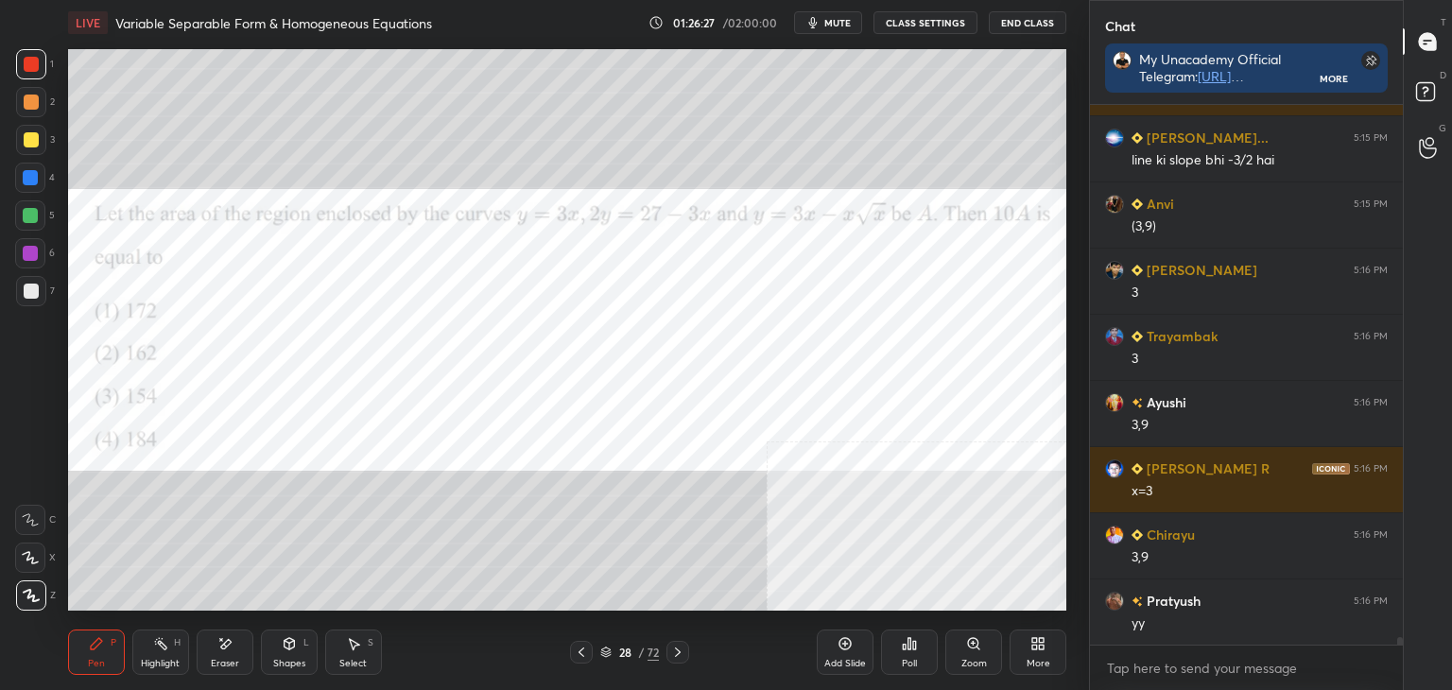
scroll to position [39490, 0]
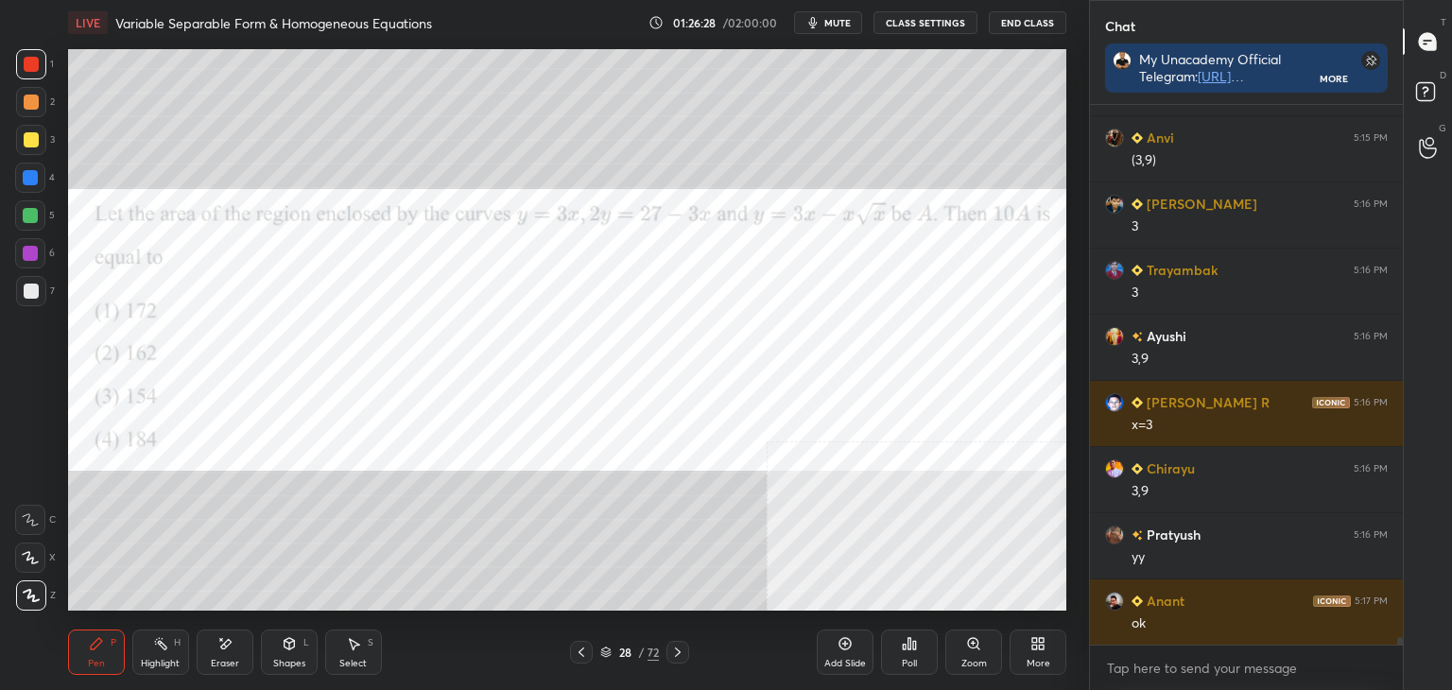
click at [1040, 659] on div "More" at bounding box center [1039, 663] width 24 height 9
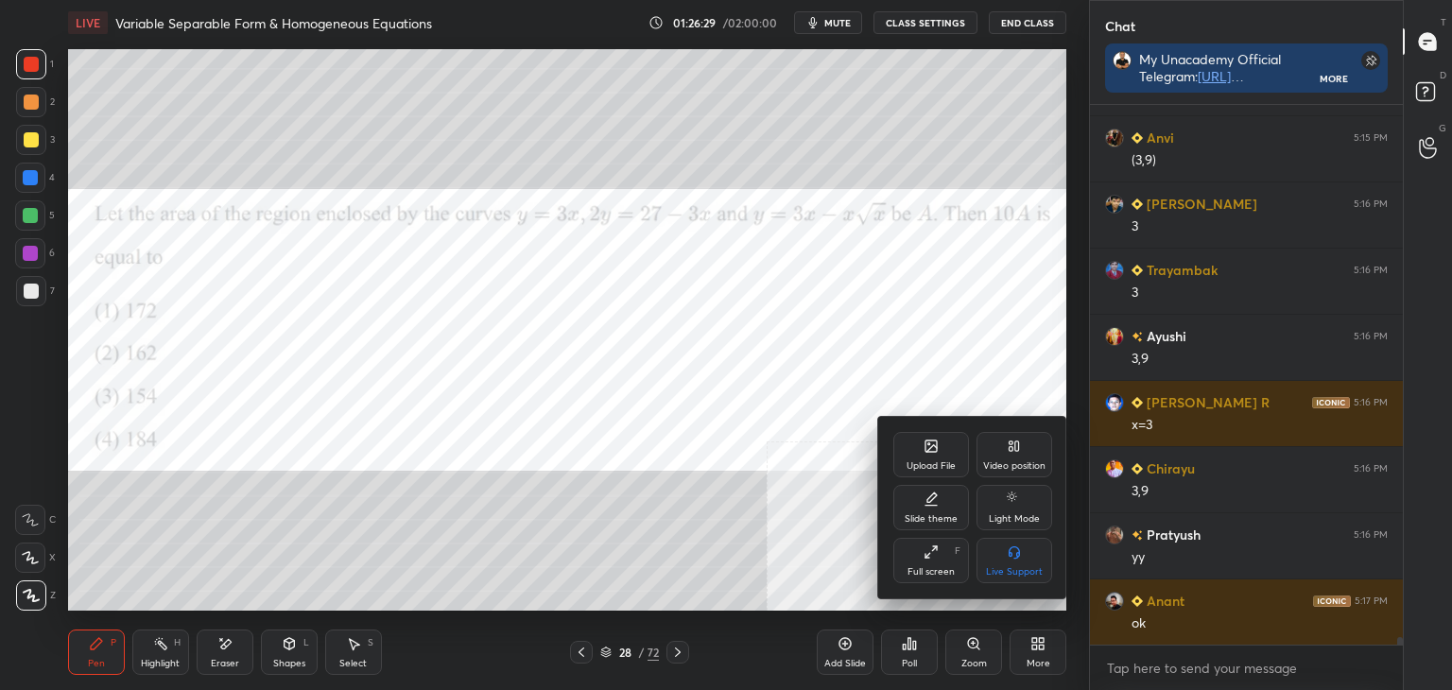
click at [918, 451] on div "Upload File" at bounding box center [931, 454] width 76 height 45
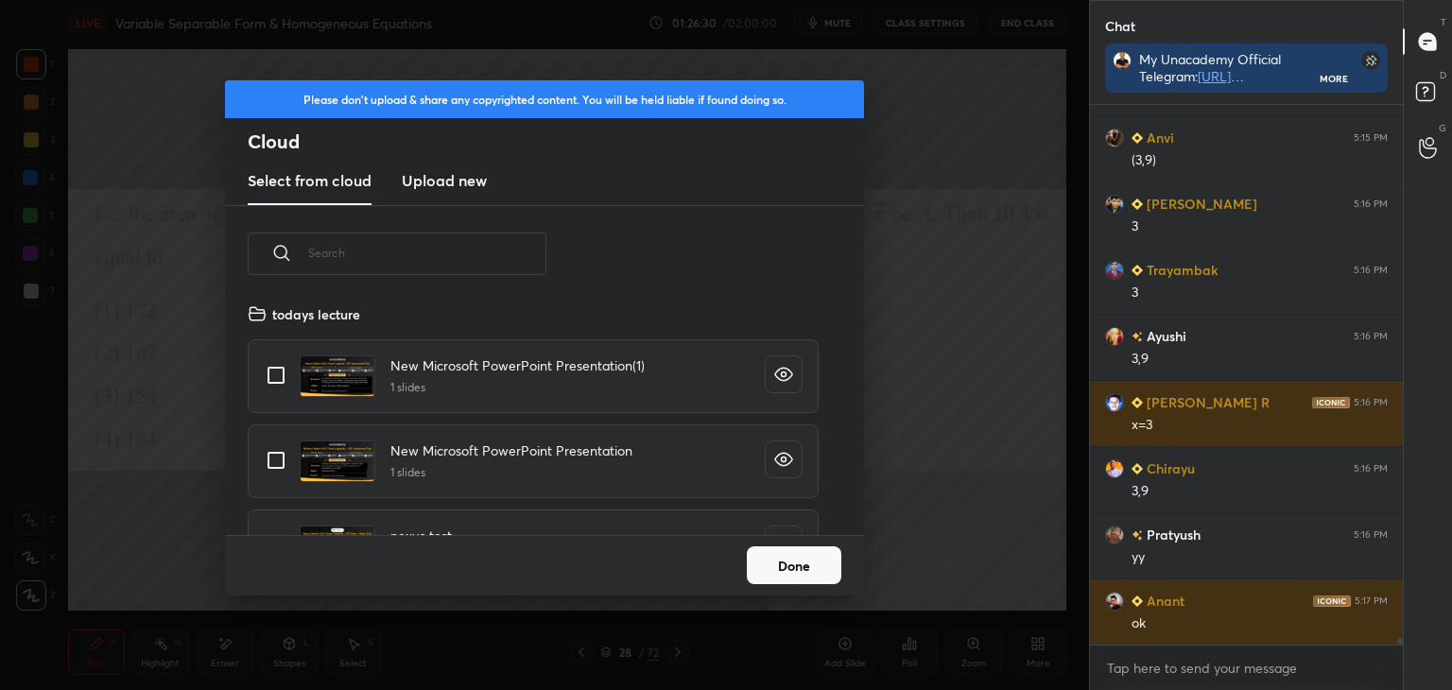
scroll to position [233, 607]
drag, startPoint x: 430, startPoint y: 174, endPoint x: 434, endPoint y: 201, distance: 27.7
click at [429, 178] on h3 "Upload new" at bounding box center [444, 180] width 85 height 23
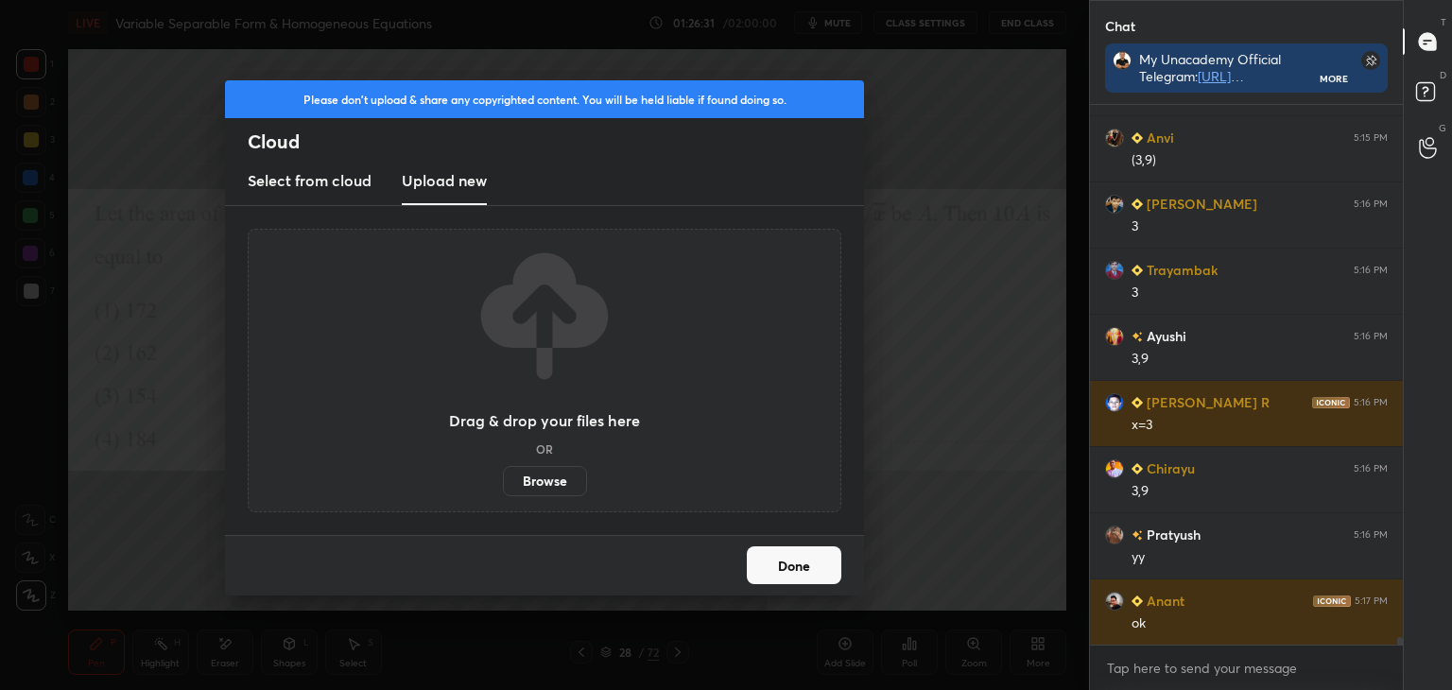
click at [541, 480] on label "Browse" at bounding box center [545, 481] width 84 height 30
click at [503, 480] on input "Browse" at bounding box center [503, 481] width 0 height 30
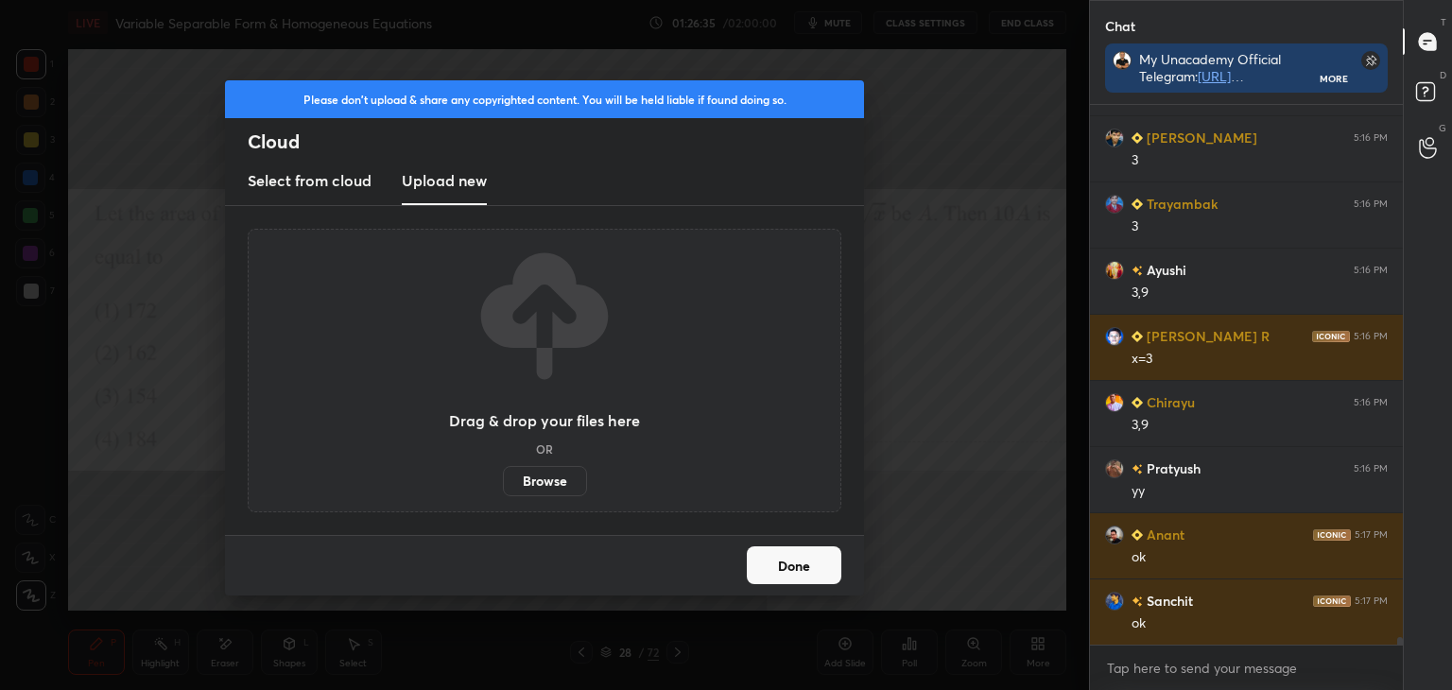
scroll to position [39622, 0]
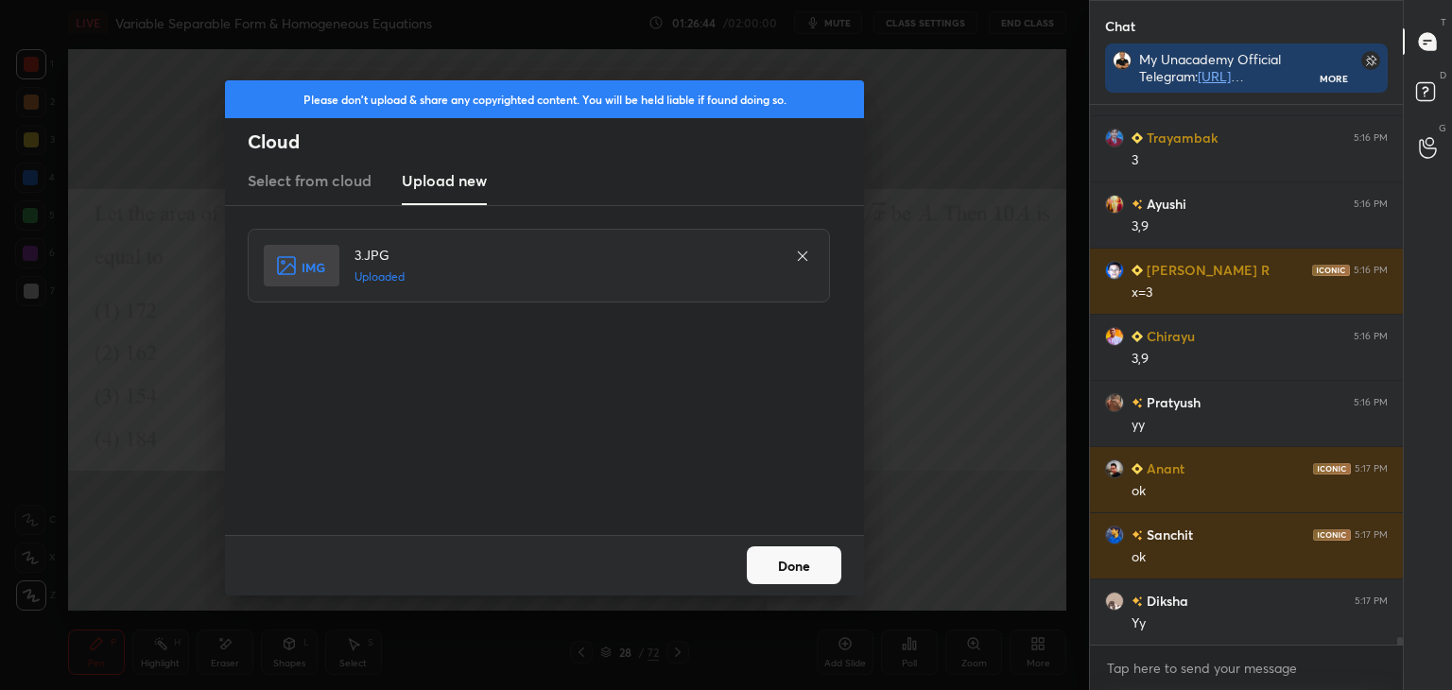
click at [803, 561] on button "Done" at bounding box center [794, 565] width 95 height 38
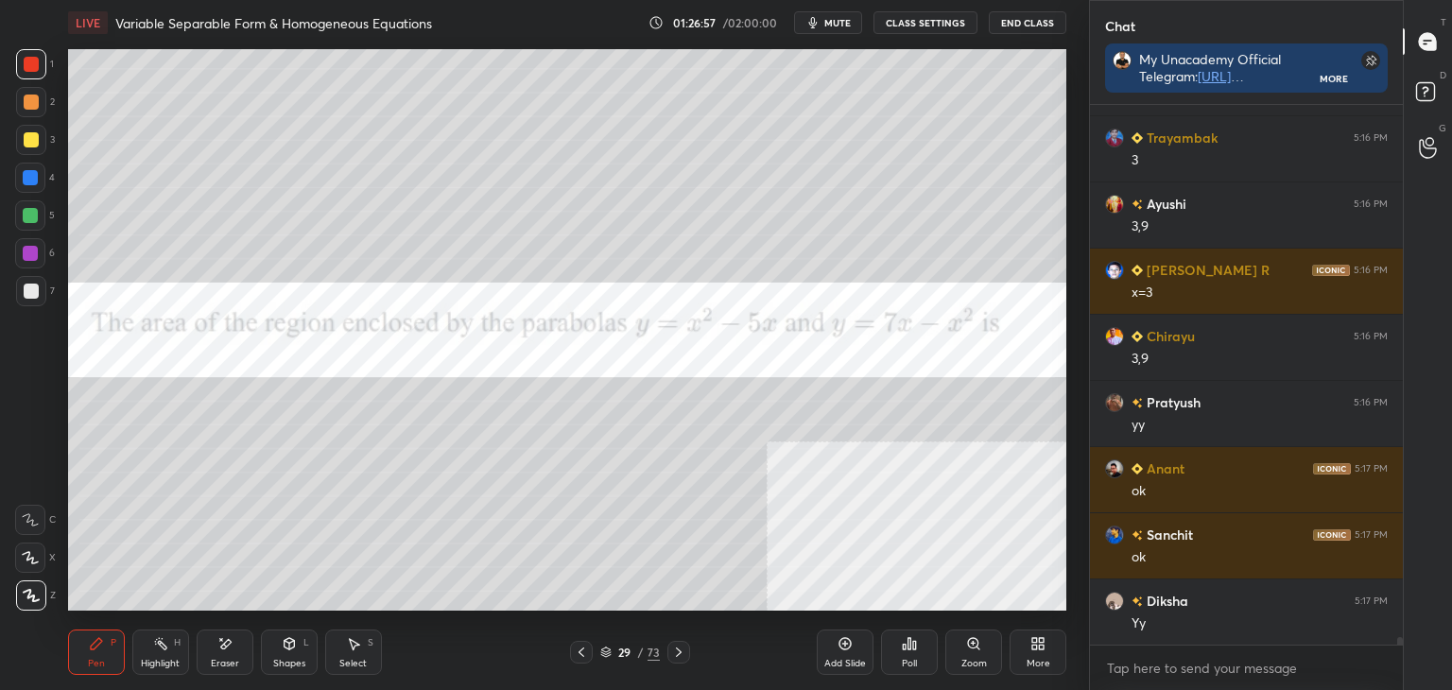
drag, startPoint x: 38, startPoint y: 285, endPoint x: 38, endPoint y: 270, distance: 14.2
click at [37, 285] on div at bounding box center [31, 291] width 15 height 15
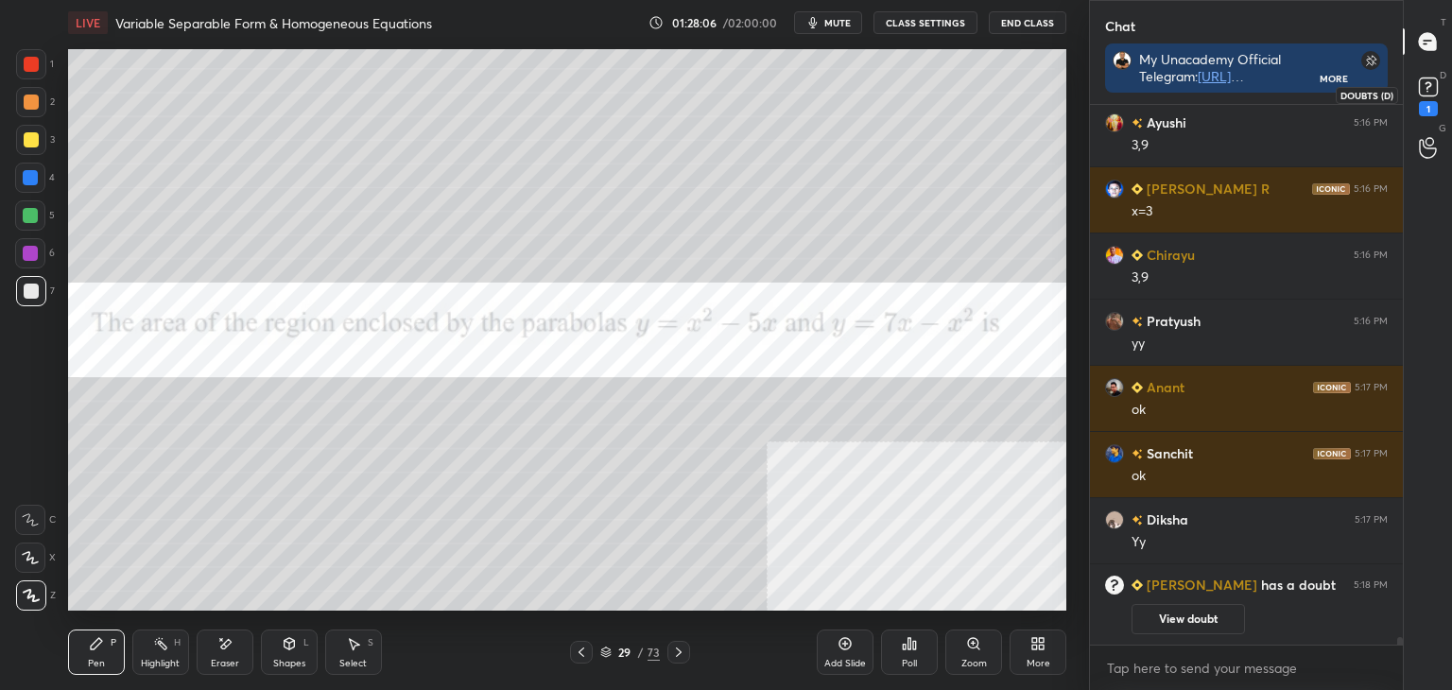
click at [1434, 95] on icon at bounding box center [1428, 87] width 28 height 28
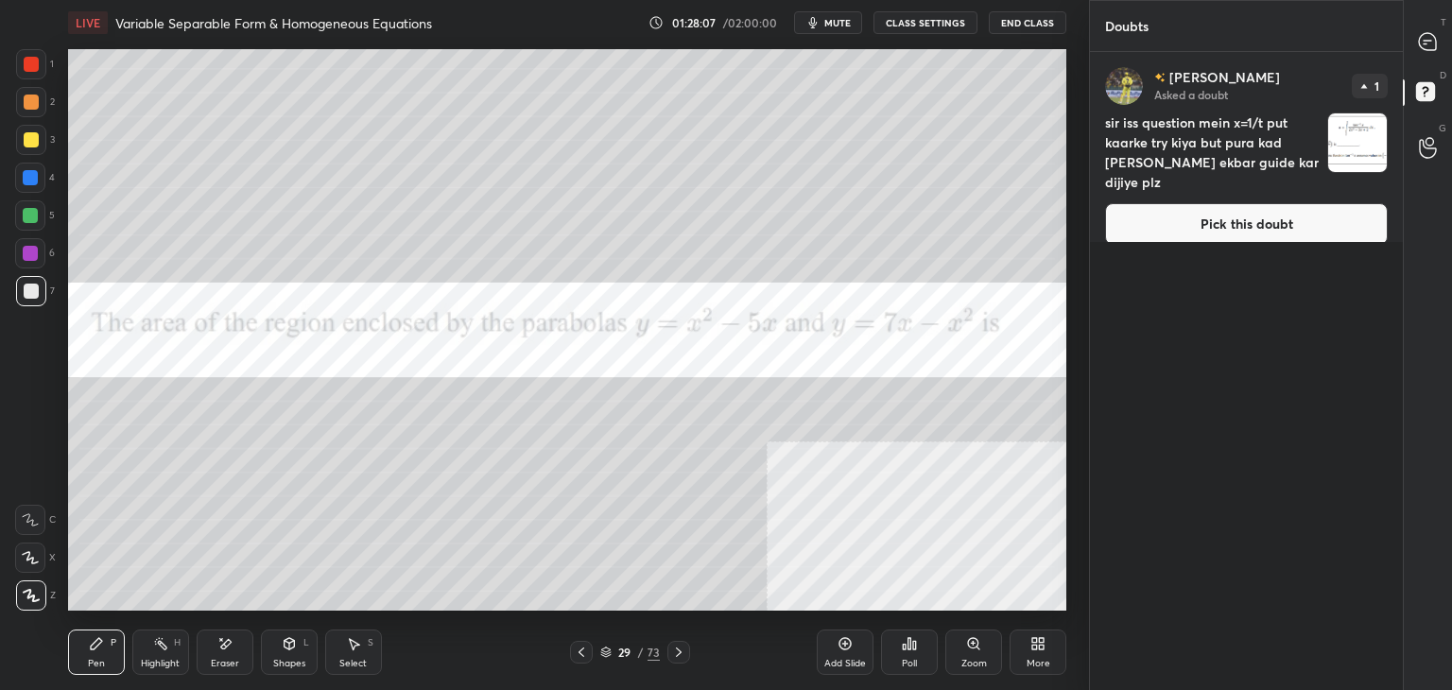
drag, startPoint x: 1312, startPoint y: 216, endPoint x: 1328, endPoint y: 189, distance: 31.8
click at [1310, 216] on button "Pick this doubt" at bounding box center [1246, 224] width 283 height 42
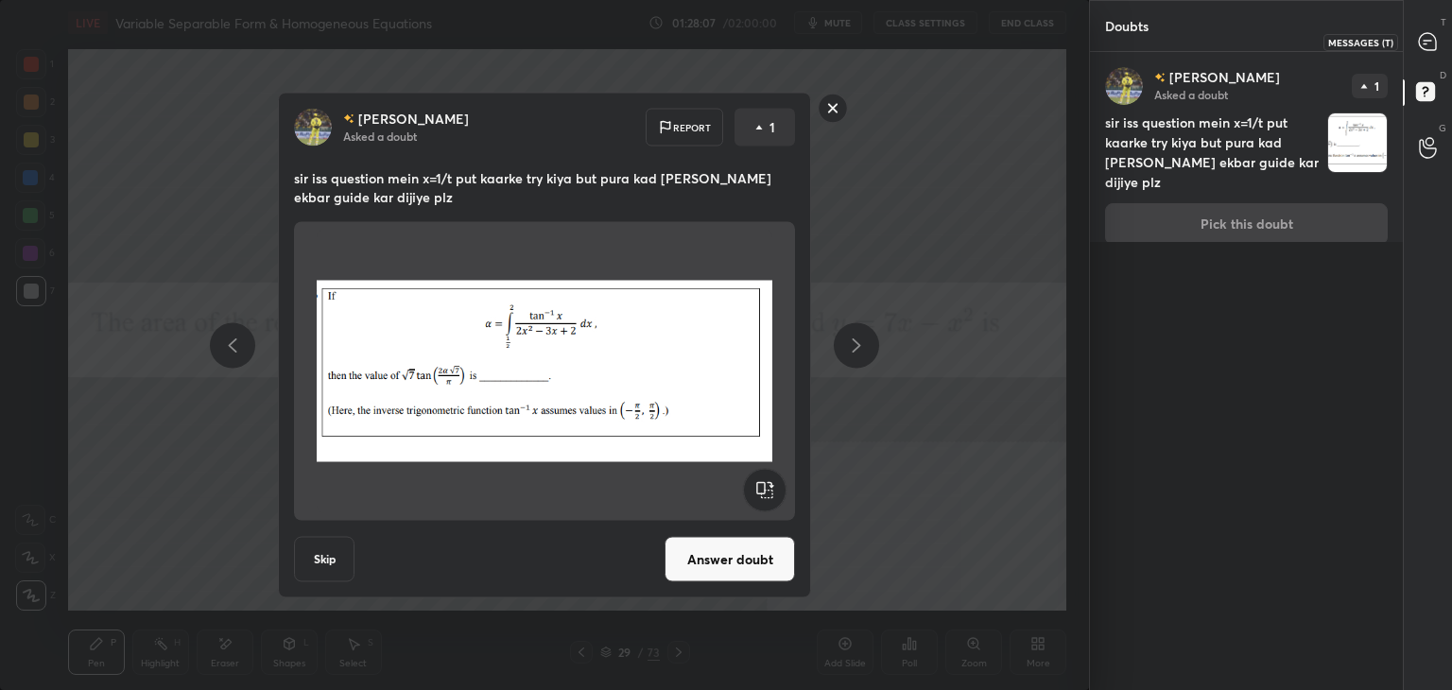
click at [1434, 40] on icon at bounding box center [1427, 41] width 17 height 17
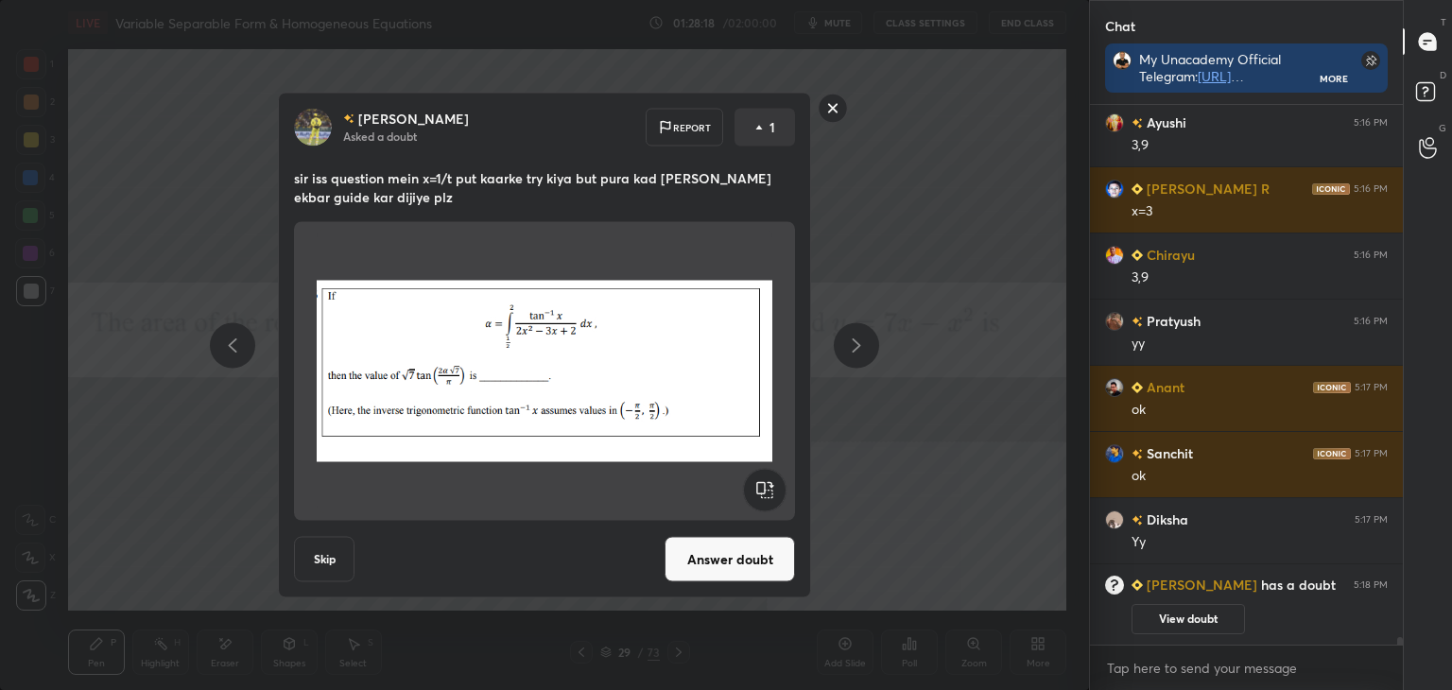
scroll to position [39301, 0]
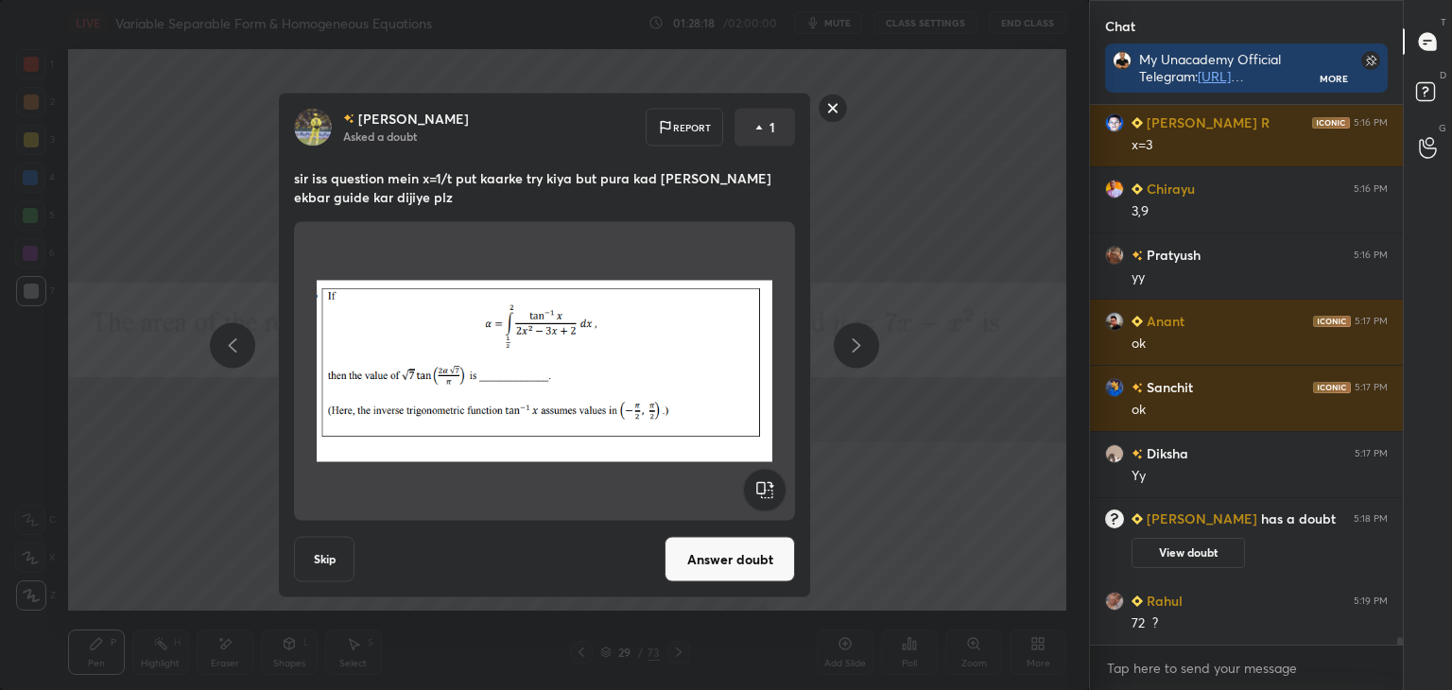
click at [718, 572] on button "Answer doubt" at bounding box center [730, 559] width 130 height 45
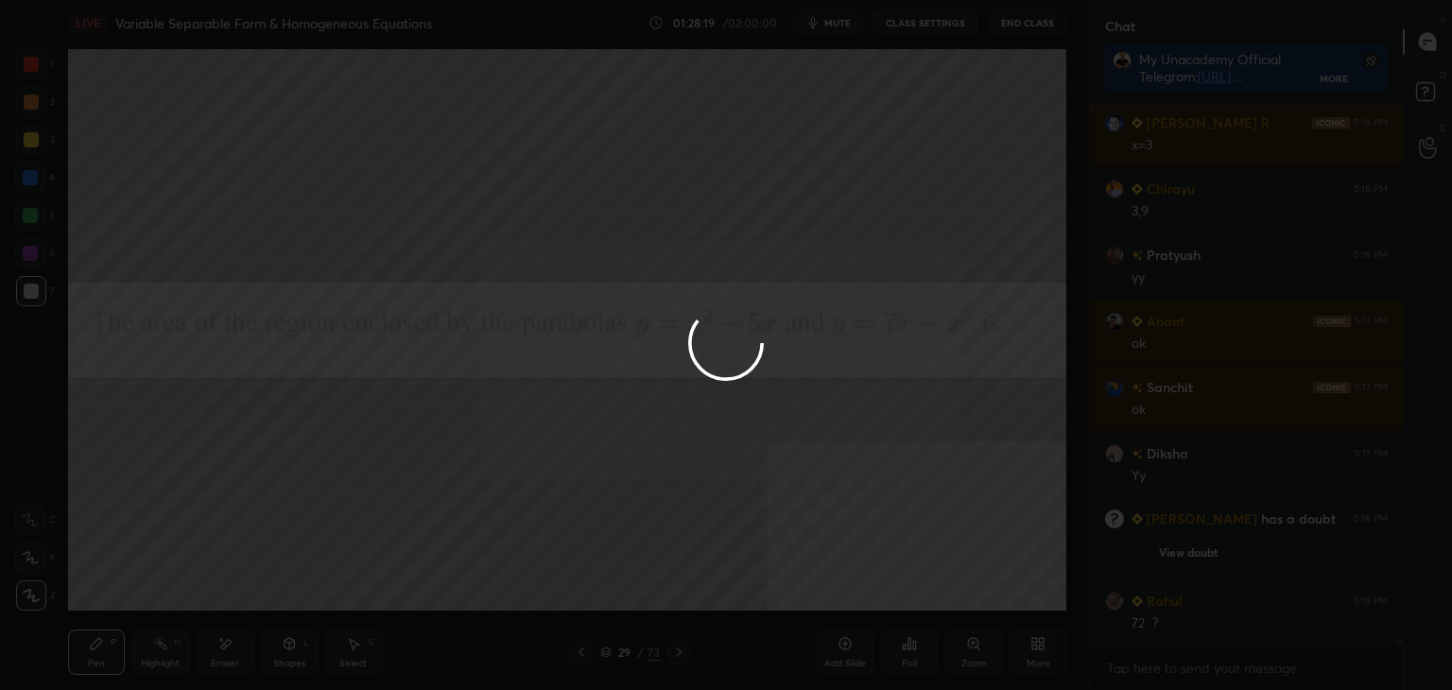
drag, startPoint x: 722, startPoint y: 581, endPoint x: 711, endPoint y: 585, distance: 12.0
click at [722, 580] on div at bounding box center [726, 345] width 1452 height 690
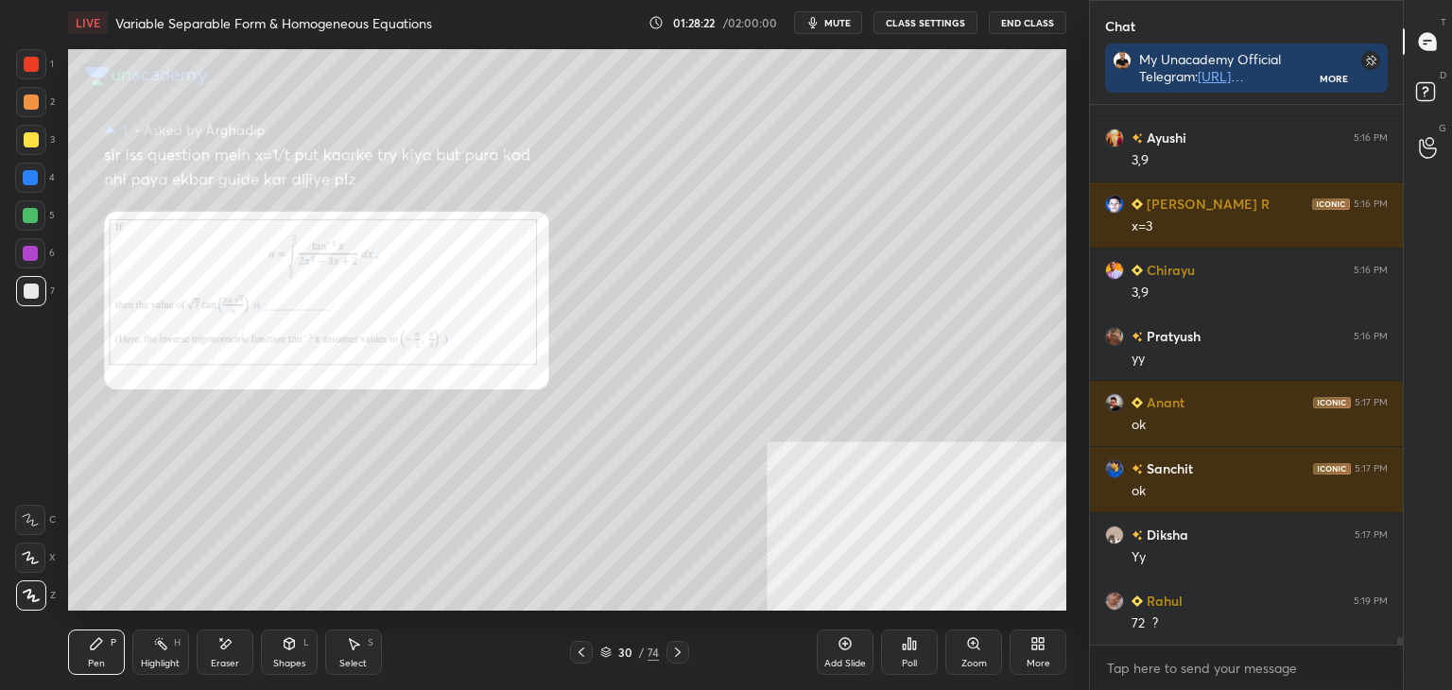
click at [973, 643] on icon at bounding box center [973, 643] width 4 height 0
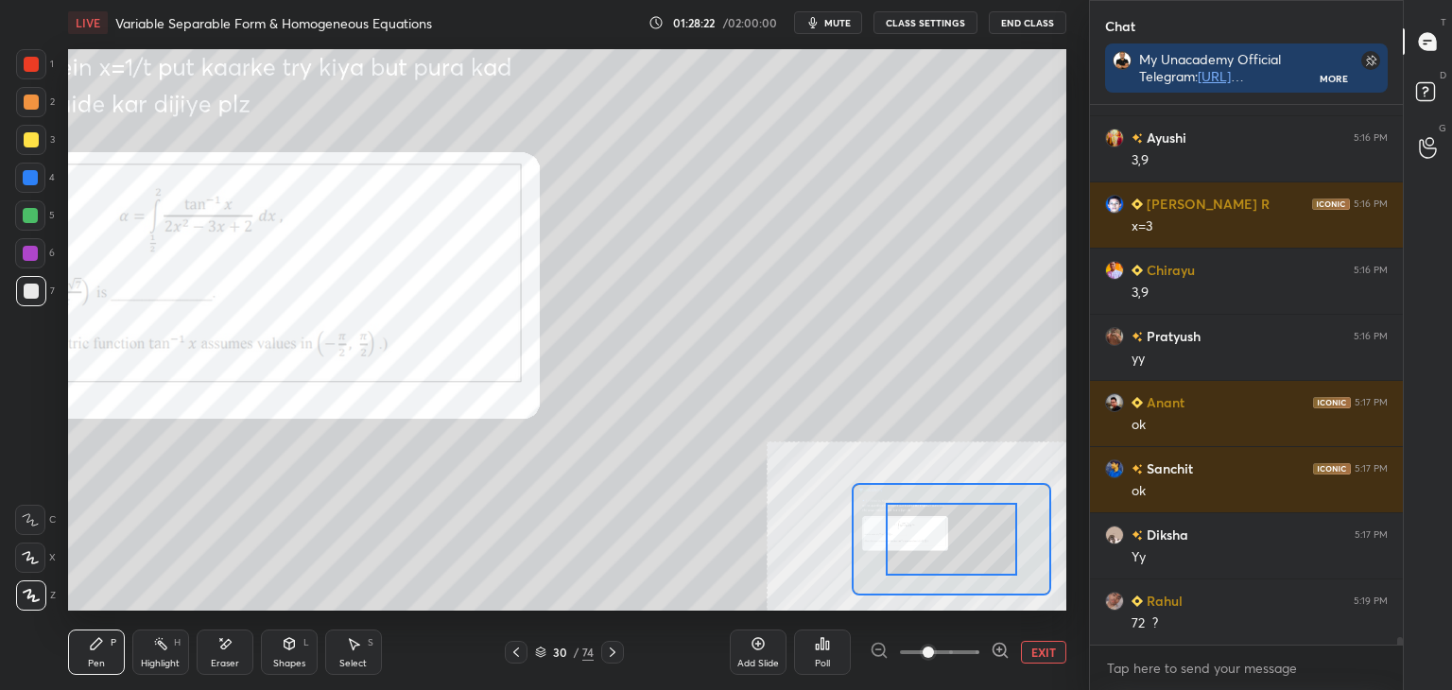
click at [974, 640] on span at bounding box center [939, 652] width 79 height 28
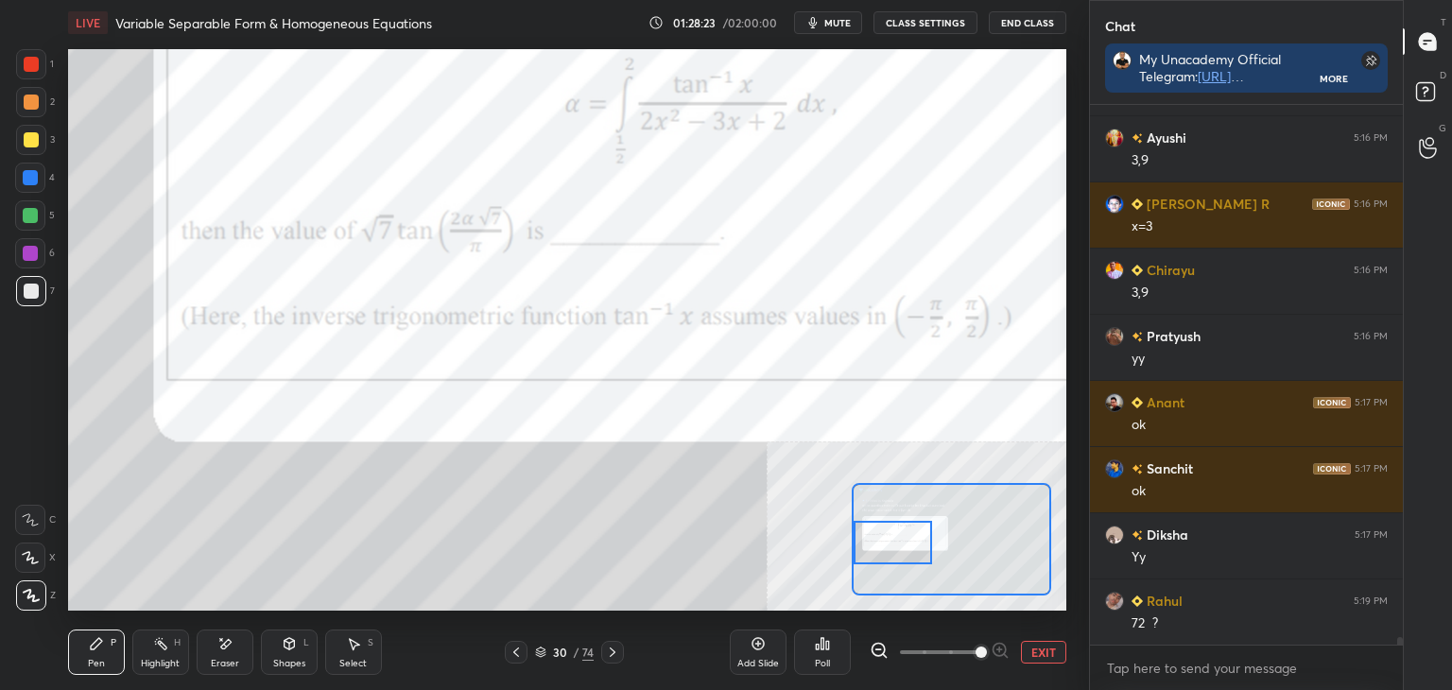
drag, startPoint x: 937, startPoint y: 540, endPoint x: 853, endPoint y: 542, distance: 84.2
click at [857, 542] on div at bounding box center [893, 542] width 78 height 43
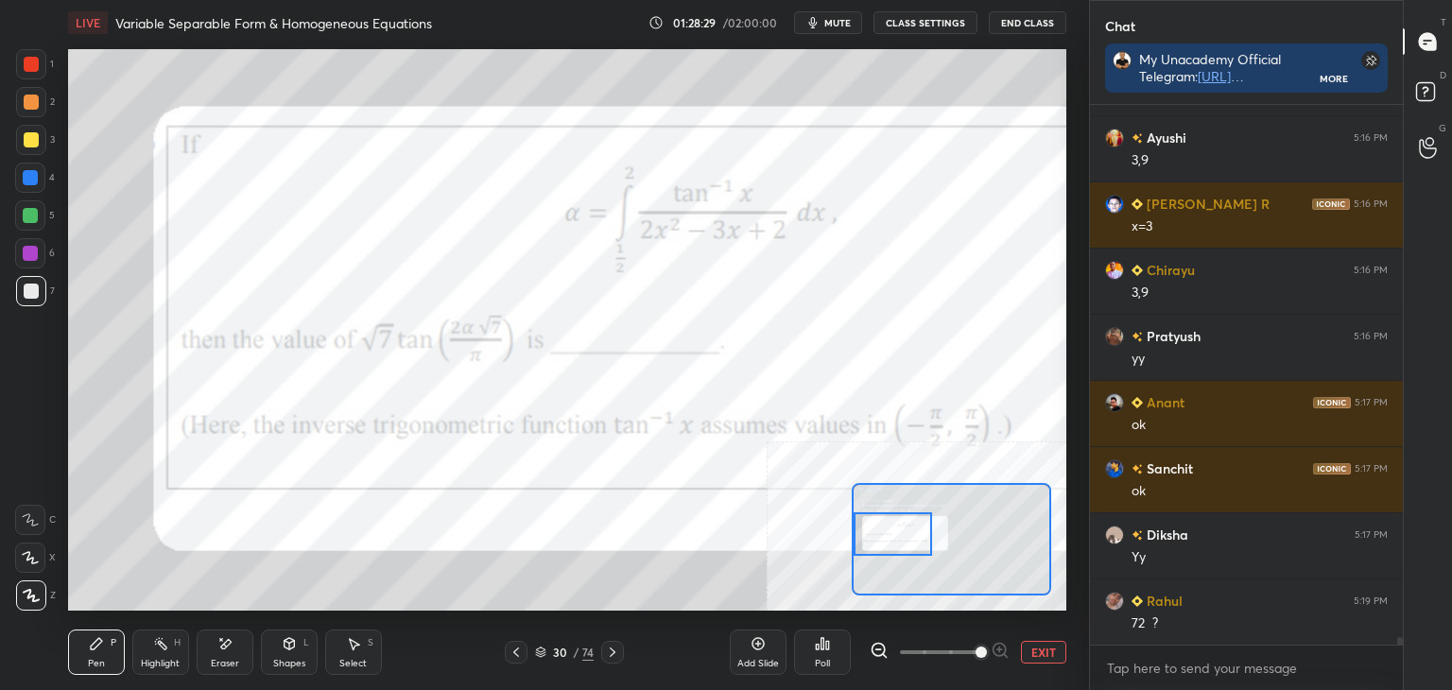
drag, startPoint x: 912, startPoint y: 541, endPoint x: 879, endPoint y: 523, distance: 37.6
click at [878, 521] on div at bounding box center [893, 533] width 78 height 43
click at [1038, 653] on button "EXIT" at bounding box center [1043, 652] width 45 height 23
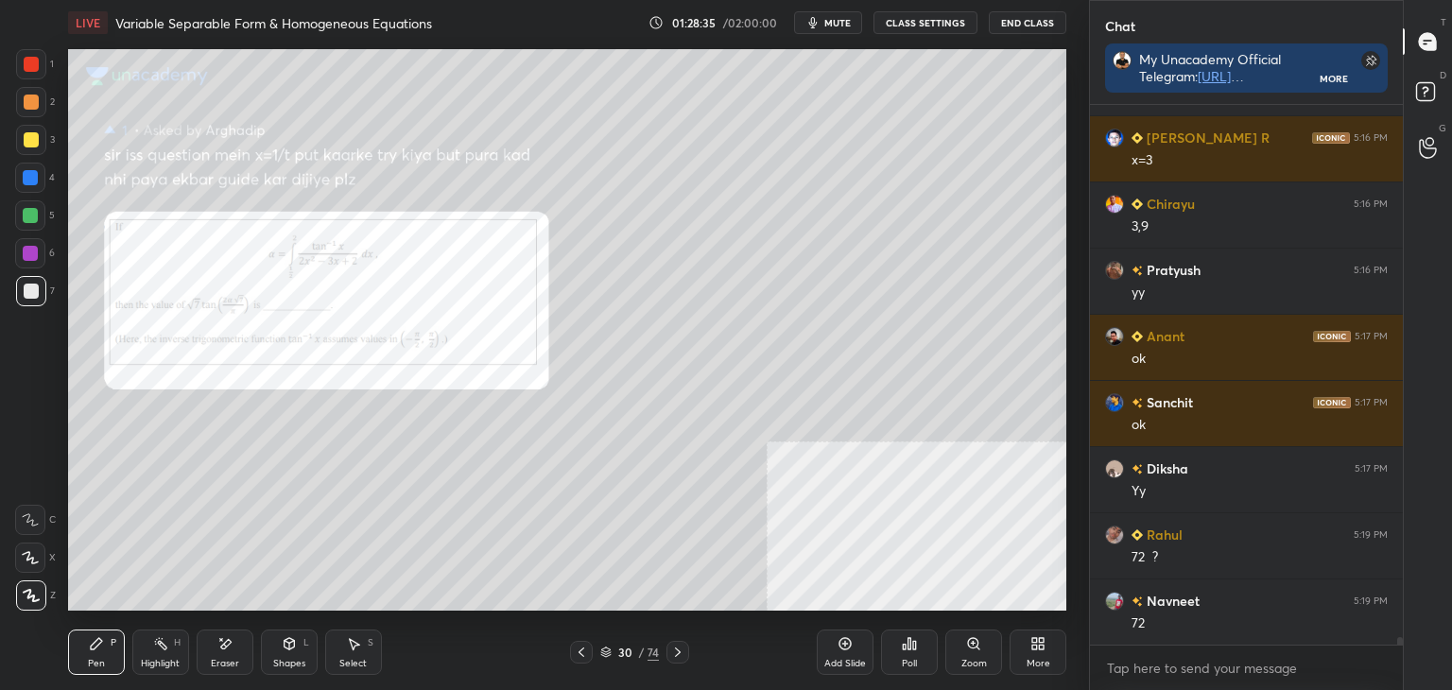
scroll to position [39134, 0]
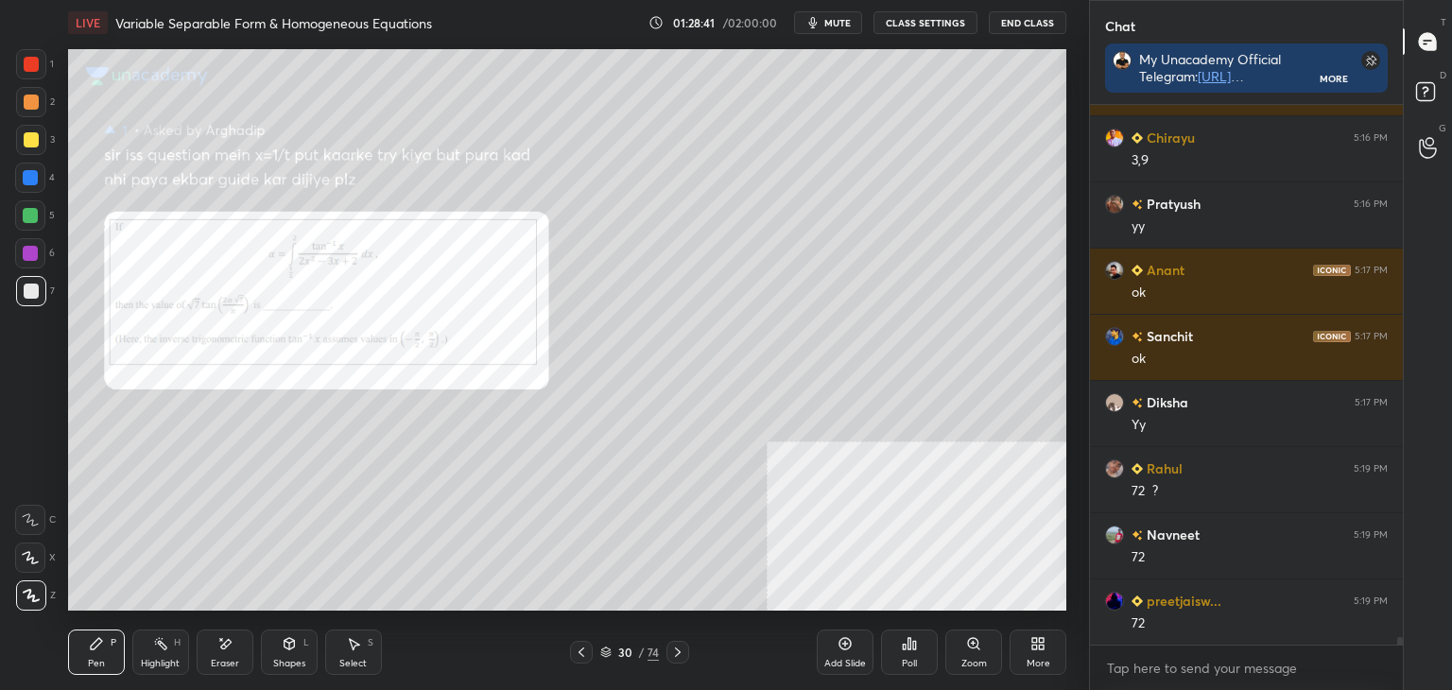
click at [584, 650] on icon at bounding box center [581, 652] width 15 height 15
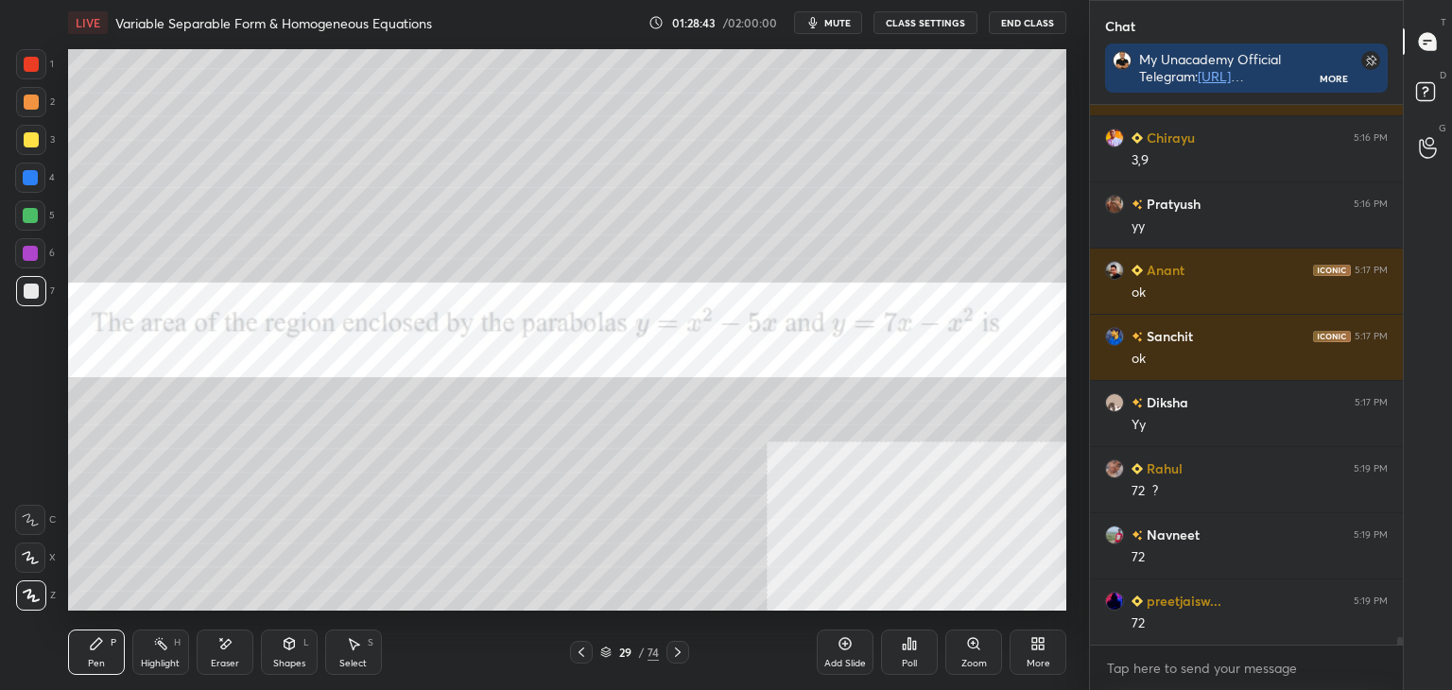
scroll to position [39201, 0]
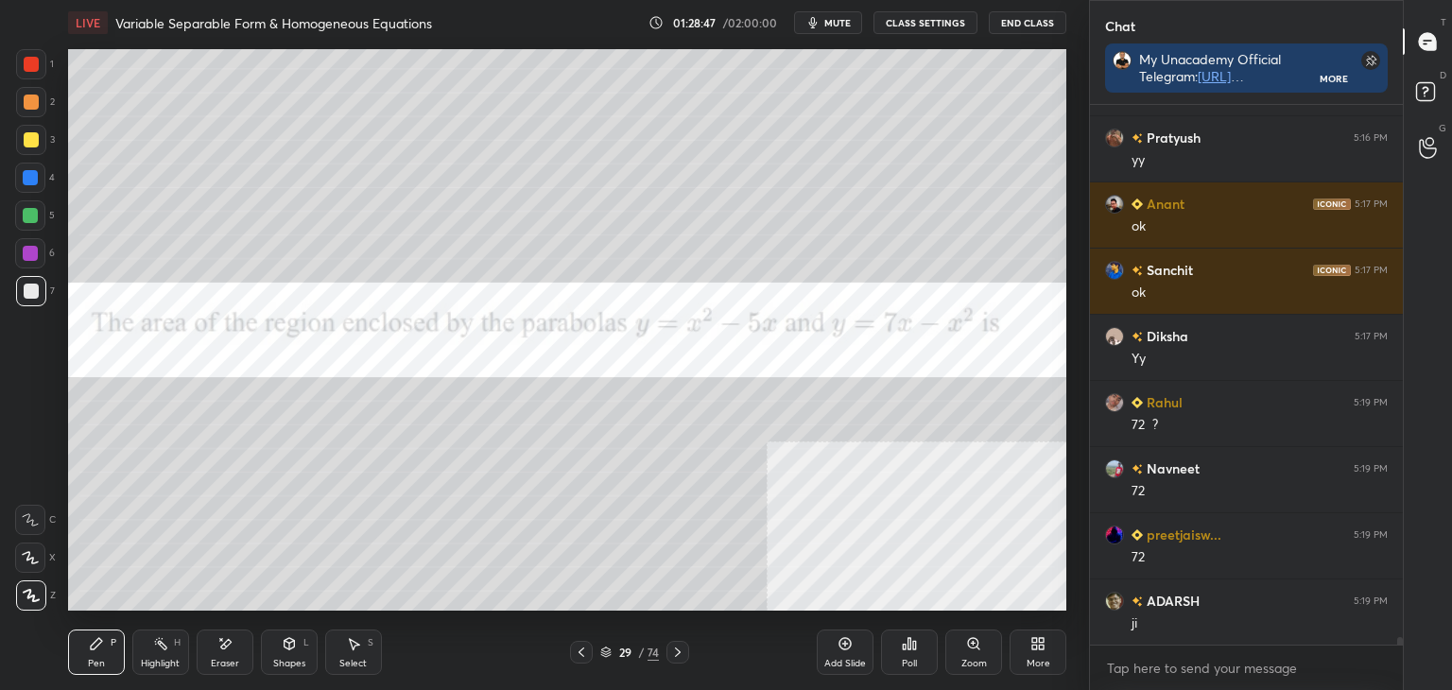
click at [29, 71] on div at bounding box center [31, 64] width 30 height 30
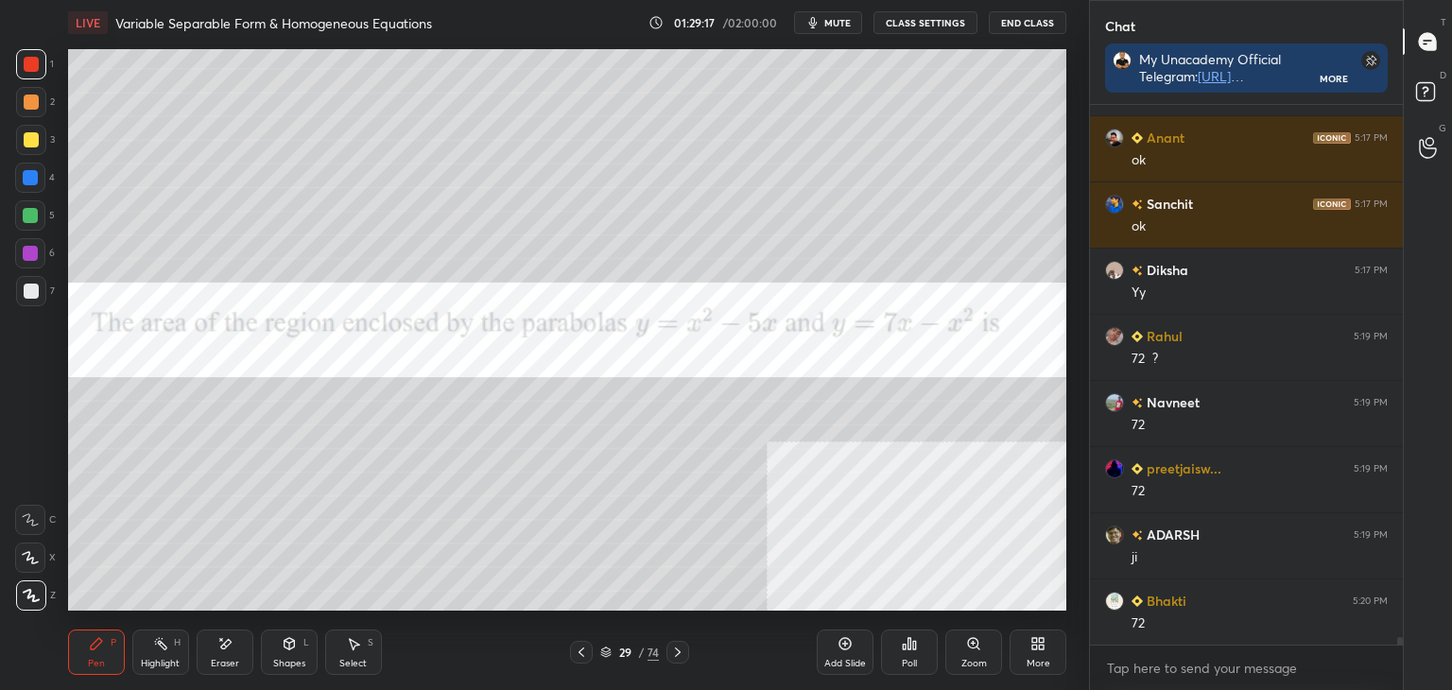
scroll to position [39333, 0]
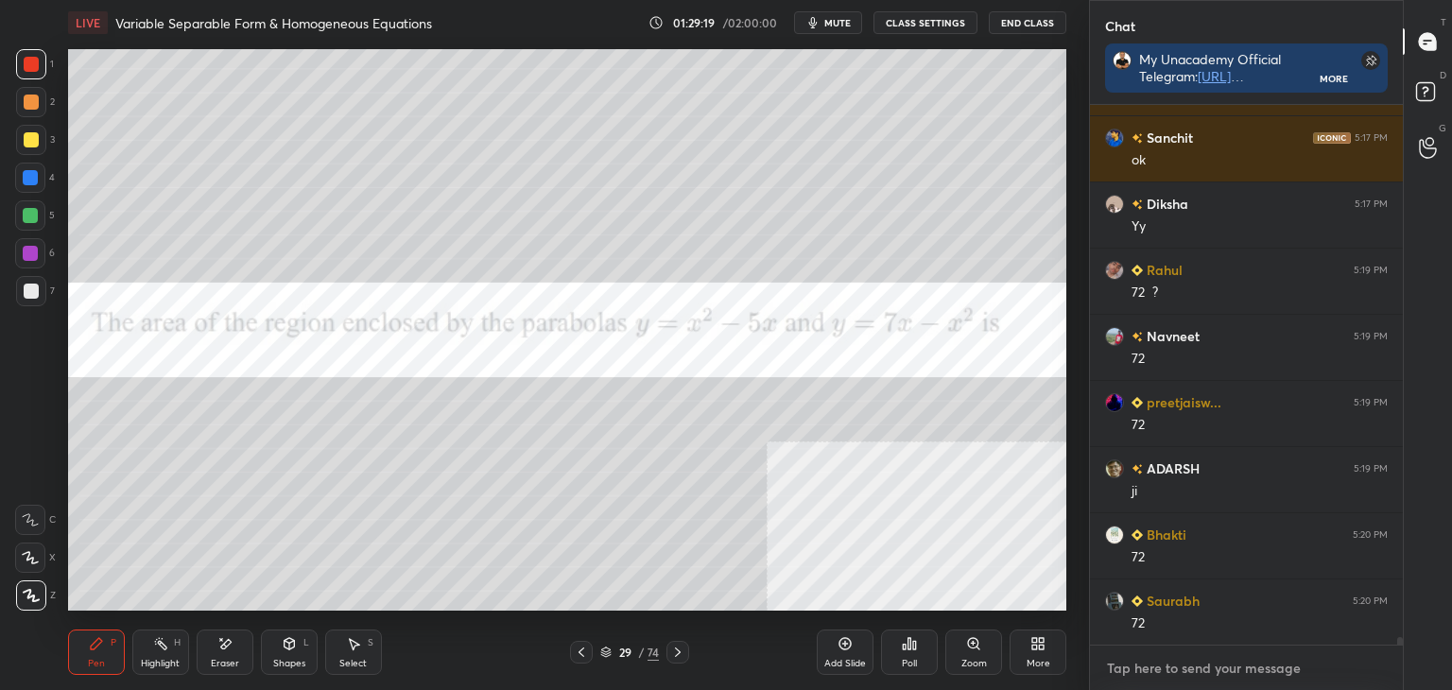
click at [1158, 670] on textarea at bounding box center [1246, 668] width 283 height 30
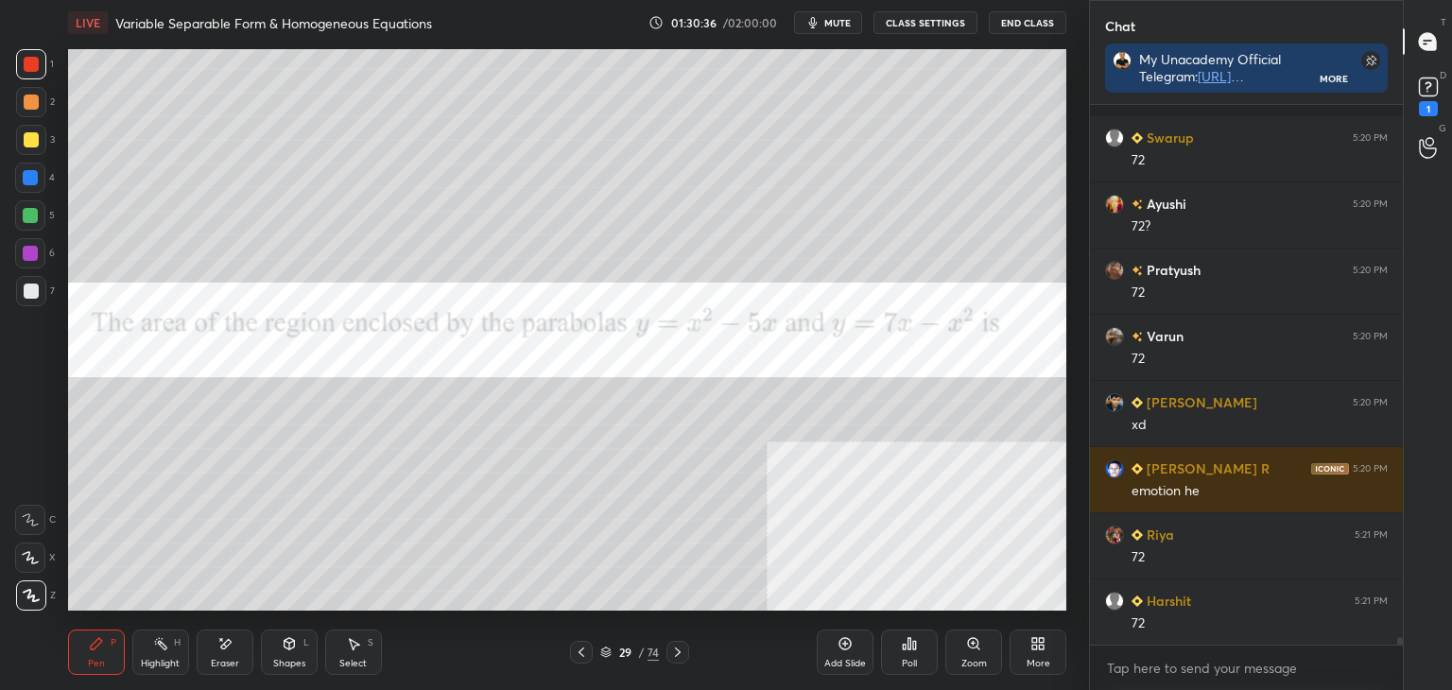
scroll to position [40208, 0]
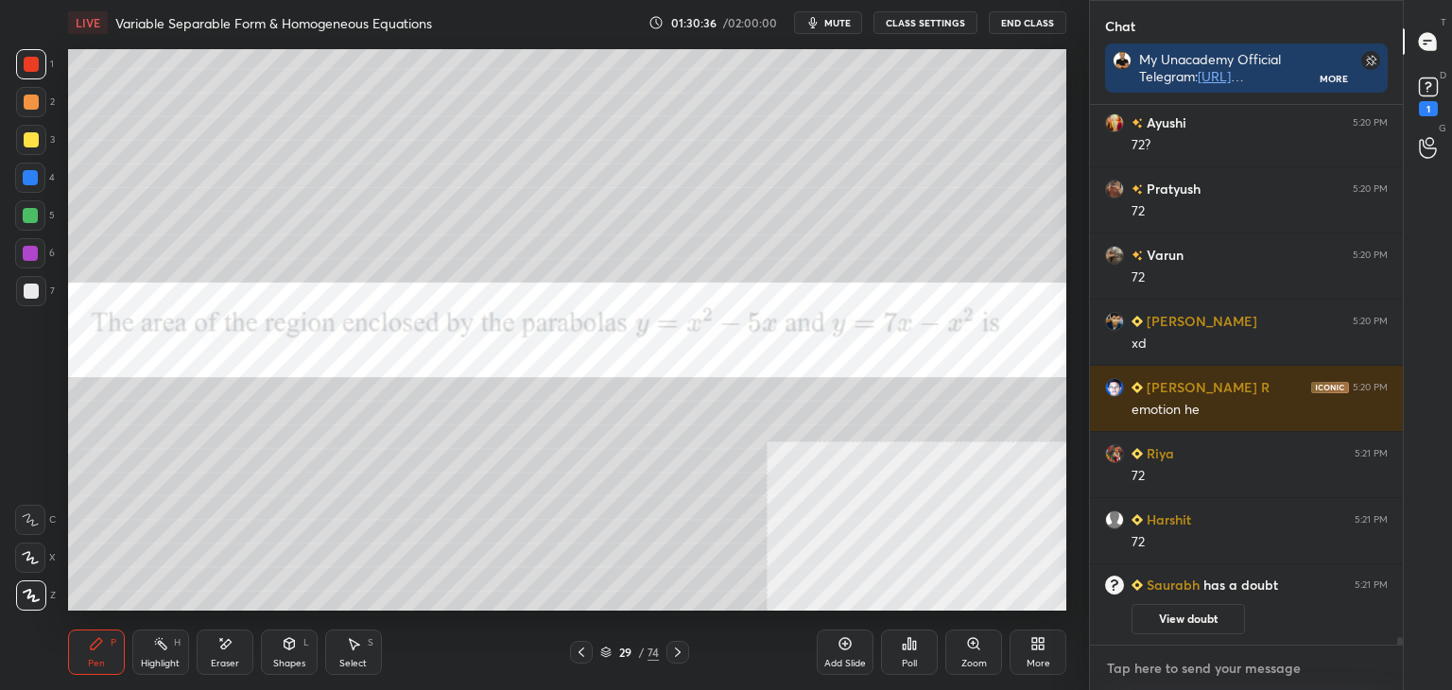
click at [1185, 662] on textarea at bounding box center [1246, 668] width 283 height 30
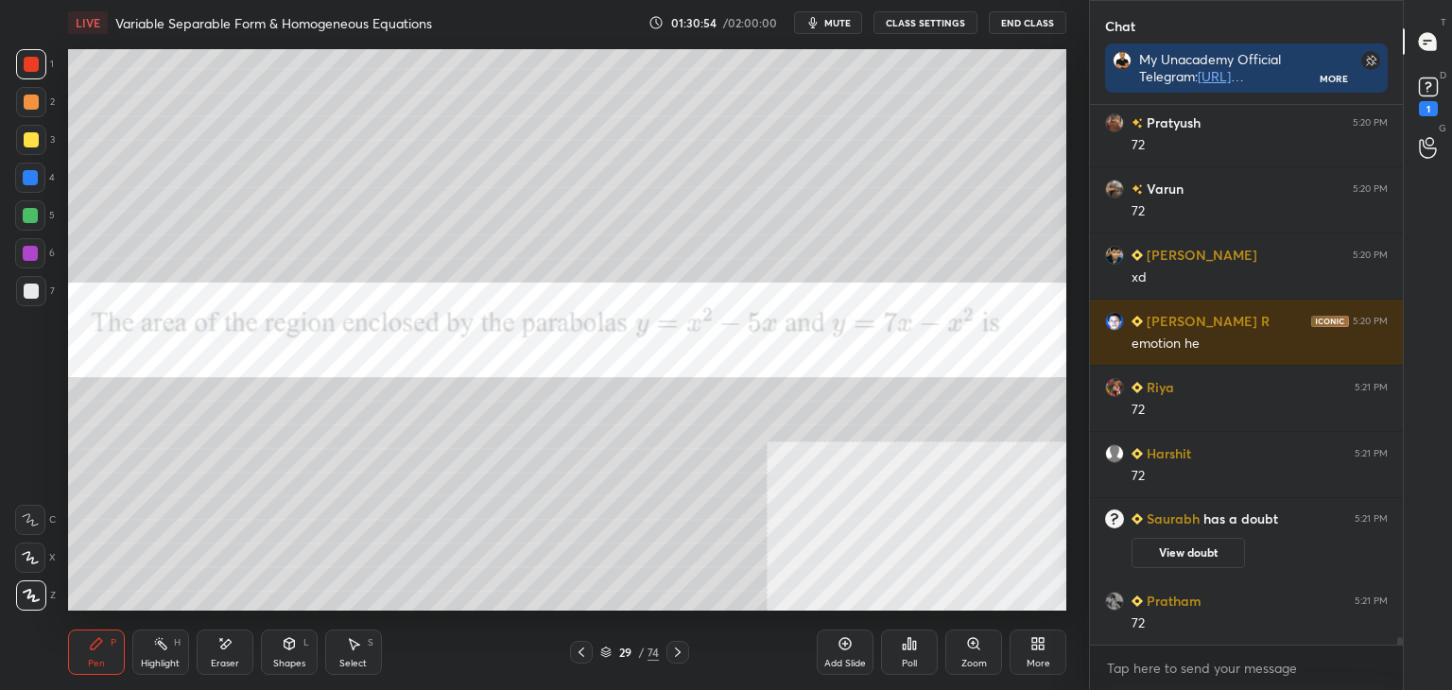
click at [234, 651] on div "Eraser" at bounding box center [225, 652] width 57 height 45
click at [90, 649] on icon at bounding box center [96, 643] width 15 height 15
click at [37, 171] on div at bounding box center [30, 177] width 15 height 15
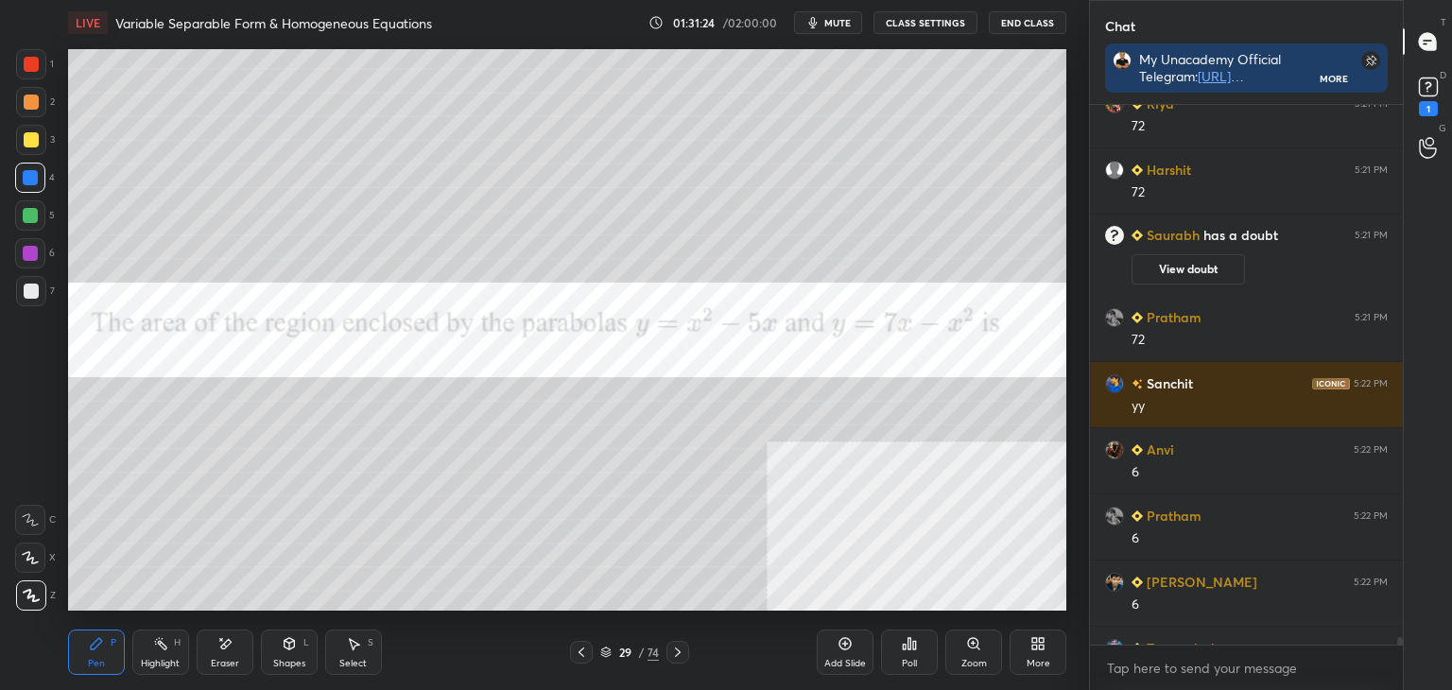
scroll to position [40116, 0]
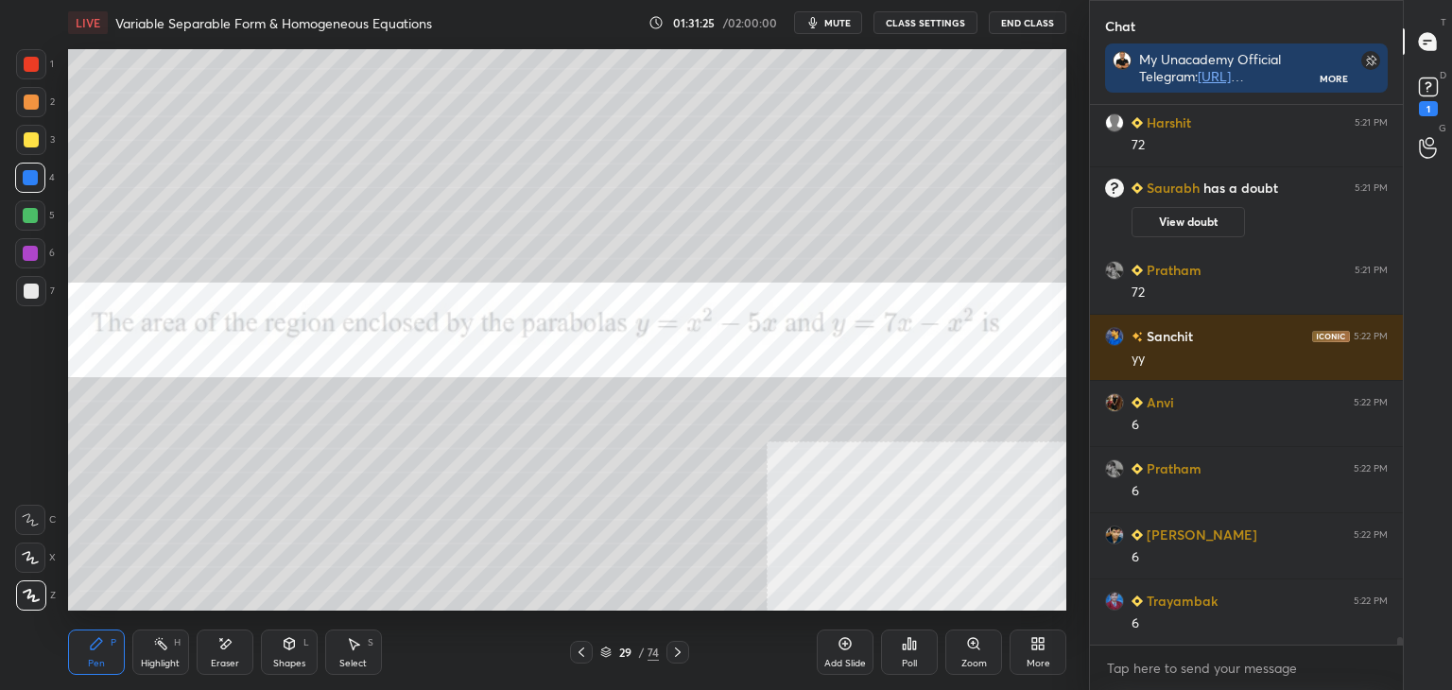
click at [29, 288] on div at bounding box center [31, 291] width 15 height 15
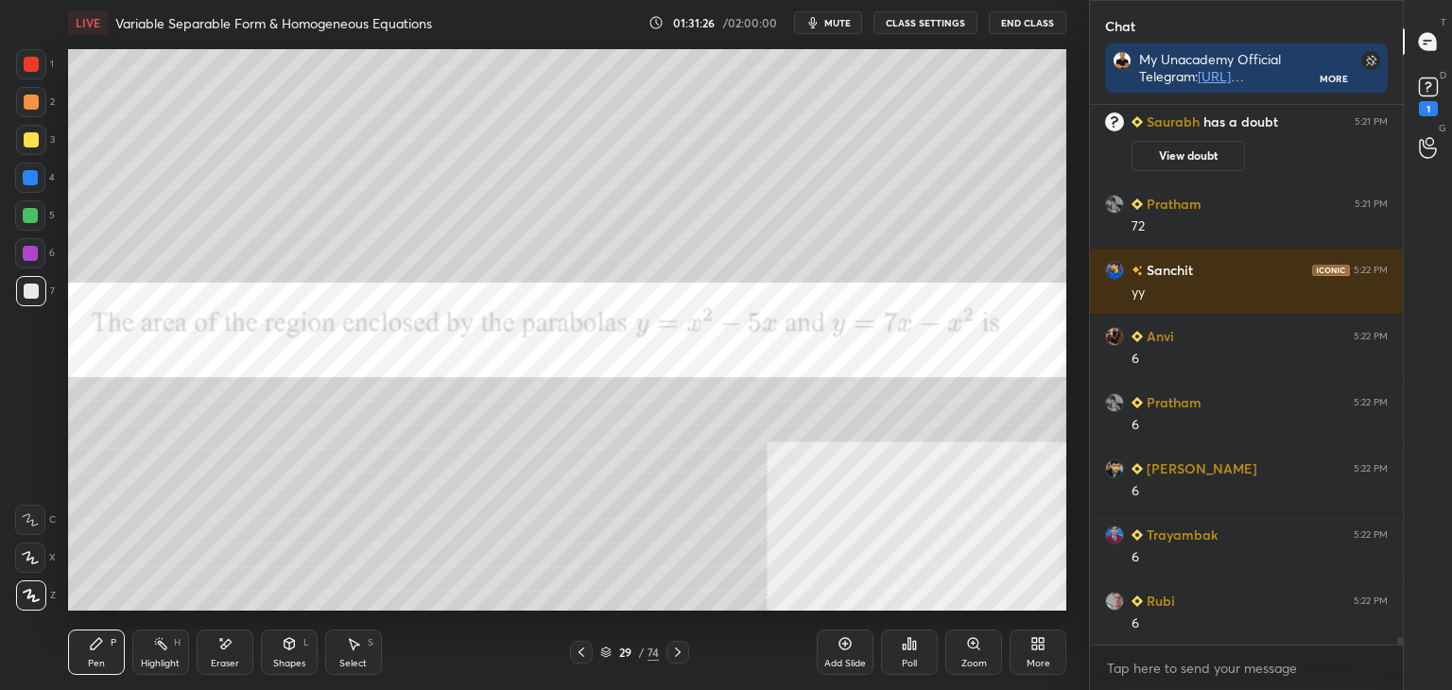
scroll to position [40106, 0]
click at [38, 508] on div at bounding box center [30, 520] width 30 height 30
click at [32, 592] on icon at bounding box center [31, 595] width 17 height 13
drag, startPoint x: 677, startPoint y: 653, endPoint x: 662, endPoint y: 633, distance: 25.0
click at [675, 653] on icon at bounding box center [677, 652] width 15 height 15
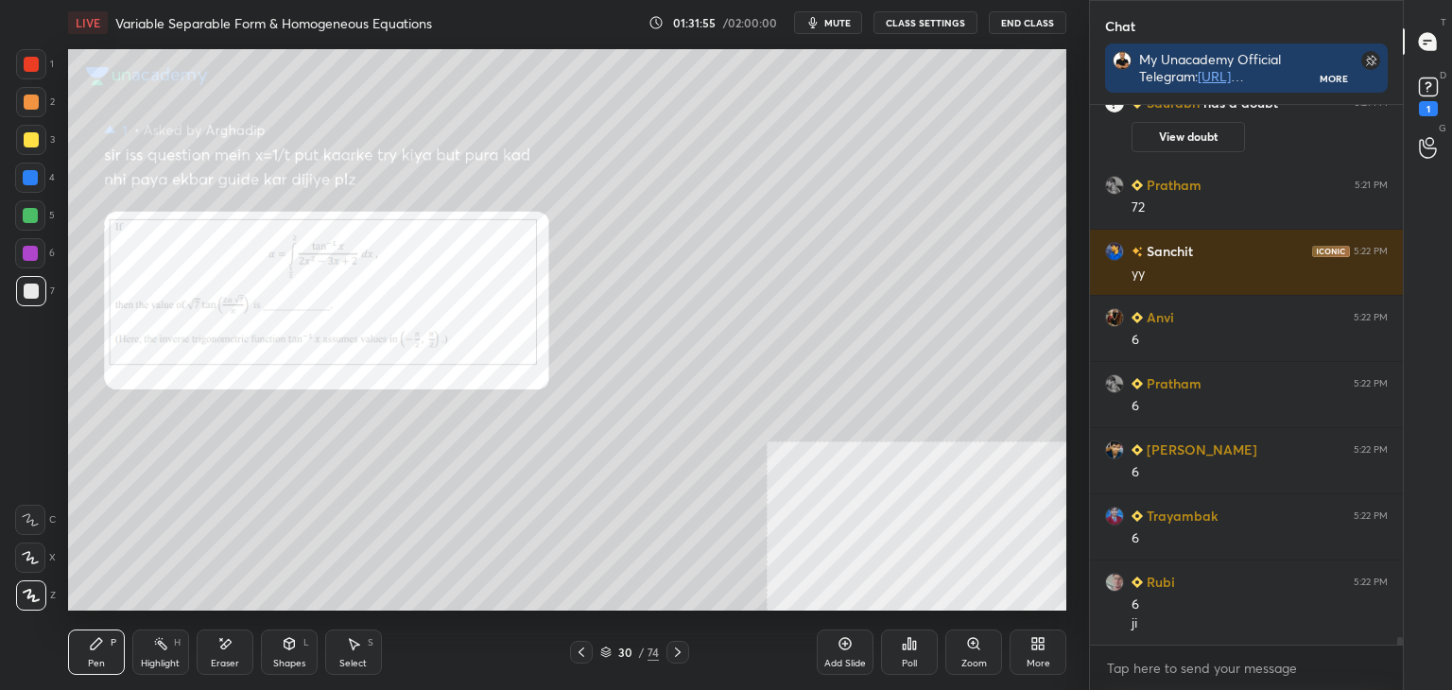
scroll to position [40172, 0]
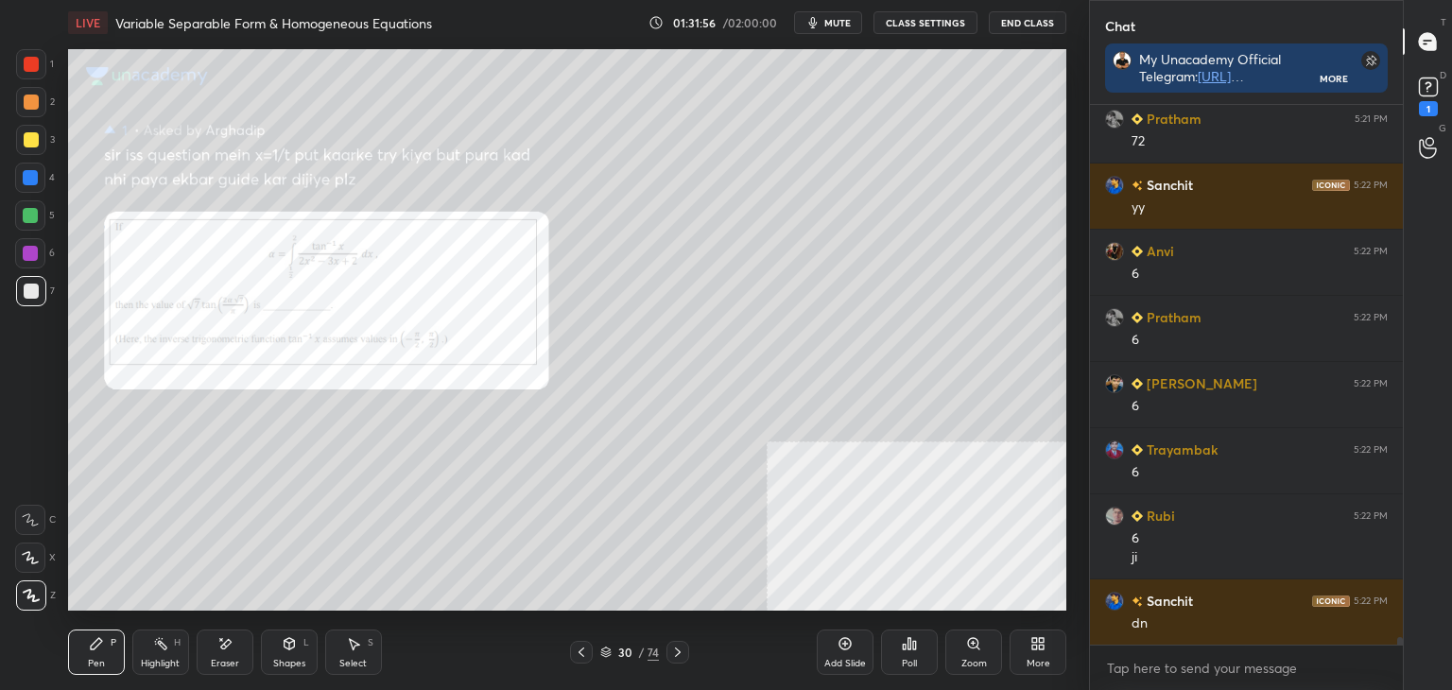
drag, startPoint x: 228, startPoint y: 661, endPoint x: 221, endPoint y: 620, distance: 41.2
click at [227, 659] on div "Eraser" at bounding box center [225, 663] width 28 height 9
click at [963, 654] on div "Zoom" at bounding box center [973, 652] width 57 height 45
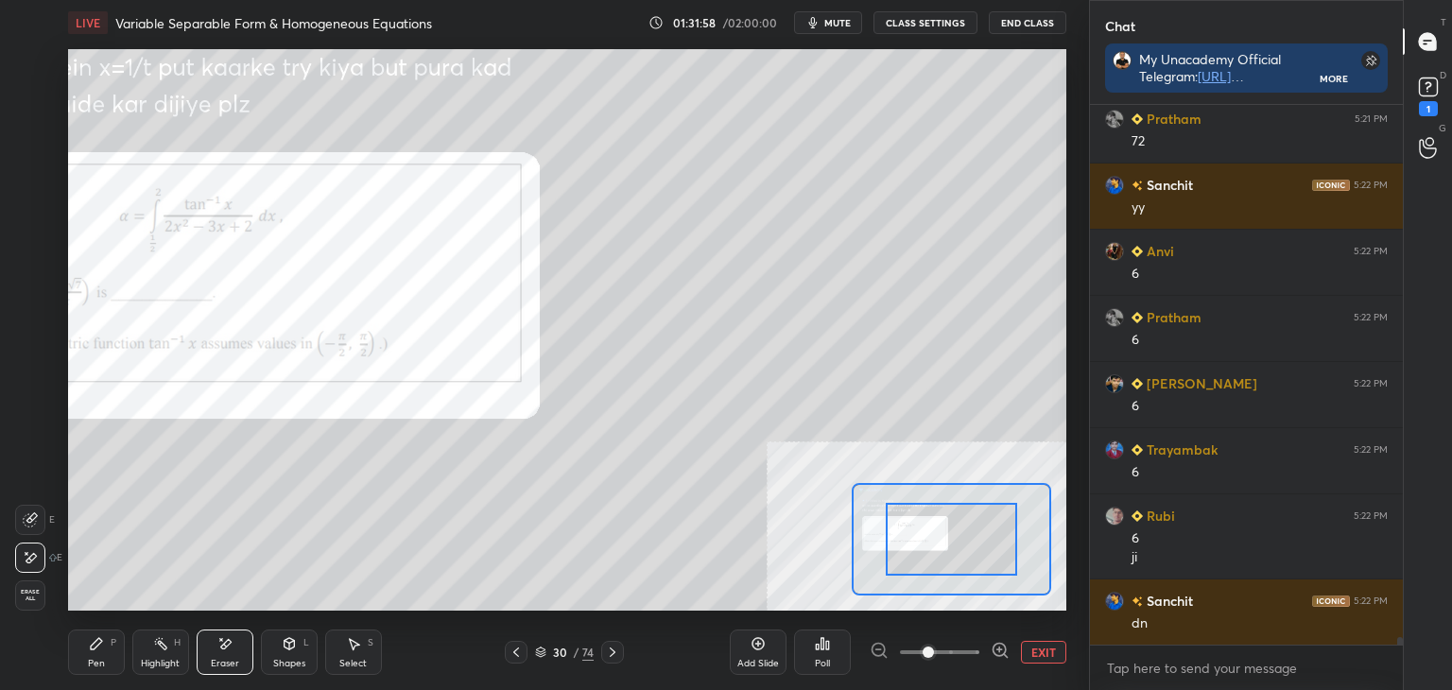
click at [968, 649] on span at bounding box center [939, 652] width 79 height 28
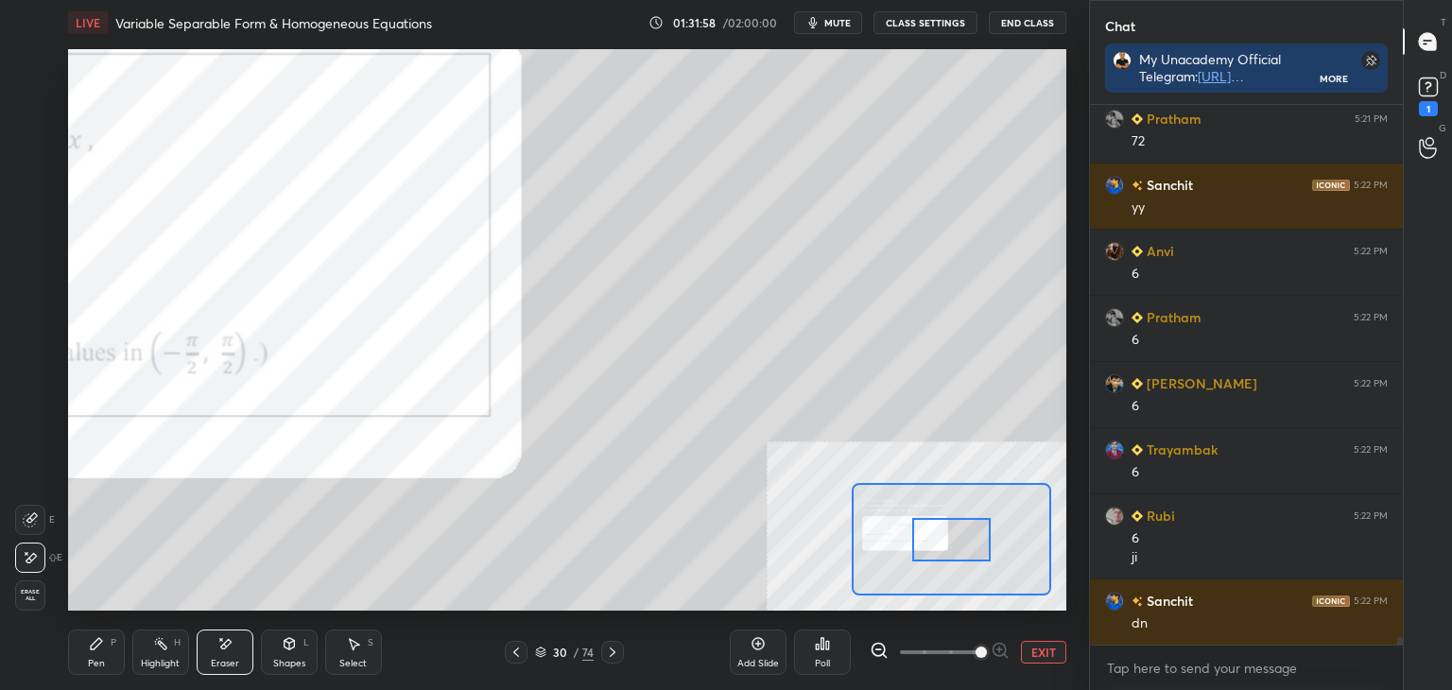
click at [976, 651] on span at bounding box center [981, 652] width 11 height 11
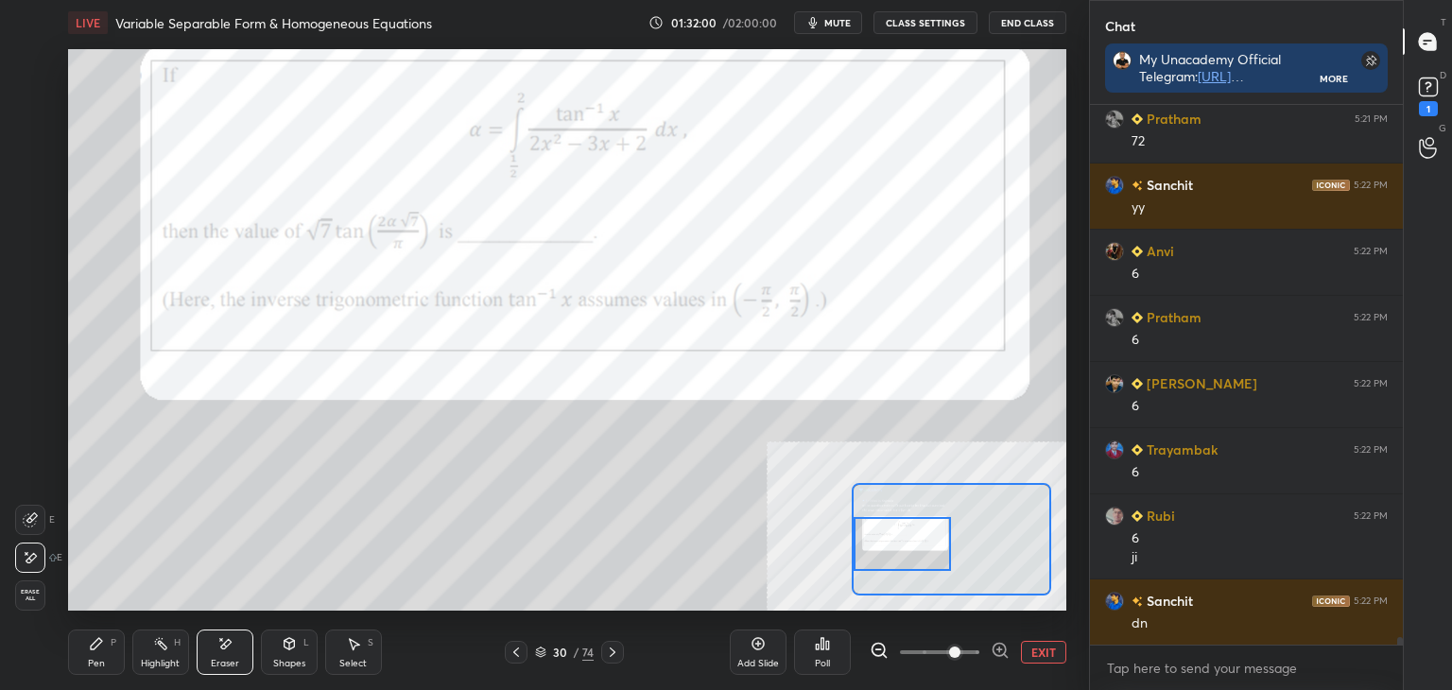
drag, startPoint x: 938, startPoint y: 544, endPoint x: 852, endPoint y: 555, distance: 86.8
click at [858, 553] on div at bounding box center [903, 544] width 98 height 54
click at [83, 663] on div "Pen P" at bounding box center [96, 652] width 57 height 45
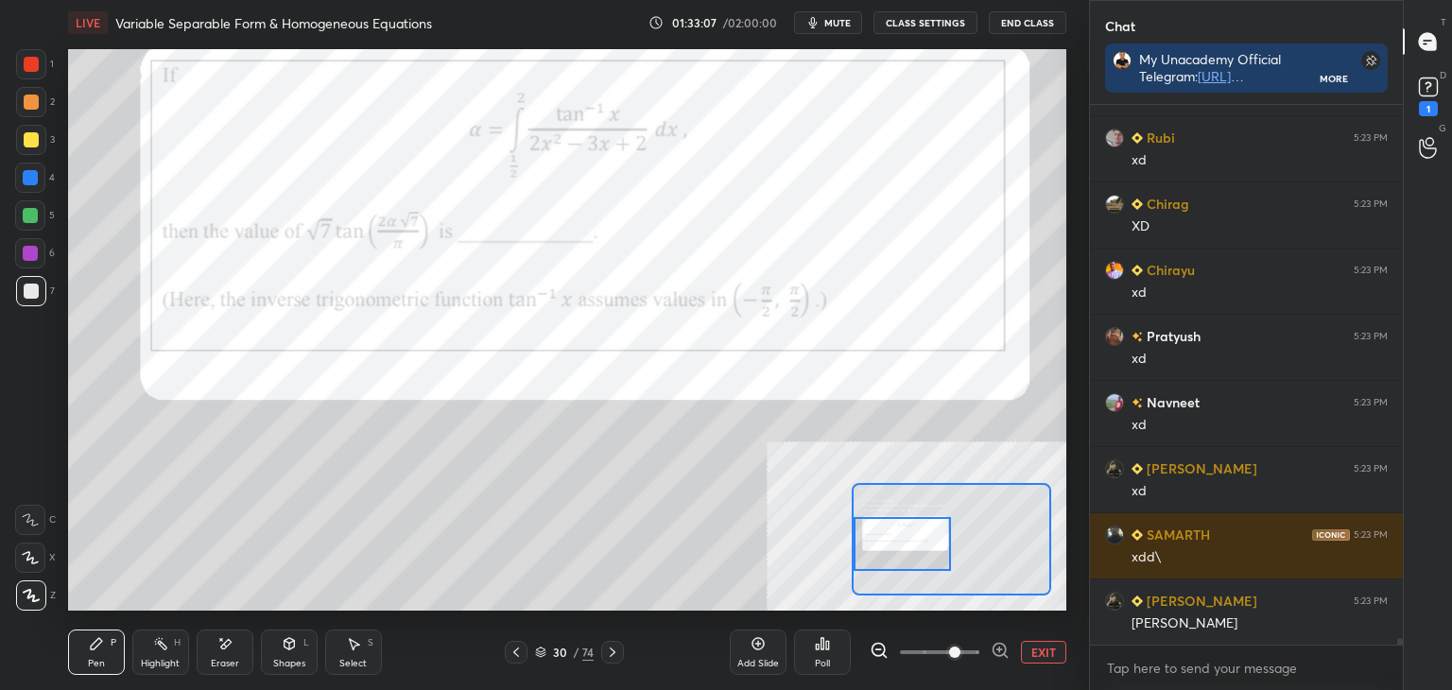
scroll to position [580, 307]
click at [1431, 82] on icon at bounding box center [1428, 87] width 28 height 28
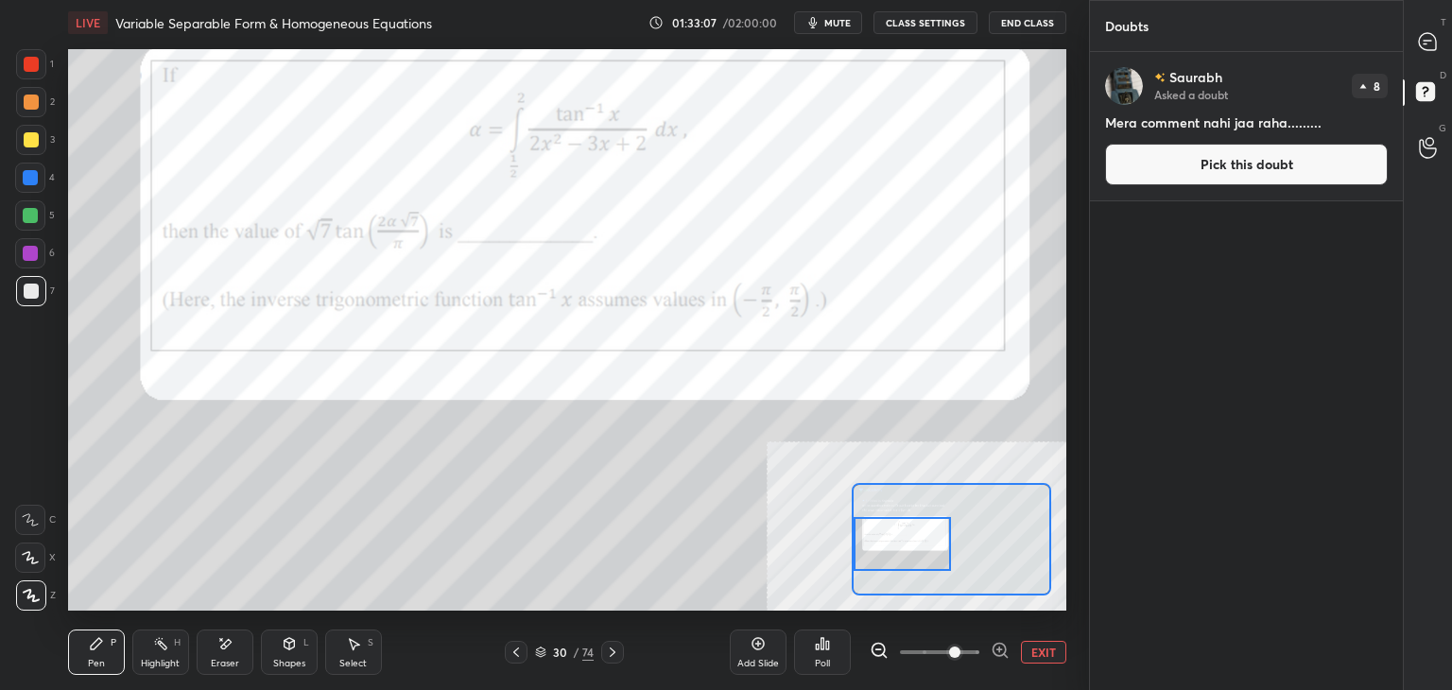
click at [1338, 171] on button "Pick this doubt" at bounding box center [1246, 165] width 283 height 42
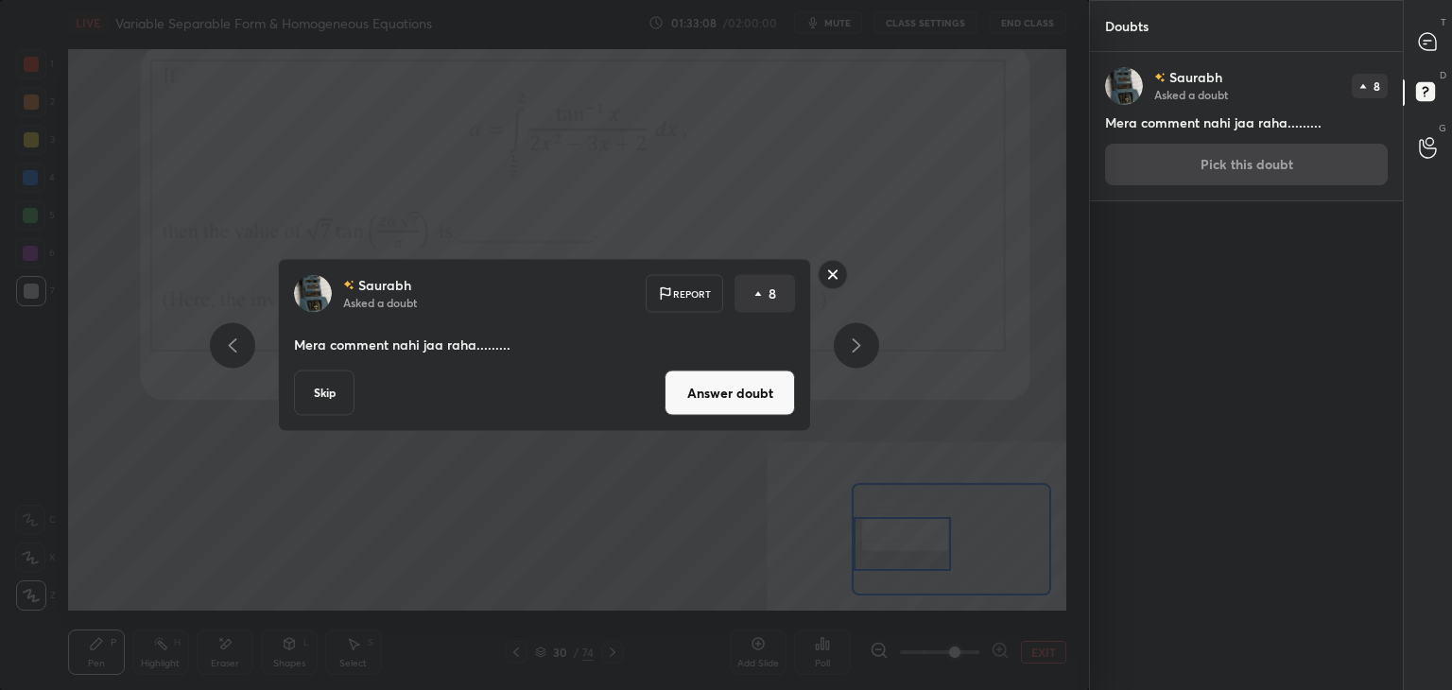
click at [1424, 20] on div "T Messages (T)" at bounding box center [1428, 41] width 48 height 53
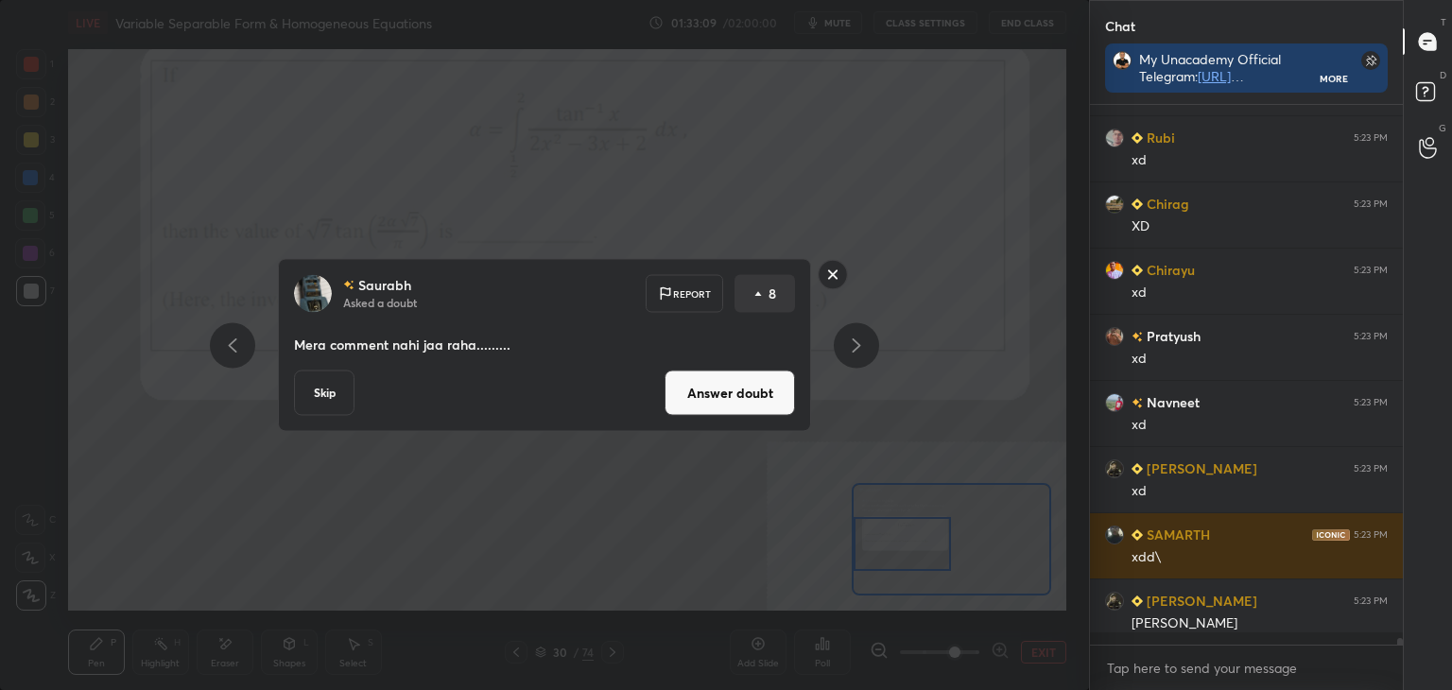
scroll to position [6, 6]
click at [734, 394] on button "Answer doubt" at bounding box center [730, 393] width 130 height 45
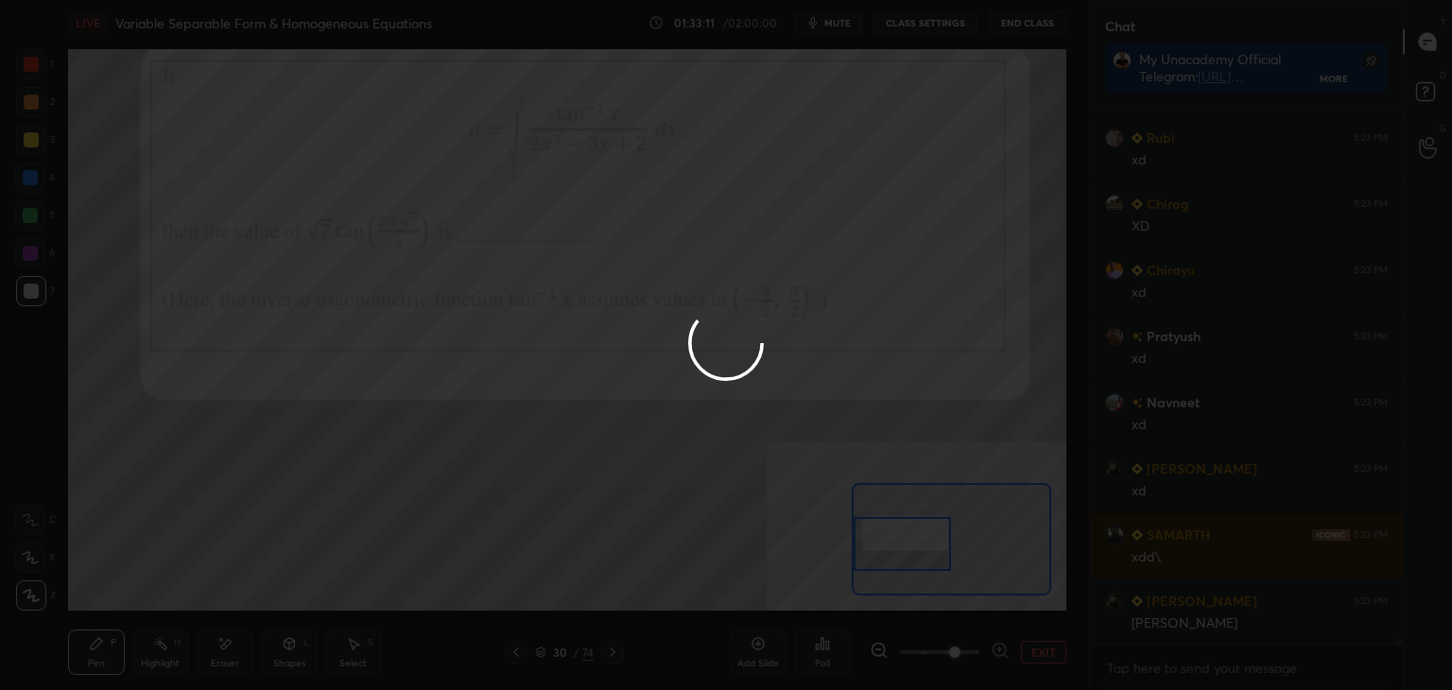
scroll to position [40808, 0]
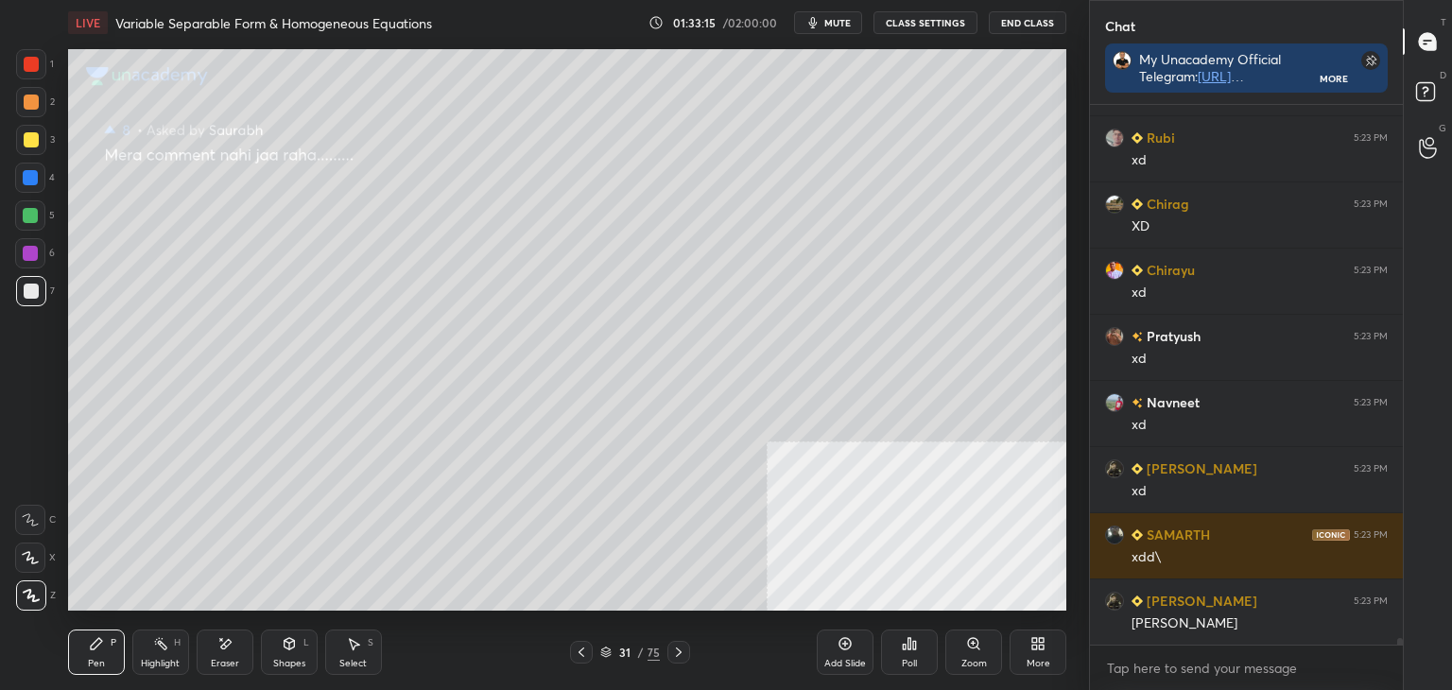
click at [583, 651] on icon at bounding box center [581, 652] width 15 height 15
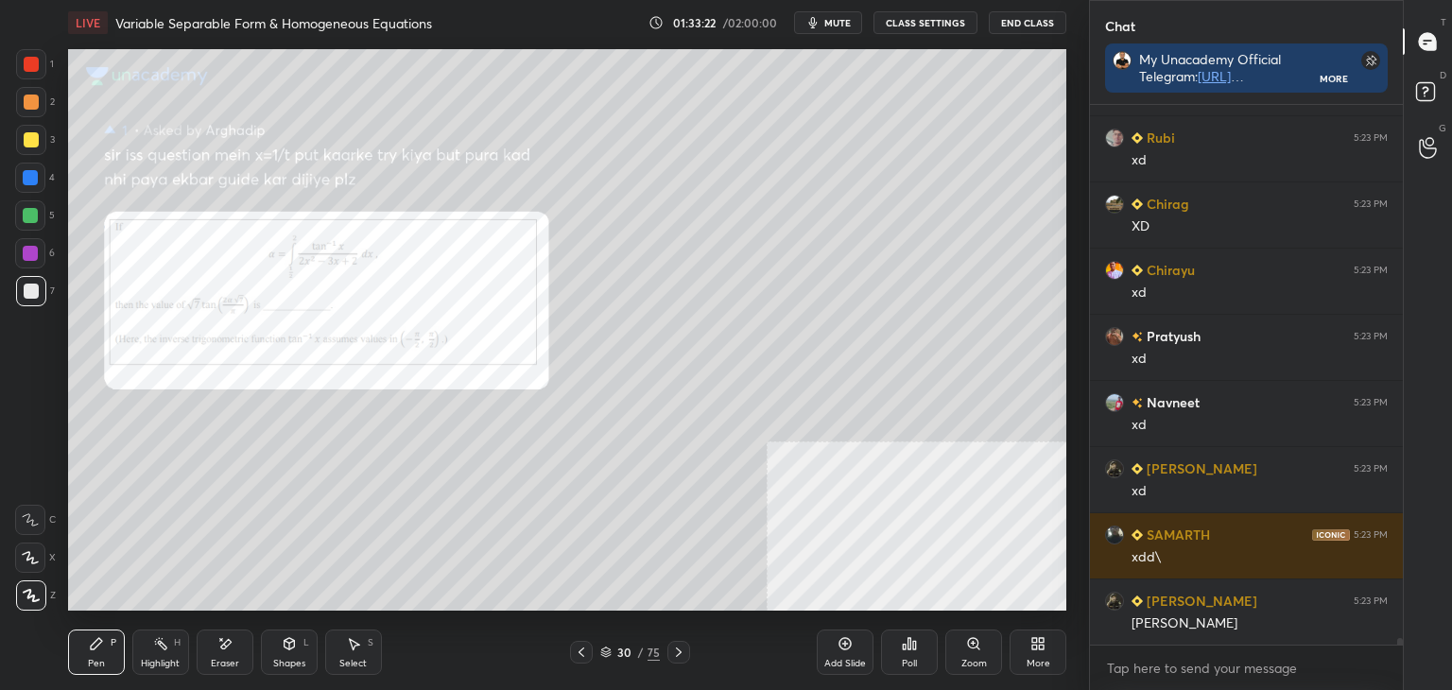
scroll to position [40874, 0]
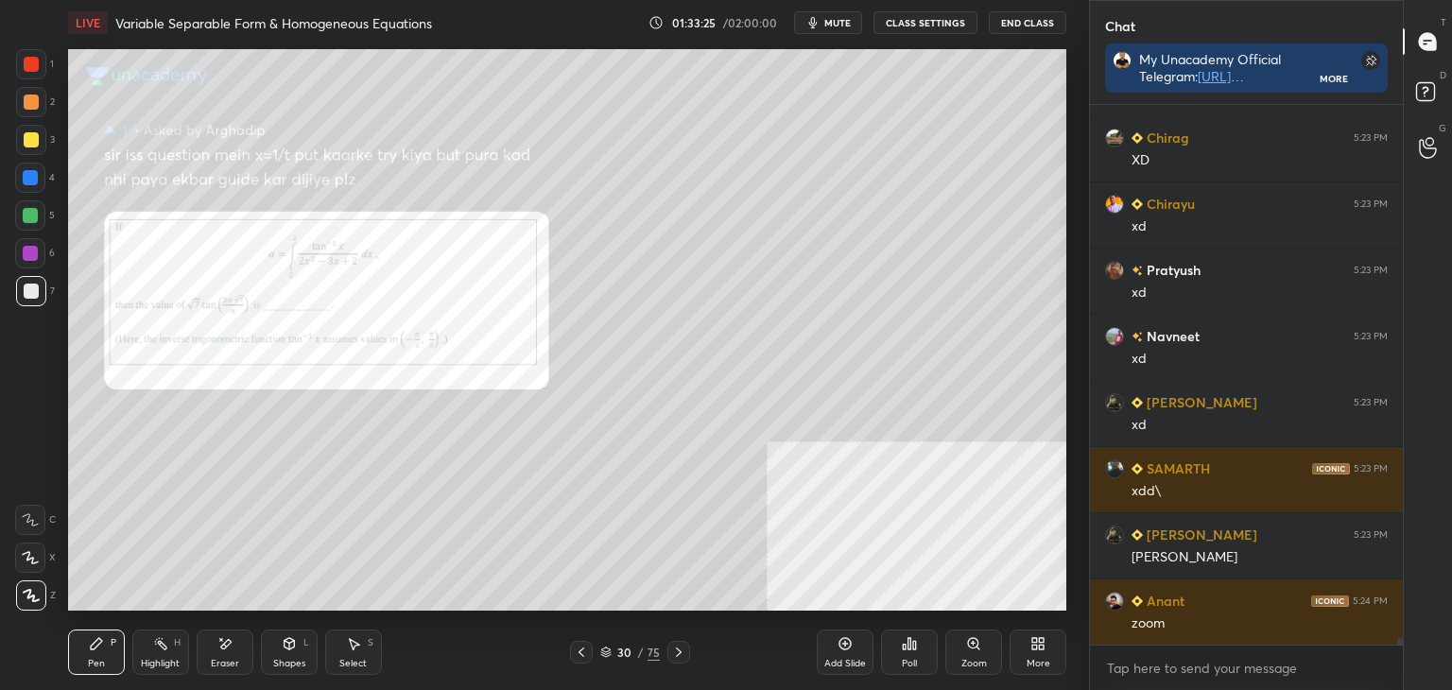
click at [972, 640] on icon at bounding box center [973, 643] width 15 height 15
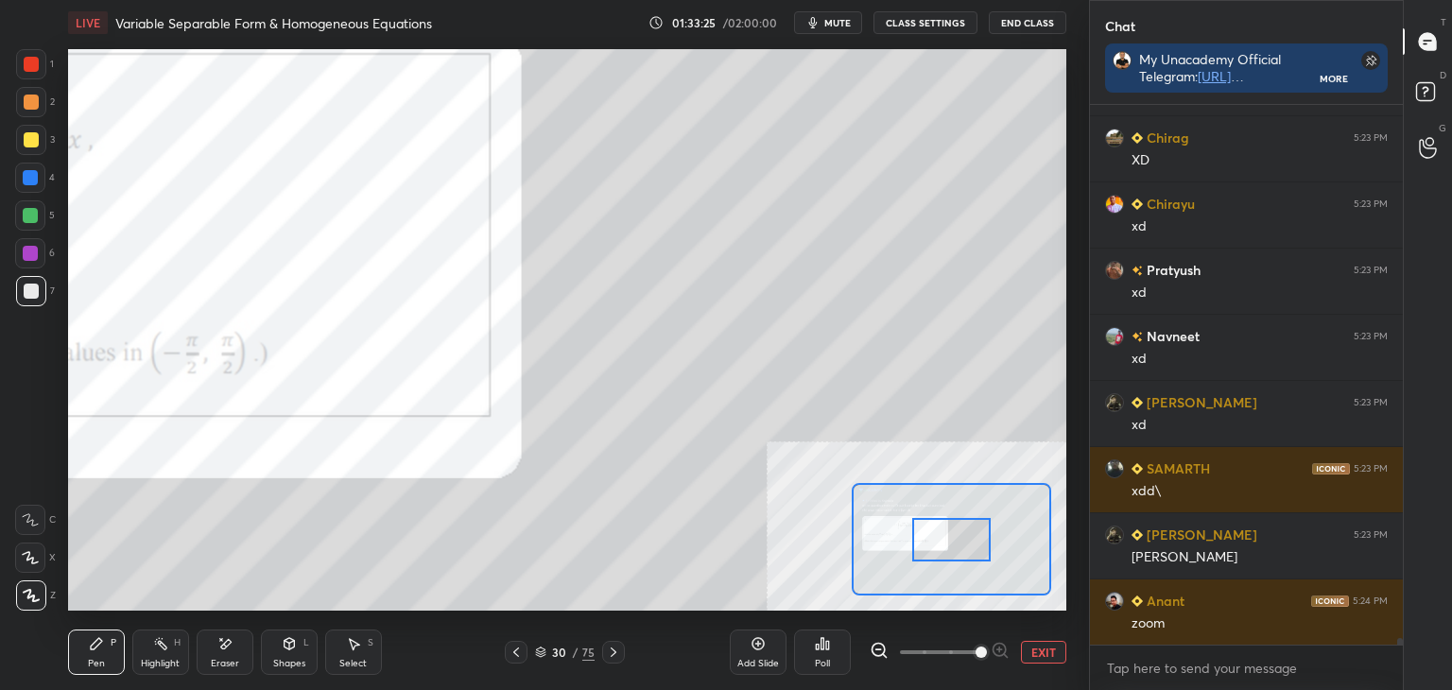
click at [975, 644] on span at bounding box center [939, 652] width 79 height 28
drag, startPoint x: 979, startPoint y: 646, endPoint x: 977, endPoint y: 632, distance: 13.5
click at [978, 647] on span at bounding box center [981, 652] width 11 height 11
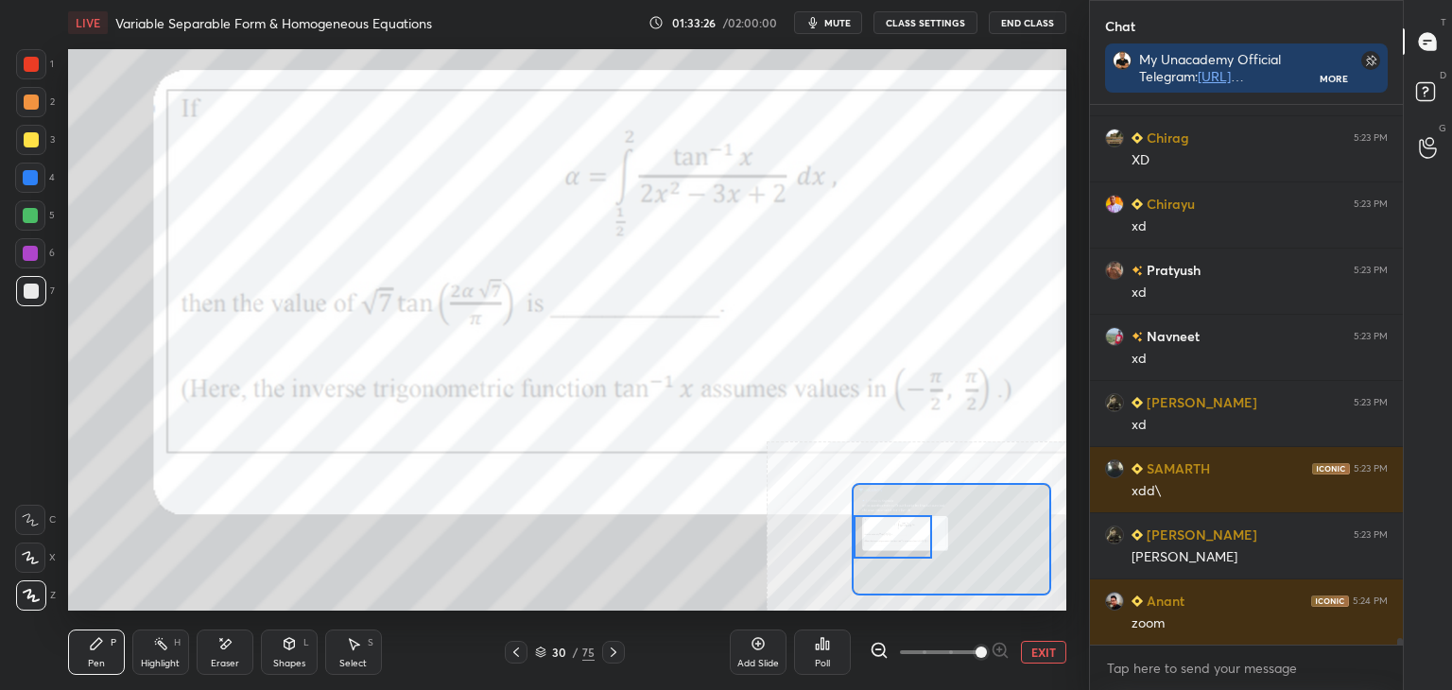
click at [851, 547] on div "Setting up your live class Poll for secs No correct answer Start poll" at bounding box center [567, 330] width 998 height 562
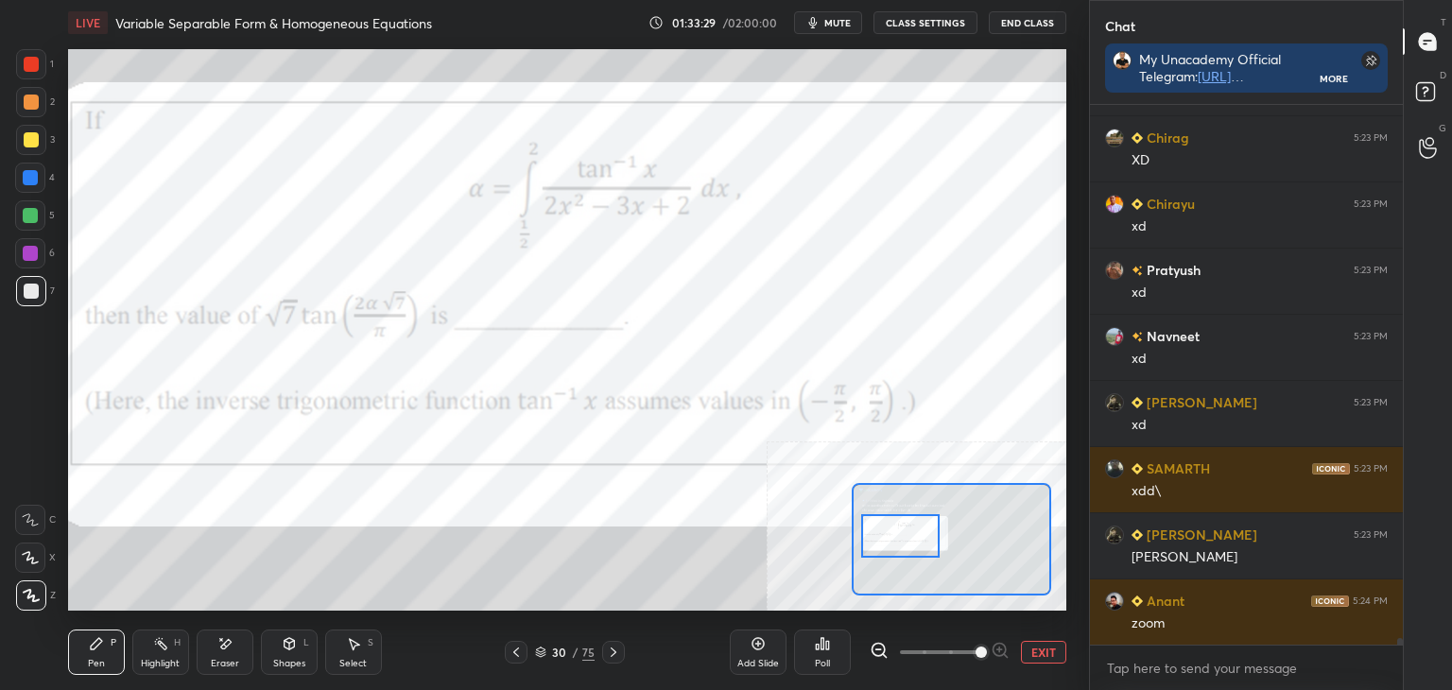
drag, startPoint x: 899, startPoint y: 528, endPoint x: 900, endPoint y: 537, distance: 9.5
click at [904, 526] on div at bounding box center [900, 535] width 78 height 43
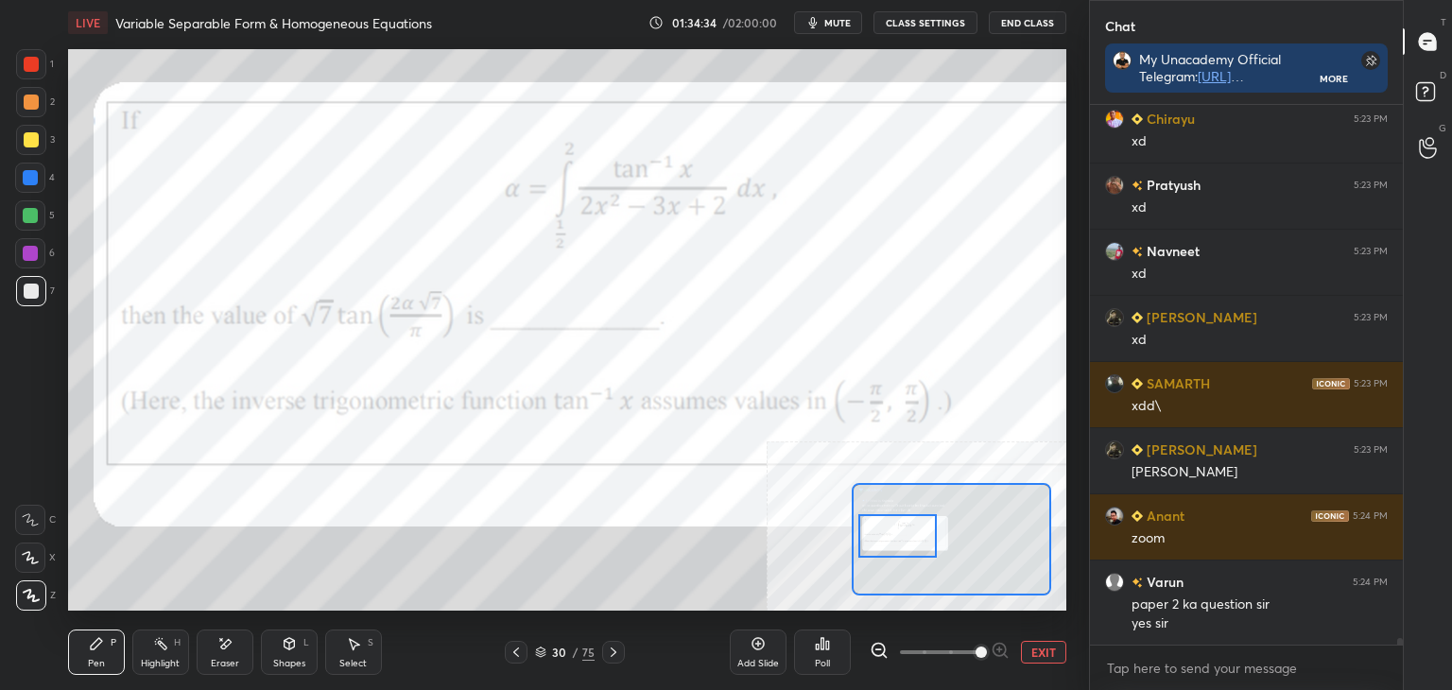
scroll to position [41025, 0]
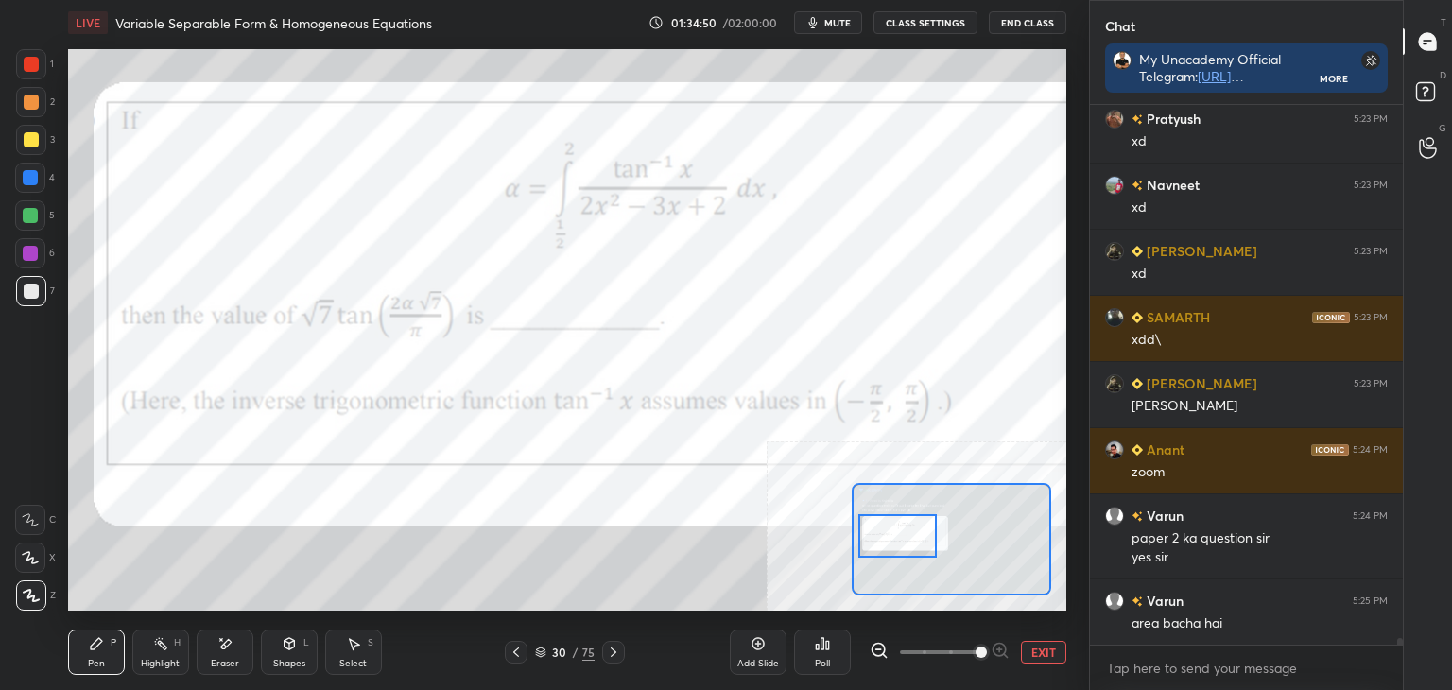
click at [34, 65] on div at bounding box center [31, 64] width 15 height 15
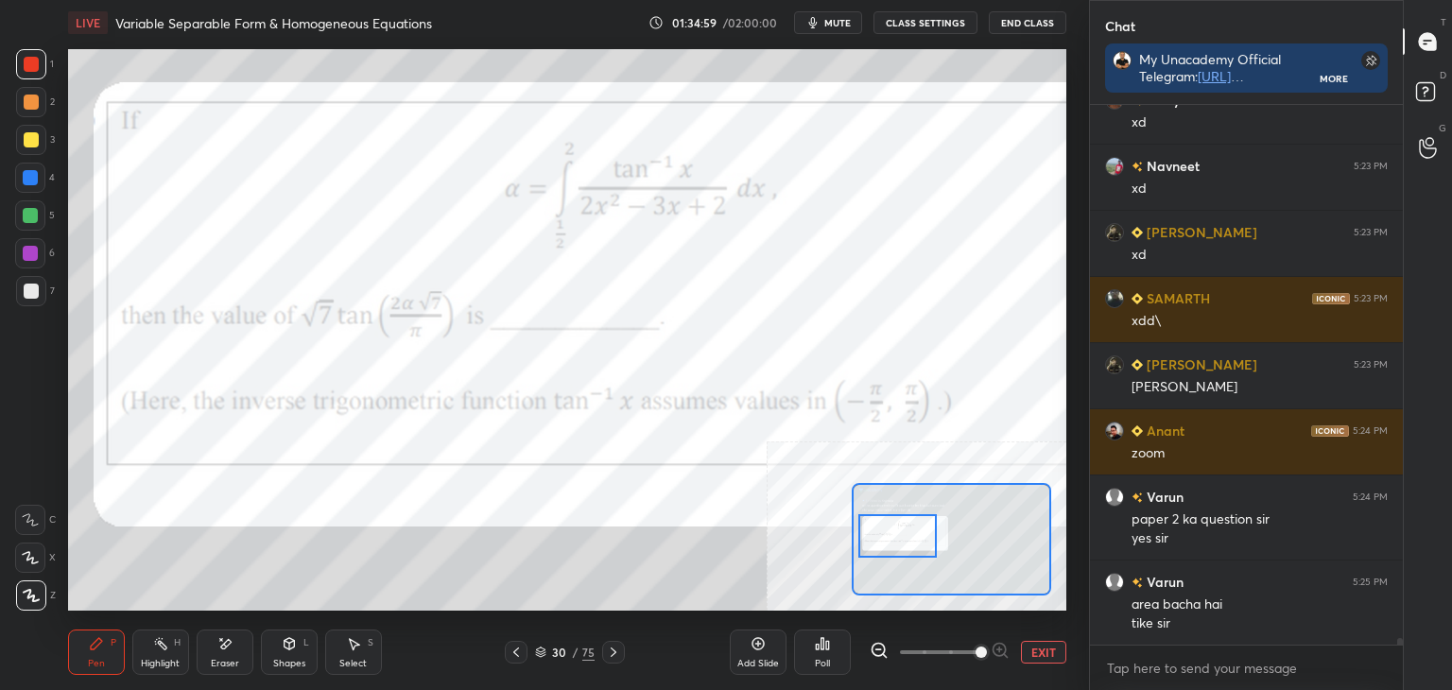
click at [1031, 641] on button "EXIT" at bounding box center [1043, 652] width 45 height 23
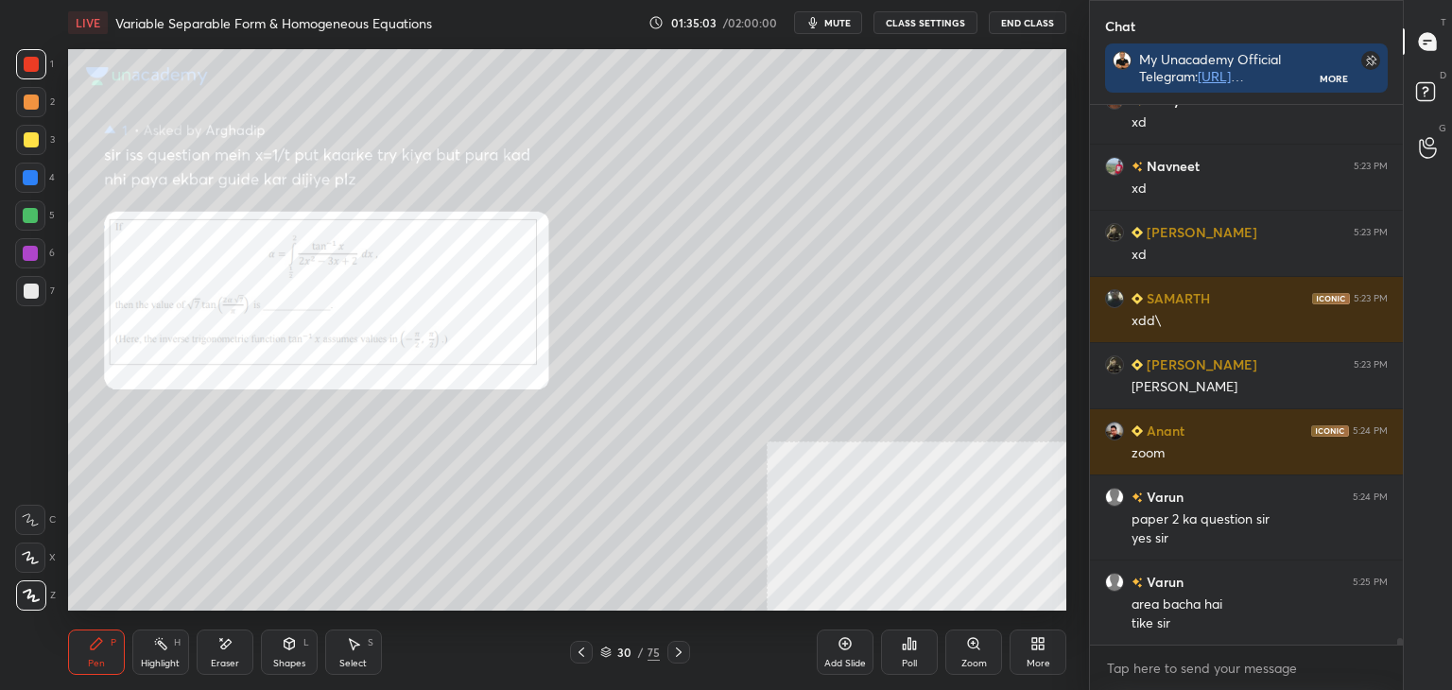
click at [975, 660] on div "Zoom" at bounding box center [974, 663] width 26 height 9
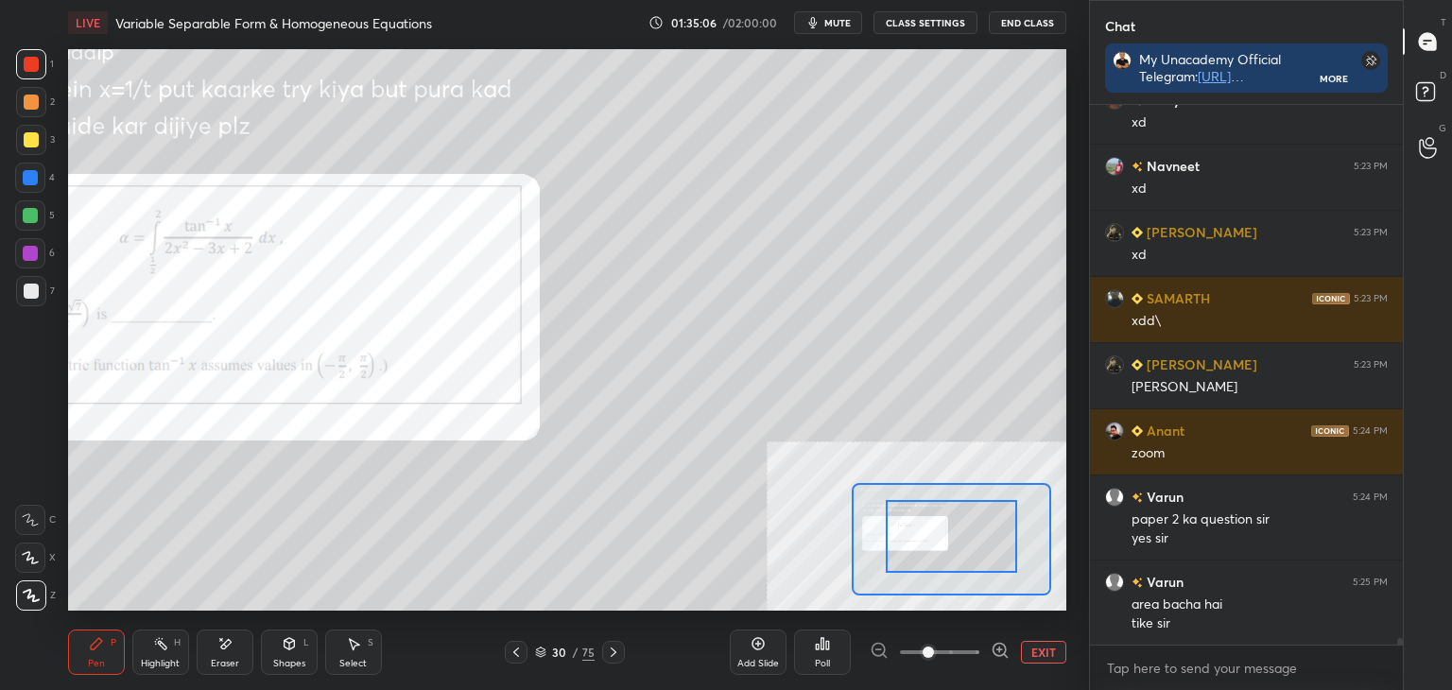
drag, startPoint x: 915, startPoint y: 523, endPoint x: 914, endPoint y: 510, distance: 13.3
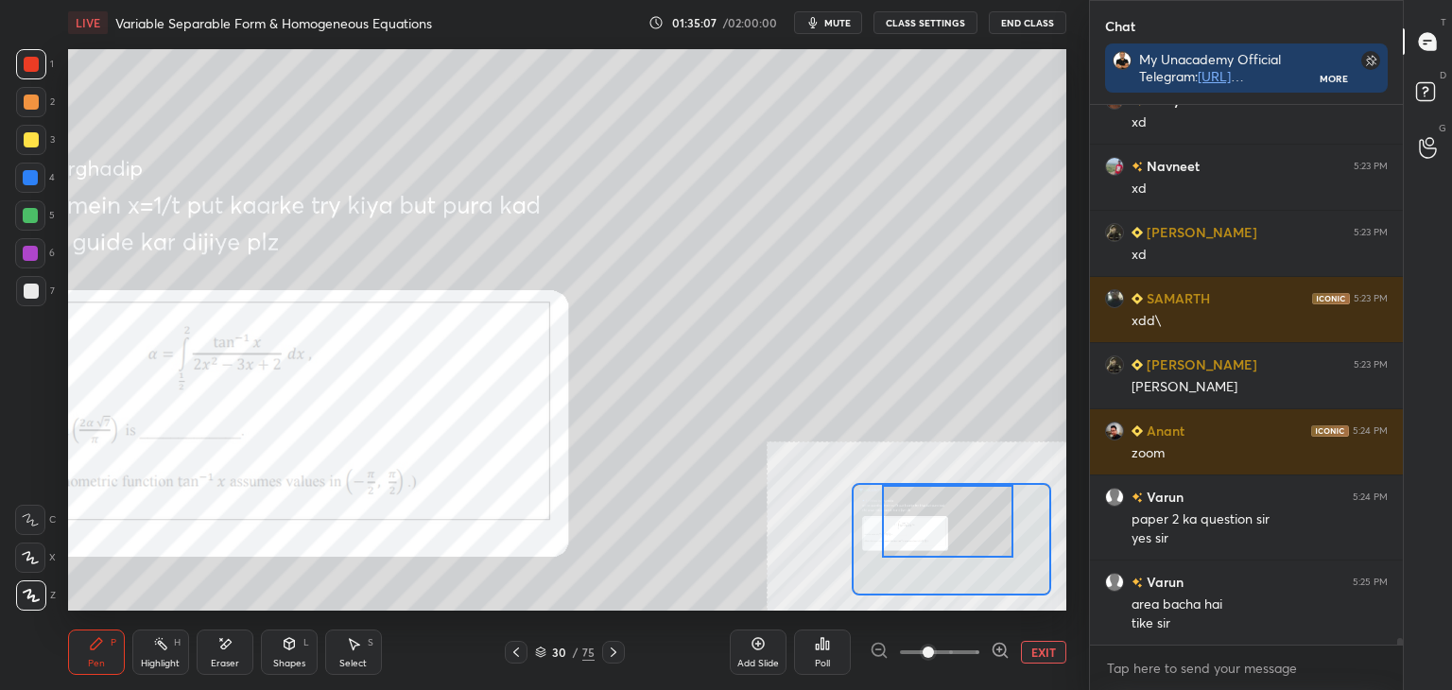
drag, startPoint x: 922, startPoint y: 526, endPoint x: 918, endPoint y: 499, distance: 26.7
click at [918, 499] on div at bounding box center [947, 521] width 130 height 73
click at [1037, 650] on button "EXIT" at bounding box center [1043, 652] width 45 height 23
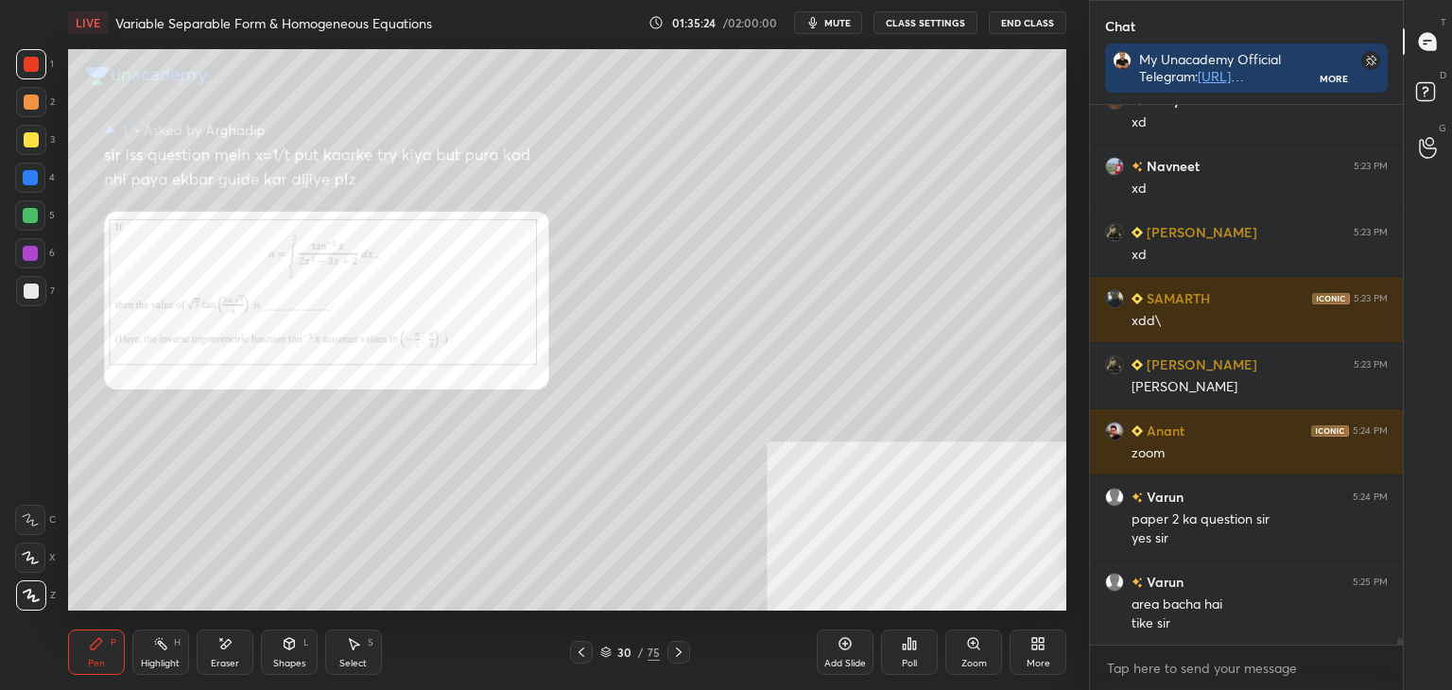
drag, startPoint x: 354, startPoint y: 649, endPoint x: 352, endPoint y: 614, distance: 35.0
click at [352, 646] on icon at bounding box center [355, 644] width 10 height 11
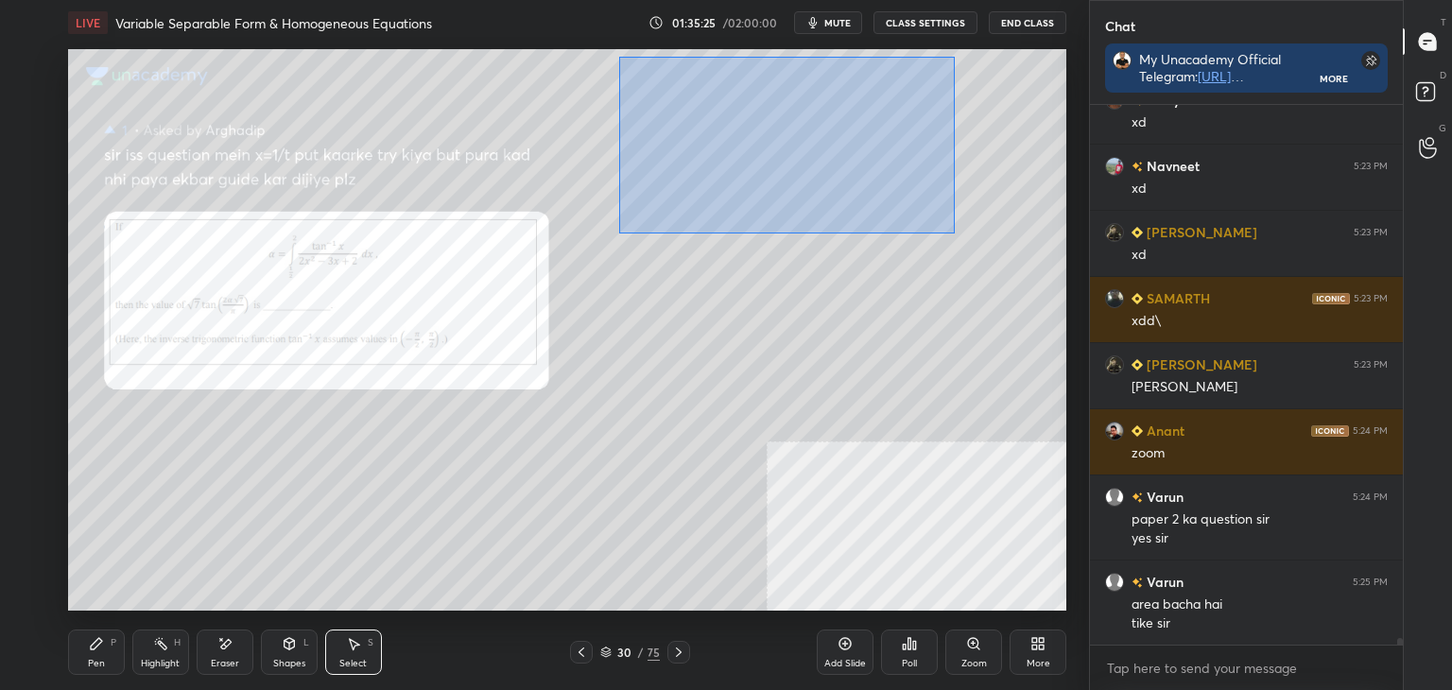
drag, startPoint x: 638, startPoint y: 67, endPoint x: 948, endPoint y: 237, distance: 353.7
click at [955, 241] on div "0 ° Undo Copy Duplicate Duplicate to new slide Delete" at bounding box center [567, 330] width 998 height 562
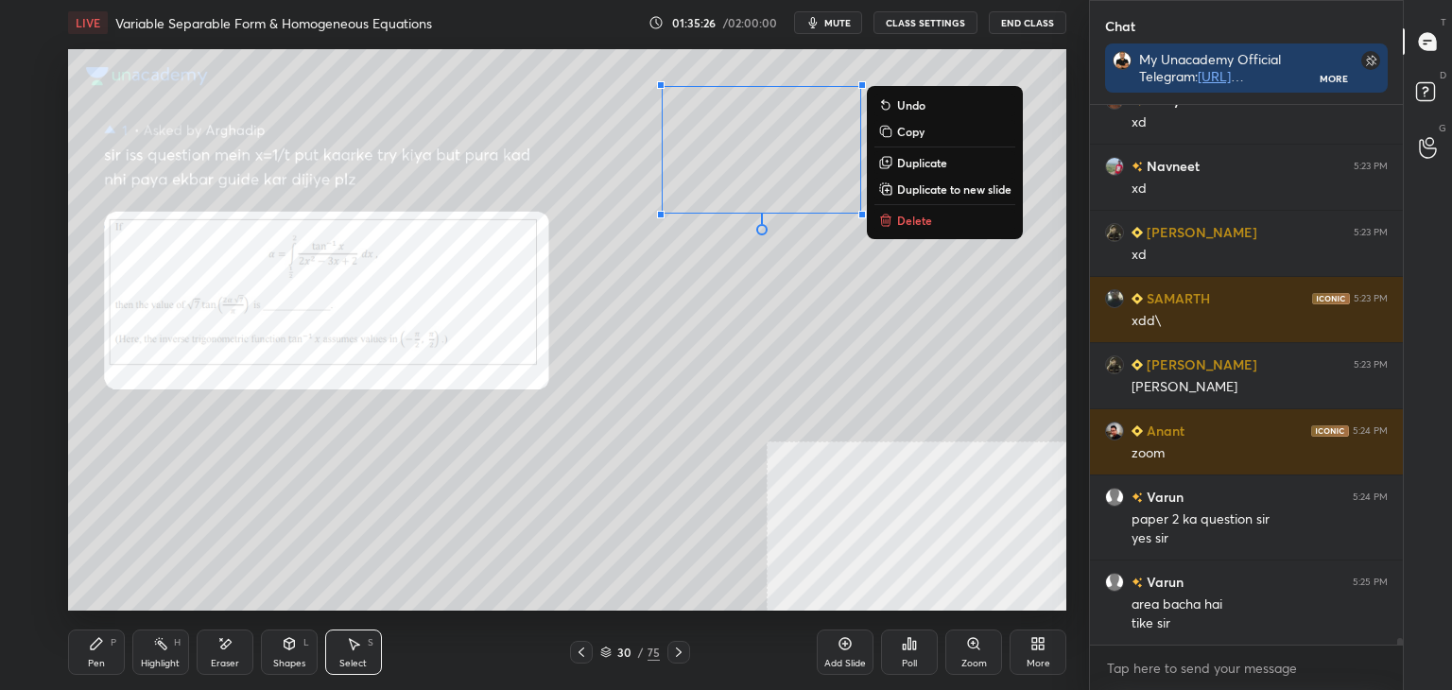
drag, startPoint x: 935, startPoint y: 186, endPoint x: 889, endPoint y: 190, distance: 46.5
click at [935, 186] on p "Duplicate to new slide" at bounding box center [954, 189] width 114 height 15
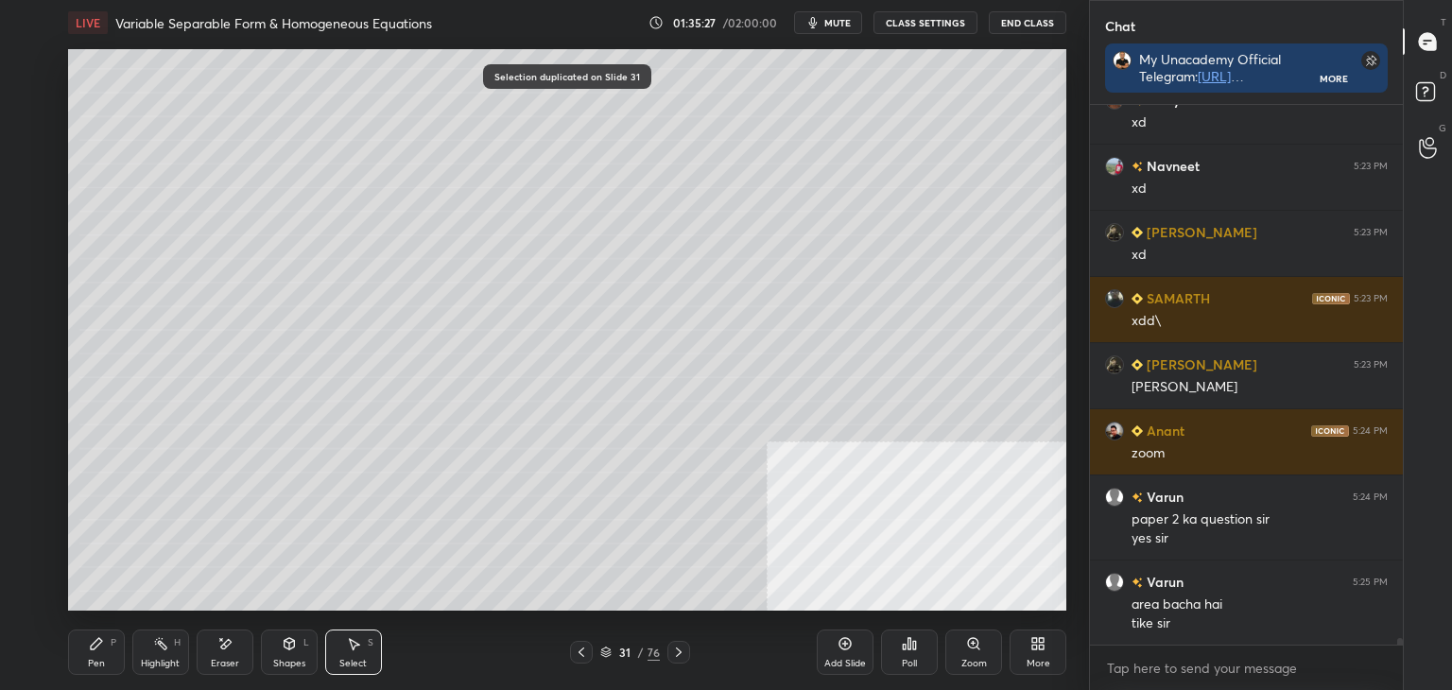
click at [75, 646] on div "Pen P" at bounding box center [96, 652] width 57 height 45
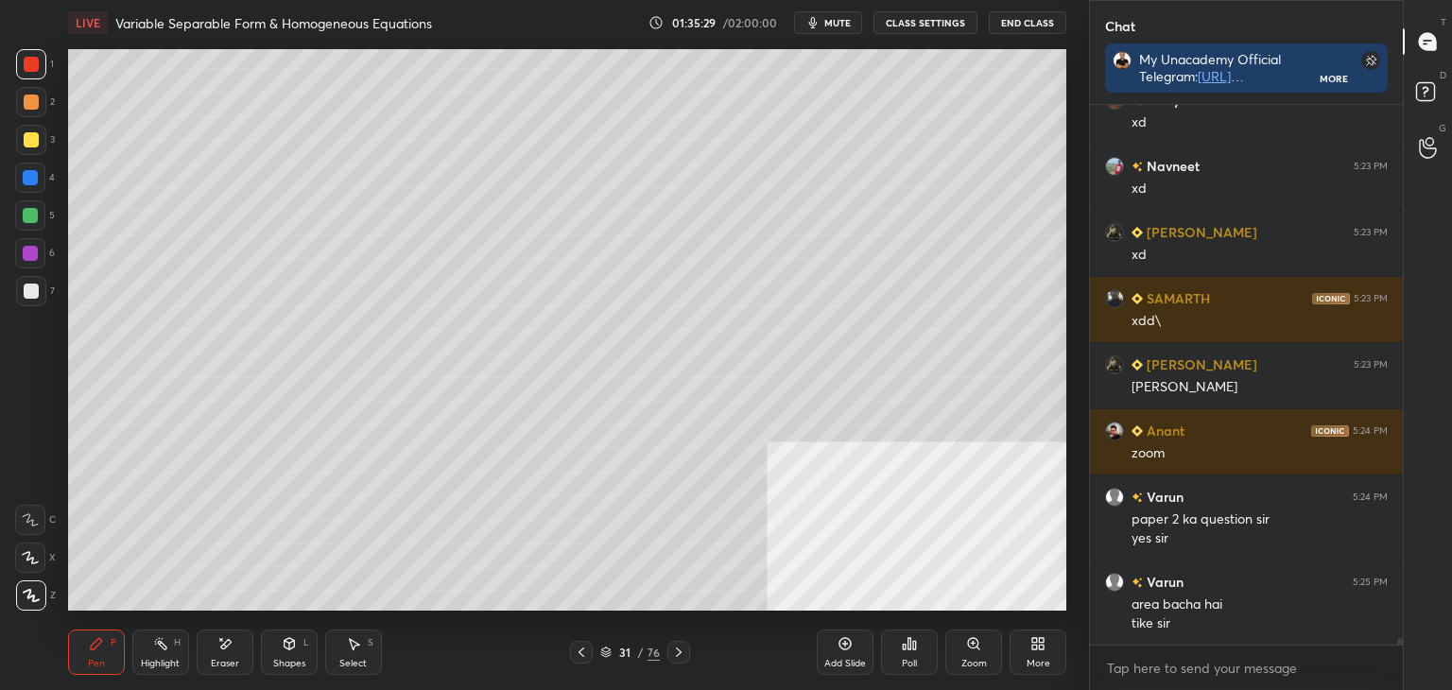
click at [355, 645] on icon at bounding box center [353, 643] width 15 height 15
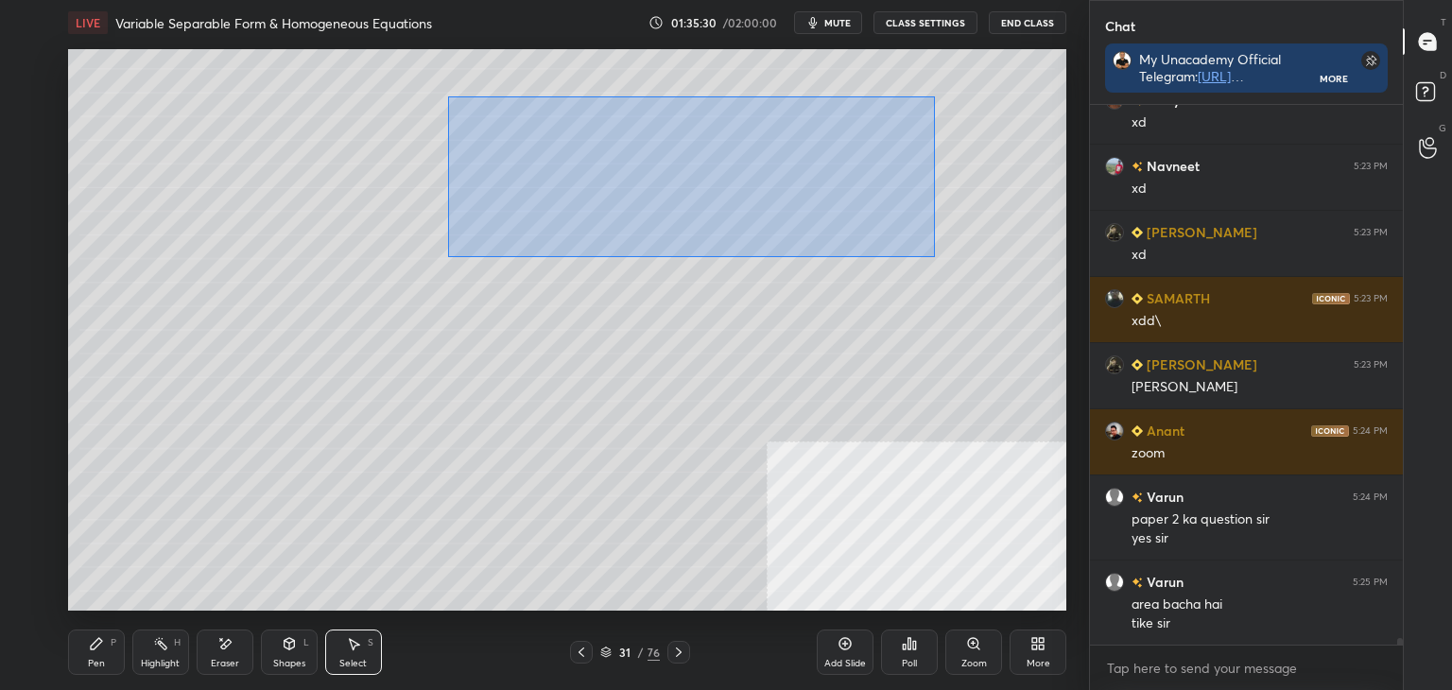
drag, startPoint x: 928, startPoint y: 252, endPoint x: 470, endPoint y: 70, distance: 493.5
click at [416, 54] on div "0 ° Undo Copy Duplicate Duplicate to new slide Delete" at bounding box center [567, 330] width 998 height 562
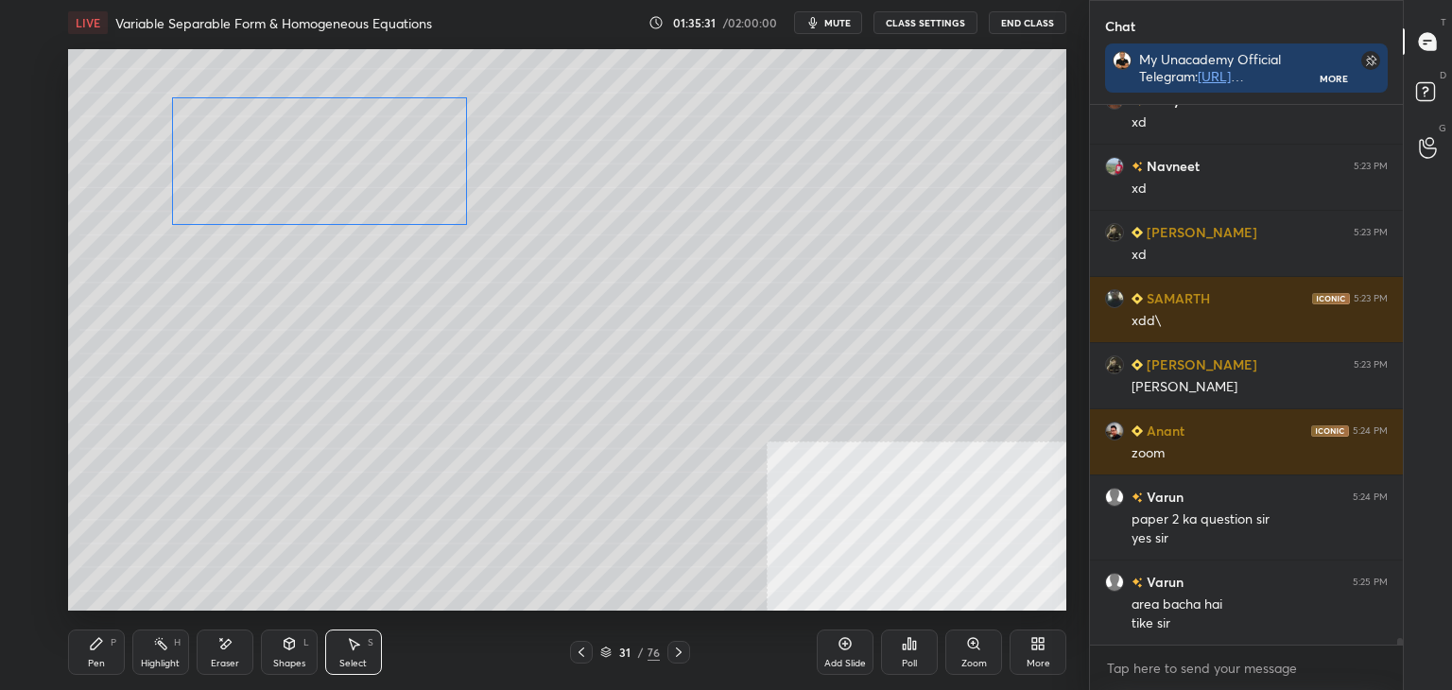
drag, startPoint x: 635, startPoint y: 148, endPoint x: 257, endPoint y: 161, distance: 378.3
click at [259, 156] on div "0 ° Undo Copy Duplicate Duplicate to new slide Delete" at bounding box center [567, 330] width 998 height 562
click at [233, 303] on div "0 ° Undo Copy Duplicate Duplicate to new slide Delete" at bounding box center [567, 330] width 998 height 562
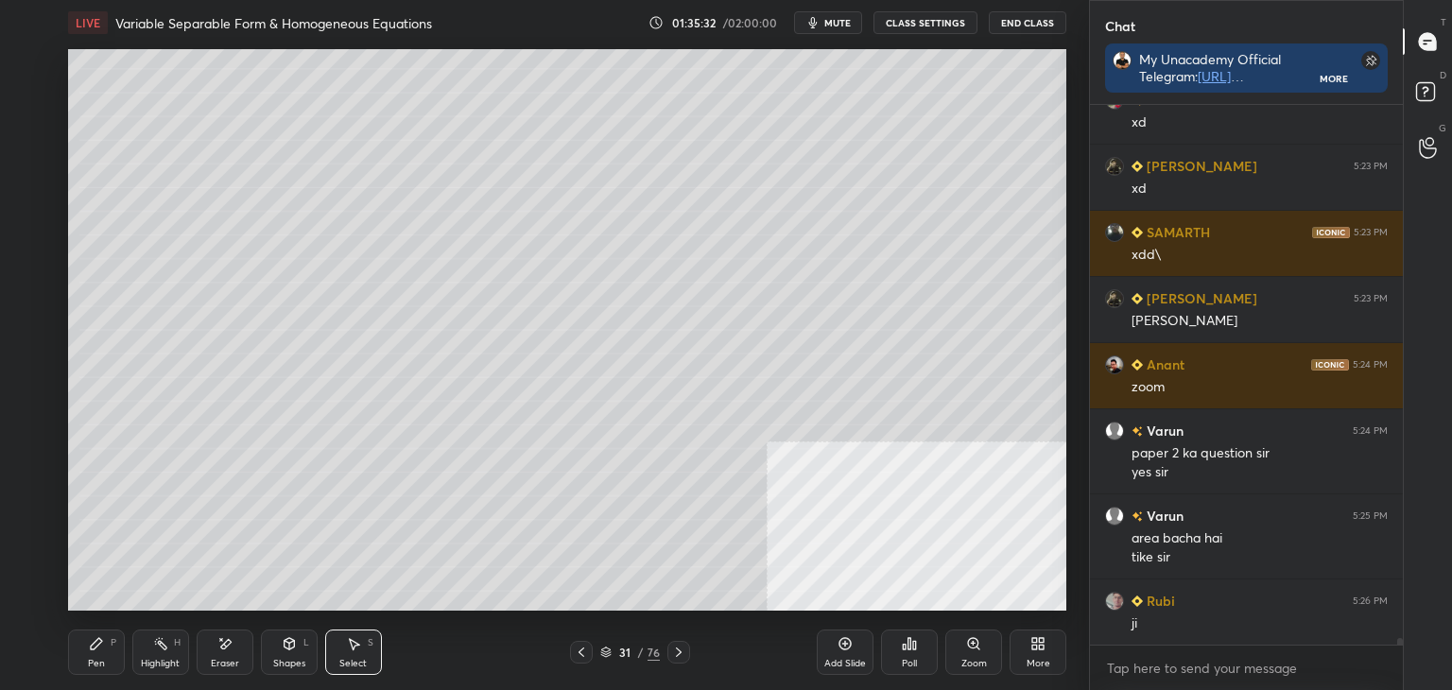
click at [95, 666] on div "Pen" at bounding box center [96, 663] width 17 height 9
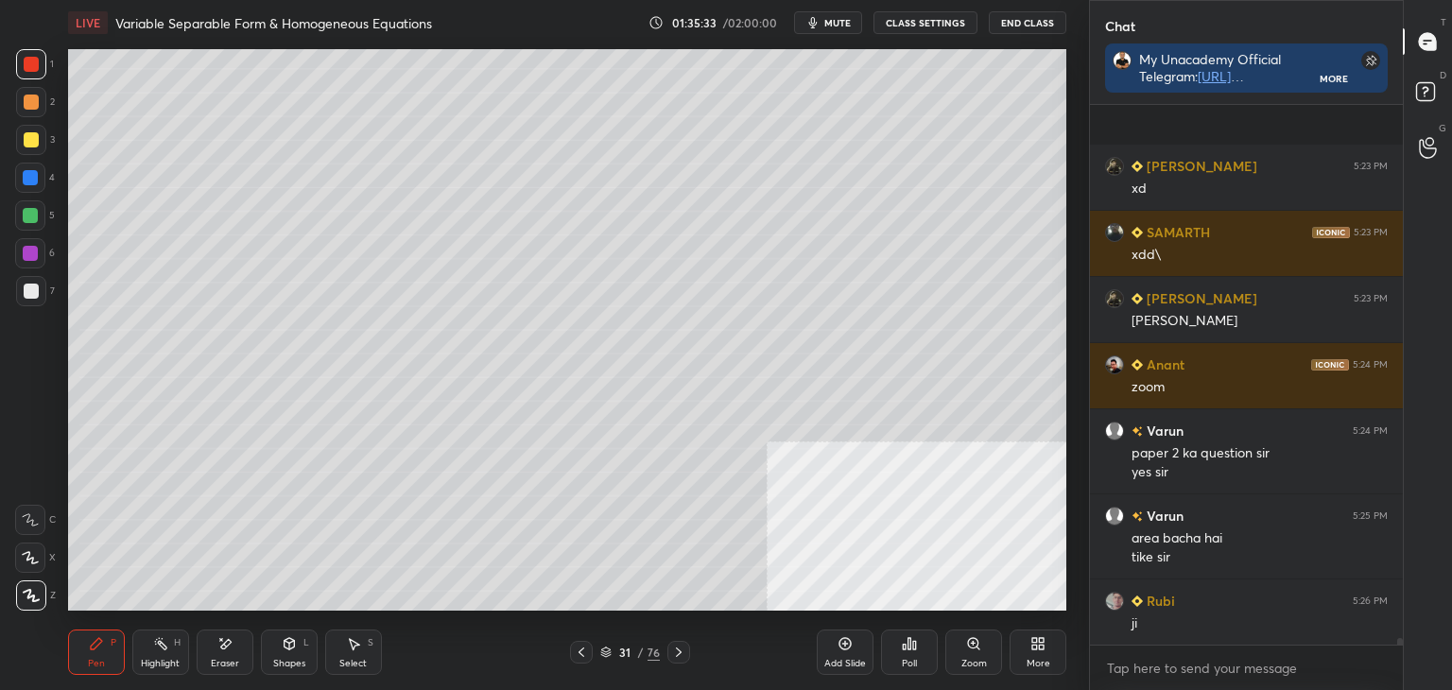
scroll to position [41243, 0]
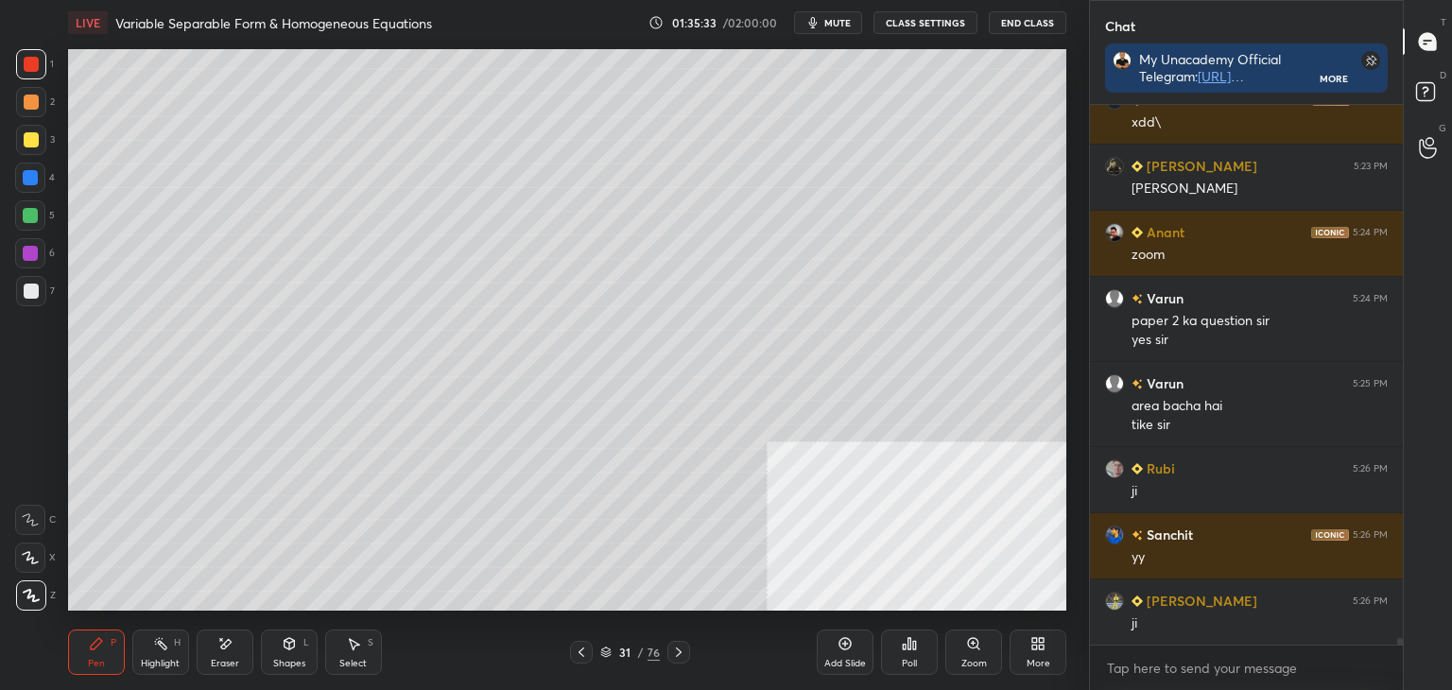
click at [34, 294] on div at bounding box center [31, 291] width 15 height 15
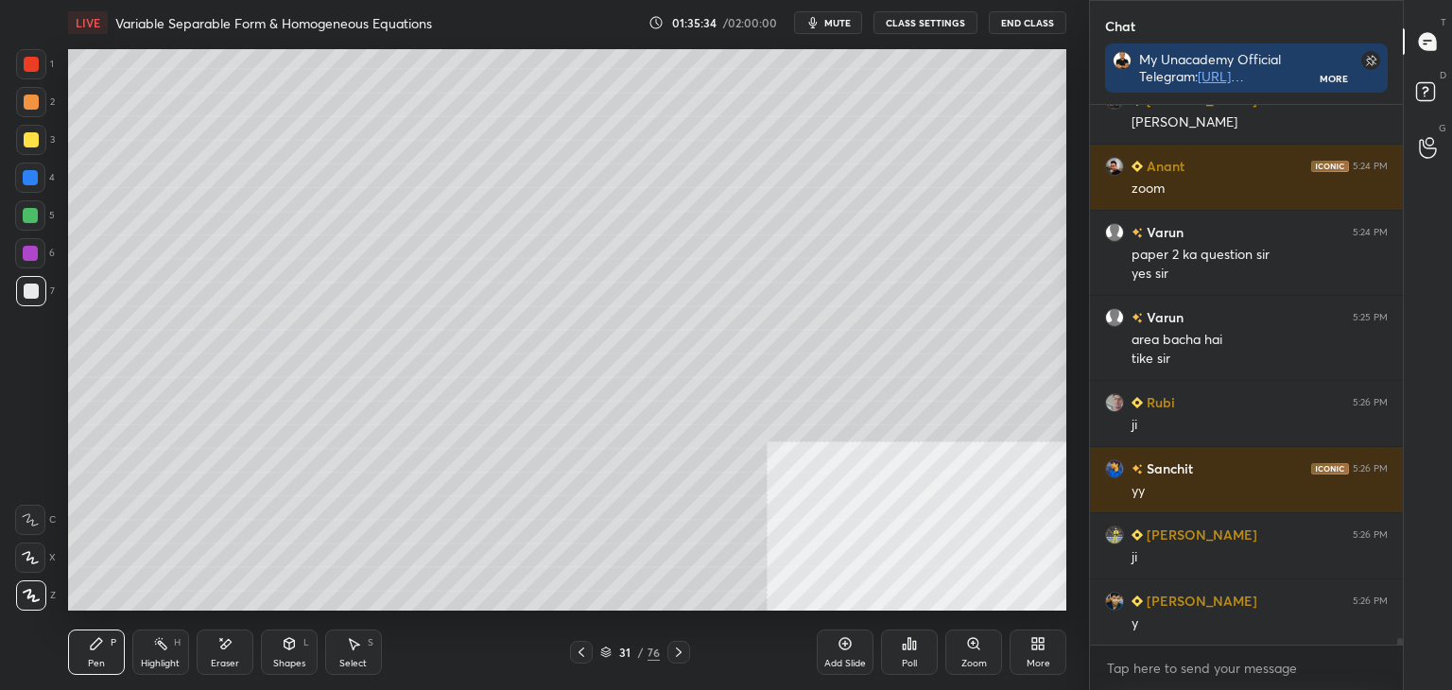
scroll to position [41375, 0]
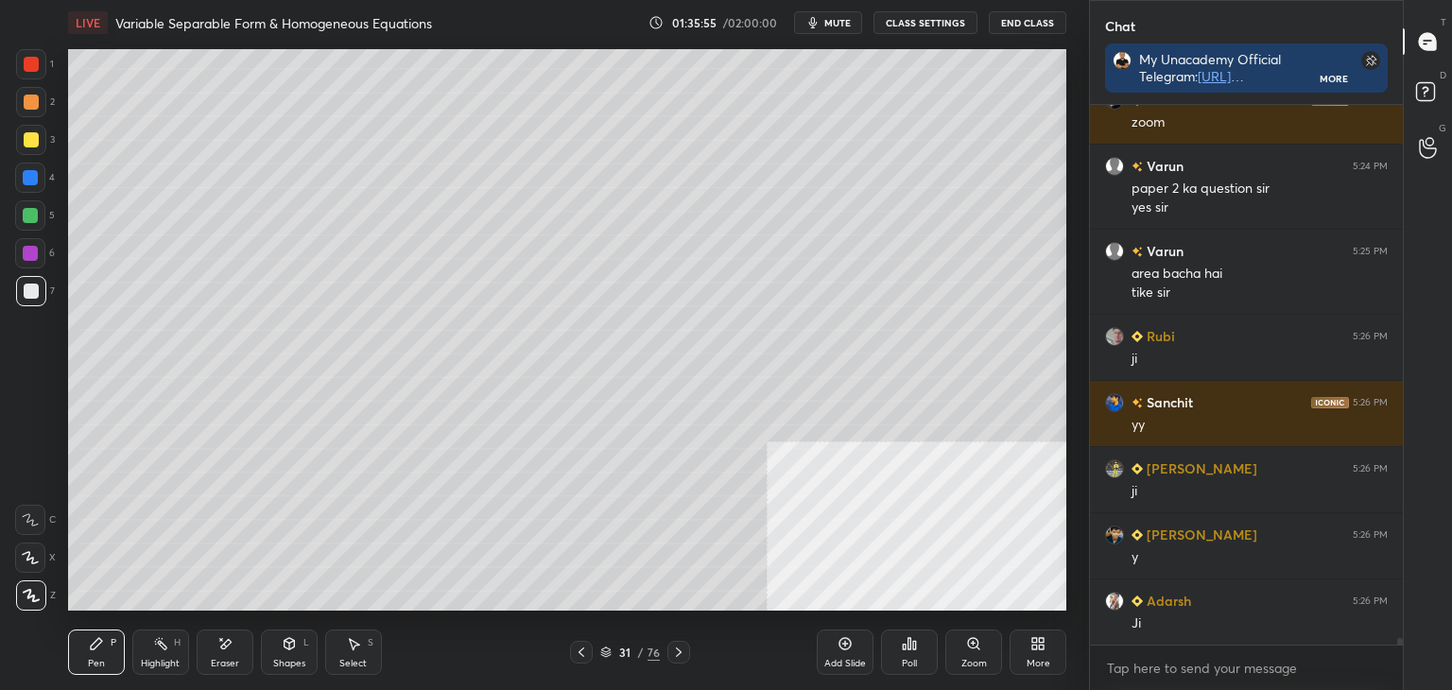
drag, startPoint x: 156, startPoint y: 656, endPoint x: 153, endPoint y: 644, distance: 12.6
click at [155, 652] on div "Highlight H" at bounding box center [160, 652] width 57 height 45
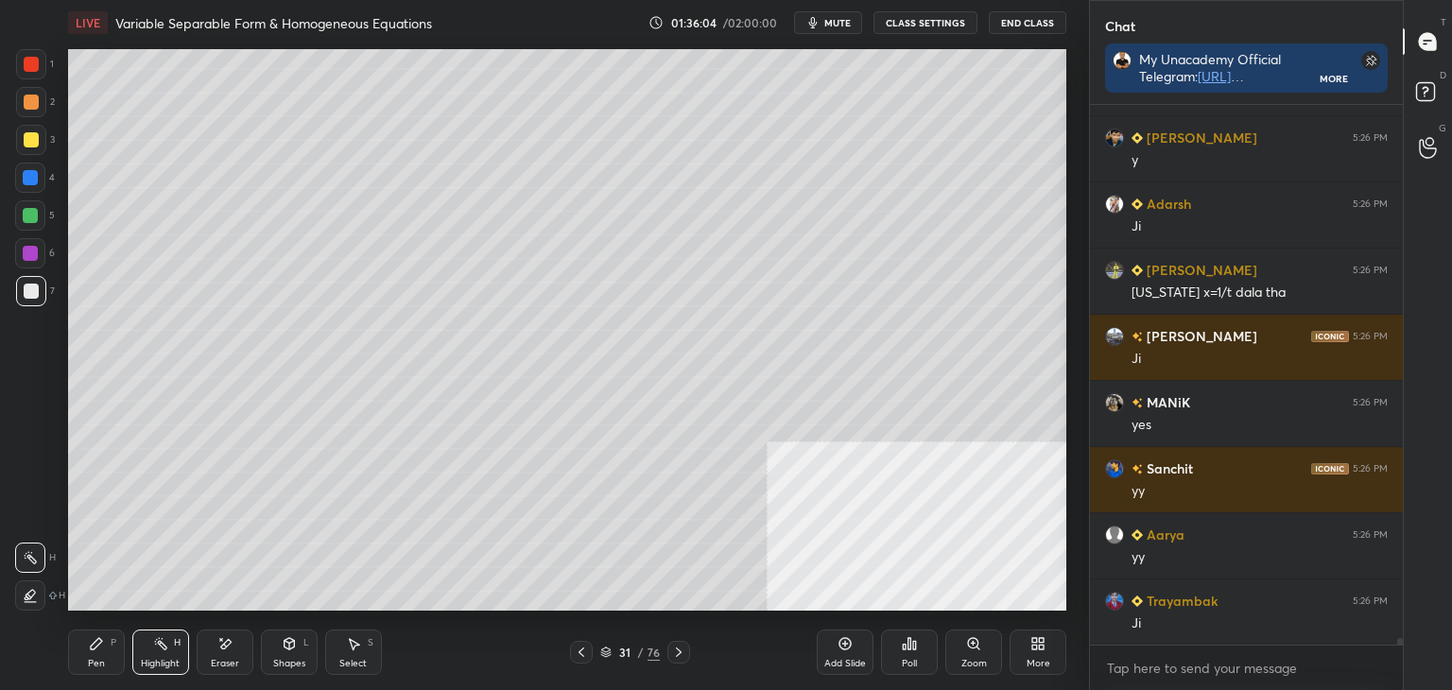
scroll to position [41904, 0]
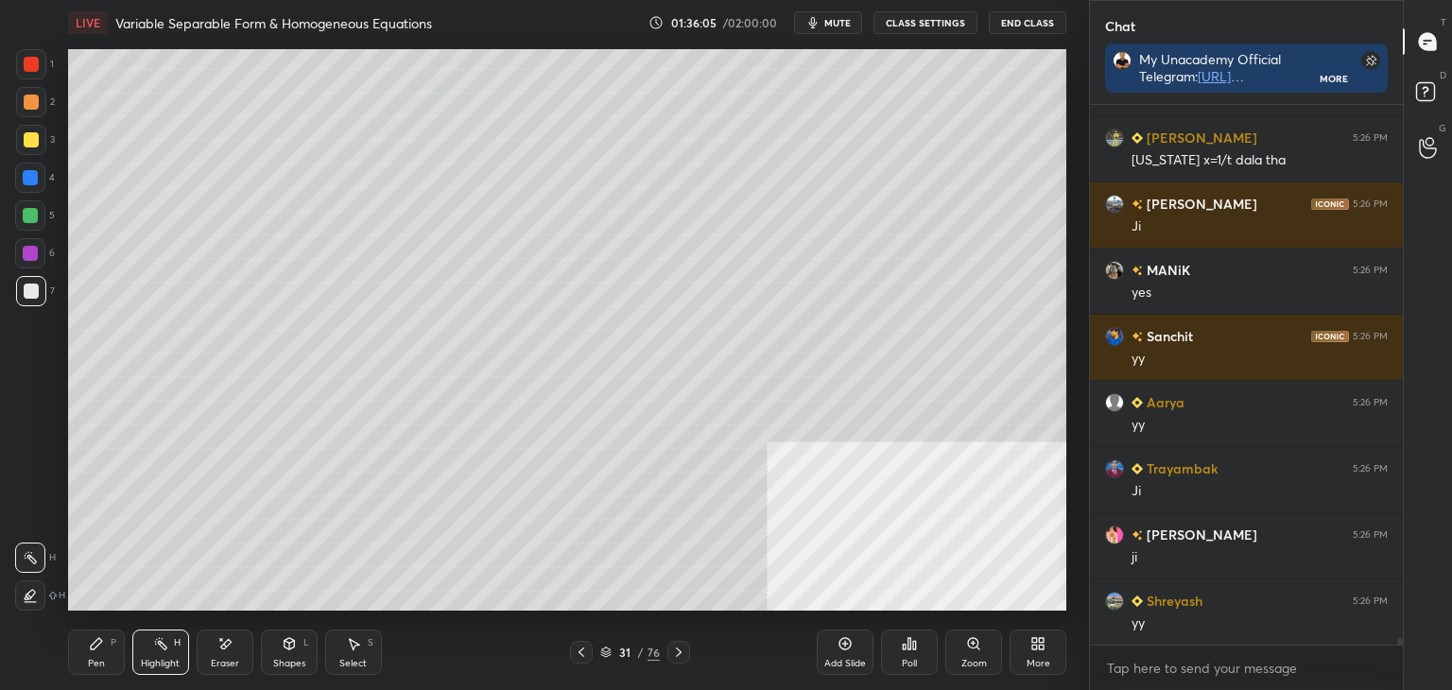
drag, startPoint x: 110, startPoint y: 658, endPoint x: 106, endPoint y: 613, distance: 45.5
click at [110, 657] on div "Pen P" at bounding box center [96, 652] width 57 height 45
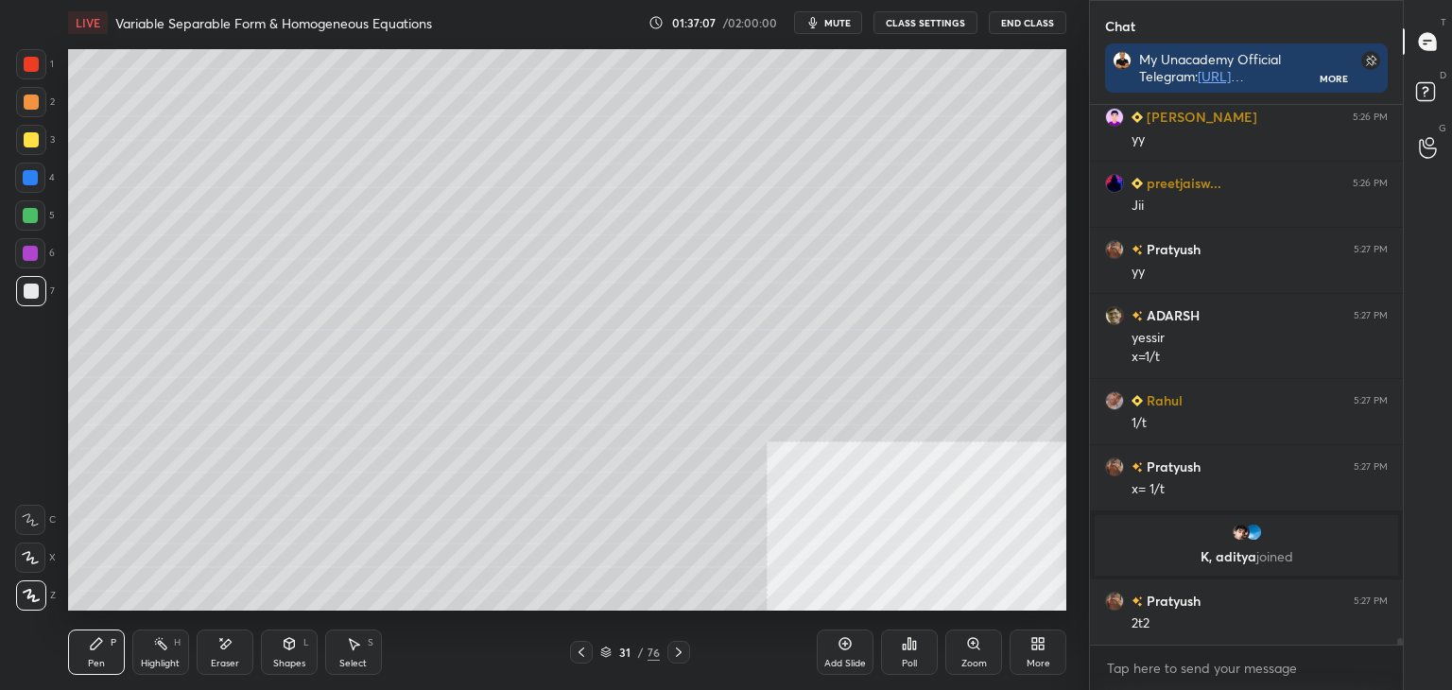
scroll to position [41899, 0]
drag, startPoint x: 227, startPoint y: 653, endPoint x: 239, endPoint y: 611, distance: 44.3
click at [227, 648] on div "Eraser" at bounding box center [225, 652] width 57 height 45
click at [112, 644] on div "Pen P" at bounding box center [96, 652] width 57 height 45
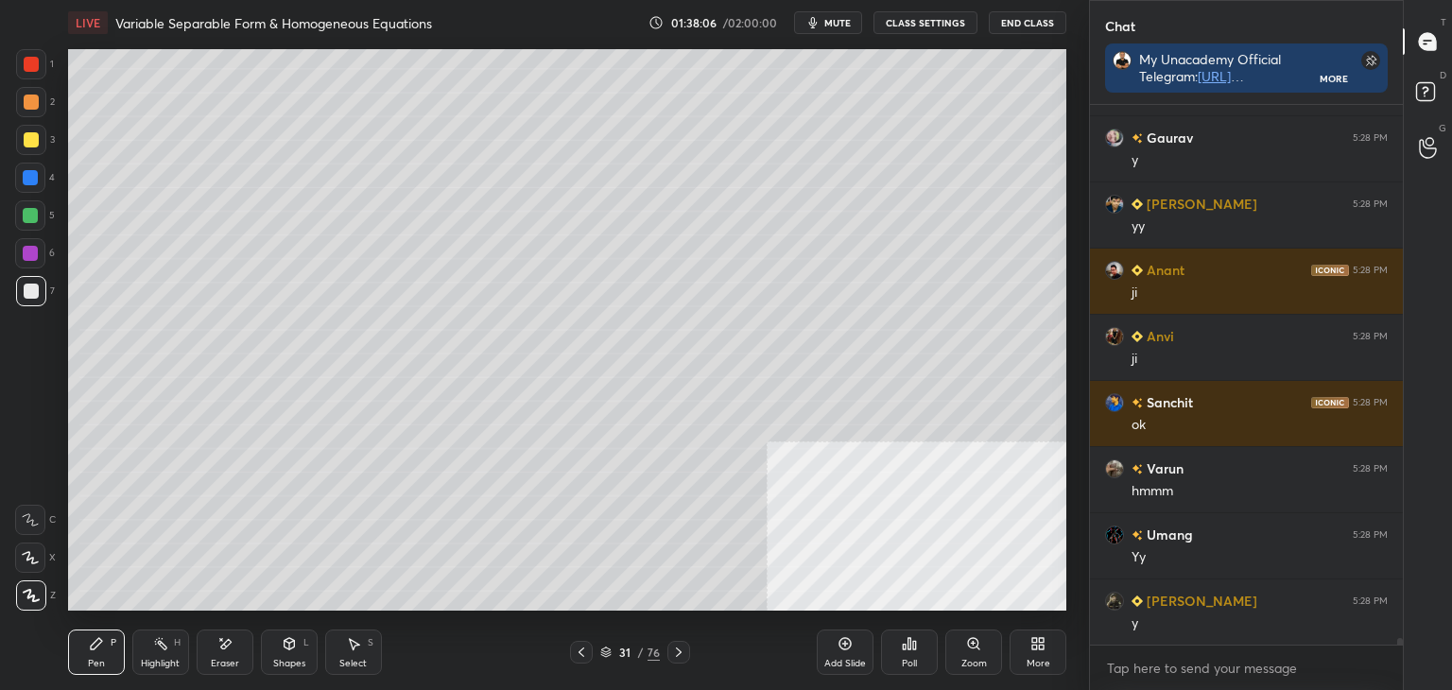
scroll to position [42494, 0]
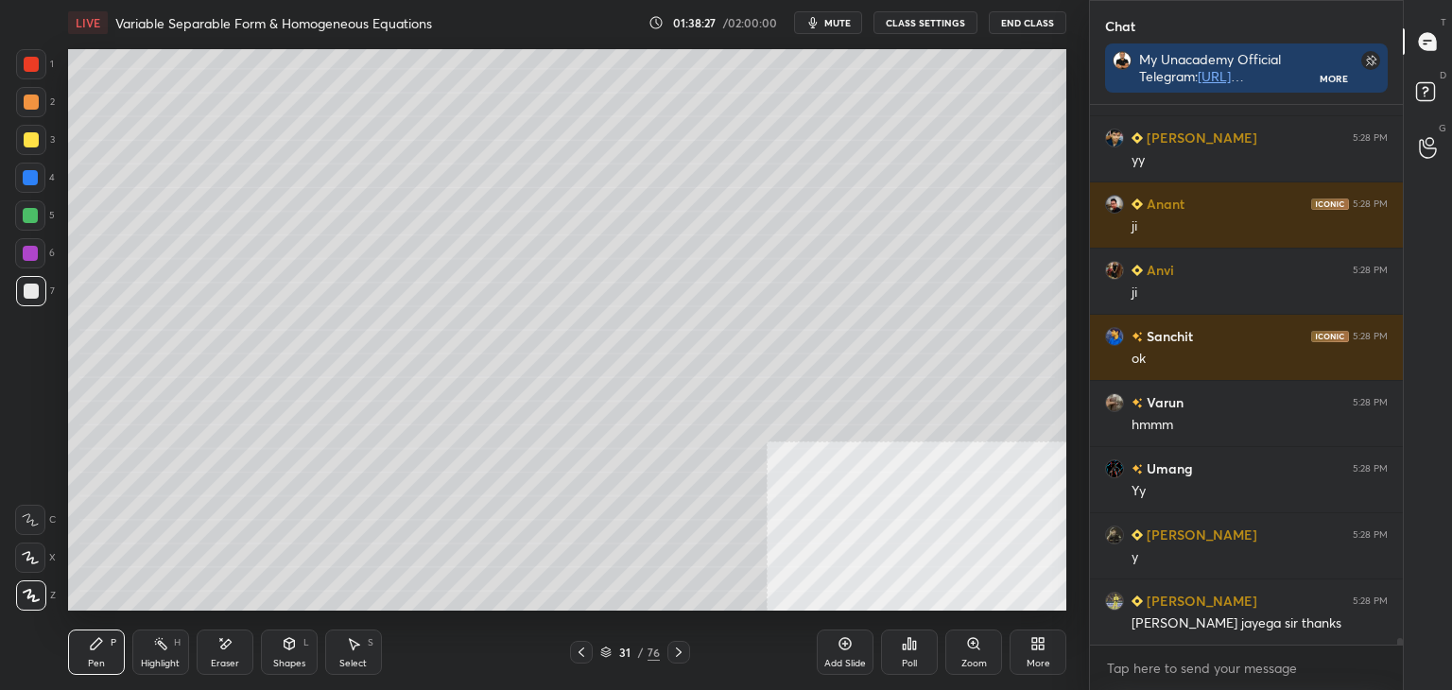
click at [579, 648] on icon at bounding box center [581, 652] width 15 height 15
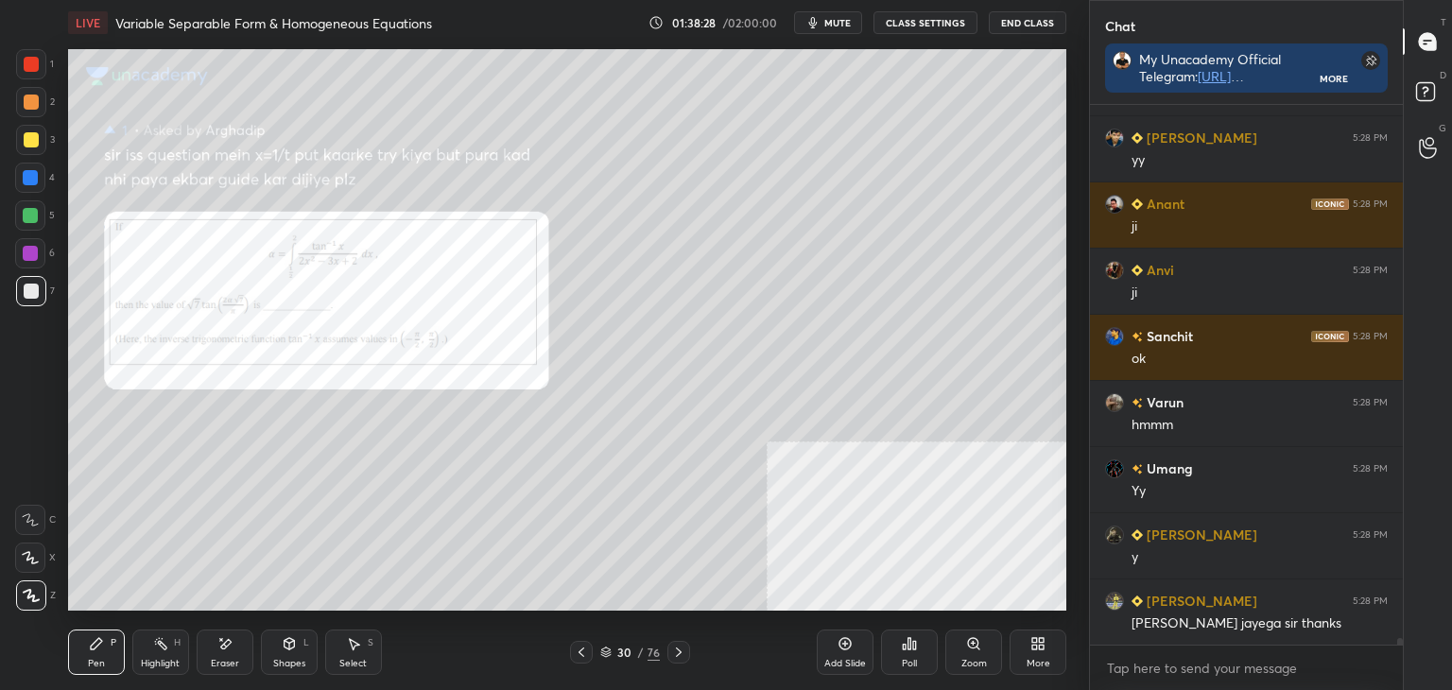
click at [964, 651] on div "Zoom" at bounding box center [973, 652] width 57 height 45
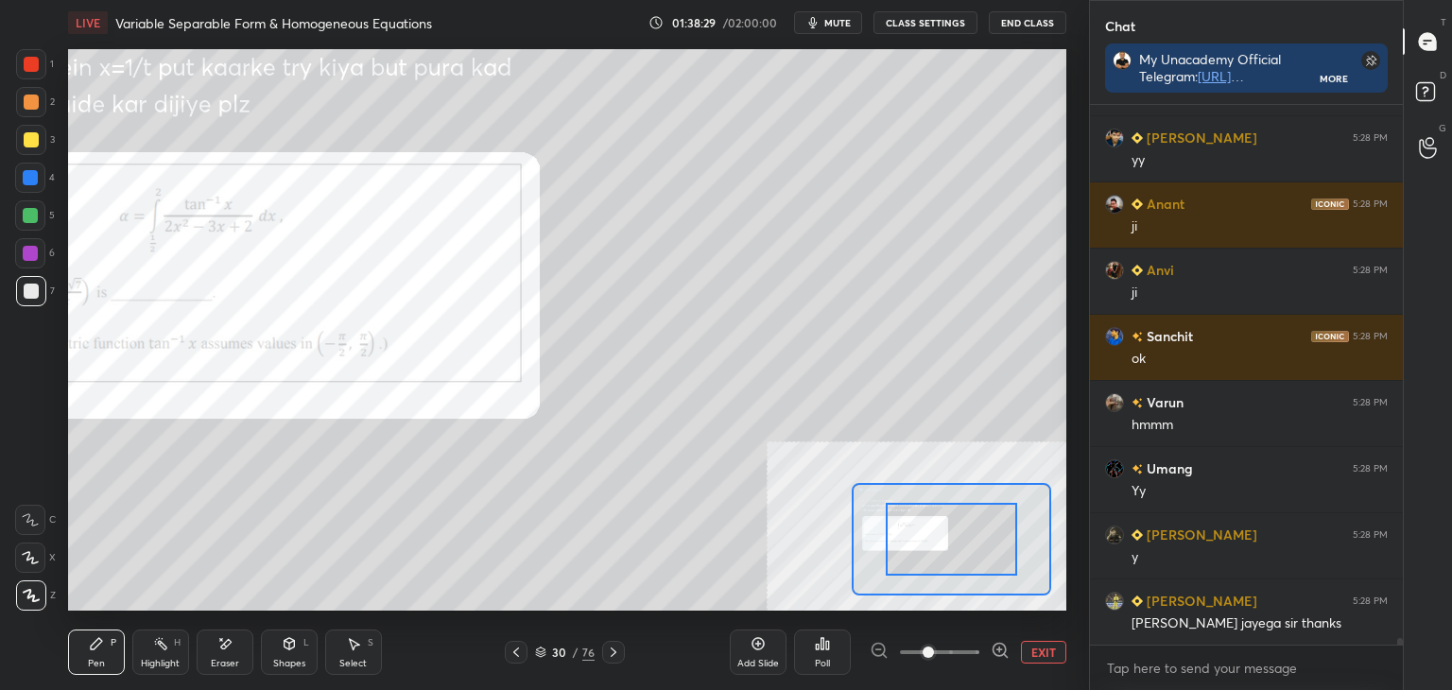
click at [970, 649] on span at bounding box center [939, 652] width 79 height 28
click at [934, 651] on span at bounding box center [928, 652] width 11 height 11
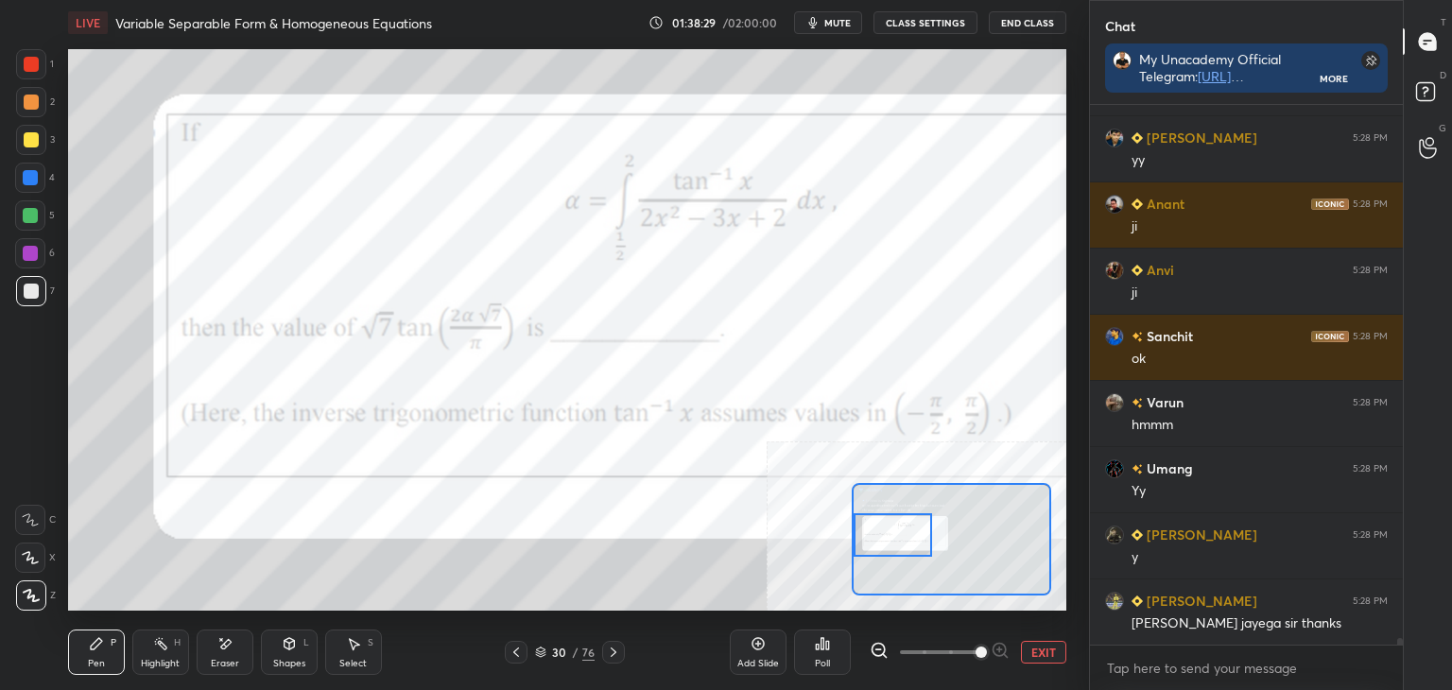
click at [826, 555] on div "Setting up your live class Poll for secs No correct answer Start poll" at bounding box center [567, 330] width 998 height 562
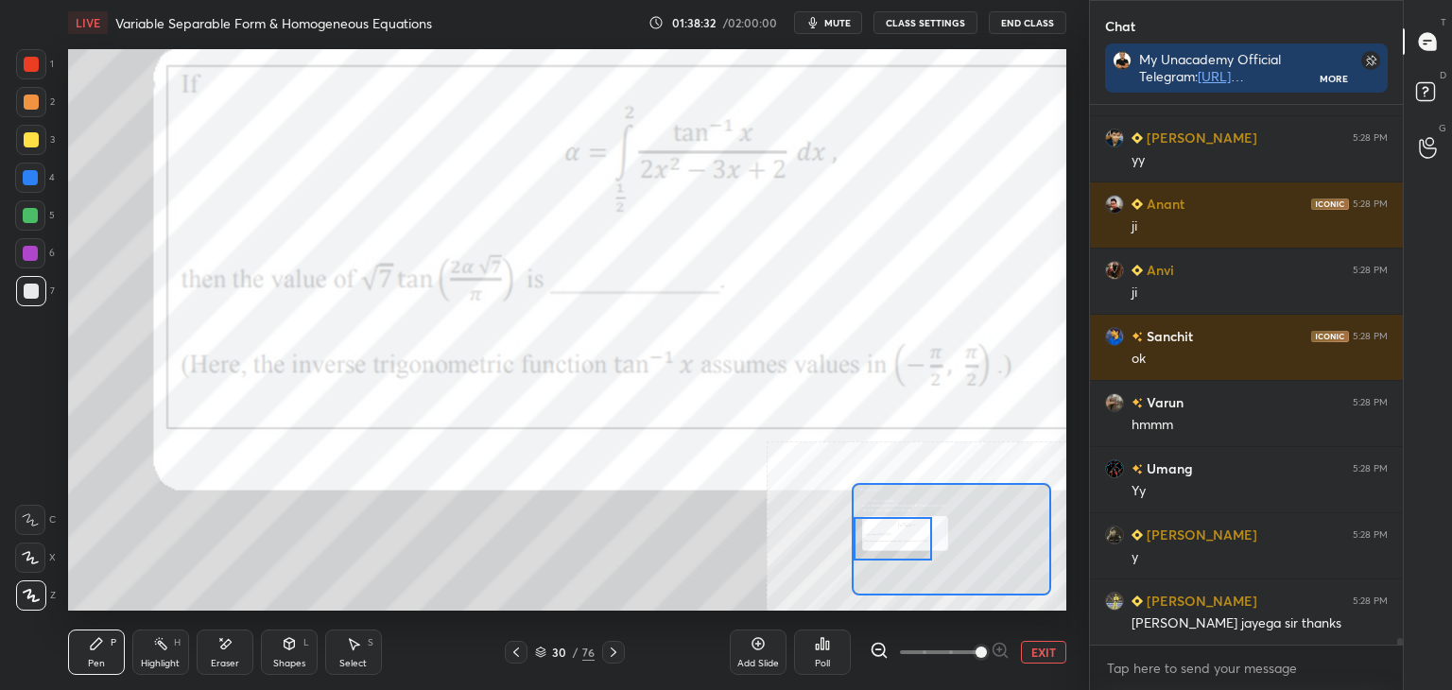
drag, startPoint x: 43, startPoint y: 244, endPoint x: 65, endPoint y: 254, distance: 24.1
click at [43, 247] on div at bounding box center [30, 253] width 30 height 30
click at [1031, 646] on button "EXIT" at bounding box center [1043, 652] width 45 height 23
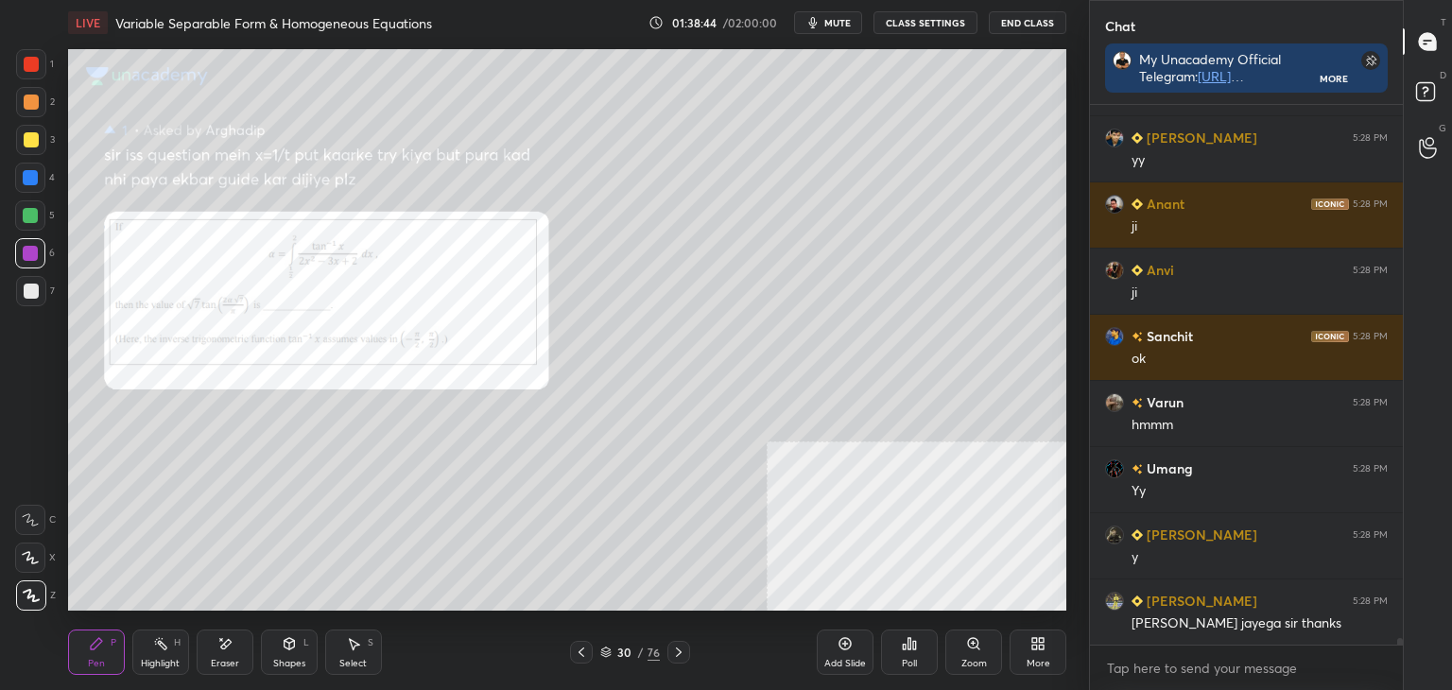
click at [1040, 659] on div "More" at bounding box center [1039, 663] width 24 height 9
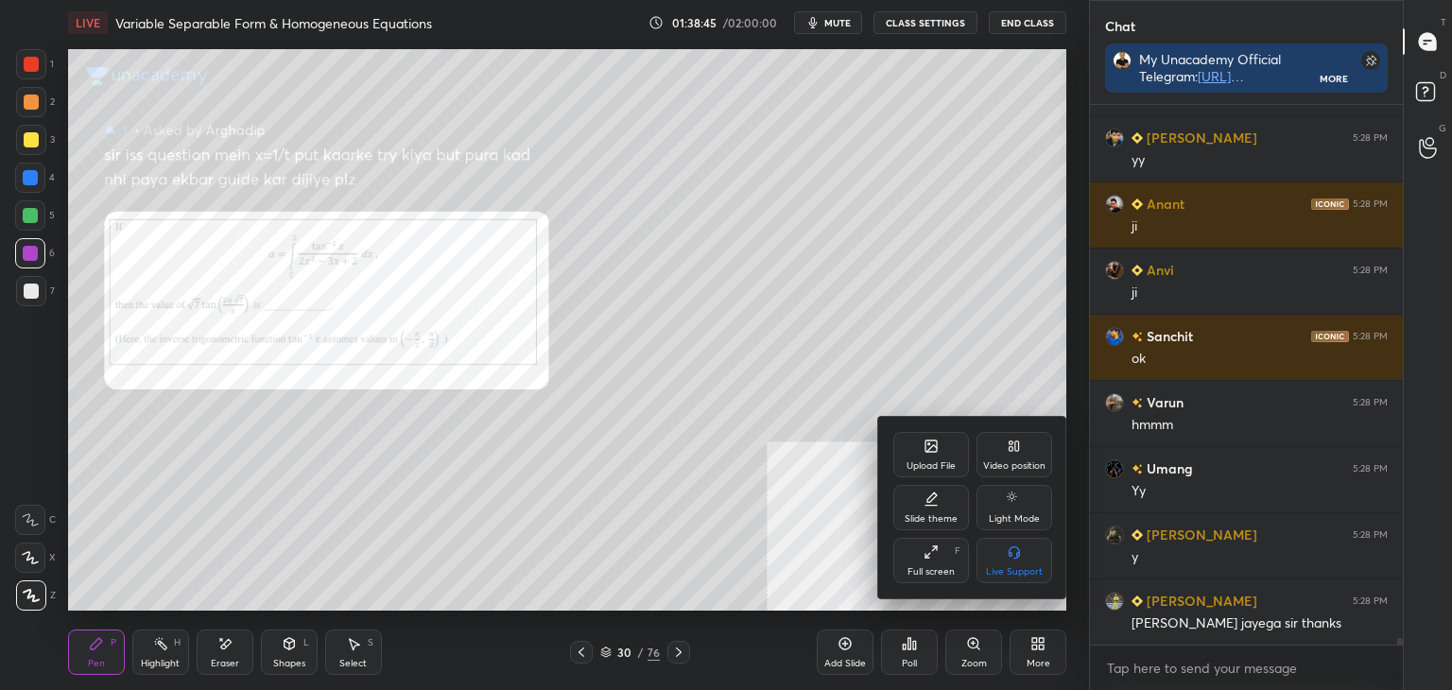
click at [678, 655] on div at bounding box center [726, 345] width 1452 height 690
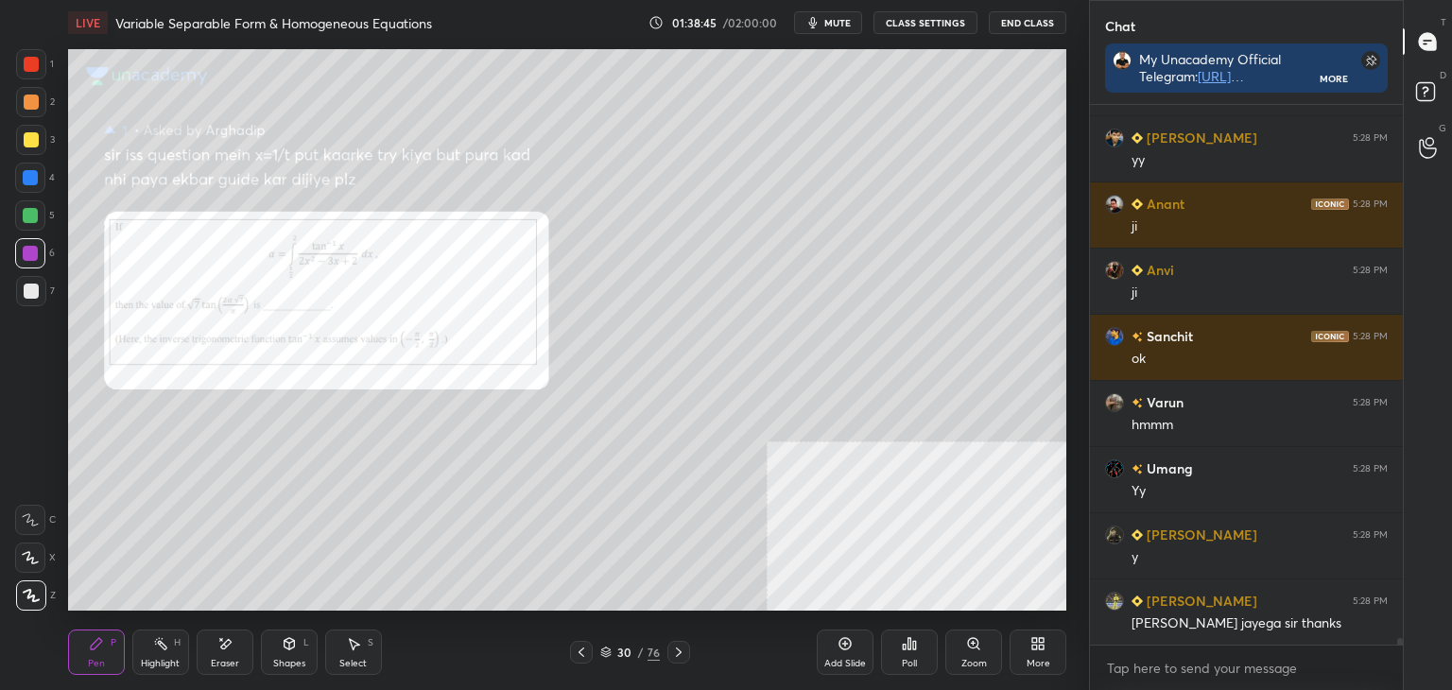
click at [681, 652] on icon at bounding box center [678, 652] width 15 height 15
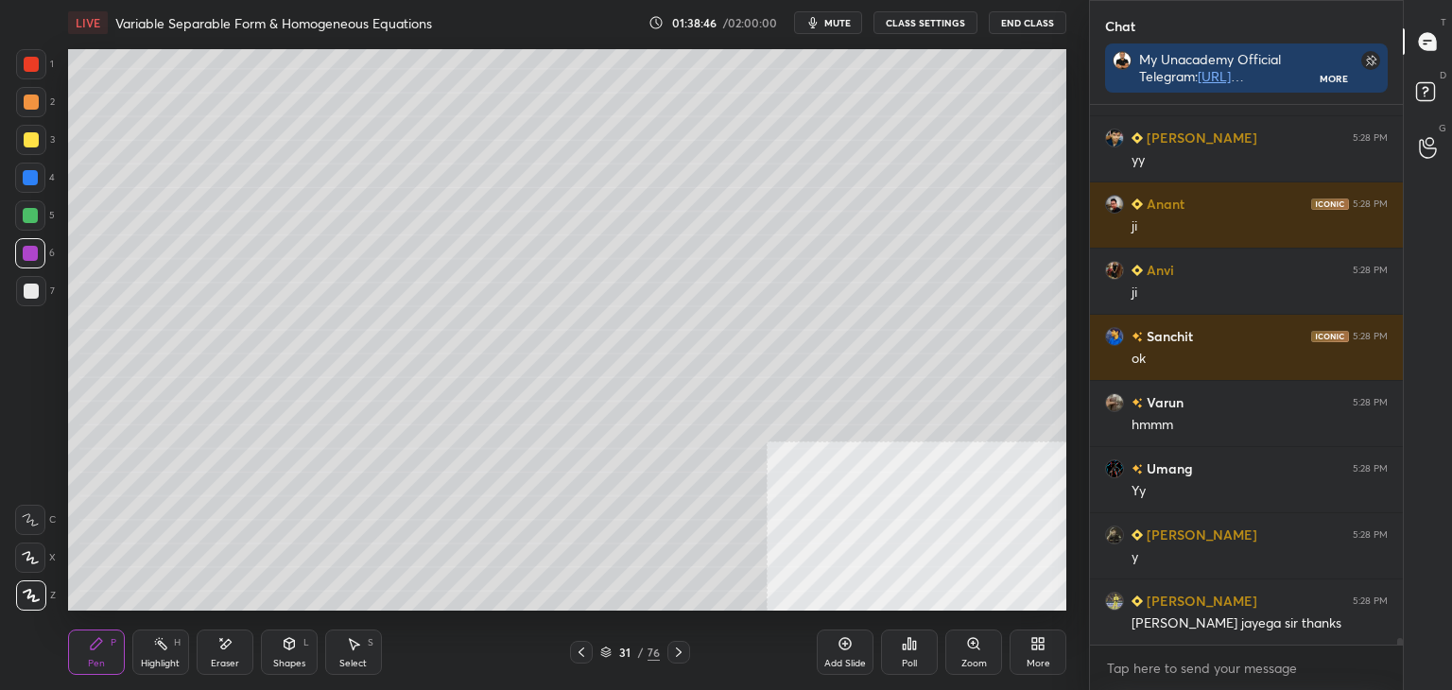
click at [1054, 653] on div "More" at bounding box center [1038, 652] width 57 height 45
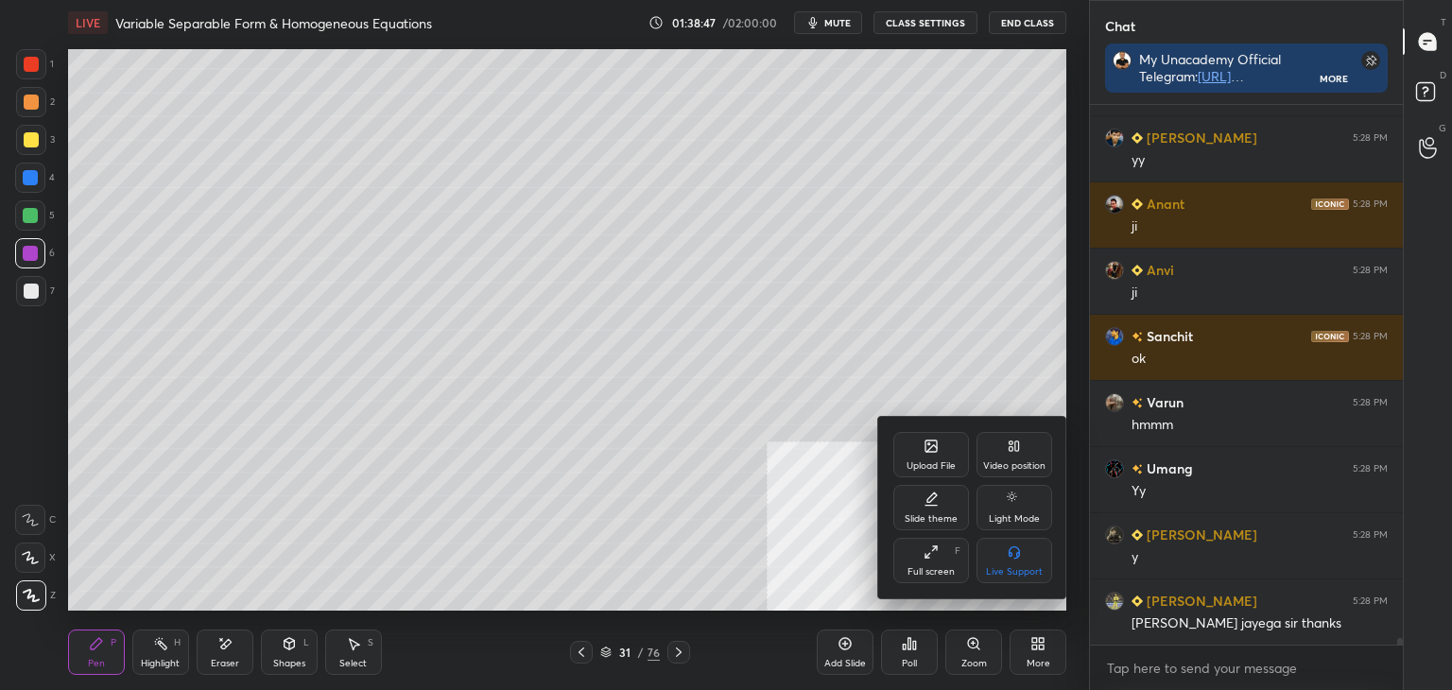
click at [940, 447] on div "Upload File" at bounding box center [931, 454] width 76 height 45
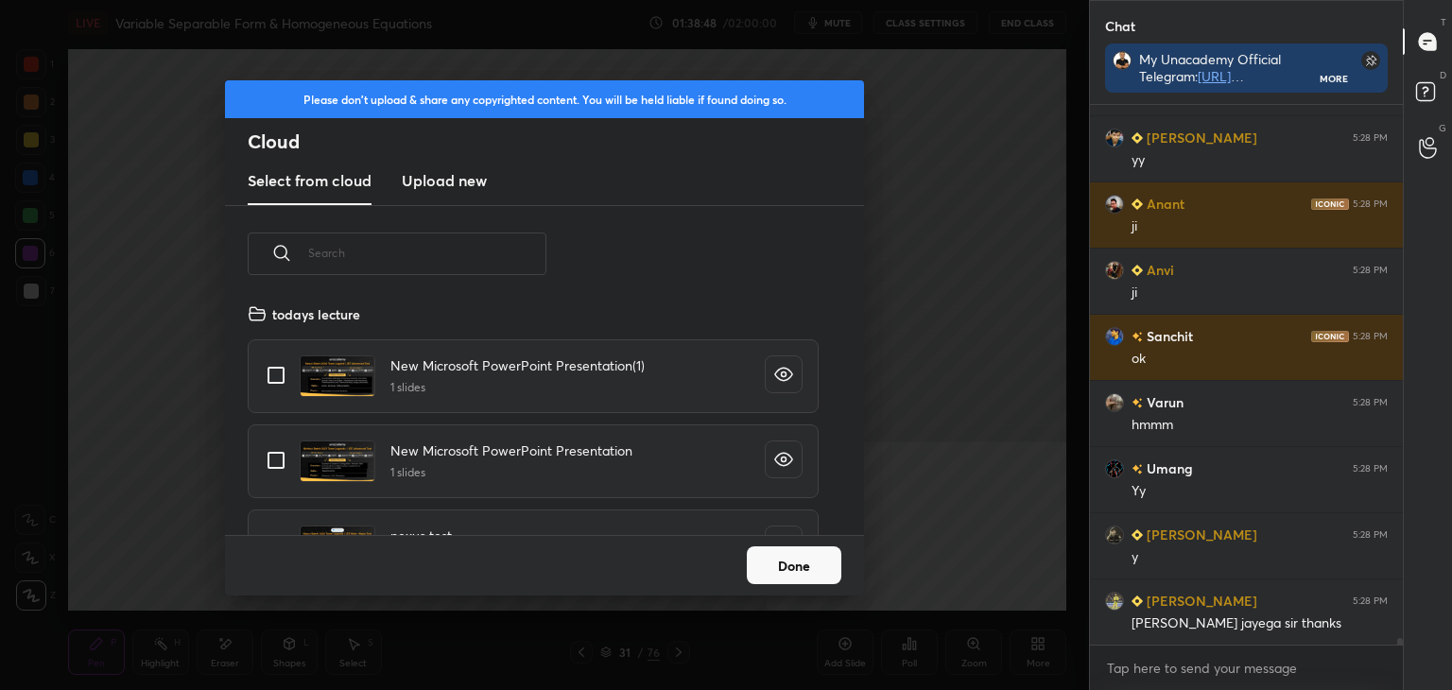
scroll to position [233, 607]
click at [469, 166] on new "Upload new" at bounding box center [444, 181] width 85 height 47
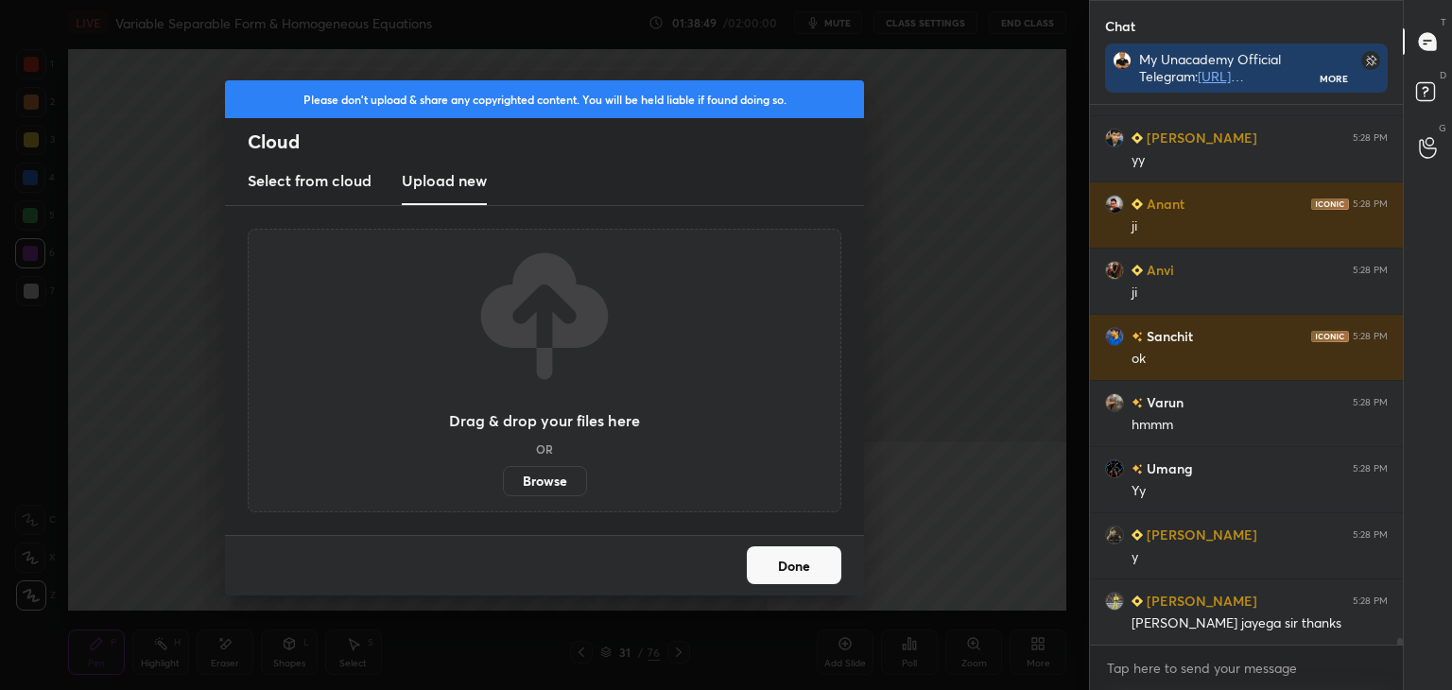
click at [554, 481] on label "Browse" at bounding box center [545, 481] width 84 height 30
click at [503, 481] on input "Browse" at bounding box center [503, 481] width 0 height 30
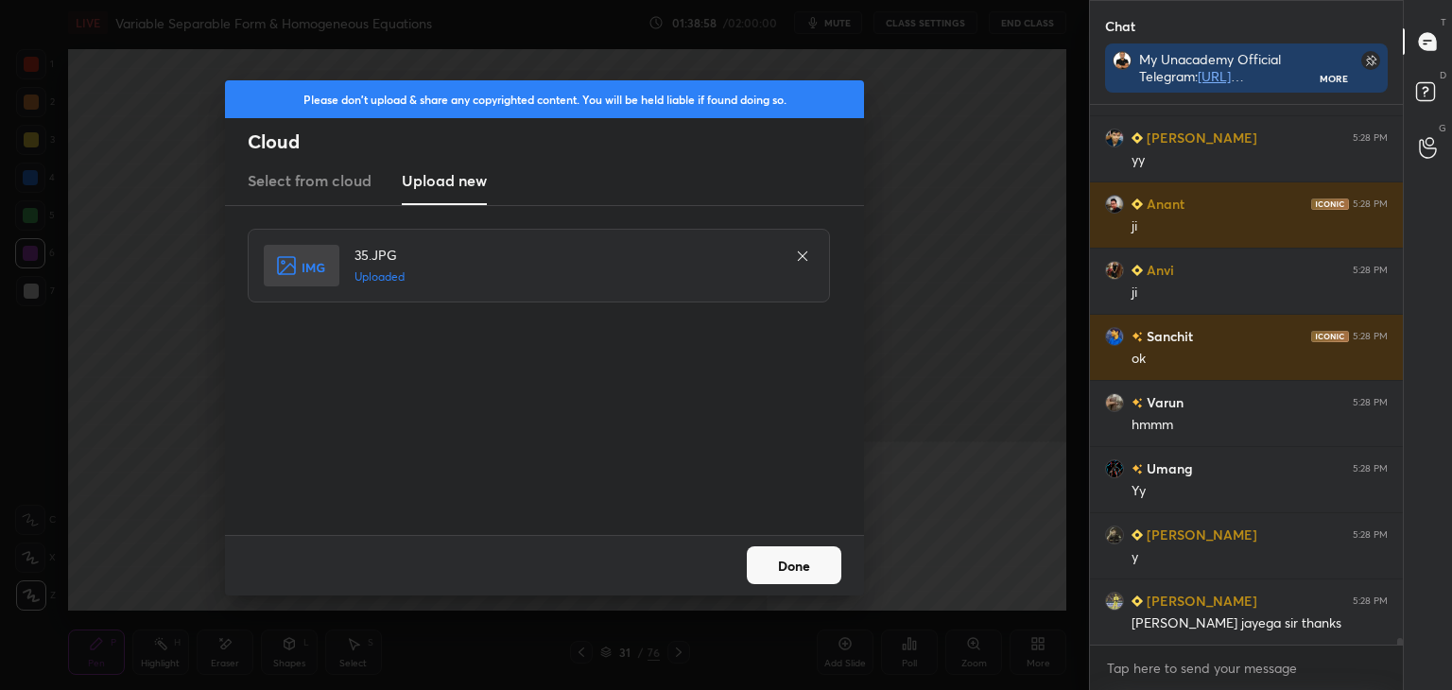
click at [803, 552] on button "Done" at bounding box center [794, 565] width 95 height 38
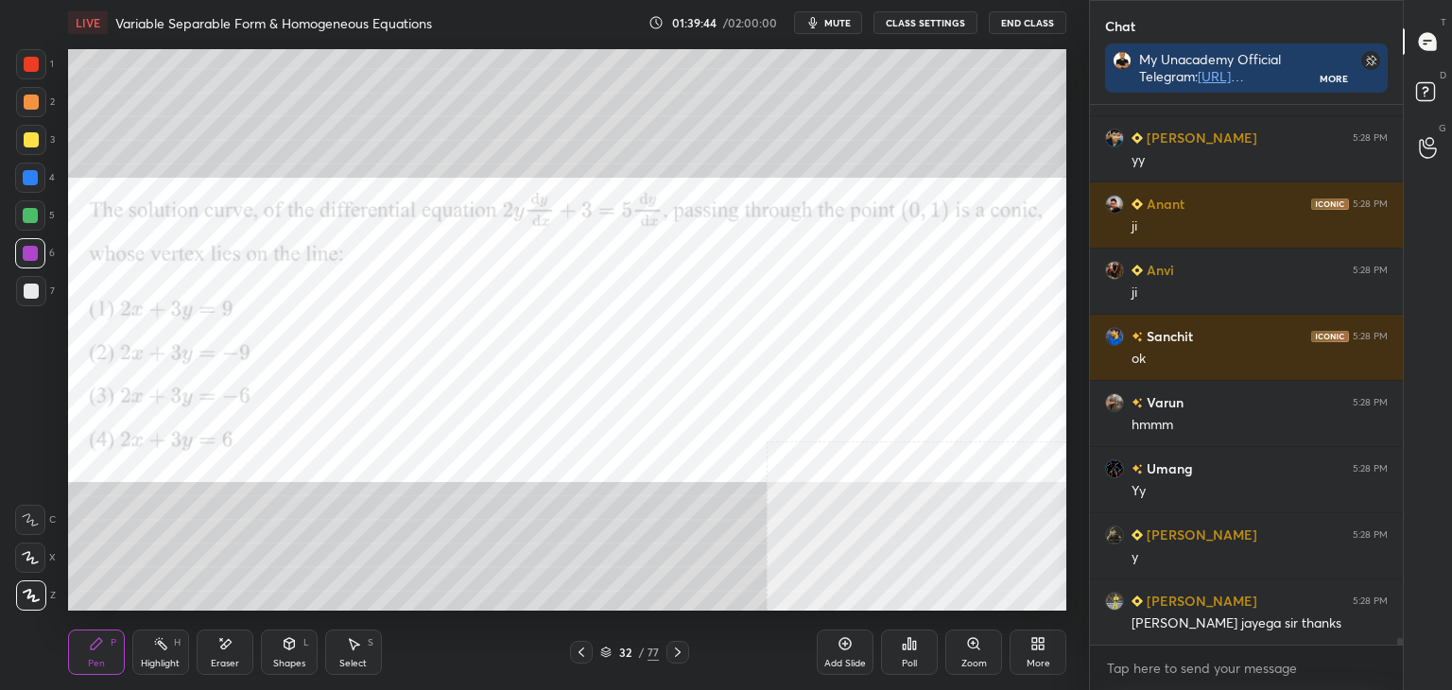
click at [904, 651] on div "Poll" at bounding box center [909, 652] width 57 height 45
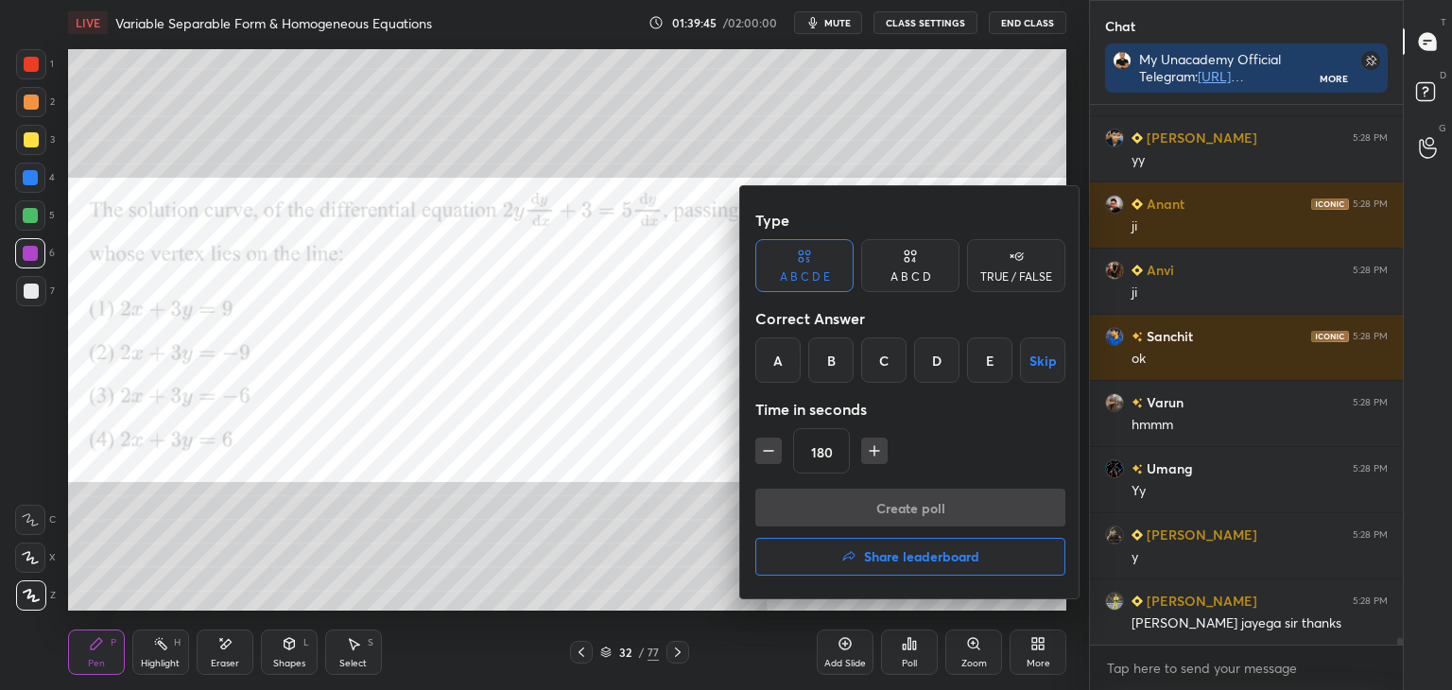
drag, startPoint x: 765, startPoint y: 361, endPoint x: 772, endPoint y: 378, distance: 18.6
click at [766, 366] on div "A" at bounding box center [777, 359] width 45 height 45
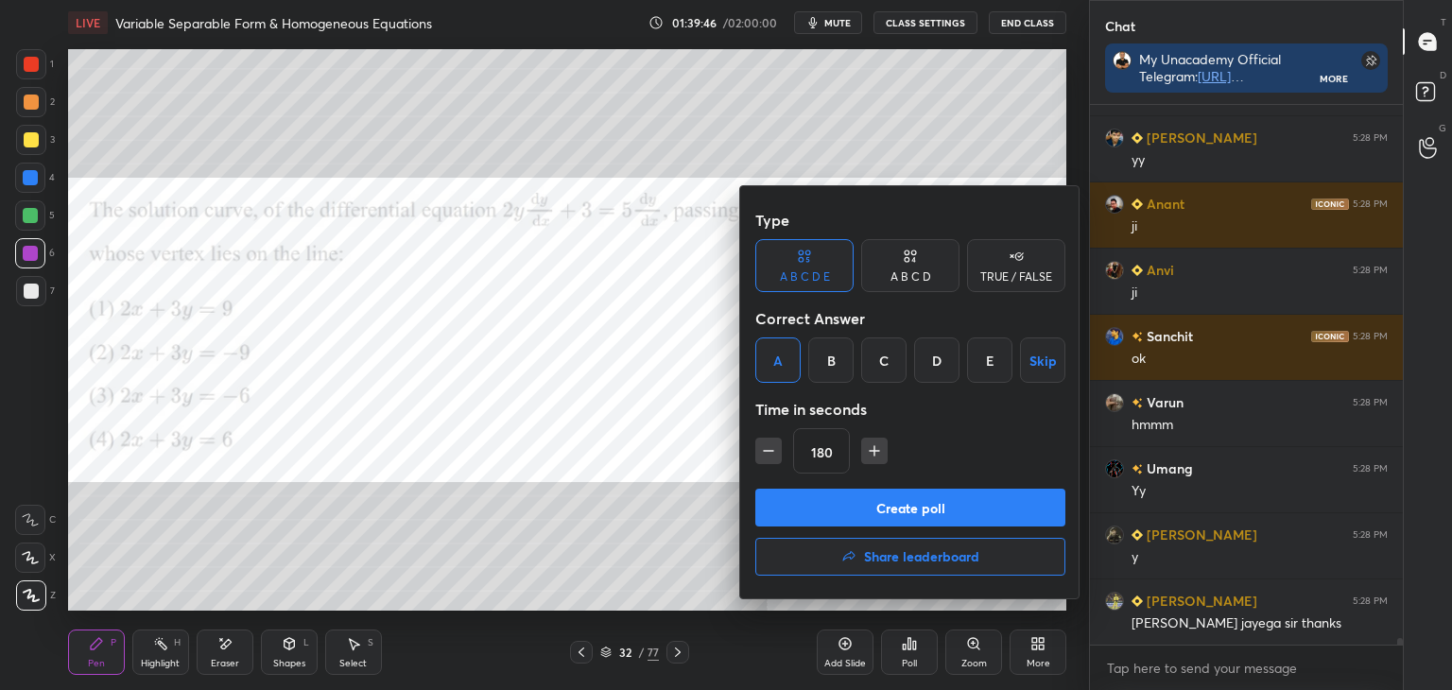
drag, startPoint x: 962, startPoint y: 495, endPoint x: 1032, endPoint y: 517, distance: 73.3
click at [967, 495] on button "Create poll" at bounding box center [910, 508] width 310 height 38
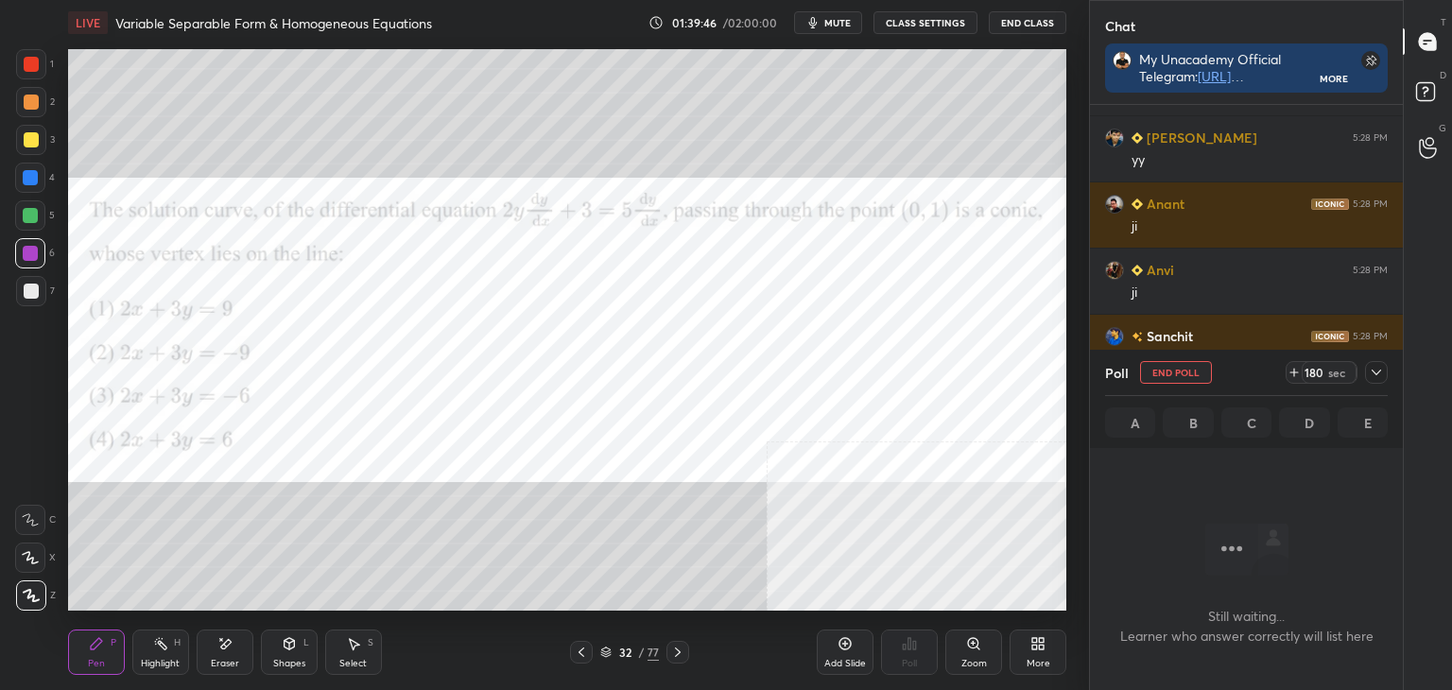
scroll to position [484, 307]
drag, startPoint x: 1373, startPoint y: 370, endPoint x: 1350, endPoint y: 396, distance: 34.9
click at [1376, 371] on icon at bounding box center [1376, 372] width 15 height 15
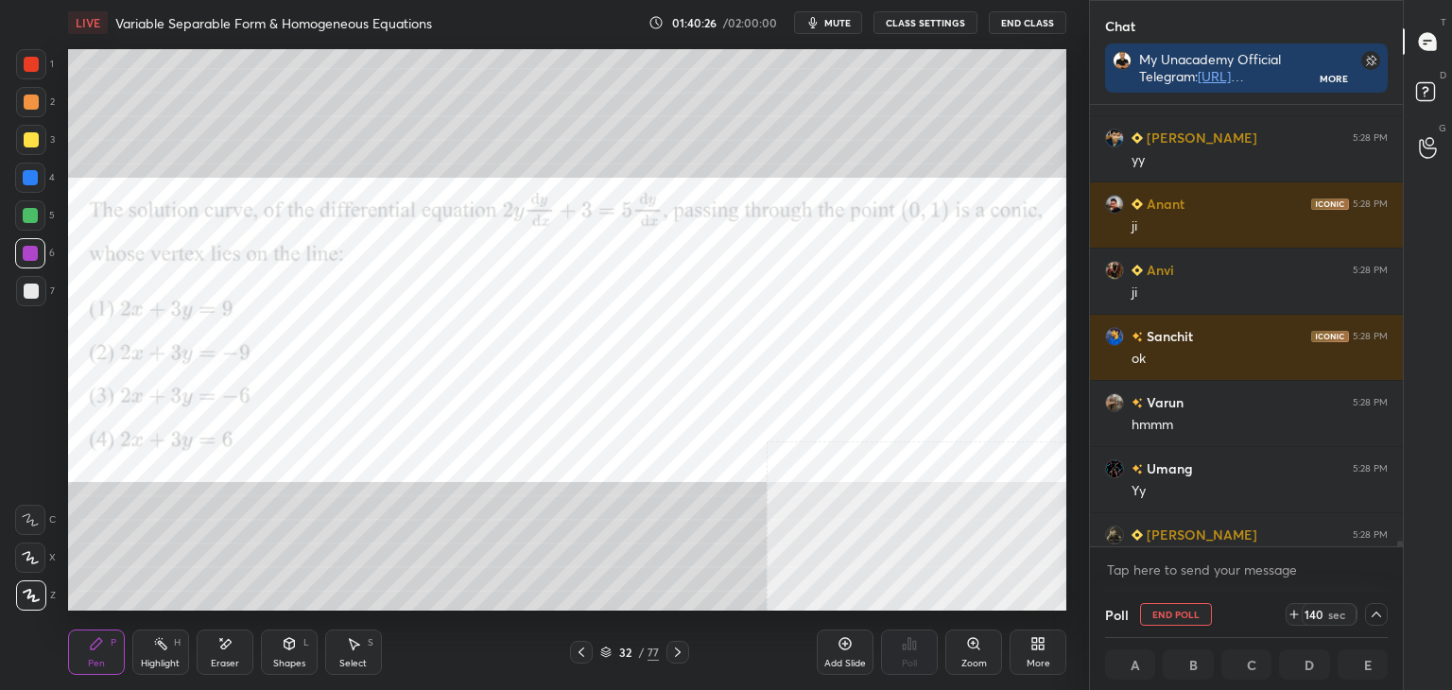
scroll to position [0, 6]
click at [1380, 615] on icon at bounding box center [1376, 614] width 15 height 15
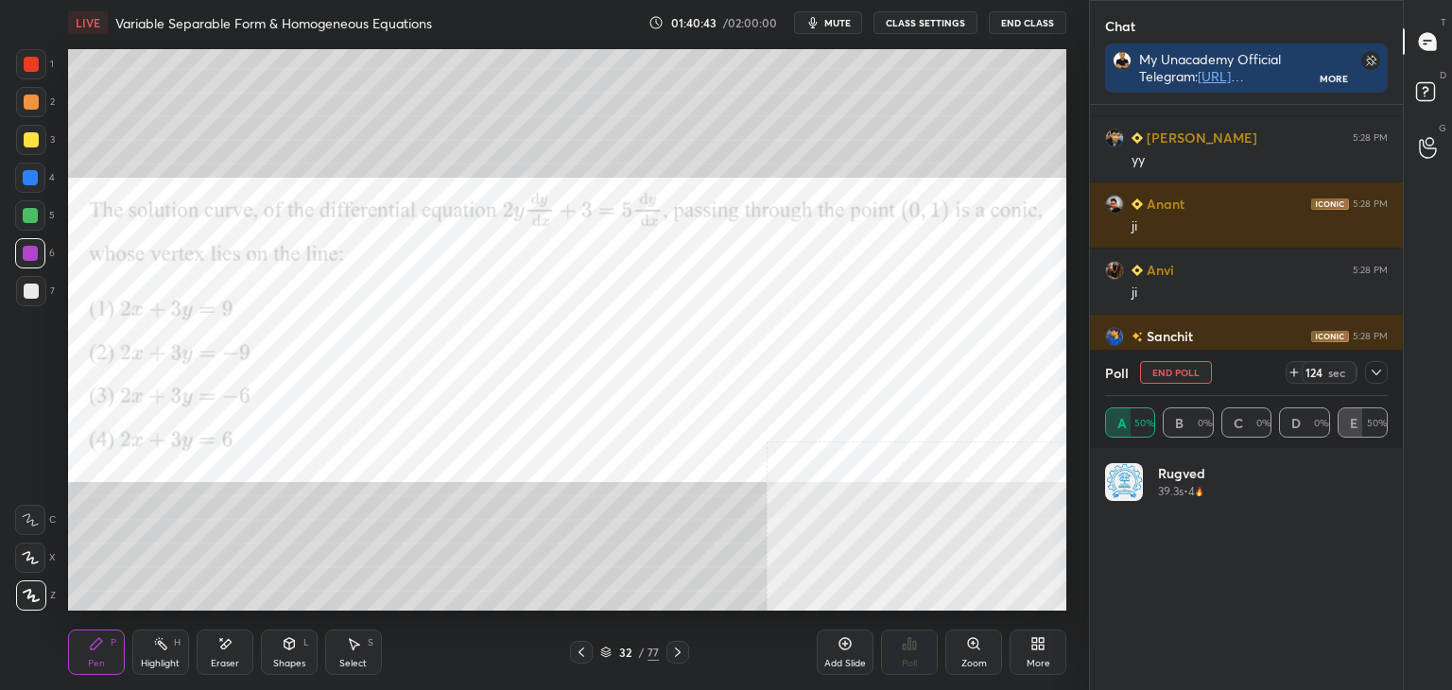
scroll to position [6, 6]
click at [1375, 376] on icon at bounding box center [1376, 372] width 15 height 15
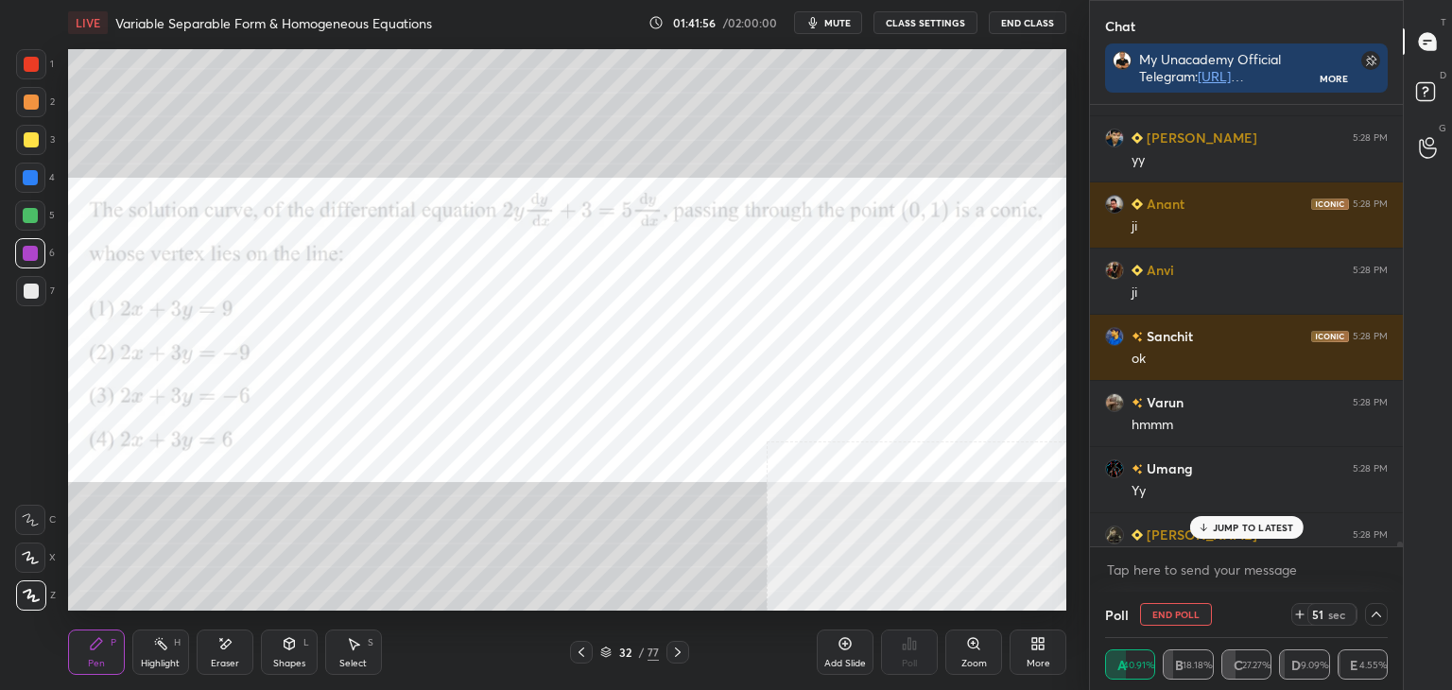
scroll to position [42593, 0]
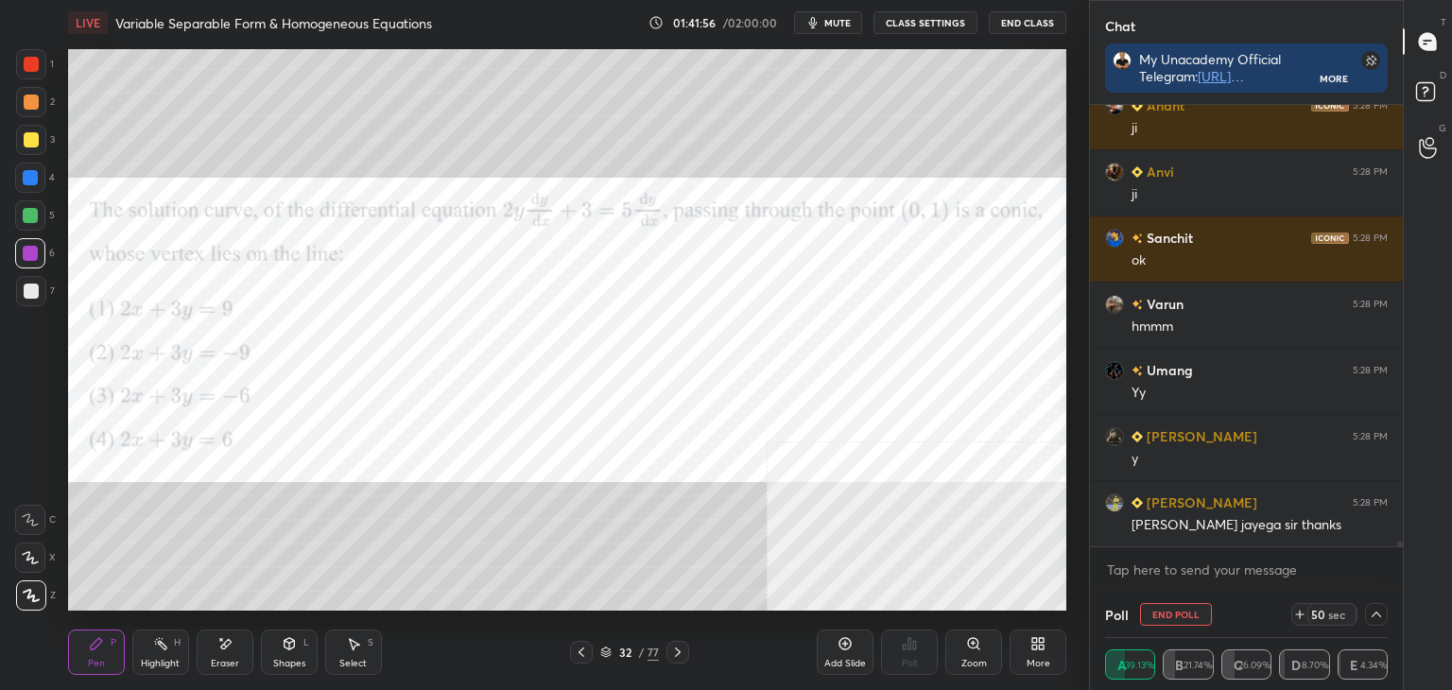
drag, startPoint x: 1399, startPoint y: 545, endPoint x: 1399, endPoint y: 558, distance: 13.2
click at [1399, 558] on div "[PERSON_NAME] 5:28 PM yy Anant 5:28 PM ji Anvi 5:28 PM ji [PERSON_NAME] 5:28 PM…" at bounding box center [1246, 348] width 313 height 487
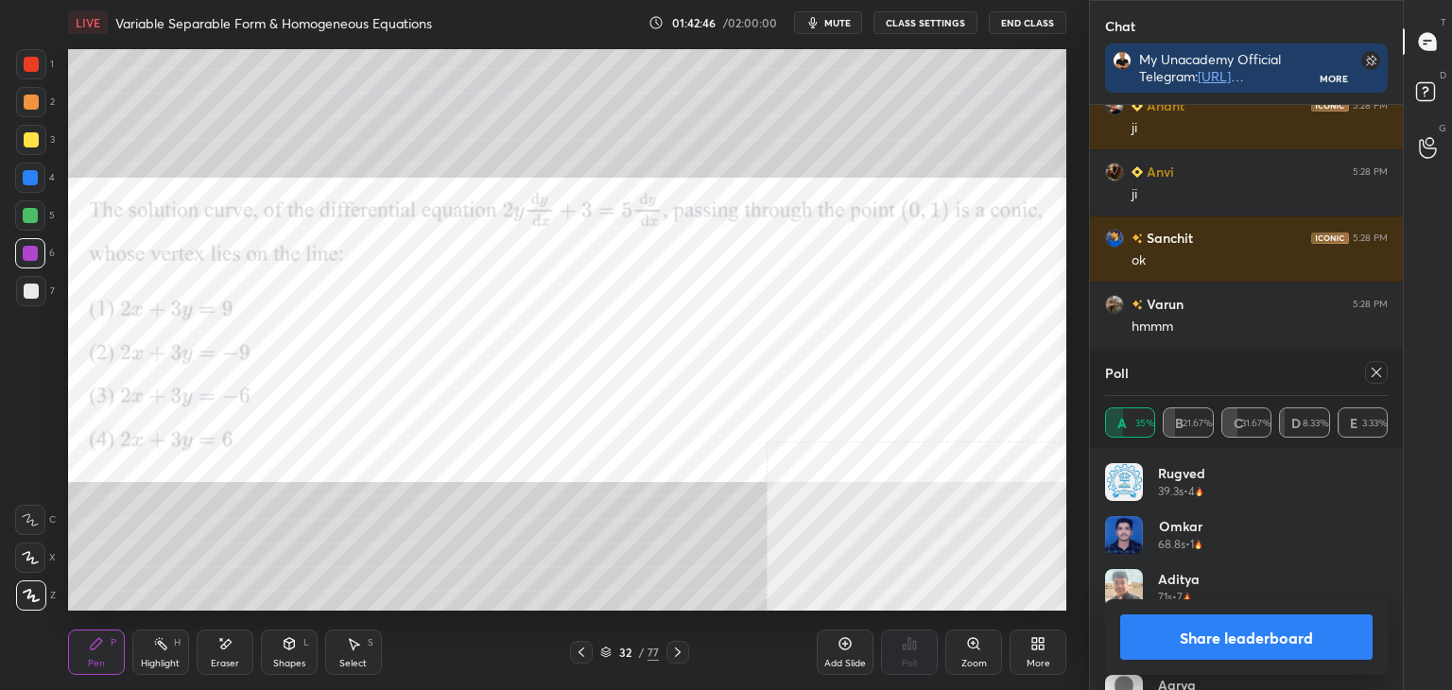
scroll to position [6, 6]
click at [1380, 372] on icon at bounding box center [1376, 372] width 15 height 15
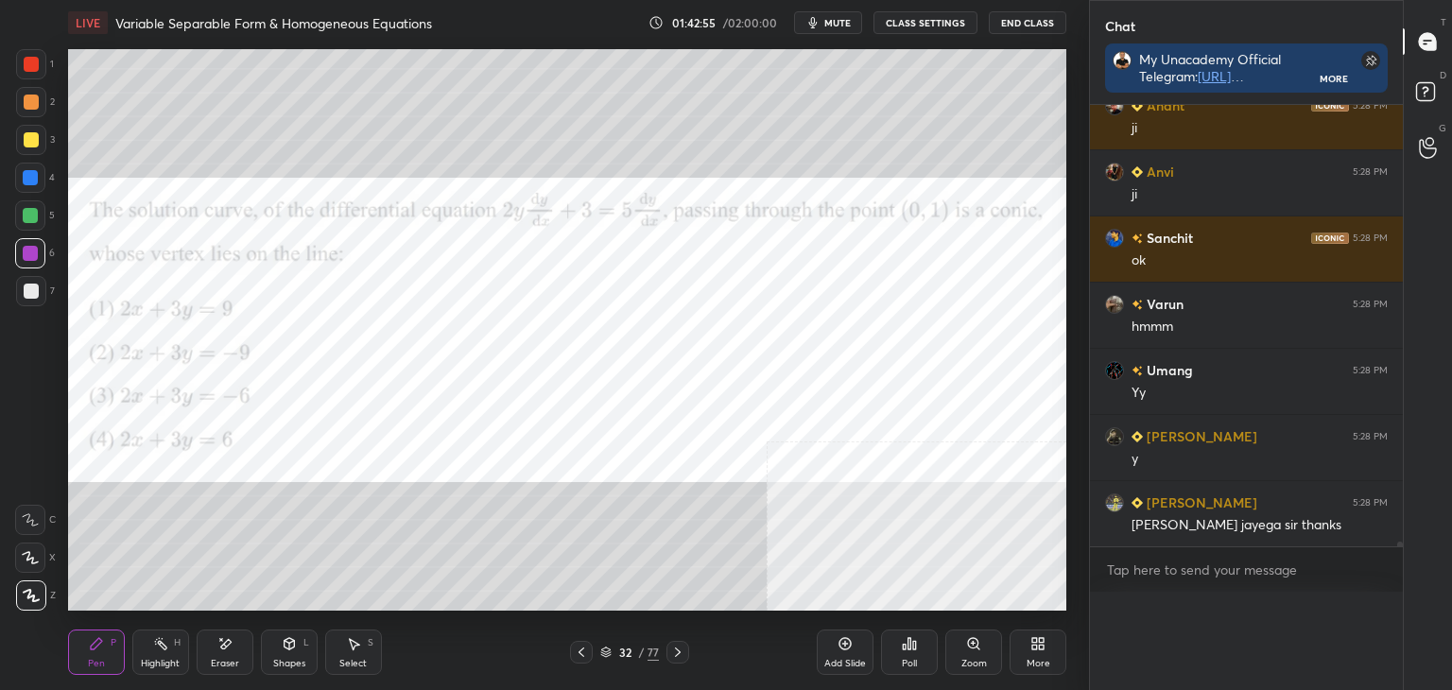
scroll to position [42570, 0]
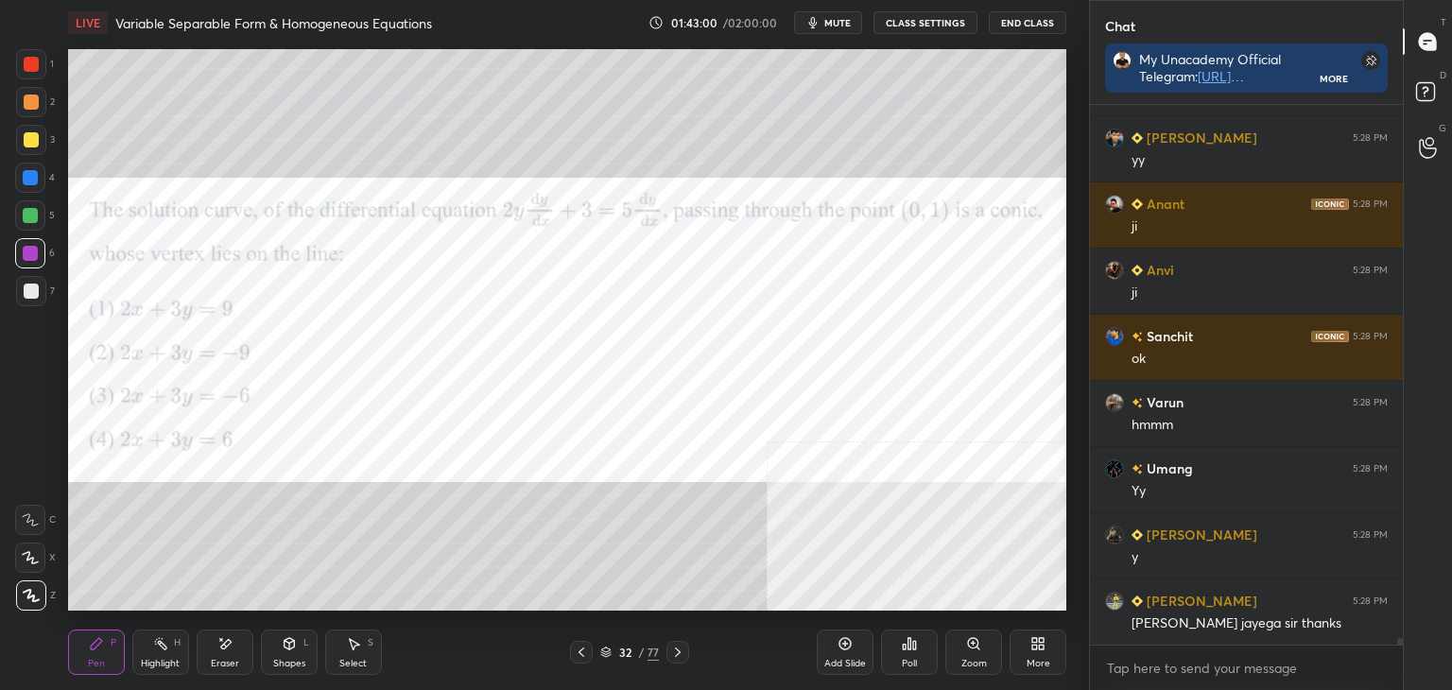
click at [24, 74] on div at bounding box center [31, 64] width 30 height 30
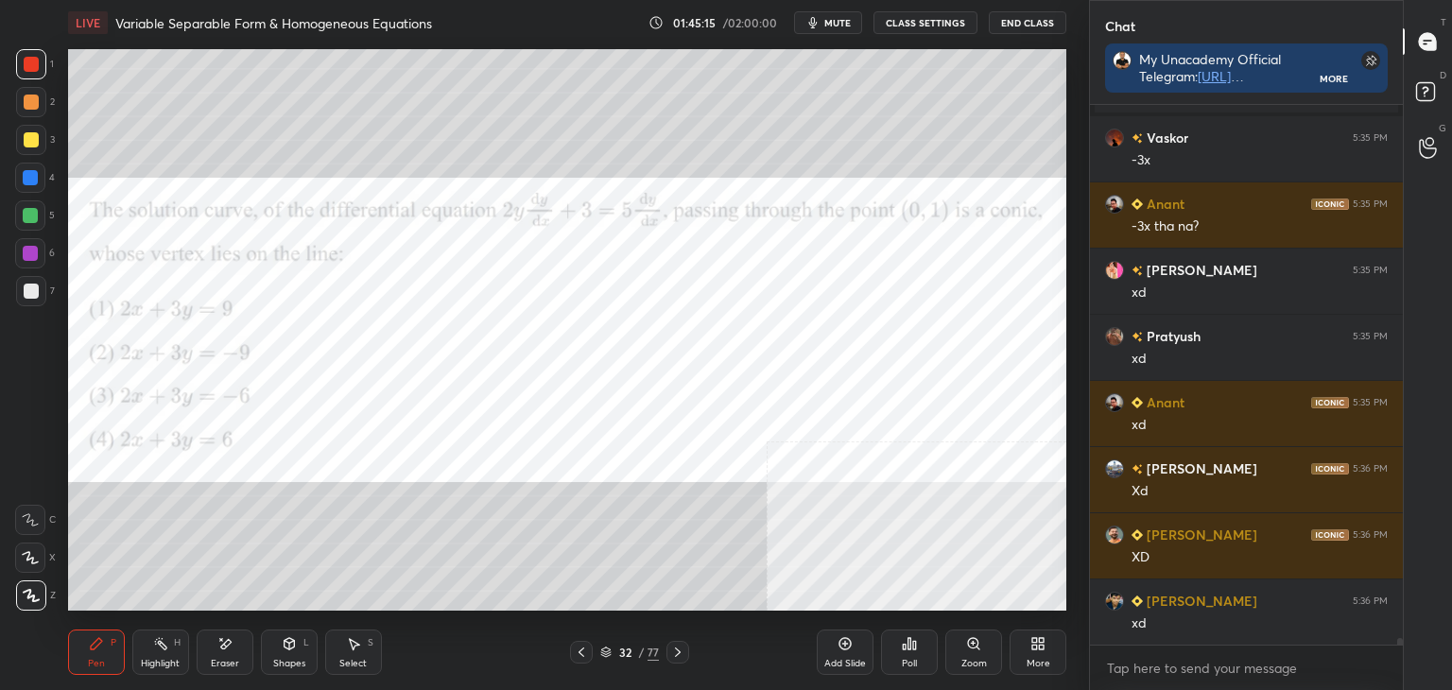
scroll to position [43154, 0]
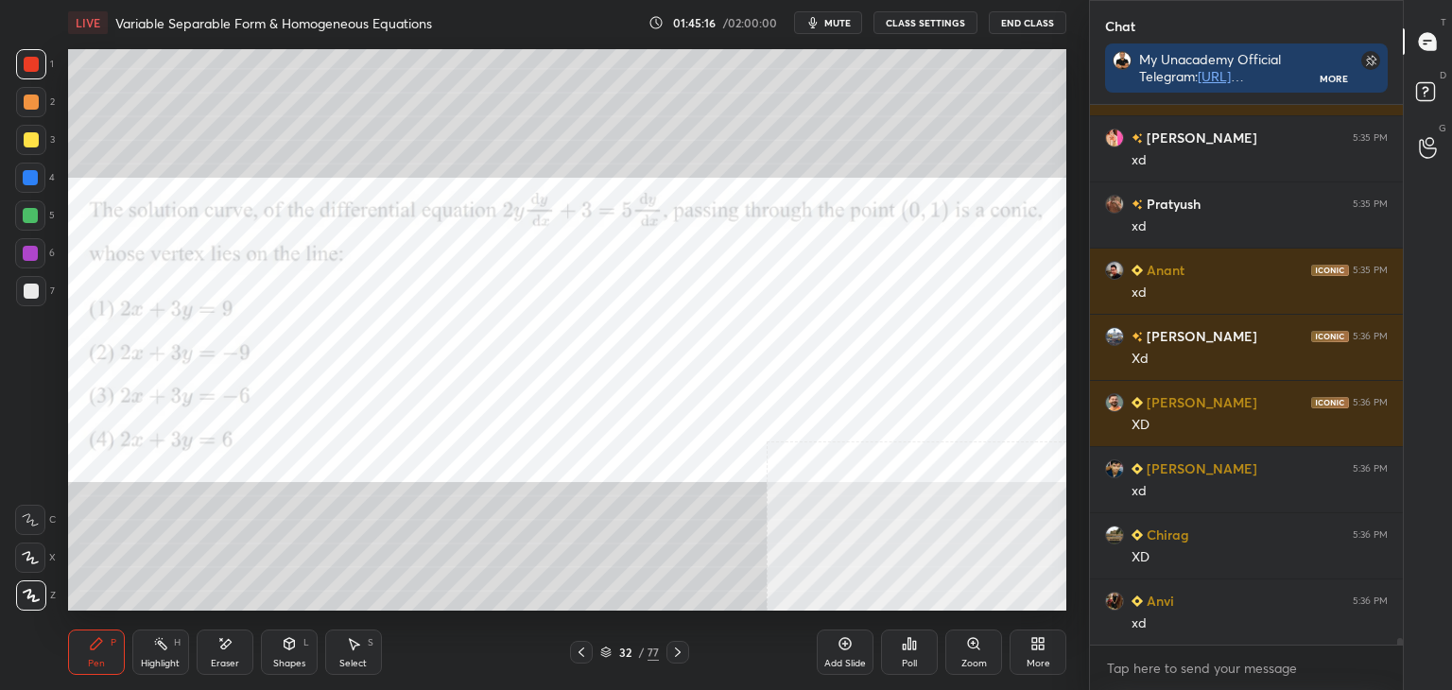
click at [1034, 652] on div "More" at bounding box center [1038, 652] width 57 height 45
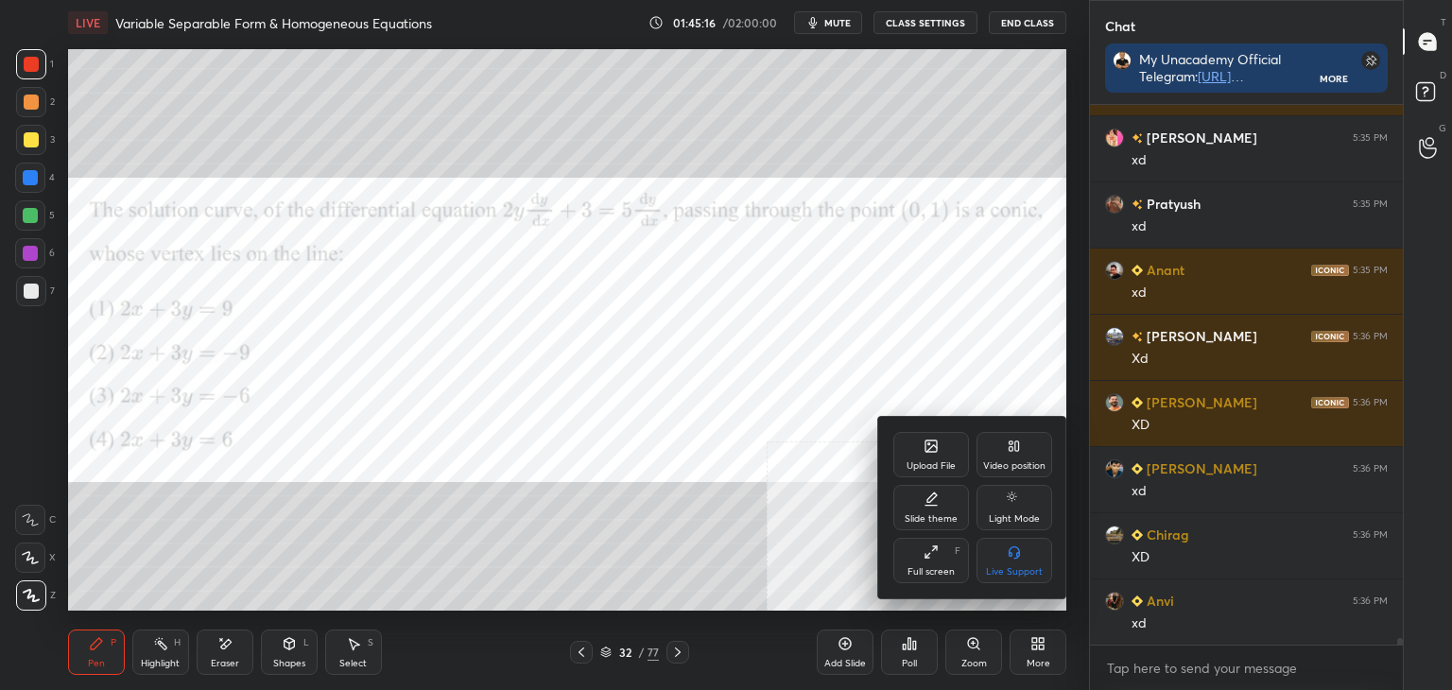
scroll to position [43220, 0]
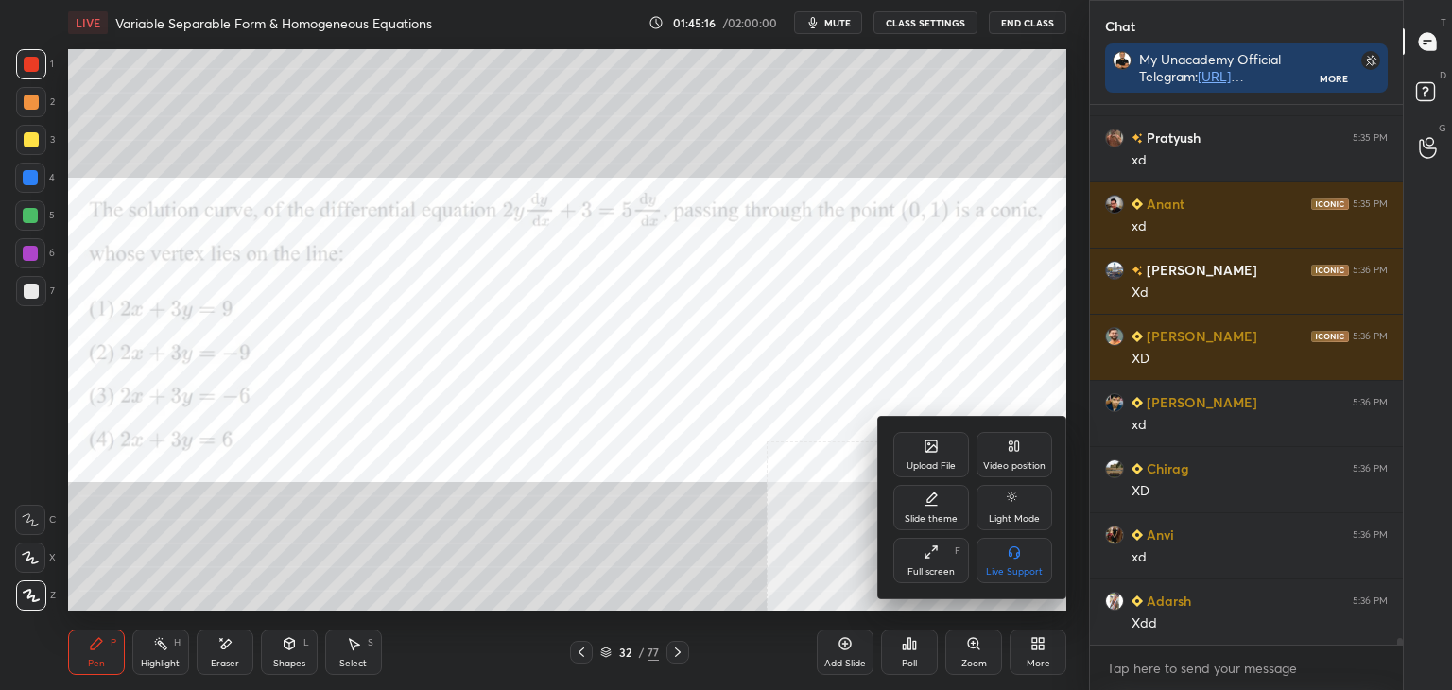
click at [939, 454] on div "Upload File" at bounding box center [931, 454] width 76 height 45
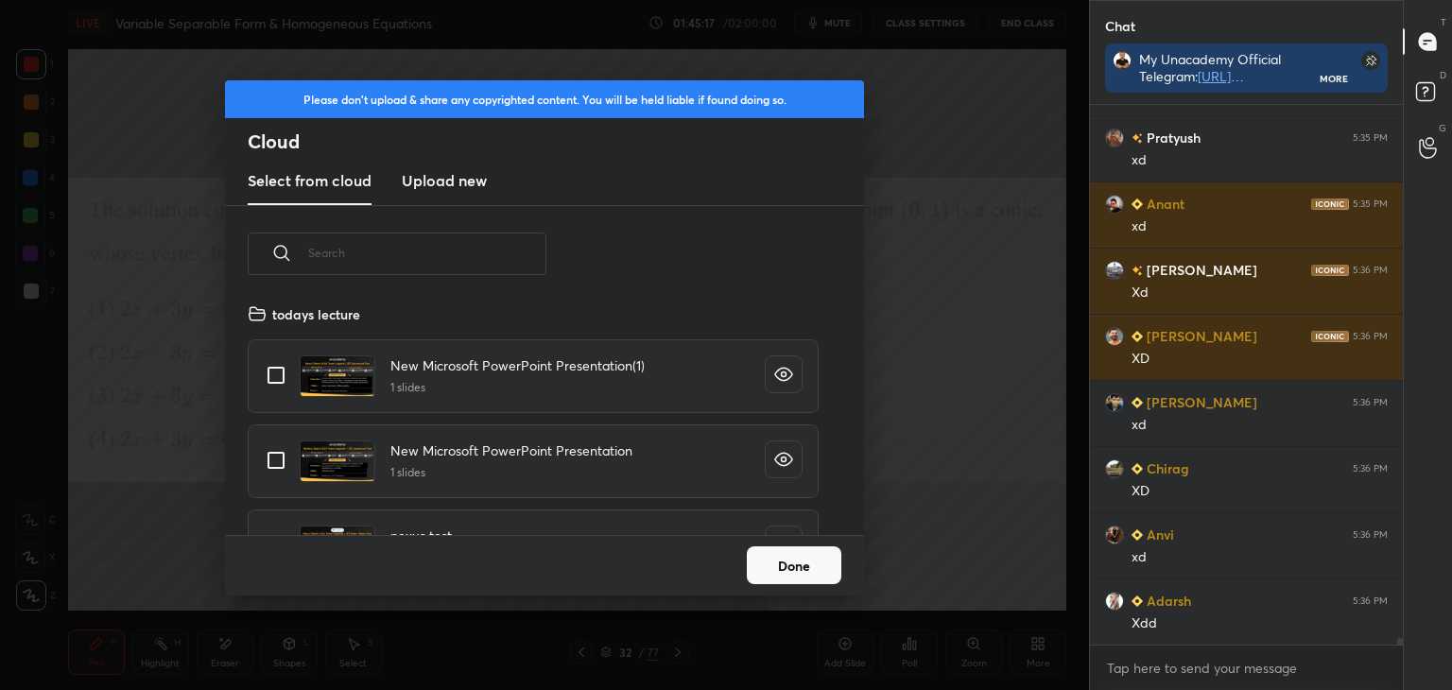
scroll to position [233, 607]
drag, startPoint x: 453, startPoint y: 185, endPoint x: 449, endPoint y: 202, distance: 17.4
click at [453, 186] on h3 "Upload new" at bounding box center [444, 180] width 85 height 23
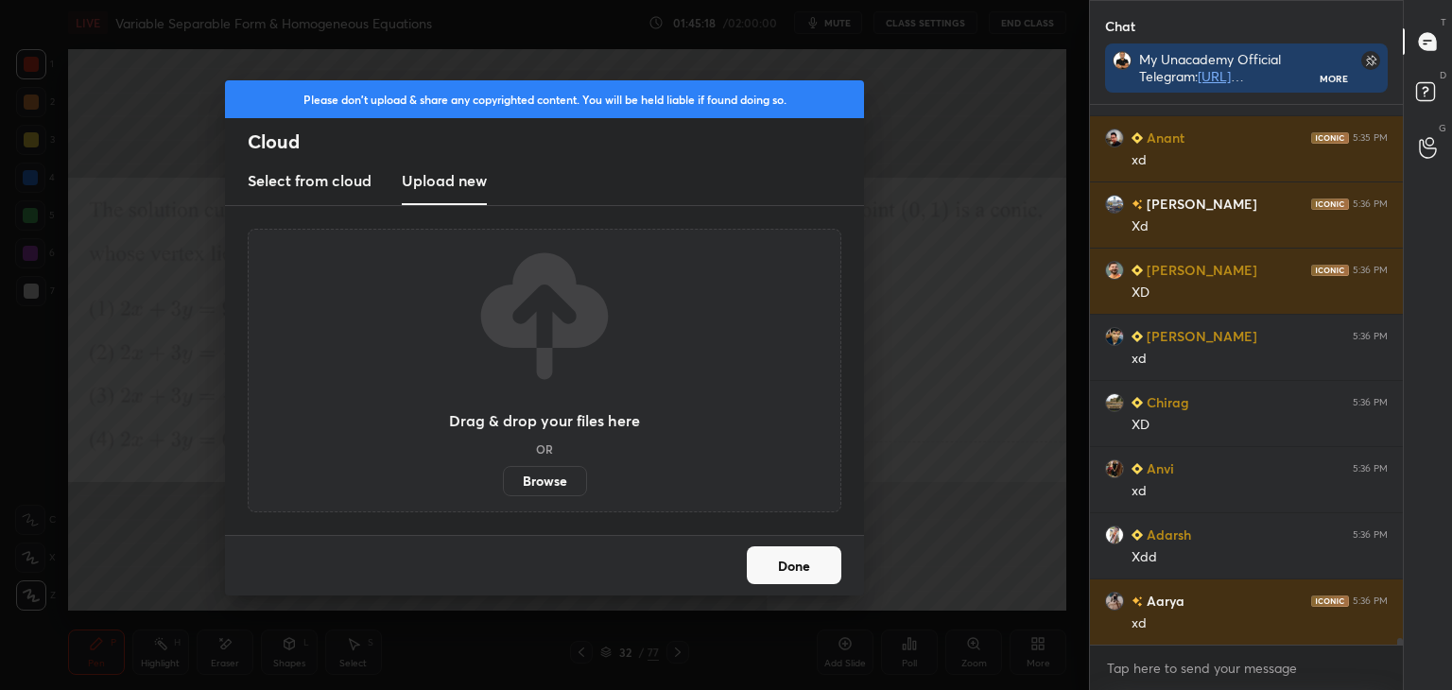
click at [543, 483] on label "Browse" at bounding box center [545, 481] width 84 height 30
click at [503, 483] on input "Browse" at bounding box center [503, 481] width 0 height 30
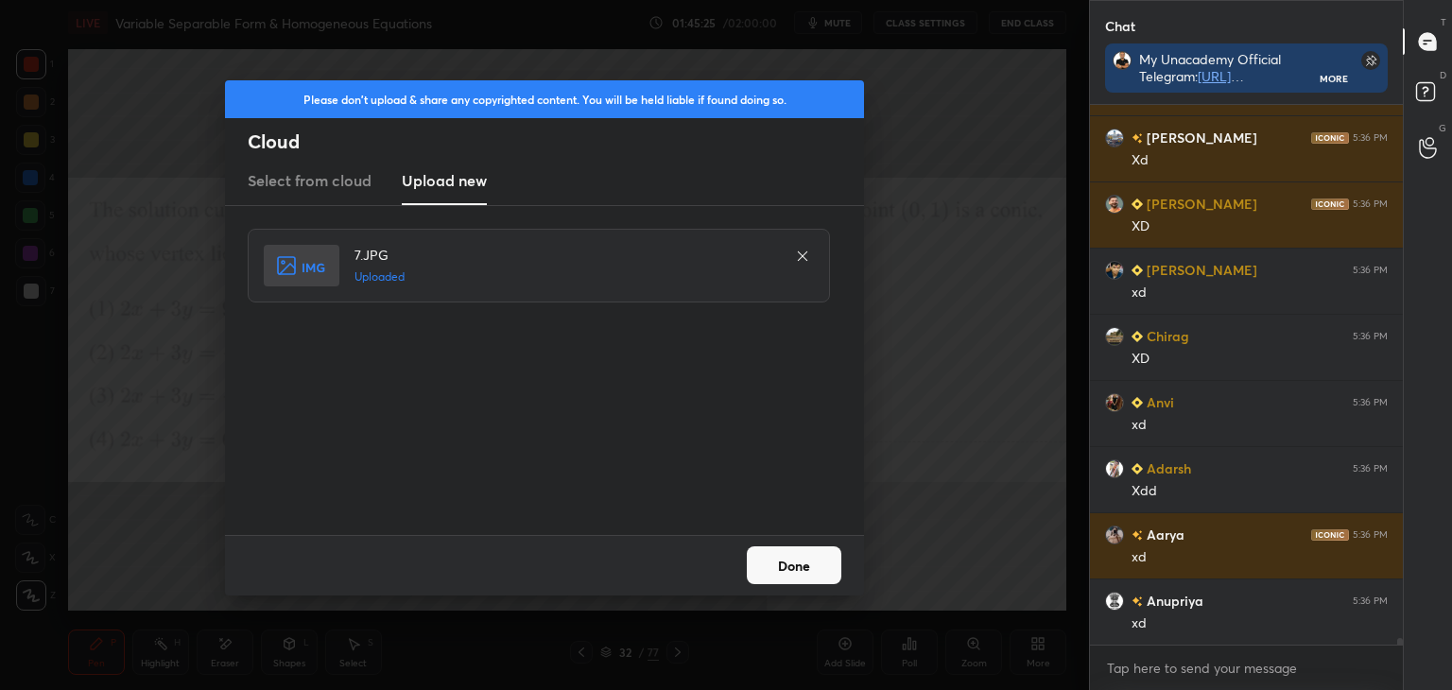
click at [774, 572] on button "Done" at bounding box center [794, 565] width 95 height 38
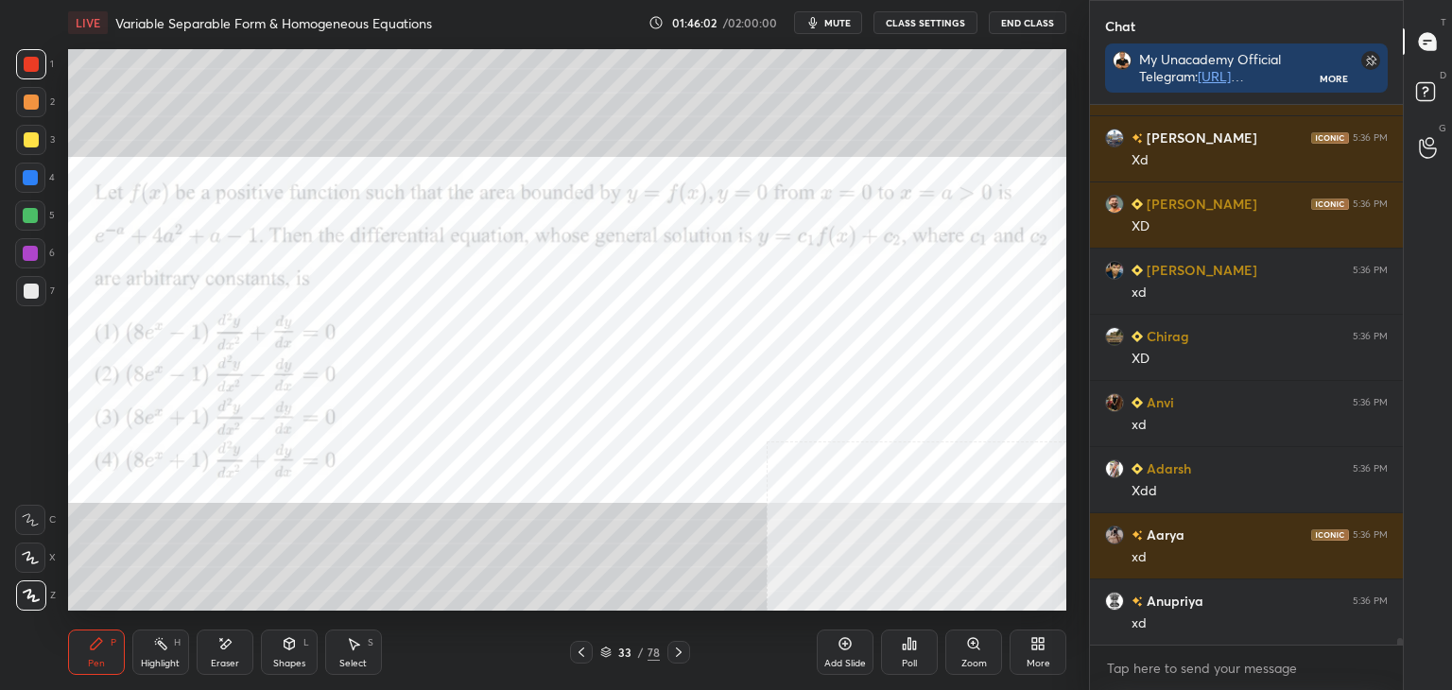
drag, startPoint x: 1437, startPoint y: 129, endPoint x: 1434, endPoint y: 118, distance: 10.8
click at [1437, 128] on div "G Raise Hand (G)" at bounding box center [1428, 147] width 48 height 53
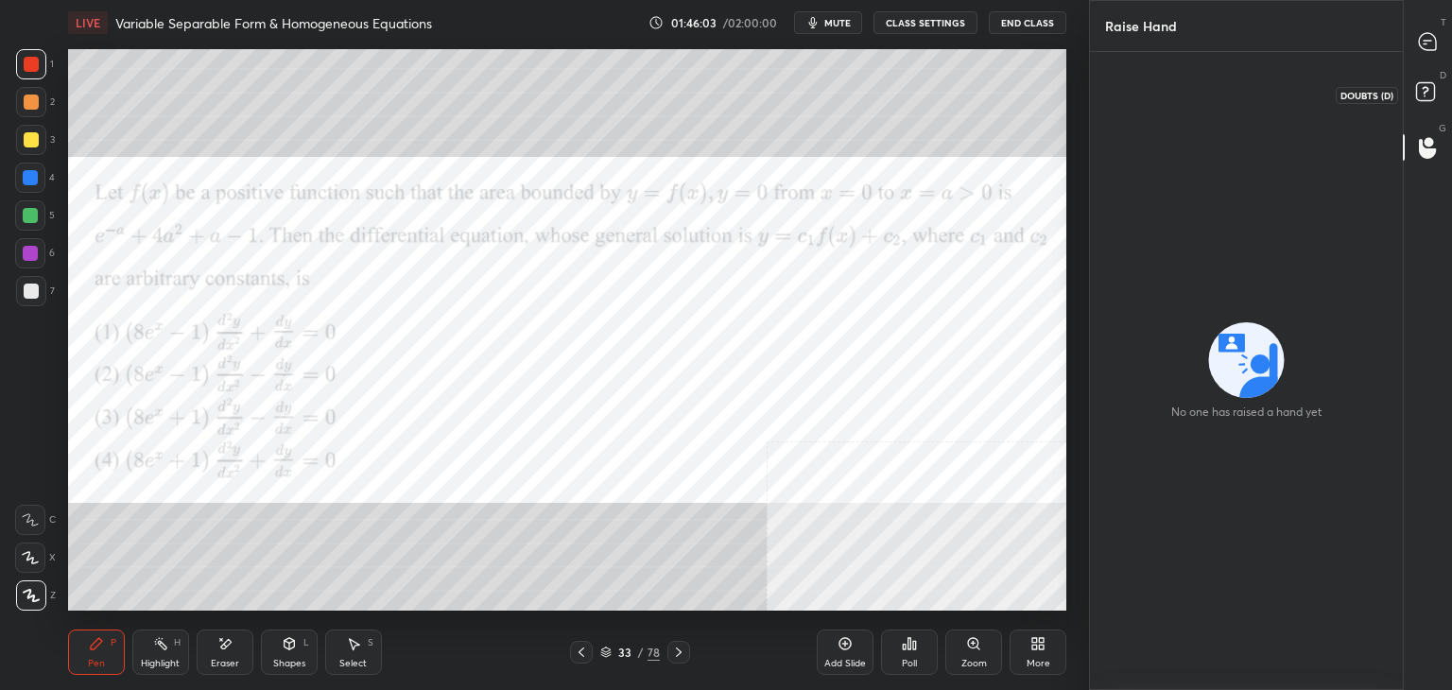
click at [1435, 89] on icon at bounding box center [1428, 95] width 34 height 34
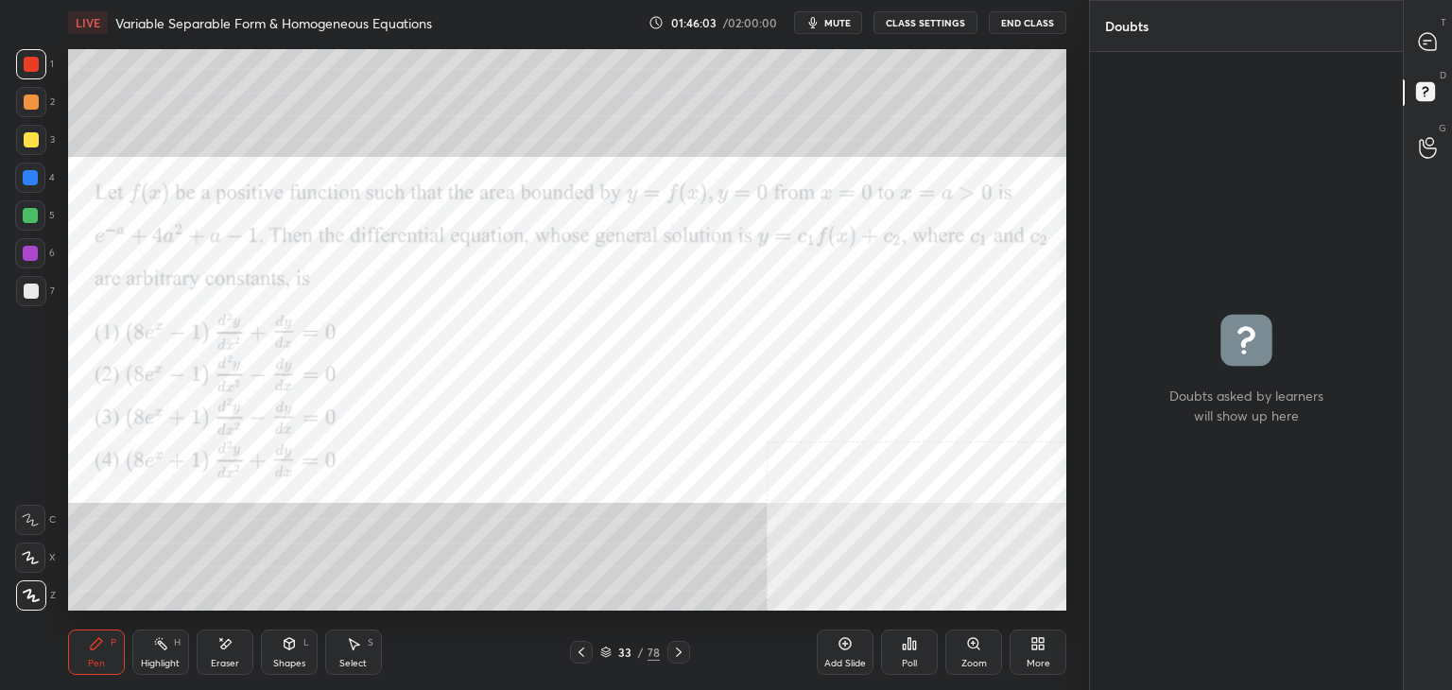
scroll to position [6, 6]
click at [1429, 44] on icon at bounding box center [1427, 41] width 17 height 17
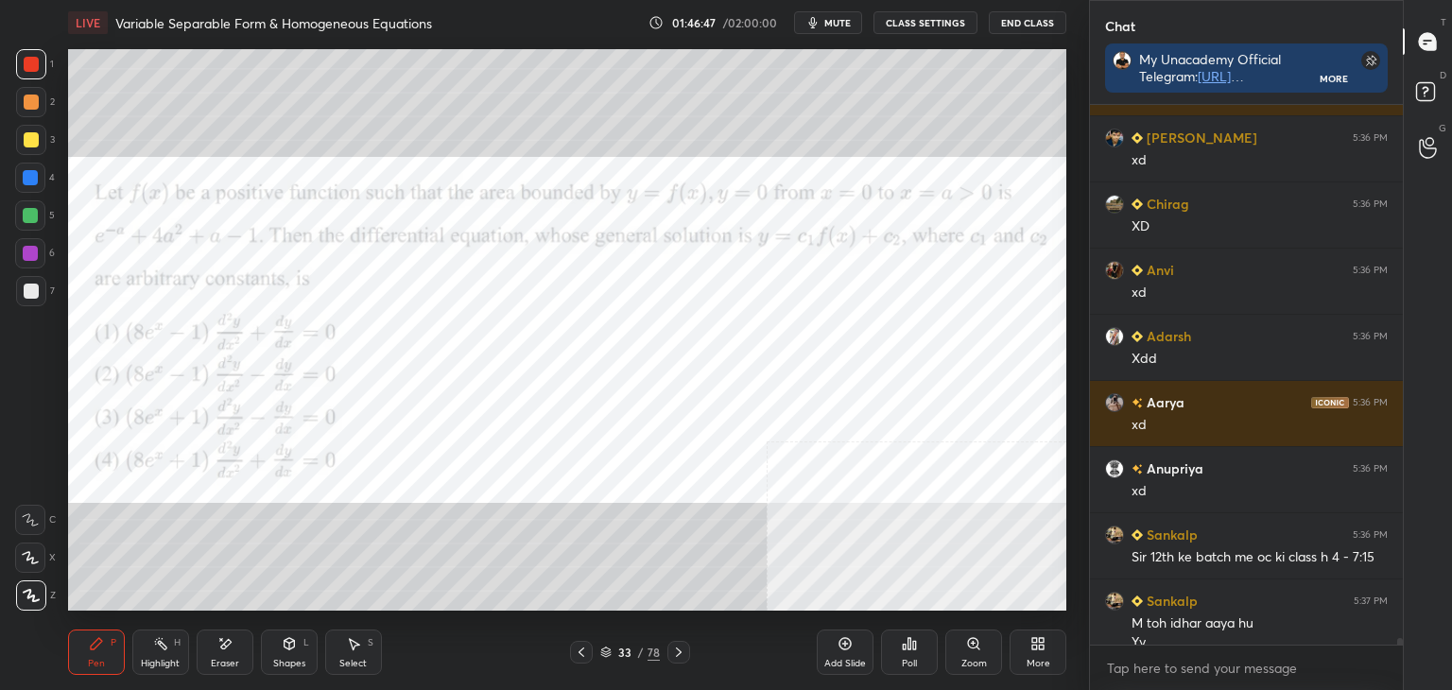
scroll to position [43965, 0]
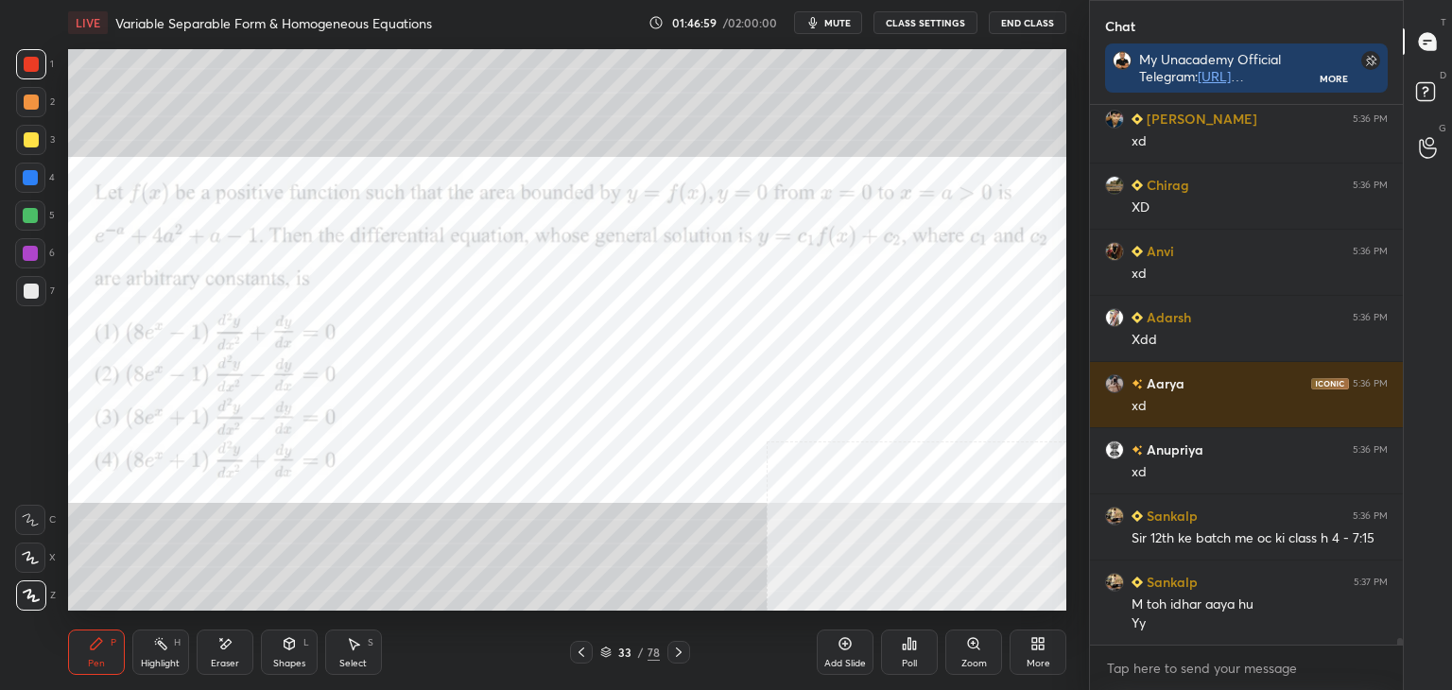
drag, startPoint x: 234, startPoint y: 635, endPoint x: 251, endPoint y: 613, distance: 28.4
click at [234, 634] on div "Eraser" at bounding box center [225, 652] width 57 height 45
click at [96, 647] on icon at bounding box center [96, 643] width 11 height 11
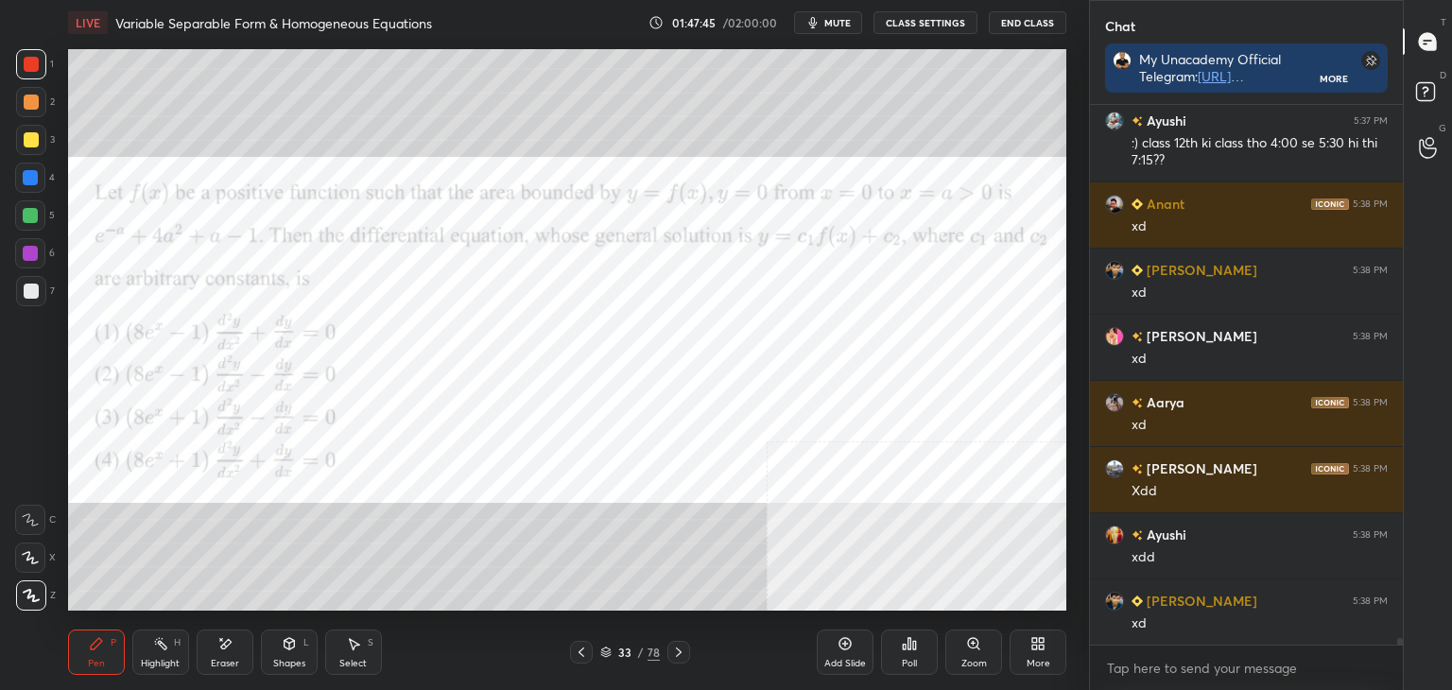
scroll to position [44578, 0]
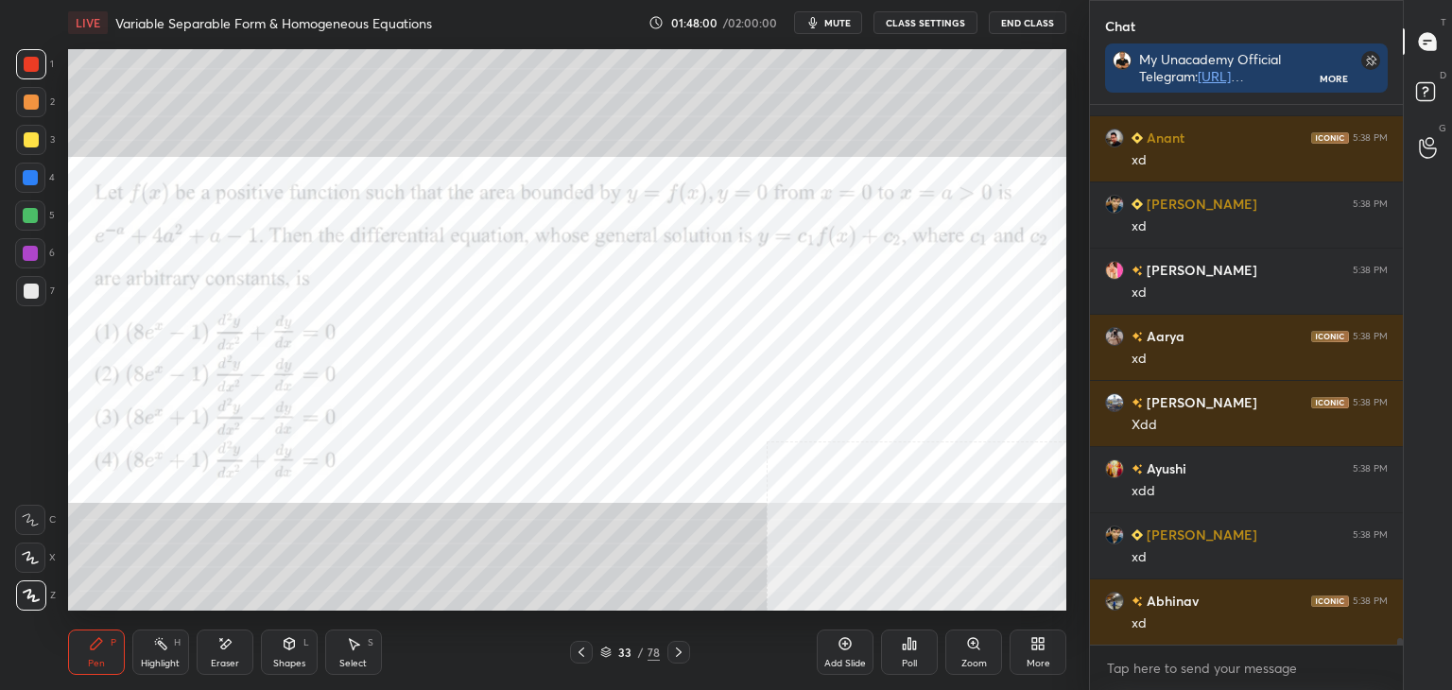
drag, startPoint x: 224, startPoint y: 651, endPoint x: 223, endPoint y: 640, distance: 11.4
click at [223, 650] on icon at bounding box center [224, 644] width 15 height 16
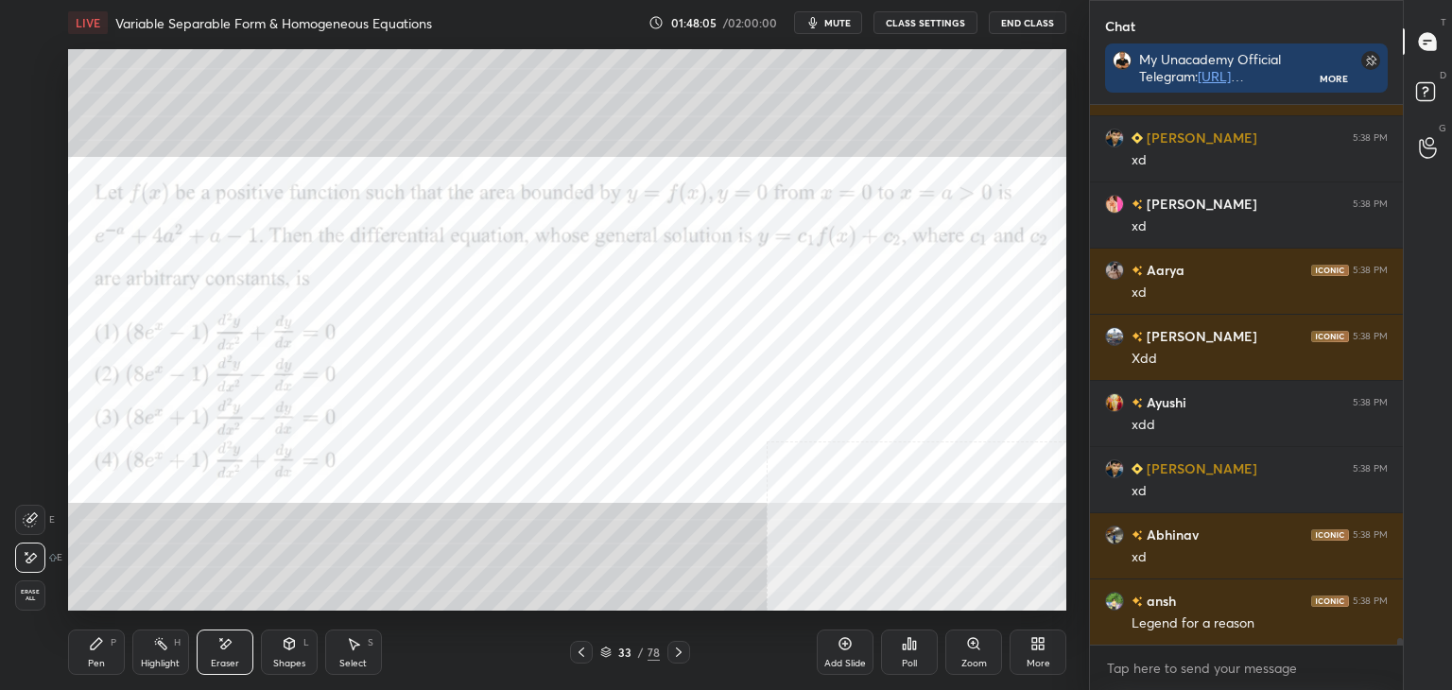
click at [121, 652] on div "Pen P Highlight H Eraser Shapes L Select S" at bounding box center [255, 652] width 374 height 45
click at [116, 654] on div "Pen P" at bounding box center [96, 652] width 57 height 45
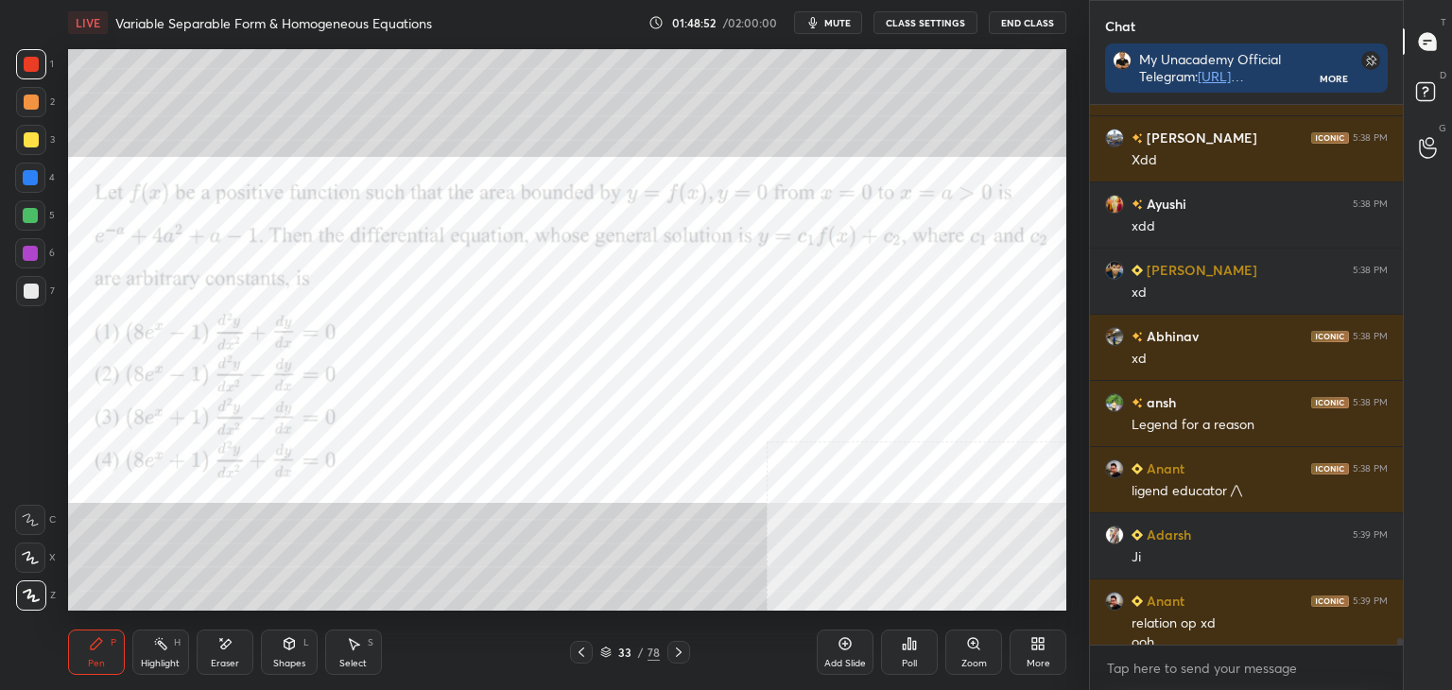
scroll to position [44861, 0]
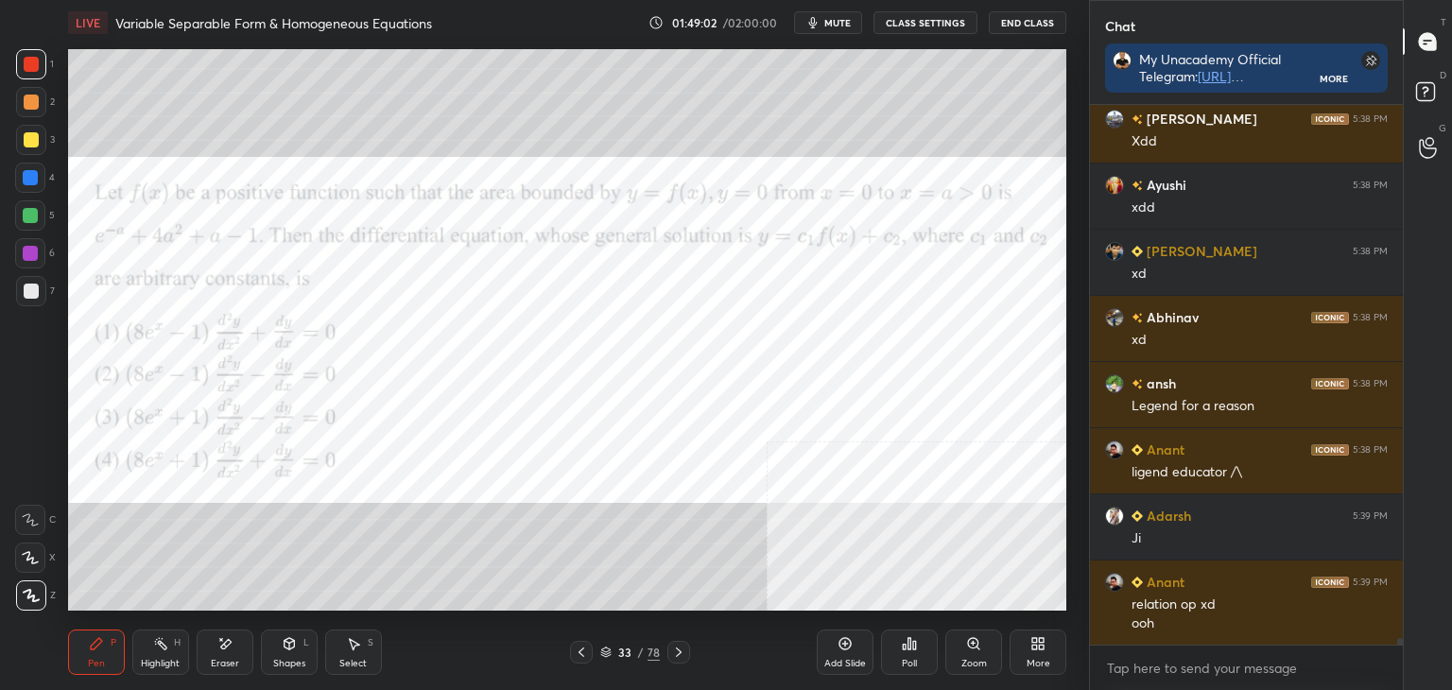
drag, startPoint x: 216, startPoint y: 662, endPoint x: 208, endPoint y: 648, distance: 16.1
click at [218, 662] on div "Eraser" at bounding box center [225, 663] width 28 height 9
drag, startPoint x: 95, startPoint y: 655, endPoint x: 80, endPoint y: 663, distance: 16.1
click at [95, 656] on div "Pen P" at bounding box center [96, 652] width 57 height 45
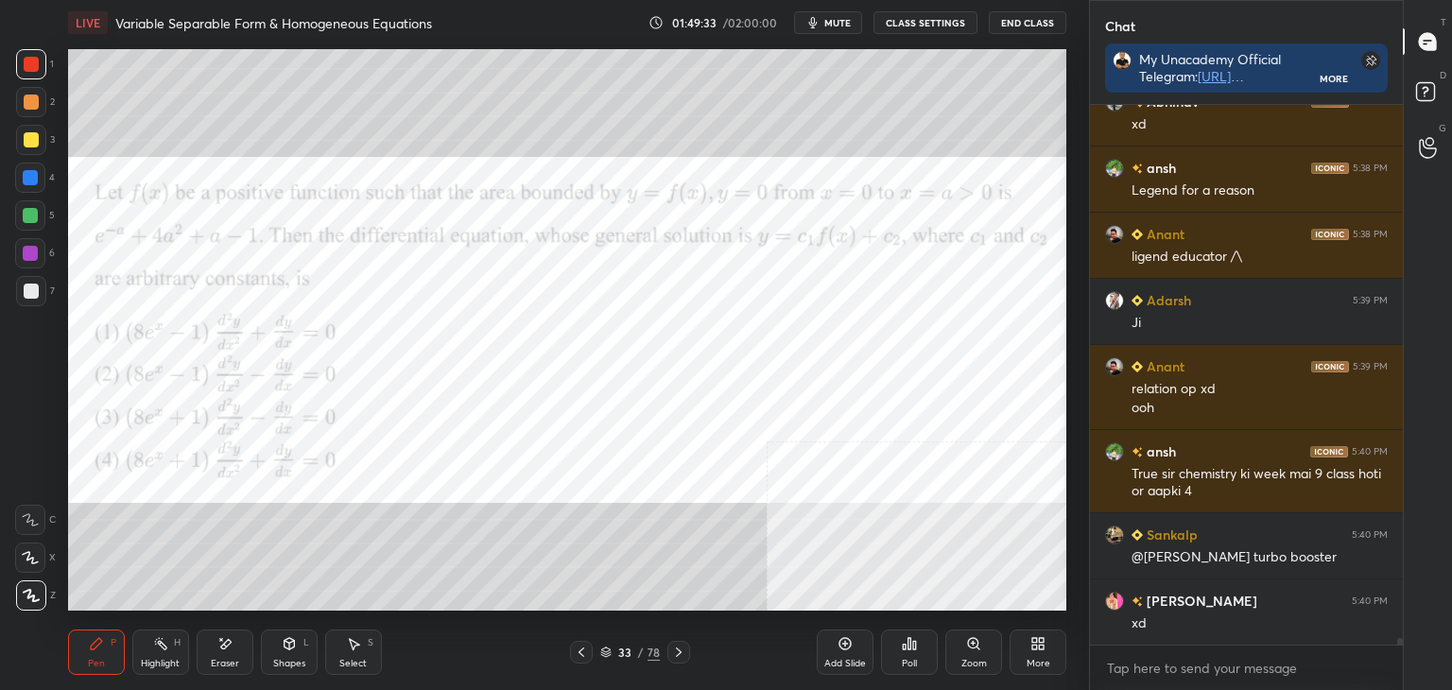
scroll to position [45143, 0]
click at [208, 658] on div "Eraser" at bounding box center [225, 652] width 57 height 45
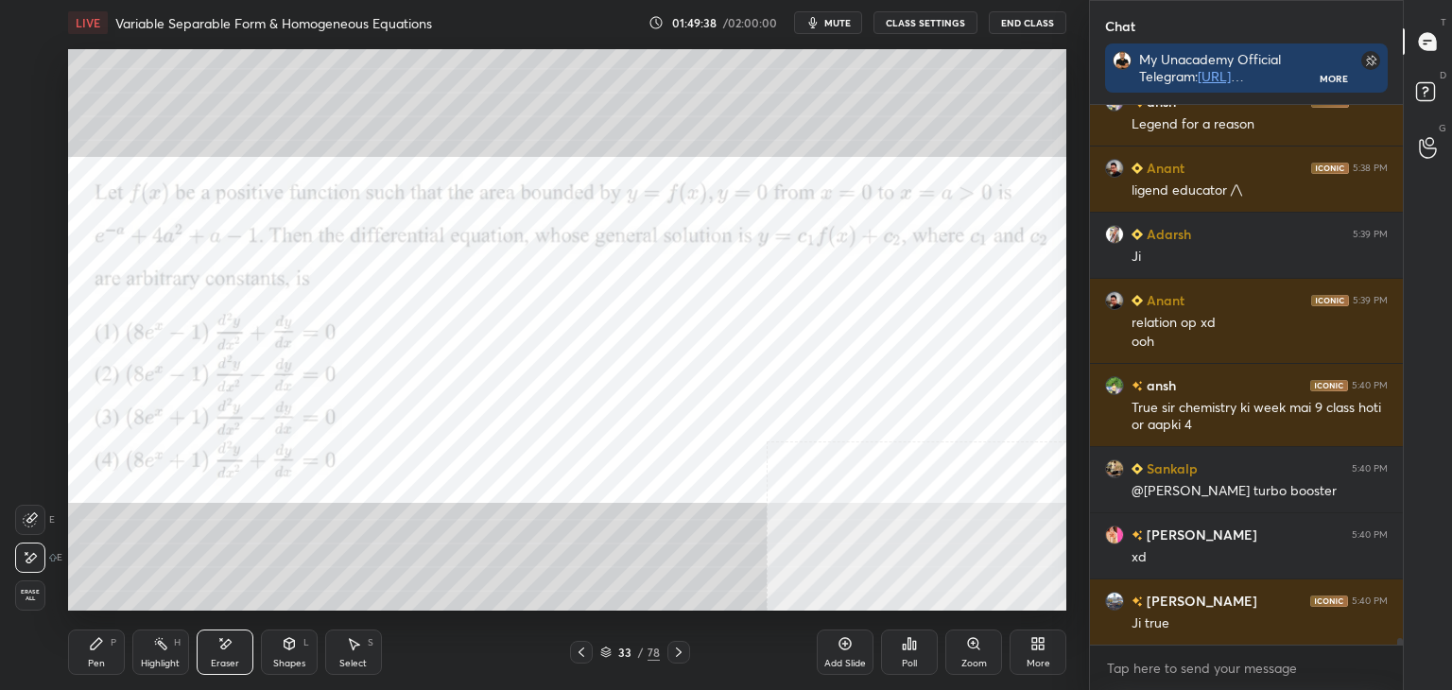
scroll to position [45209, 0]
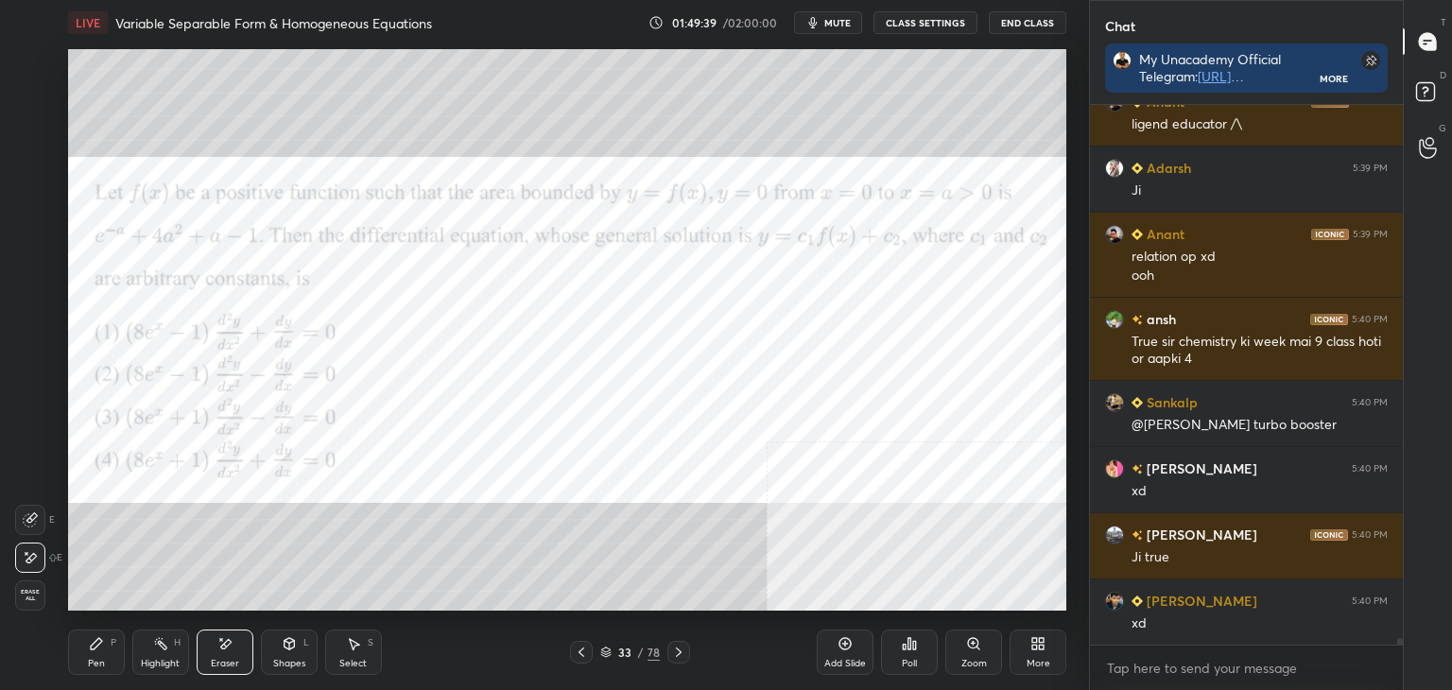
click at [119, 636] on div "Pen P" at bounding box center [96, 652] width 57 height 45
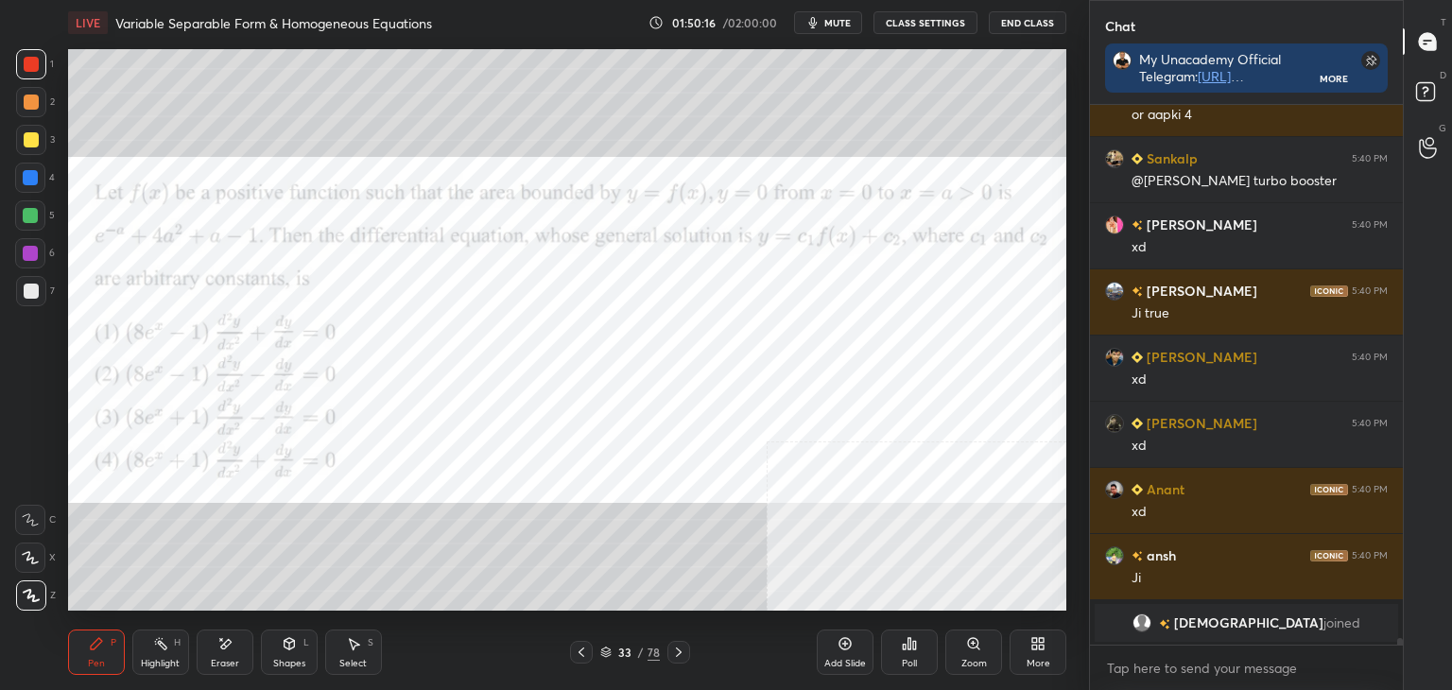
scroll to position [44321, 0]
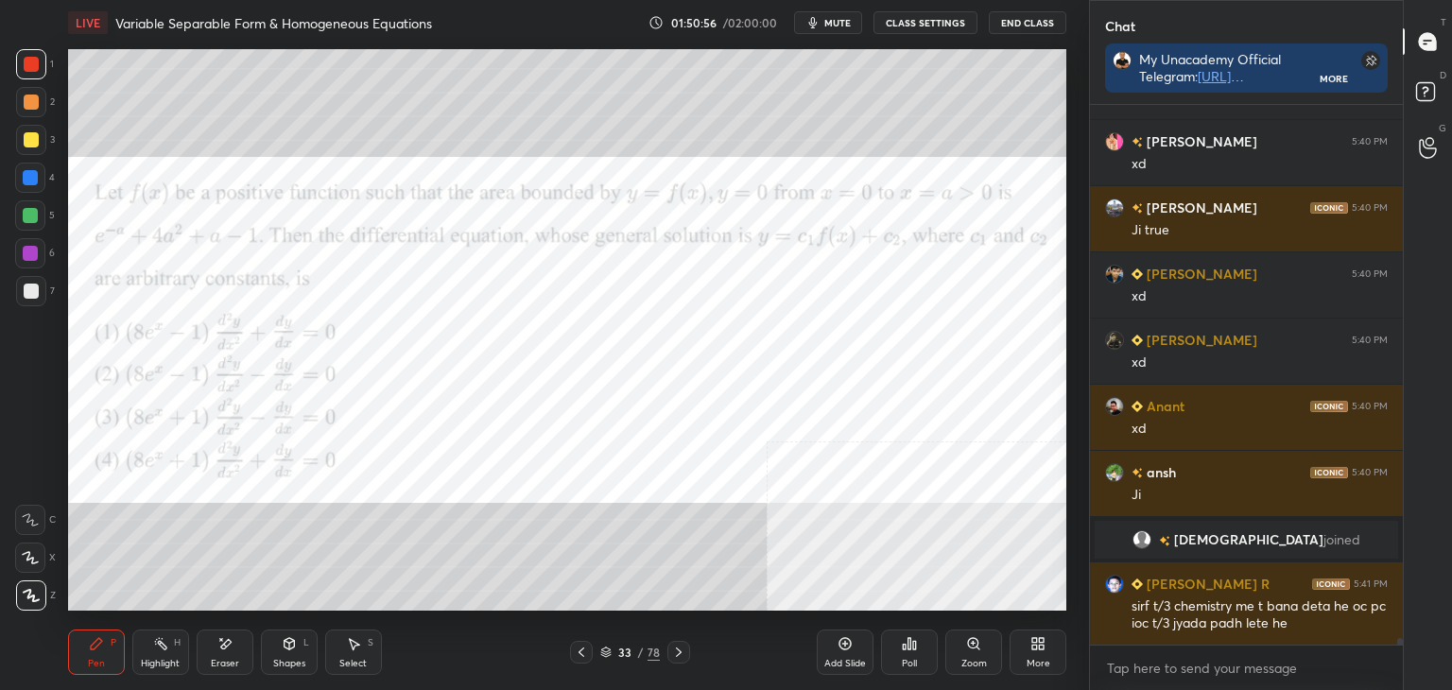
click at [233, 648] on div "Eraser" at bounding box center [225, 652] width 57 height 45
click at [72, 657] on div "Pen P" at bounding box center [96, 652] width 57 height 45
click at [216, 650] on div "Eraser" at bounding box center [225, 652] width 57 height 45
click at [96, 638] on icon at bounding box center [96, 643] width 15 height 15
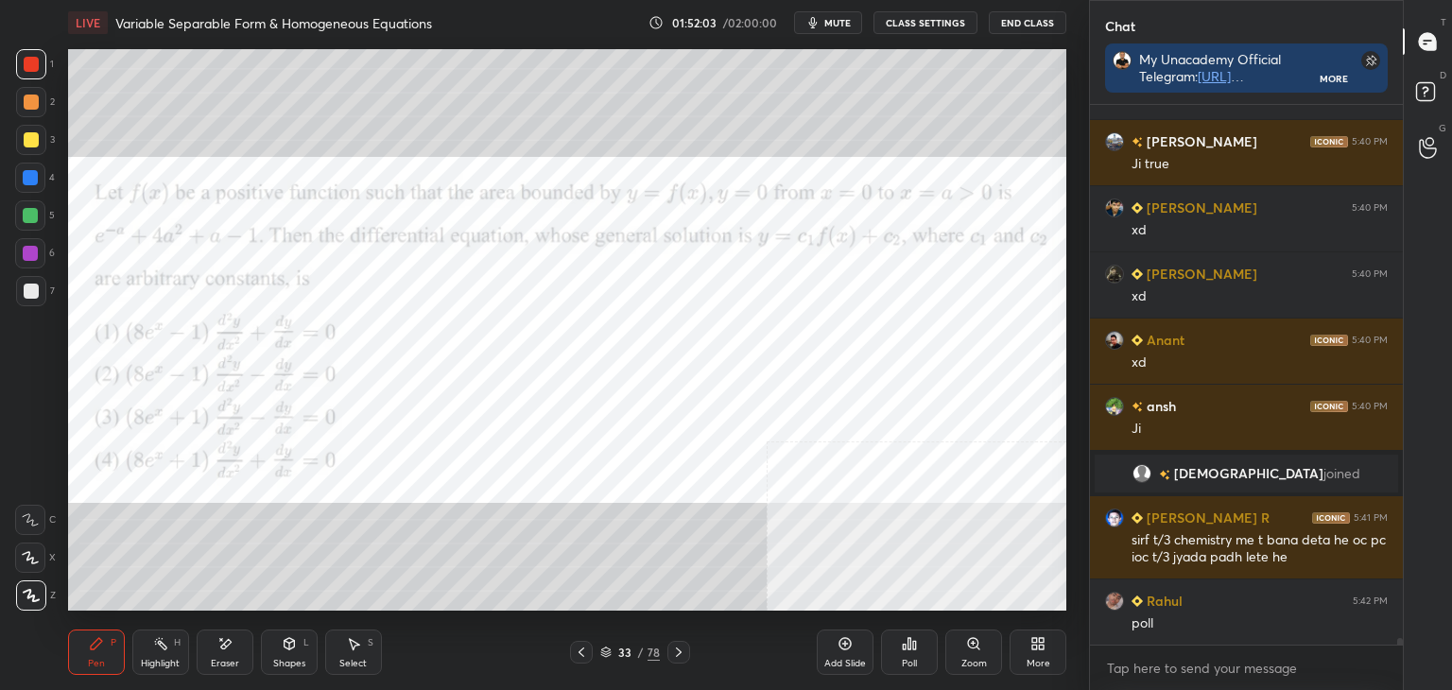
click at [923, 647] on div "Poll" at bounding box center [909, 652] width 57 height 45
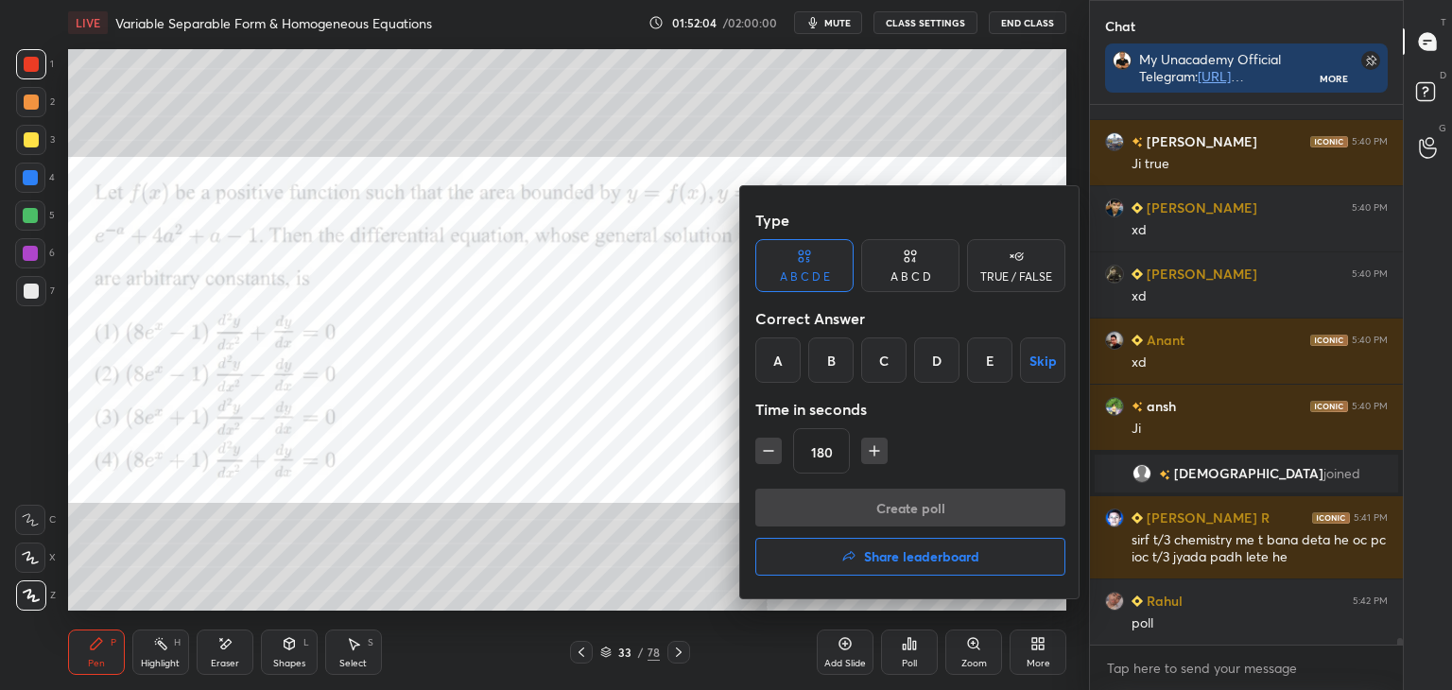
click at [926, 360] on div "D" at bounding box center [936, 359] width 45 height 45
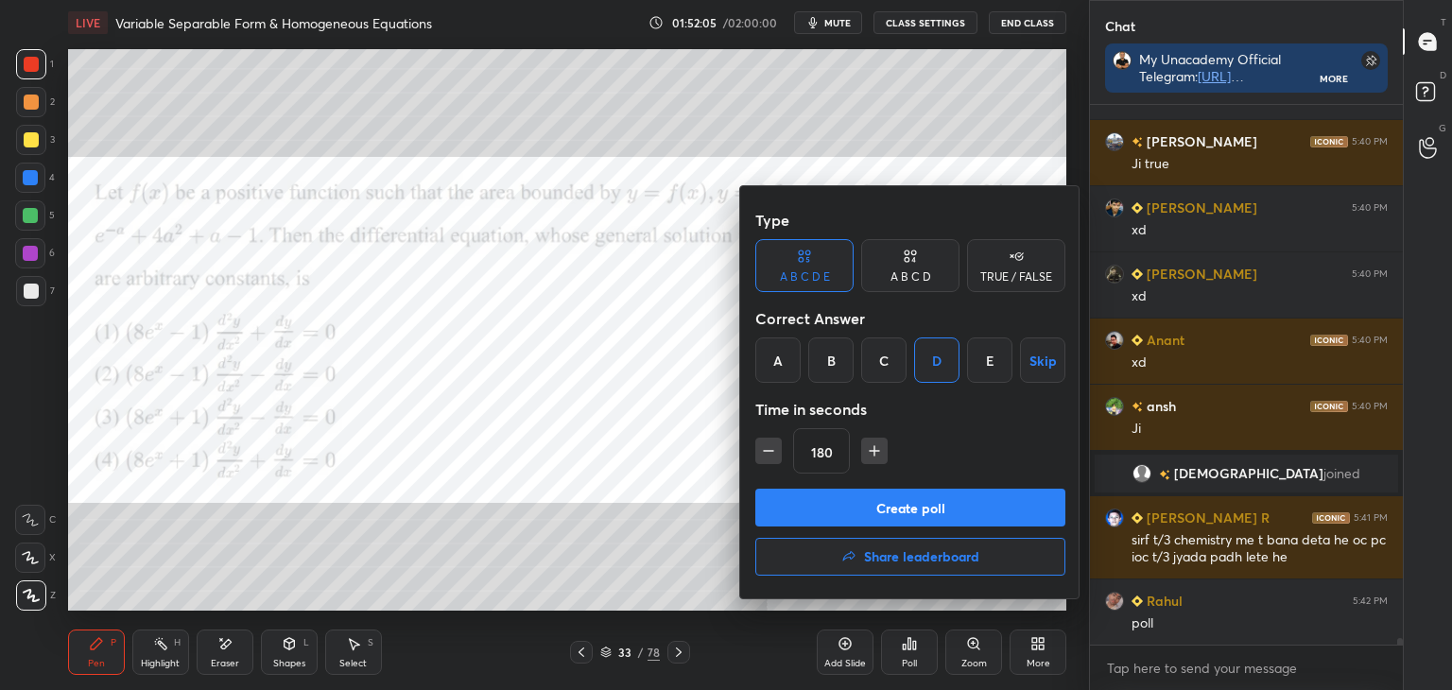
drag, startPoint x: 936, startPoint y: 501, endPoint x: 1029, endPoint y: 500, distance: 92.7
click at [940, 504] on button "Create poll" at bounding box center [910, 508] width 310 height 38
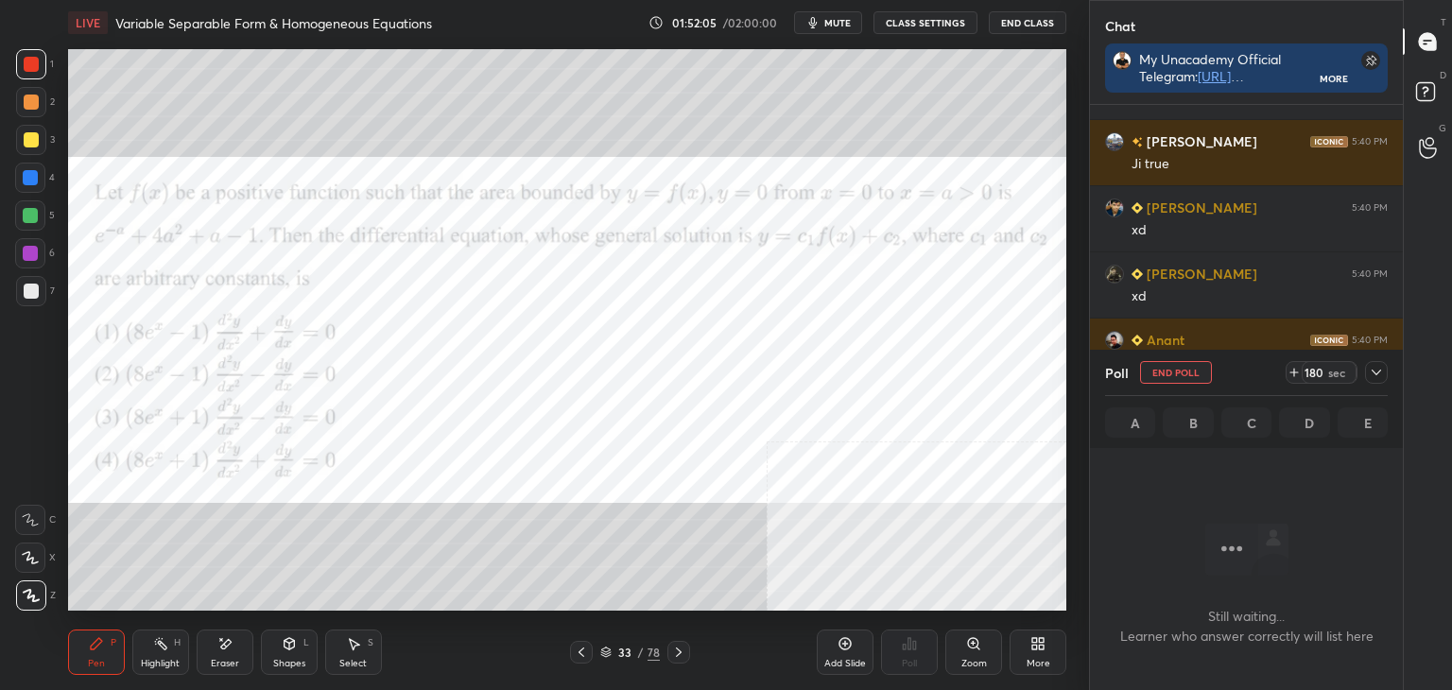
scroll to position [481, 307]
click at [1376, 373] on icon at bounding box center [1376, 373] width 9 height 6
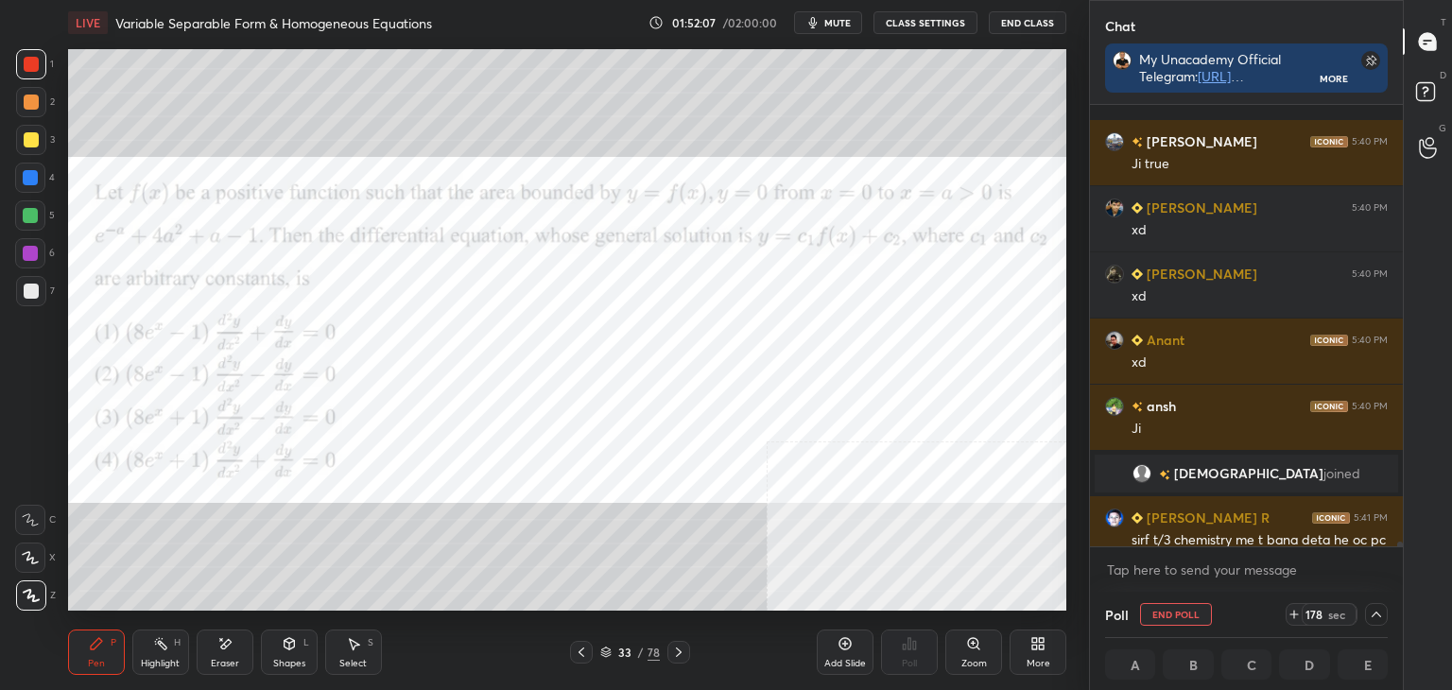
scroll to position [44485, 0]
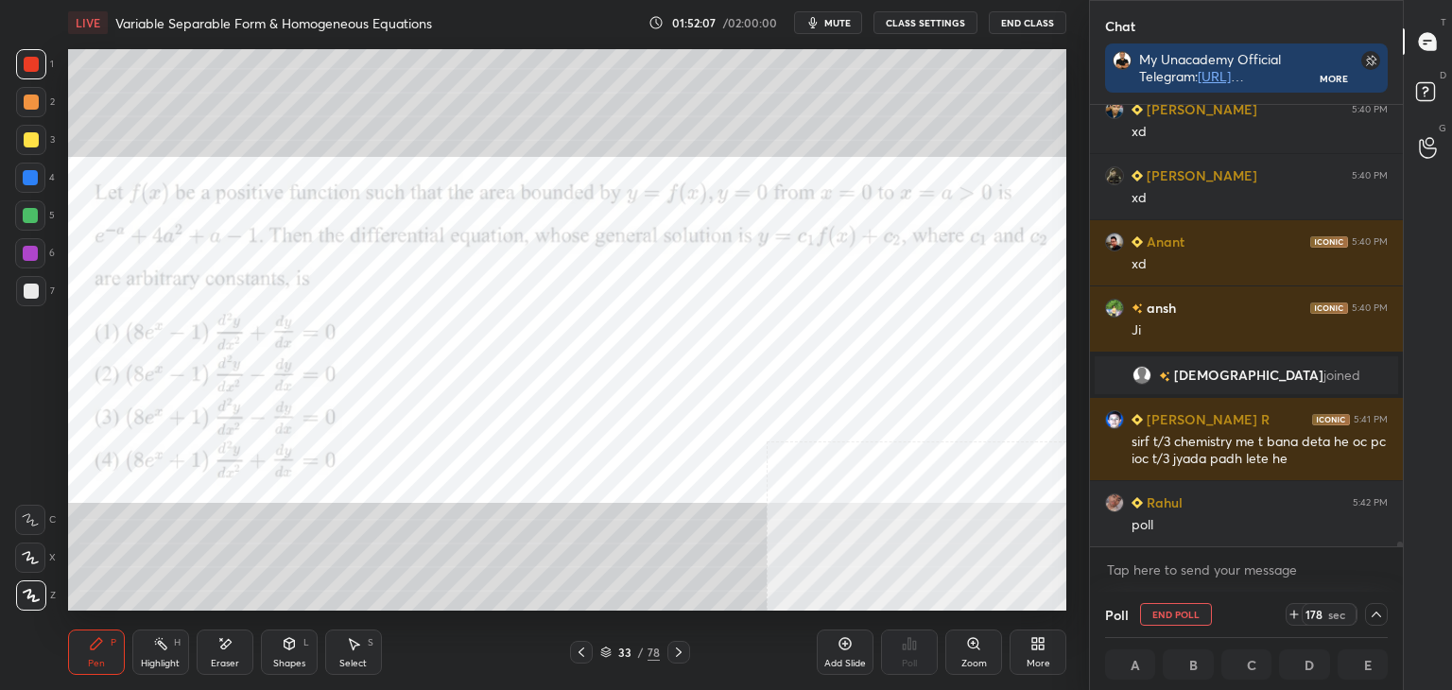
drag, startPoint x: 1399, startPoint y: 541, endPoint x: 1386, endPoint y: 565, distance: 27.9
click at [1395, 566] on div "[PERSON_NAME] 5:40 PM Ji true [PERSON_NAME] 5:40 PM xd [PERSON_NAME] 5:40 PM xd…" at bounding box center [1246, 348] width 313 height 487
click at [66, 655] on div "LIVE Variable Separable Form & Homogeneous Equations 01:52:09 / 02:00:00 mute C…" at bounding box center [567, 345] width 1013 height 690
drag, startPoint x: 246, startPoint y: 647, endPoint x: 292, endPoint y: 614, distance: 56.9
click at [246, 645] on div "Eraser" at bounding box center [225, 652] width 57 height 45
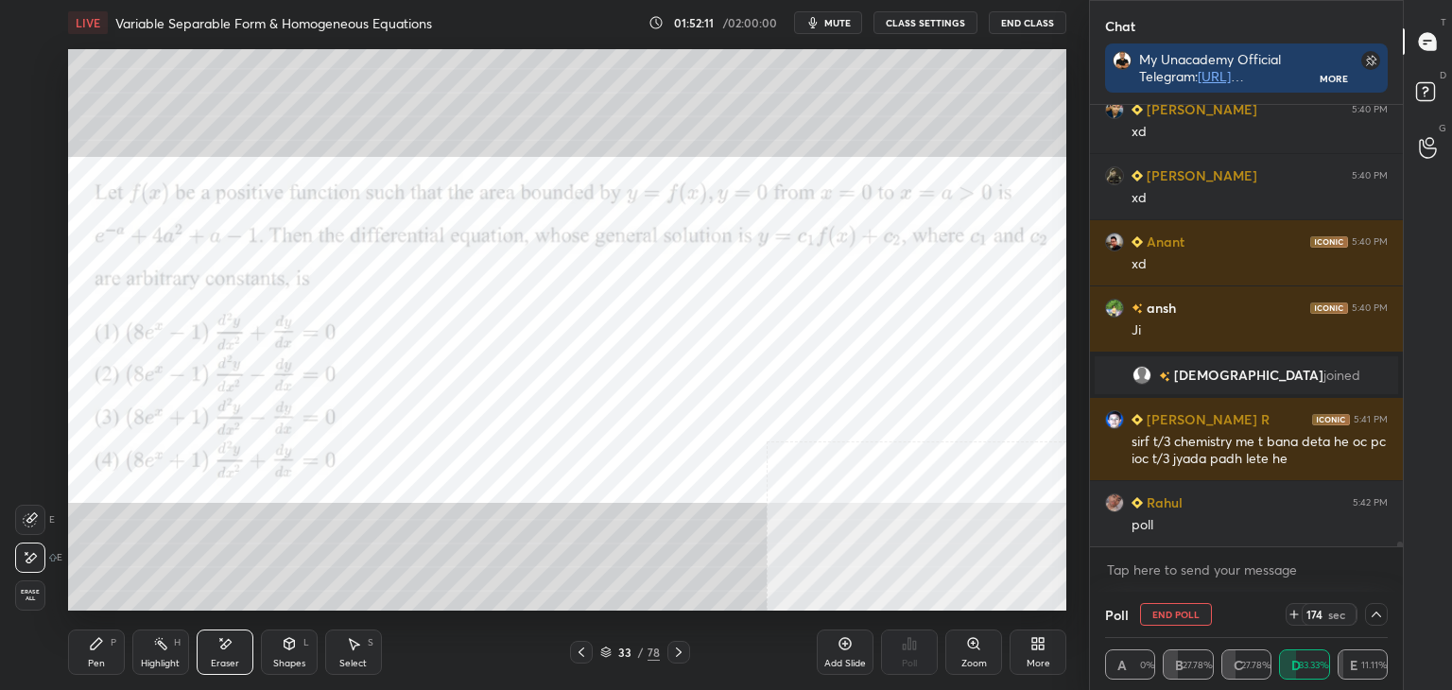
click at [102, 653] on div "Pen P" at bounding box center [96, 652] width 57 height 45
click at [26, 68] on div at bounding box center [31, 64] width 15 height 15
click at [51, 524] on div "C" at bounding box center [35, 520] width 41 height 30
drag, startPoint x: 34, startPoint y: 593, endPoint x: 35, endPoint y: 571, distance: 21.8
click at [36, 585] on div at bounding box center [31, 595] width 30 height 30
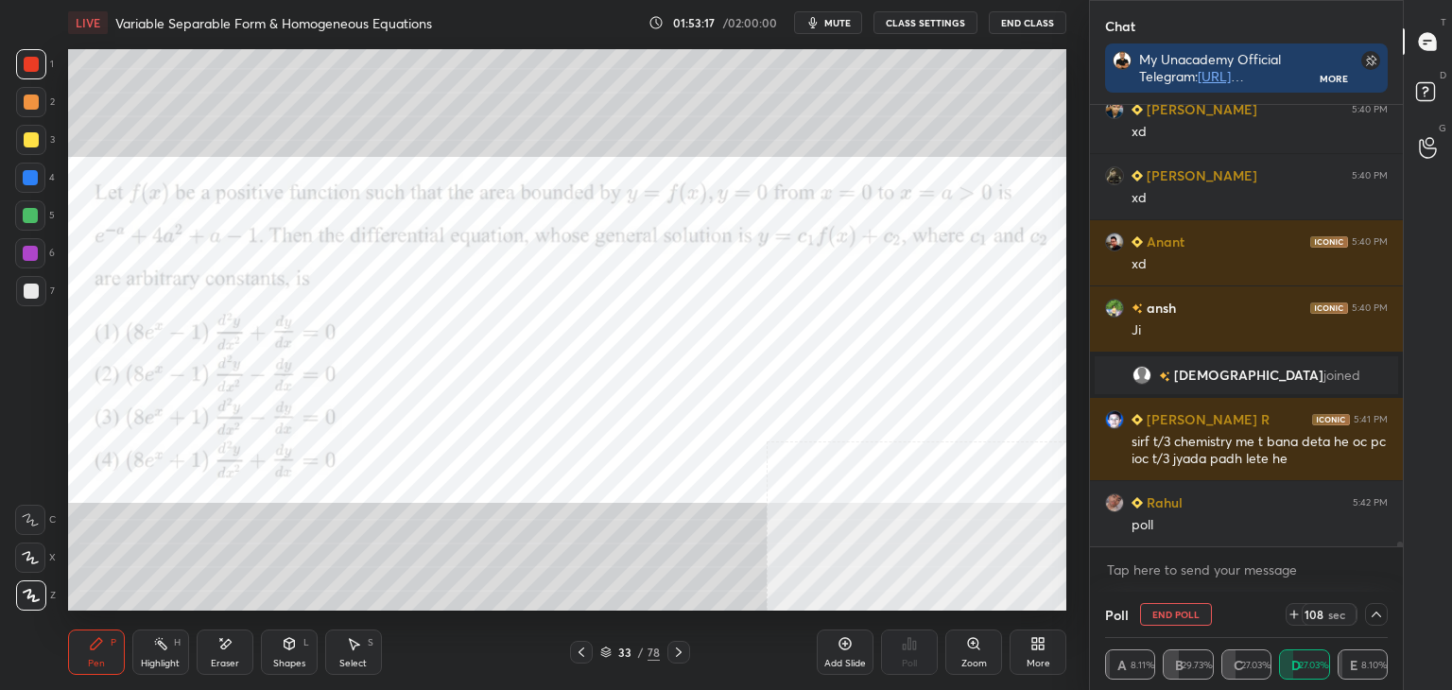
click at [35, 175] on div at bounding box center [30, 177] width 15 height 15
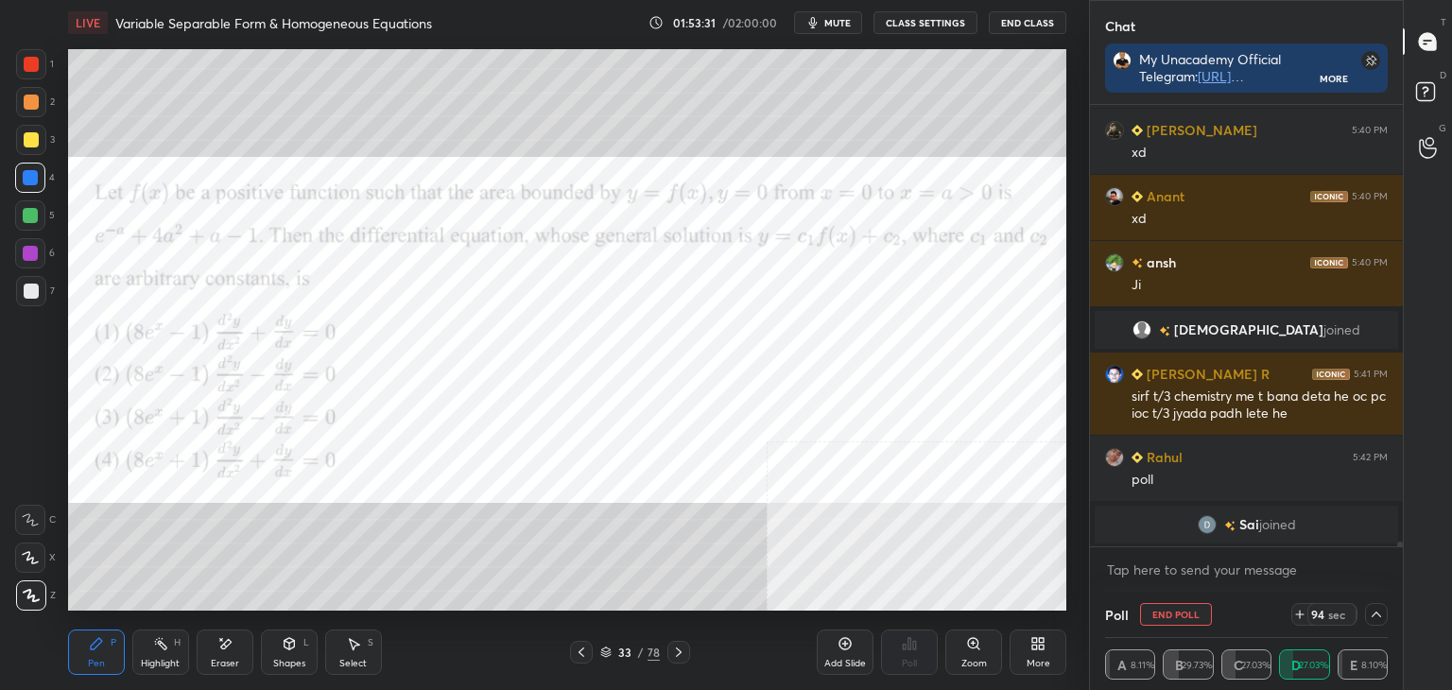
click at [341, 649] on div "Select S" at bounding box center [353, 652] width 57 height 45
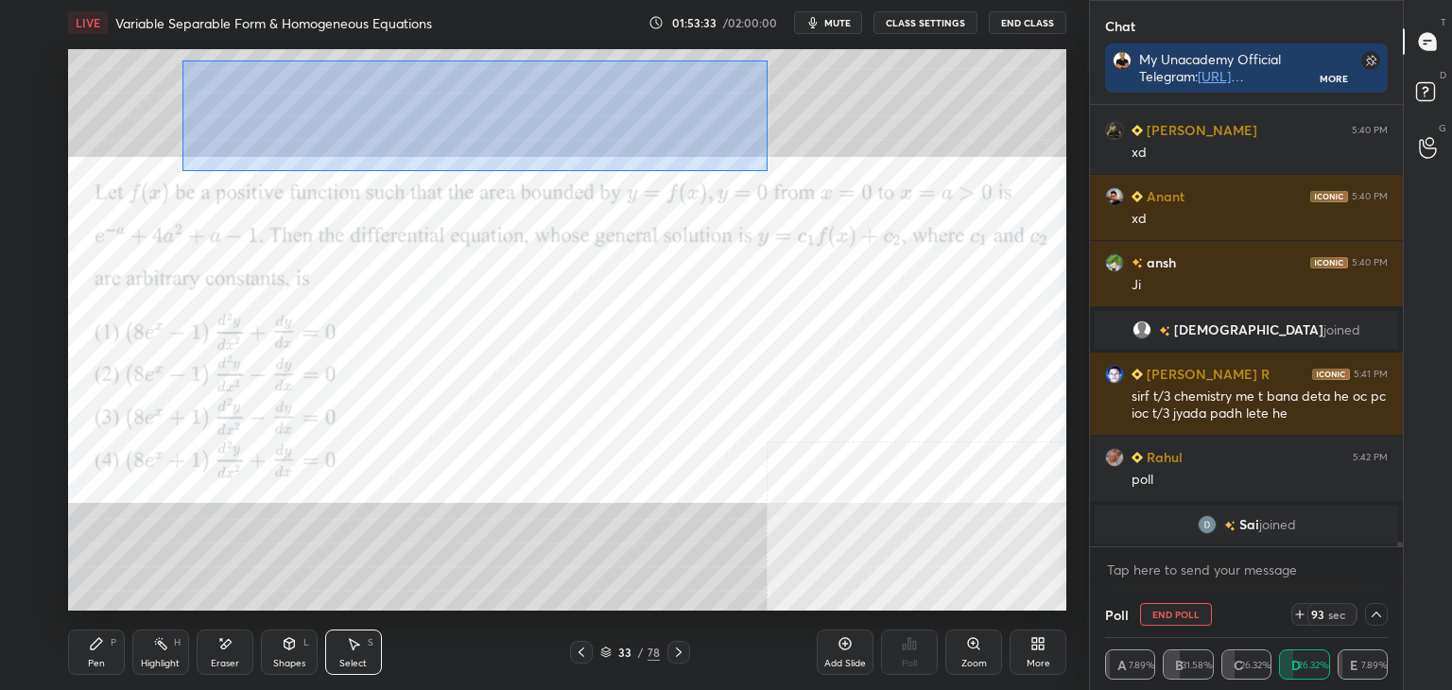
drag, startPoint x: 182, startPoint y: 61, endPoint x: 756, endPoint y: 171, distance: 585.3
click at [754, 164] on div "0 ° Undo Copy Duplicate Duplicate to new slide Delete" at bounding box center [567, 330] width 998 height 562
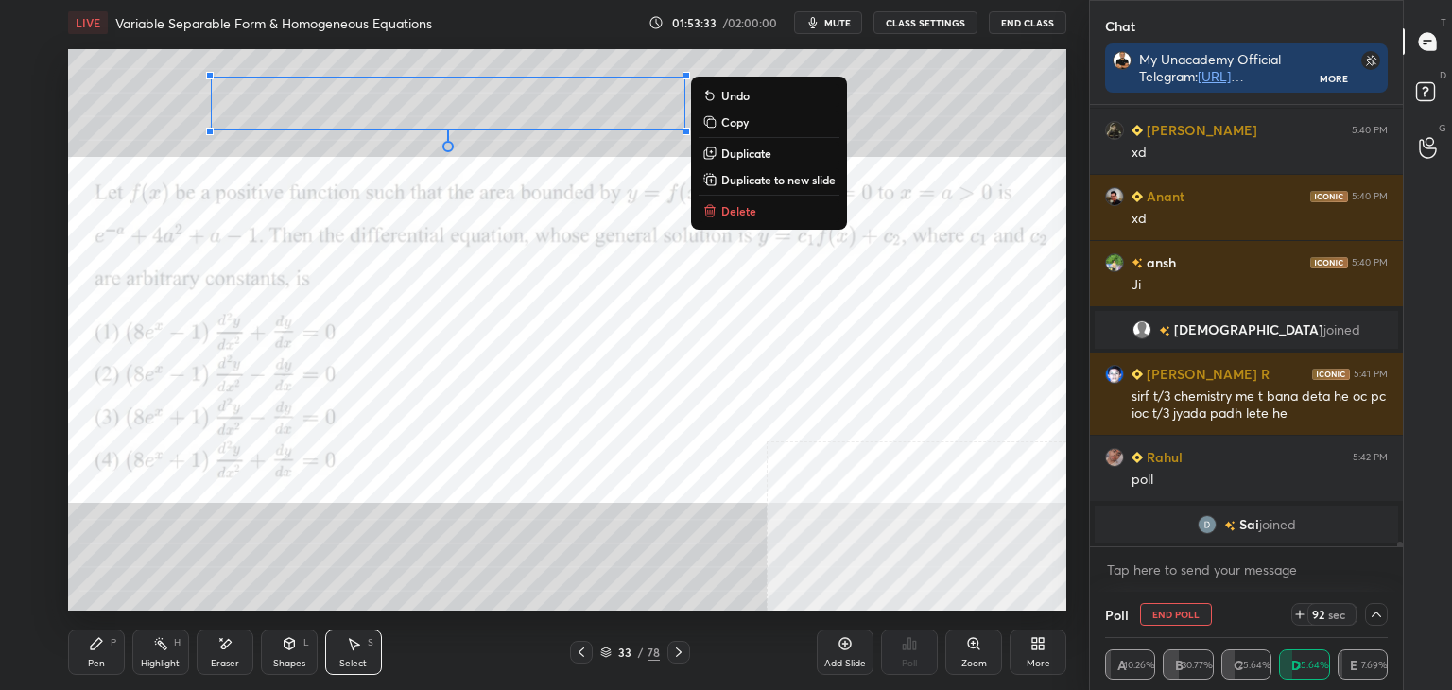
click at [775, 182] on p "Duplicate to new slide" at bounding box center [778, 179] width 114 height 15
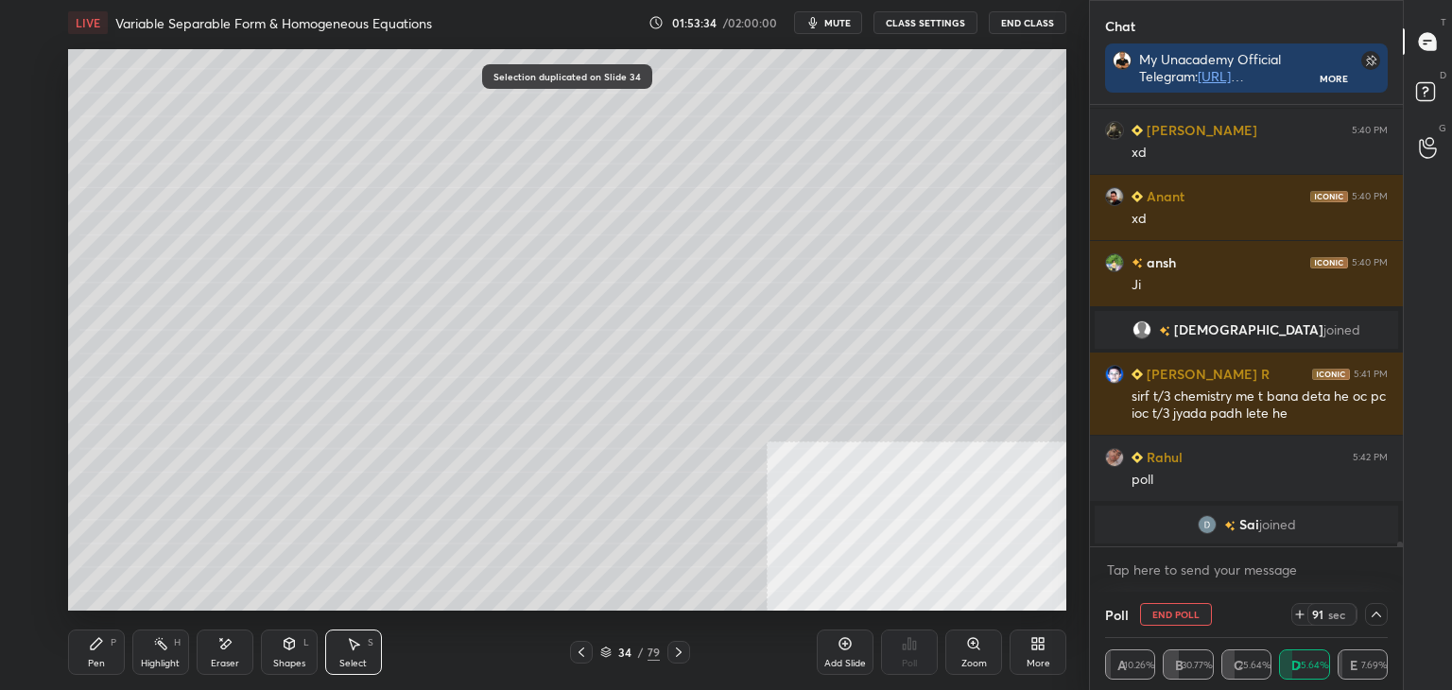
click at [97, 642] on icon at bounding box center [96, 643] width 15 height 15
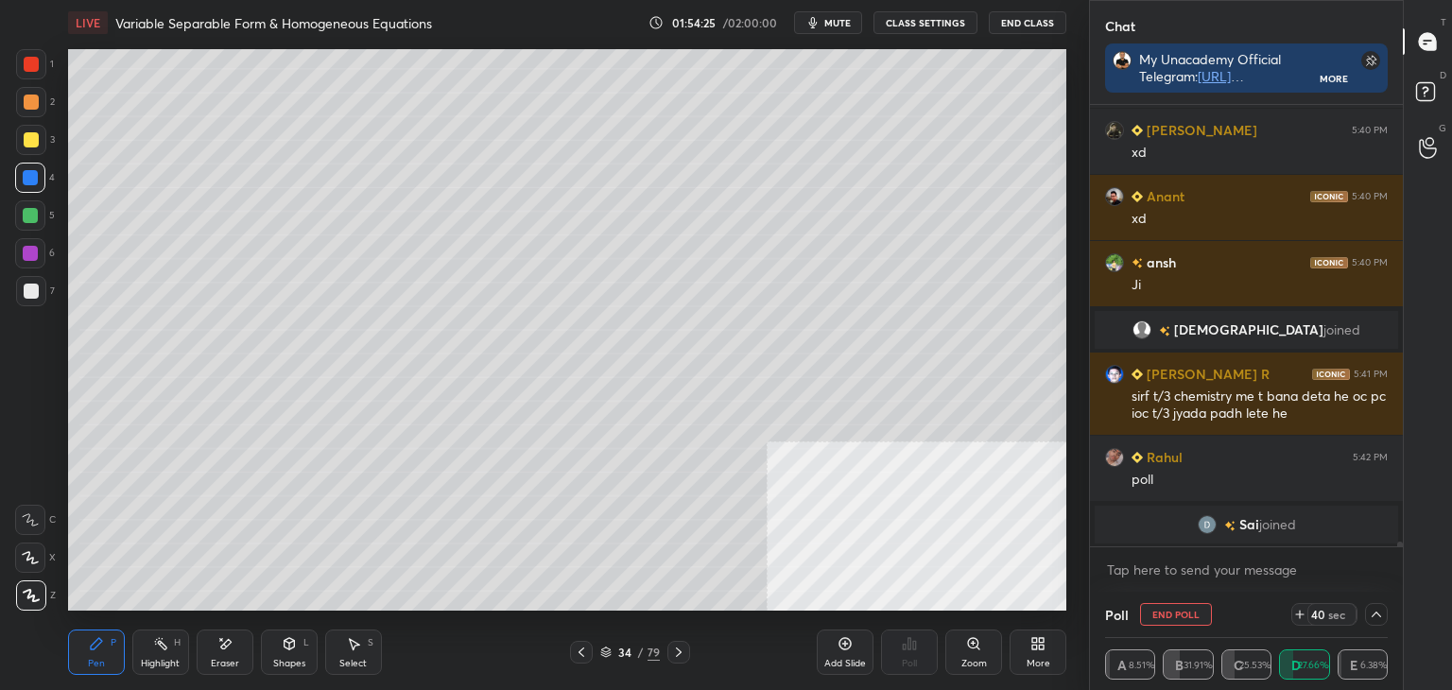
click at [22, 298] on div at bounding box center [31, 291] width 30 height 30
drag, startPoint x: 234, startPoint y: 659, endPoint x: 251, endPoint y: 641, distance: 25.4
click at [243, 649] on div "Eraser" at bounding box center [225, 652] width 57 height 45
drag, startPoint x: 91, startPoint y: 663, endPoint x: 115, endPoint y: 613, distance: 55.8
click at [94, 655] on div "Pen P" at bounding box center [96, 652] width 57 height 45
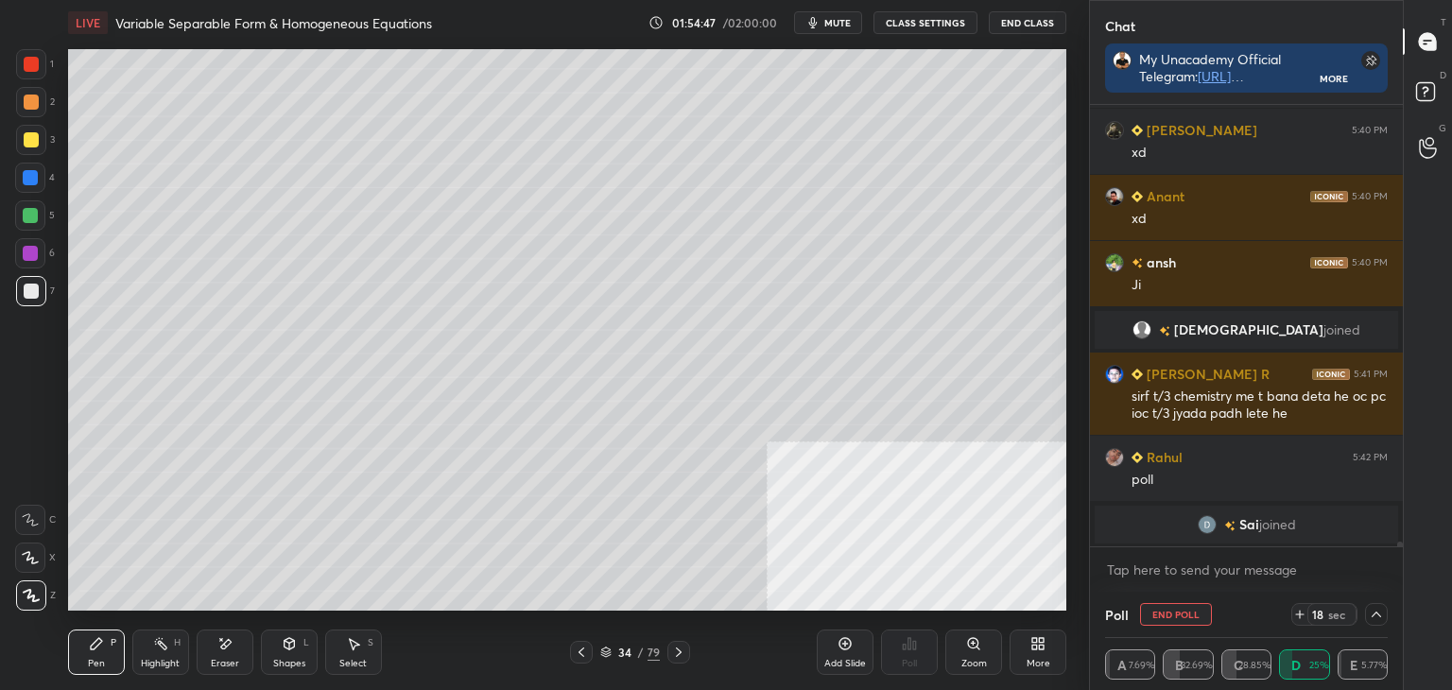
click at [580, 650] on icon at bounding box center [581, 652] width 15 height 15
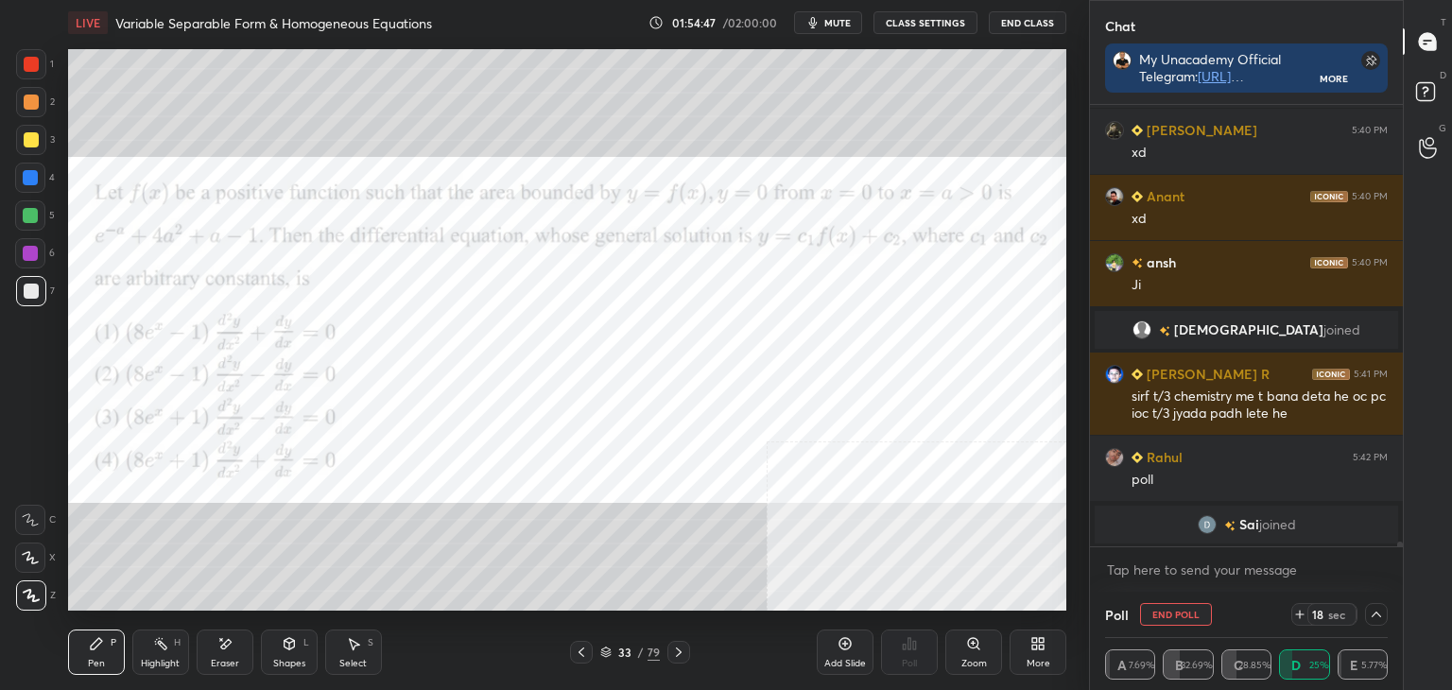
click at [582, 653] on icon at bounding box center [581, 652] width 15 height 15
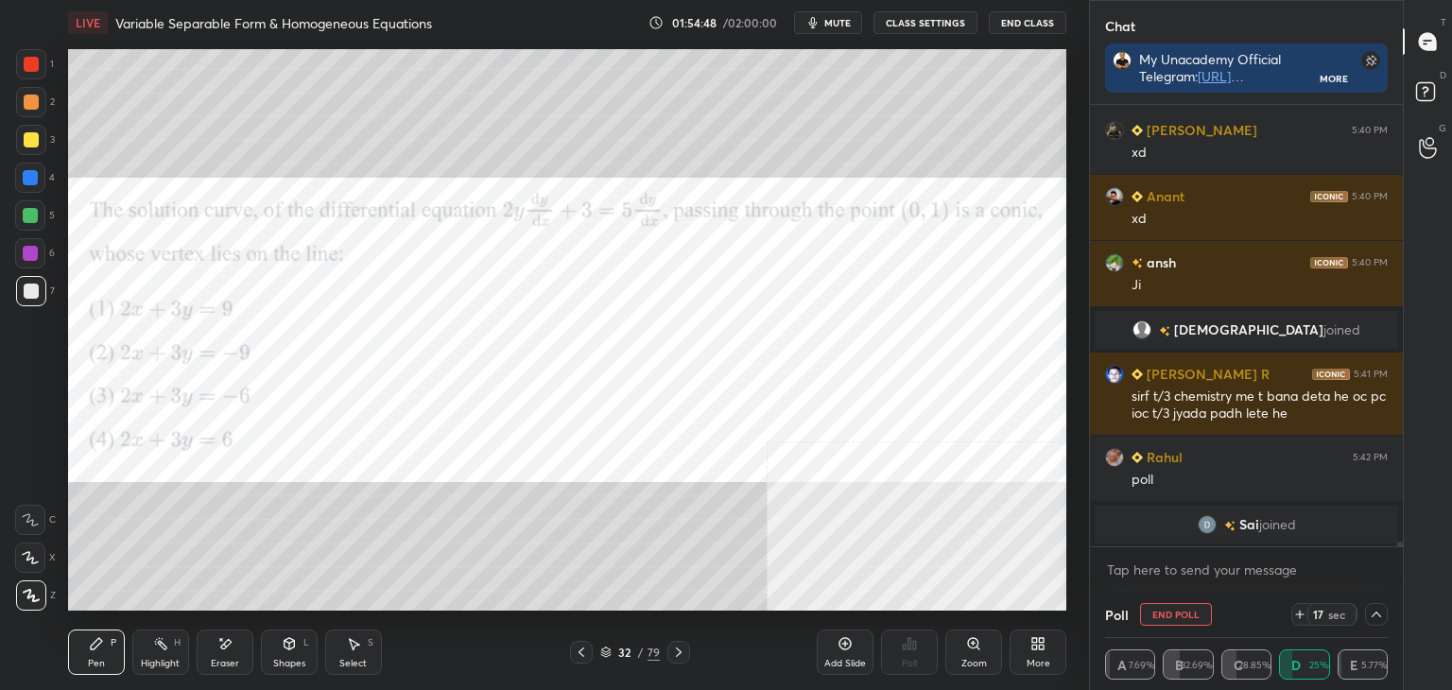
click at [673, 653] on icon at bounding box center [678, 652] width 15 height 15
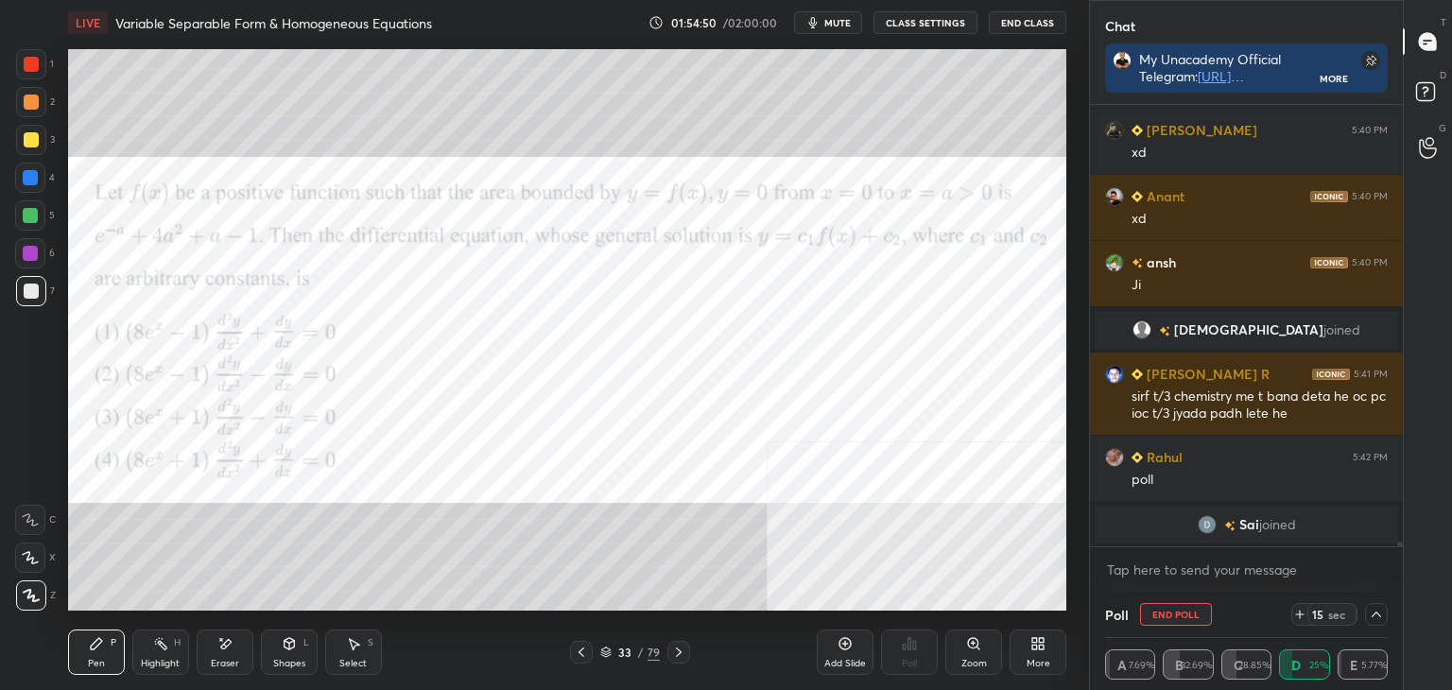
click at [681, 653] on icon at bounding box center [678, 652] width 15 height 15
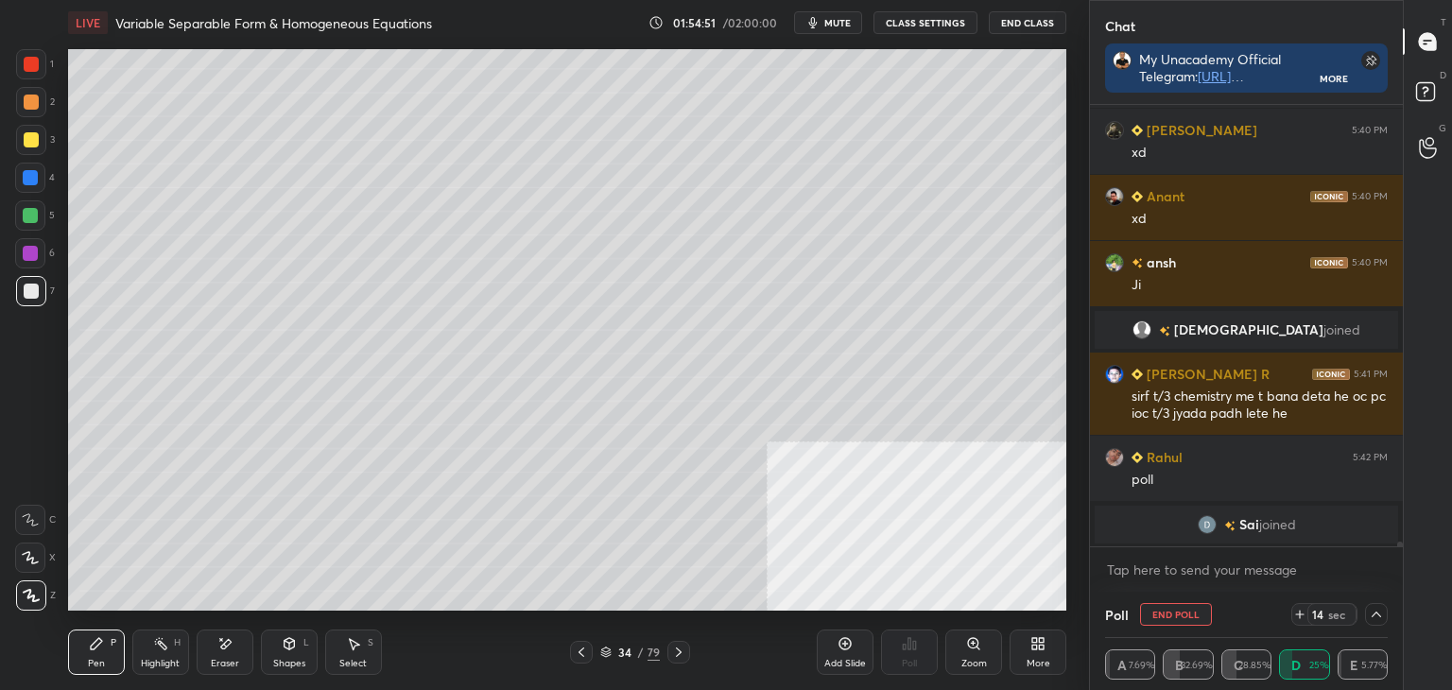
click at [210, 663] on div "Eraser" at bounding box center [225, 652] width 57 height 45
click at [128, 658] on div "Pen P Highlight H Eraser Shapes L Select S" at bounding box center [255, 652] width 374 height 45
click at [106, 651] on div "Pen P" at bounding box center [96, 652] width 57 height 45
click at [586, 652] on icon at bounding box center [581, 652] width 15 height 15
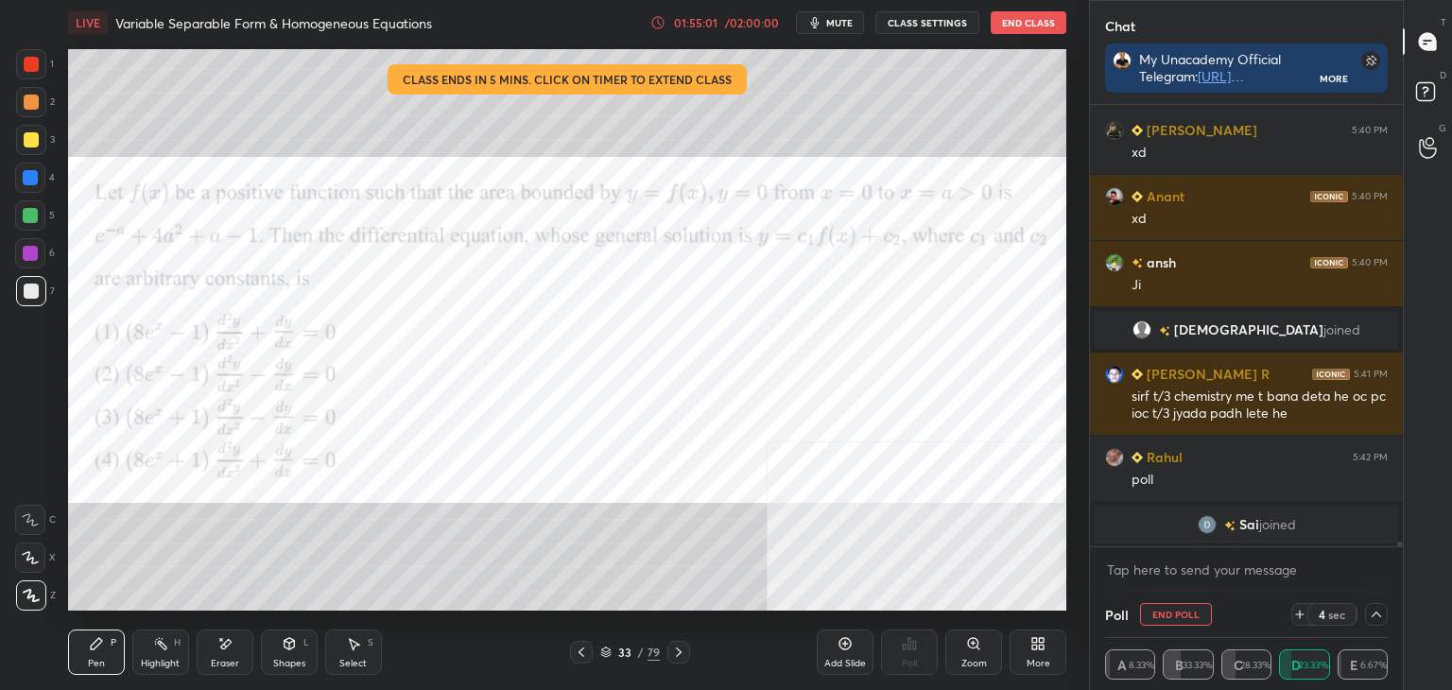
click at [677, 648] on icon at bounding box center [678, 652] width 15 height 15
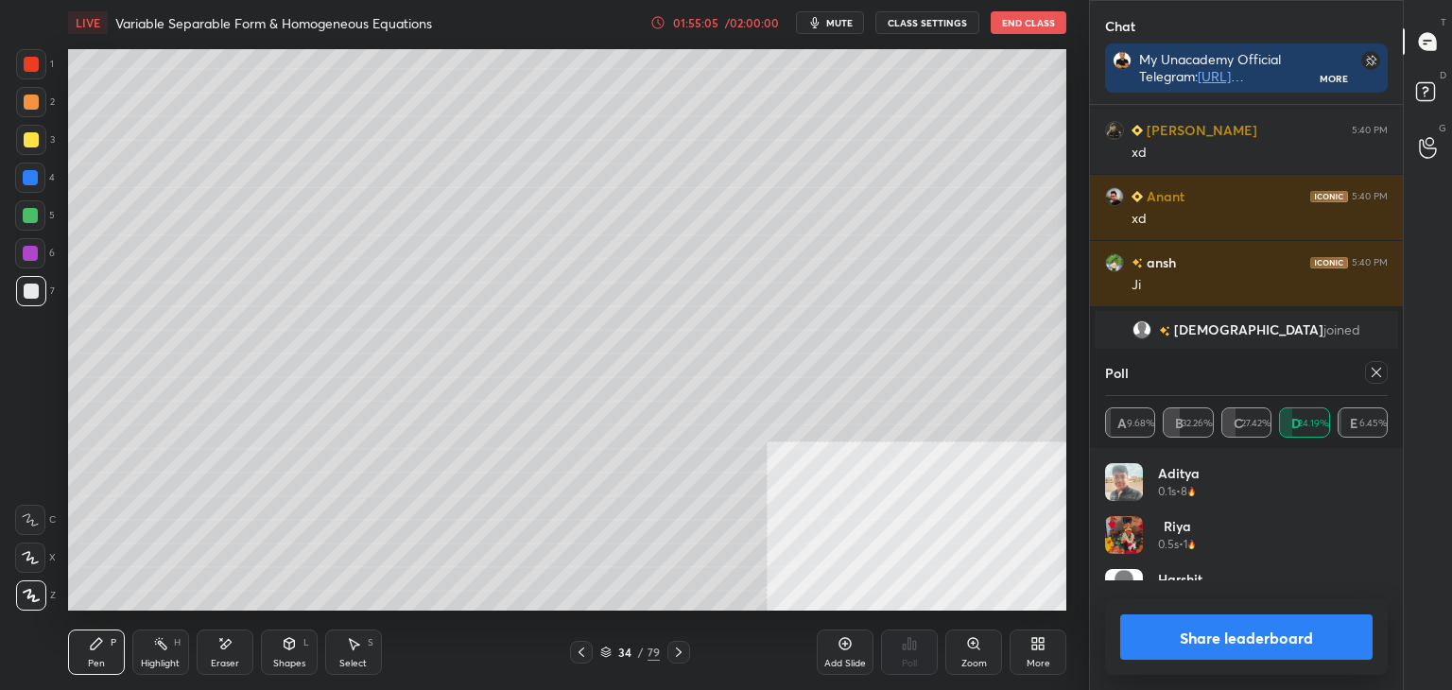
scroll to position [221, 277]
click at [579, 652] on icon at bounding box center [582, 652] width 6 height 9
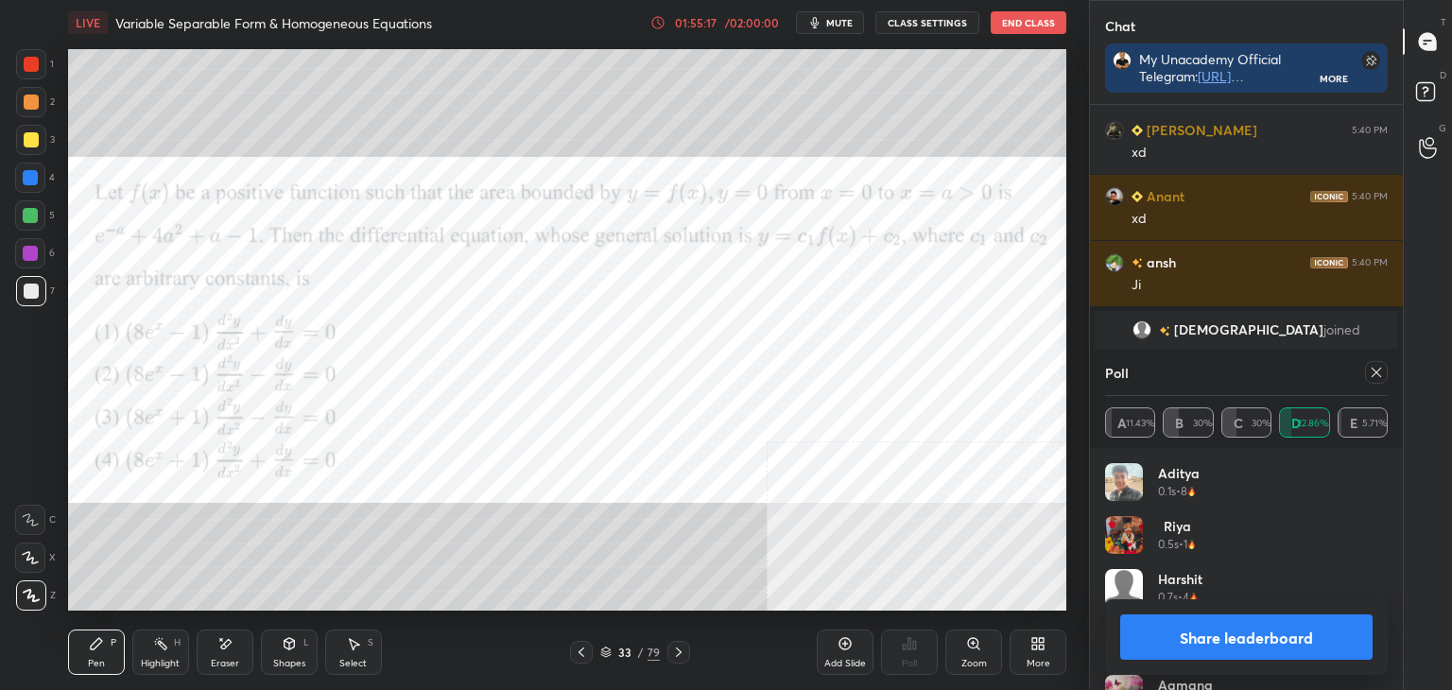
click at [678, 647] on icon at bounding box center [678, 652] width 15 height 15
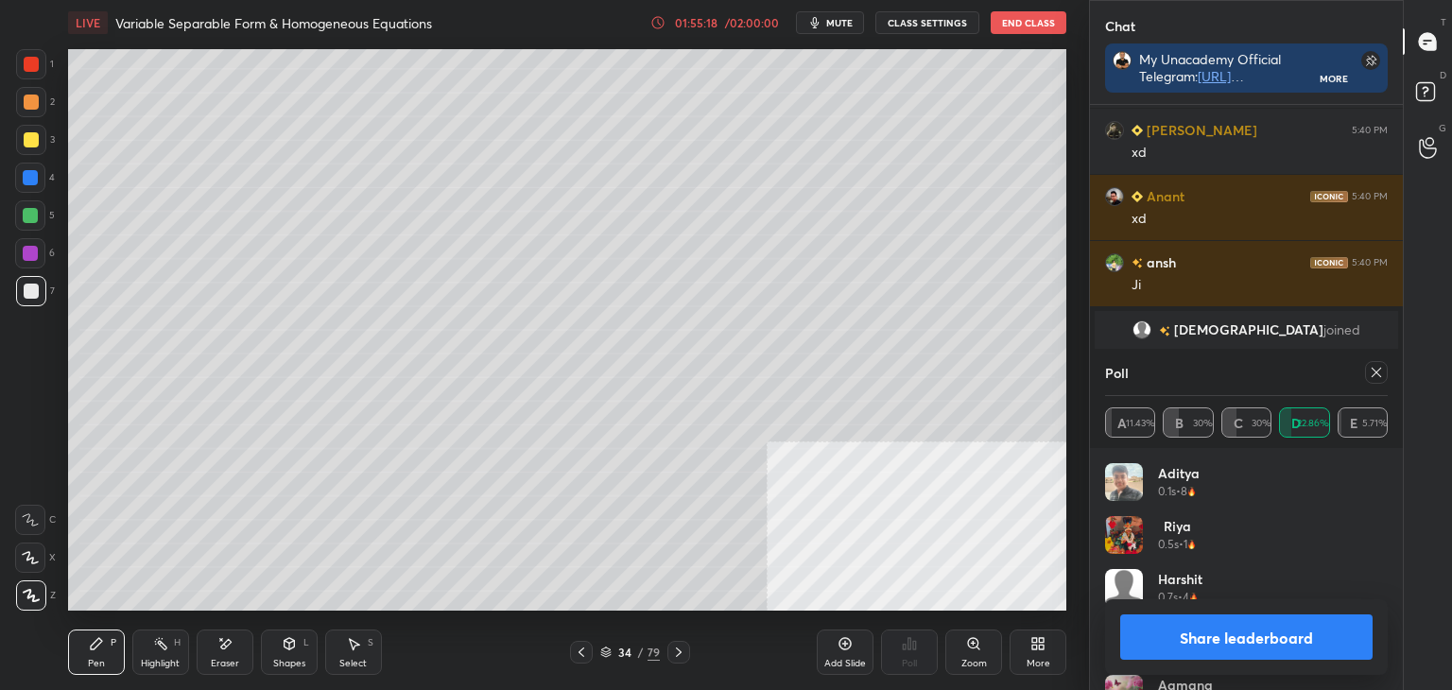
click at [579, 646] on icon at bounding box center [581, 652] width 15 height 15
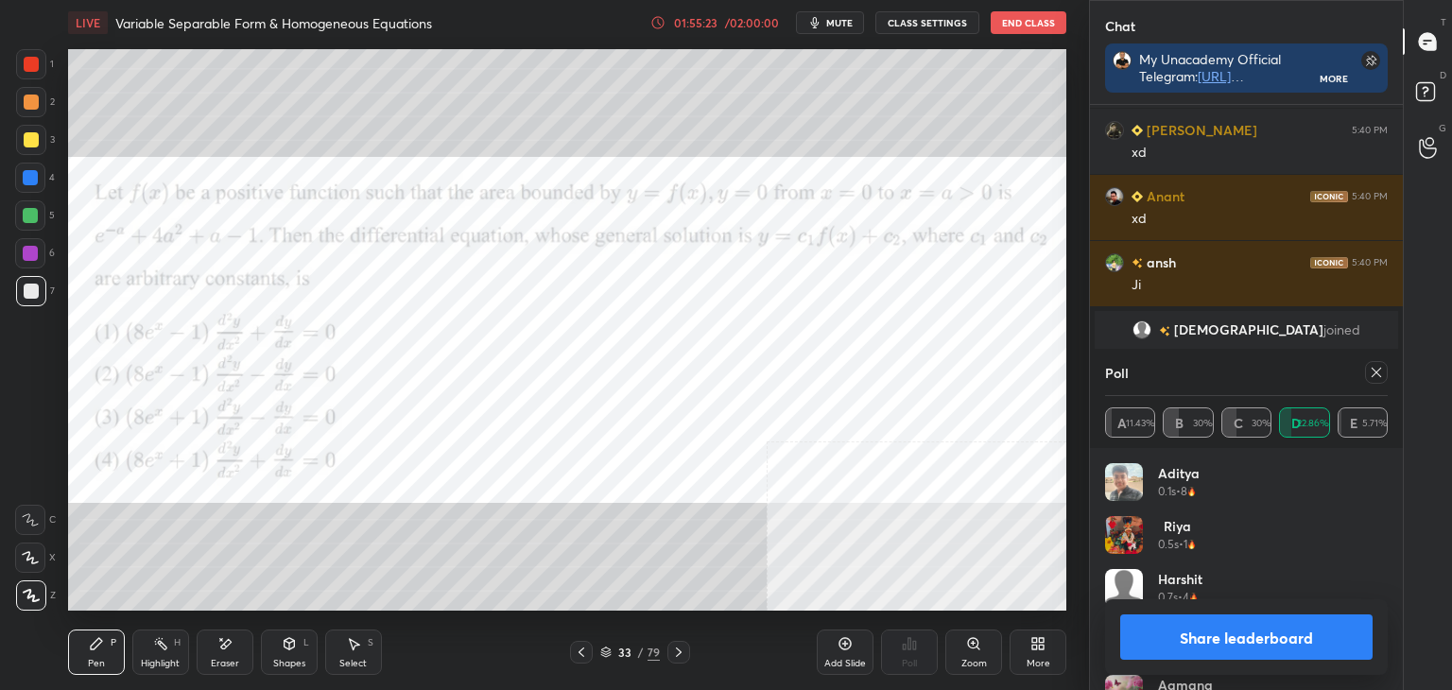
click at [38, 251] on div at bounding box center [30, 253] width 30 height 30
click at [1308, 641] on button "Share leaderboard" at bounding box center [1246, 636] width 252 height 45
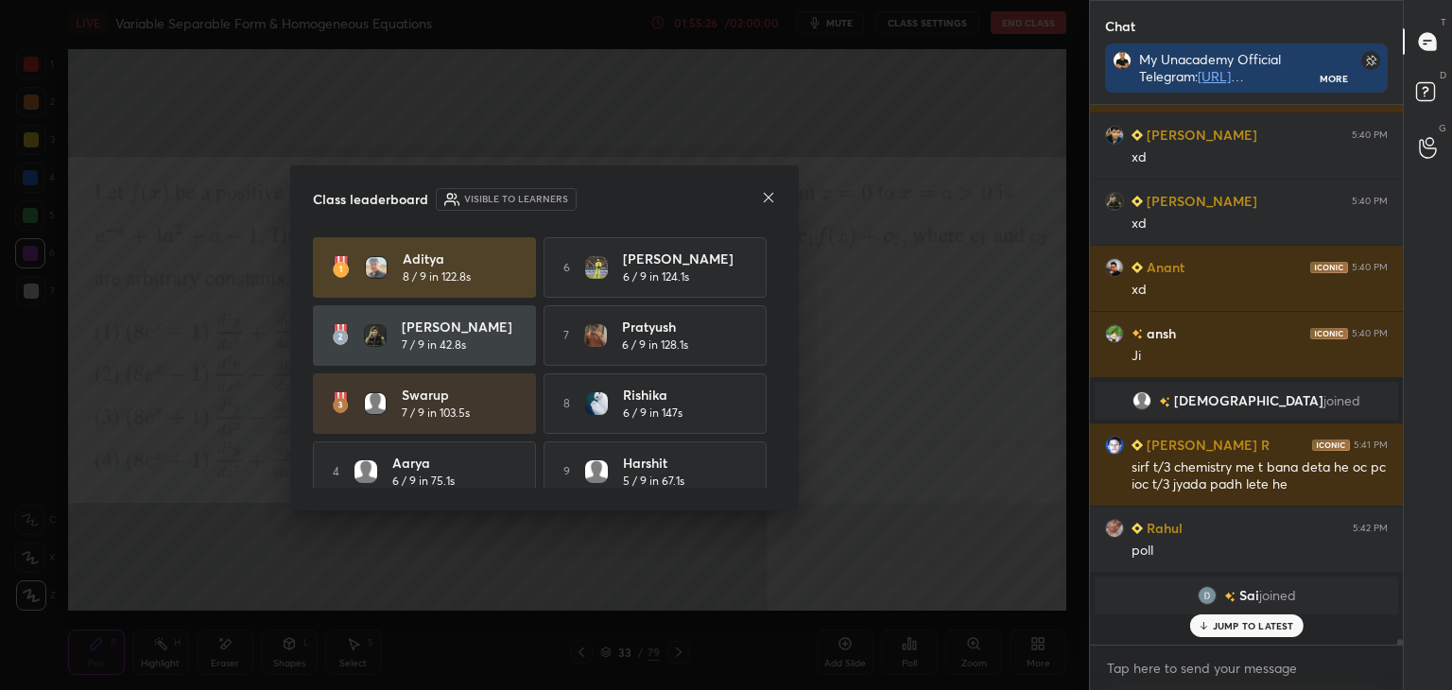
scroll to position [5, 6]
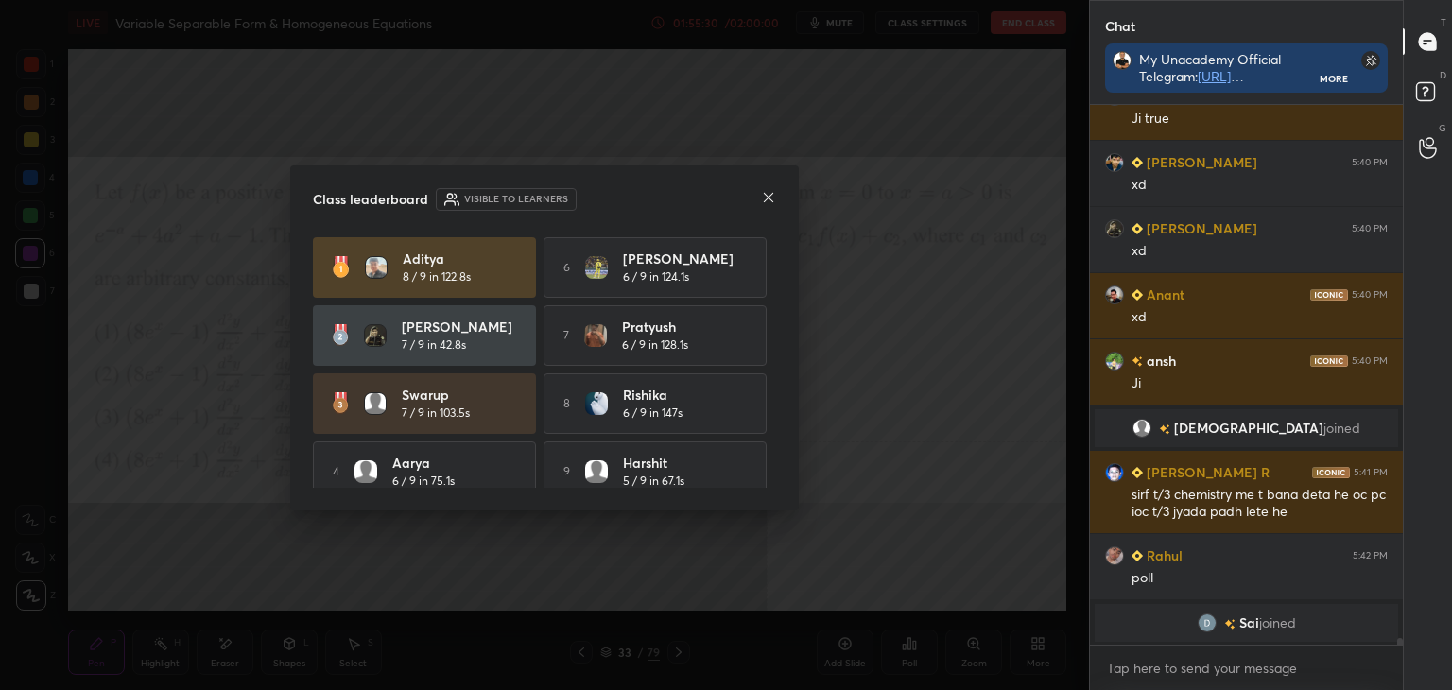
click at [768, 194] on icon at bounding box center [768, 197] width 15 height 15
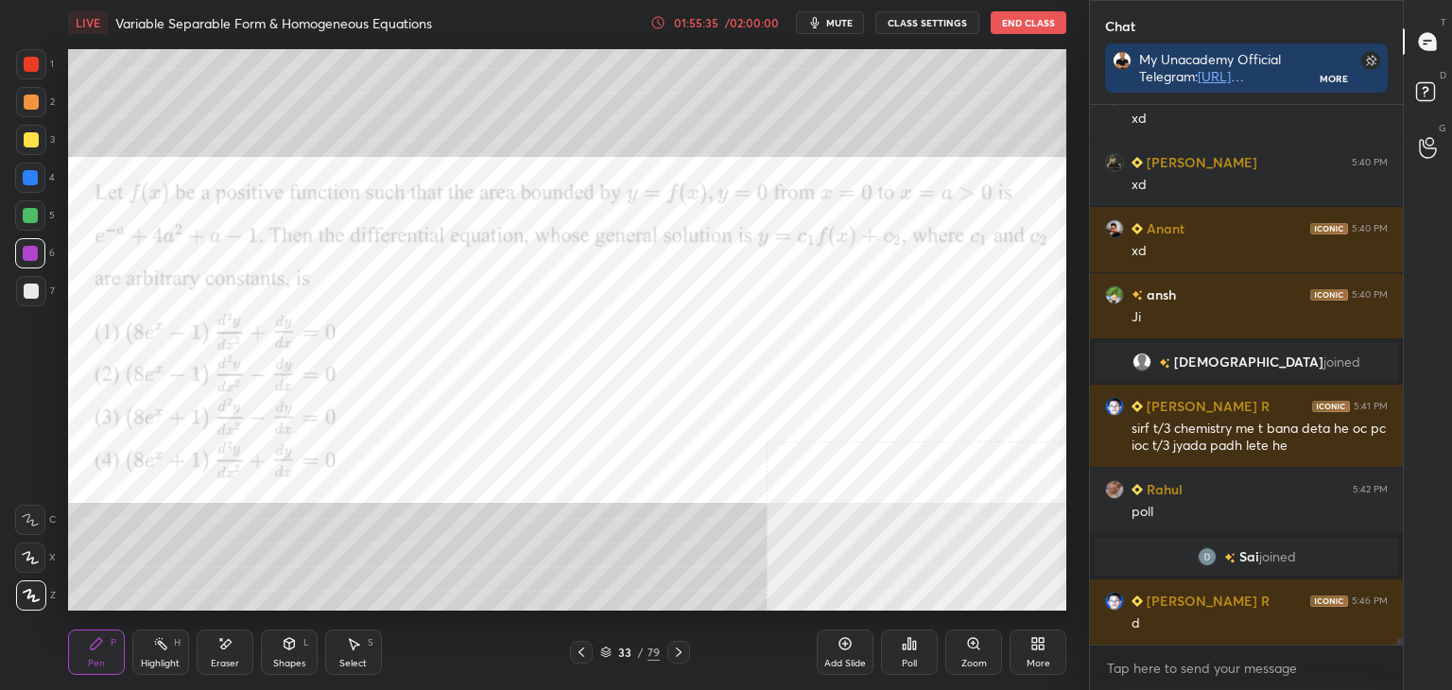
scroll to position [44489, 0]
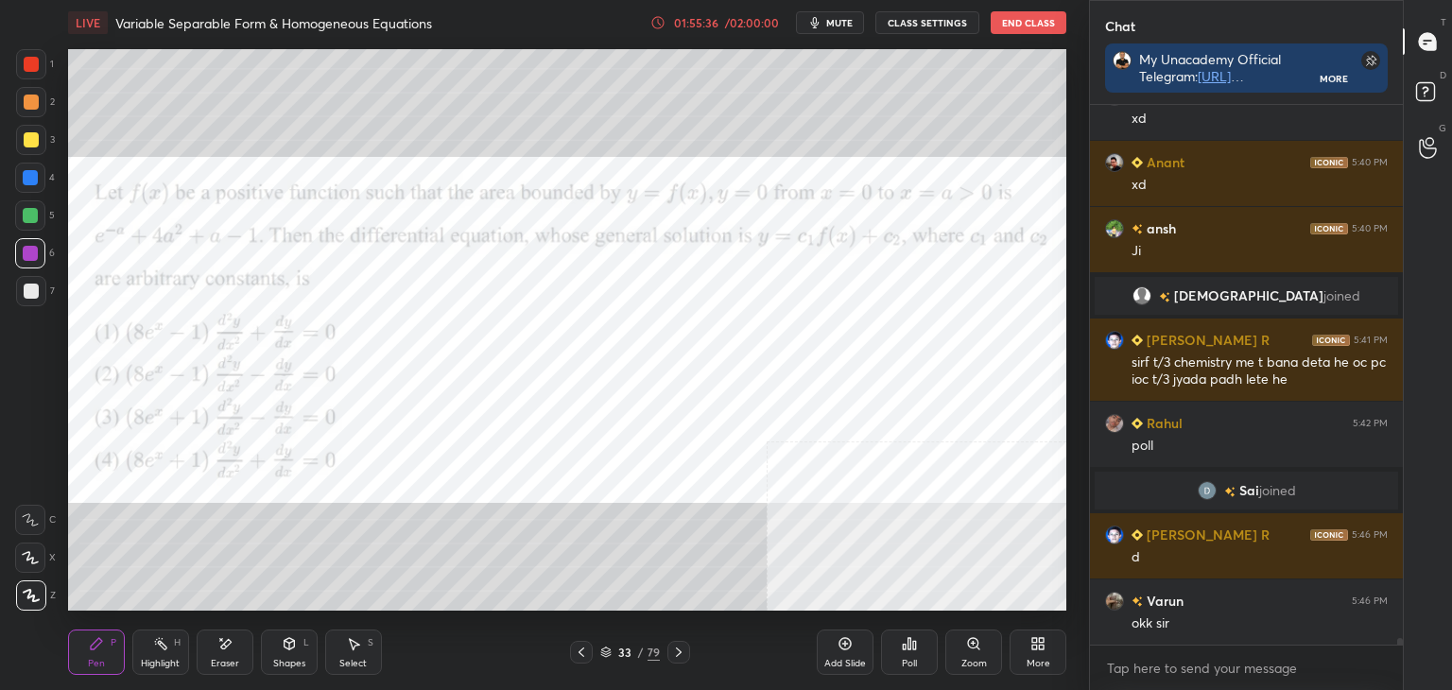
click at [21, 70] on div at bounding box center [31, 64] width 30 height 30
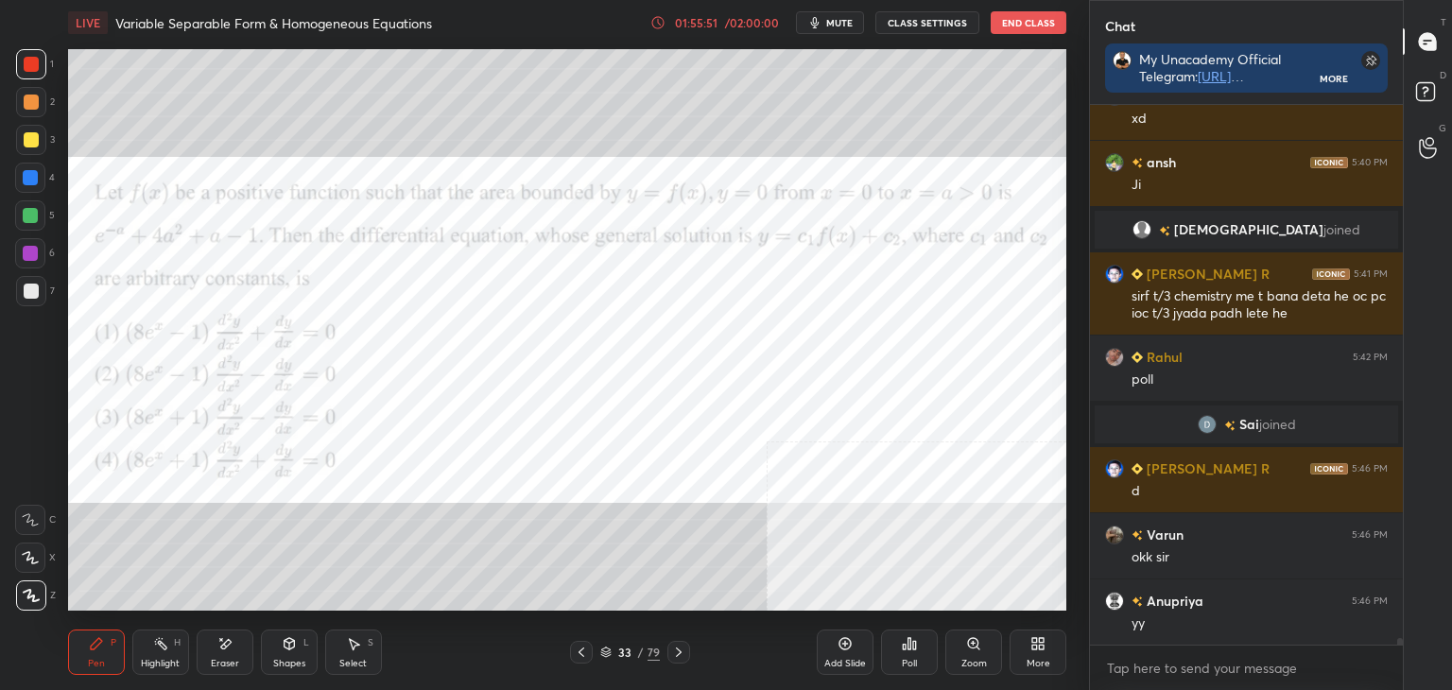
scroll to position [44621, 0]
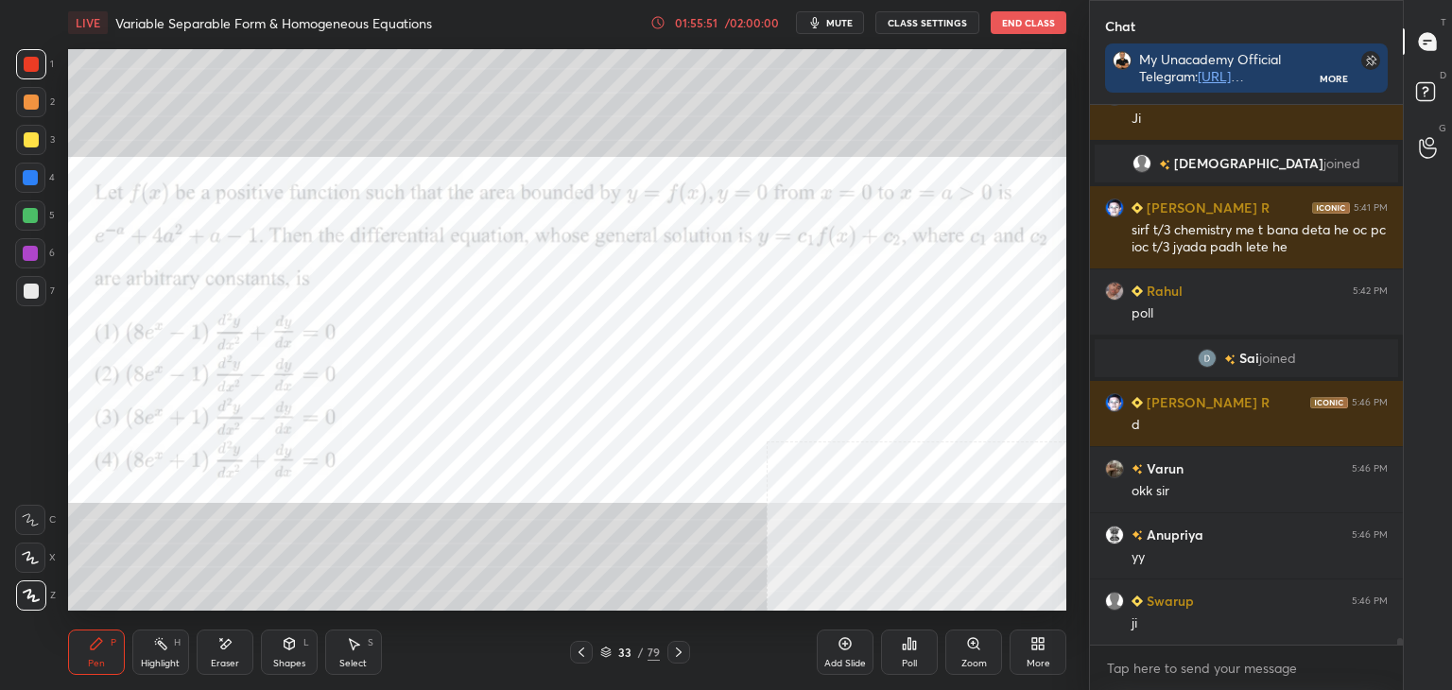
click at [486, 614] on div "Setting up your live class Poll for secs No correct answer Start poll" at bounding box center [567, 329] width 1013 height 569
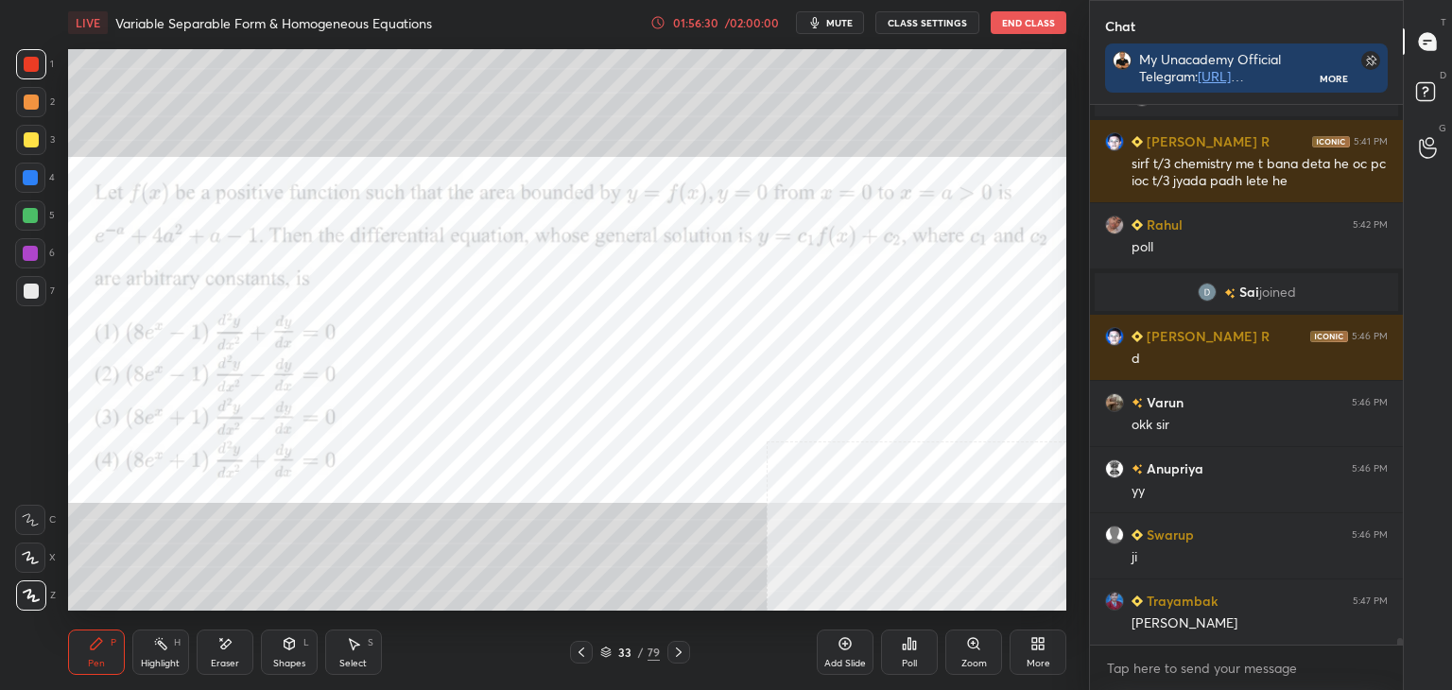
click at [368, 612] on div "Setting up your live class Poll for secs No correct answer Start poll" at bounding box center [567, 329] width 1013 height 569
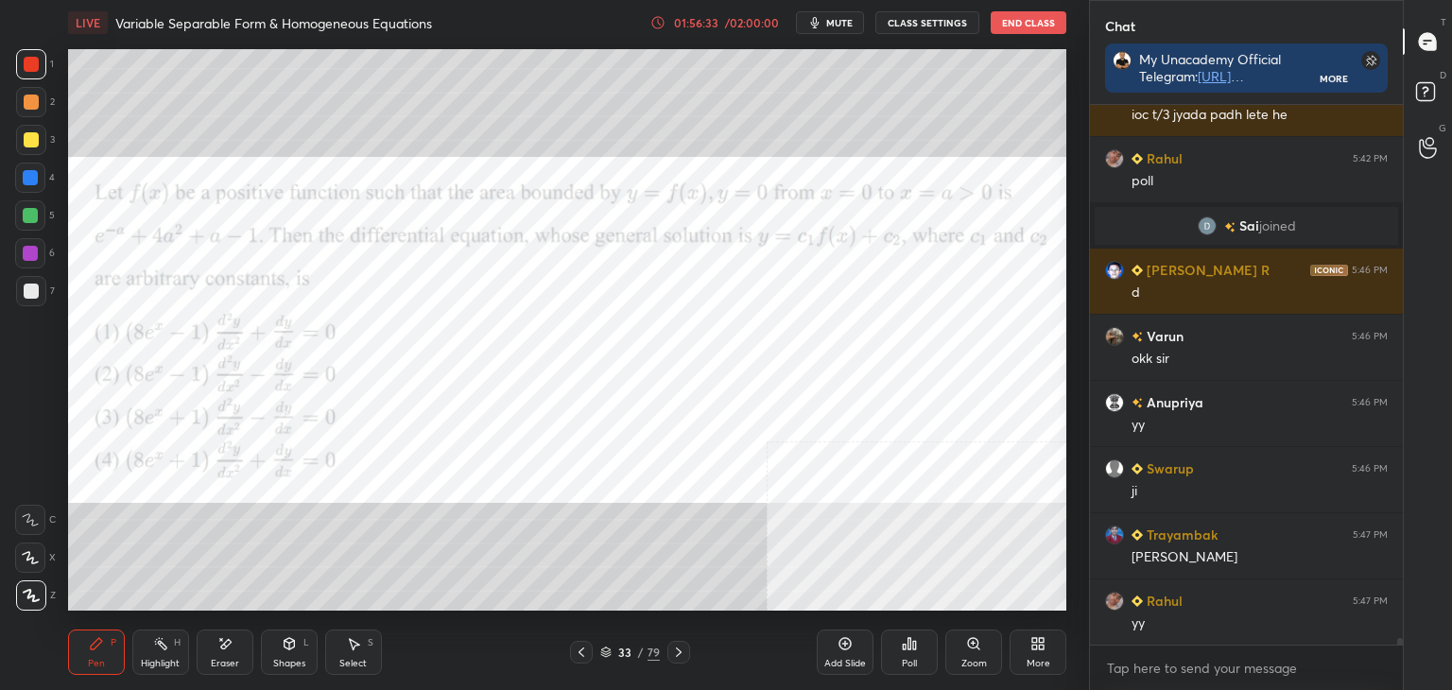
click at [223, 659] on div "Eraser" at bounding box center [225, 663] width 28 height 9
click at [571, 600] on div "Setting up your live class Poll for secs No correct answer Start poll" at bounding box center [567, 329] width 1013 height 569
click at [112, 655] on div "Pen P" at bounding box center [96, 652] width 57 height 45
click at [684, 646] on icon at bounding box center [678, 652] width 15 height 15
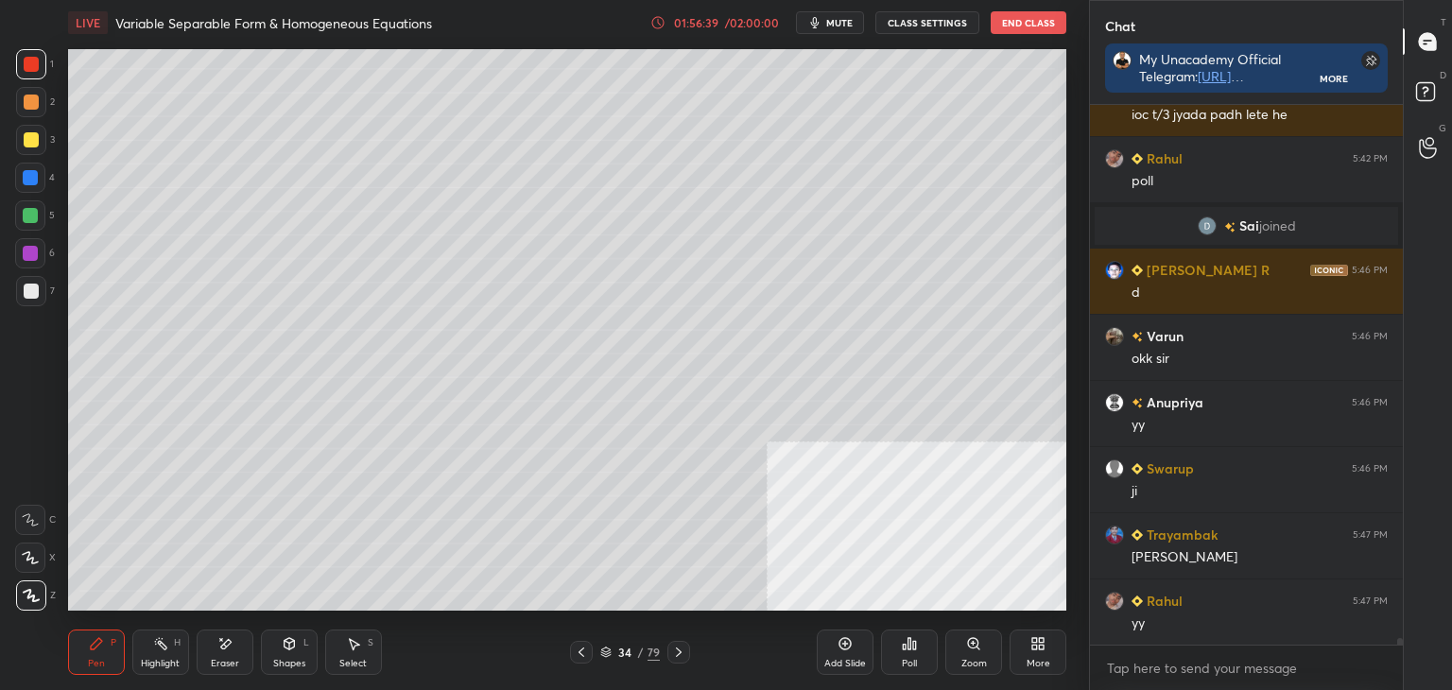
click at [685, 653] on div at bounding box center [678, 652] width 23 height 23
click at [582, 648] on icon at bounding box center [581, 652] width 15 height 15
drag, startPoint x: 837, startPoint y: 628, endPoint x: 828, endPoint y: 621, distance: 10.8
click at [835, 624] on div "Add Slide Poll Zoom More" at bounding box center [942, 652] width 250 height 106
click at [846, 632] on div "Add Slide" at bounding box center [845, 652] width 57 height 45
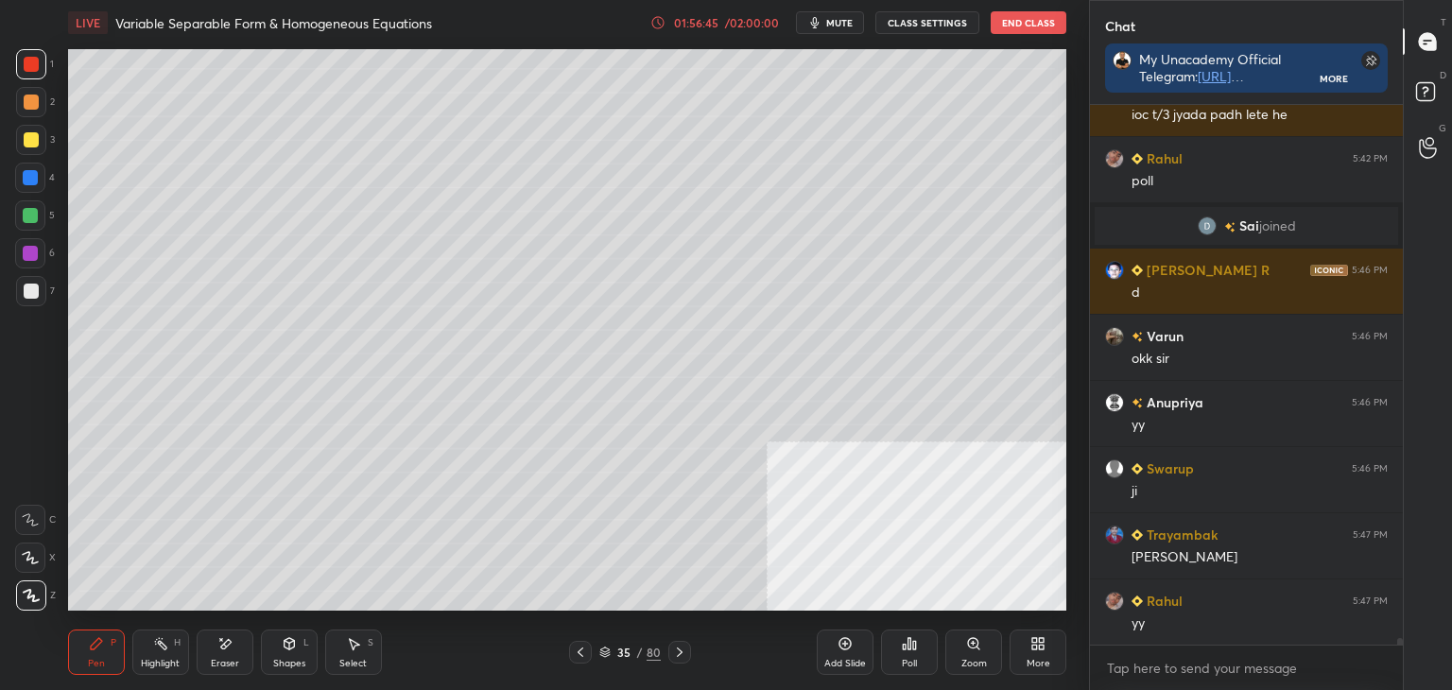
click at [37, 288] on div at bounding box center [31, 291] width 15 height 15
click at [1427, 84] on rect at bounding box center [1425, 92] width 18 height 18
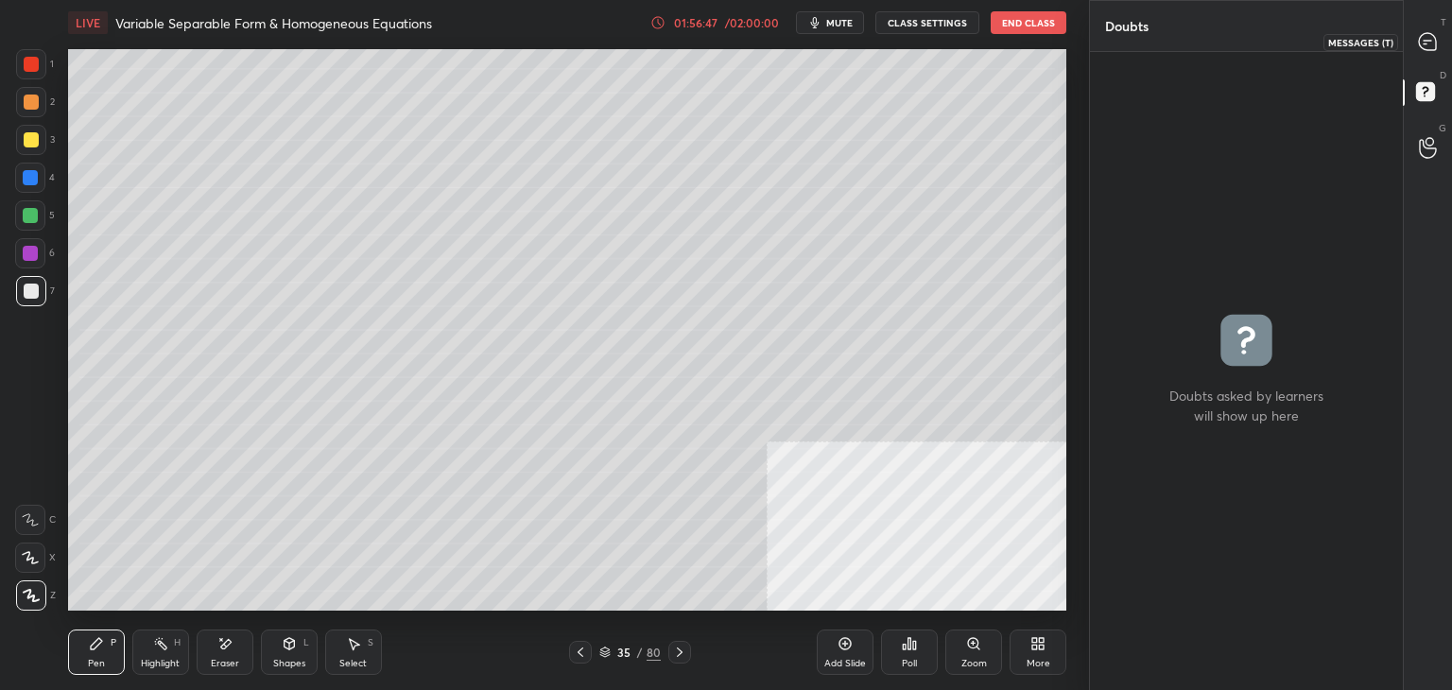
click at [1427, 33] on icon at bounding box center [1427, 41] width 17 height 17
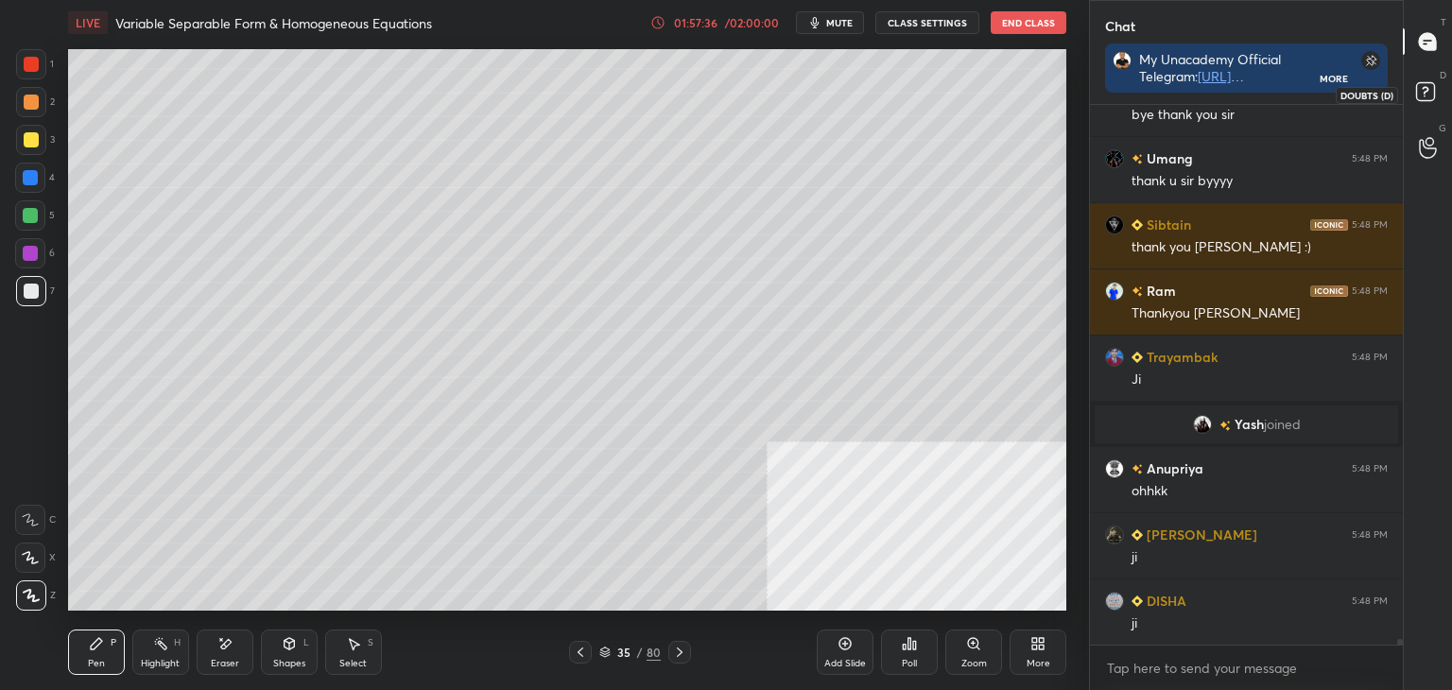
click at [1431, 92] on rect at bounding box center [1425, 92] width 18 height 18
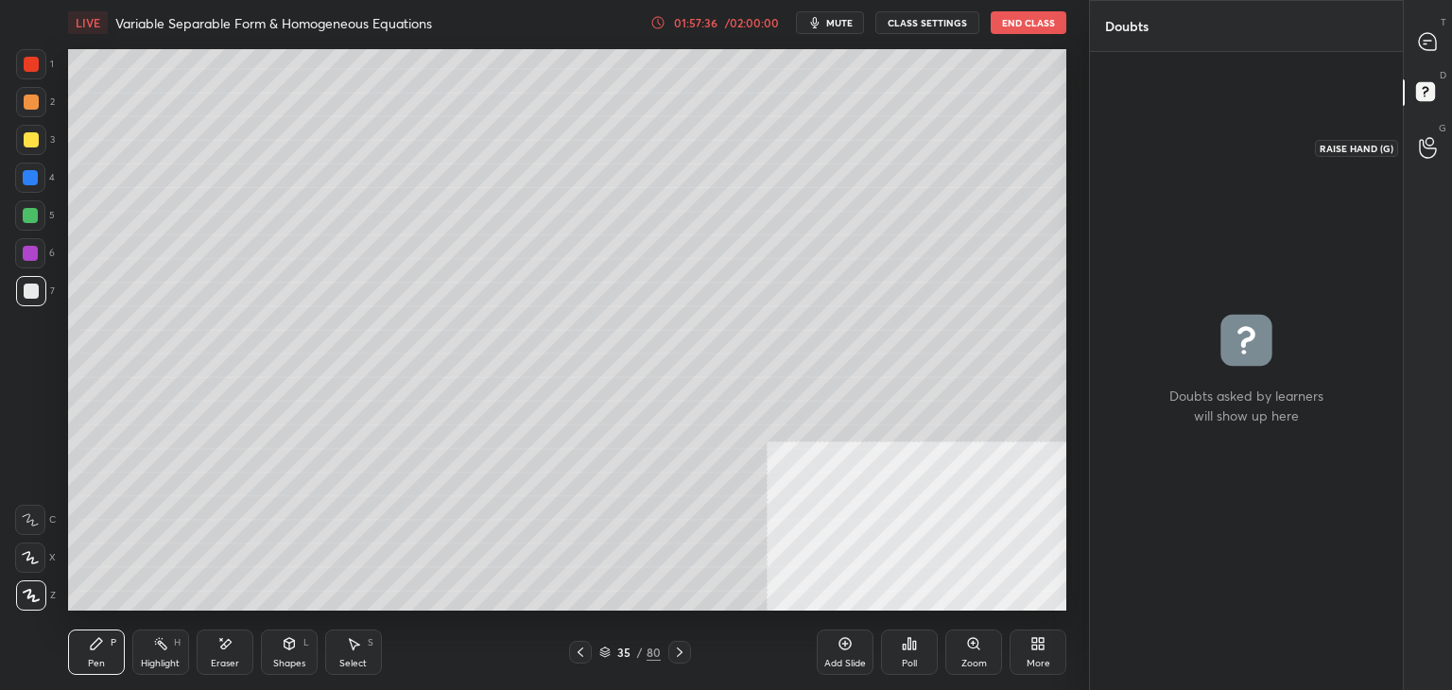
click at [1436, 141] on div at bounding box center [1429, 147] width 38 height 34
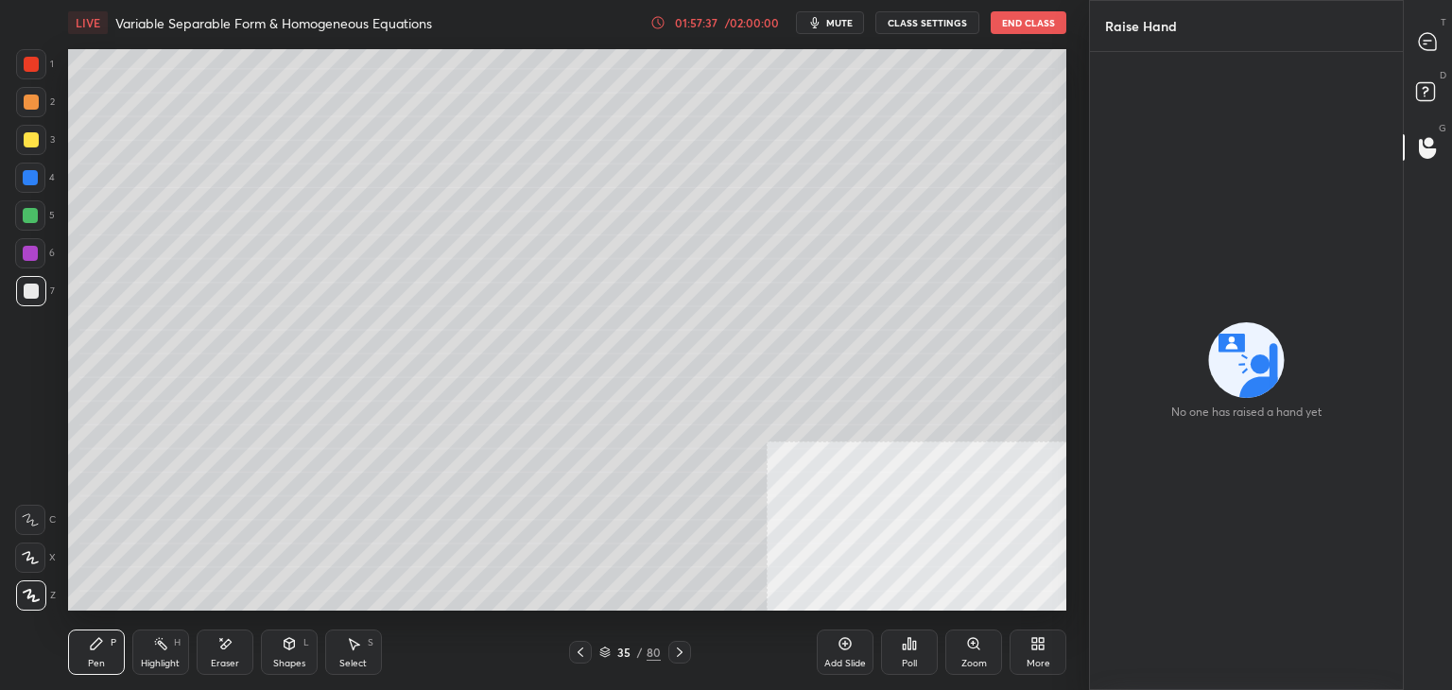
click at [1428, 95] on rect at bounding box center [1425, 92] width 18 height 18
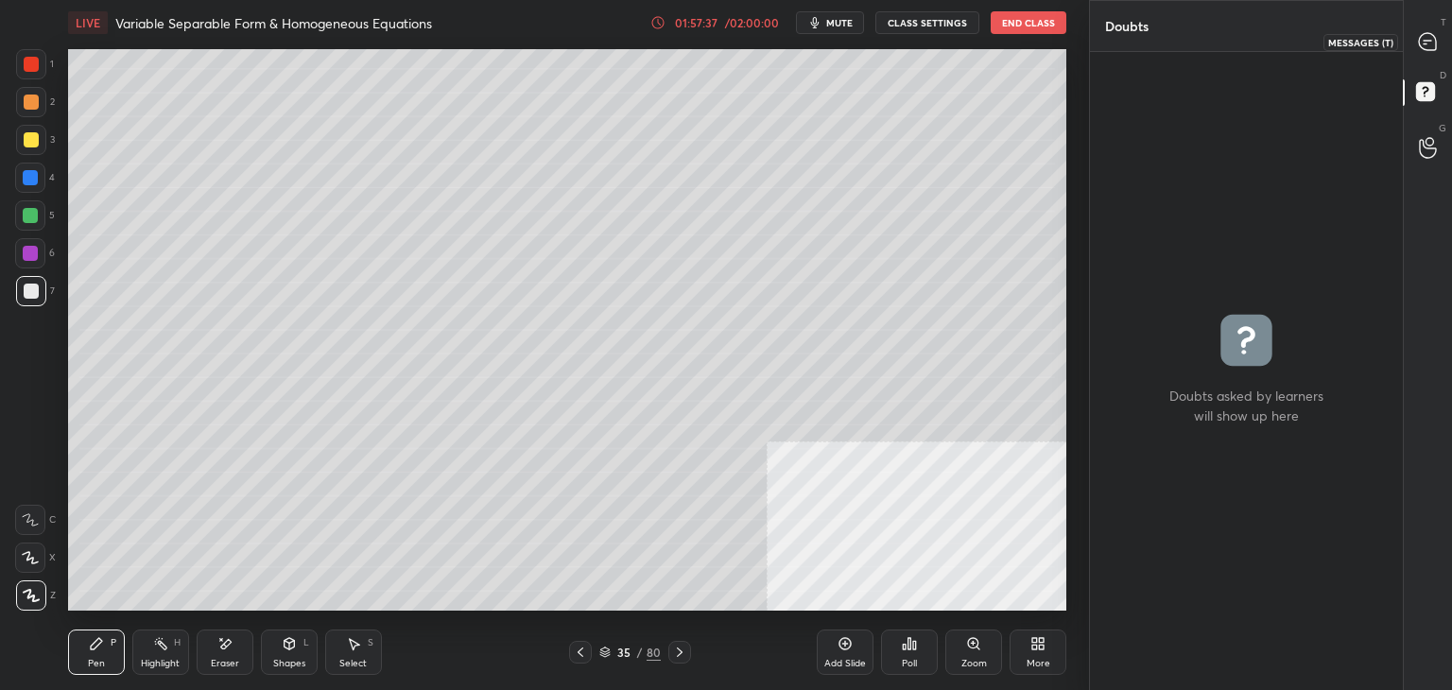
click at [1423, 34] on icon at bounding box center [1427, 41] width 17 height 17
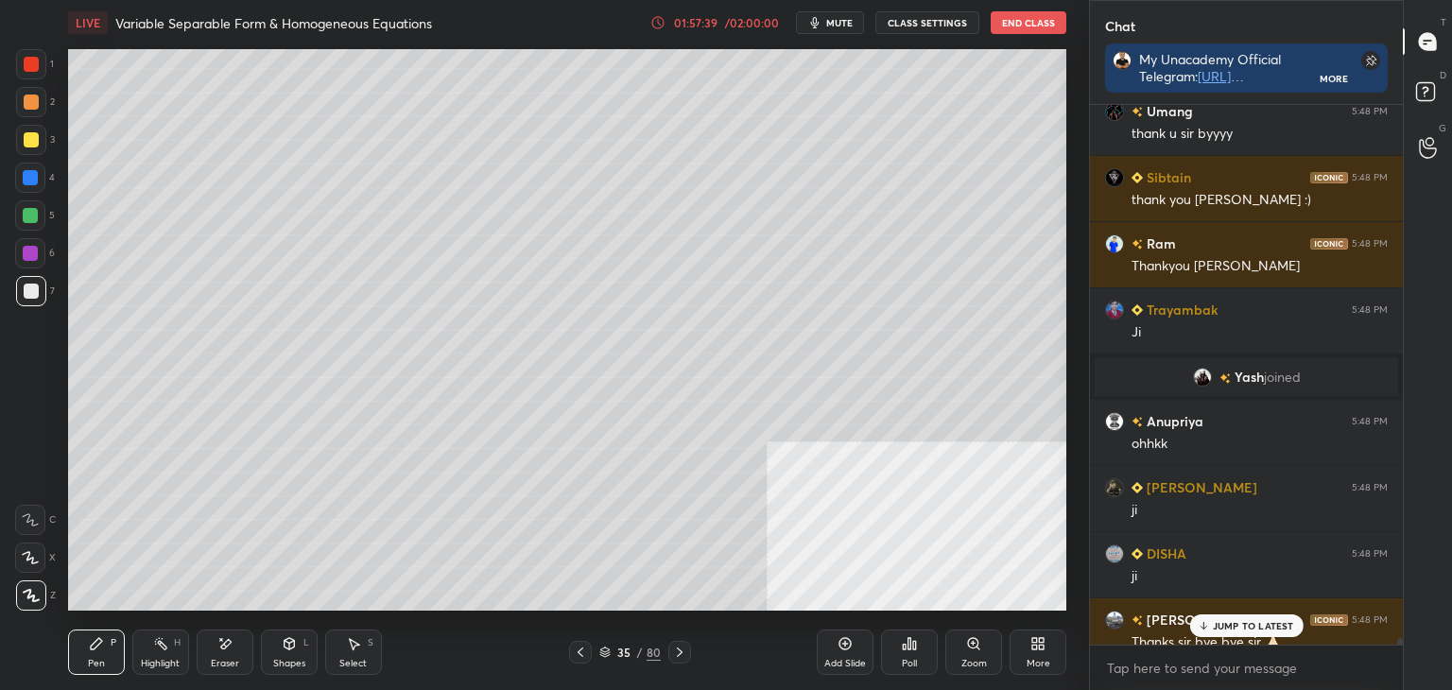
click at [1231, 623] on p "JUMP TO LATEST" at bounding box center [1253, 625] width 81 height 11
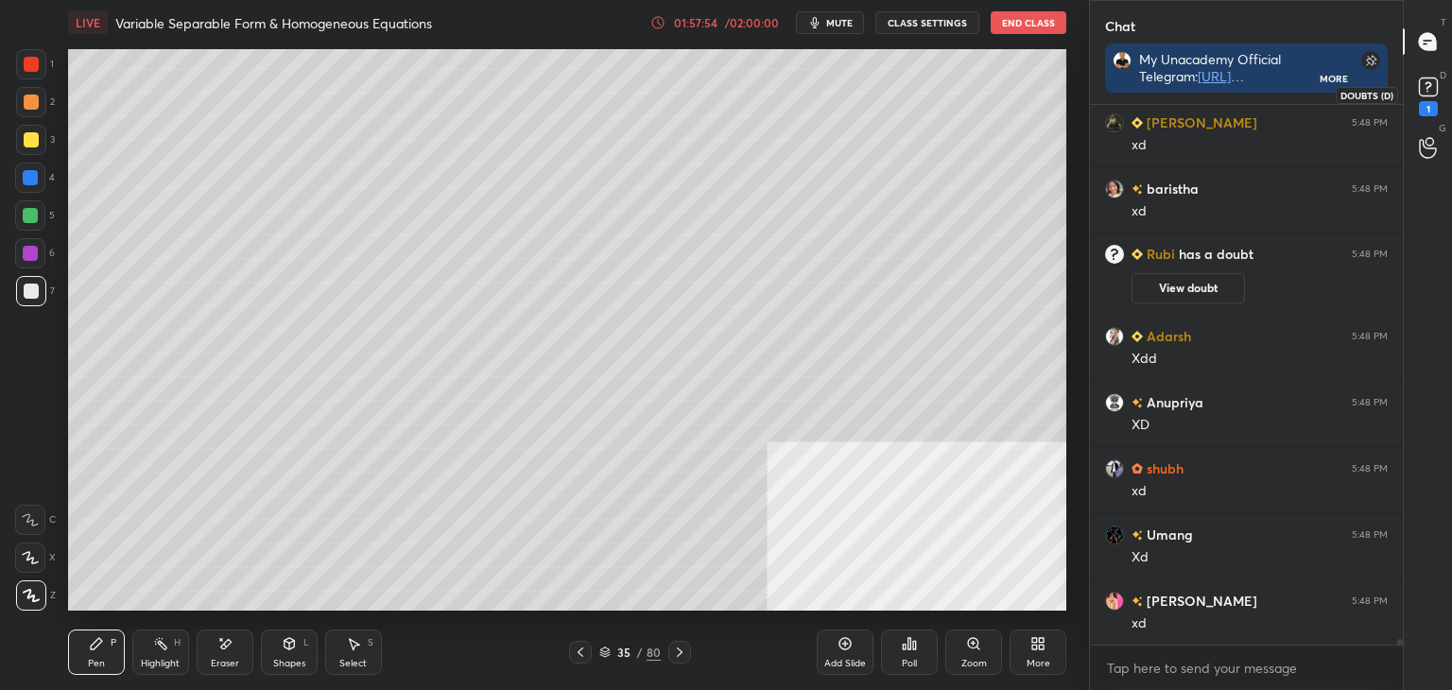
click at [1437, 84] on icon at bounding box center [1428, 87] width 28 height 28
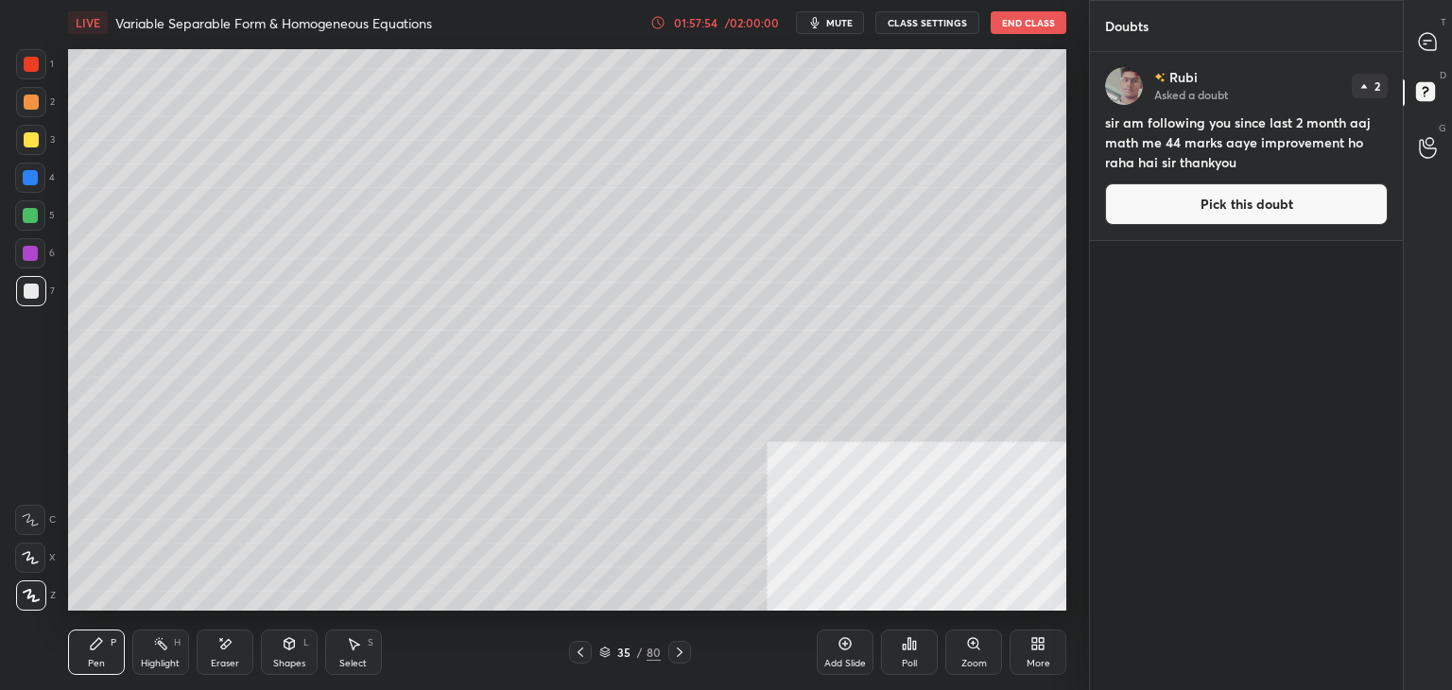
click at [1309, 193] on button "Pick this doubt" at bounding box center [1246, 204] width 283 height 42
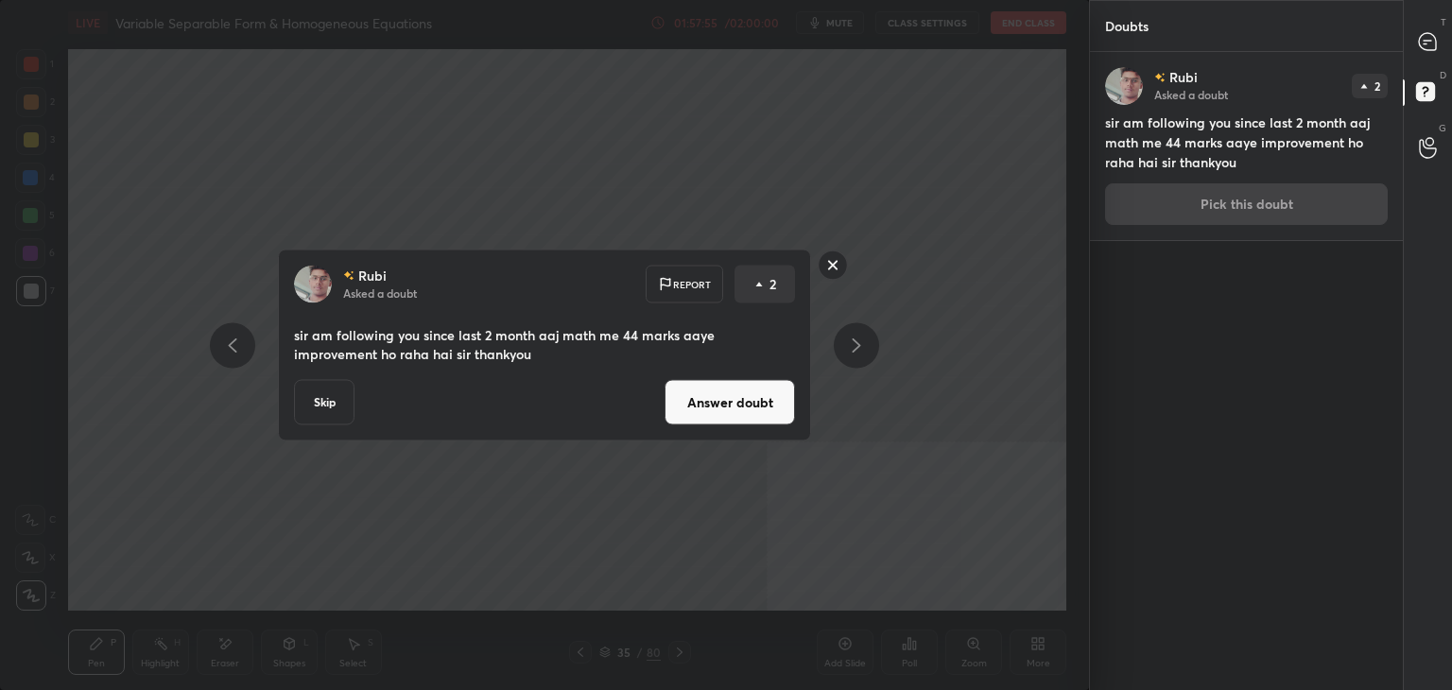
click at [753, 411] on button "Answer doubt" at bounding box center [730, 402] width 130 height 45
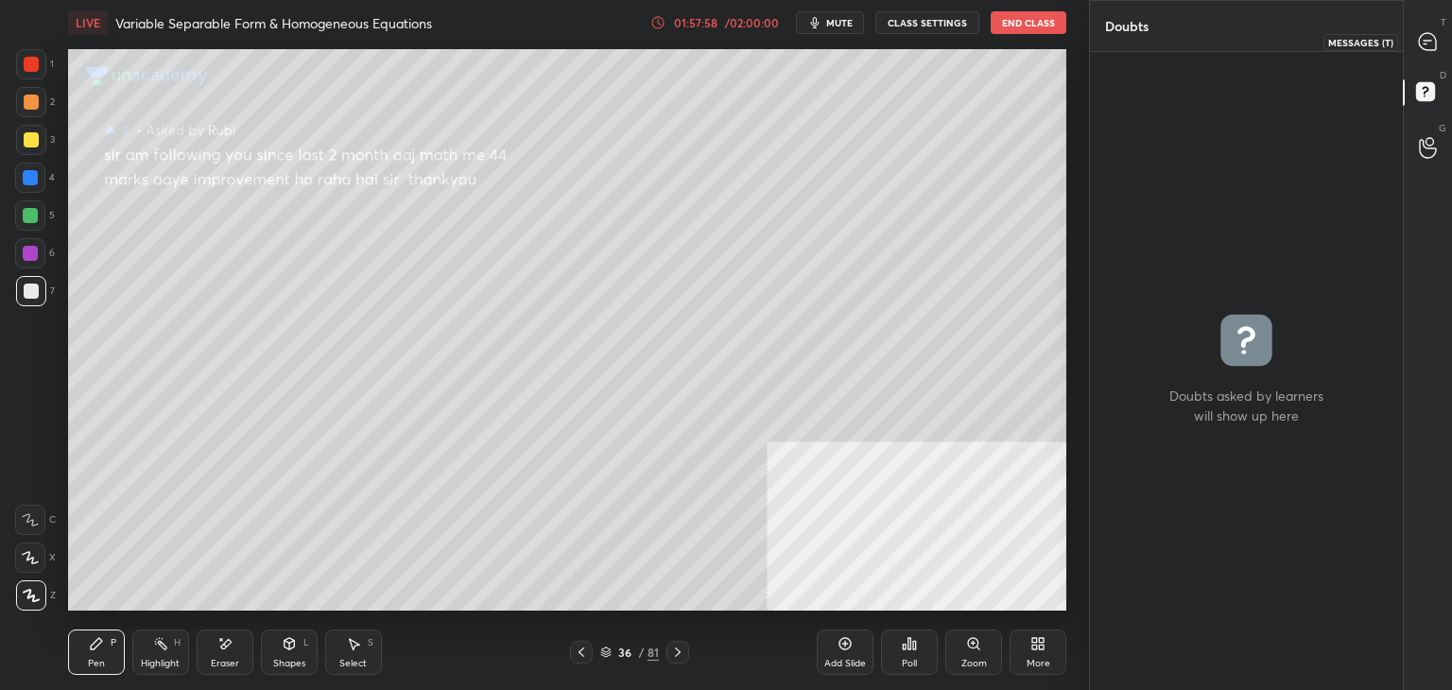
click at [1431, 48] on icon at bounding box center [1427, 41] width 17 height 17
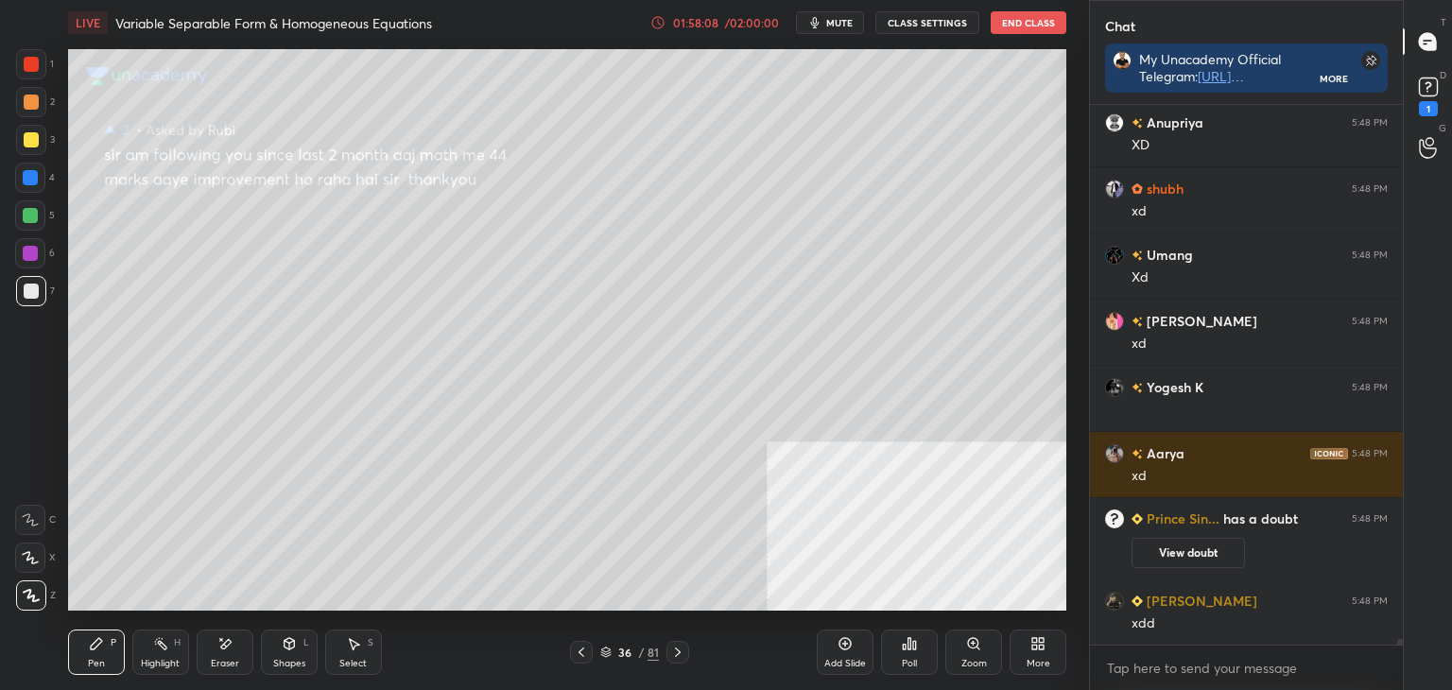
drag, startPoint x: 243, startPoint y: 655, endPoint x: 222, endPoint y: 617, distance: 43.2
click at [242, 652] on div "Eraser" at bounding box center [225, 652] width 57 height 45
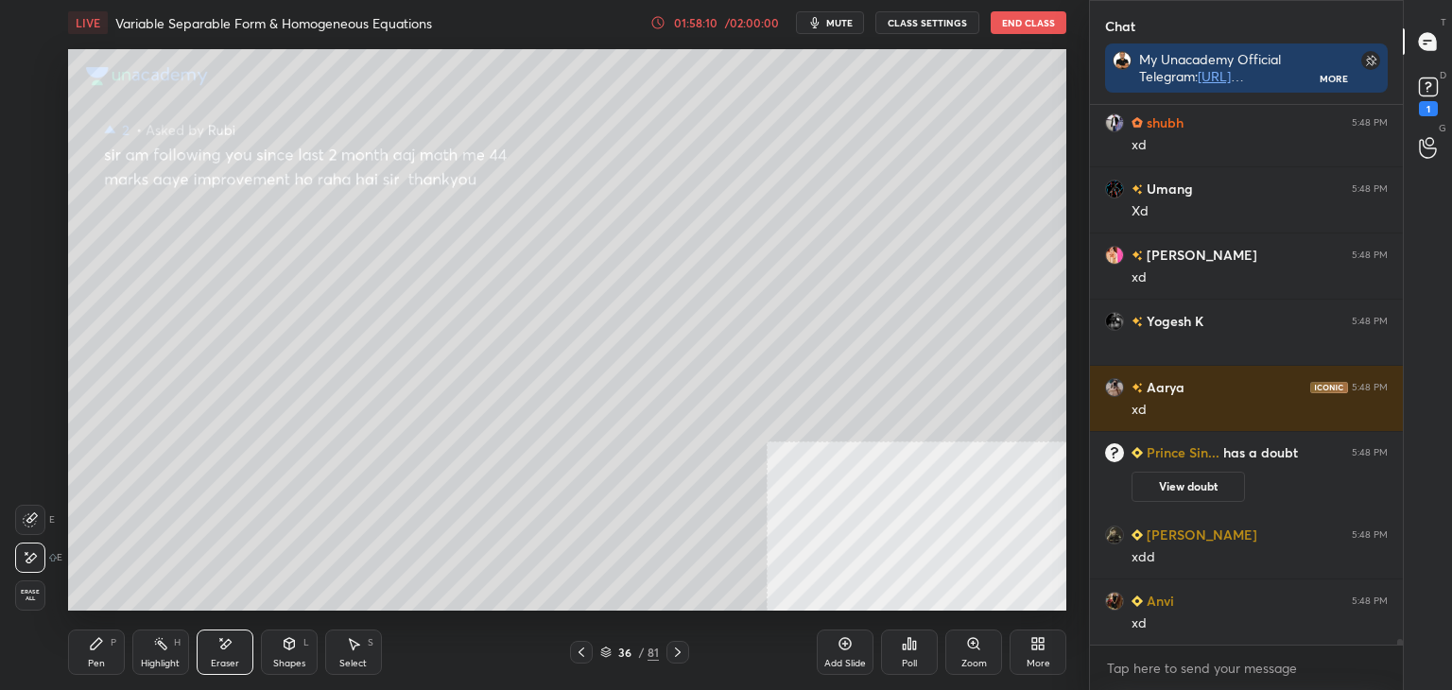
click at [103, 649] on icon at bounding box center [96, 643] width 15 height 15
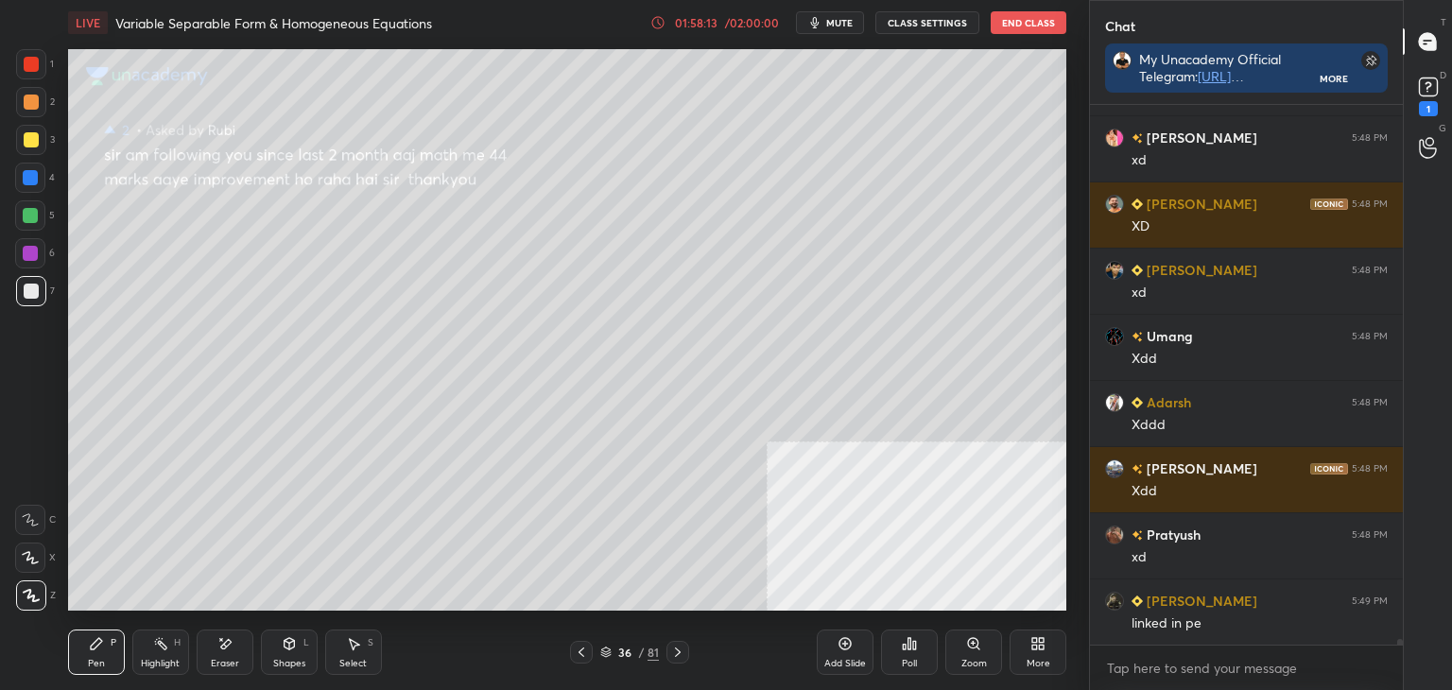
drag, startPoint x: 583, startPoint y: 648, endPoint x: 567, endPoint y: 625, distance: 27.8
click at [581, 648] on icon at bounding box center [581, 652] width 15 height 15
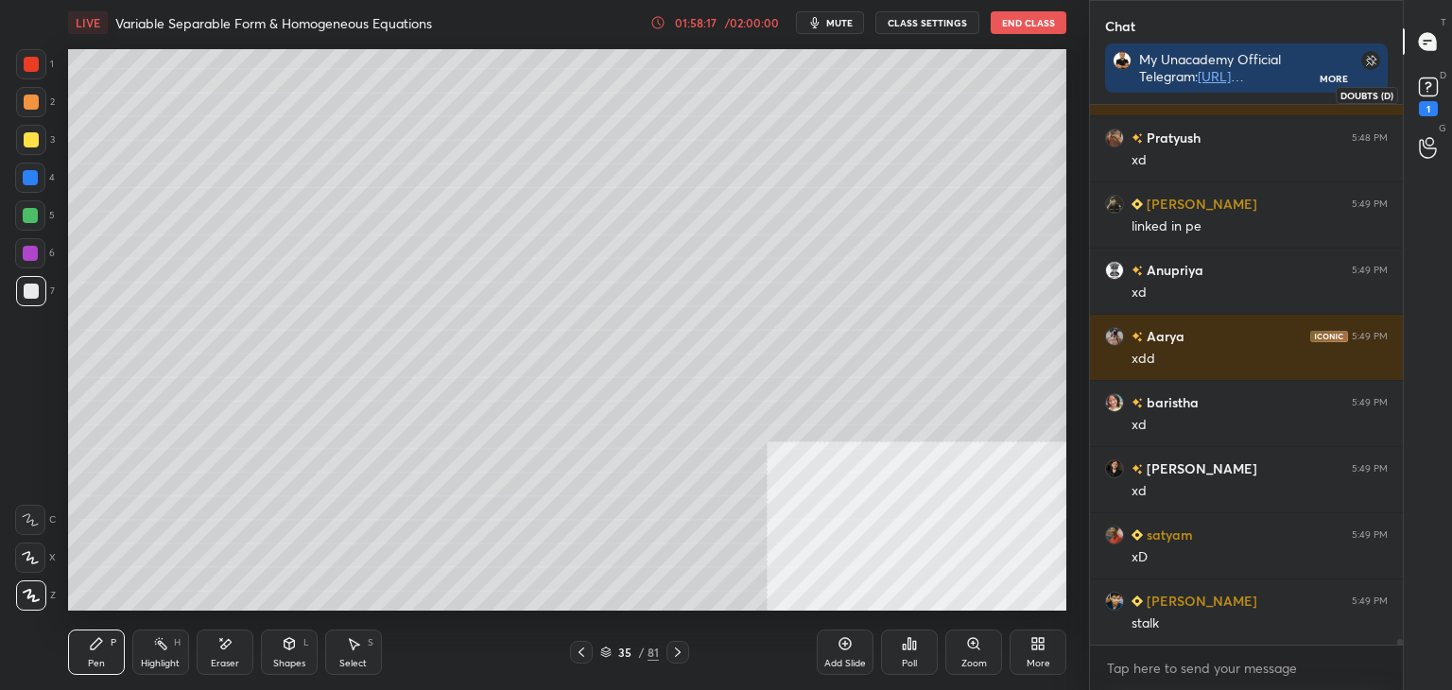
click at [1445, 82] on div "1" at bounding box center [1429, 95] width 38 height 34
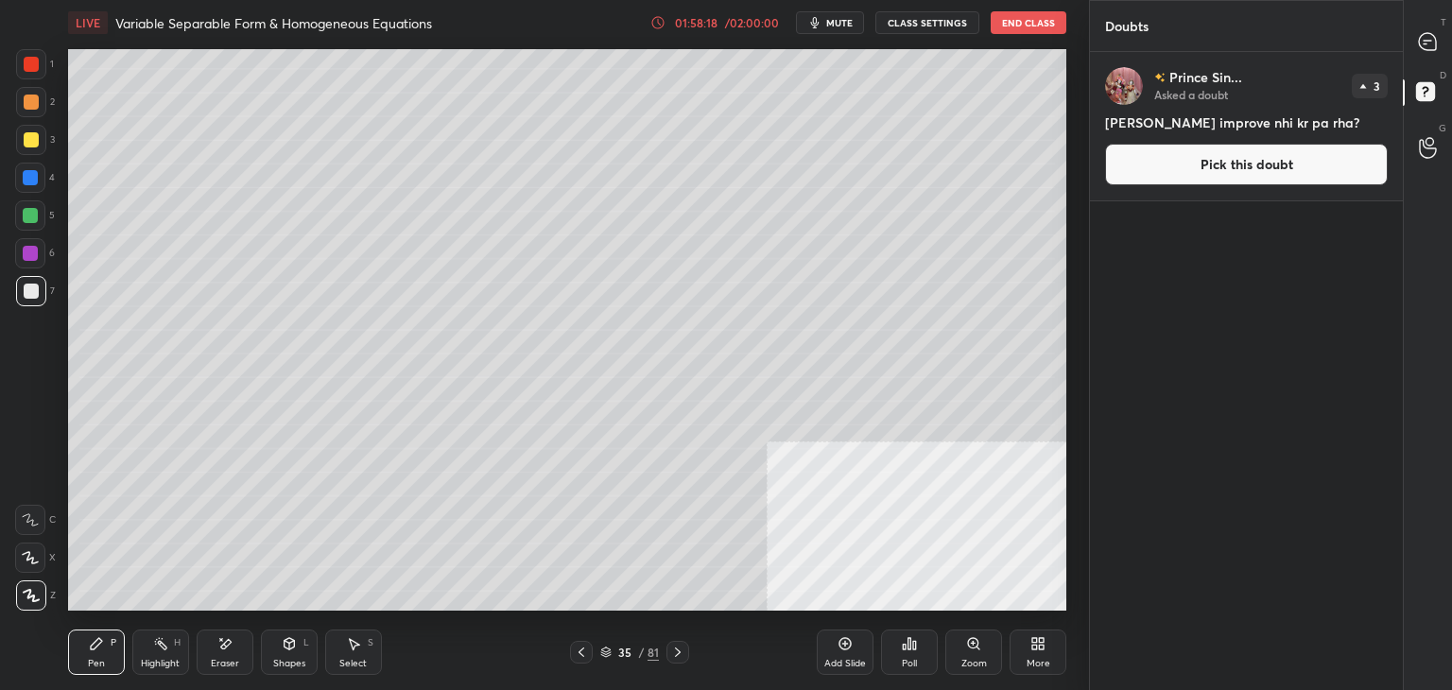
drag, startPoint x: 1269, startPoint y: 169, endPoint x: 1259, endPoint y: 171, distance: 9.6
click at [1267, 171] on button "Pick this doubt" at bounding box center [1246, 165] width 283 height 42
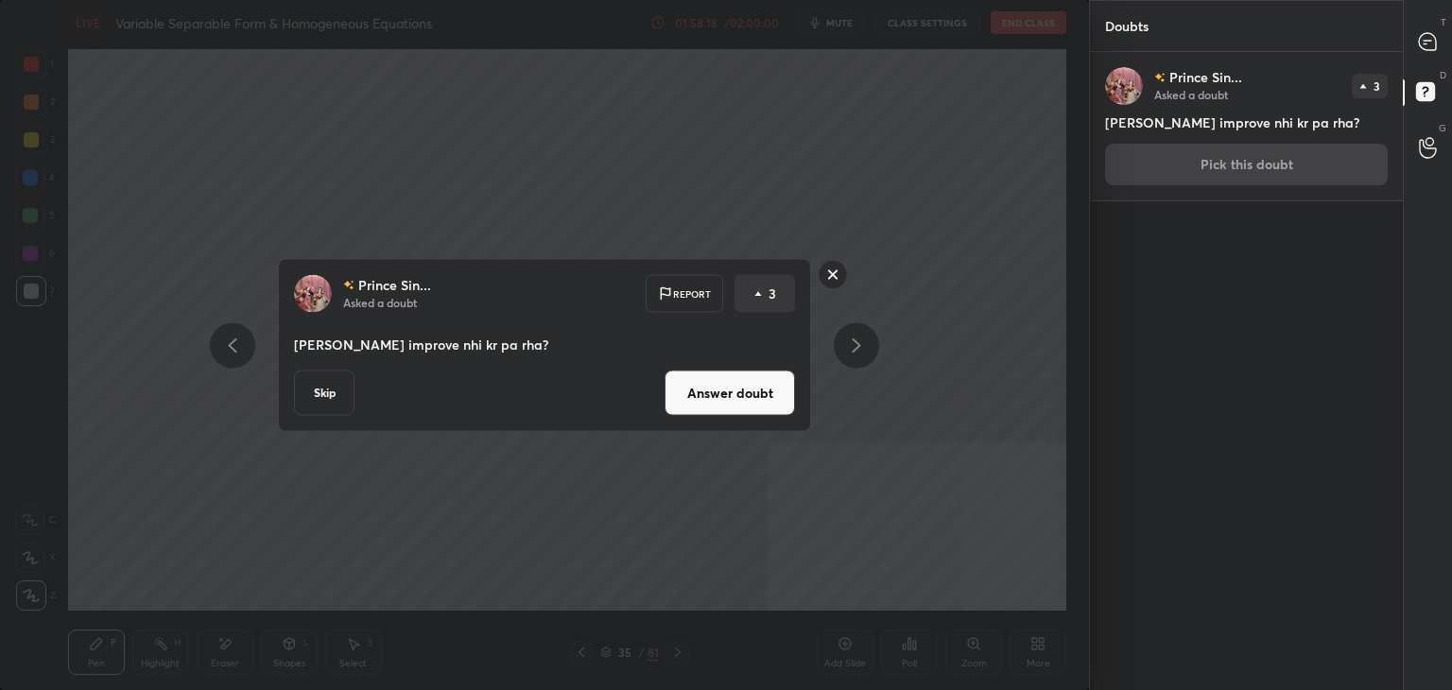
click at [774, 398] on button "Answer doubt" at bounding box center [730, 393] width 130 height 45
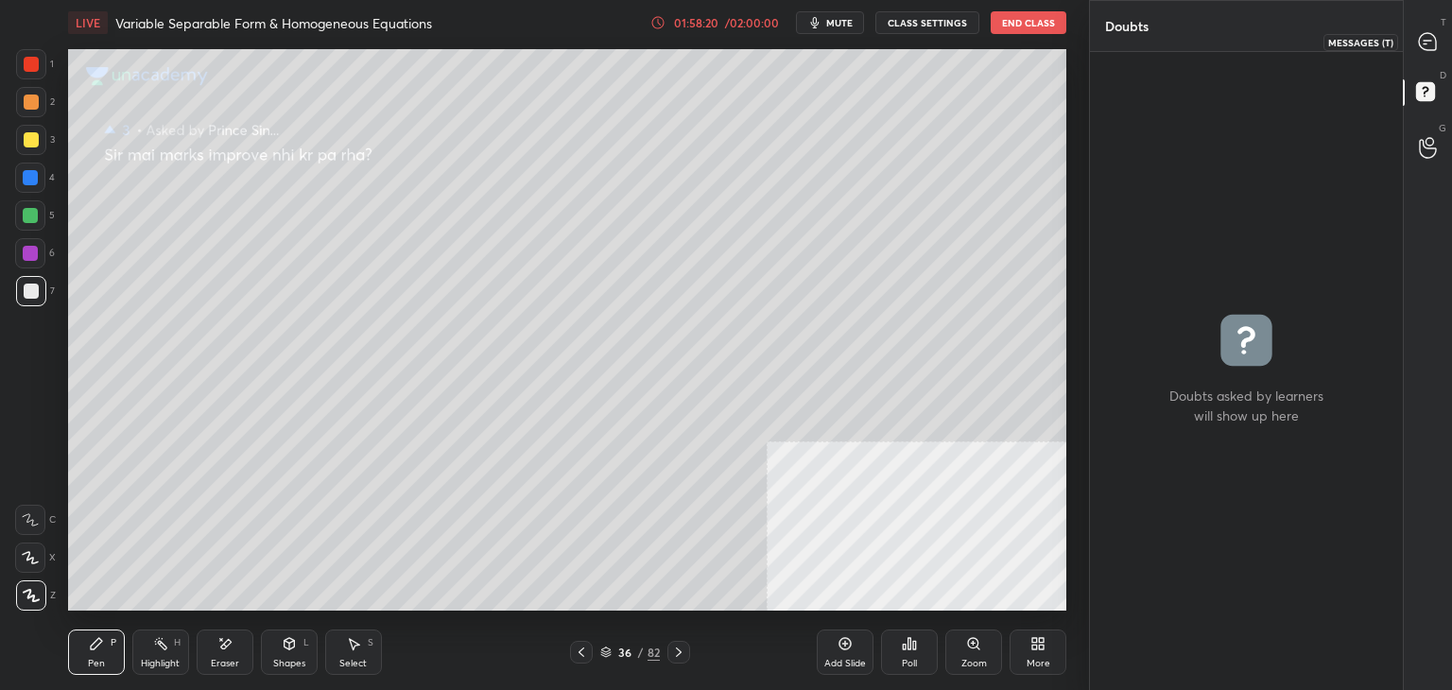
click at [1405, 43] on div "T Messages (T)" at bounding box center [1428, 41] width 48 height 53
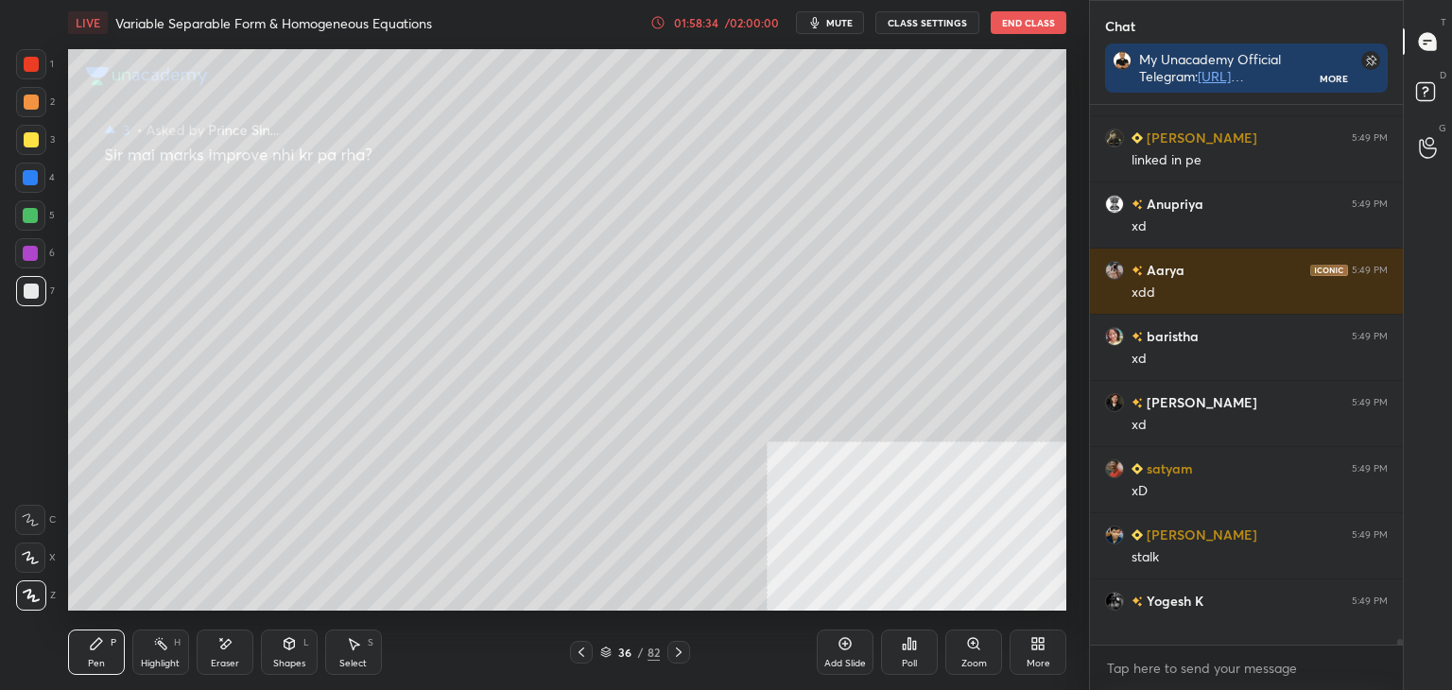
drag, startPoint x: 1399, startPoint y: 642, endPoint x: 1365, endPoint y: 659, distance: 38.1
click at [1397, 652] on div "[PERSON_NAME] 5:48 PM [PERSON_NAME] 5:48 PM xd [PERSON_NAME] 5:49 PM linked in …" at bounding box center [1246, 397] width 313 height 585
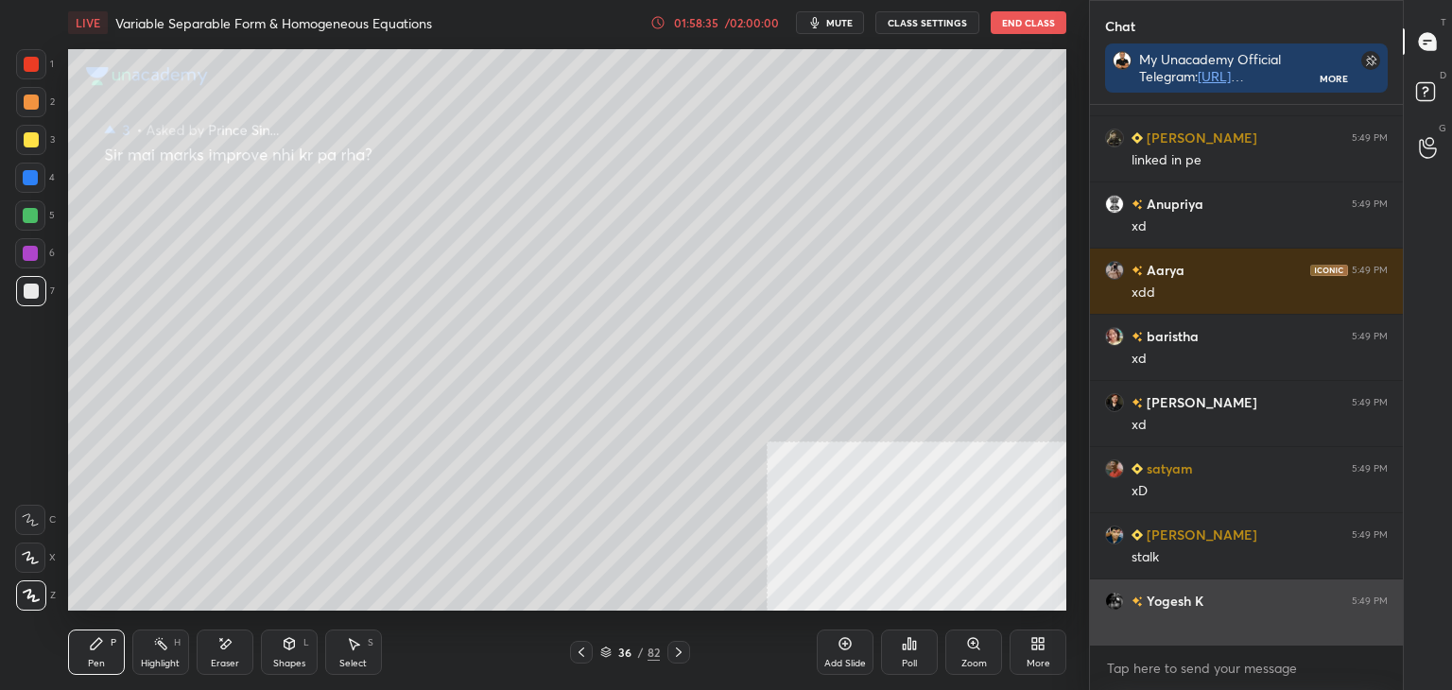
click at [1136, 622] on div "‎" at bounding box center [1260, 623] width 256 height 19
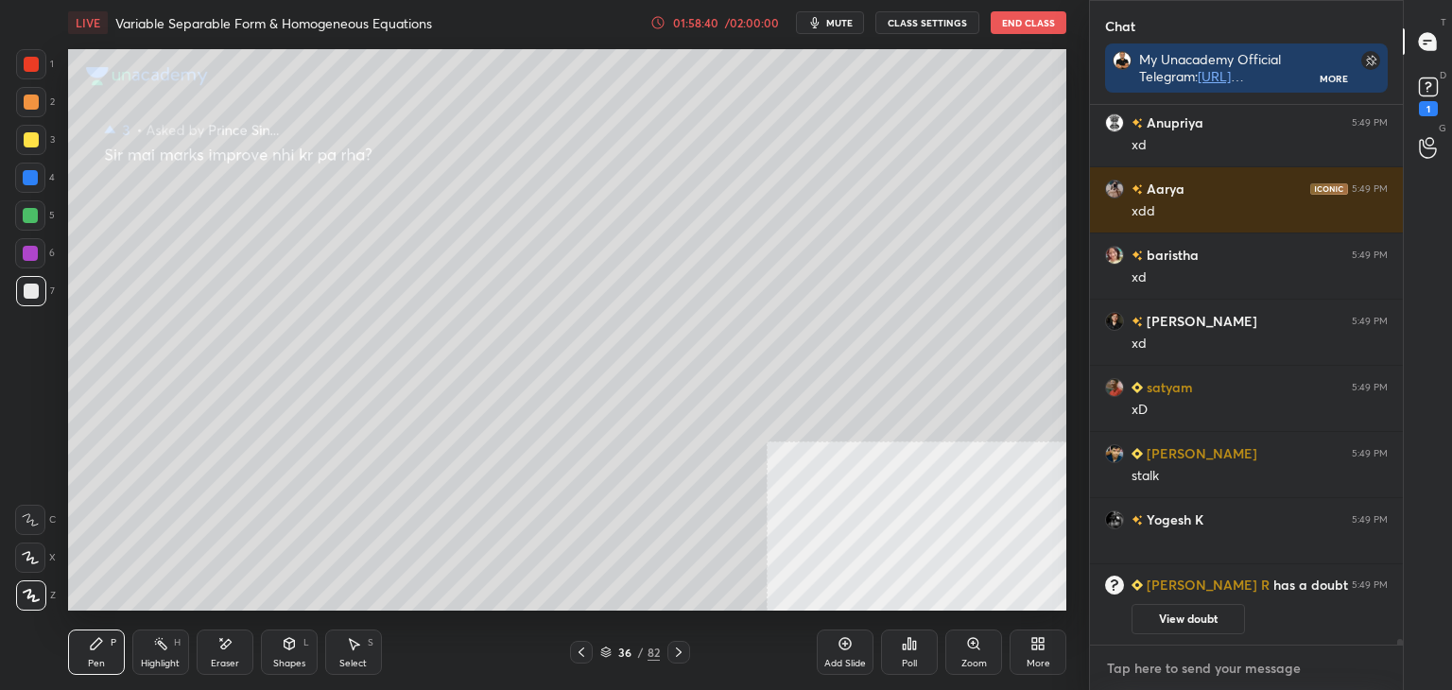
type textarea "x"
click at [1121, 659] on textarea at bounding box center [1246, 668] width 283 height 30
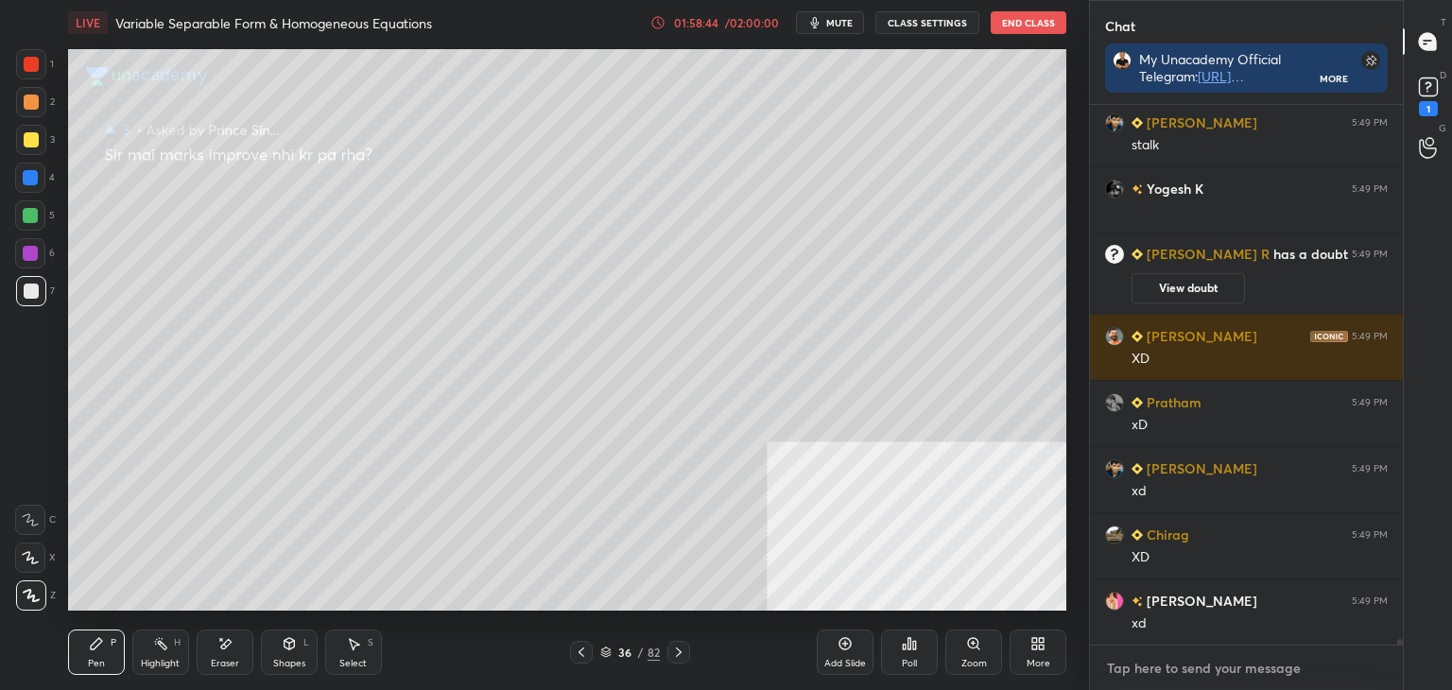
click at [1183, 677] on textarea at bounding box center [1246, 668] width 283 height 30
type textarea "x"
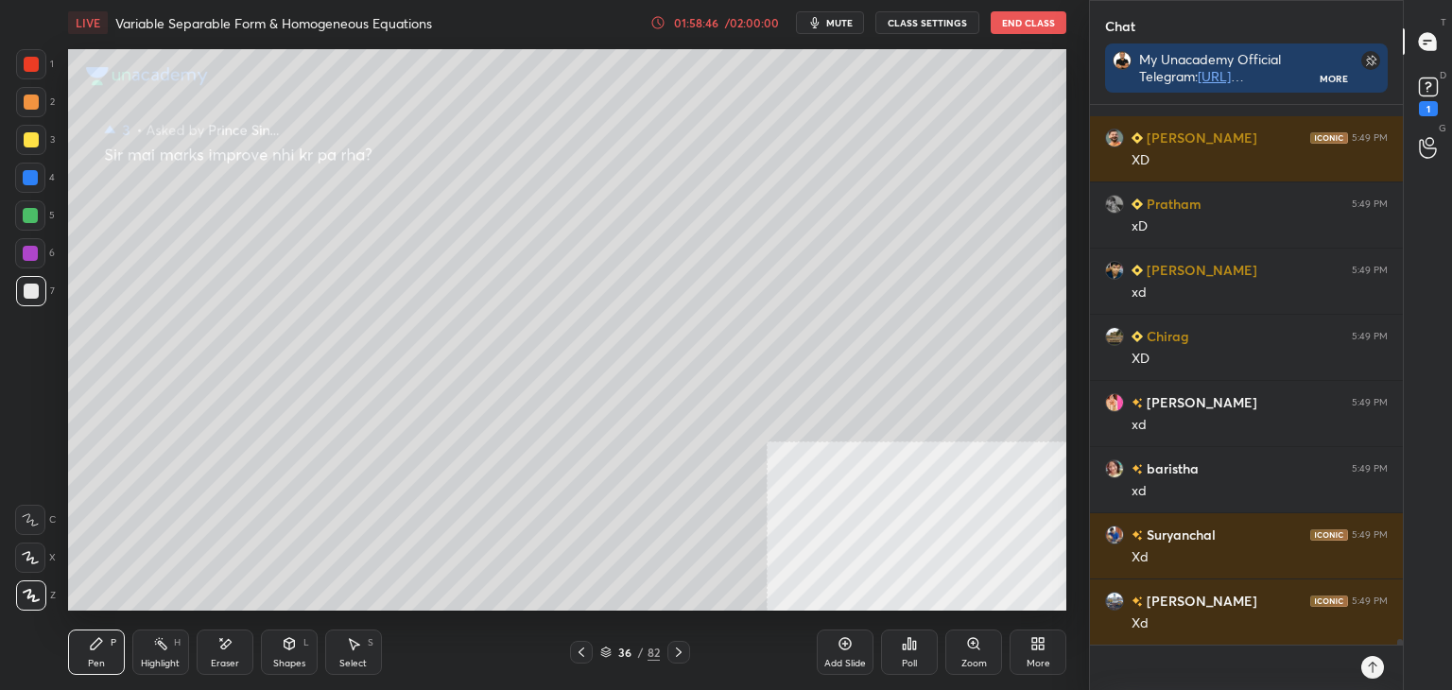
type textarea "x"
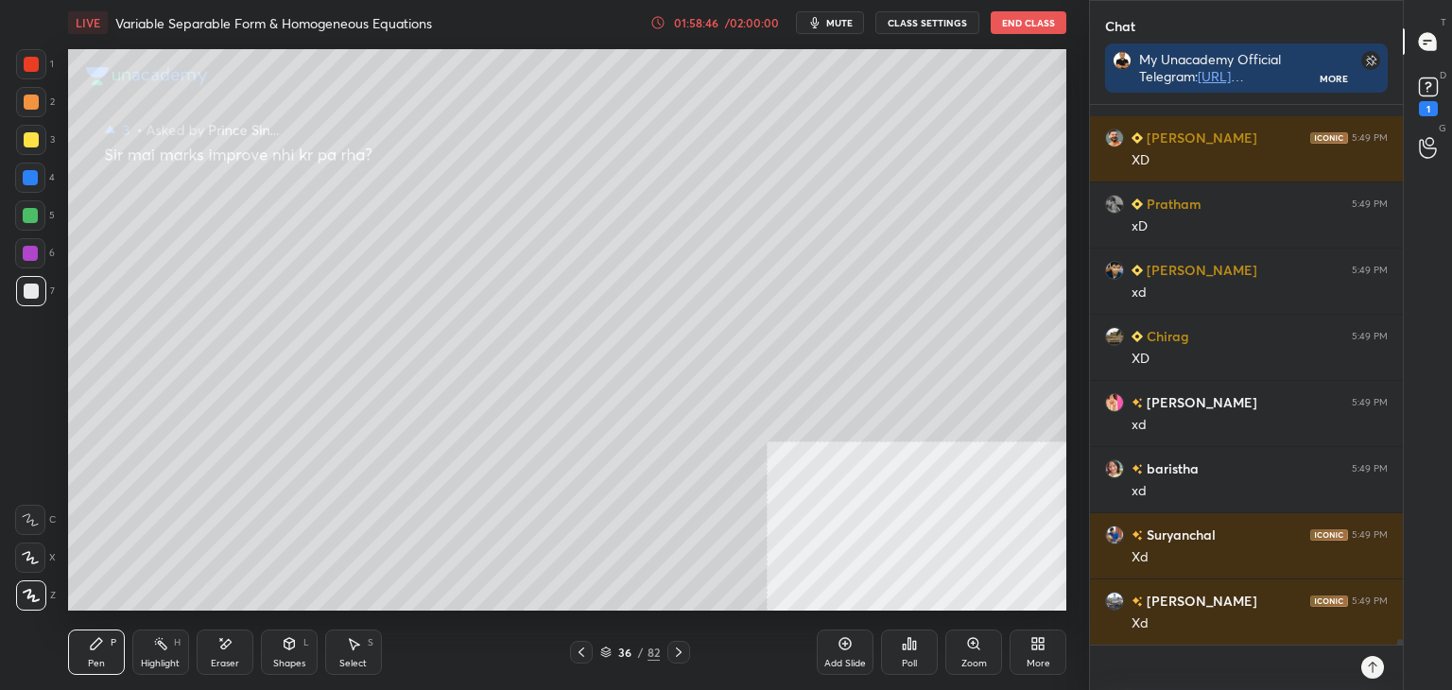
type textarea "x"
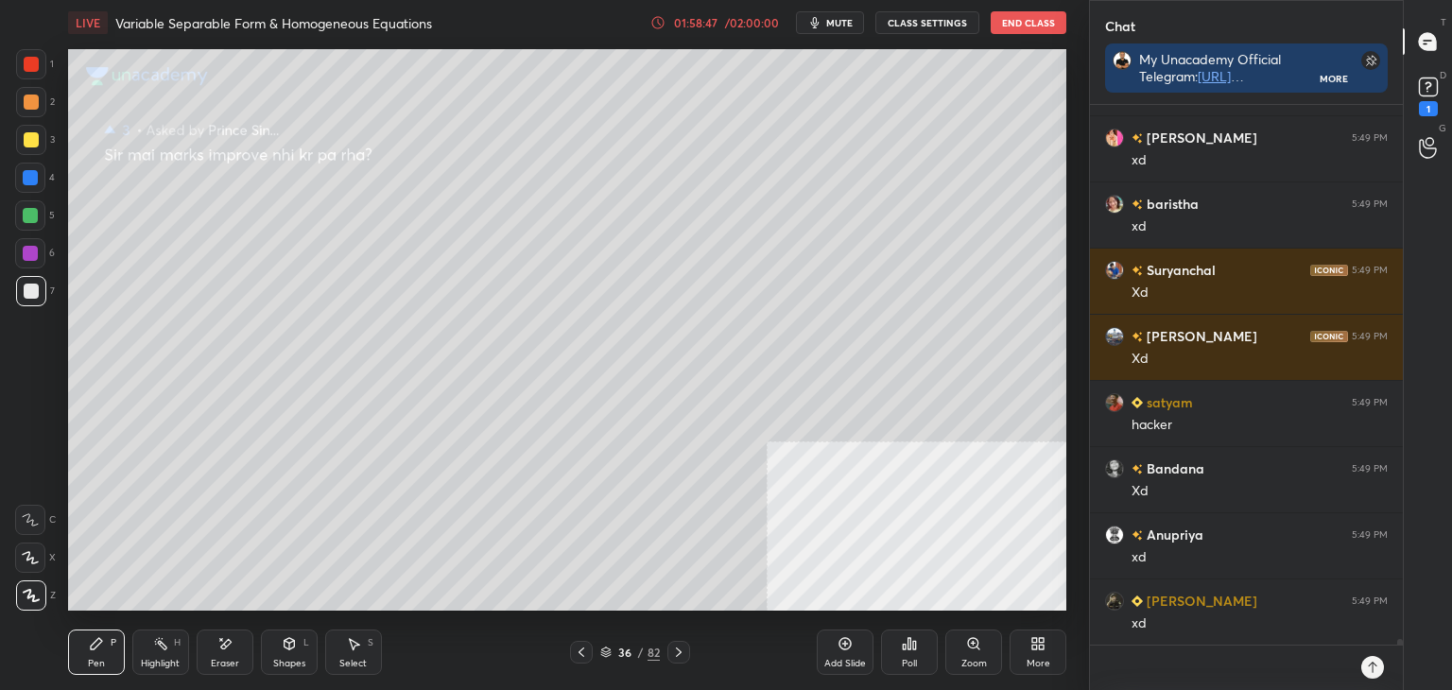
type textarea "x"
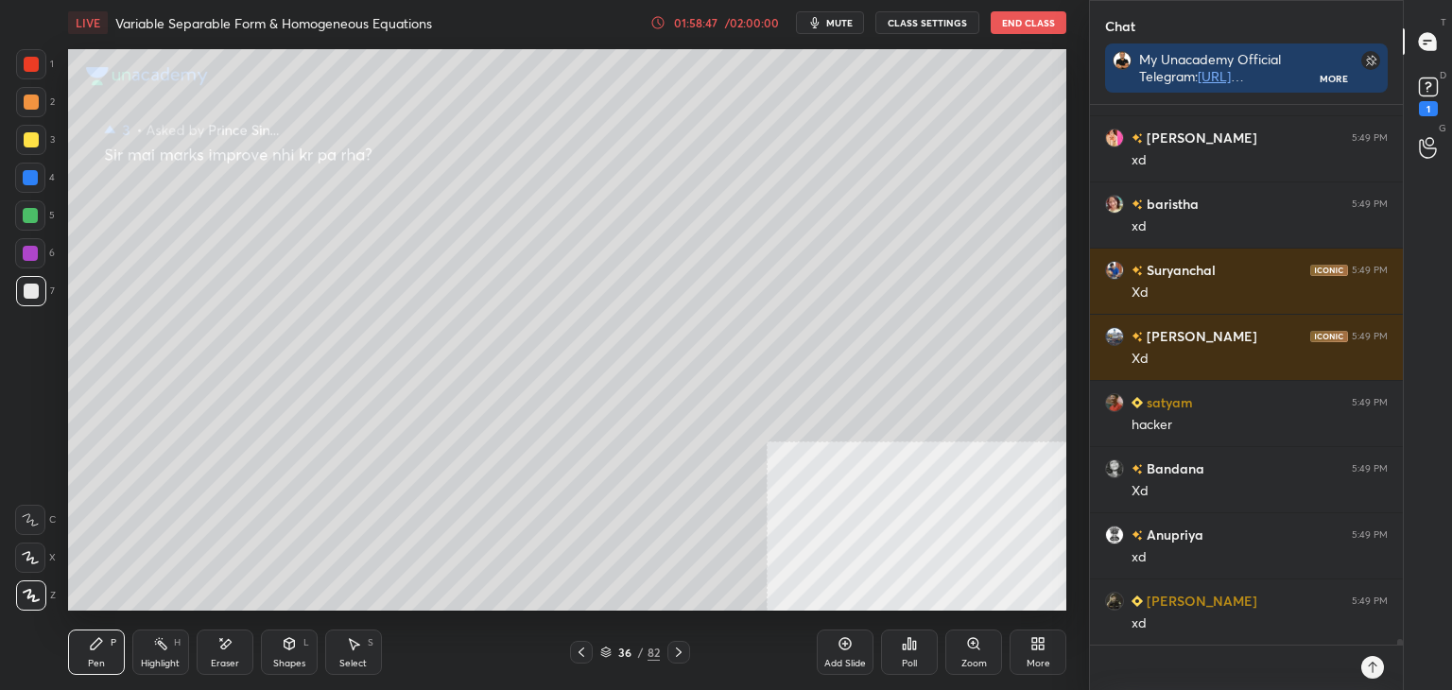
type textarea "x"
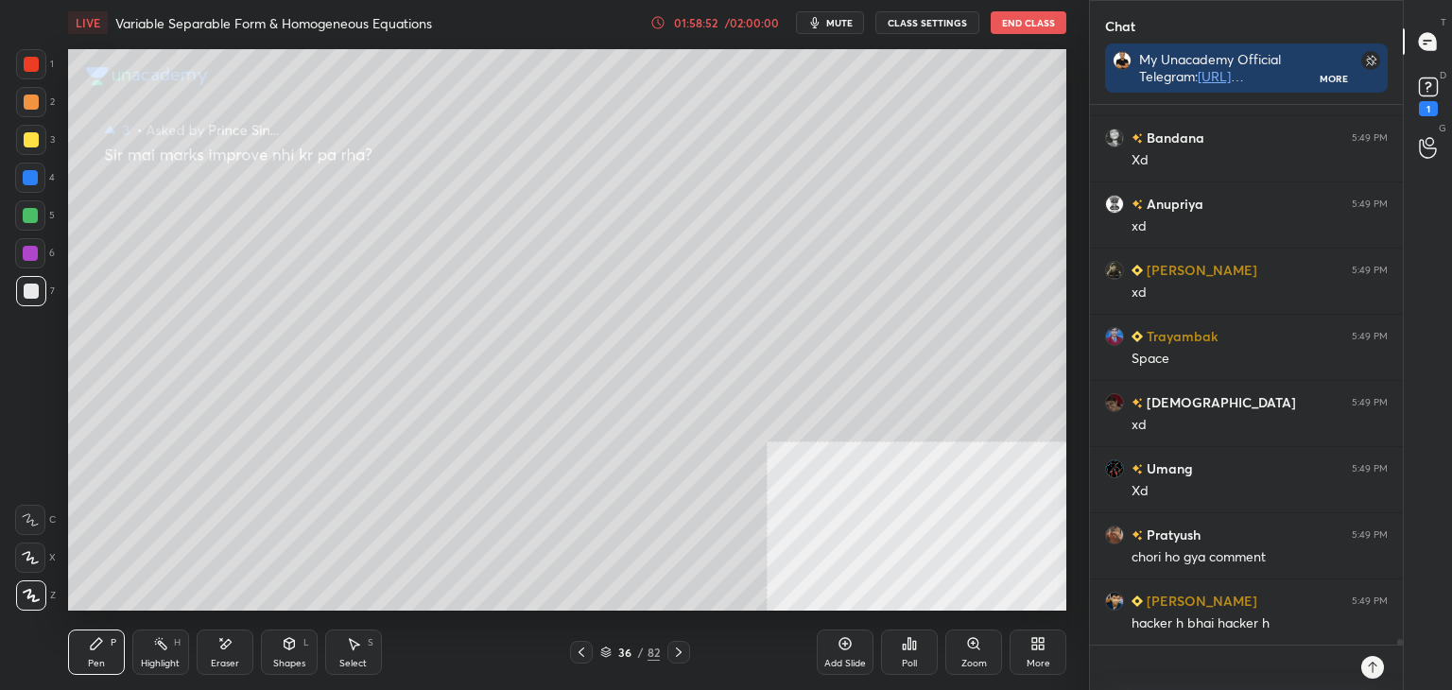
drag, startPoint x: 1168, startPoint y: 661, endPoint x: 1068, endPoint y: 666, distance: 99.4
click at [1074, 666] on div "1 2 3 4 5 6 7 C X Z E E Erase all H H LIVE Variable Separable Form & Homogeneou…" at bounding box center [726, 345] width 1452 height 690
type textarea "x"
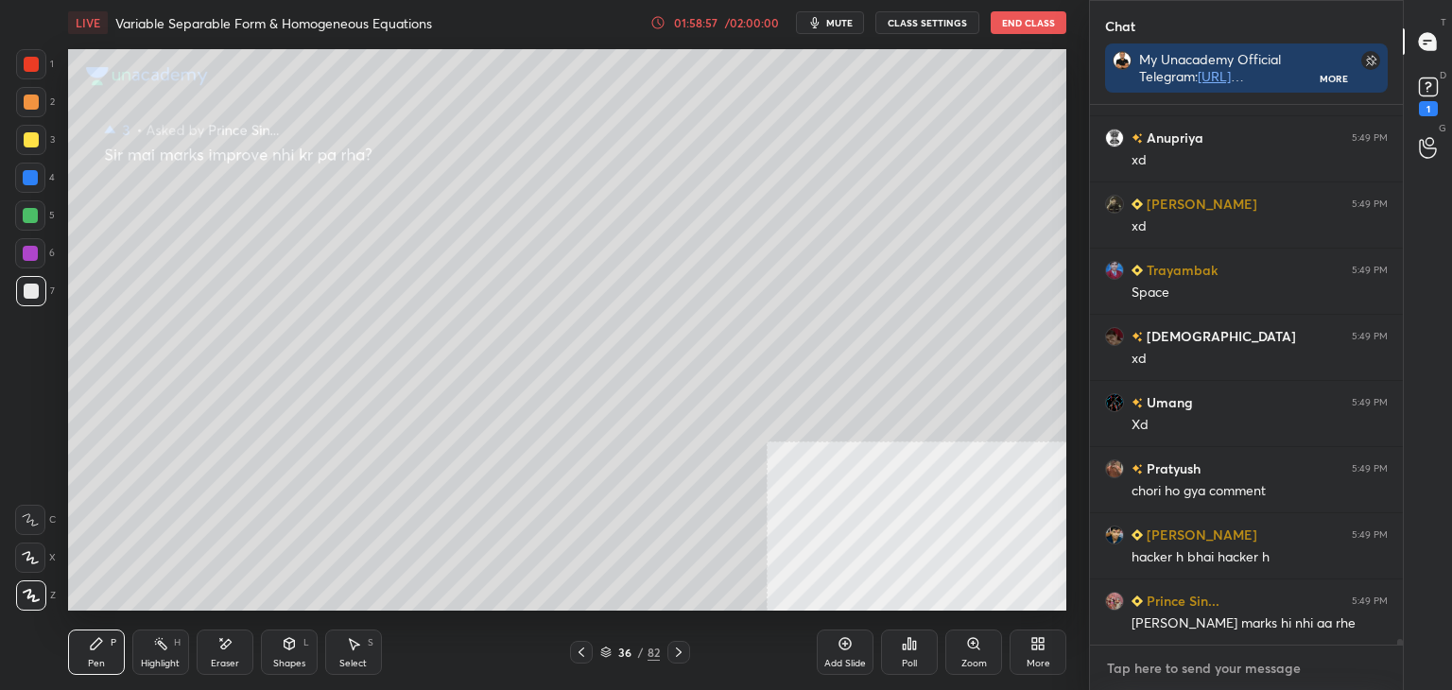
type textarea "x"
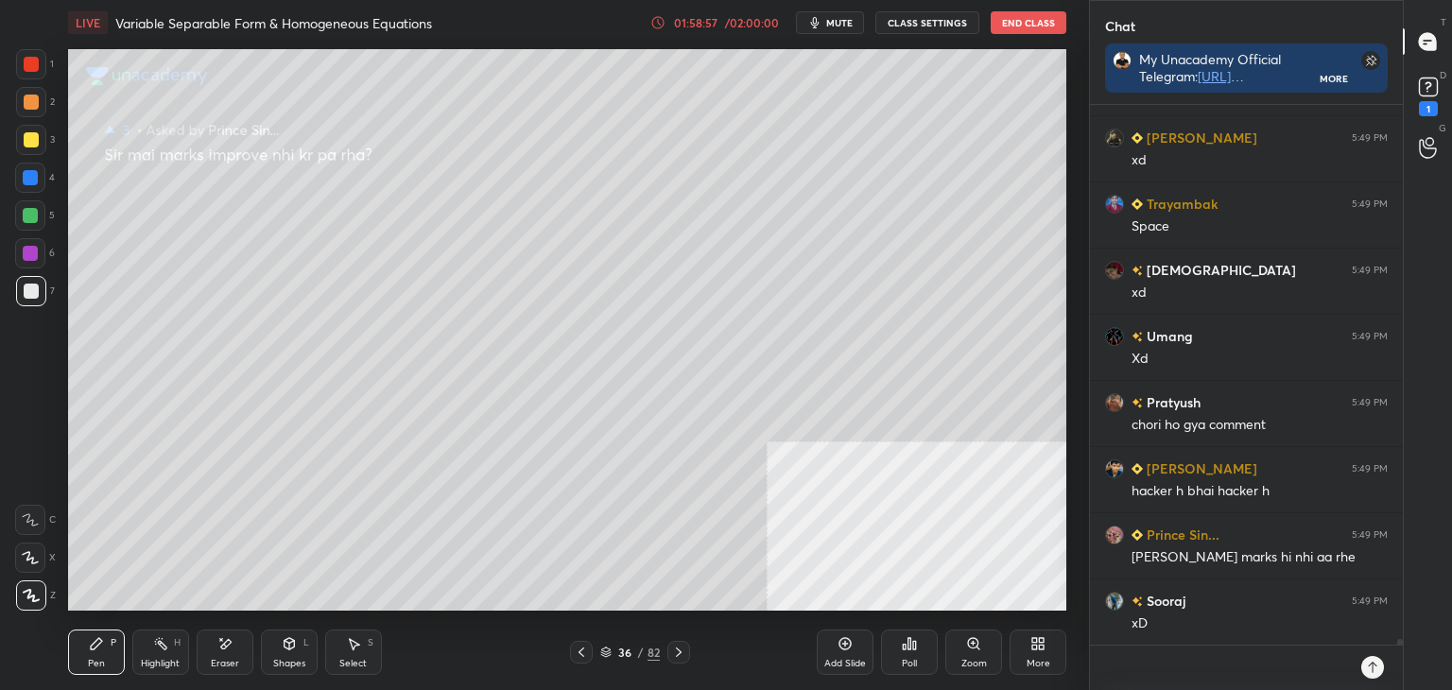
type textarea "x"
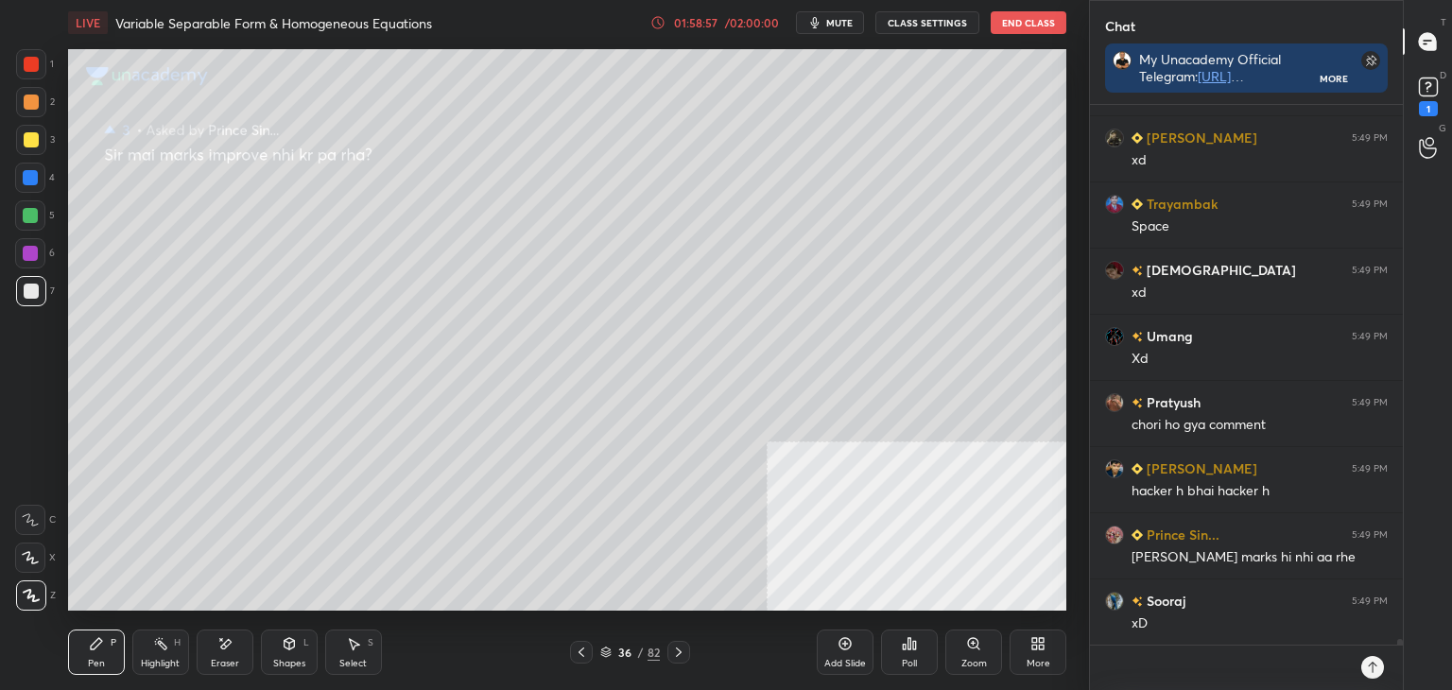
type textarea "x"
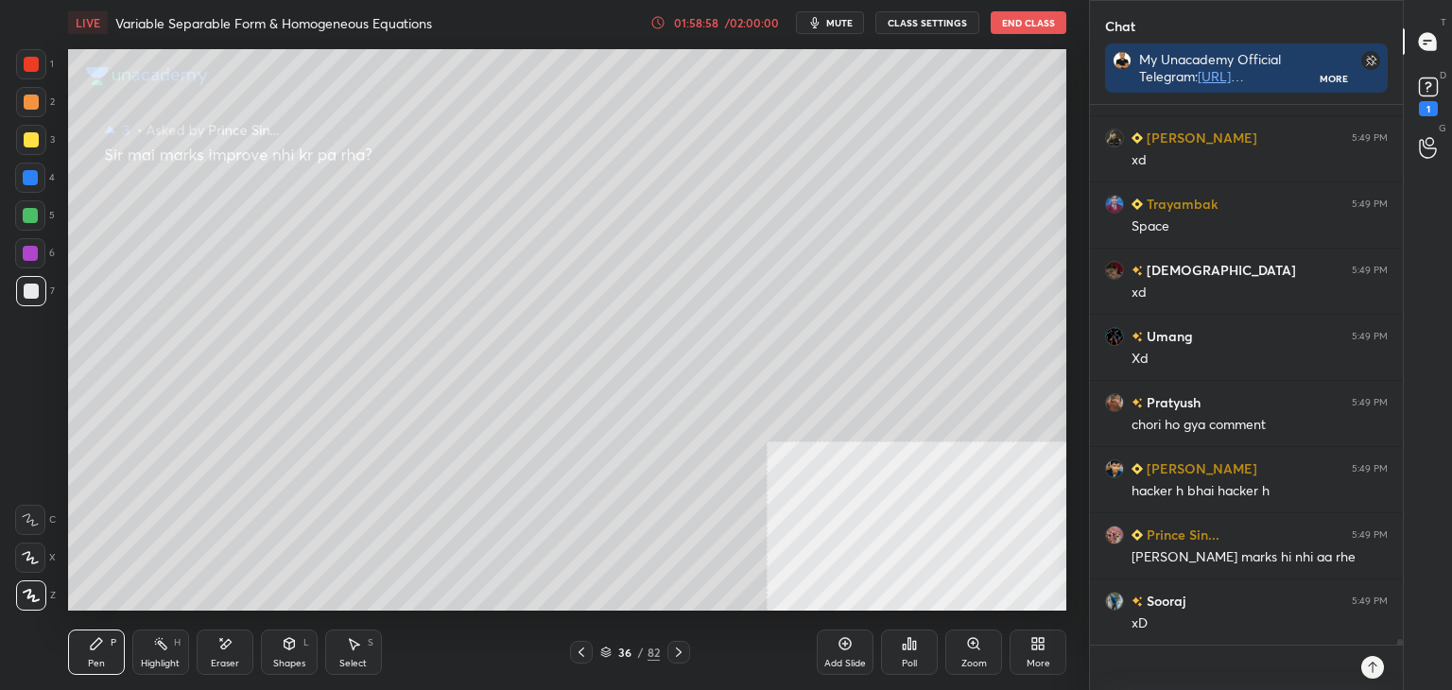
type textarea "x"
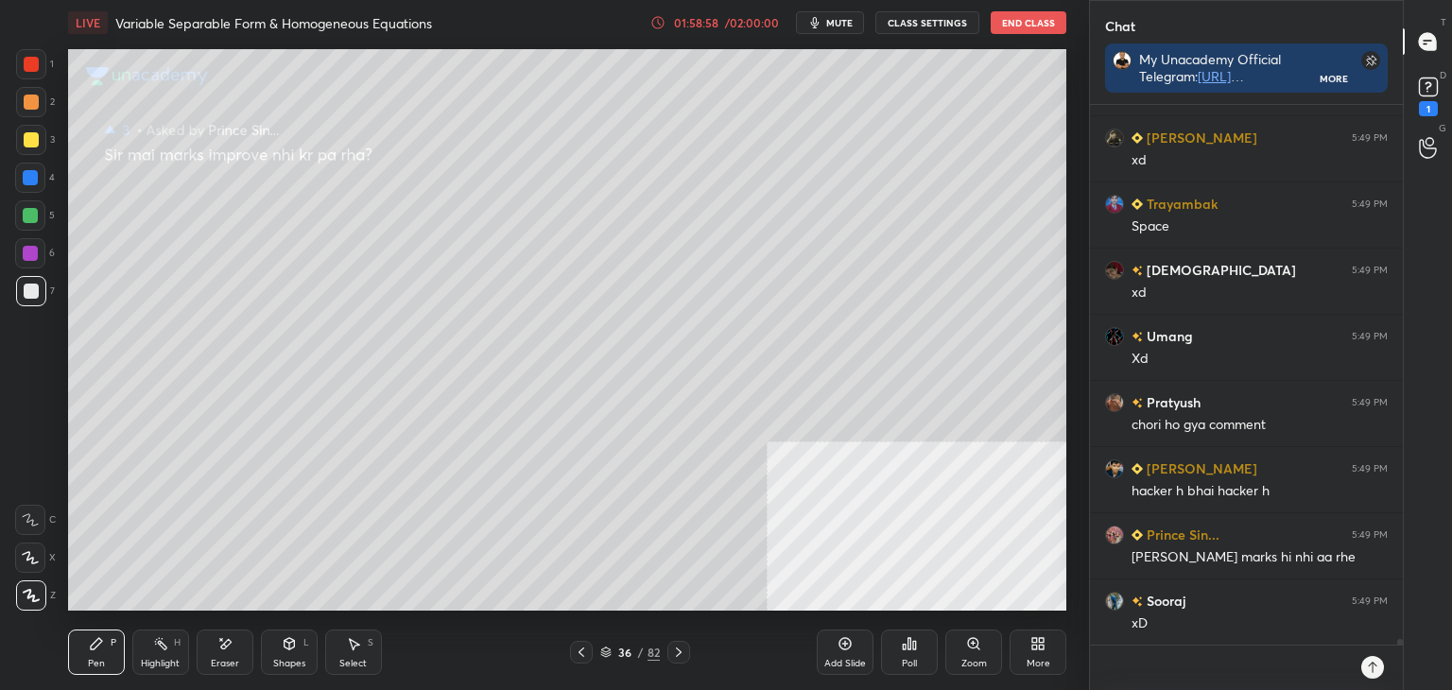
type textarea "x"
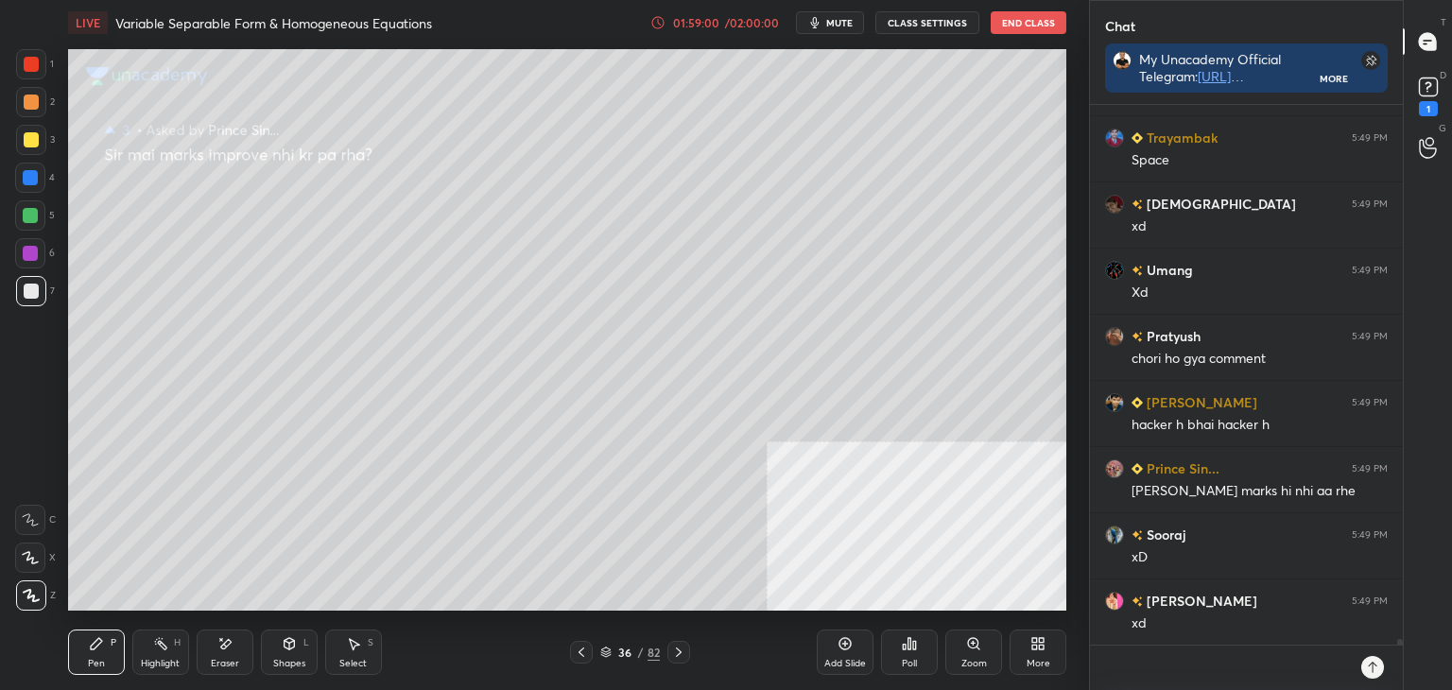
type textarea """
type textarea "x"
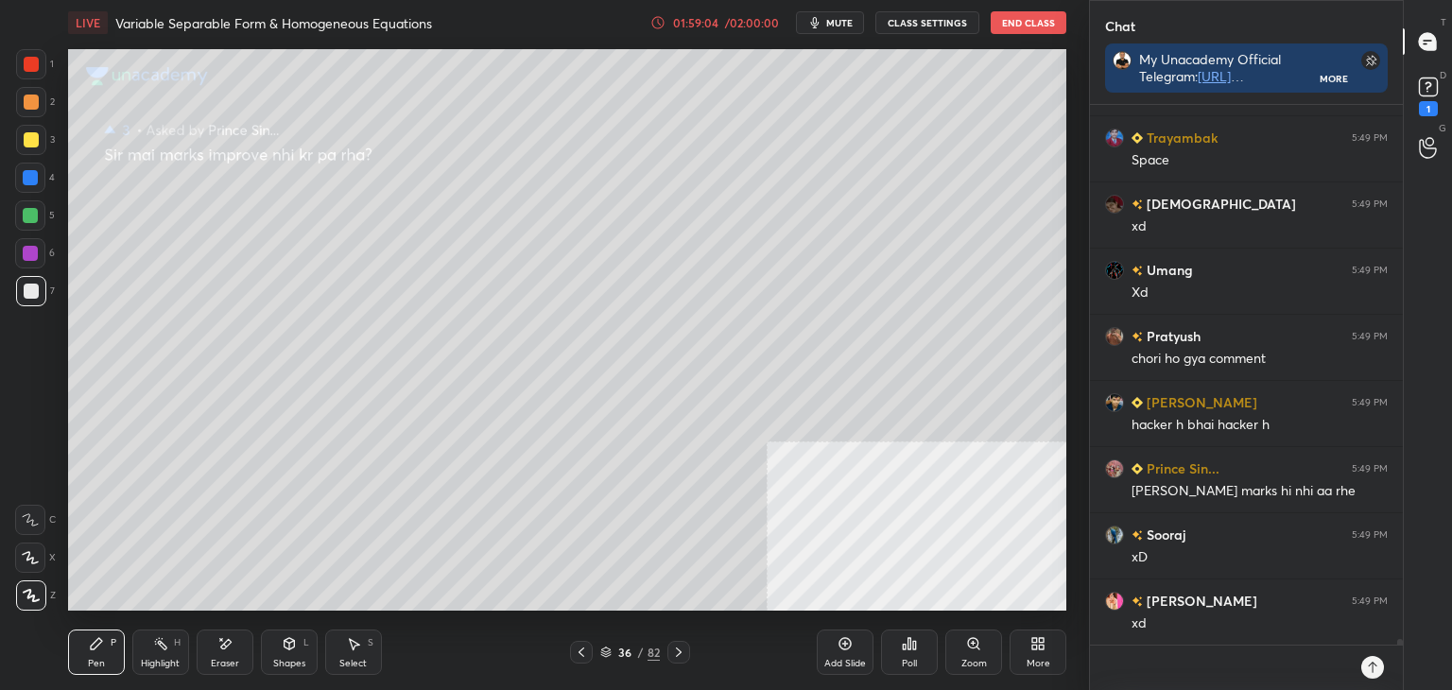
type textarea "x"
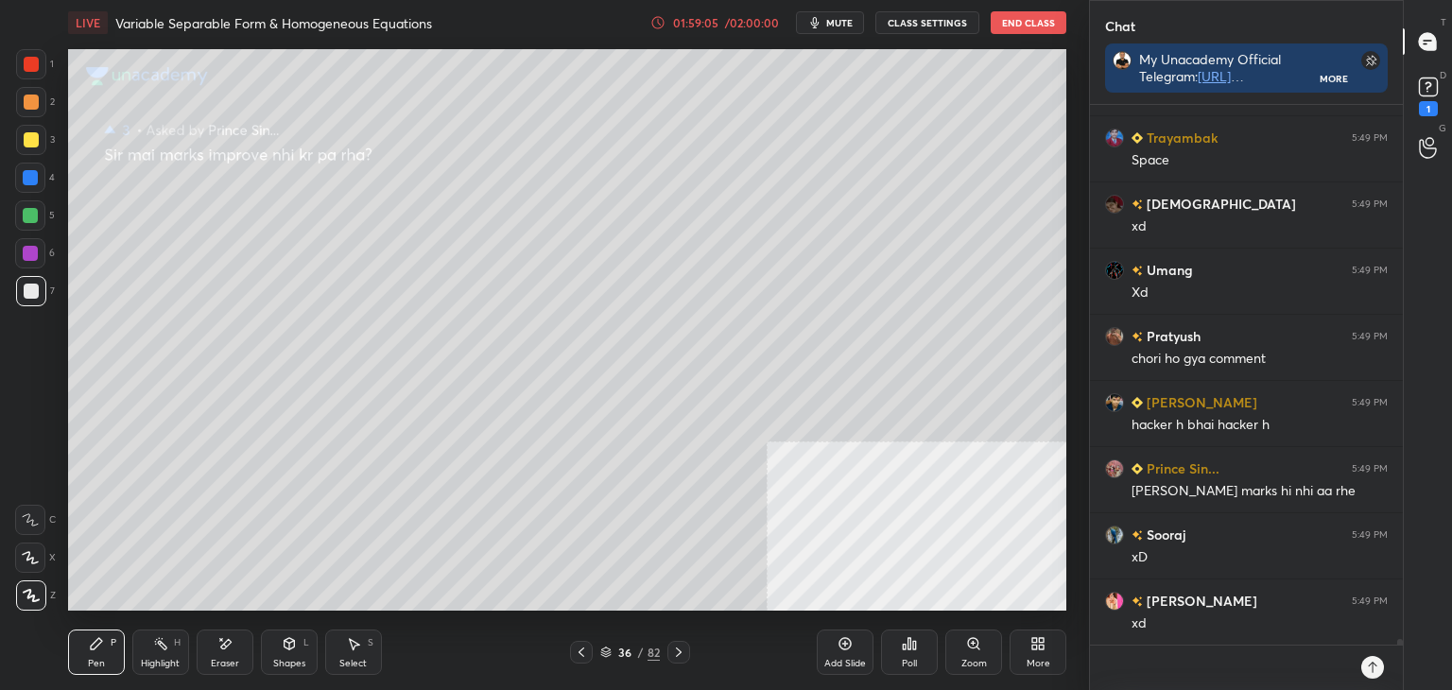
type textarea "x"
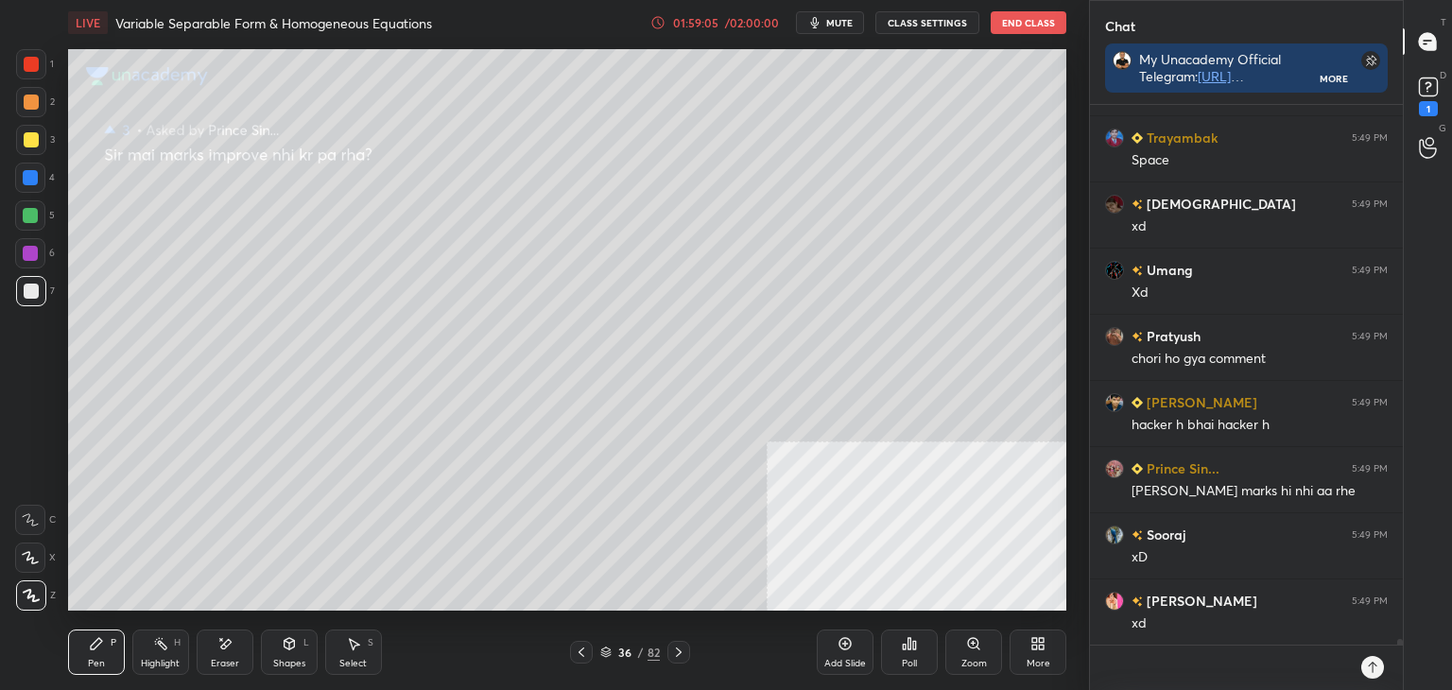
type textarea "x"
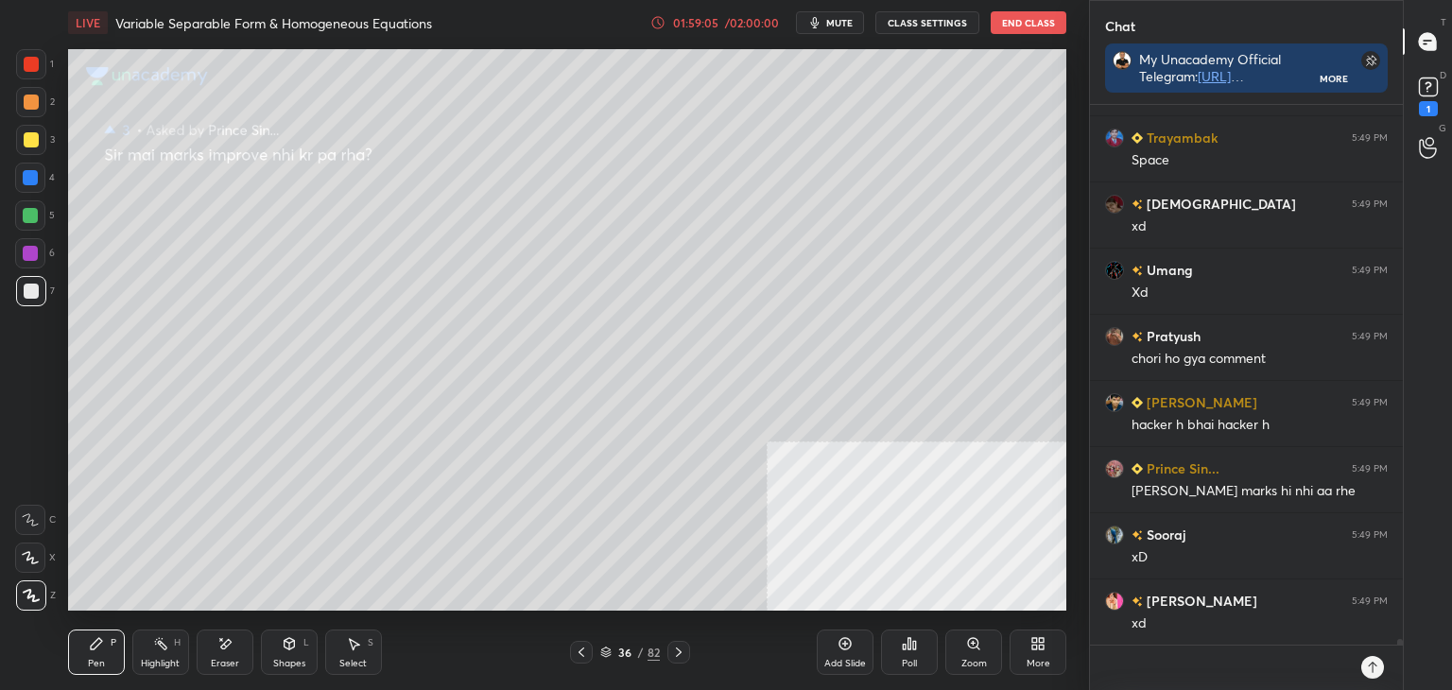
type textarea "x"
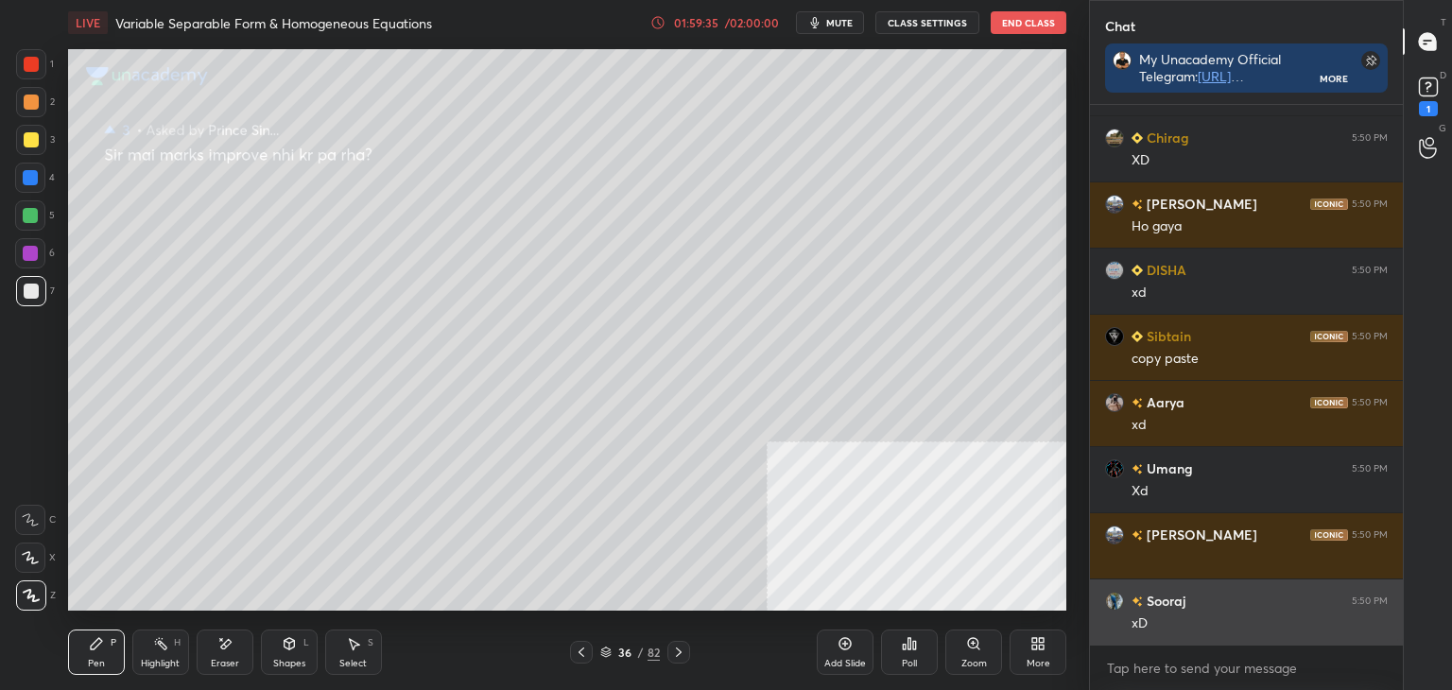
click at [1191, 612] on div "xD" at bounding box center [1260, 622] width 256 height 23
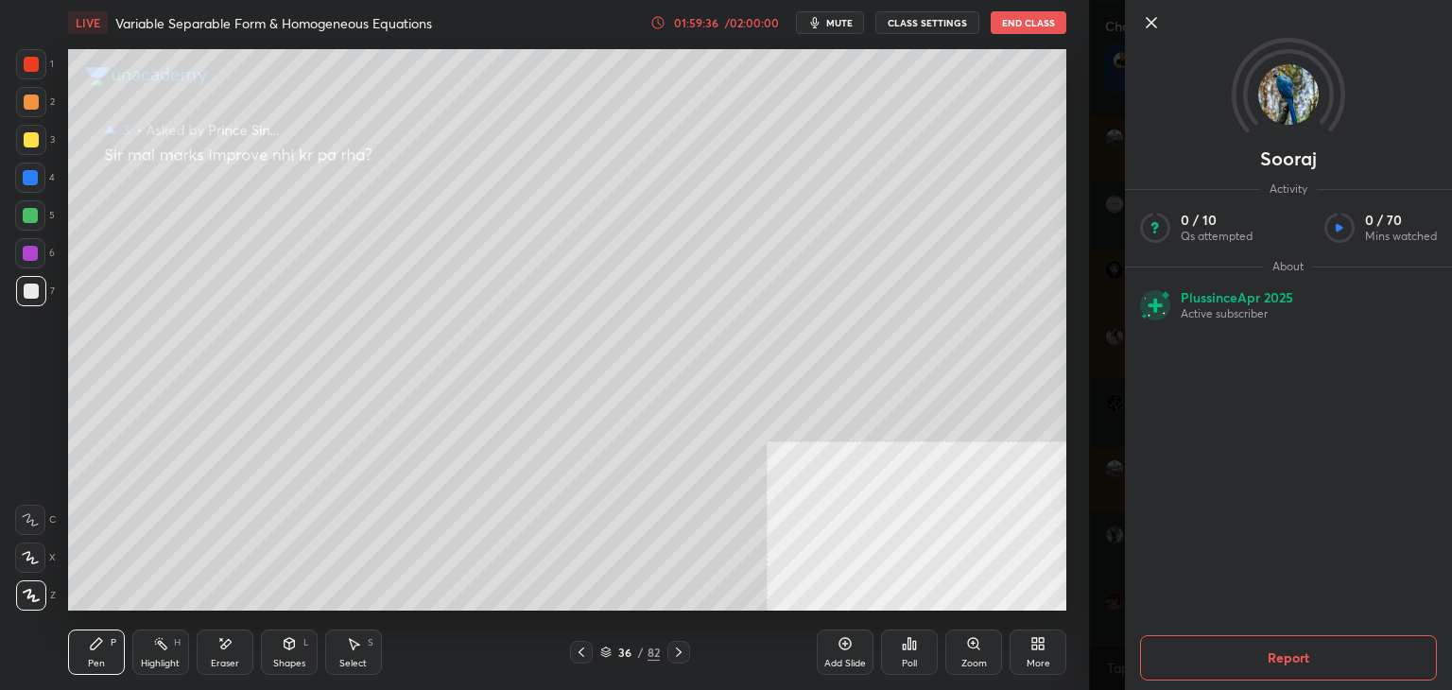
click at [1138, 659] on div "Report" at bounding box center [1288, 658] width 327 height 64
click at [1123, 661] on div "Sooraj Activity 0 / 10 Qs attempted 0 / 70 Mins watched About Plus since [DATE]…" at bounding box center [1270, 345] width 363 height 690
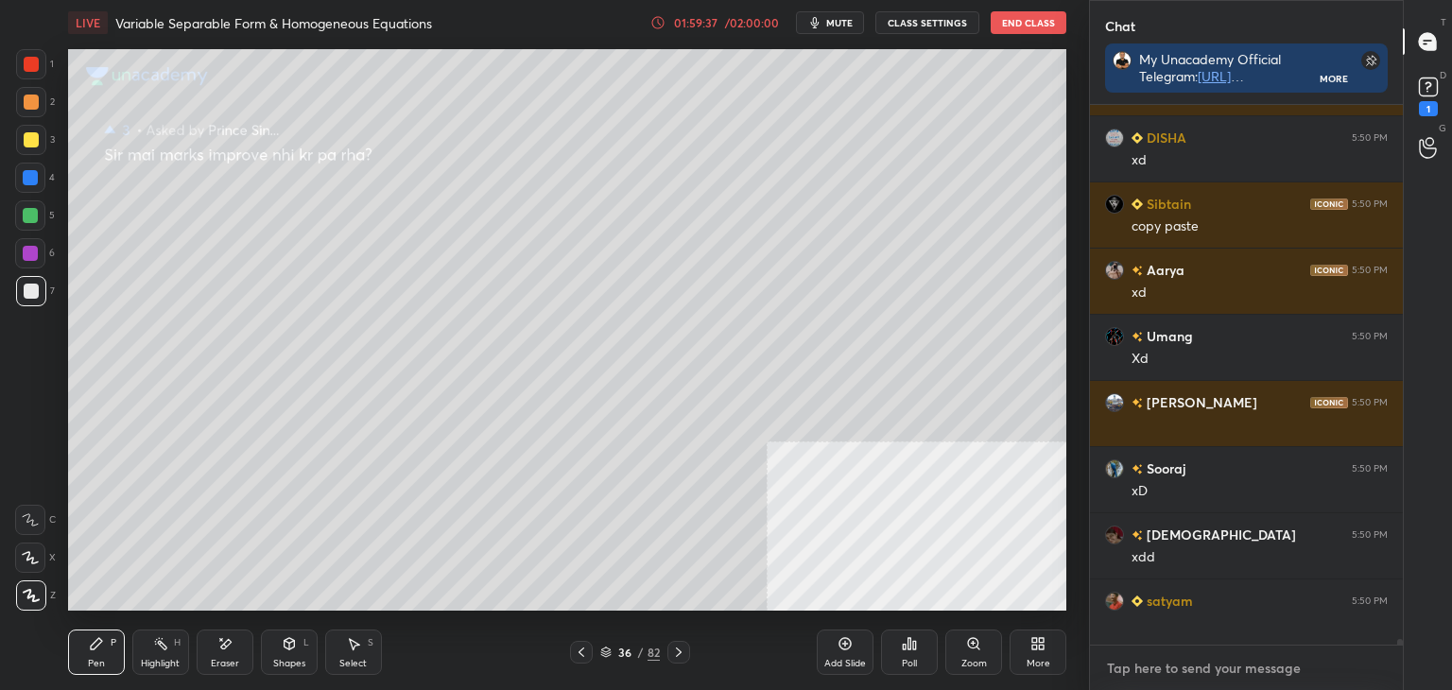
type textarea "x"
click at [1206, 680] on textarea at bounding box center [1246, 668] width 283 height 30
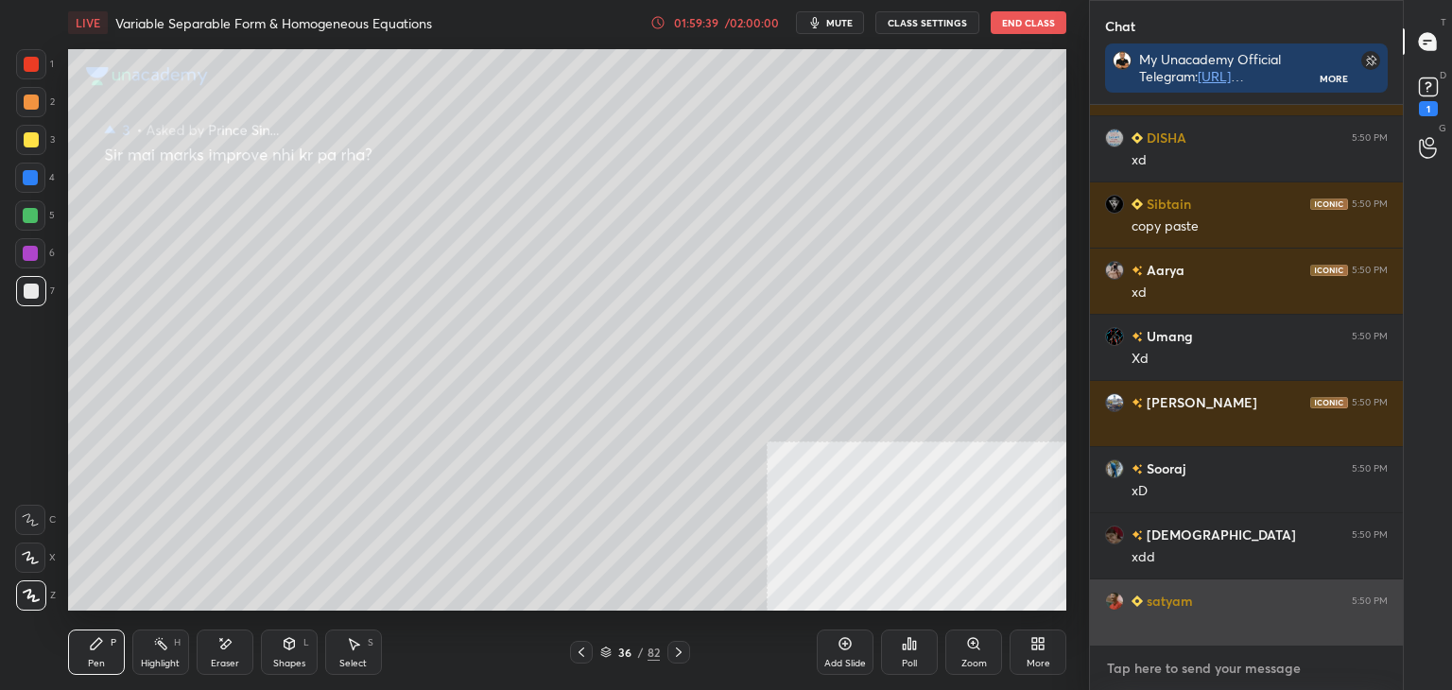
type textarea "x"
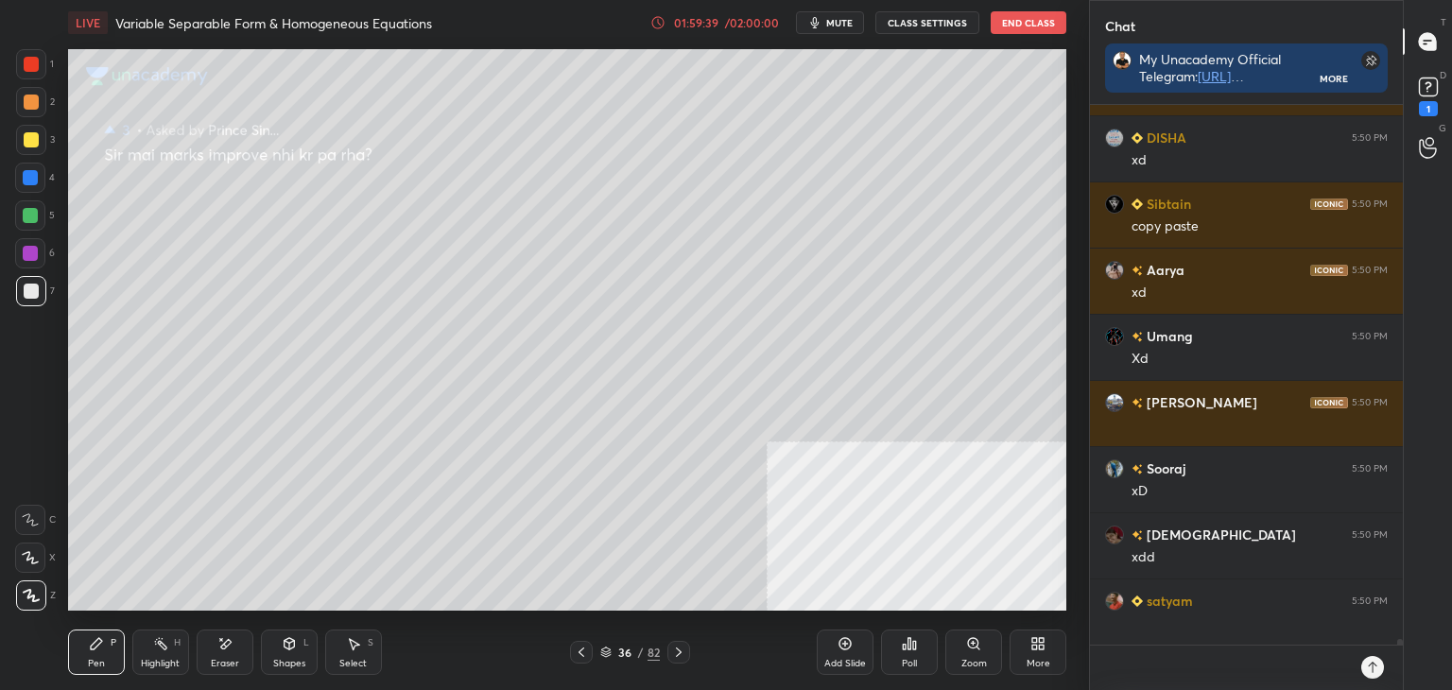
type textarea "x"
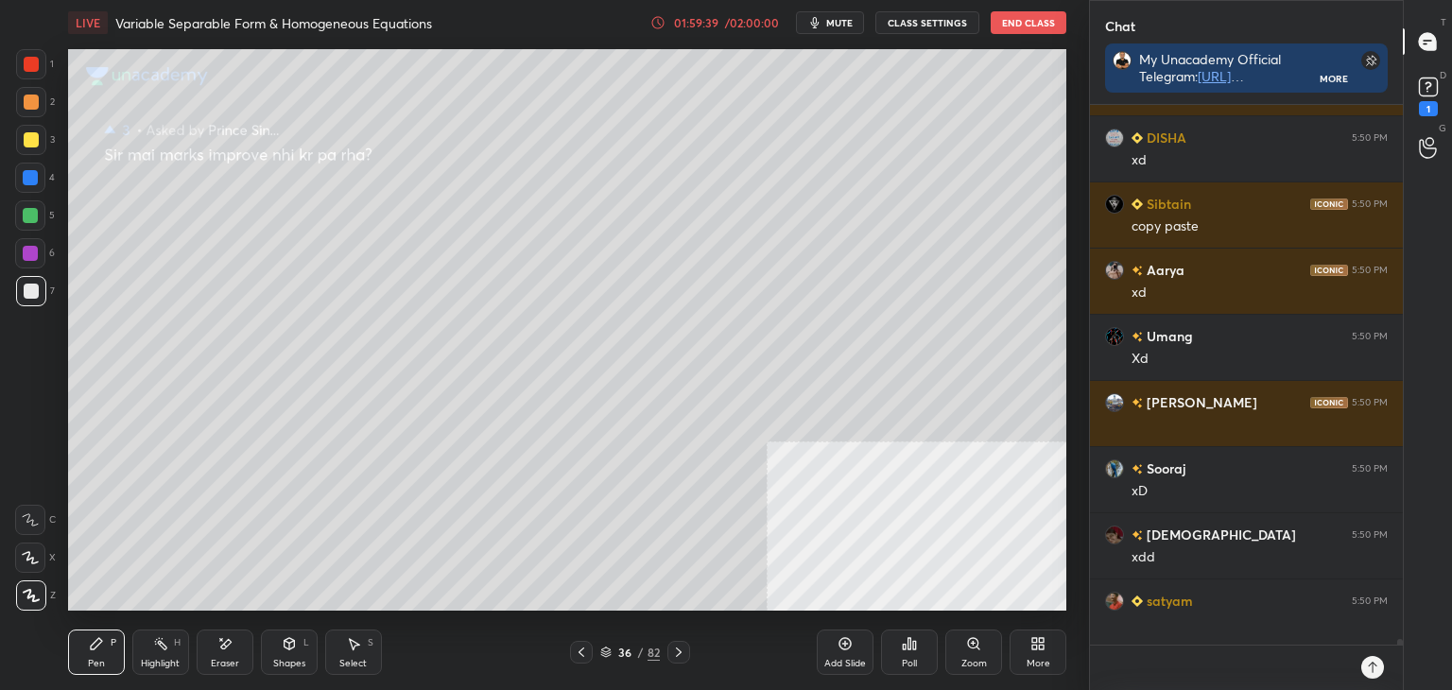
type textarea "x"
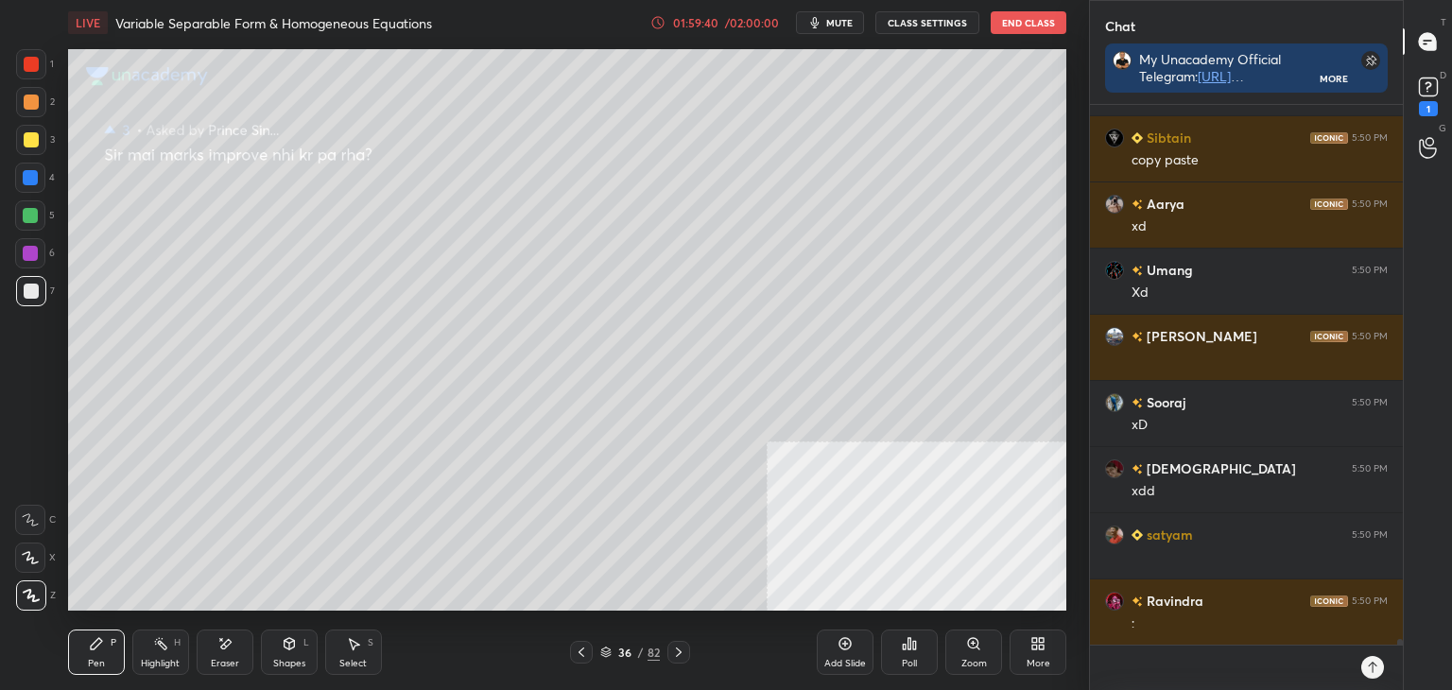
type textarea "x"
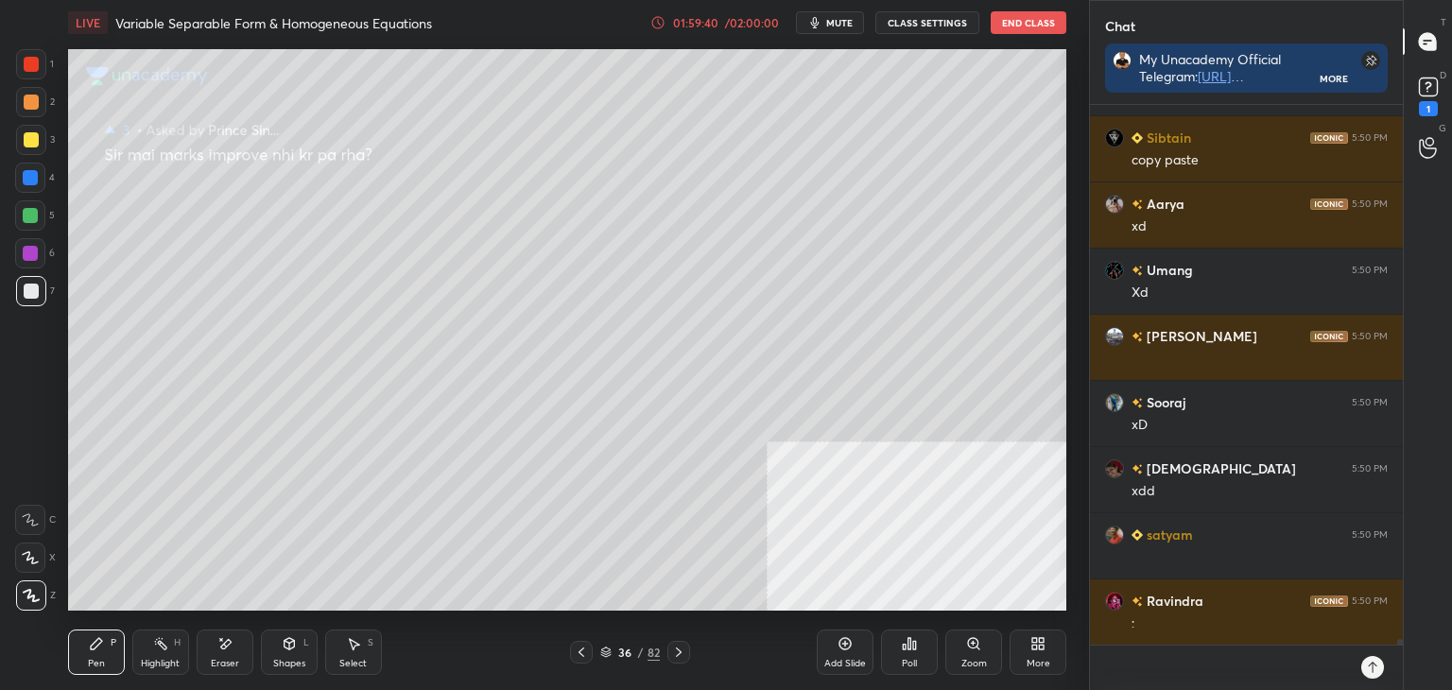
type textarea "x"
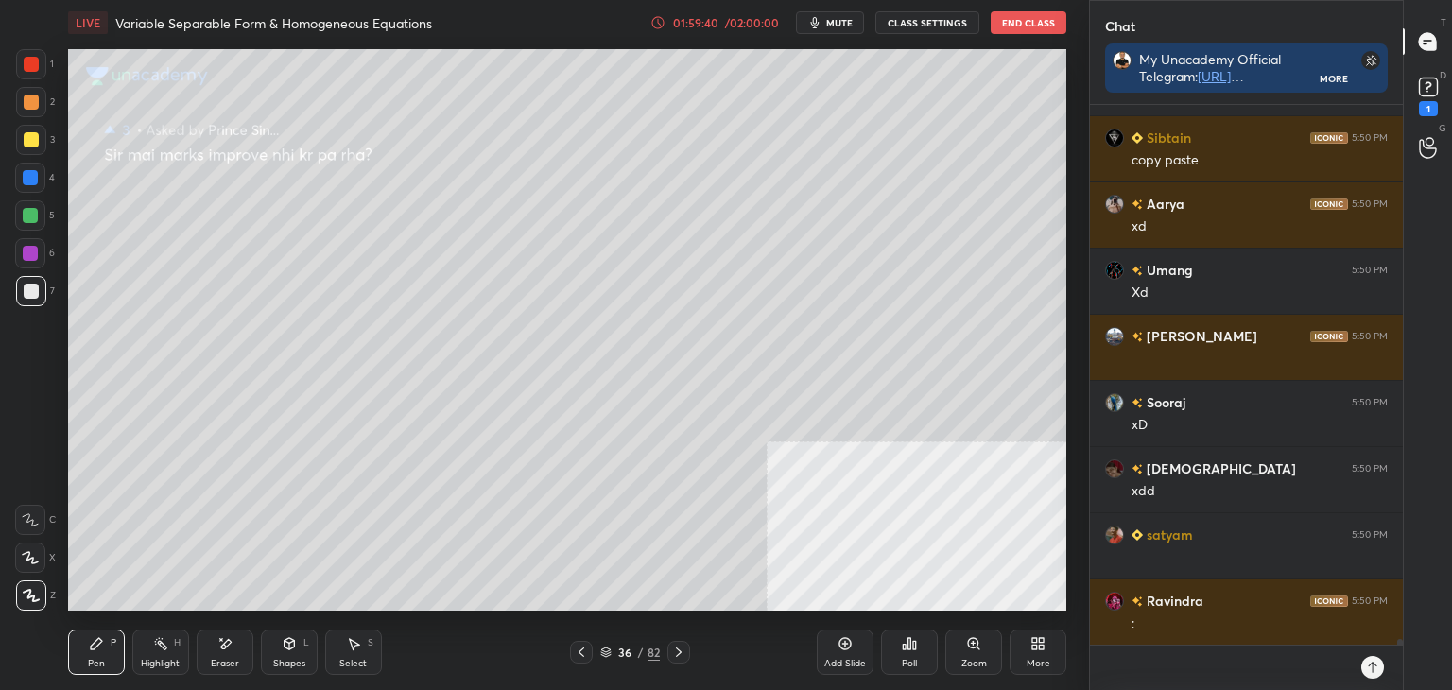
type textarea "x"
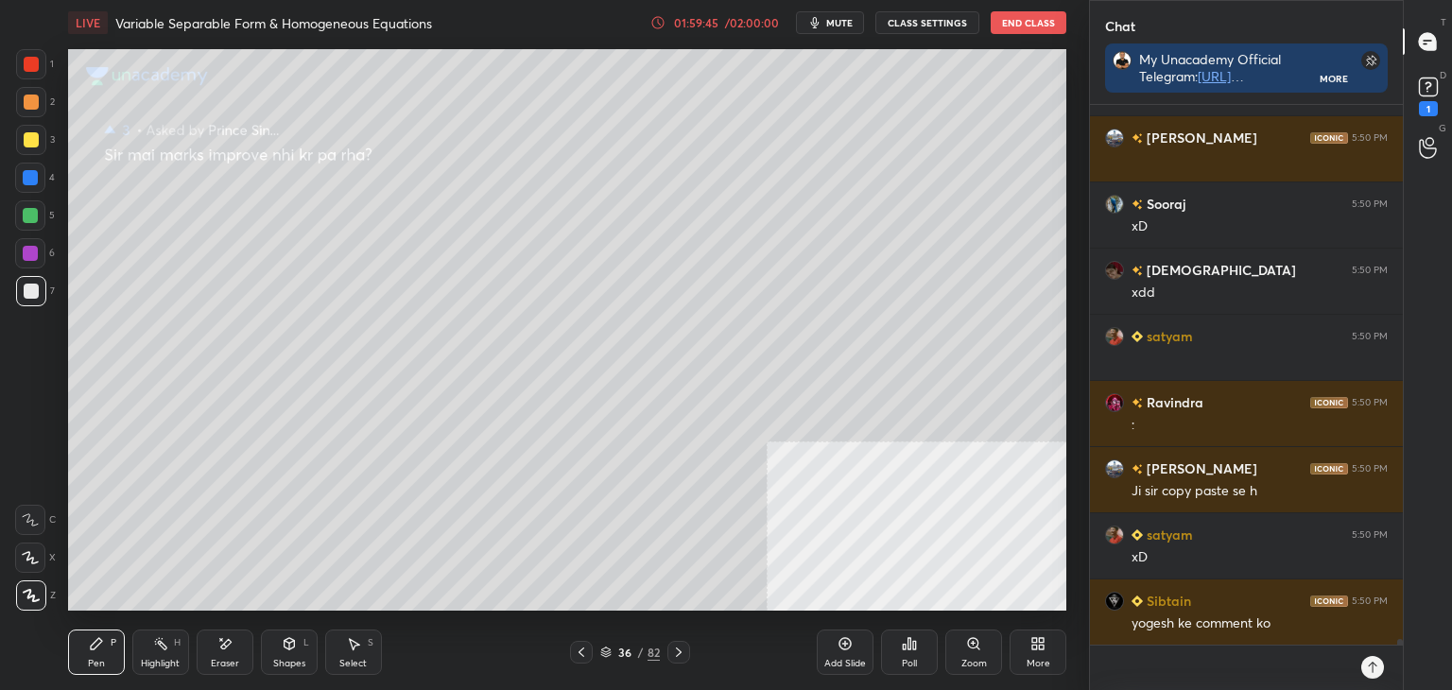
paste textarea
type textarea "x"
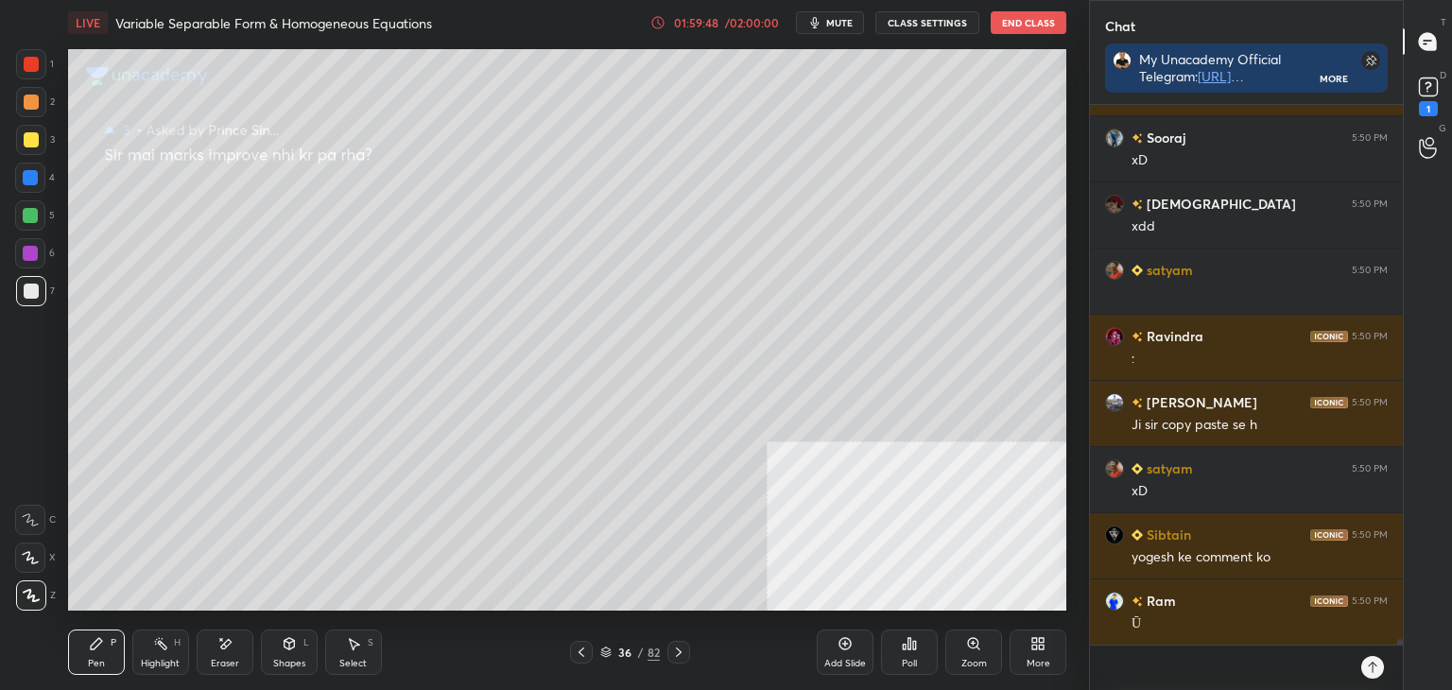
click at [1369, 663] on icon at bounding box center [1372, 667] width 15 height 15
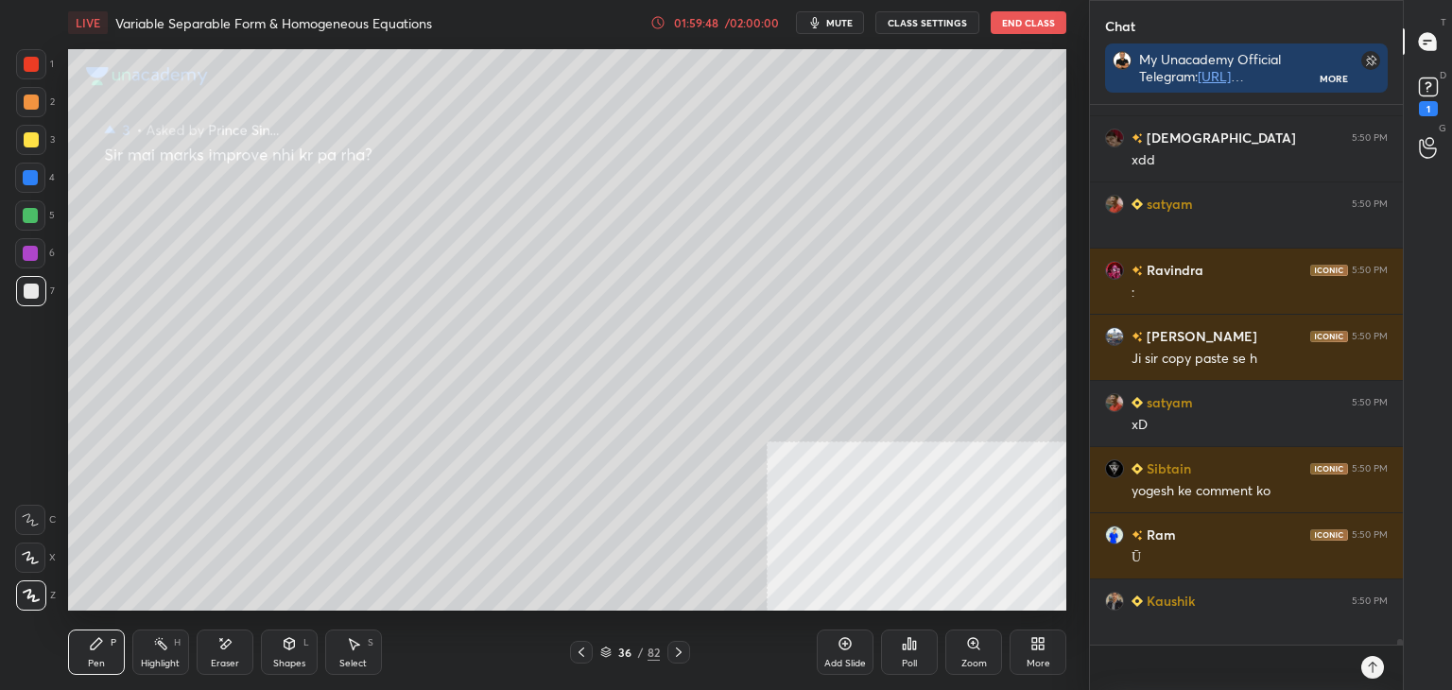
click at [1368, 667] on icon at bounding box center [1372, 667] width 15 height 15
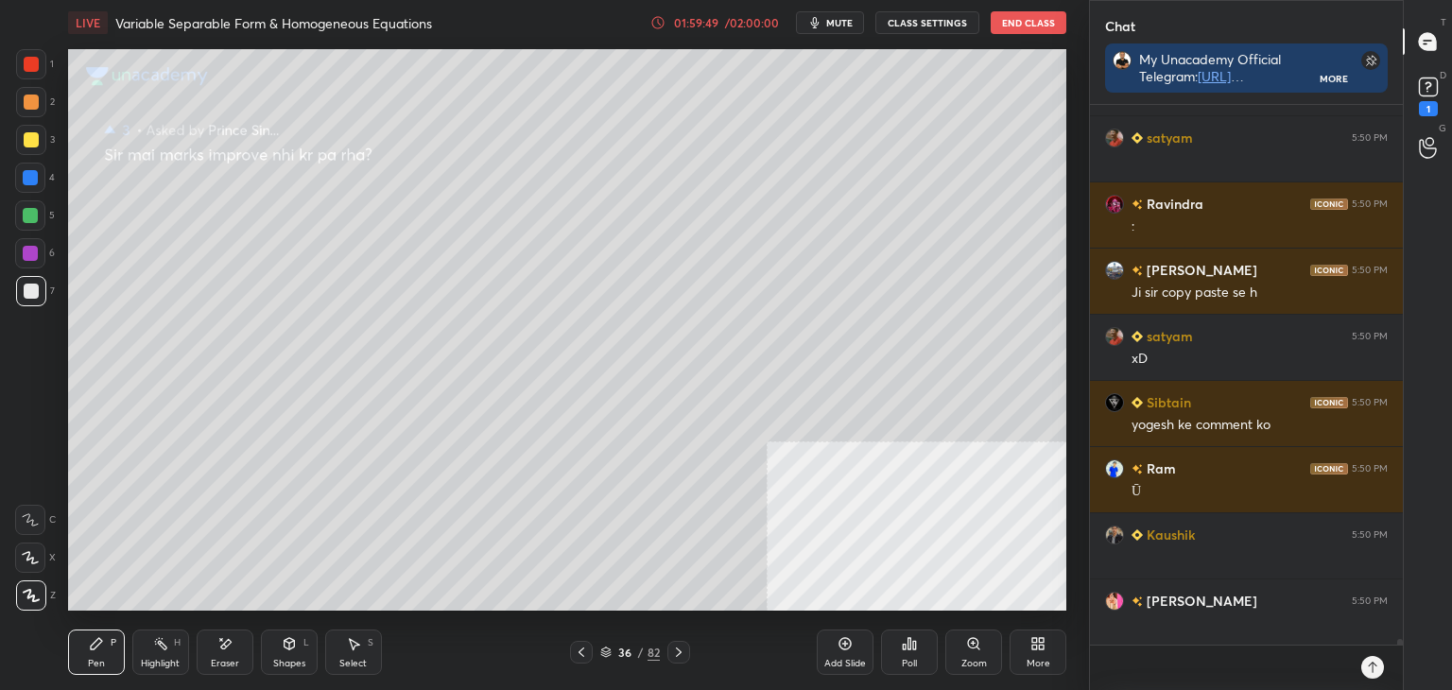
drag, startPoint x: 1369, startPoint y: 668, endPoint x: 1358, endPoint y: 674, distance: 11.8
click at [1369, 668] on icon at bounding box center [1372, 667] width 15 height 15
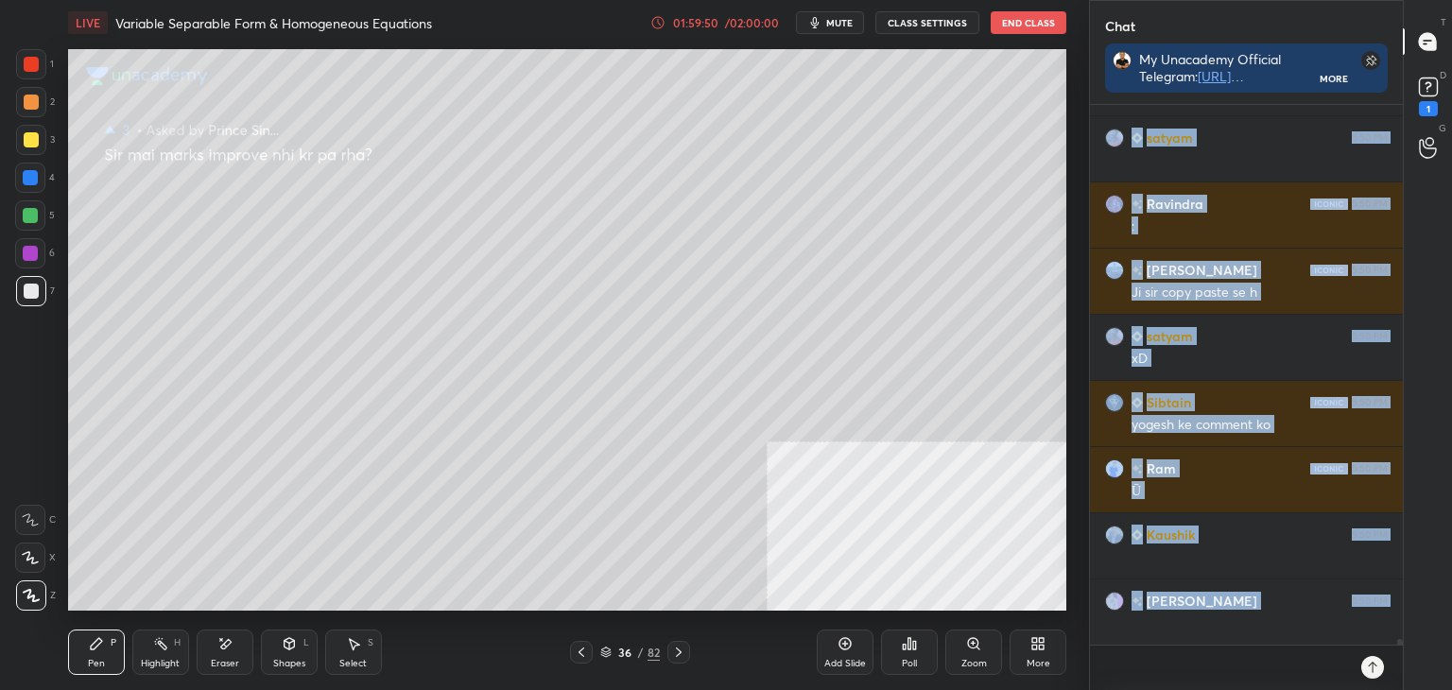
drag, startPoint x: 1123, startPoint y: 637, endPoint x: 1051, endPoint y: 638, distance: 71.9
click at [1051, 639] on div "1 2 3 4 5 6 7 C X Z E E Erase all H H LIVE Variable Separable Form & Homogeneou…" at bounding box center [726, 345] width 1452 height 690
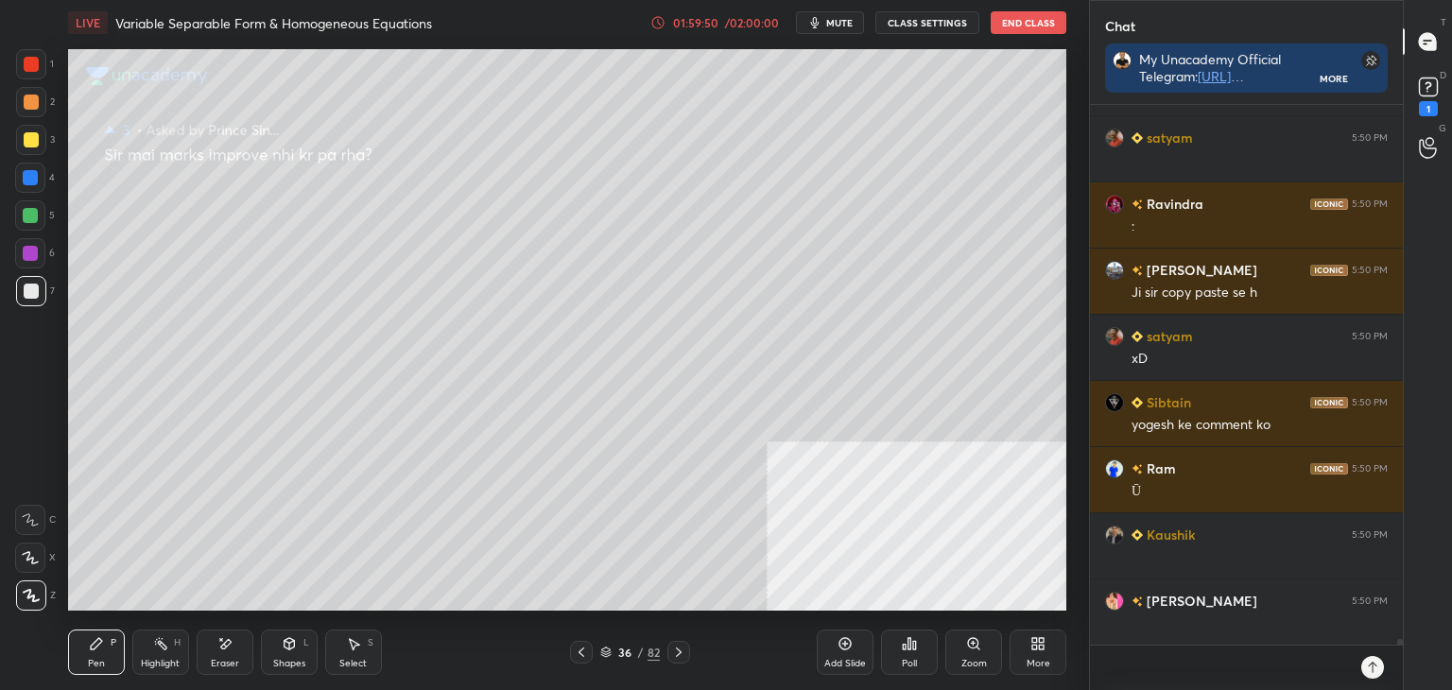
click at [1165, 653] on div "x" at bounding box center [1246, 668] width 313 height 44
type textarea "x"
drag, startPoint x: 1168, startPoint y: 659, endPoint x: 1066, endPoint y: 667, distance: 102.5
click at [1070, 653] on div "1 2 3 4 5 6 7 C X Z E E Erase all H H LIVE Variable Separable Form & Homogeneou…" at bounding box center [726, 345] width 1452 height 690
type textarea "x"
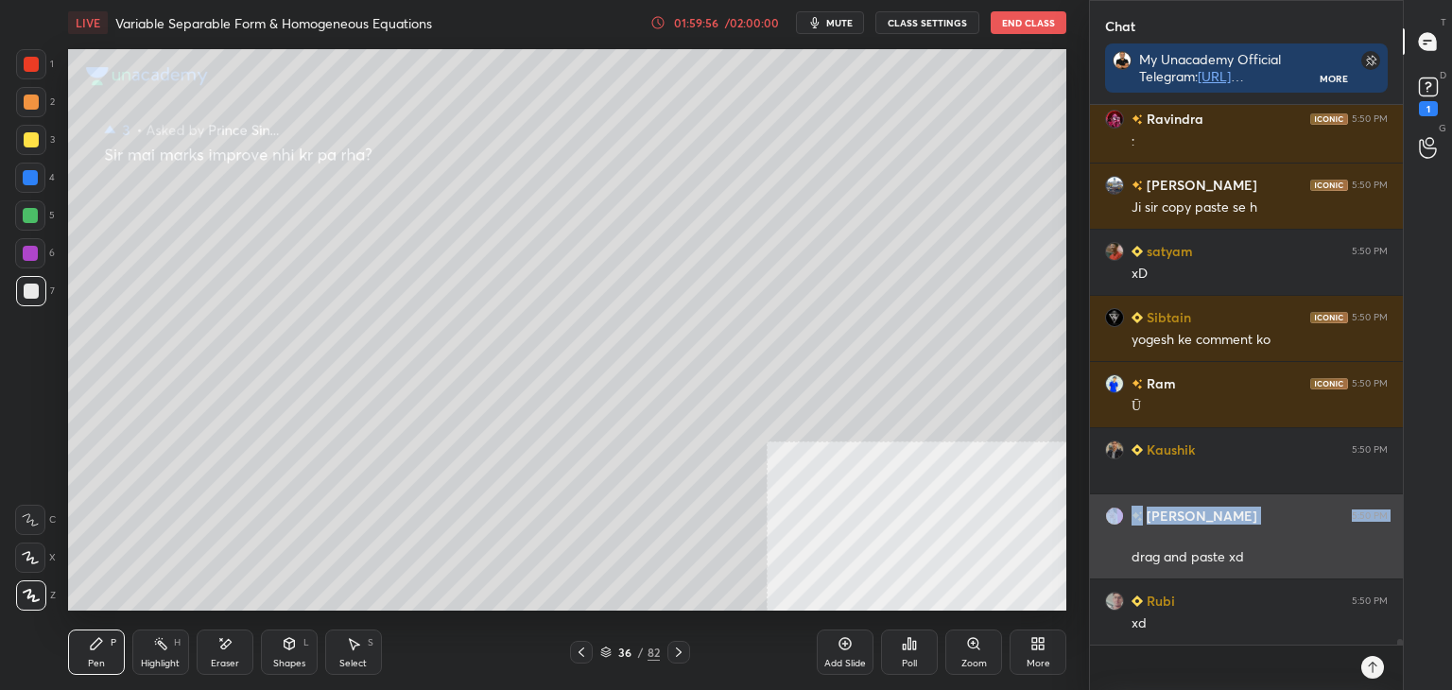
drag, startPoint x: 1237, startPoint y: 531, endPoint x: 1142, endPoint y: 547, distance: 95.9
click at [1141, 545] on div "ㅤ" at bounding box center [1260, 538] width 256 height 19
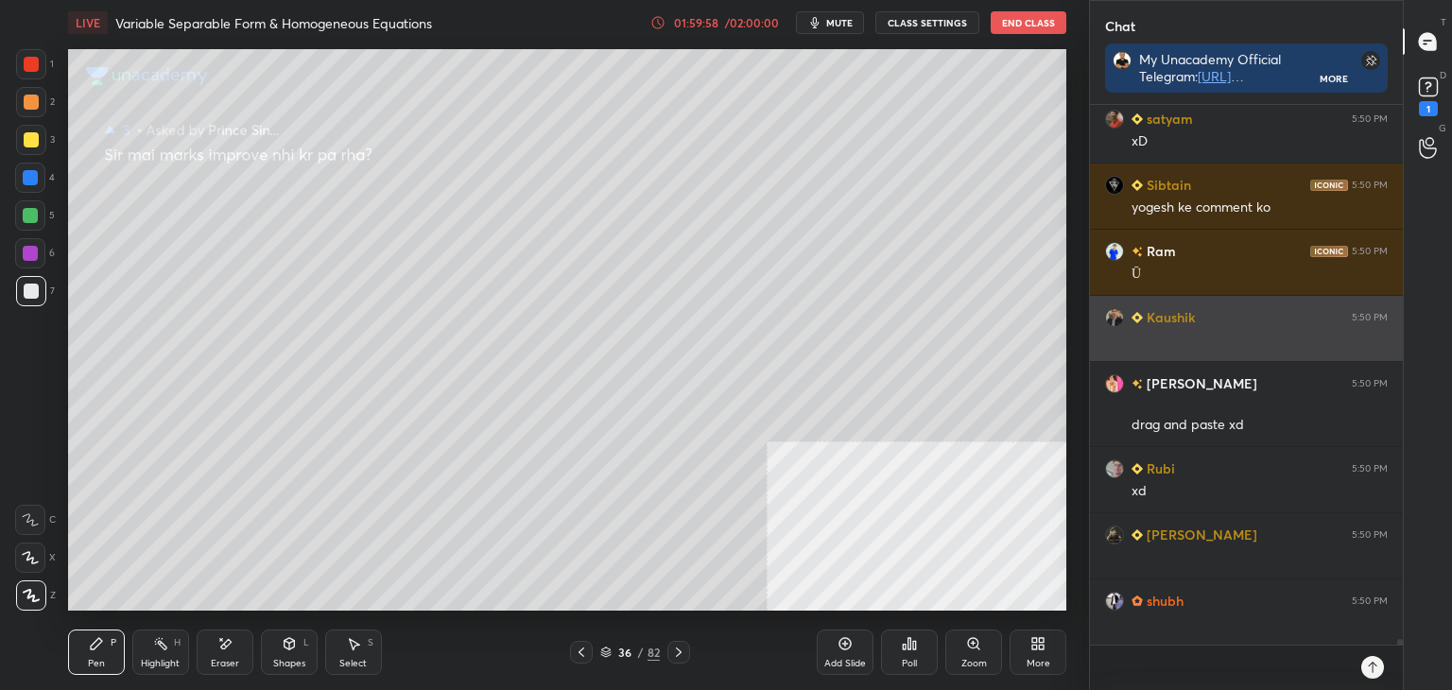
click at [1161, 333] on div "ㅤ" at bounding box center [1260, 340] width 256 height 19
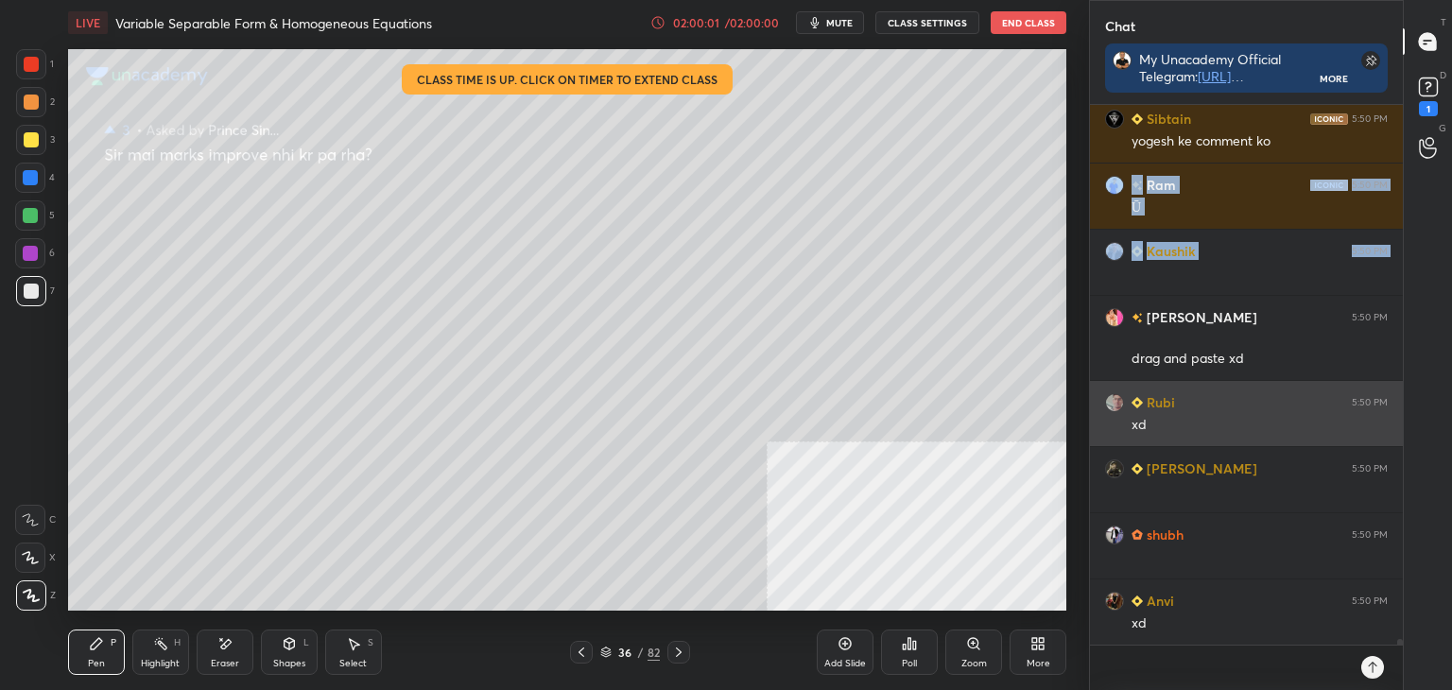
scroll to position [52443, 0]
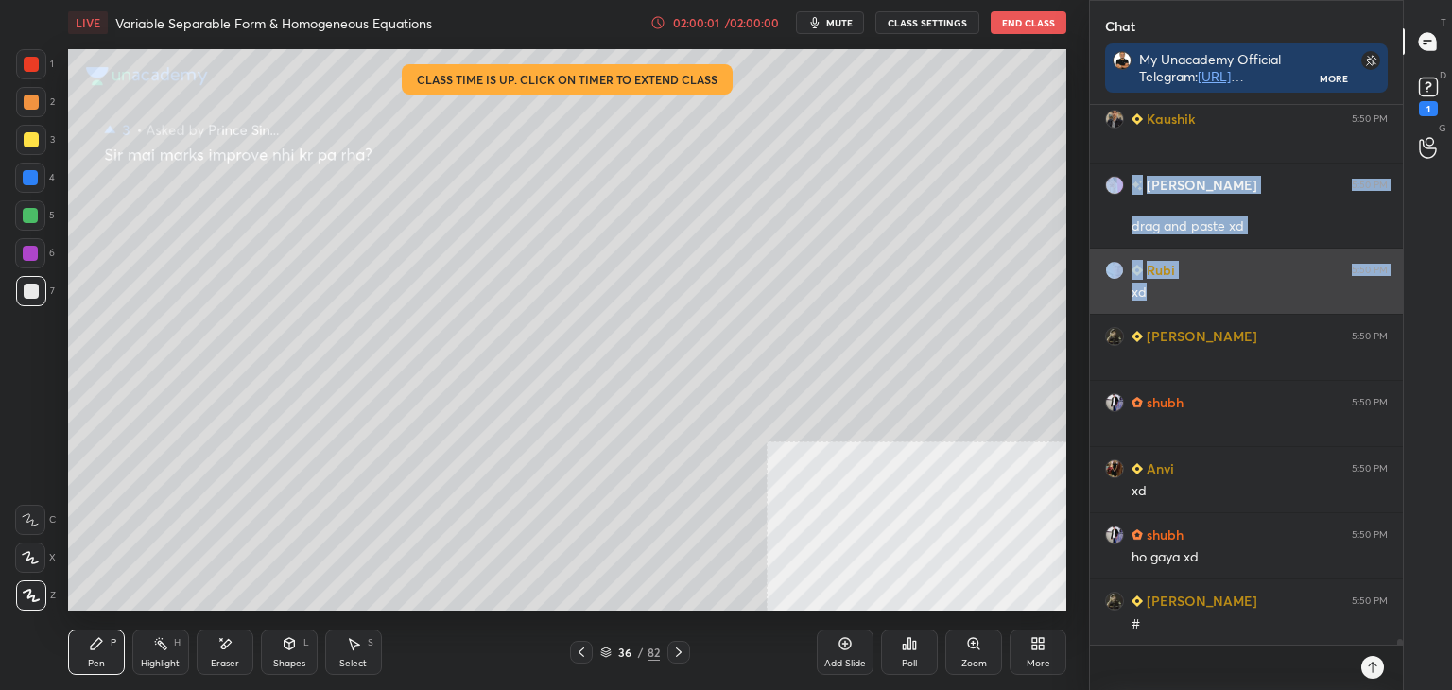
drag, startPoint x: 1134, startPoint y: 275, endPoint x: 1235, endPoint y: 299, distance: 103.0
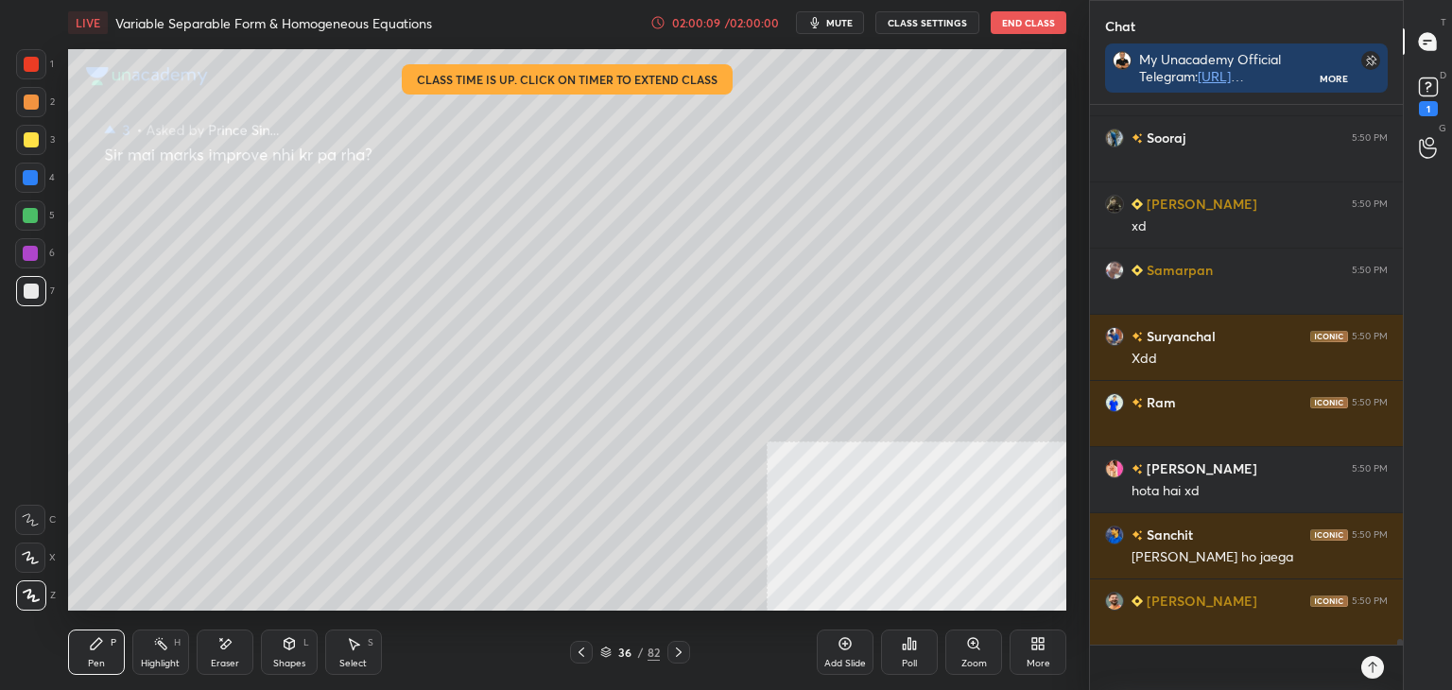
scroll to position [53039, 0]
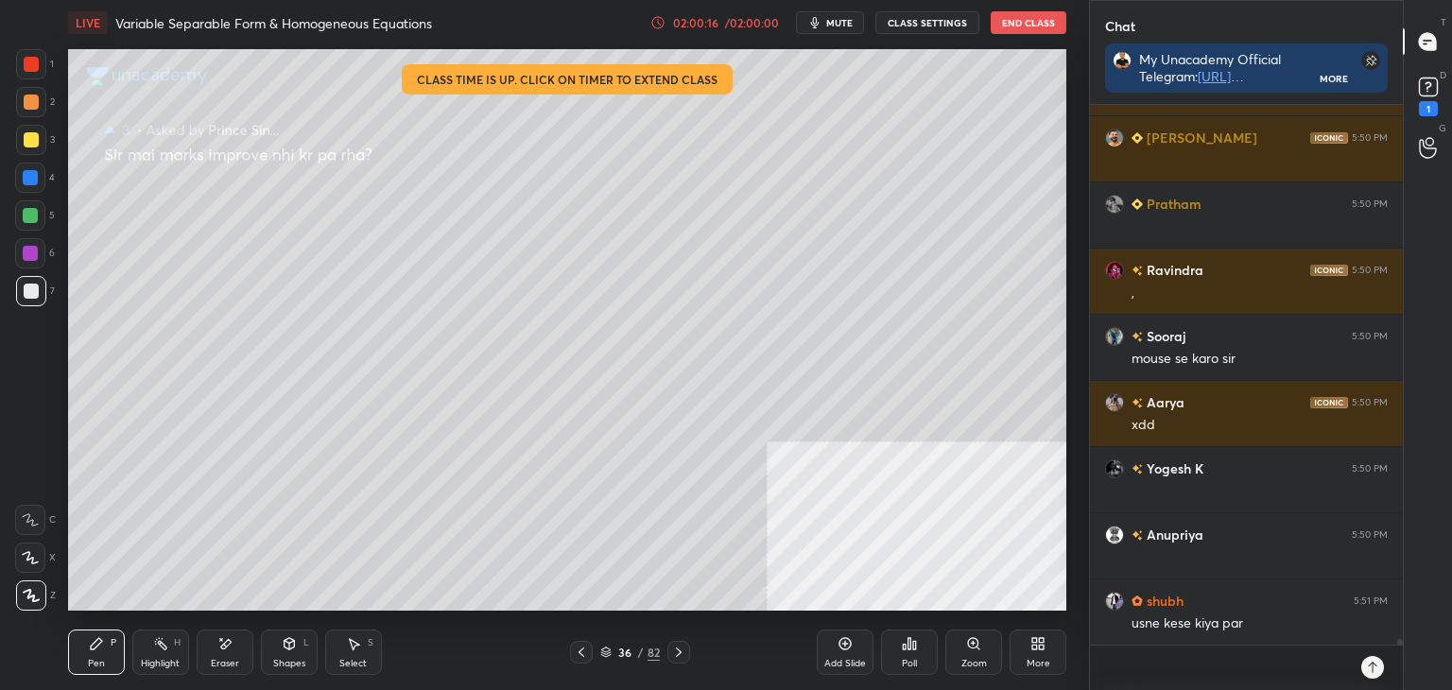
click at [1449, 93] on div "D Doubts (D) 1" at bounding box center [1428, 94] width 48 height 53
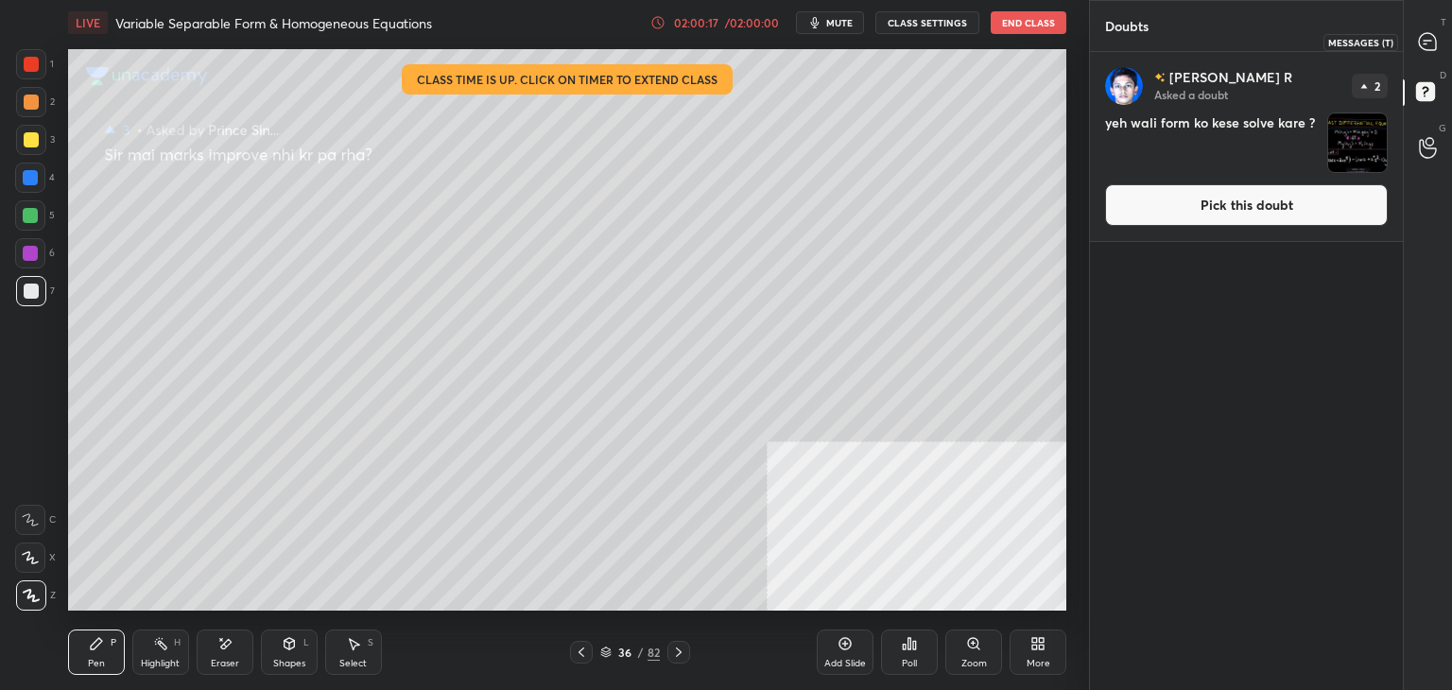
click at [1443, 43] on div at bounding box center [1429, 42] width 38 height 34
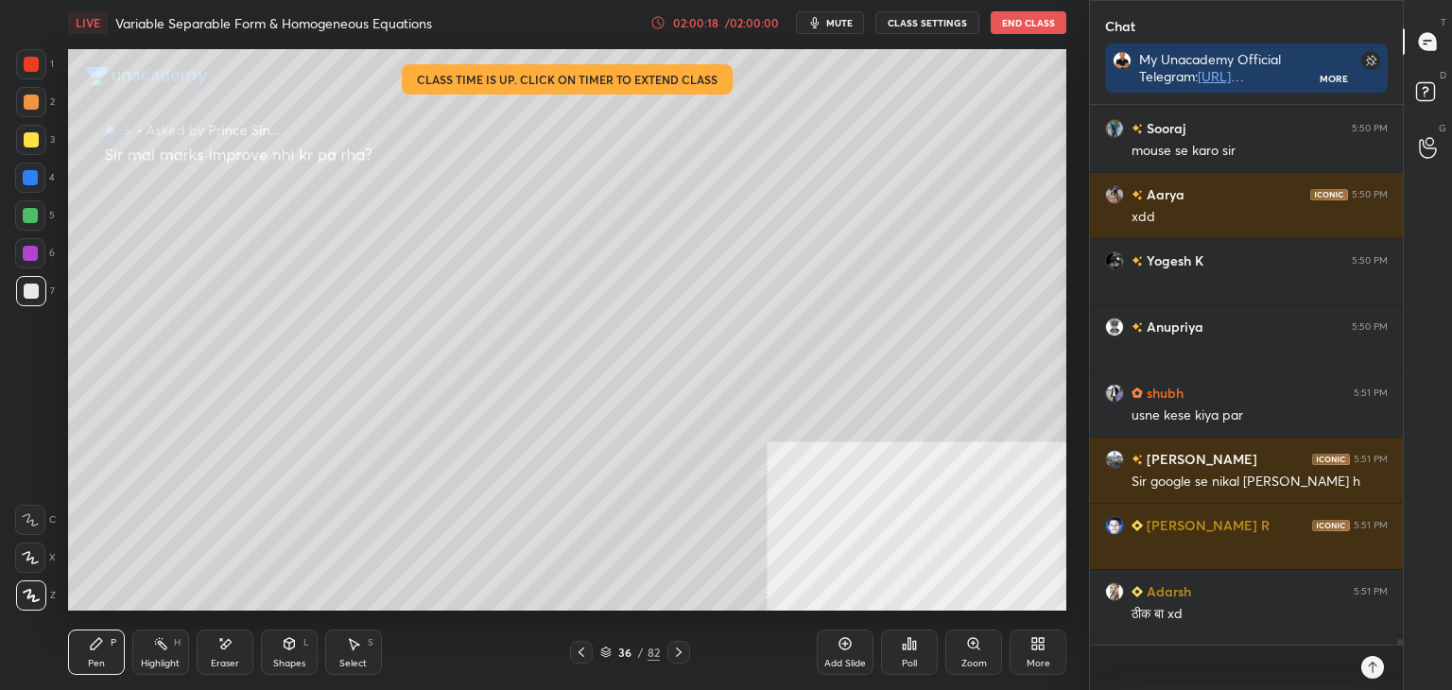
click at [935, 17] on button "CLASS SETTINGS" at bounding box center [927, 22] width 104 height 23
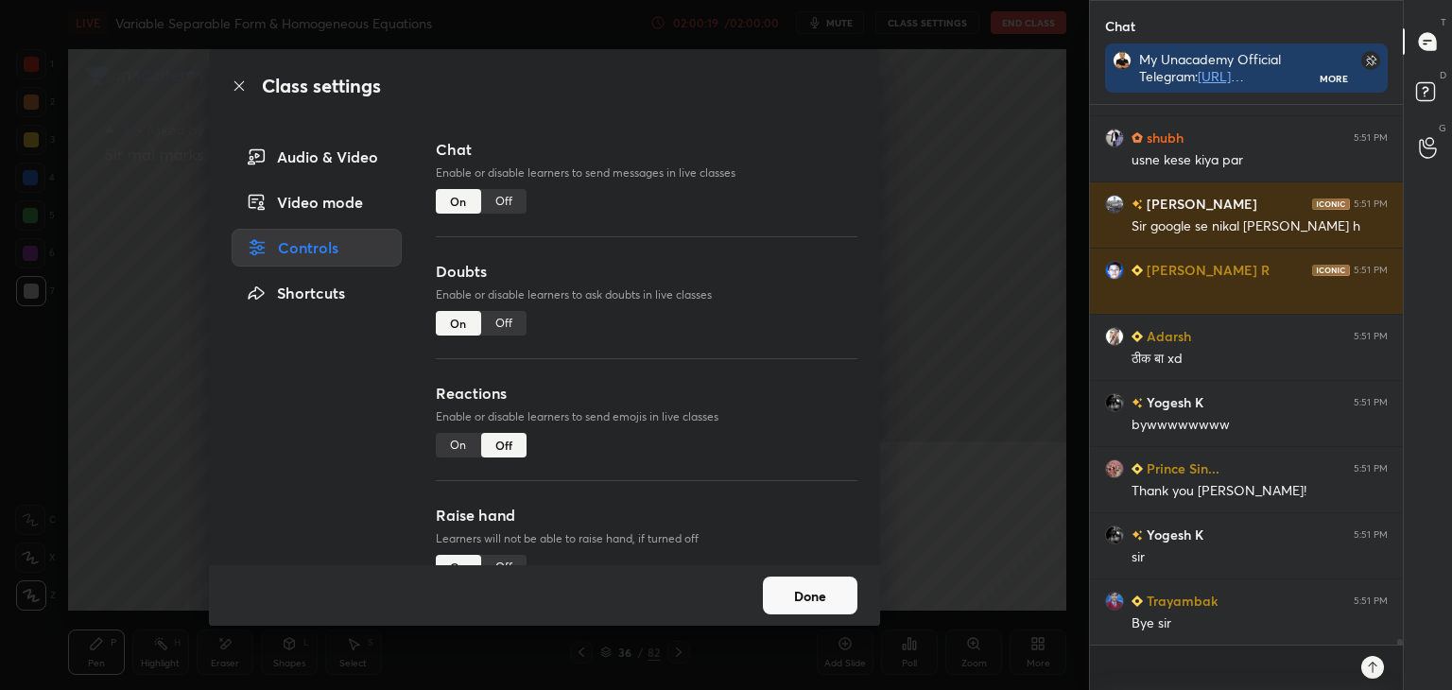
click at [511, 322] on div "Off" at bounding box center [503, 323] width 45 height 25
type textarea "x"
click at [503, 204] on div "Off" at bounding box center [503, 201] width 45 height 25
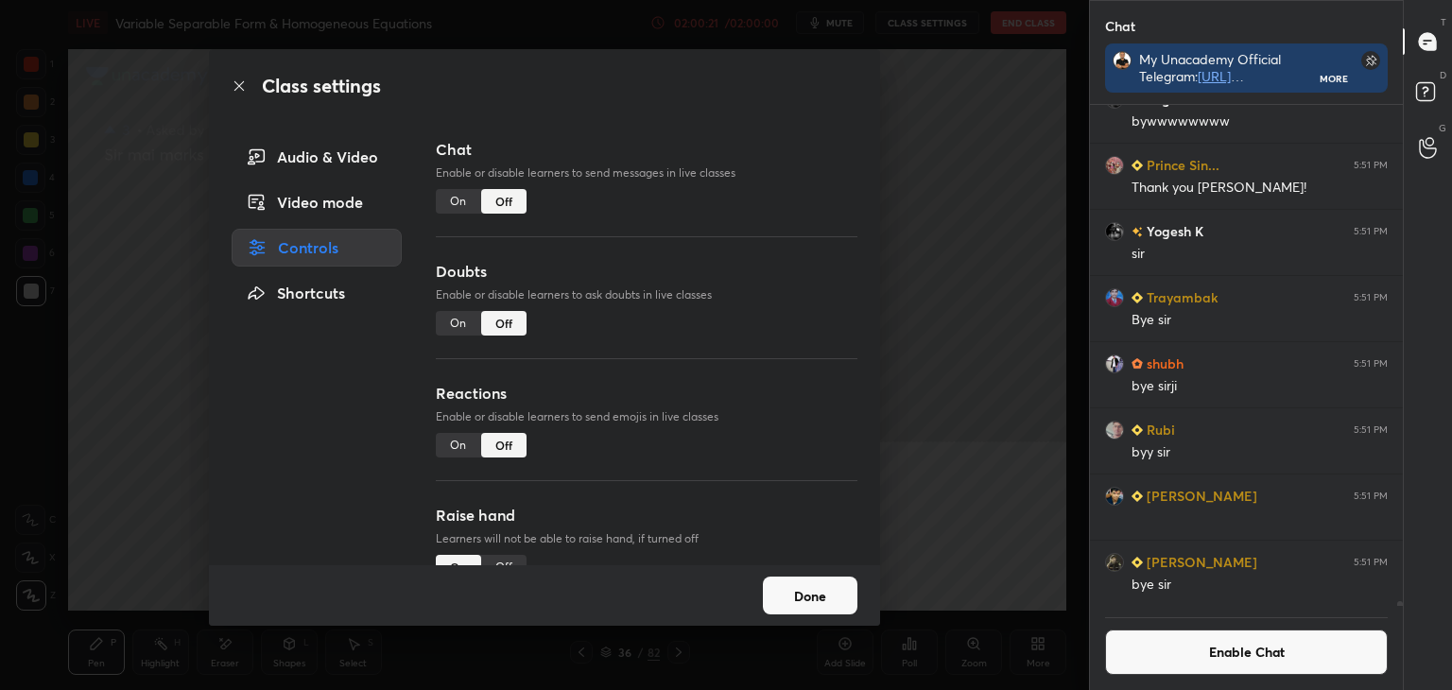
click at [503, 557] on div "Off" at bounding box center [503, 567] width 45 height 25
click at [821, 602] on button "Done" at bounding box center [810, 596] width 95 height 38
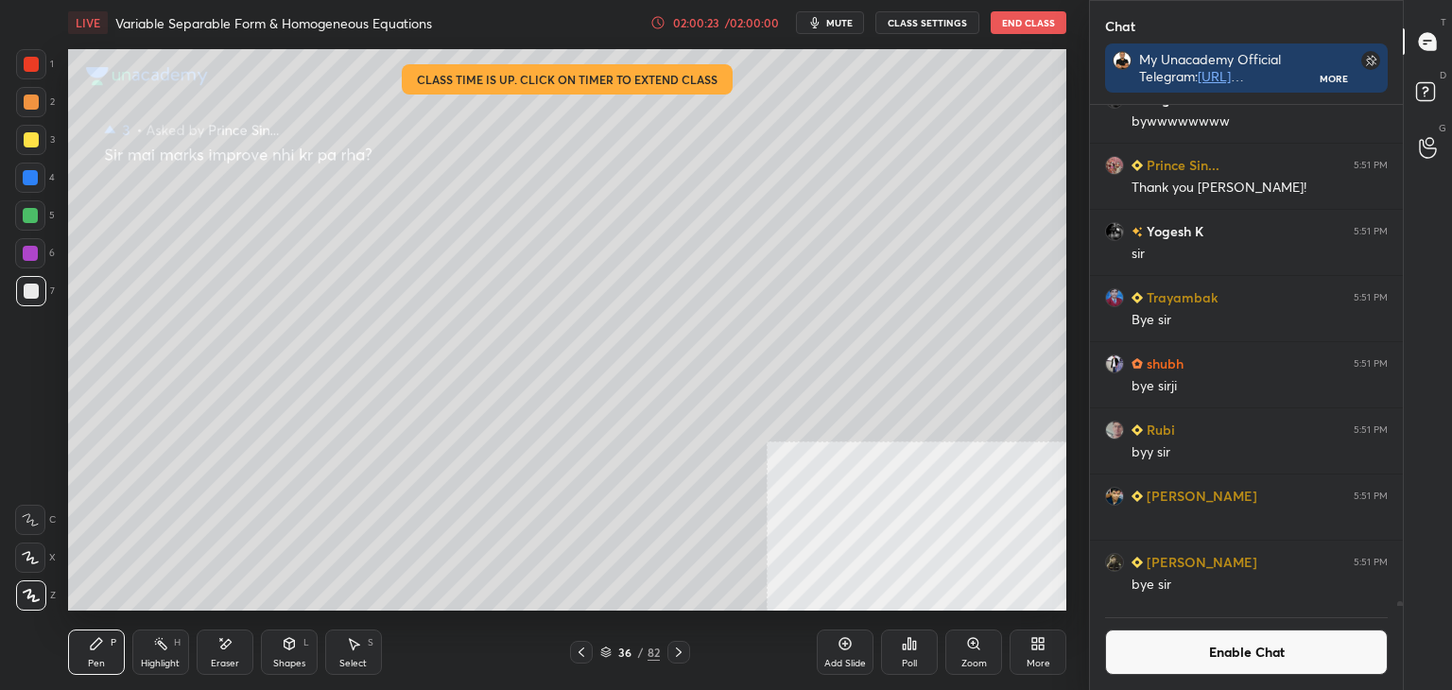
click at [1015, 15] on button "End Class" at bounding box center [1029, 22] width 76 height 23
